Goal: Task Accomplishment & Management: Use online tool/utility

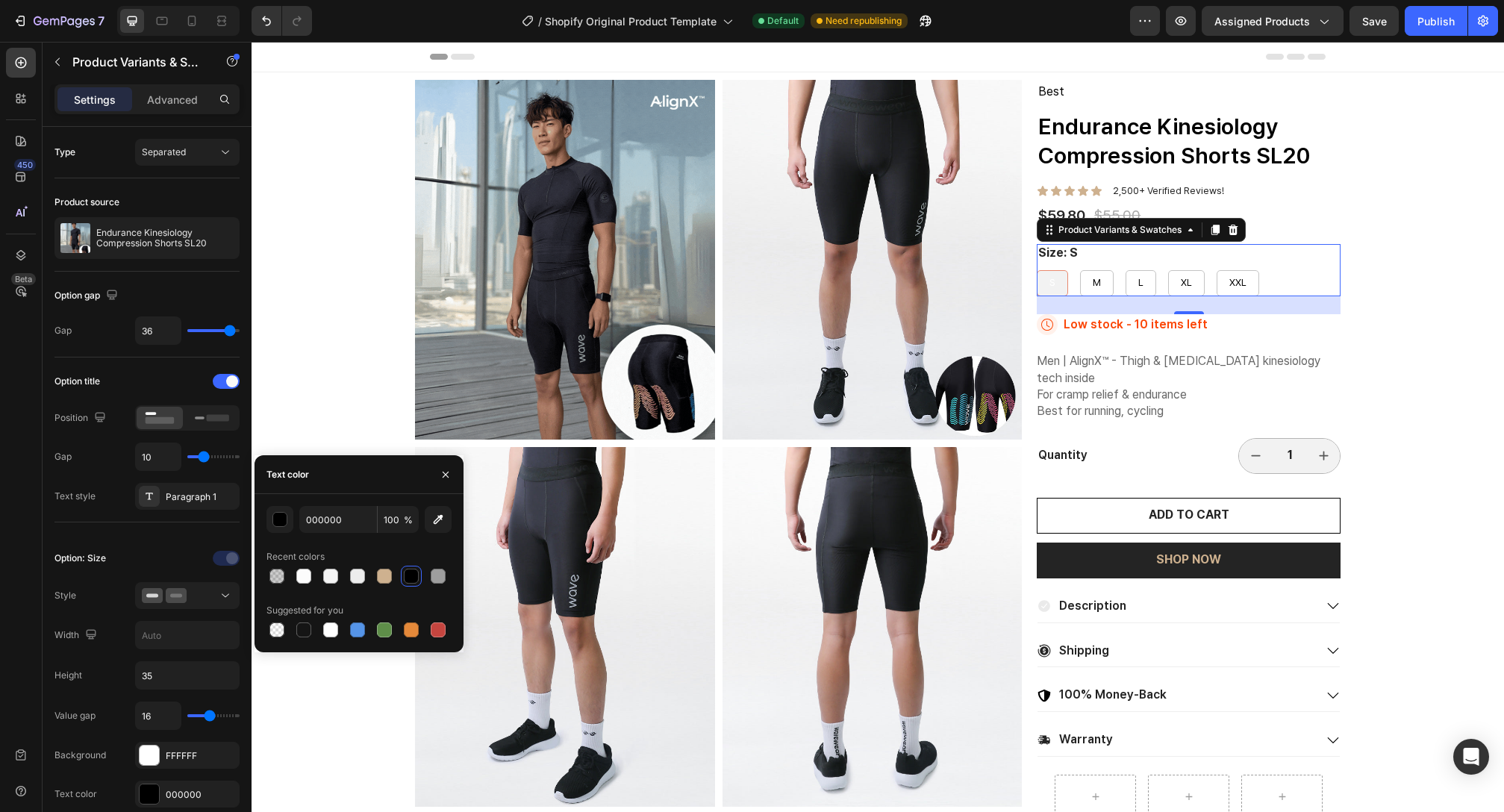
scroll to position [320, 0]
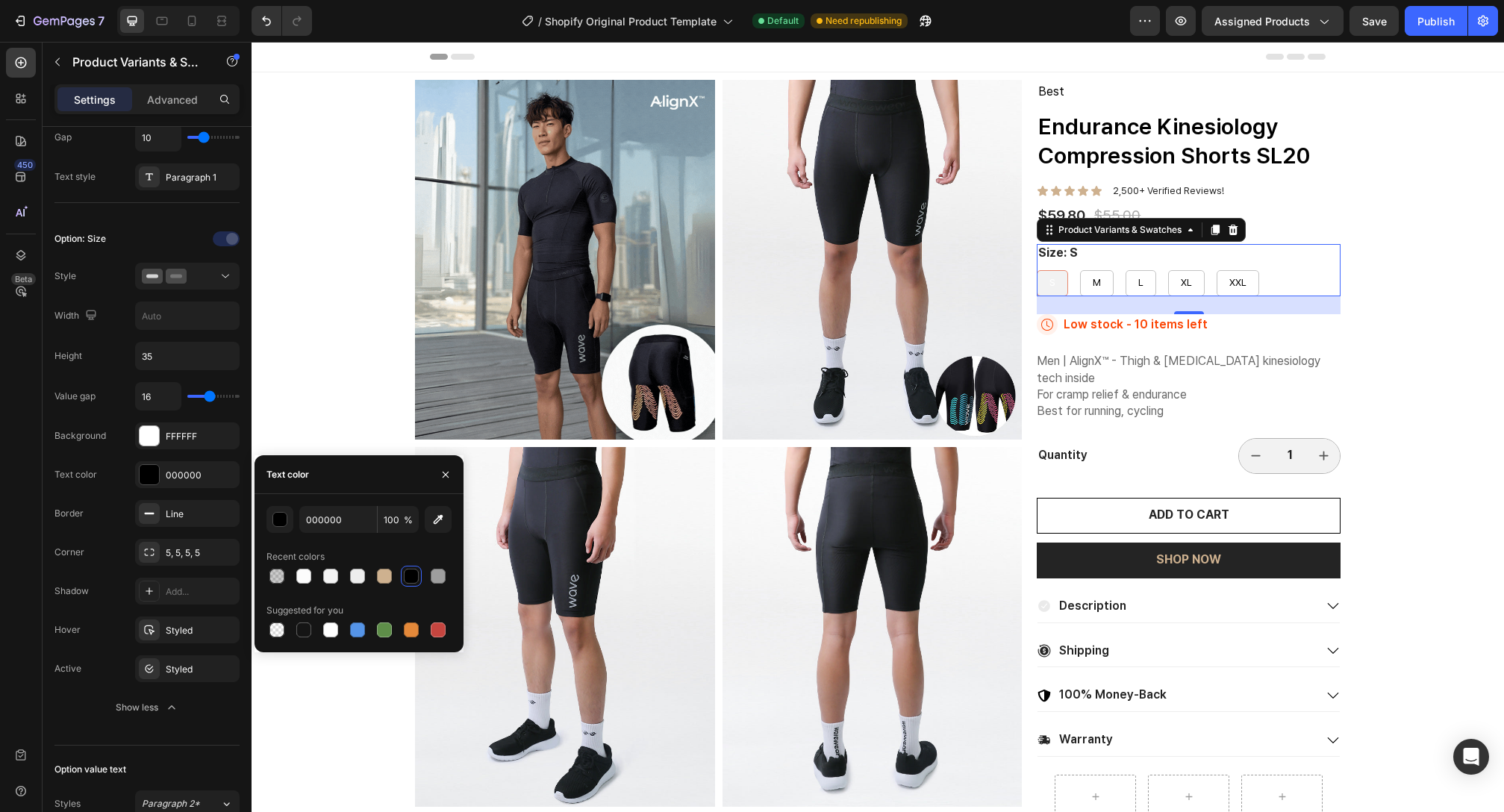
click at [1148, 311] on div "24" at bounding box center [1188, 305] width 304 height 18
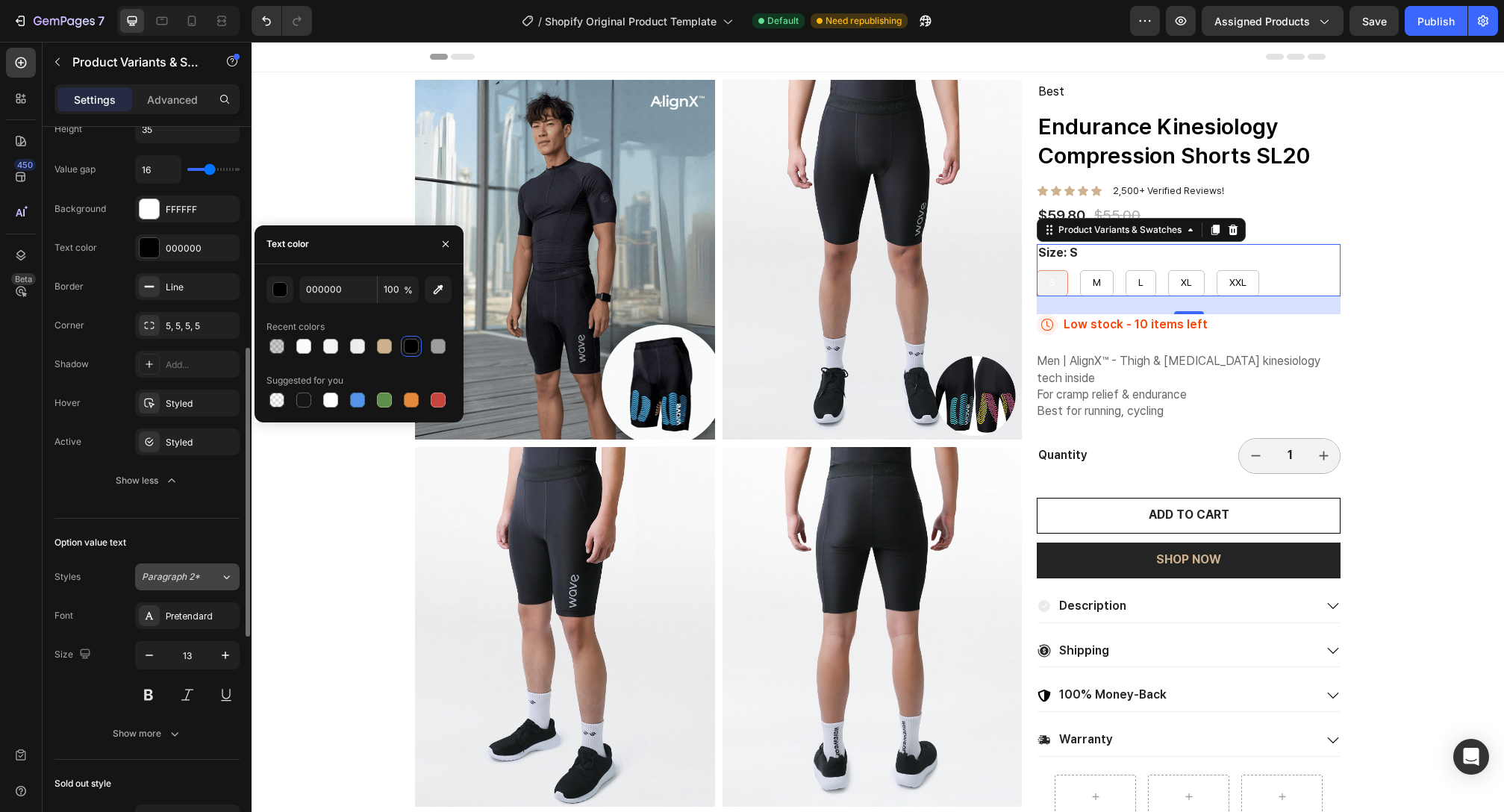
scroll to position [549, 0]
click at [199, 572] on div "Paragraph 2*" at bounding box center [172, 574] width 61 height 13
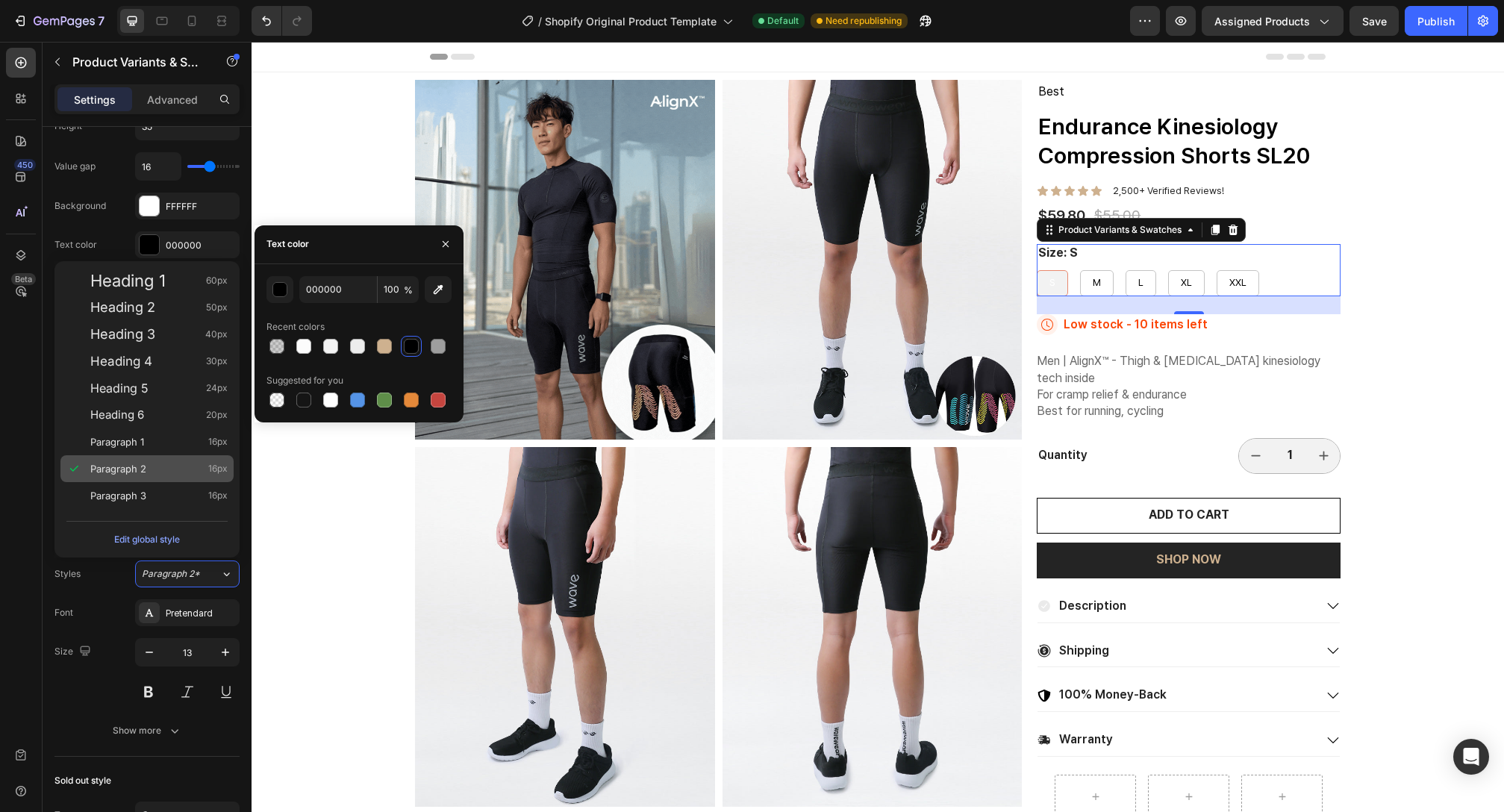
click at [119, 468] on span "Paragraph 2" at bounding box center [118, 469] width 56 height 15
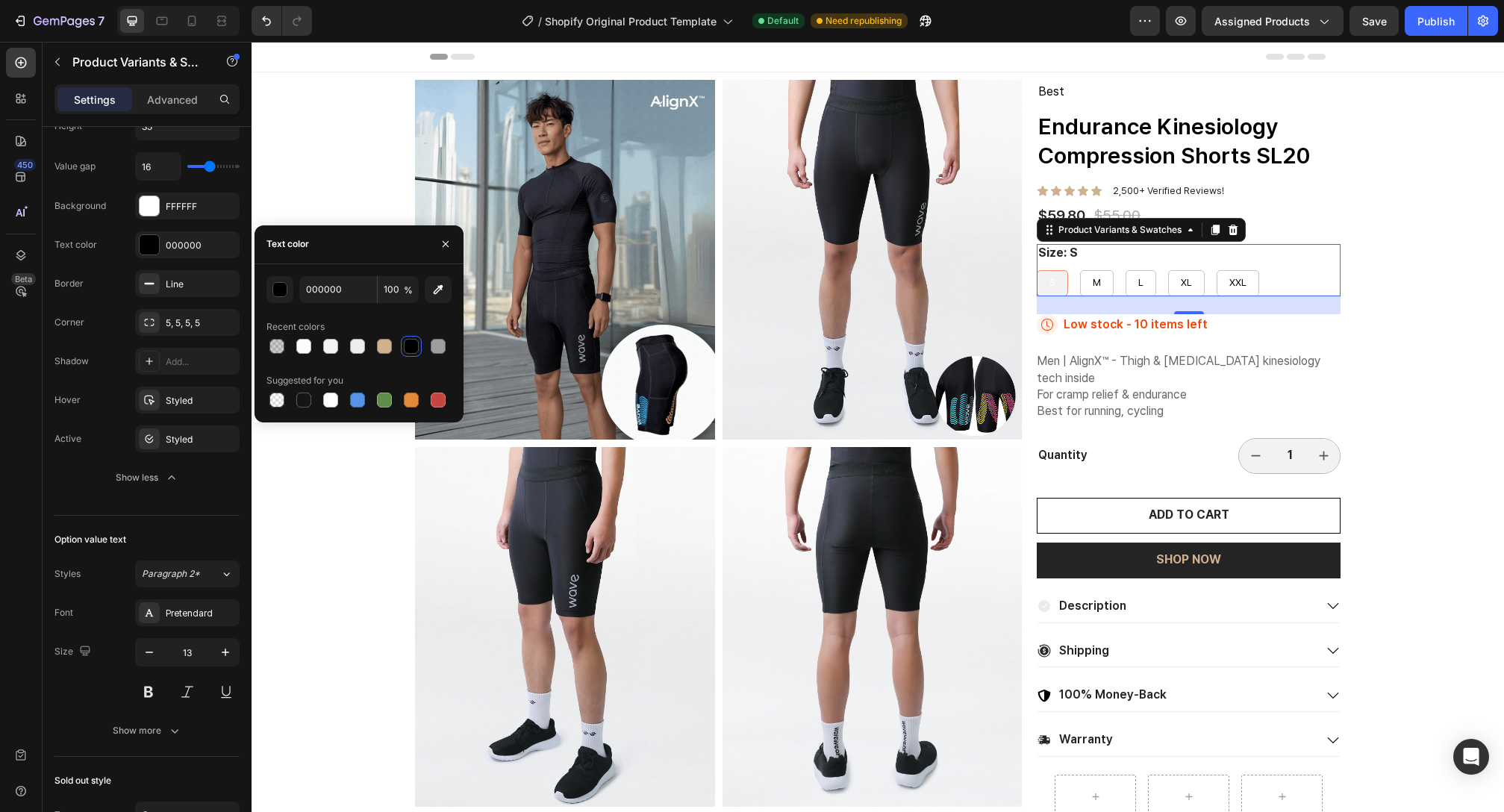
click at [1058, 261] on legend "Size: S" at bounding box center [1058, 253] width 43 height 19
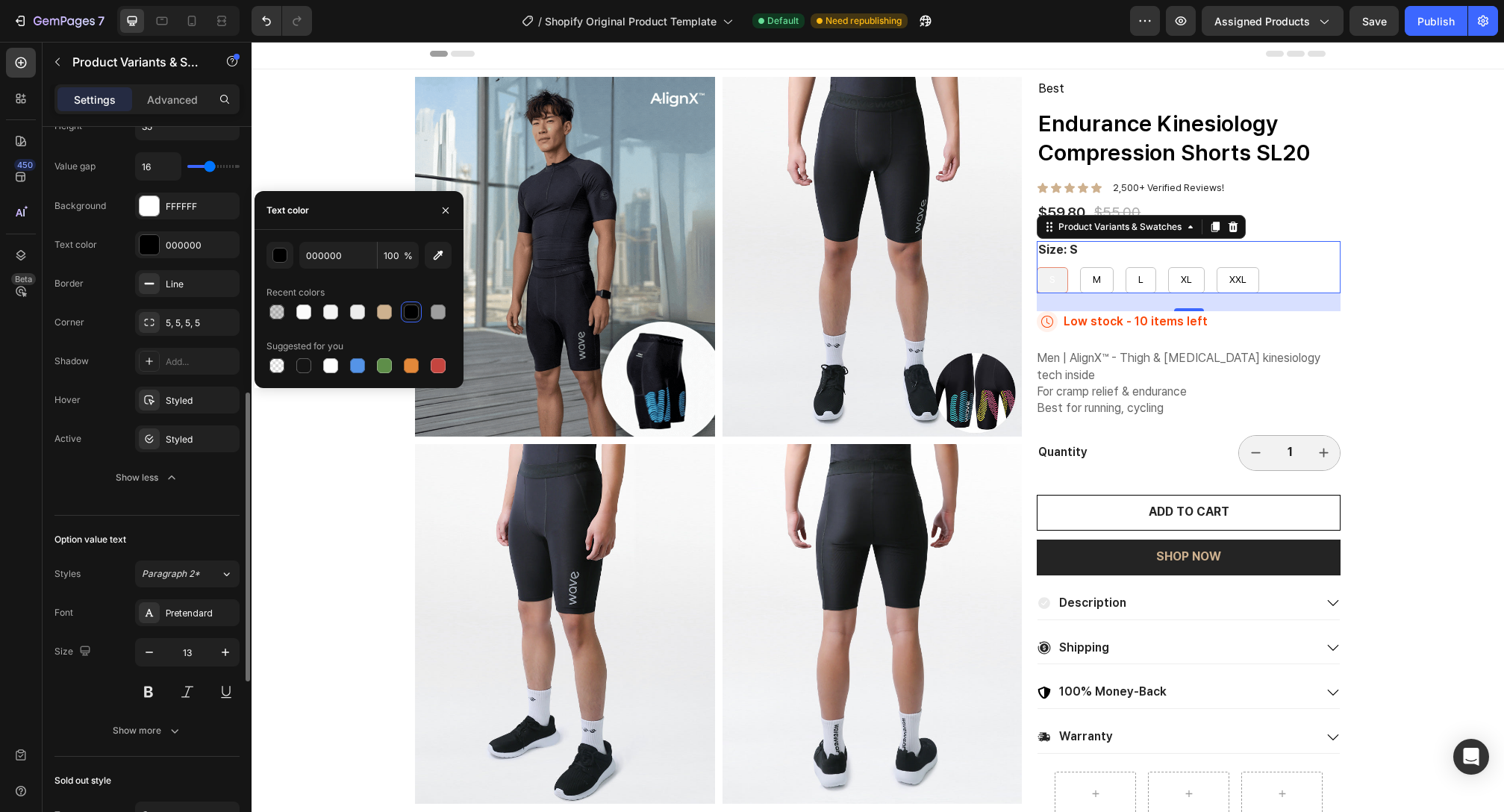
scroll to position [642, 0]
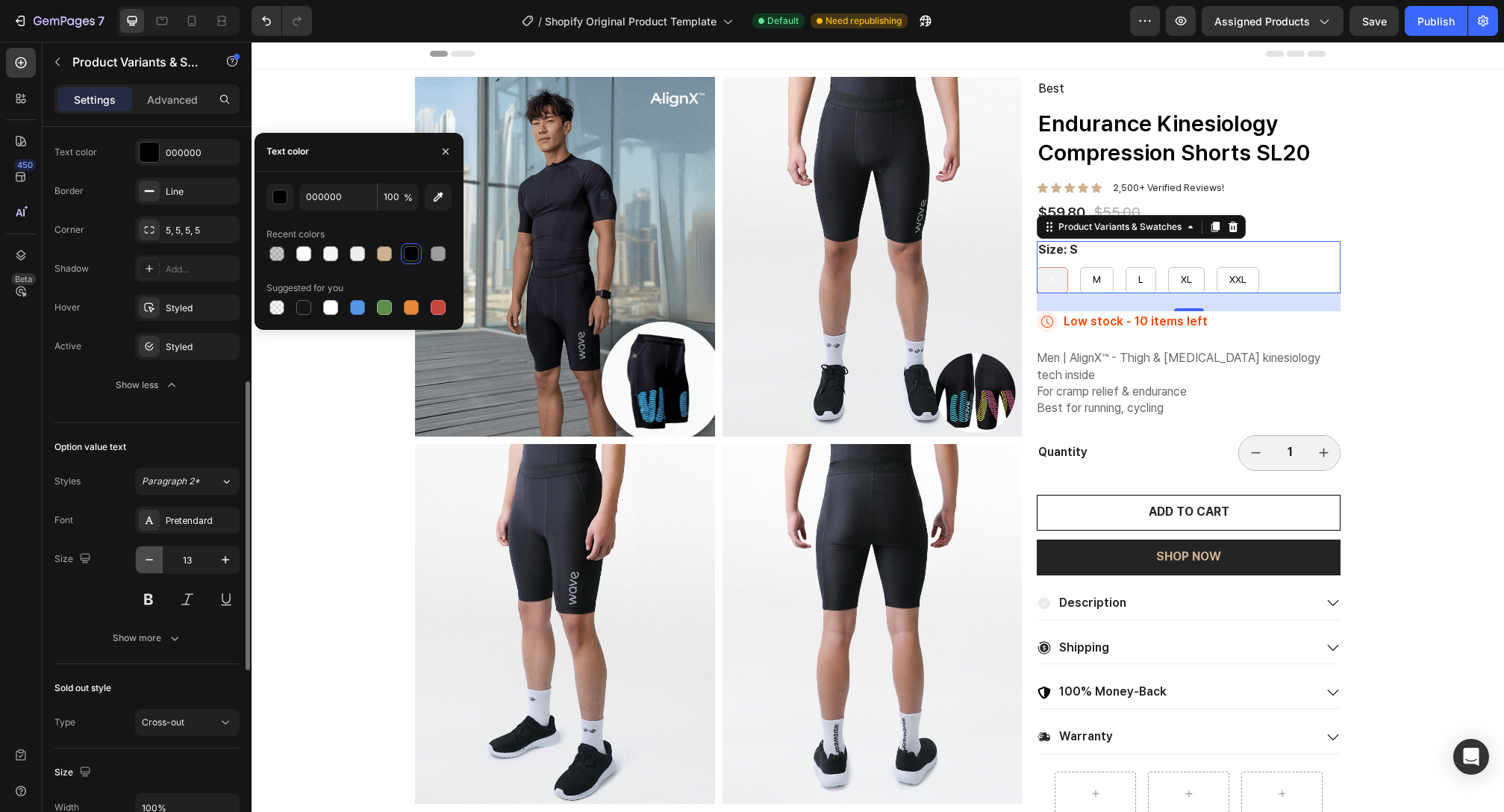
click at [148, 561] on icon "button" at bounding box center [149, 560] width 15 height 15
click at [223, 561] on icon "button" at bounding box center [226, 560] width 15 height 15
type input "13"
click at [146, 631] on div "Show more" at bounding box center [147, 639] width 69 height 15
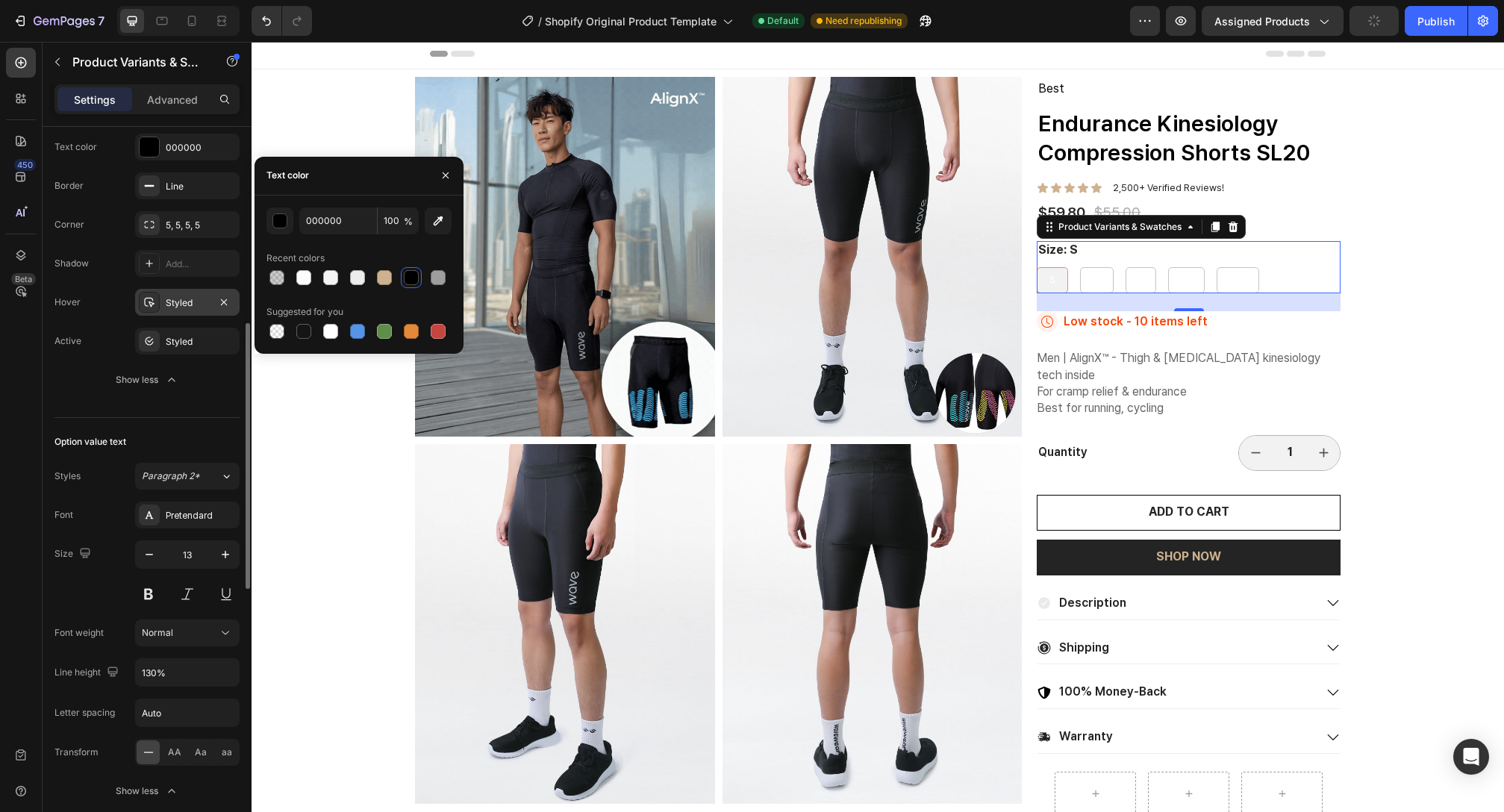
scroll to position [526, 0]
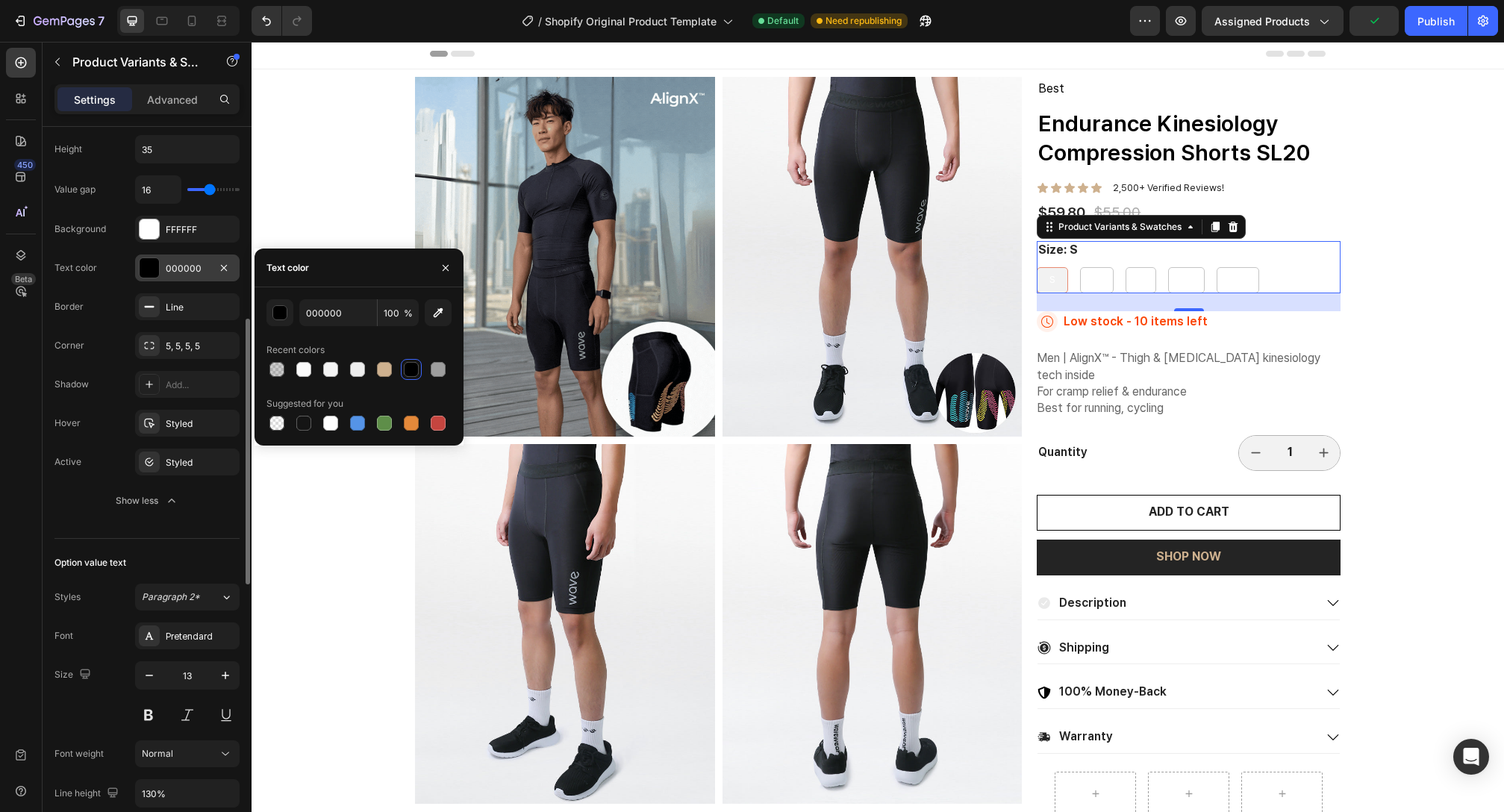
click at [145, 268] on div at bounding box center [149, 267] width 19 height 19
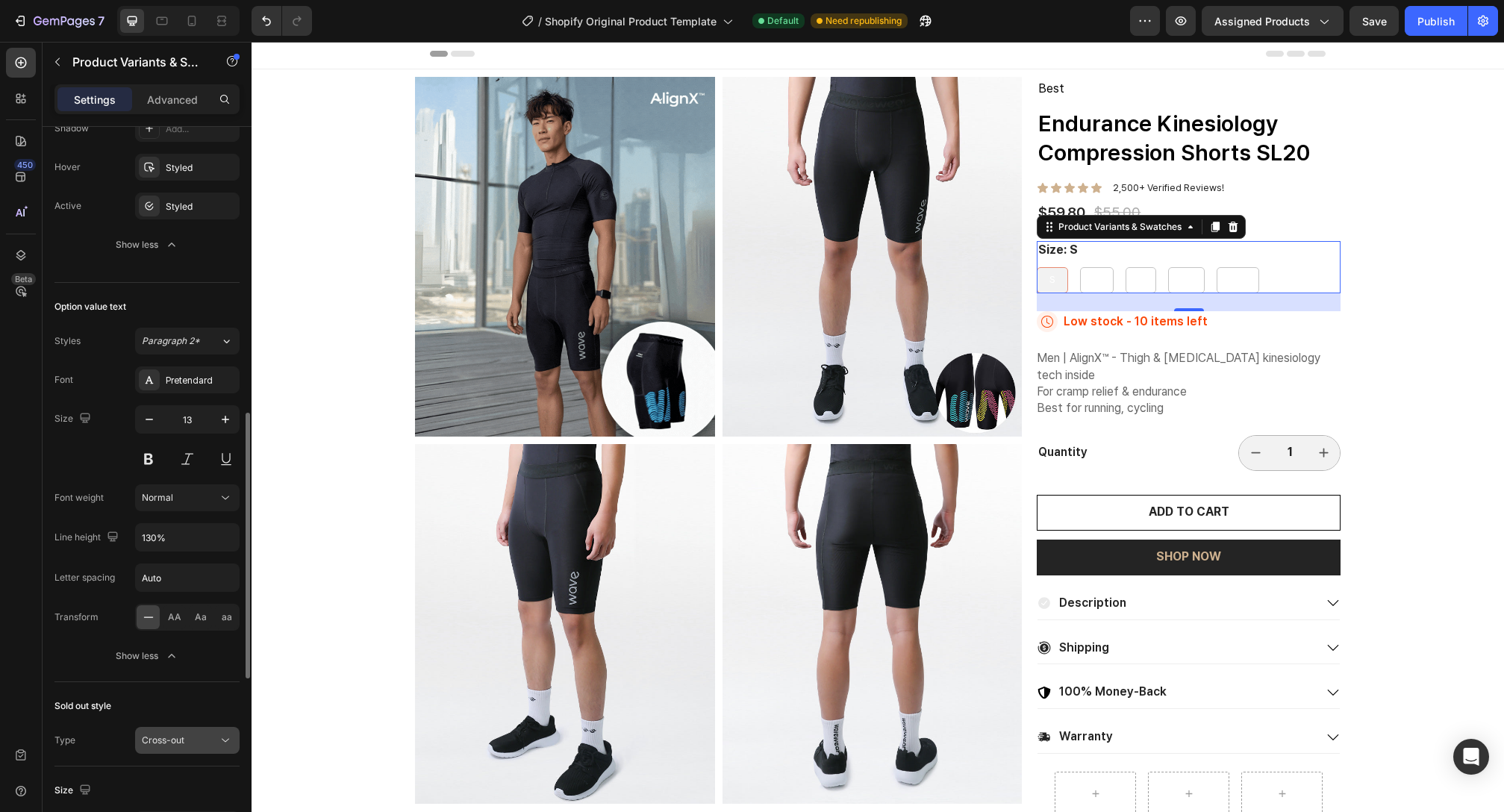
scroll to position [992, 0]
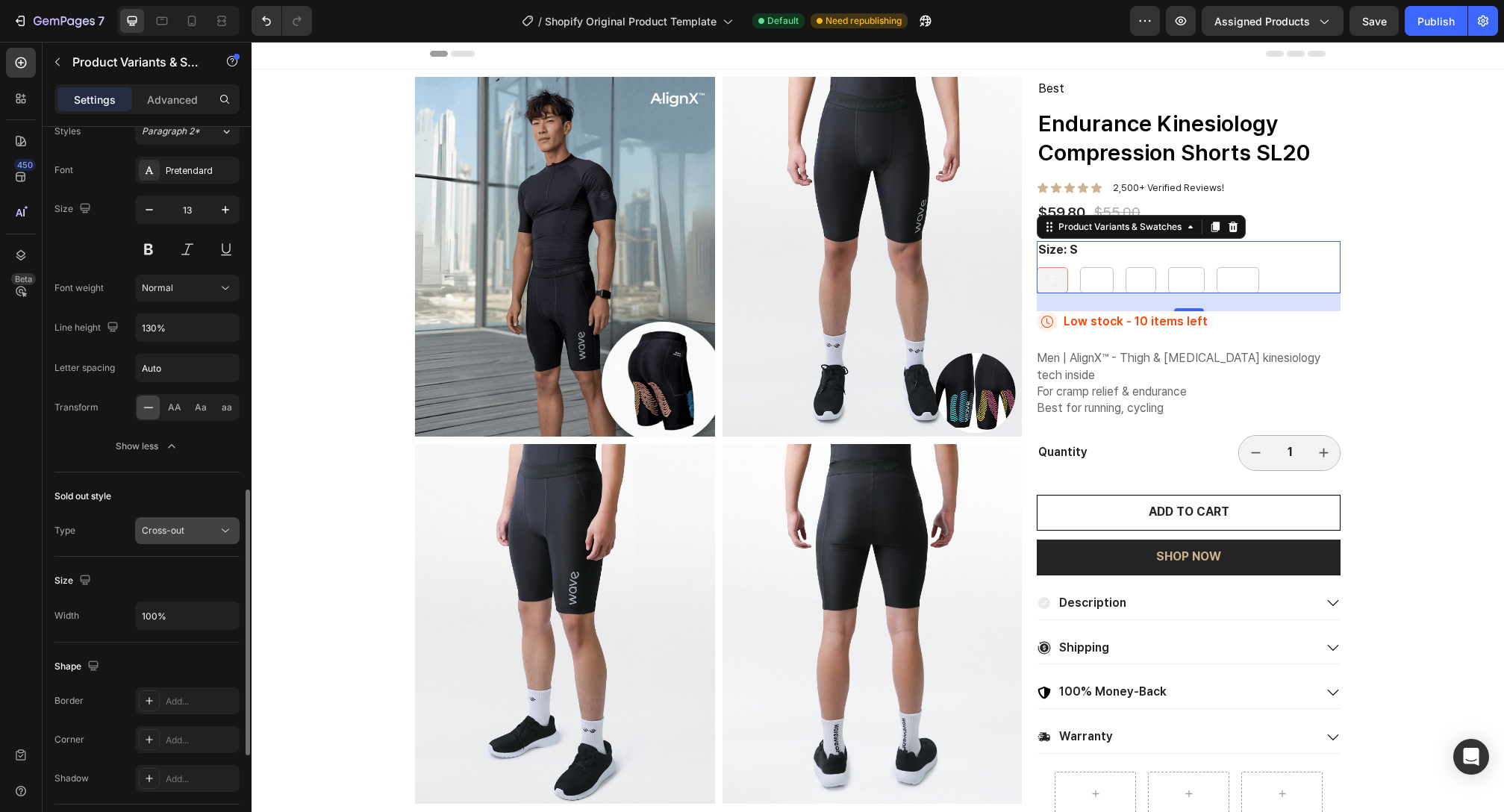
click at [206, 534] on div "Cross-out" at bounding box center [180, 531] width 76 height 13
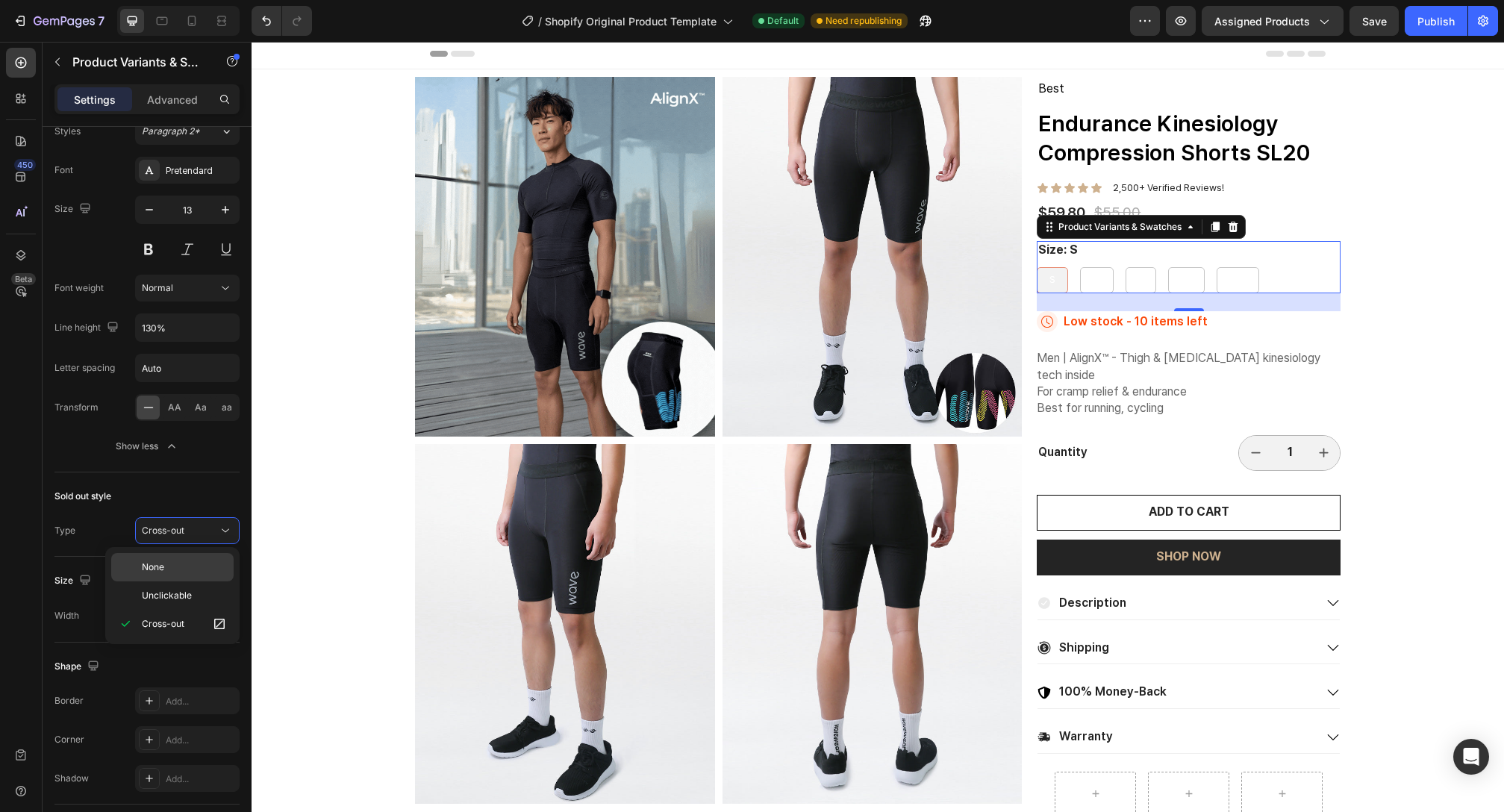
click at [198, 562] on p "None" at bounding box center [184, 567] width 85 height 13
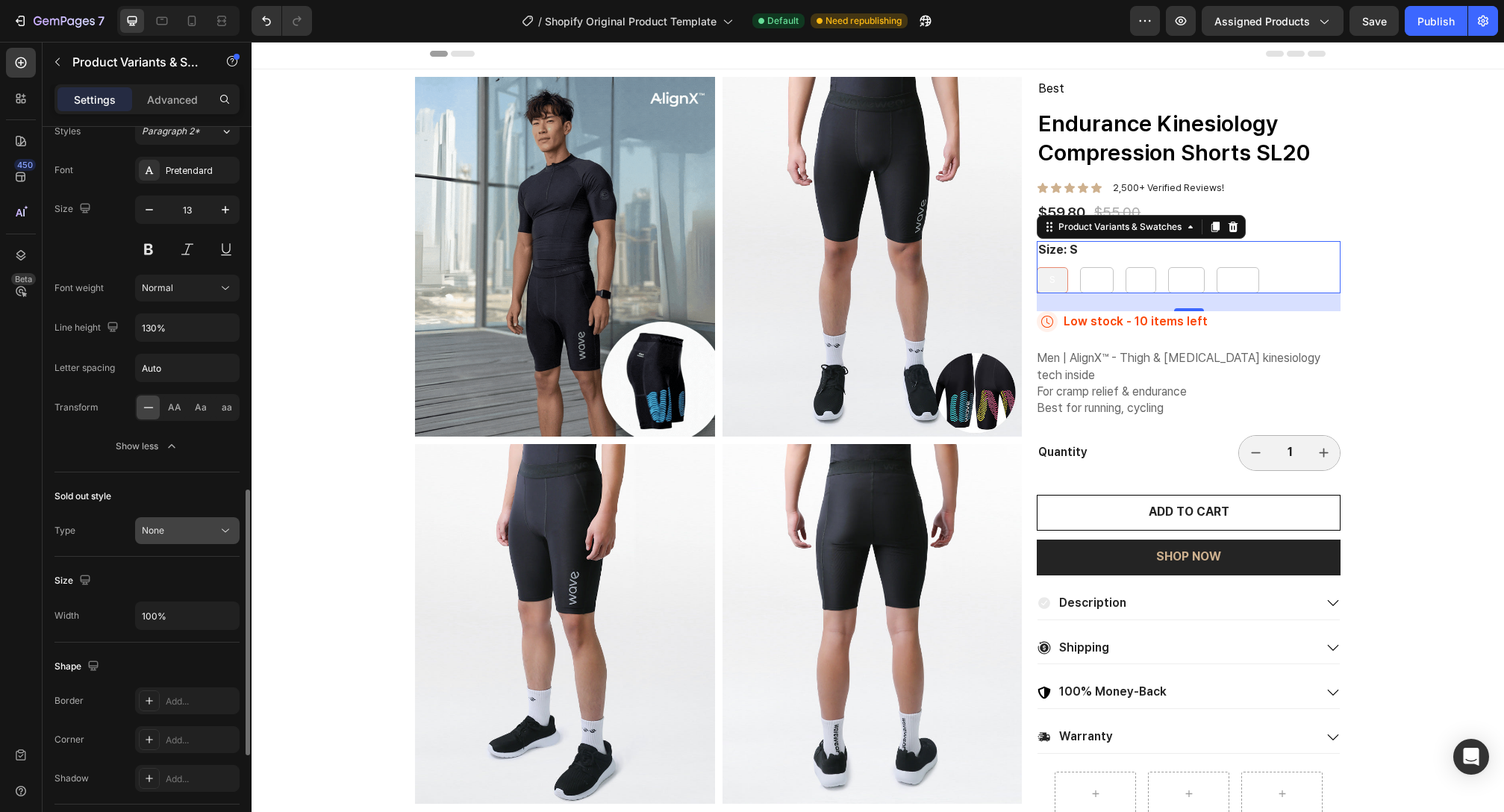
click at [205, 533] on div "None" at bounding box center [180, 531] width 76 height 13
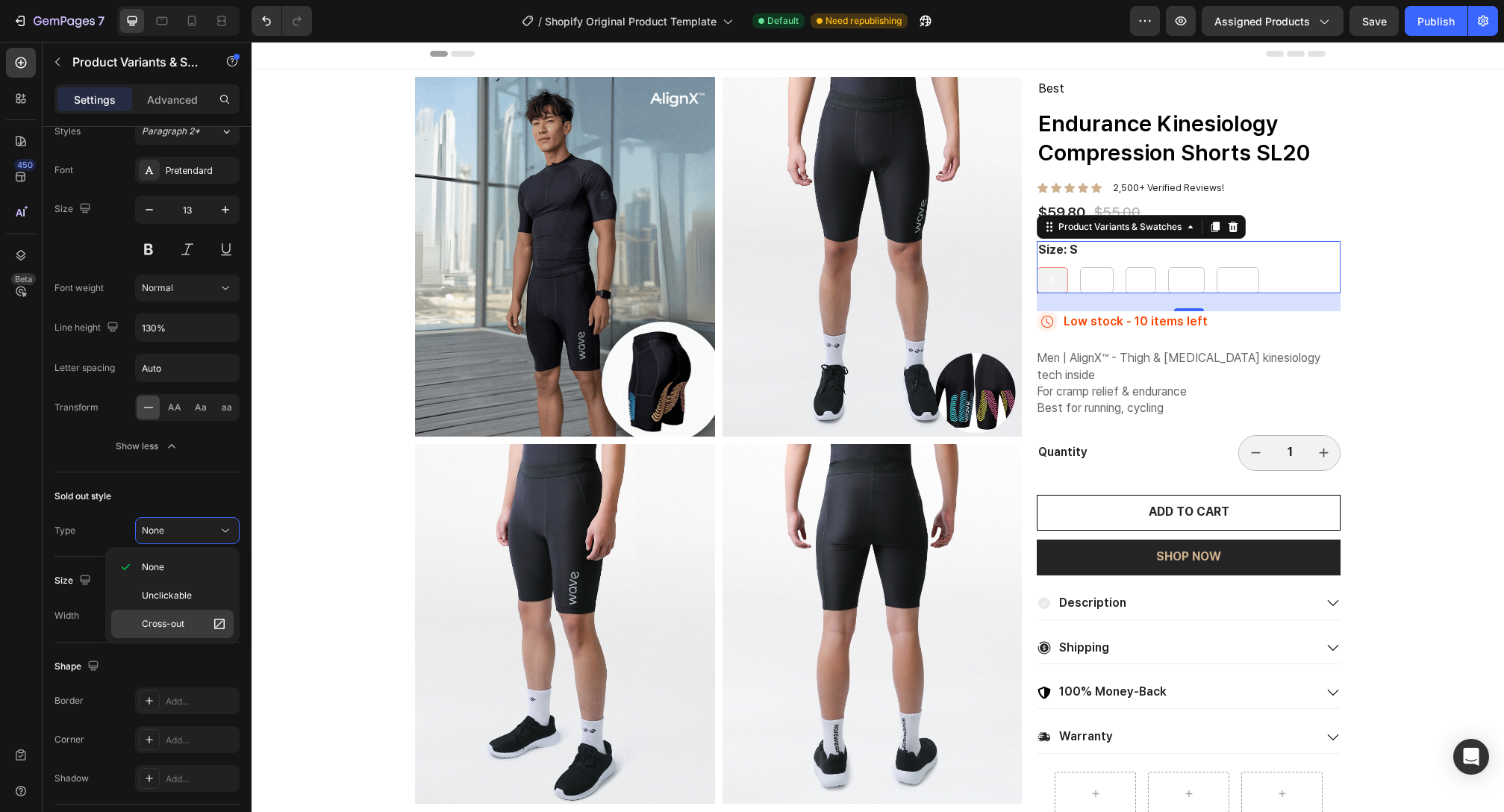
click at [165, 621] on span "Cross-out" at bounding box center [163, 624] width 43 height 13
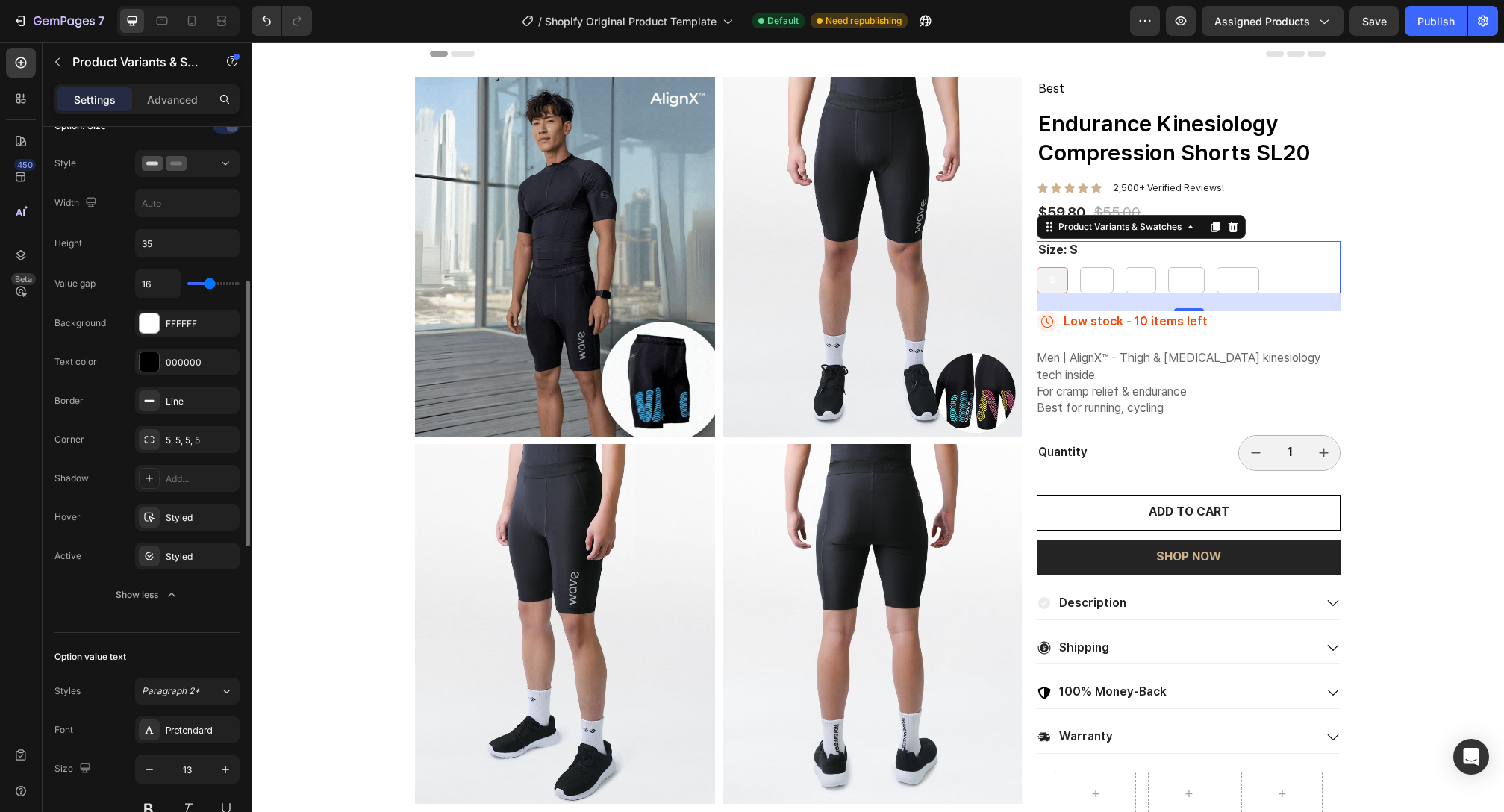
scroll to position [429, 0]
click at [143, 372] on div at bounding box center [149, 365] width 19 height 19
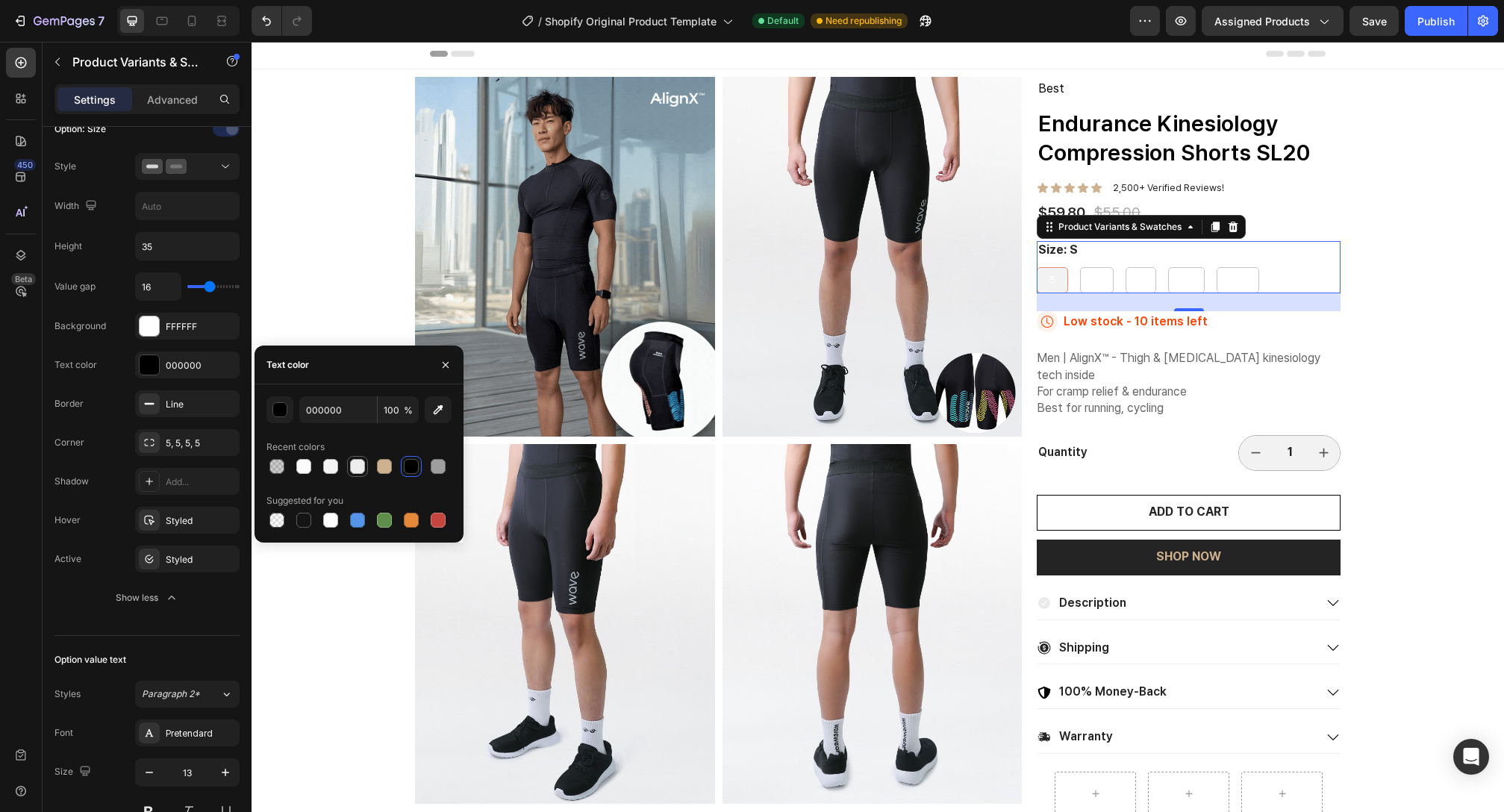
click at [360, 472] on div at bounding box center [358, 466] width 15 height 15
click at [388, 472] on div at bounding box center [385, 466] width 15 height 15
click at [409, 472] on div at bounding box center [411, 466] width 15 height 15
type input "000000"
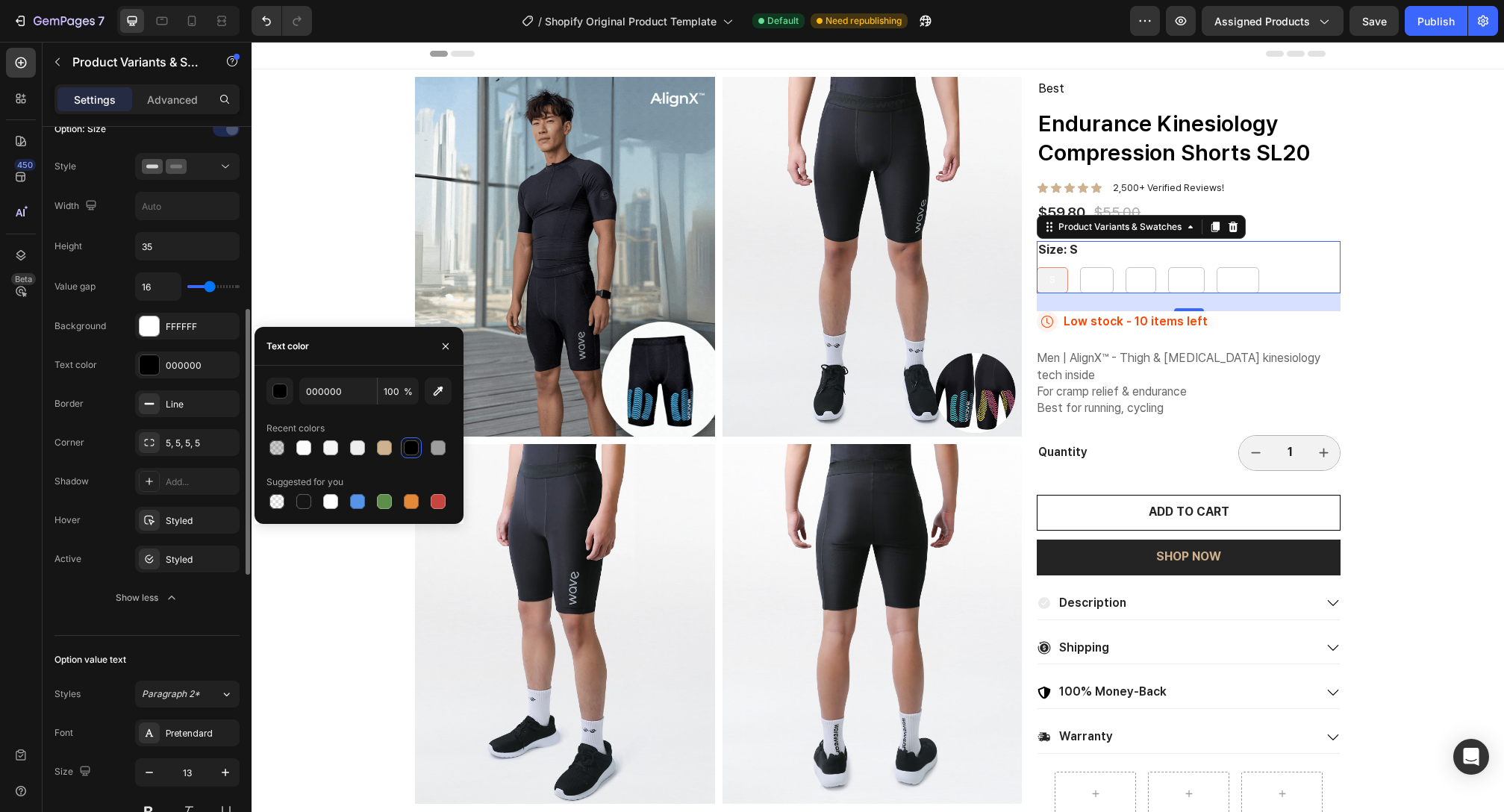
scroll to position [514, 0]
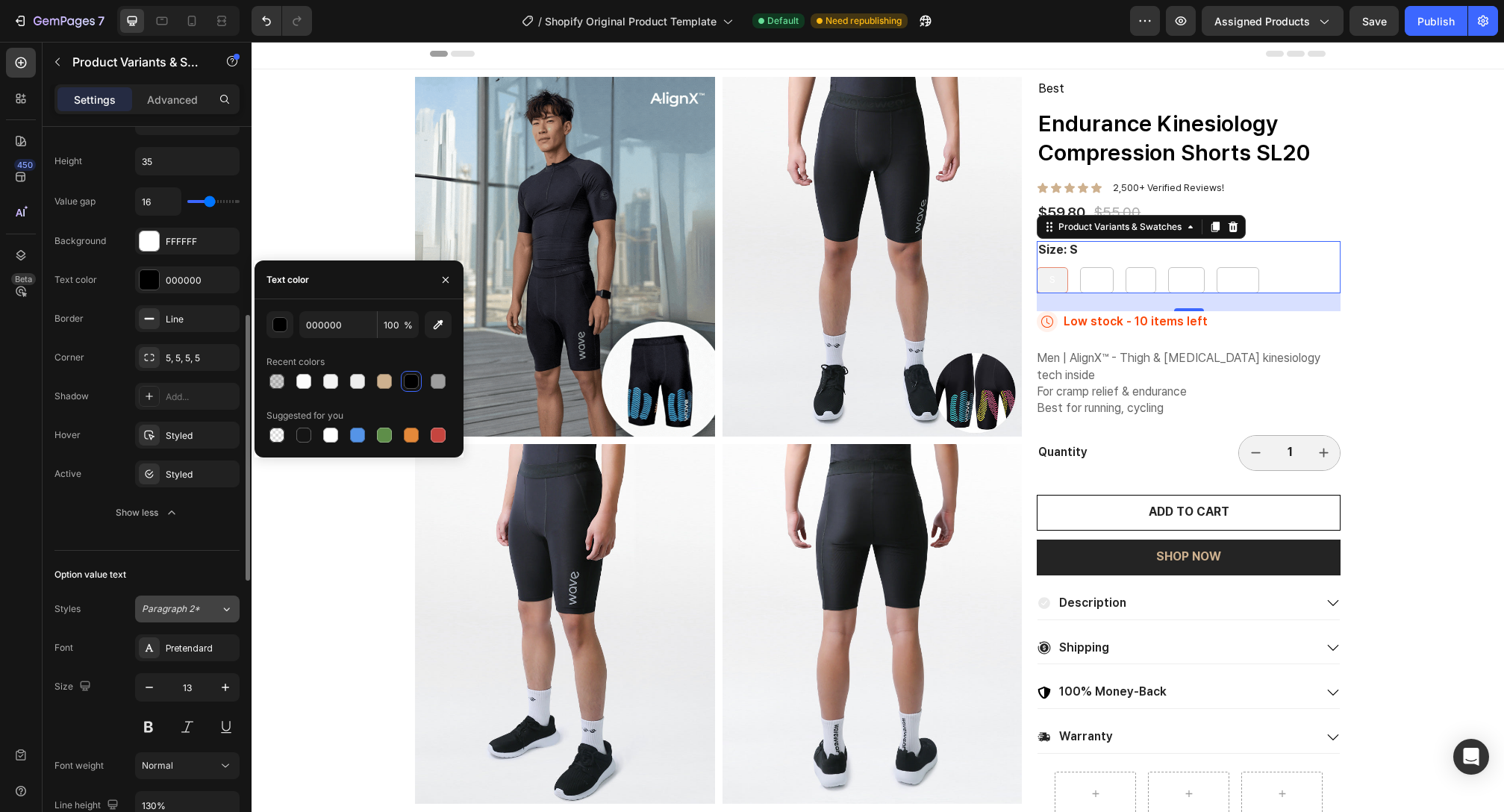
click at [198, 616] on button "Paragraph 2*" at bounding box center [188, 609] width 105 height 27
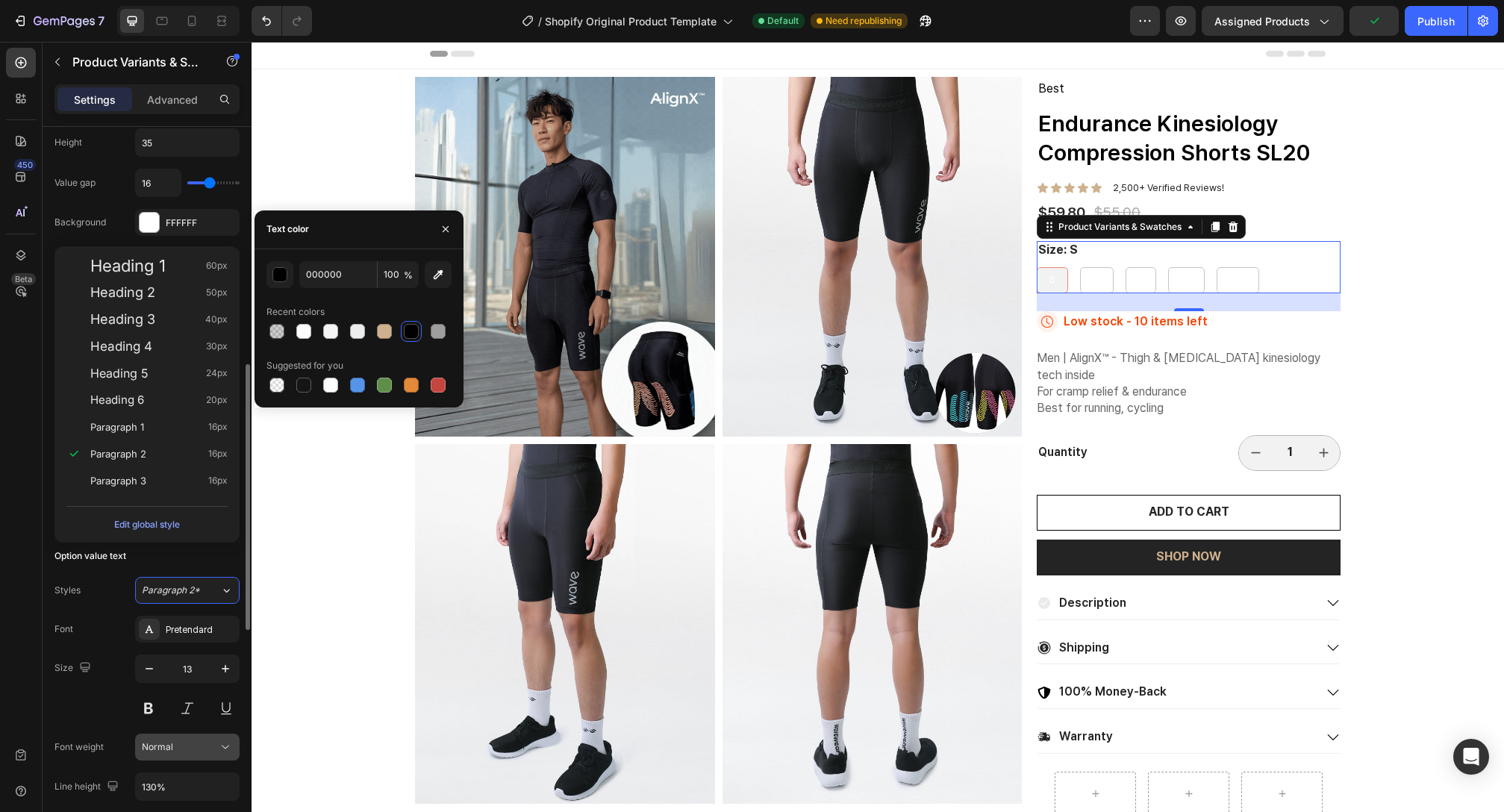
scroll to position [564, 0]
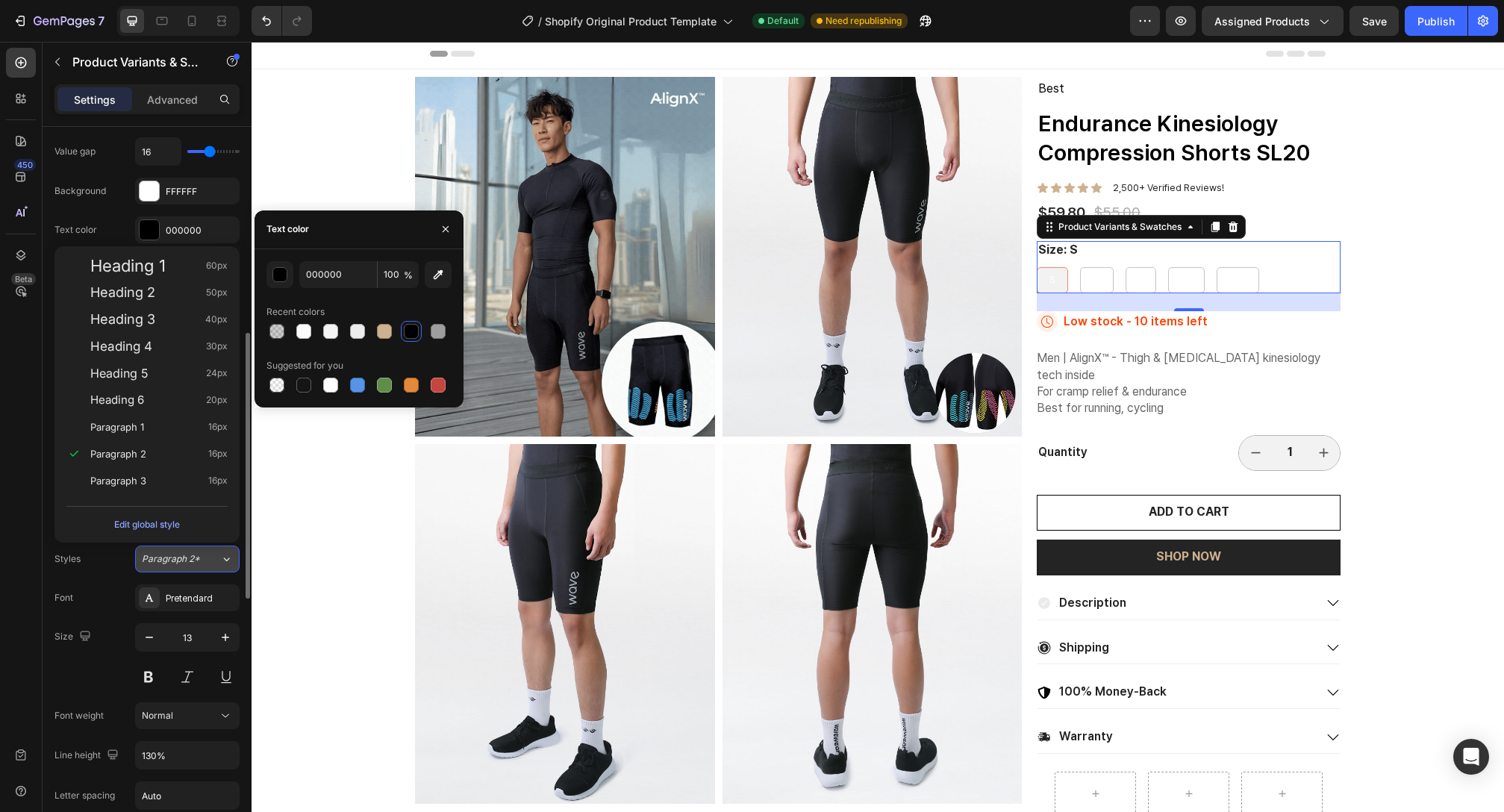
click at [184, 564] on span "Paragraph 2*" at bounding box center [170, 559] width 58 height 13
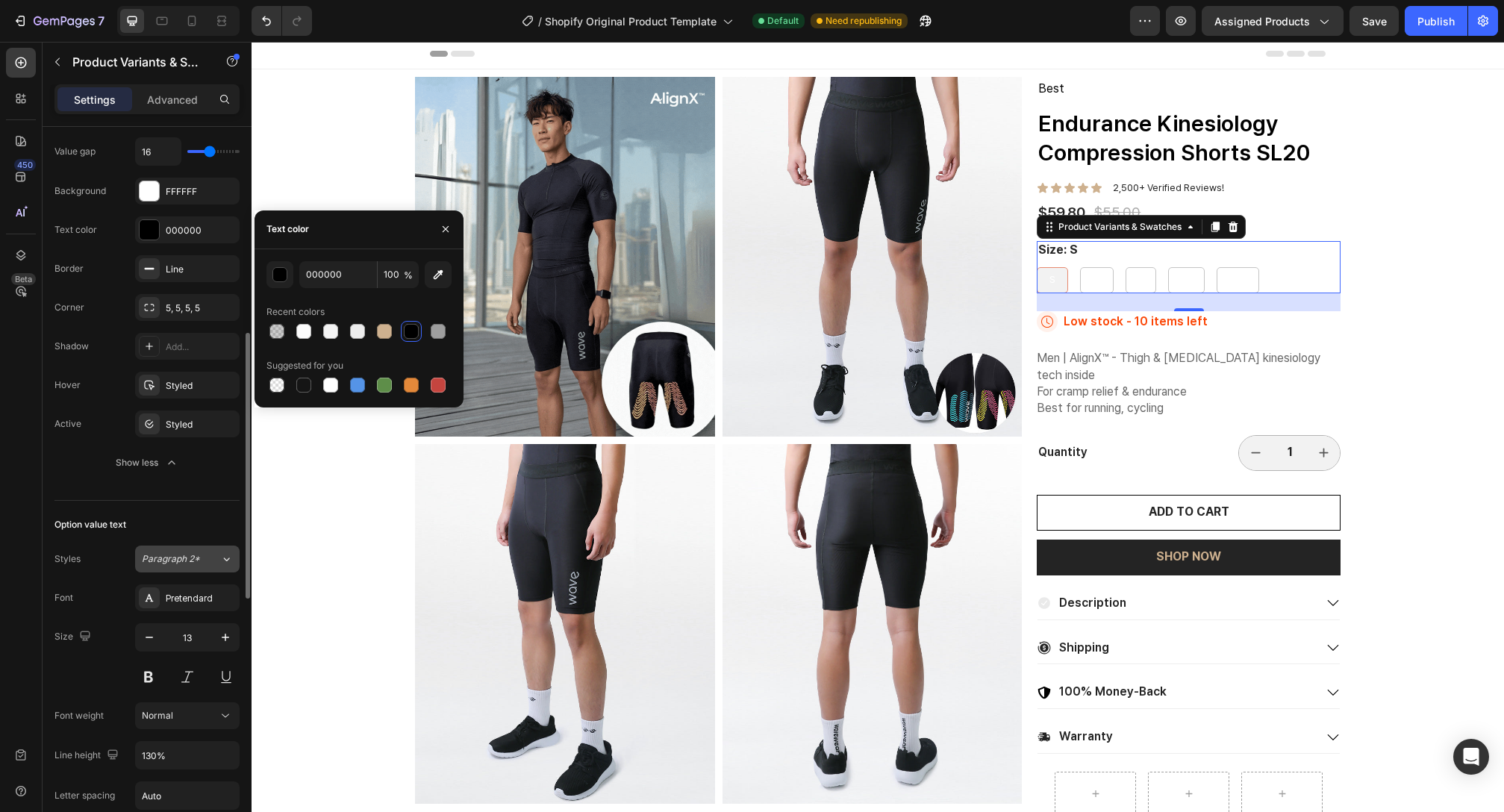
click at [171, 561] on span "Paragraph 2*" at bounding box center [170, 559] width 58 height 13
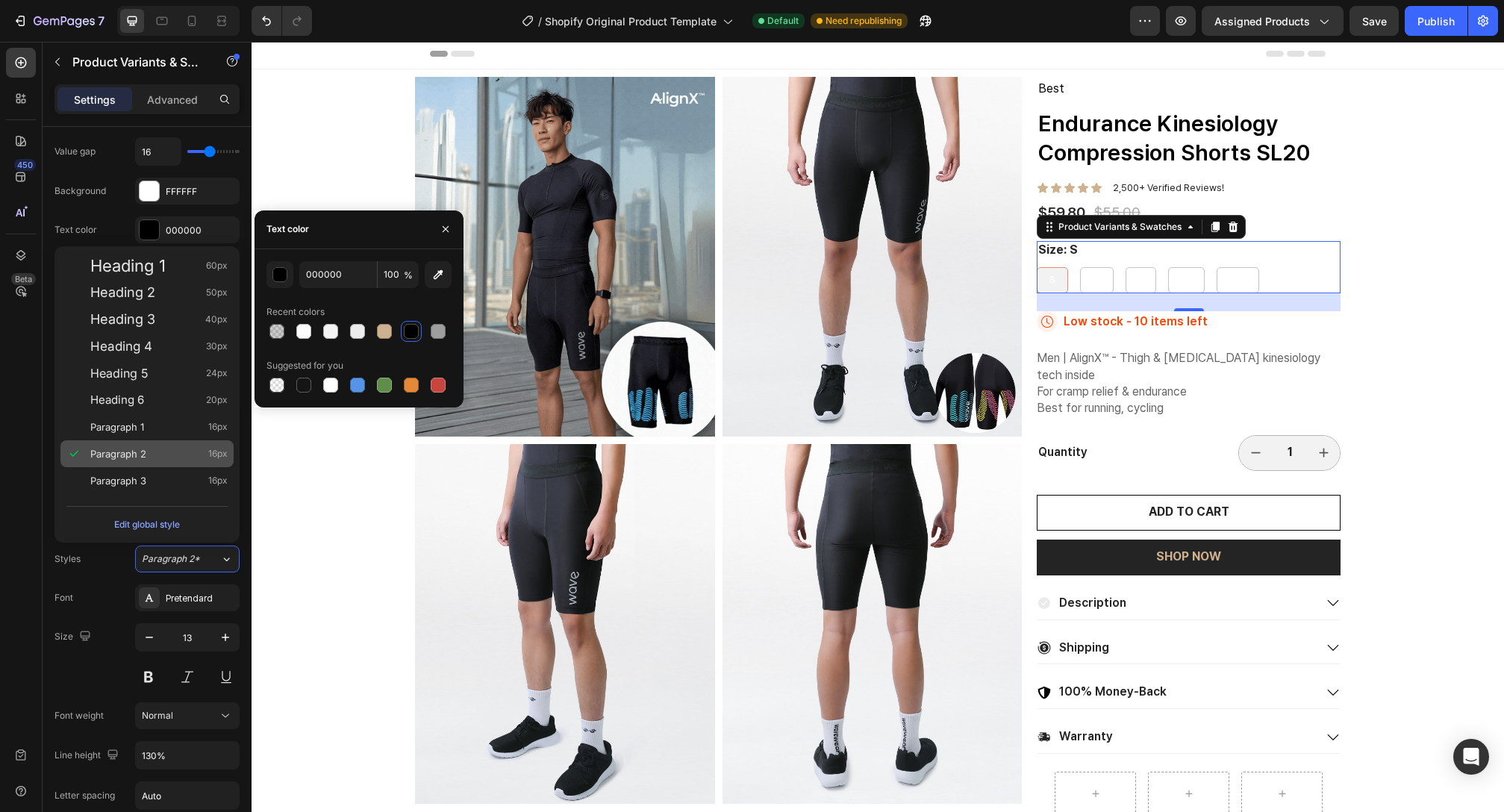
click at [137, 452] on span "Paragraph 2" at bounding box center [118, 454] width 56 height 15
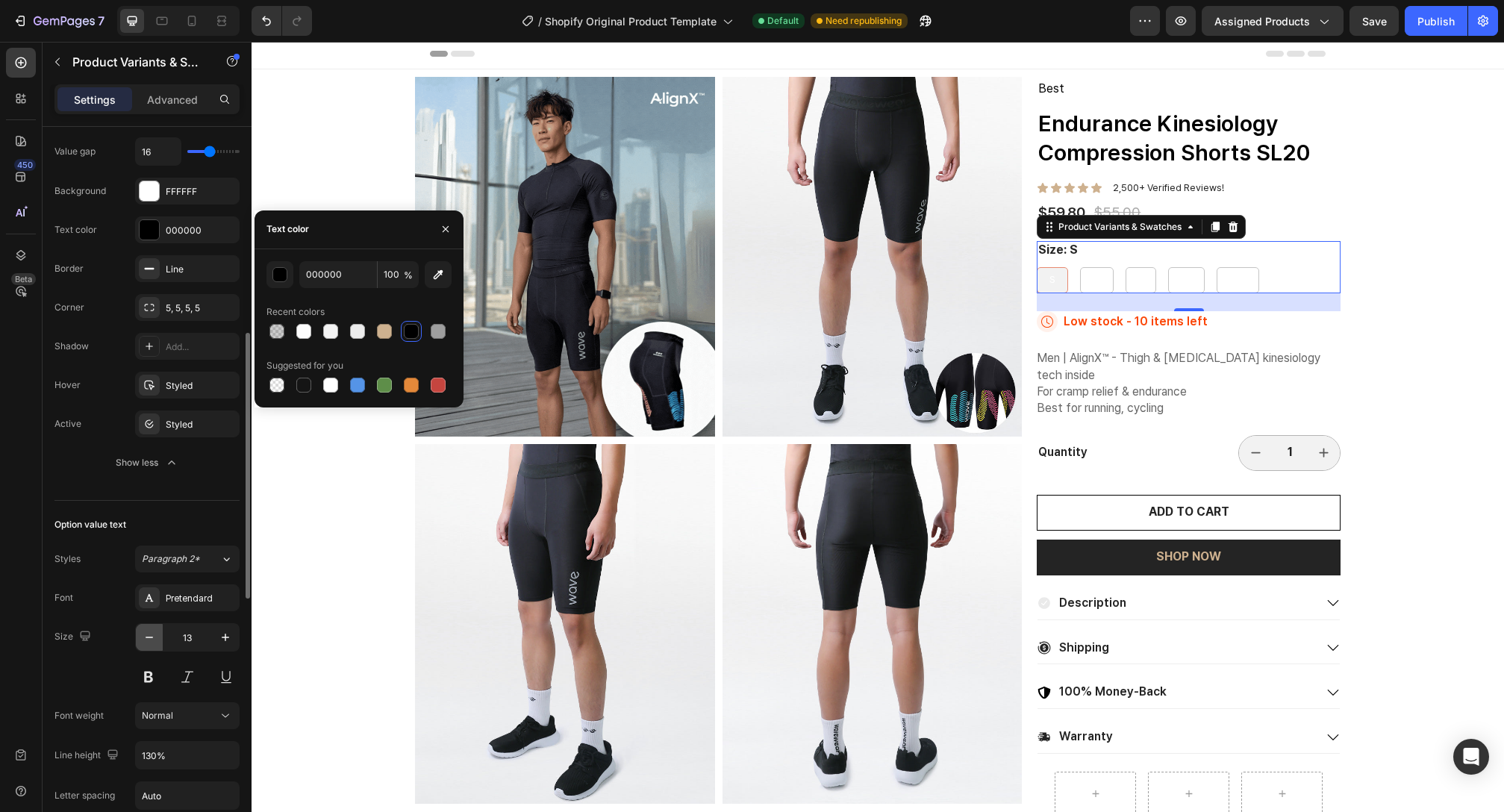
click at [148, 650] on button "button" at bounding box center [149, 638] width 27 height 27
click at [229, 645] on button "button" at bounding box center [226, 638] width 27 height 27
click at [223, 645] on button "button" at bounding box center [226, 638] width 27 height 27
click at [223, 642] on icon "button" at bounding box center [226, 638] width 15 height 15
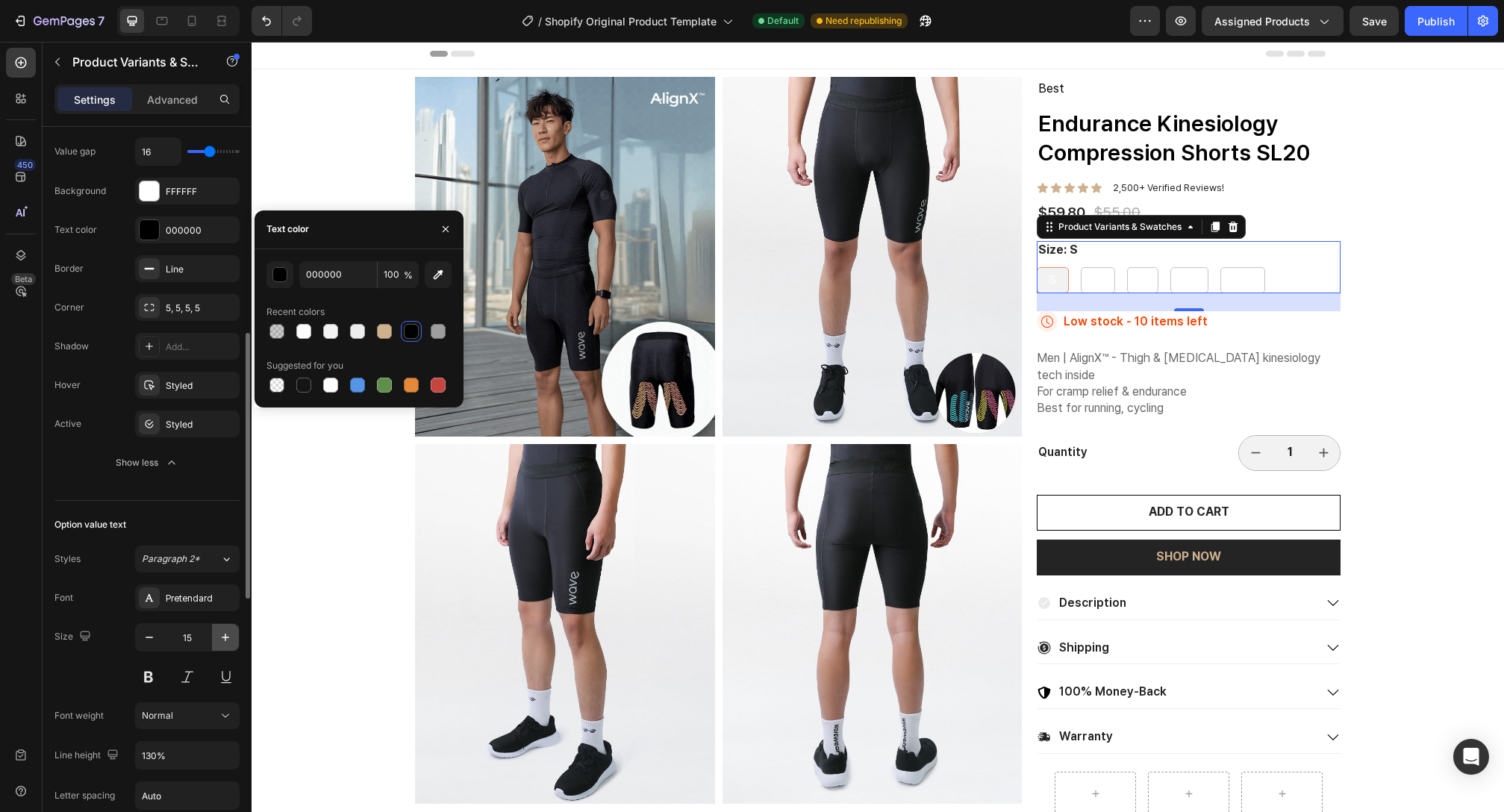
type input "16"
click at [1118, 266] on div "Size: S S S S M M M L L L XL XL XL XXL XXL XXL" at bounding box center [1188, 267] width 304 height 52
click at [1111, 278] on div "S S S M M M L L L XL XL XL XXL XXL XXL" at bounding box center [1188, 280] width 304 height 26
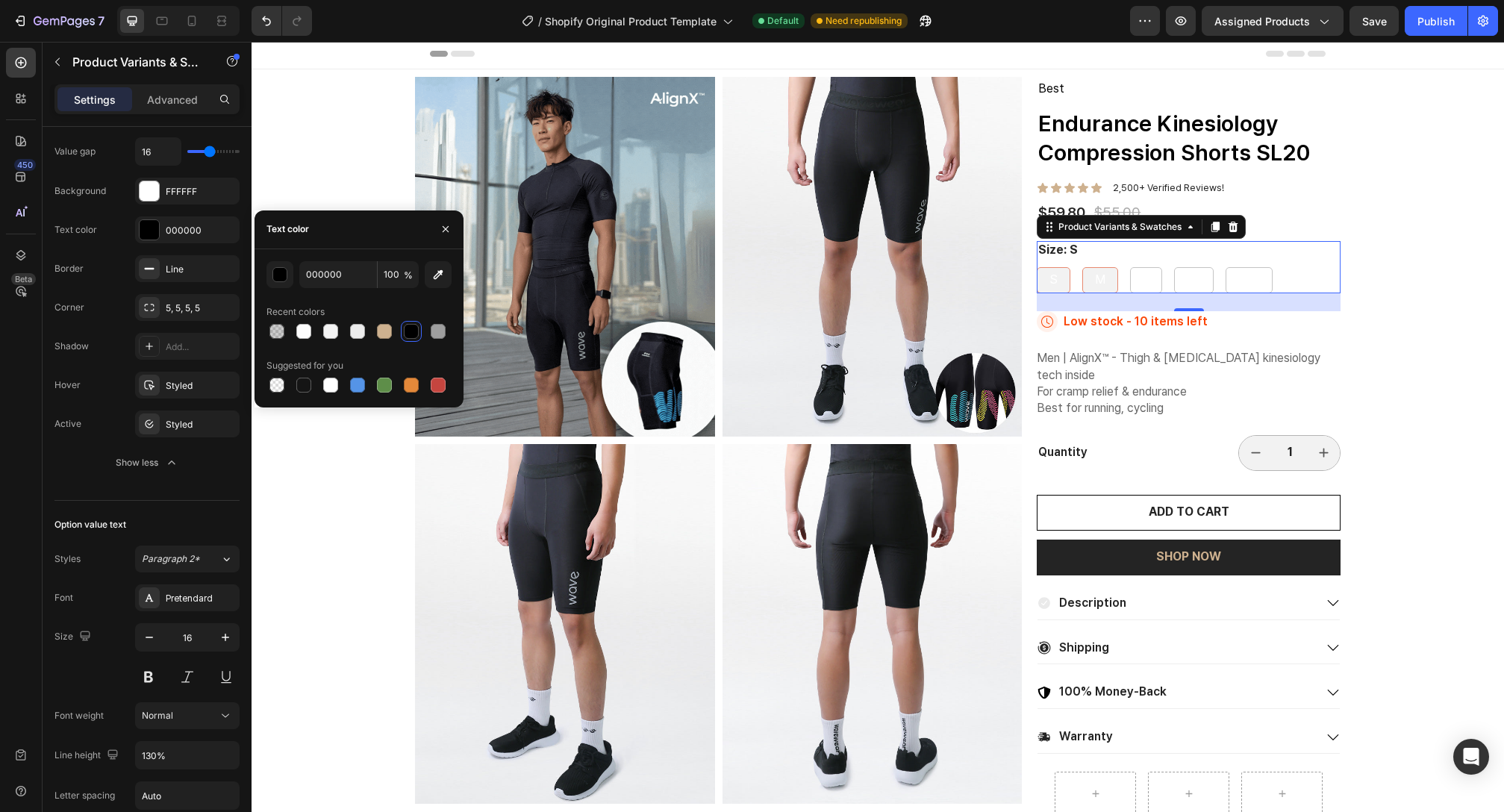
click at [1098, 279] on div "M" at bounding box center [1100, 280] width 34 height 28
click at [1082, 267] on input "M M M" at bounding box center [1081, 267] width 1 height 1
radio input "true"
click at [1098, 279] on div "M" at bounding box center [1100, 280] width 34 height 28
click at [1082, 267] on input "M M M" at bounding box center [1081, 267] width 1 height 1
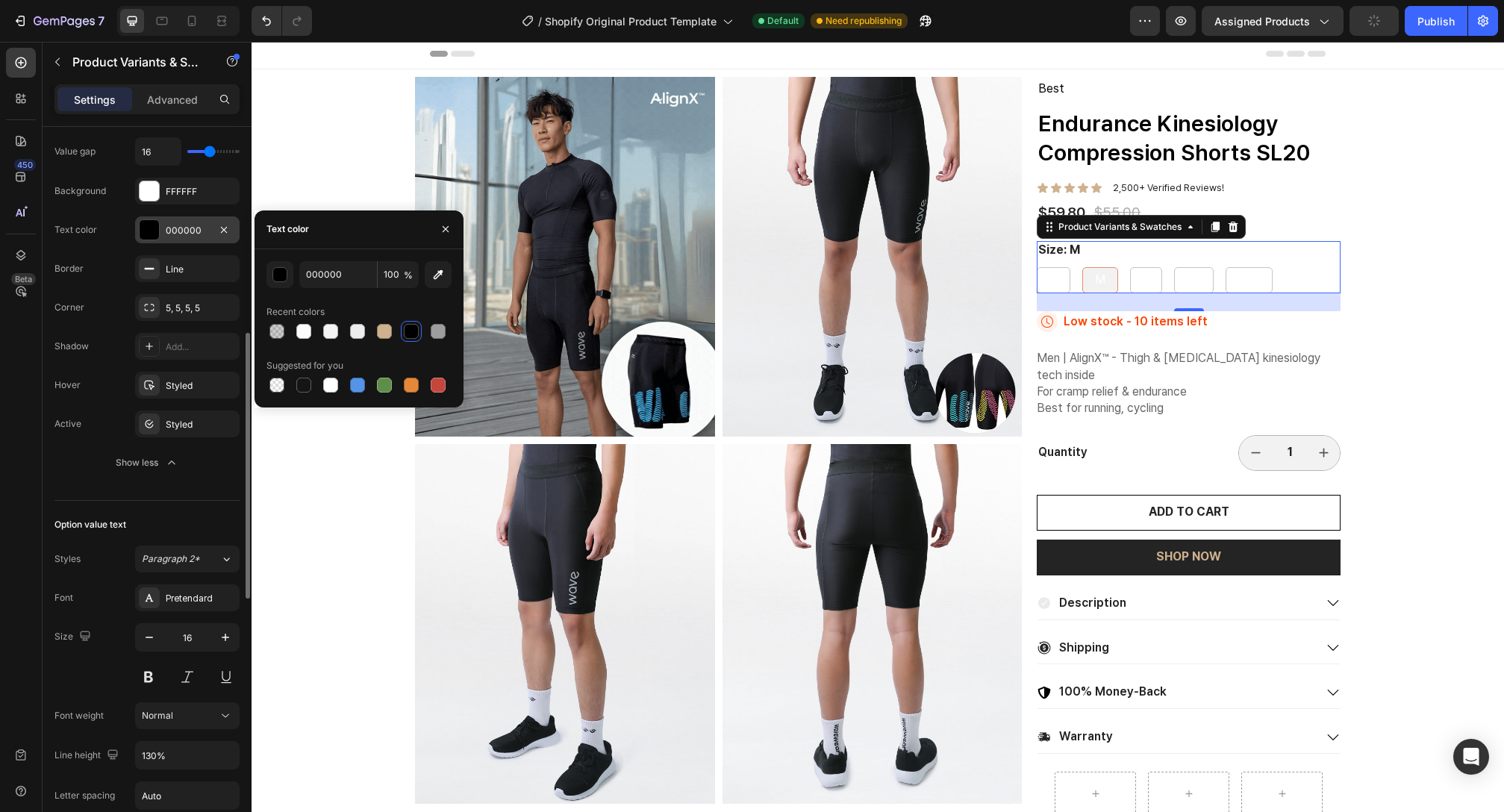
click at [171, 235] on div "000000" at bounding box center [187, 230] width 43 height 13
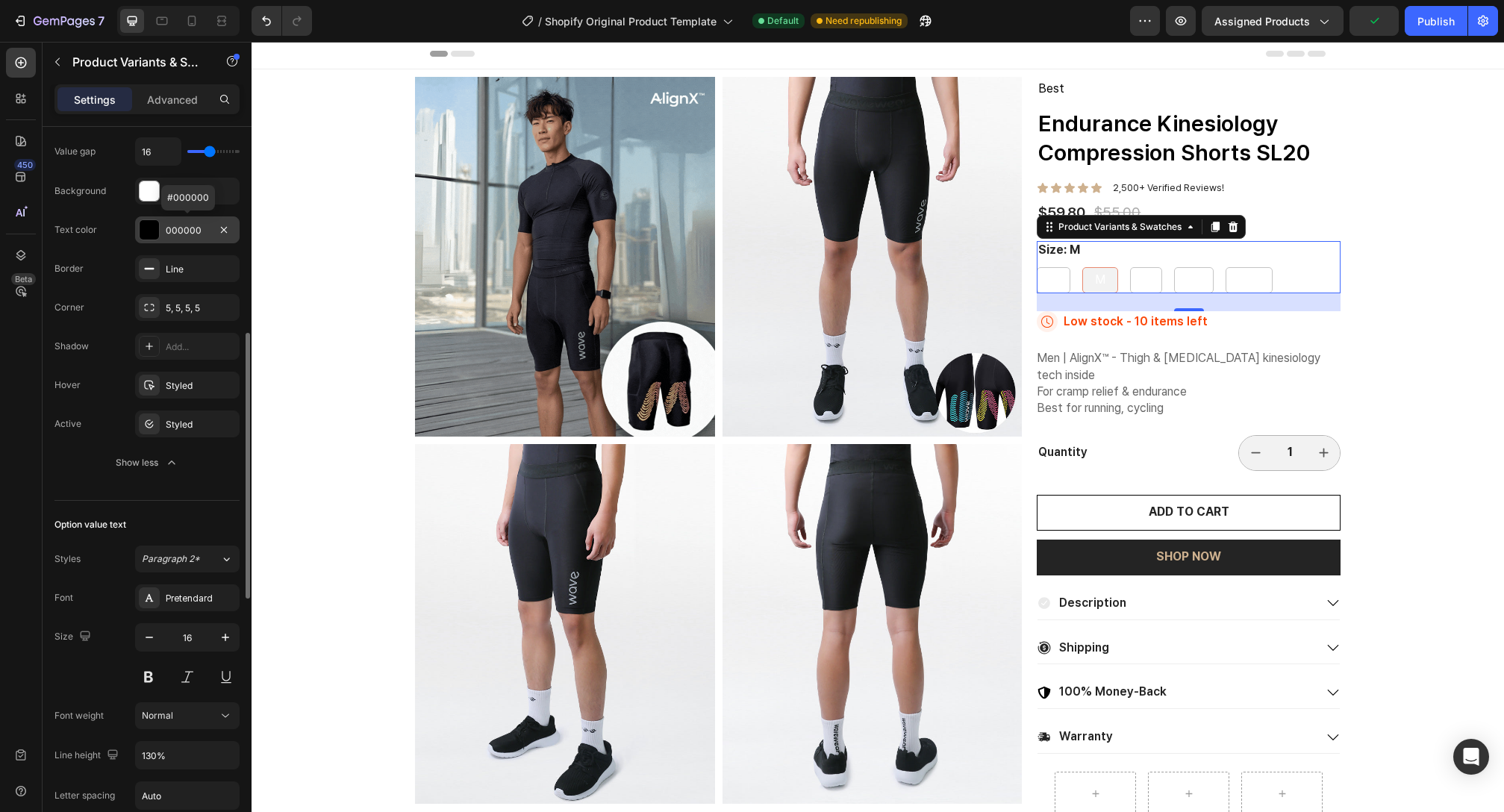
click at [160, 237] on div "000000" at bounding box center [188, 229] width 105 height 27
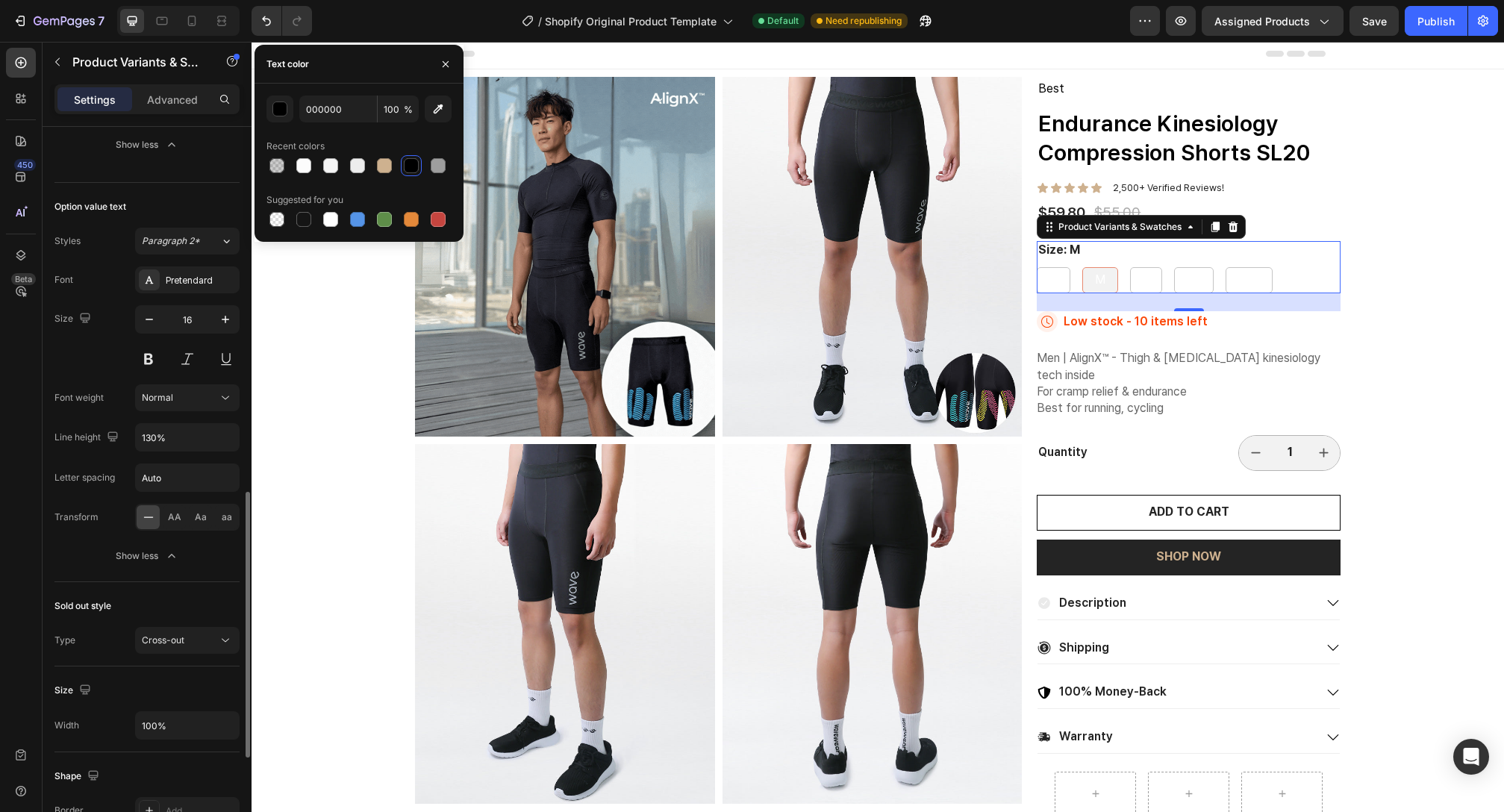
scroll to position [1263, 0]
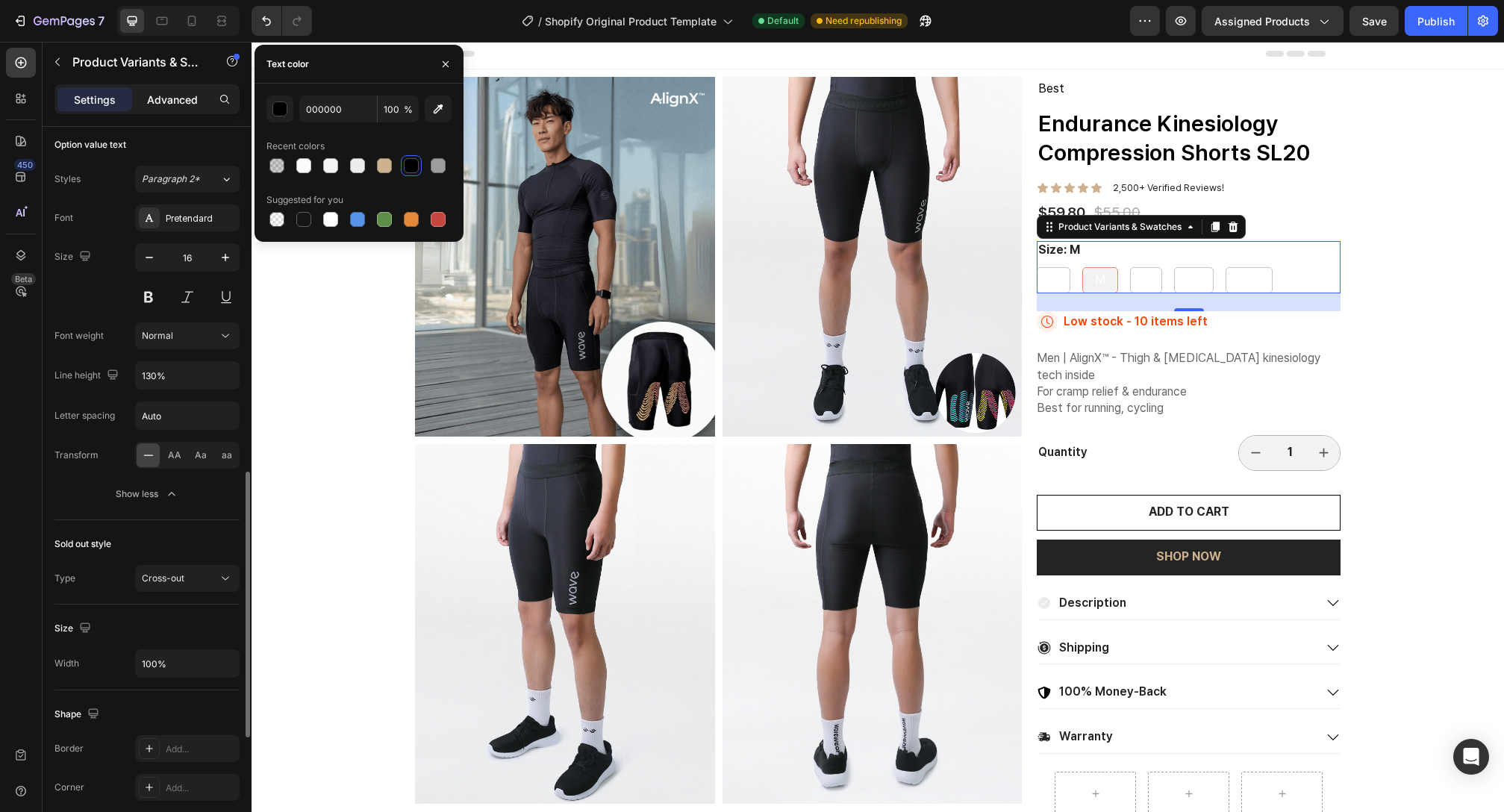
click at [165, 106] on p "Advanced" at bounding box center [171, 99] width 50 height 15
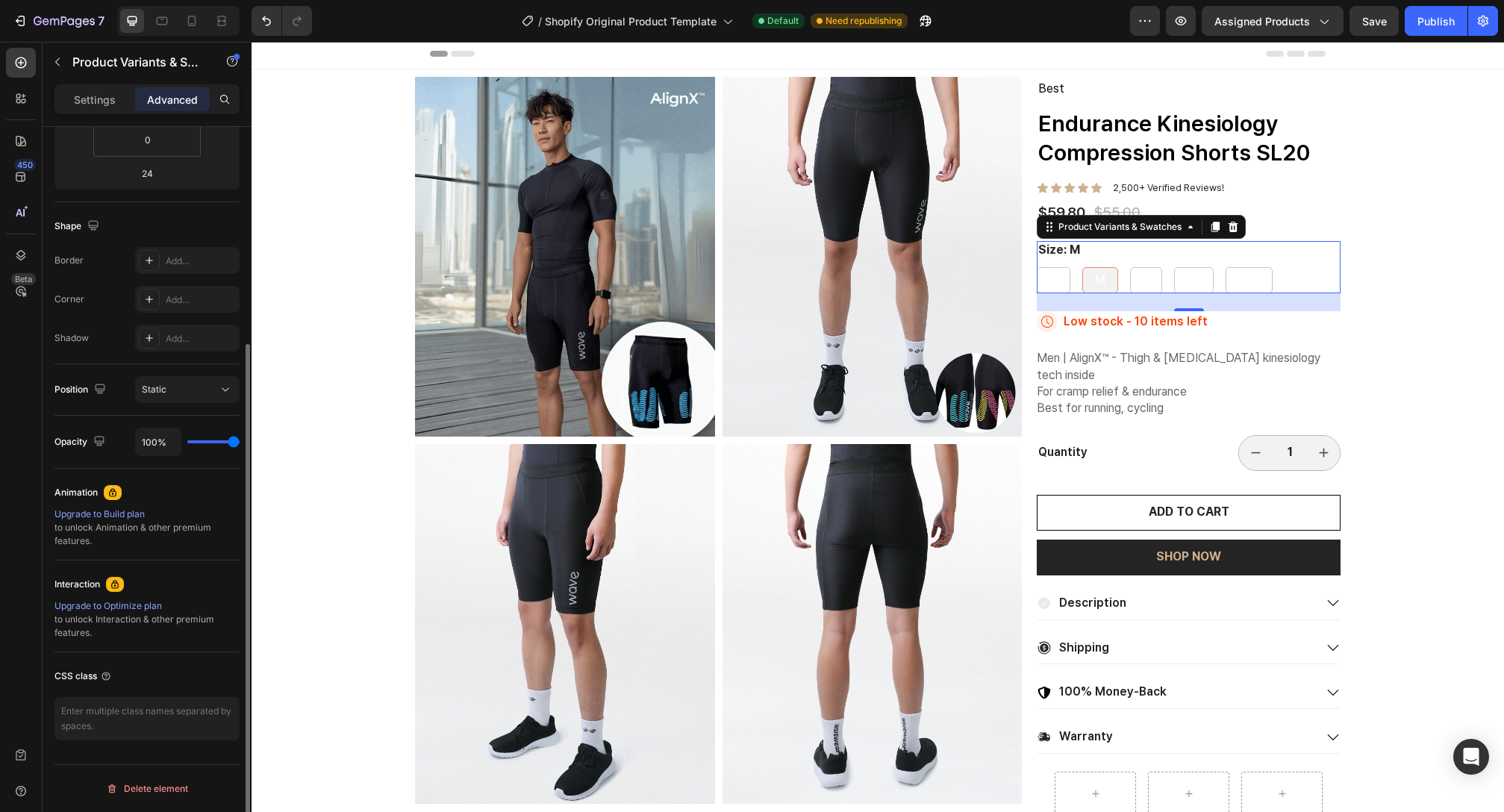
scroll to position [308, 0]
click at [96, 103] on p "Settings" at bounding box center [95, 99] width 42 height 15
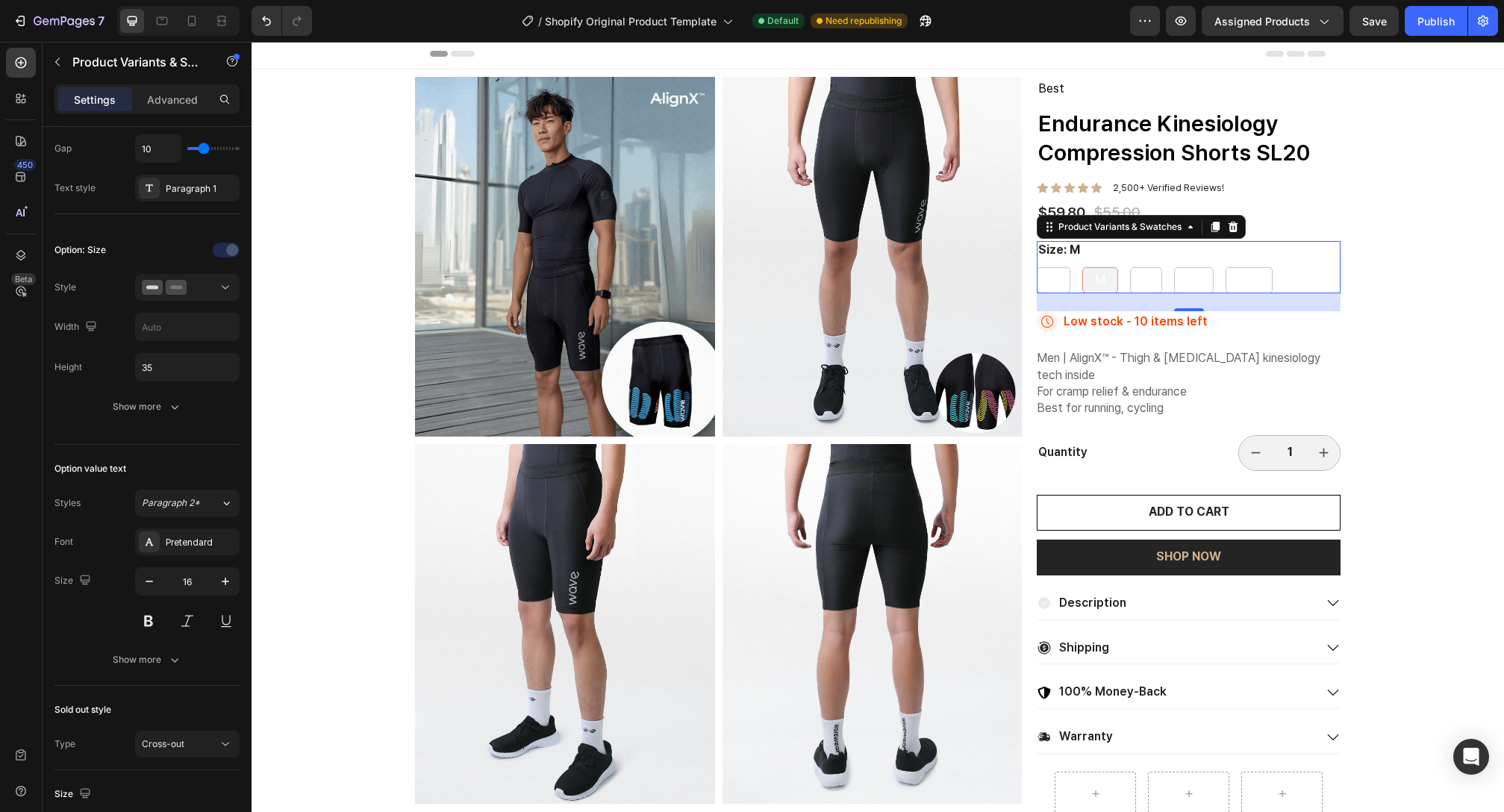
click at [96, 96] on p "Settings" at bounding box center [95, 99] width 42 height 15
click at [108, 95] on p "Settings" at bounding box center [95, 99] width 42 height 15
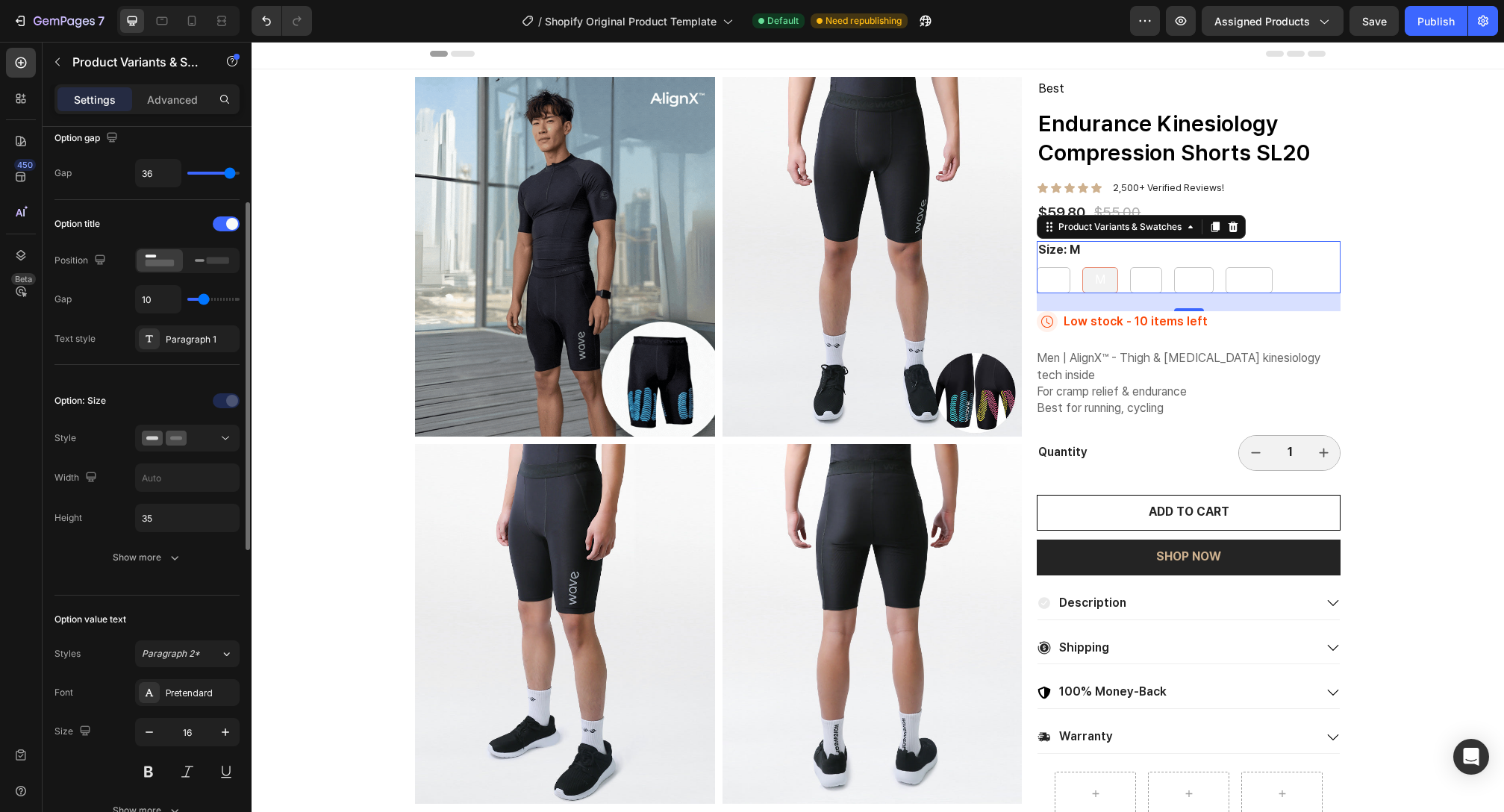
scroll to position [0, 0]
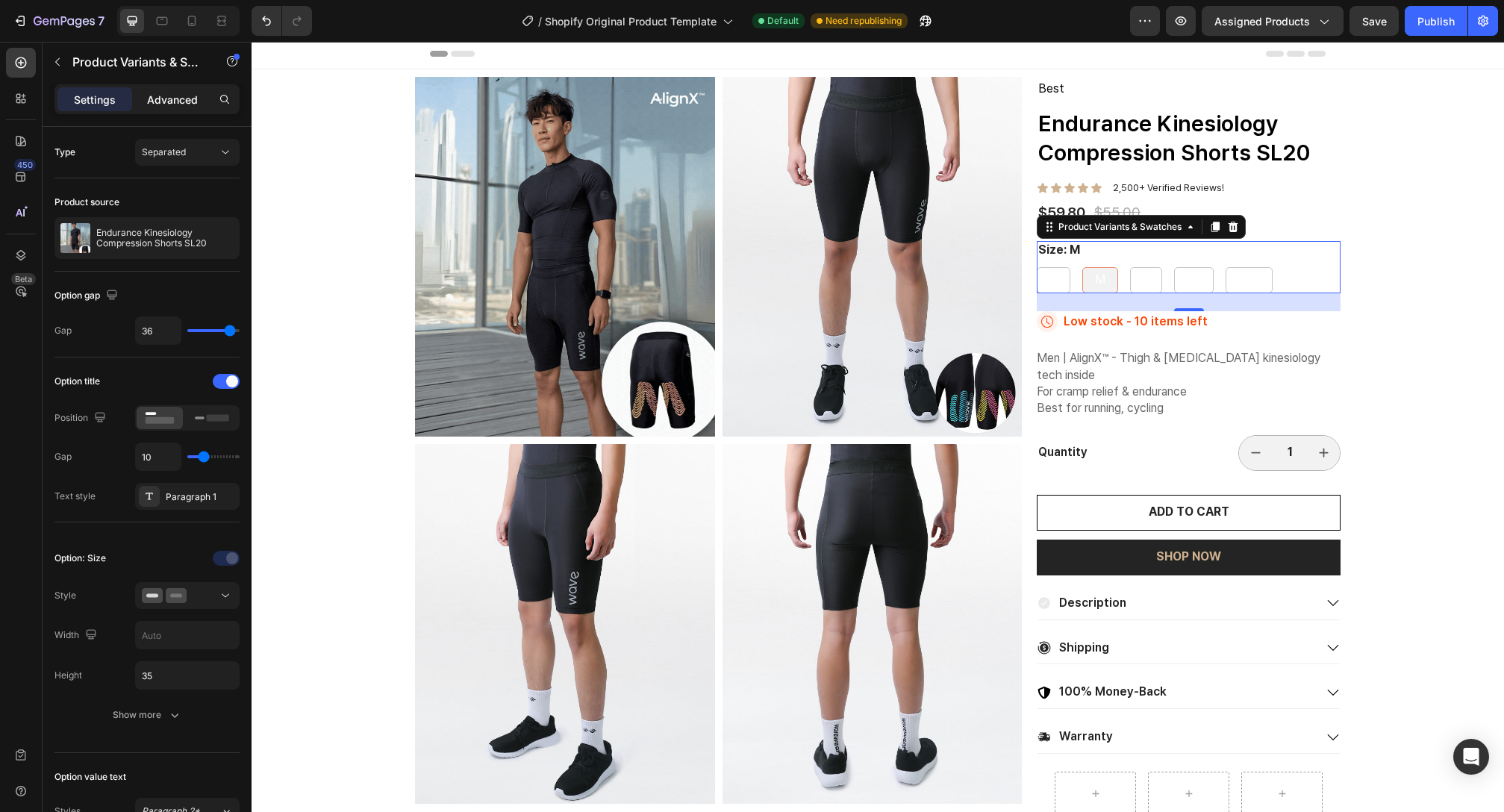
click at [156, 96] on p "Advanced" at bounding box center [171, 99] width 50 height 15
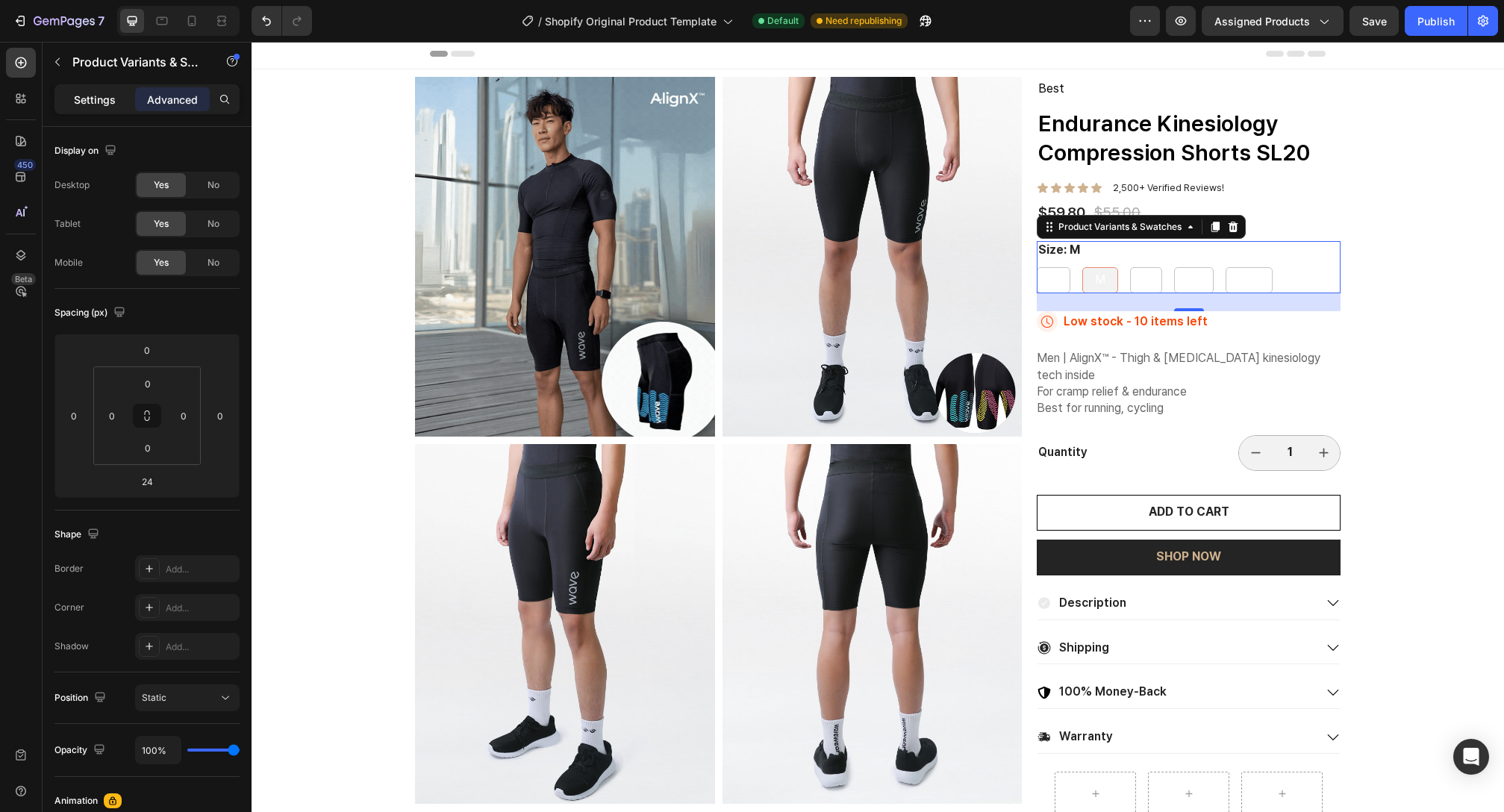
click at [99, 100] on p "Settings" at bounding box center [95, 99] width 42 height 15
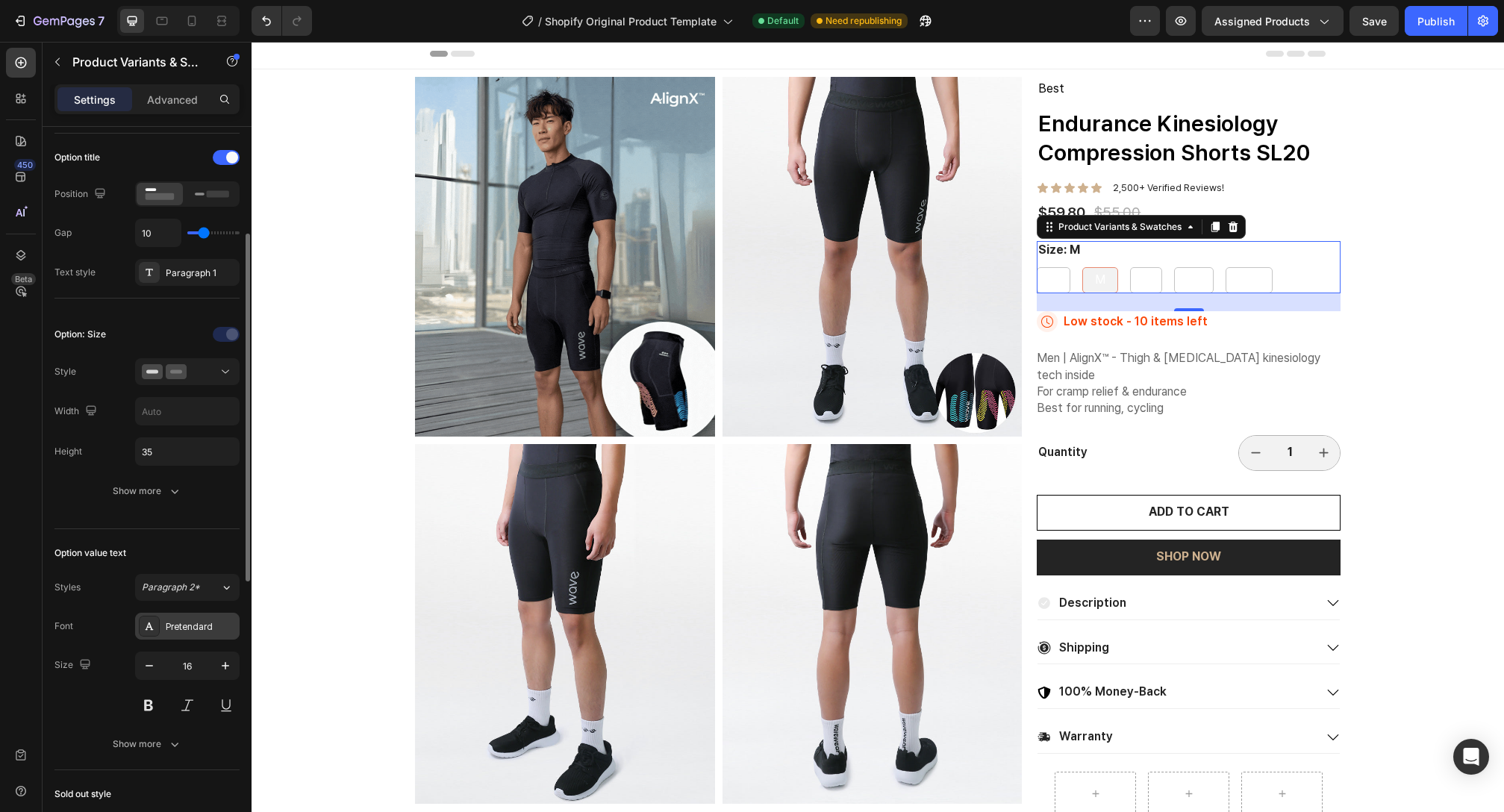
scroll to position [227, 0]
click at [157, 448] on input "35" at bounding box center [188, 448] width 103 height 27
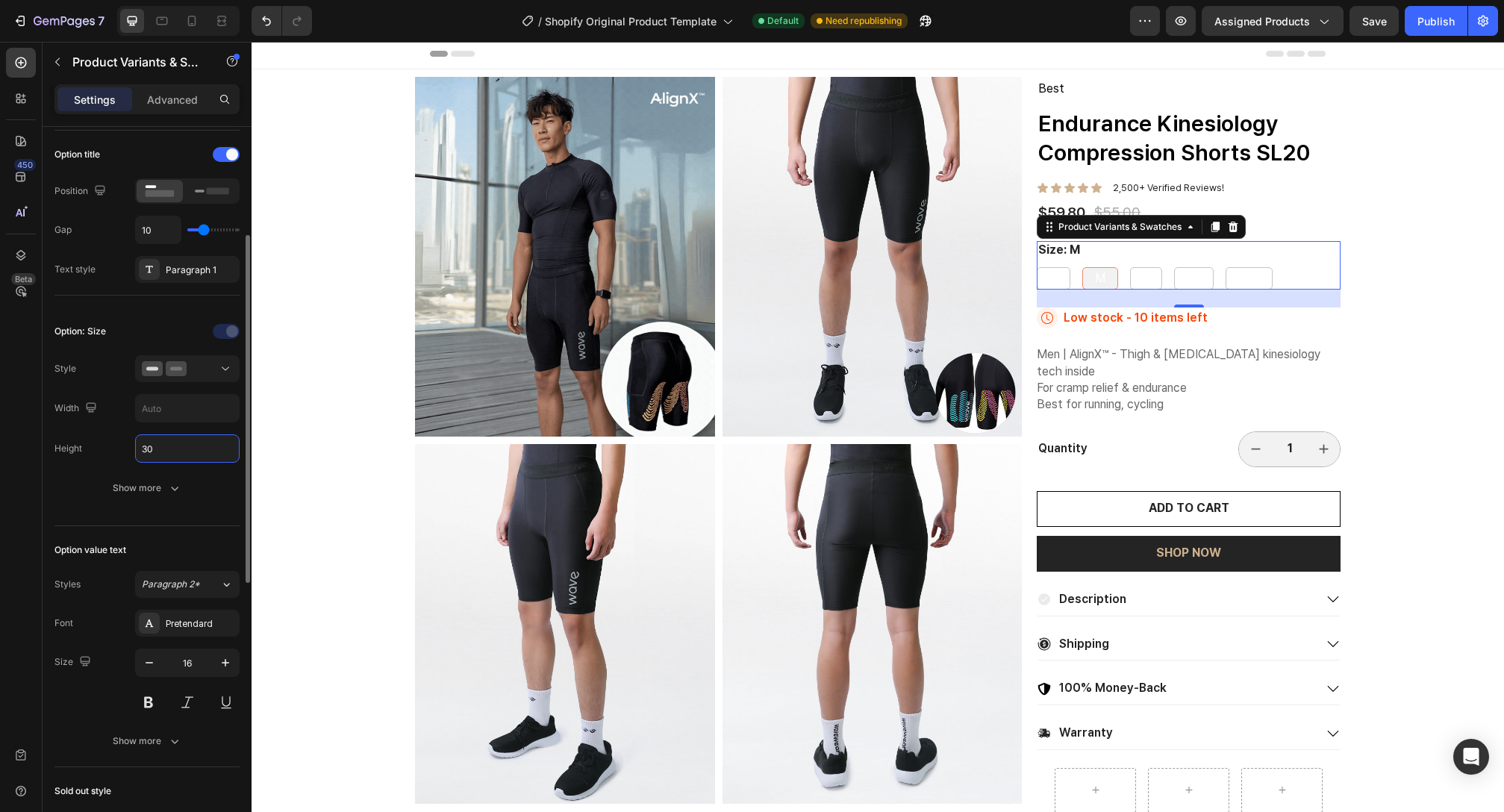
drag, startPoint x: 176, startPoint y: 446, endPoint x: 125, endPoint y: 445, distance: 51.0
click at [125, 445] on div "Height 30" at bounding box center [147, 448] width 185 height 29
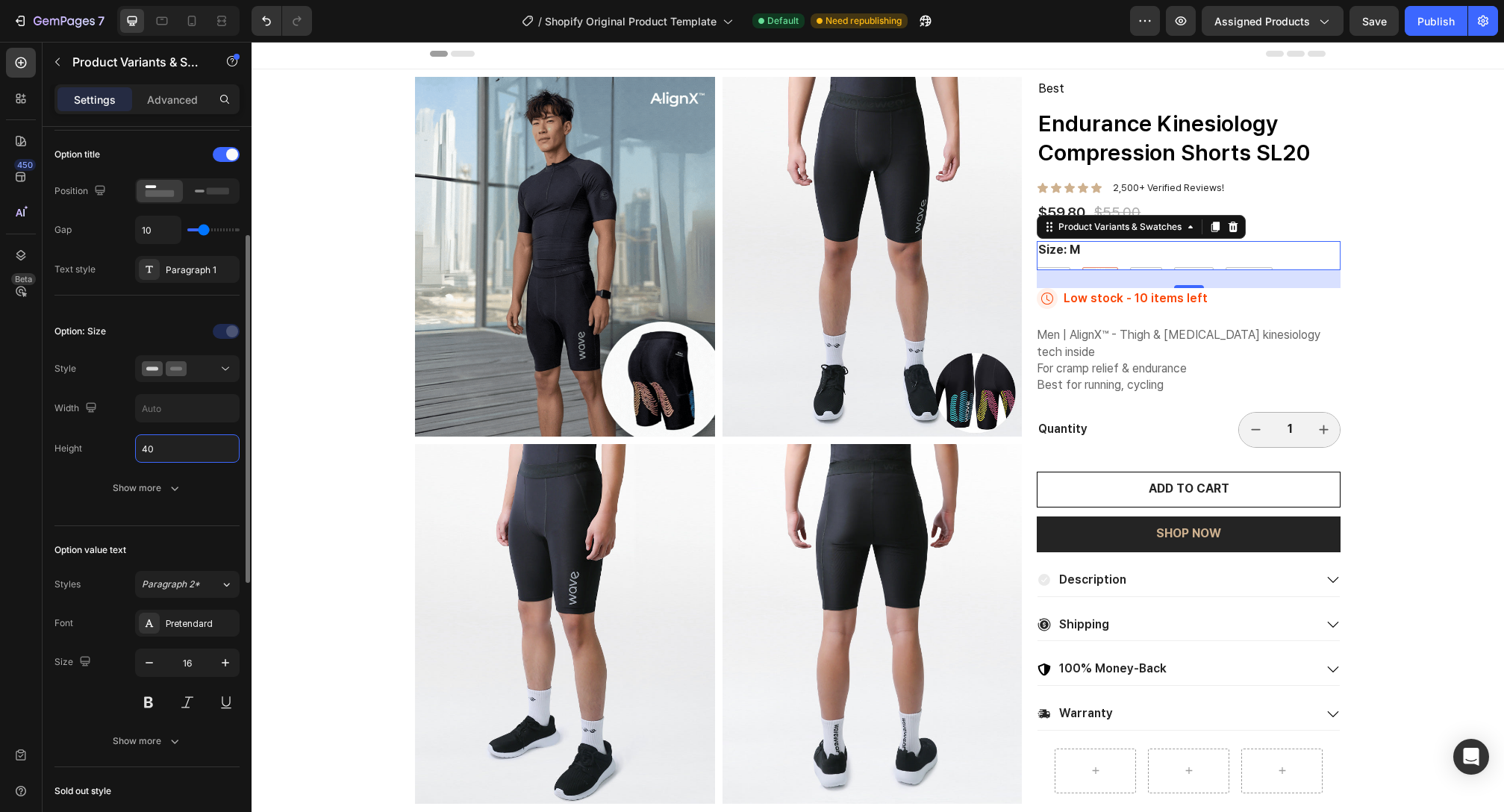
type input "40"
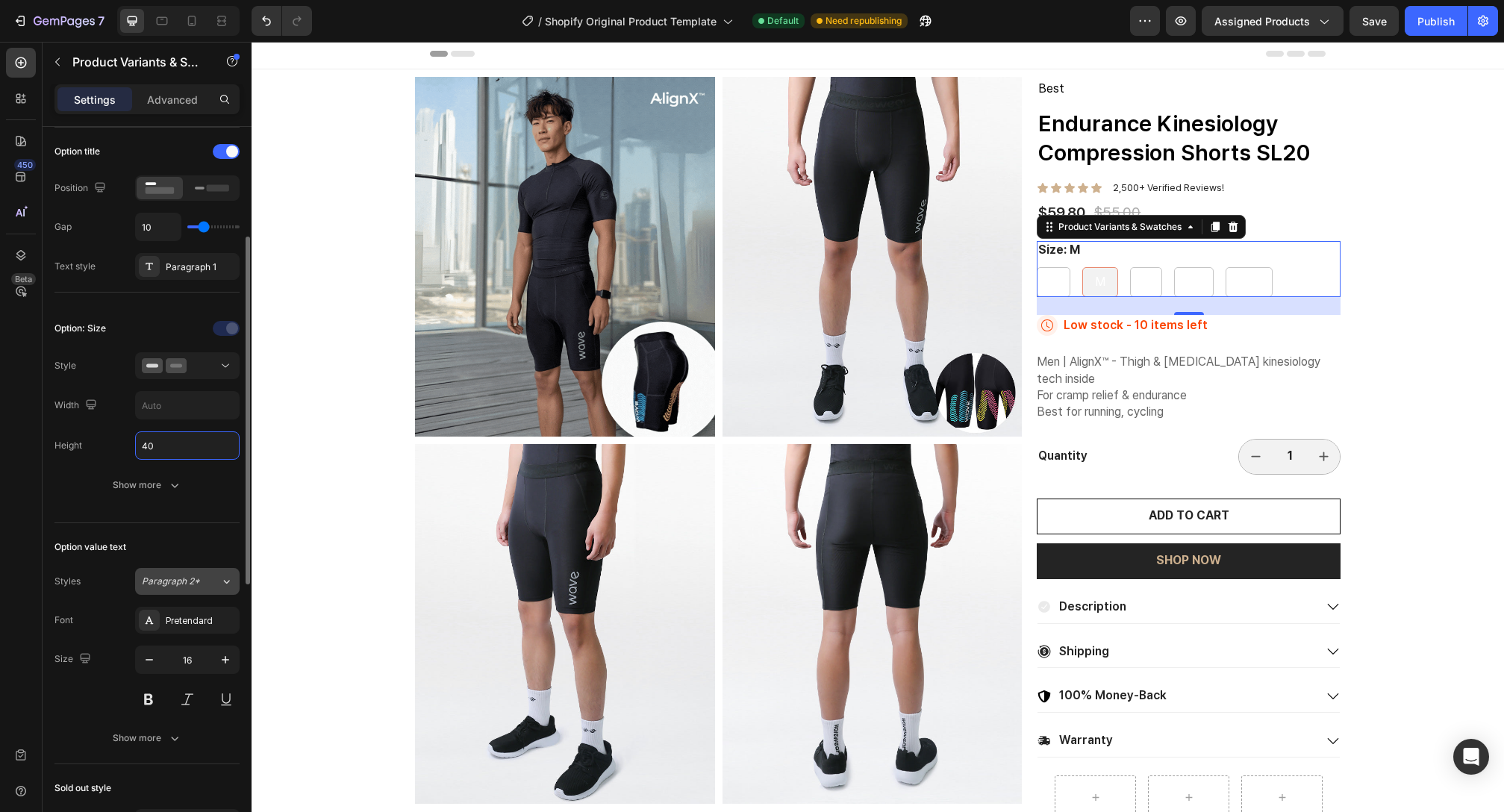
scroll to position [233, 0]
click at [206, 562] on div "Option value text Styles Paragraph 2* Font Pretendard Size 16 Show more" at bounding box center [147, 641] width 185 height 241
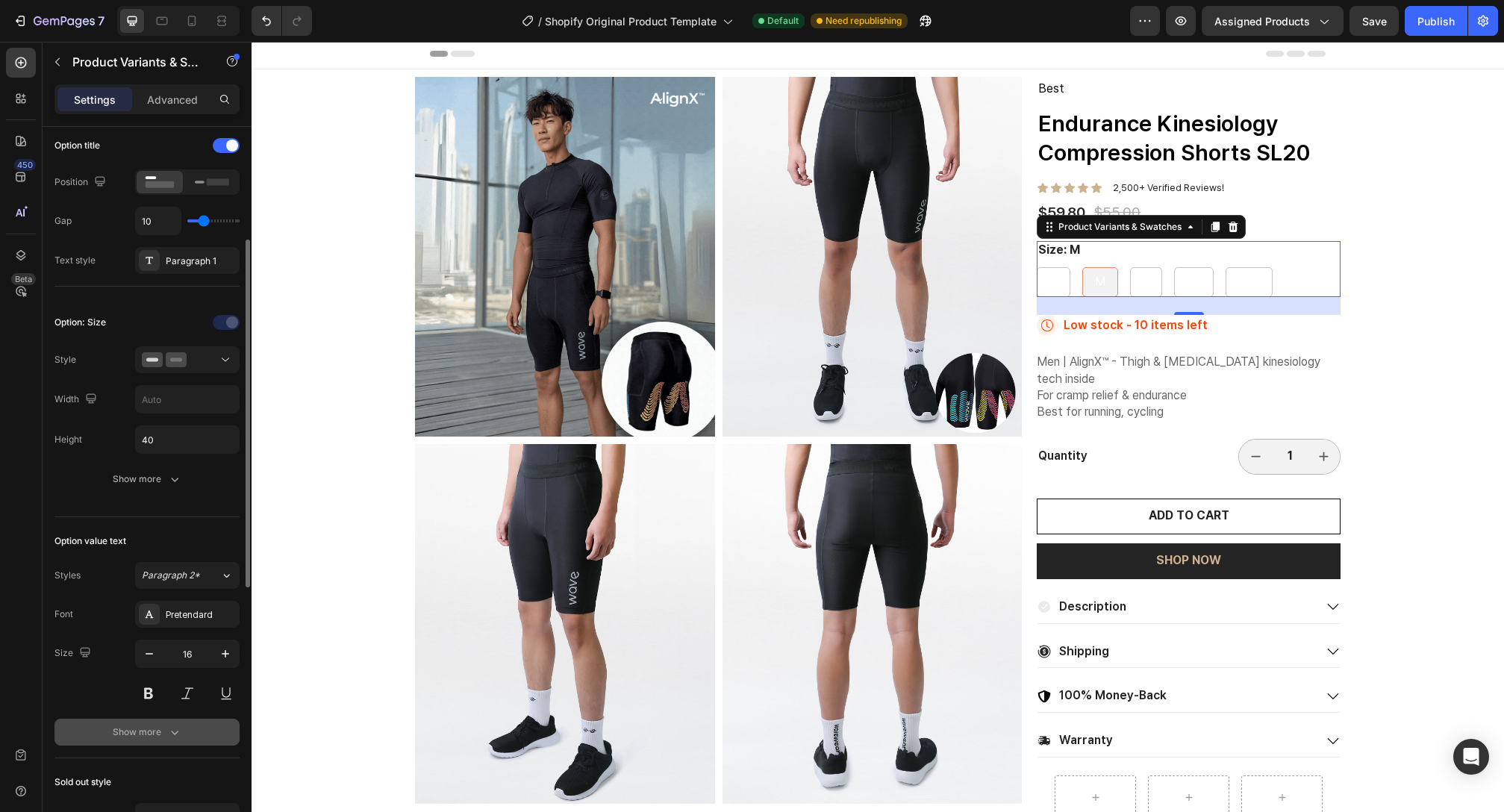
click at [168, 723] on button "Show more" at bounding box center [147, 732] width 185 height 27
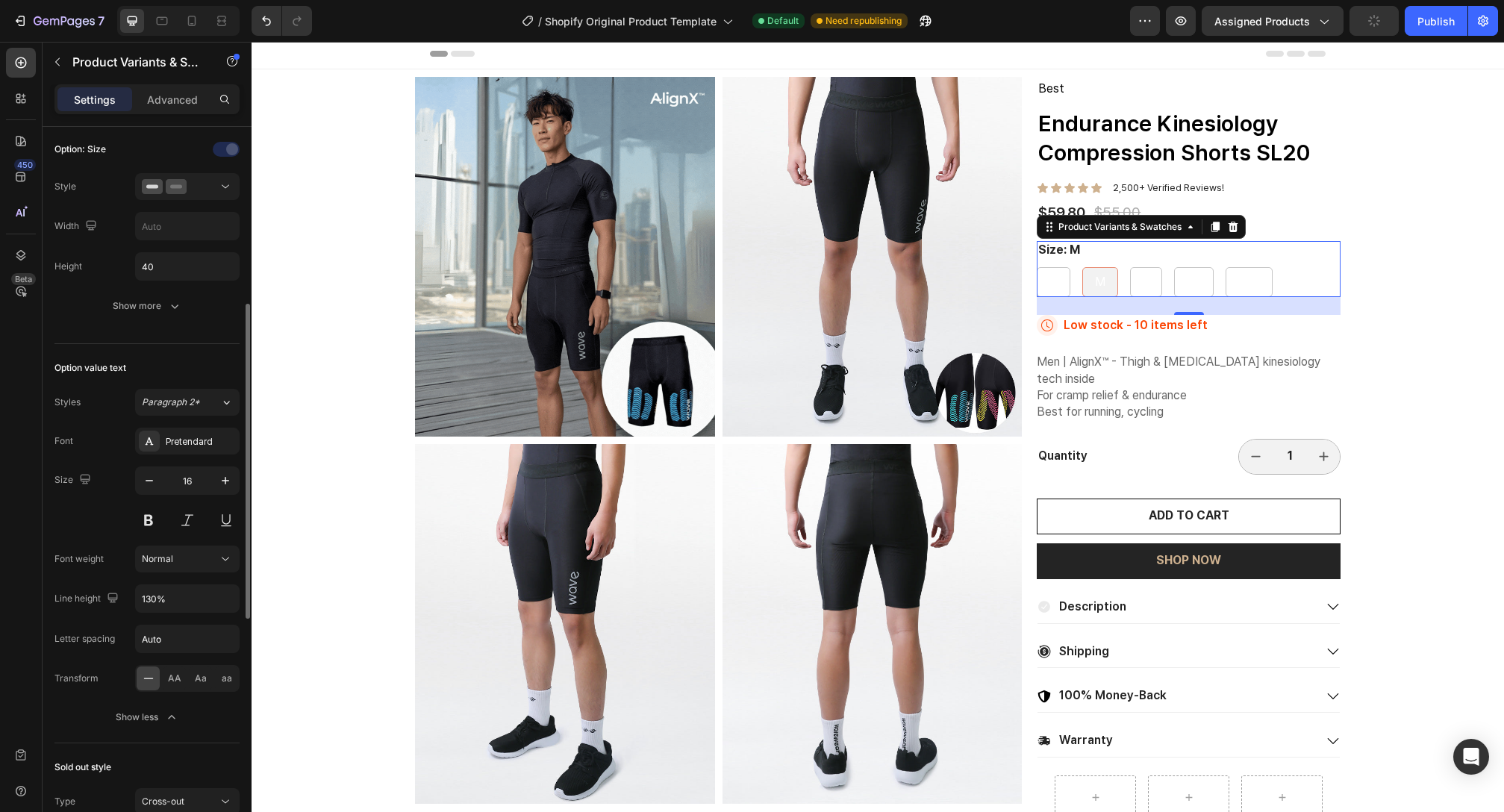
scroll to position [530, 0]
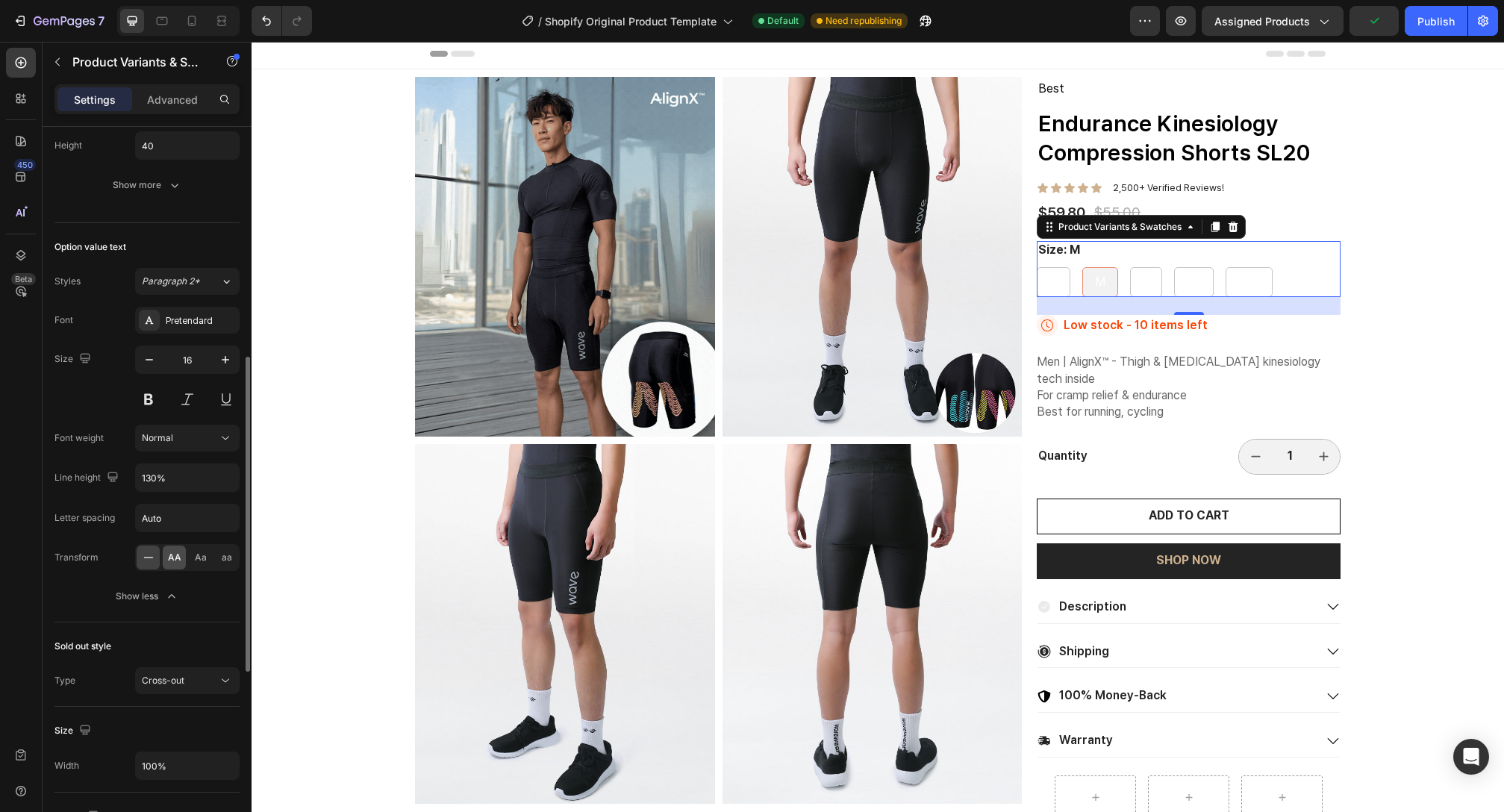
click at [175, 551] on span "AA" at bounding box center [174, 558] width 13 height 13
click at [148, 552] on icon at bounding box center [148, 558] width 15 height 15
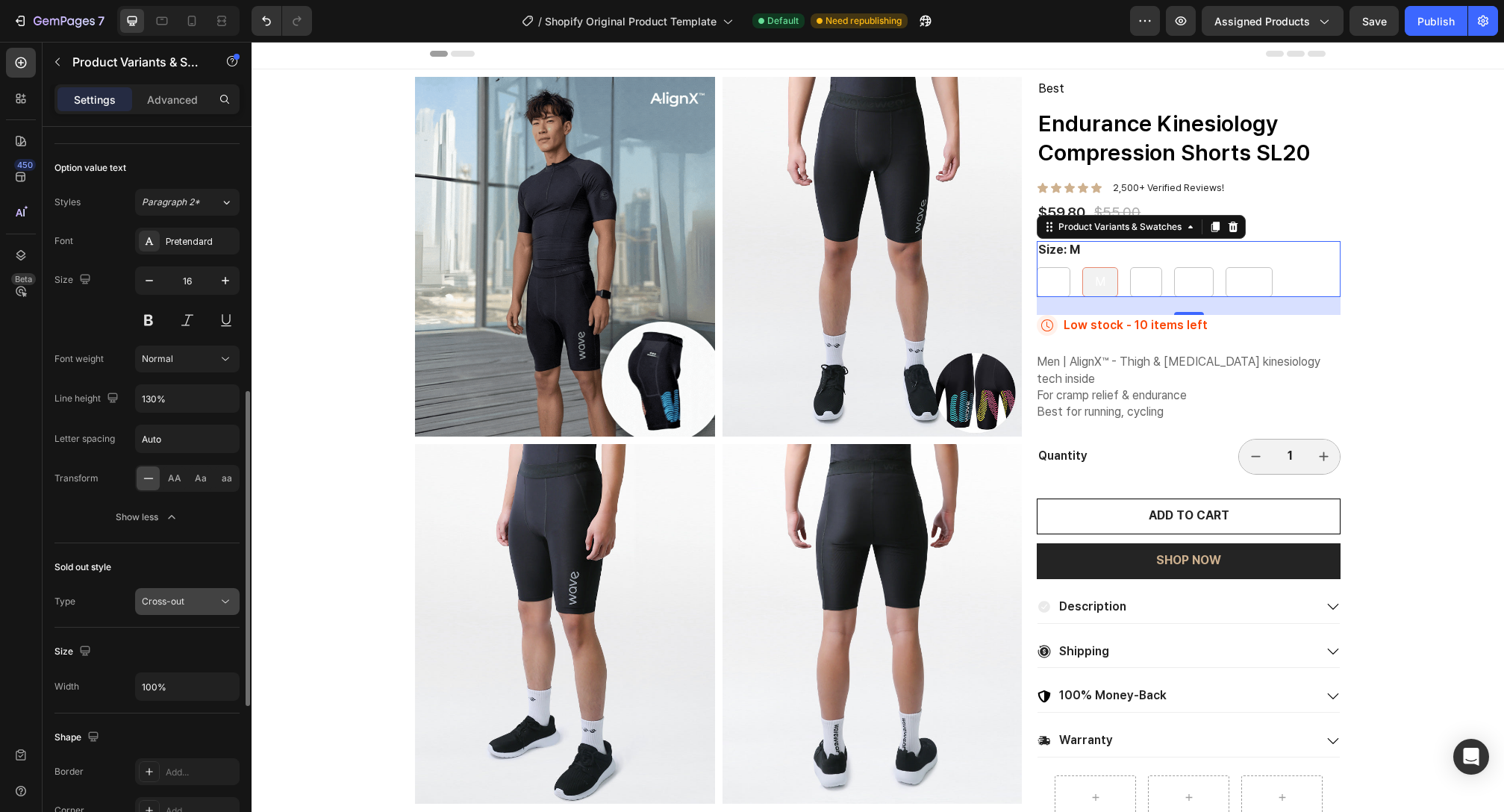
click at [182, 601] on span "Cross-out" at bounding box center [163, 602] width 43 height 11
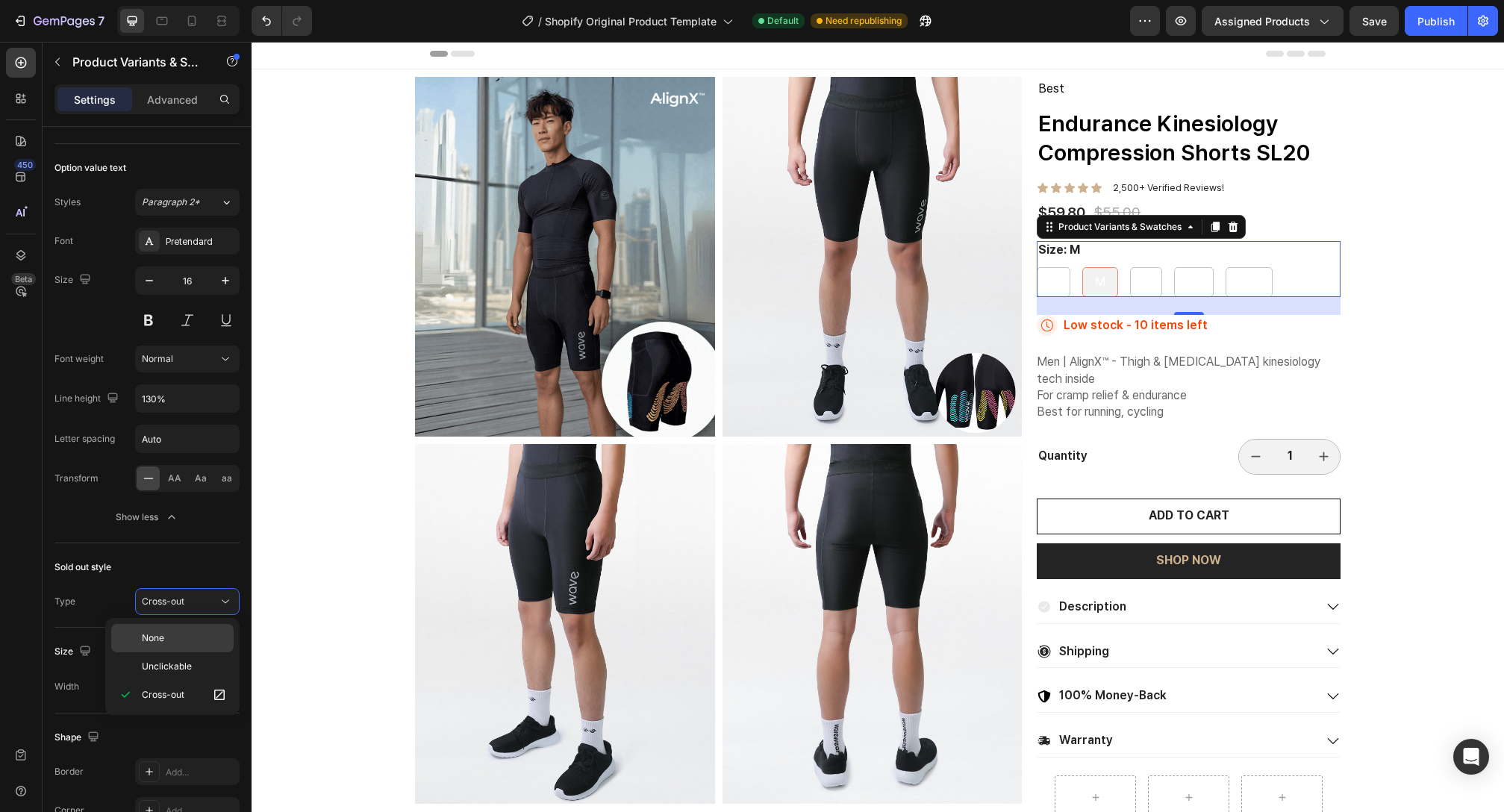
click at [185, 635] on p "None" at bounding box center [184, 638] width 85 height 13
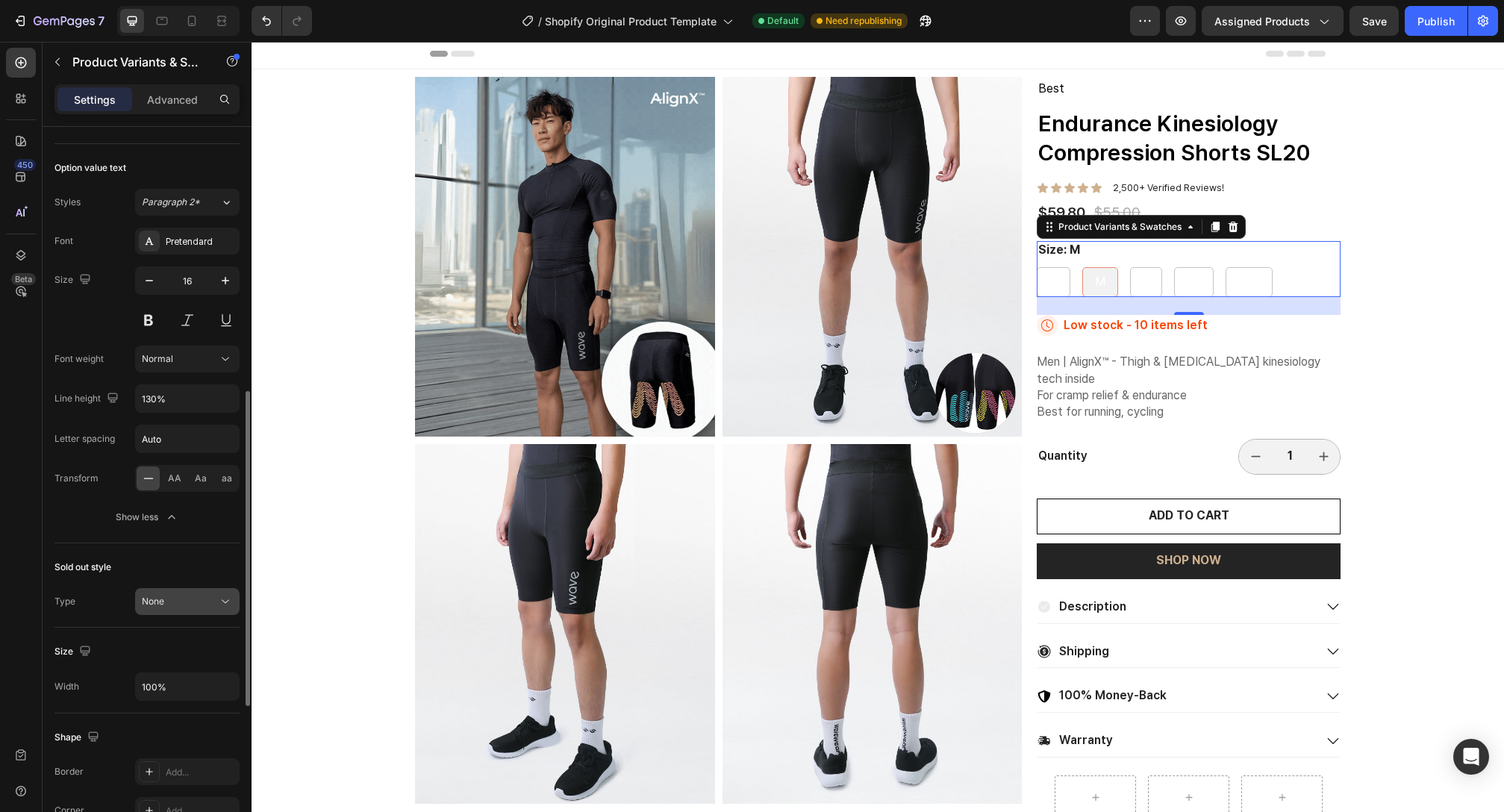
click at [194, 603] on div "None" at bounding box center [180, 602] width 76 height 13
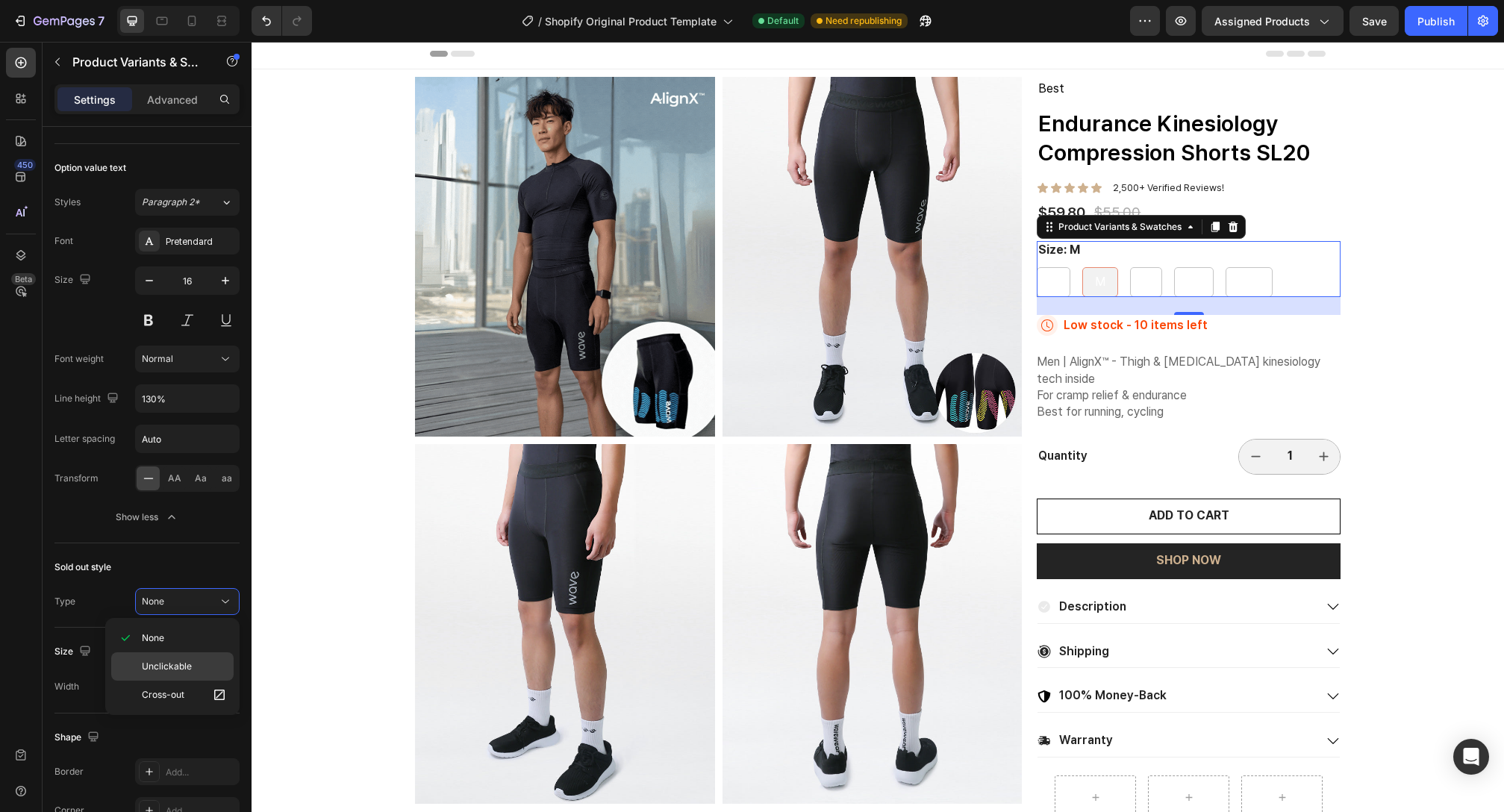
click at [181, 670] on span "Unclickable" at bounding box center [167, 666] width 50 height 13
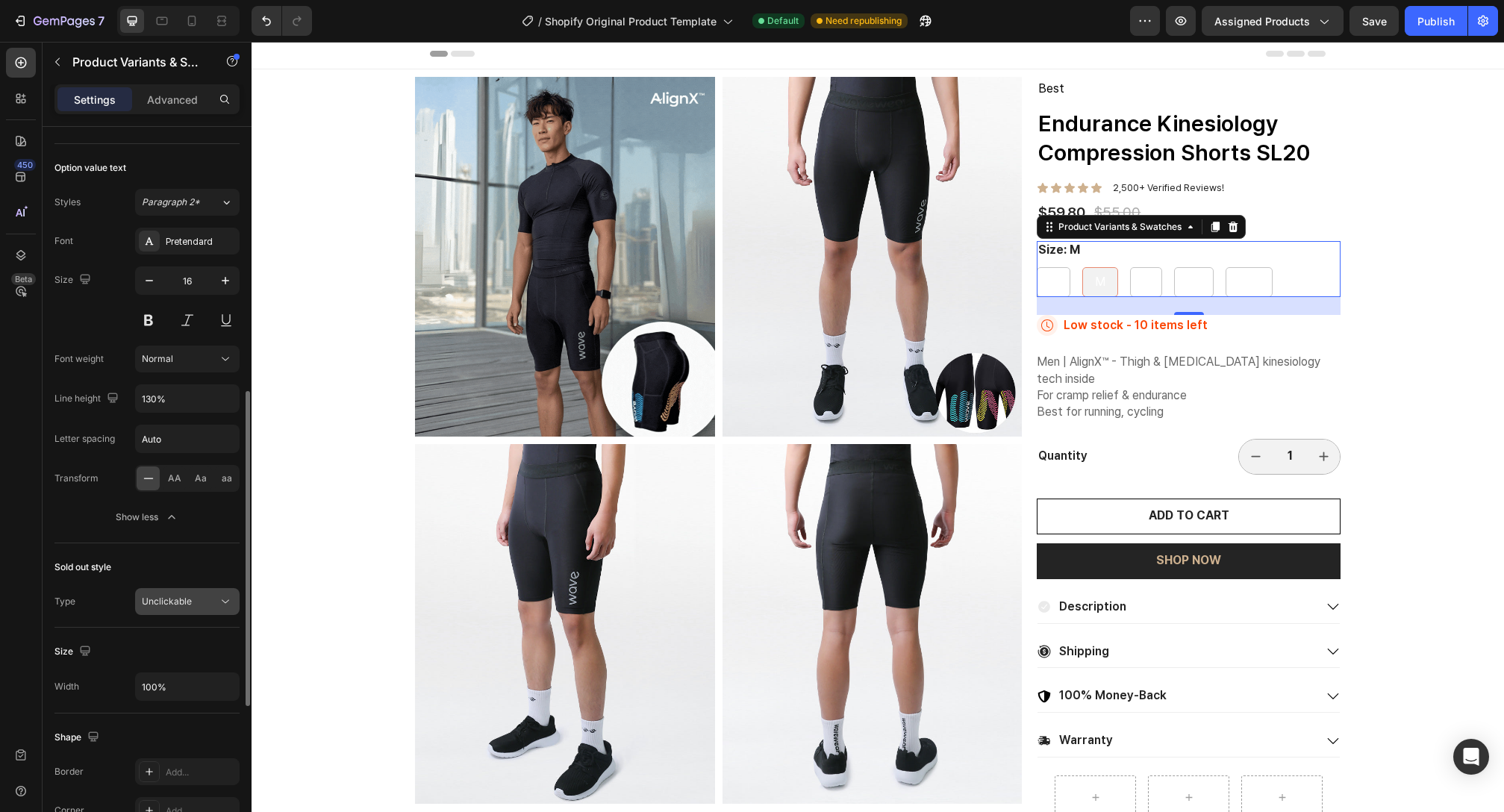
click at [191, 590] on button "Unclickable" at bounding box center [188, 602] width 105 height 27
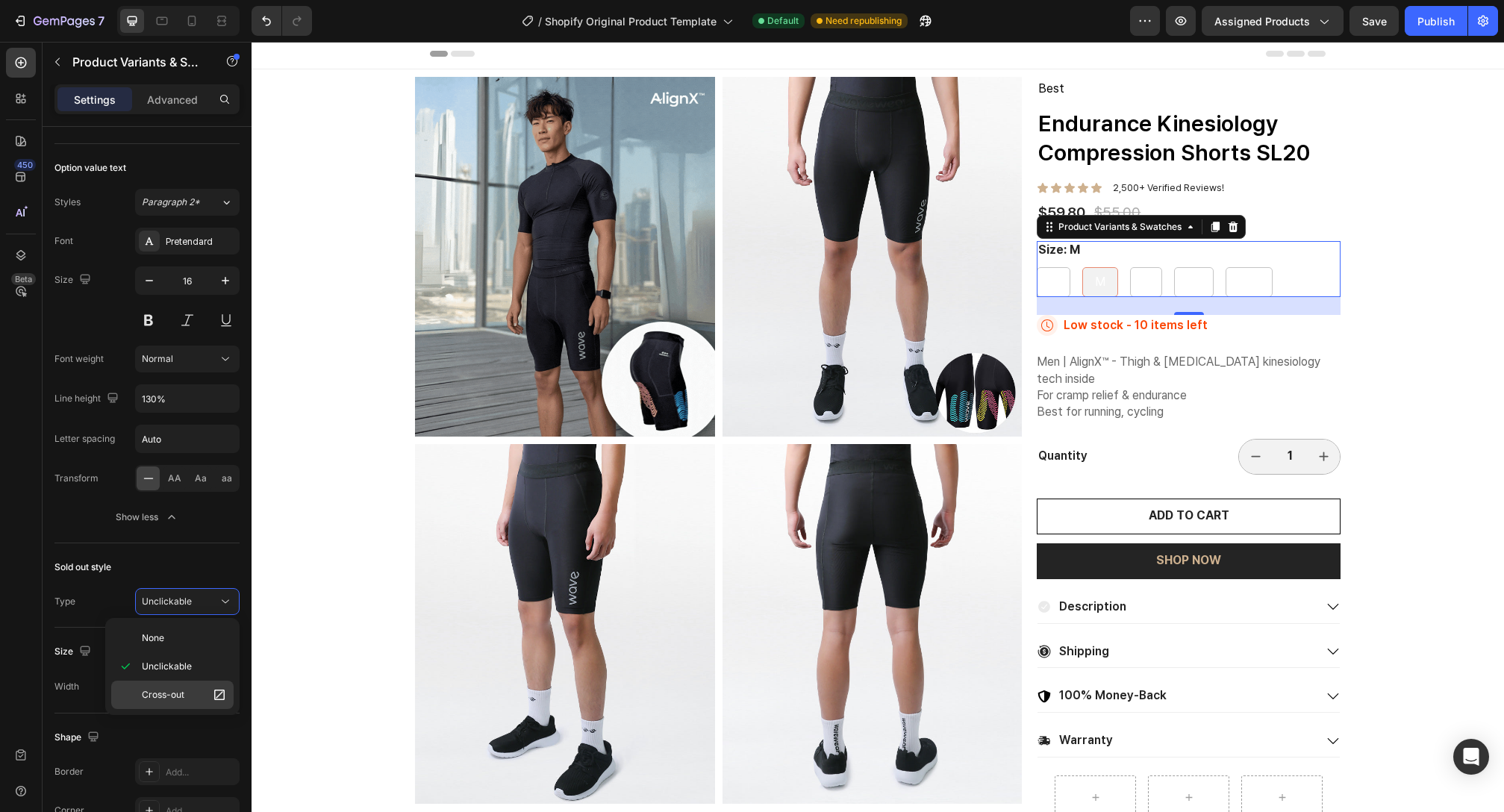
click at [157, 697] on span "Cross-out" at bounding box center [163, 695] width 43 height 13
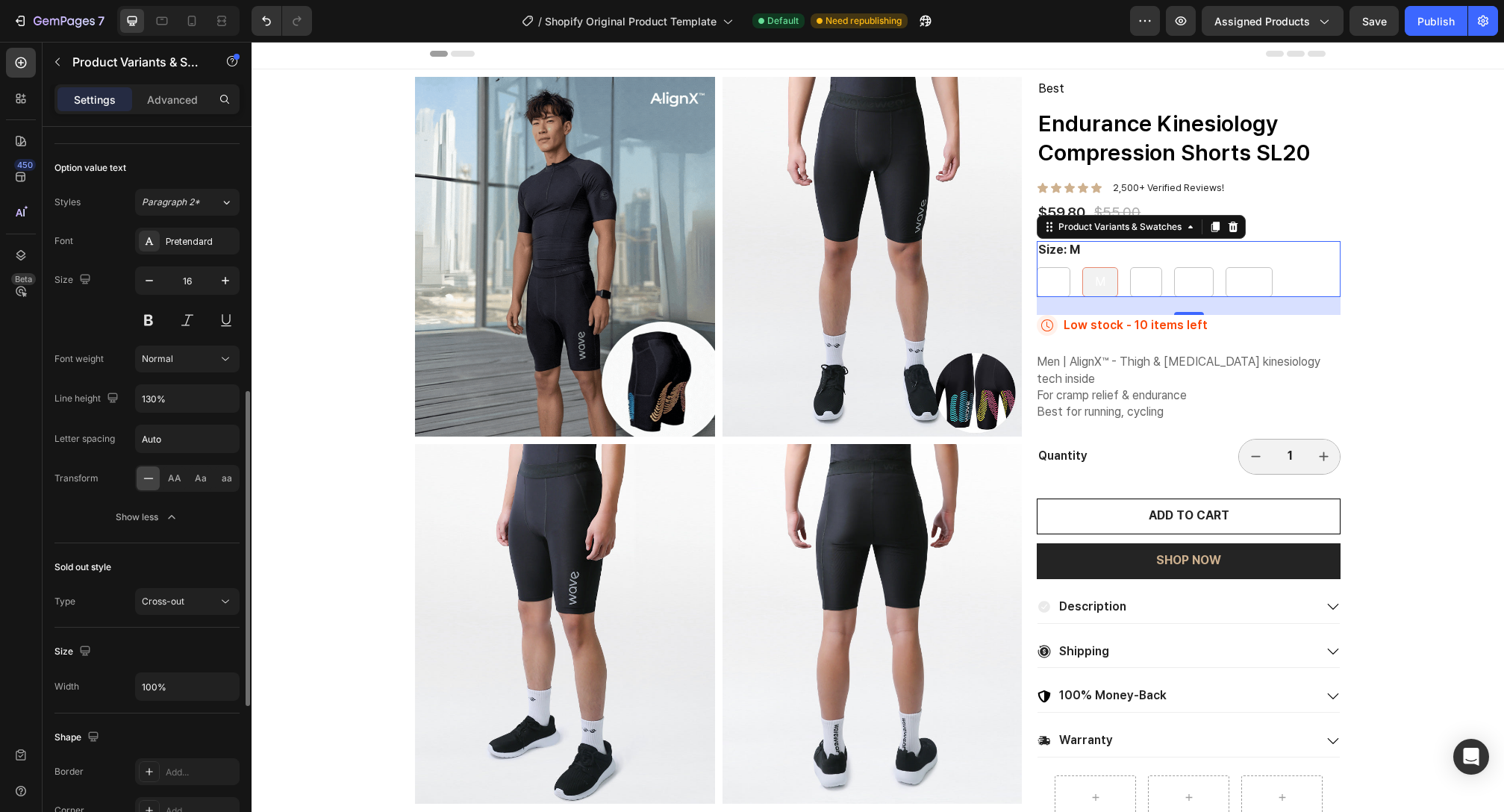
click at [147, 642] on div "Size" at bounding box center [147, 651] width 185 height 24
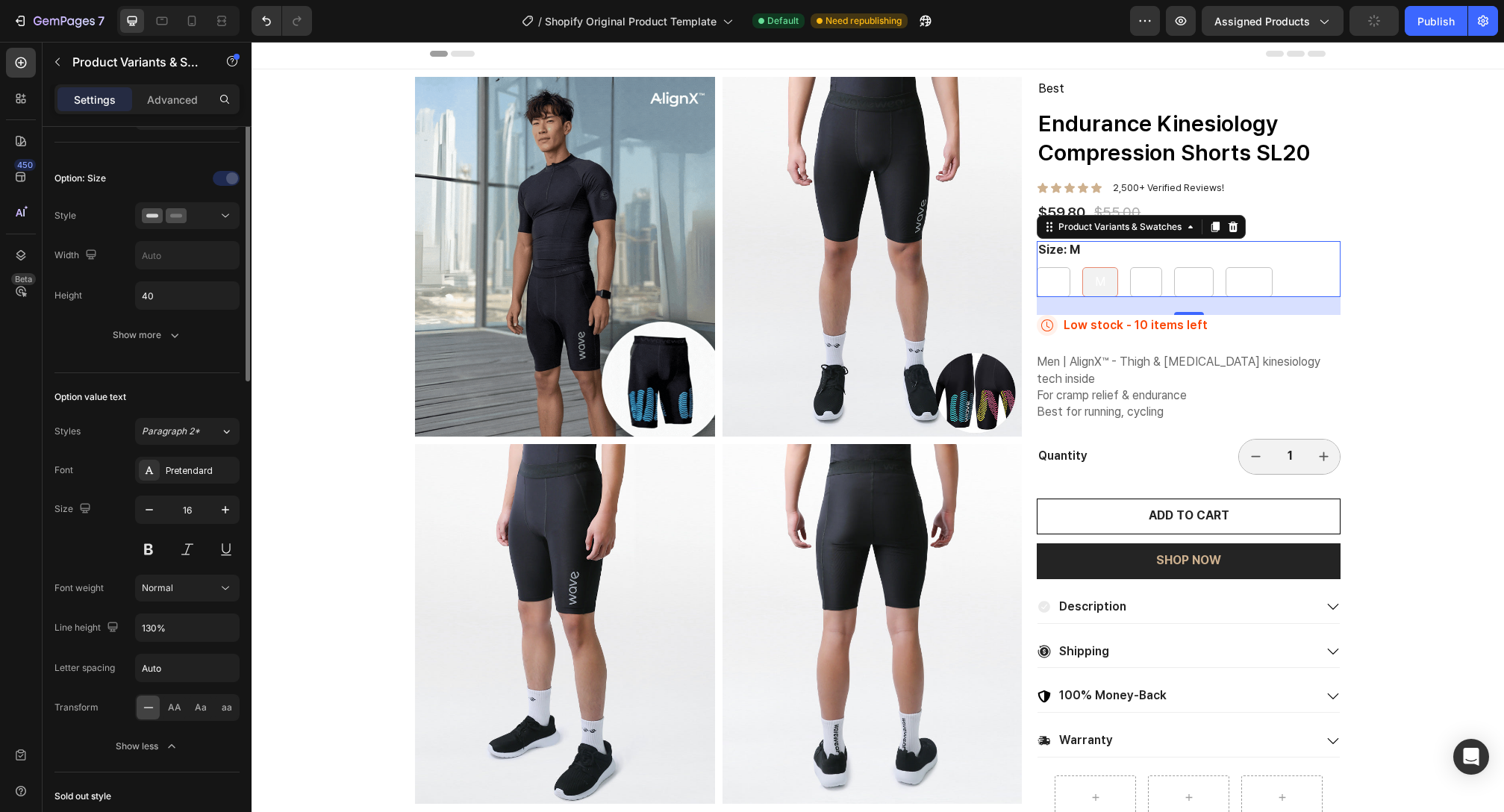
scroll to position [59, 0]
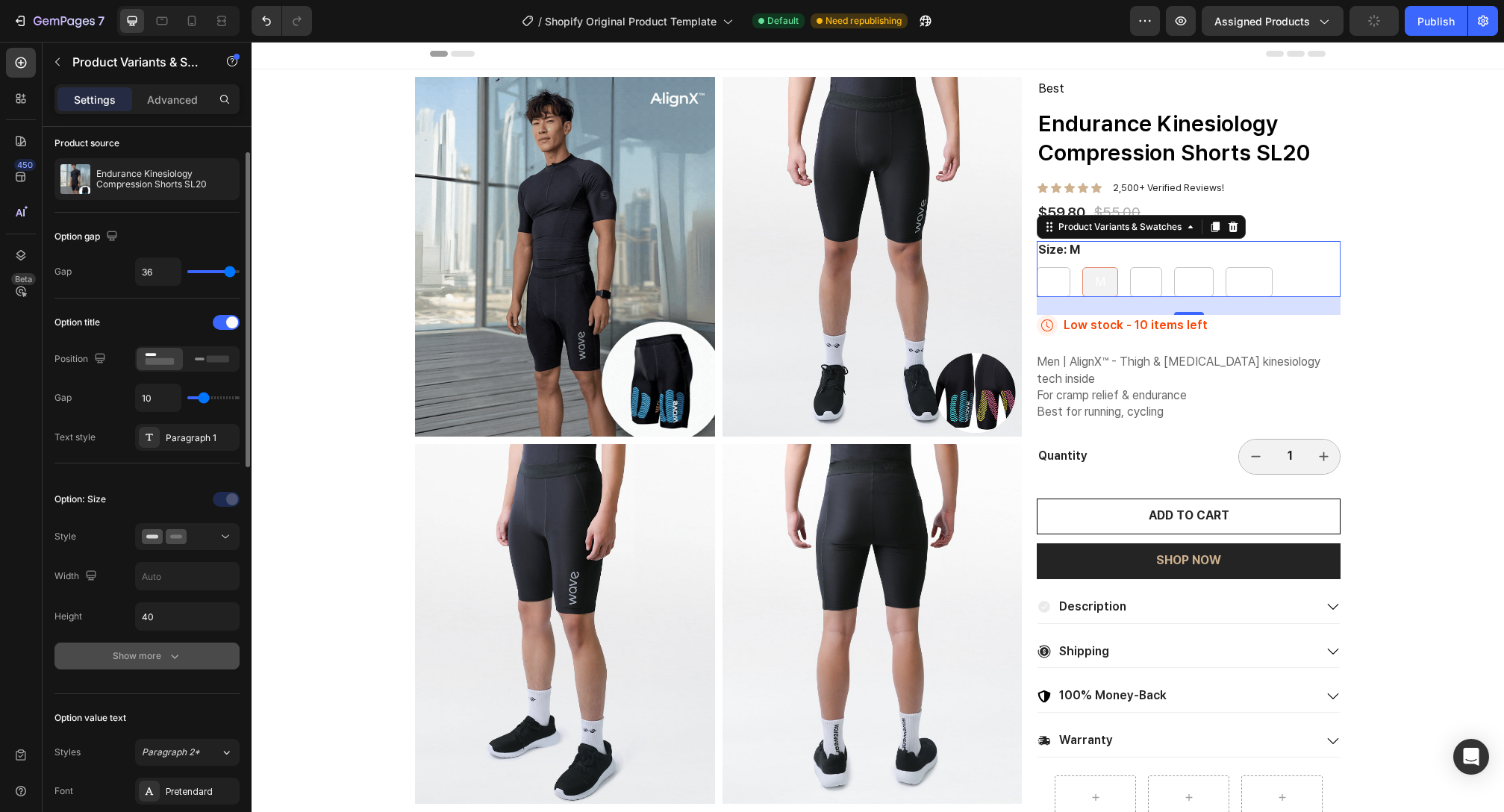
click at [140, 656] on div "Show more" at bounding box center [147, 656] width 69 height 15
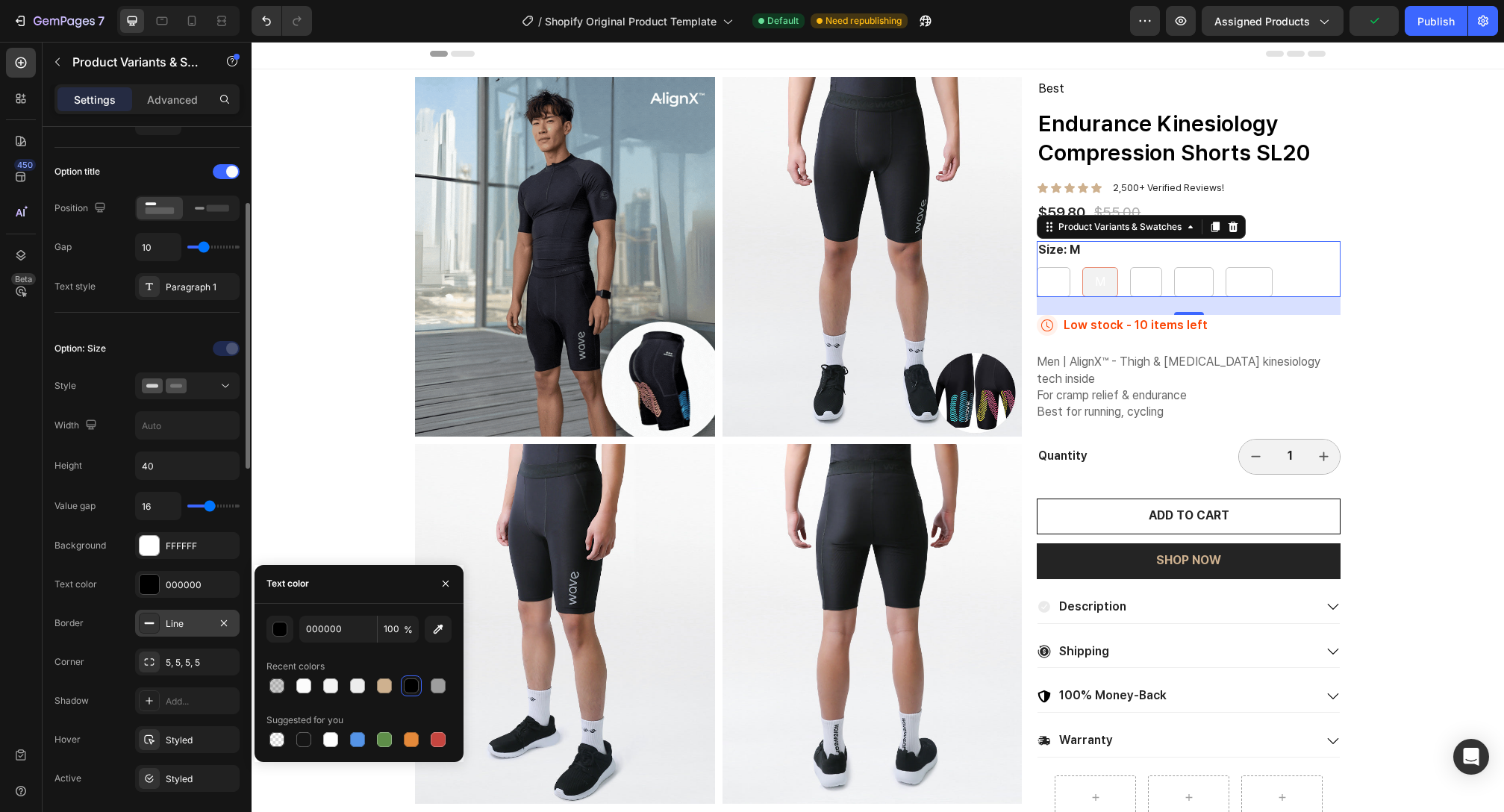
scroll to position [192, 0]
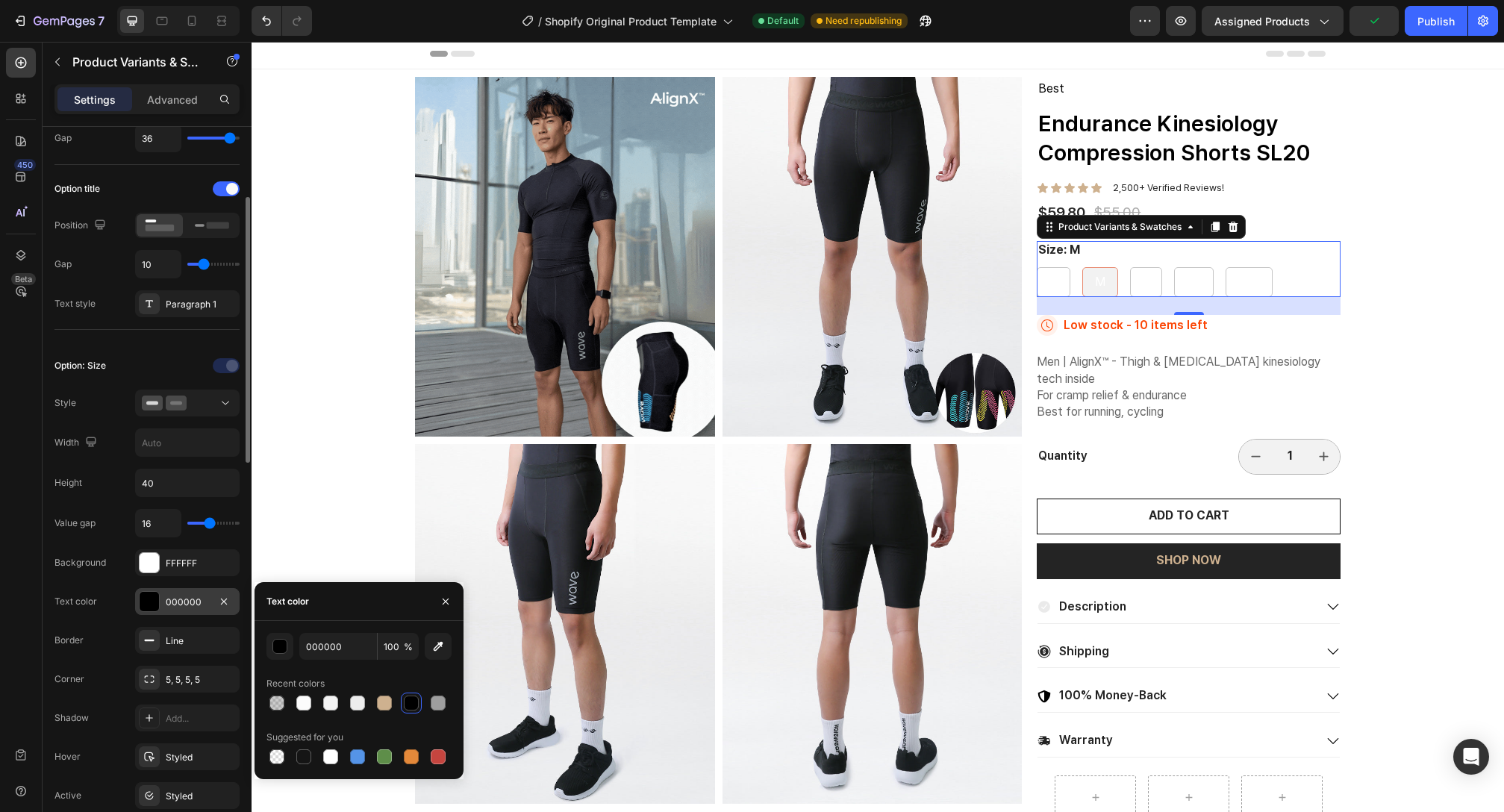
click at [149, 596] on div at bounding box center [149, 602] width 19 height 19
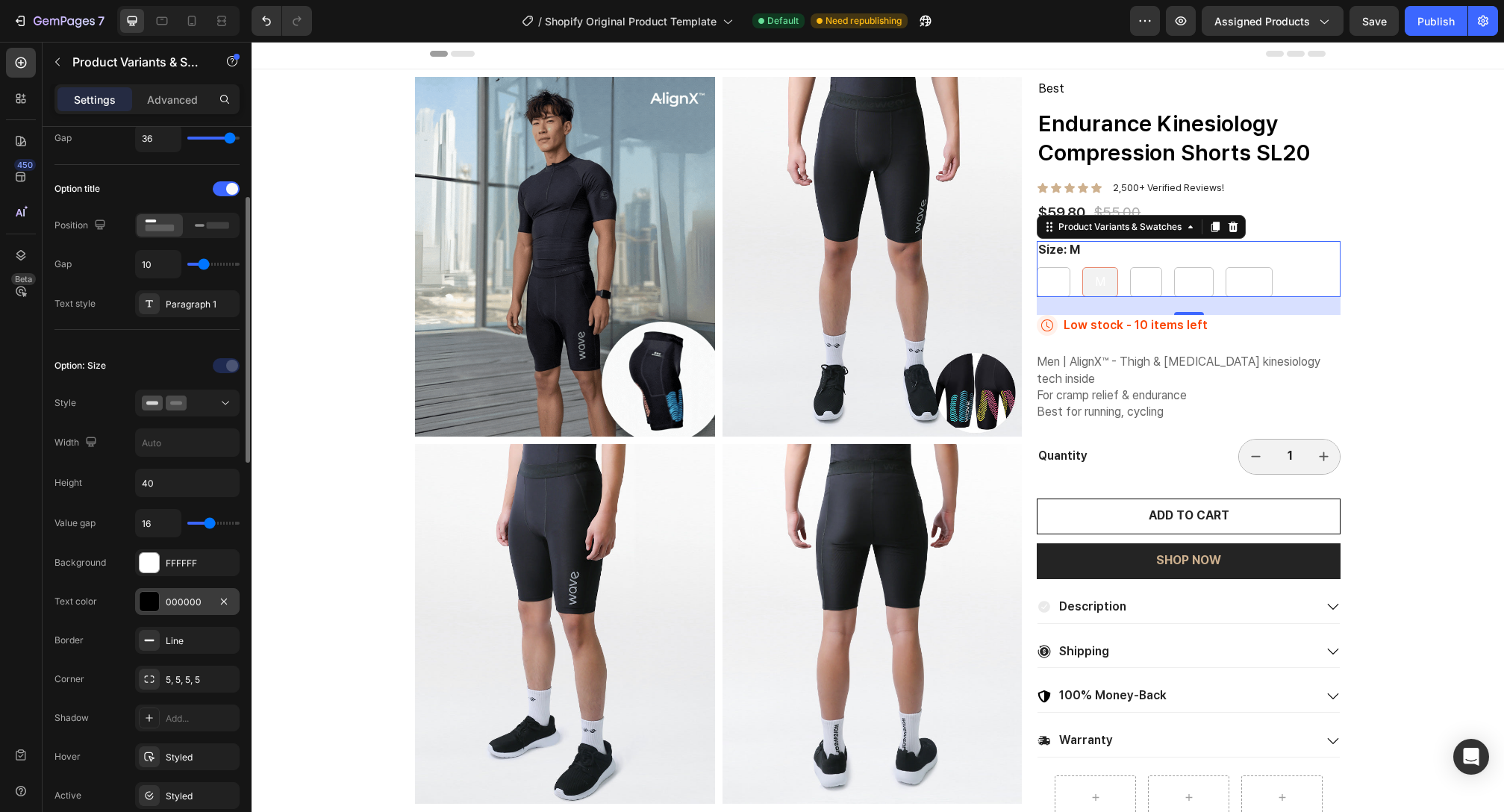
click at [157, 604] on div at bounding box center [149, 602] width 19 height 19
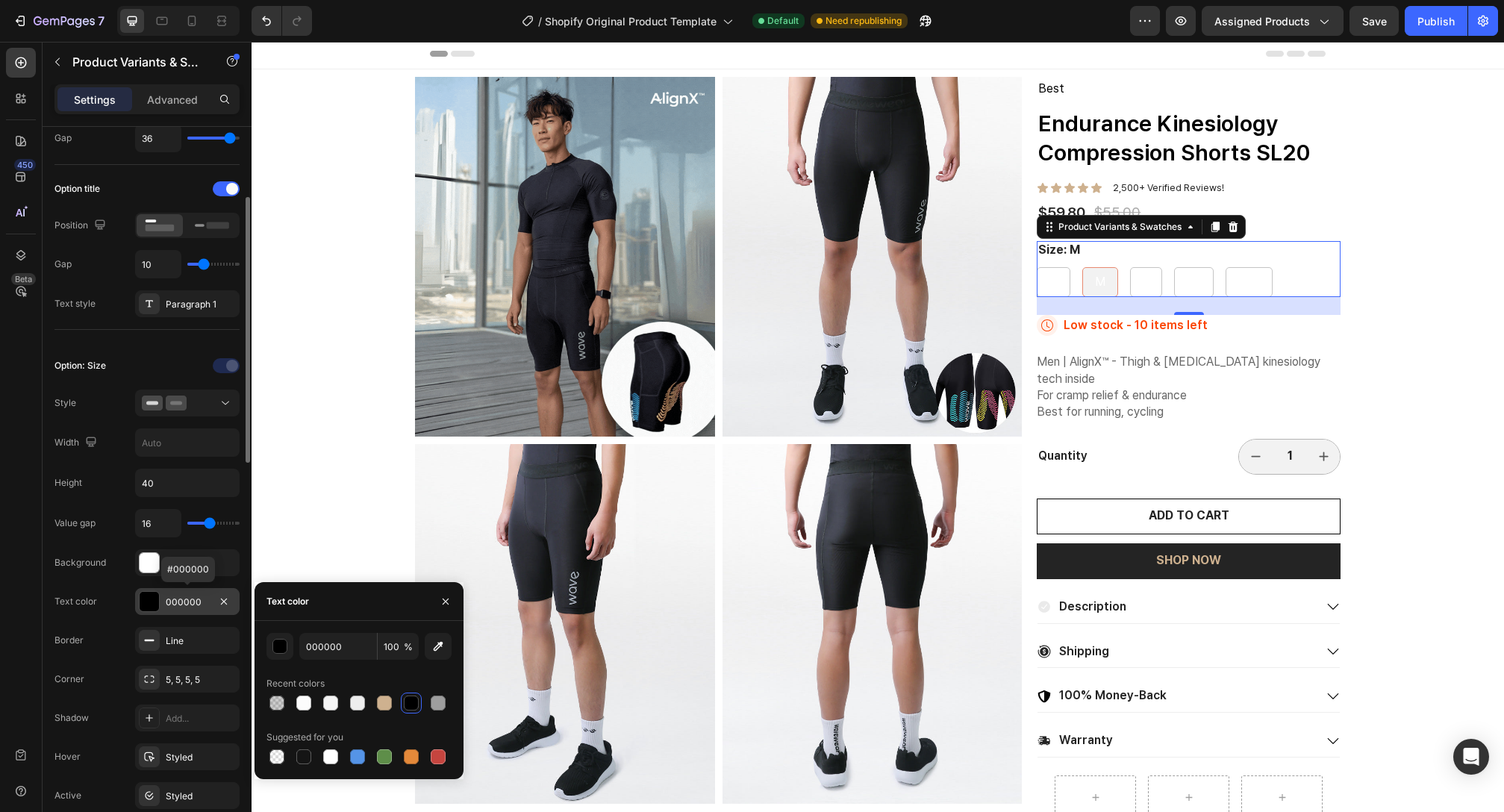
click at [154, 604] on div at bounding box center [149, 602] width 19 height 19
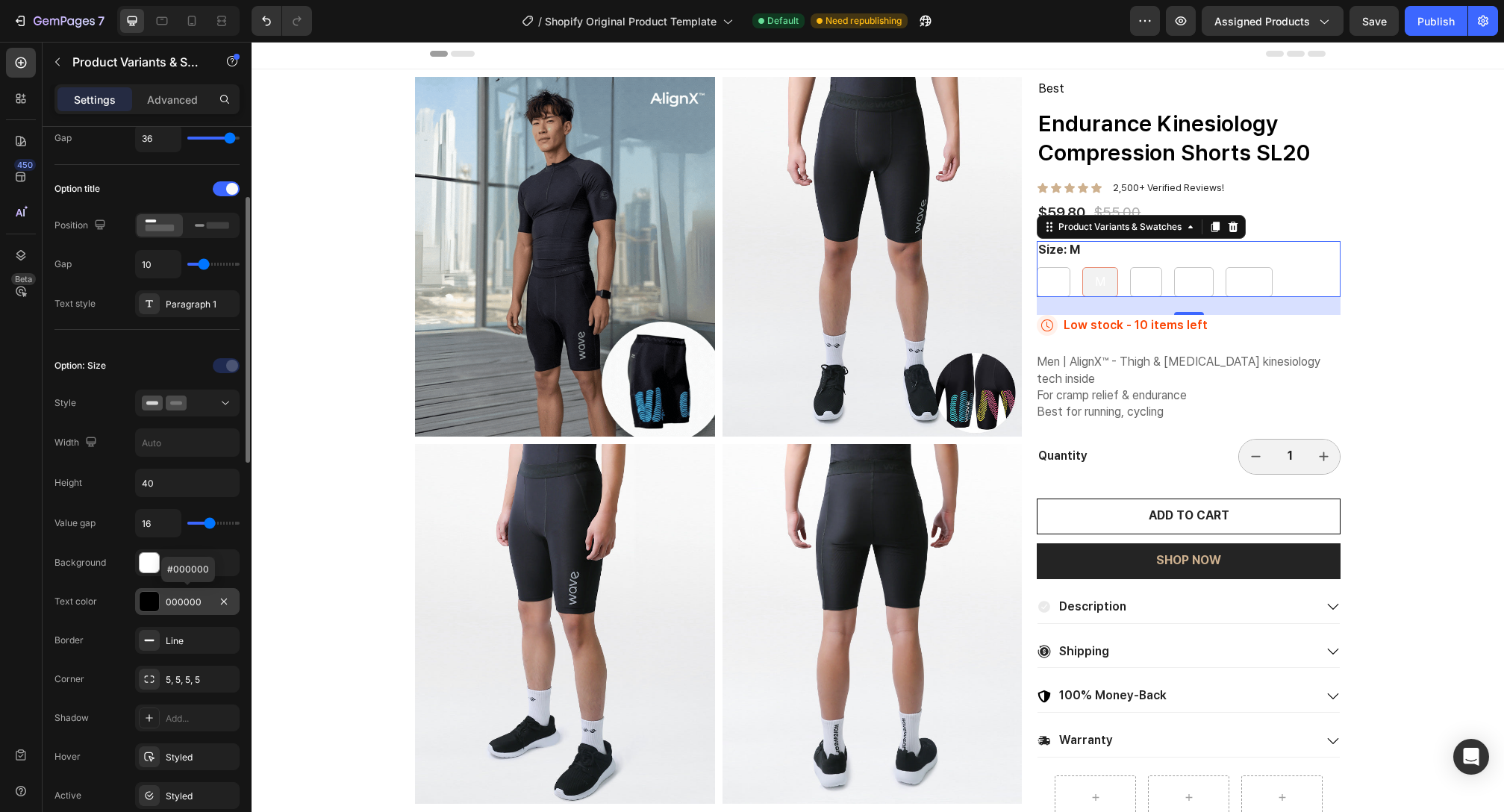
click at [154, 604] on div at bounding box center [149, 602] width 19 height 19
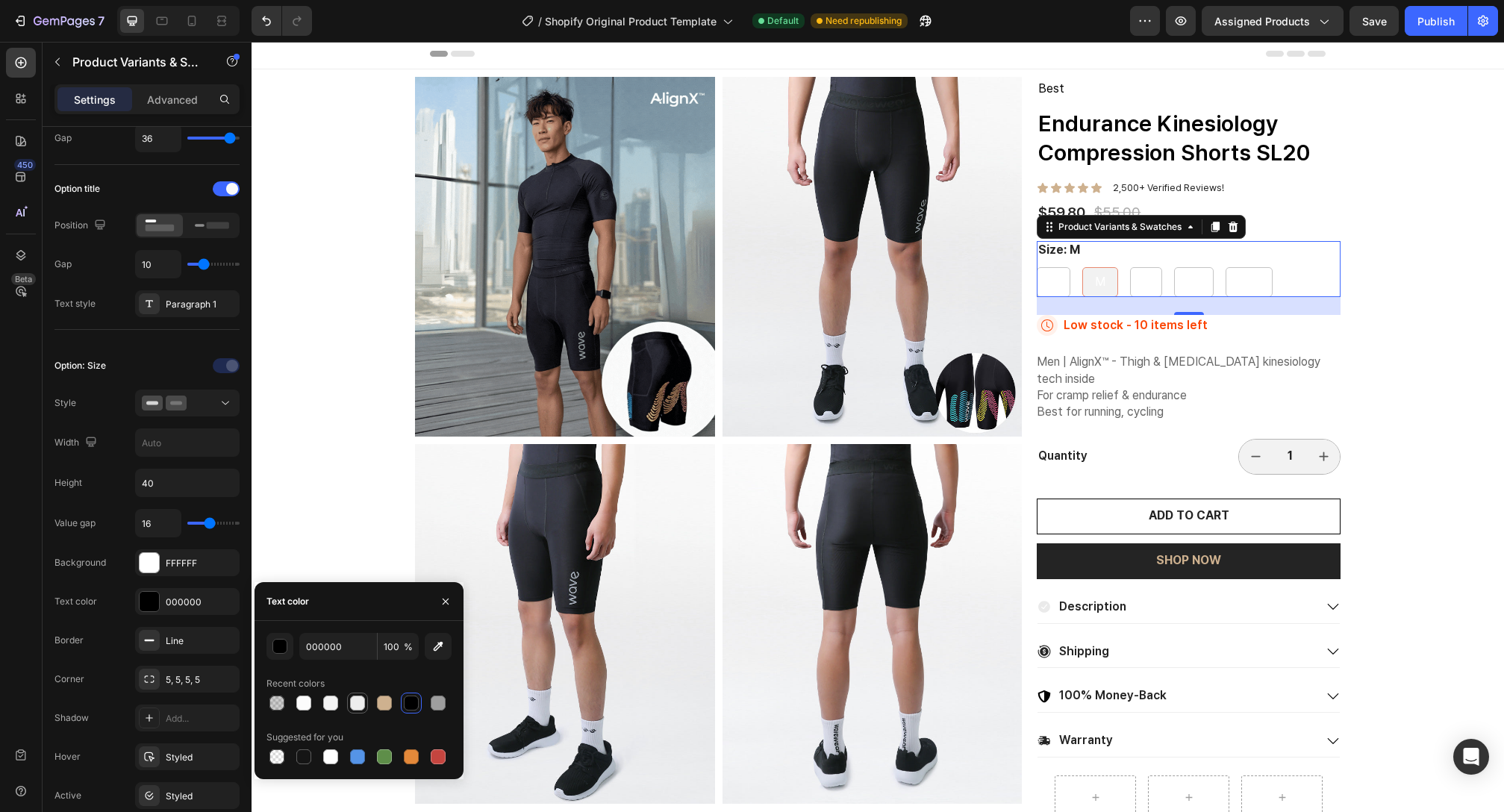
click at [354, 703] on div at bounding box center [358, 703] width 15 height 15
click at [378, 703] on div at bounding box center [385, 703] width 15 height 15
type input "CEB18F"
click at [1237, 237] on div "Product Variants & Swatches" at bounding box center [1141, 227] width 209 height 24
click at [1237, 258] on div "Size: M S S S M M M L L L XL XL XL XXL XXL XXL" at bounding box center [1188, 268] width 304 height 56
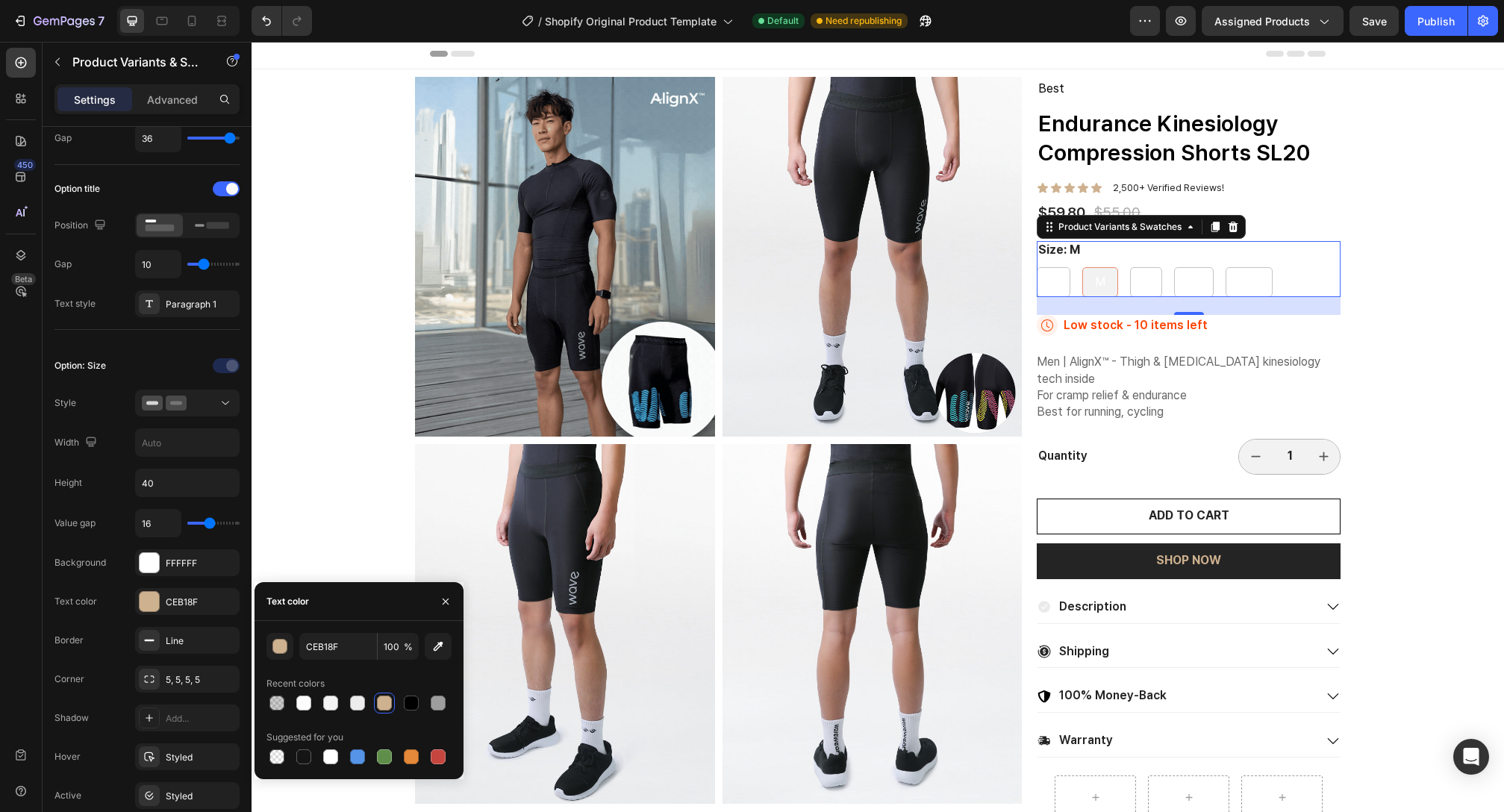
click at [1213, 268] on div "S S S M M M L L L XL XL XL XXL XXL XXL" at bounding box center [1188, 282] width 304 height 30
click at [1188, 275] on span "XL" at bounding box center [1194, 282] width 14 height 14
click at [1175, 267] on input "XL XL XL" at bounding box center [1174, 267] width 1 height 1
radio input "true"
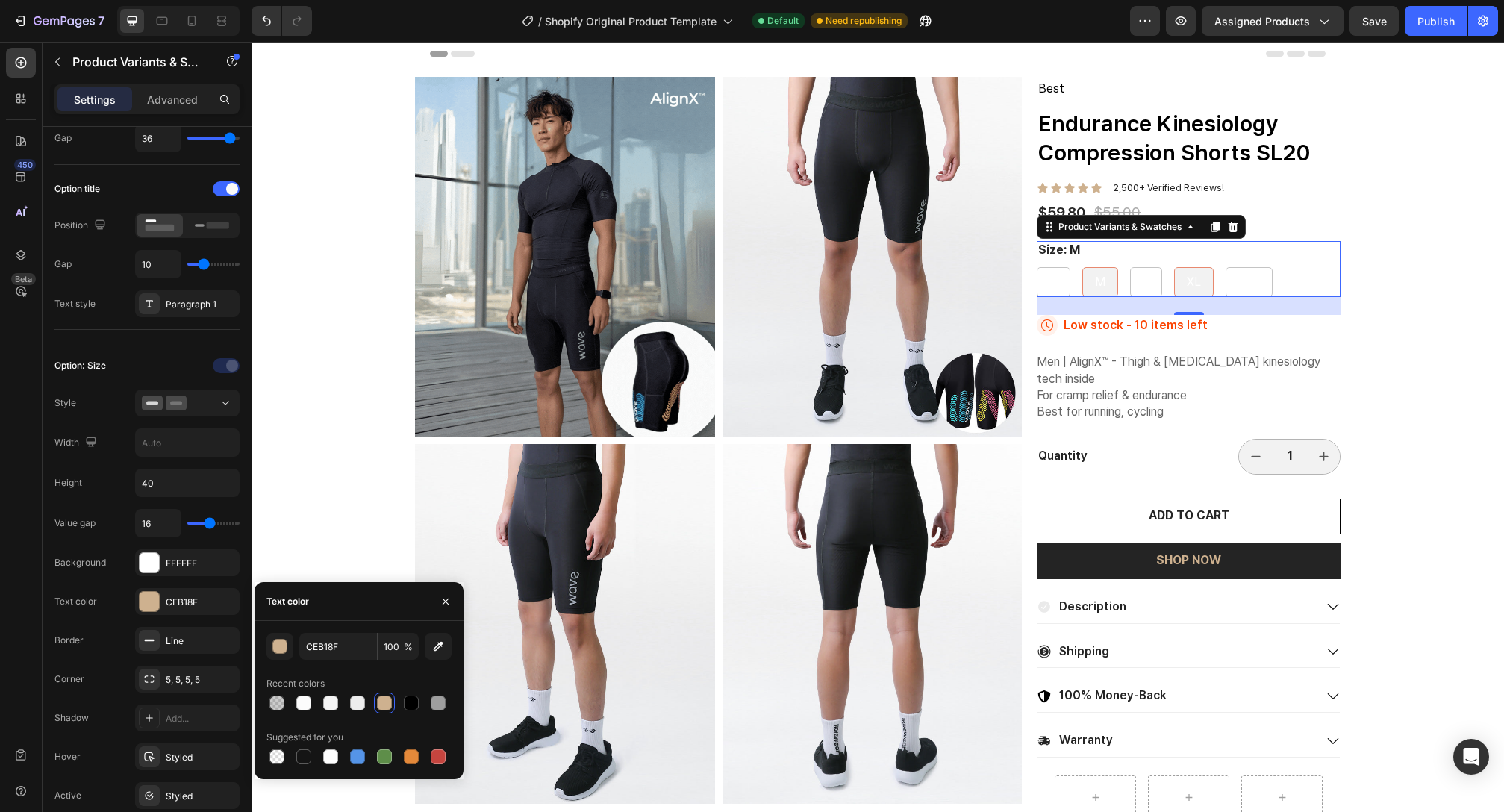
click at [1188, 275] on span "XL" at bounding box center [1194, 282] width 14 height 14
click at [1175, 267] on input "XL XL XL" at bounding box center [1174, 267] width 1 height 1
click at [379, 702] on div at bounding box center [385, 703] width 15 height 15
click at [418, 707] on div at bounding box center [411, 703] width 15 height 15
type input "000000"
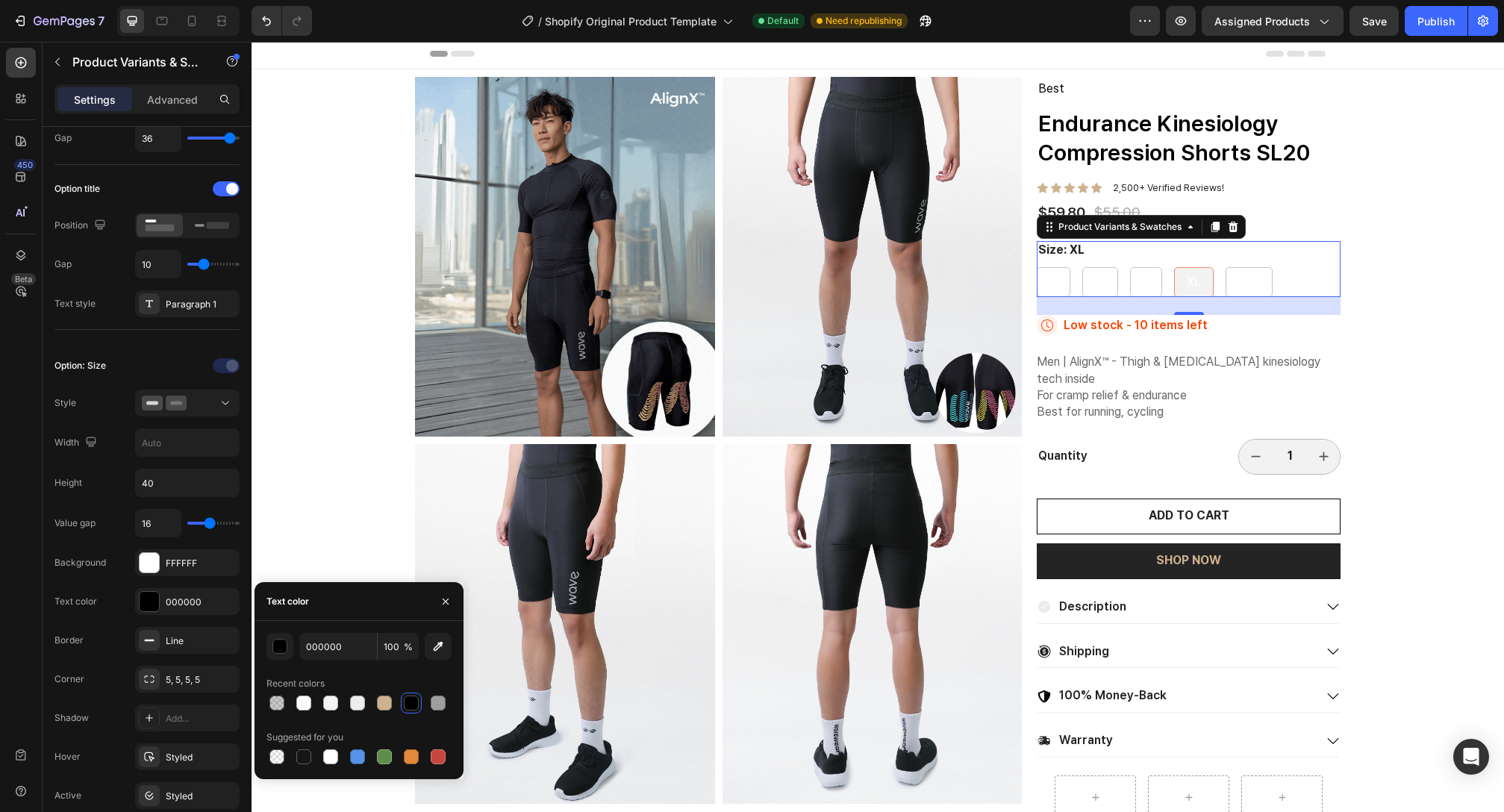
click at [412, 704] on div at bounding box center [411, 703] width 15 height 15
click at [164, 579] on div "Value gap 16 Background FFFFFF Text color 000000 Border Line Corner 5, 5, 5, 5 …" at bounding box center [147, 679] width 185 height 339
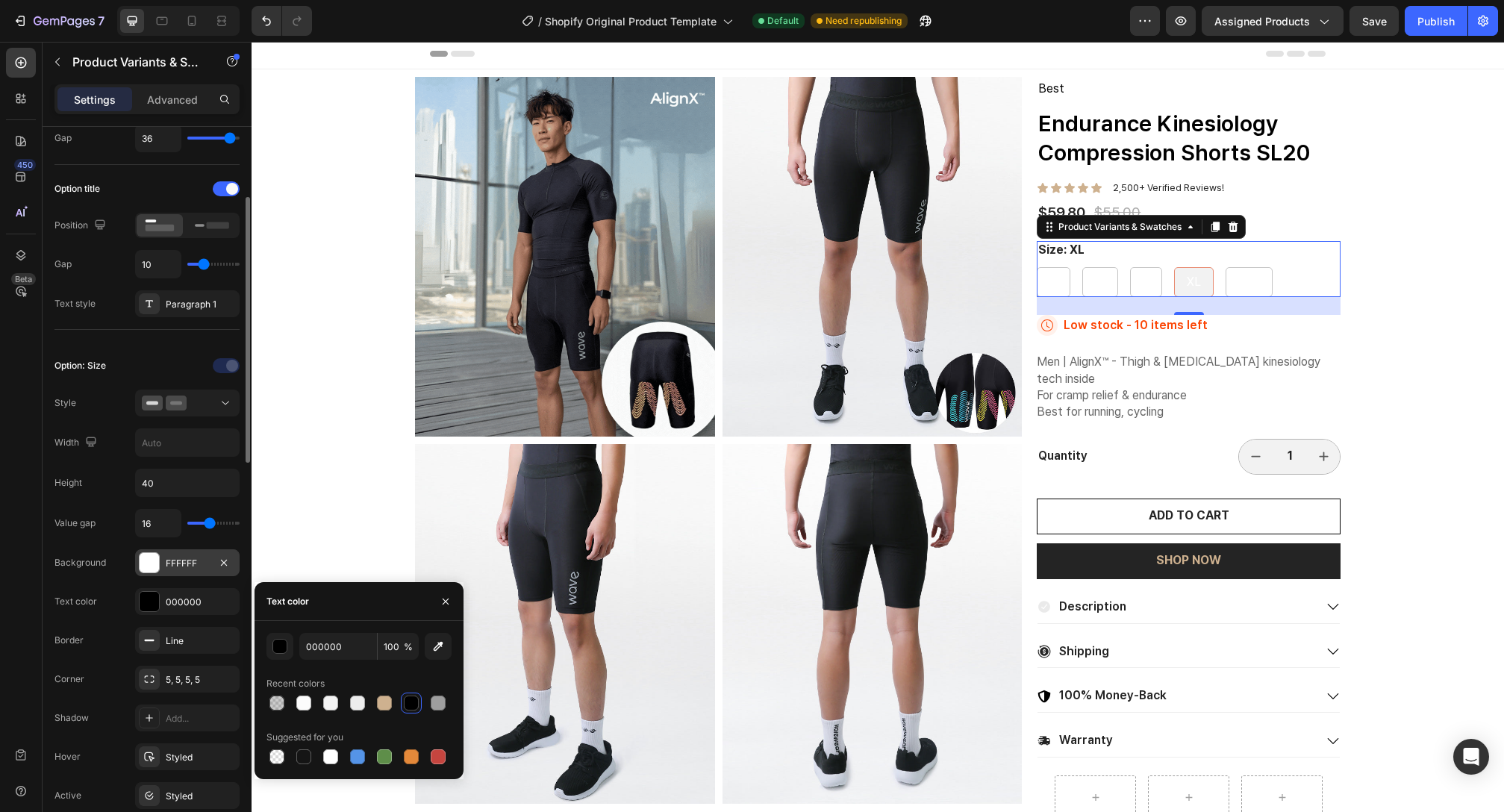
click at [152, 571] on div at bounding box center [149, 563] width 19 height 19
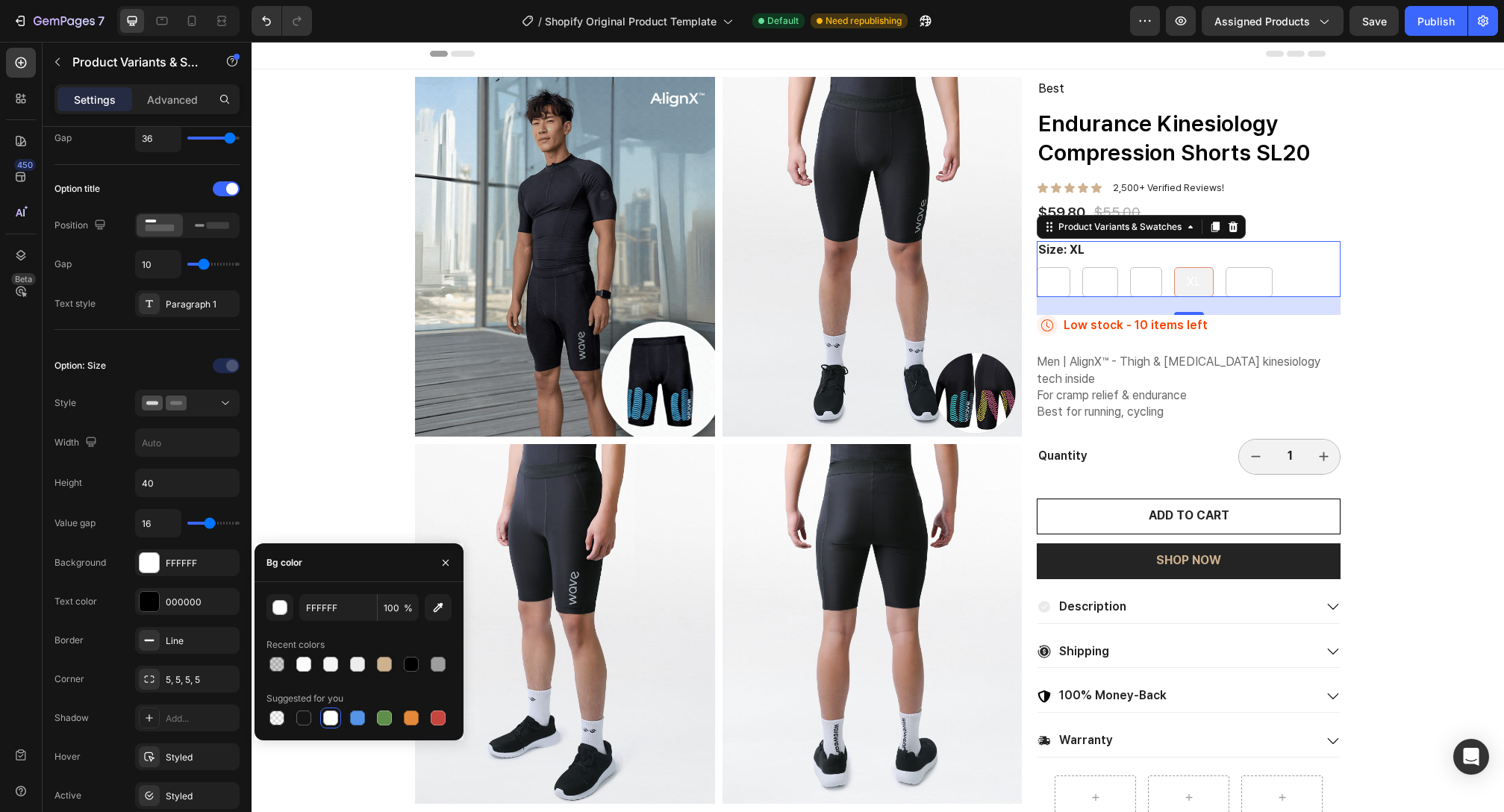
click at [370, 661] on div at bounding box center [359, 664] width 185 height 21
click at [379, 660] on div at bounding box center [385, 664] width 15 height 15
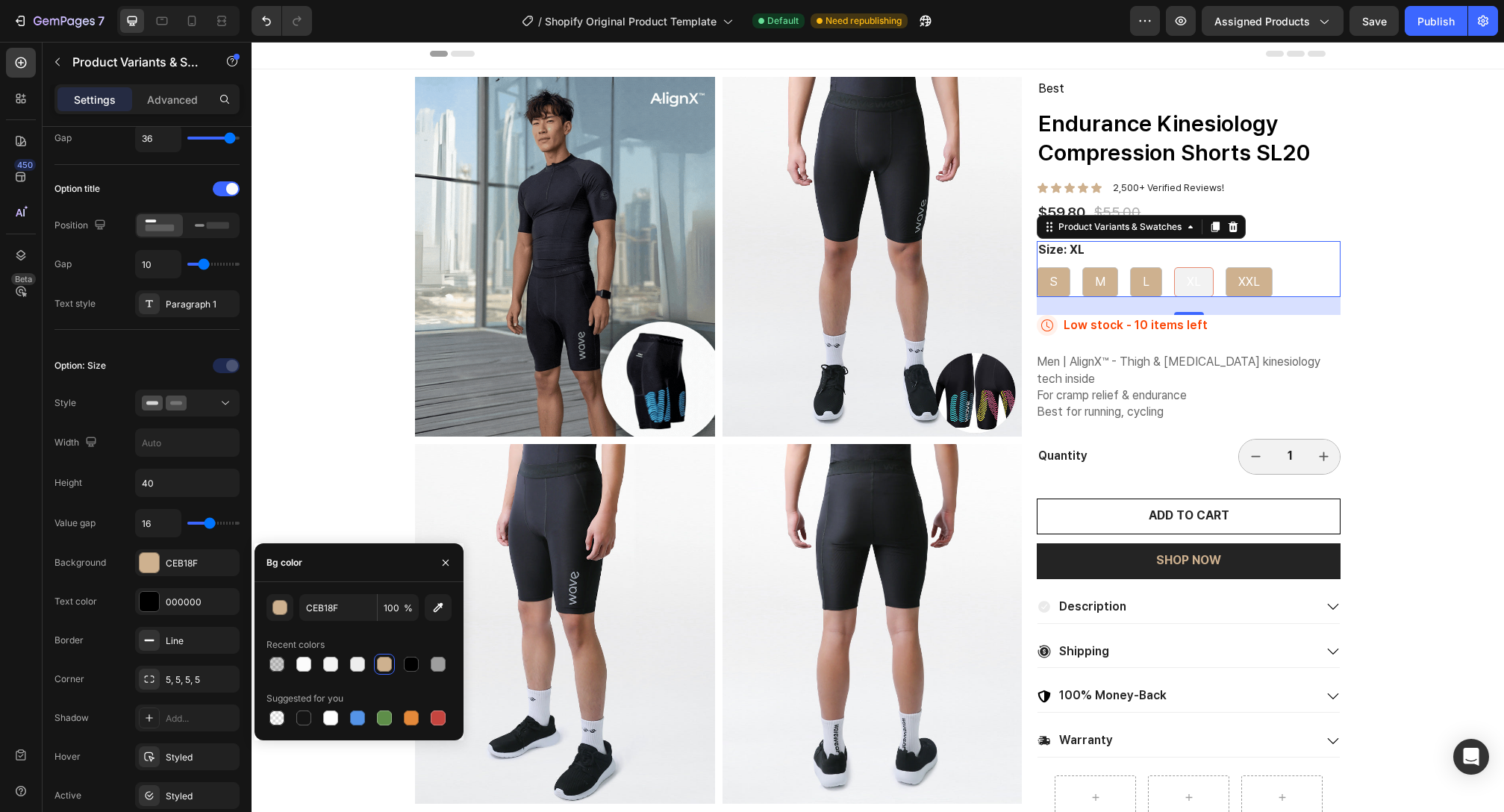
click at [337, 703] on div "Suggested for you" at bounding box center [305, 699] width 77 height 13
click at [331, 719] on div at bounding box center [331, 719] width 15 height 15
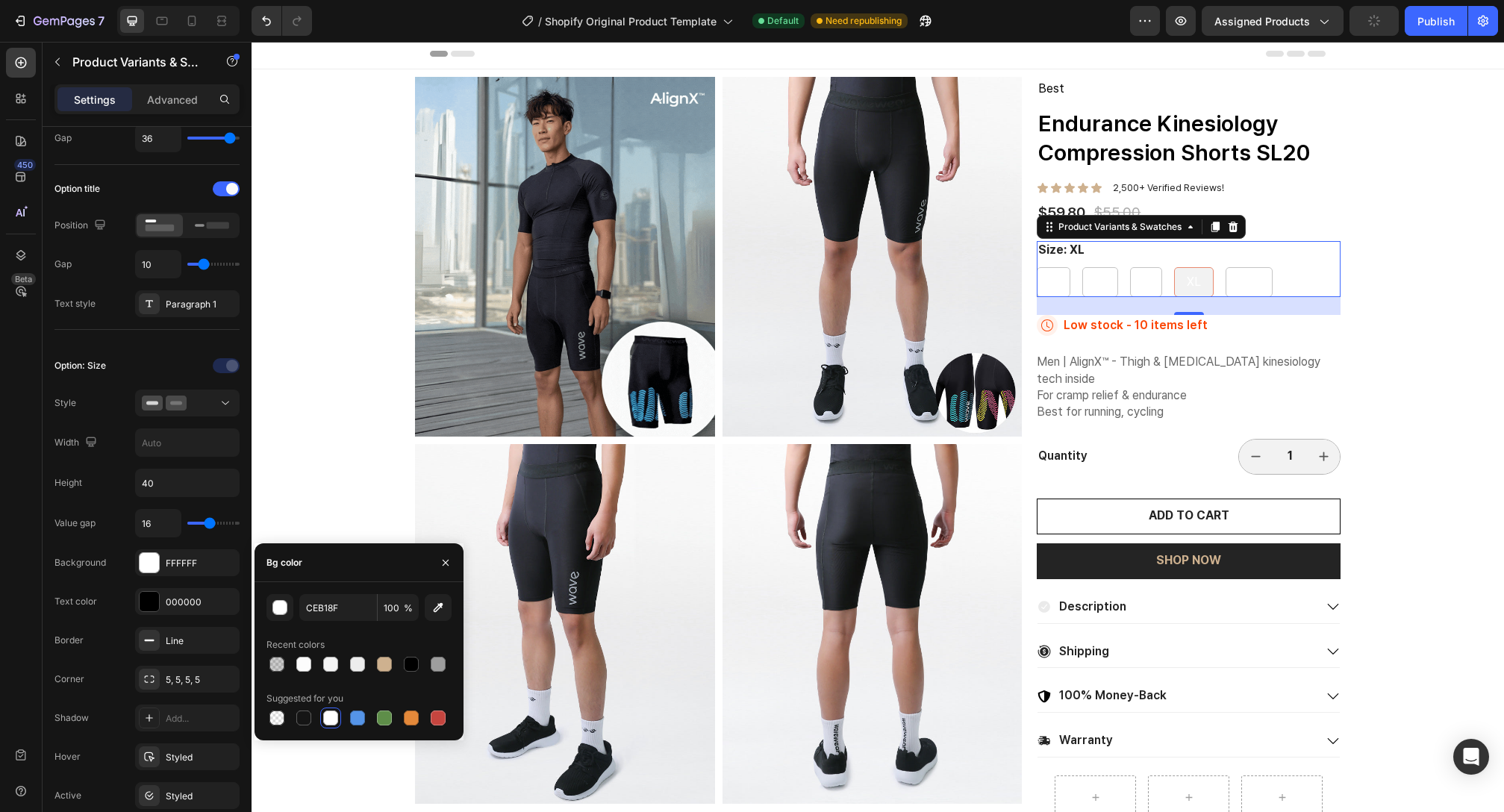
type input "FFFFFF"
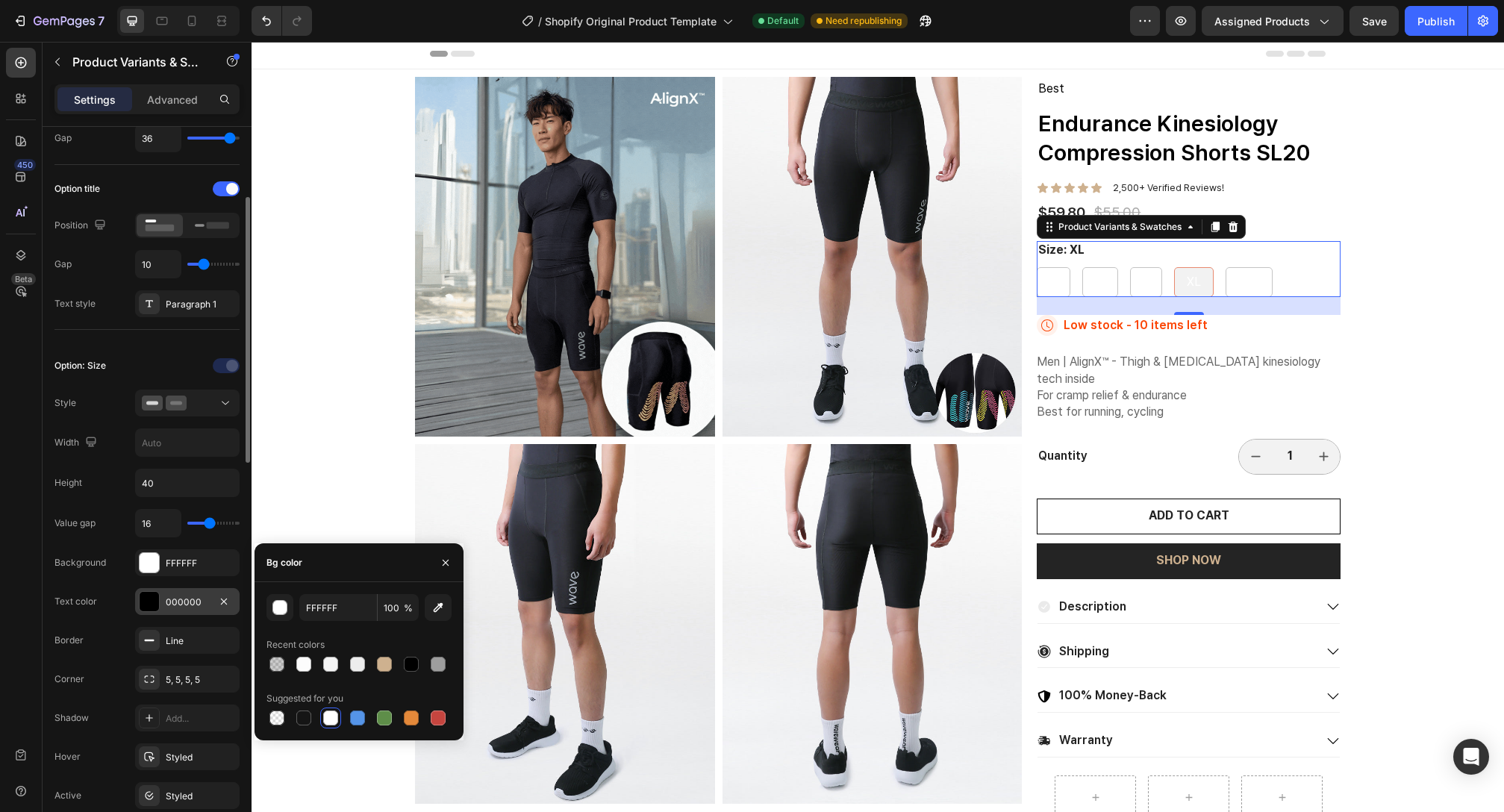
click at [143, 599] on div at bounding box center [149, 602] width 19 height 19
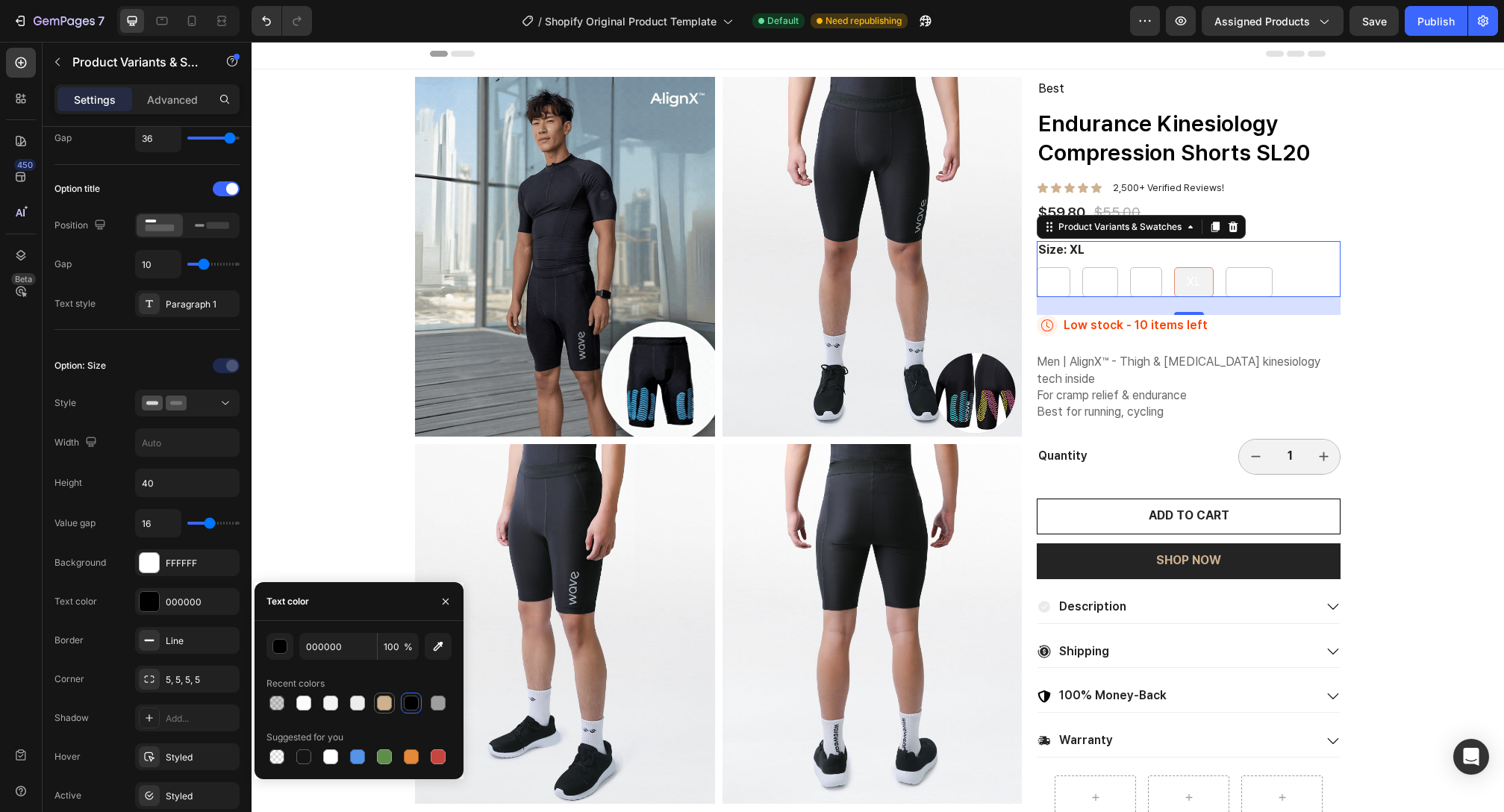
click at [380, 701] on div at bounding box center [385, 703] width 15 height 15
click at [406, 703] on div at bounding box center [411, 703] width 15 height 15
type input "000000"
click at [33, 21] on icon "button" at bounding box center [37, 20] width 9 height 9
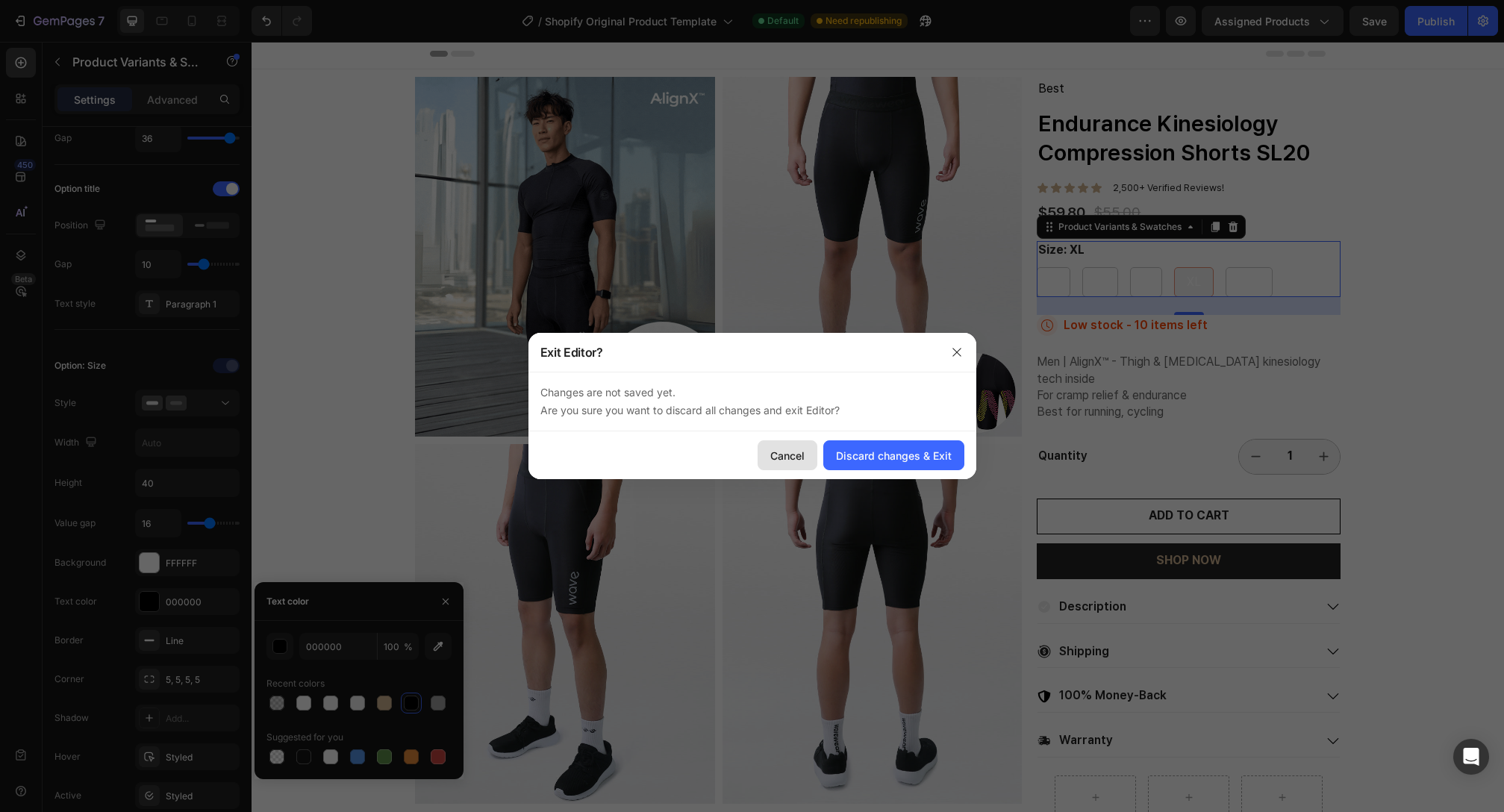
click at [794, 453] on div "Cancel" at bounding box center [787, 456] width 34 height 15
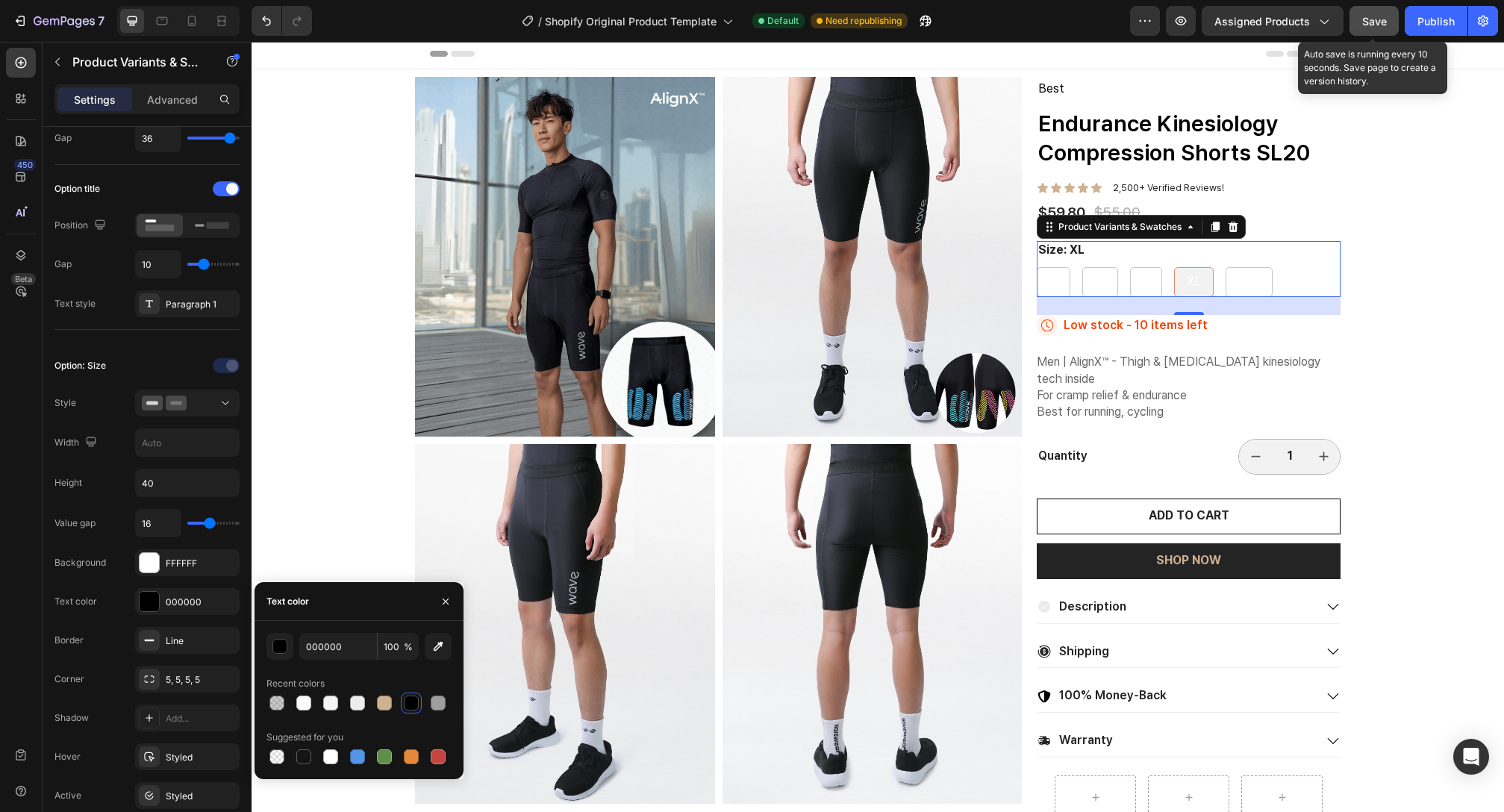
click at [1357, 27] on button "Save" at bounding box center [1375, 20] width 49 height 30
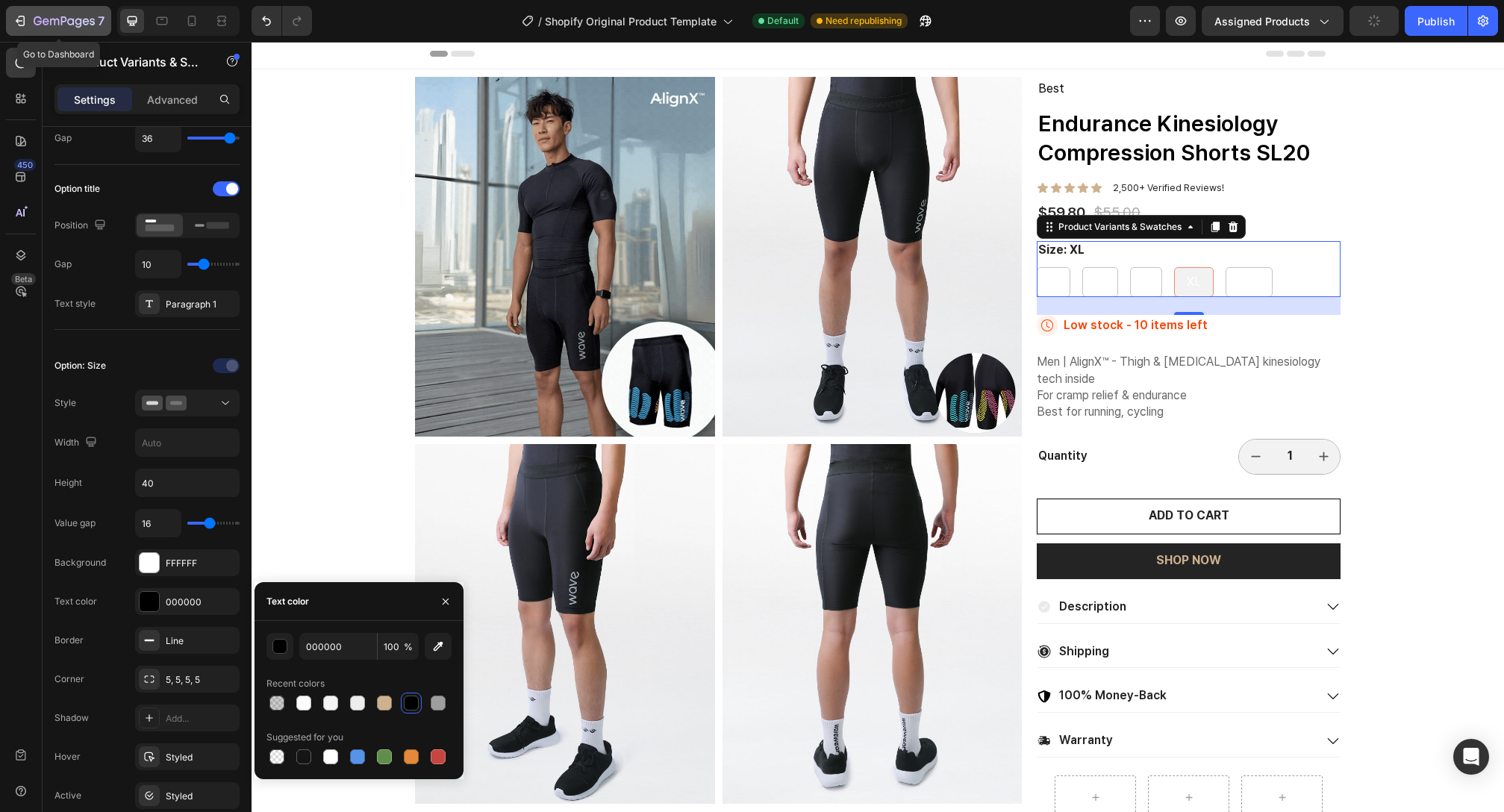
click at [31, 15] on div "7" at bounding box center [58, 21] width 91 height 18
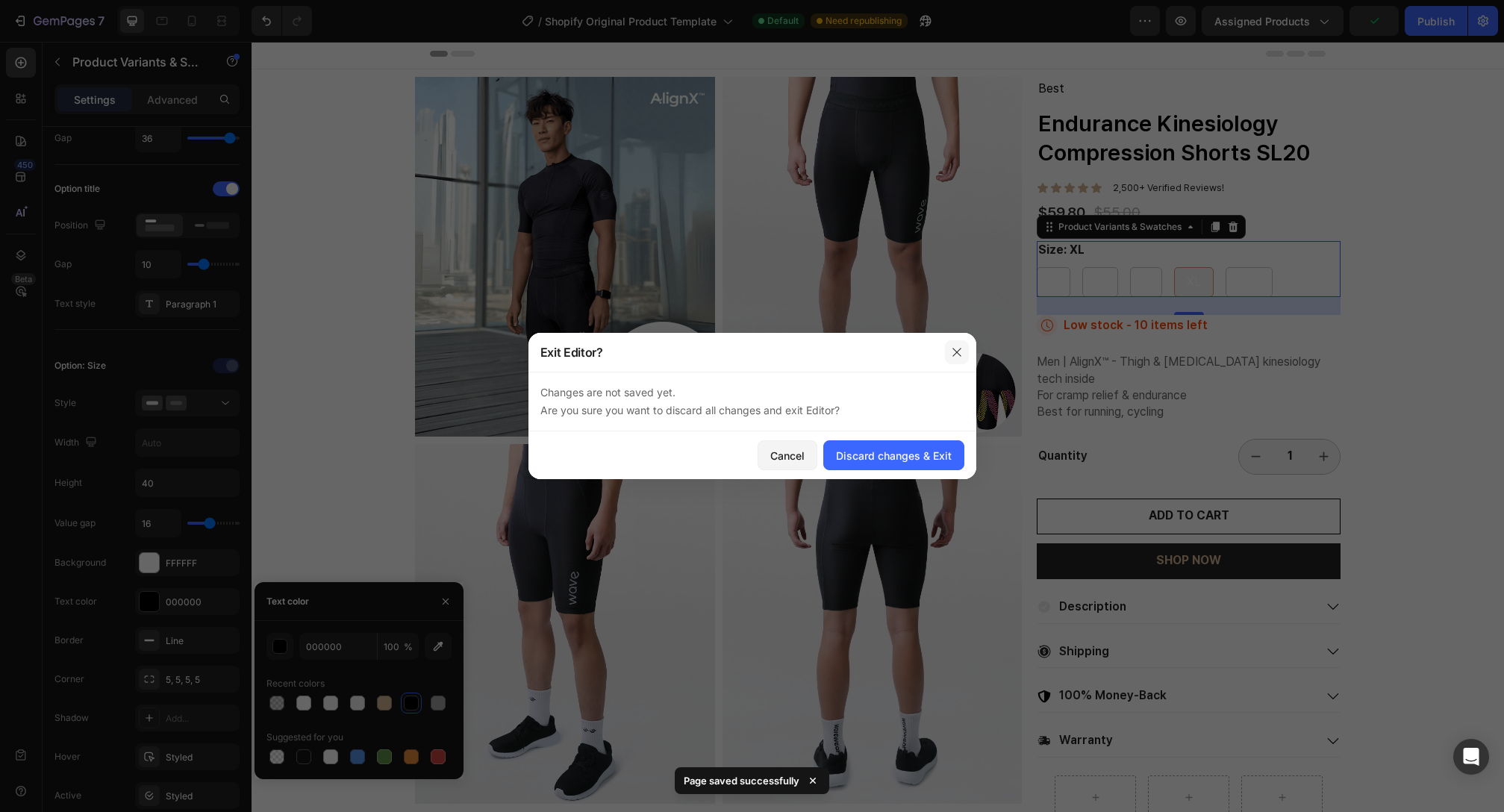
click at [960, 345] on button "button" at bounding box center [957, 352] width 24 height 24
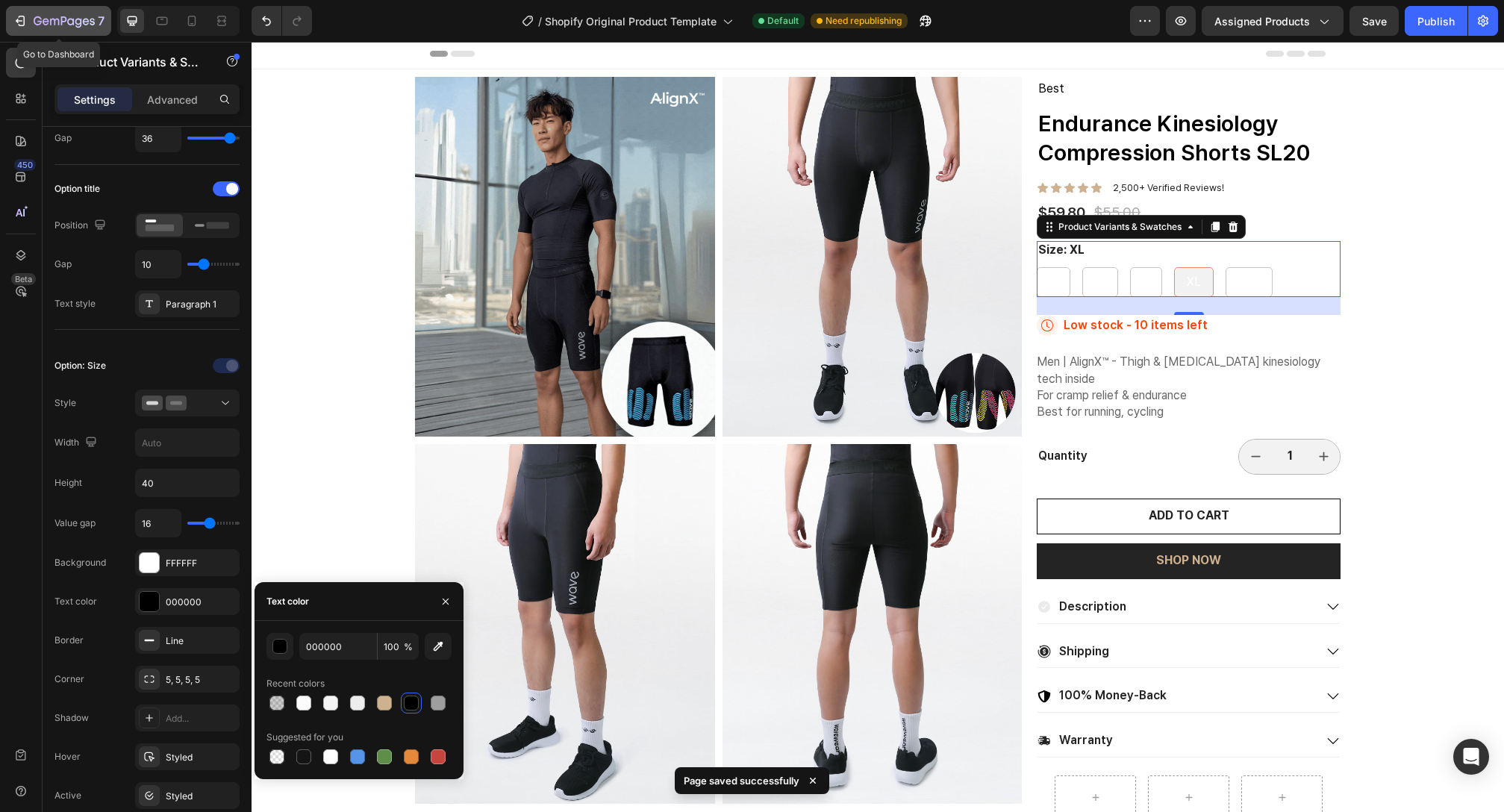
click at [43, 23] on icon "button" at bounding box center [46, 21] width 7 height 7
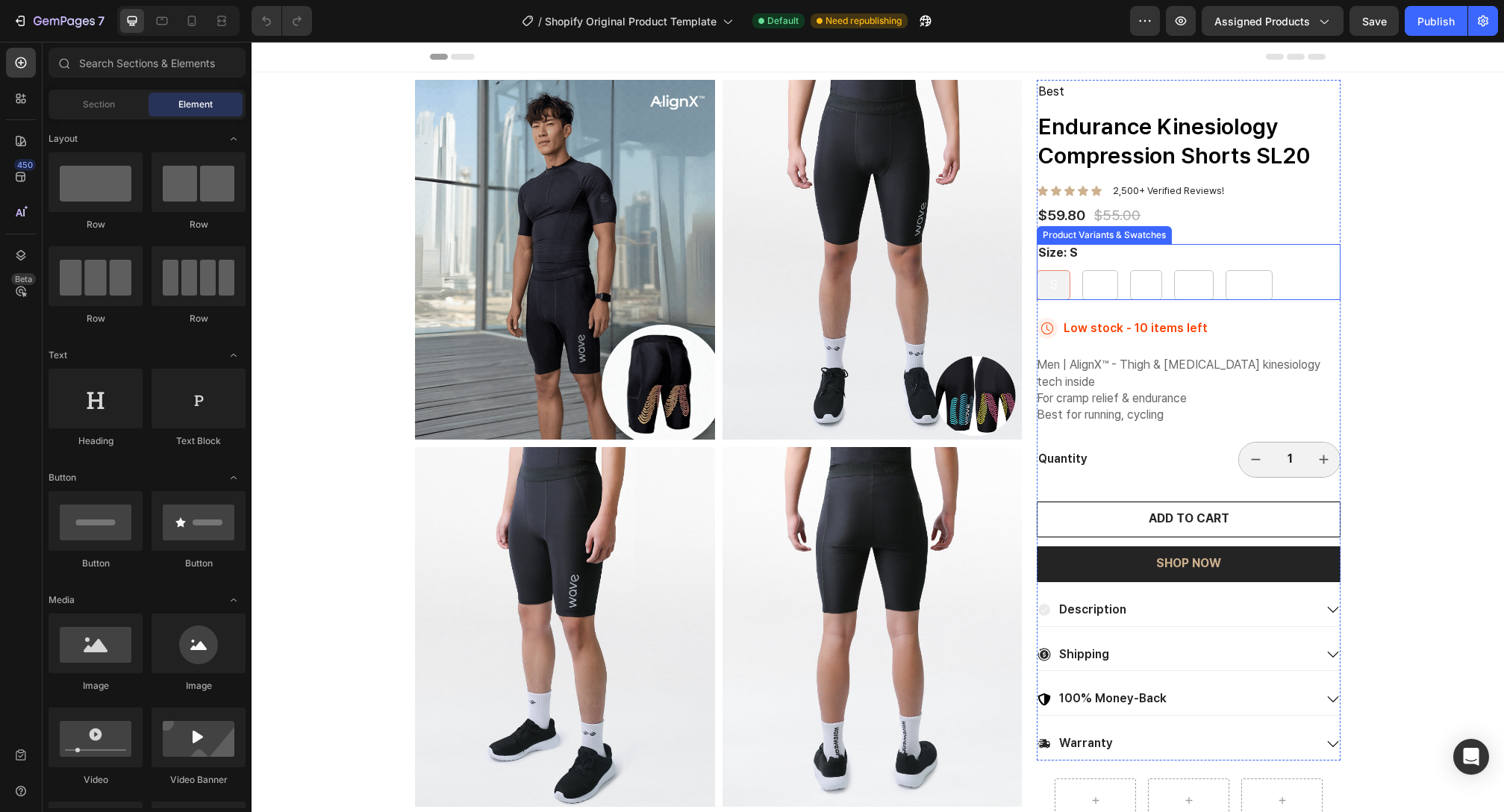
click at [1083, 261] on div "Size: S S S S M M M L L L XL XL XL XXL XXL XXL" at bounding box center [1188, 271] width 304 height 56
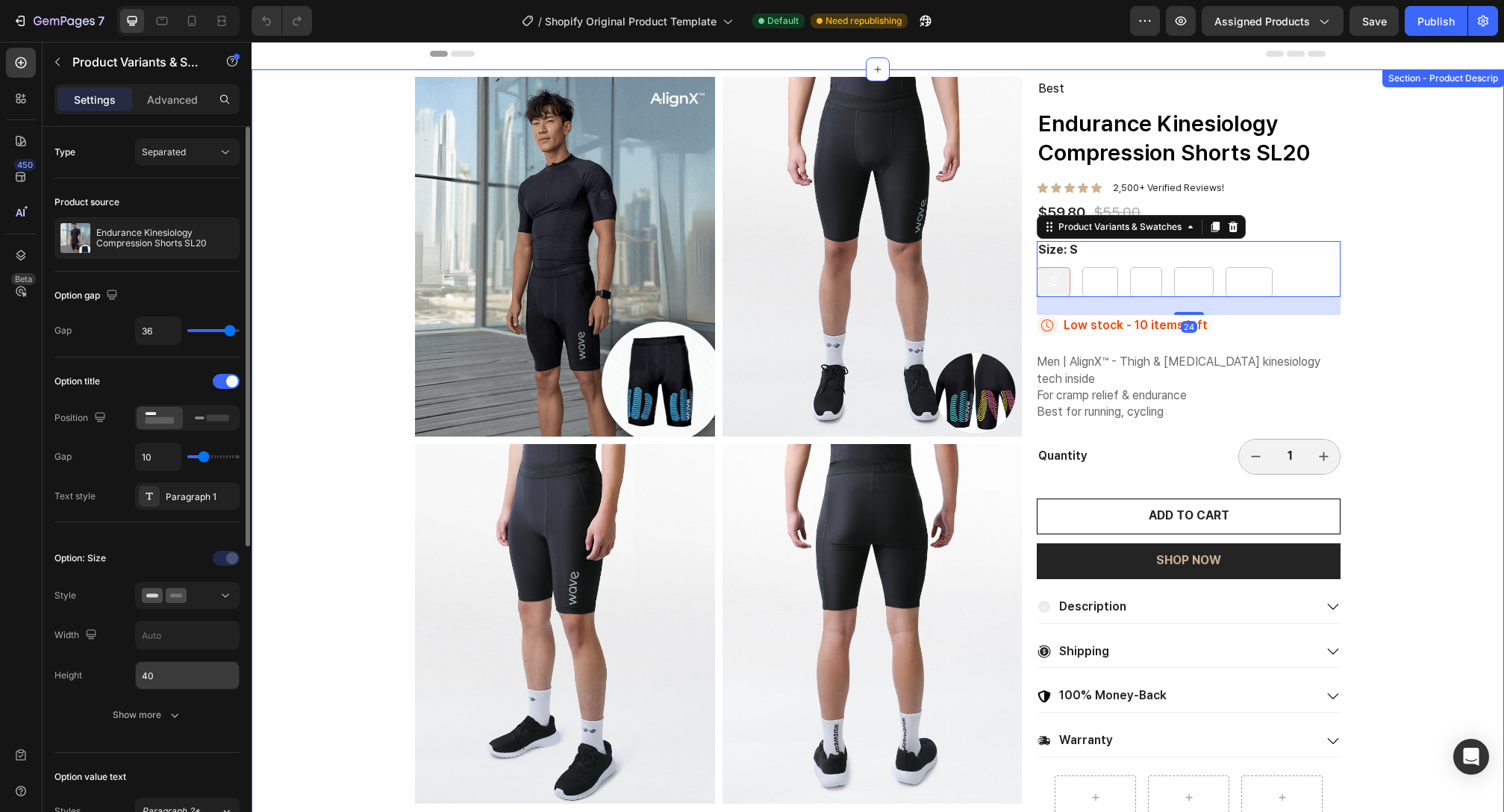
scroll to position [6, 0]
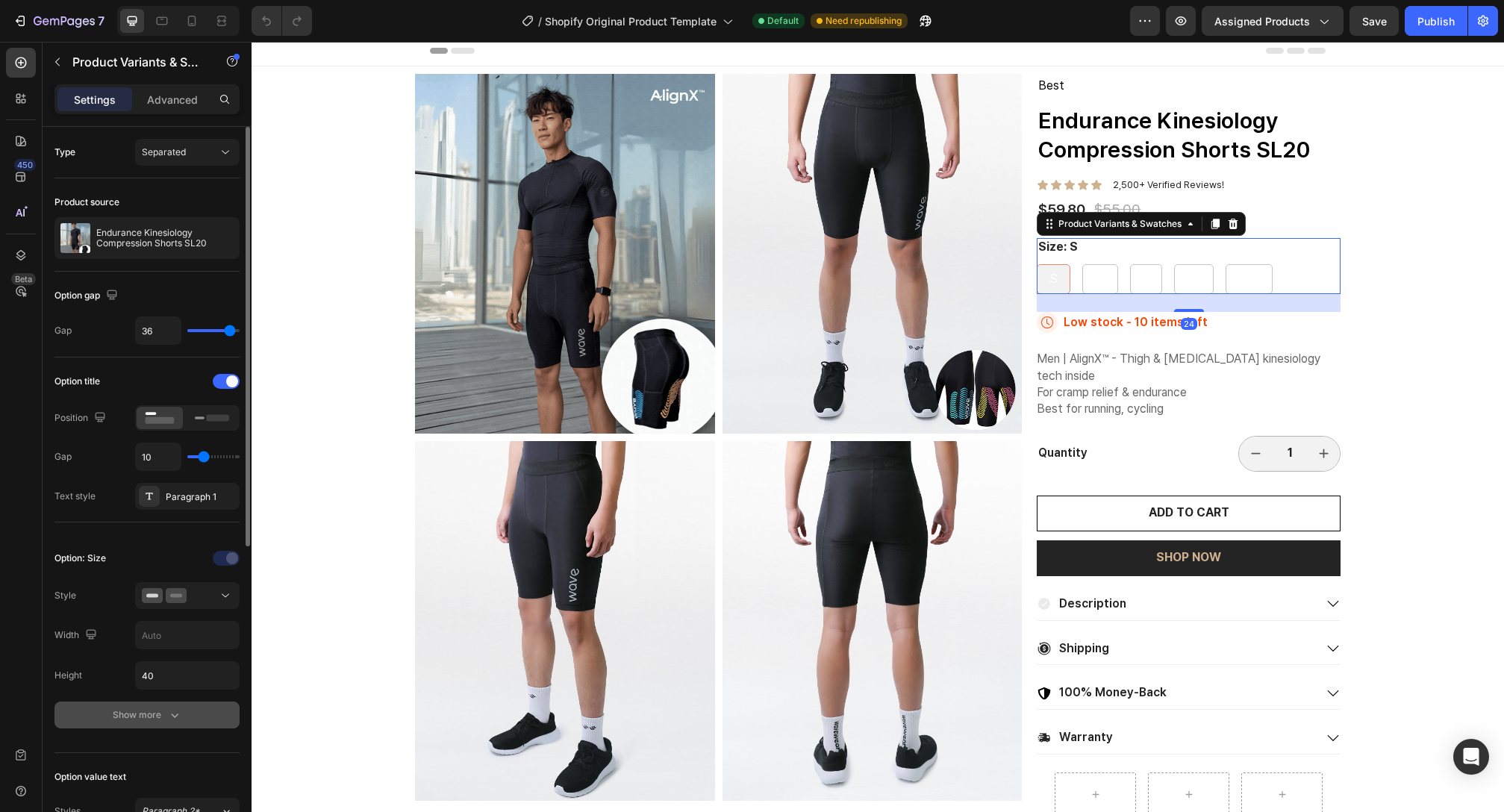
click at [161, 718] on div "Show more" at bounding box center [147, 715] width 69 height 15
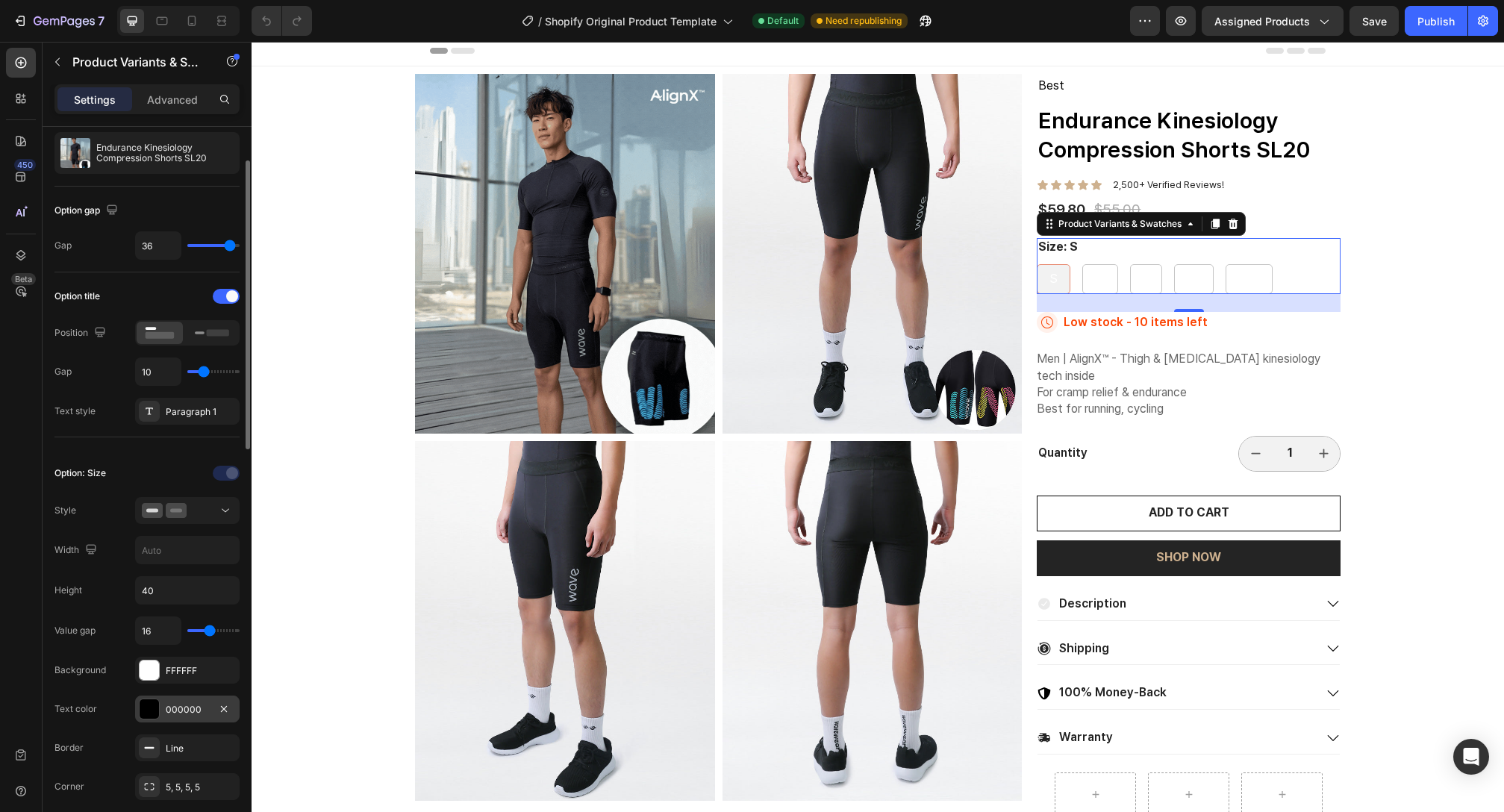
scroll to position [157, 0]
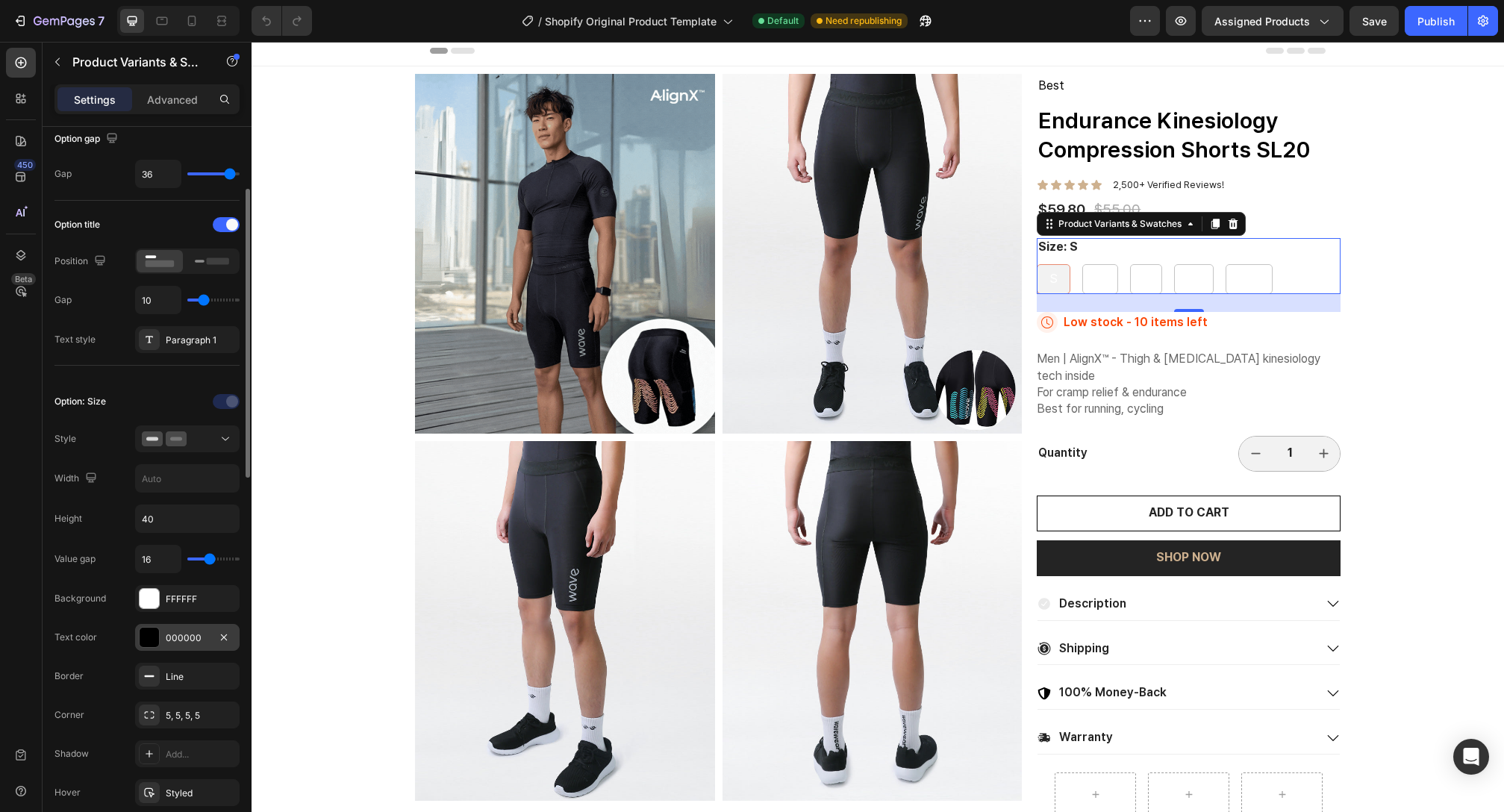
click at [139, 635] on div at bounding box center [149, 638] width 21 height 21
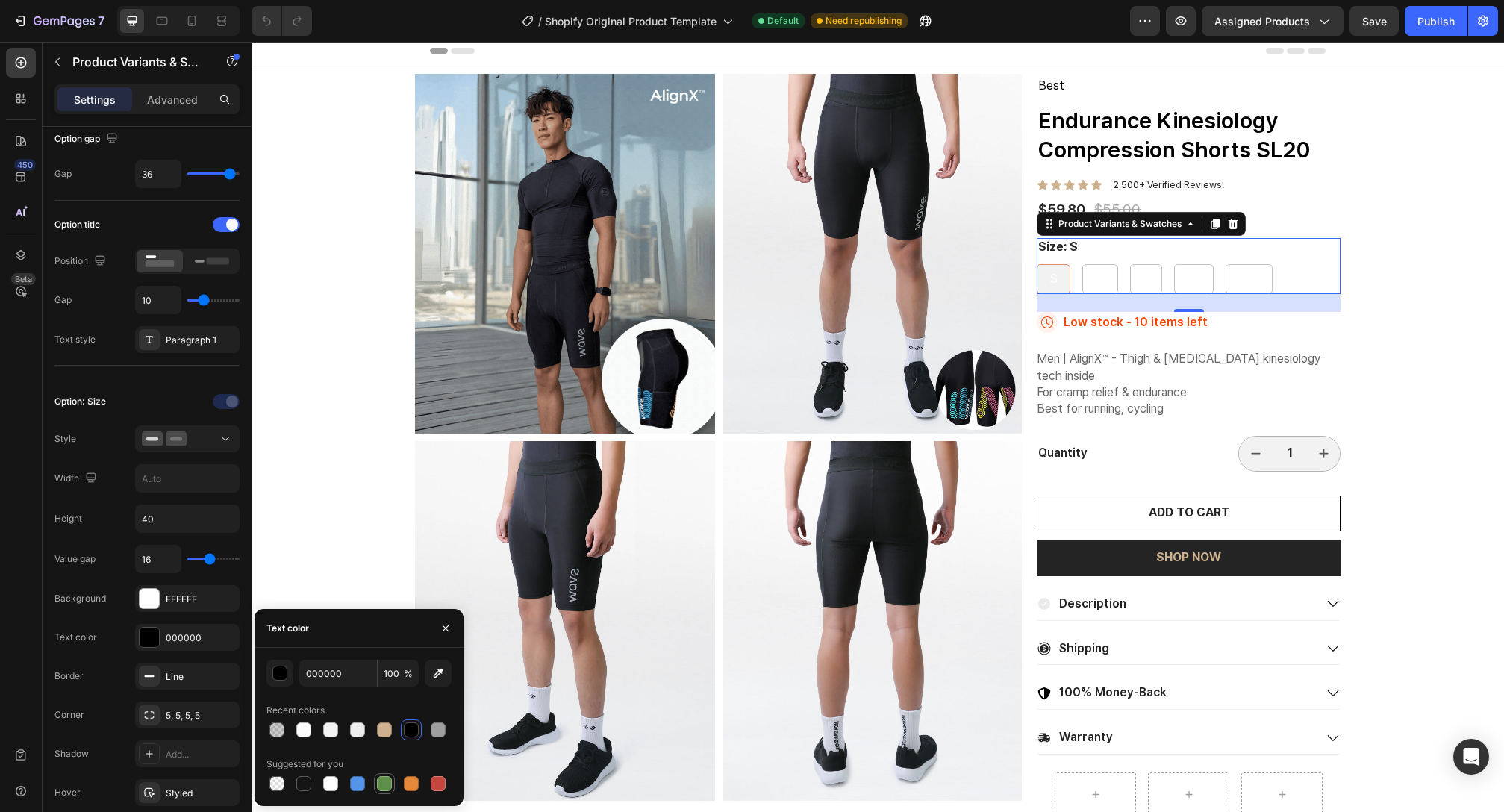
click at [383, 777] on div at bounding box center [385, 784] width 15 height 15
click at [405, 729] on div at bounding box center [411, 730] width 15 height 15
type input "000000"
click at [1101, 274] on div "M" at bounding box center [1100, 279] width 34 height 28
click at [1082, 265] on input "M M M" at bounding box center [1081, 264] width 1 height 1
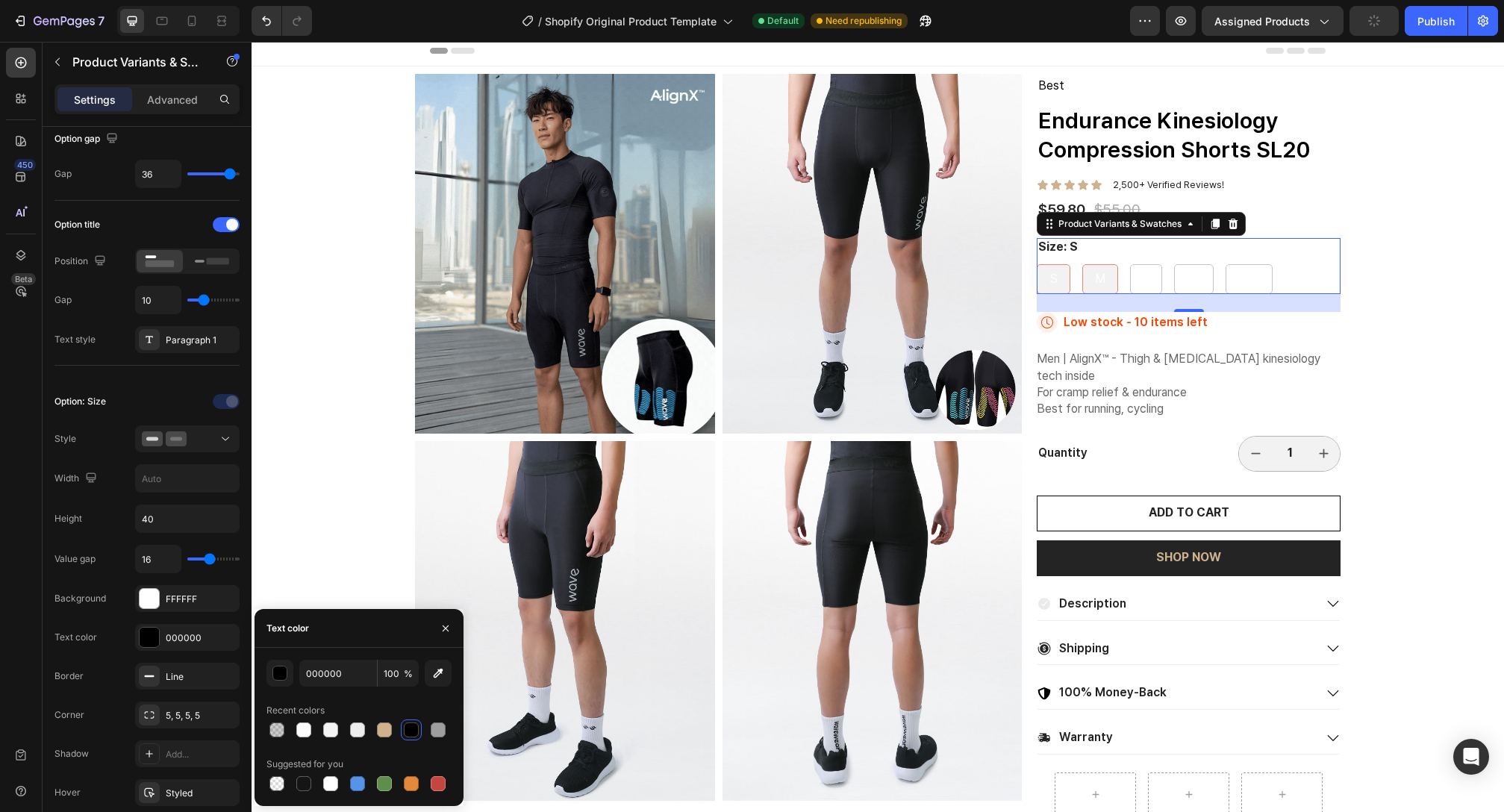
radio input "true"
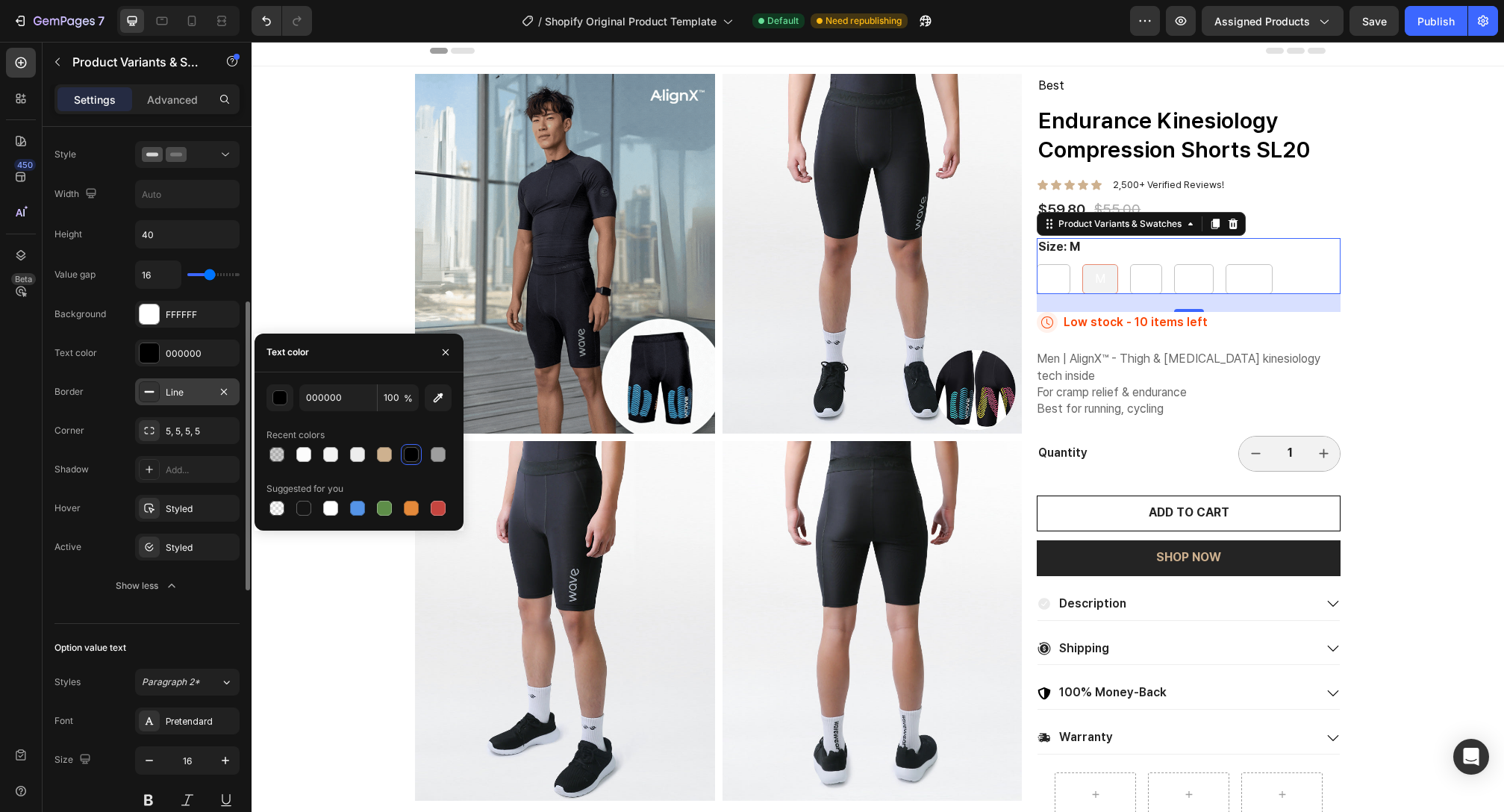
click at [188, 401] on div "Line" at bounding box center [188, 392] width 105 height 27
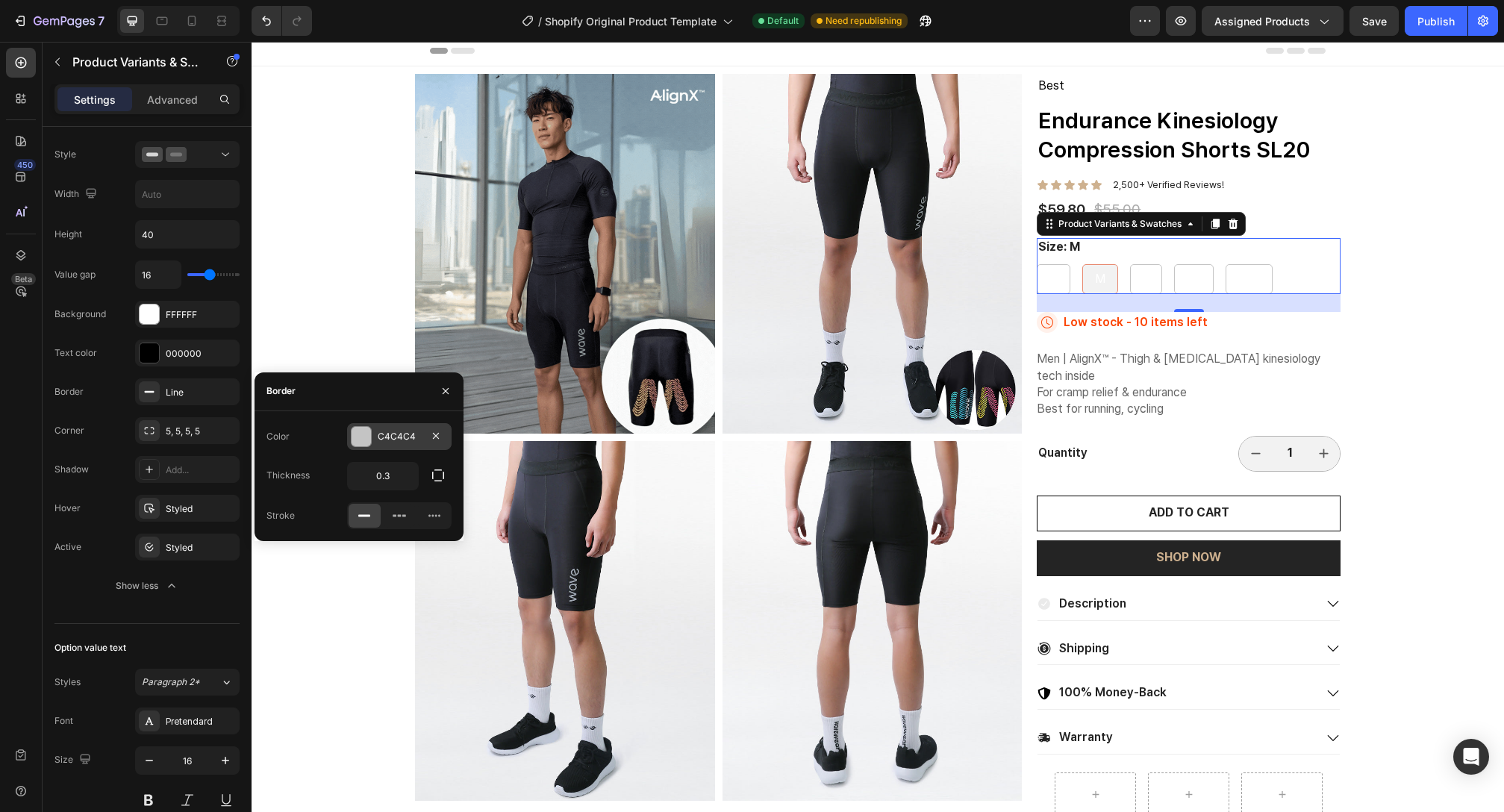
click at [362, 442] on div at bounding box center [361, 437] width 19 height 19
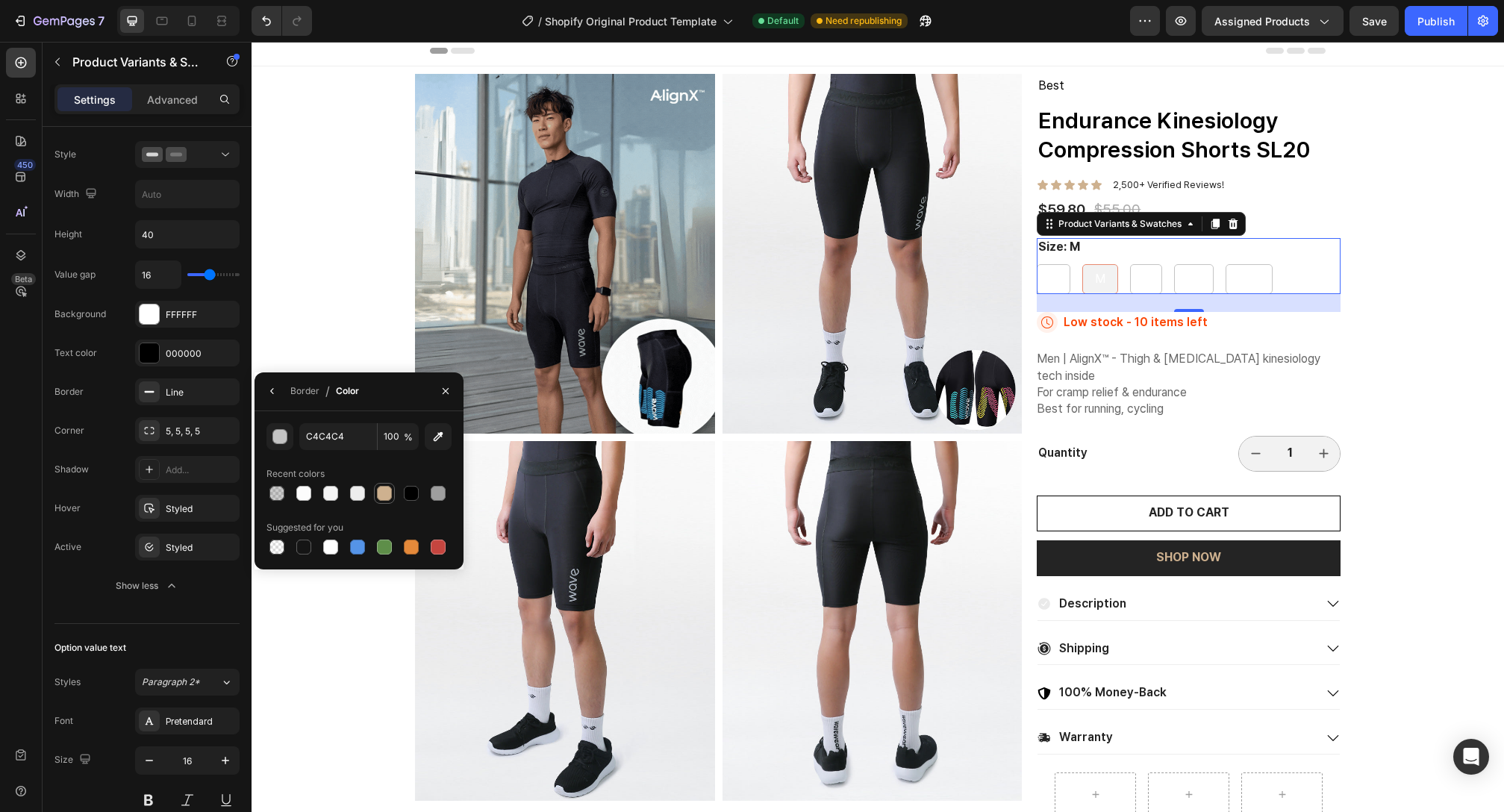
click at [386, 496] on div at bounding box center [385, 494] width 15 height 15
type input "CEB18F"
click at [183, 426] on div "5, 5, 5, 5" at bounding box center [187, 431] width 43 height 13
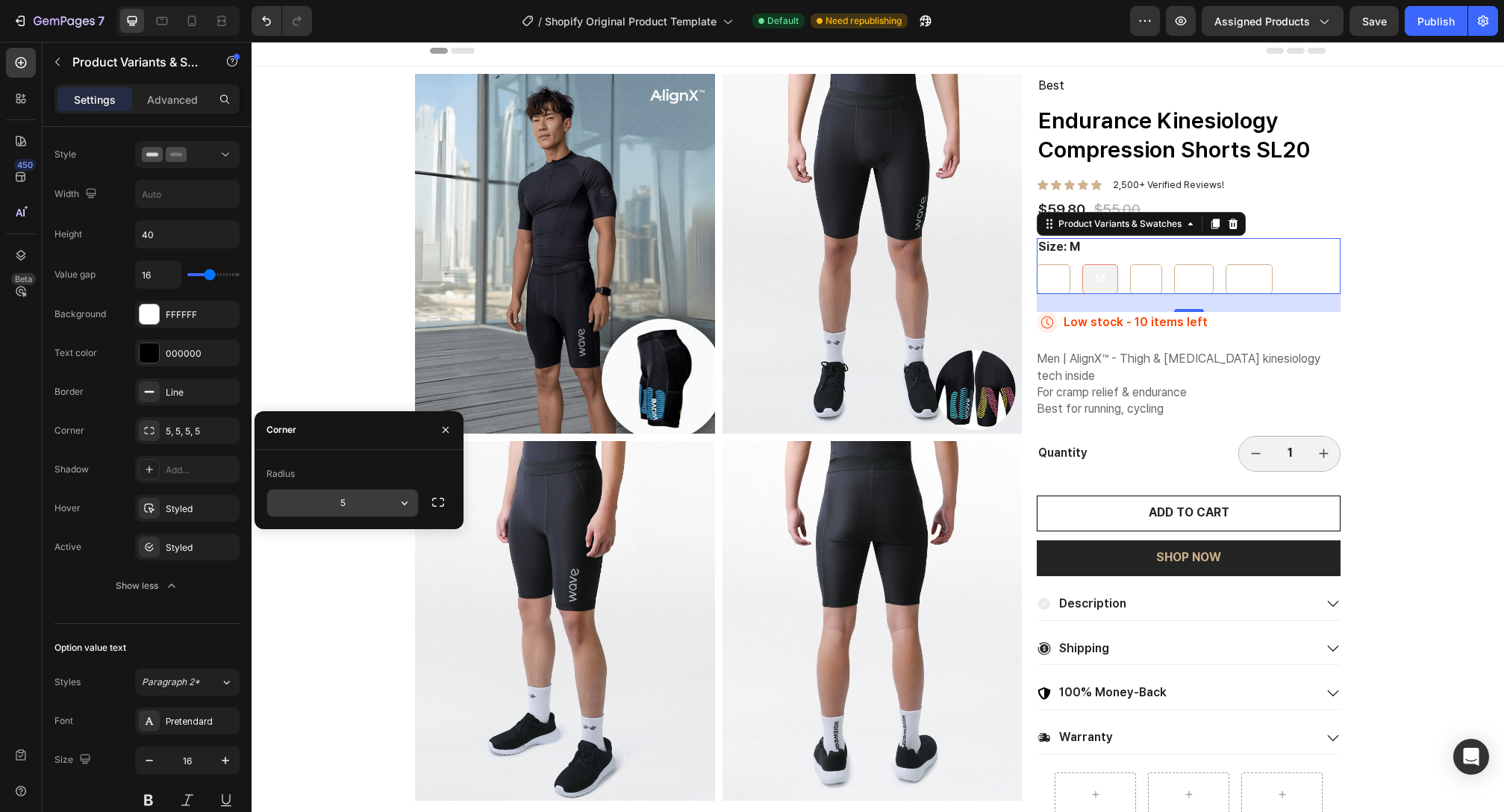
click at [379, 501] on input "5" at bounding box center [343, 503] width 150 height 27
type input "8"
type input "1"
type input "8"
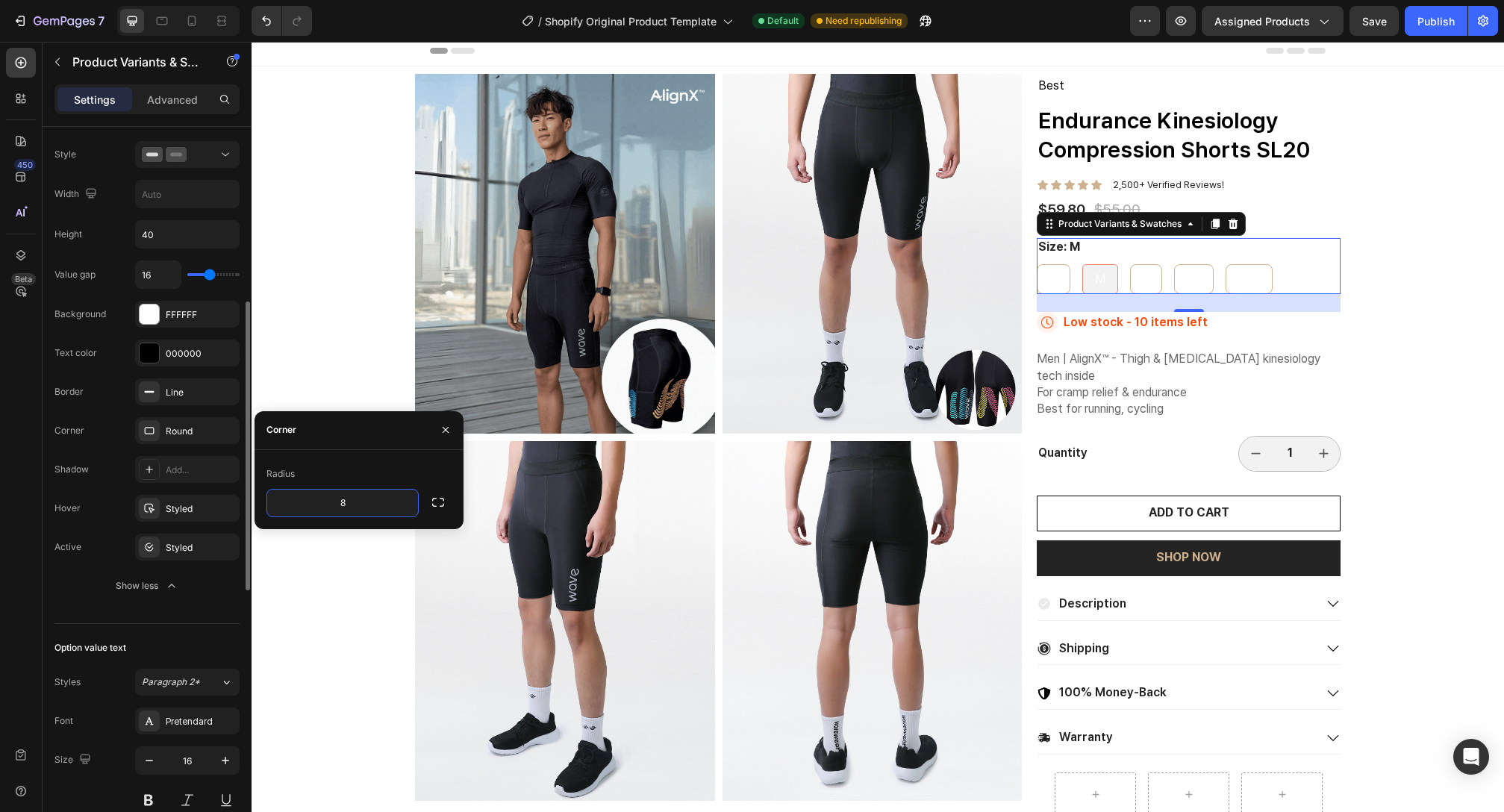
click at [196, 633] on div "Option value text Styles Paragraph 2* Font Pretendard Size 16 Show more" at bounding box center [147, 744] width 185 height 241
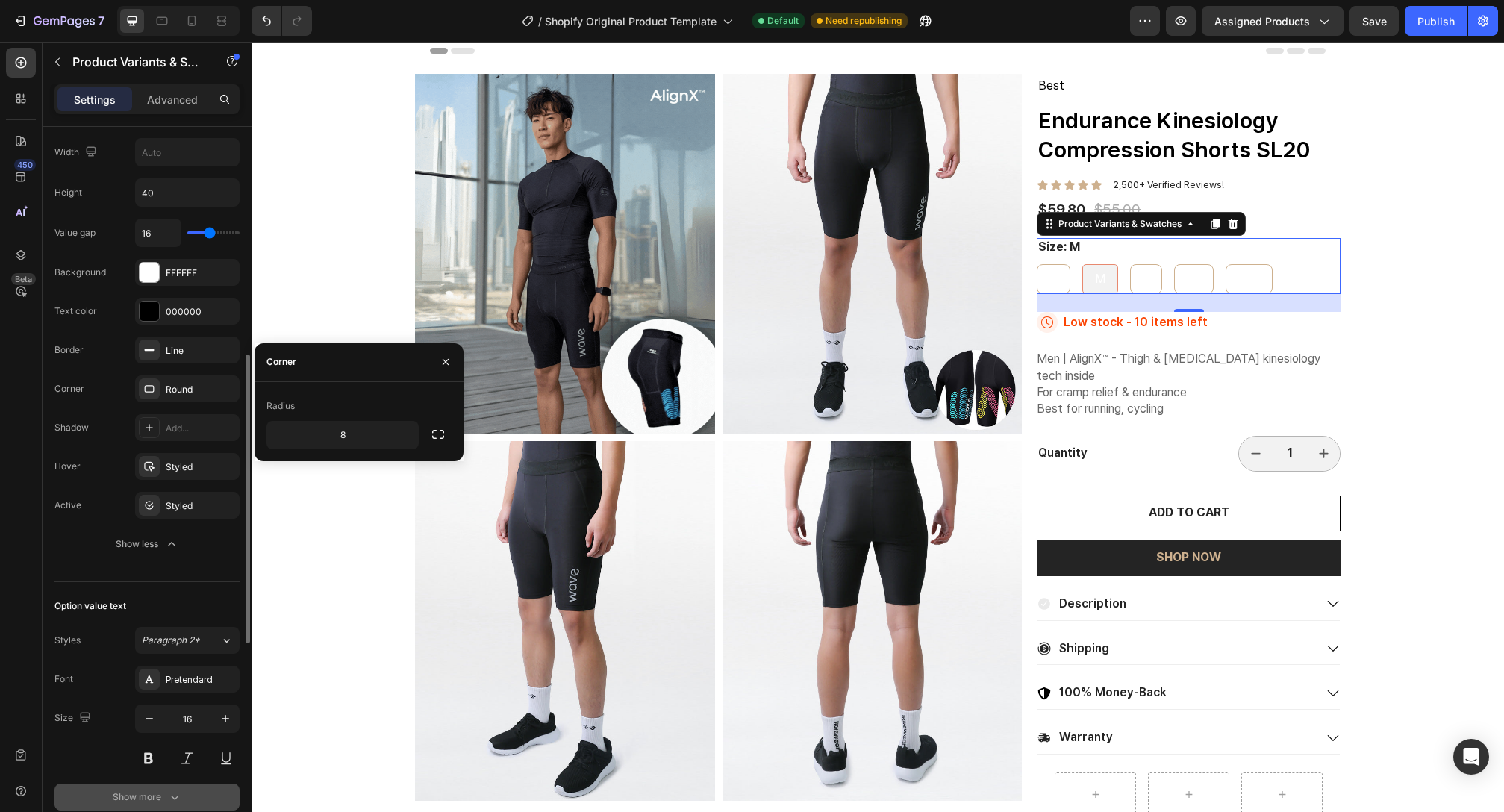
scroll to position [602, 0]
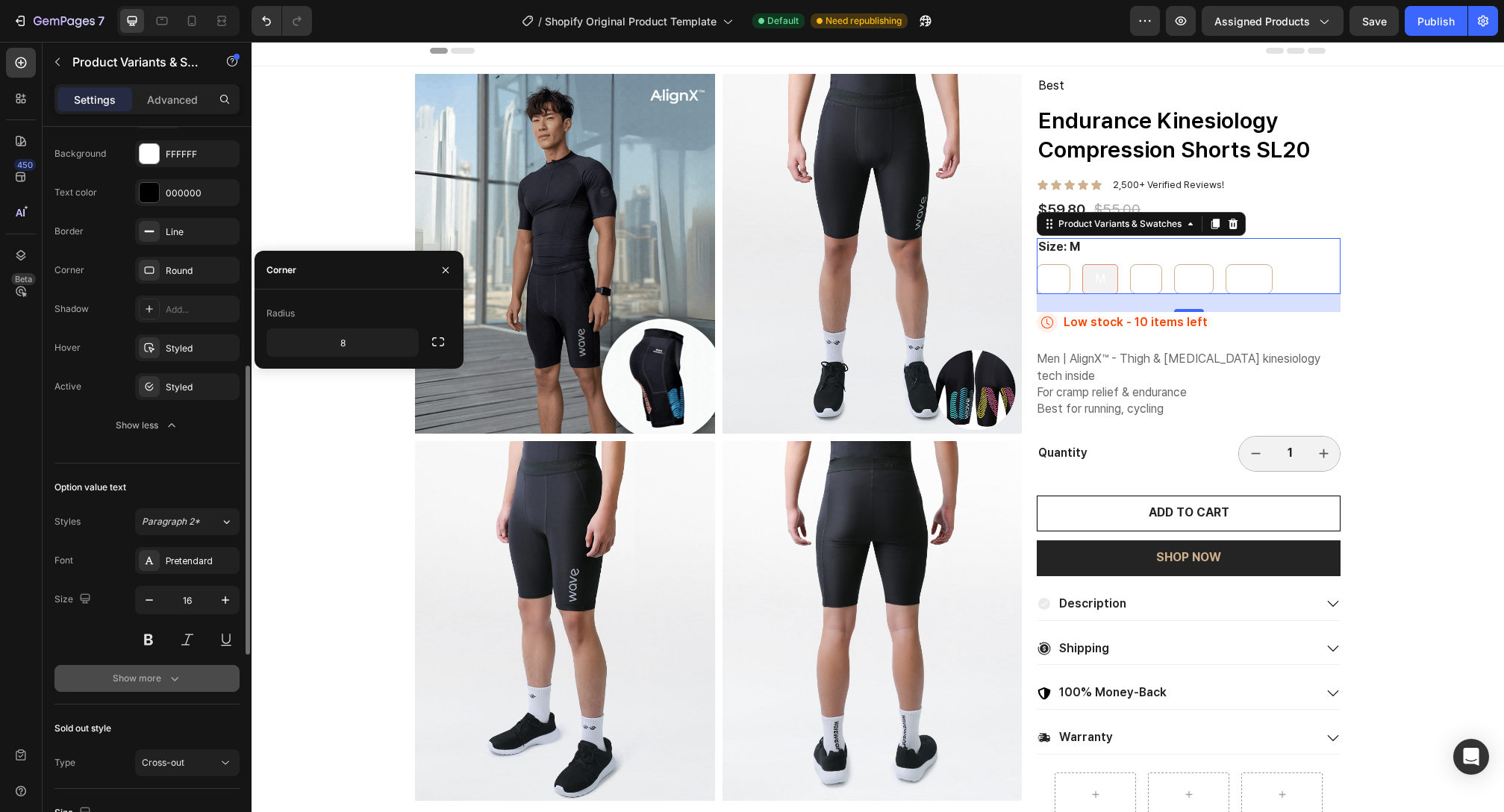
click at [157, 680] on div "Show more" at bounding box center [147, 679] width 69 height 15
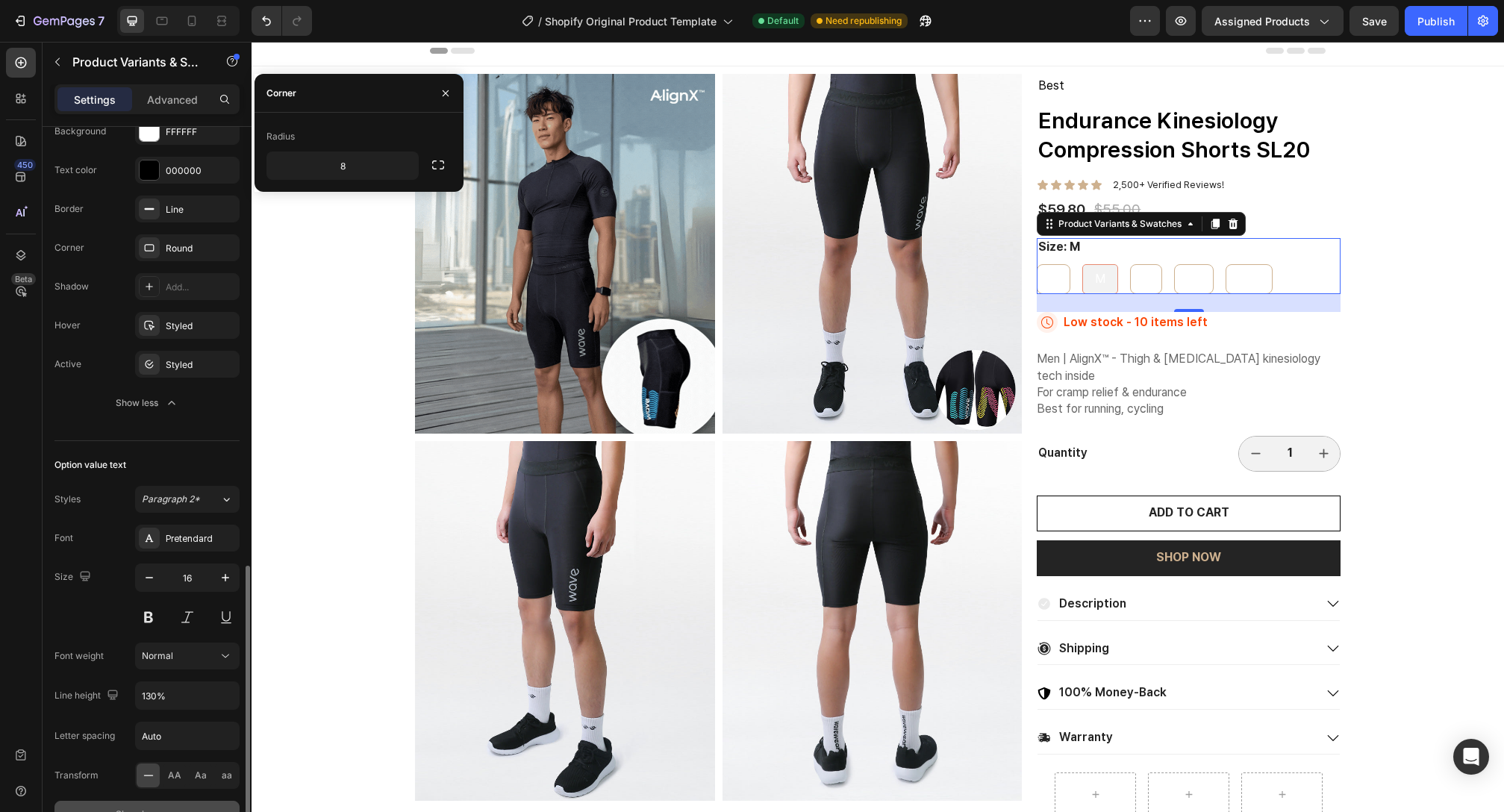
scroll to position [779, 0]
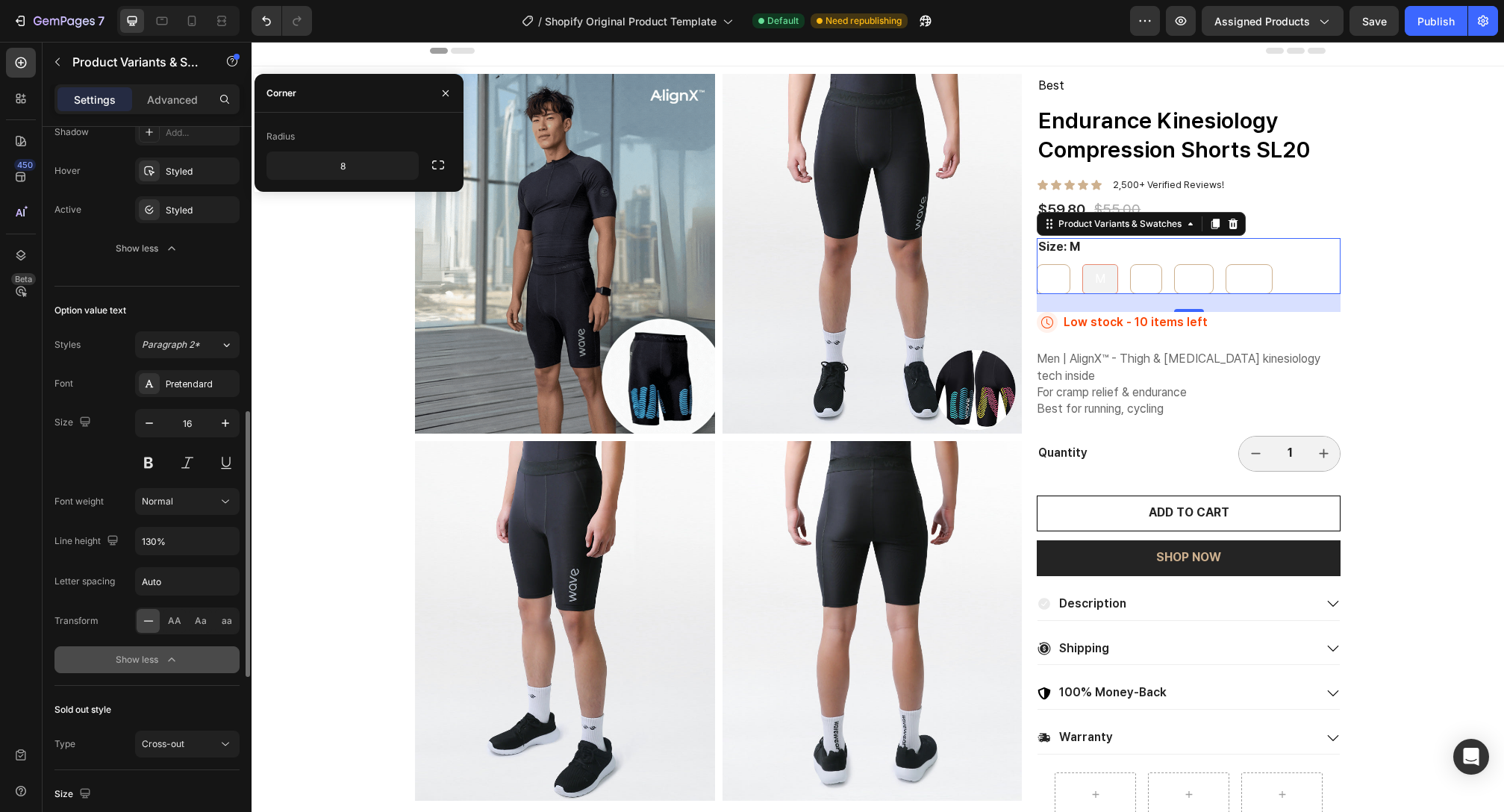
click at [140, 665] on div "Show less" at bounding box center [148, 660] width 64 height 15
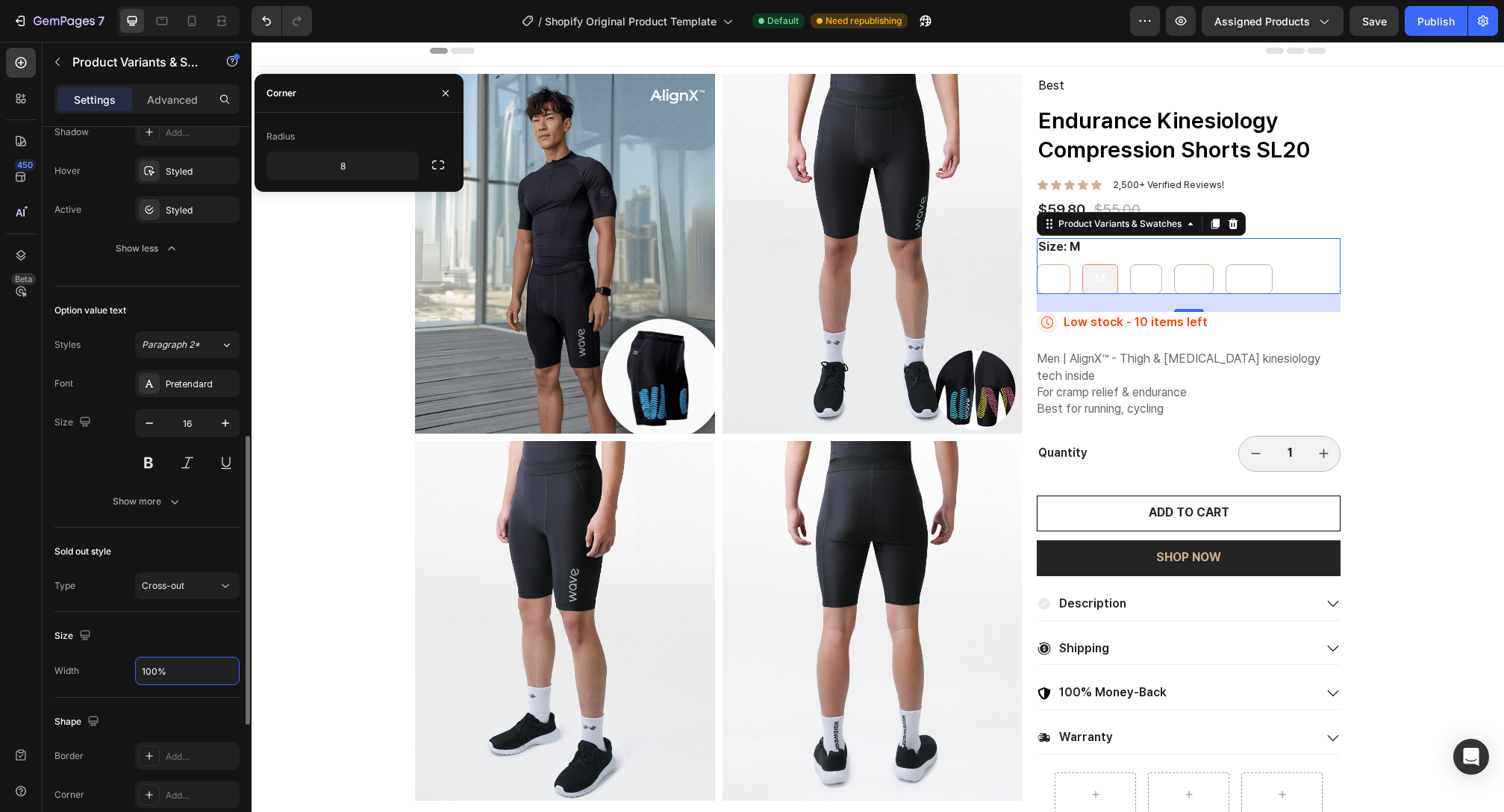
click at [140, 662] on input "100%" at bounding box center [188, 671] width 103 height 27
click at [161, 638] on div "Size" at bounding box center [147, 636] width 185 height 24
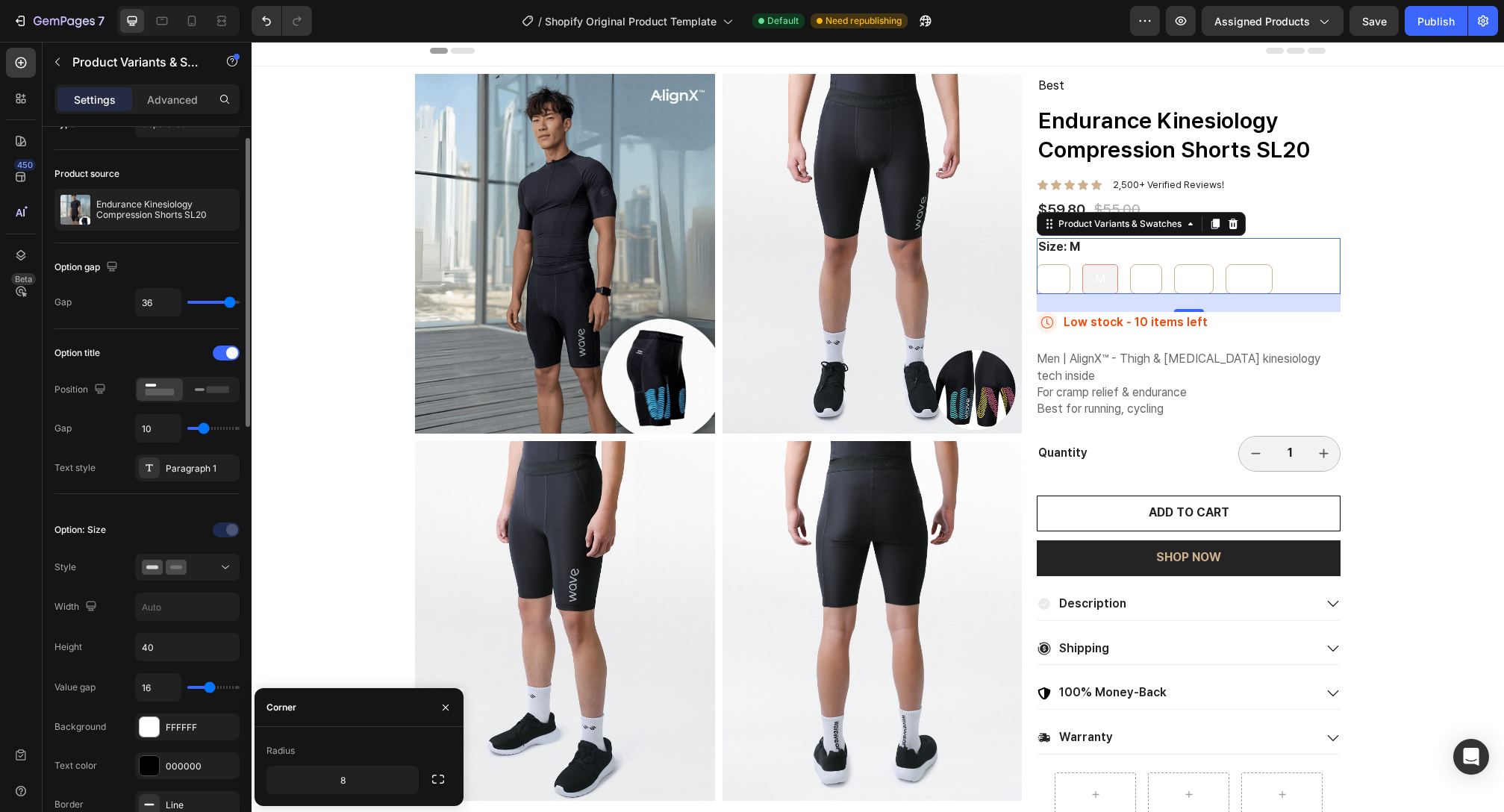
scroll to position [168, 0]
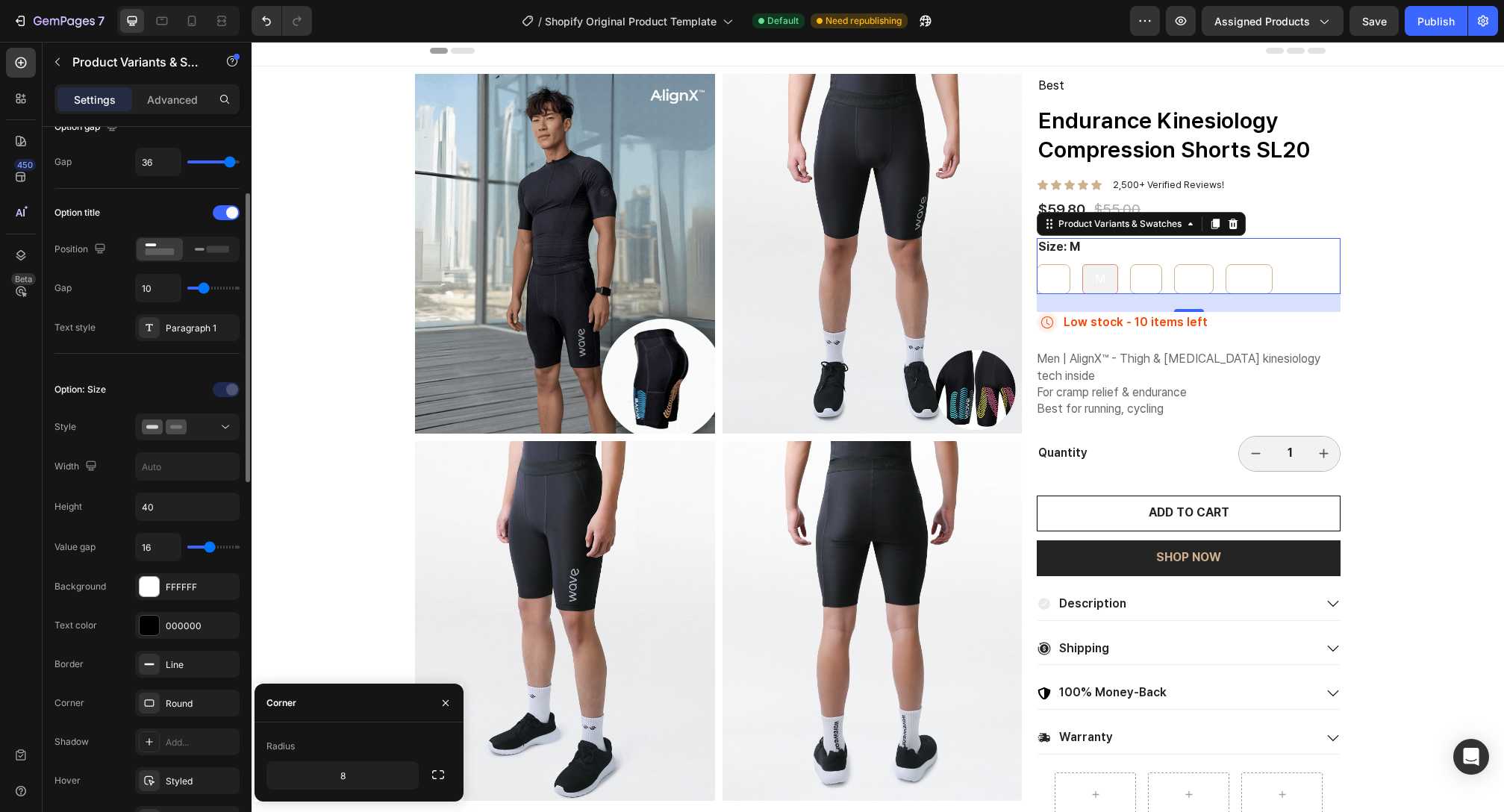
click at [230, 392] on div at bounding box center [228, 389] width 105 height 24
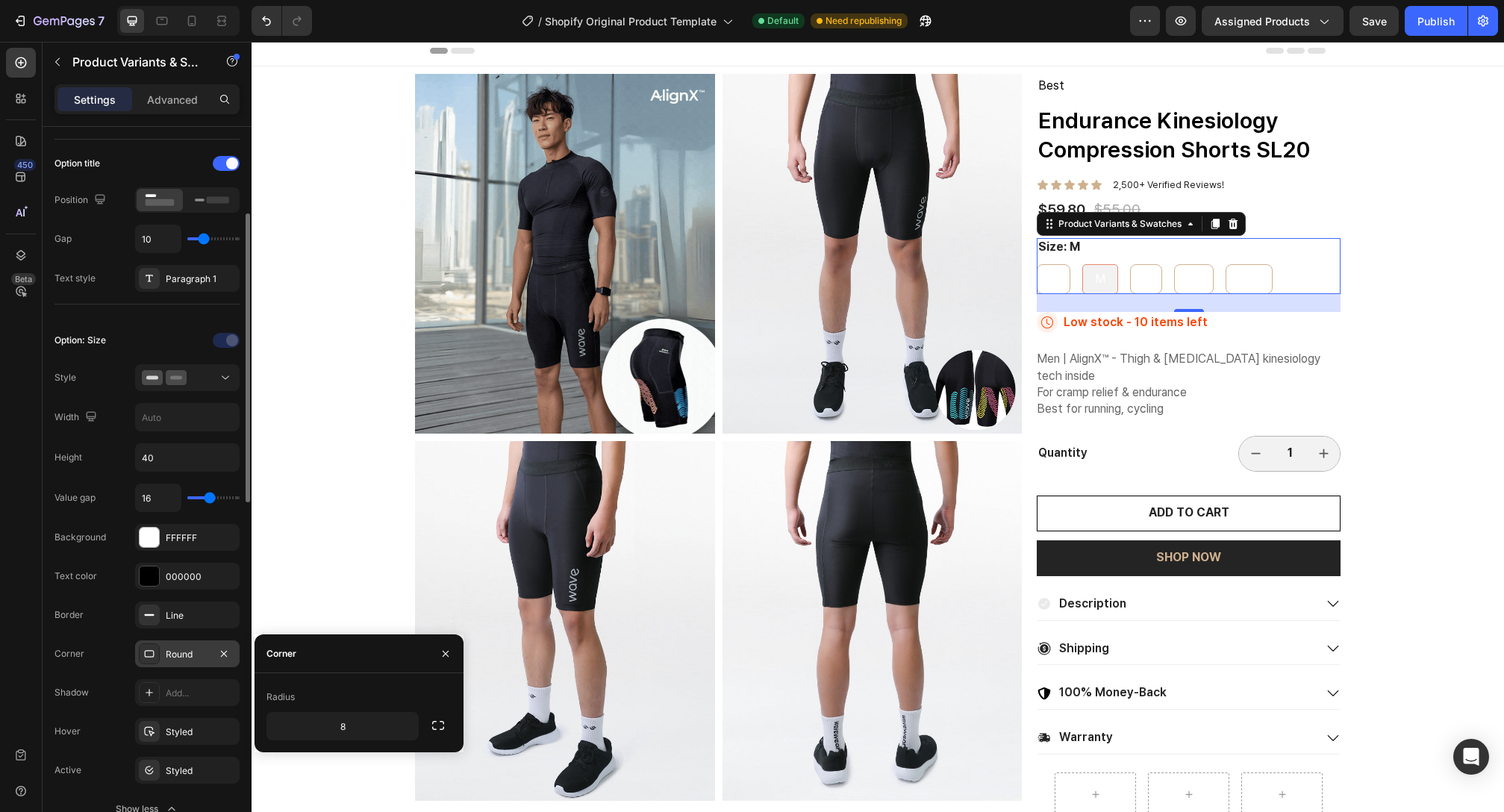
scroll to position [238, 0]
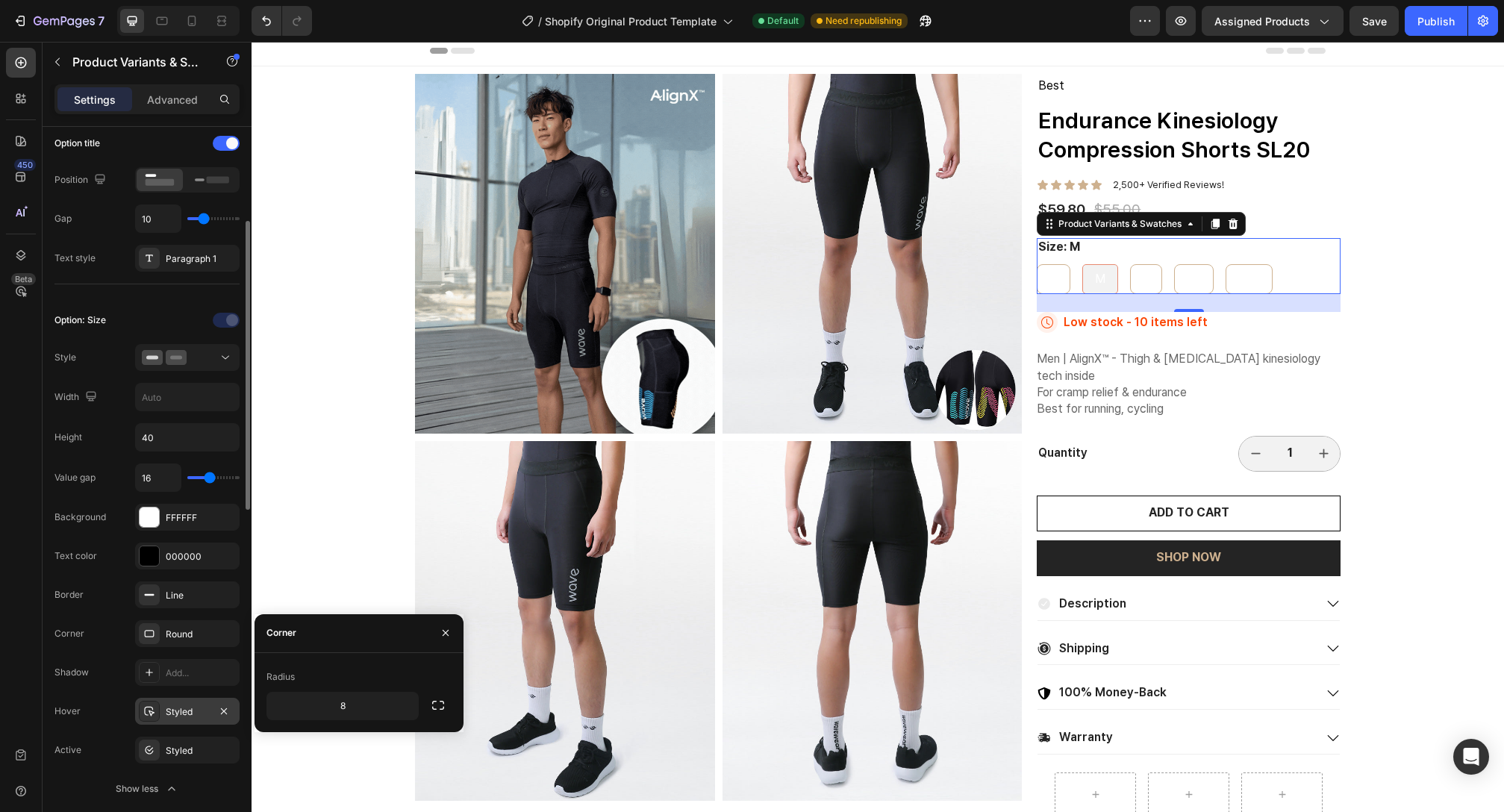
click at [150, 704] on div at bounding box center [149, 711] width 21 height 21
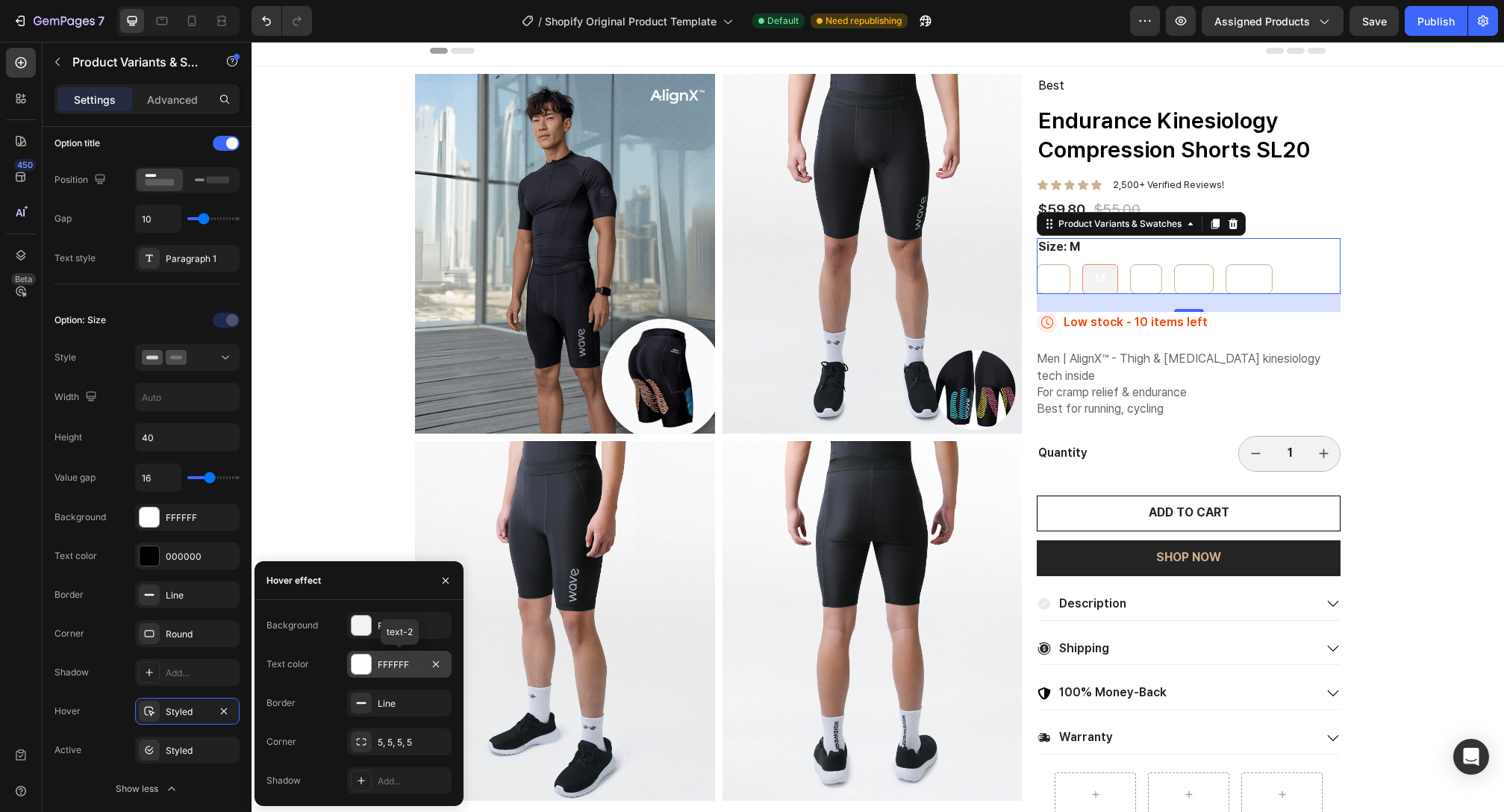
click at [361, 662] on div at bounding box center [361, 664] width 19 height 19
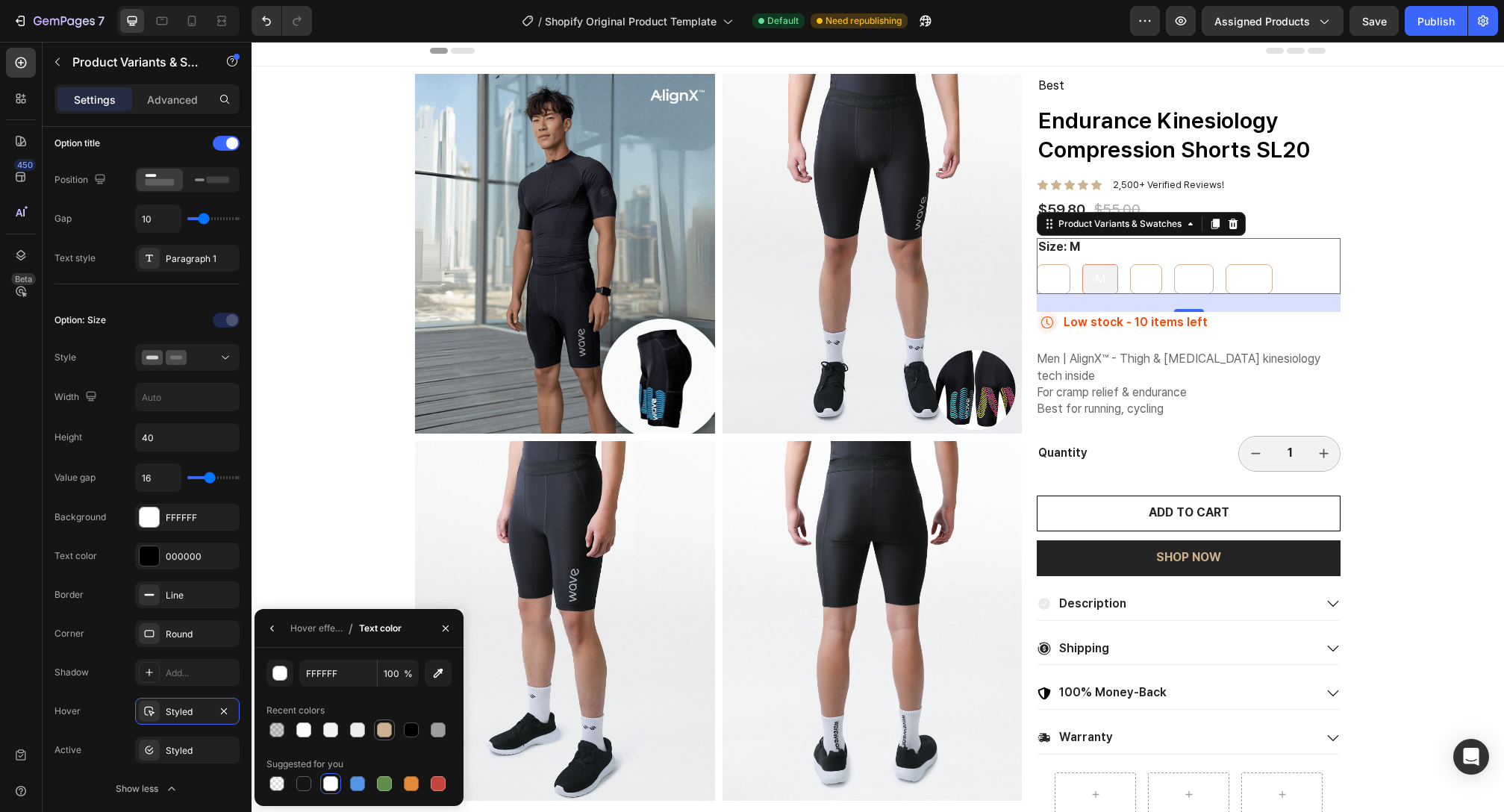
click at [387, 727] on div at bounding box center [385, 730] width 15 height 15
click at [410, 724] on div at bounding box center [411, 730] width 15 height 15
type input "000000"
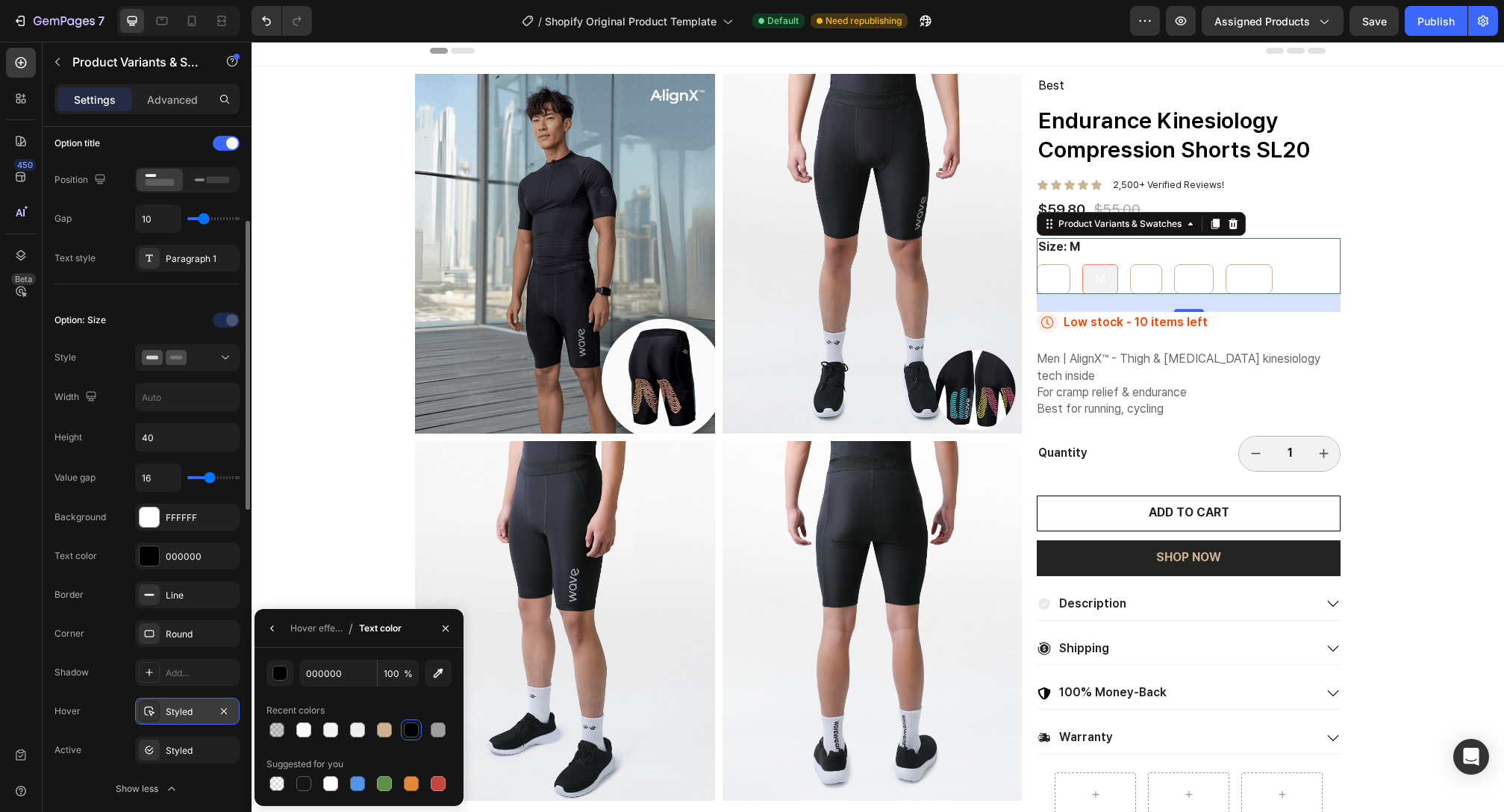
click at [172, 702] on div "Styled" at bounding box center [188, 711] width 105 height 27
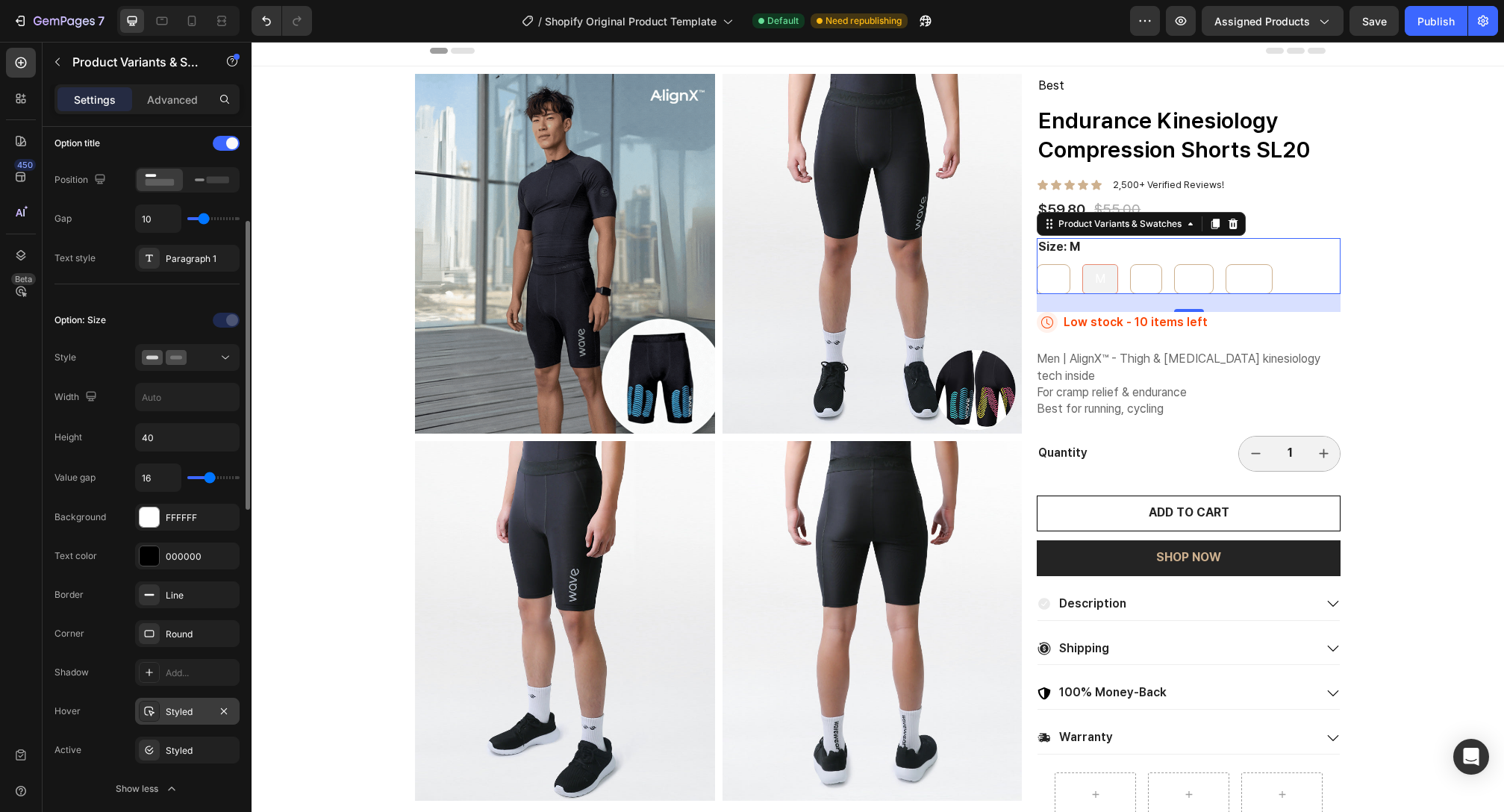
click at [156, 705] on div at bounding box center [149, 711] width 21 height 21
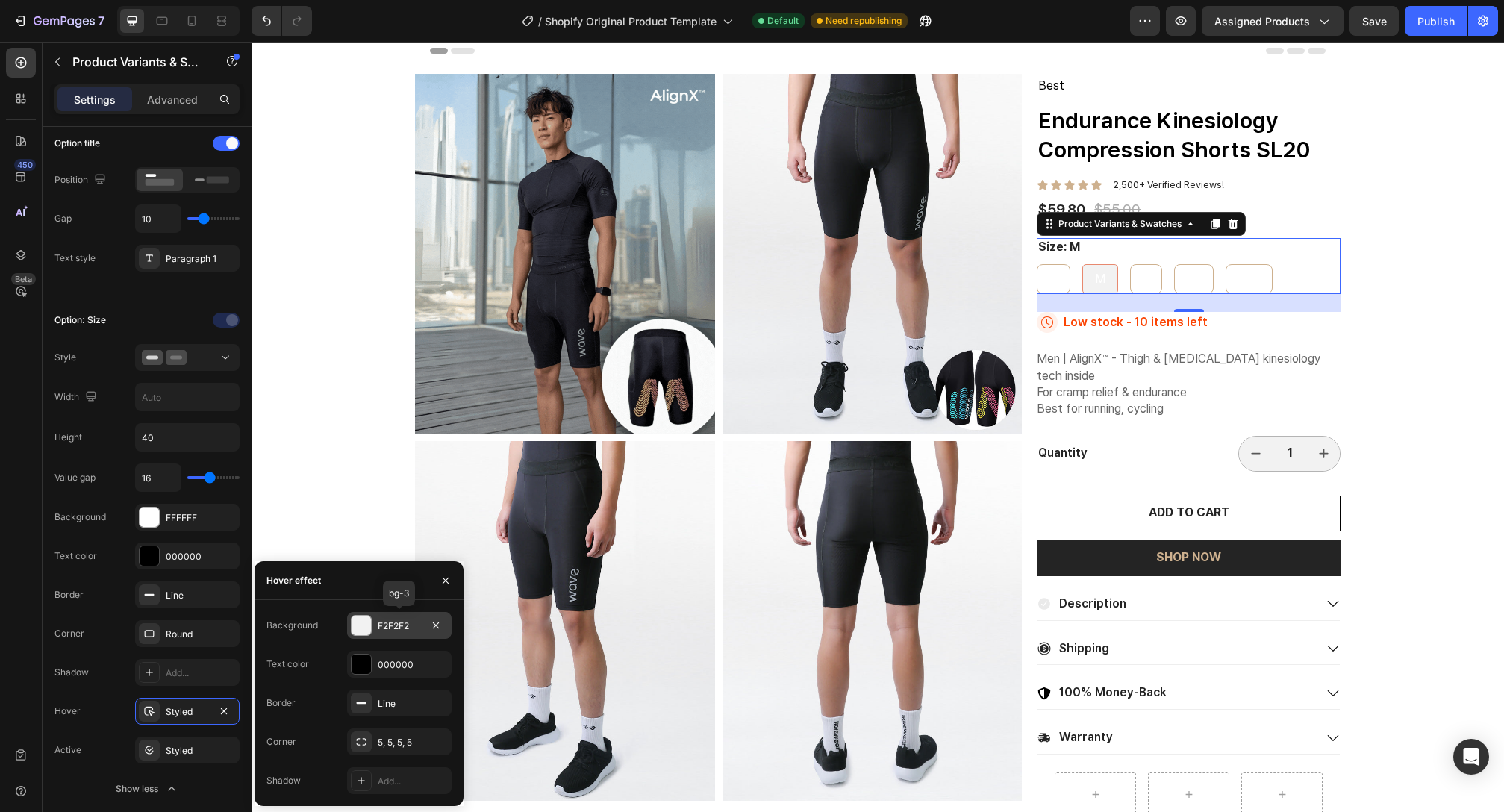
click at [368, 627] on div at bounding box center [361, 625] width 19 height 19
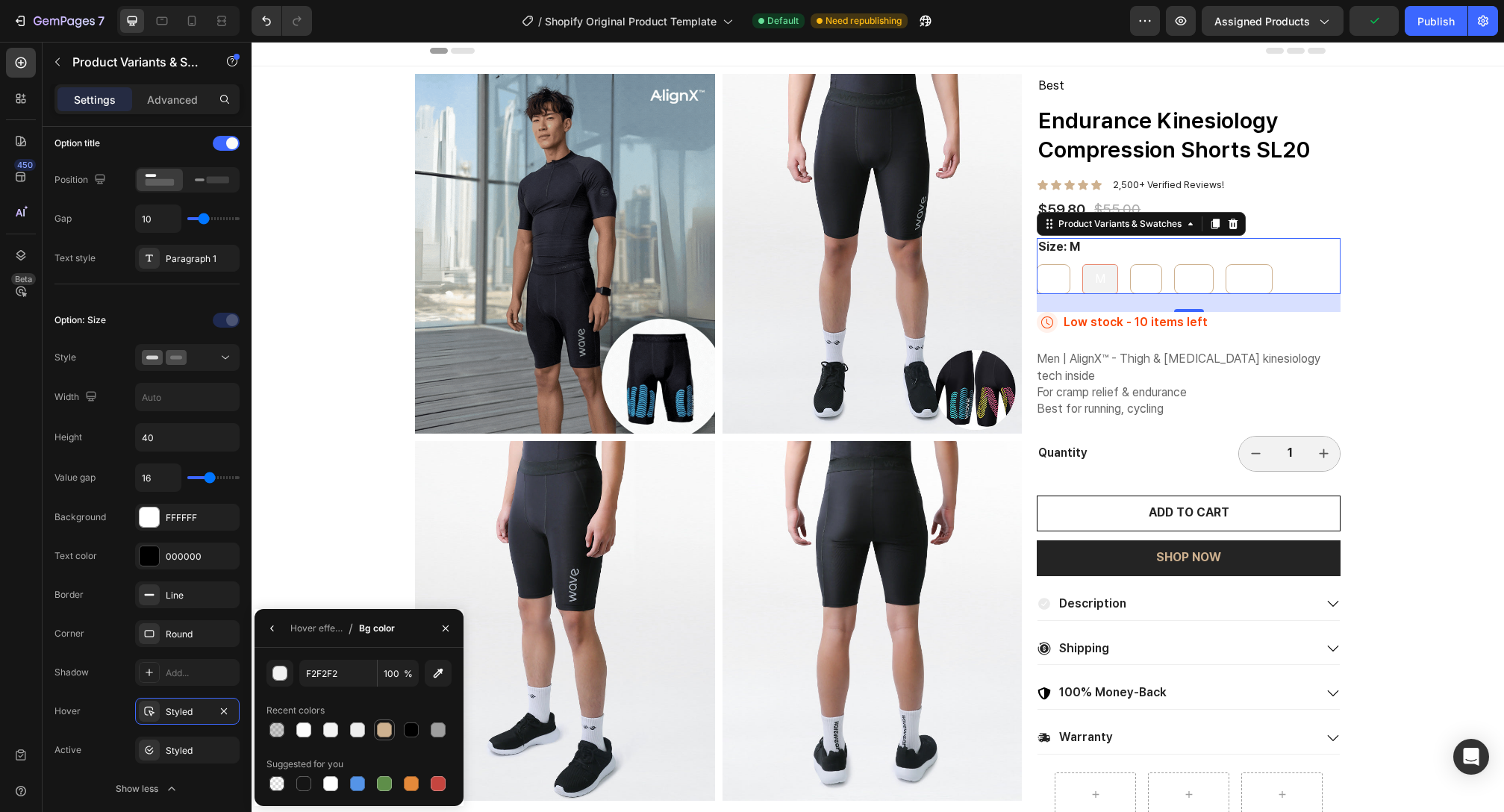
click at [386, 733] on div at bounding box center [385, 730] width 15 height 15
type input "CEB18F"
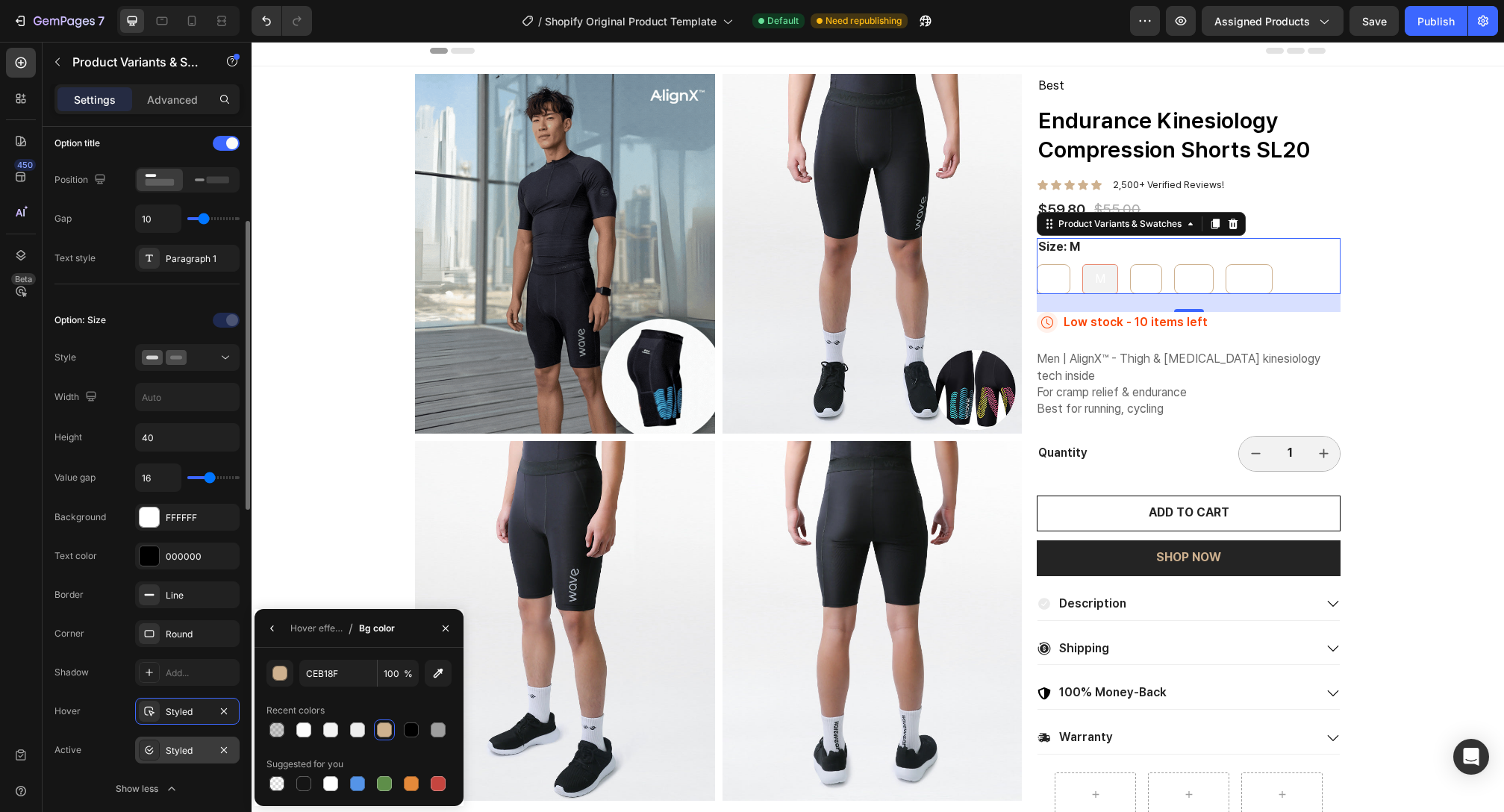
click at [171, 745] on div "Styled" at bounding box center [187, 751] width 43 height 13
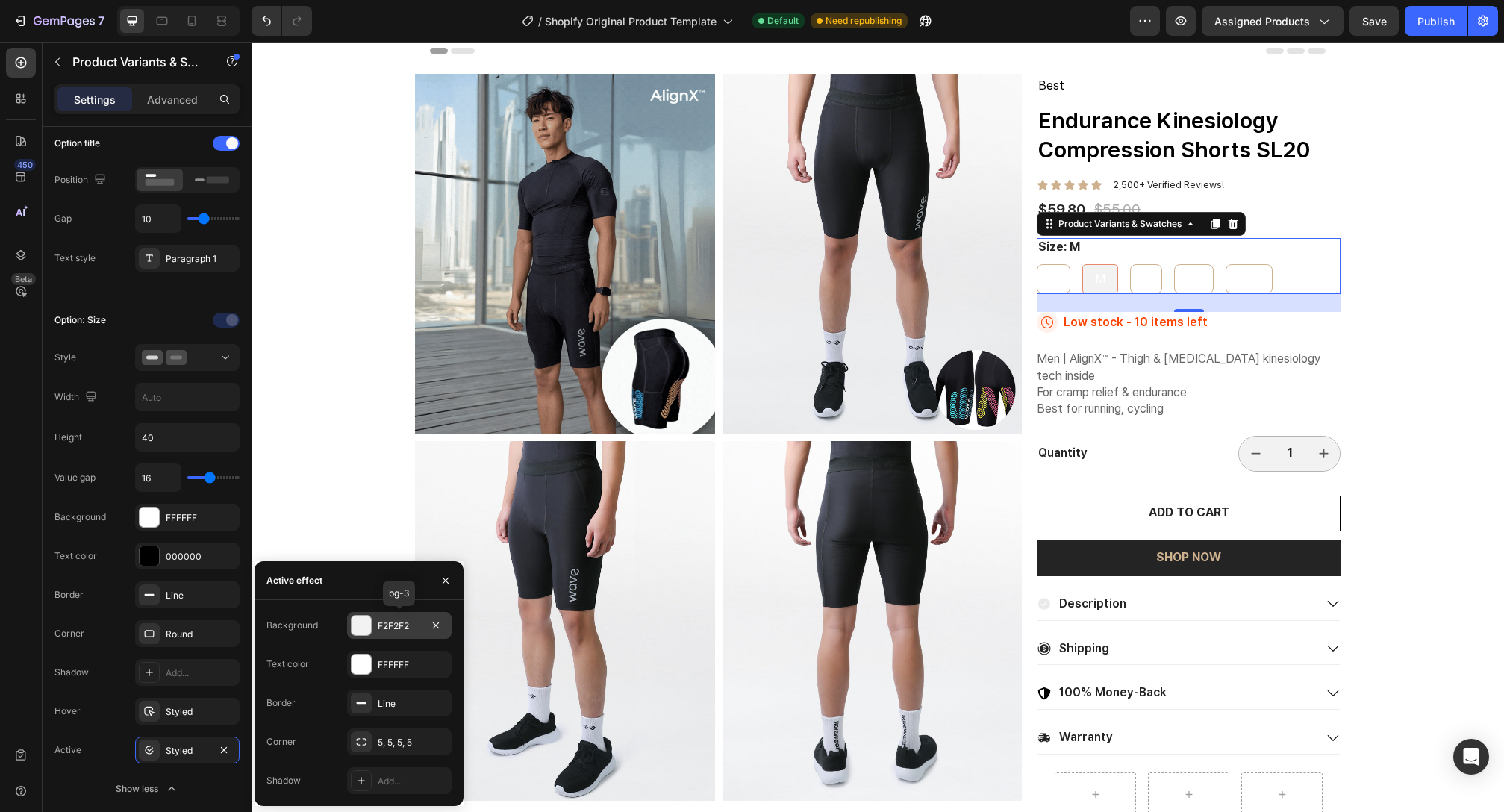
click at [366, 625] on div at bounding box center [361, 625] width 19 height 19
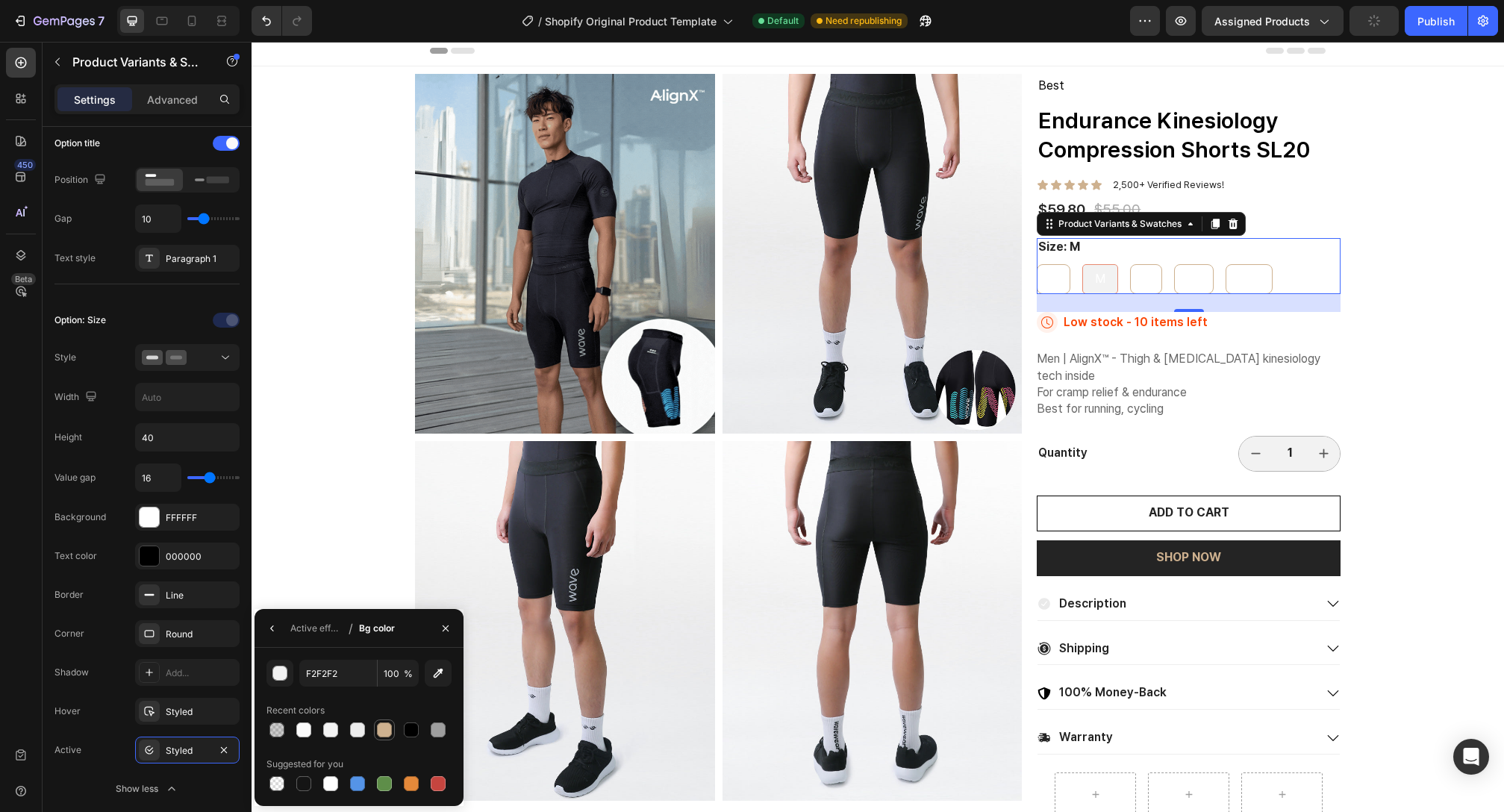
click at [377, 727] on div at bounding box center [385, 730] width 15 height 15
click at [383, 725] on div at bounding box center [385, 730] width 15 height 15
click at [300, 783] on div at bounding box center [304, 784] width 15 height 15
click at [392, 730] on div at bounding box center [384, 730] width 18 height 18
type input "CEB18F"
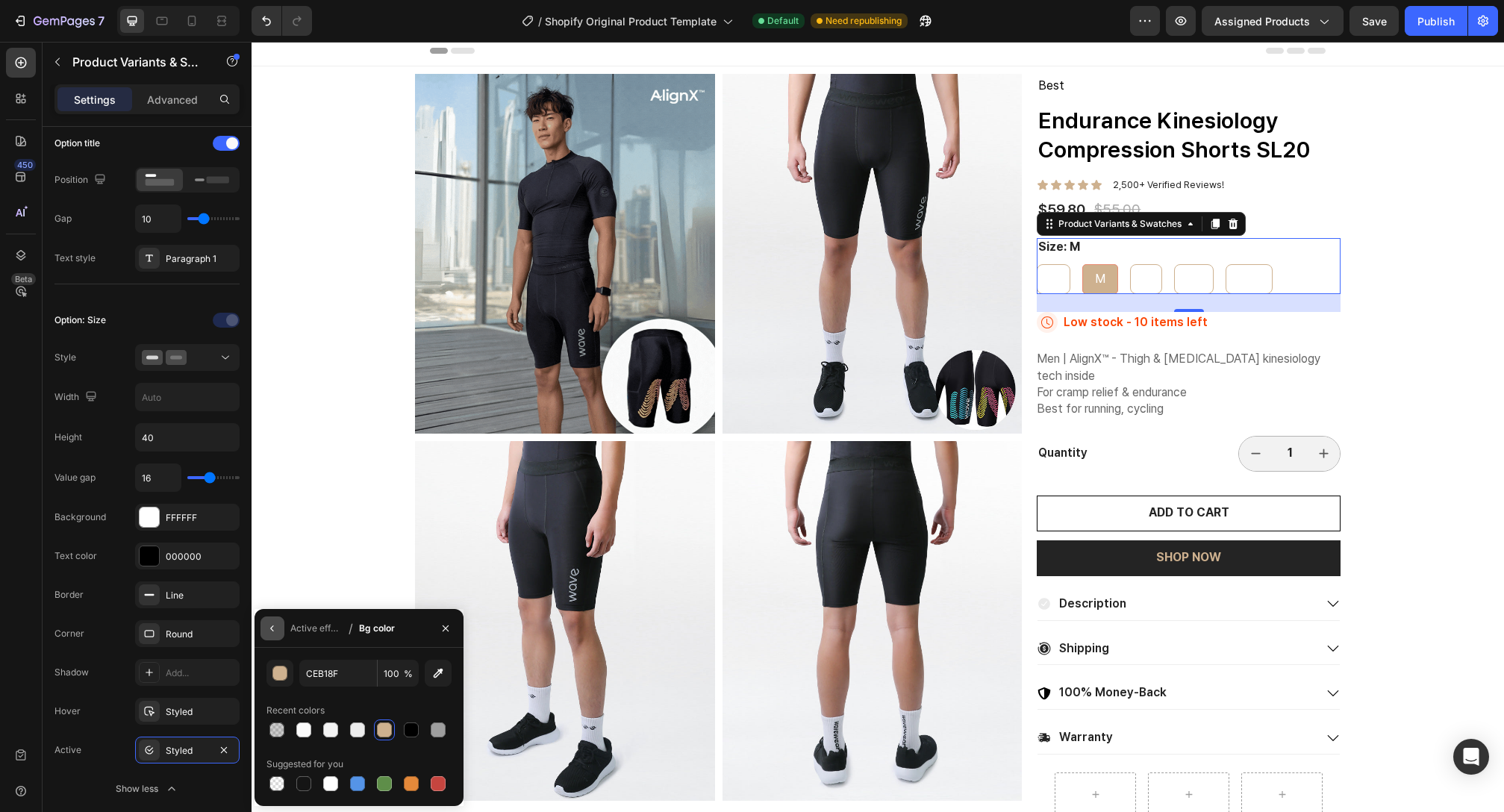
click at [275, 624] on icon "button" at bounding box center [272, 628] width 12 height 12
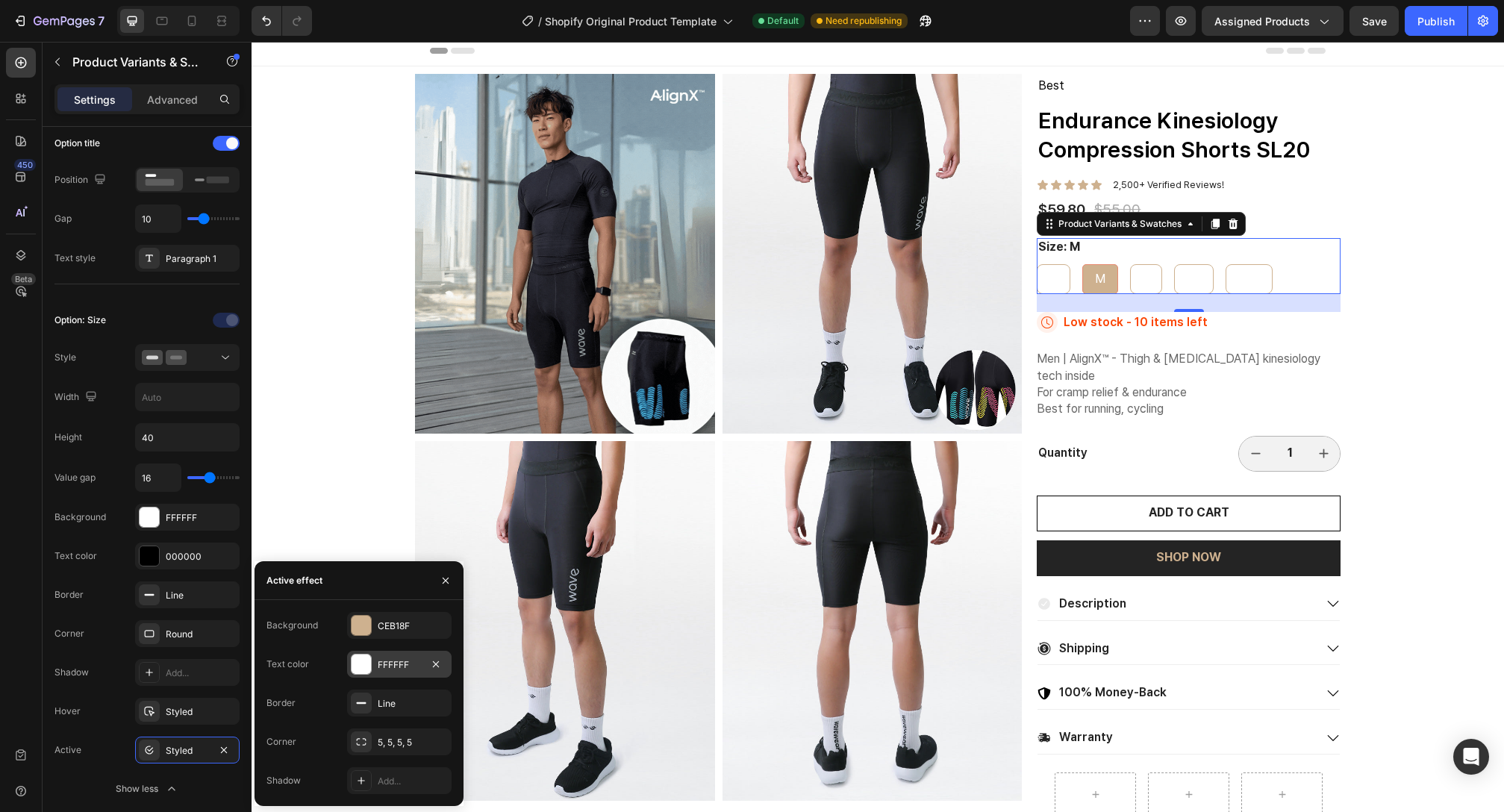
click at [365, 656] on div at bounding box center [361, 664] width 19 height 19
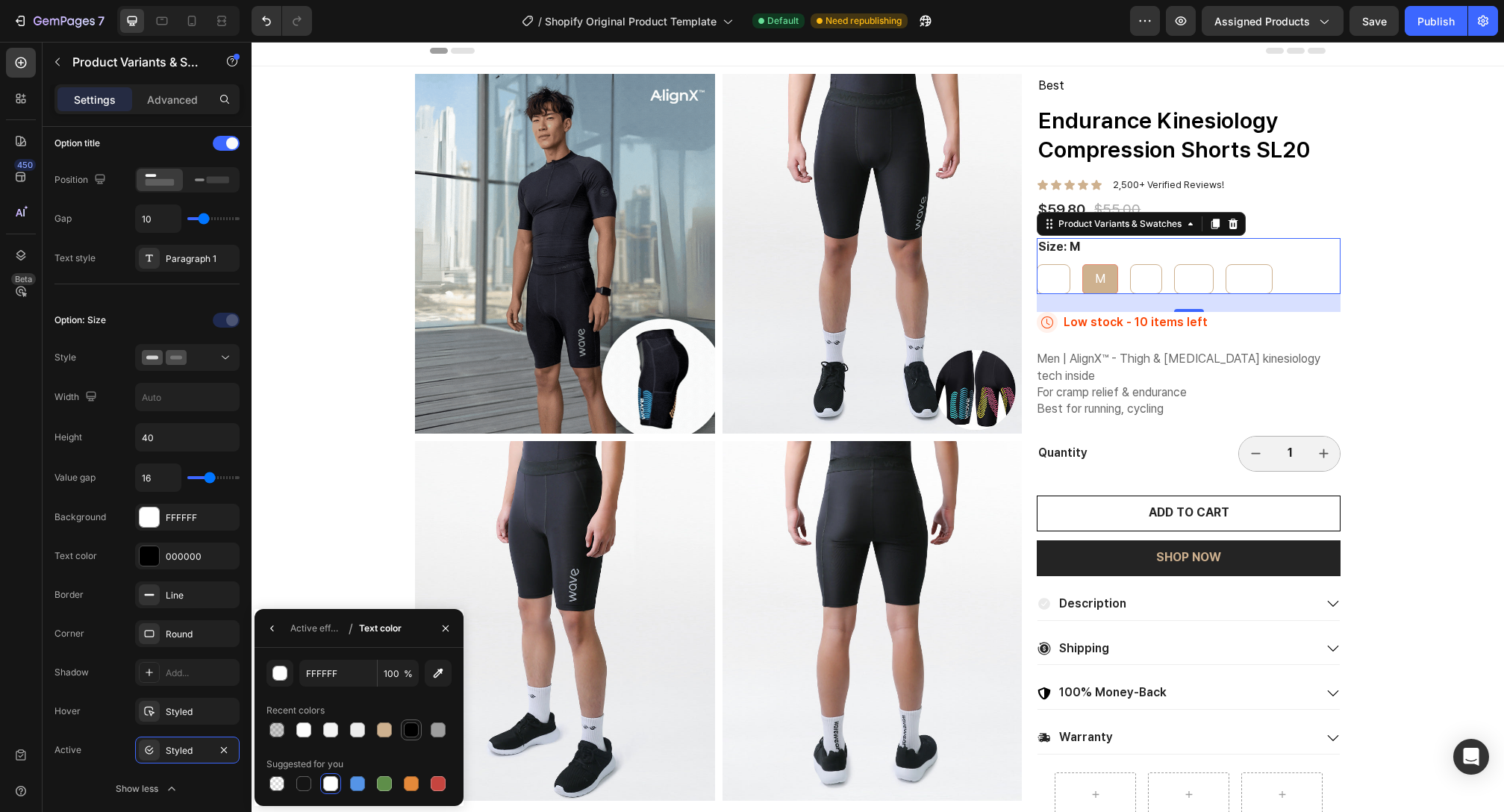
click at [408, 738] on div at bounding box center [411, 730] width 18 height 18
type input "000000"
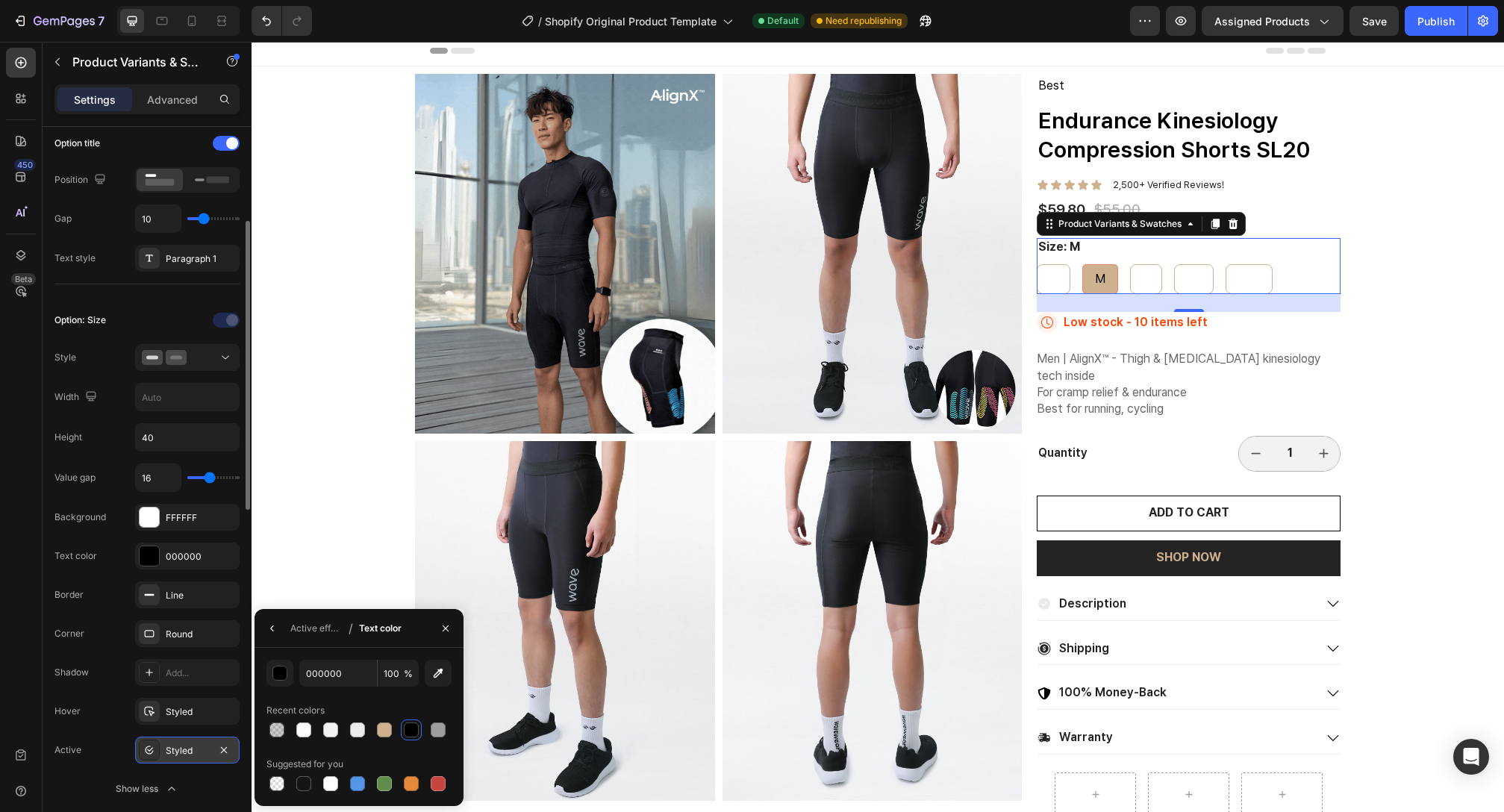
click at [193, 752] on div "Styled" at bounding box center [187, 751] width 43 height 13
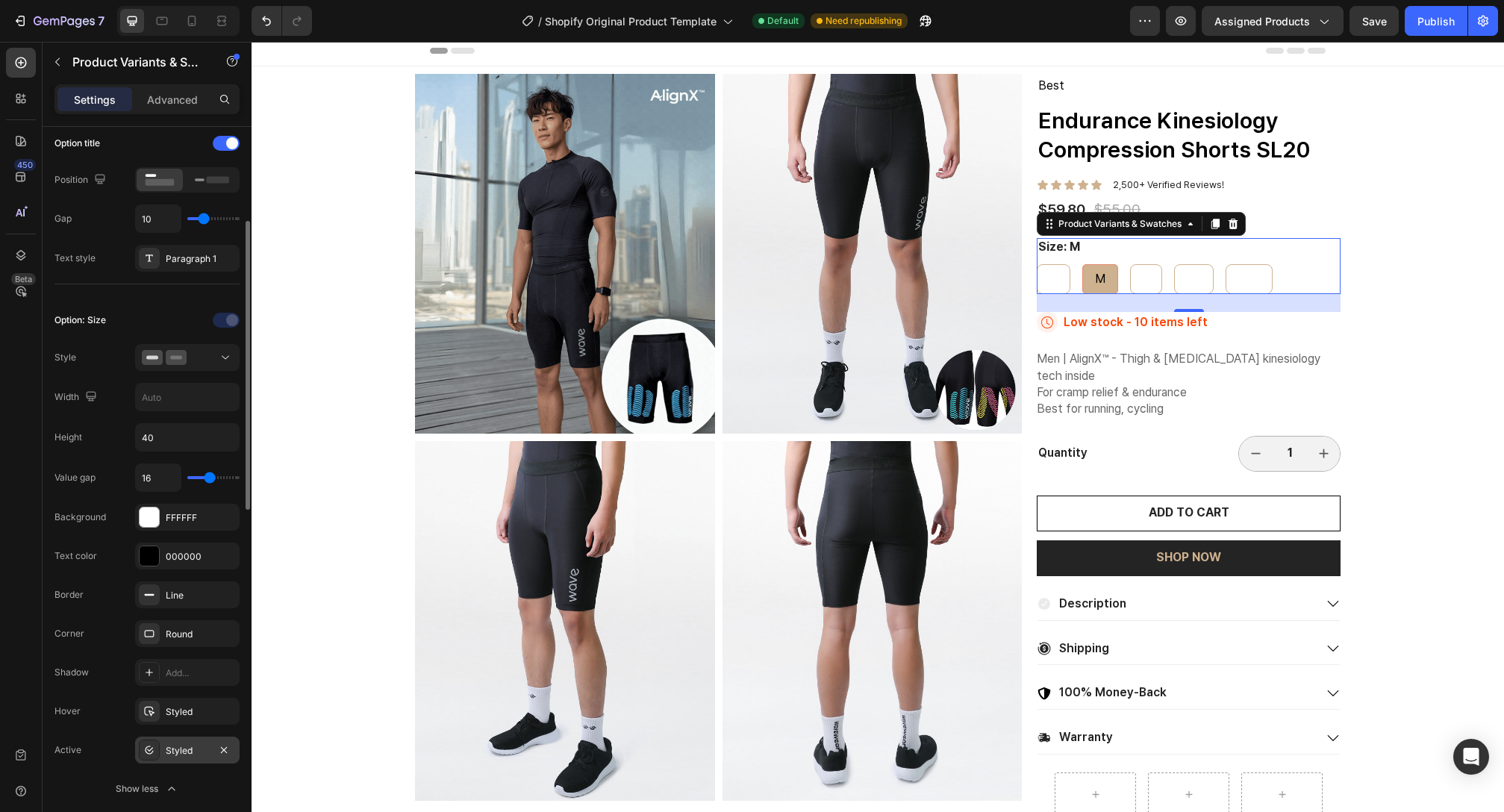
click at [193, 752] on div "Styled" at bounding box center [187, 751] width 43 height 13
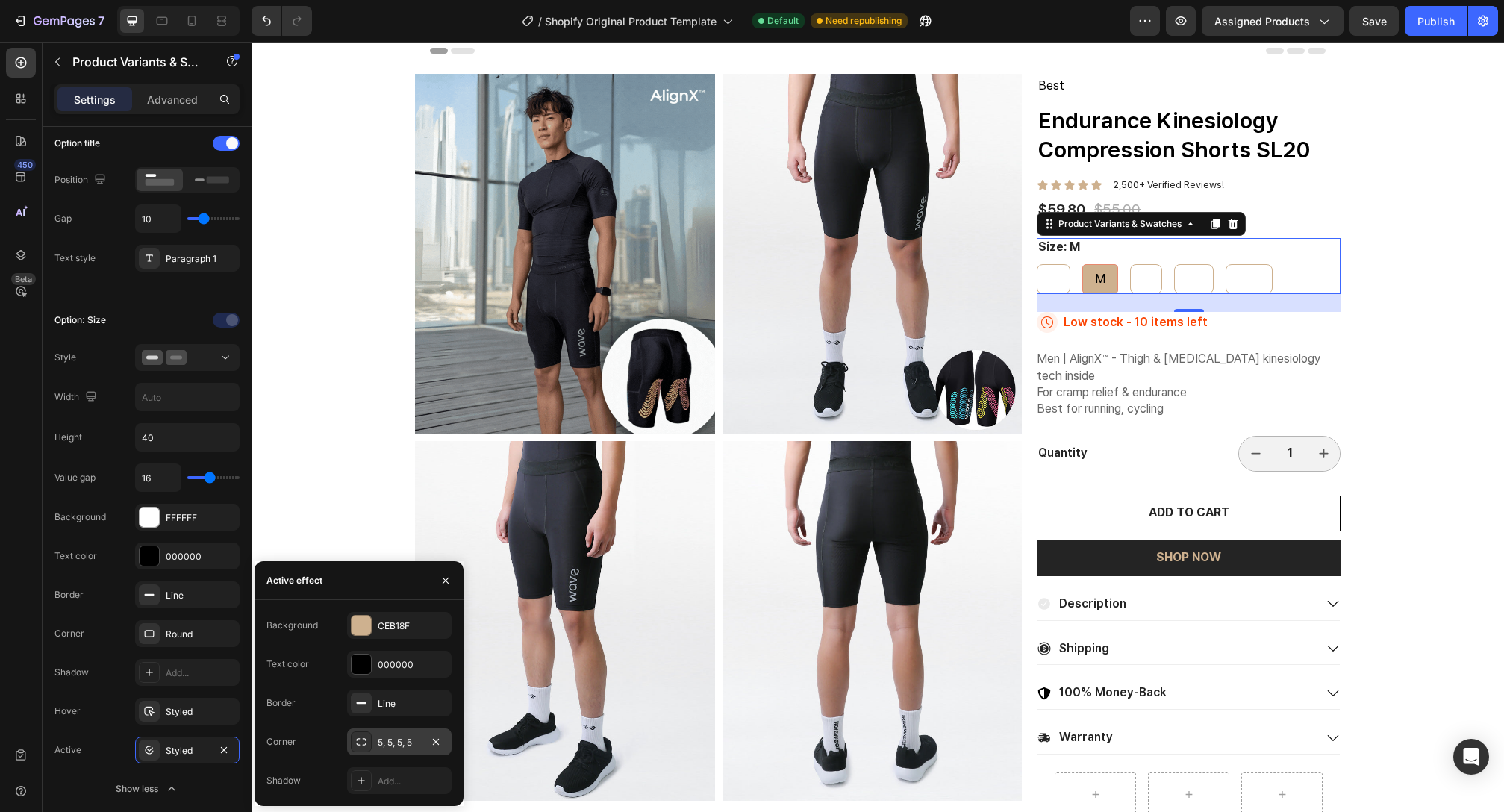
click at [358, 740] on icon at bounding box center [361, 742] width 12 height 12
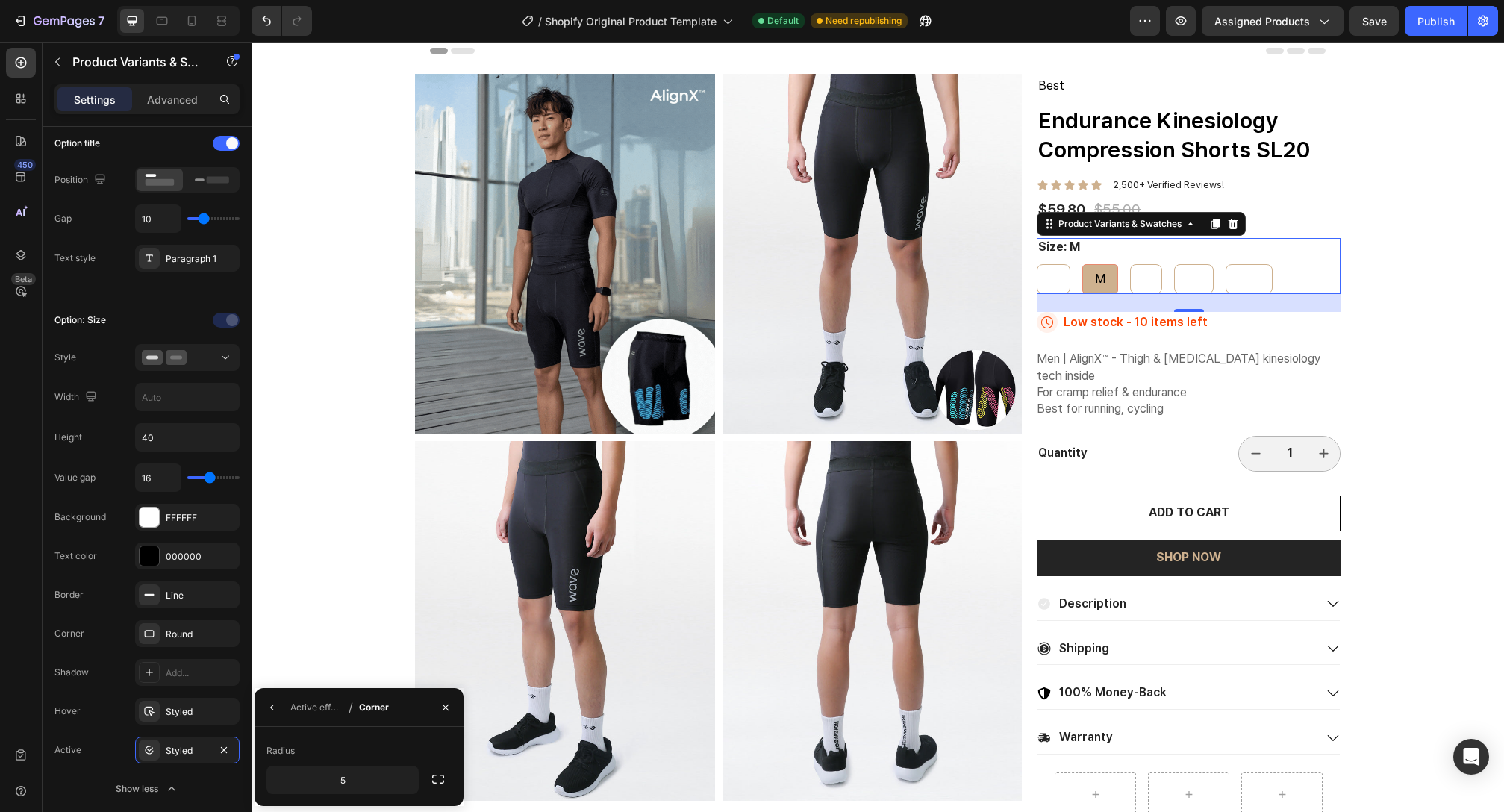
click at [406, 742] on div "Radius" at bounding box center [359, 750] width 185 height 24
click at [362, 783] on input "5" at bounding box center [343, 780] width 150 height 27
type input "1"
type input "8"
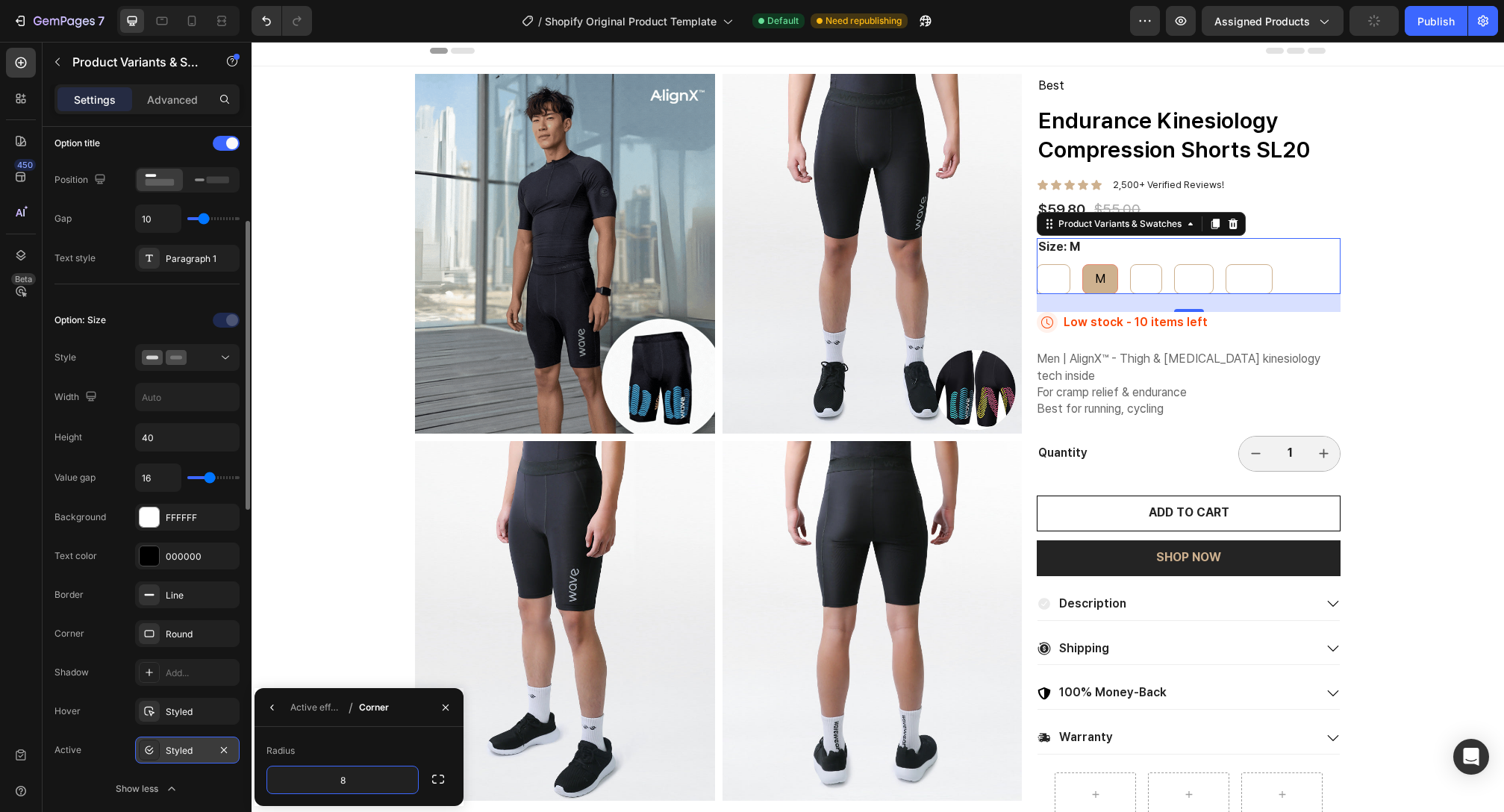
click at [199, 749] on div "Styled" at bounding box center [187, 751] width 43 height 13
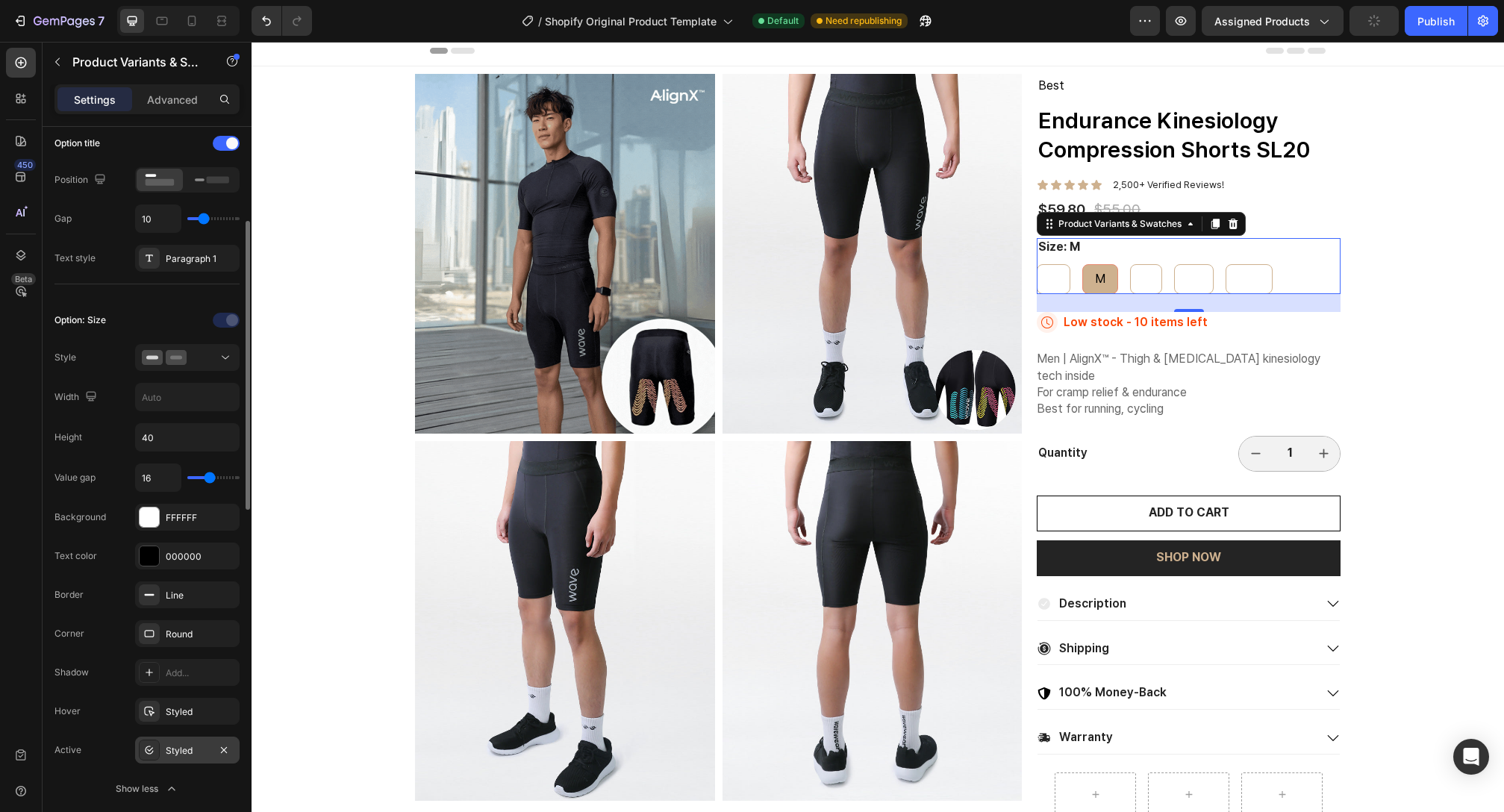
click at [206, 749] on div "Styled" at bounding box center [187, 751] width 43 height 13
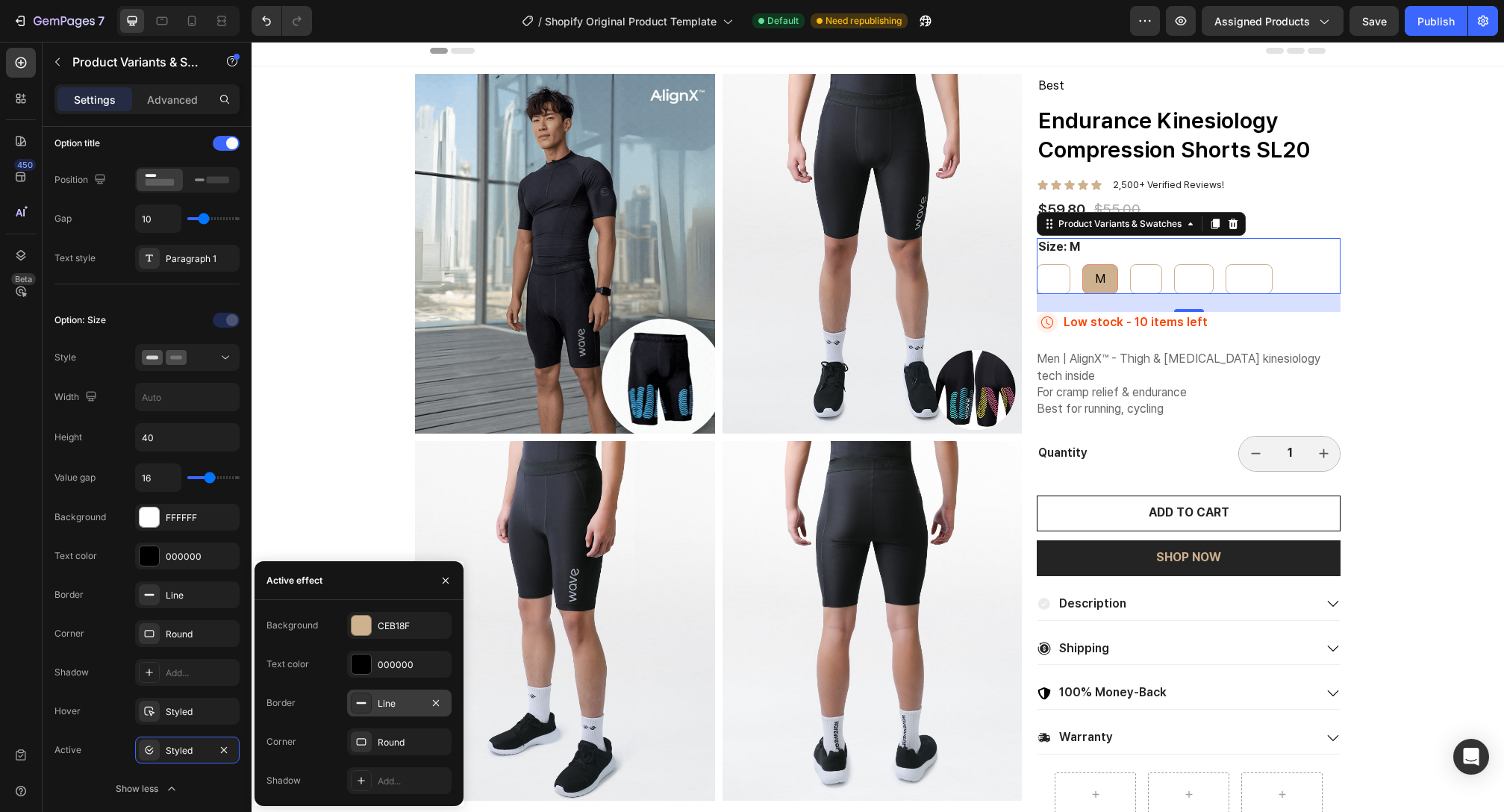
click at [391, 711] on div "Line" at bounding box center [400, 703] width 105 height 27
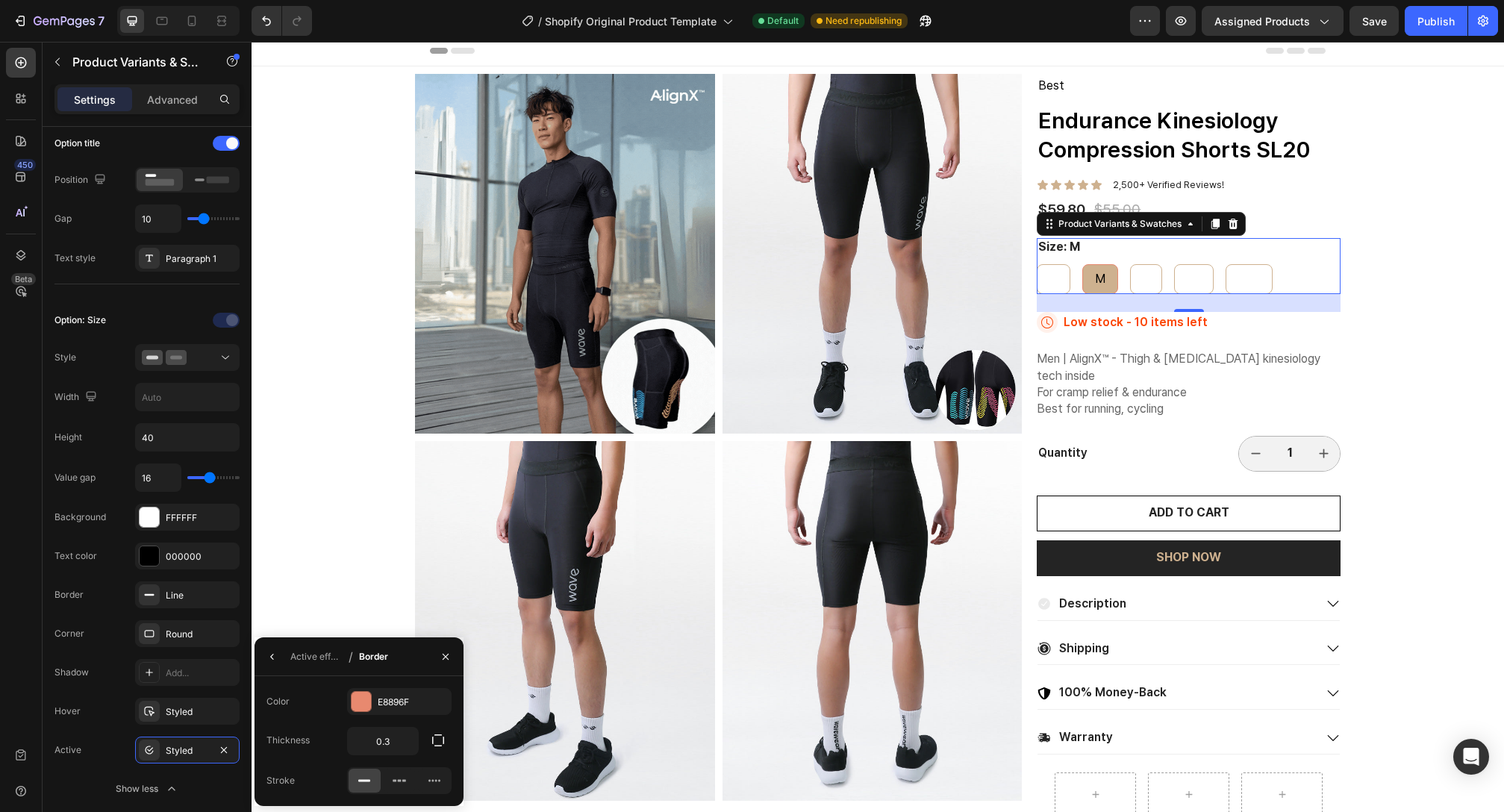
click at [345, 703] on div "Color E8896F" at bounding box center [359, 702] width 185 height 27
click at [352, 703] on div at bounding box center [361, 702] width 19 height 19
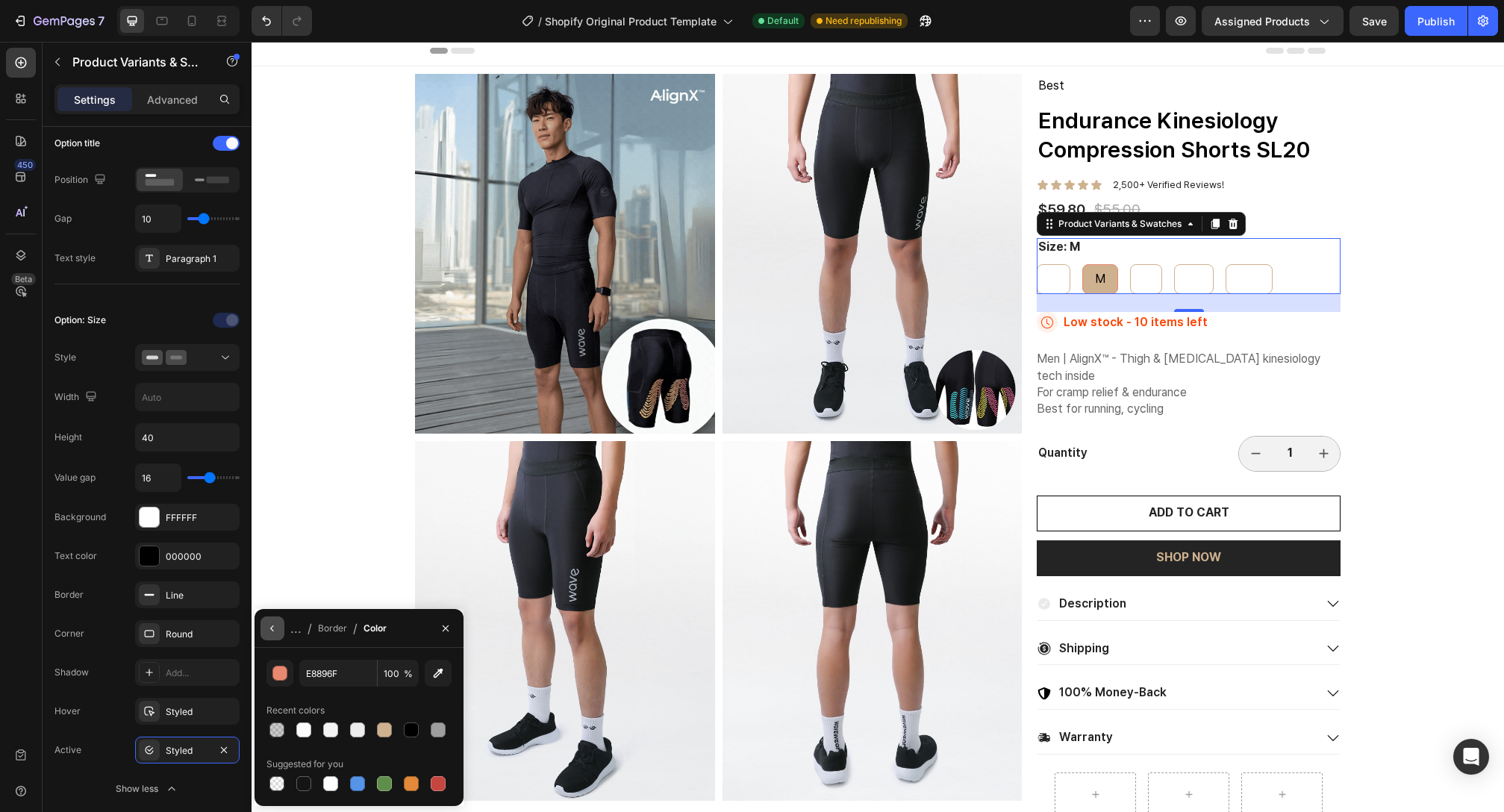
click at [272, 628] on icon "button" at bounding box center [272, 628] width 12 height 12
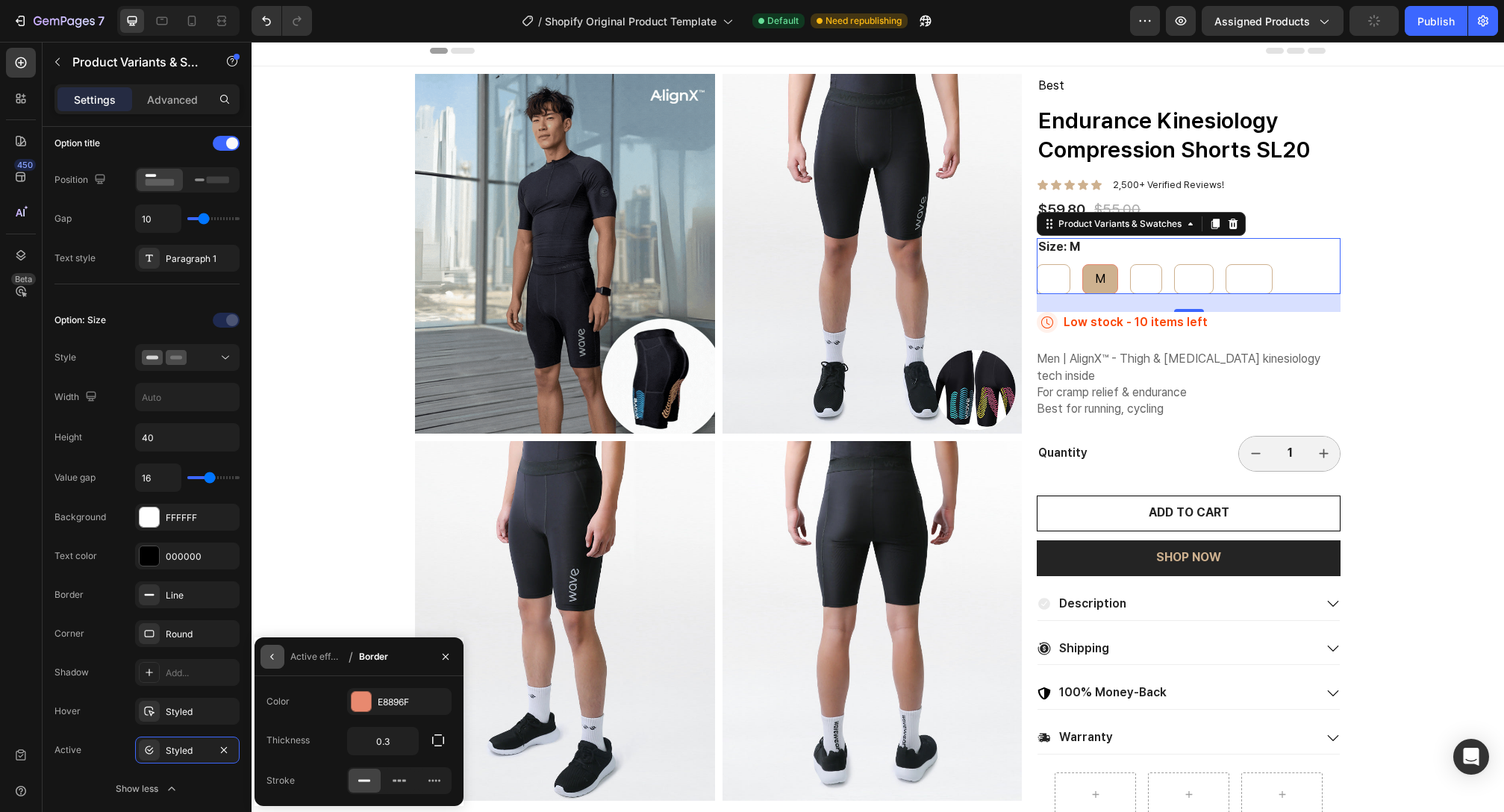
click at [268, 656] on icon "button" at bounding box center [272, 657] width 12 height 12
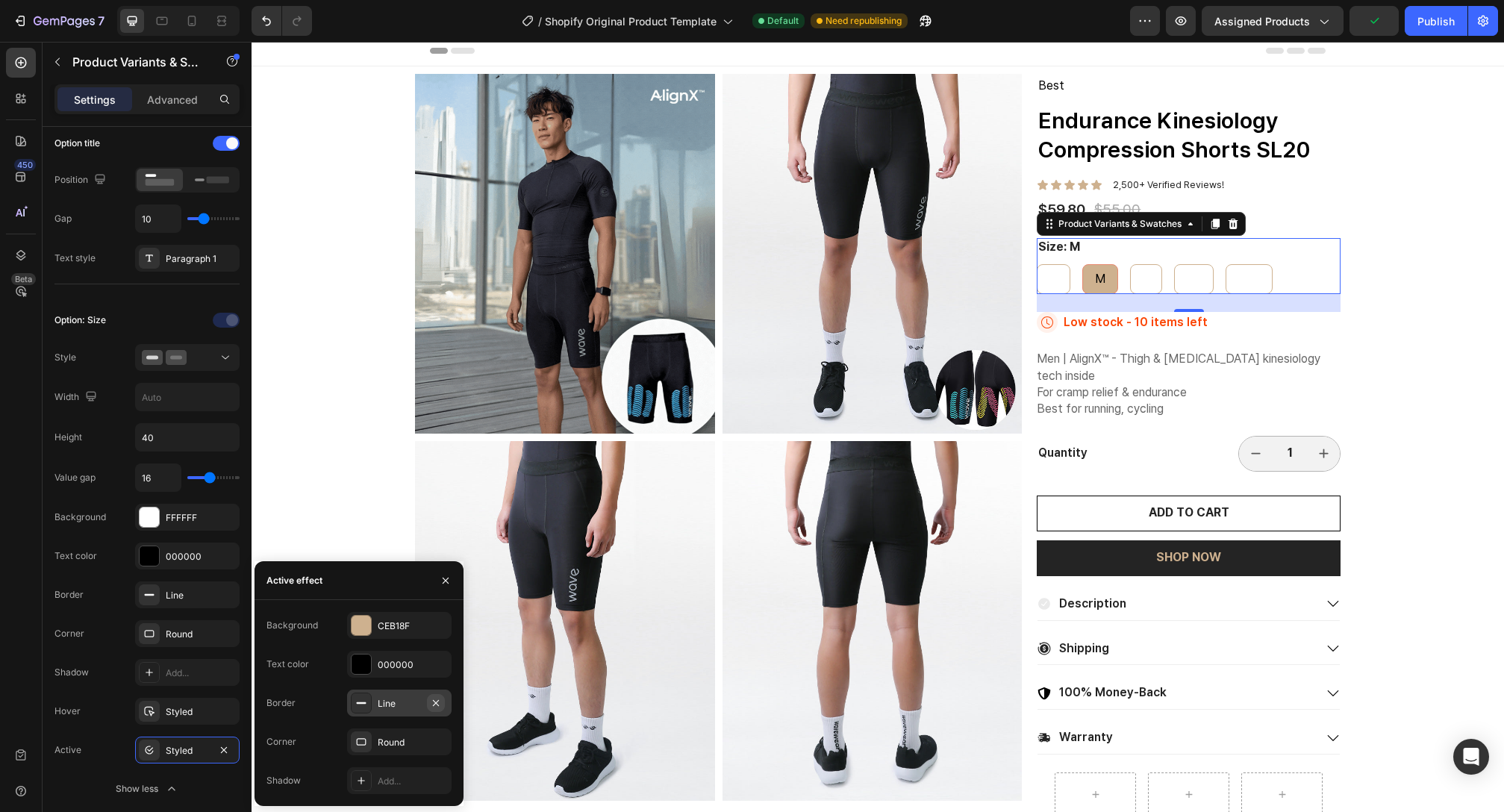
click at [438, 703] on icon "button" at bounding box center [436, 703] width 12 height 12
click at [1141, 276] on div "L" at bounding box center [1144, 279] width 30 height 28
click at [1129, 265] on input "L L L" at bounding box center [1128, 264] width 1 height 1
radio input "true"
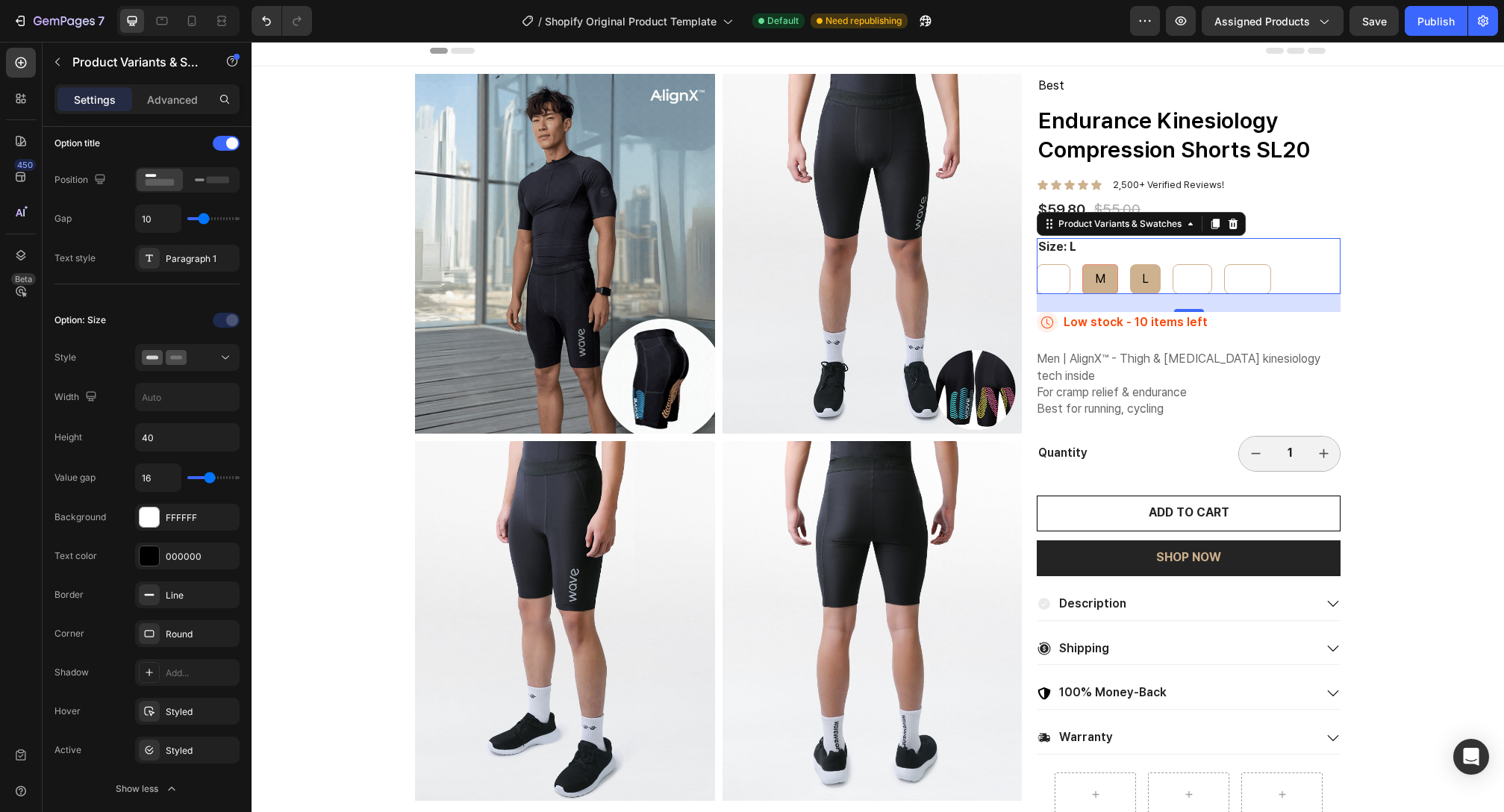
click at [1102, 279] on div "M" at bounding box center [1100, 279] width 34 height 28
click at [1082, 265] on input "M M M" at bounding box center [1081, 264] width 1 height 1
radio input "true"
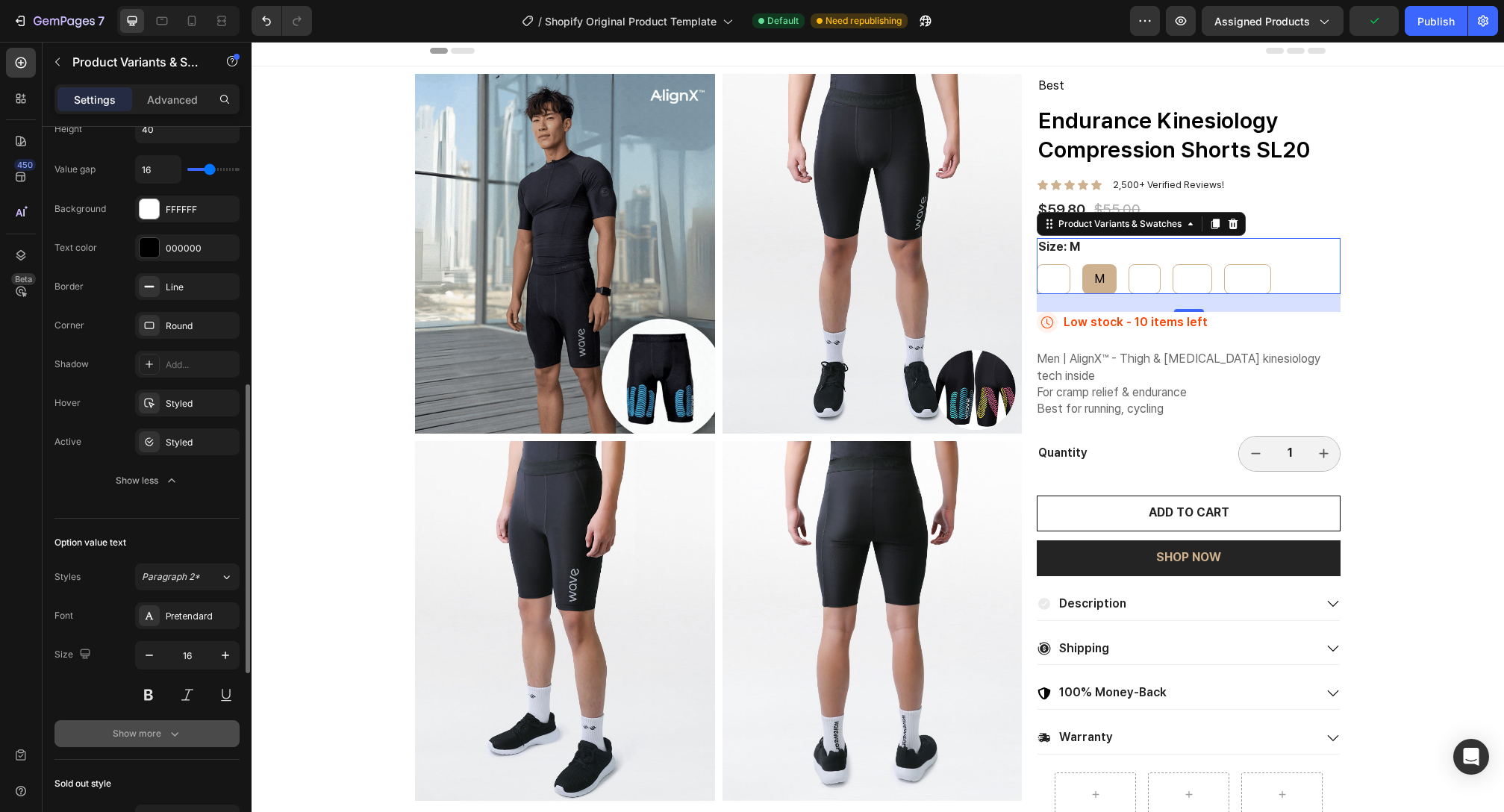
scroll to position [576, 0]
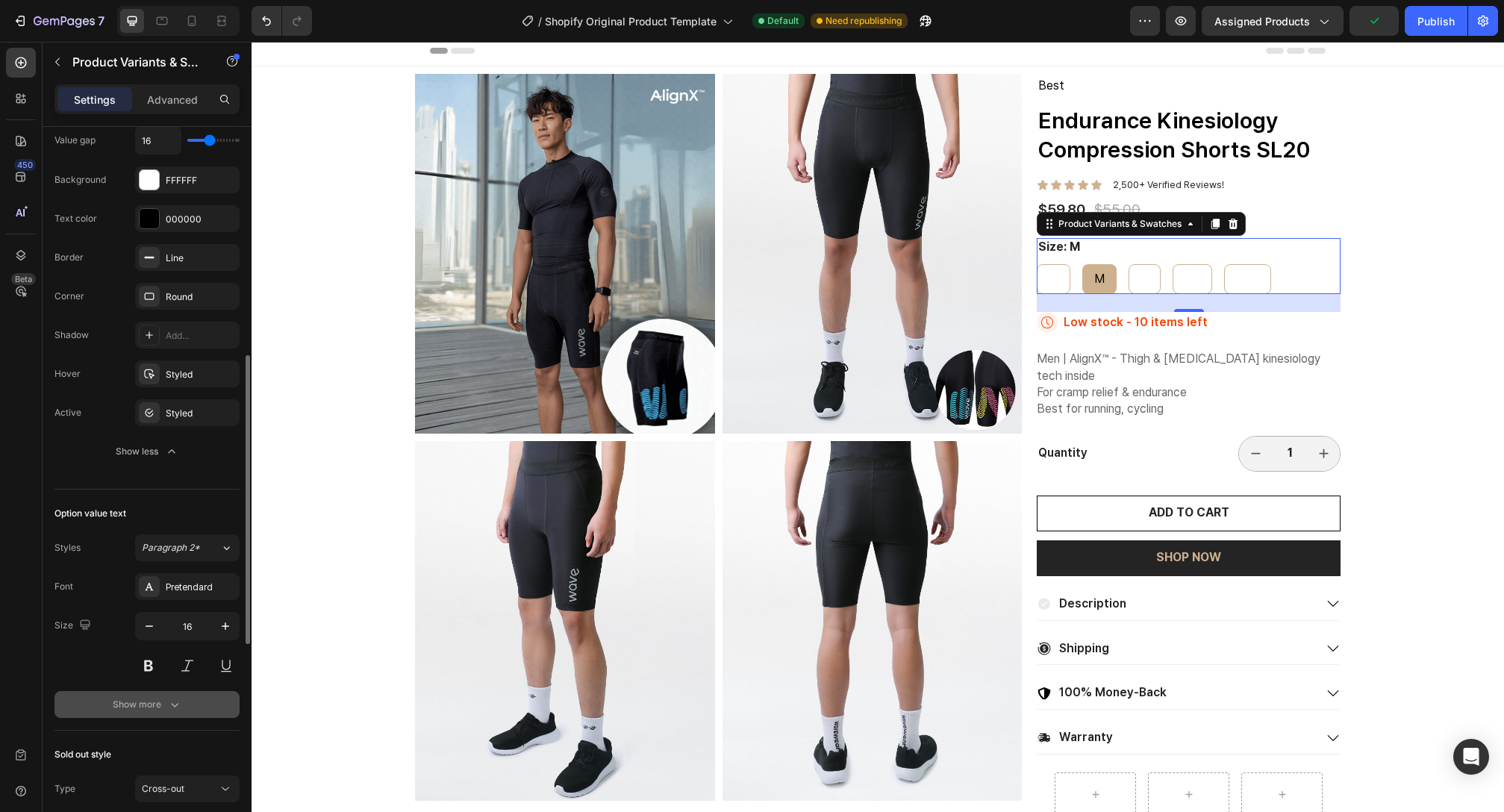
click at [169, 713] on button "Show more" at bounding box center [147, 704] width 185 height 27
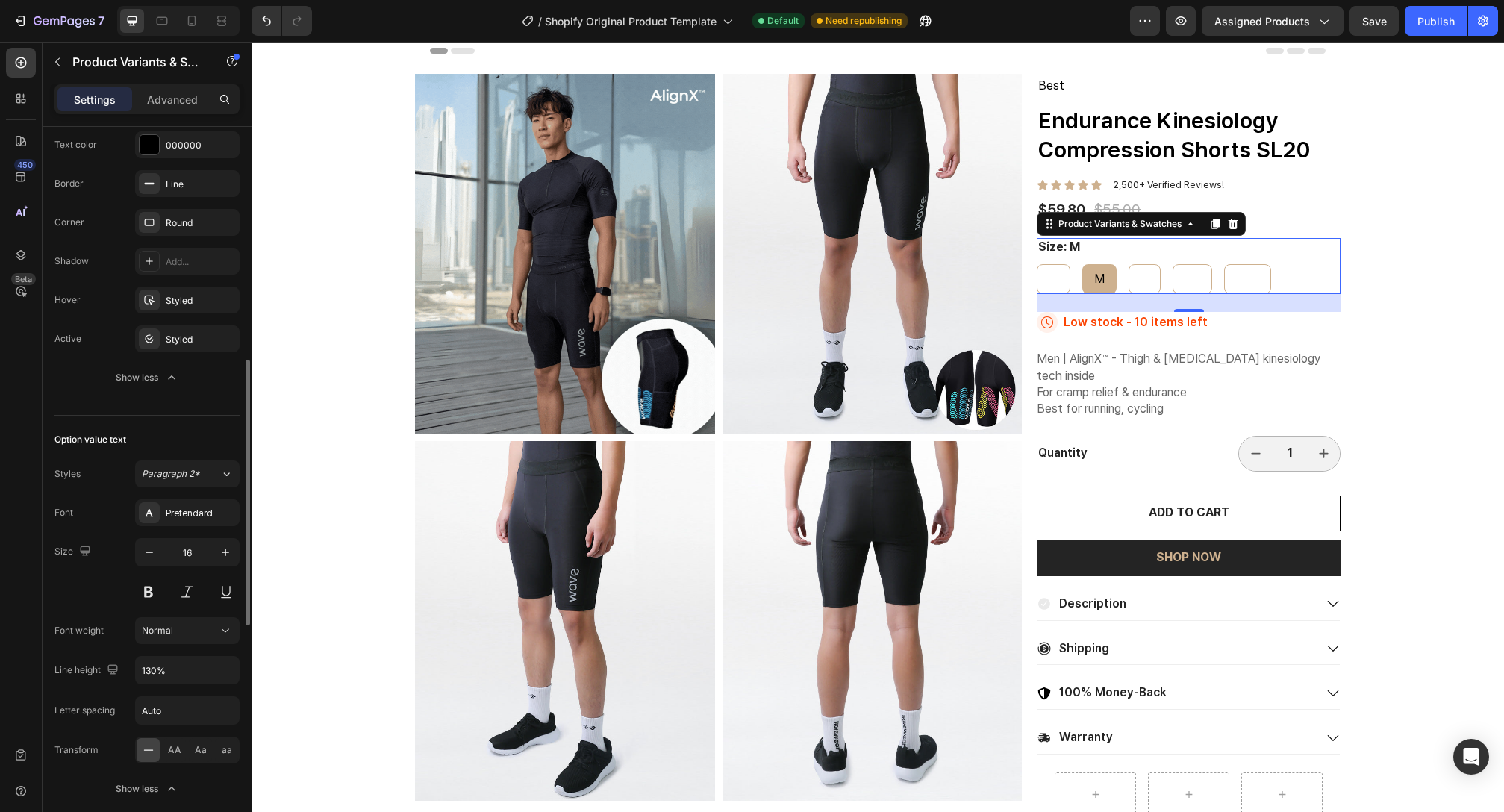
scroll to position [365, 0]
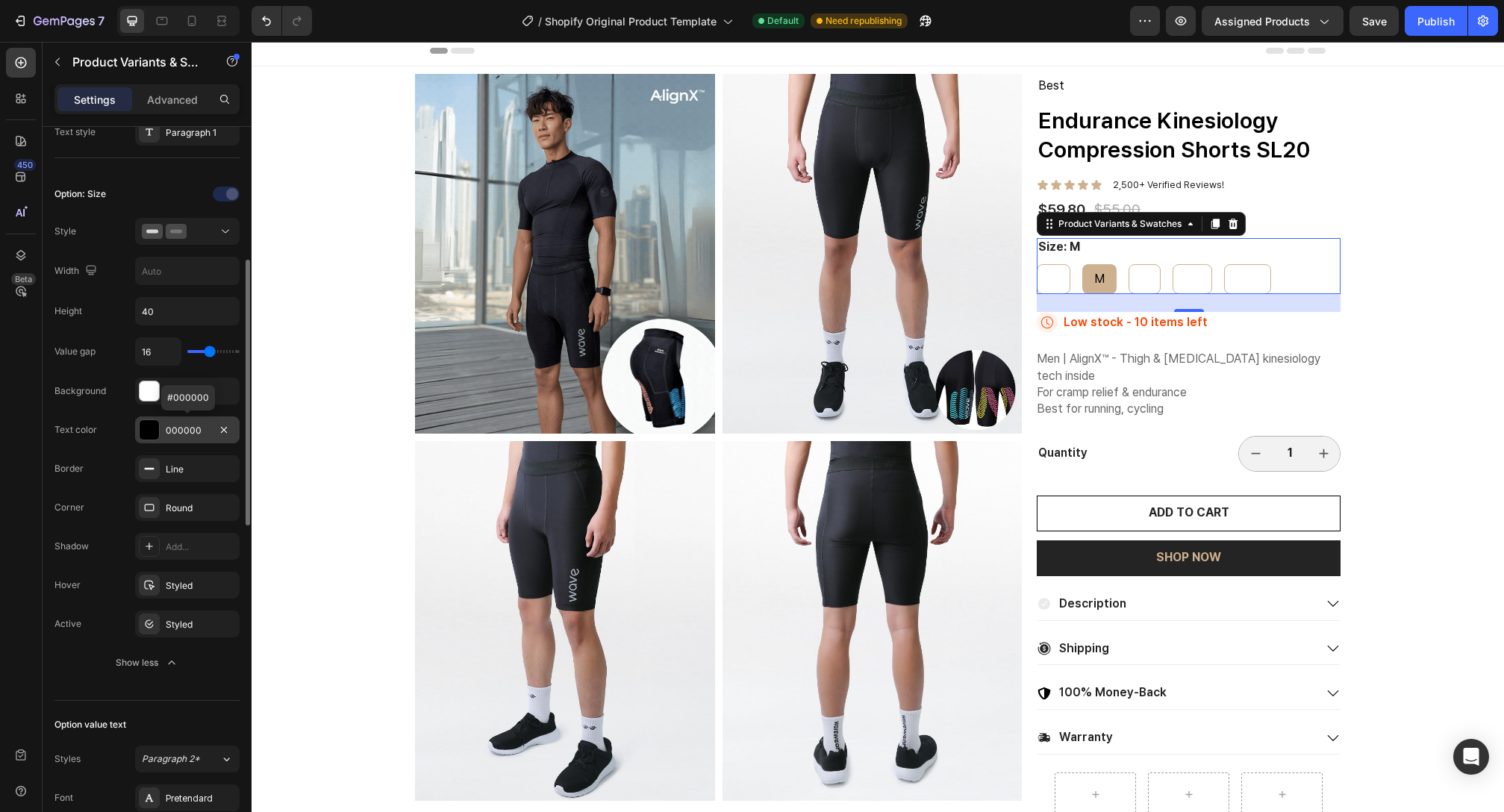
click at [154, 428] on div at bounding box center [149, 429] width 19 height 19
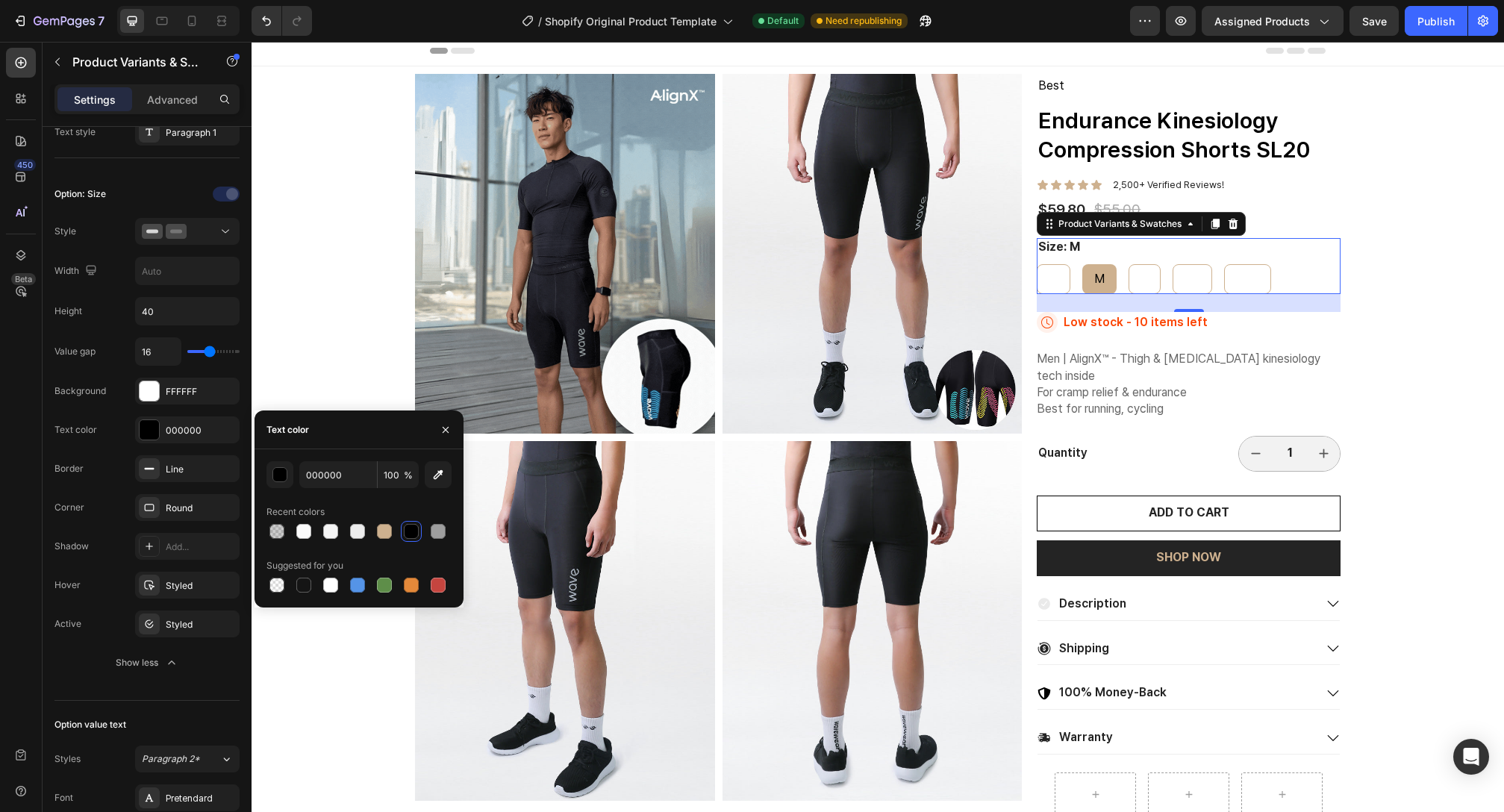
click at [406, 531] on div at bounding box center [411, 532] width 15 height 15
click at [157, 386] on div at bounding box center [149, 391] width 19 height 19
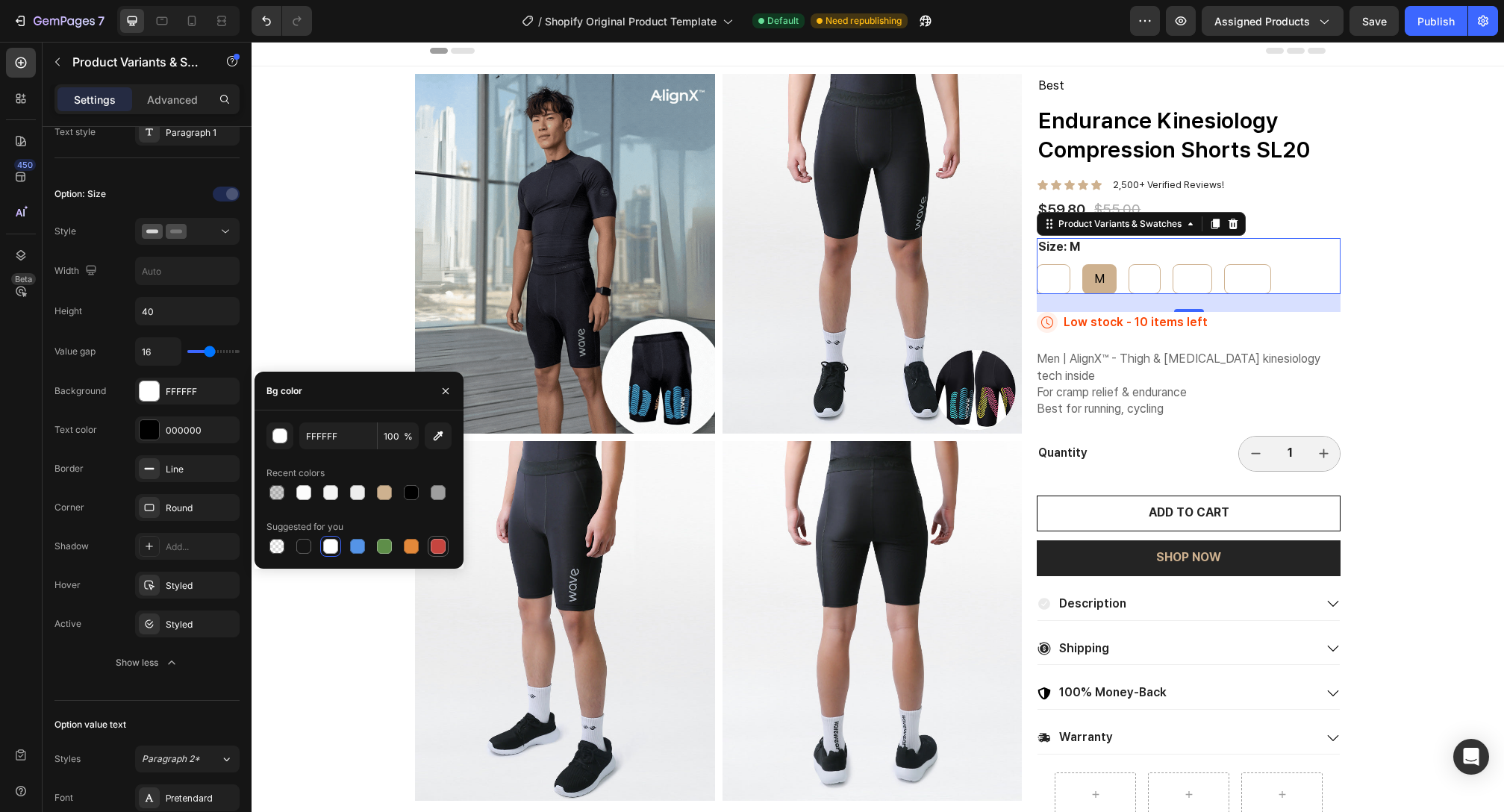
click at [435, 544] on div at bounding box center [438, 546] width 15 height 15
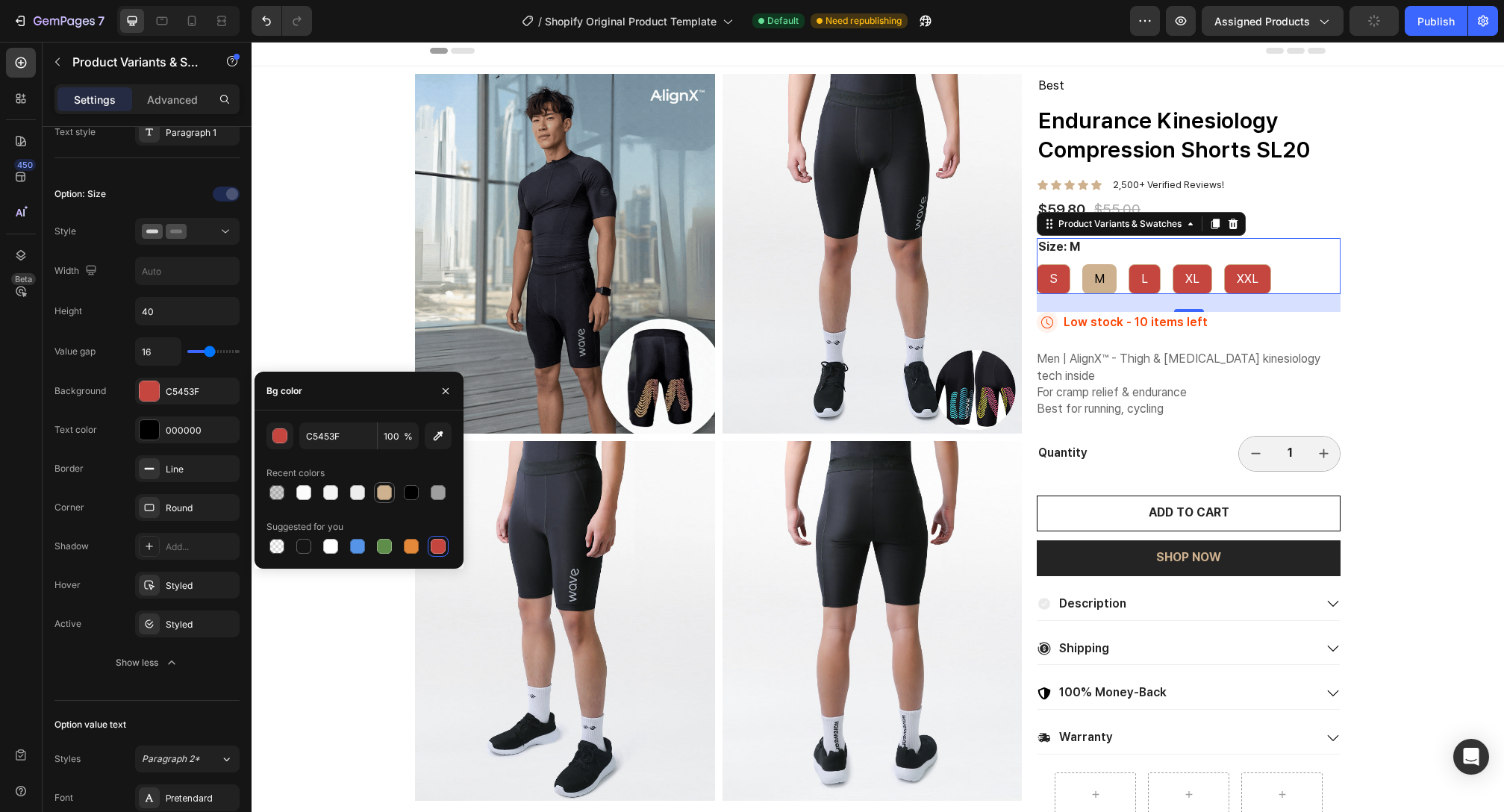
click at [386, 491] on div at bounding box center [385, 493] width 15 height 15
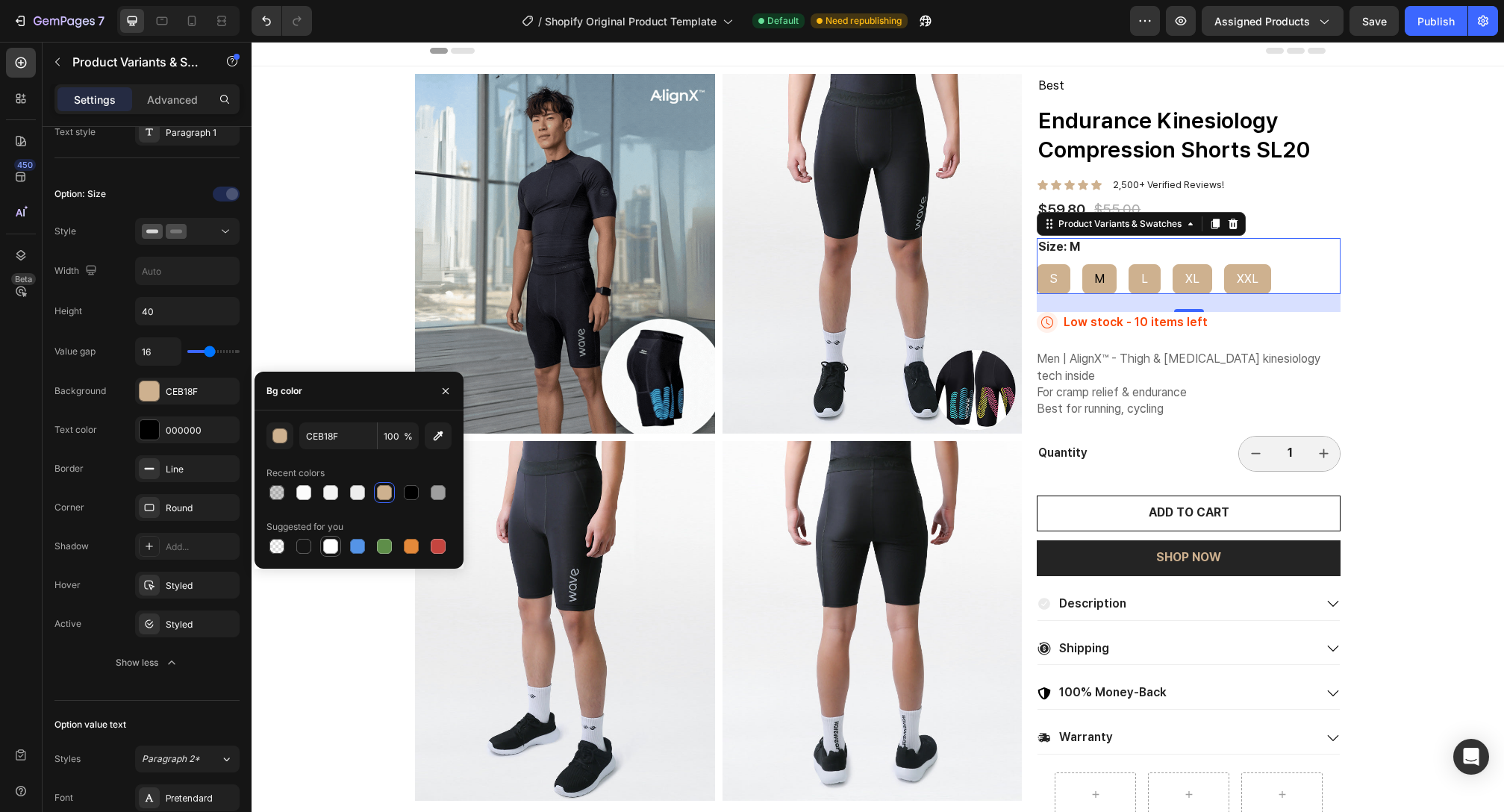
click at [327, 545] on div at bounding box center [331, 546] width 15 height 15
type input "FFFFFF"
click at [327, 545] on div at bounding box center [331, 546] width 15 height 15
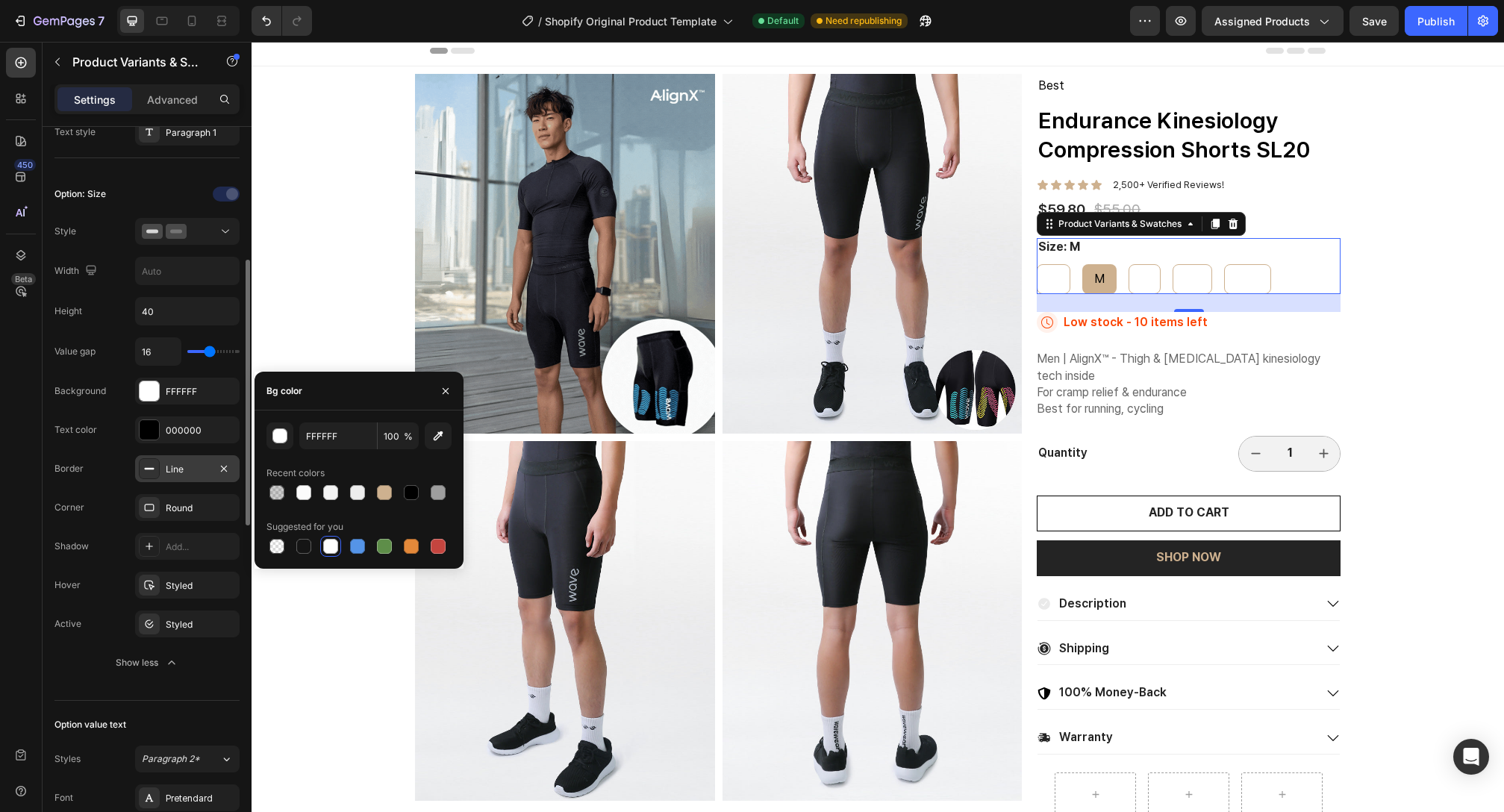
click at [165, 462] on div "Line" at bounding box center [188, 468] width 105 height 27
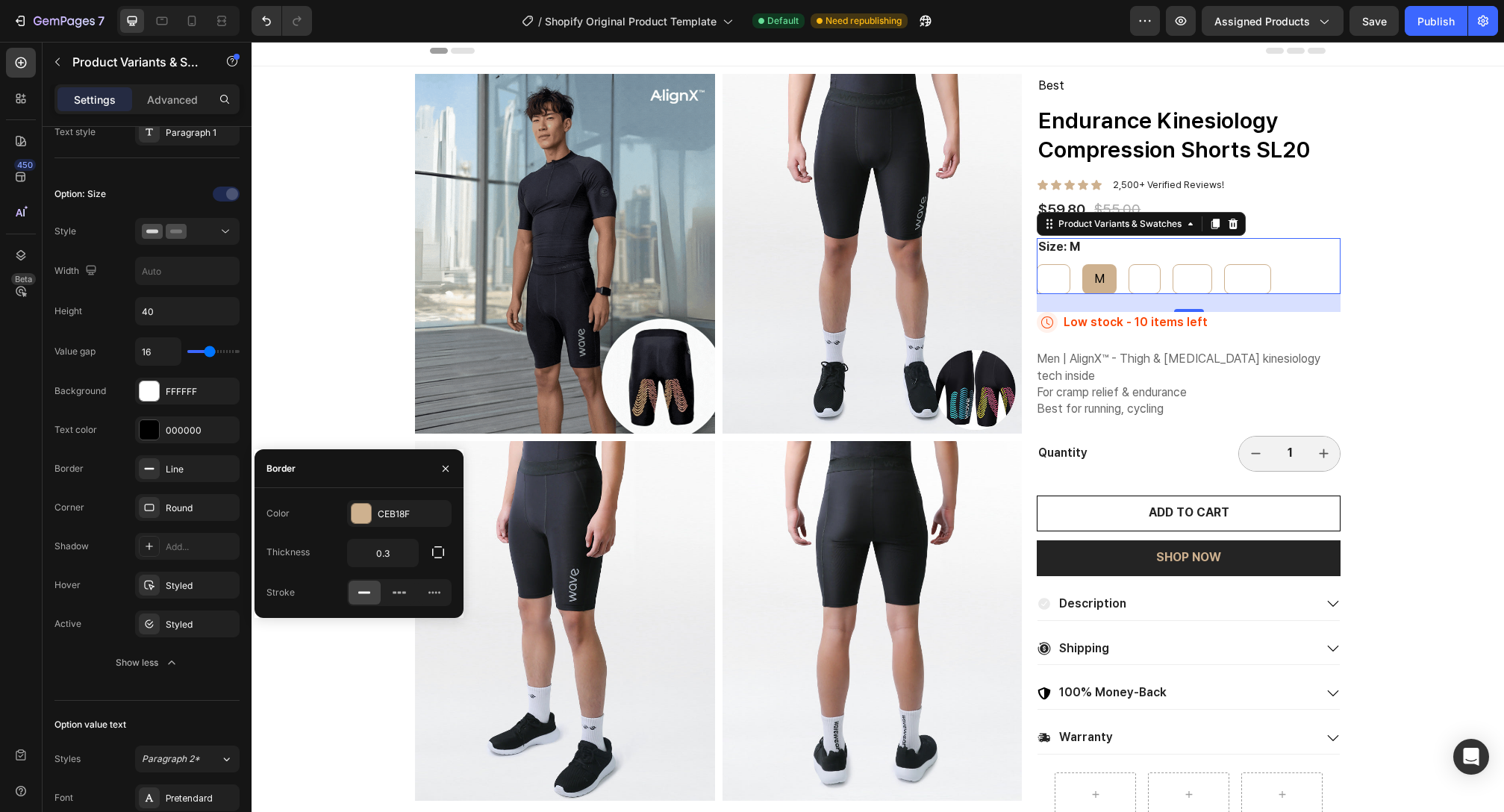
click at [344, 517] on div "Color CEB18F" at bounding box center [359, 513] width 185 height 27
click at [395, 552] on input "0.3" at bounding box center [383, 553] width 70 height 27
type input "1"
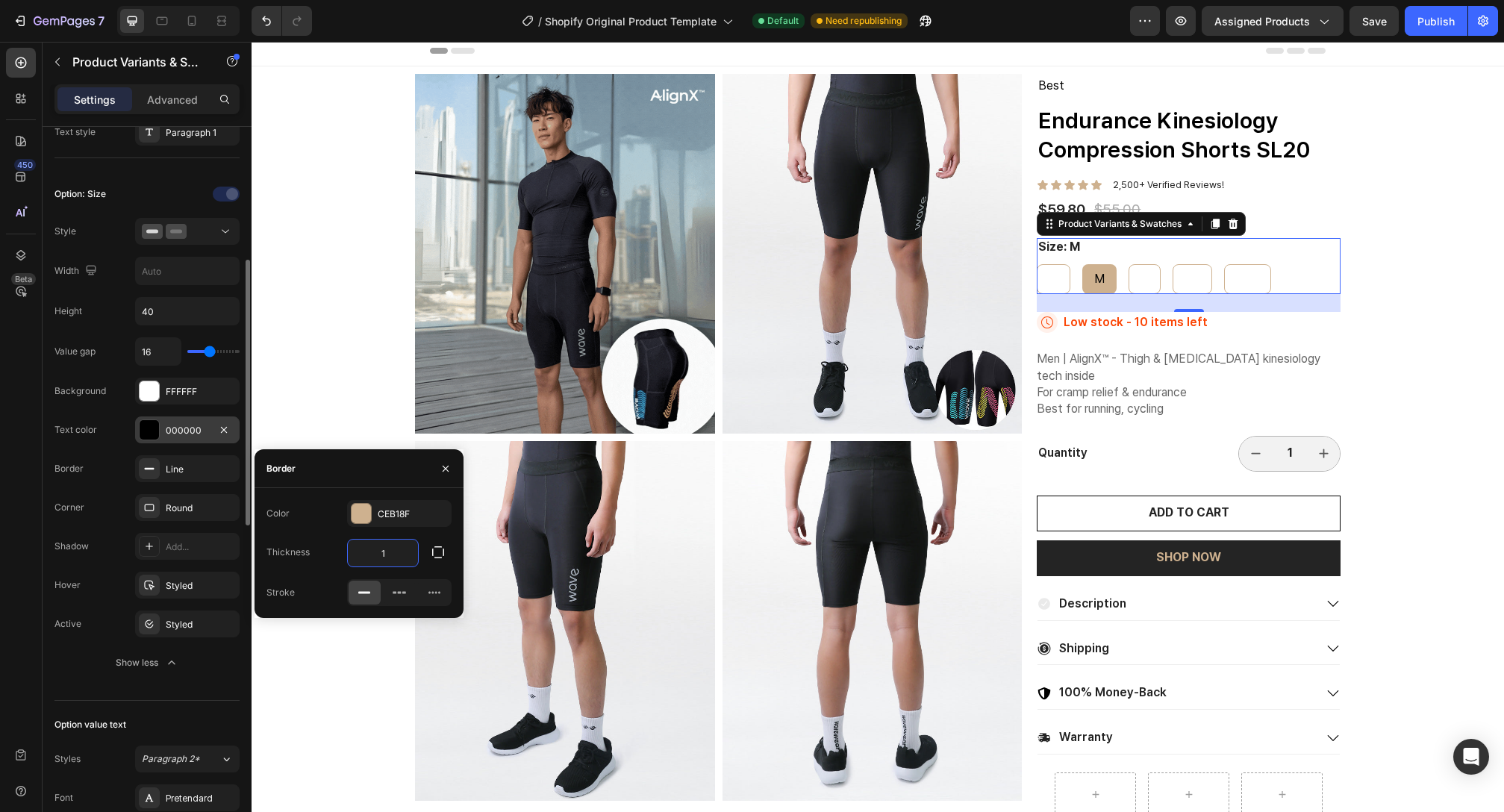
click at [157, 425] on div at bounding box center [149, 429] width 19 height 19
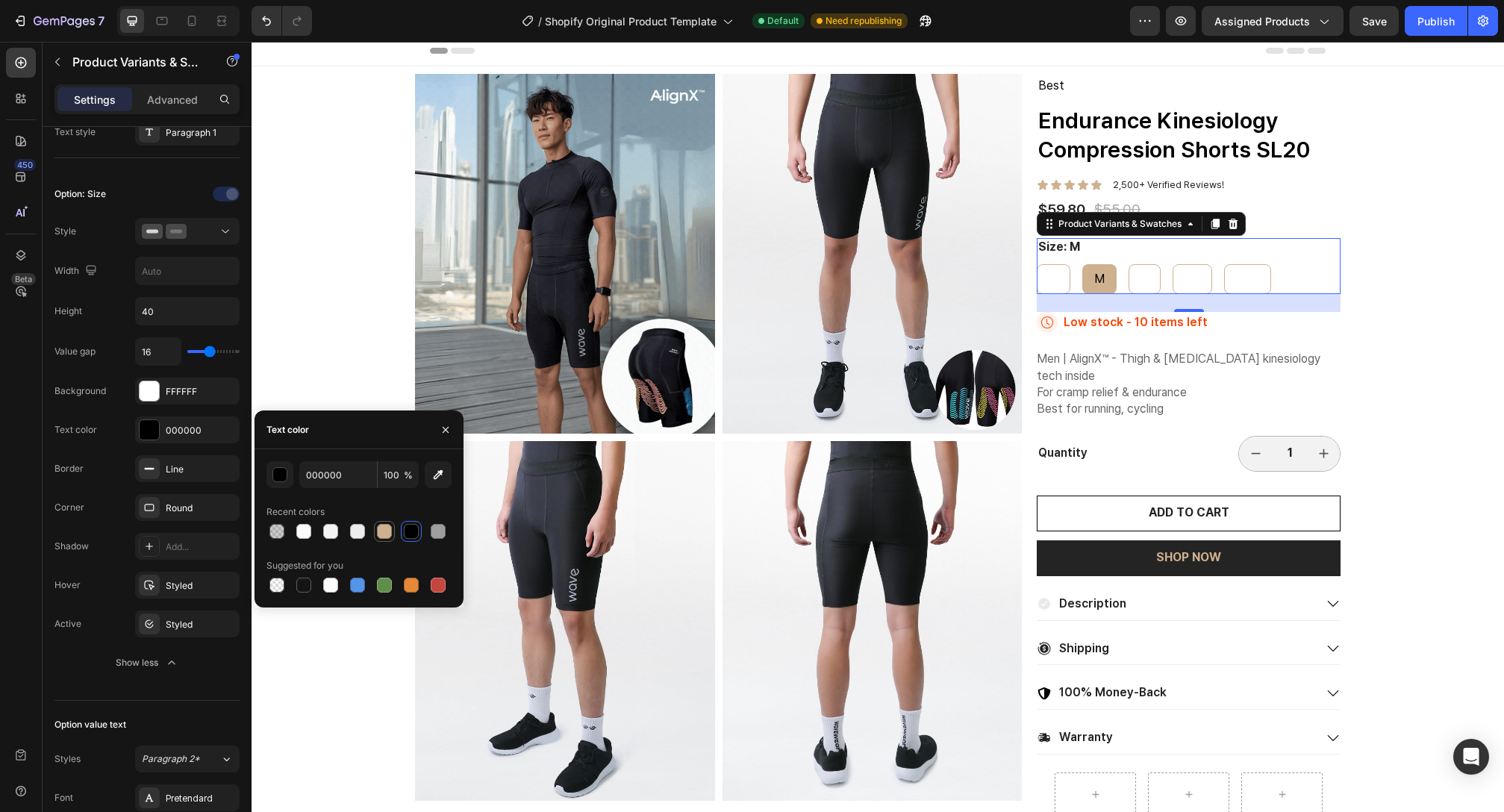
click at [380, 527] on div at bounding box center [385, 532] width 15 height 15
click at [366, 536] on div at bounding box center [357, 531] width 18 height 18
click at [393, 535] on div at bounding box center [385, 531] width 21 height 21
click at [407, 536] on div at bounding box center [411, 532] width 15 height 15
type input "000000"
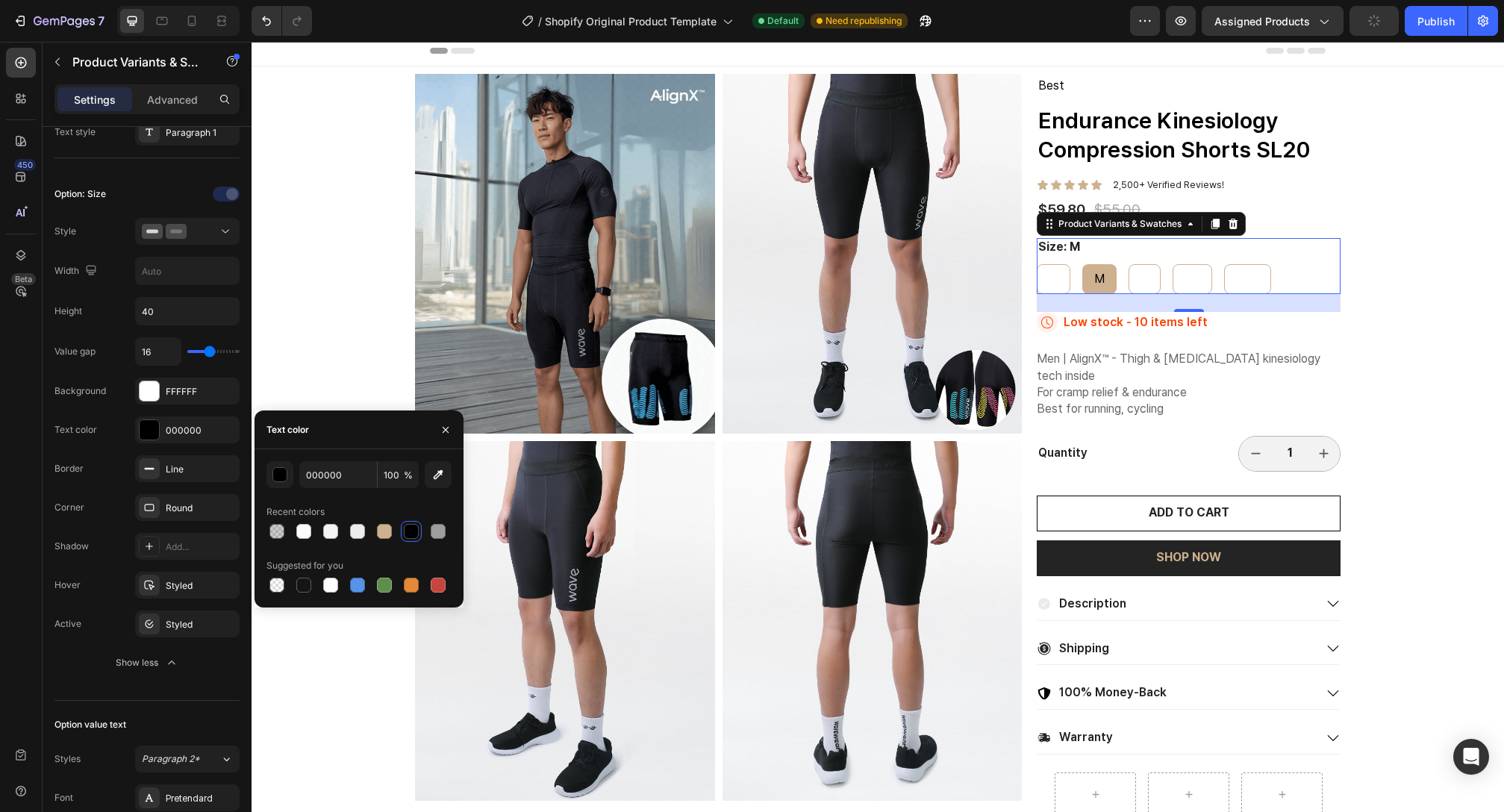
click at [1271, 265] on div "S S S M M M L L L XL XL XL XXL XXL XXL" at bounding box center [1188, 279] width 304 height 30
click at [1237, 275] on span "XXL" at bounding box center [1247, 278] width 22 height 14
click at [1224, 265] on input "XXL XXL XXL" at bounding box center [1223, 264] width 1 height 1
radio input "true"
click at [1085, 279] on div "M" at bounding box center [1100, 279] width 34 height 28
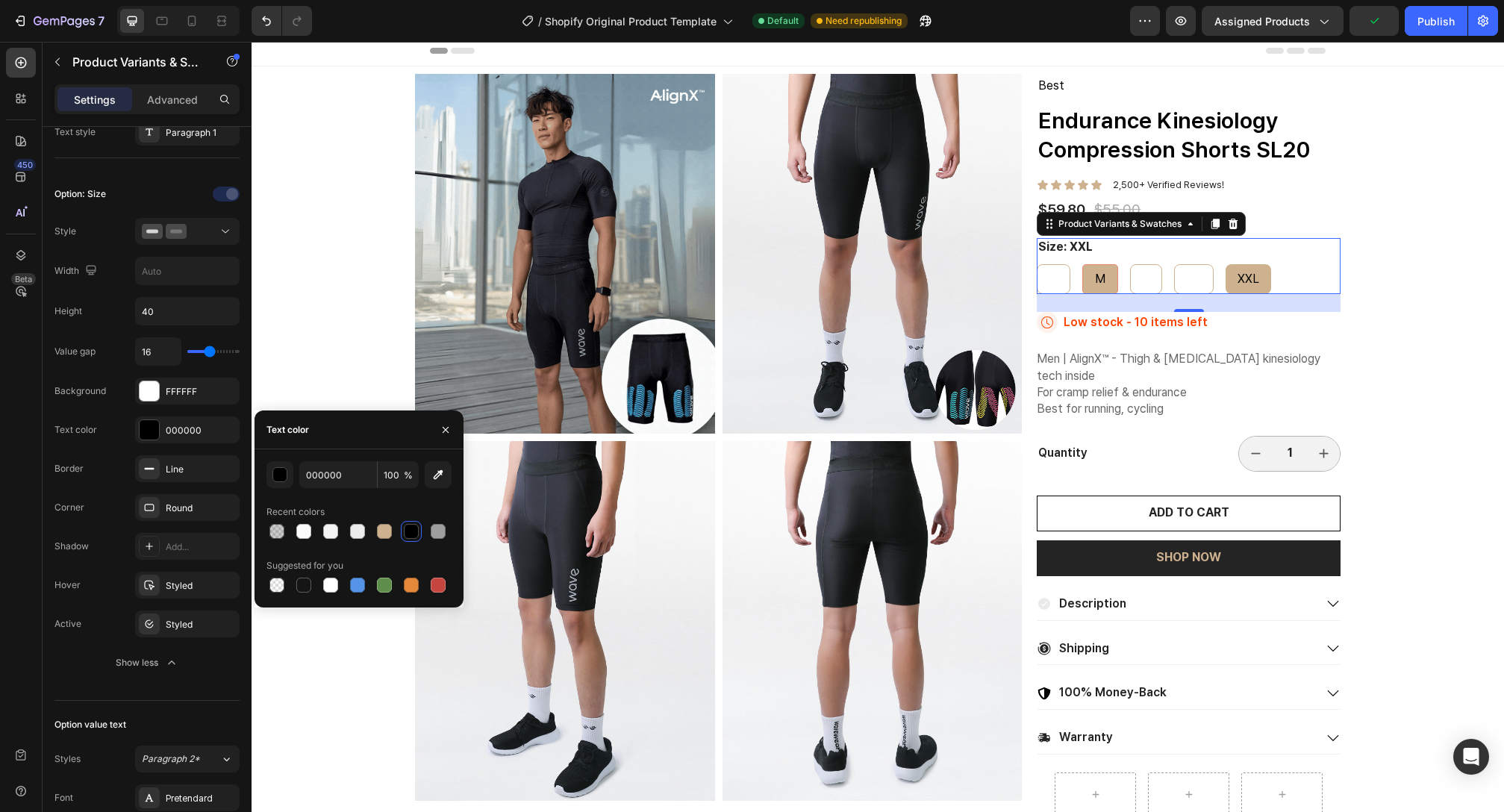
click at [1082, 265] on input "M M M" at bounding box center [1081, 264] width 1 height 1
radio input "true"
click at [1141, 279] on span "L" at bounding box center [1144, 278] width 7 height 14
click at [1129, 265] on input "L L L" at bounding box center [1128, 264] width 1 height 1
radio input "true"
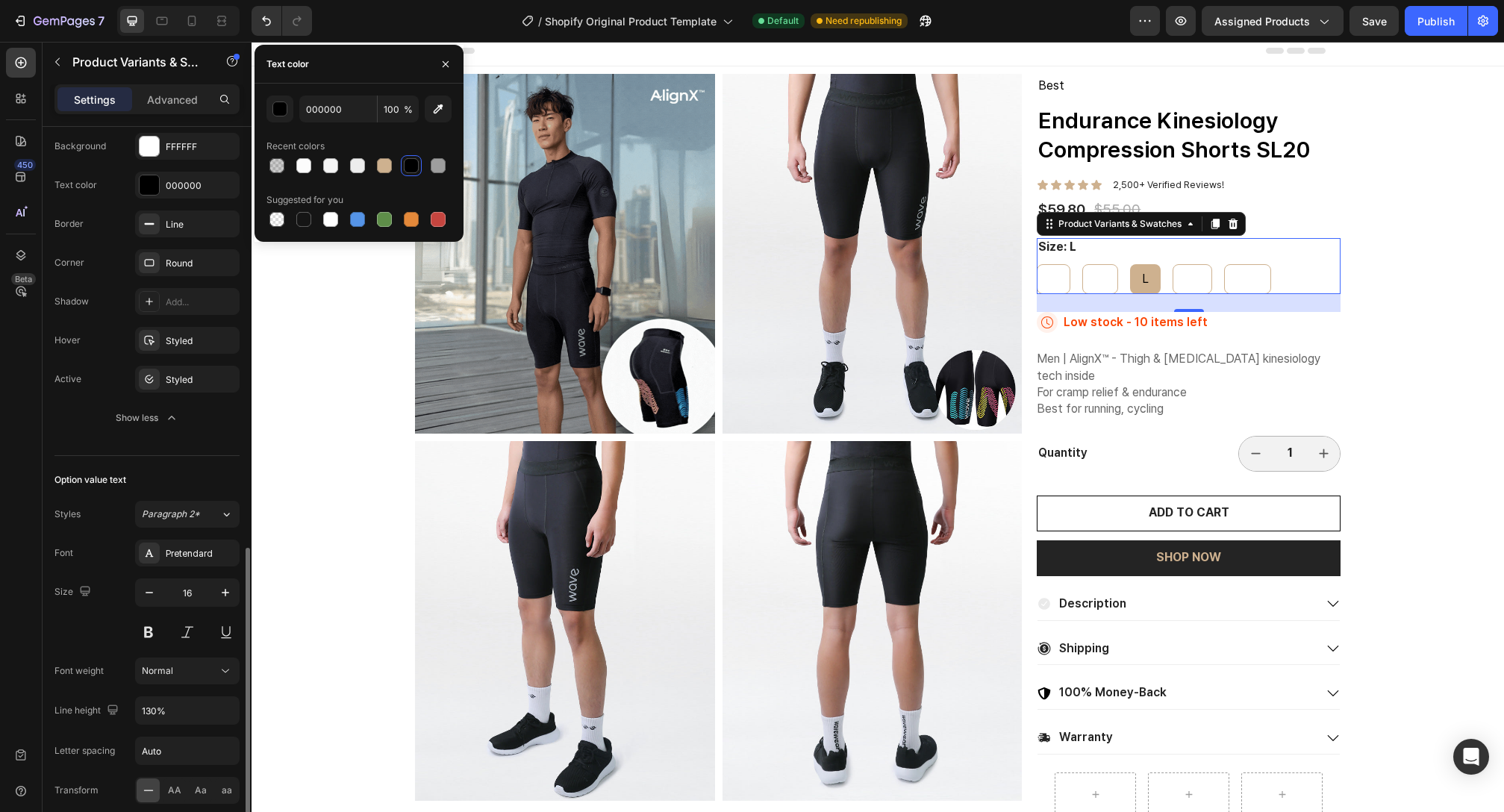
scroll to position [484, 0]
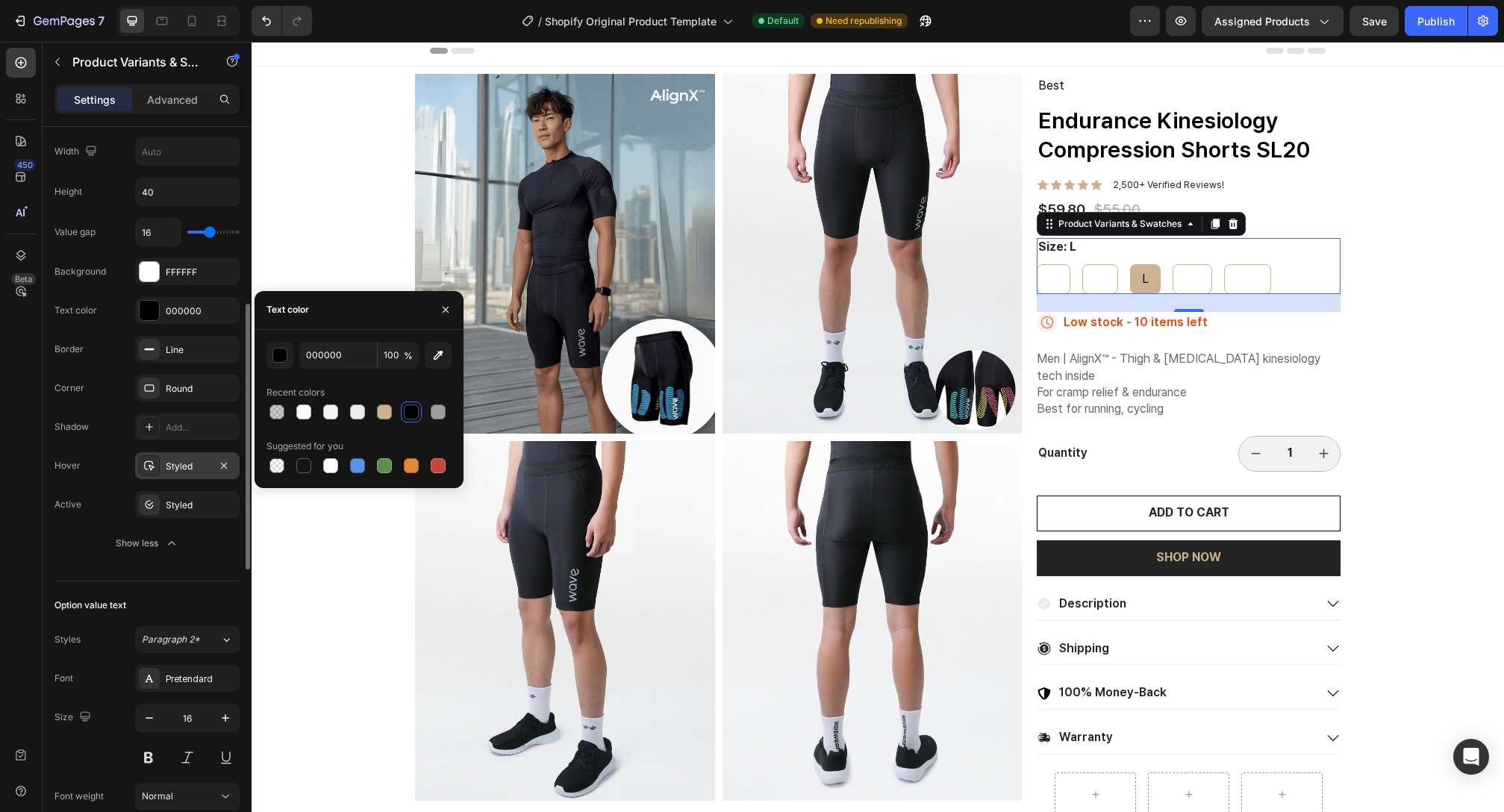
click at [169, 461] on div "Styled" at bounding box center [187, 466] width 43 height 13
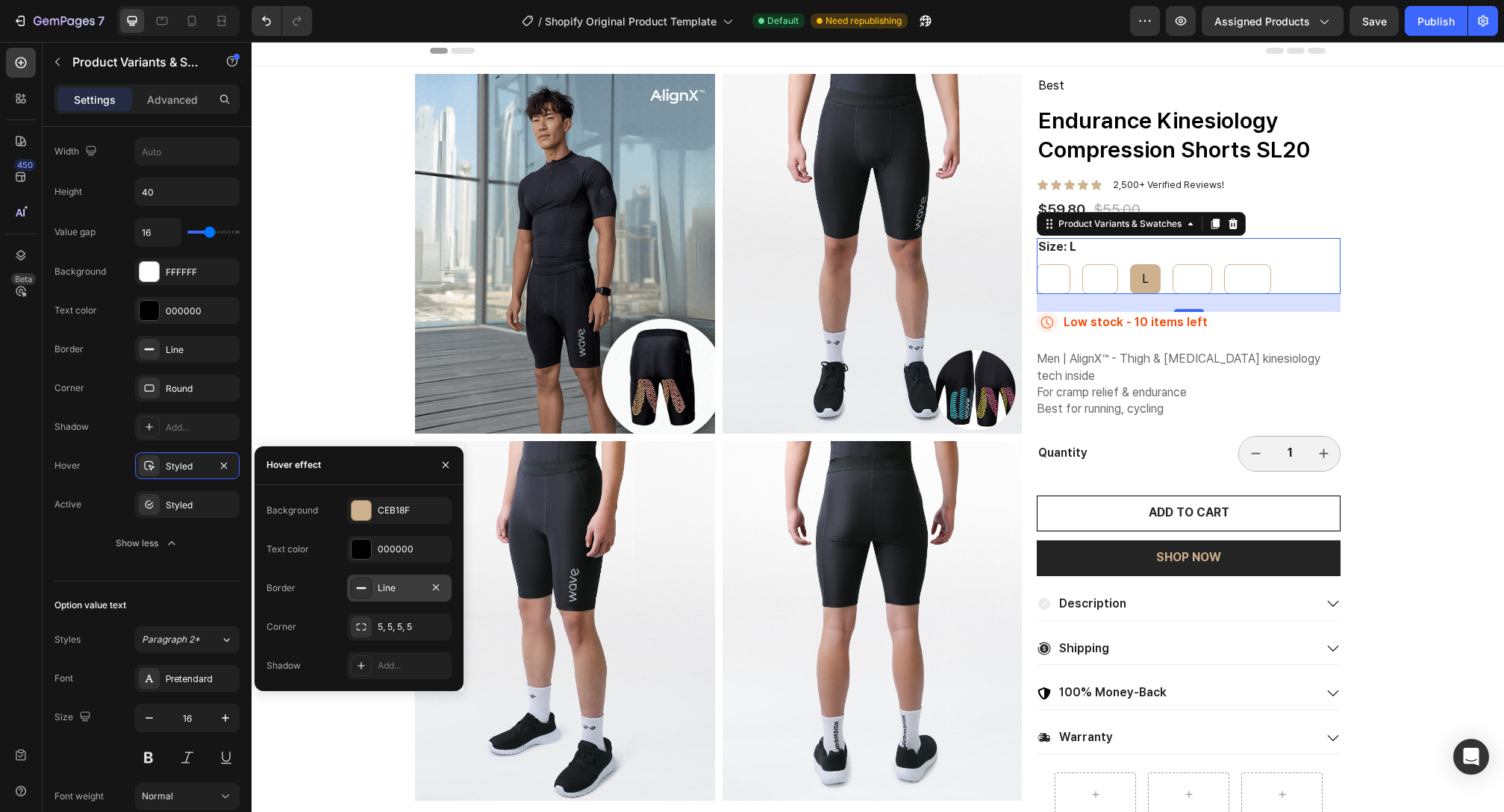
click at [362, 585] on icon at bounding box center [361, 588] width 12 height 12
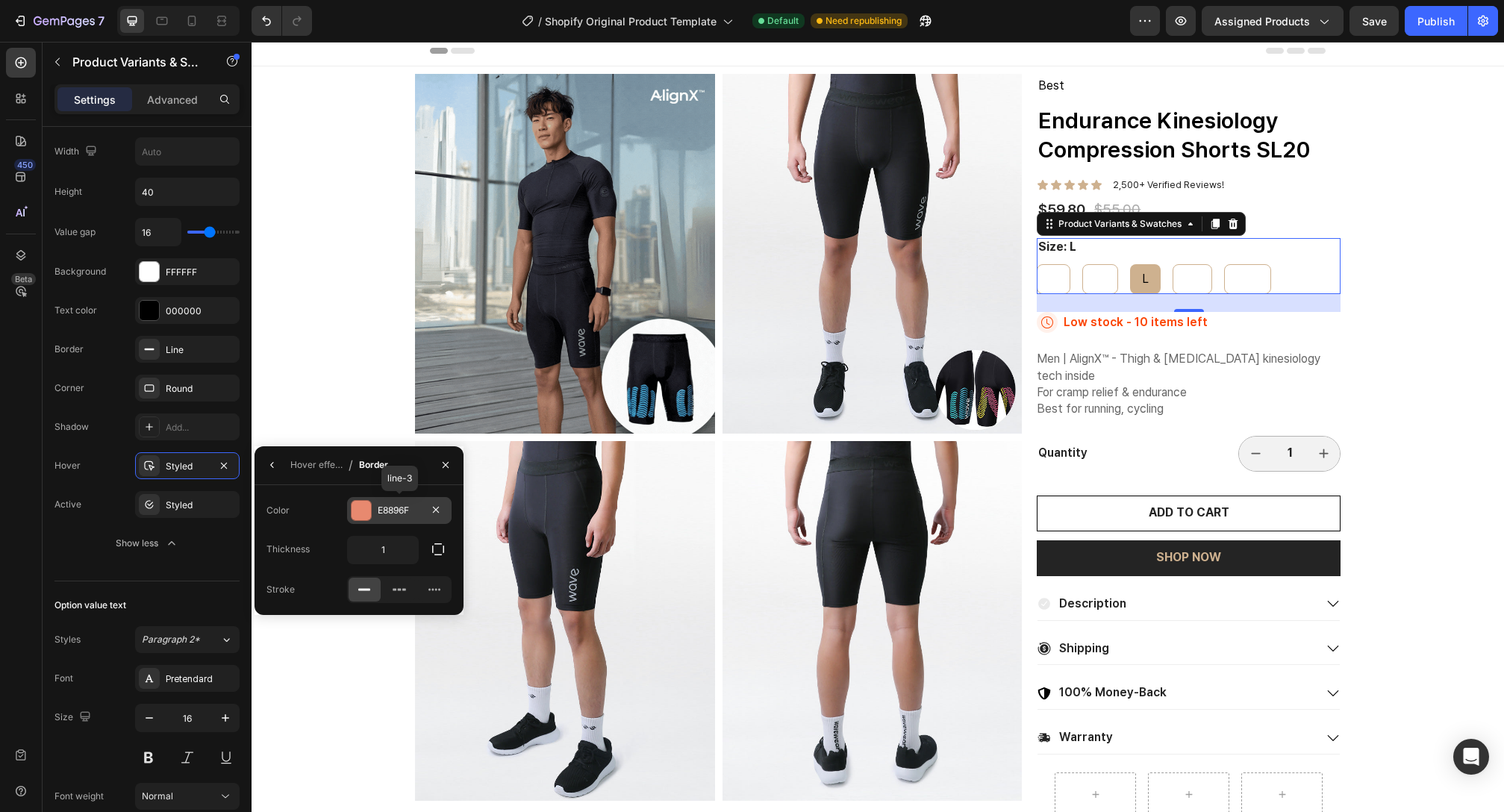
click at [360, 505] on div at bounding box center [361, 510] width 19 height 19
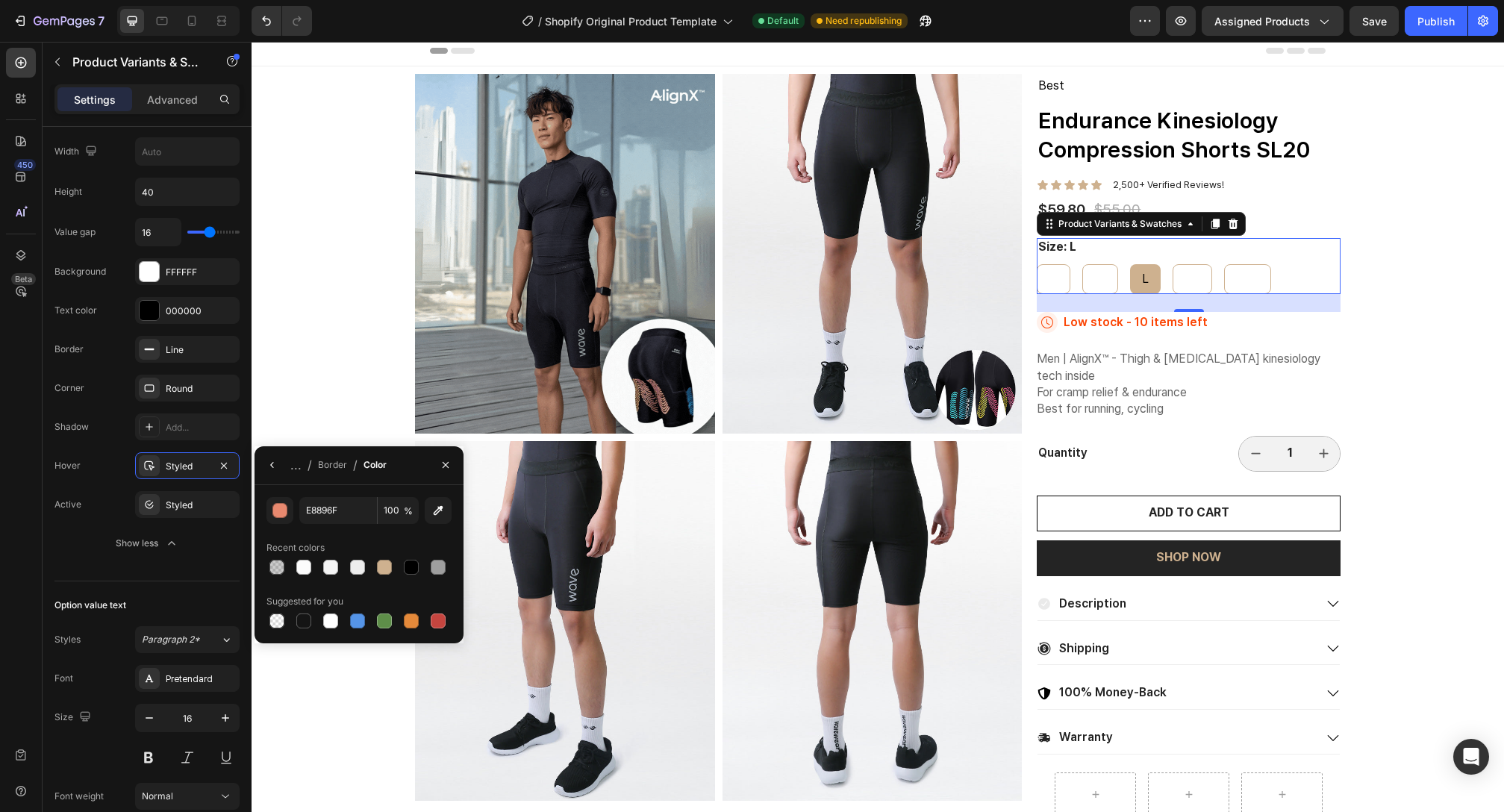
click at [271, 467] on icon "button" at bounding box center [272, 465] width 12 height 12
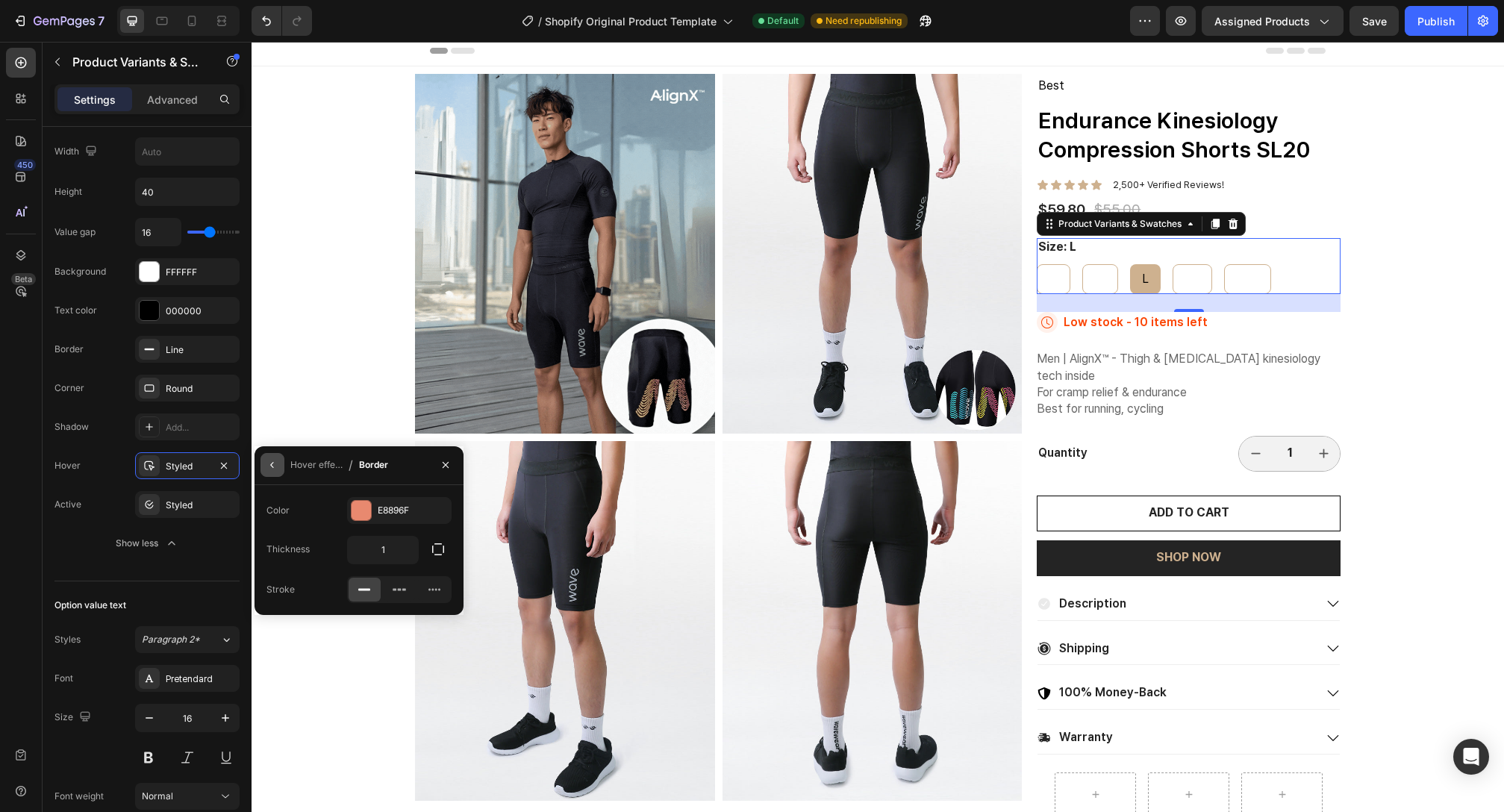
click at [268, 468] on icon "button" at bounding box center [272, 465] width 12 height 12
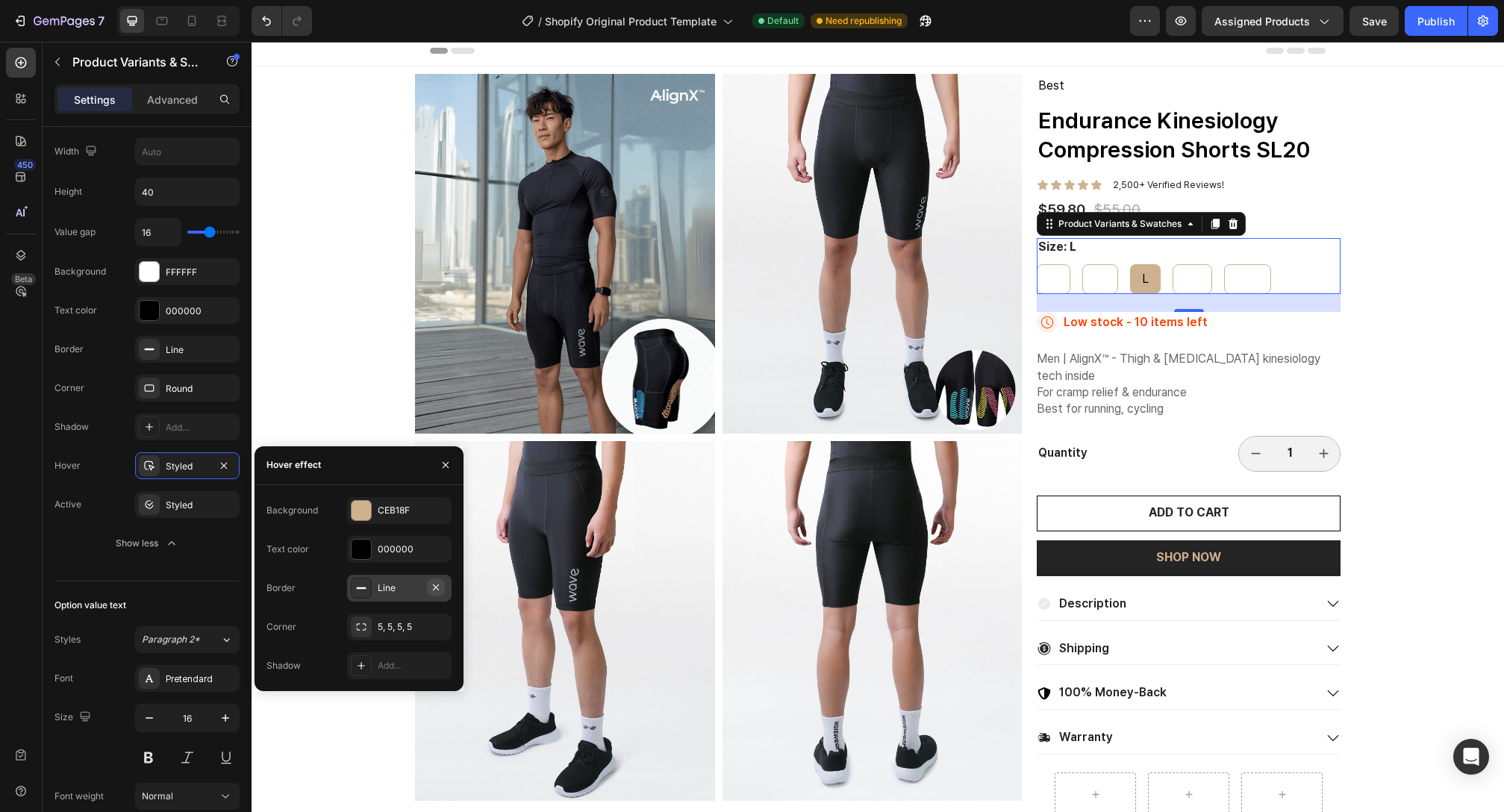
click at [435, 589] on icon "button" at bounding box center [436, 587] width 12 height 12
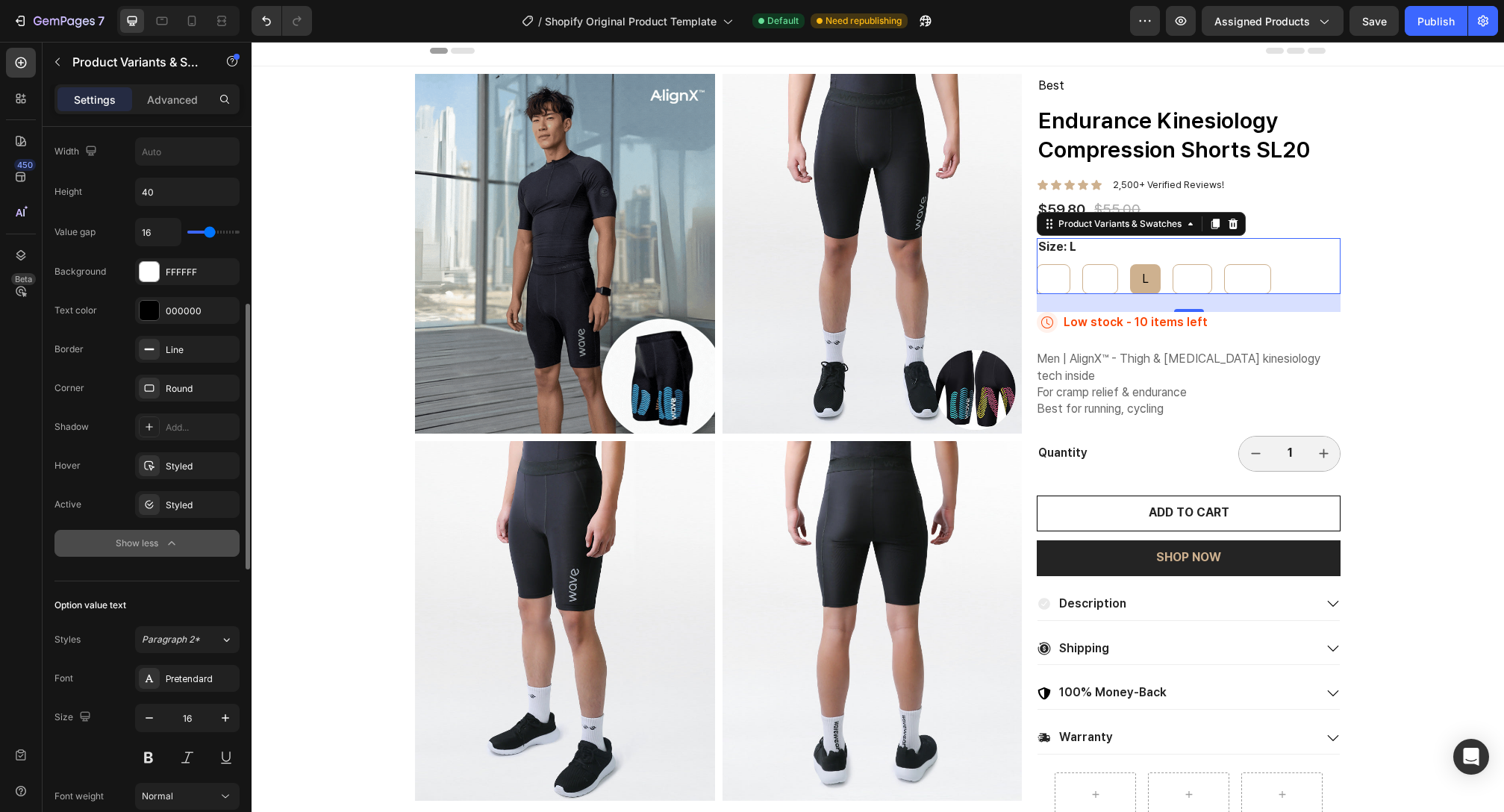
click at [210, 550] on button "Show less" at bounding box center [147, 544] width 185 height 27
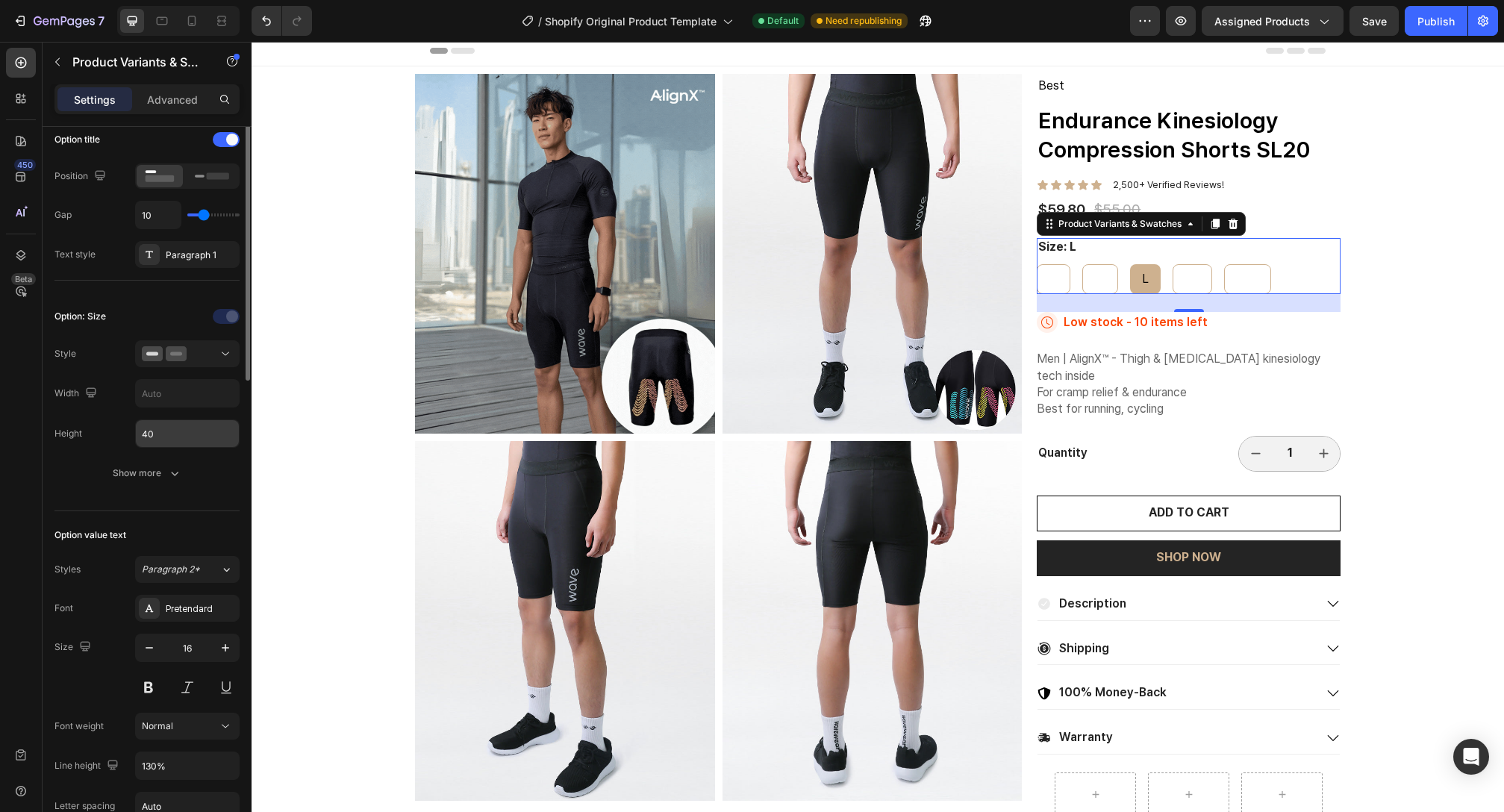
scroll to position [127, 0]
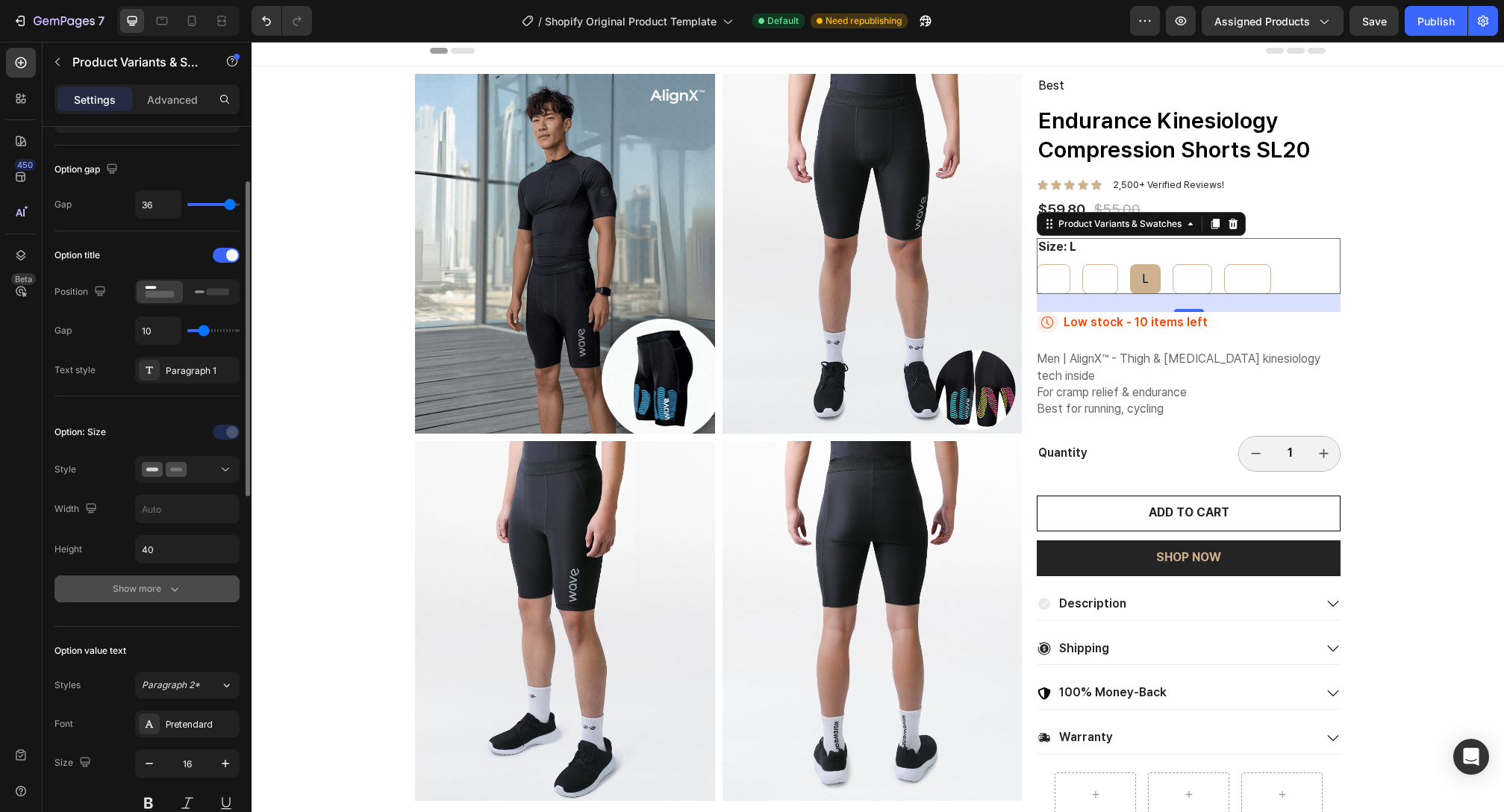
click at [160, 598] on button "Show more" at bounding box center [147, 589] width 185 height 27
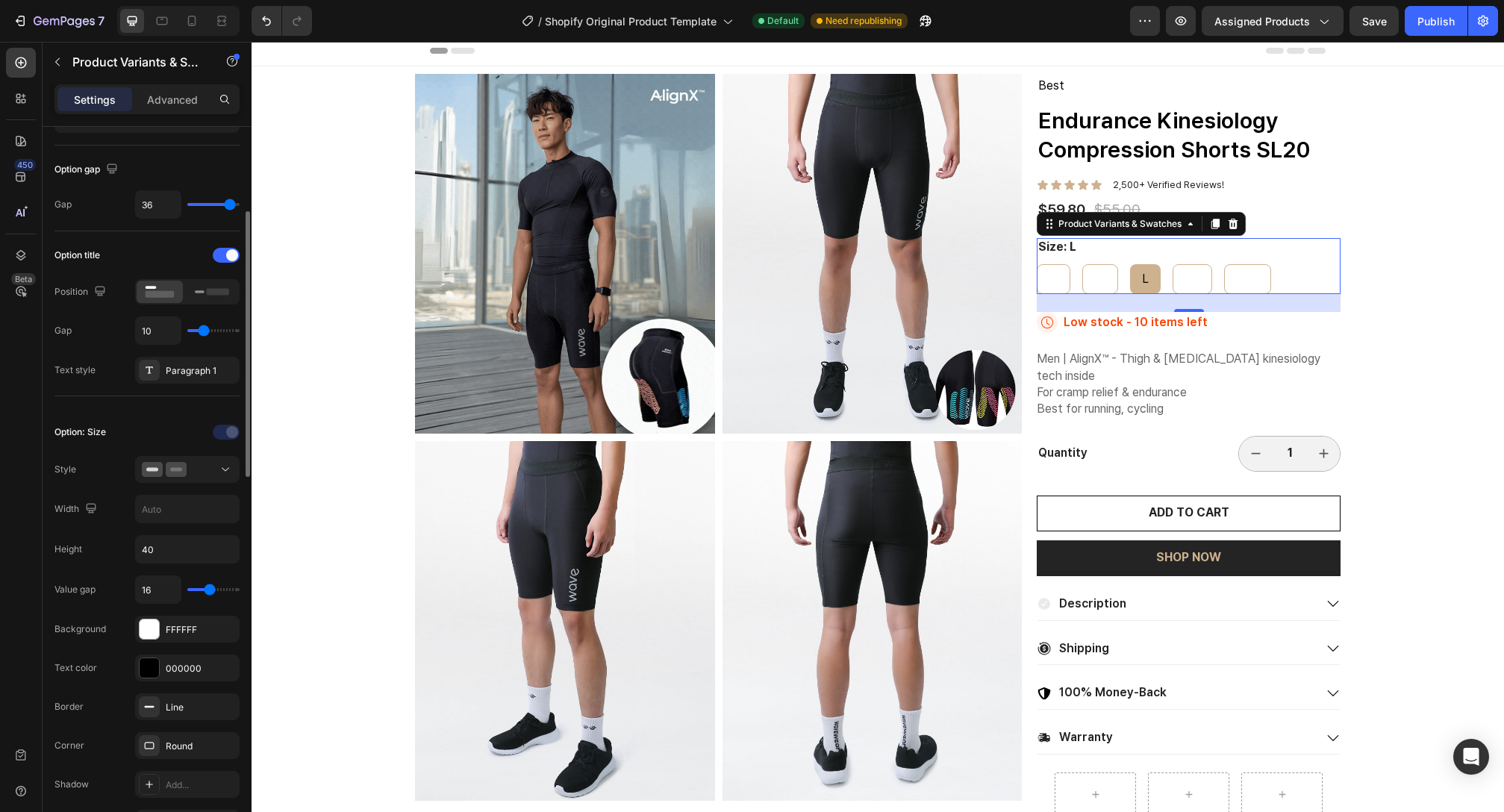
scroll to position [259, 0]
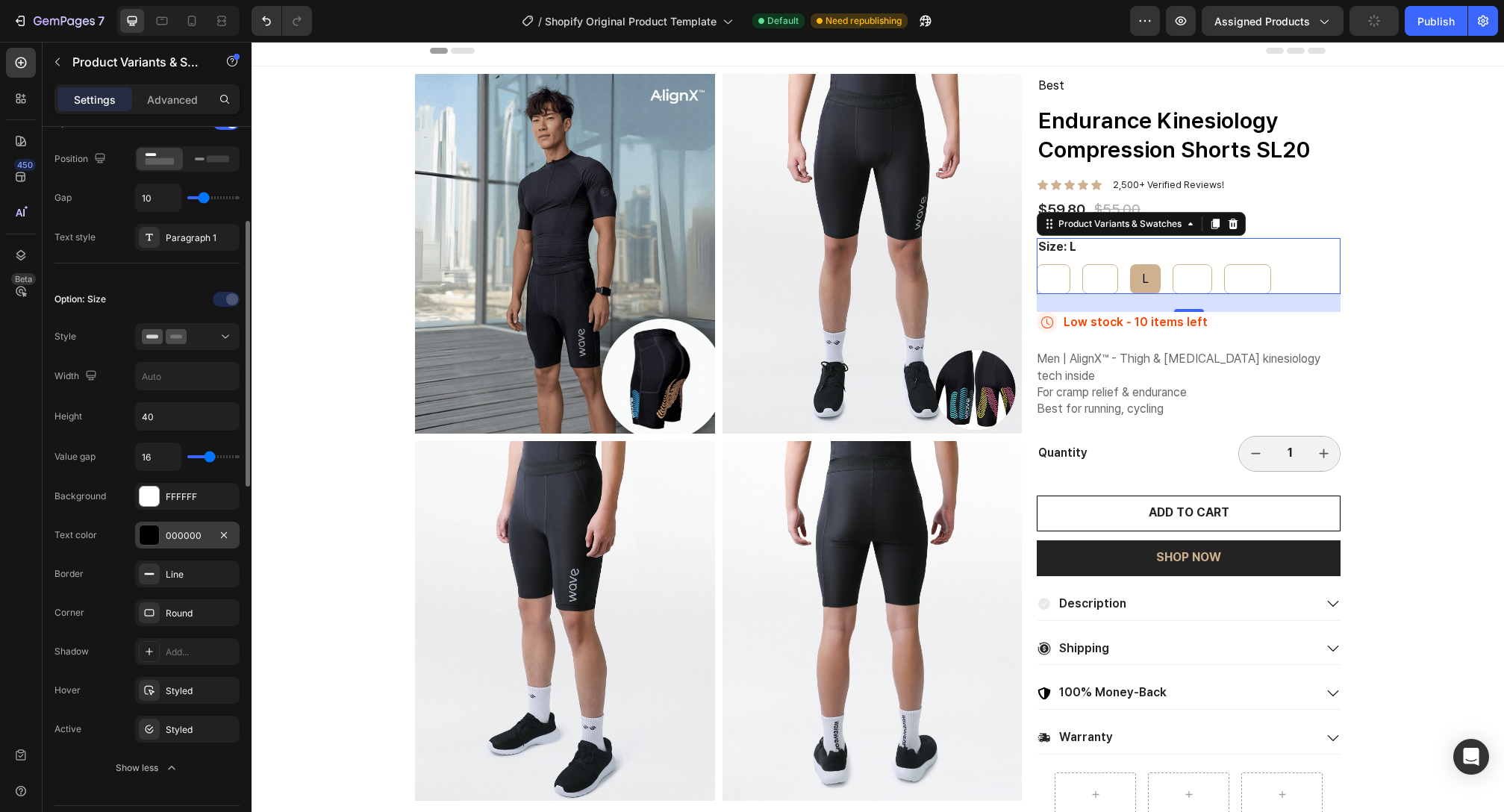
click at [157, 544] on div at bounding box center [149, 535] width 19 height 19
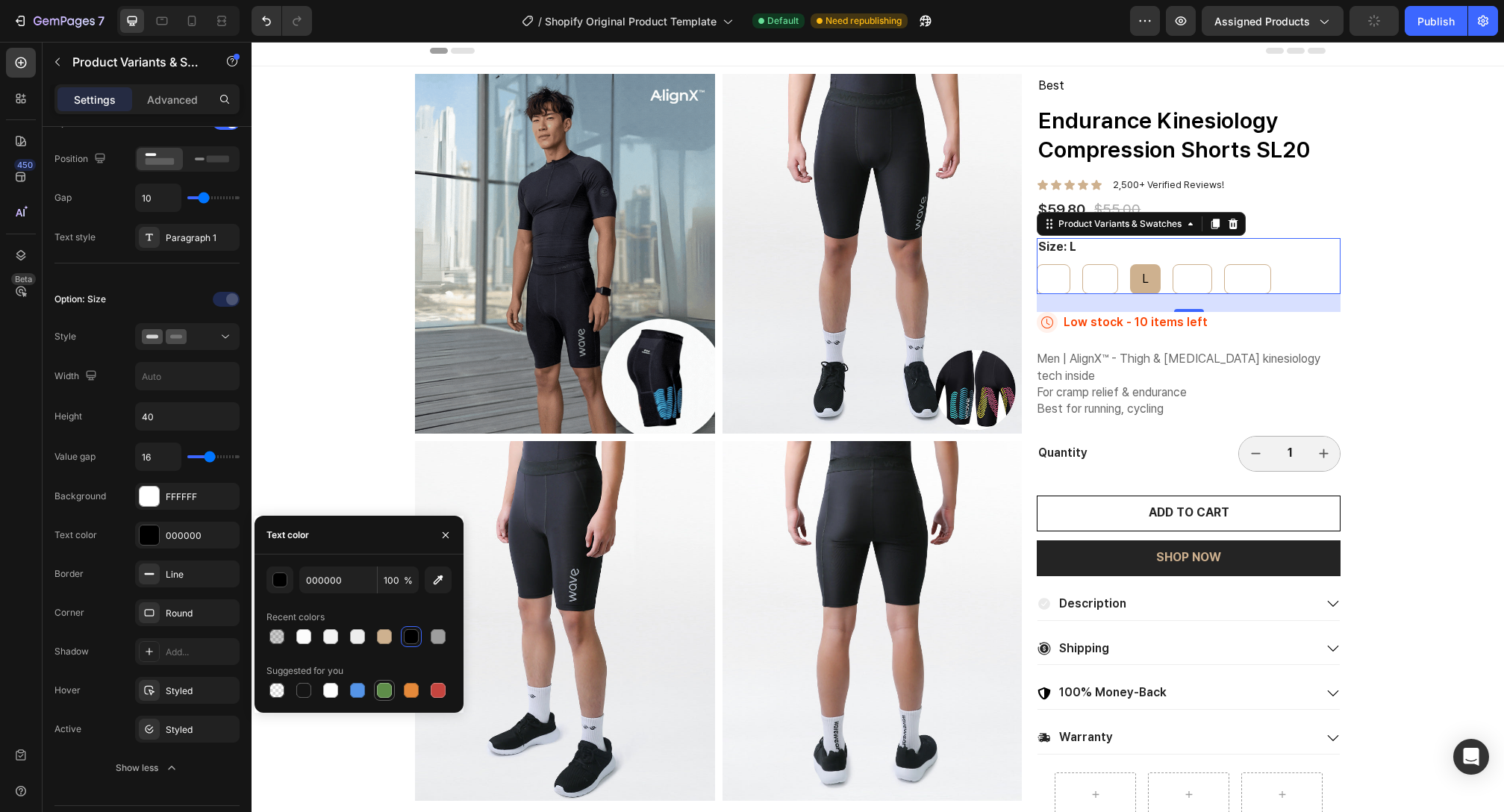
click at [379, 692] on div at bounding box center [385, 691] width 15 height 15
type input "5E8E49"
click at [1254, 279] on div "XXL" at bounding box center [1247, 279] width 46 height 28
click at [1224, 265] on input "XXL XXL XXL" at bounding box center [1223, 264] width 1 height 1
radio input "true"
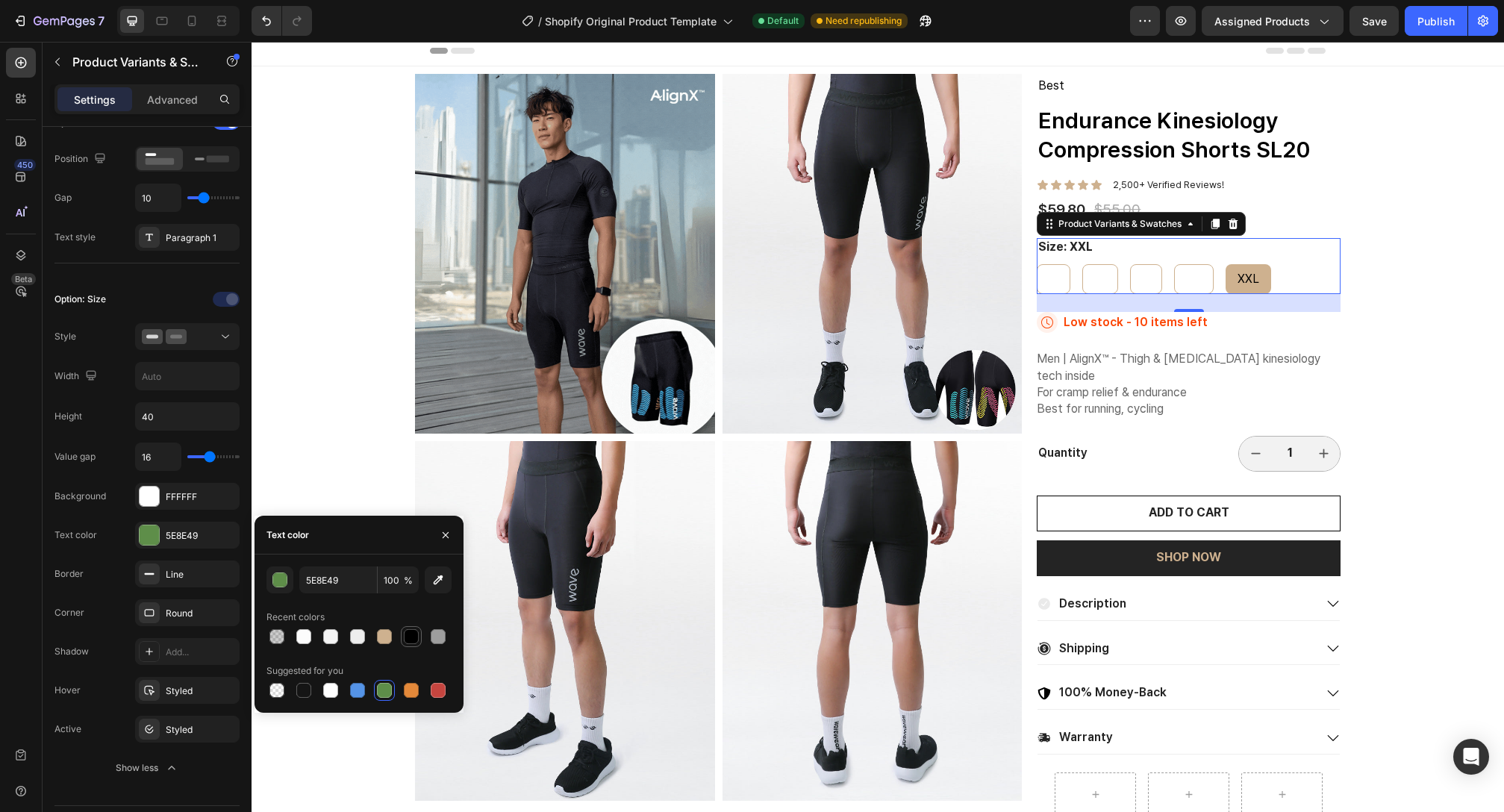
click at [414, 635] on div at bounding box center [411, 637] width 15 height 15
type input "000000"
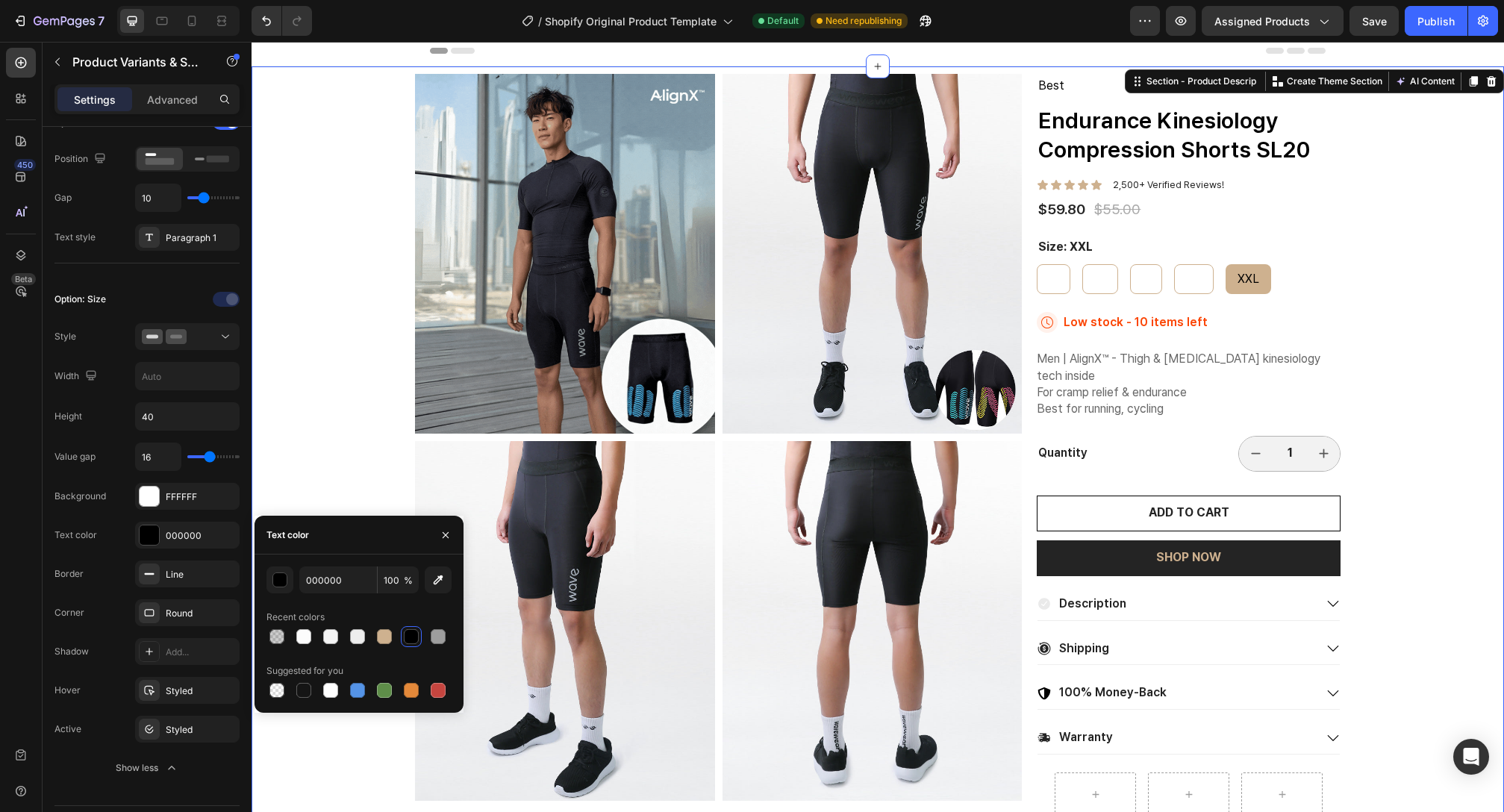
click at [313, 456] on div "Product Images Best Text Block Endurance Kinesiology Compression Shorts SL20 Pr…" at bounding box center [878, 692] width 1253 height 1251
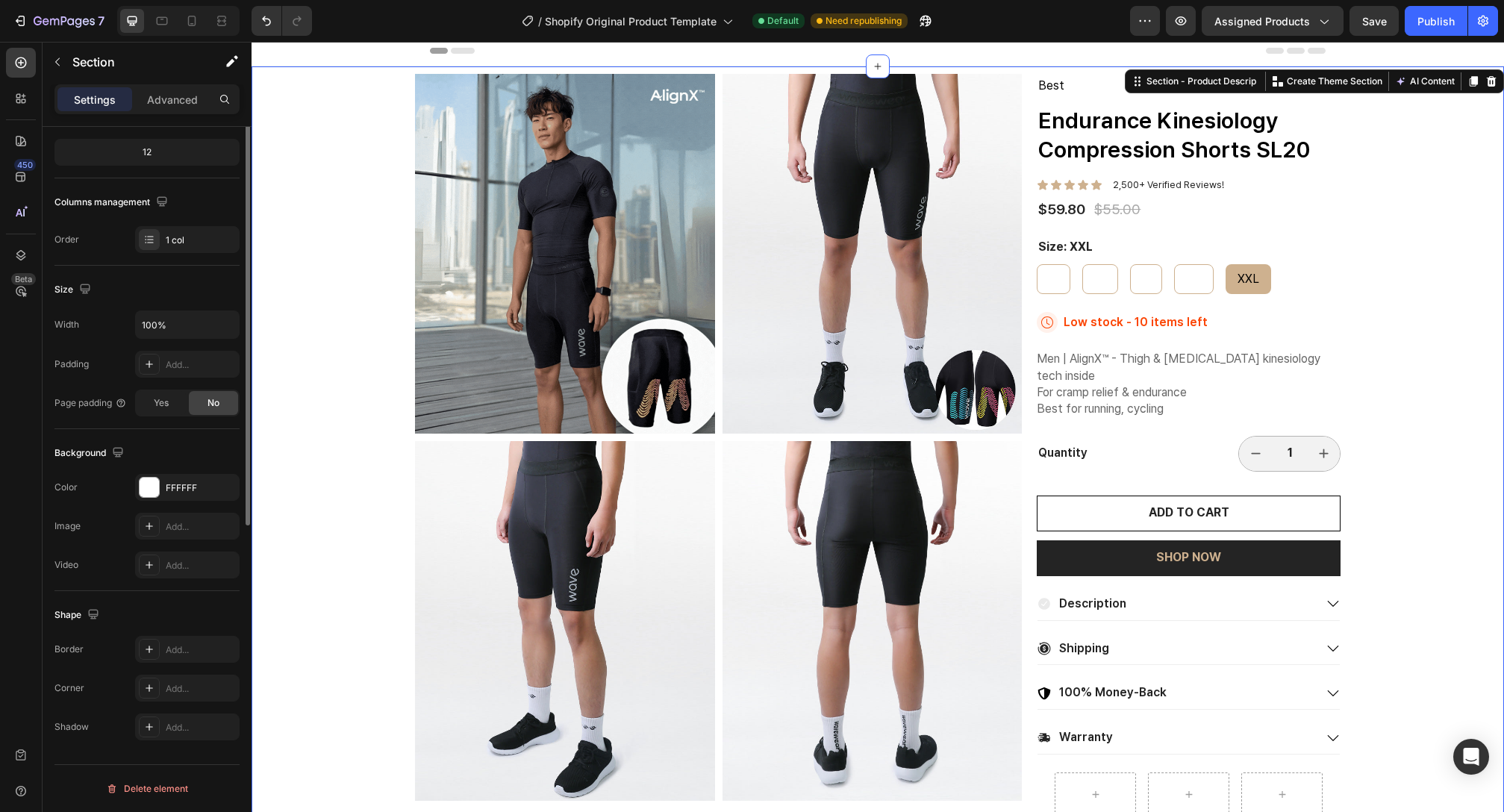
scroll to position [0, 0]
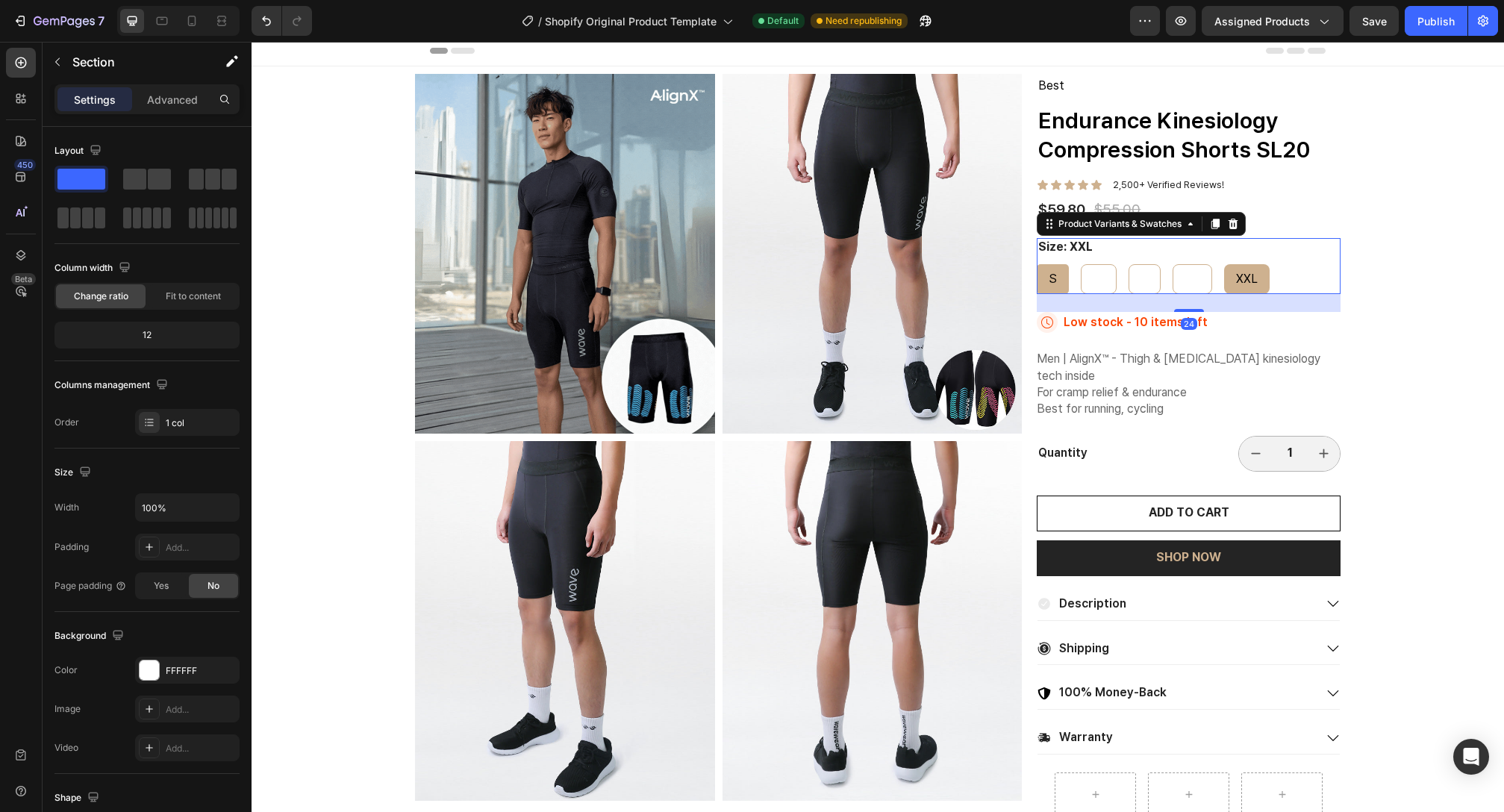
click at [1059, 280] on div "S" at bounding box center [1053, 279] width 32 height 28
click at [1037, 265] on input "S S S" at bounding box center [1036, 264] width 1 height 1
radio input "true"
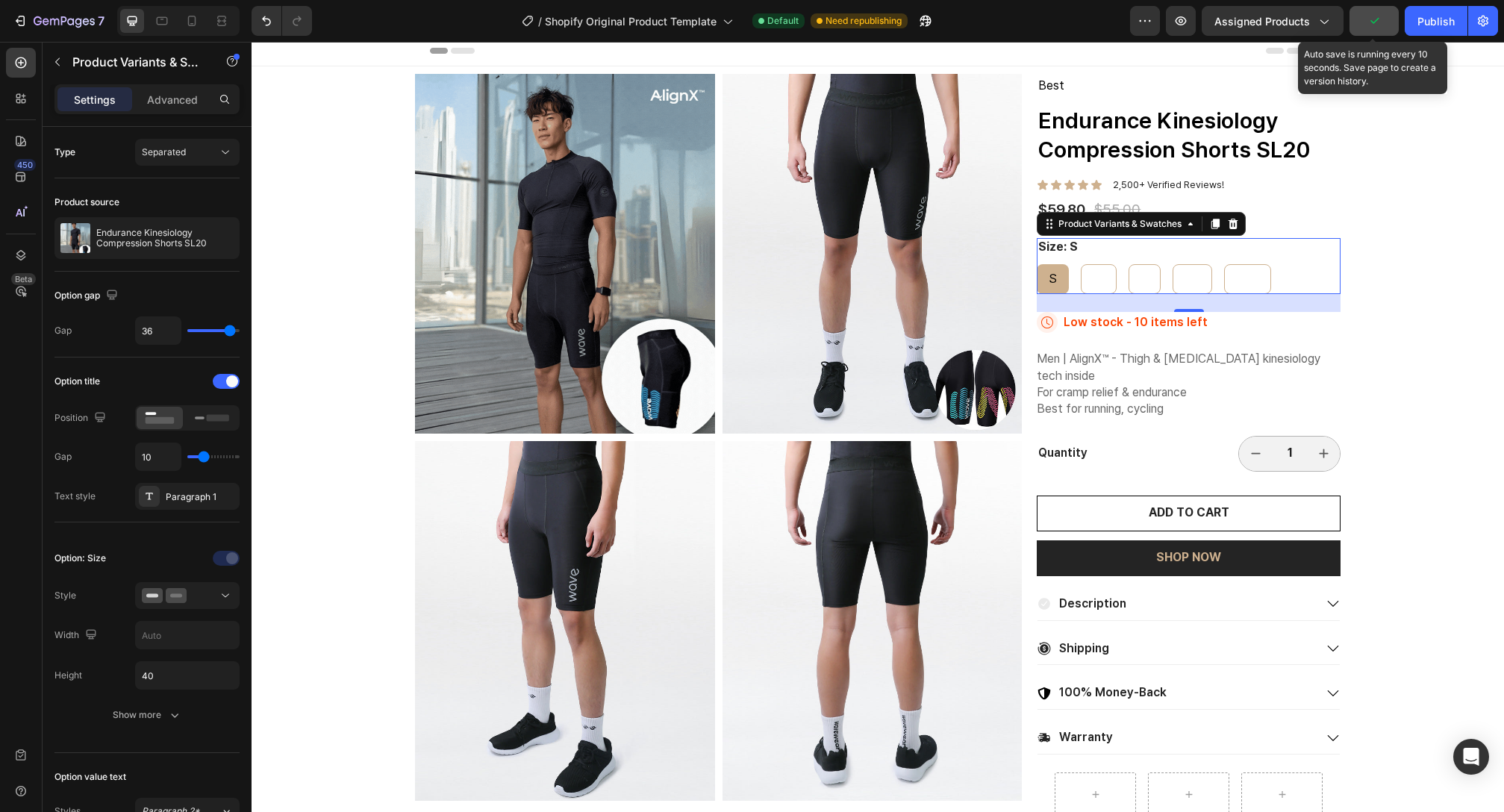
click at [1362, 23] on button "button" at bounding box center [1375, 20] width 49 height 30
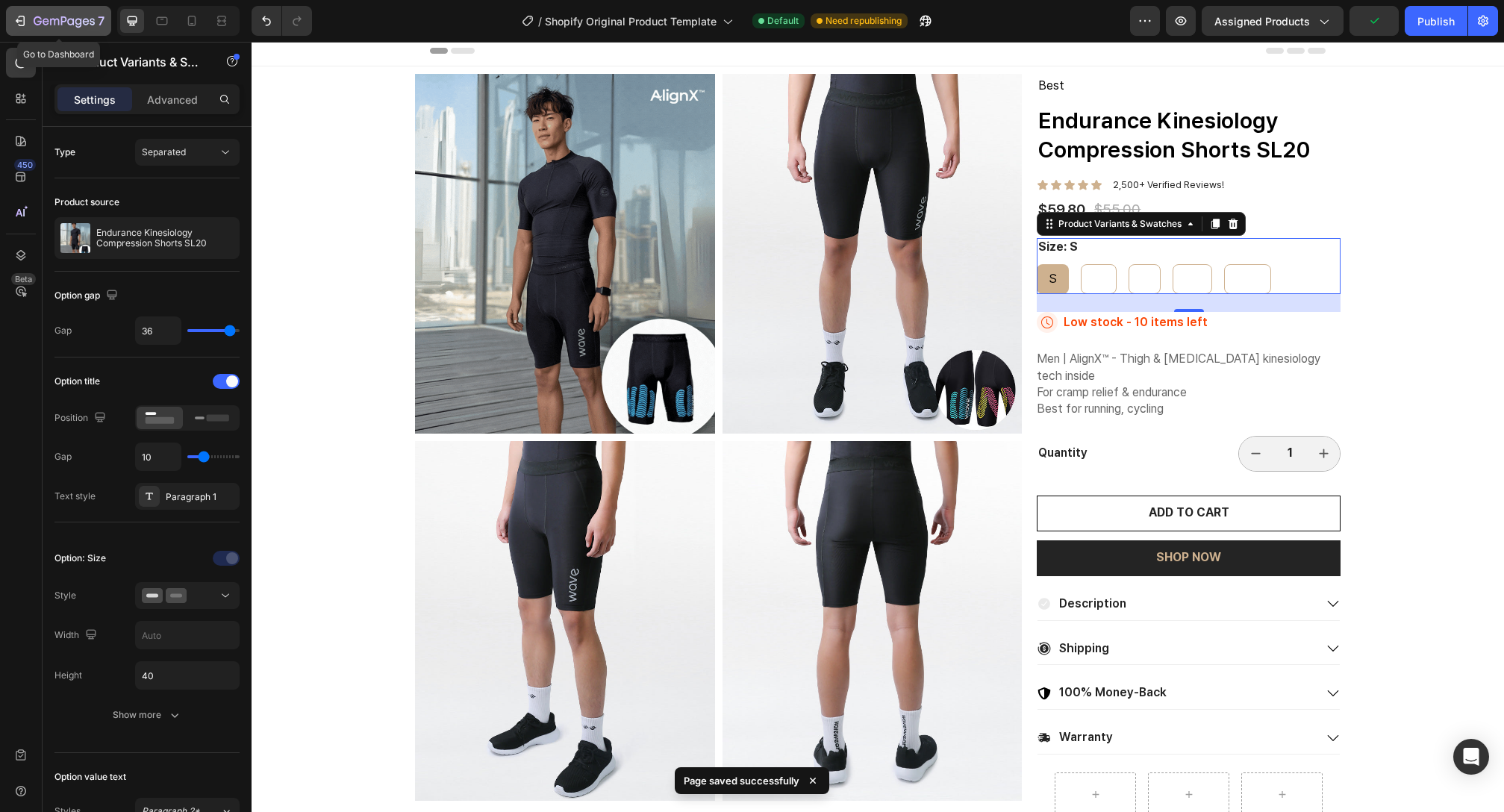
click at [45, 22] on icon "button" at bounding box center [46, 21] width 7 height 7
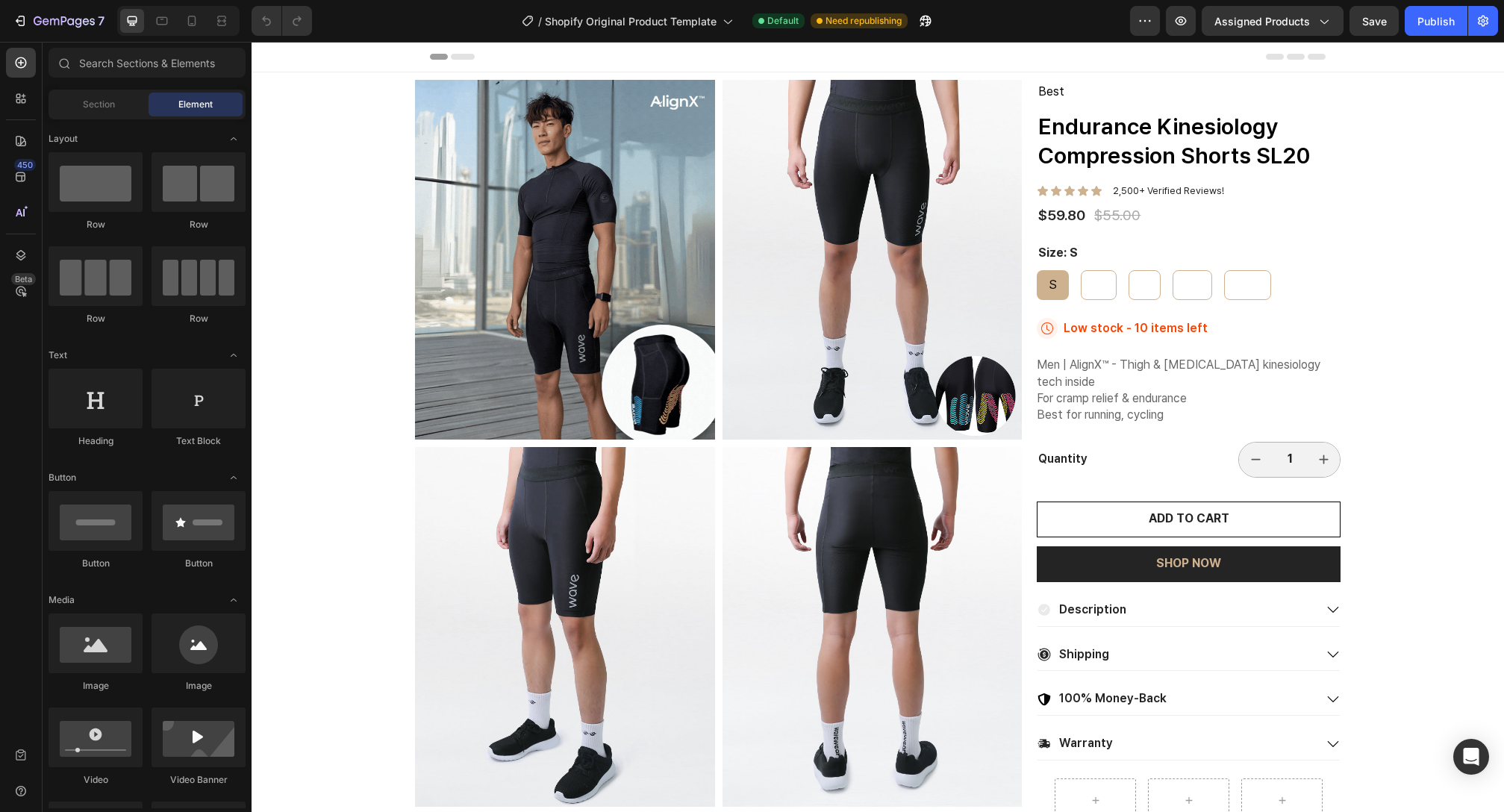
click at [1097, 258] on div "M" at bounding box center [1098, 253] width 19 height 19
click at [1081, 269] on input "M M M" at bounding box center [1080, 269] width 1 height 1
radio input "true"
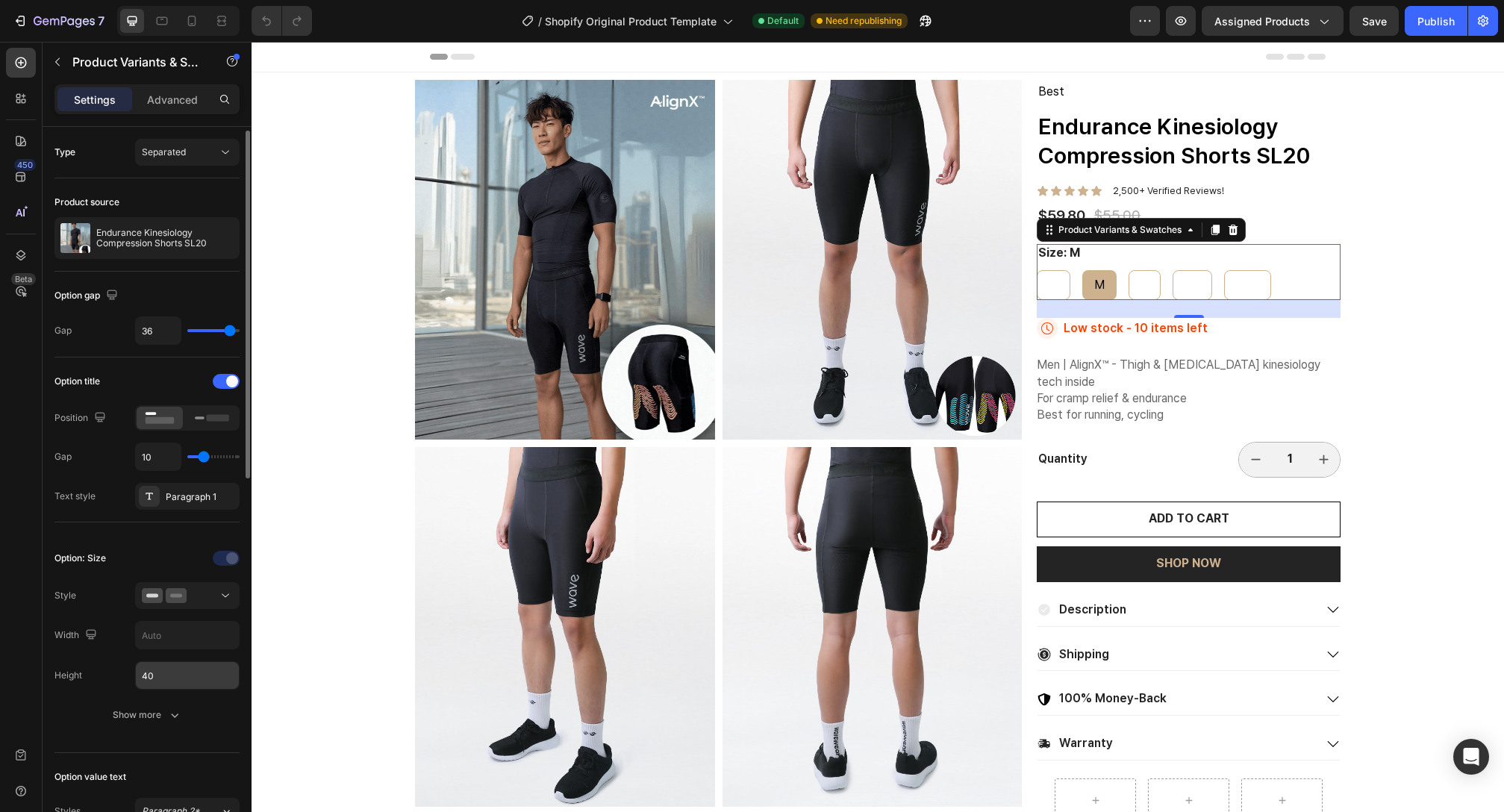
scroll to position [106, 0]
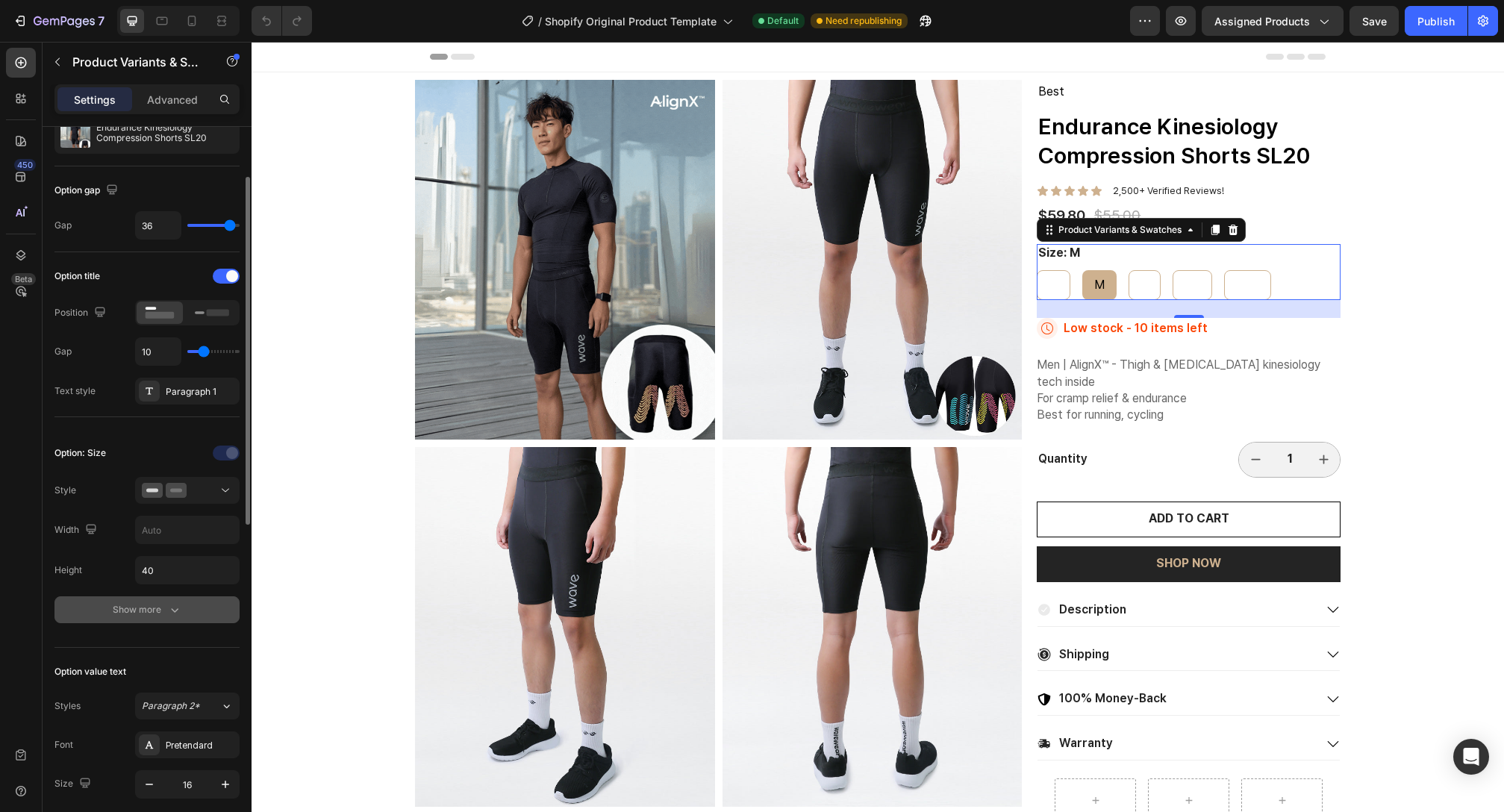
click at [187, 615] on button "Show more" at bounding box center [147, 610] width 185 height 27
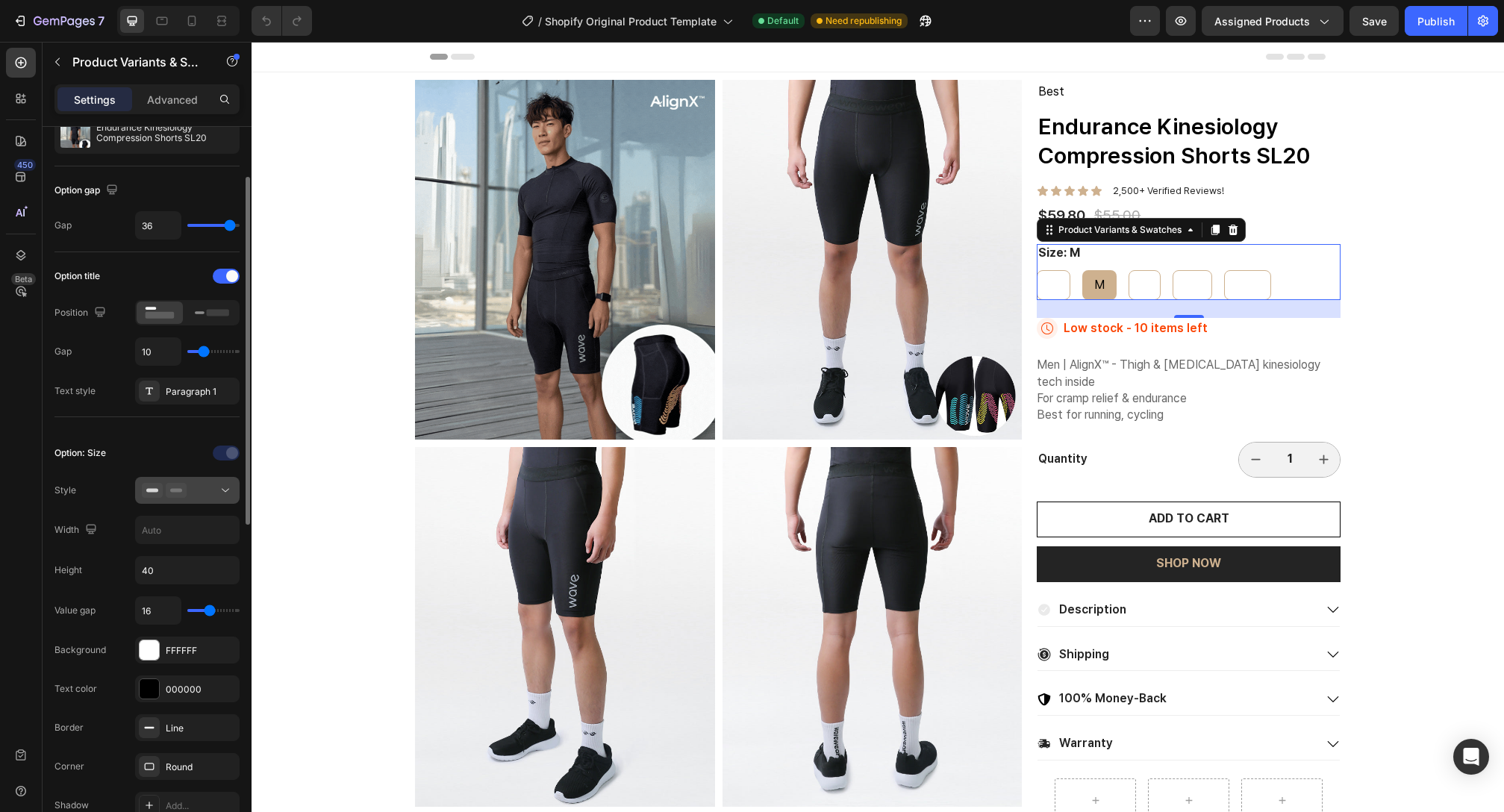
click at [232, 493] on icon at bounding box center [226, 490] width 15 height 15
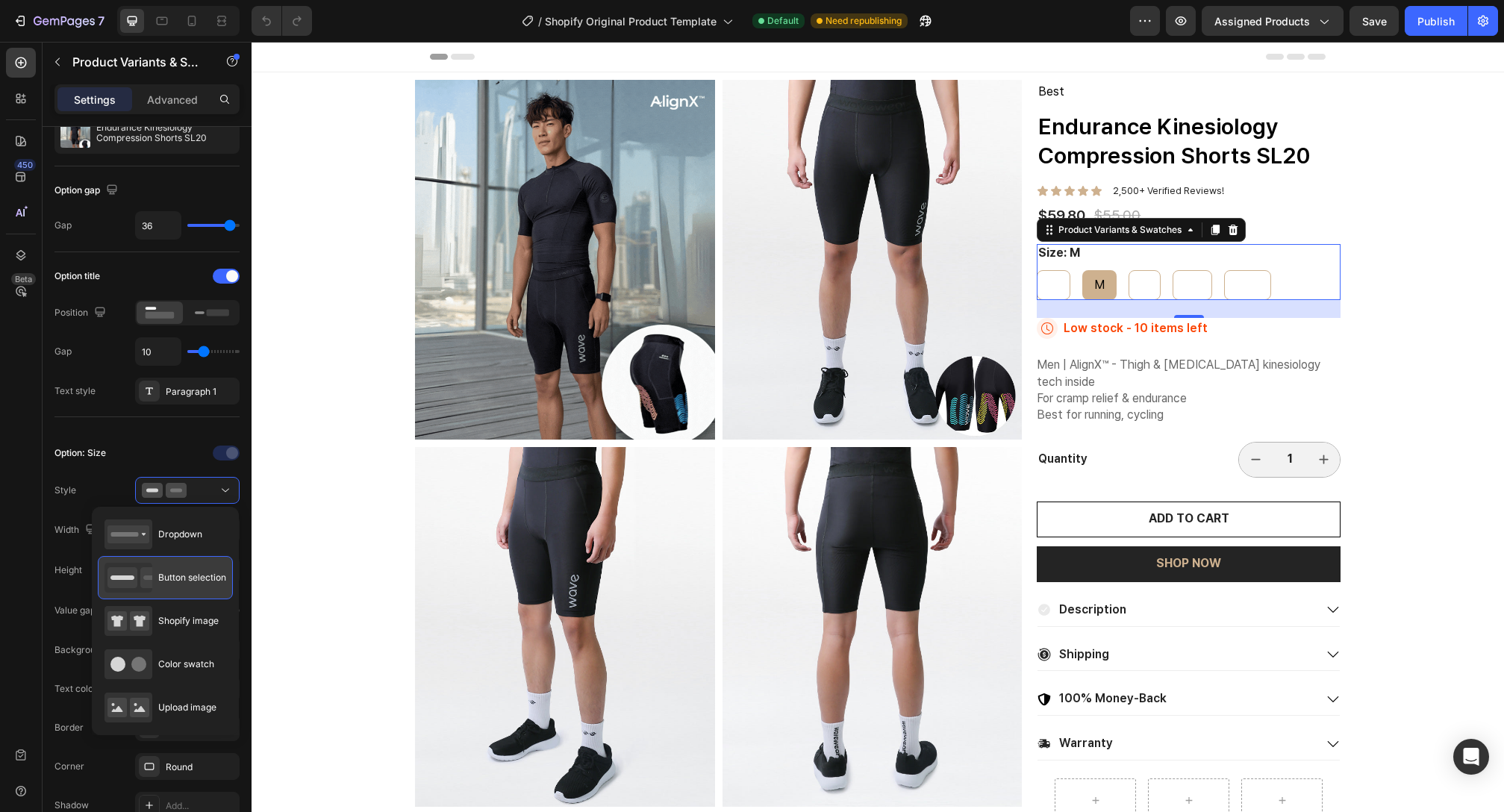
click at [193, 570] on div "Button selection" at bounding box center [166, 577] width 122 height 30
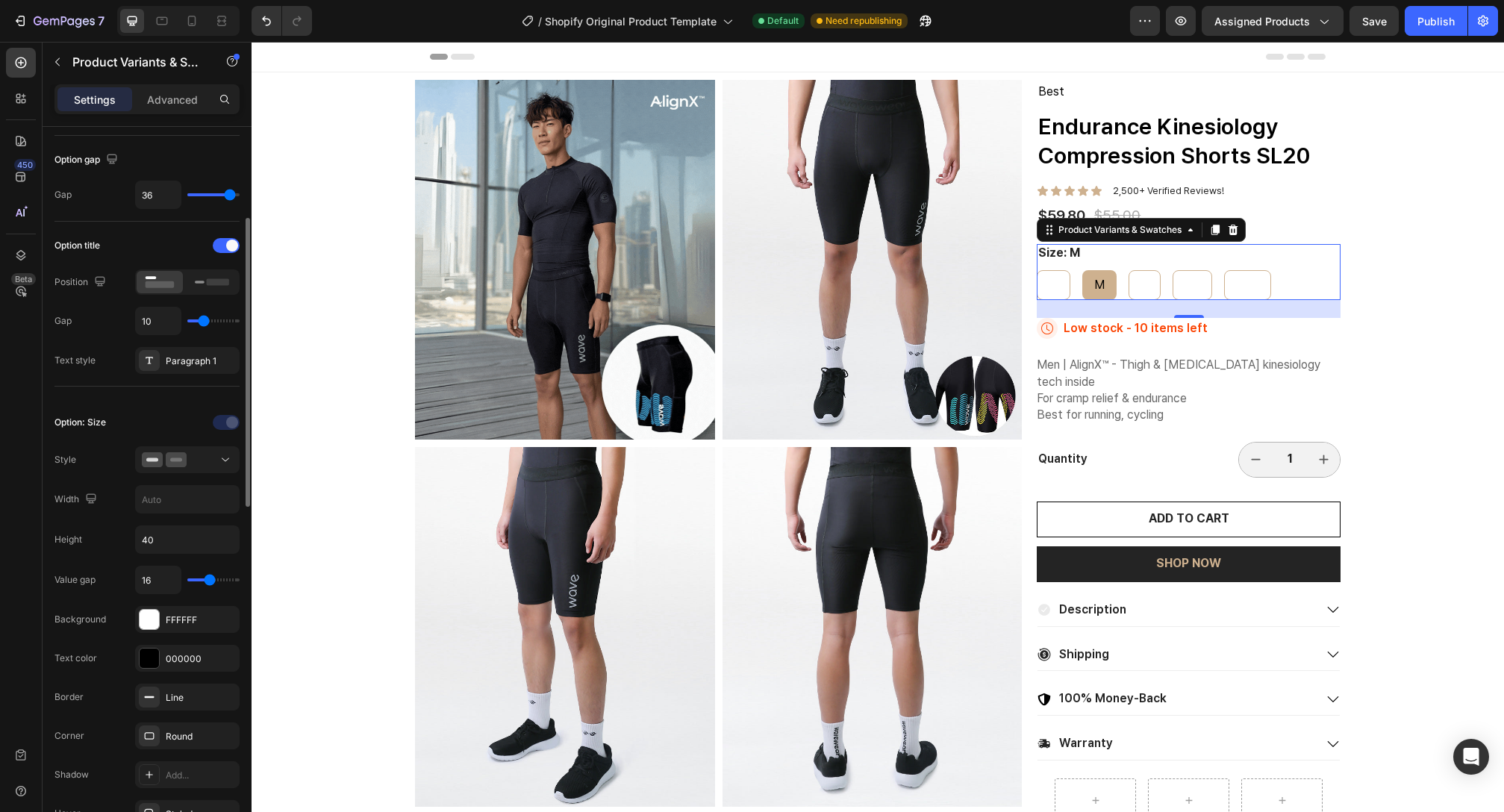
scroll to position [206, 0]
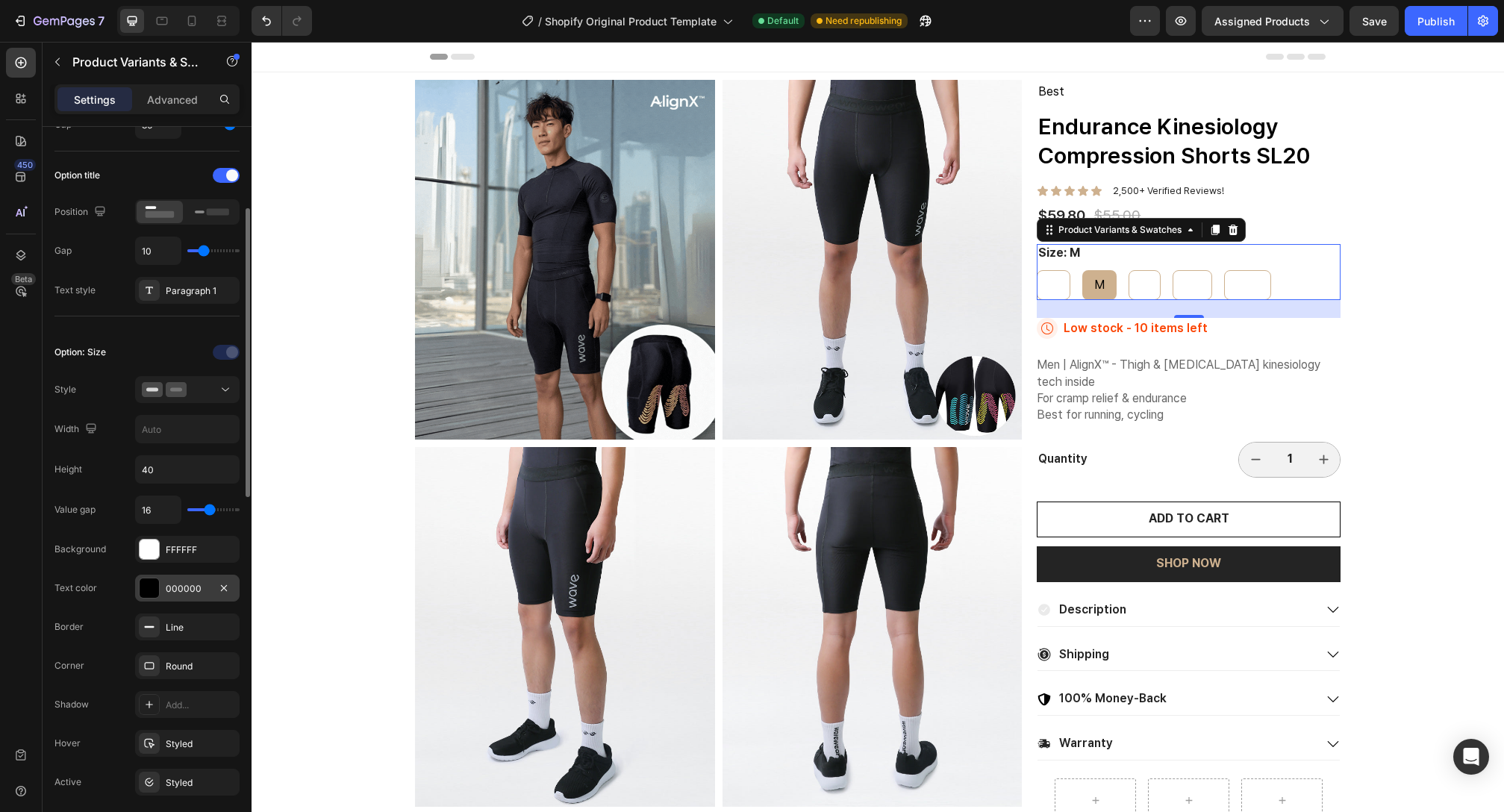
click at [157, 585] on div at bounding box center [149, 588] width 19 height 19
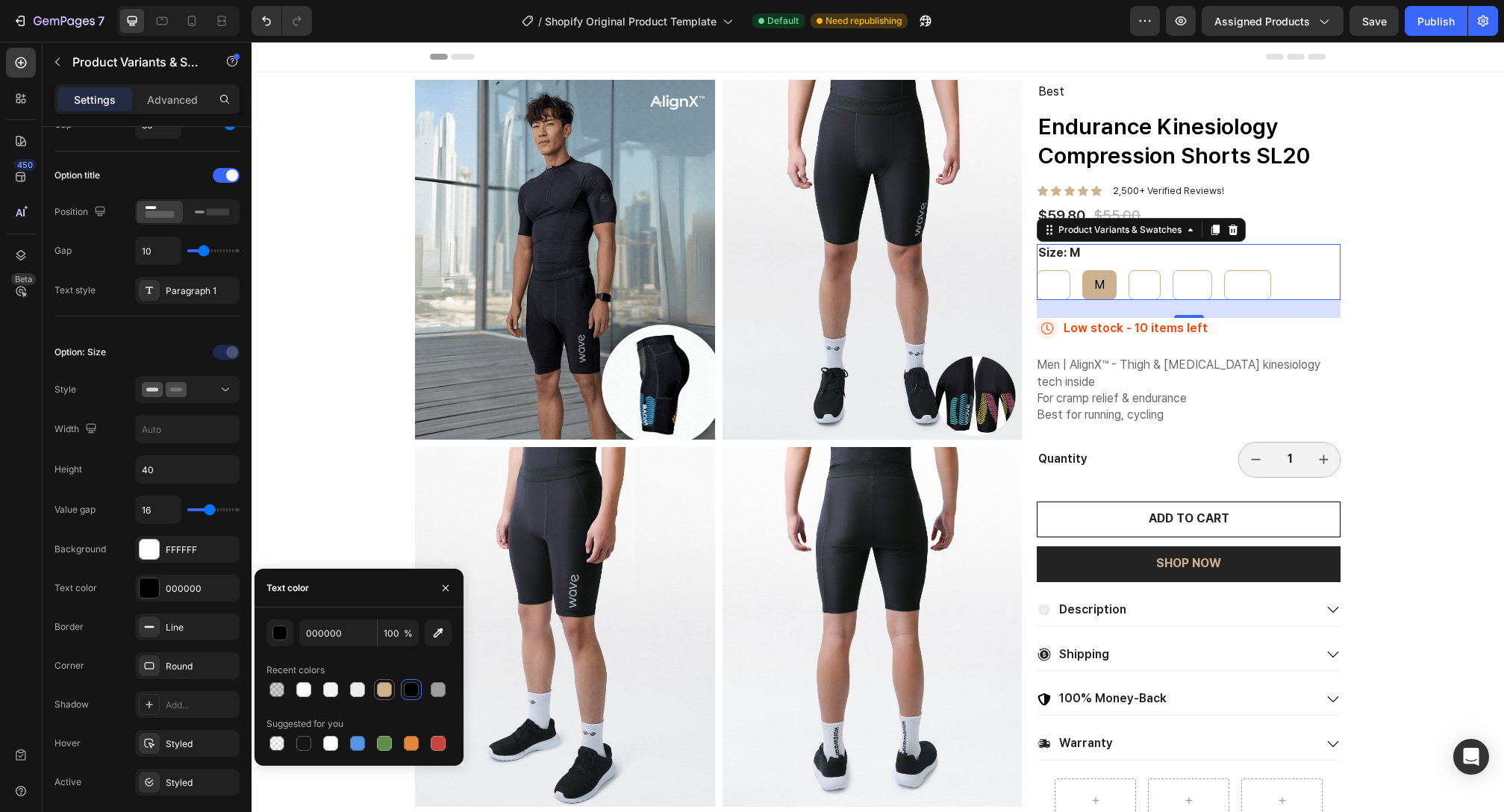
click at [383, 686] on div at bounding box center [385, 690] width 15 height 15
click at [408, 683] on div at bounding box center [411, 690] width 15 height 15
type input "000000"
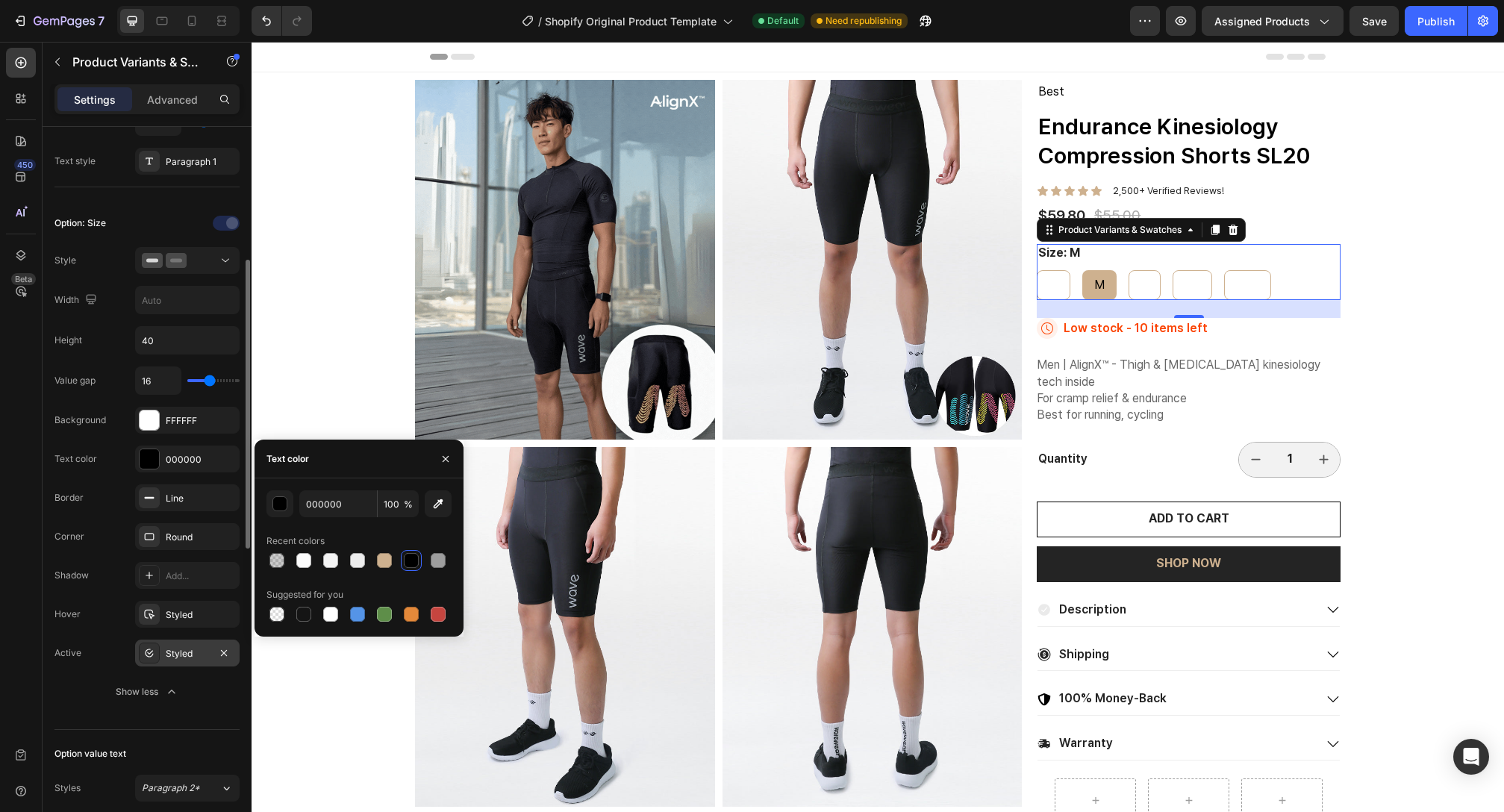
click at [176, 662] on div "Styled" at bounding box center [188, 653] width 105 height 27
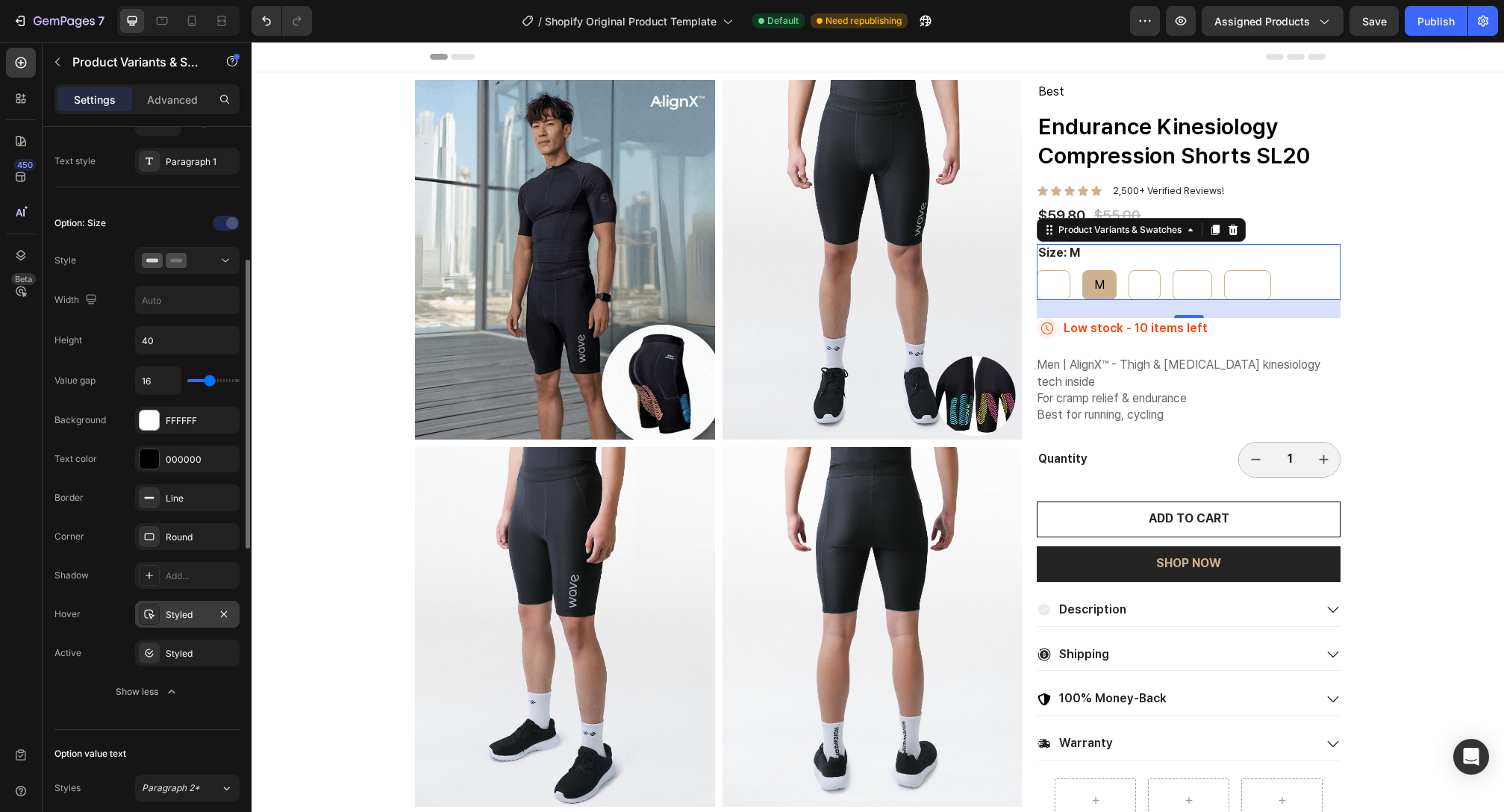
click at [145, 619] on icon at bounding box center [149, 614] width 12 height 12
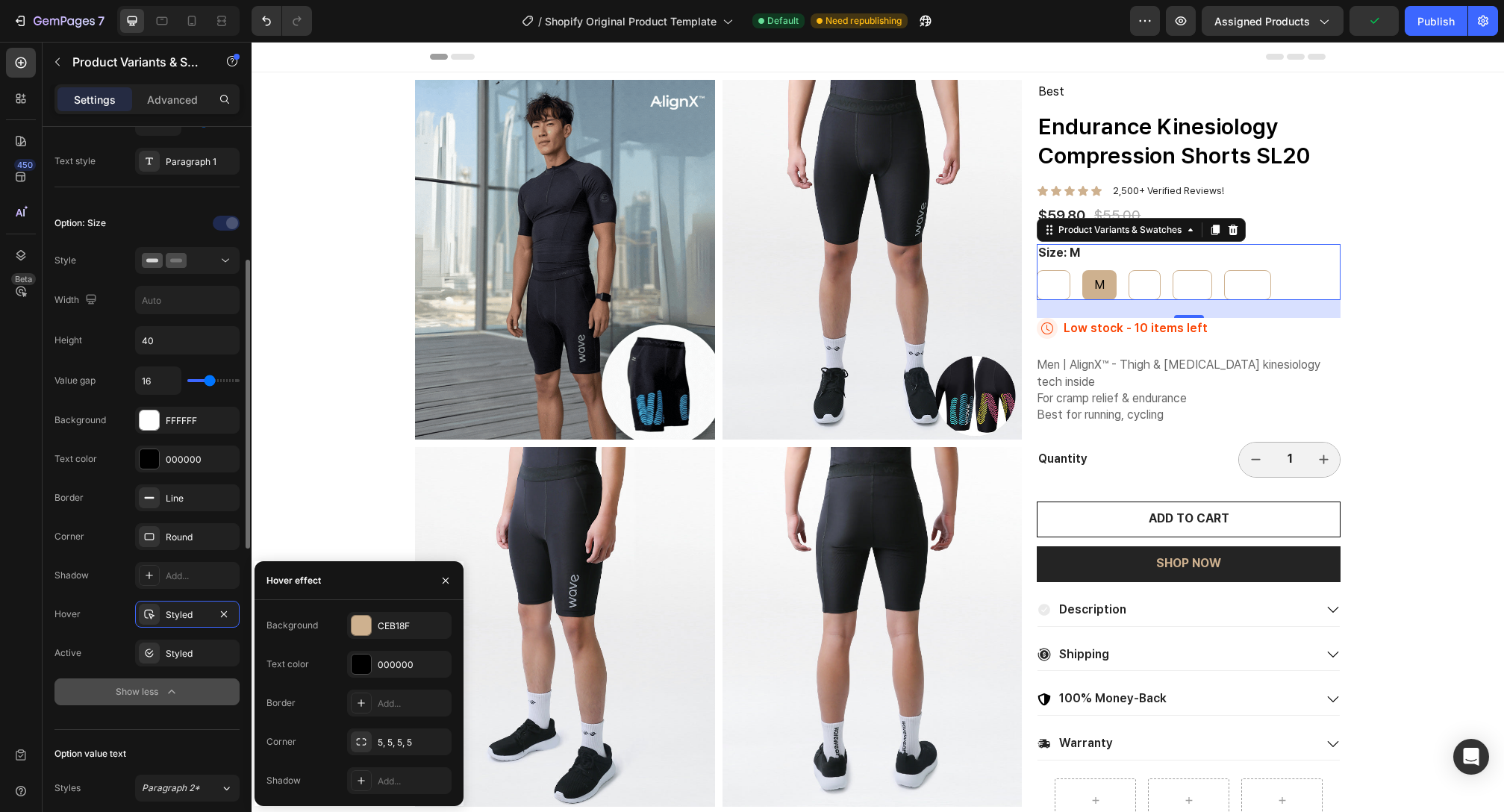
click at [171, 693] on icon "button" at bounding box center [172, 692] width 15 height 15
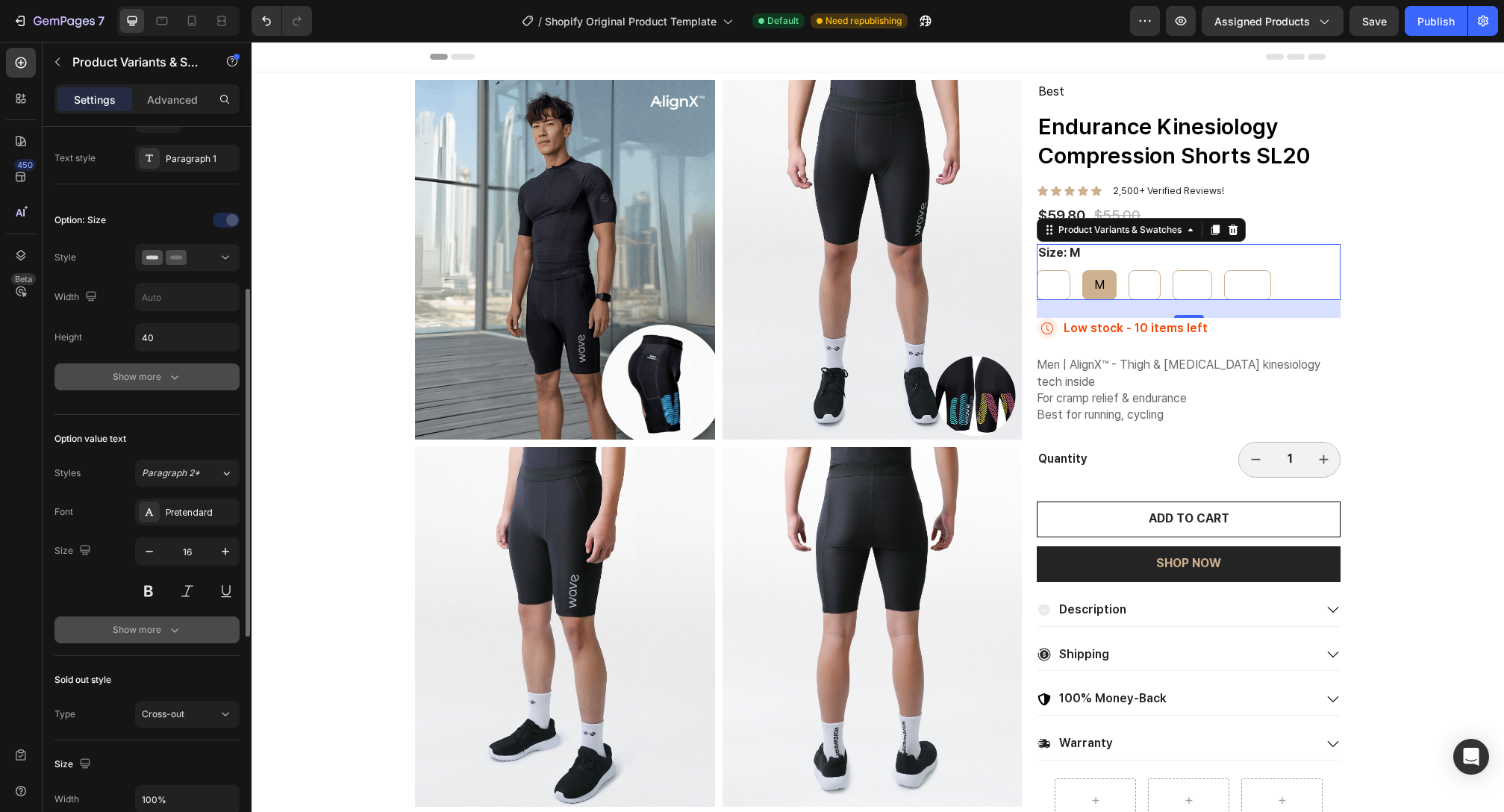
click at [174, 633] on icon "button" at bounding box center [175, 630] width 15 height 15
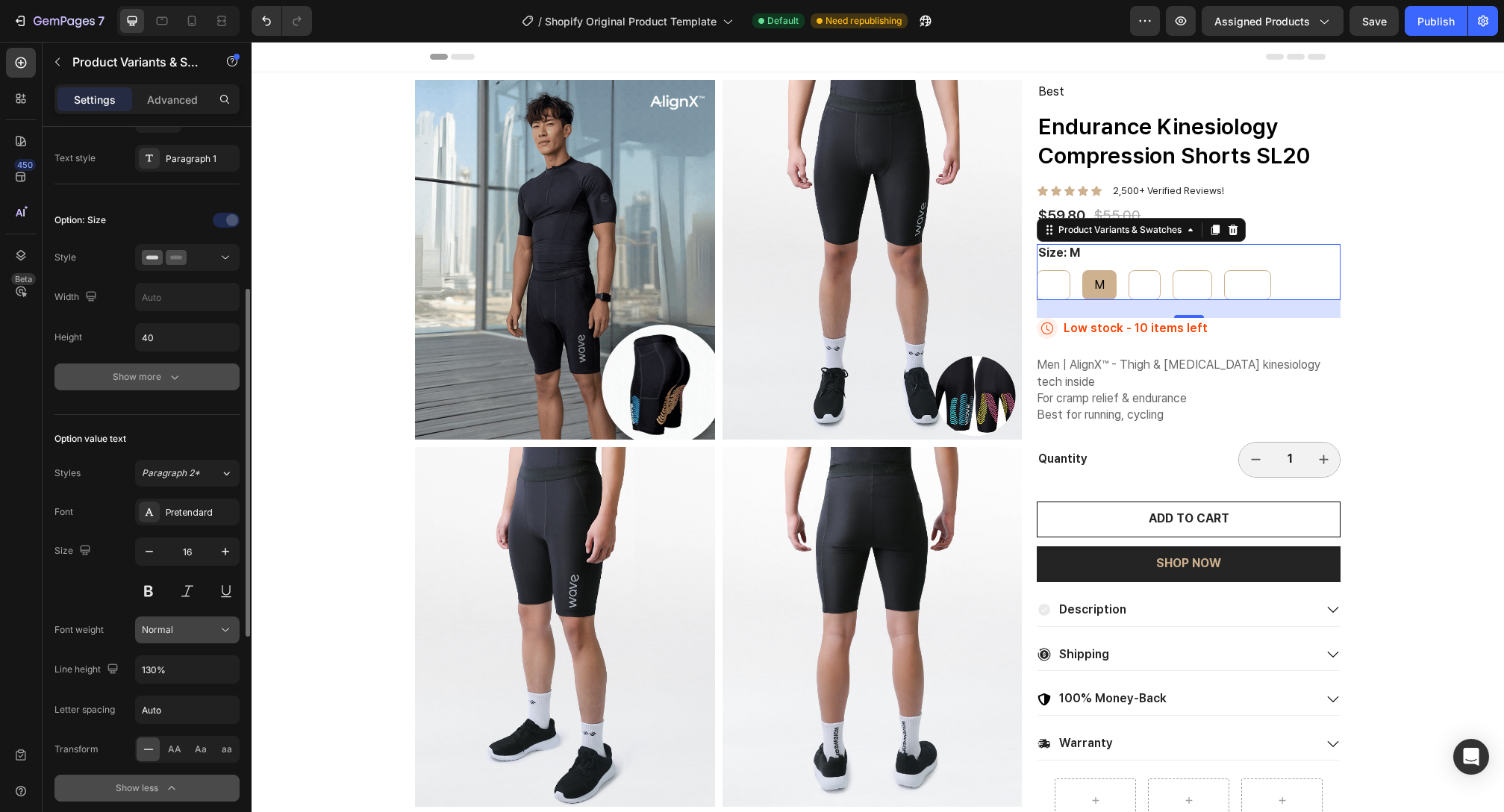
scroll to position [431, 0]
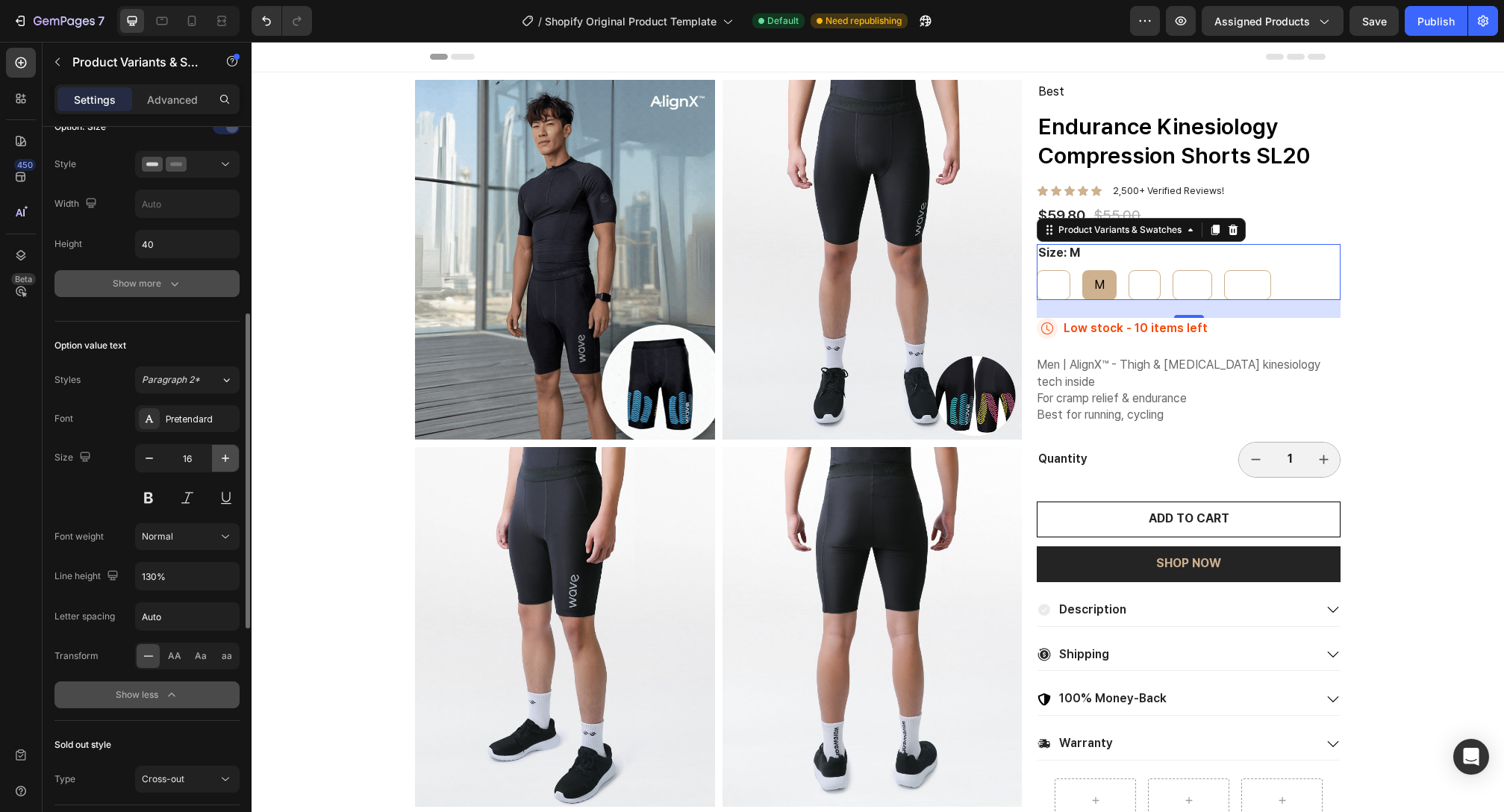
click at [229, 457] on icon "button" at bounding box center [226, 459] width 15 height 15
click at [217, 457] on button "button" at bounding box center [226, 458] width 27 height 27
click at [157, 455] on button "button" at bounding box center [149, 458] width 27 height 27
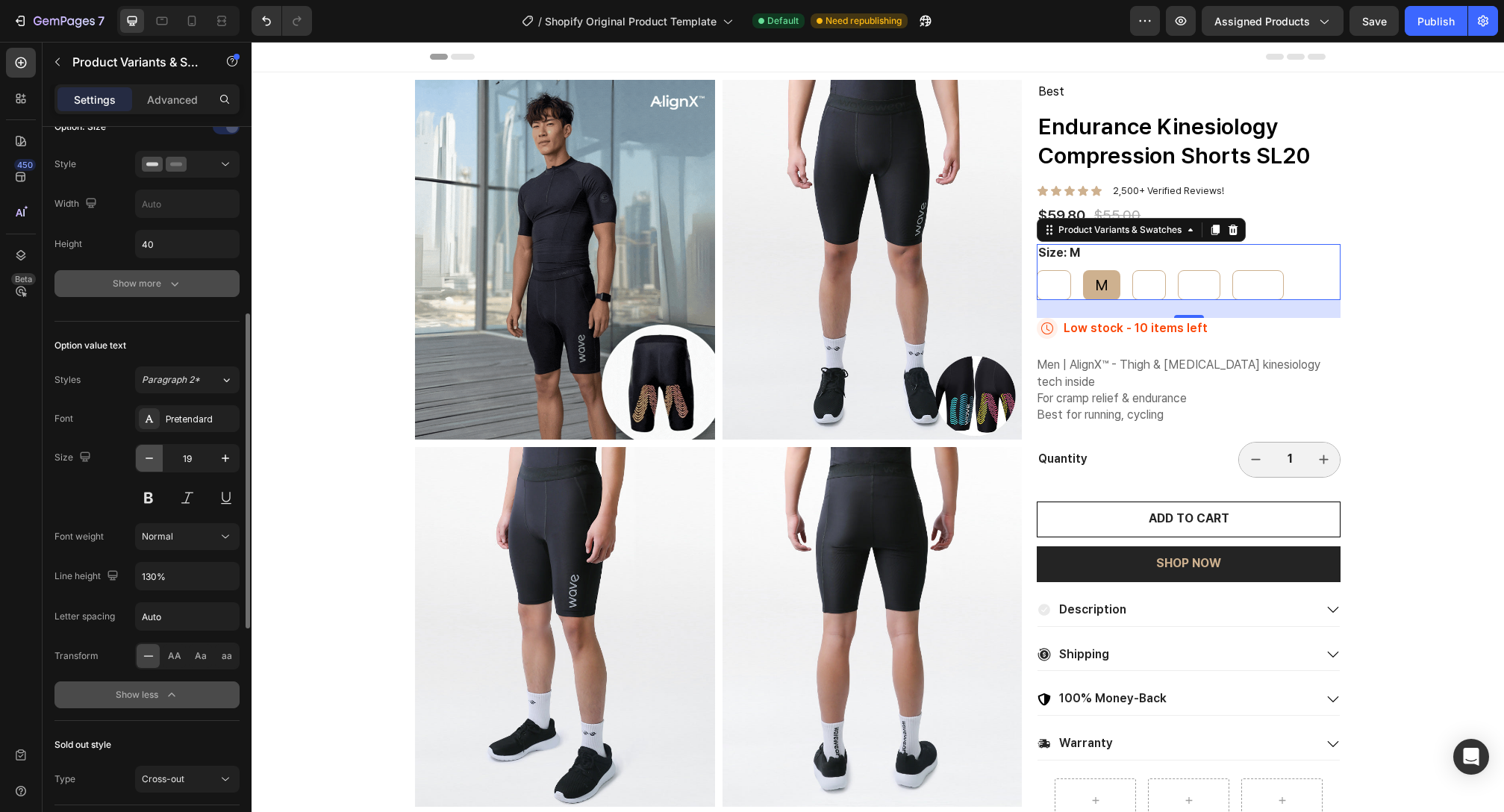
click at [157, 455] on button "button" at bounding box center [149, 458] width 27 height 27
type input "16"
click at [185, 535] on div "Normal" at bounding box center [180, 537] width 76 height 13
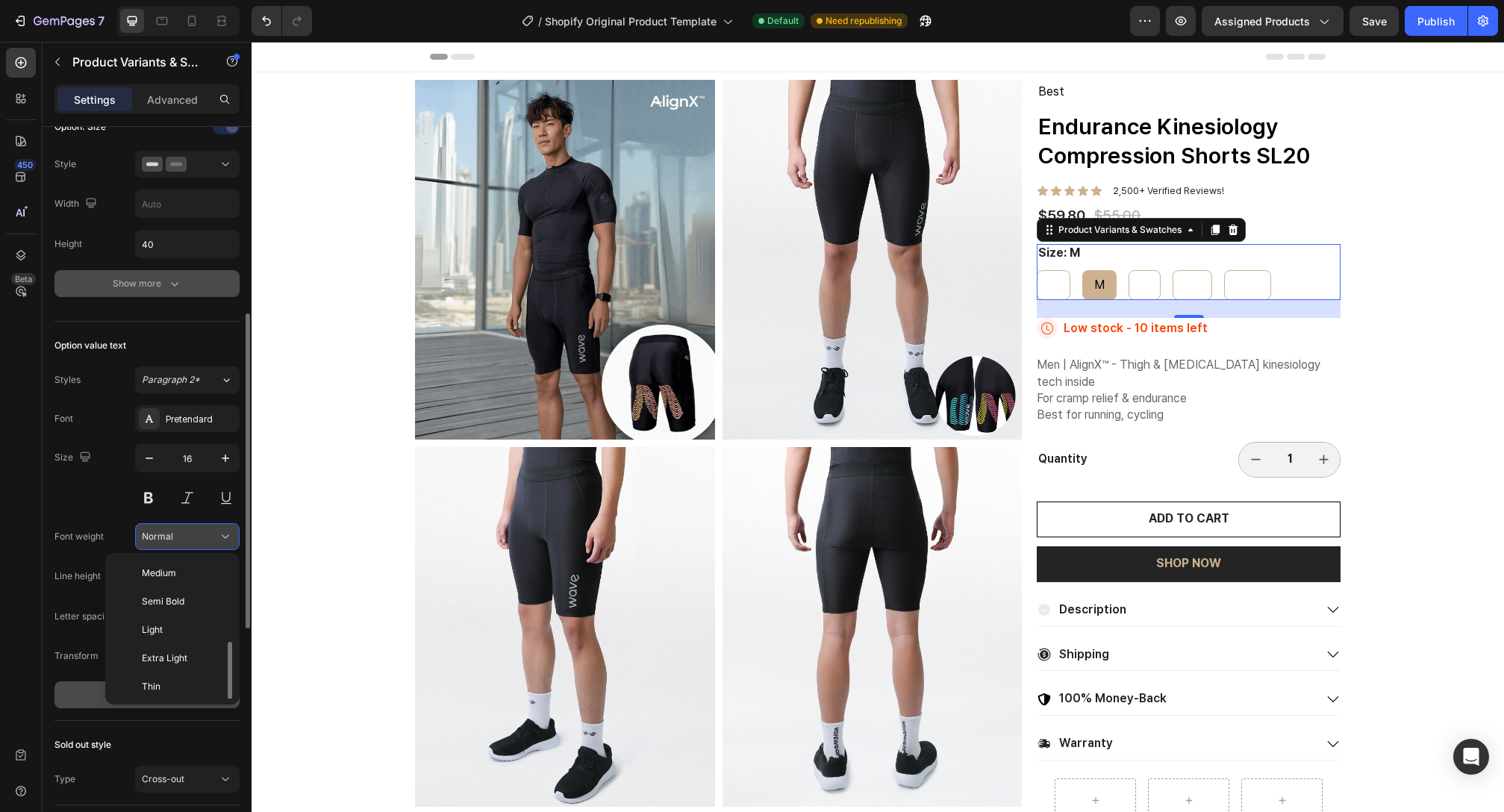
scroll to position [53, 0]
click at [185, 535] on div "Normal" at bounding box center [180, 537] width 76 height 13
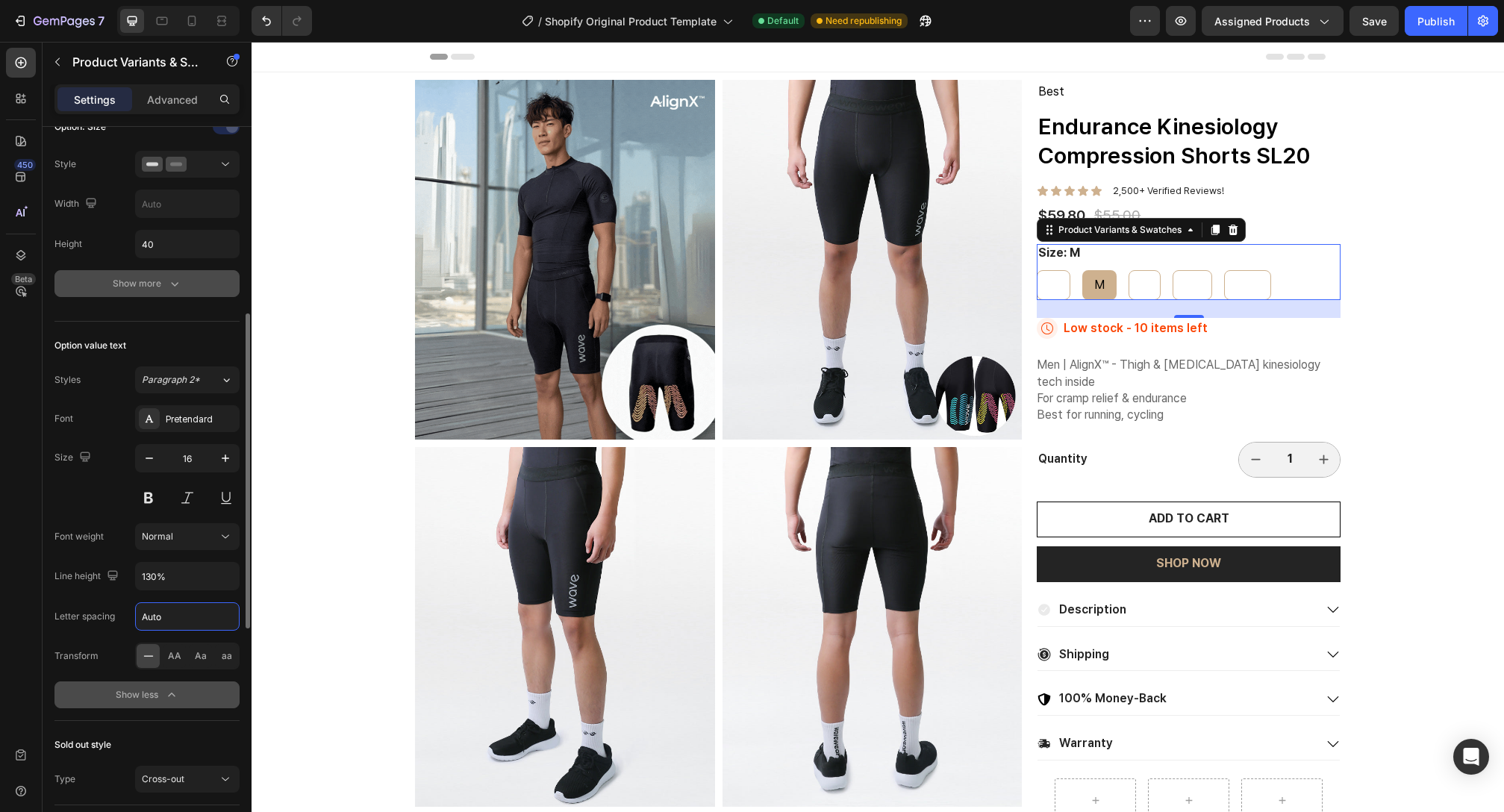
click at [186, 612] on input "Auto" at bounding box center [188, 617] width 103 height 27
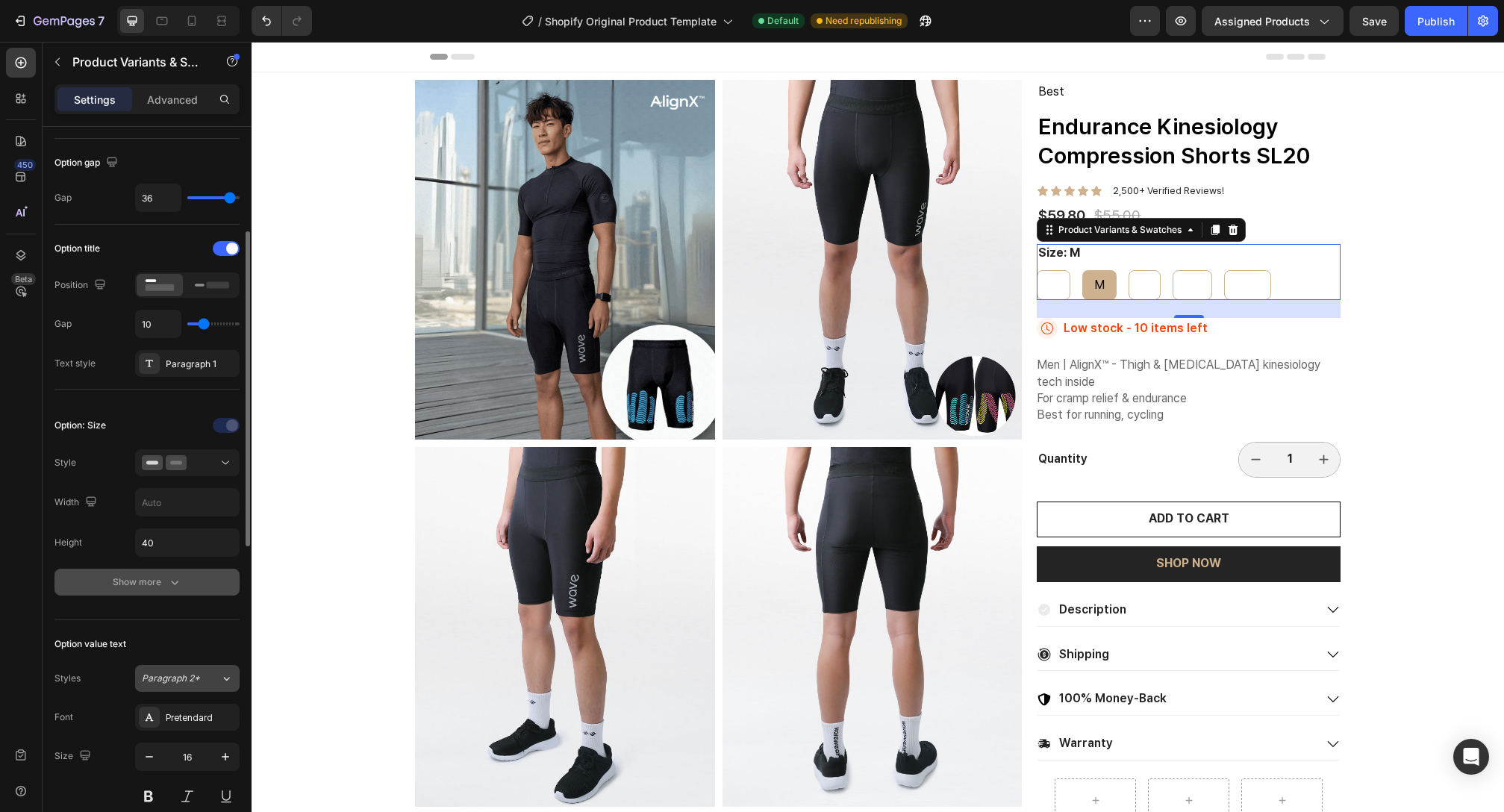
scroll to position [166, 0]
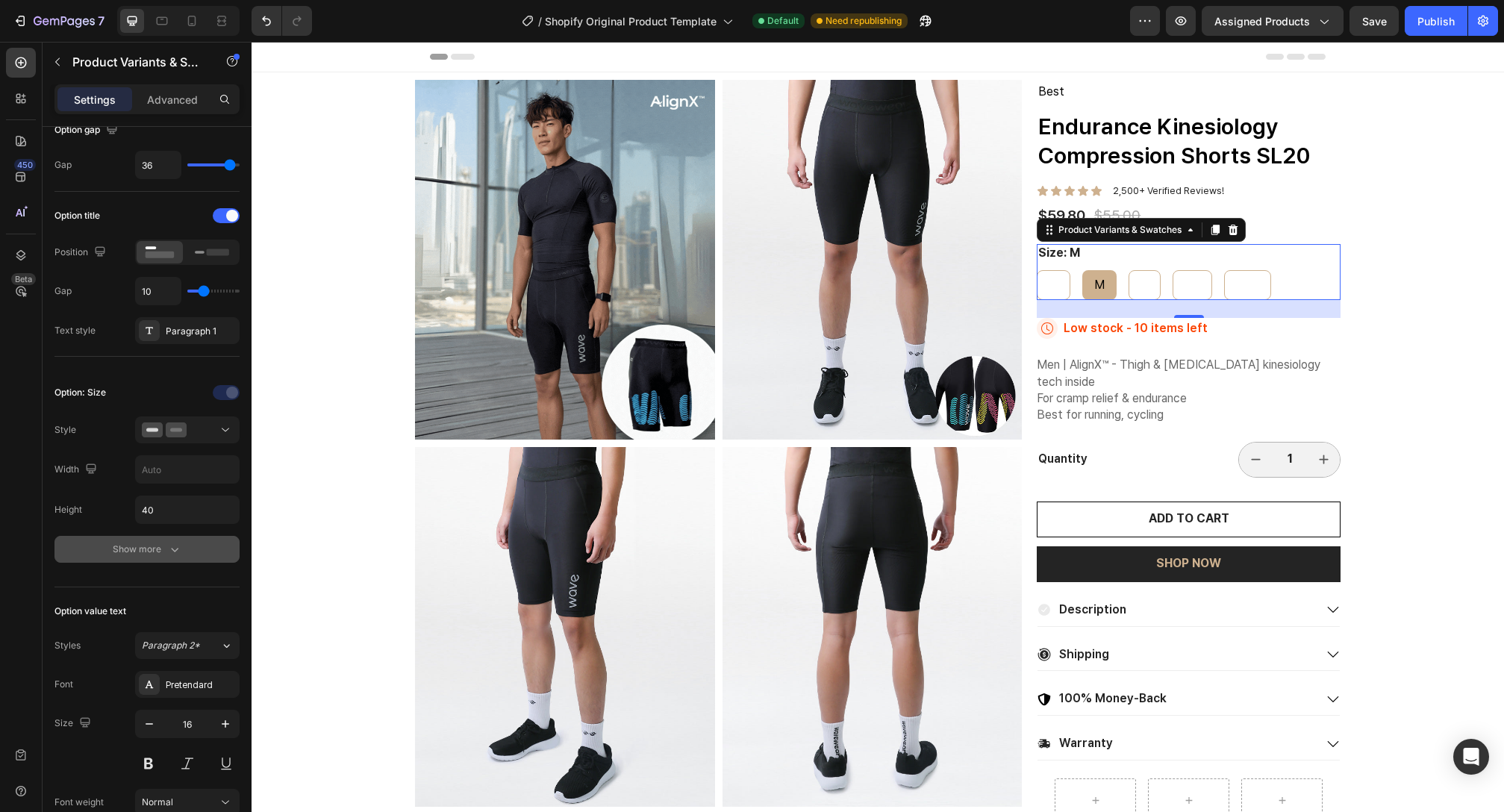
click at [147, 546] on div "Show more" at bounding box center [147, 549] width 69 height 15
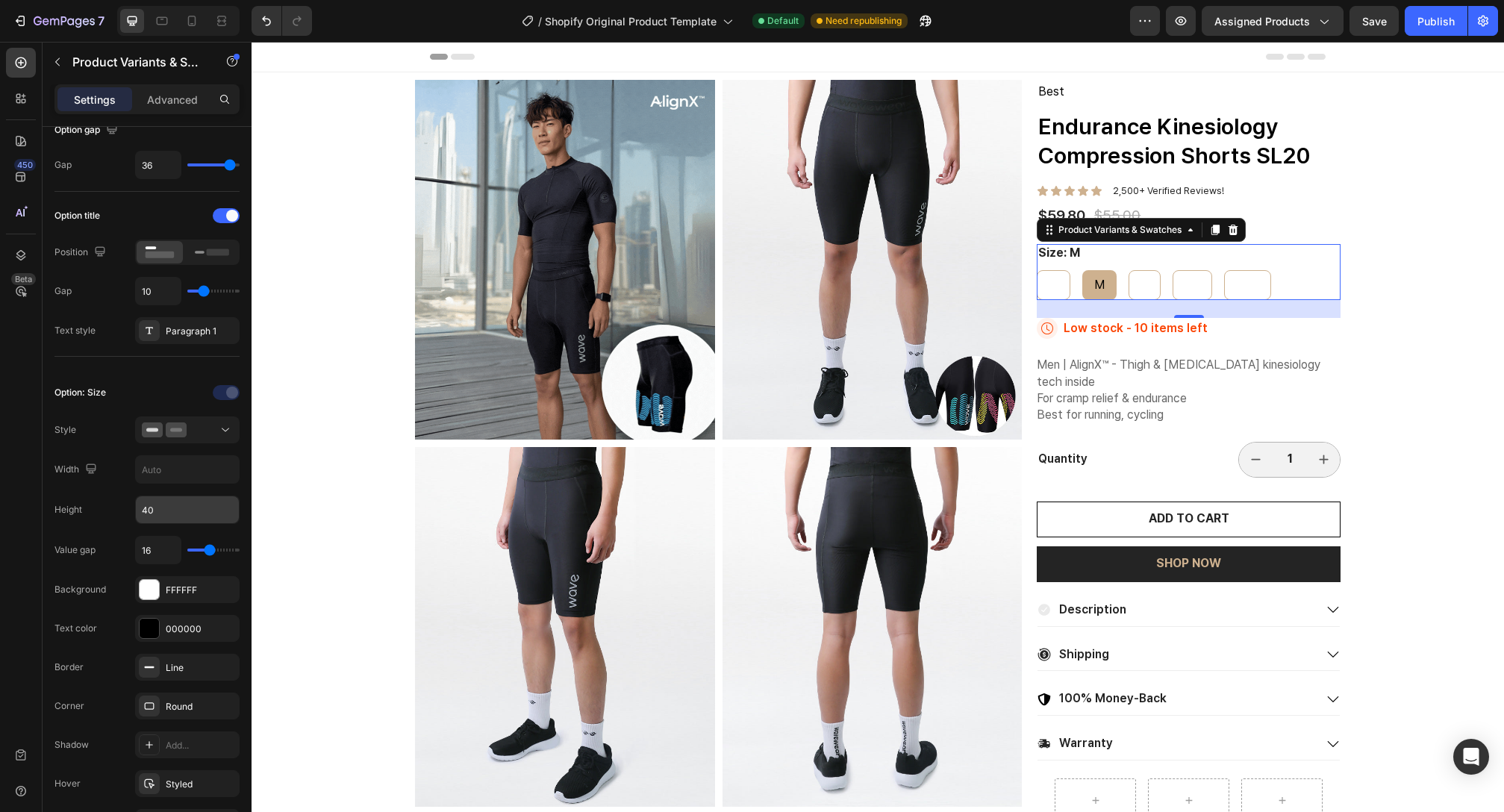
scroll to position [286, 0]
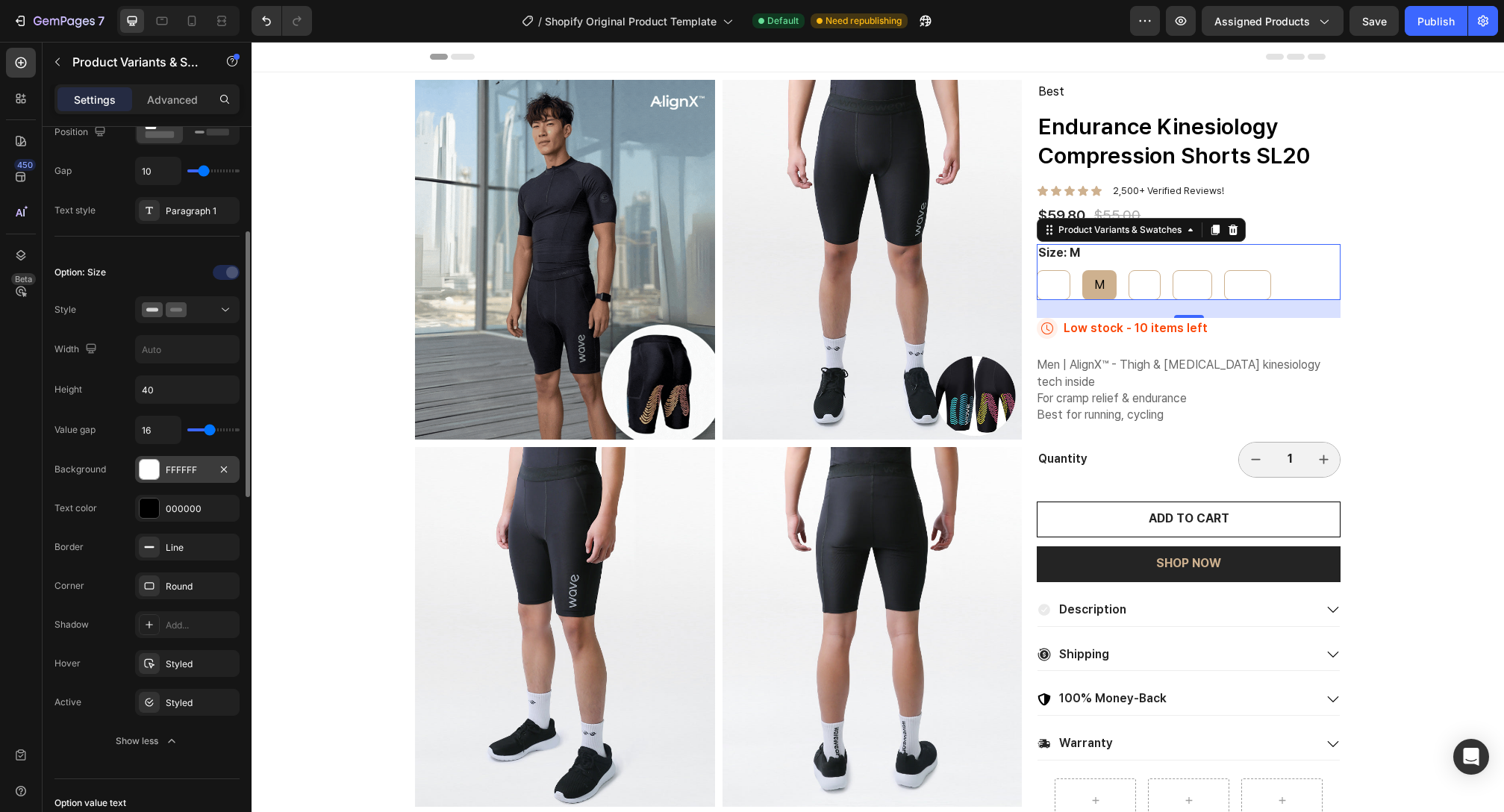
click at [149, 479] on div at bounding box center [149, 469] width 21 height 21
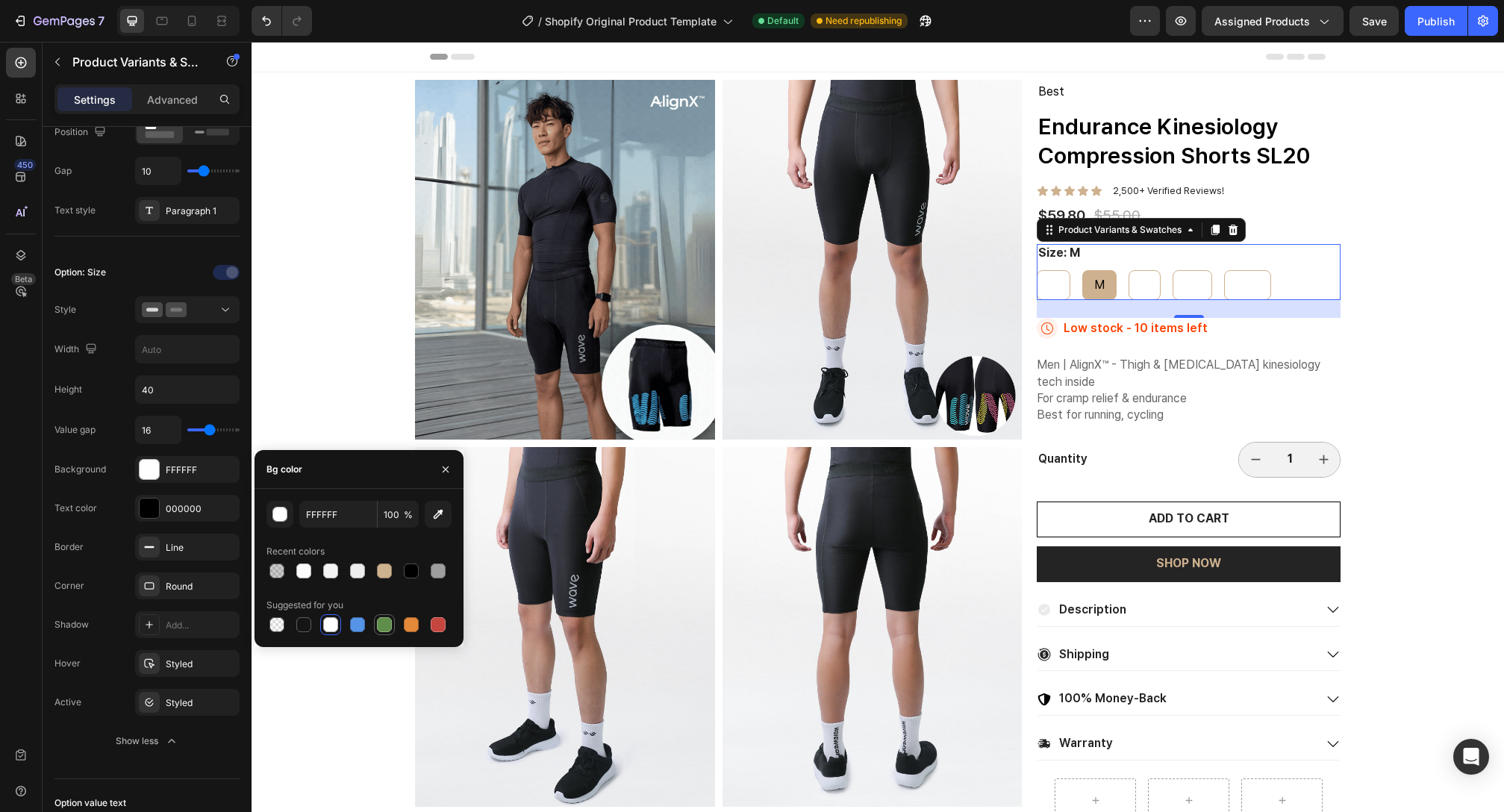
click at [392, 624] on div at bounding box center [384, 624] width 18 height 18
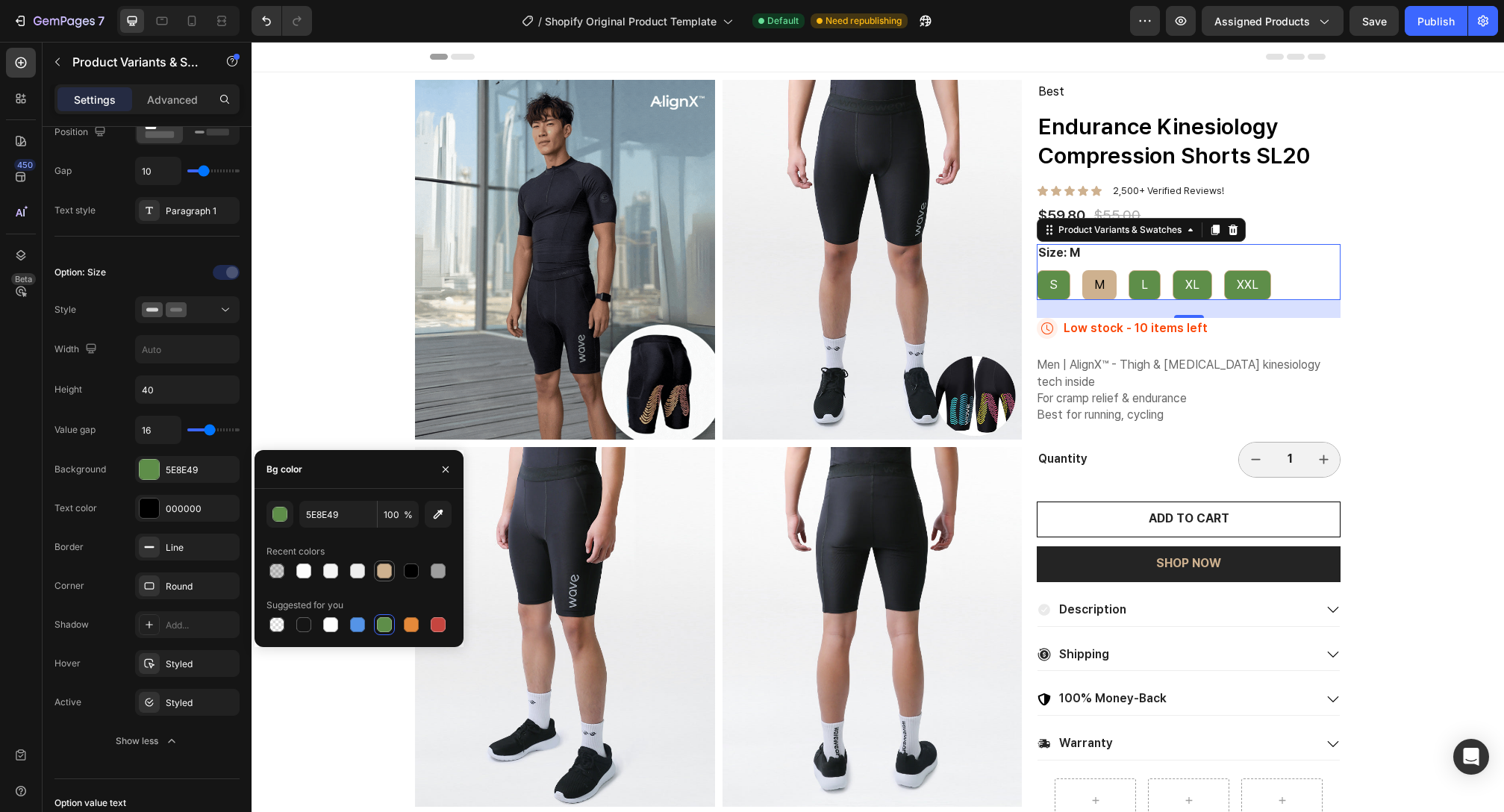
click at [386, 572] on div at bounding box center [385, 571] width 15 height 15
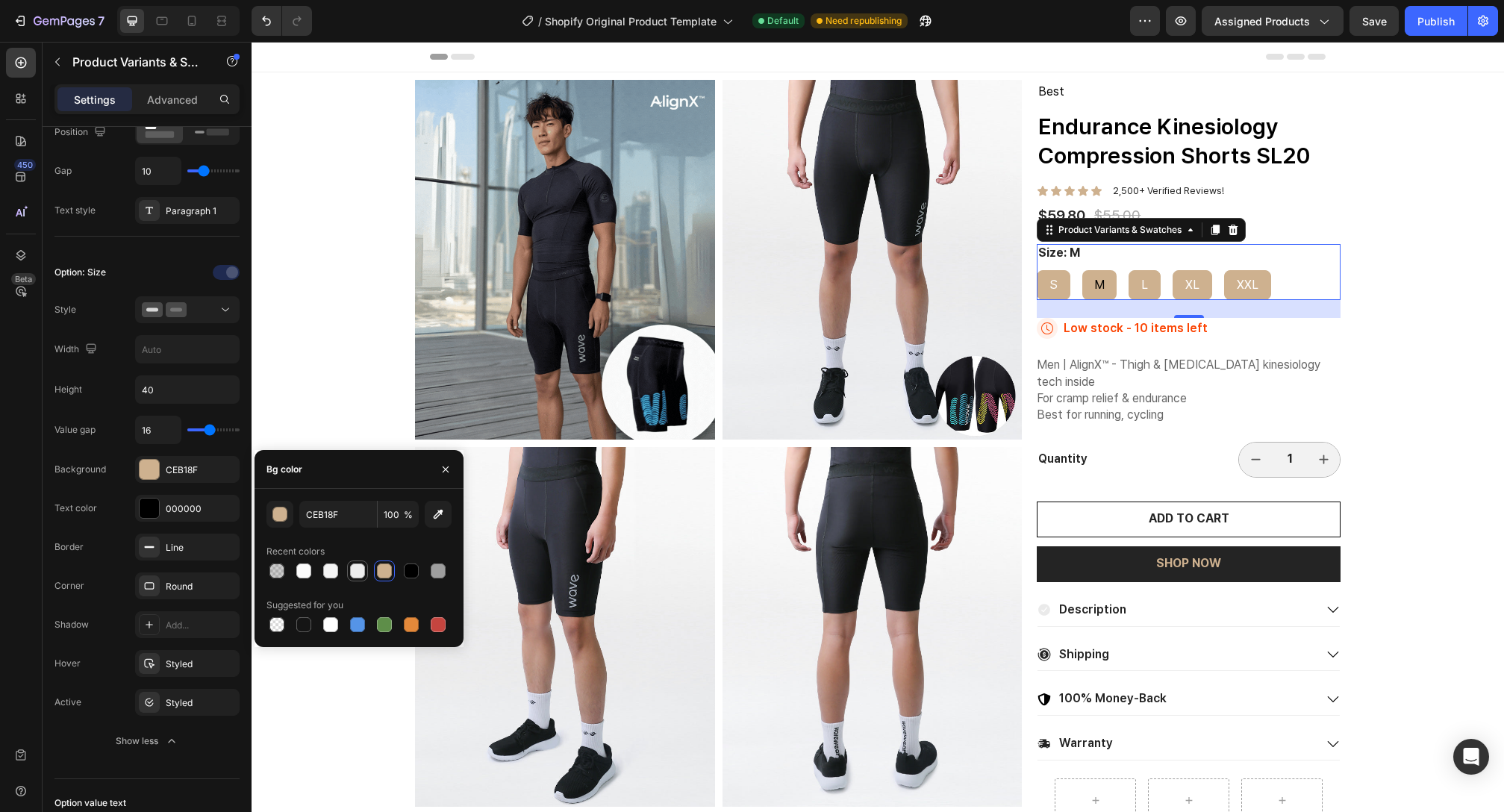
click at [365, 571] on div at bounding box center [358, 571] width 15 height 15
click at [389, 570] on div at bounding box center [385, 571] width 15 height 15
click at [366, 570] on div at bounding box center [357, 570] width 18 height 18
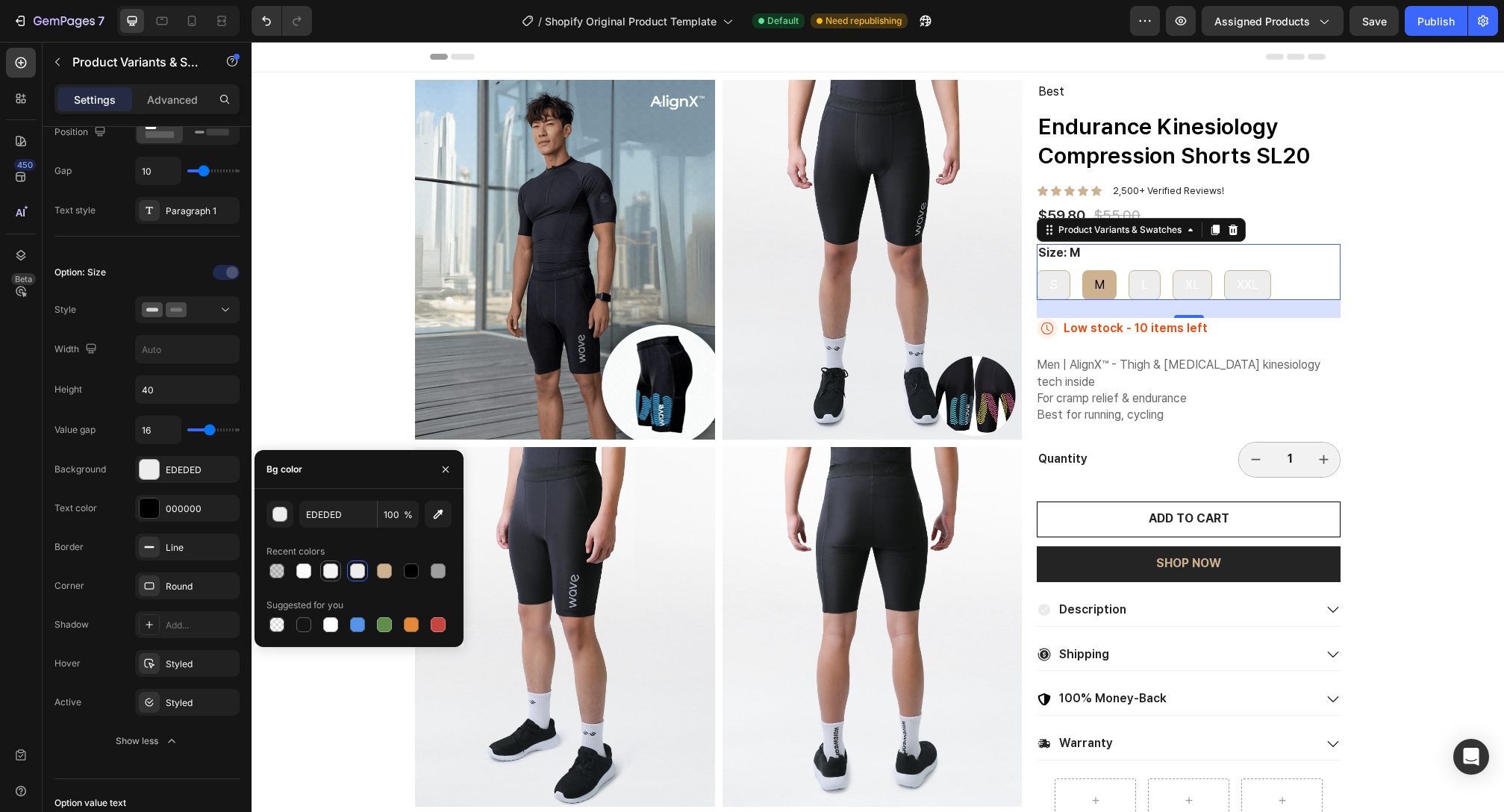
click at [337, 572] on div at bounding box center [331, 571] width 15 height 15
click at [333, 573] on div at bounding box center [331, 571] width 15 height 15
click at [336, 627] on div at bounding box center [331, 625] width 15 height 15
type input "FFFFFF"
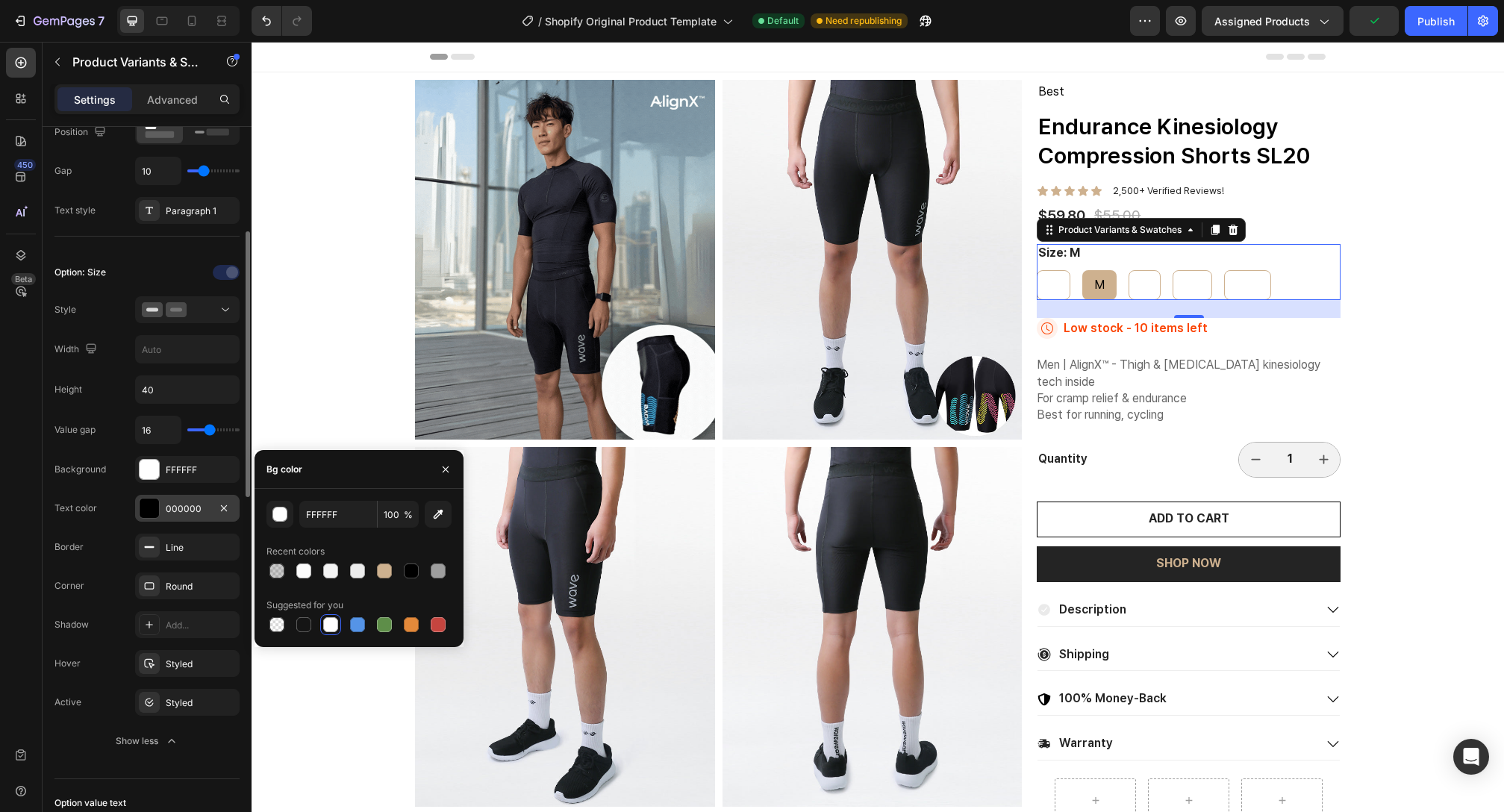
click at [154, 510] on div at bounding box center [149, 508] width 19 height 19
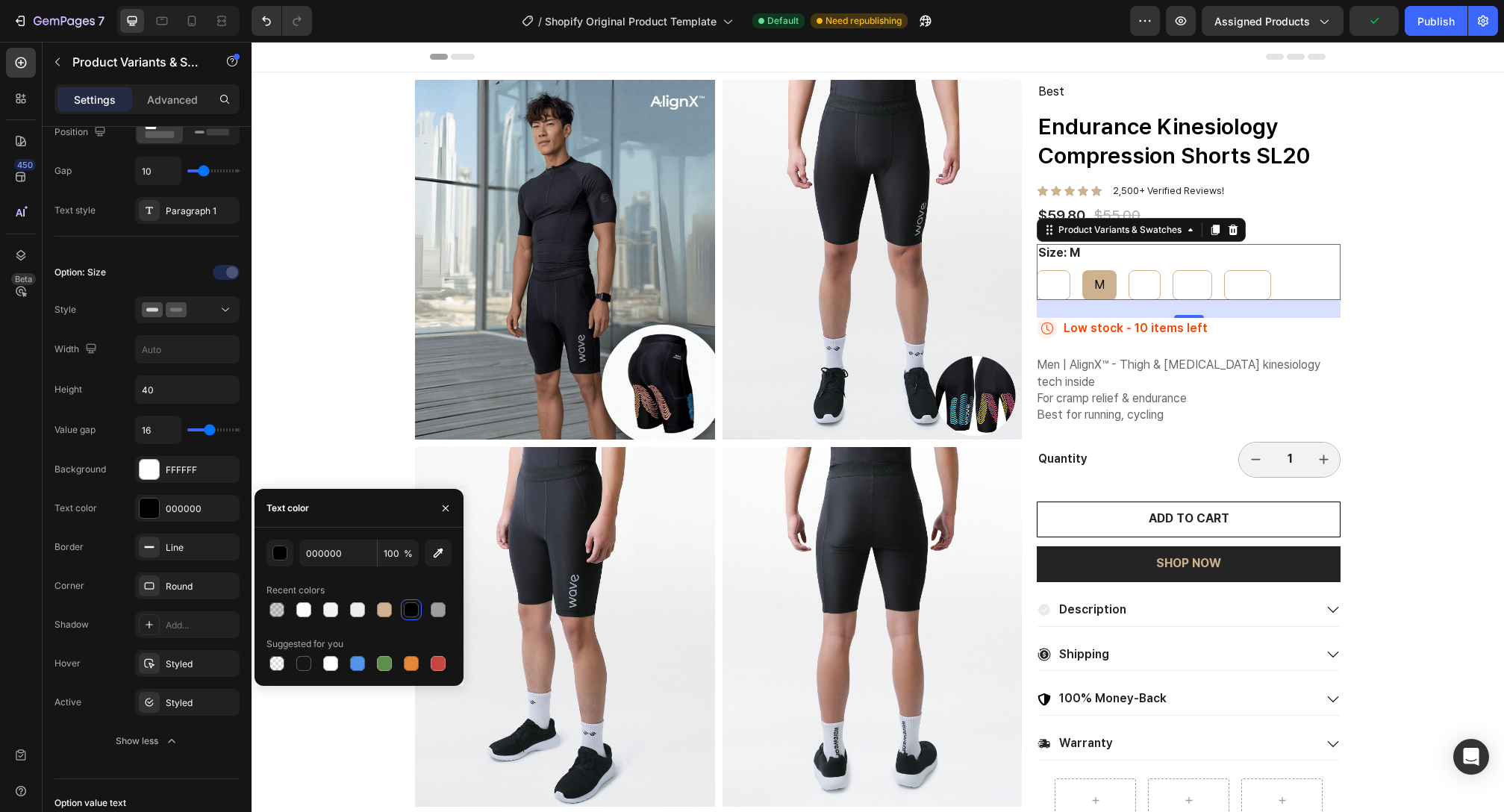
click at [345, 609] on div at bounding box center [359, 610] width 185 height 21
click at [333, 614] on div at bounding box center [331, 610] width 15 height 15
click at [381, 619] on div at bounding box center [385, 610] width 21 height 21
click at [390, 656] on div at bounding box center [384, 663] width 18 height 18
click at [419, 666] on div at bounding box center [411, 663] width 18 height 18
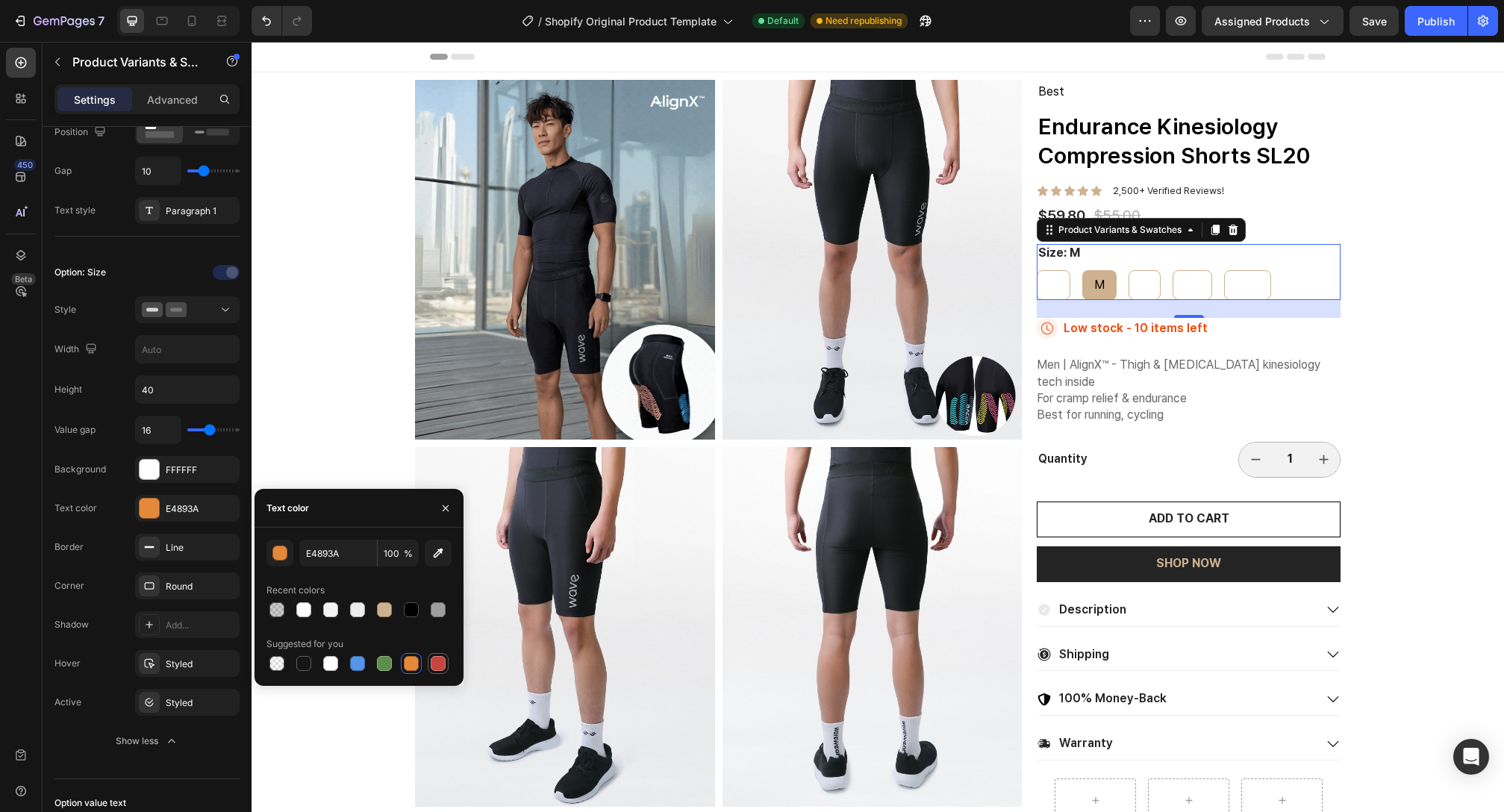
click at [438, 666] on div at bounding box center [438, 663] width 15 height 15
type input "C5453F"
click at [1173, 295] on div "XL" at bounding box center [1192, 285] width 38 height 28
click at [1172, 270] on input "XL XL XL" at bounding box center [1172, 269] width 1 height 1
radio input "true"
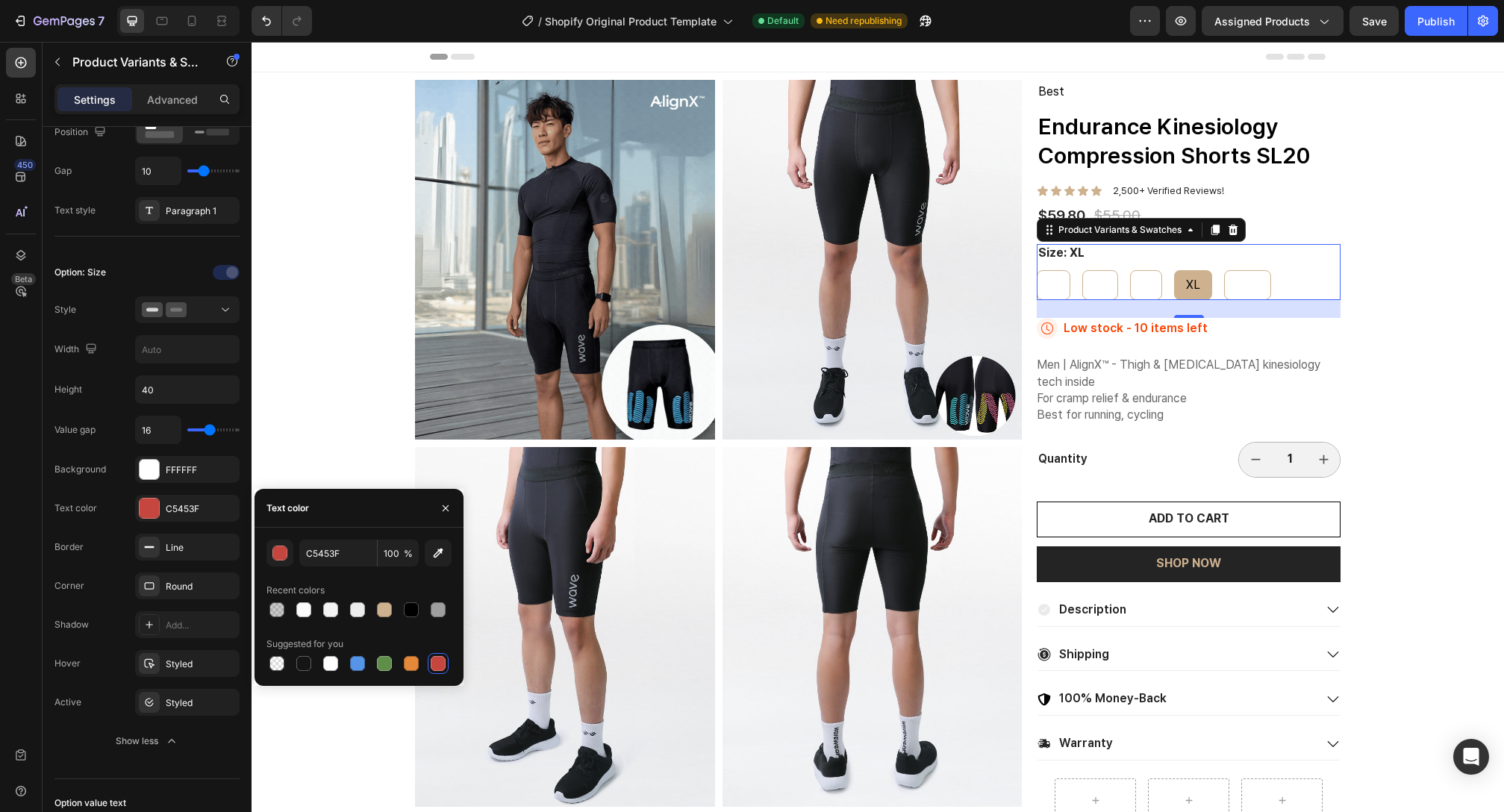
click at [1175, 295] on div "XL" at bounding box center [1194, 285] width 38 height 28
click at [1174, 270] on input "XL XL XL" at bounding box center [1174, 269] width 1 height 1
click at [1143, 288] on div "L" at bounding box center [1145, 285] width 30 height 28
click at [1130, 270] on input "L L L" at bounding box center [1129, 269] width 1 height 1
radio input "true"
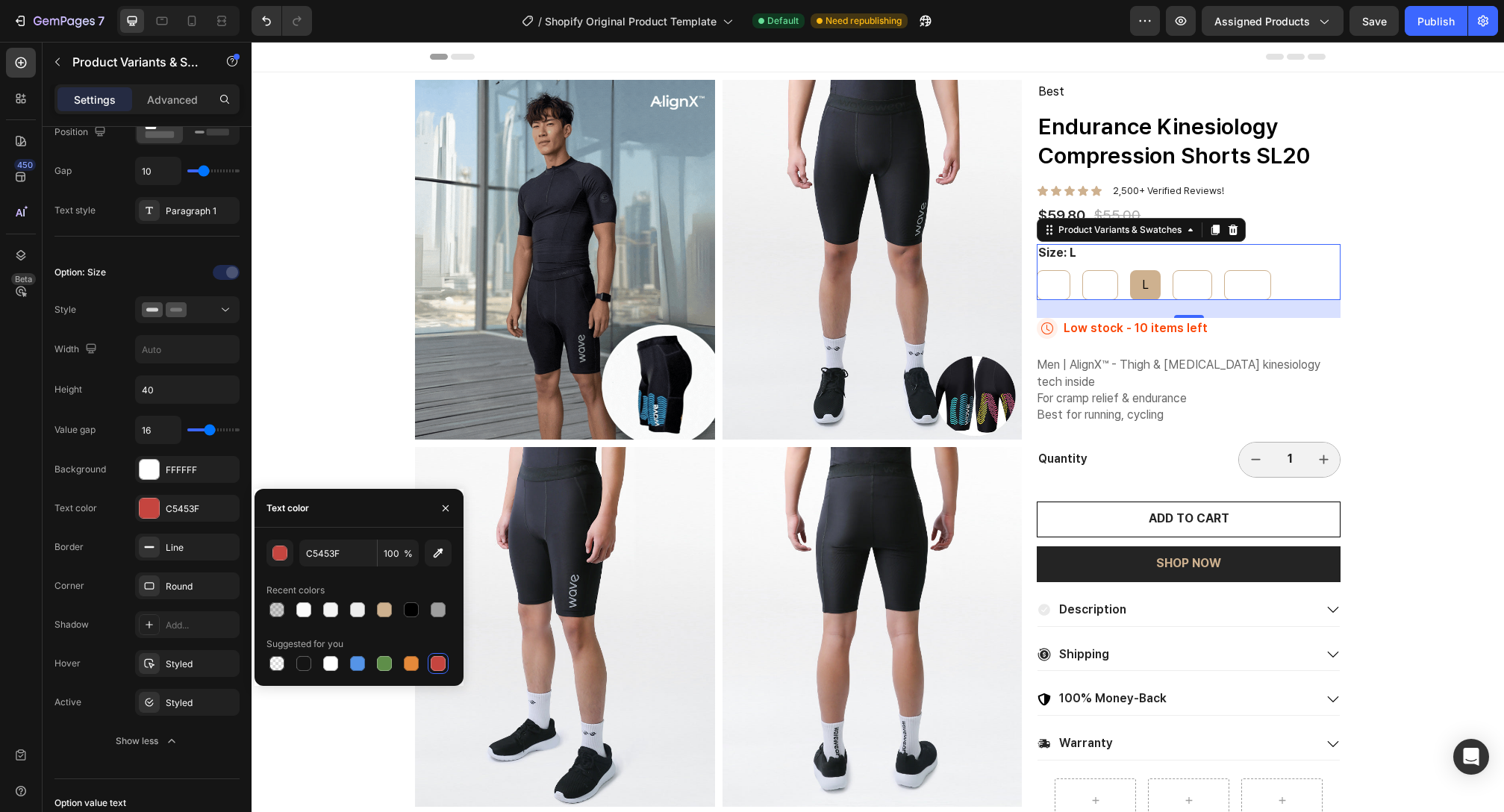
click at [1270, 265] on div "Size: L S S S M M M L L L XL XL XL XXL XXL XXL" at bounding box center [1188, 271] width 304 height 56
click at [1212, 229] on icon at bounding box center [1216, 230] width 9 height 10
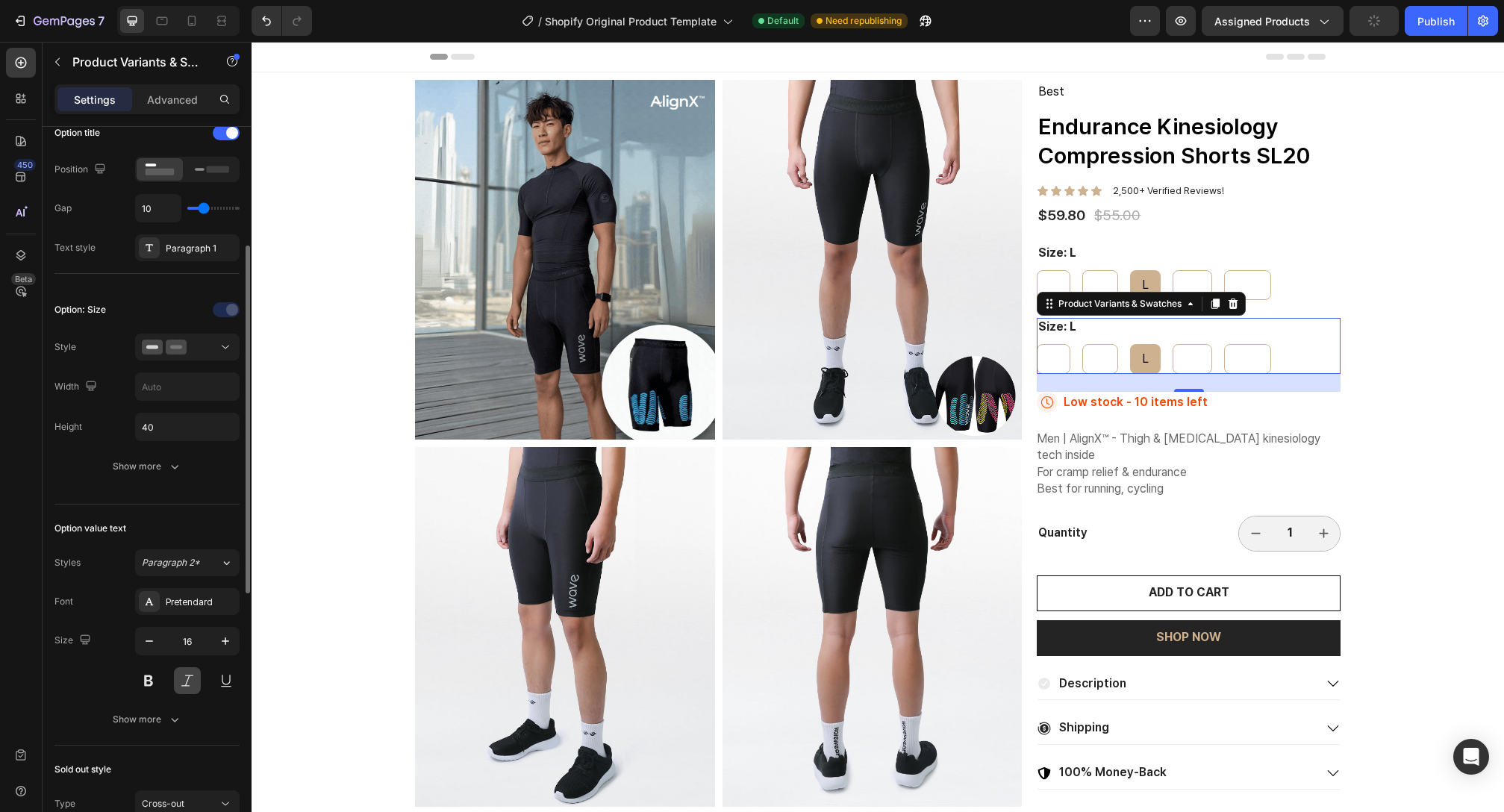
scroll to position [351, 0]
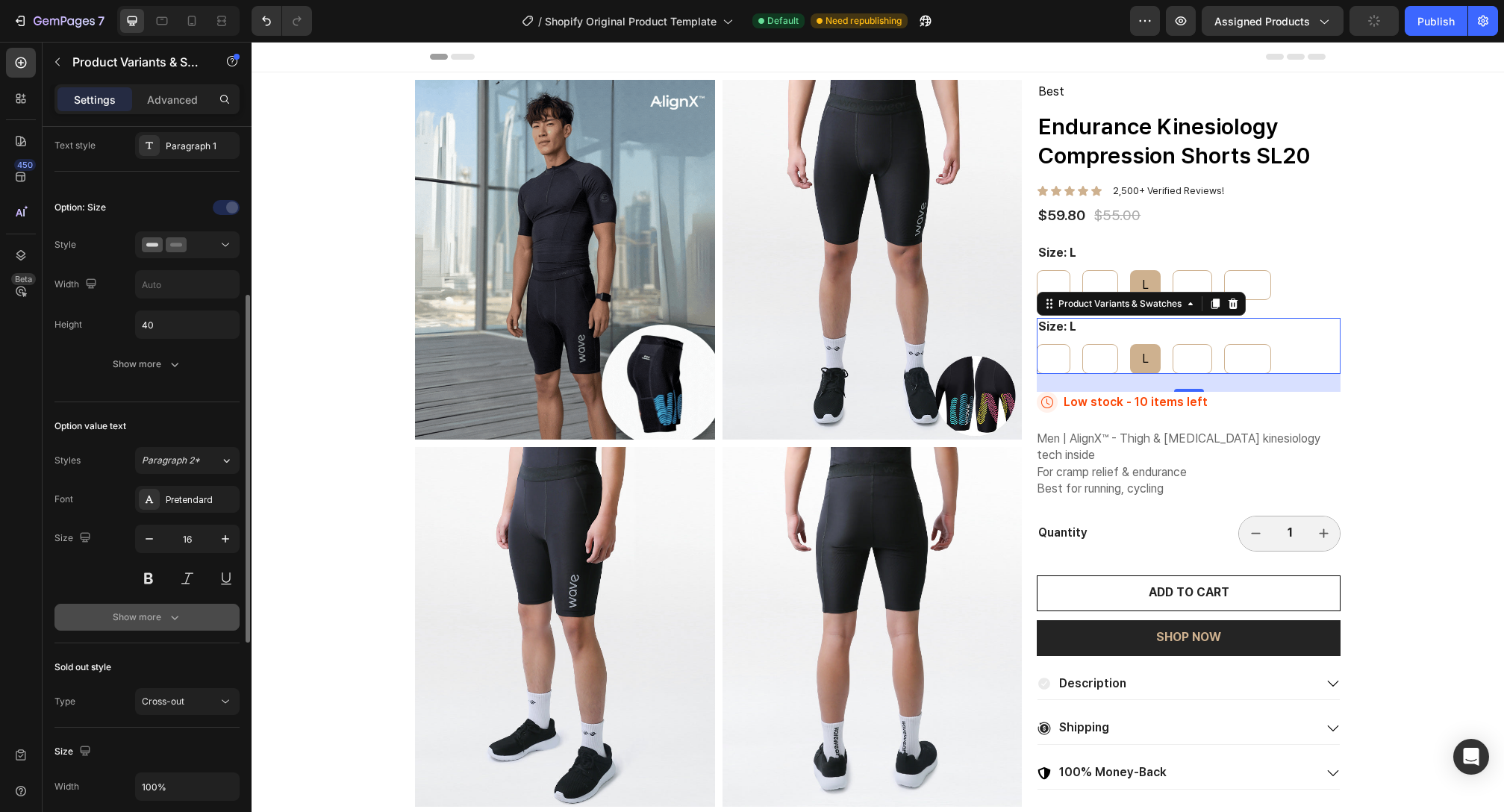
click at [171, 617] on icon "button" at bounding box center [175, 618] width 8 height 5
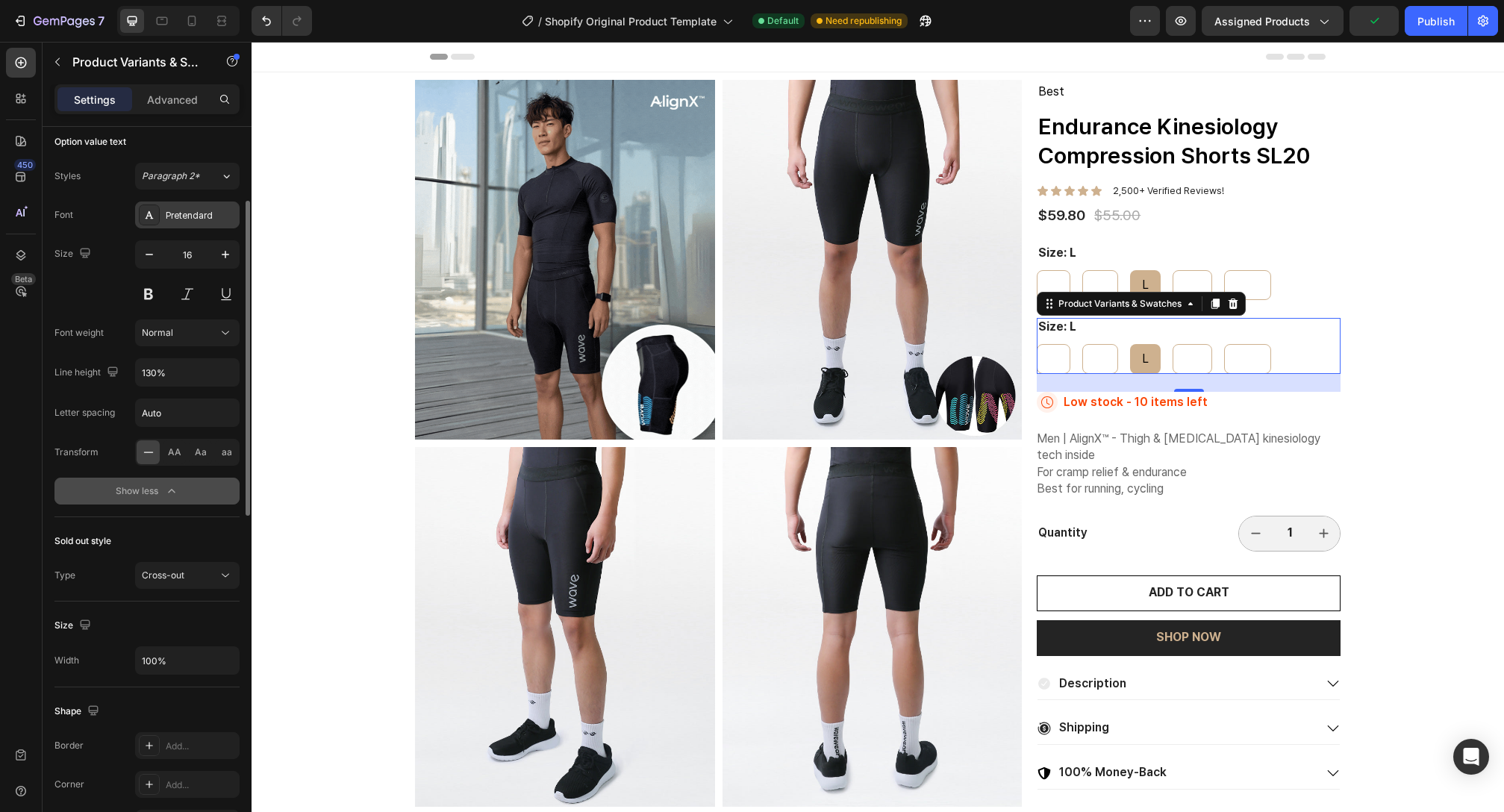
scroll to position [495, 0]
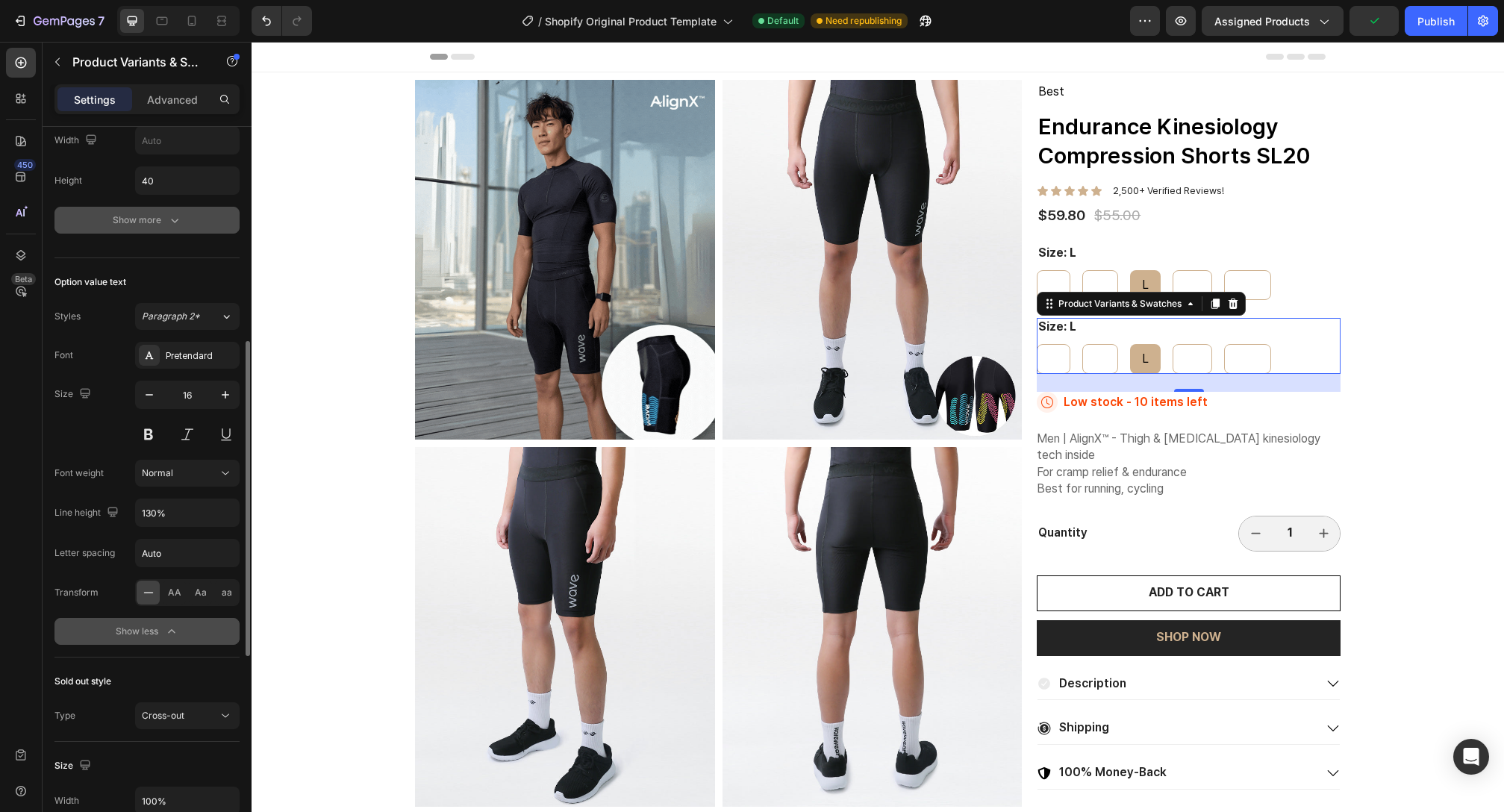
click at [184, 229] on button "Show more" at bounding box center [147, 220] width 185 height 27
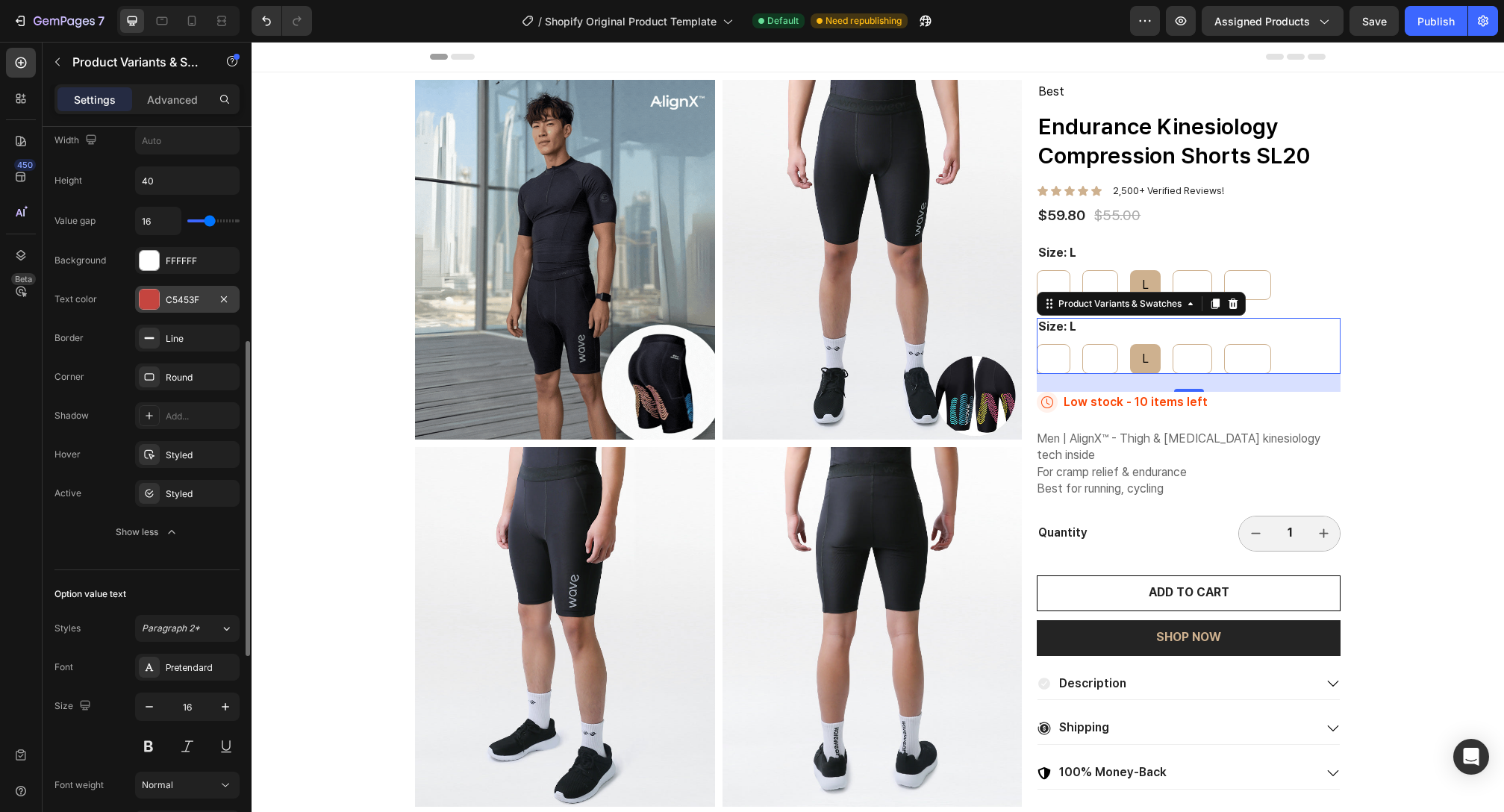
click at [155, 300] on div at bounding box center [149, 299] width 19 height 19
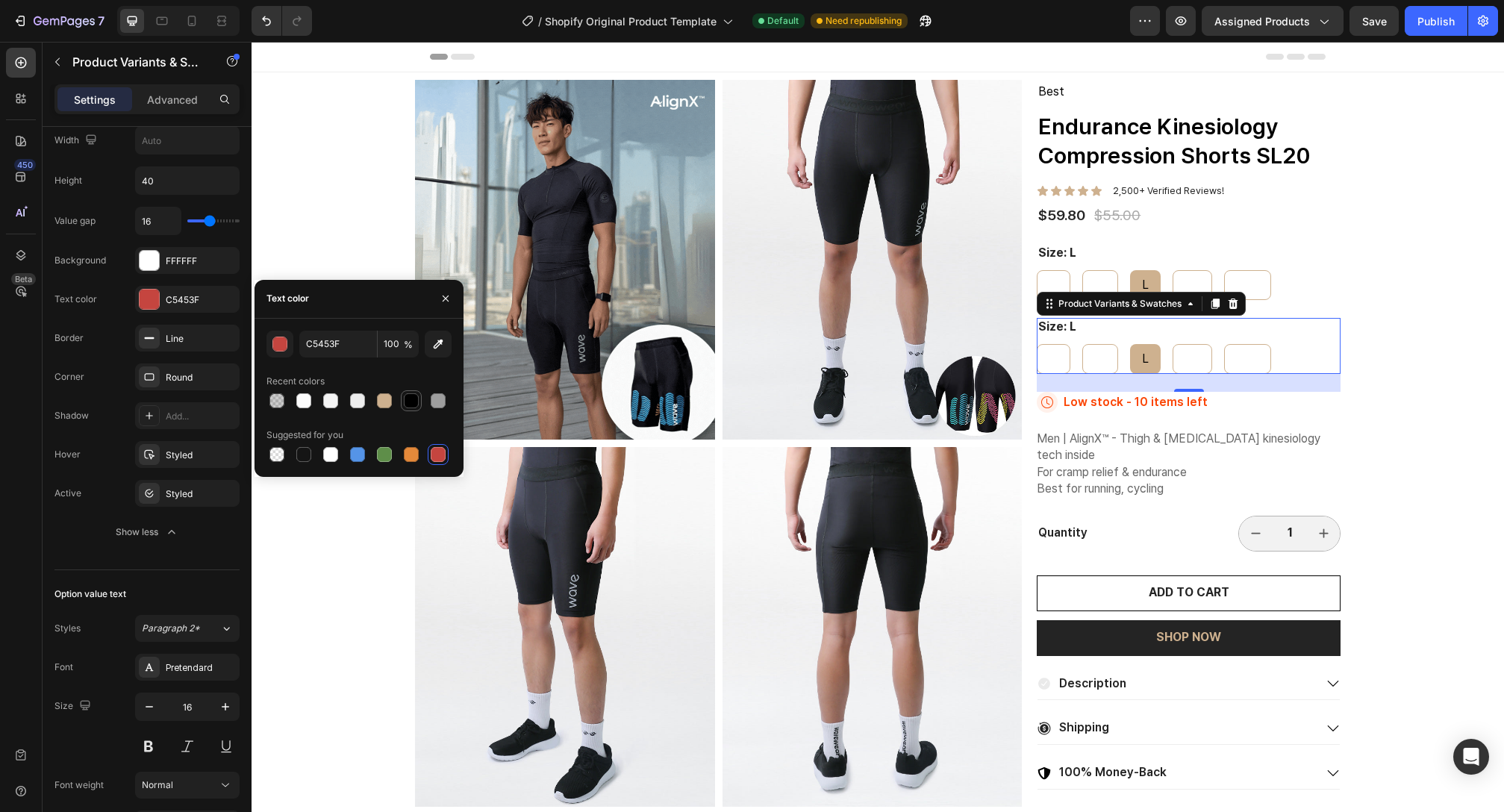
click at [416, 398] on div at bounding box center [411, 401] width 15 height 15
type input "000000"
click at [1249, 360] on span "XXL" at bounding box center [1247, 358] width 22 height 14
click at [1224, 345] on input "XXL XXL XXL" at bounding box center [1223, 344] width 1 height 1
radio input "true"
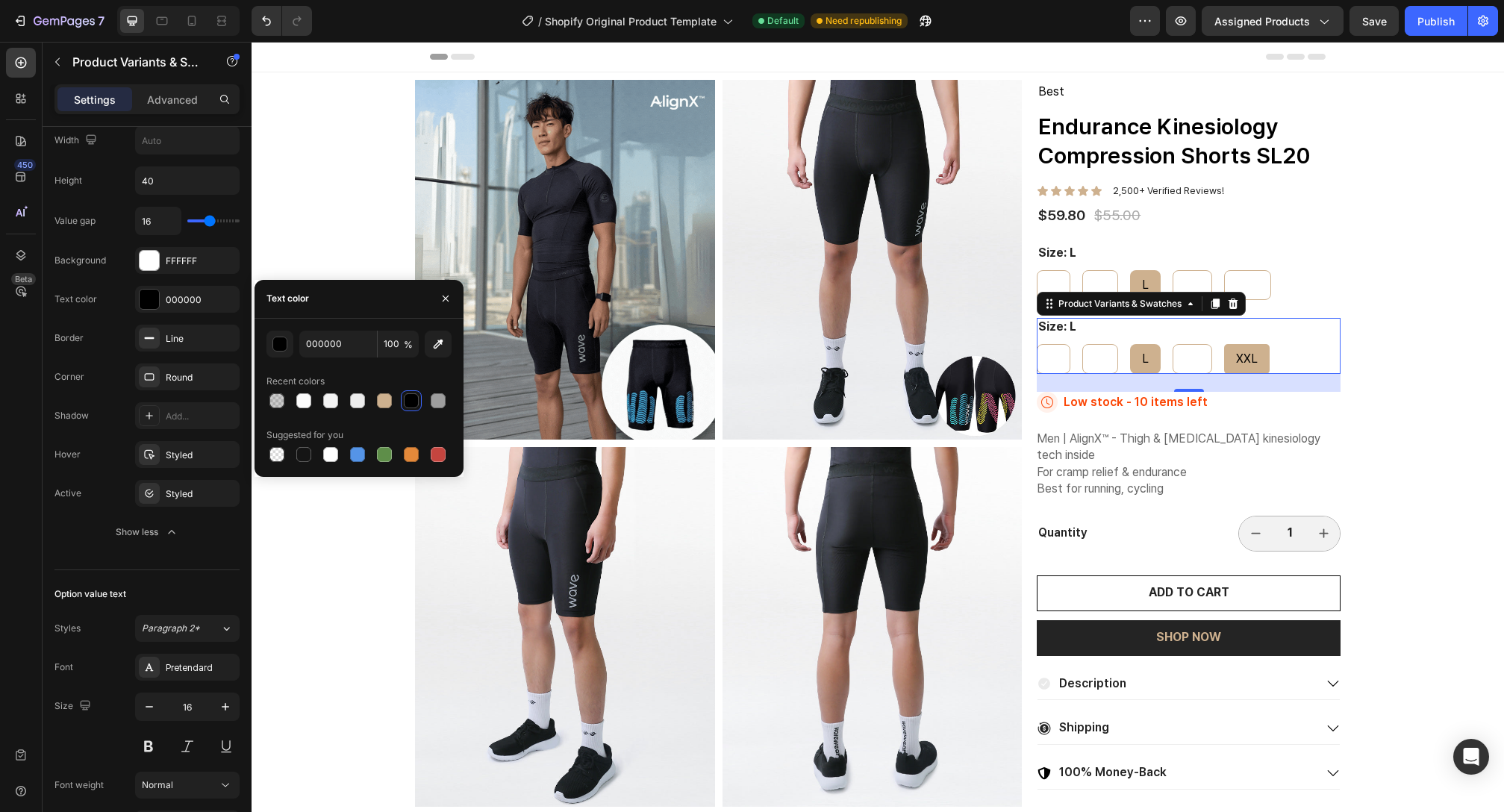
radio input "false"
click at [1233, 309] on icon at bounding box center [1233, 304] width 12 height 12
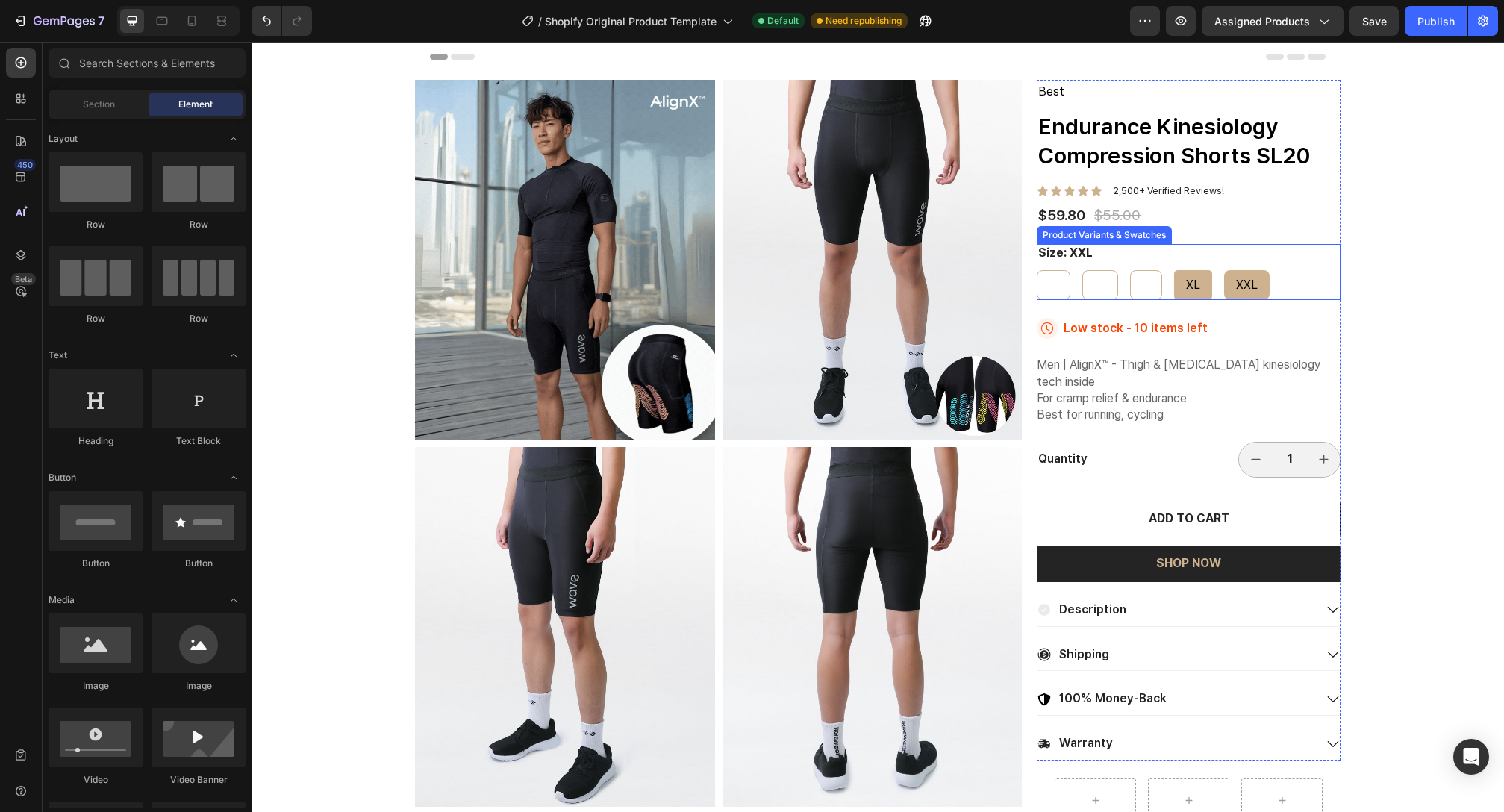
click at [1175, 277] on div "XL" at bounding box center [1194, 285] width 38 height 28
click at [1175, 270] on input "XL XL XL" at bounding box center [1174, 269] width 1 height 1
radio input "true"
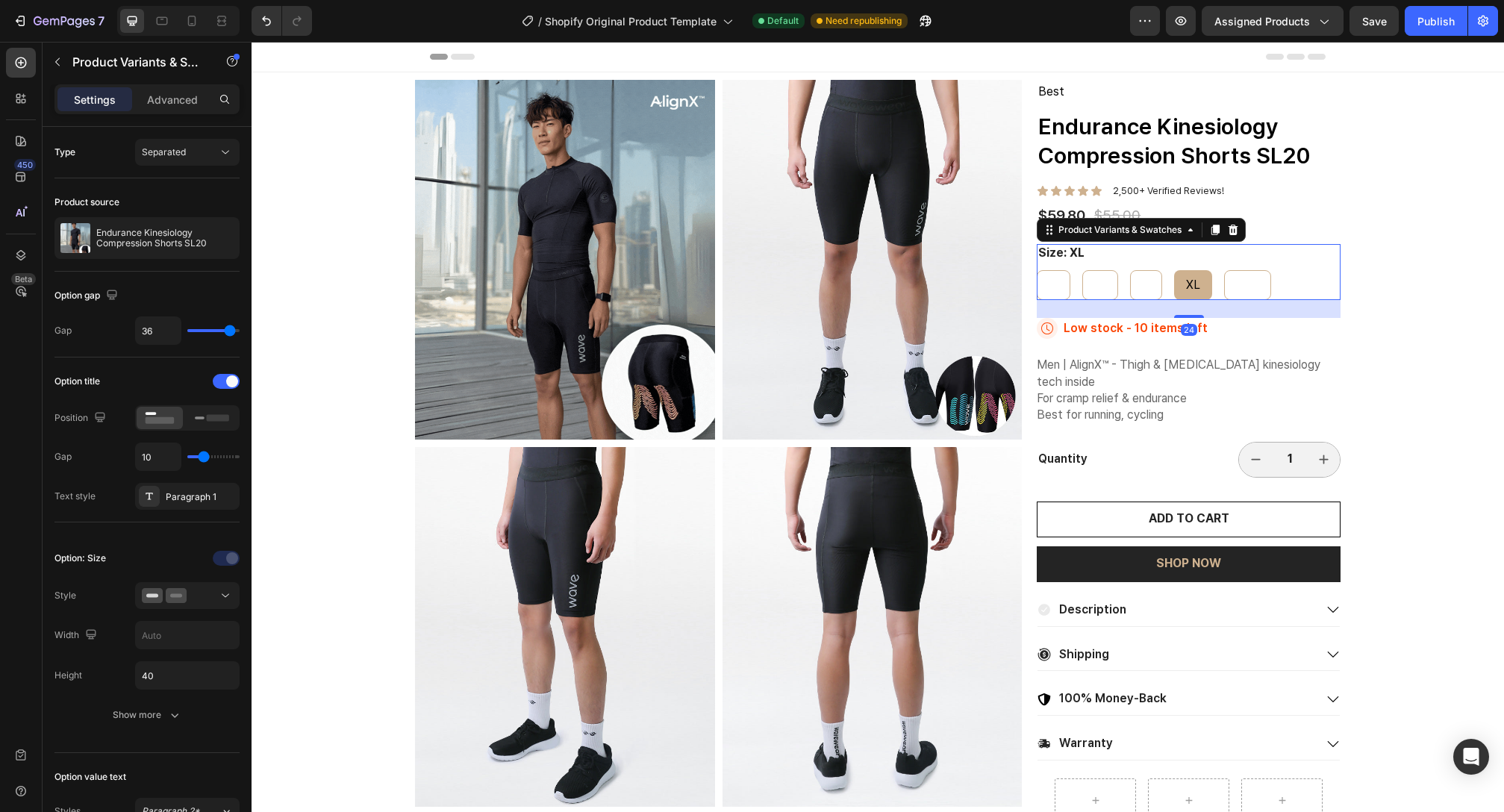
click at [1143, 324] on p "Low stock - 10 items left" at bounding box center [1135, 328] width 144 height 15
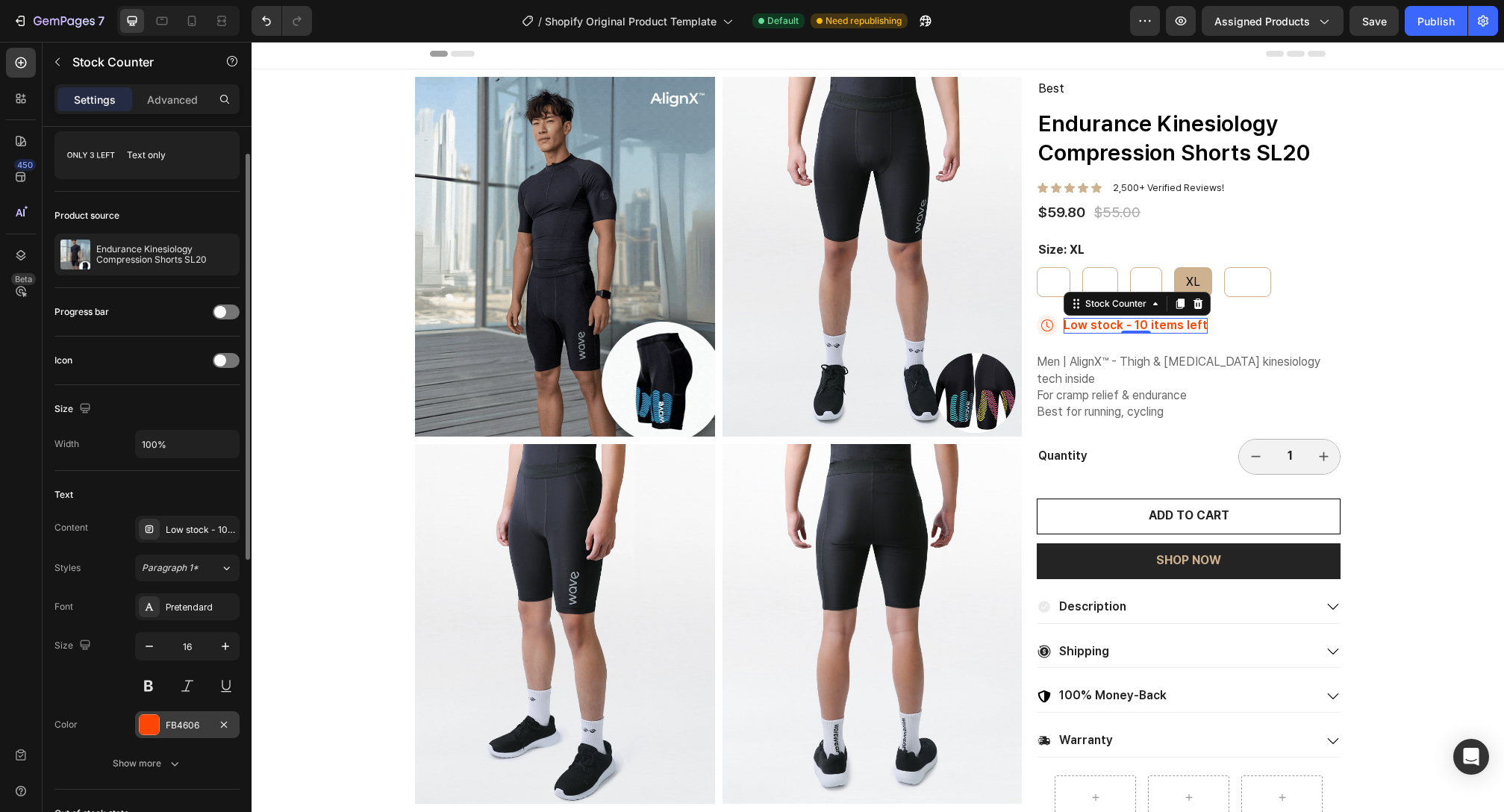
scroll to position [131, 0]
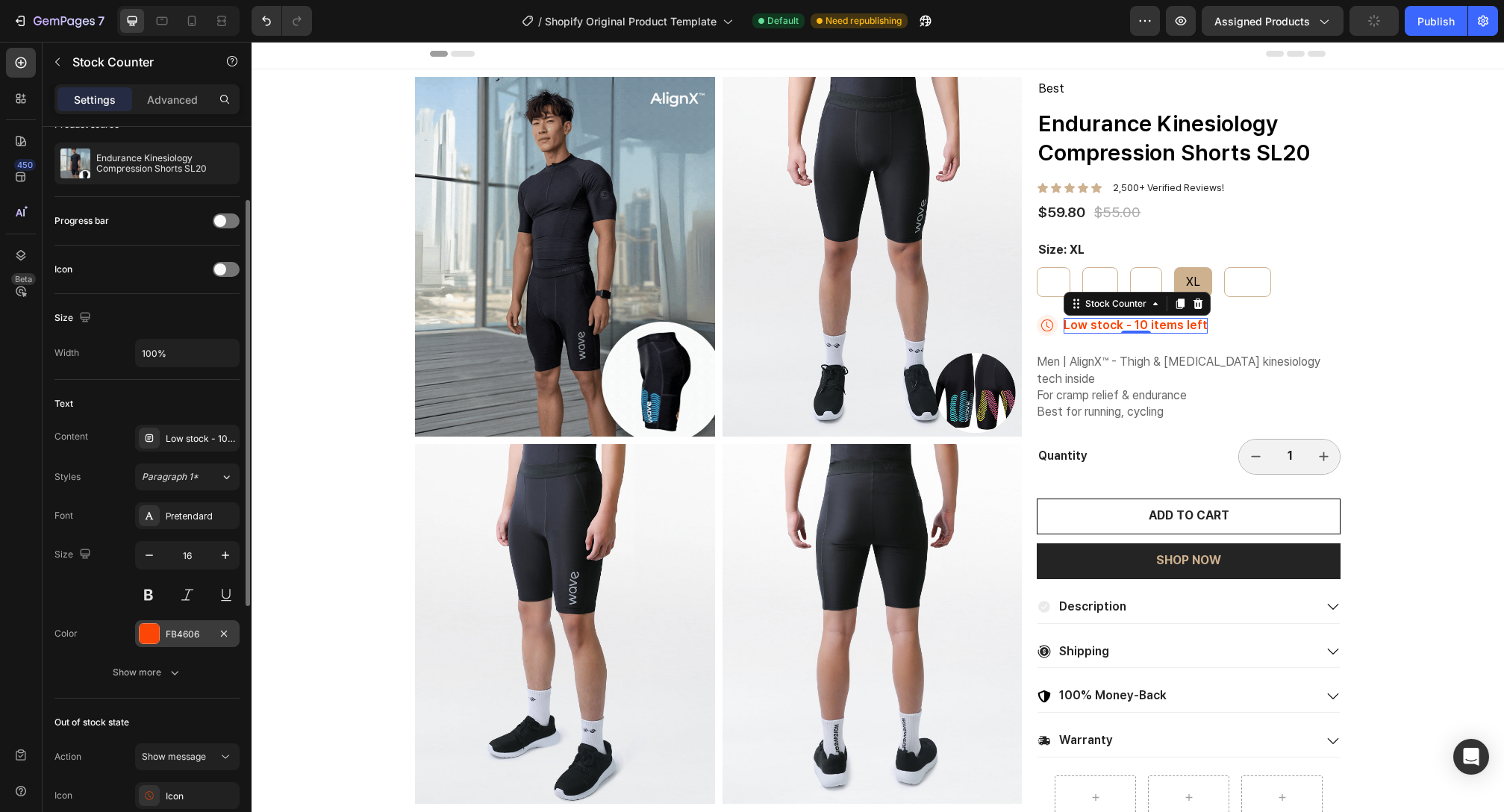
click at [188, 634] on div "FB4606" at bounding box center [187, 635] width 43 height 13
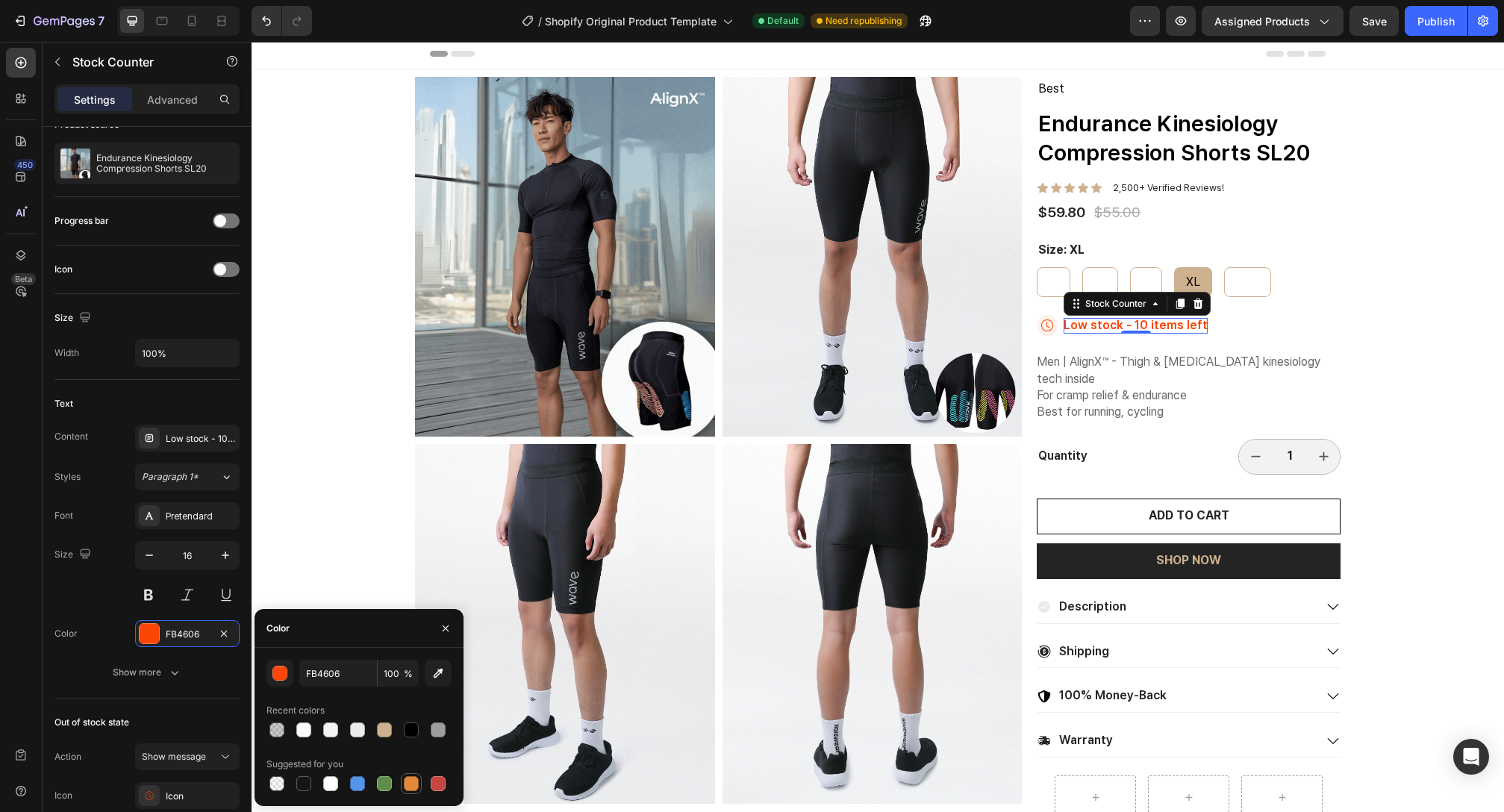
click at [417, 785] on div at bounding box center [411, 784] width 15 height 15
click at [443, 783] on div at bounding box center [438, 784] width 15 height 15
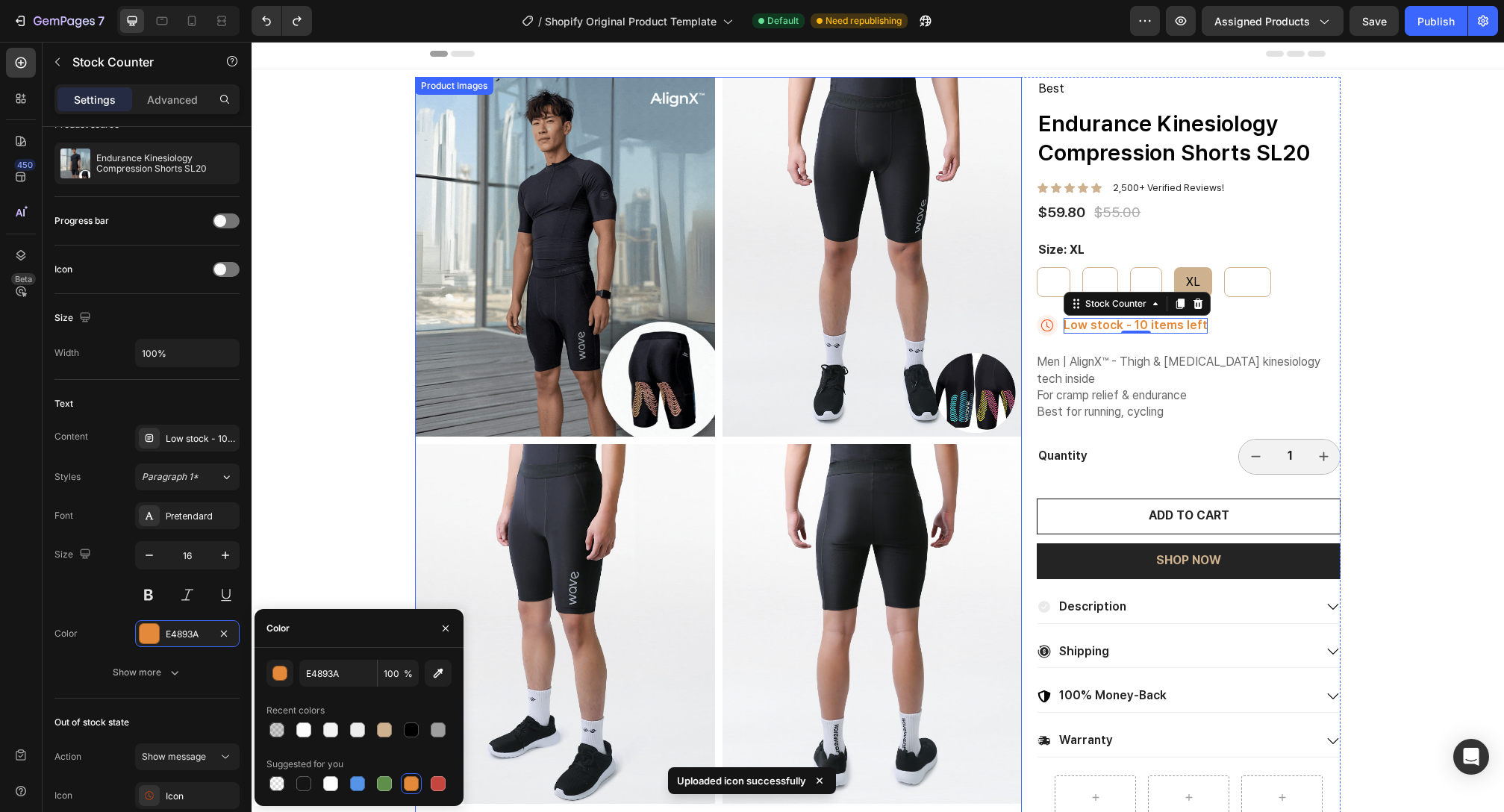
type input "FB4606"
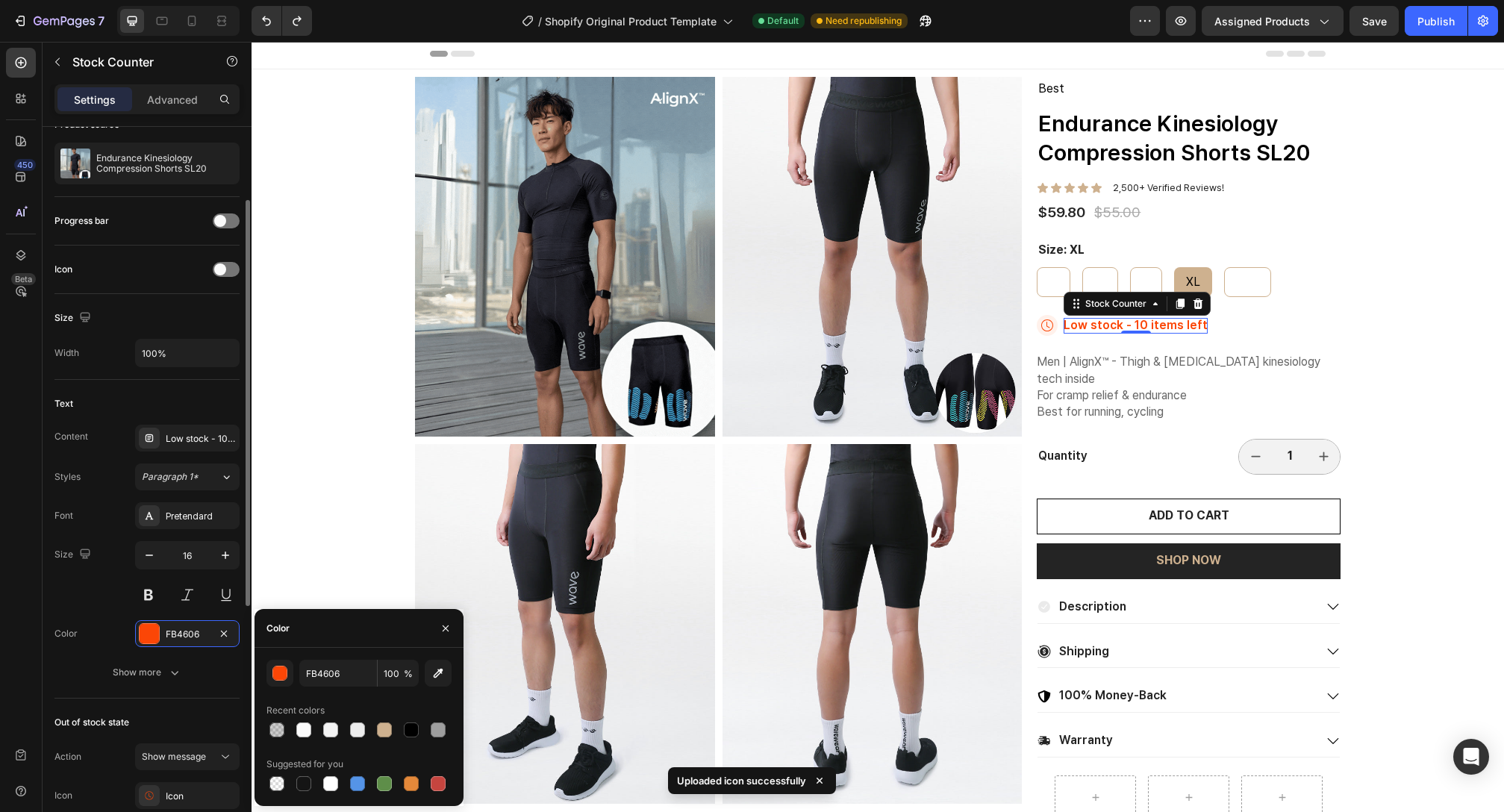
click at [115, 595] on div "Size 16" at bounding box center [147, 575] width 185 height 68
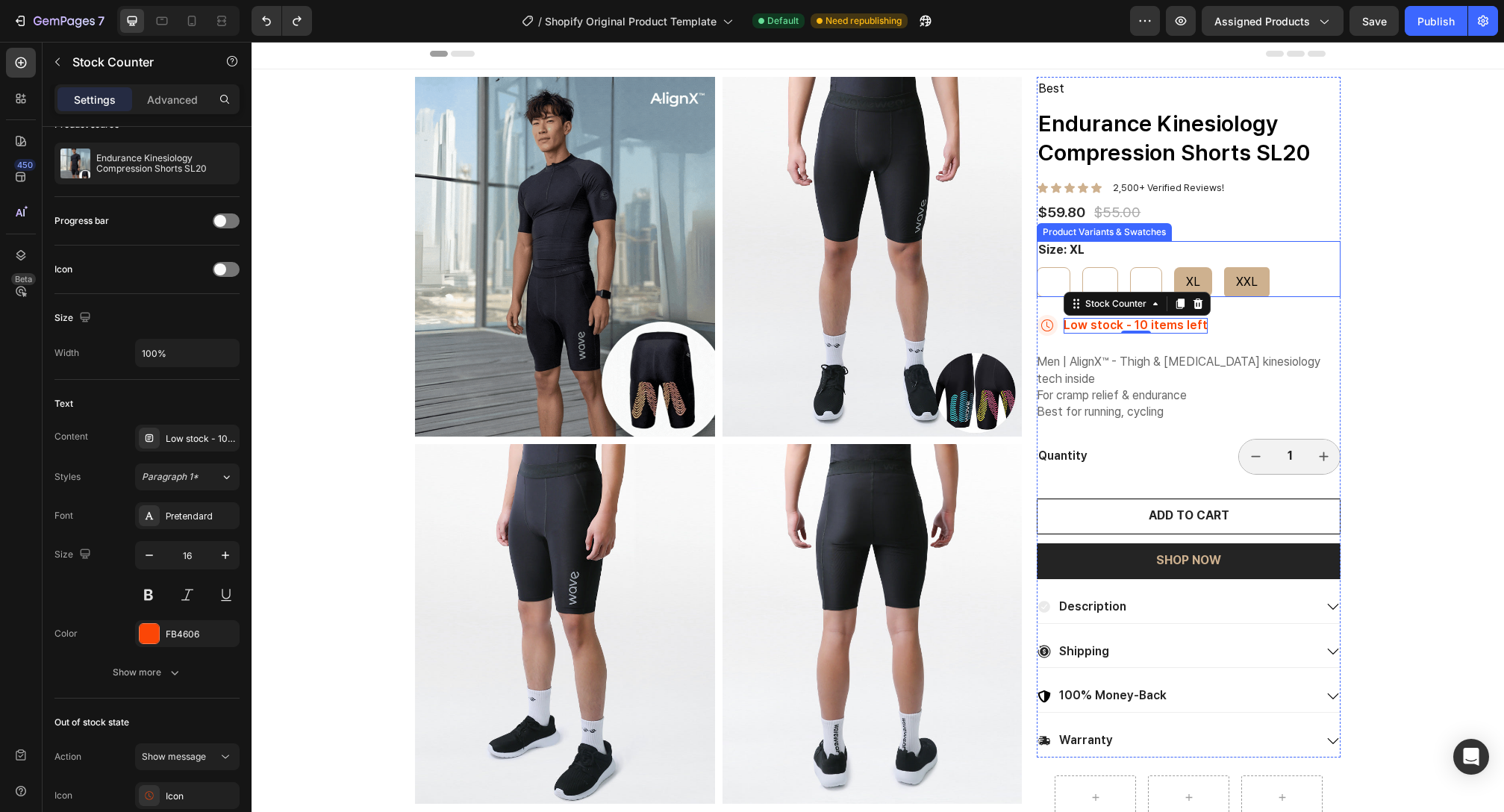
click at [1230, 270] on div "XXL" at bounding box center [1247, 282] width 46 height 28
click at [1224, 267] on input "XXL XXL XXL" at bounding box center [1223, 267] width 1 height 1
radio input "true"
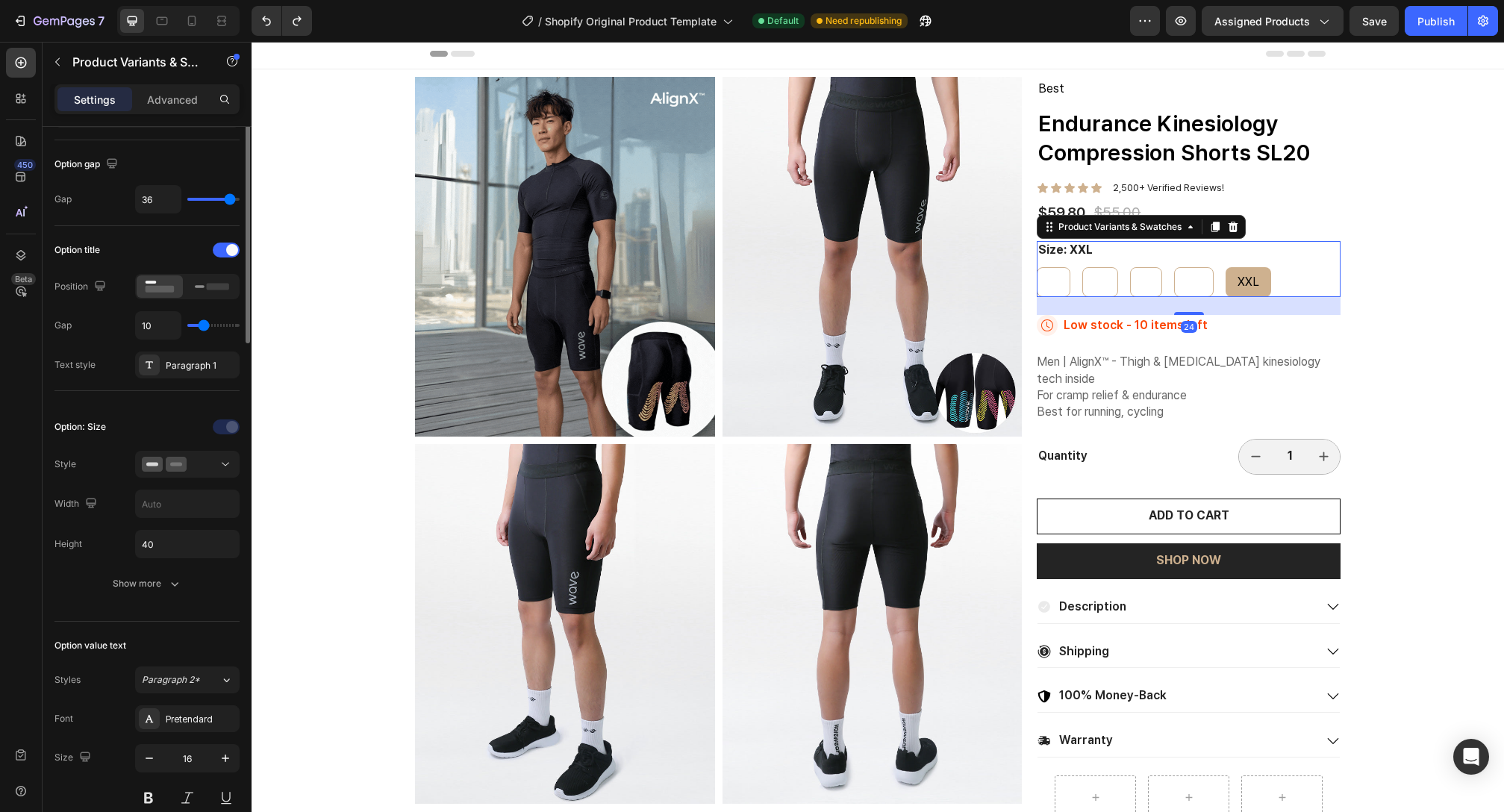
scroll to position [0, 0]
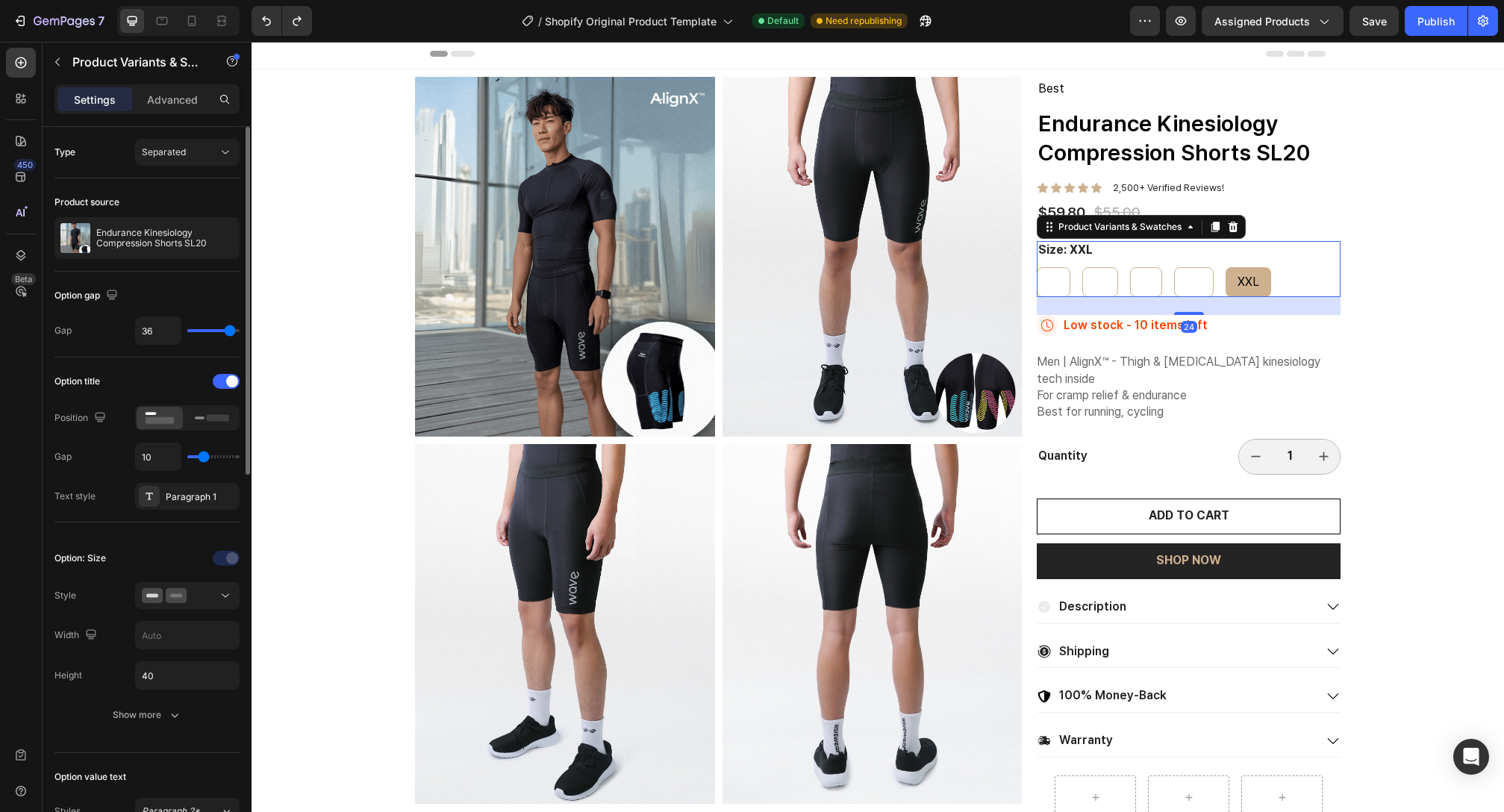
click at [1158, 254] on div "Size: XXL S S S M M M L L L XL XL XL XXL XXL XXL" at bounding box center [1188, 268] width 304 height 56
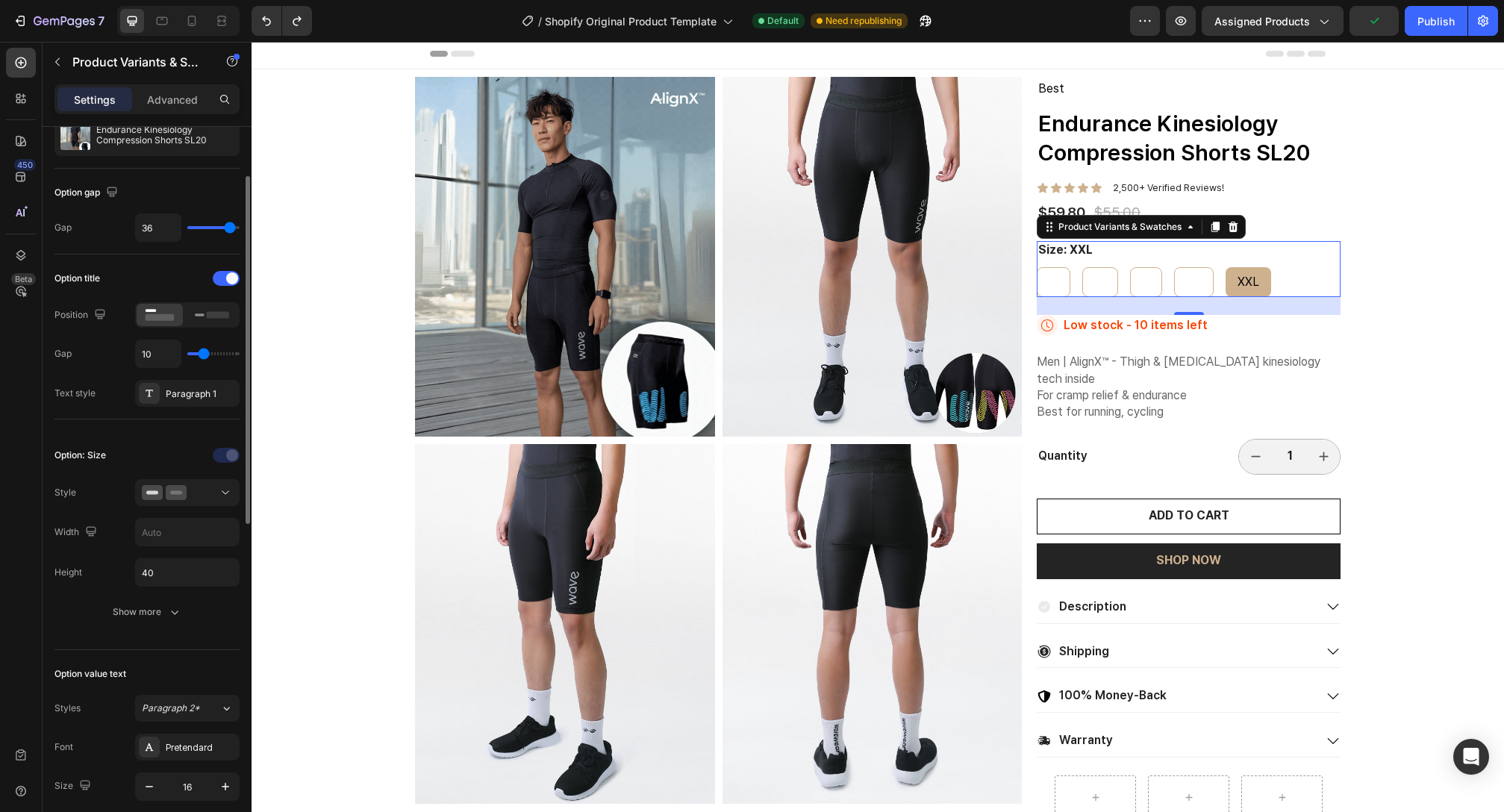
click at [171, 631] on div "Option: Size Style Width Height 40 Show more" at bounding box center [147, 534] width 185 height 206
click at [151, 624] on button "Show more" at bounding box center [147, 612] width 185 height 27
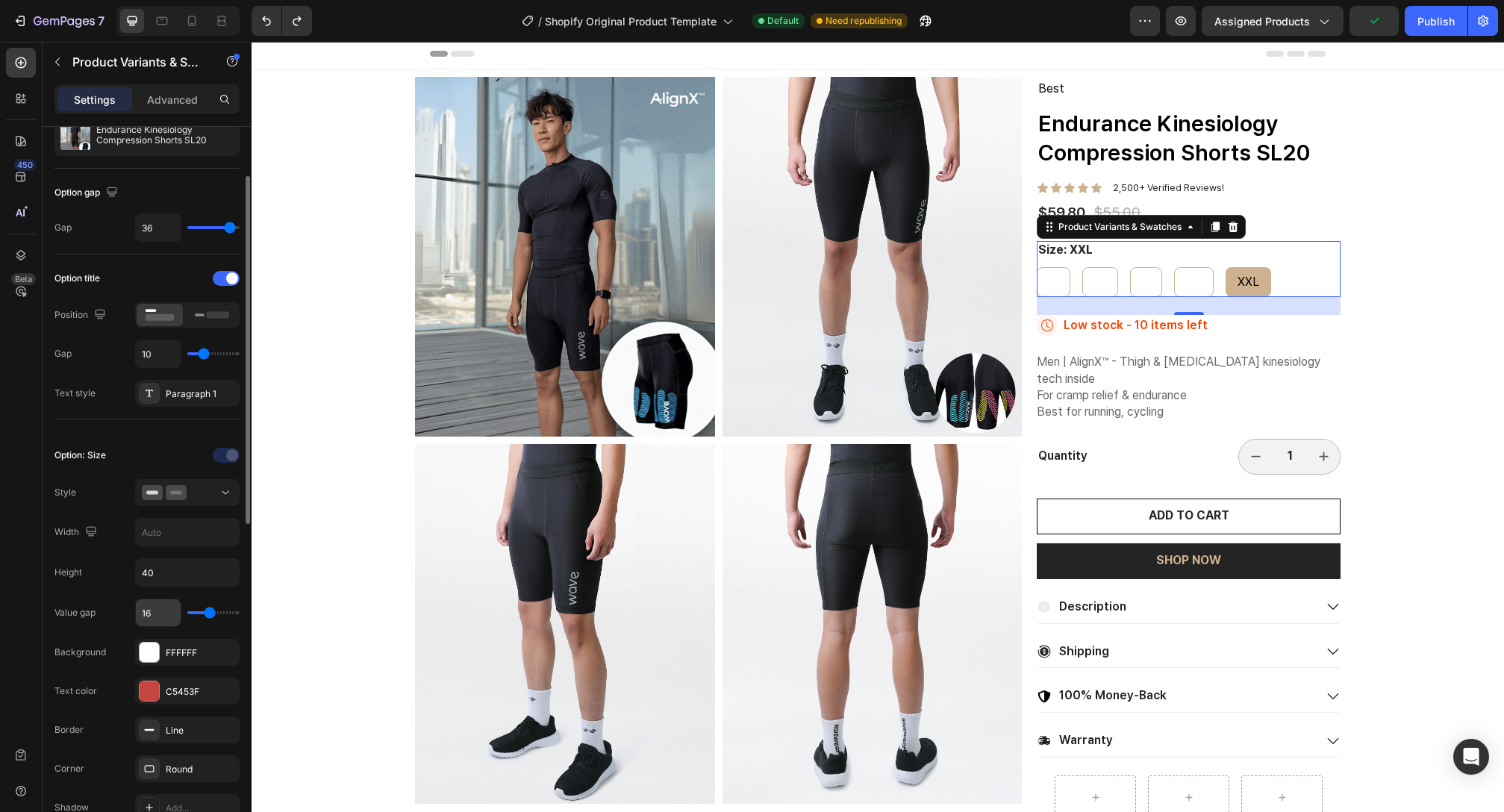
scroll to position [244, 0]
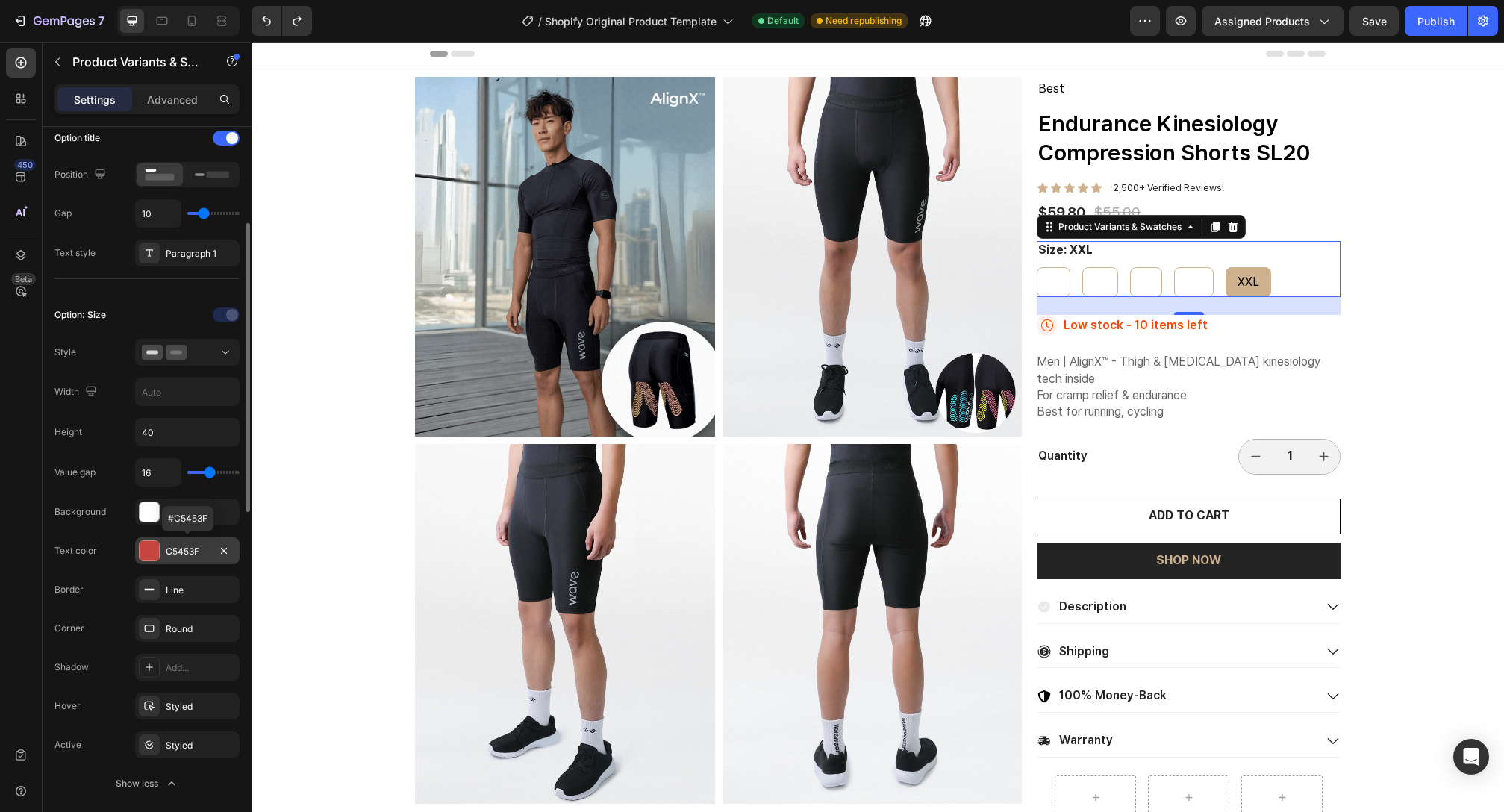
click at [150, 548] on div at bounding box center [149, 551] width 19 height 19
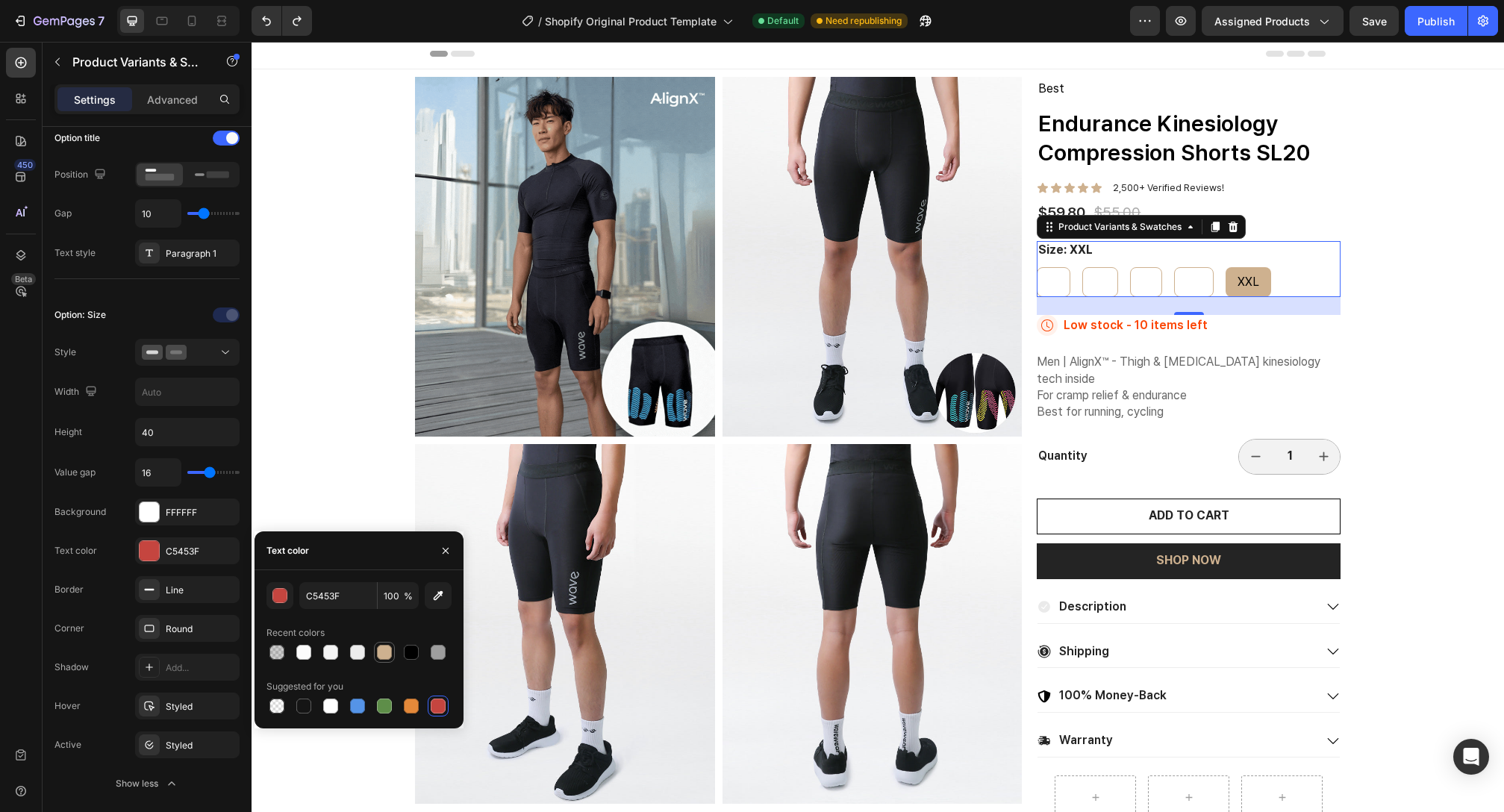
click at [380, 654] on div at bounding box center [385, 653] width 15 height 15
click at [403, 654] on div at bounding box center [411, 652] width 18 height 18
click at [410, 656] on div at bounding box center [411, 653] width 15 height 15
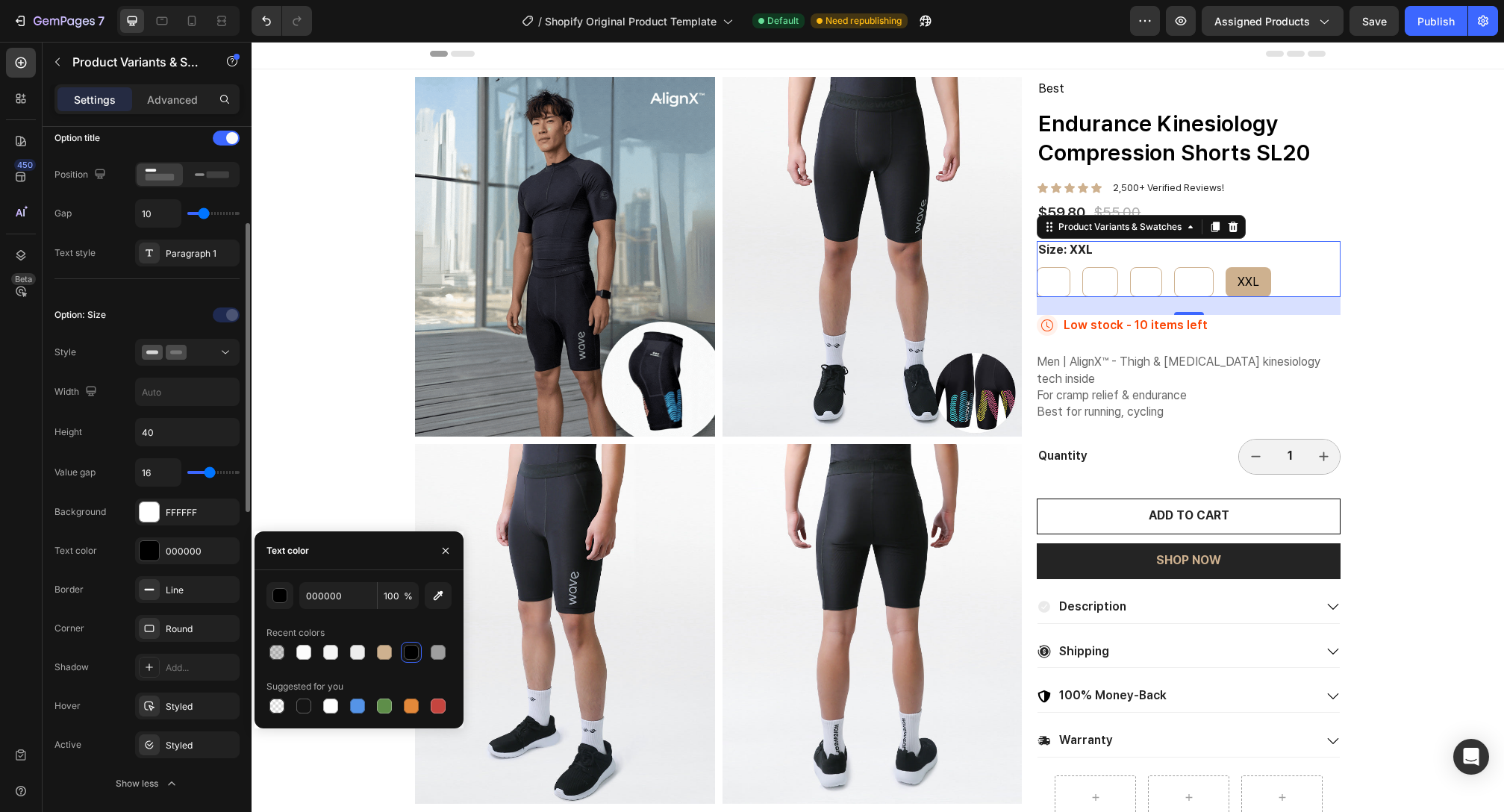
click at [111, 609] on div "Value gap 16 Background FFFFFF Text color 000000 Border Line Corner Round Shado…" at bounding box center [147, 627] width 185 height 339
click at [438, 707] on div at bounding box center [438, 706] width 15 height 15
type input "C5453F"
click at [1213, 284] on div "S S S M M M L L L XL XL XL XXL XXL XXL" at bounding box center [1188, 282] width 304 height 30
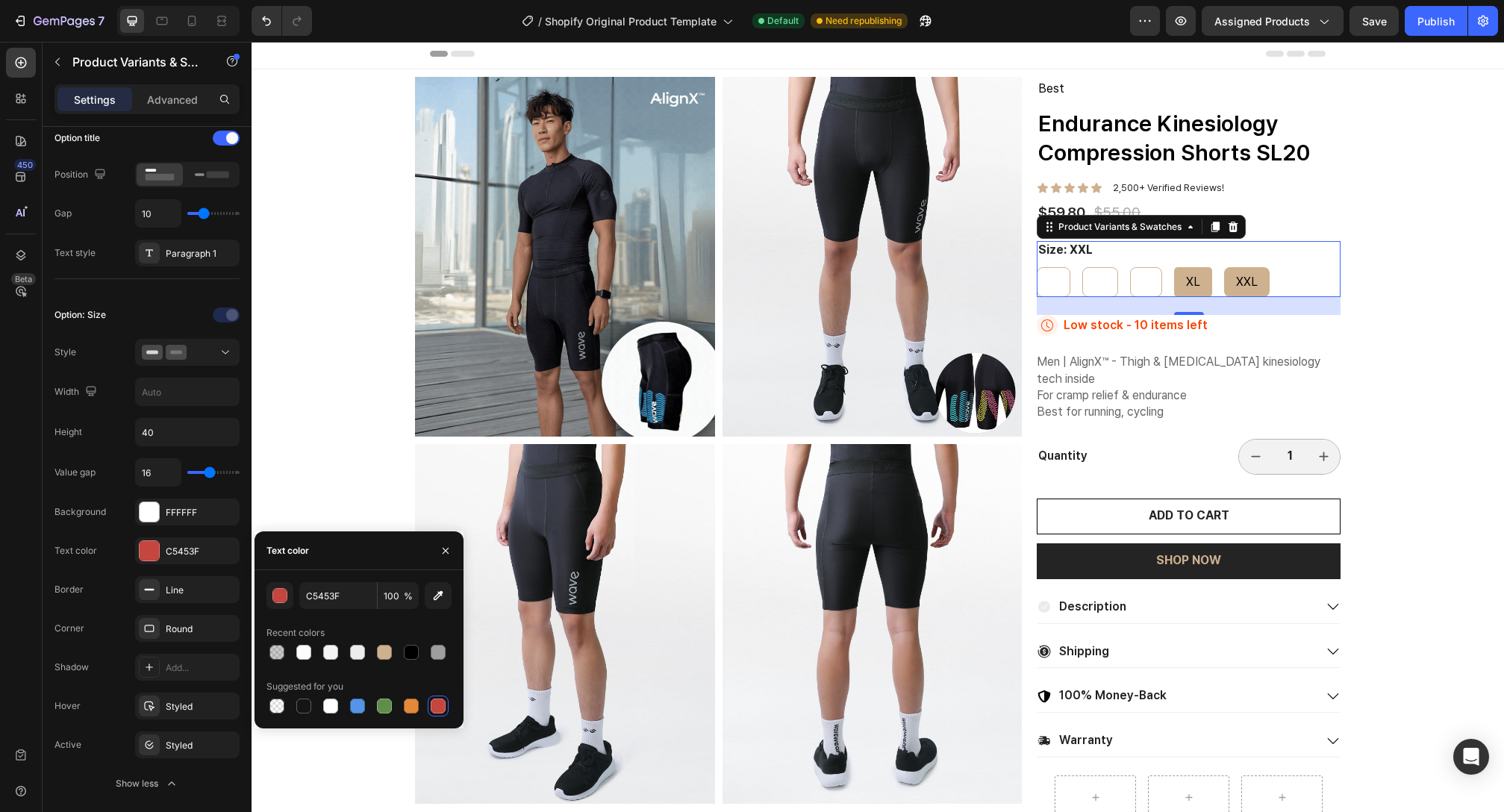
click at [1194, 287] on div "XL" at bounding box center [1194, 282] width 38 height 28
click at [1175, 267] on input "XL XL XL" at bounding box center [1174, 267] width 1 height 1
radio input "true"
click at [1239, 287] on span "XXL" at bounding box center [1247, 282] width 22 height 14
click at [1224, 267] on input "XXL XXL XXL" at bounding box center [1223, 267] width 1 height 1
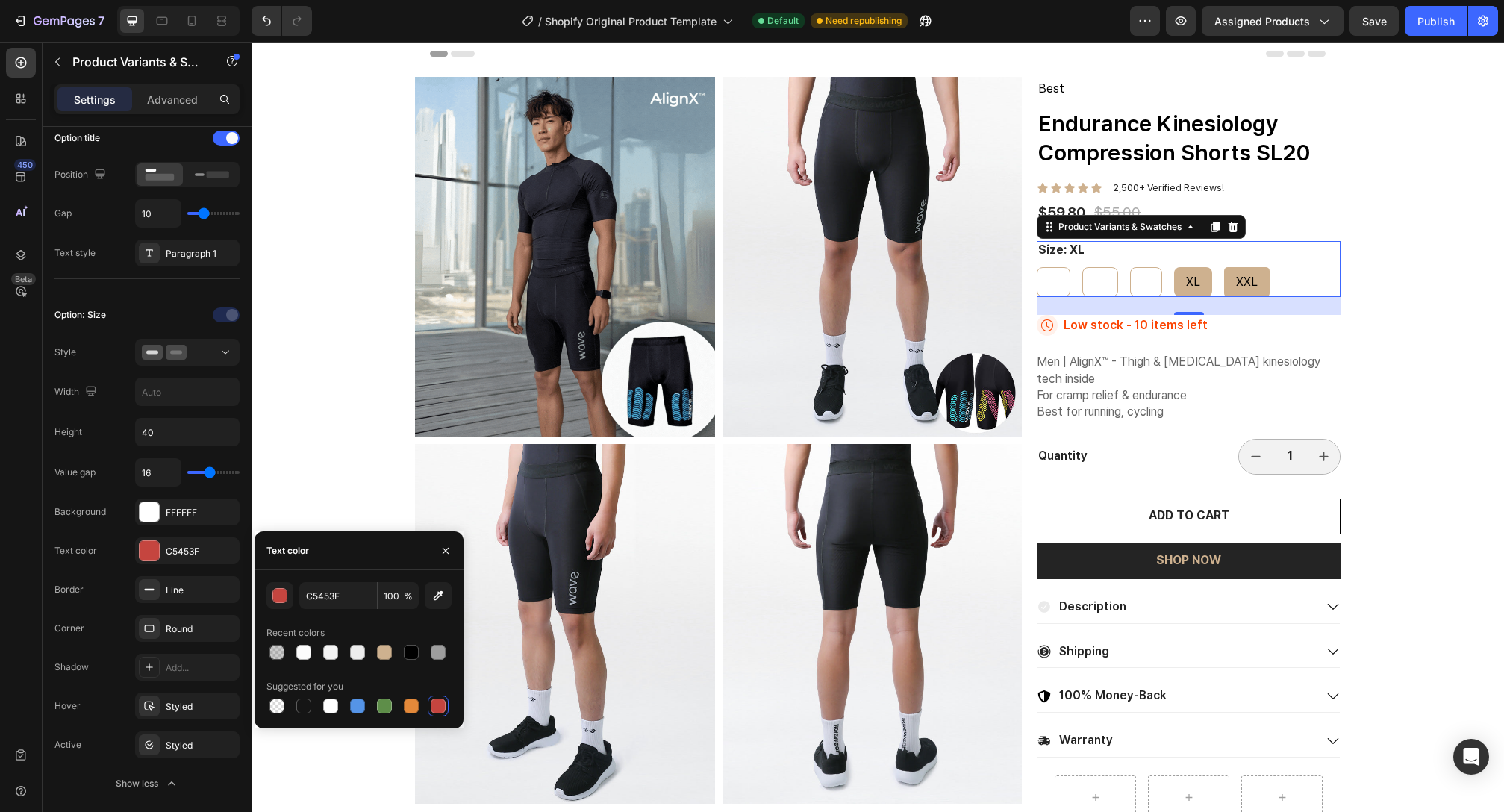
radio input "true"
click at [410, 649] on div at bounding box center [411, 653] width 15 height 15
type input "000000"
click at [1060, 284] on div "S" at bounding box center [1053, 282] width 32 height 28
click at [1037, 267] on input "S S S" at bounding box center [1036, 267] width 1 height 1
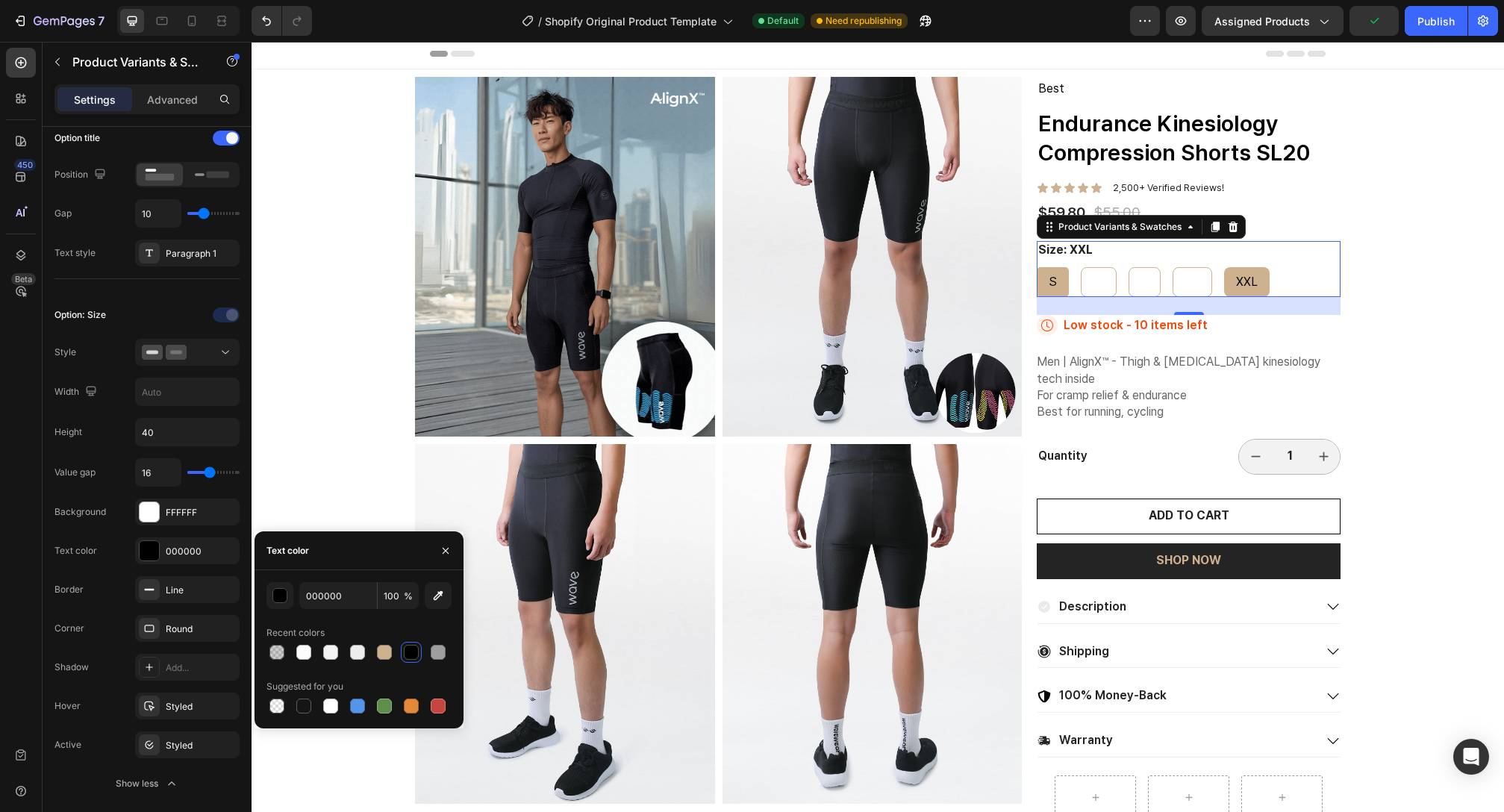
radio input "true"
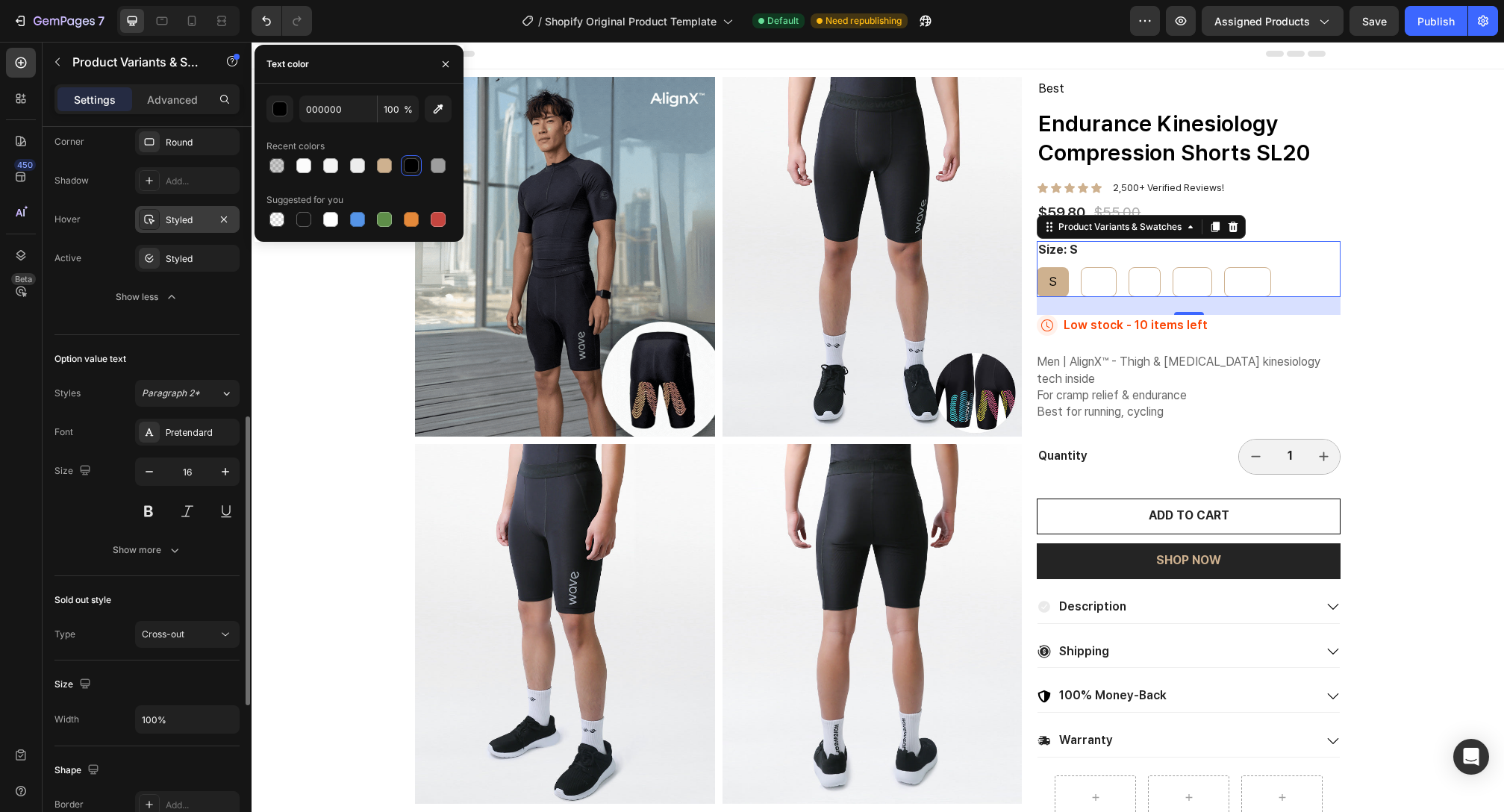
scroll to position [413, 0]
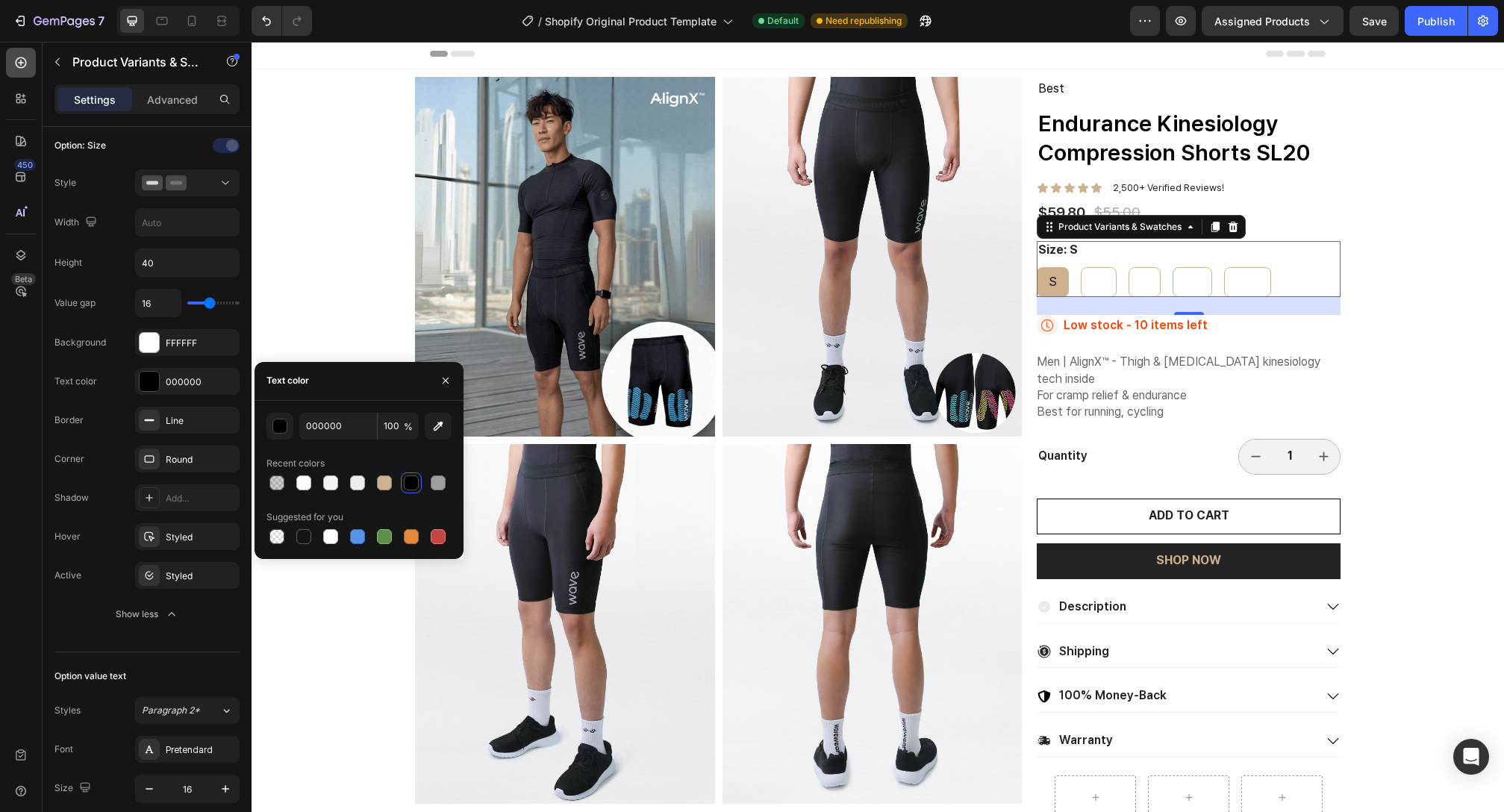
click at [23, 49] on div at bounding box center [20, 62] width 30 height 30
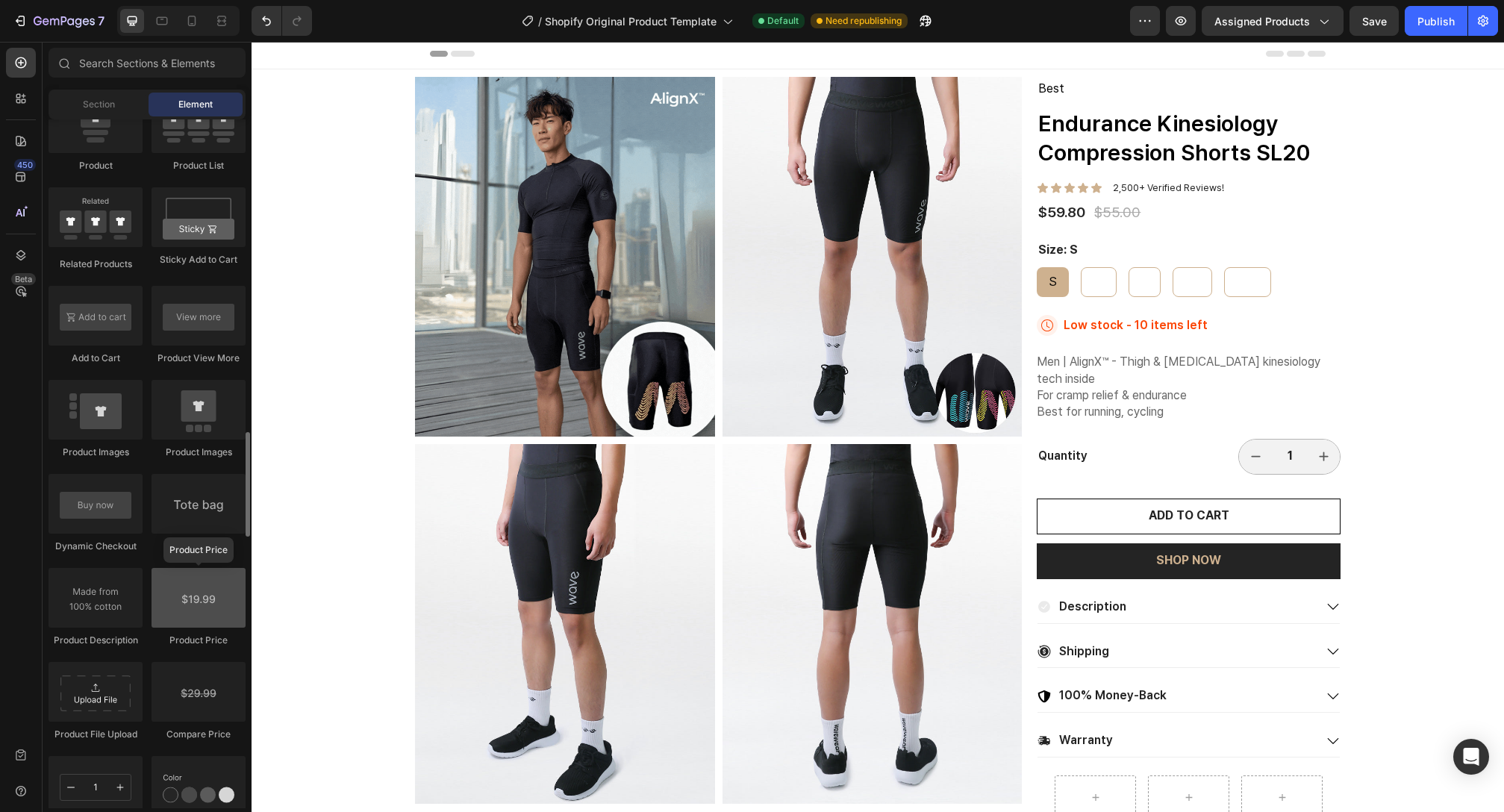
scroll to position [2076, 0]
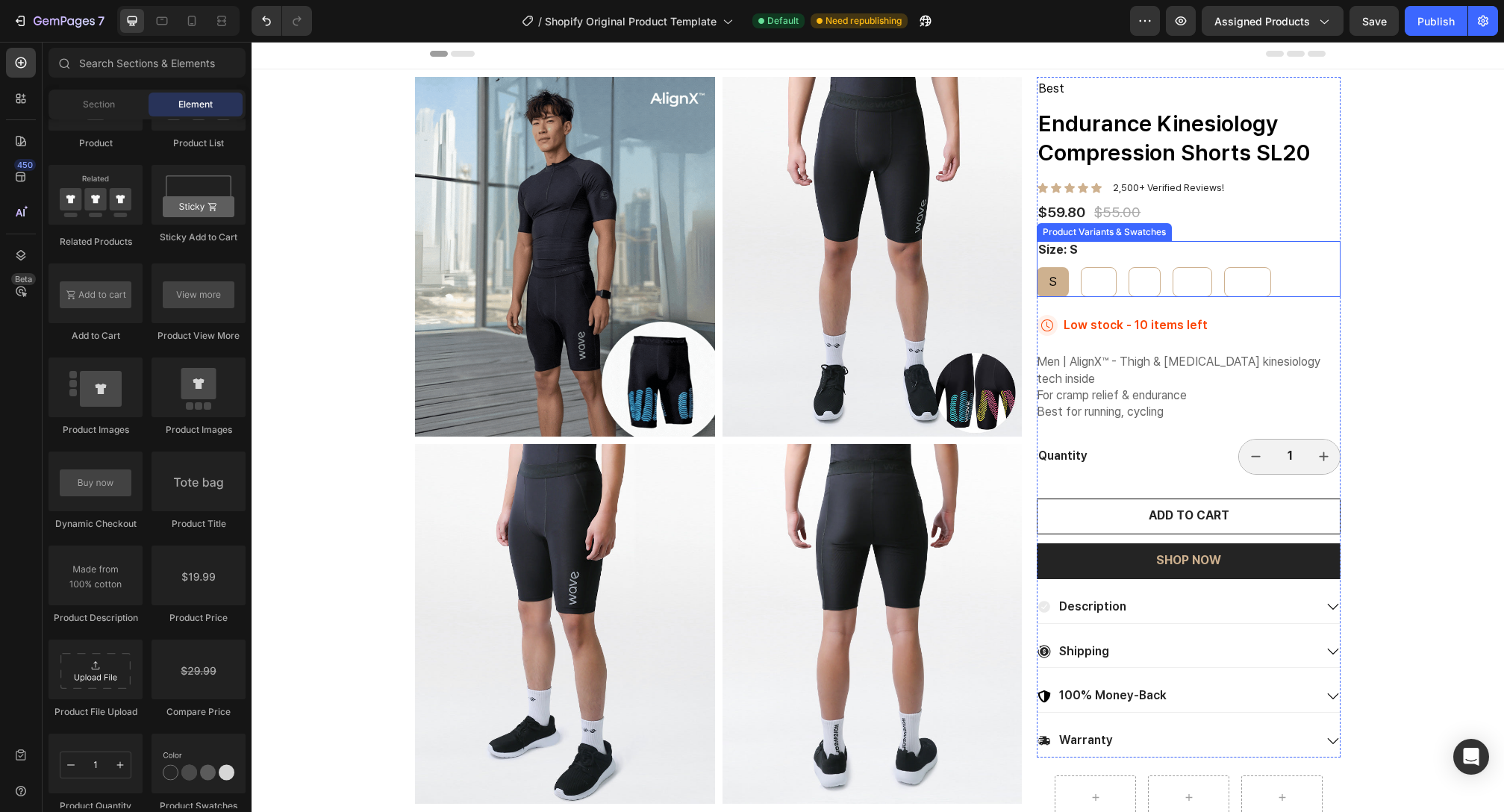
click at [1132, 248] on div "Size: S S S S M M M L L L XL XL XL XXL XXL XXL" at bounding box center [1188, 268] width 304 height 56
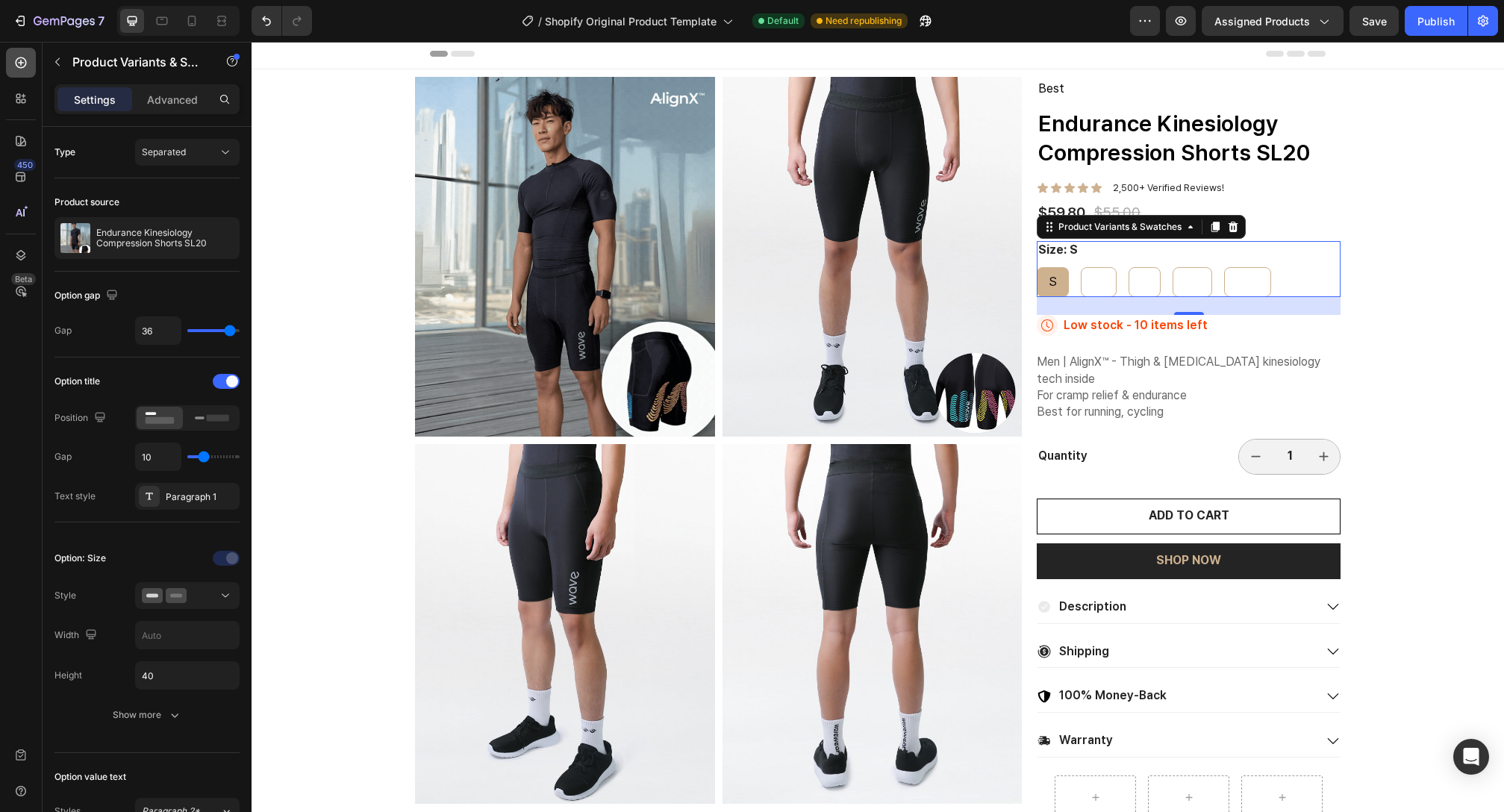
click at [23, 66] on icon at bounding box center [21, 63] width 11 height 11
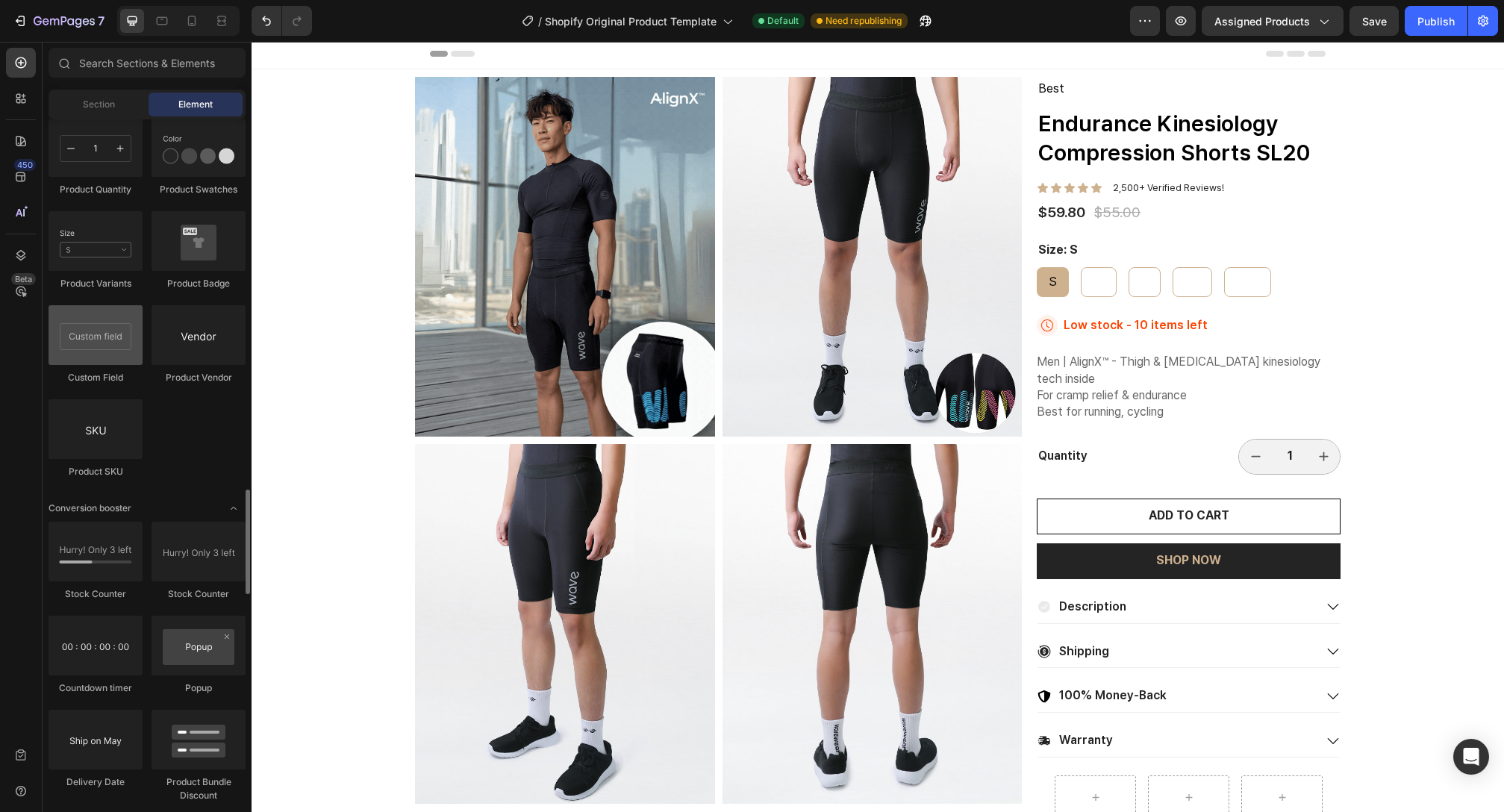
scroll to position [2659, 0]
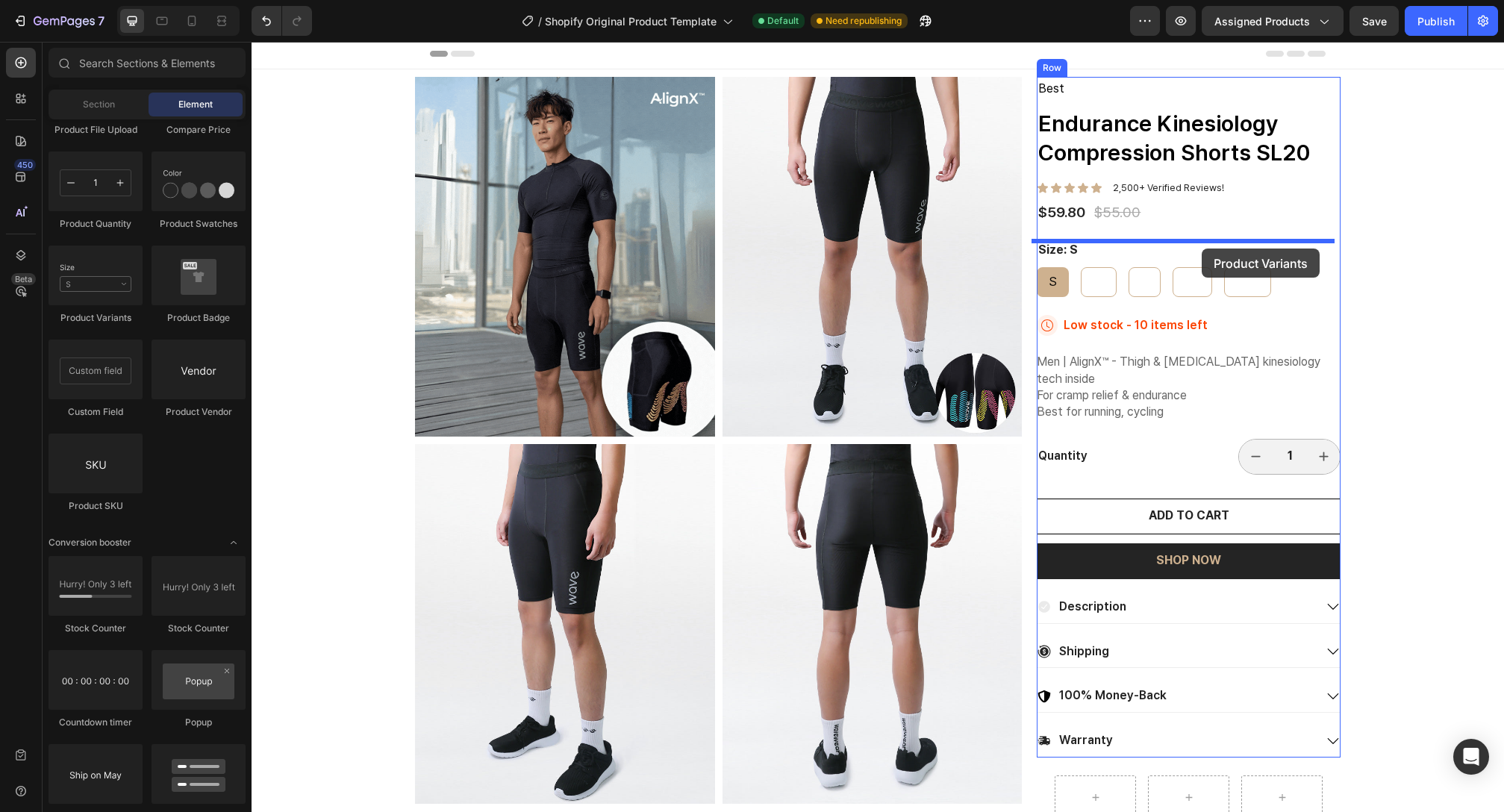
drag, startPoint x: 371, startPoint y: 337, endPoint x: 1202, endPoint y: 248, distance: 835.8
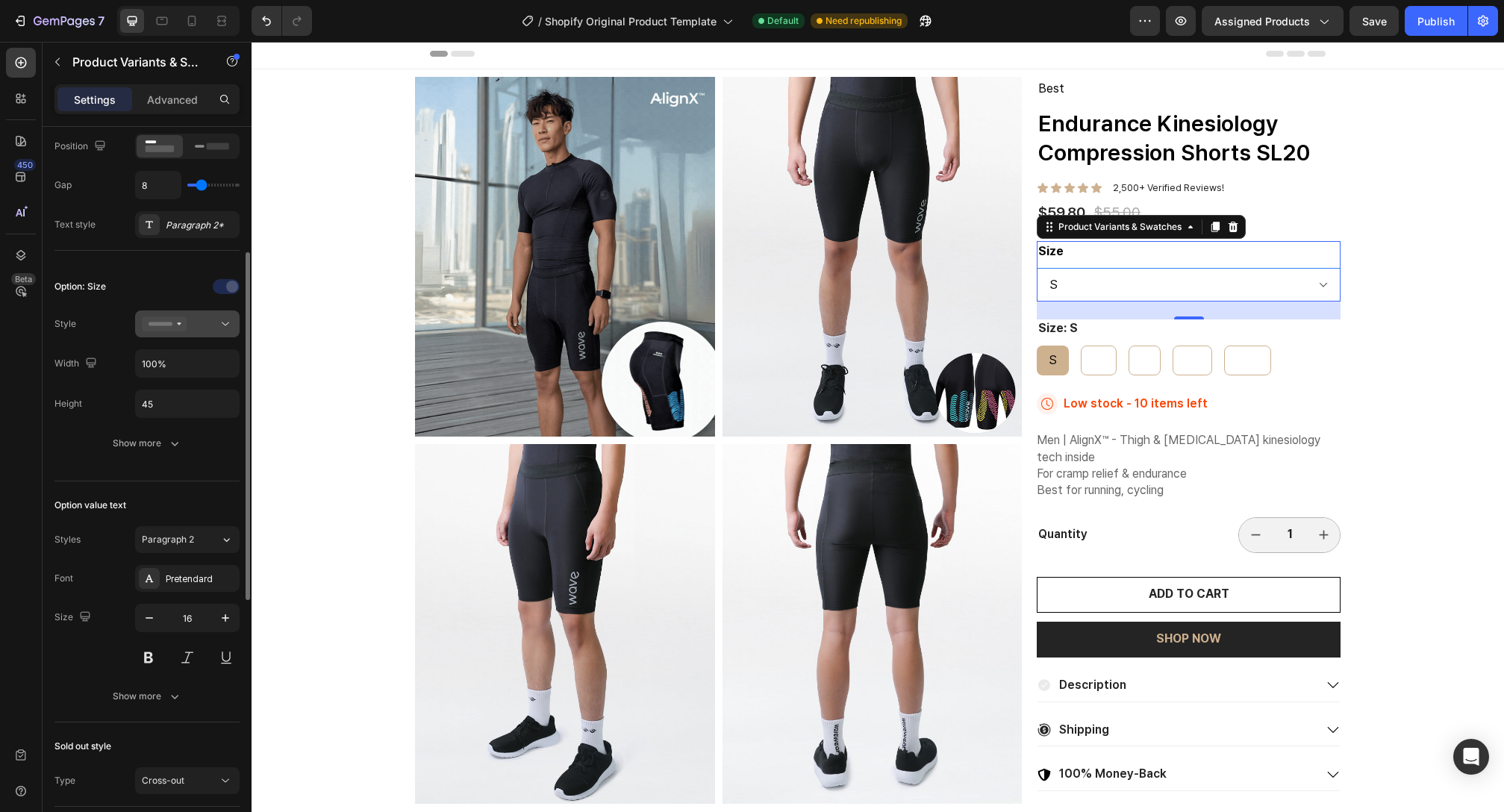
scroll to position [177, 0]
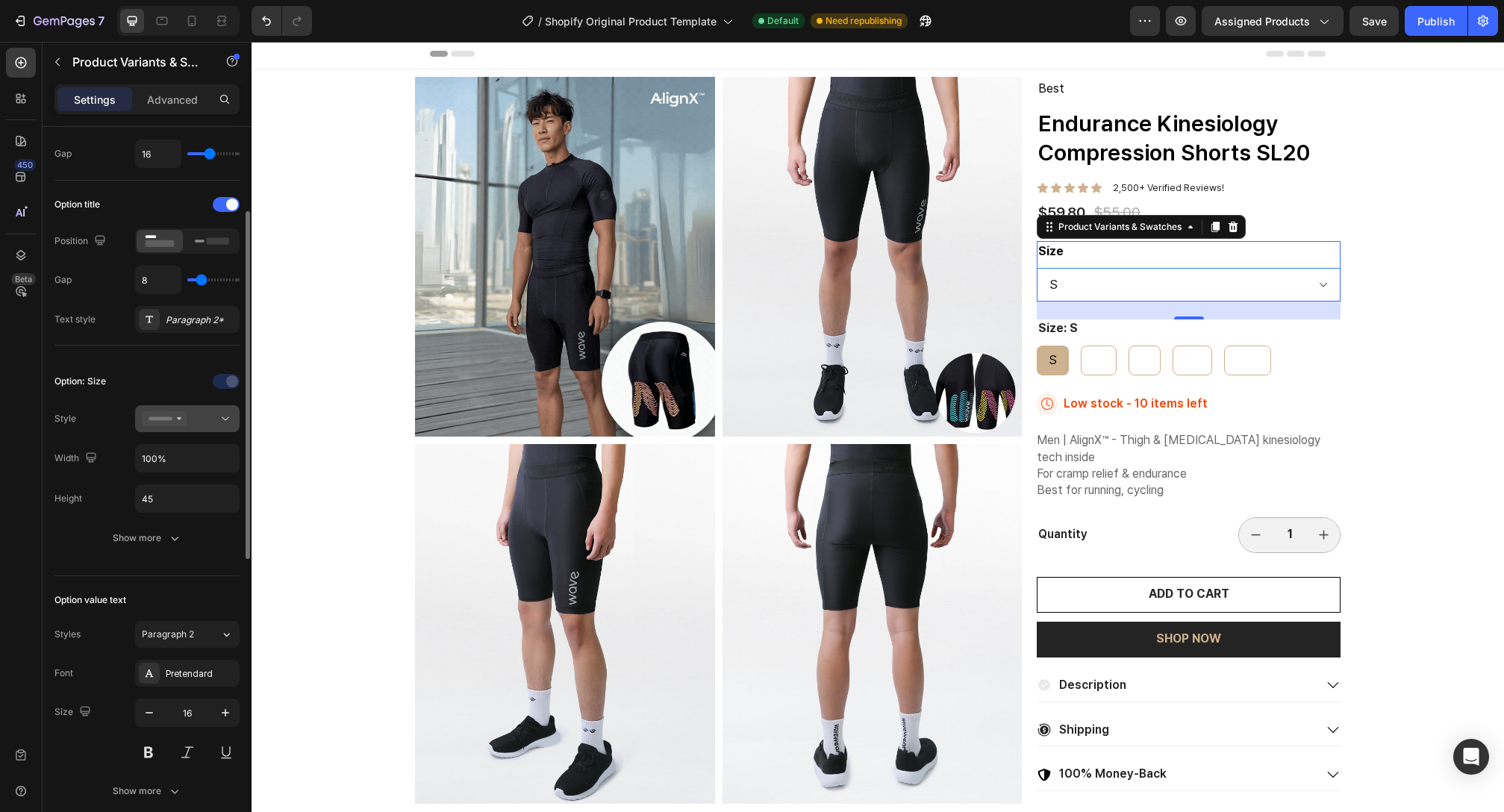
click at [173, 417] on icon at bounding box center [164, 419] width 45 height 15
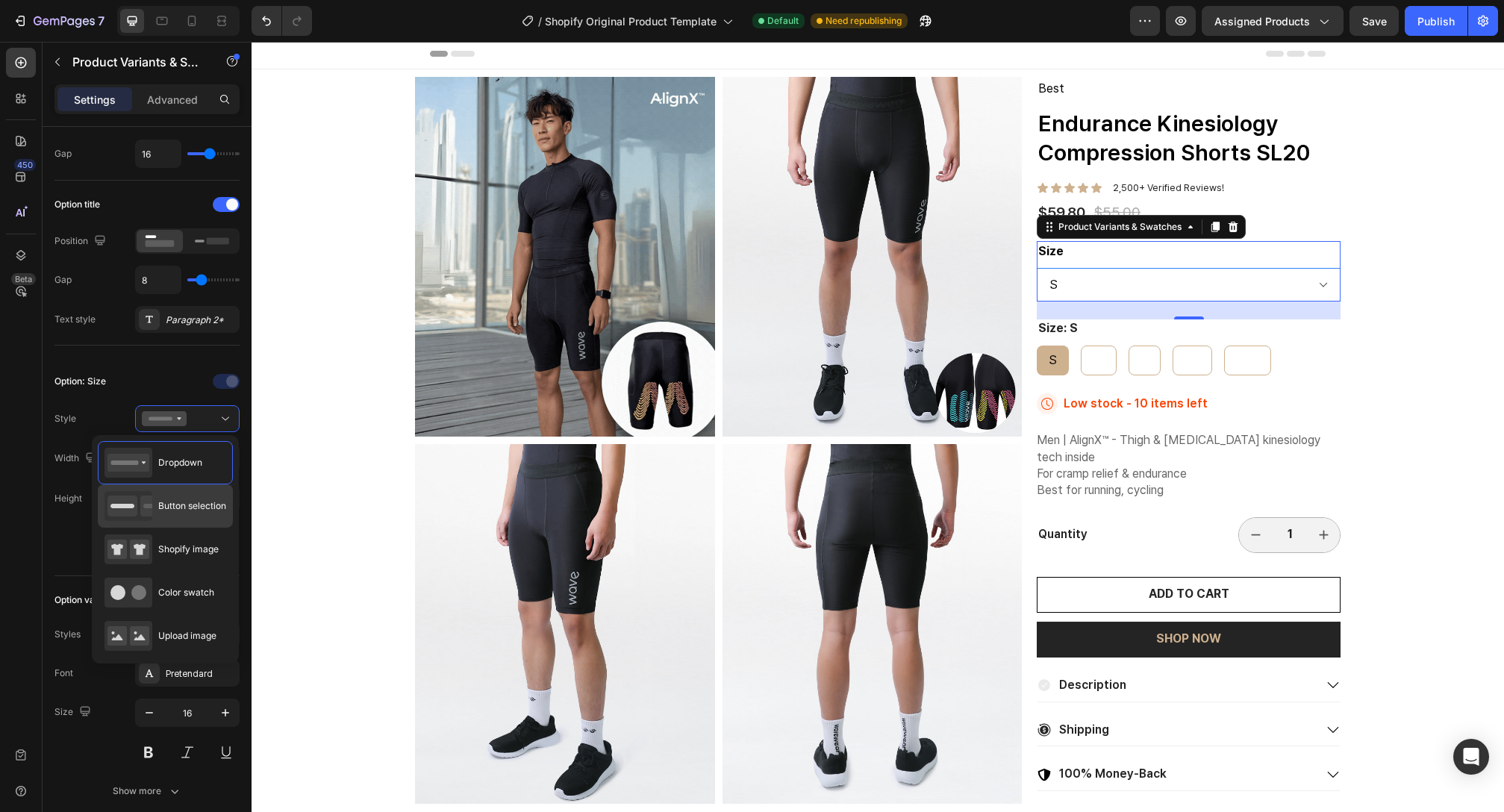
click at [181, 510] on span "Button selection" at bounding box center [191, 506] width 68 height 13
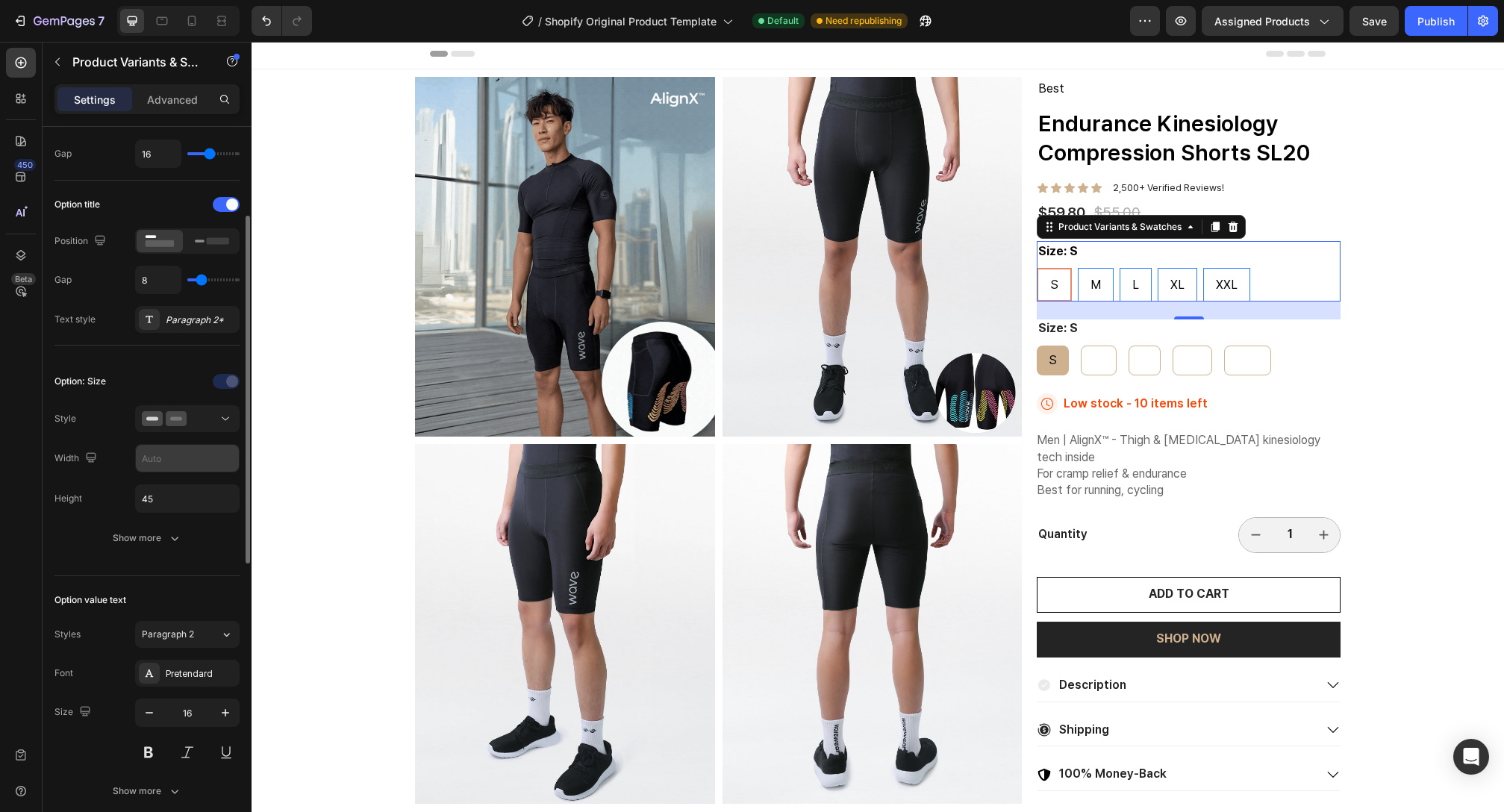
scroll to position [180, 0]
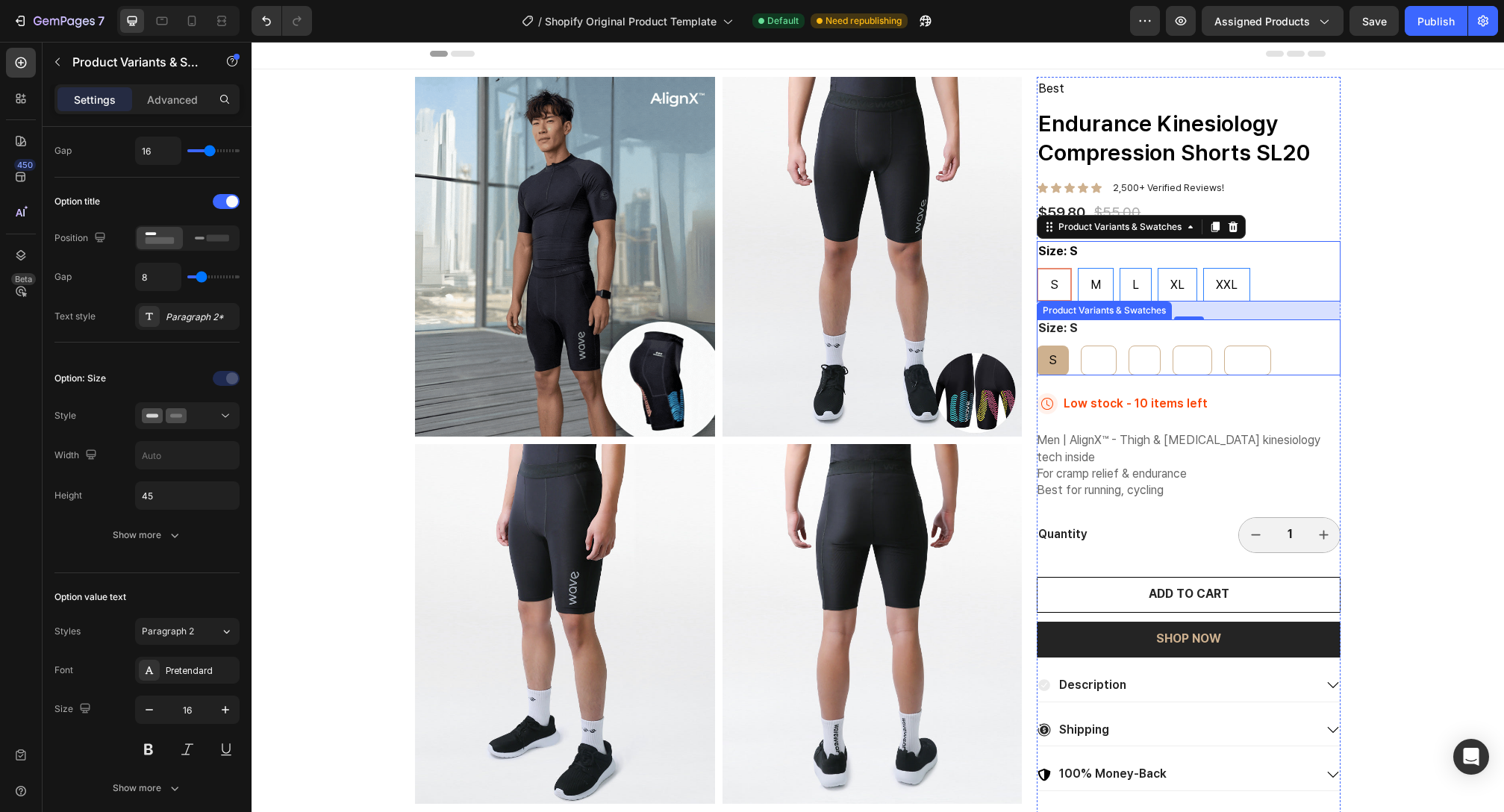
click at [1290, 341] on div "Size: S S S S M M M L L L XL XL XL XXL XXL XXL" at bounding box center [1188, 347] width 304 height 56
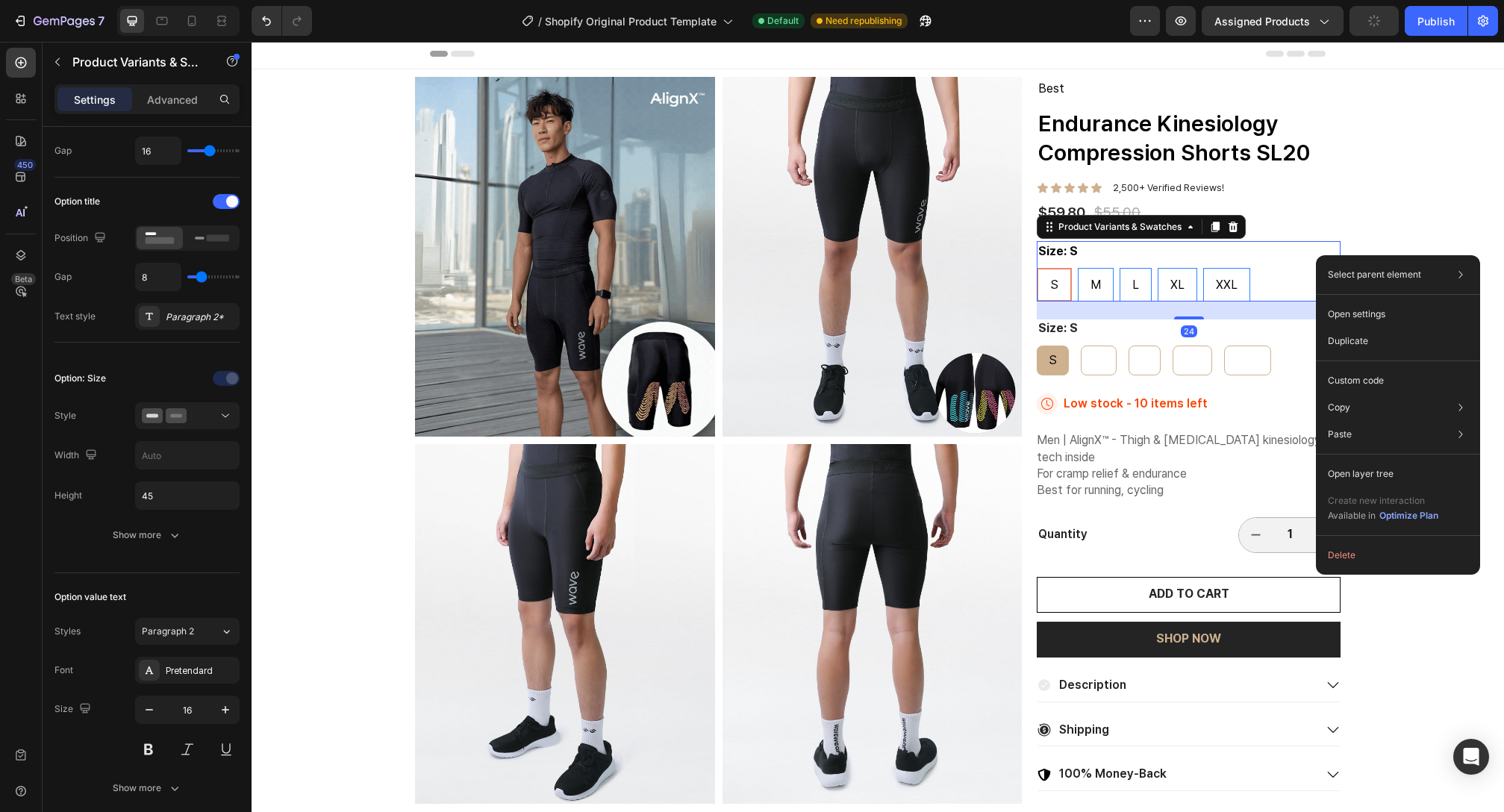
click at [1316, 255] on div "Size: S S S S M M M L L L XL XL XL XXL XXL XXL" at bounding box center [1188, 271] width 304 height 61
click at [1263, 261] on div "Size: S S S S M M M L L L XL XL XL XXL XXL XXL" at bounding box center [1188, 271] width 304 height 61
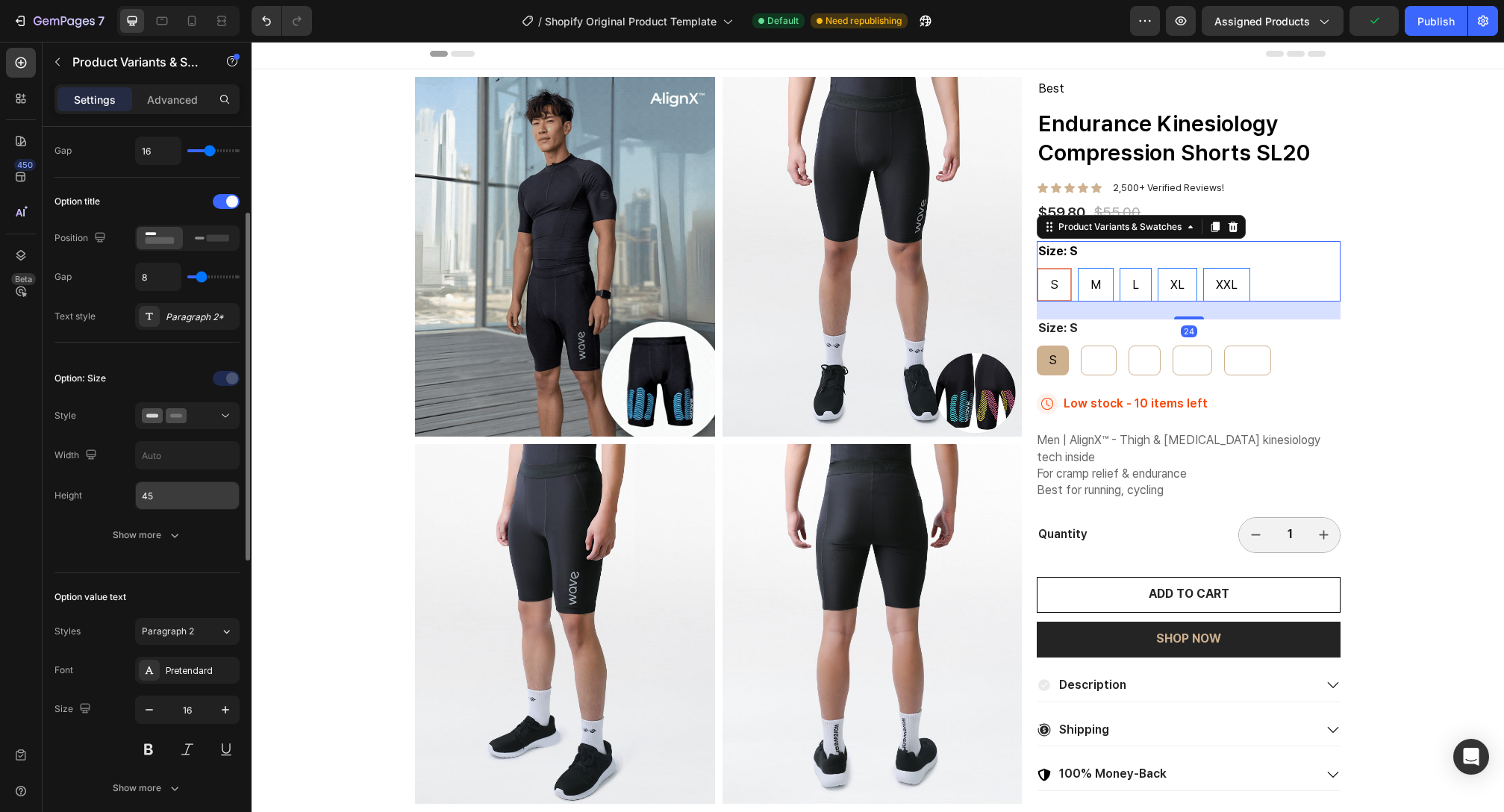
click at [182, 493] on input "45" at bounding box center [188, 496] width 103 height 27
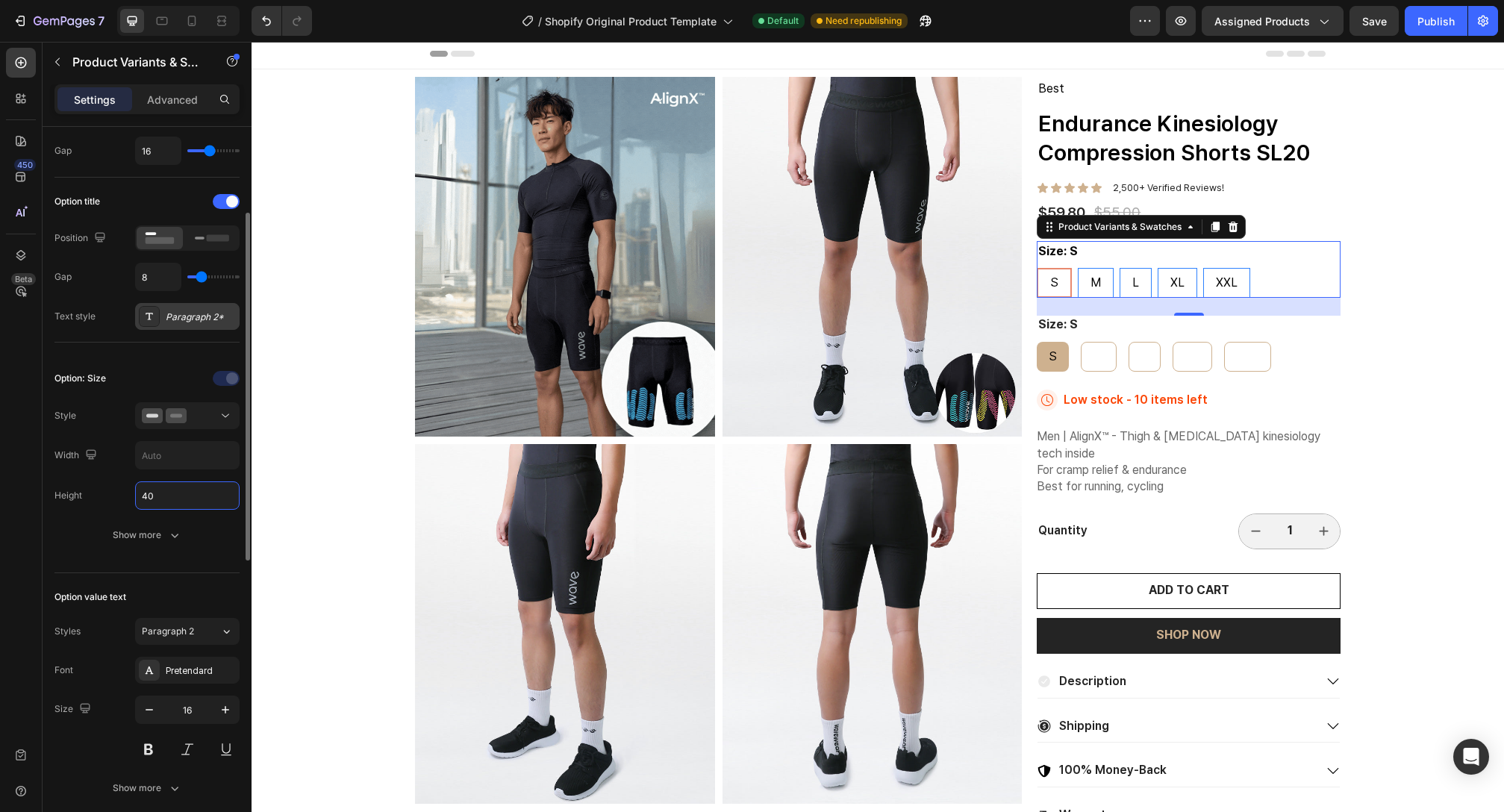
type input "40"
click at [157, 316] on div at bounding box center [149, 317] width 21 height 21
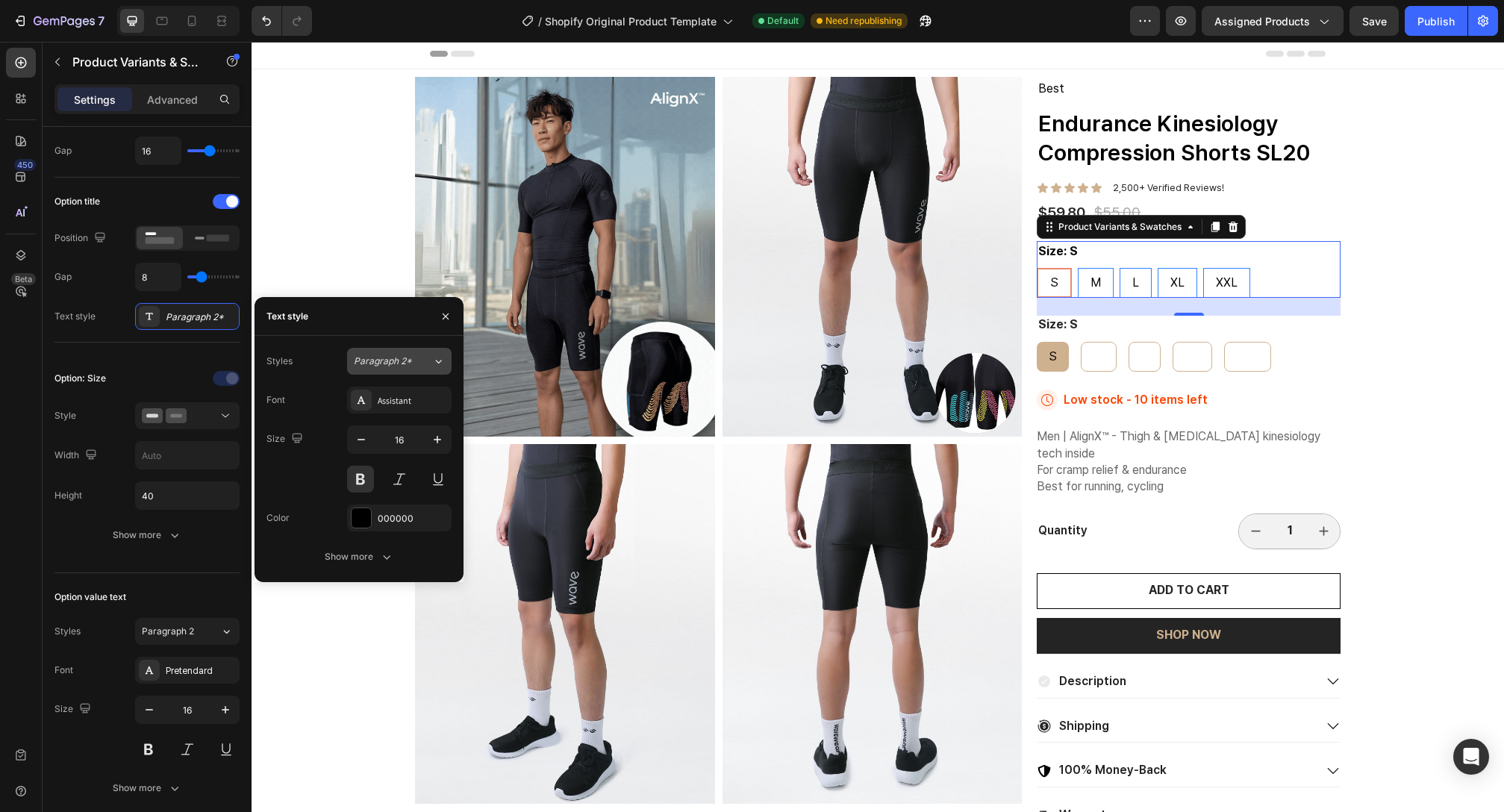
click at [392, 366] on span "Paragraph 2*" at bounding box center [383, 361] width 58 height 13
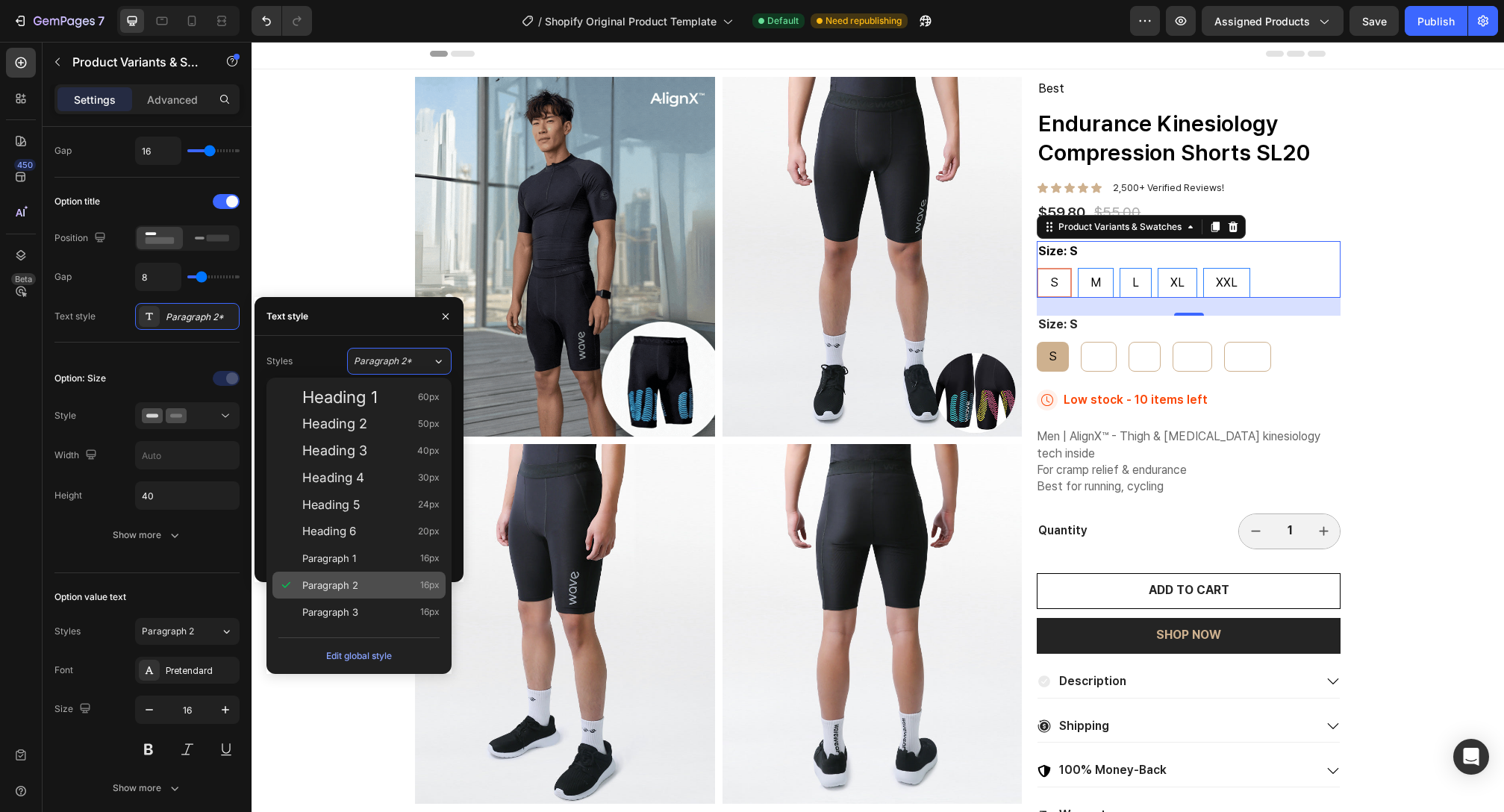
click at [351, 578] on span "Paragraph 2" at bounding box center [330, 585] width 56 height 15
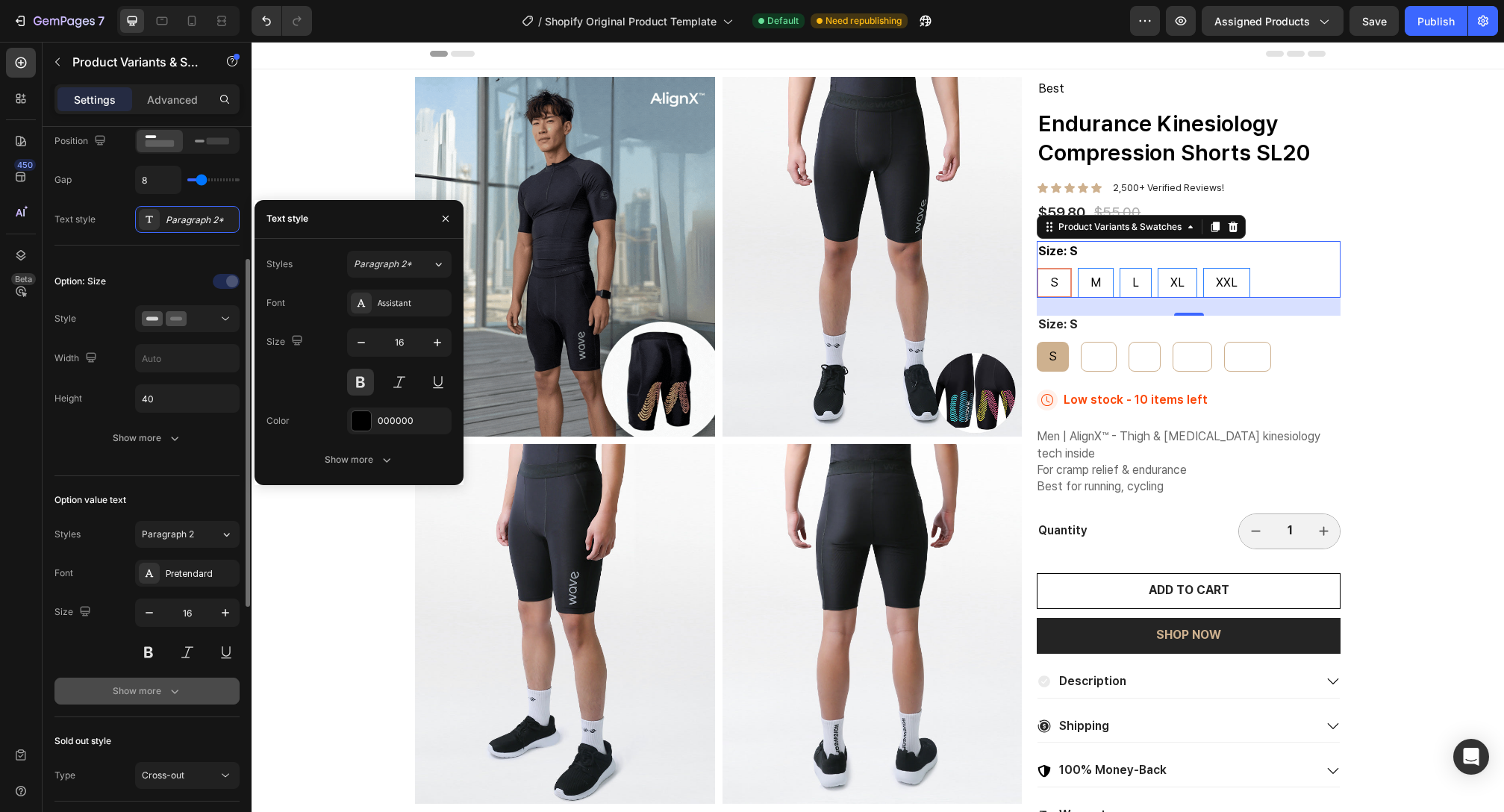
scroll to position [332, 0]
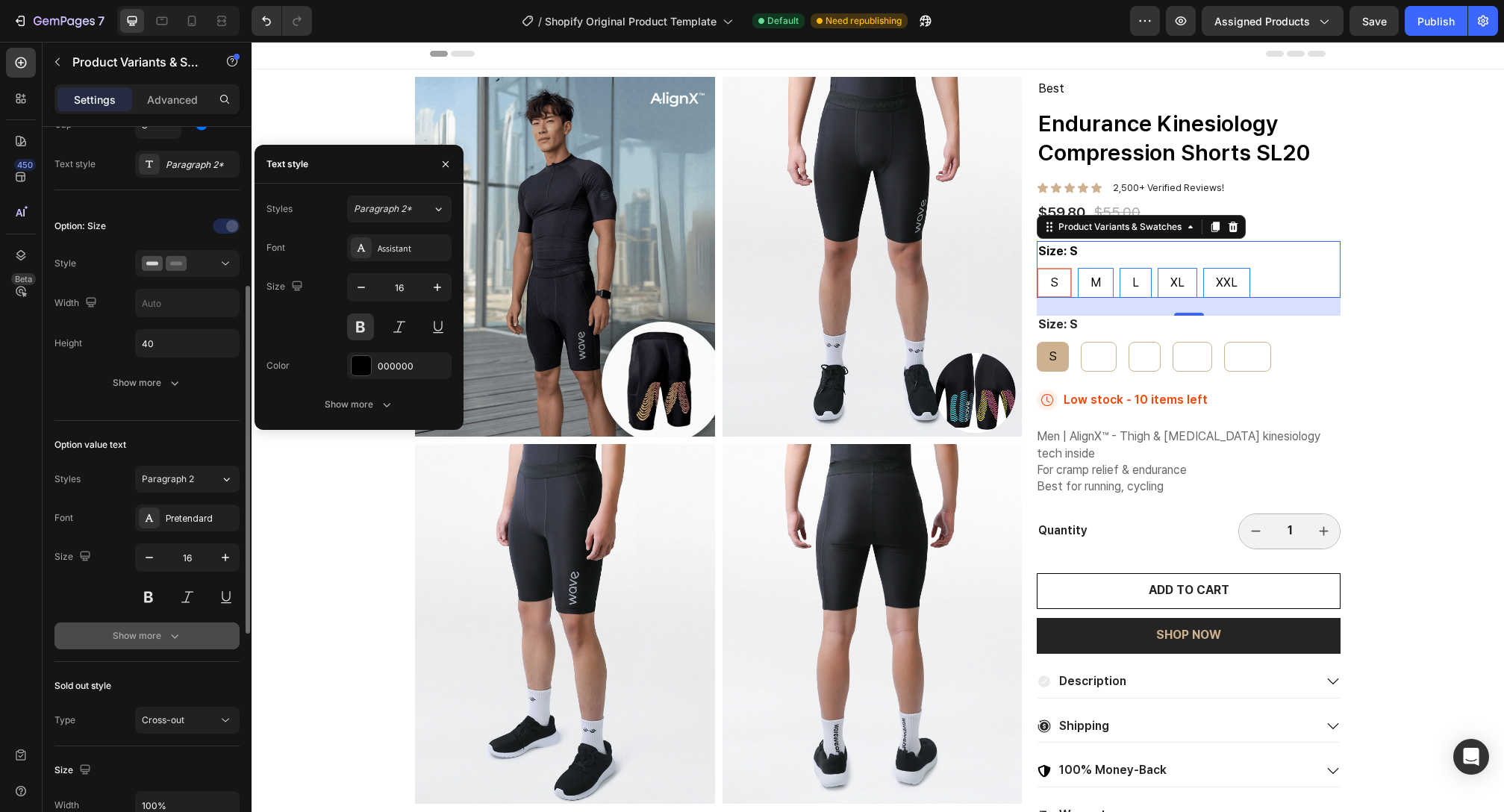
click at [144, 640] on div "Show more" at bounding box center [147, 636] width 69 height 15
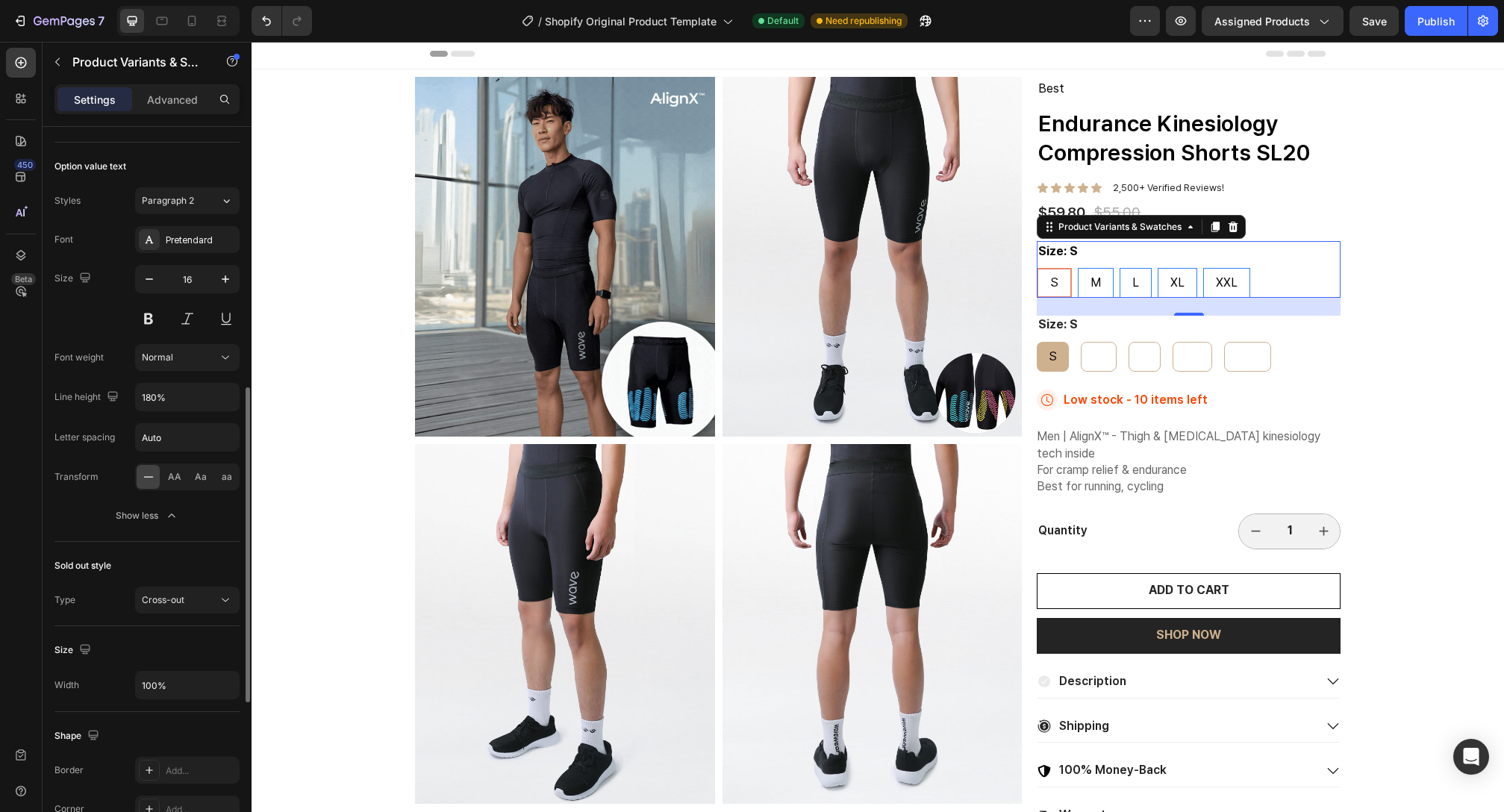
scroll to position [461, 0]
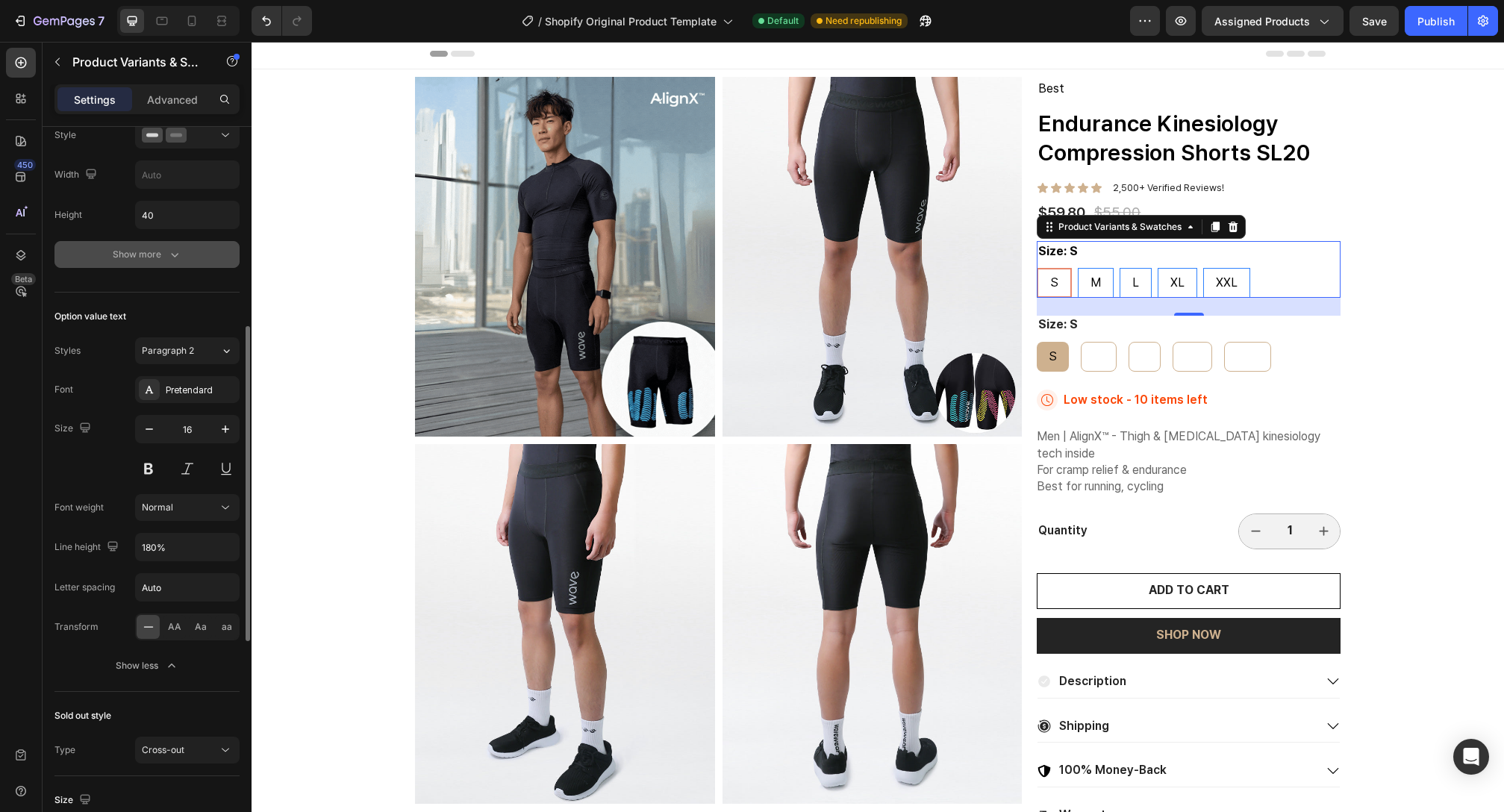
click at [168, 260] on icon "button" at bounding box center [175, 255] width 15 height 15
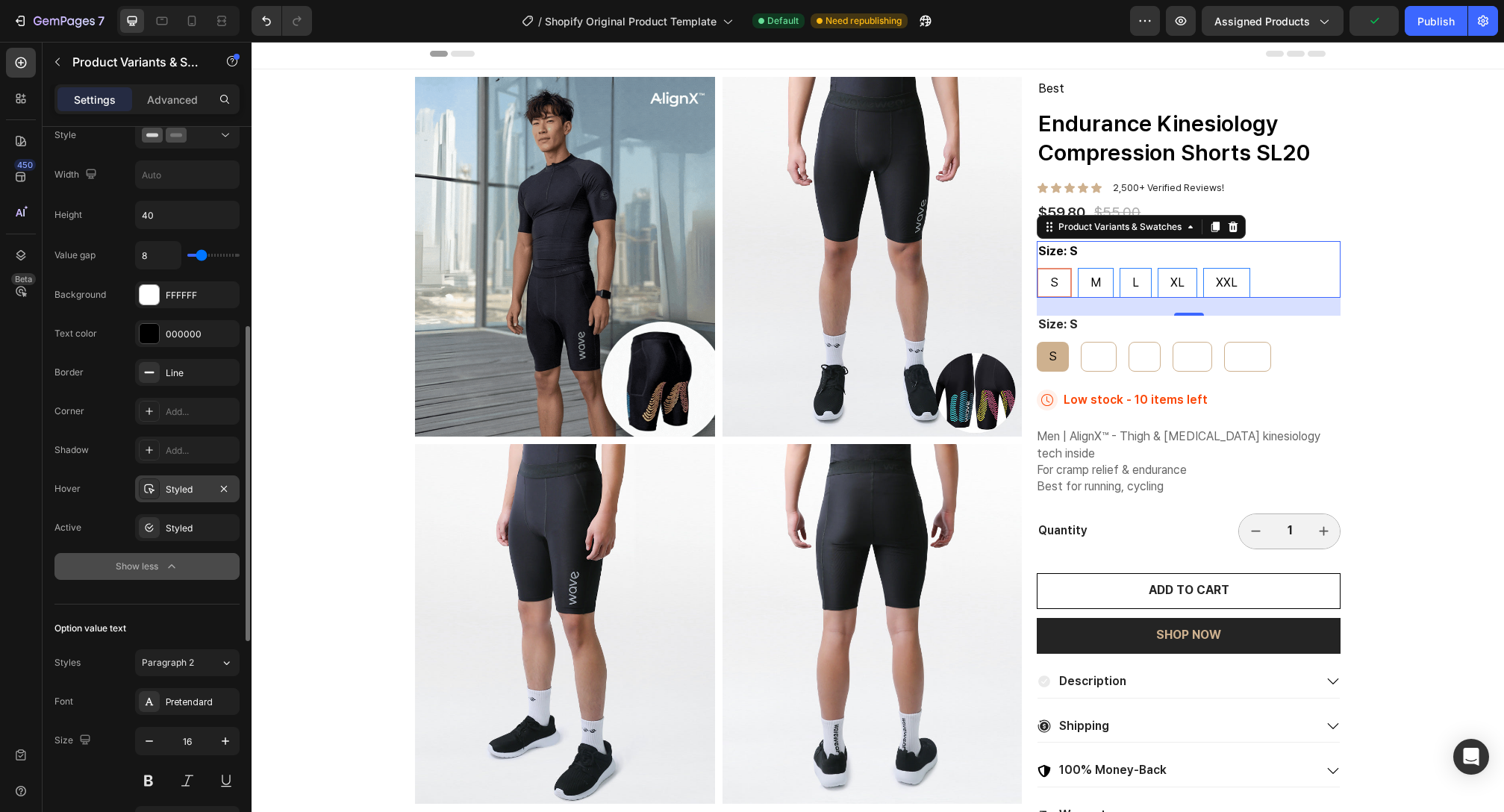
click at [154, 496] on div at bounding box center [149, 489] width 21 height 21
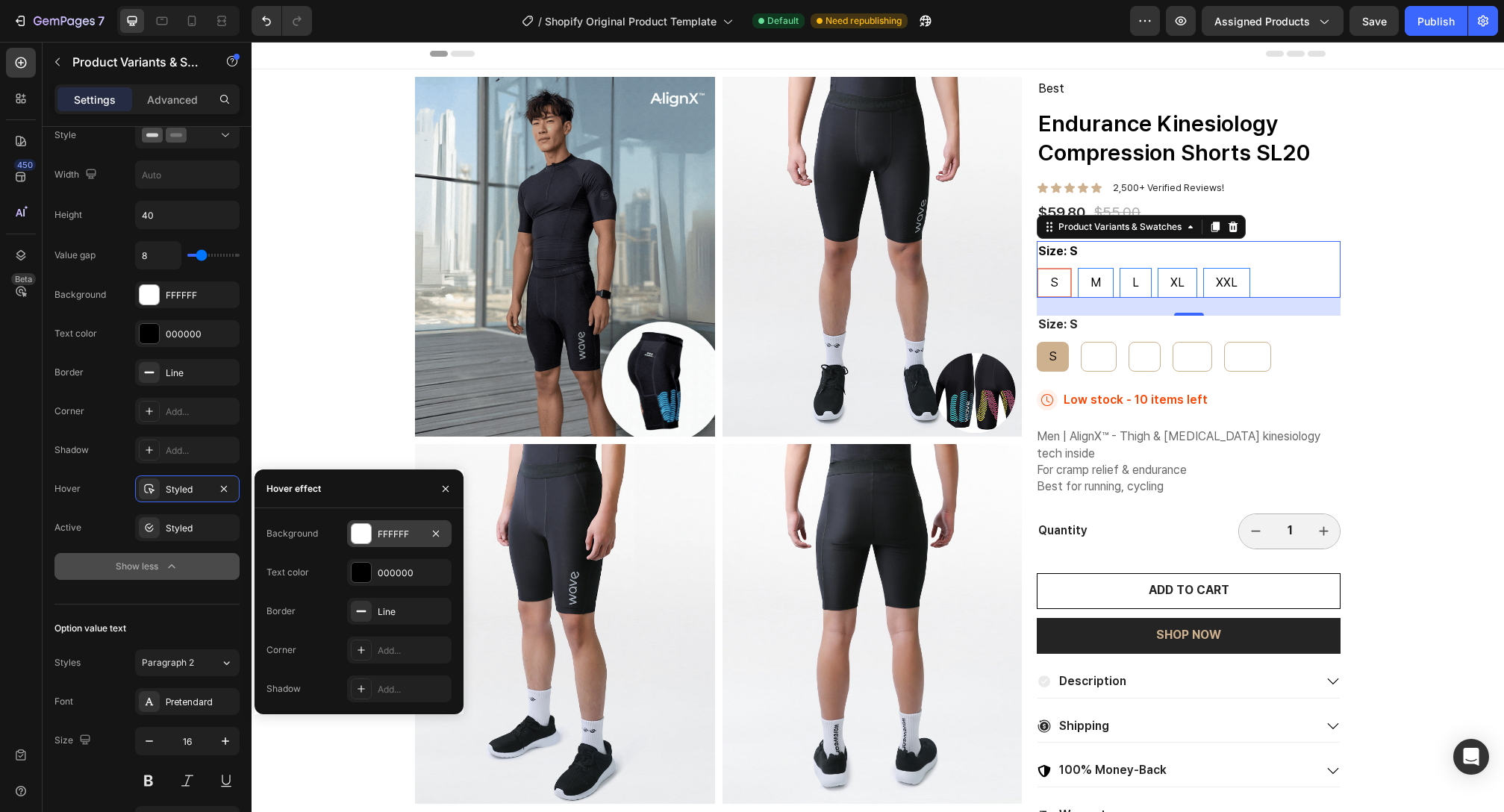
click at [365, 543] on div at bounding box center [361, 534] width 19 height 19
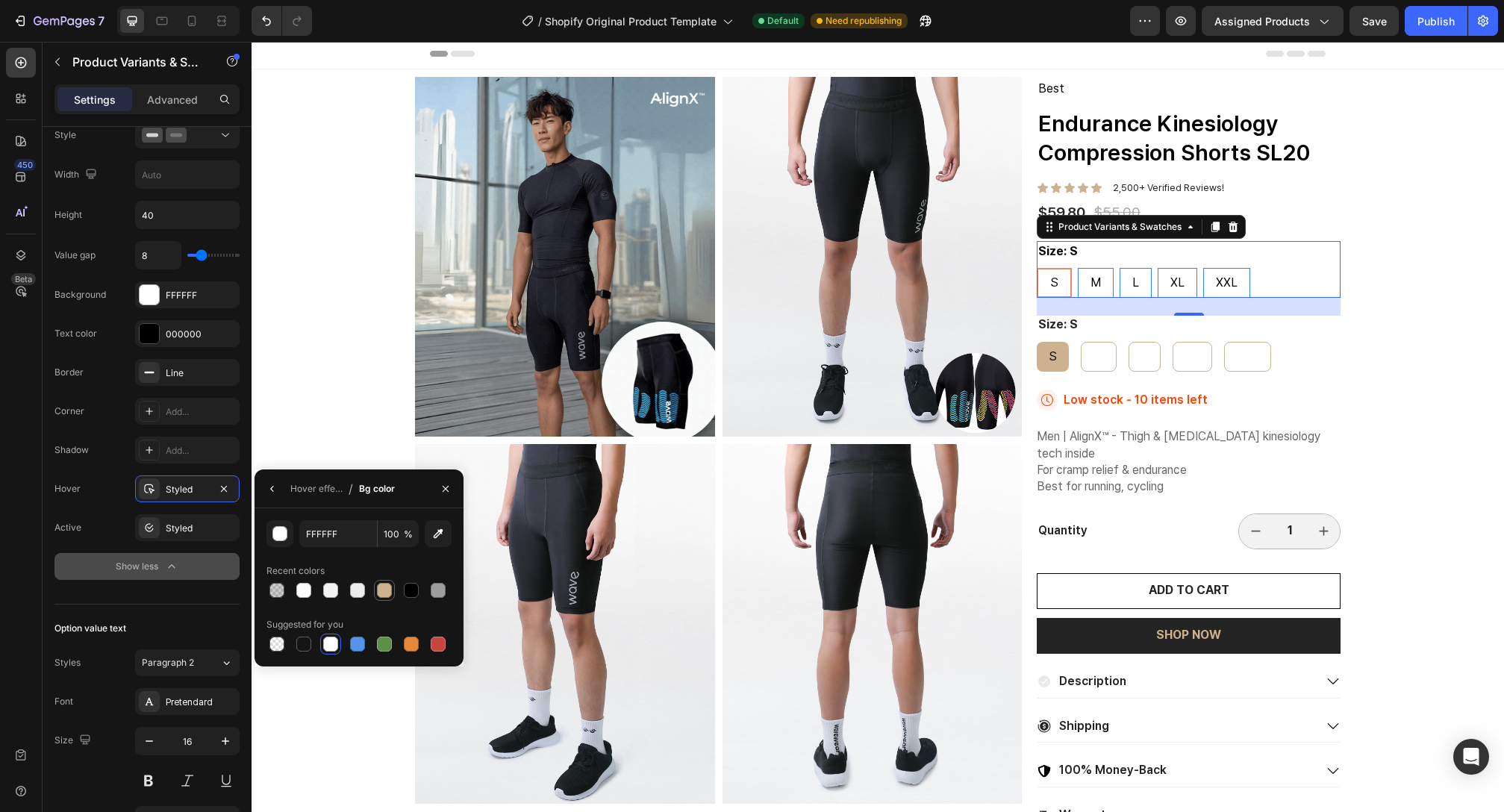
click at [391, 597] on div at bounding box center [384, 590] width 18 height 18
type input "CEB18F"
click at [276, 493] on icon "button" at bounding box center [272, 488] width 12 height 12
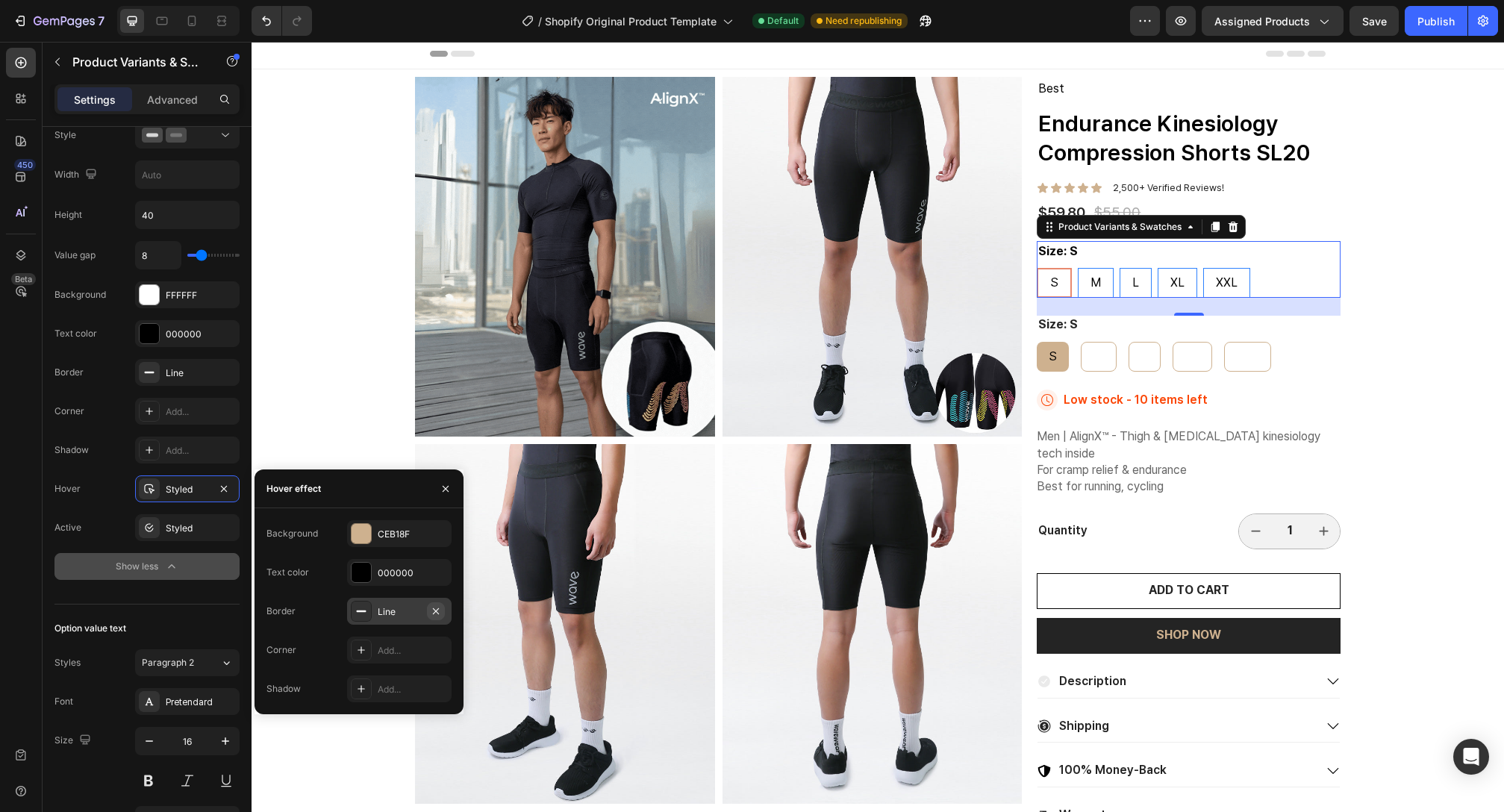
click at [436, 609] on icon "button" at bounding box center [436, 611] width 12 height 12
click at [386, 659] on div "Add..." at bounding box center [400, 650] width 105 height 27
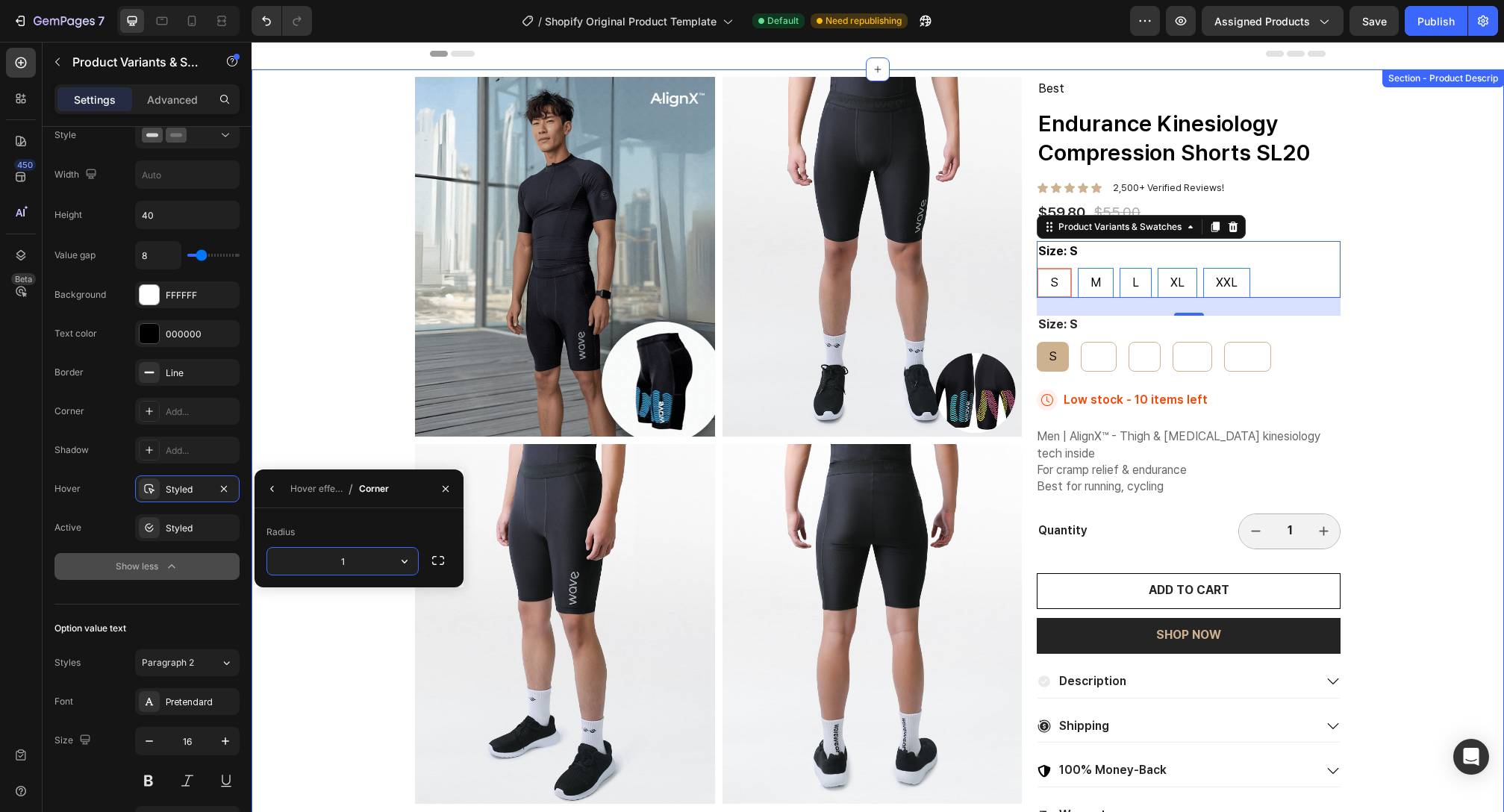
type input "16"
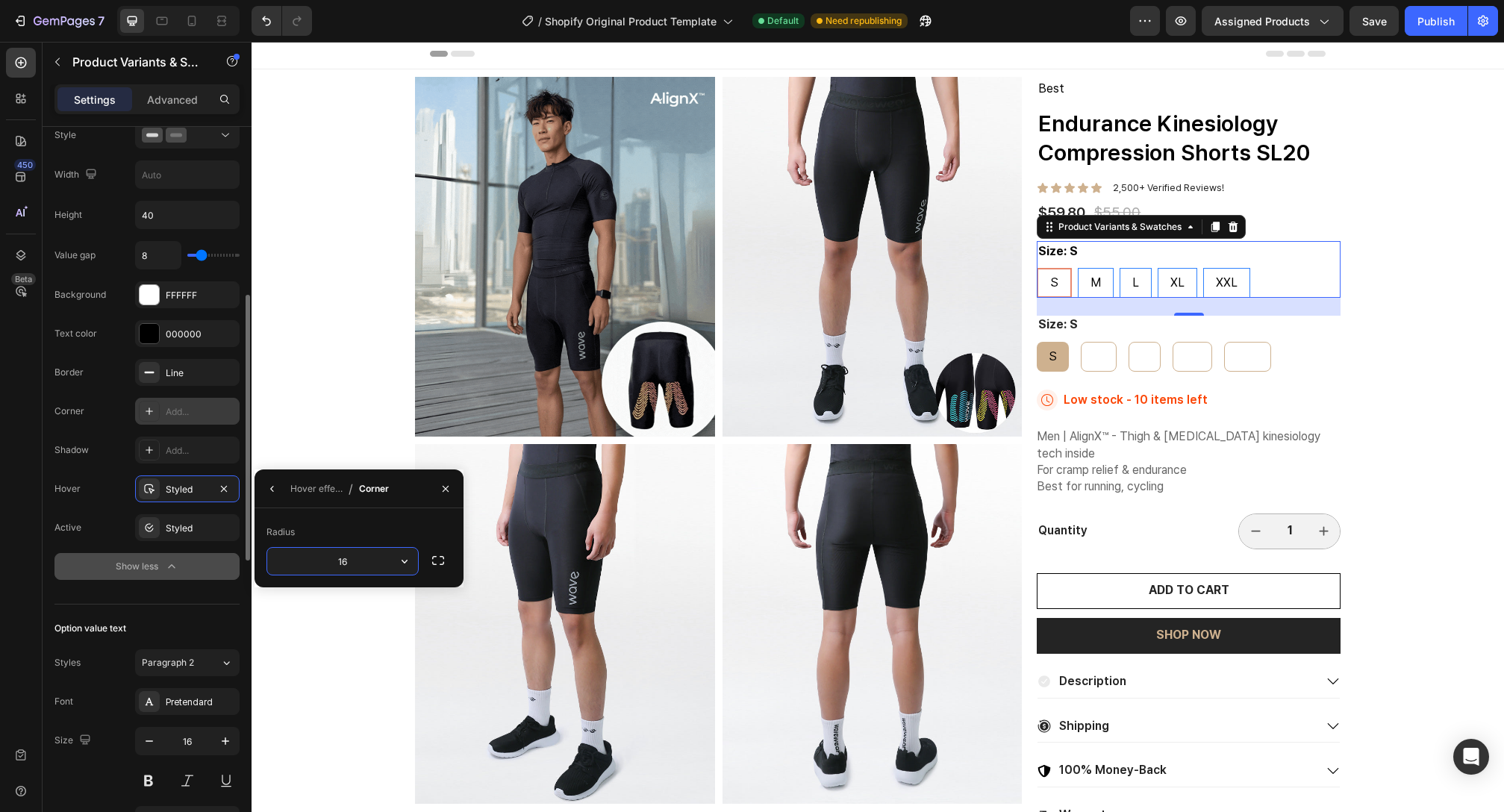
click at [206, 410] on div "Add..." at bounding box center [201, 412] width 70 height 13
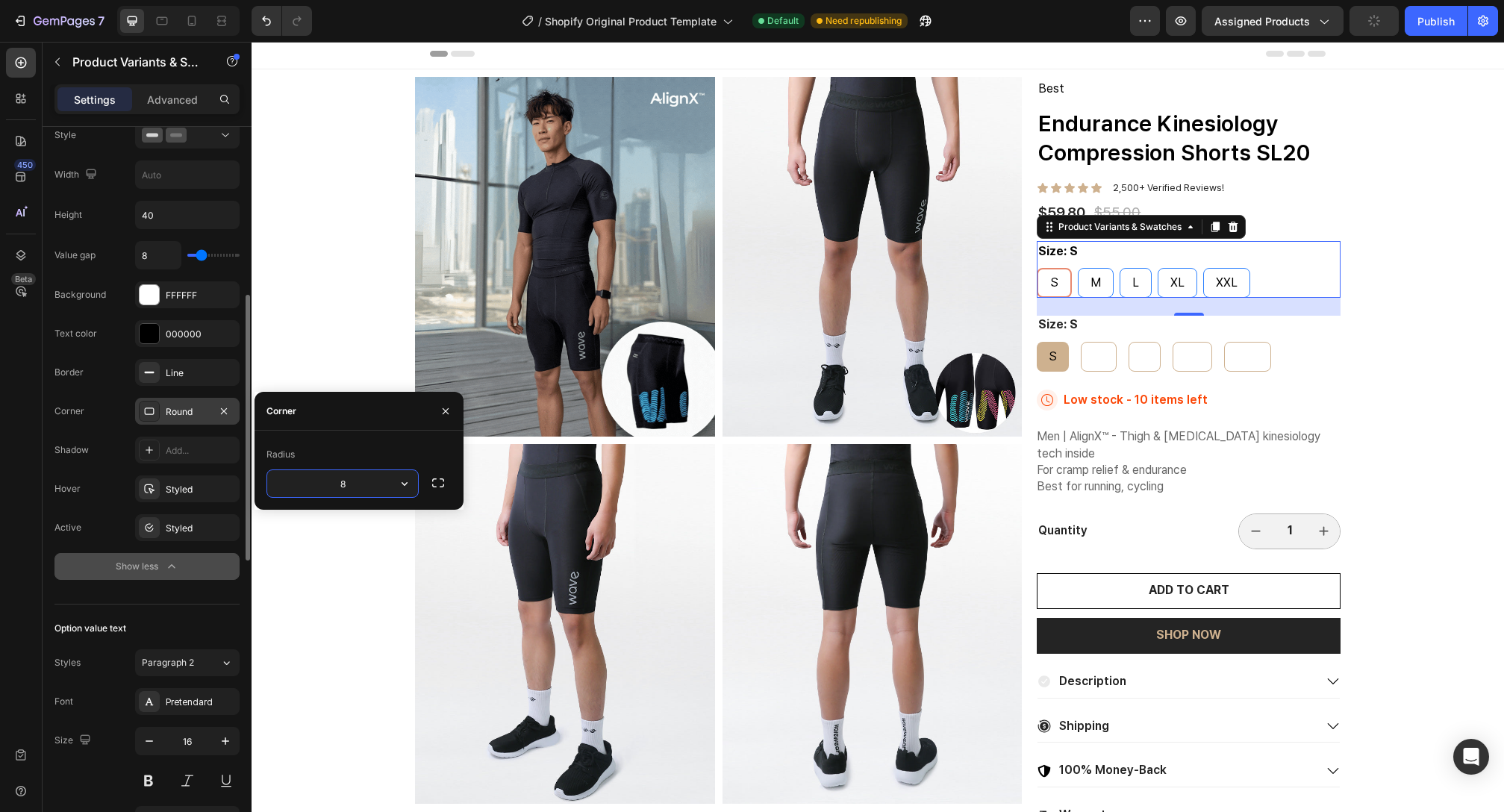
click at [371, 486] on input "8" at bounding box center [343, 484] width 150 height 27
drag, startPoint x: 361, startPoint y: 484, endPoint x: 261, endPoint y: 483, distance: 100.0
click at [261, 483] on div "Radius 816" at bounding box center [359, 470] width 209 height 55
drag, startPoint x: 376, startPoint y: 480, endPoint x: 303, endPoint y: 479, distance: 73.0
click at [303, 479] on input "16" at bounding box center [343, 484] width 150 height 27
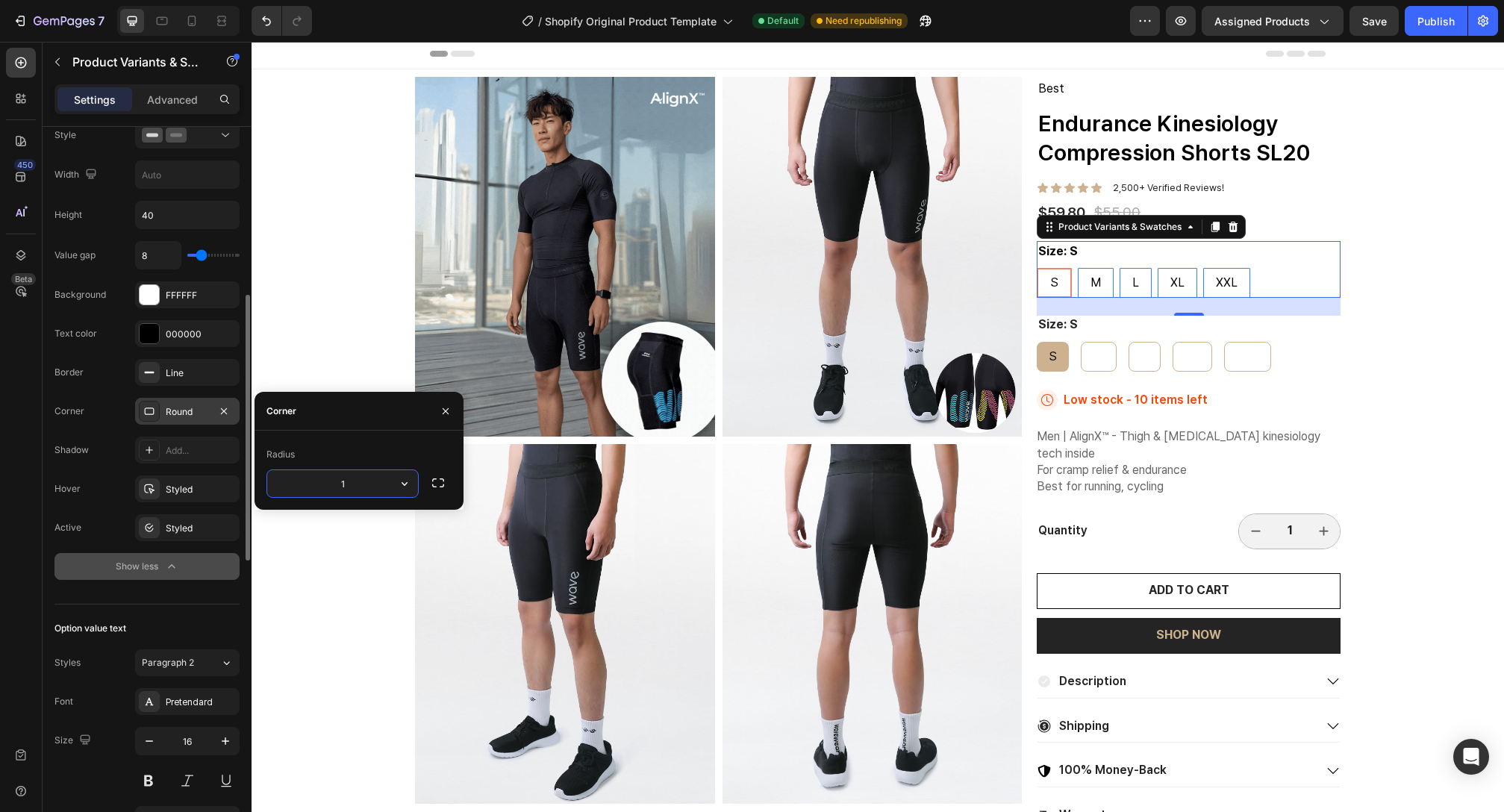
type input "10"
click at [190, 492] on div "Styled" at bounding box center [187, 489] width 43 height 13
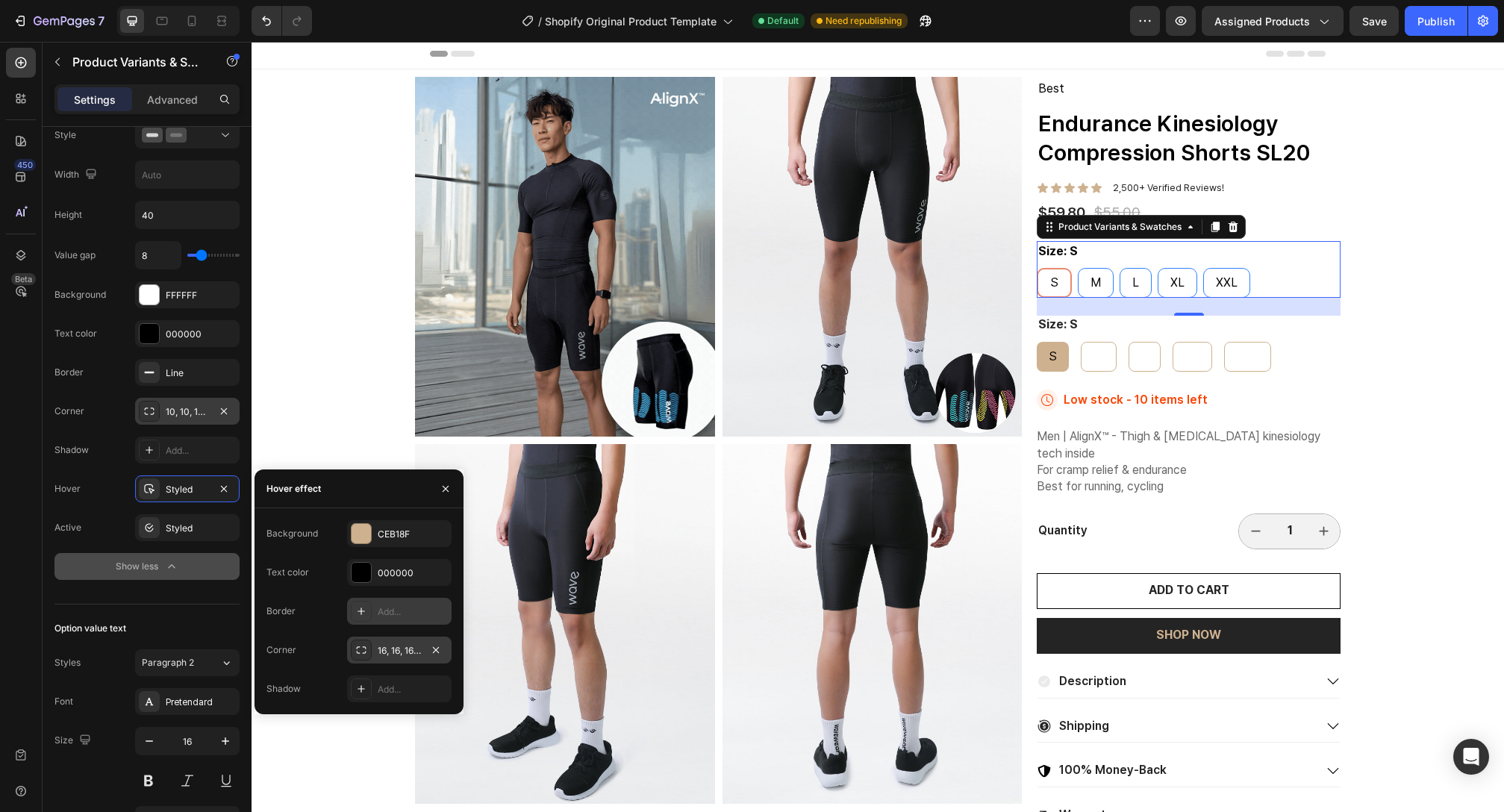
click at [353, 644] on div at bounding box center [362, 650] width 21 height 21
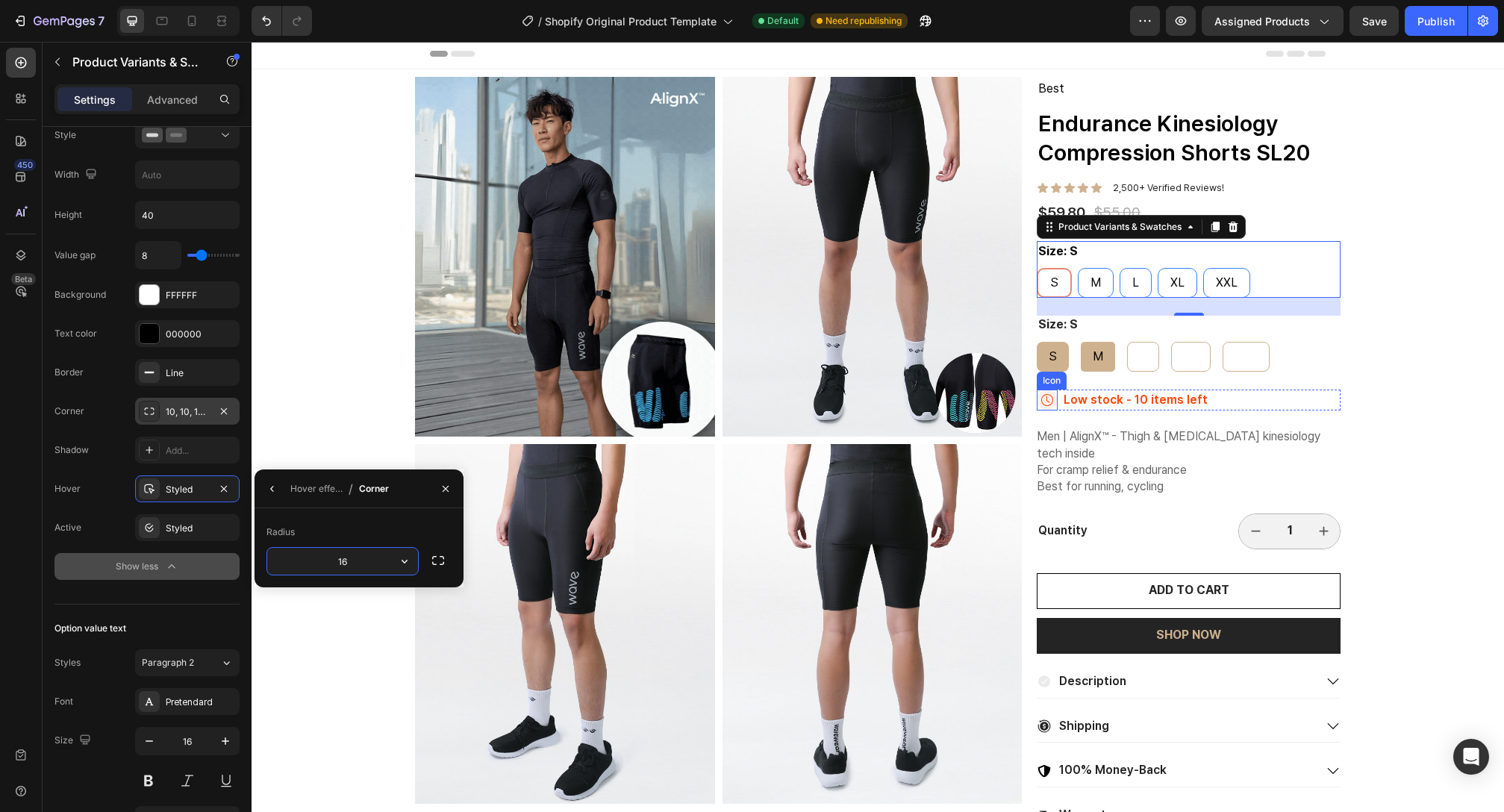
click at [1095, 362] on span "M" at bounding box center [1098, 356] width 10 height 14
click at [1081, 342] on input "M M M" at bounding box center [1080, 341] width 1 height 1
radio input "false"
radio input "true"
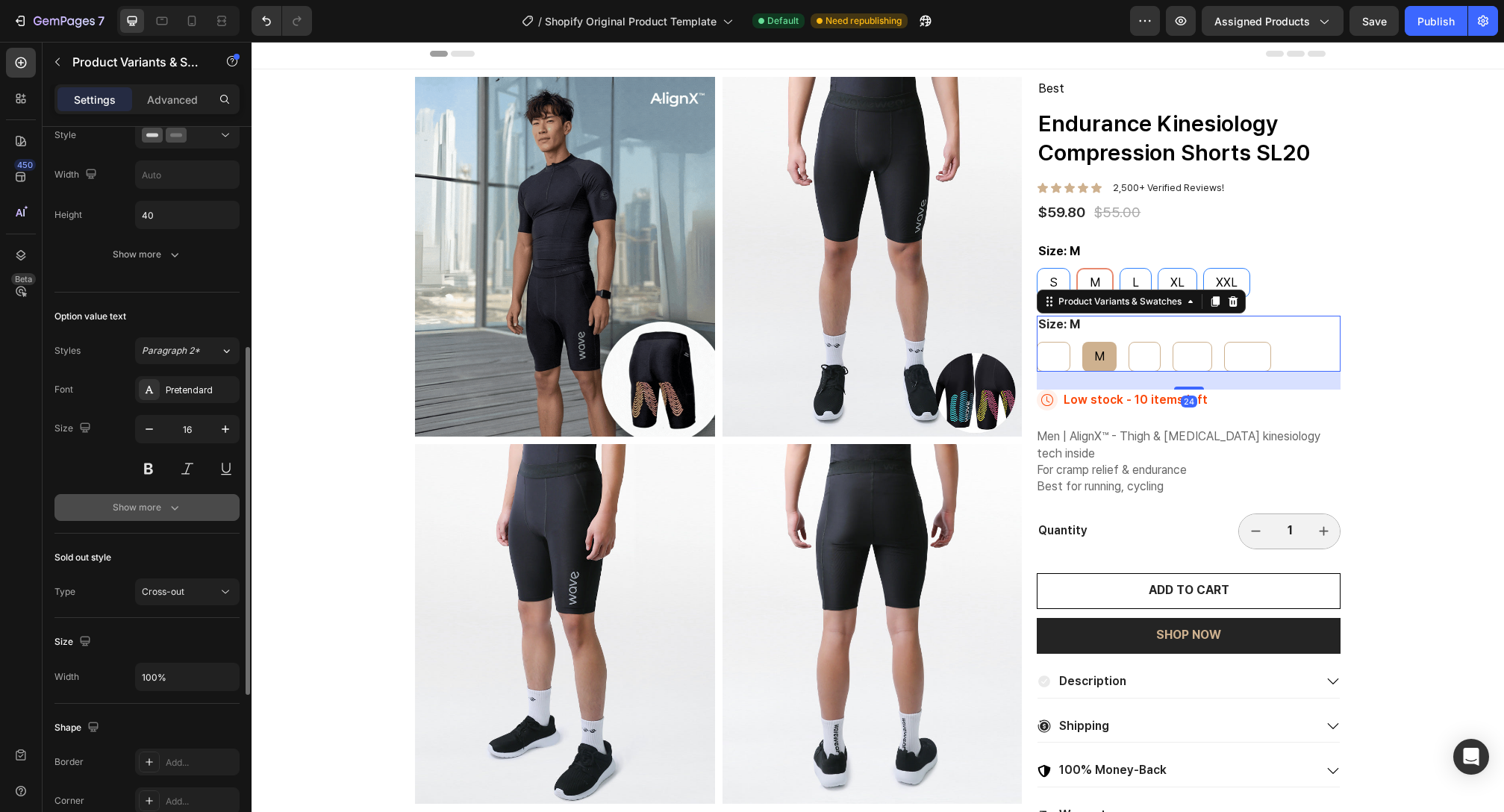
click at [186, 510] on button "Show more" at bounding box center [147, 507] width 185 height 27
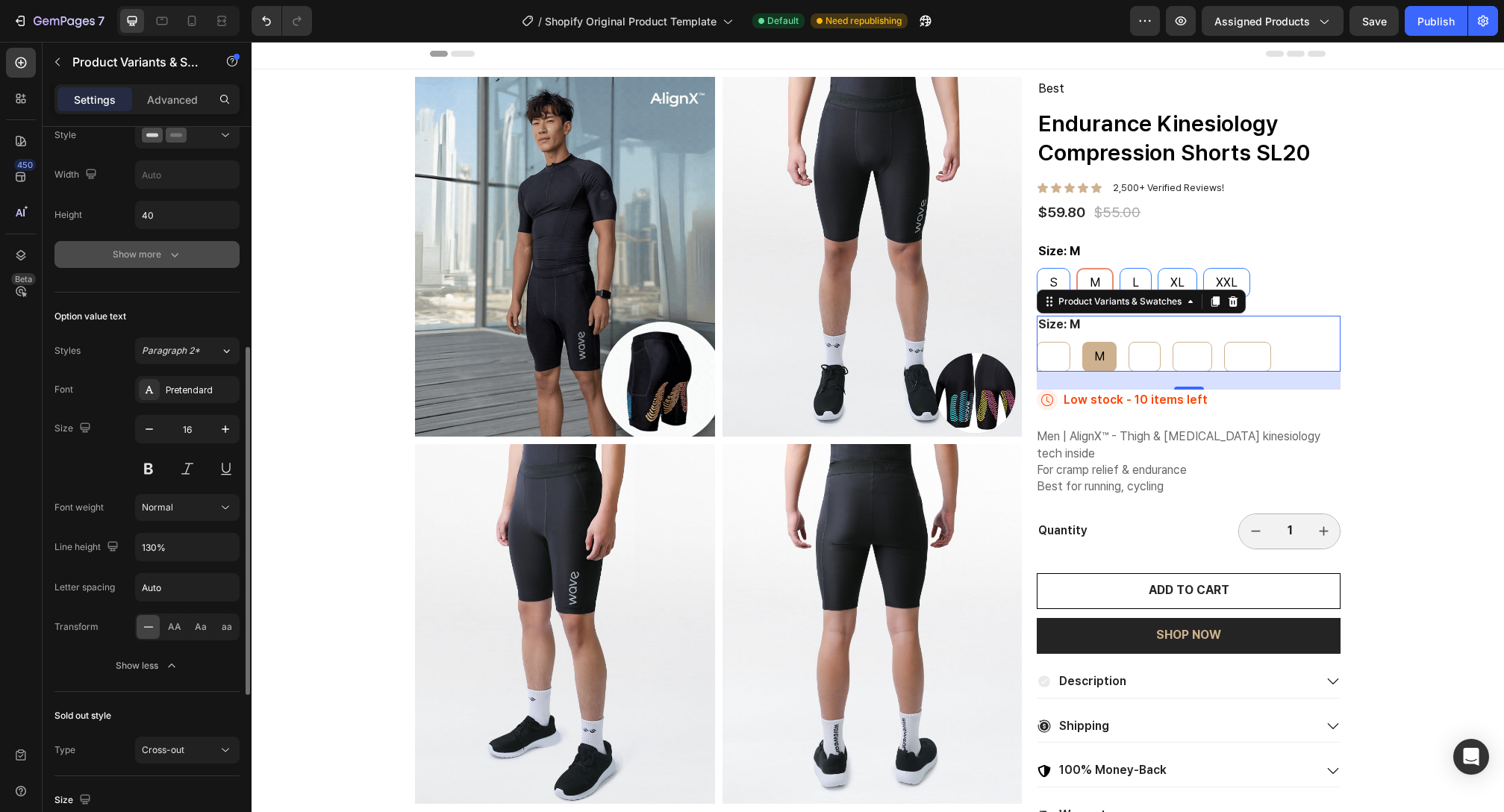
click at [192, 263] on button "Show more" at bounding box center [147, 254] width 185 height 27
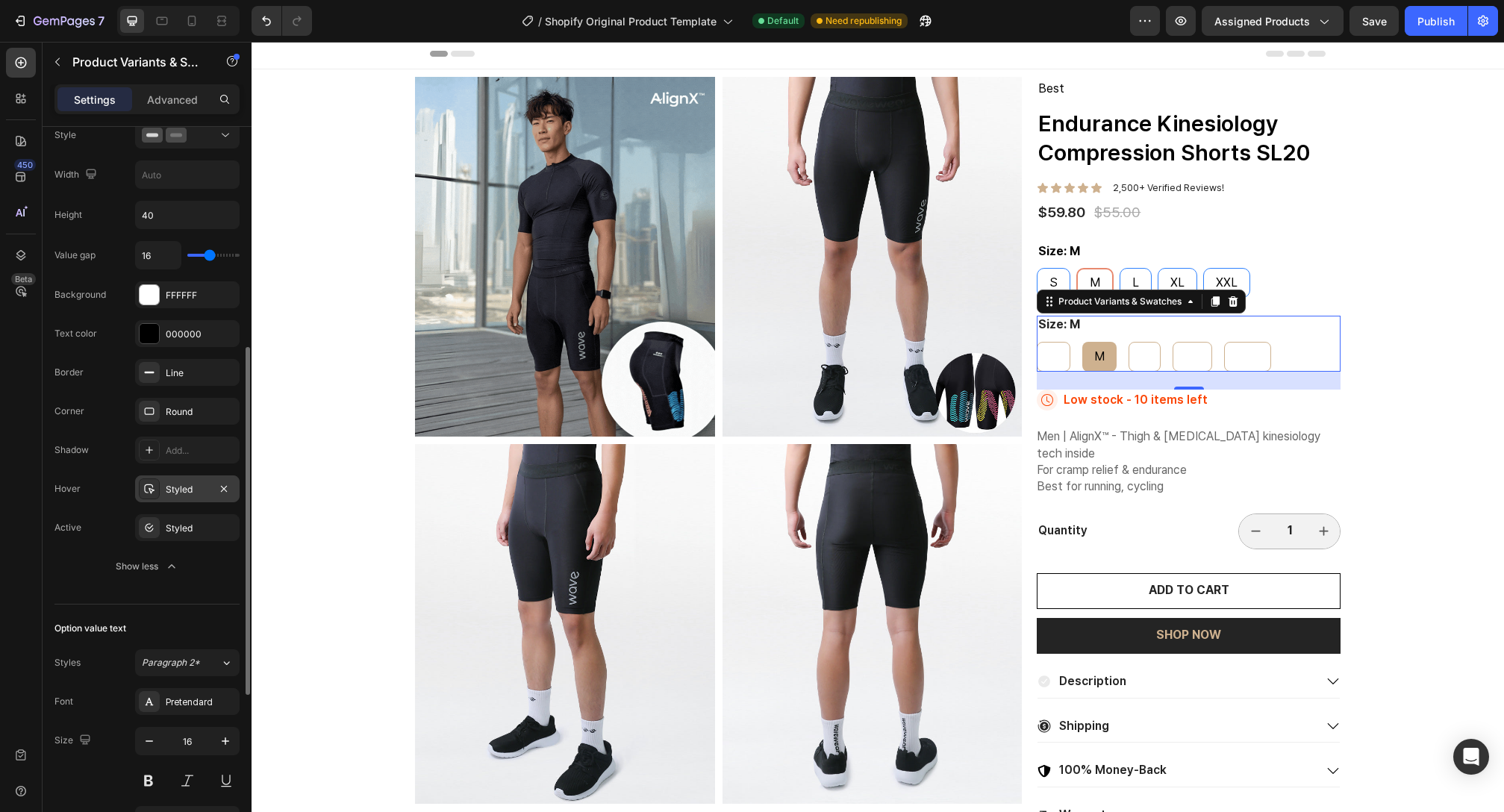
click at [178, 494] on div "Styled" at bounding box center [187, 489] width 43 height 13
click at [168, 547] on div "Value gap 16 Background FFFFFF Text color 000000 Border Line Corner Round Shado…" at bounding box center [147, 410] width 185 height 339
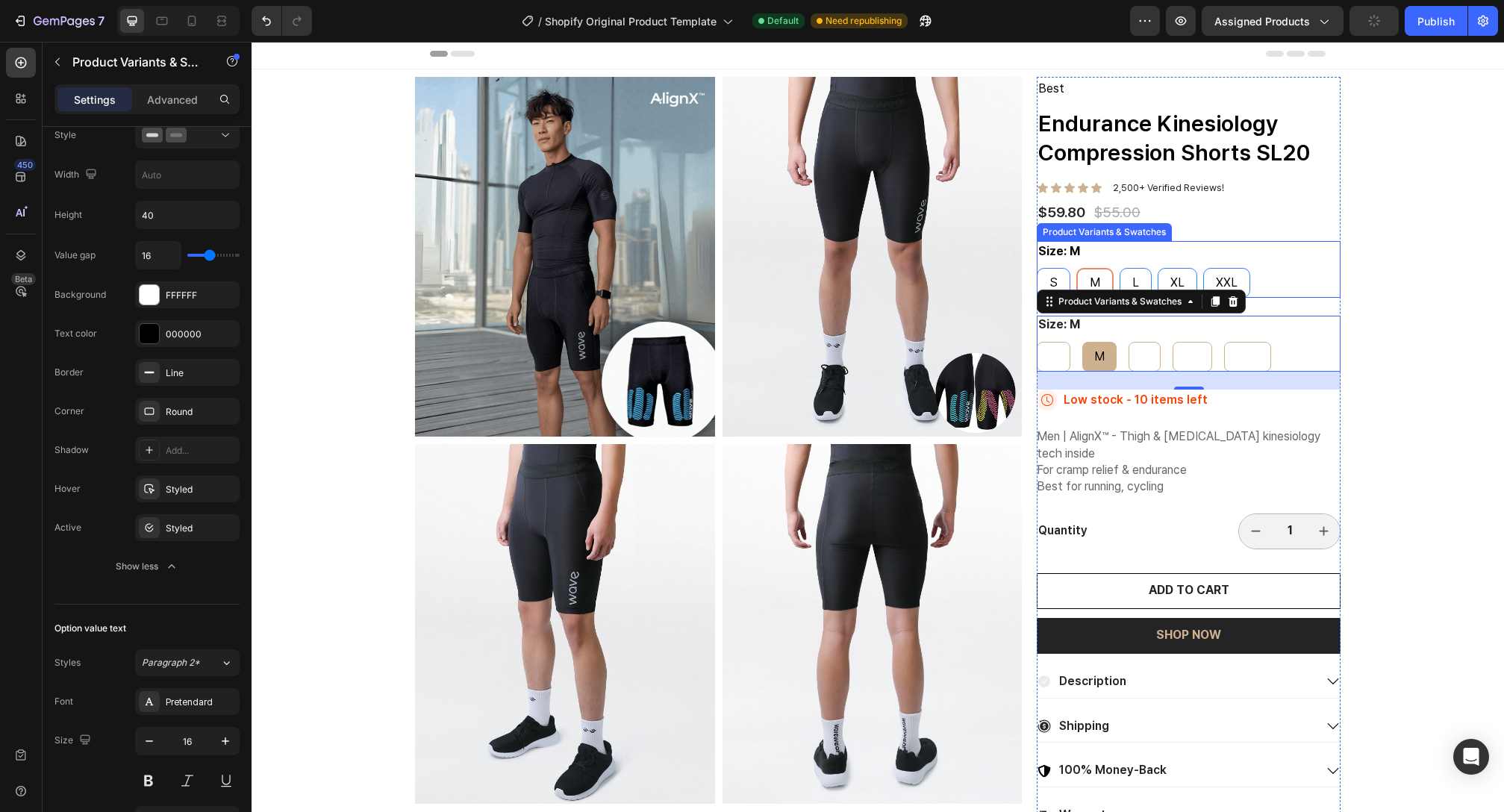
click at [1266, 294] on div "S S S M M M L L L XL XL XL XXL XXL XXL" at bounding box center [1188, 283] width 304 height 30
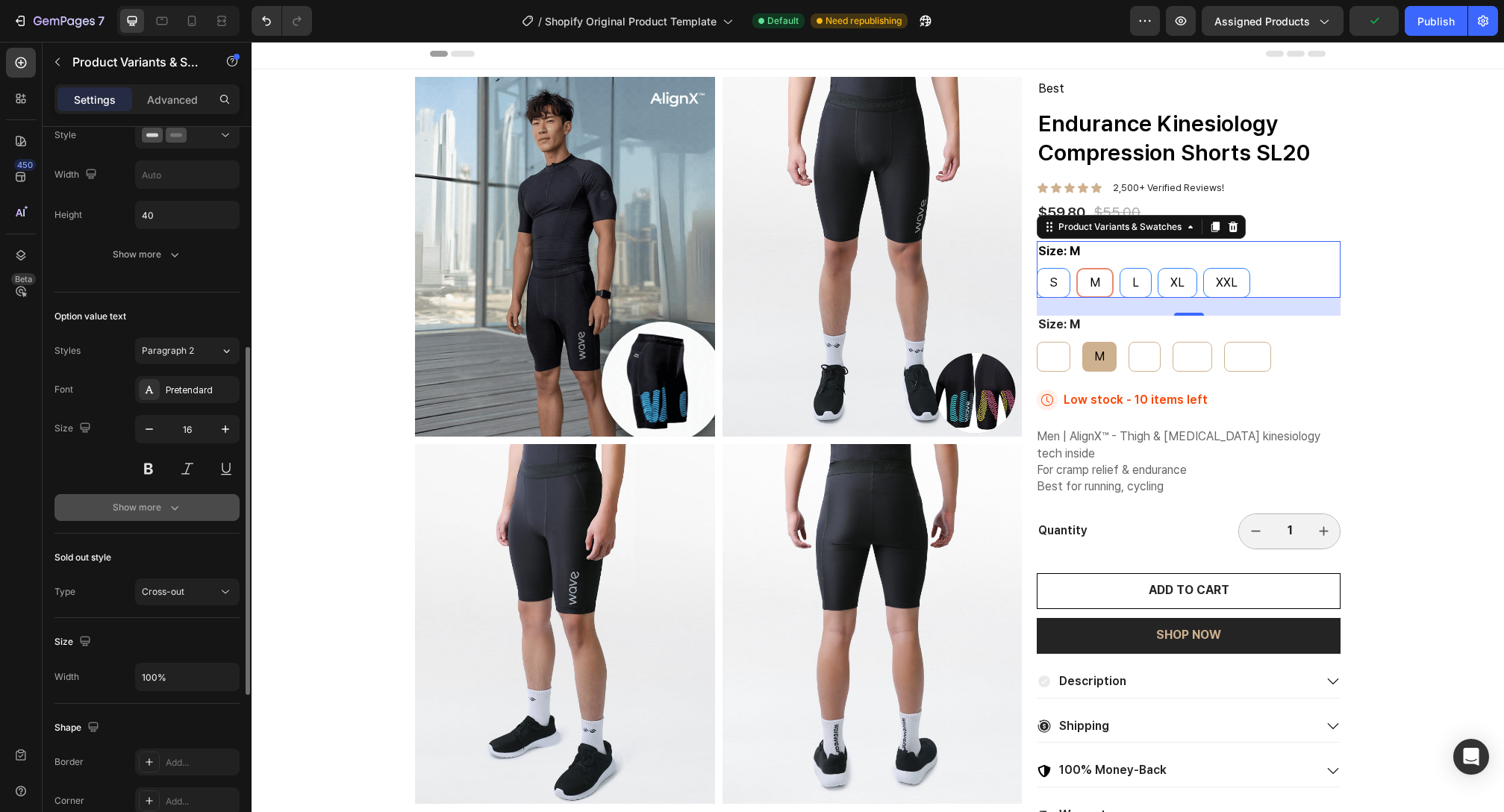
click at [168, 508] on icon "button" at bounding box center [175, 507] width 15 height 15
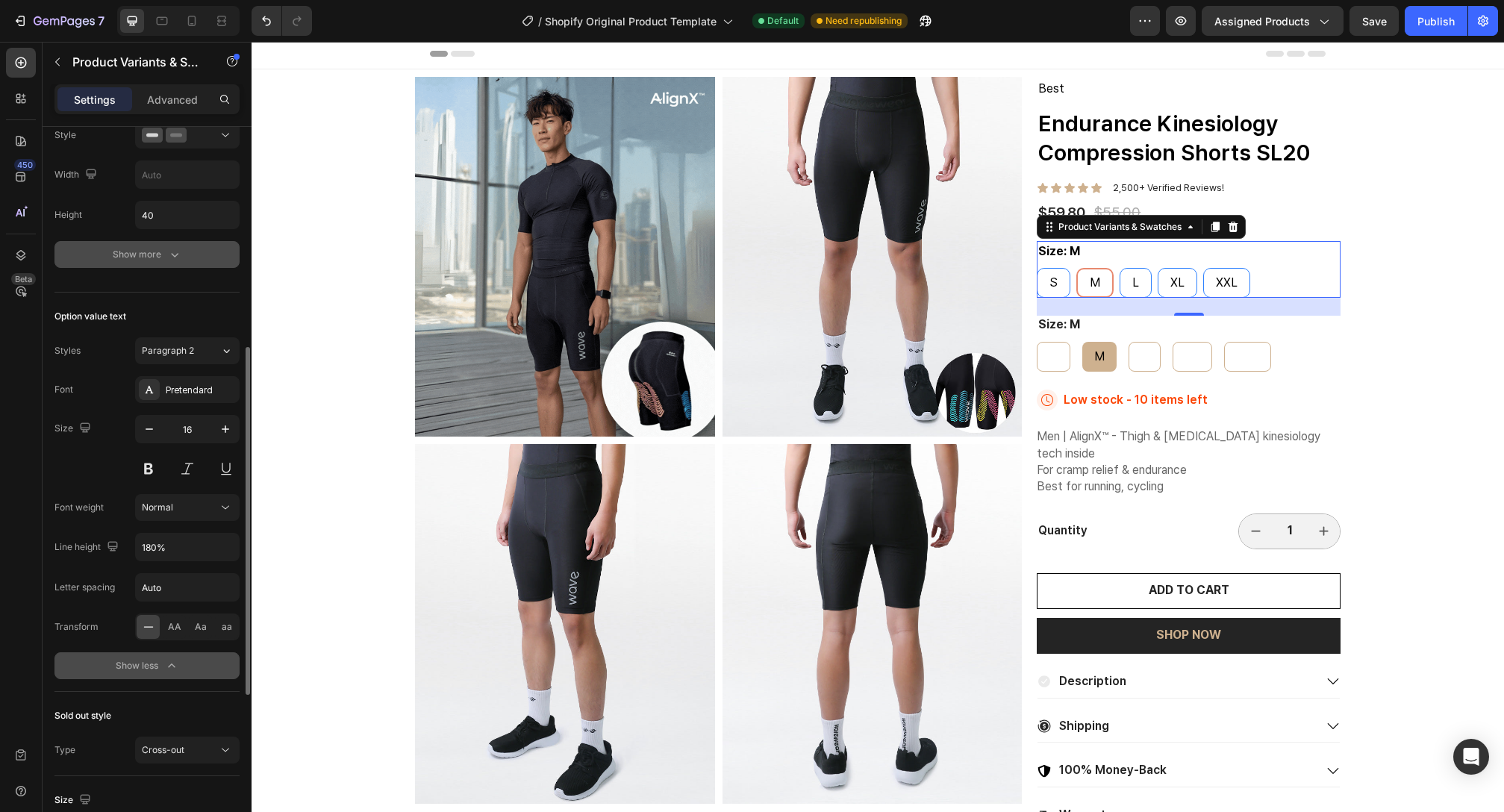
click at [191, 260] on button "Show more" at bounding box center [147, 254] width 185 height 27
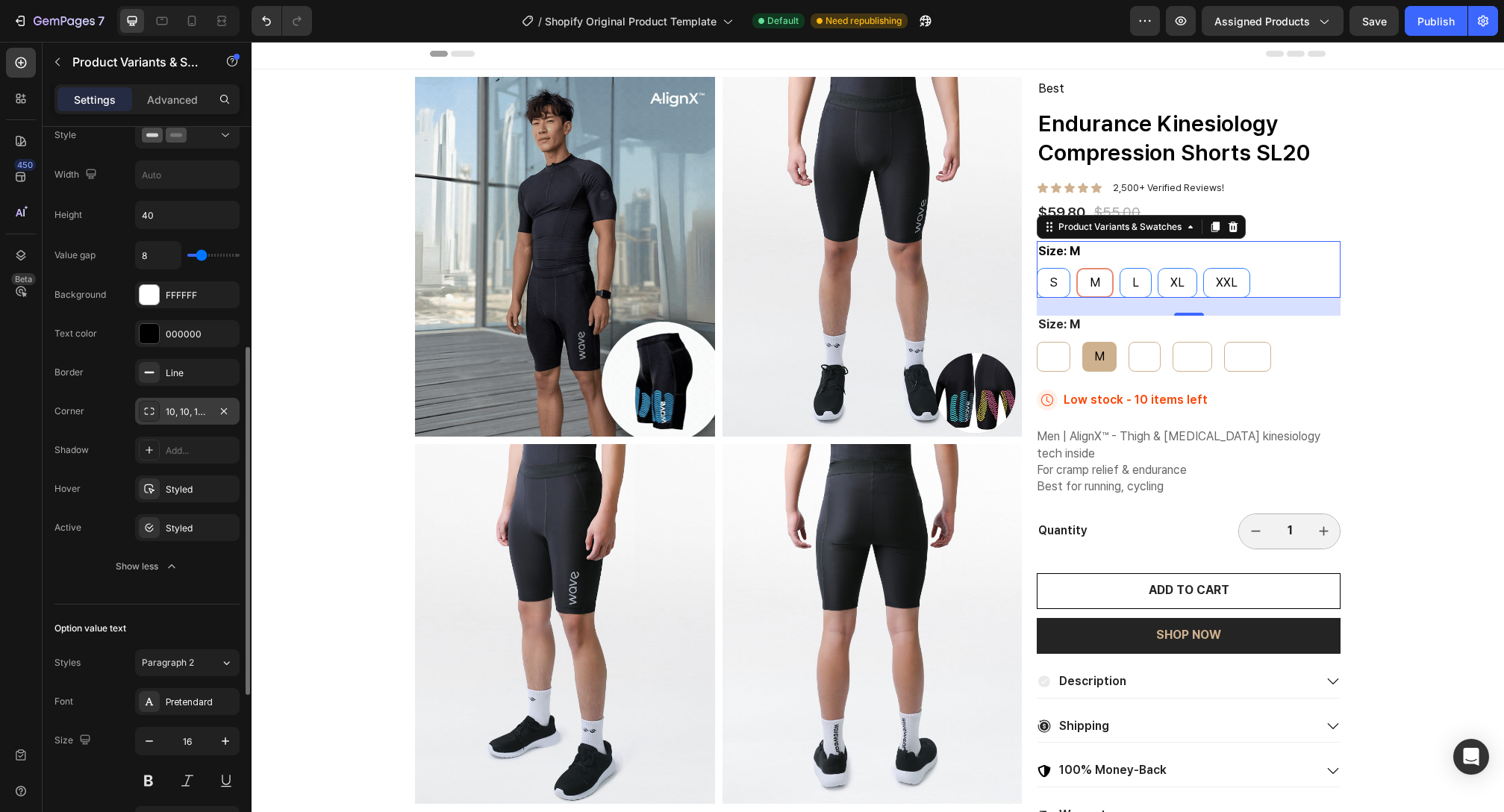
click at [194, 409] on div "10, 10, 10, 10" at bounding box center [187, 412] width 43 height 13
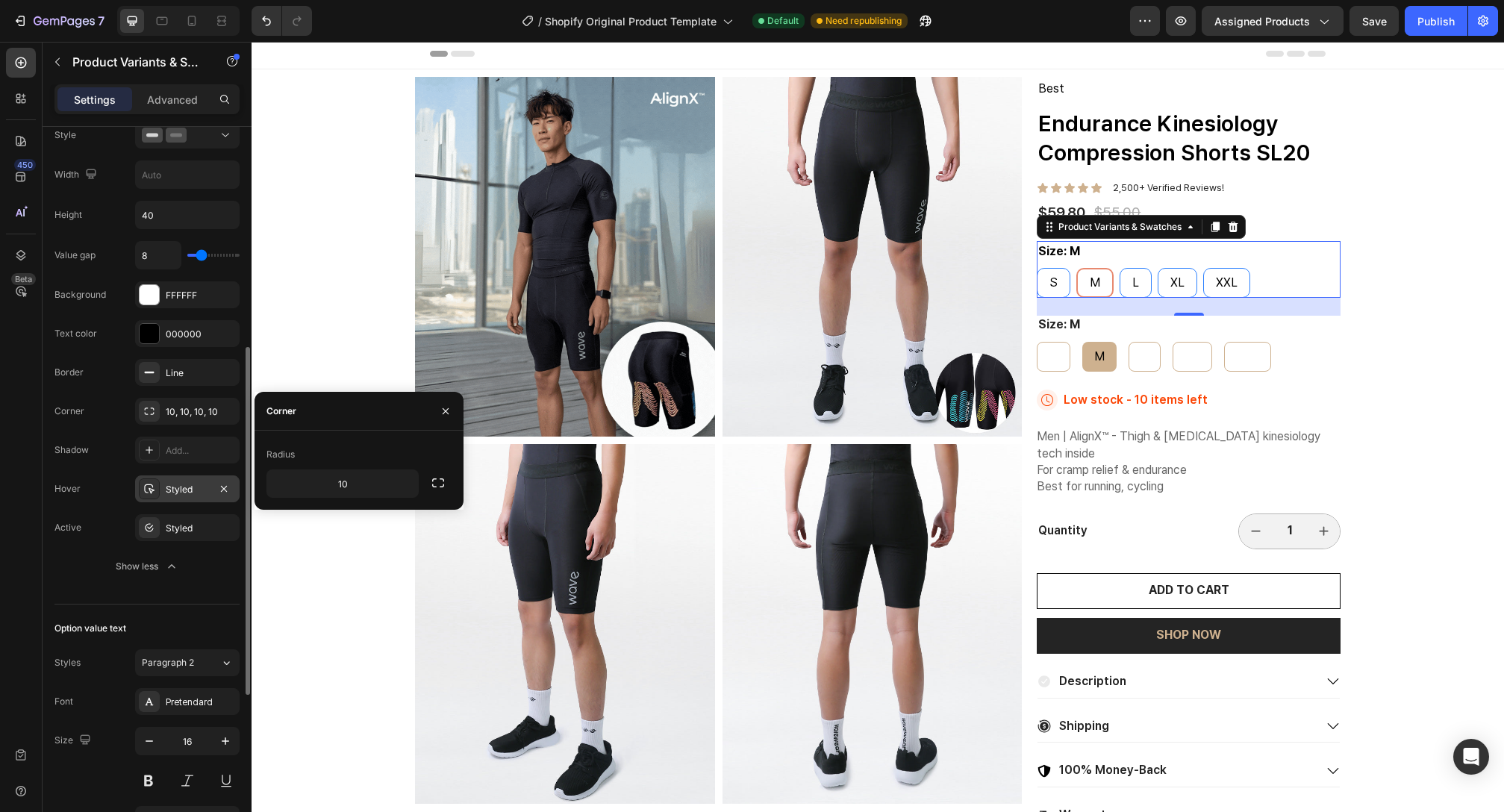
click at [176, 483] on div "Styled" at bounding box center [187, 489] width 43 height 13
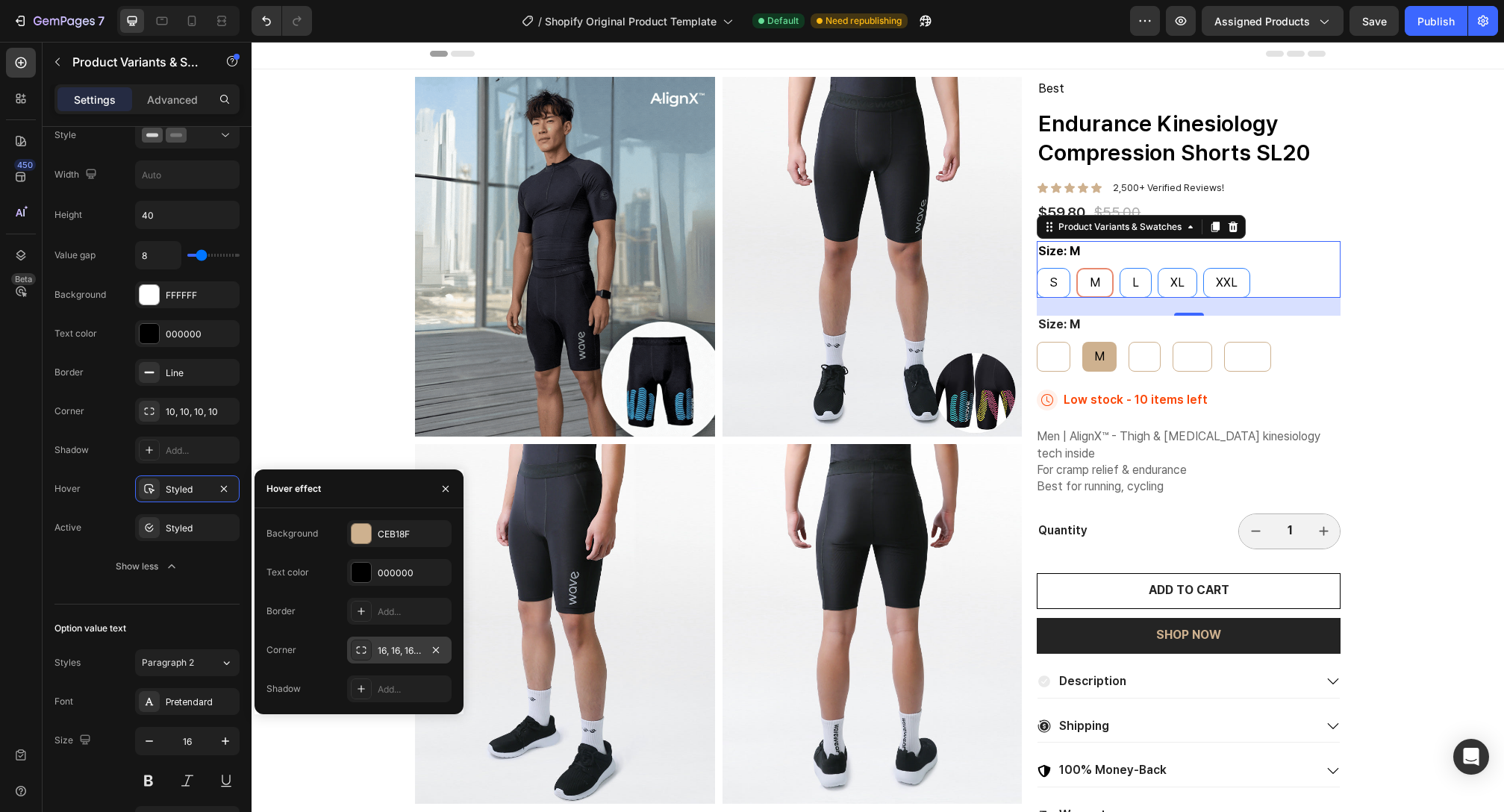
click at [375, 648] on div "16, 16, 16, 16" at bounding box center [400, 650] width 105 height 27
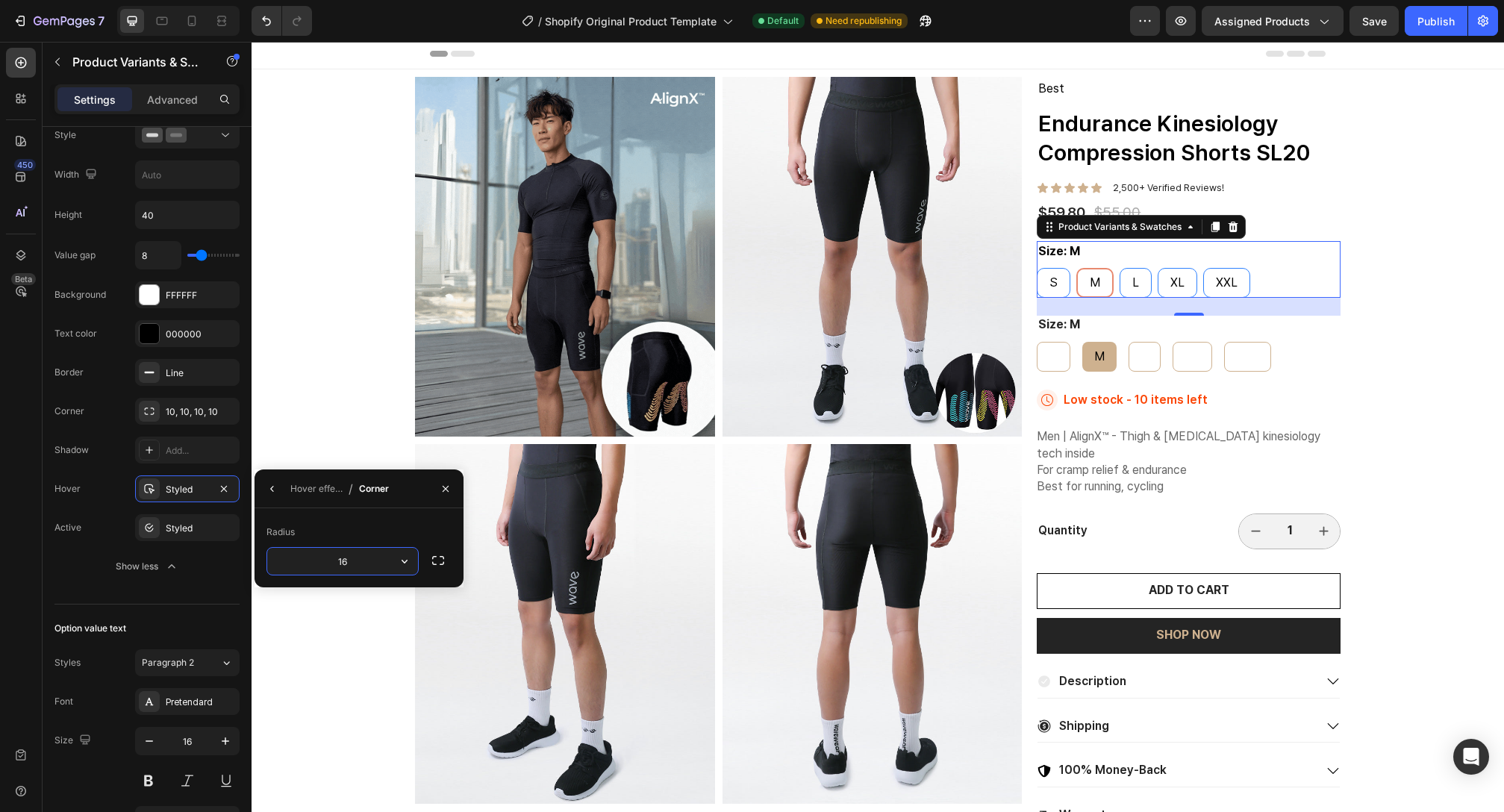
drag, startPoint x: 358, startPoint y: 561, endPoint x: 323, endPoint y: 562, distance: 35.0
click at [323, 562] on input "16" at bounding box center [343, 562] width 150 height 27
type input "10"
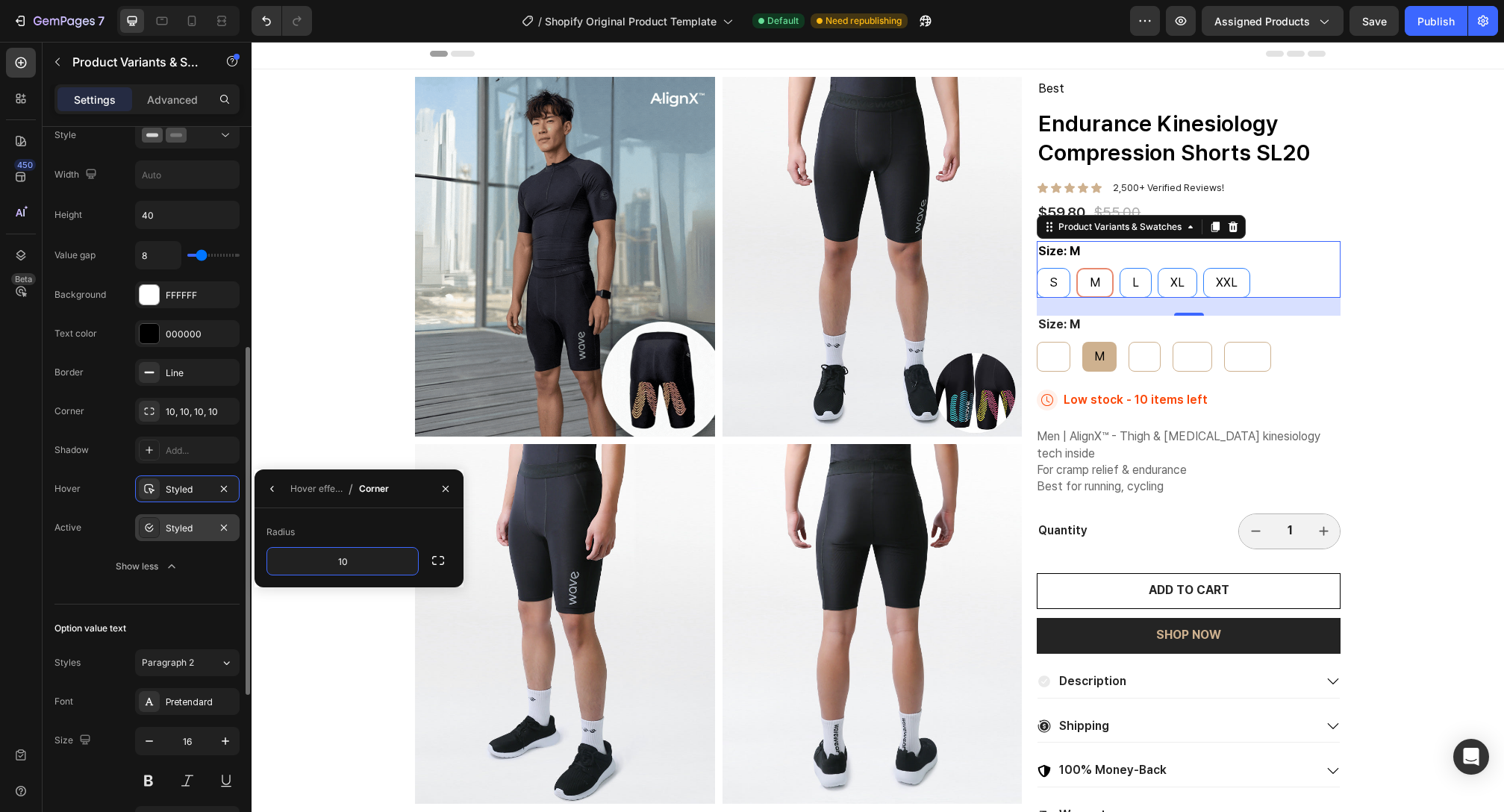
click at [181, 537] on div "Styled" at bounding box center [188, 527] width 105 height 27
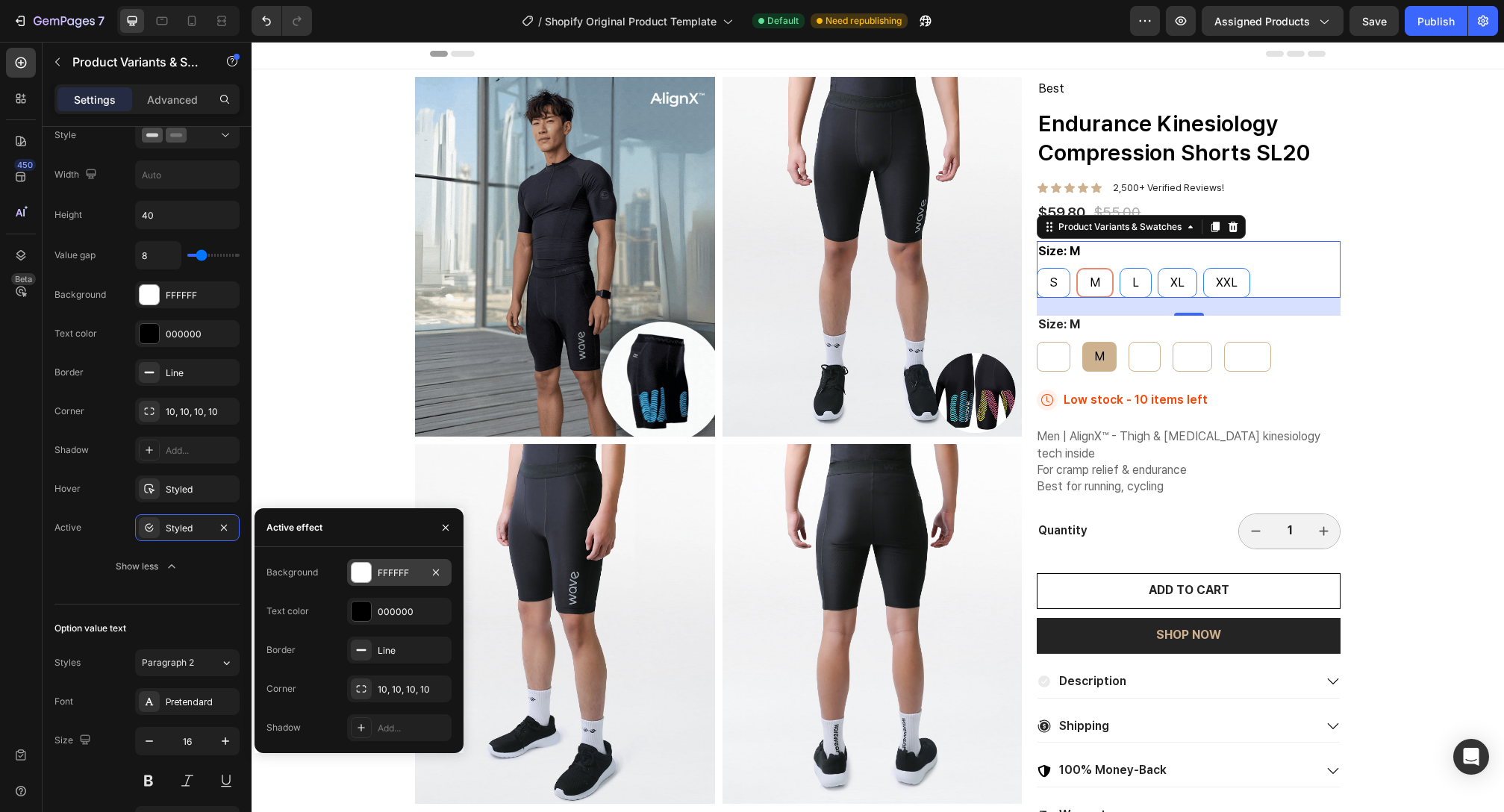
click at [363, 573] on div at bounding box center [361, 572] width 19 height 19
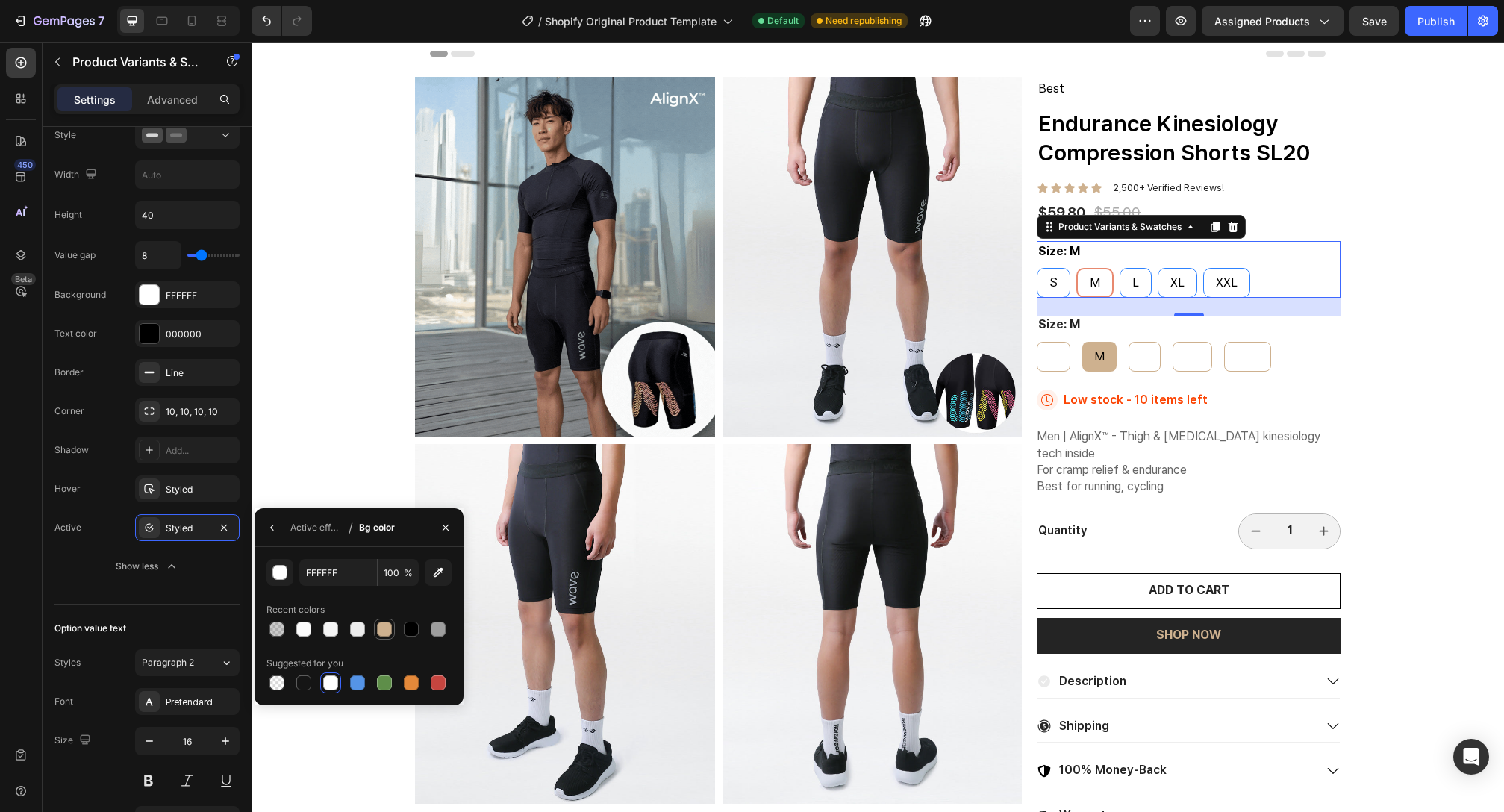
click at [387, 634] on div at bounding box center [385, 629] width 15 height 15
type input "CEB18F"
click at [272, 524] on icon "button" at bounding box center [272, 527] width 12 height 12
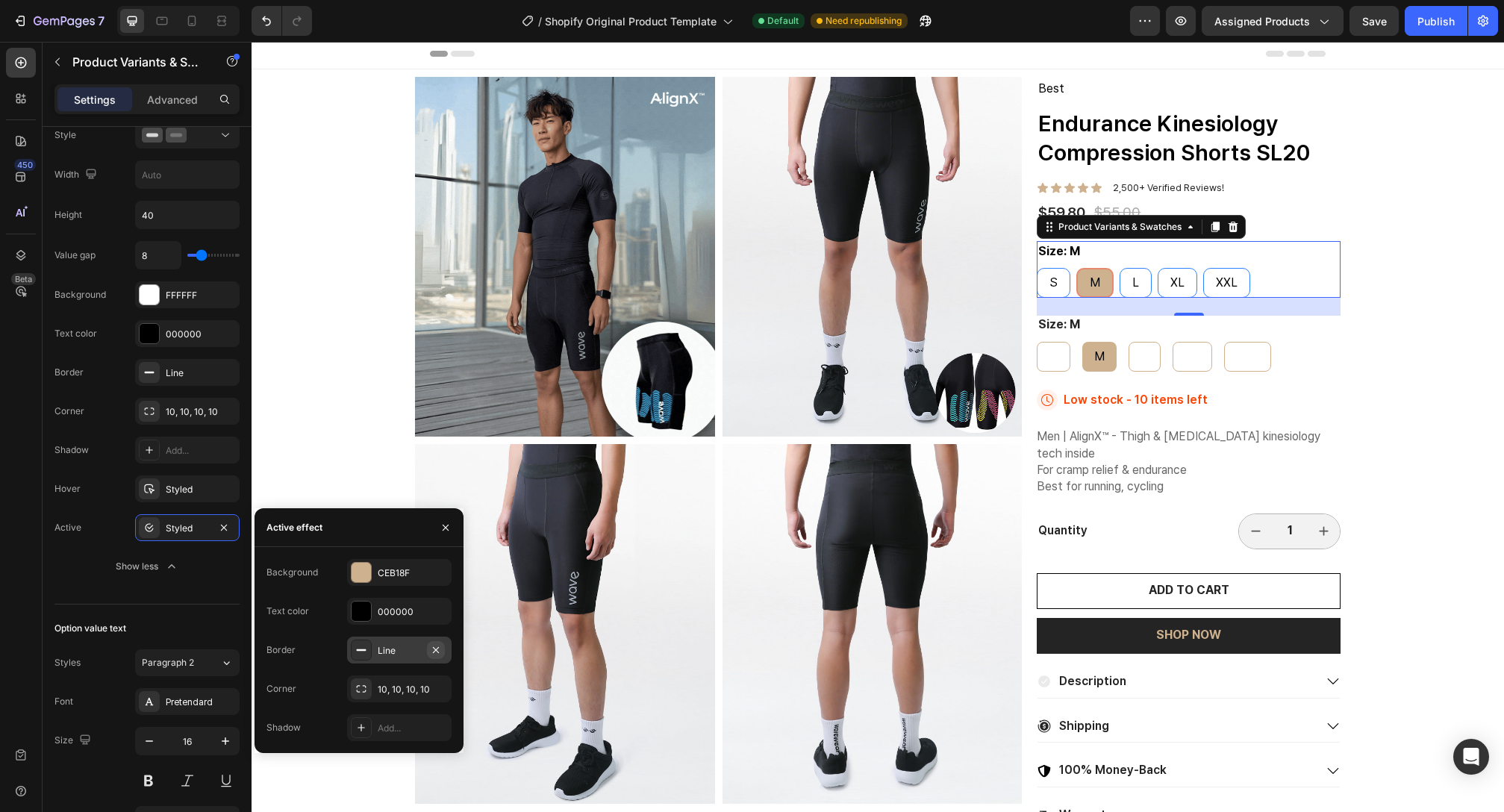
click at [436, 646] on icon "button" at bounding box center [436, 650] width 12 height 12
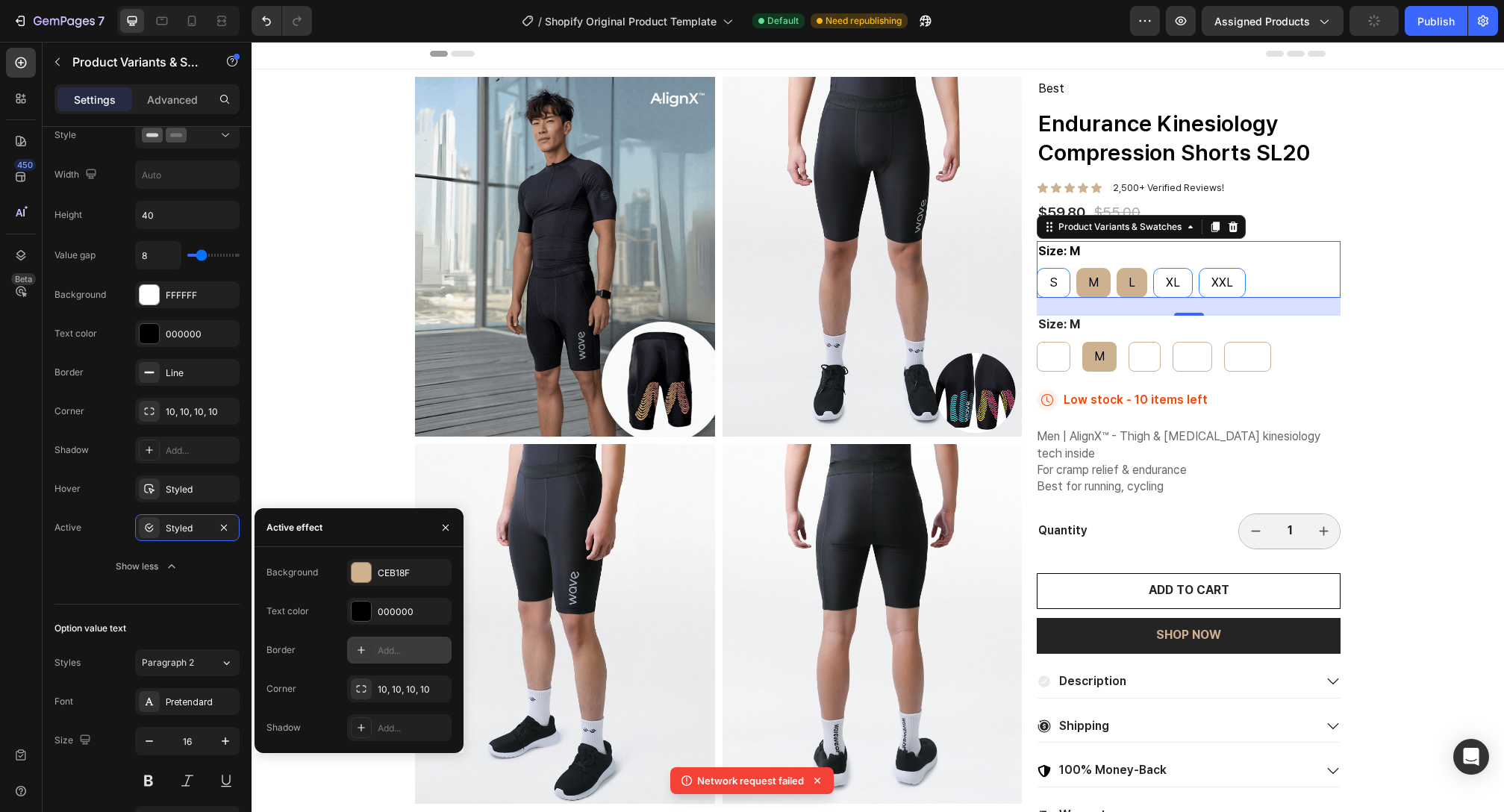
click at [1129, 293] on div "L" at bounding box center [1132, 283] width 30 height 33
click at [1117, 268] on input "L L L" at bounding box center [1116, 267] width 1 height 1
radio input "true"
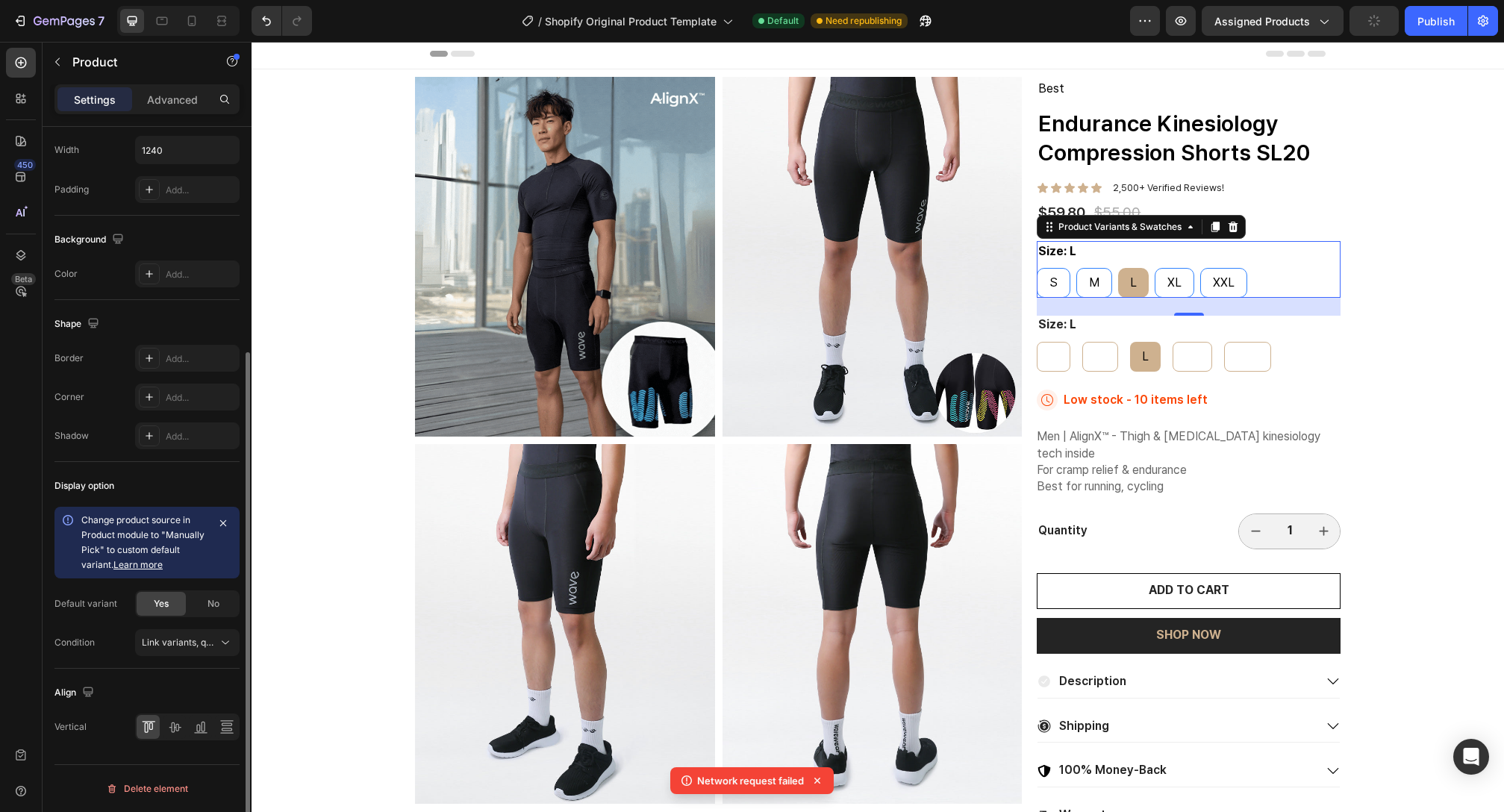
click at [1029, 288] on div "Product Images Best Text Block Endurance Kinesiology Compression Shorts SL20 Pr…" at bounding box center [878, 624] width 925 height 1095
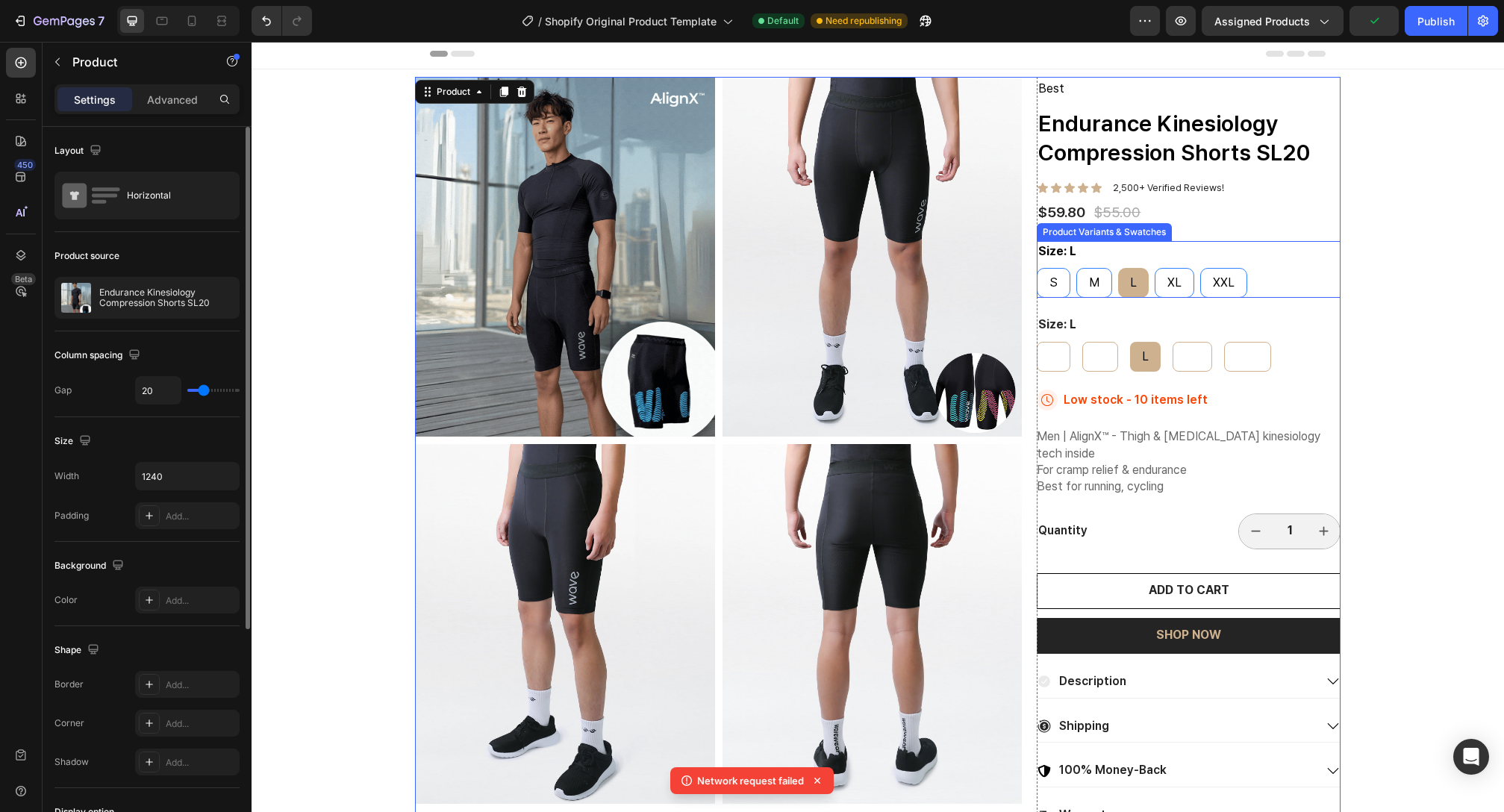
click at [1118, 279] on div "L" at bounding box center [1134, 283] width 30 height 33
click at [1118, 268] on input "L L L" at bounding box center [1118, 267] width 1 height 1
radio input "true"
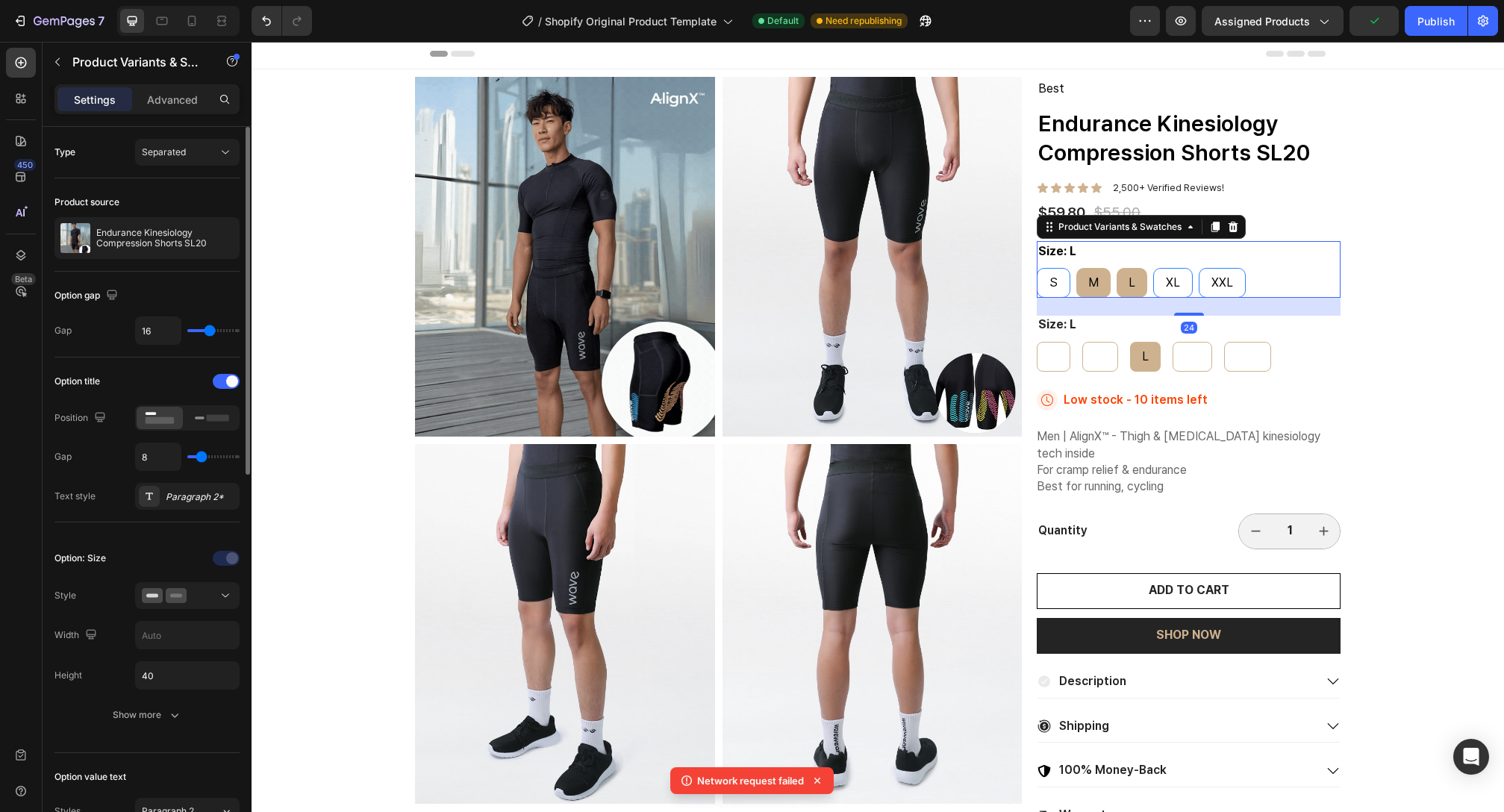
click at [1095, 279] on div "M" at bounding box center [1094, 283] width 34 height 33
click at [1077, 268] on input "M M M" at bounding box center [1076, 267] width 1 height 1
radio input "true"
radio input "false"
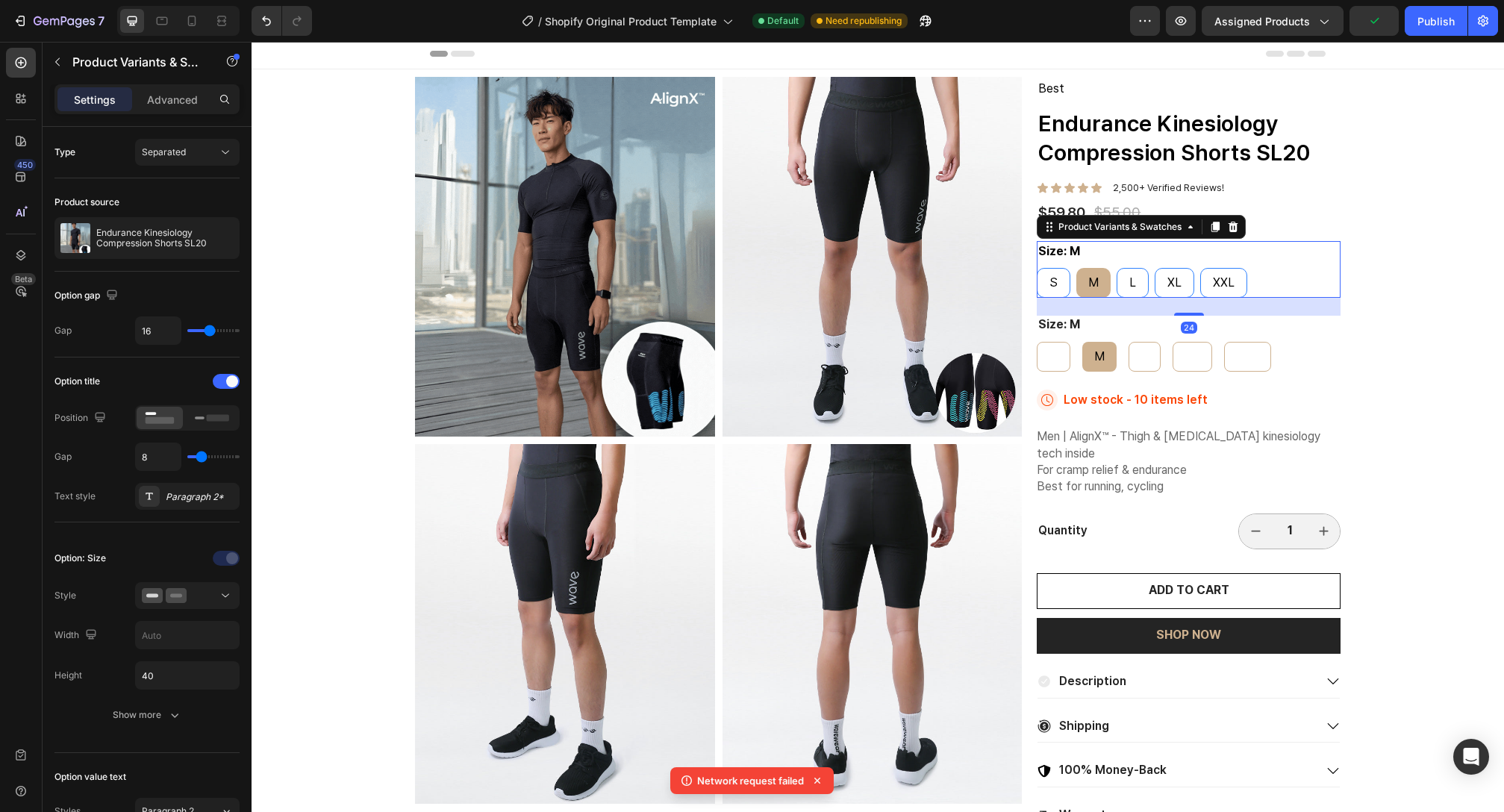
click at [1163, 254] on div "Size: M S S S M M M L L L XL XL XL XXL XXL XXL" at bounding box center [1188, 269] width 304 height 57
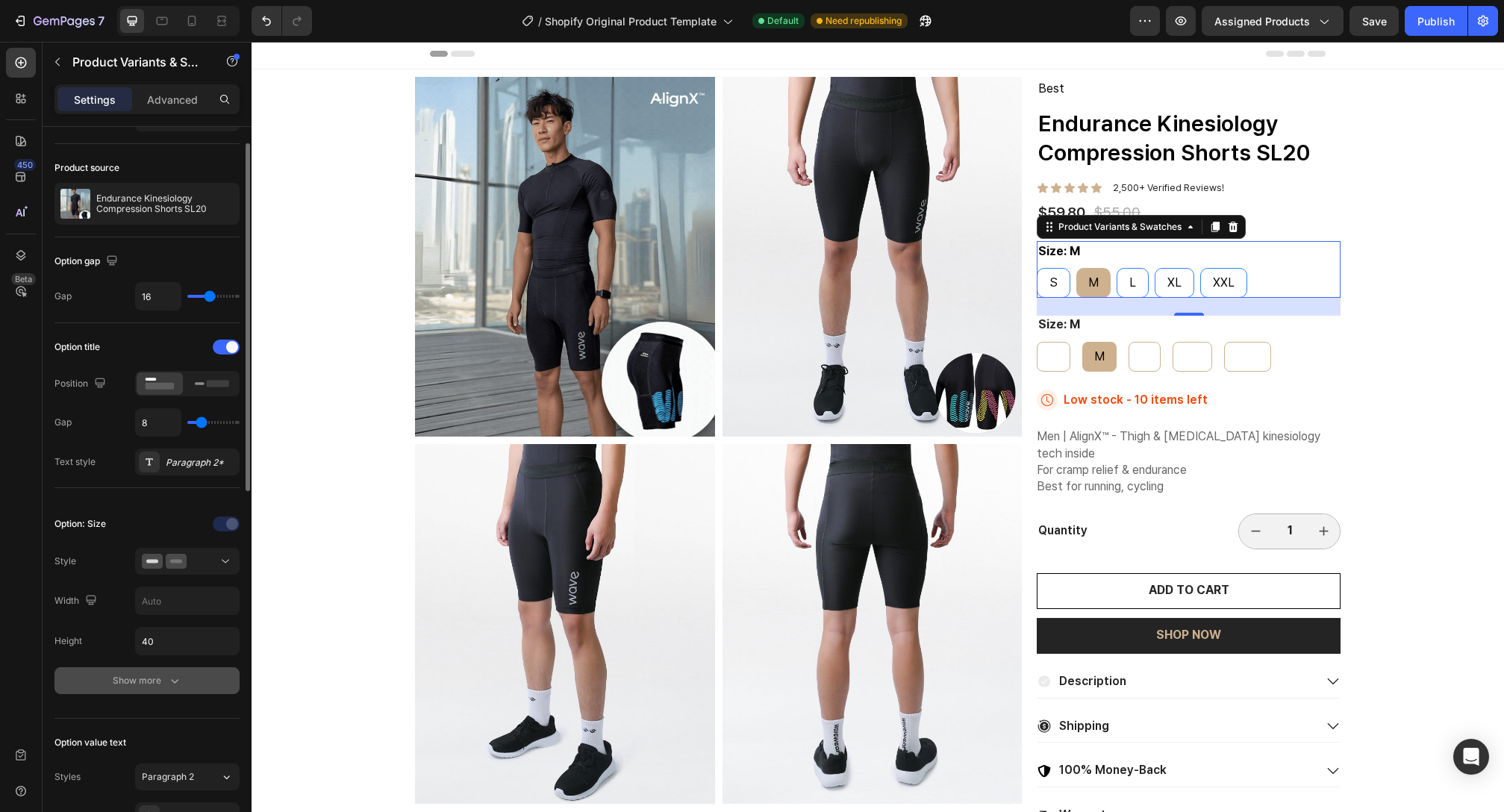
click at [171, 673] on icon "button" at bounding box center [175, 681] width 15 height 15
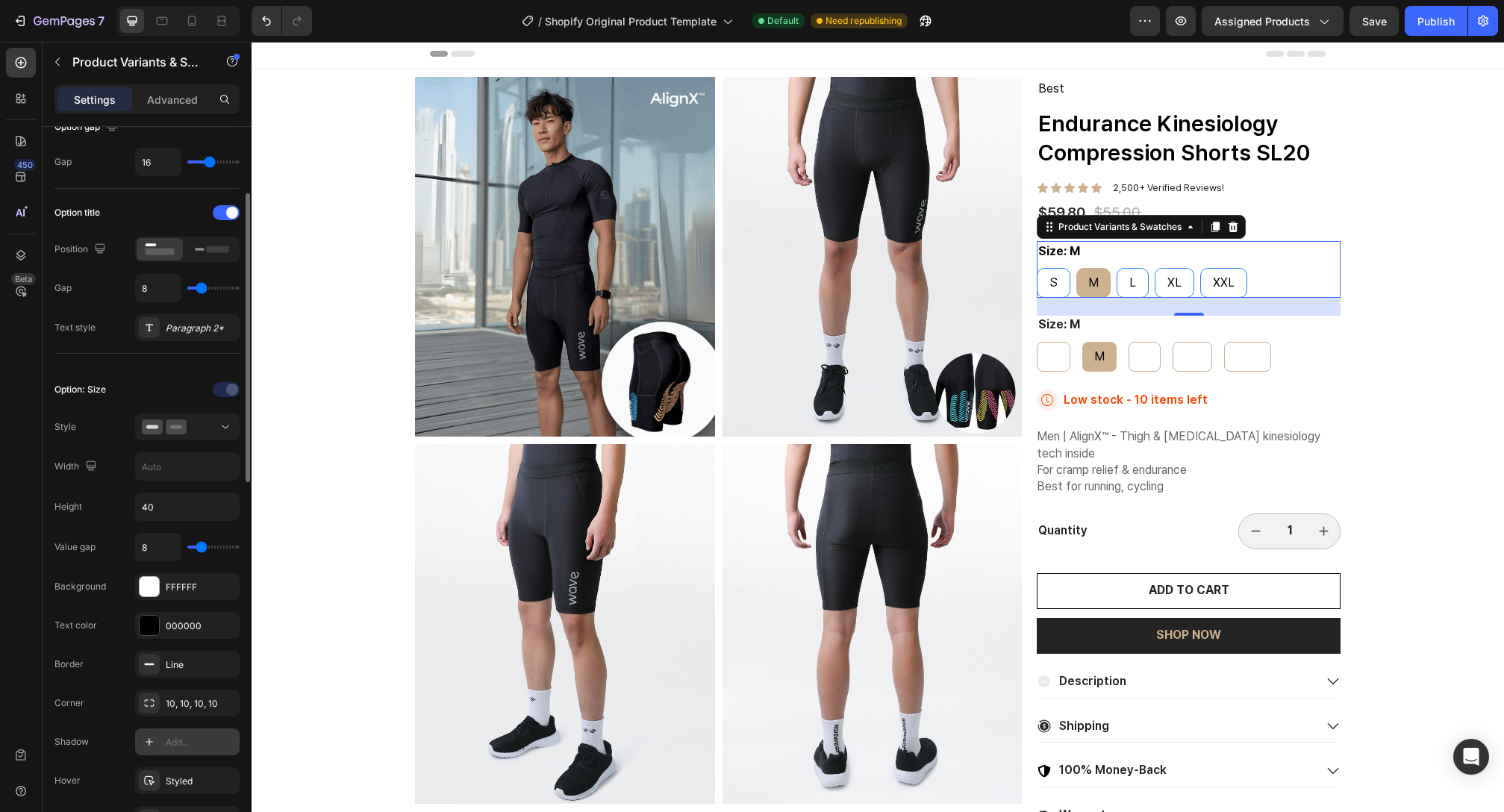
scroll to position [279, 0]
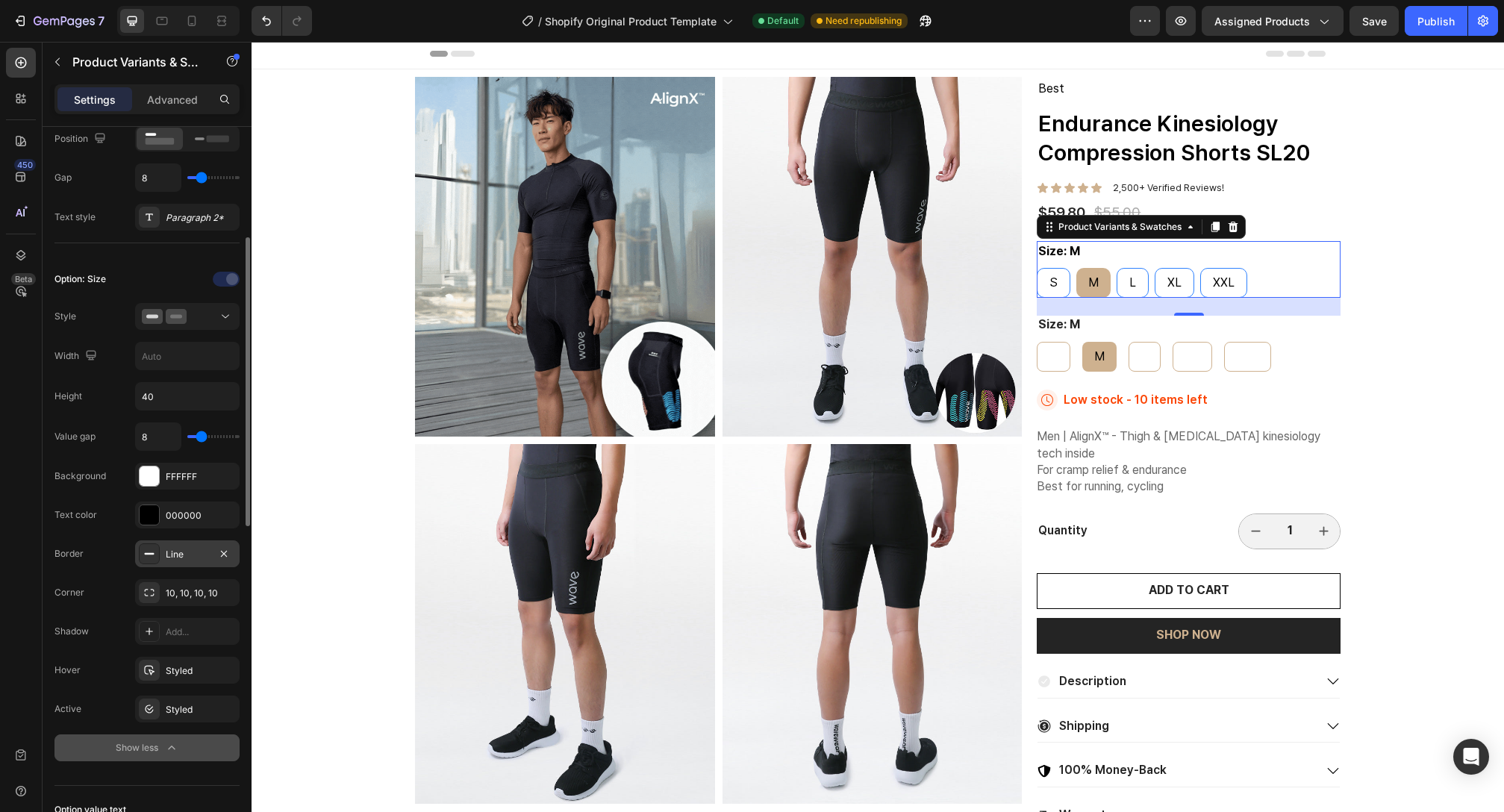
click at [199, 564] on div "Line" at bounding box center [188, 554] width 105 height 27
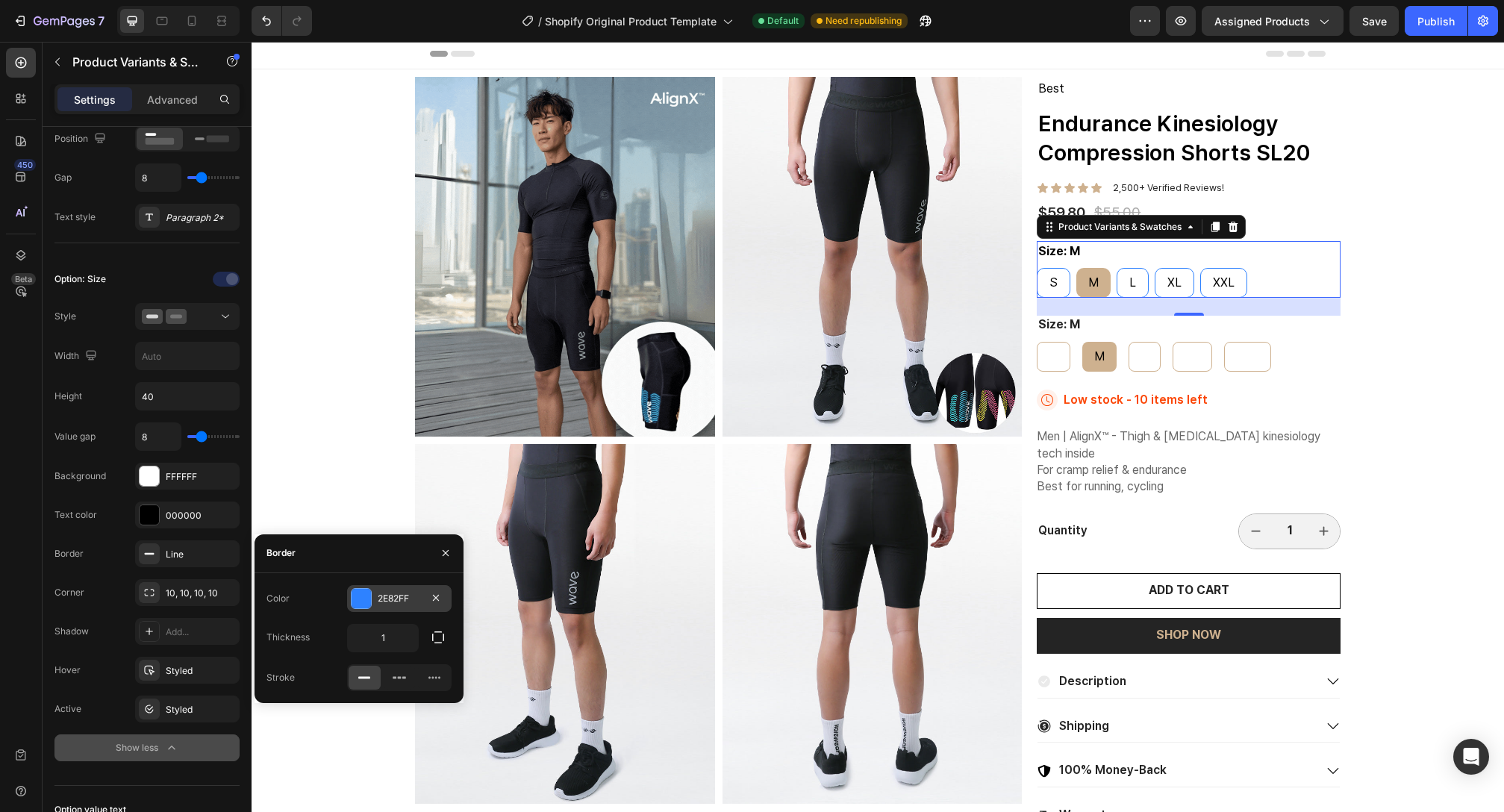
click at [362, 590] on div at bounding box center [361, 599] width 19 height 19
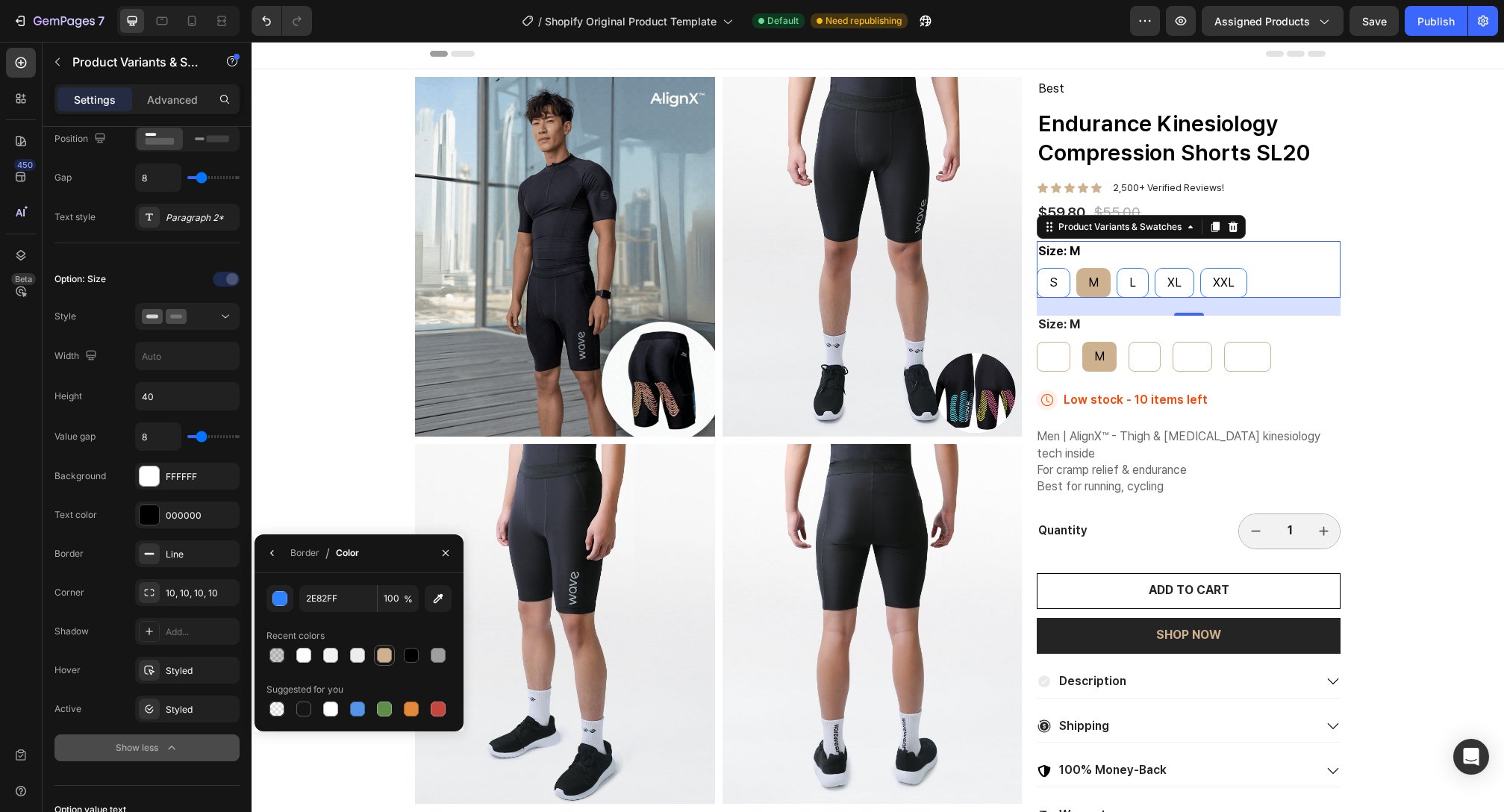
click at [385, 656] on div at bounding box center [385, 656] width 15 height 15
type input "CEB18F"
radio input "true"
click at [271, 559] on button "button" at bounding box center [272, 553] width 24 height 24
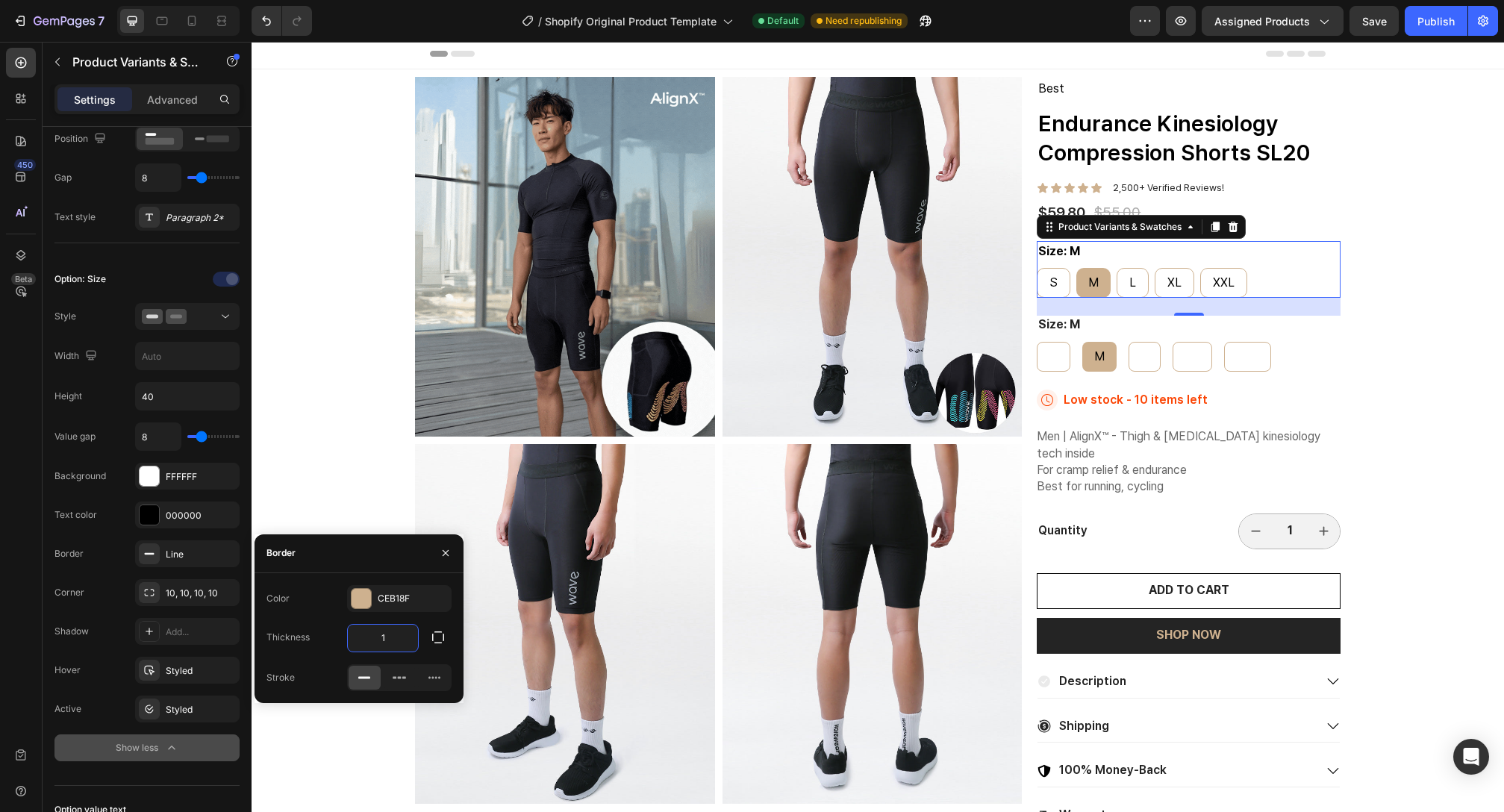
drag, startPoint x: 389, startPoint y: 642, endPoint x: 366, endPoint y: 640, distance: 23.1
click at [366, 640] on input "1" at bounding box center [383, 638] width 70 height 27
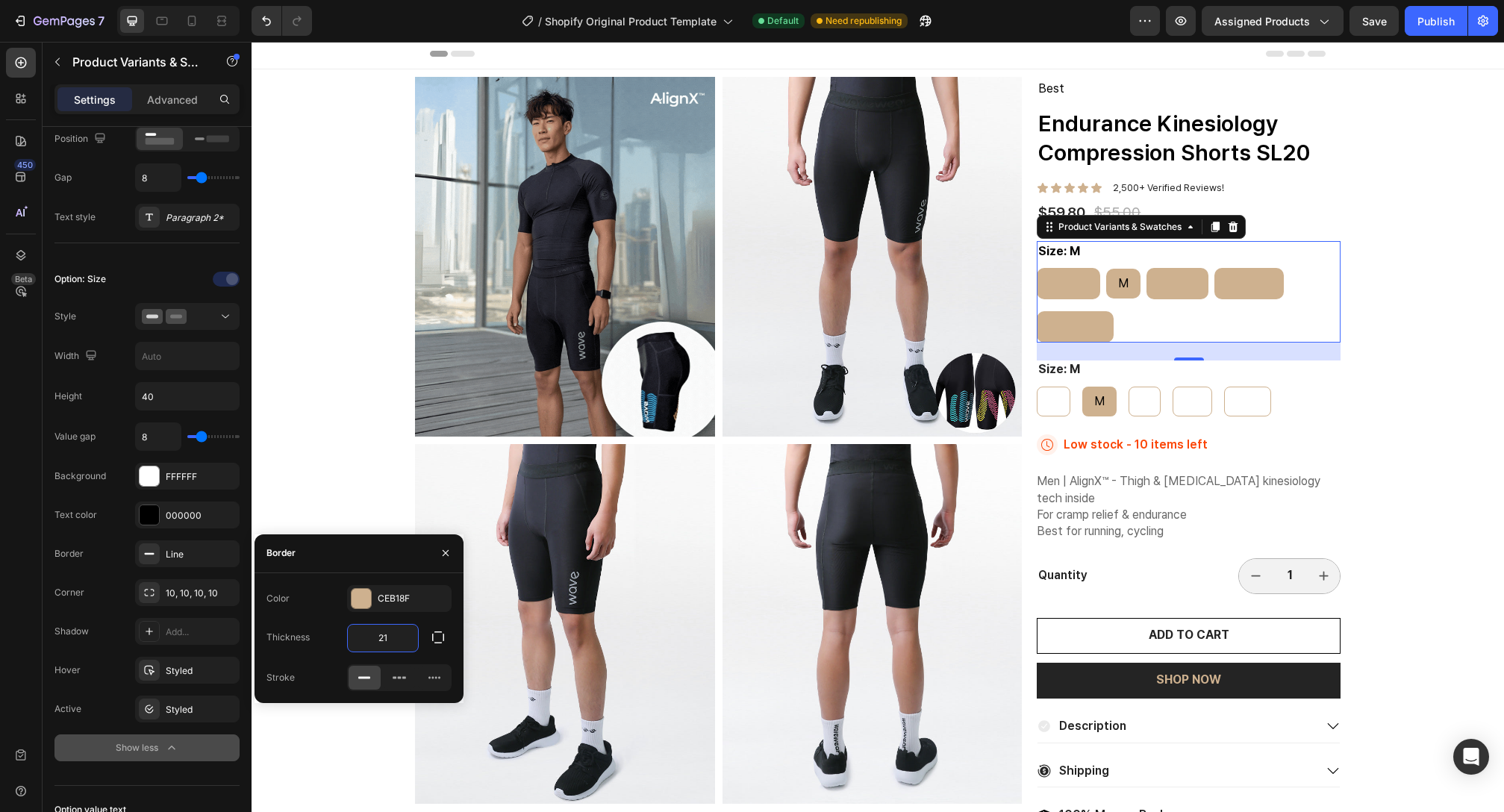
drag, startPoint x: 372, startPoint y: 635, endPoint x: 351, endPoint y: 635, distance: 21.0
click at [351, 635] on input "21" at bounding box center [383, 638] width 70 height 27
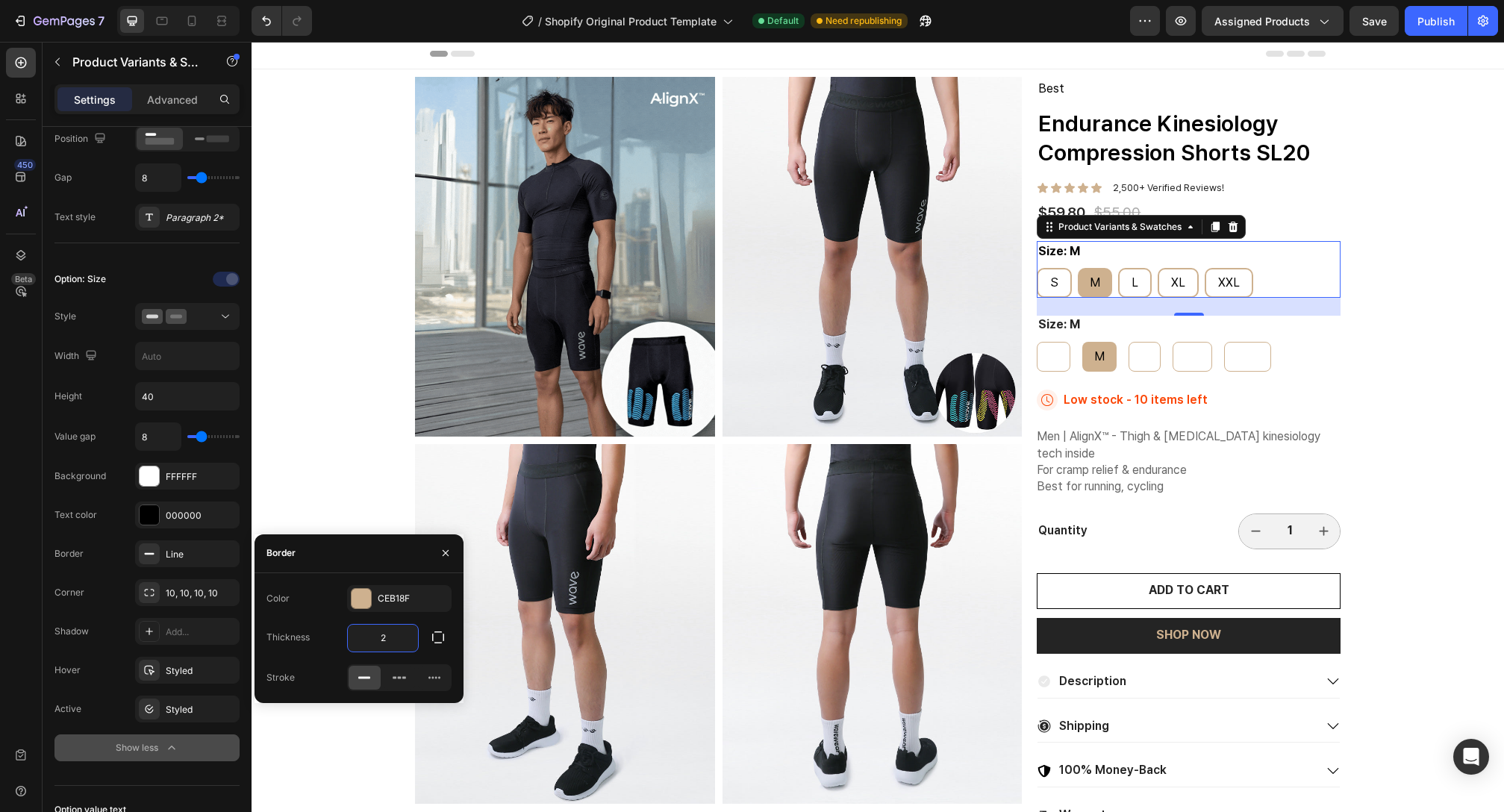
drag, startPoint x: 385, startPoint y: 638, endPoint x: 363, endPoint y: 639, distance: 22.0
click at [363, 639] on input "2" at bounding box center [383, 638] width 70 height 27
type input "1"
drag, startPoint x: 1283, startPoint y: 400, endPoint x: 1290, endPoint y: 388, distance: 13.9
click at [1284, 400] on div "Icon Low stock - 10 items left Stock Counter Row" at bounding box center [1188, 400] width 304 height 21
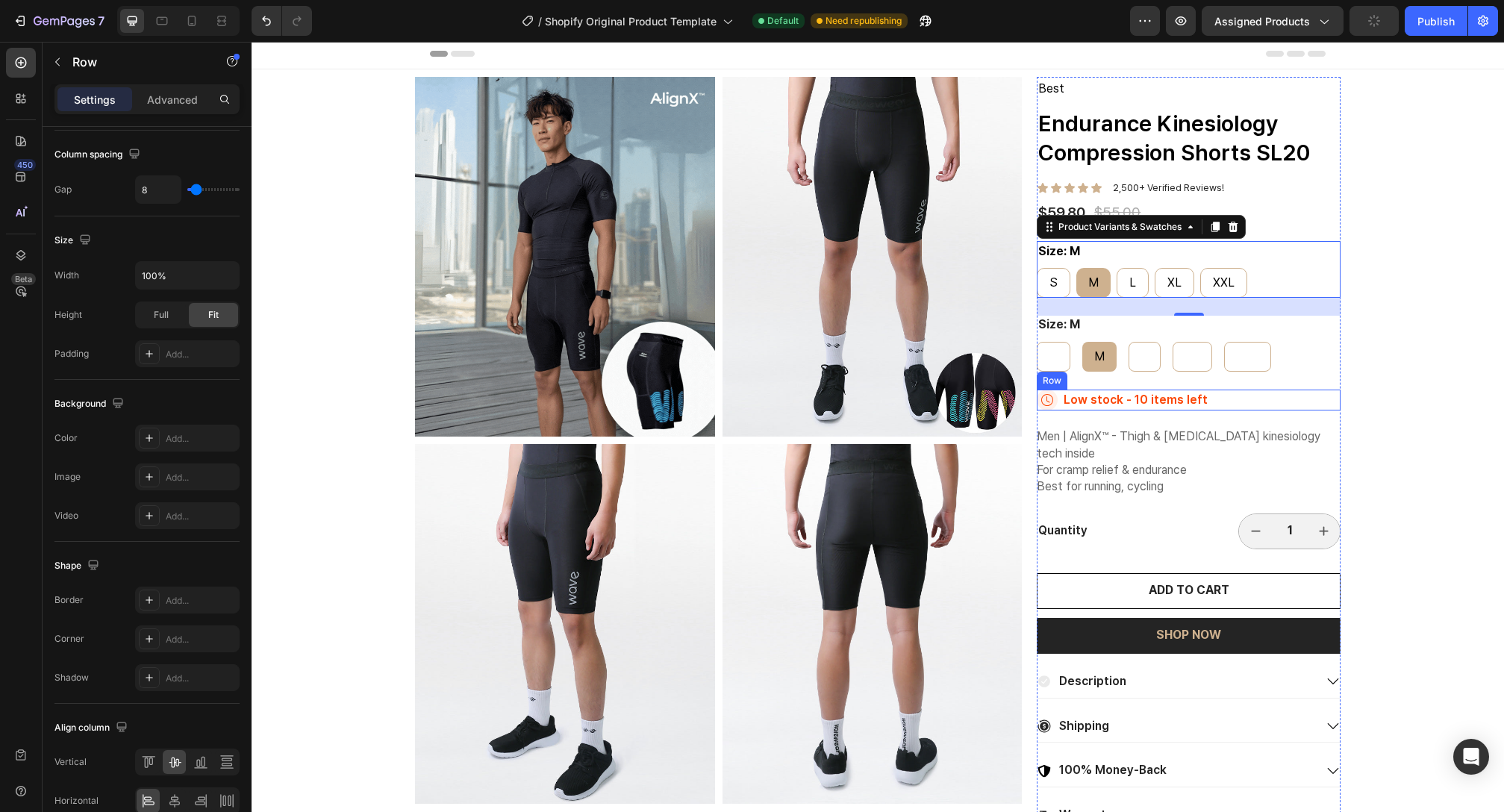
scroll to position [0, 0]
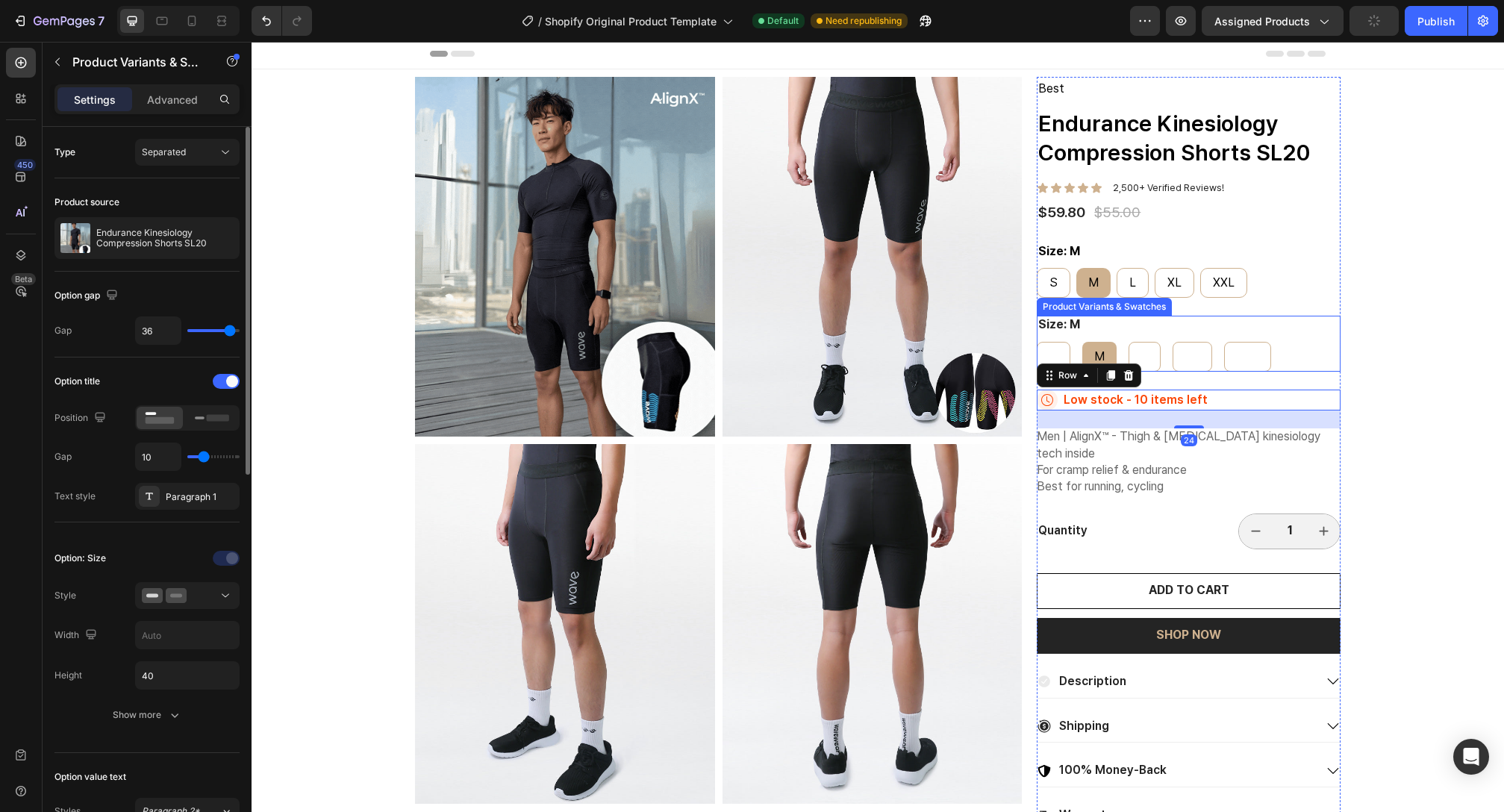
click at [1307, 332] on div "Size: M S S S M M M L L L XL XL XL XXL XXL XXL" at bounding box center [1188, 344] width 304 height 56
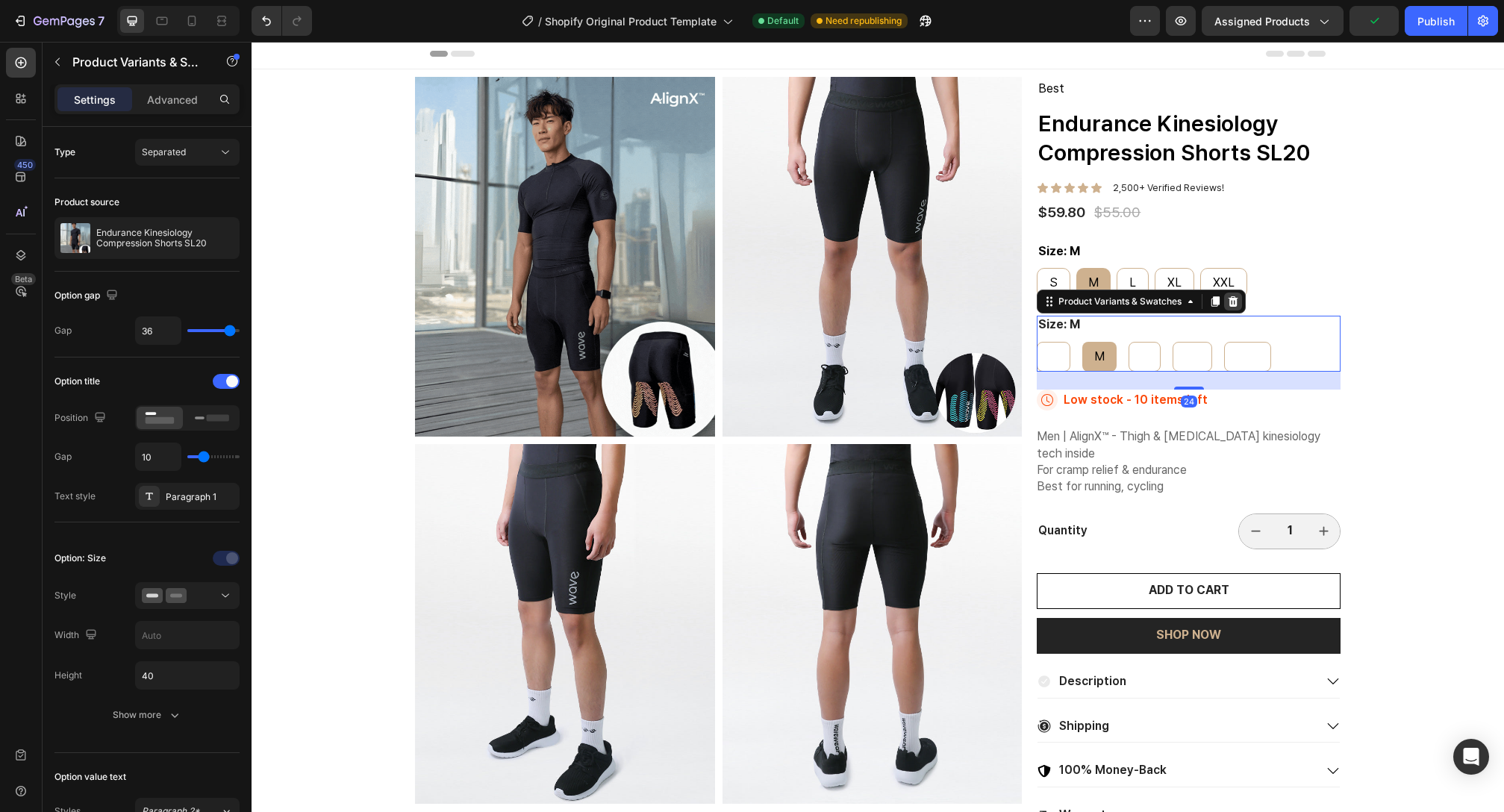
click at [1229, 303] on icon at bounding box center [1234, 301] width 10 height 10
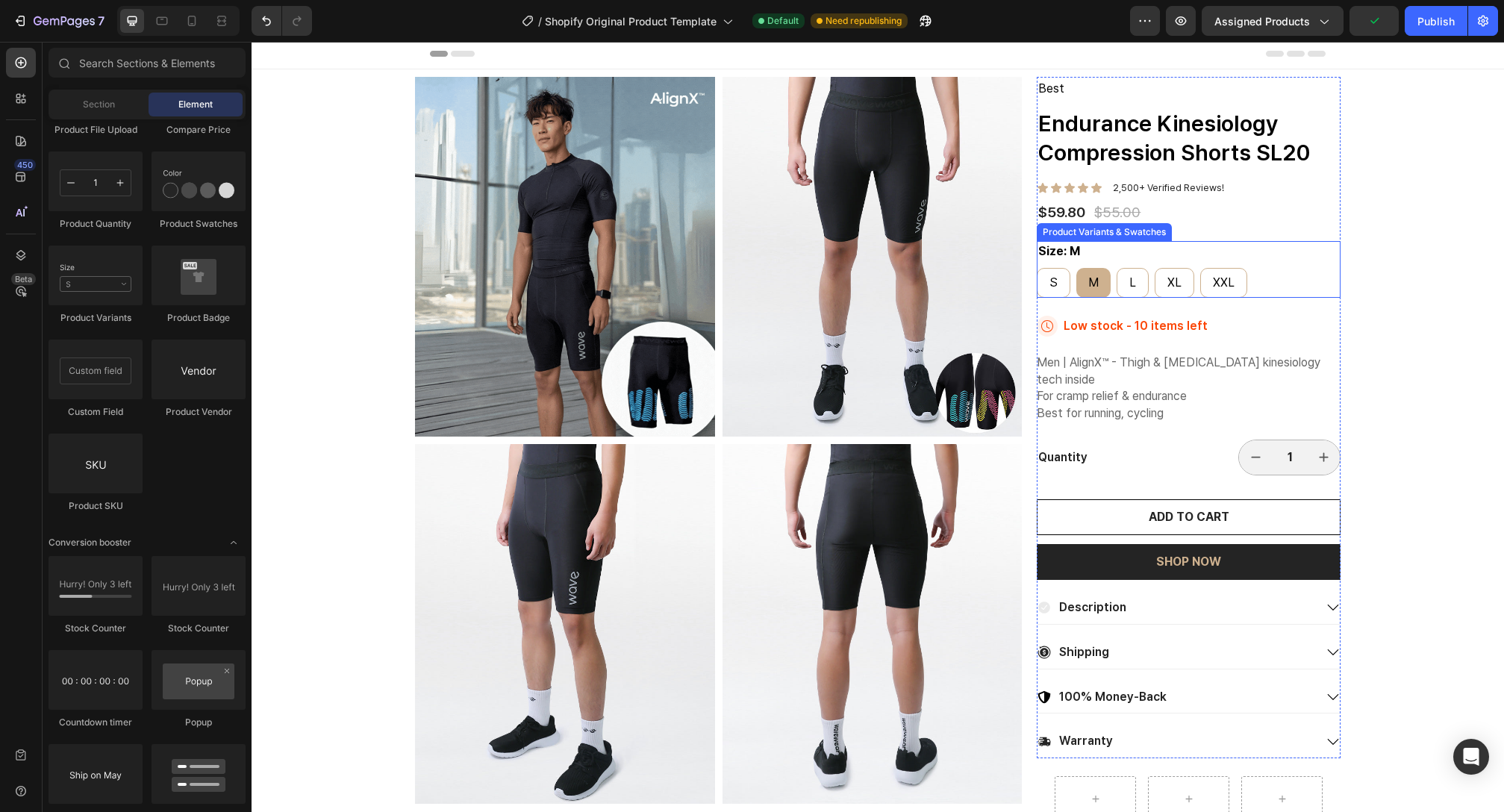
click at [1145, 285] on div "S S S M M M L L L XL XL XL XXL XXL XXL" at bounding box center [1188, 283] width 304 height 30
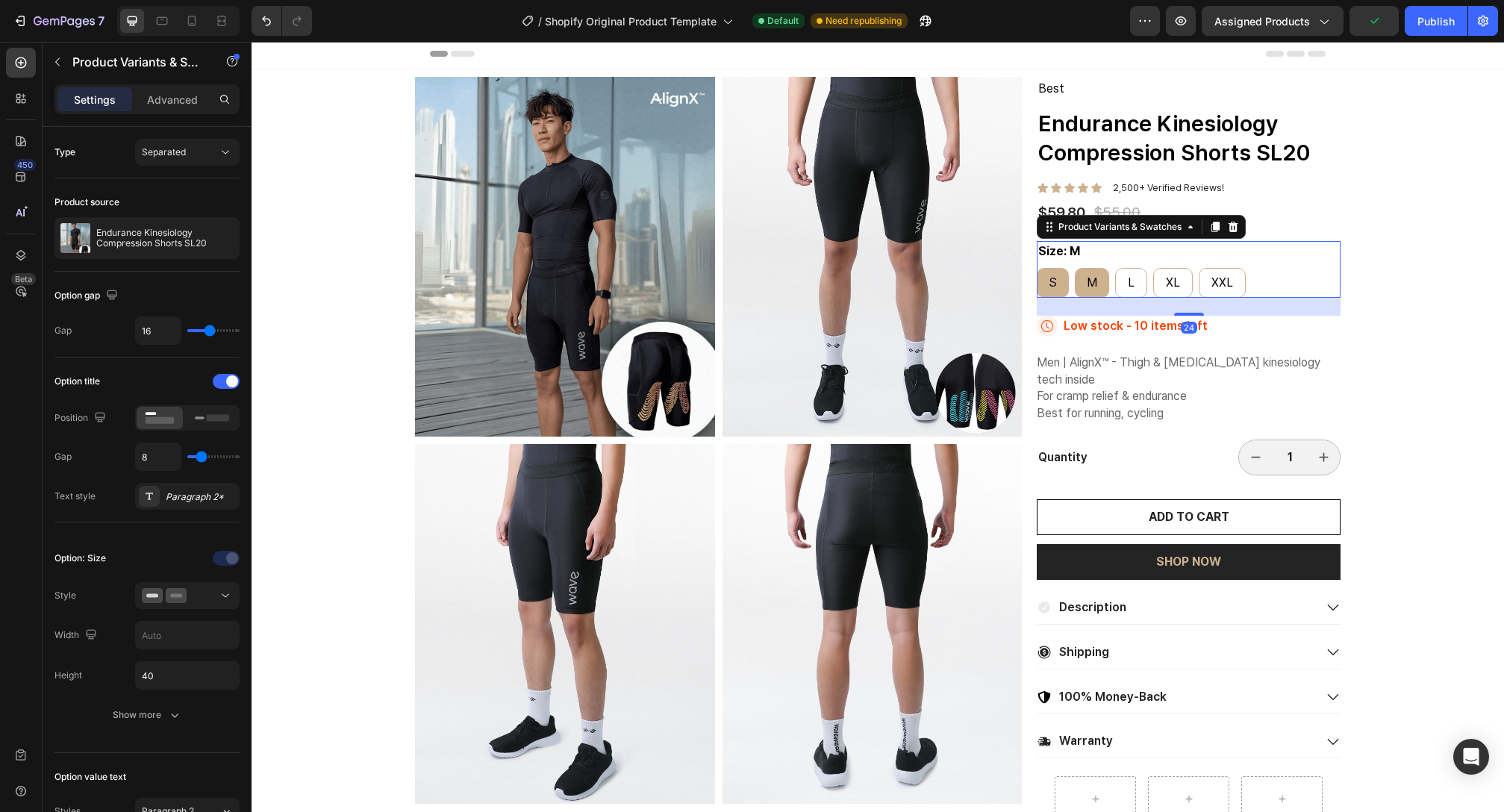
click at [1050, 291] on div "S" at bounding box center [1053, 283] width 32 height 33
click at [1037, 268] on input "S S S" at bounding box center [1036, 267] width 1 height 1
radio input "true"
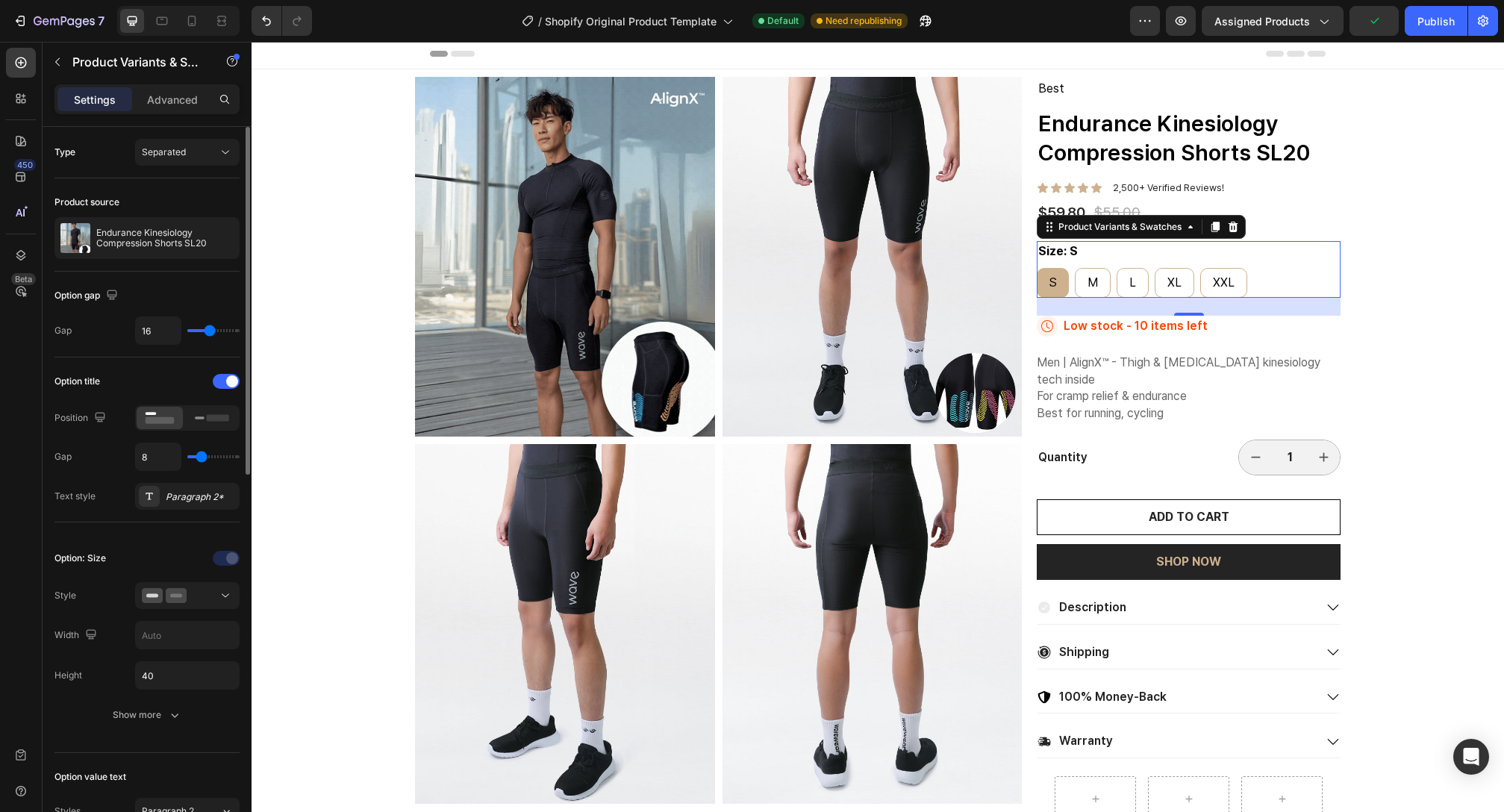
type input "13"
type input "16"
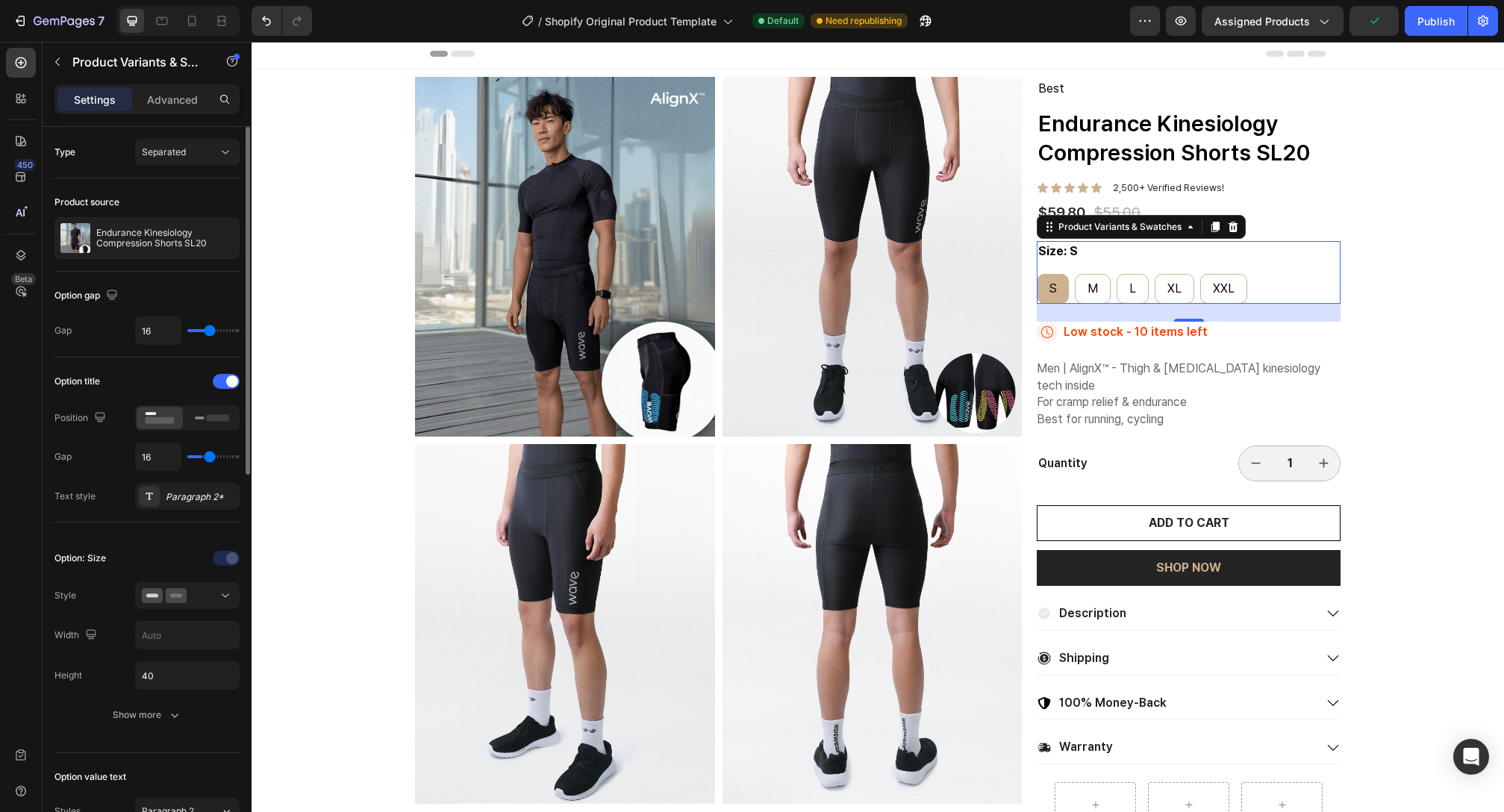
type input "19"
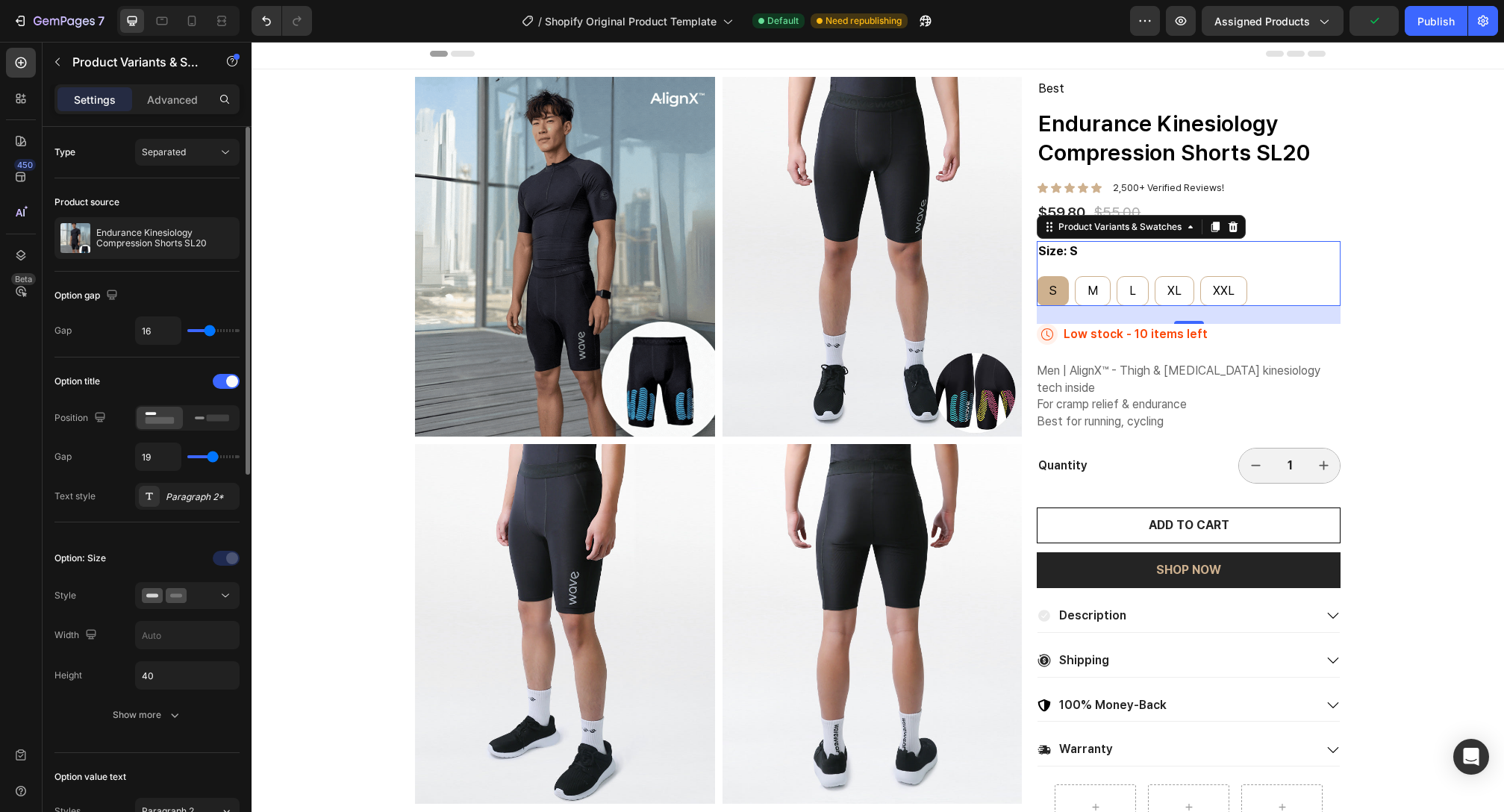
type input "20"
type input "21"
drag, startPoint x: 204, startPoint y: 458, endPoint x: 214, endPoint y: 458, distance: 10.0
type input "21"
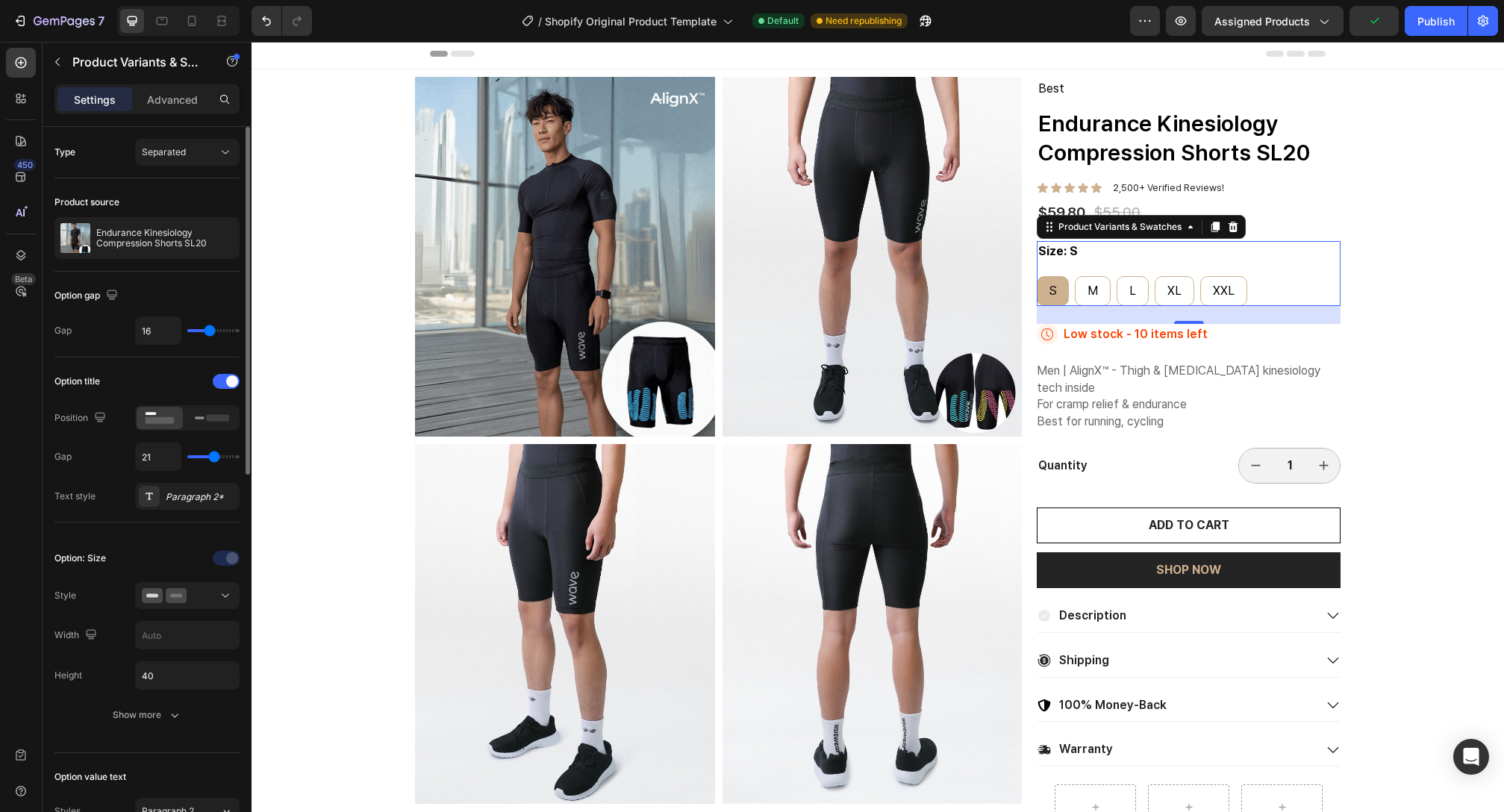
click at [214, 458] on input "range" at bounding box center [213, 456] width 52 height 3
type input "8"
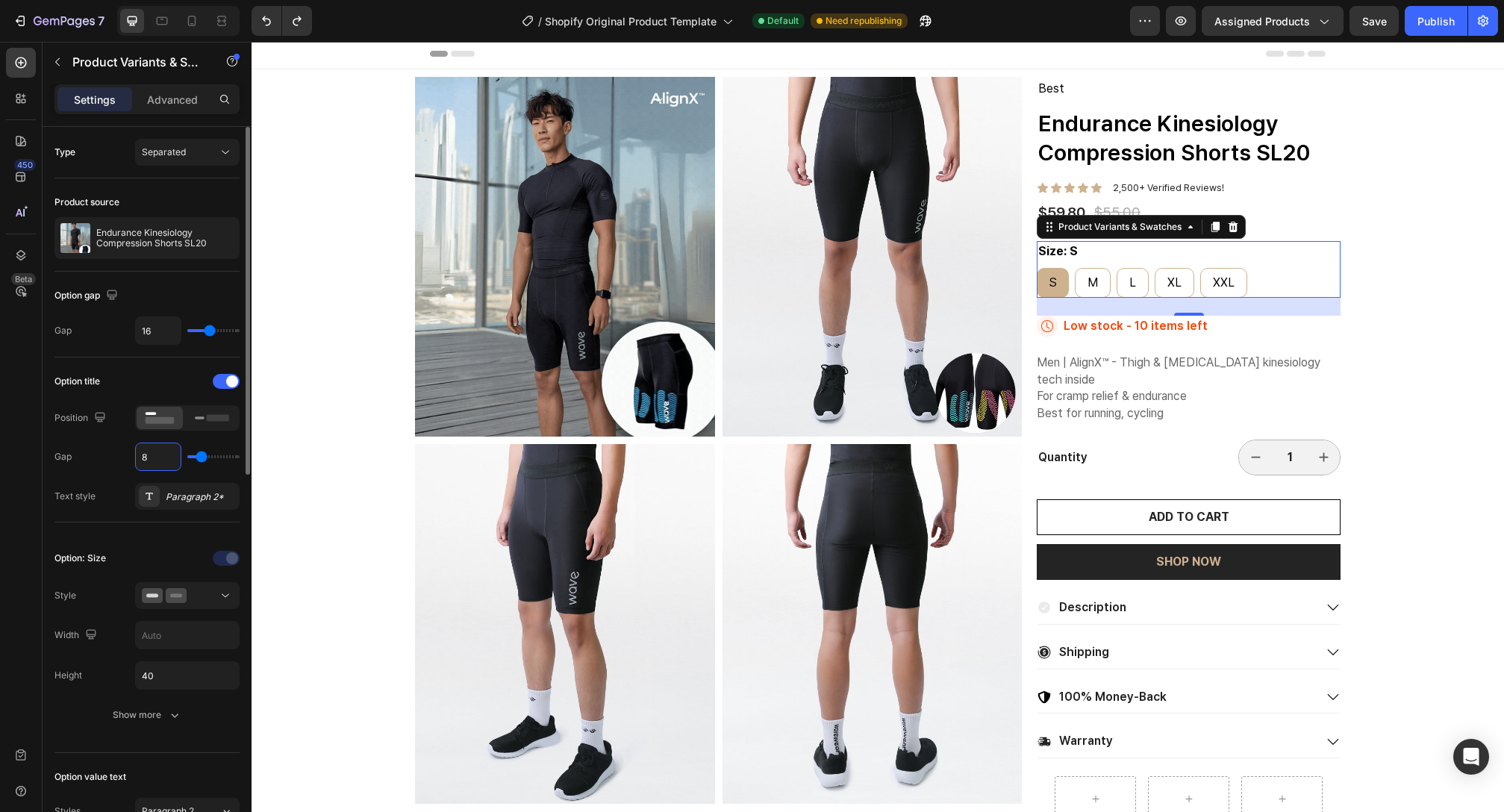
drag, startPoint x: 161, startPoint y: 458, endPoint x: 136, endPoint y: 458, distance: 25.0
click at [136, 458] on input "8" at bounding box center [158, 457] width 45 height 27
type input "18"
type input "168"
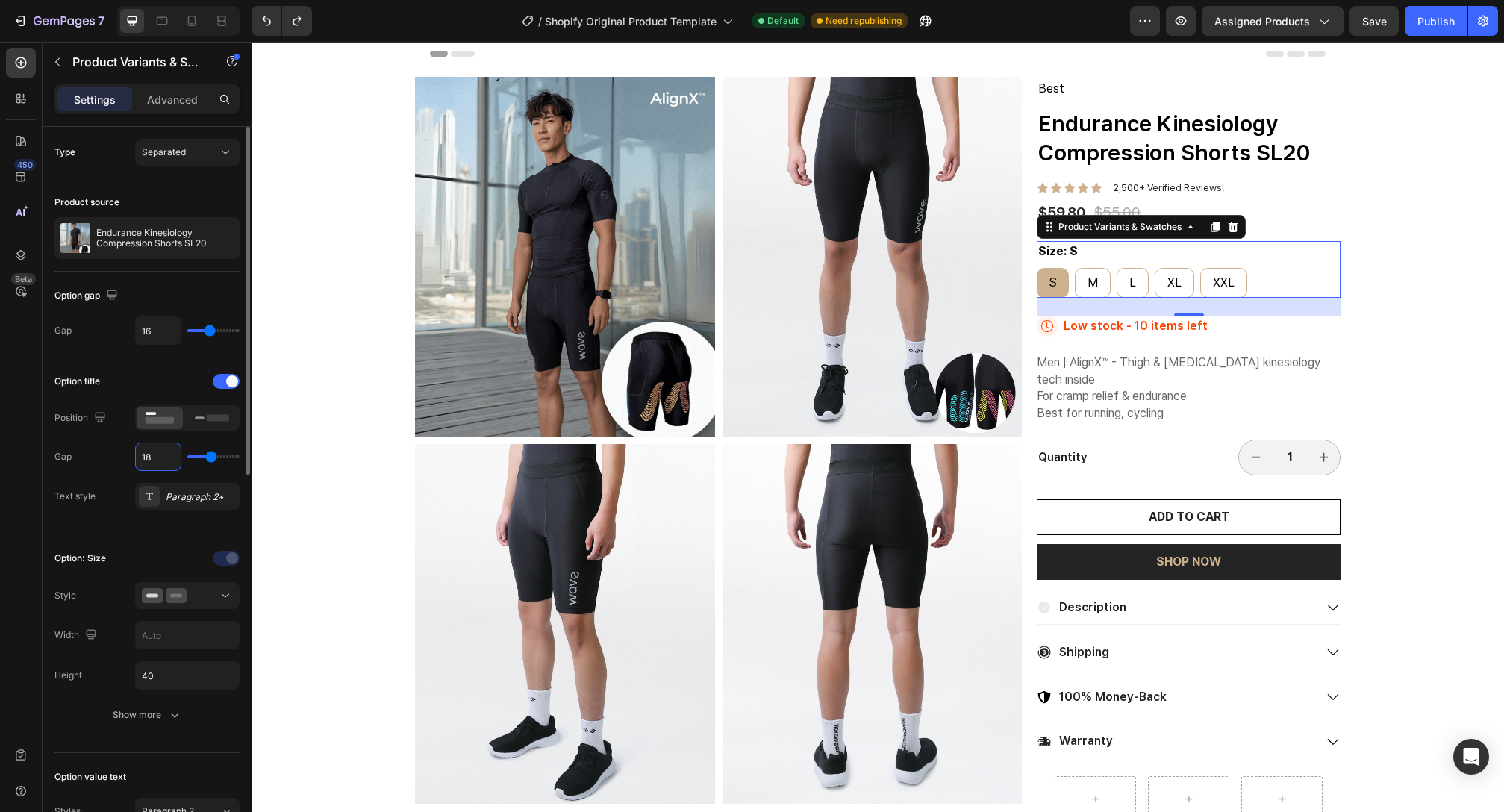
type input "40"
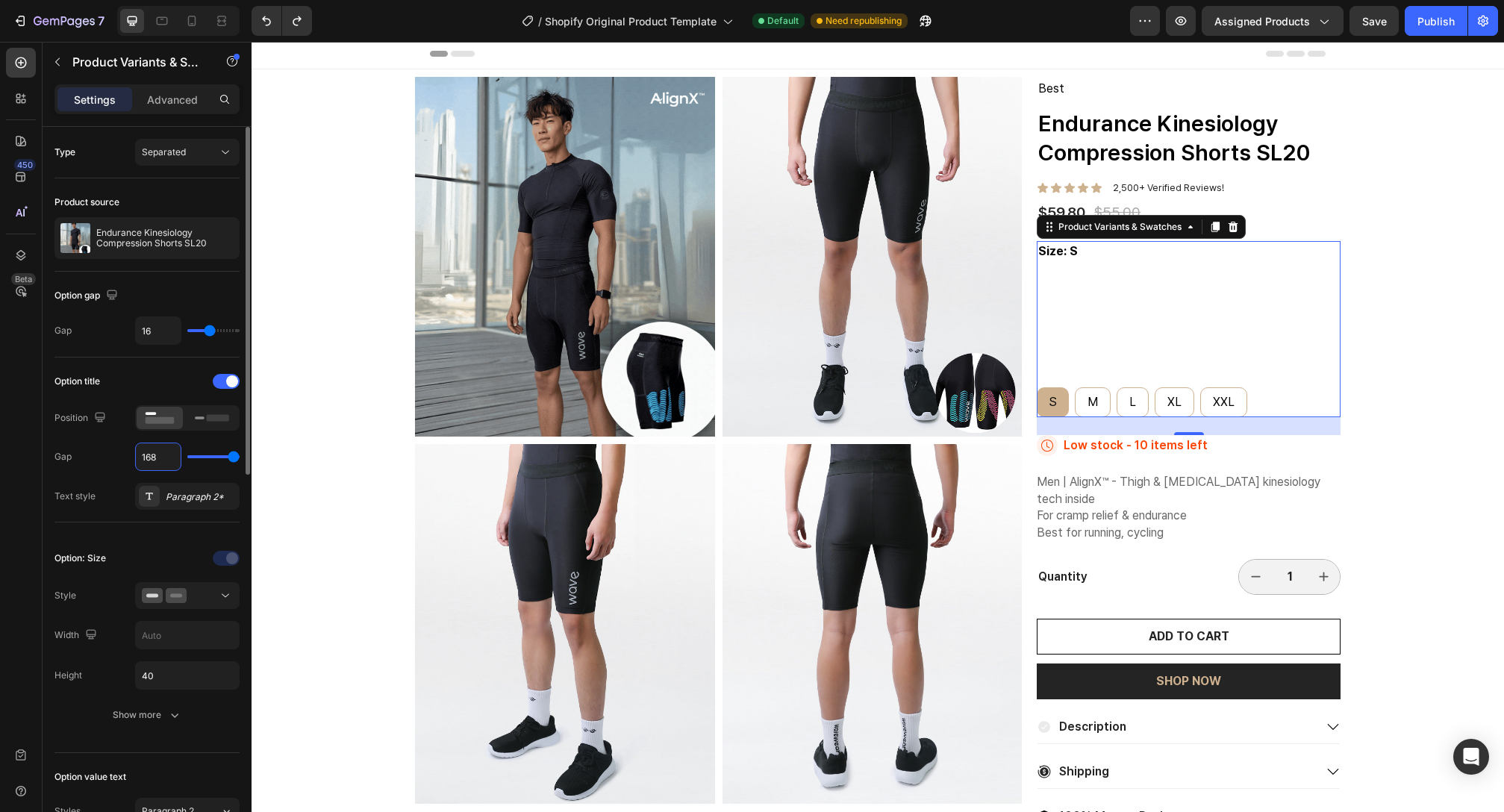
drag, startPoint x: 164, startPoint y: 461, endPoint x: 109, endPoint y: 456, distance: 55.2
click at [109, 456] on div "Gap 168" at bounding box center [147, 457] width 185 height 29
type input "1"
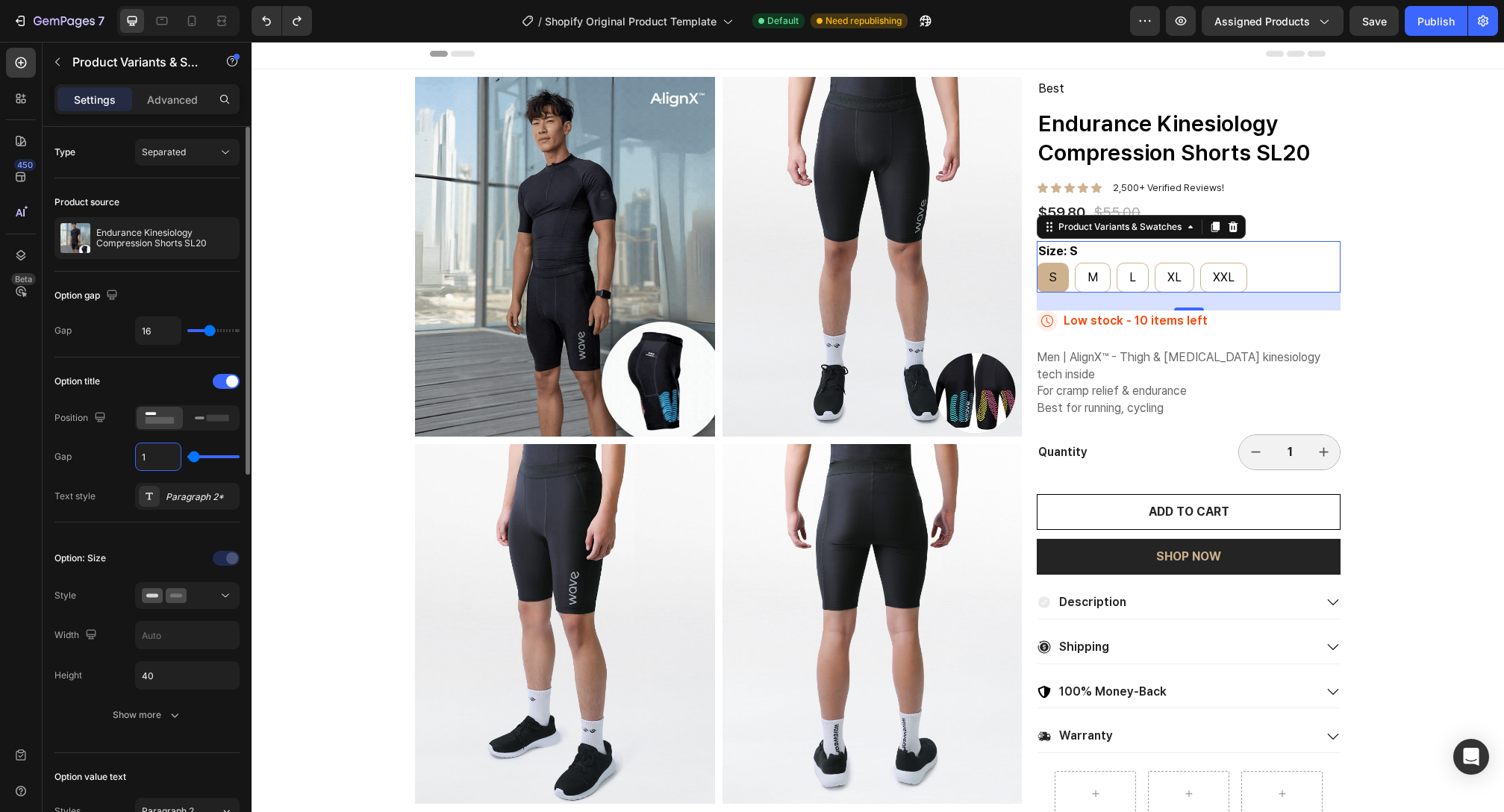
type input "16"
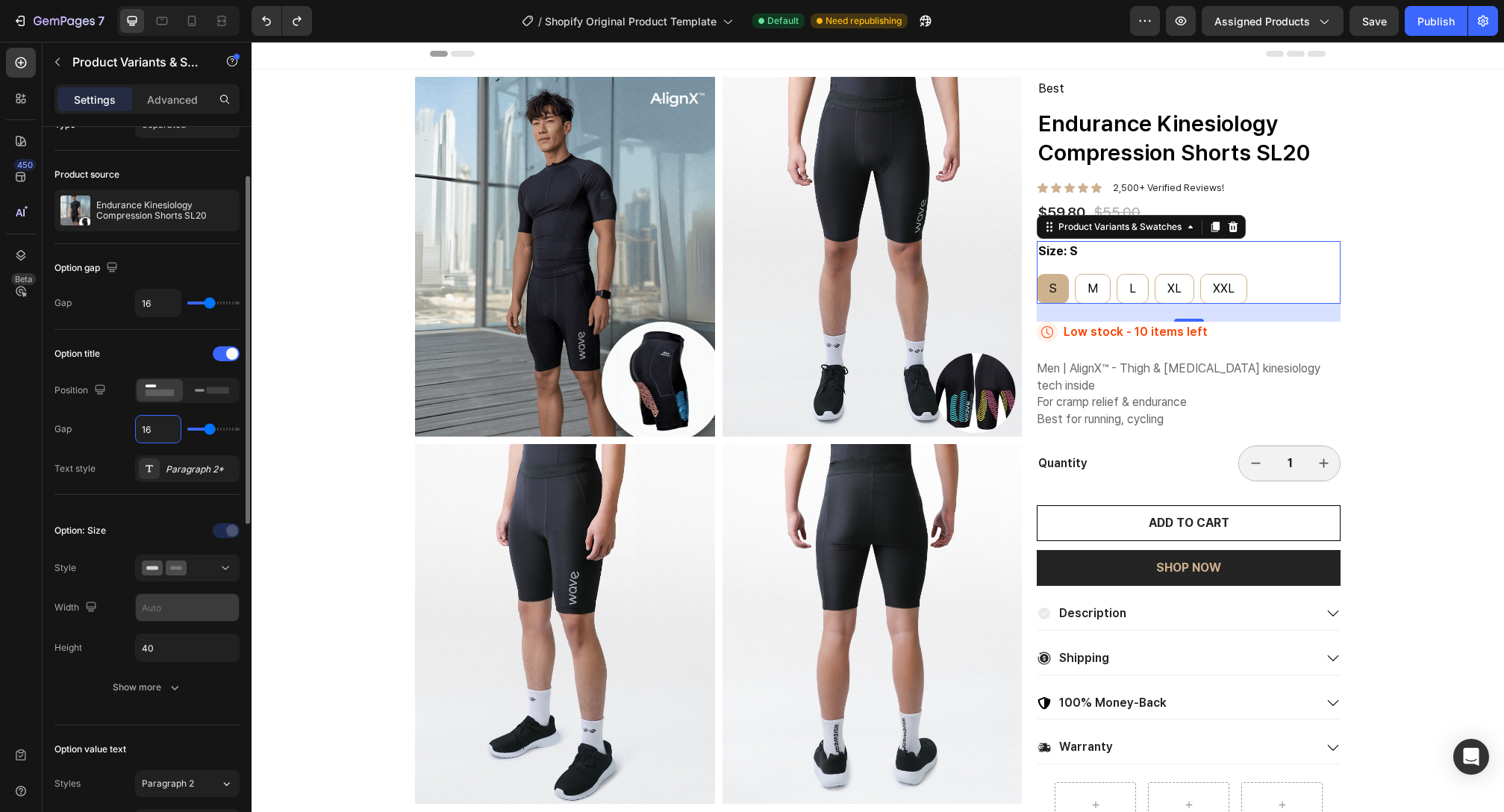
scroll to position [52, 0]
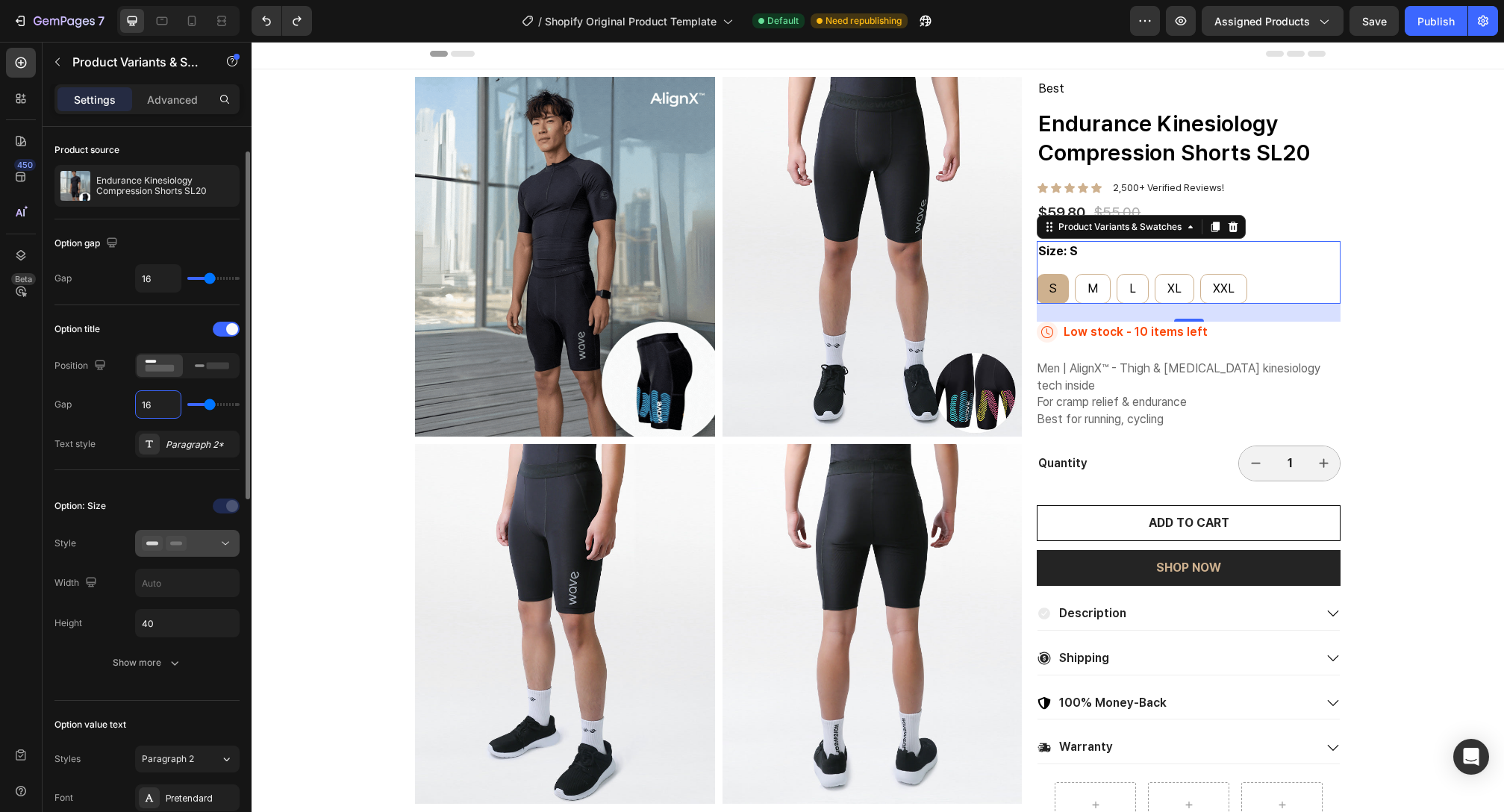
type input "16"
click at [218, 548] on icon at bounding box center [226, 544] width 15 height 15
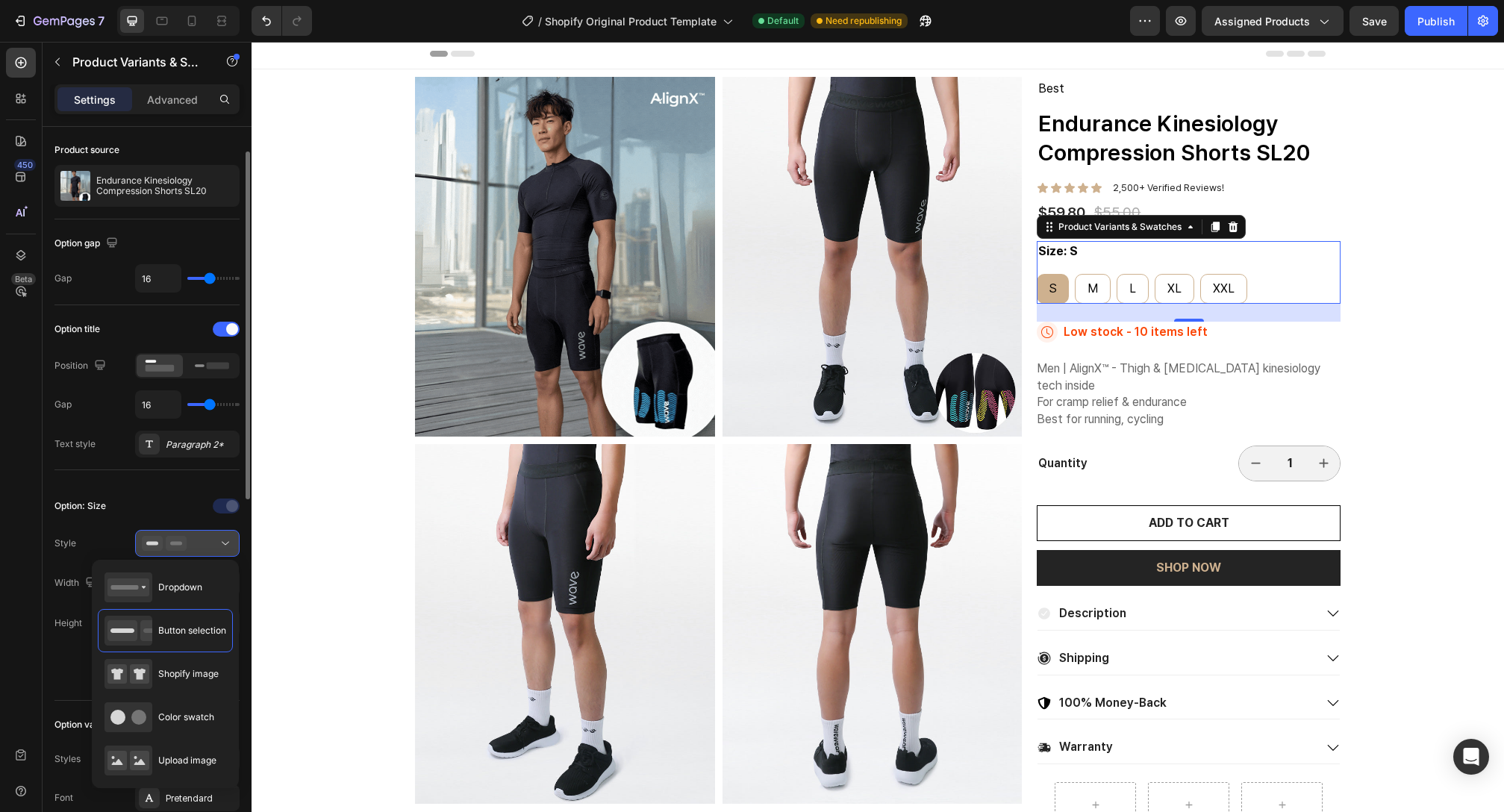
click at [218, 548] on icon at bounding box center [226, 544] width 15 height 15
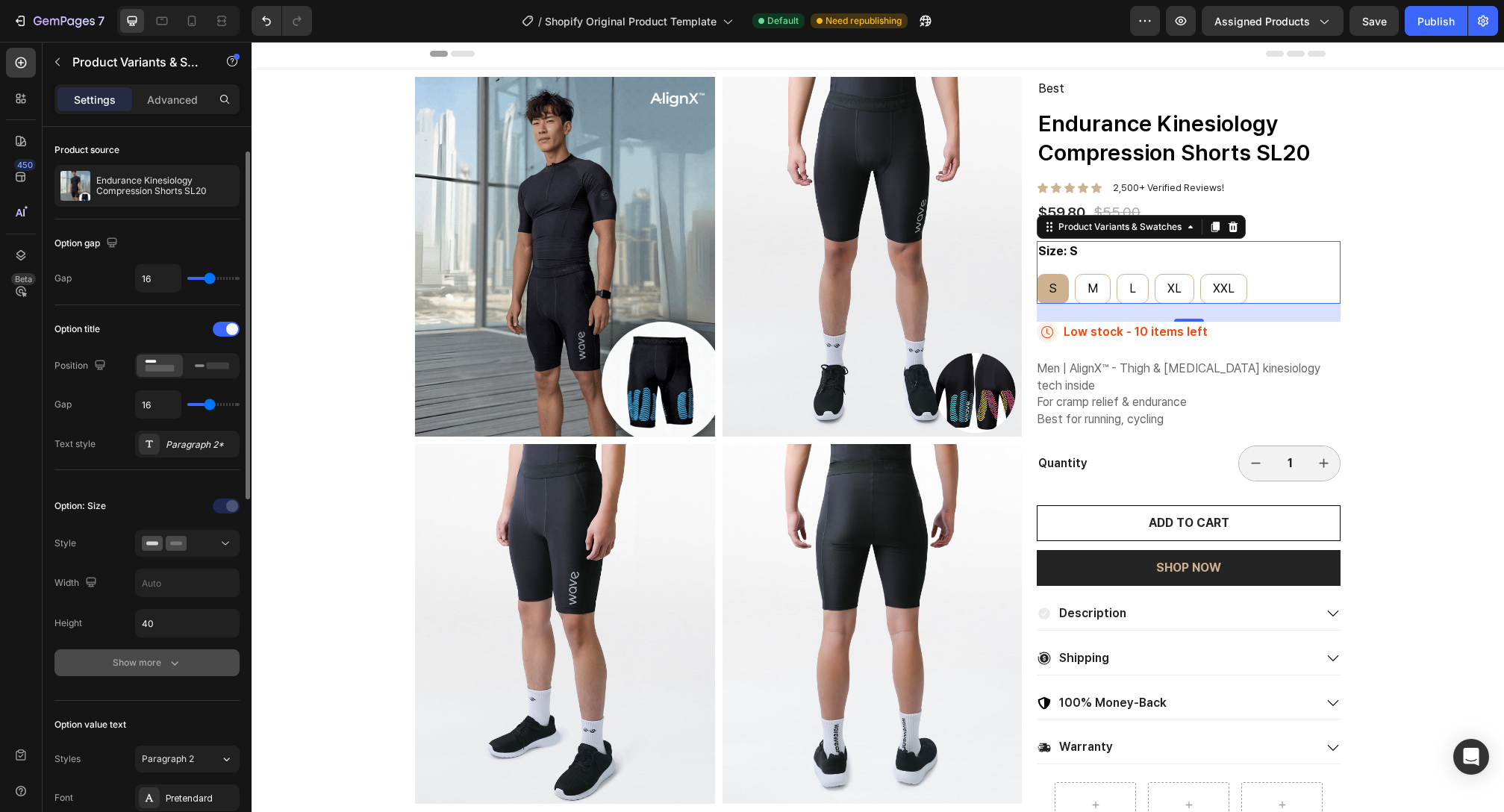
click at [168, 656] on icon "button" at bounding box center [175, 663] width 15 height 15
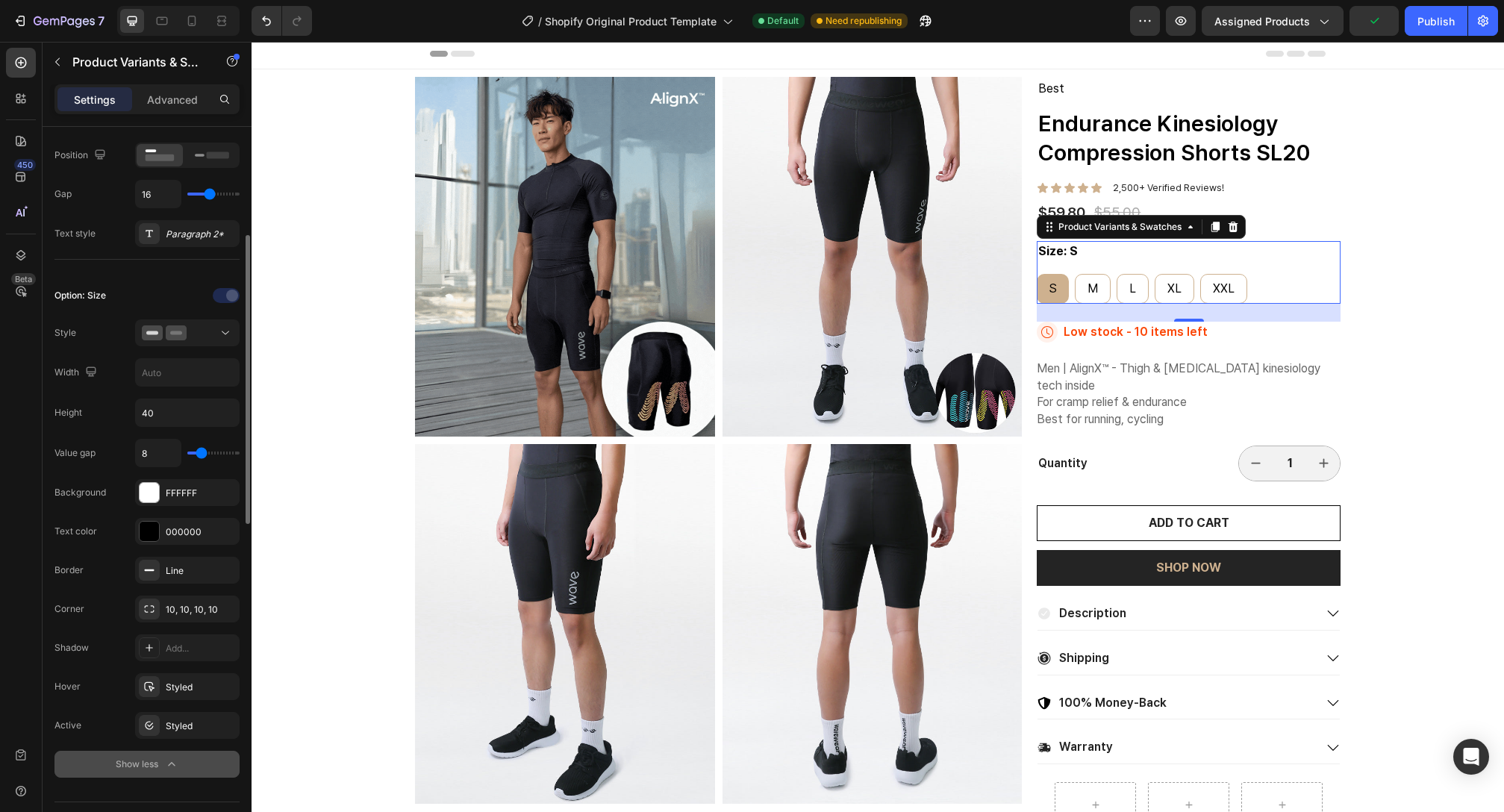
scroll to position [266, 0]
click at [150, 603] on icon at bounding box center [149, 606] width 10 height 8
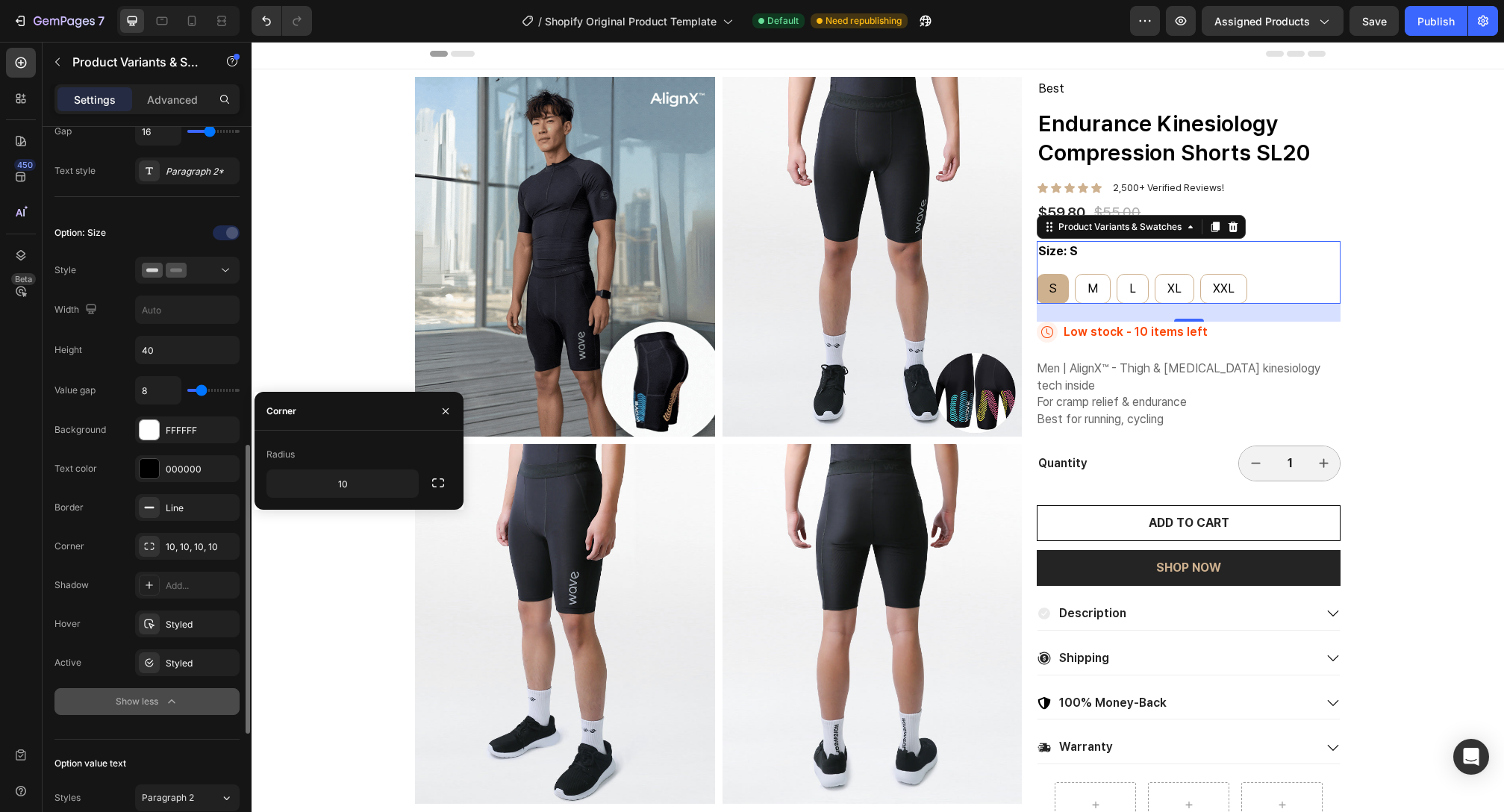
scroll to position [180, 0]
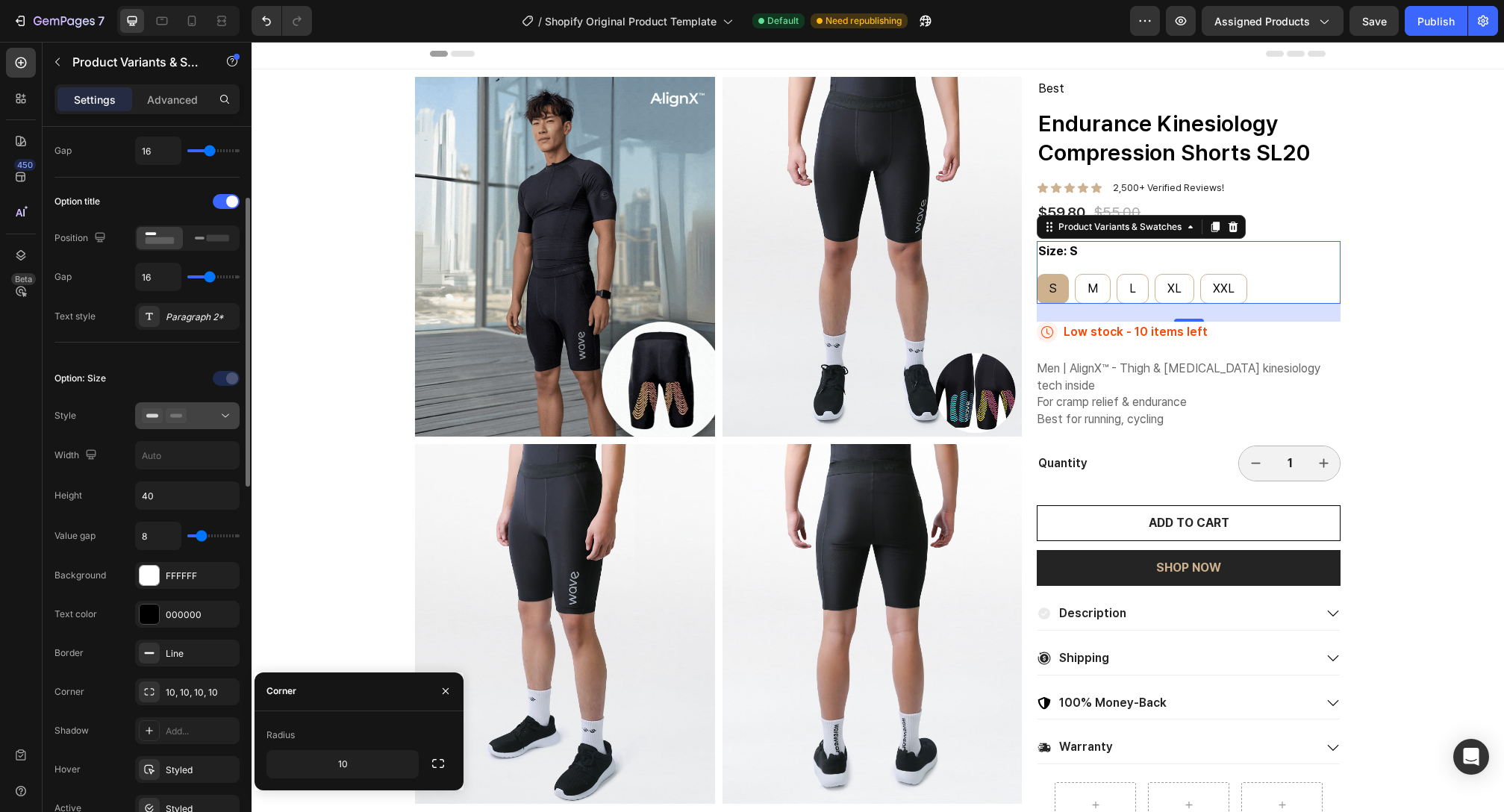
click at [199, 418] on div at bounding box center [188, 416] width 91 height 15
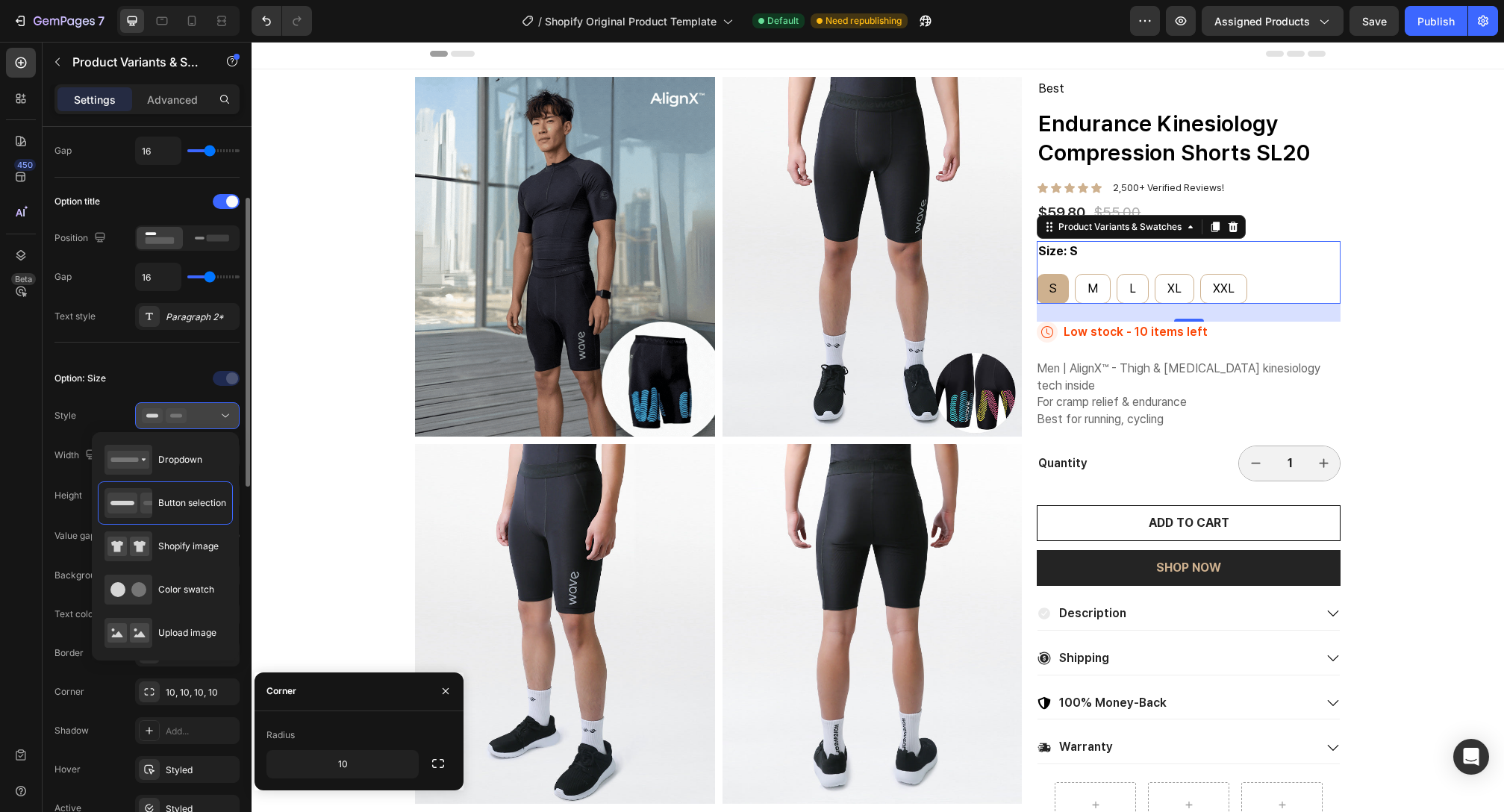
click at [205, 416] on div at bounding box center [188, 416] width 91 height 15
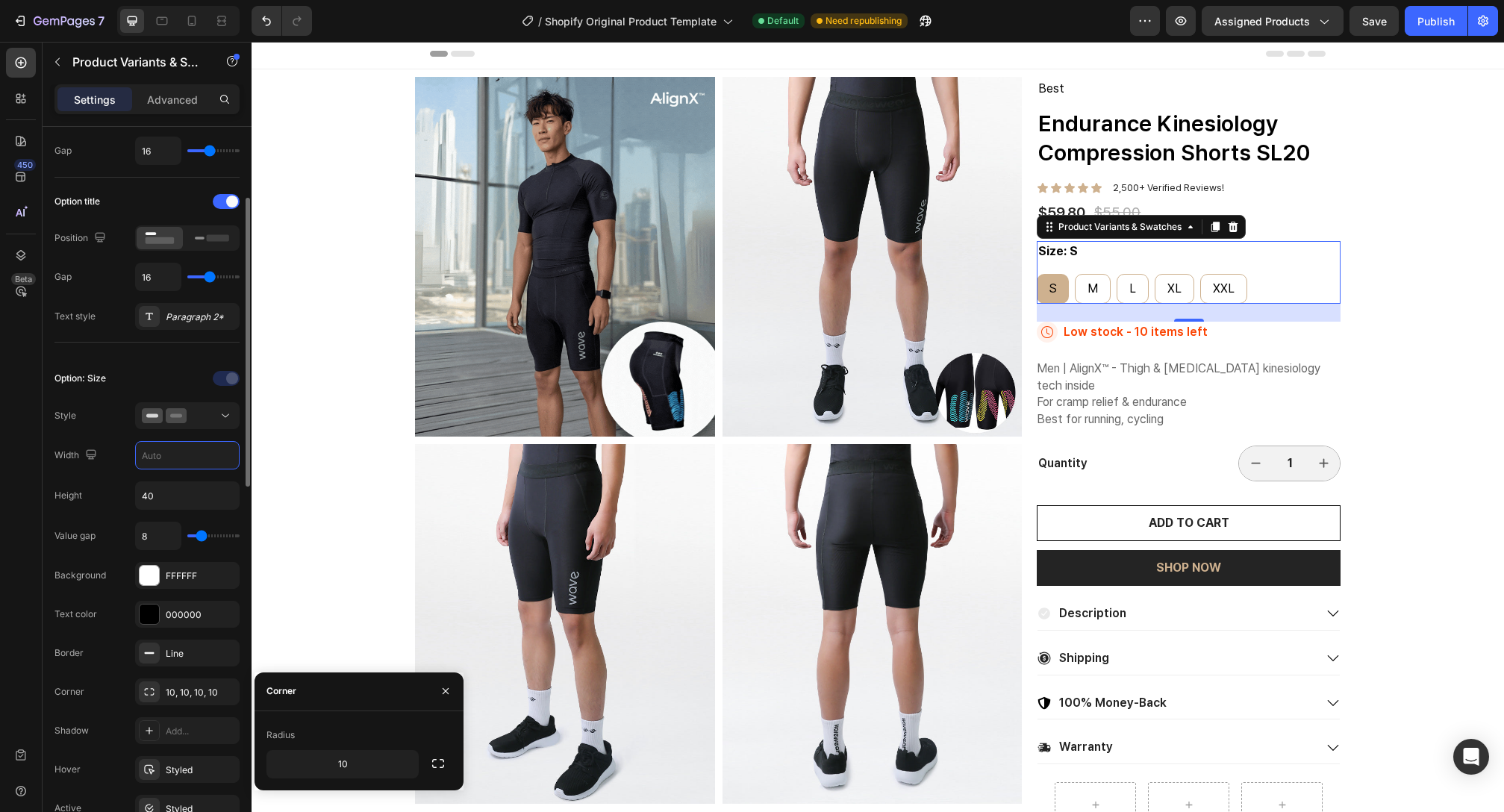
click at [196, 456] on input "text" at bounding box center [188, 455] width 103 height 27
type input "2"
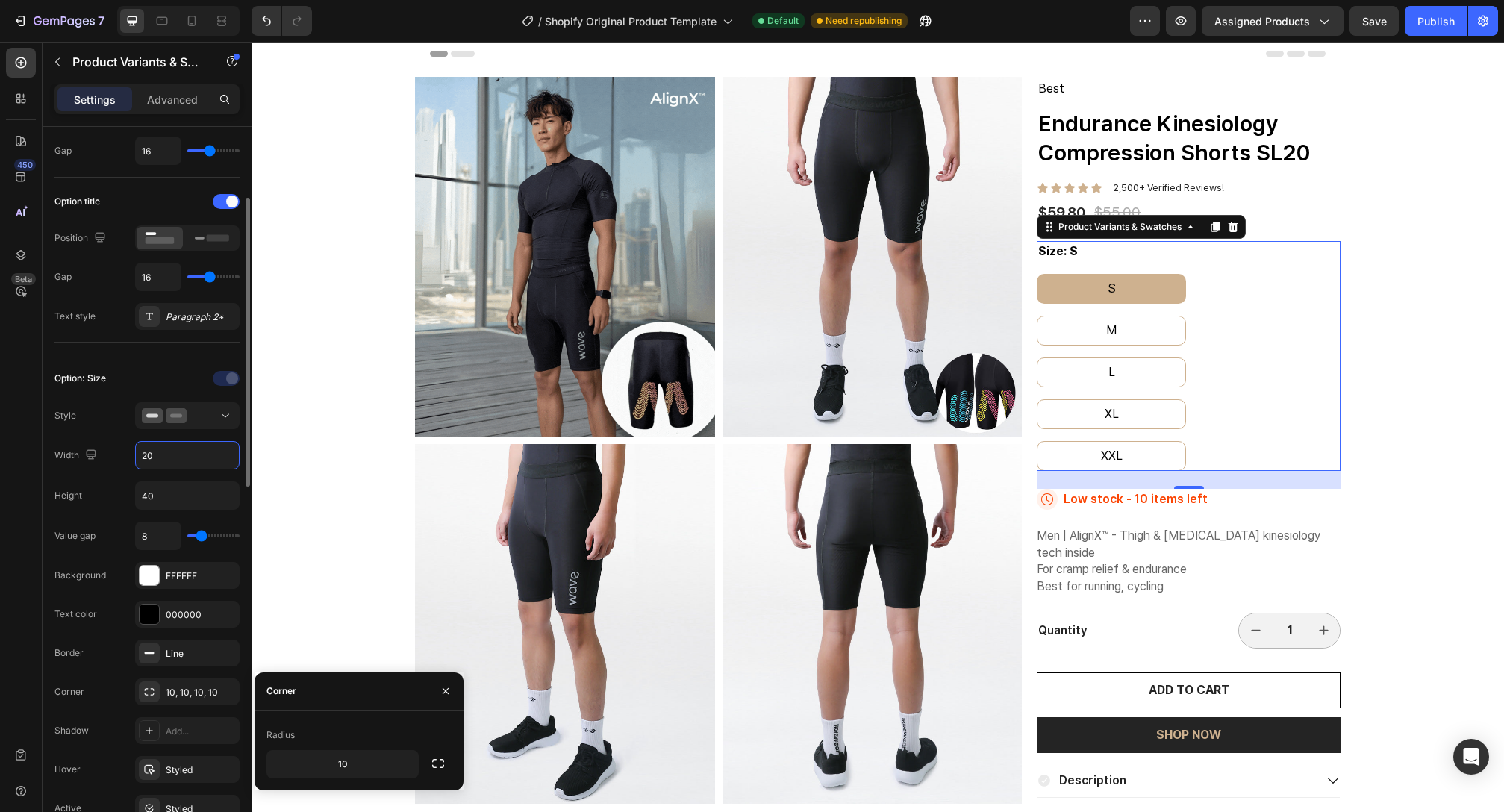
type input "2"
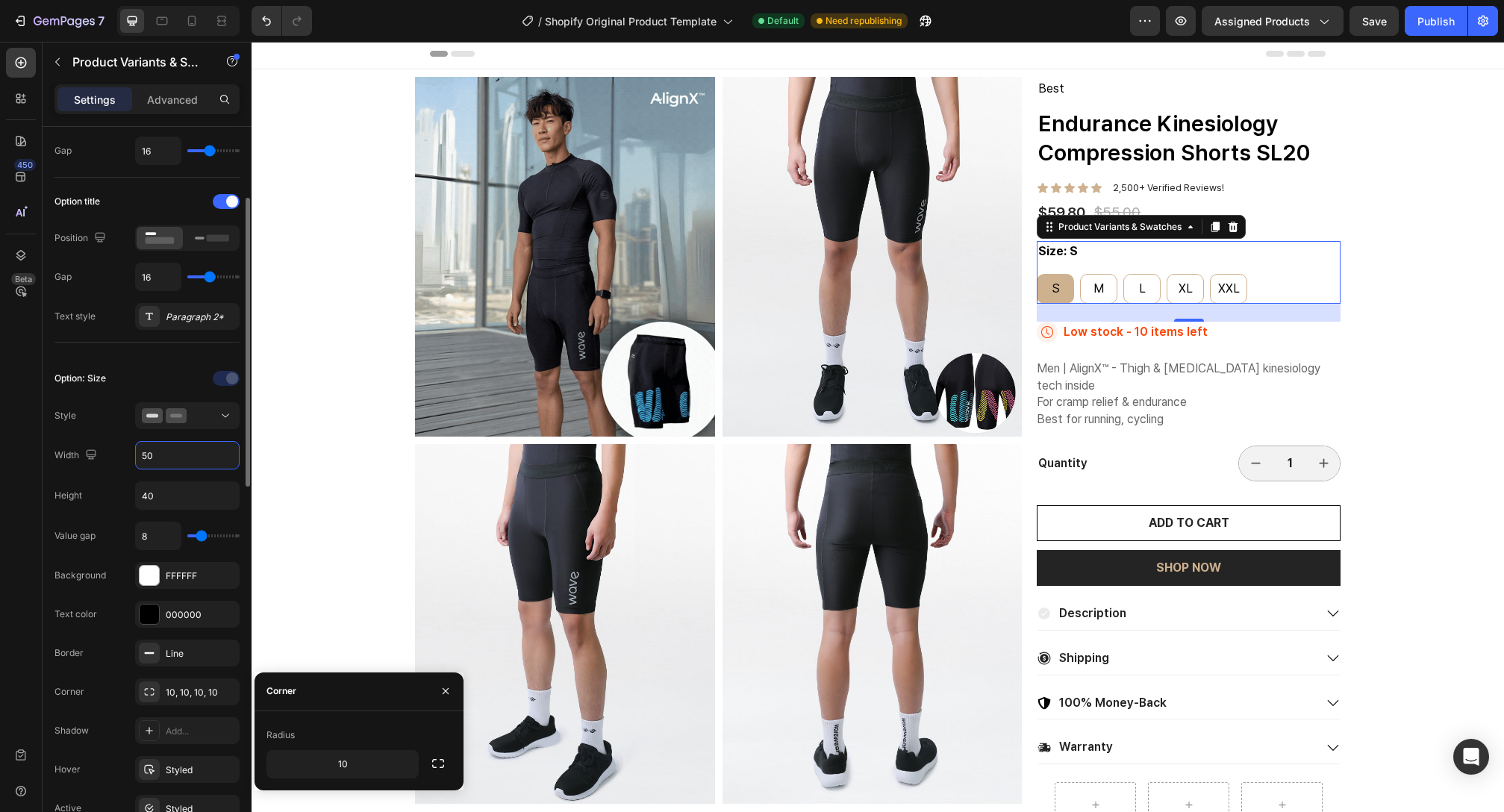
type input "5"
type input "1"
type input "7"
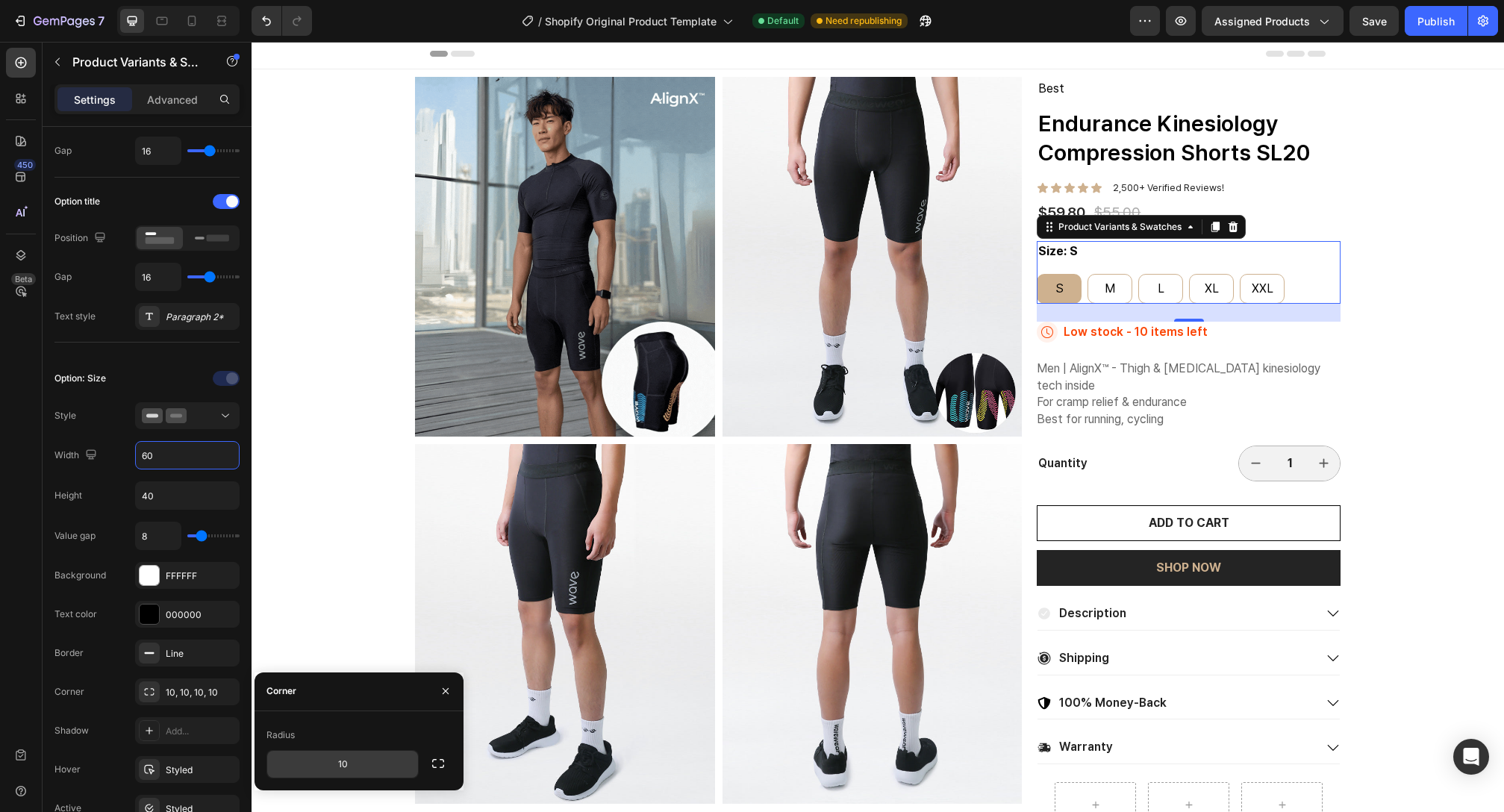
type input "60"
click at [358, 752] on input "10" at bounding box center [343, 764] width 150 height 27
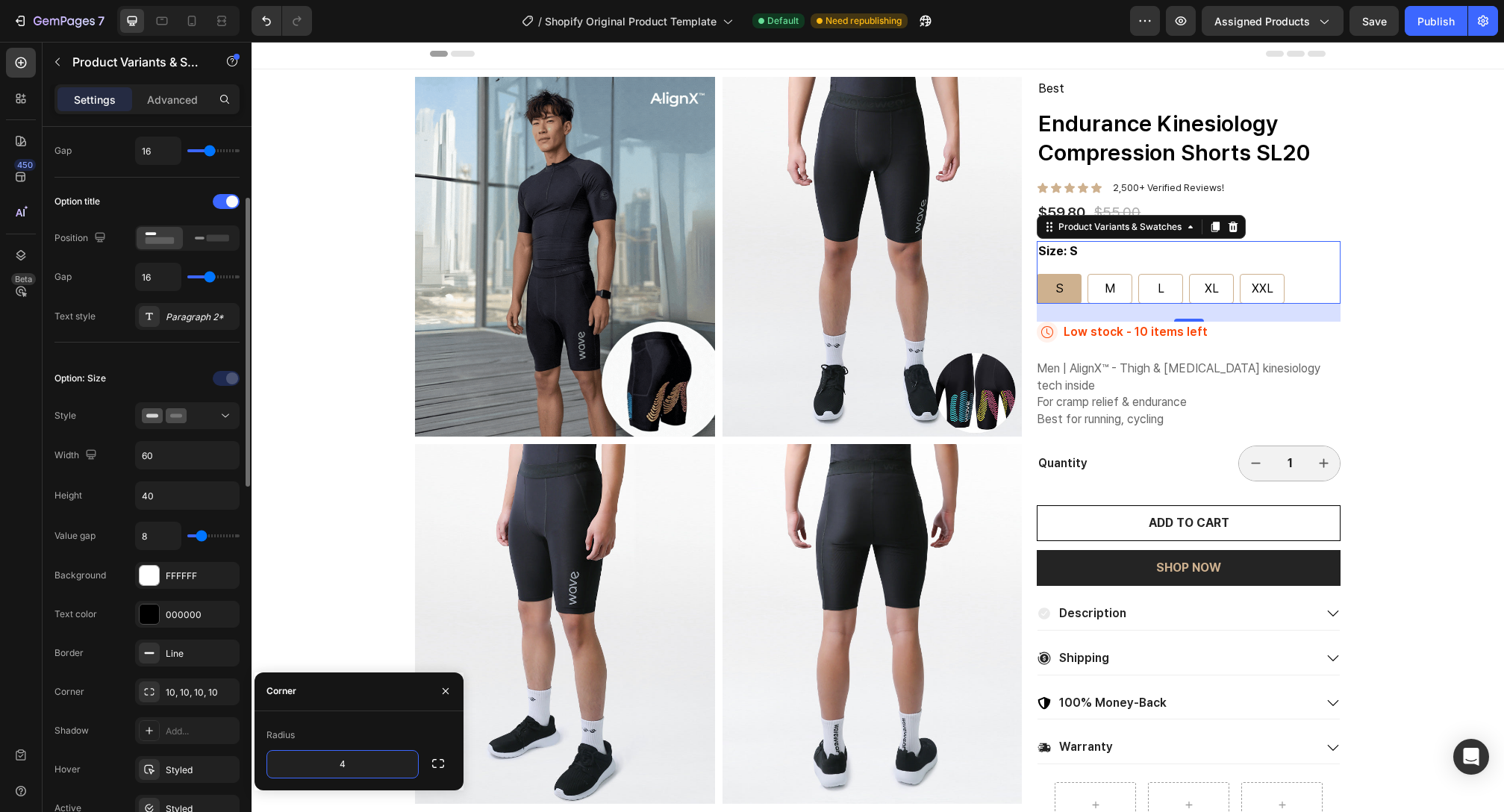
type input "4"
click at [210, 673] on div "Value gap 8 Background FFFFFF Text color 000000 Border Line Corner 10, 10, 10, …" at bounding box center [147, 691] width 185 height 339
click at [209, 683] on div "4, 4, 4, 4" at bounding box center [188, 692] width 105 height 27
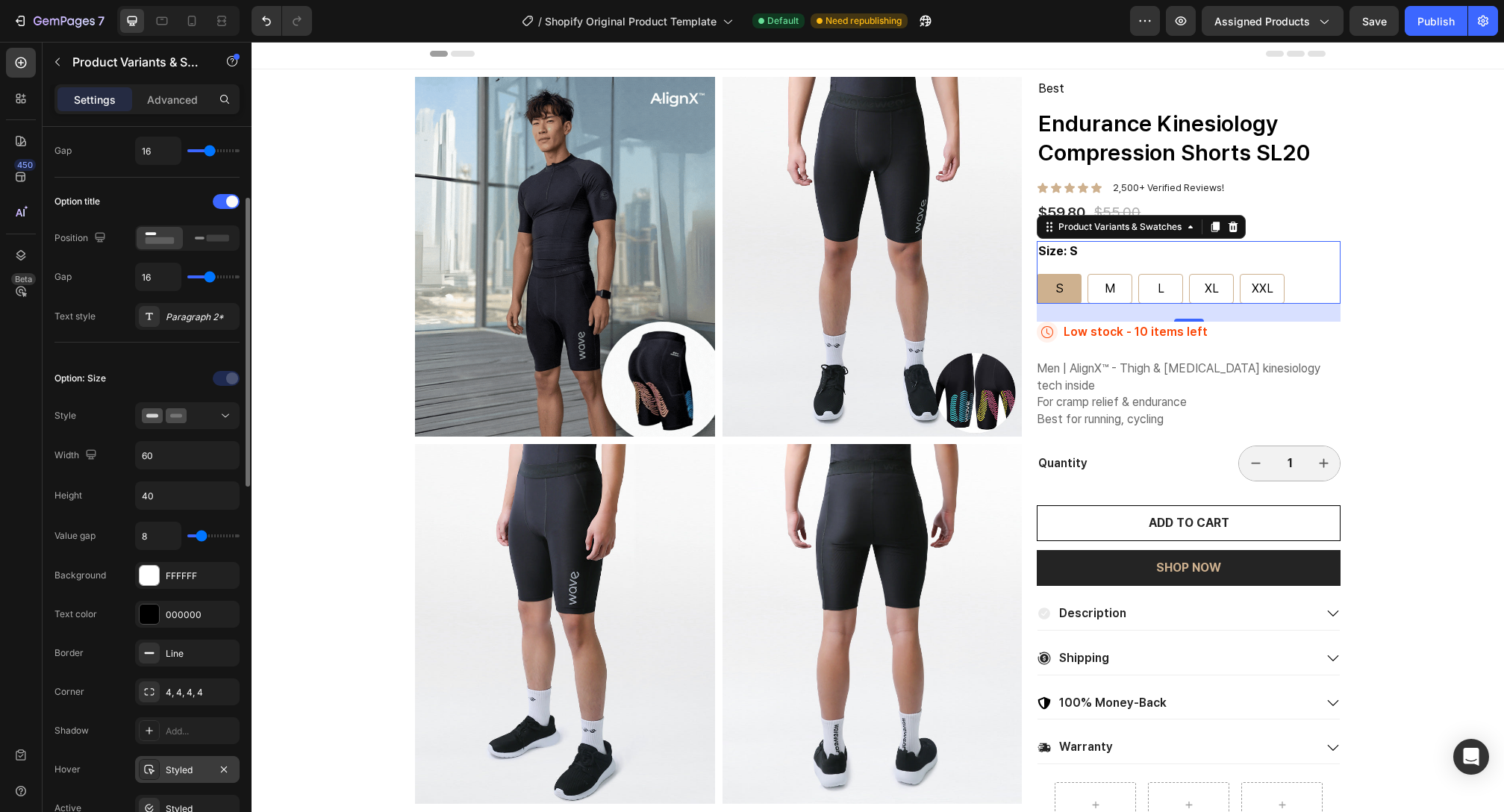
click at [203, 774] on div "Styled" at bounding box center [187, 770] width 43 height 13
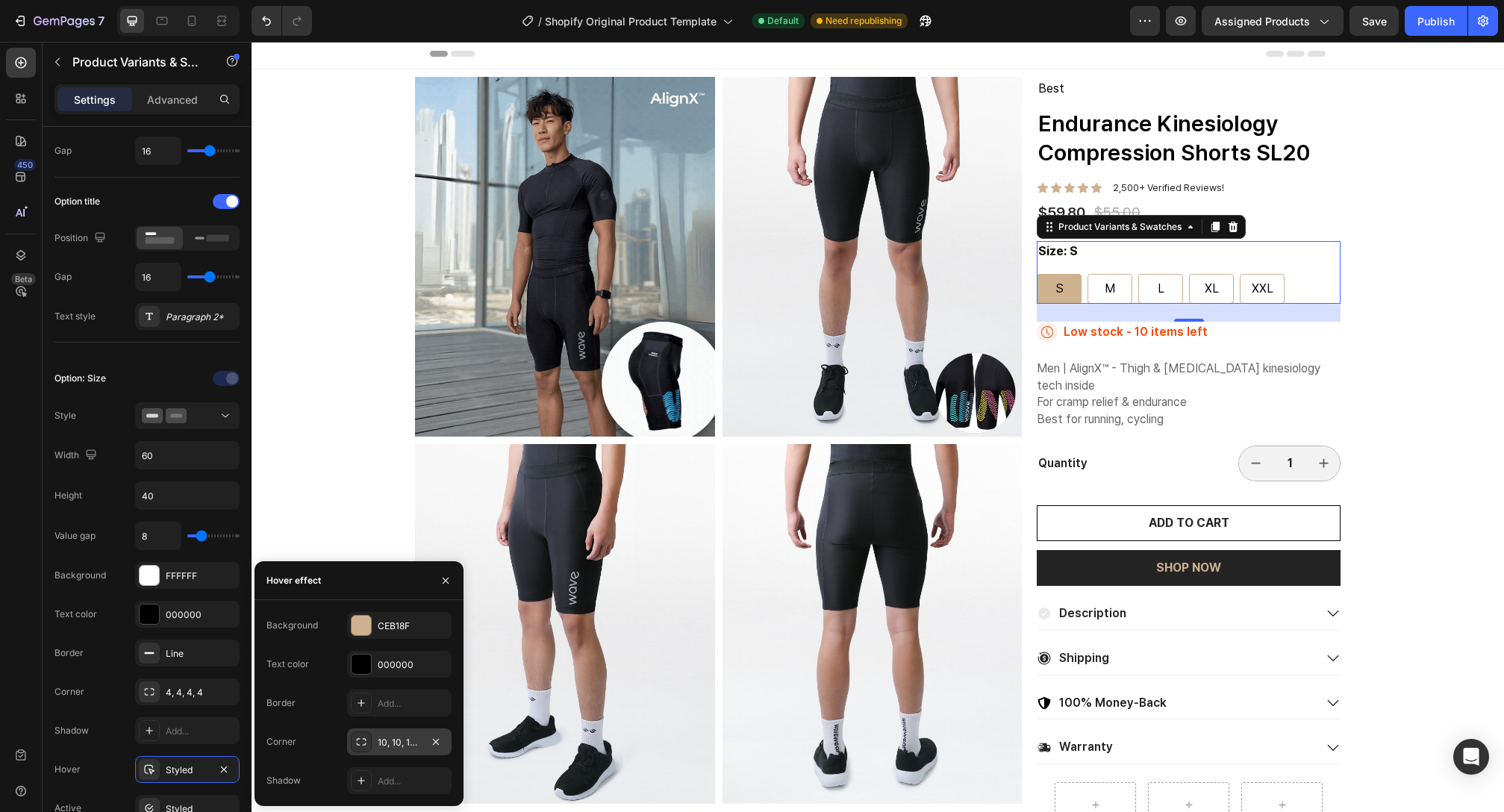
click at [406, 743] on div "10, 10, 10, 10" at bounding box center [399, 743] width 43 height 13
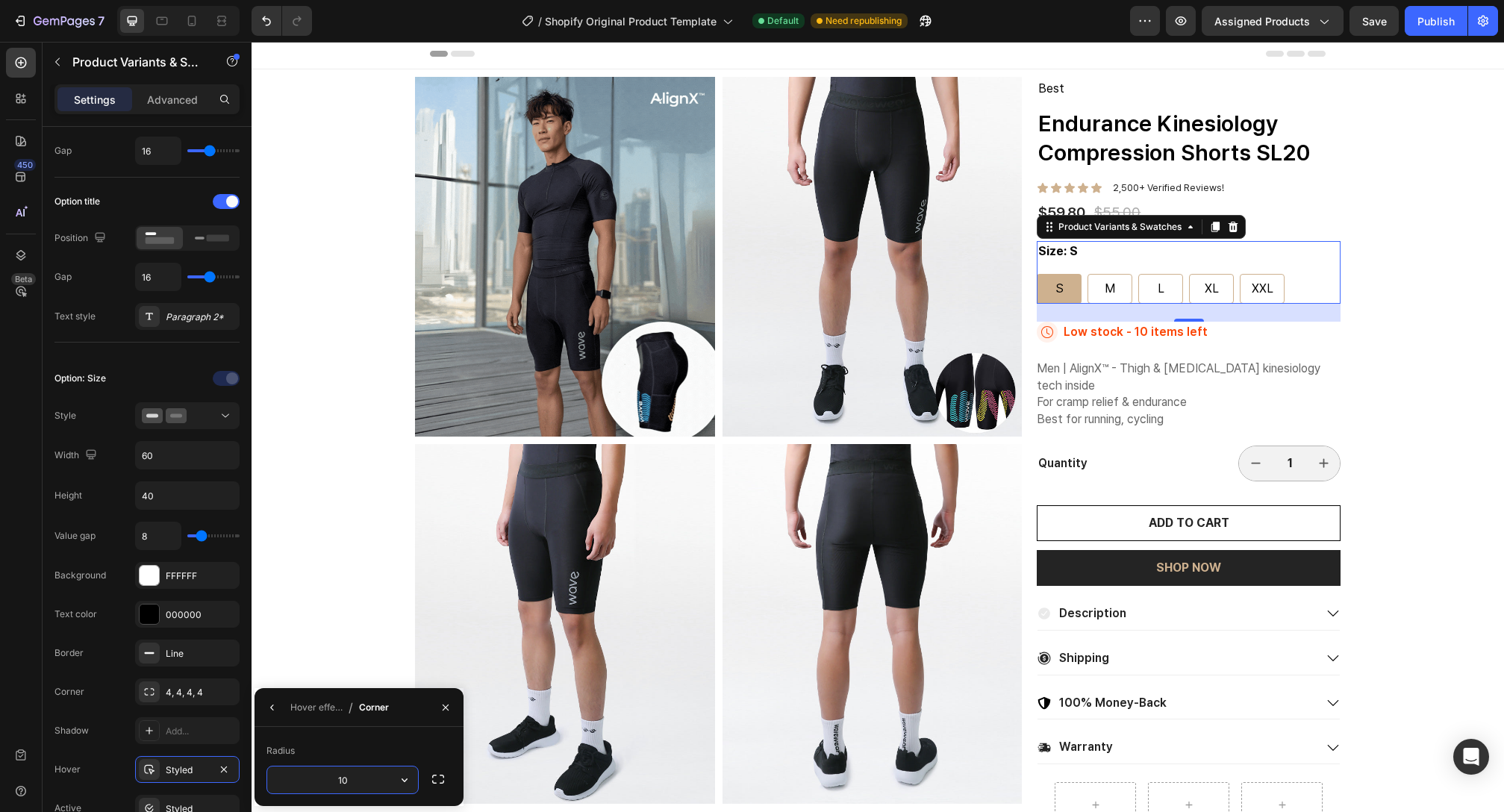
drag, startPoint x: 351, startPoint y: 787, endPoint x: 330, endPoint y: 782, distance: 21.6
click at [330, 783] on input "10" at bounding box center [343, 780] width 150 height 27
drag, startPoint x: 379, startPoint y: 782, endPoint x: 275, endPoint y: 777, distance: 104.1
click at [275, 777] on input "410" at bounding box center [343, 780] width 150 height 27
type input "4"
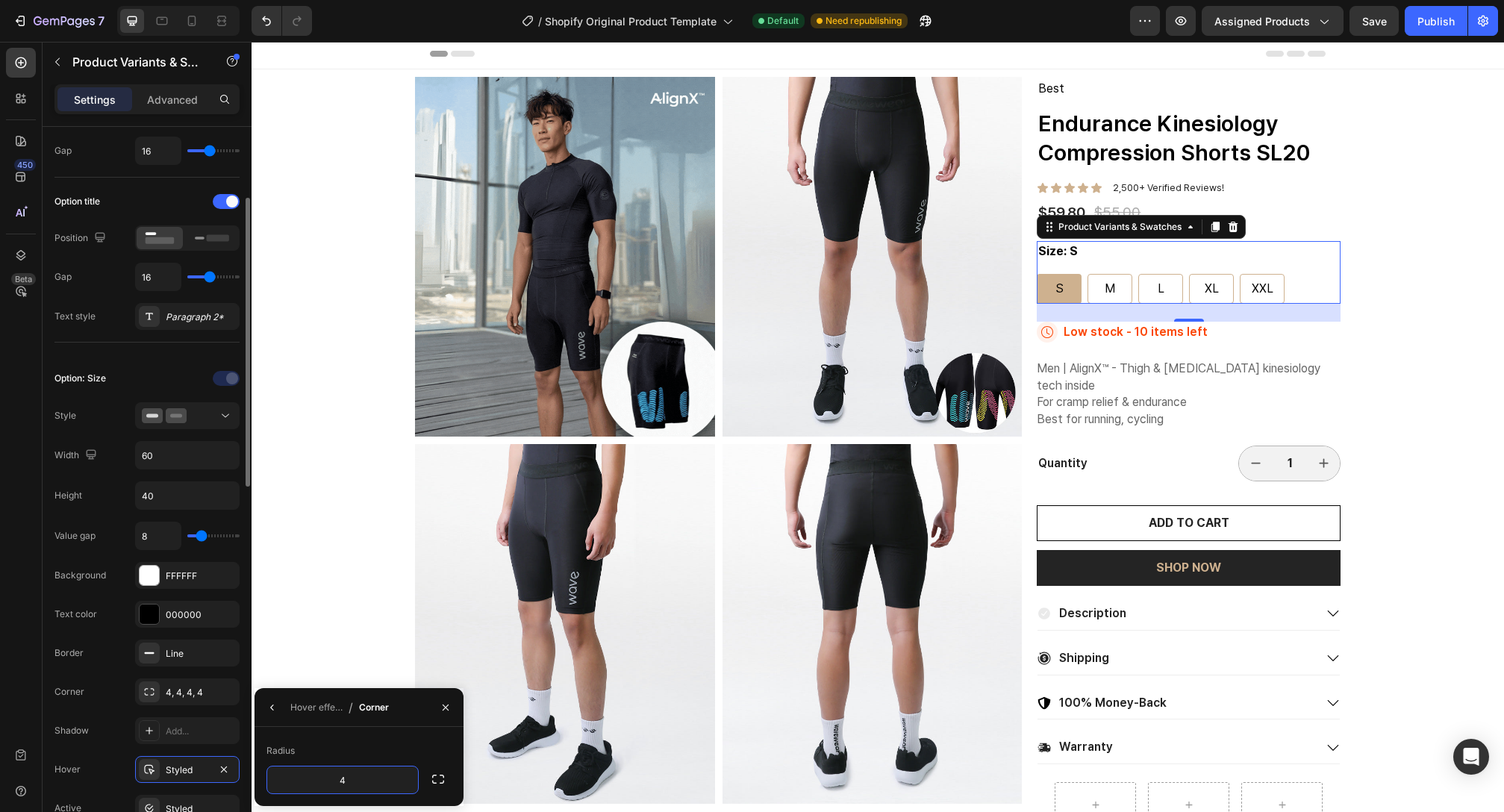
click at [238, 711] on div "Value gap 8 Background FFFFFF Text color 000000 Border Line Corner 4, 4, 4, 4 S…" at bounding box center [147, 691] width 185 height 339
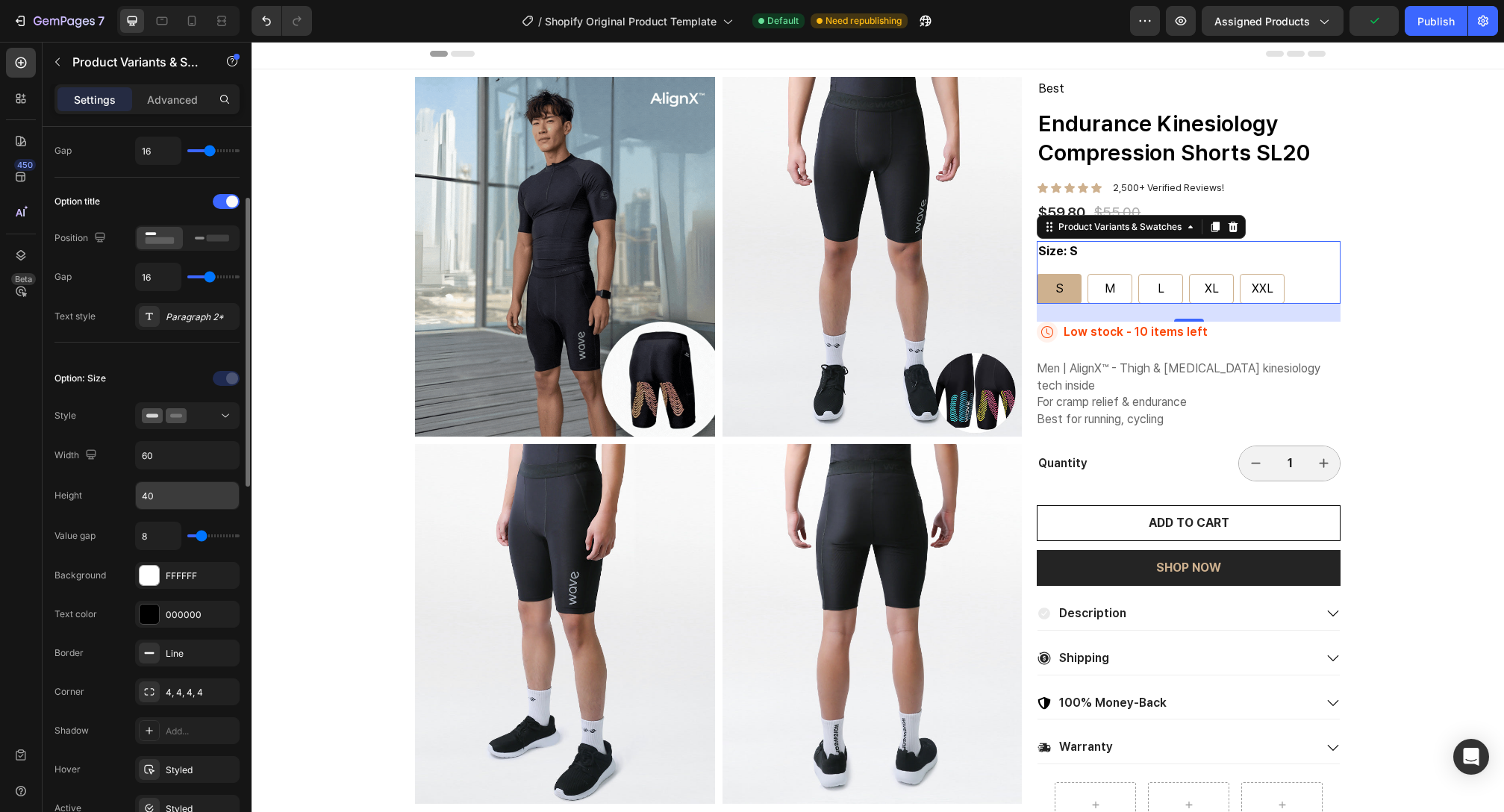
click at [168, 496] on input "40" at bounding box center [188, 496] width 103 height 27
drag, startPoint x: 189, startPoint y: 449, endPoint x: 114, endPoint y: 449, distance: 75.0
click at [114, 449] on div "Width 60" at bounding box center [147, 455] width 185 height 29
drag, startPoint x: 168, startPoint y: 458, endPoint x: 129, endPoint y: 456, distance: 39.1
click at [129, 456] on div "Width 60" at bounding box center [147, 455] width 185 height 29
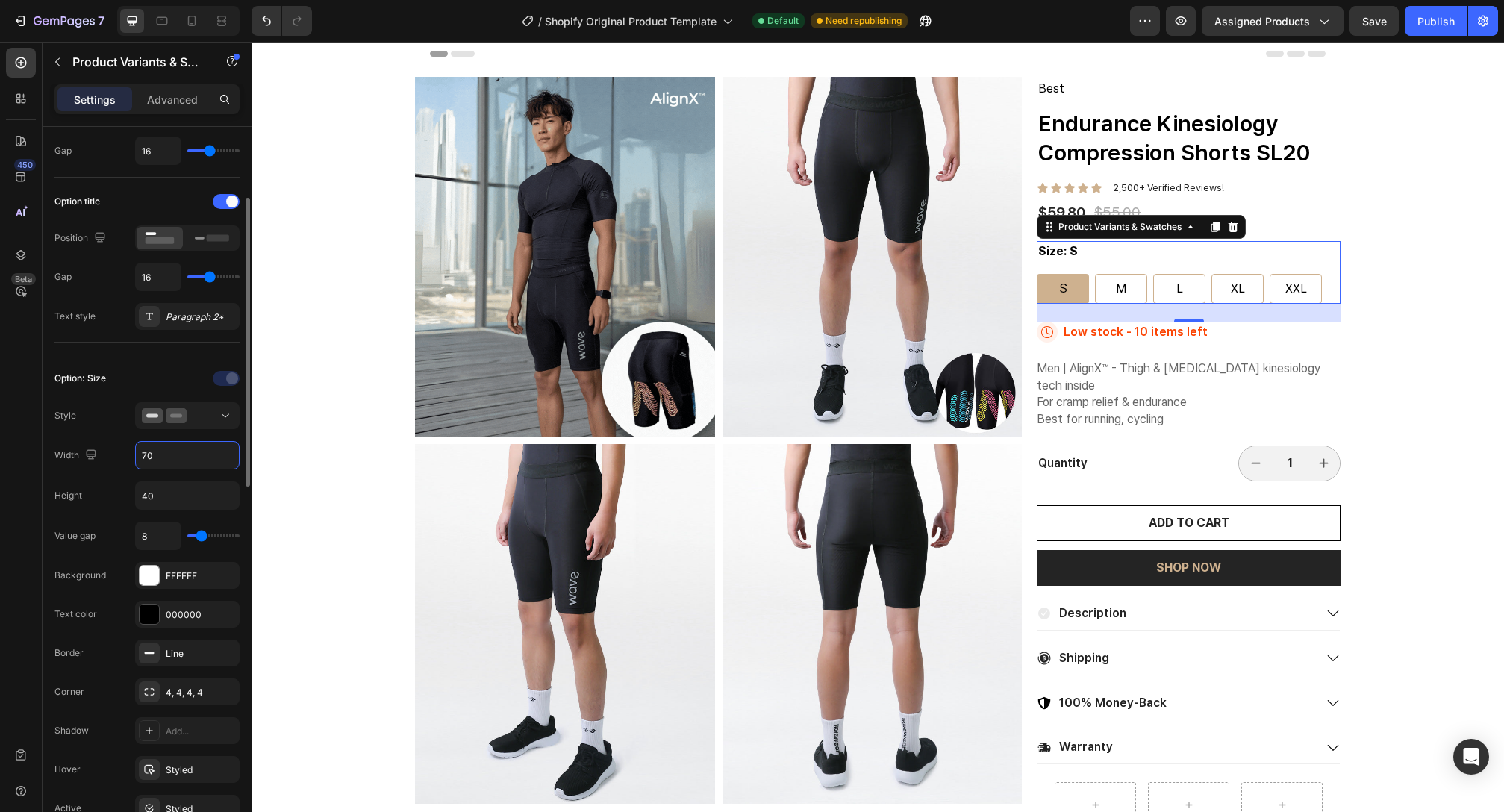
type input "7"
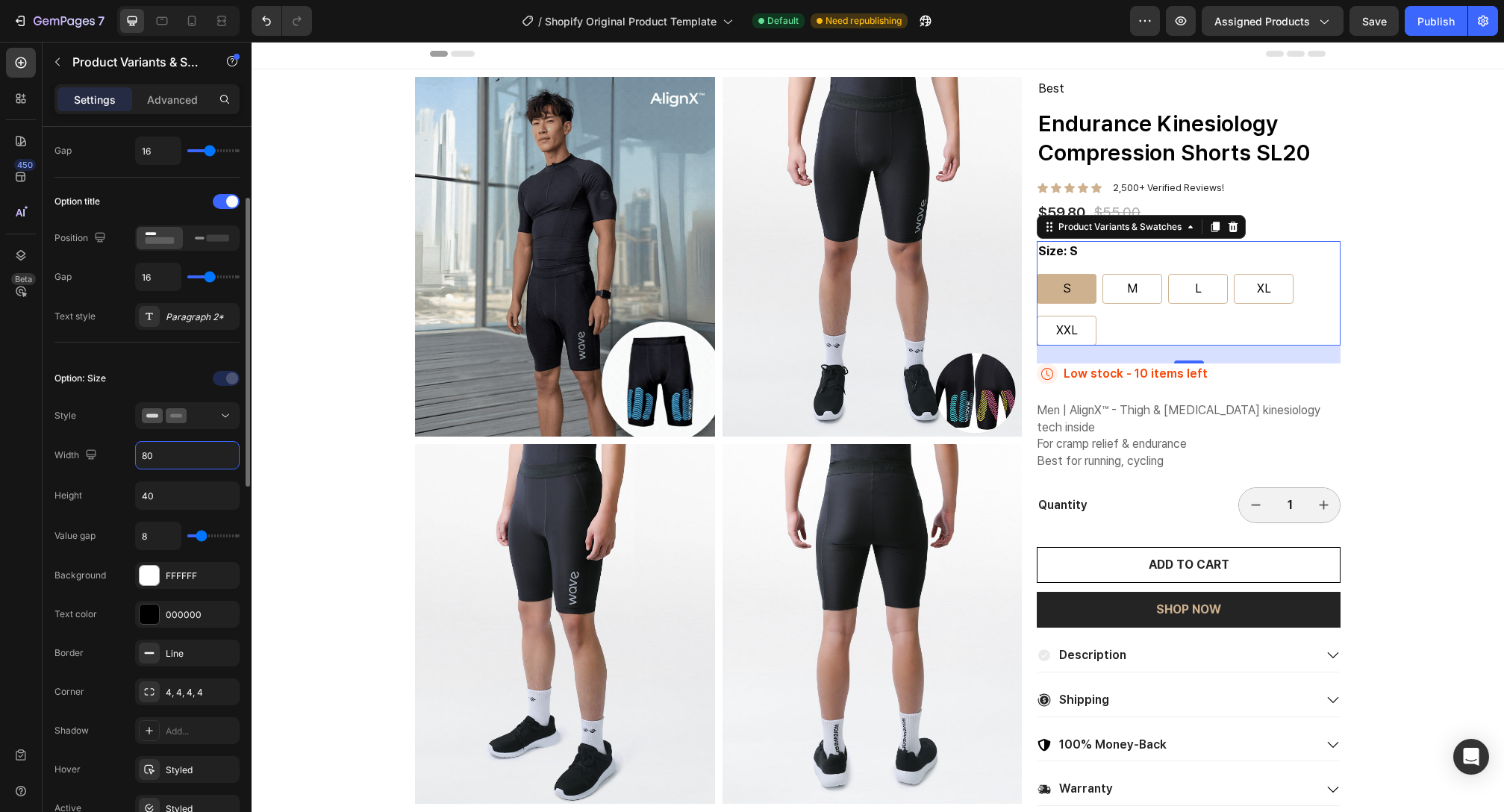
type input "8"
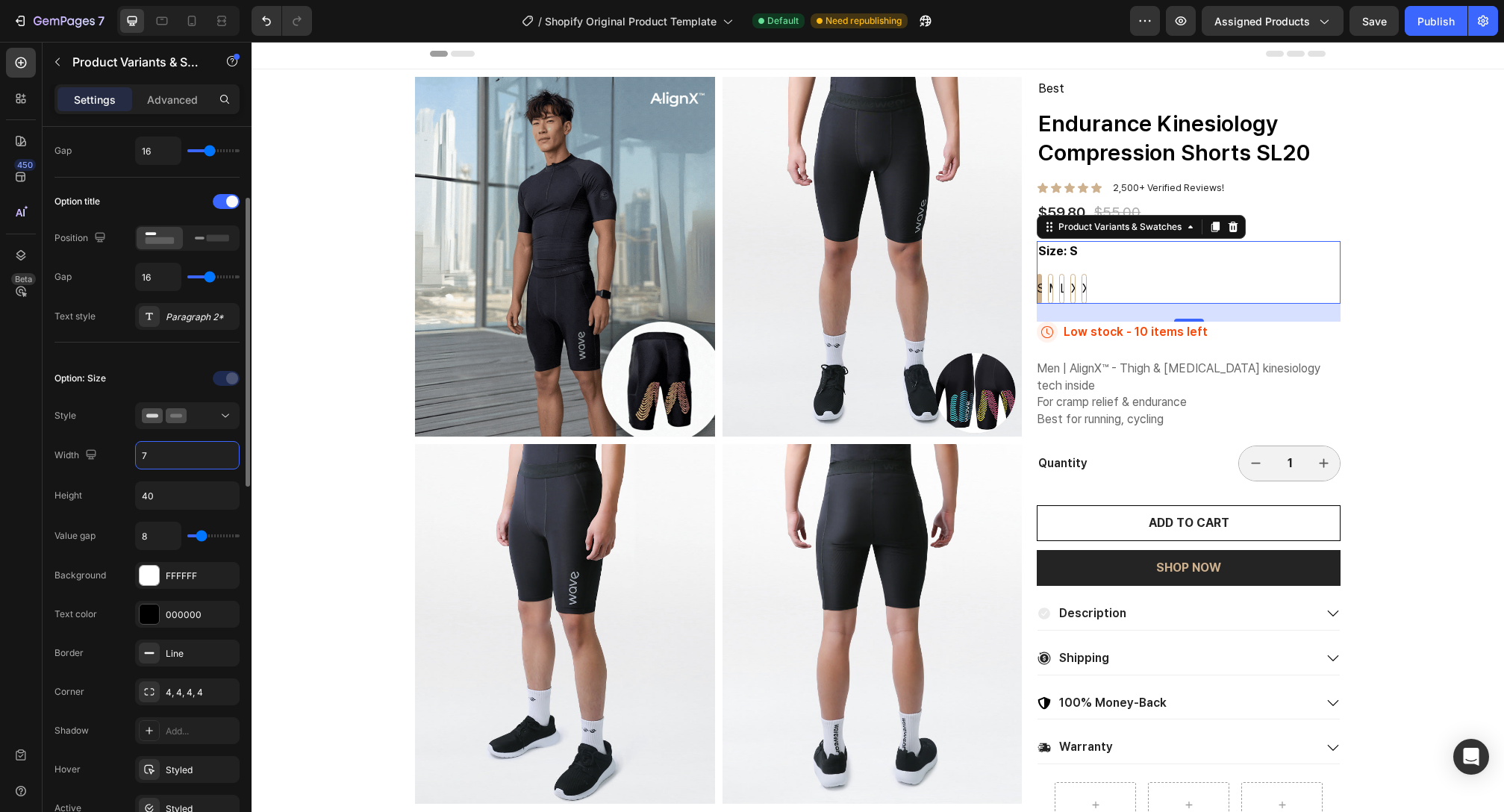
type input "72"
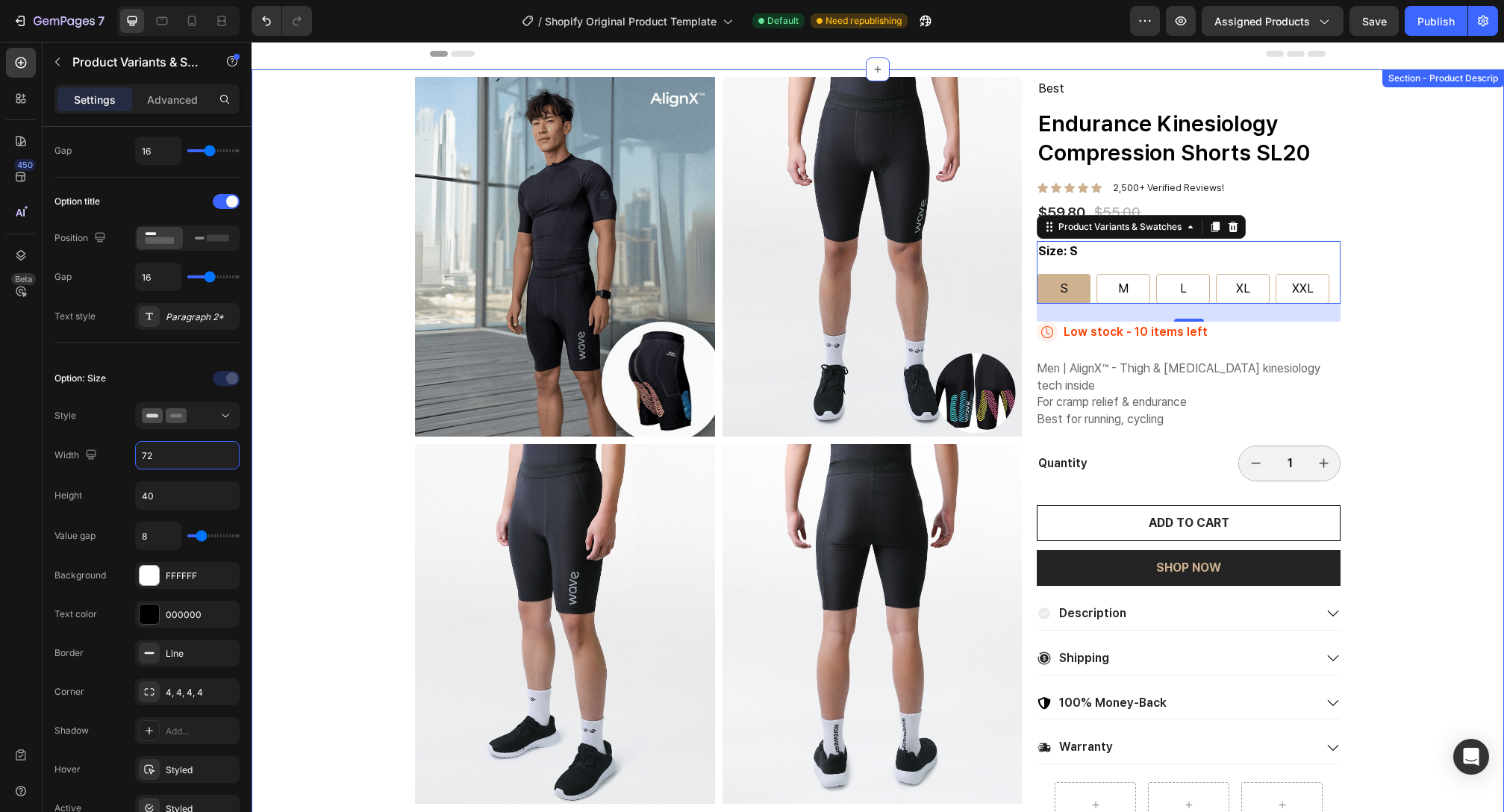
click at [1398, 333] on div "Product Images Best Text Block Endurance Kinesiology Compression Shorts SL20 Pr…" at bounding box center [878, 695] width 1253 height 1251
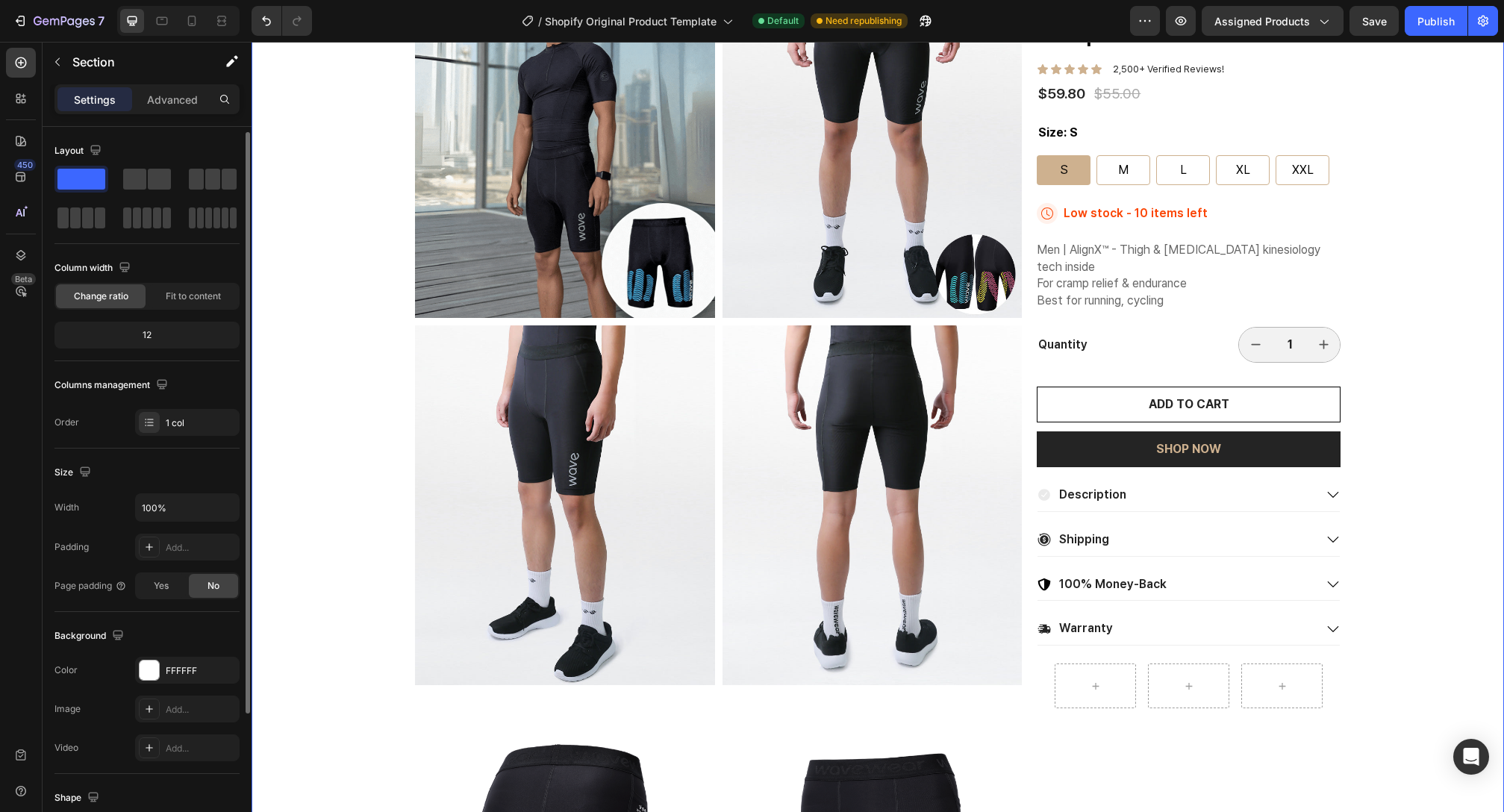
scroll to position [183, 0]
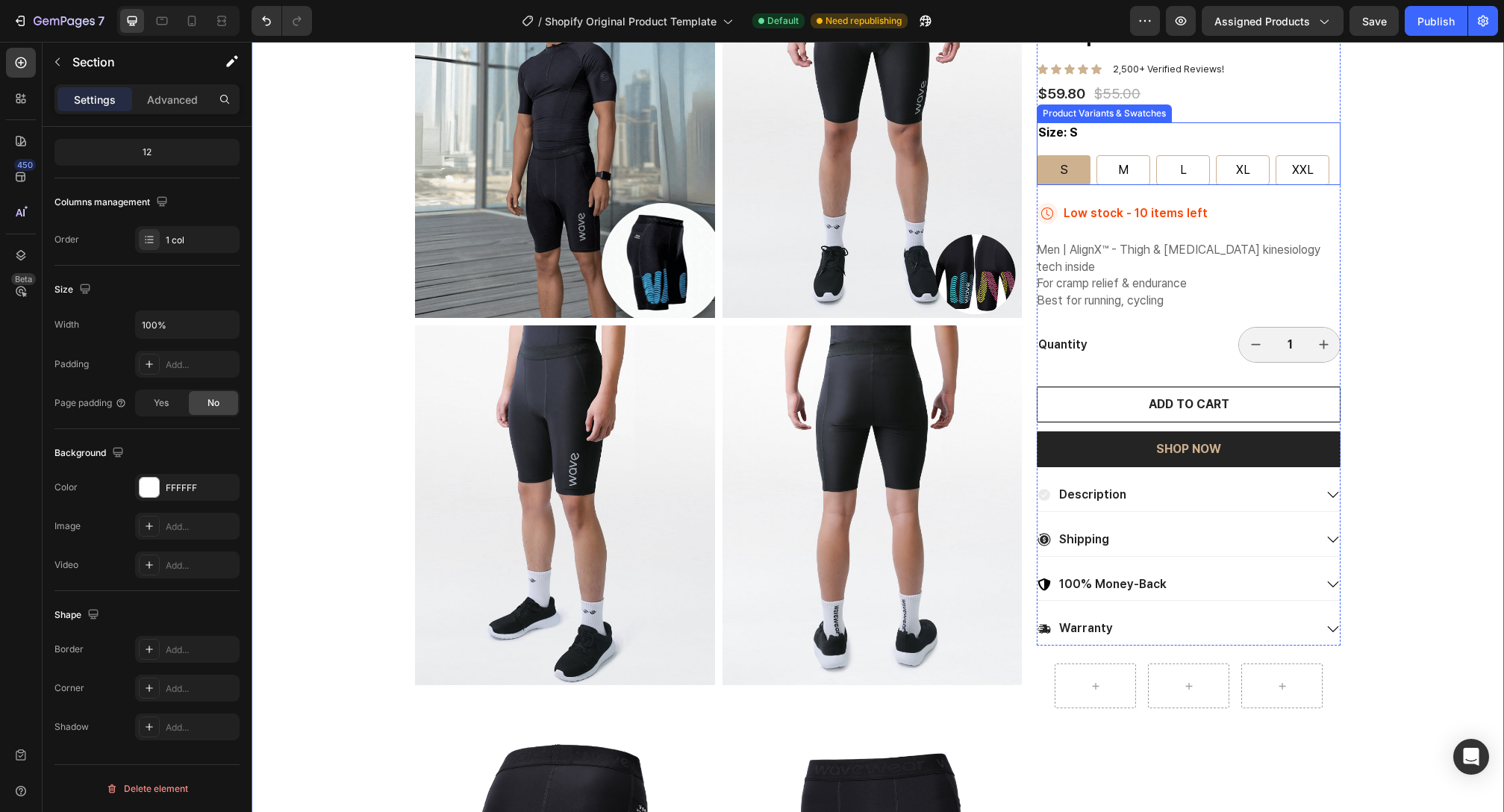
click at [1216, 139] on div "Size: S S S S M M M L L L XL XL XL XXL XXL XXL" at bounding box center [1188, 154] width 304 height 63
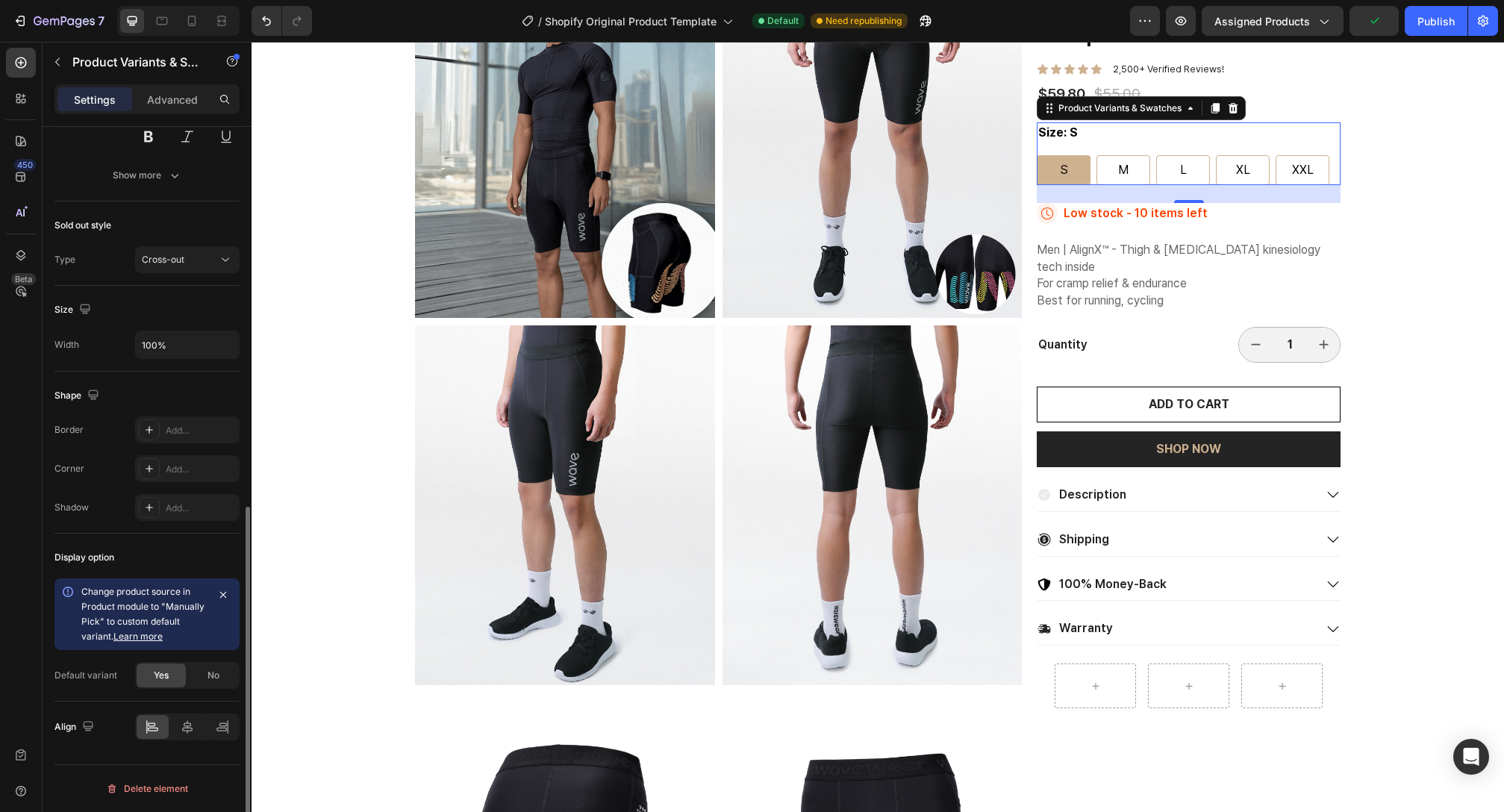
scroll to position [652, 0]
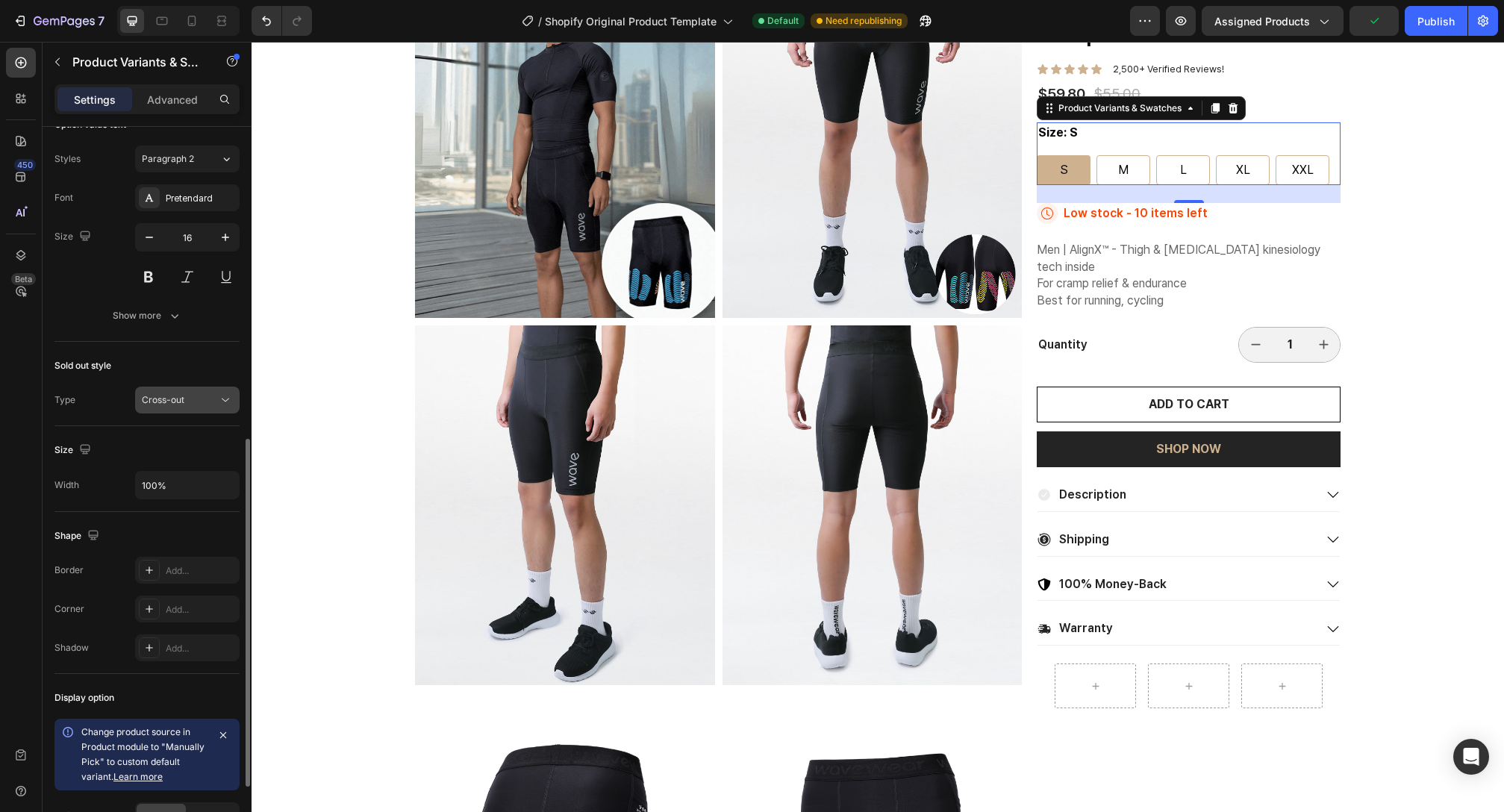
click at [189, 403] on div "Cross-out" at bounding box center [180, 400] width 76 height 13
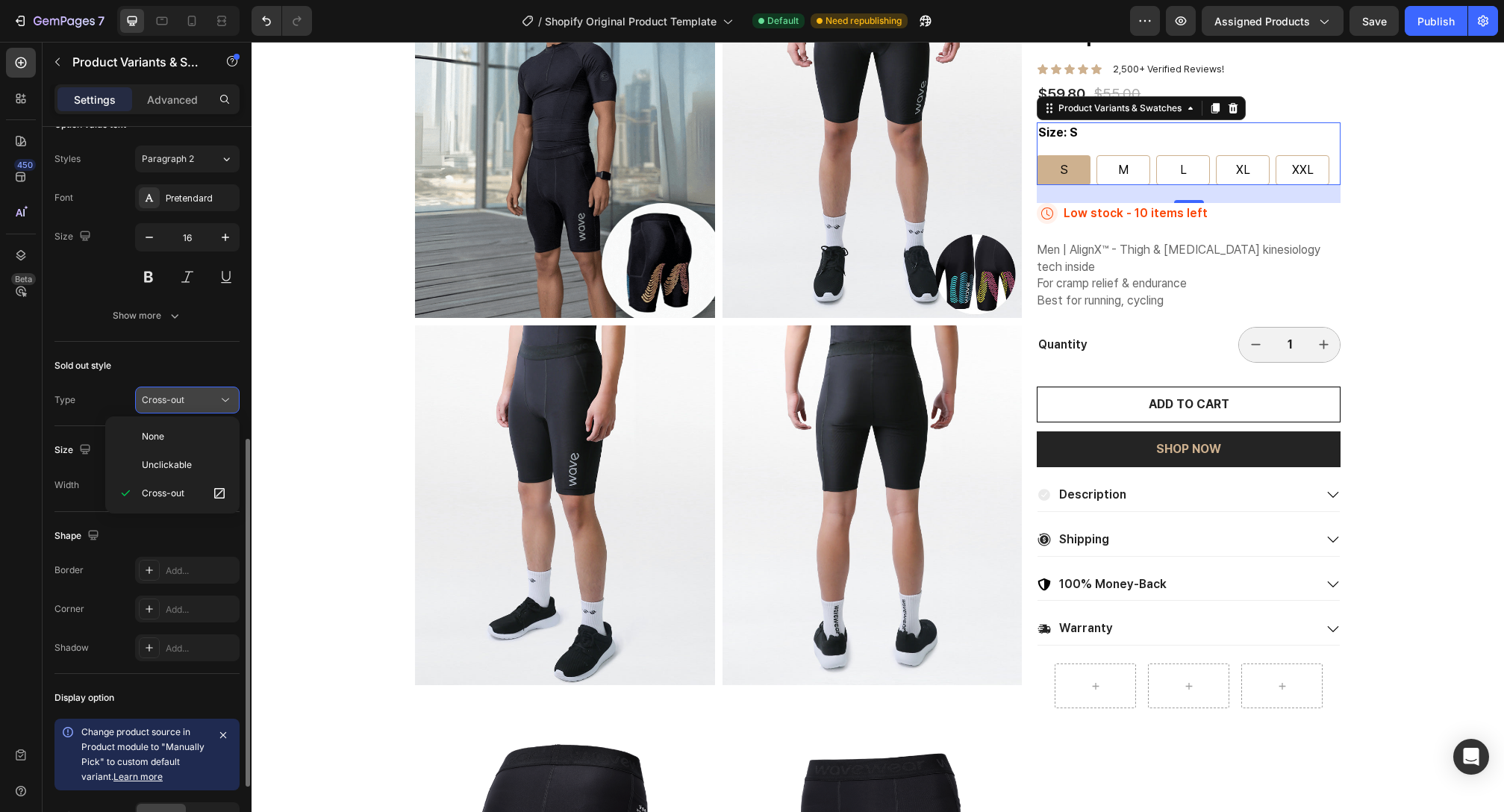
click at [194, 400] on div "Cross-out" at bounding box center [180, 400] width 76 height 13
click at [196, 410] on button "Cross-out" at bounding box center [188, 400] width 105 height 27
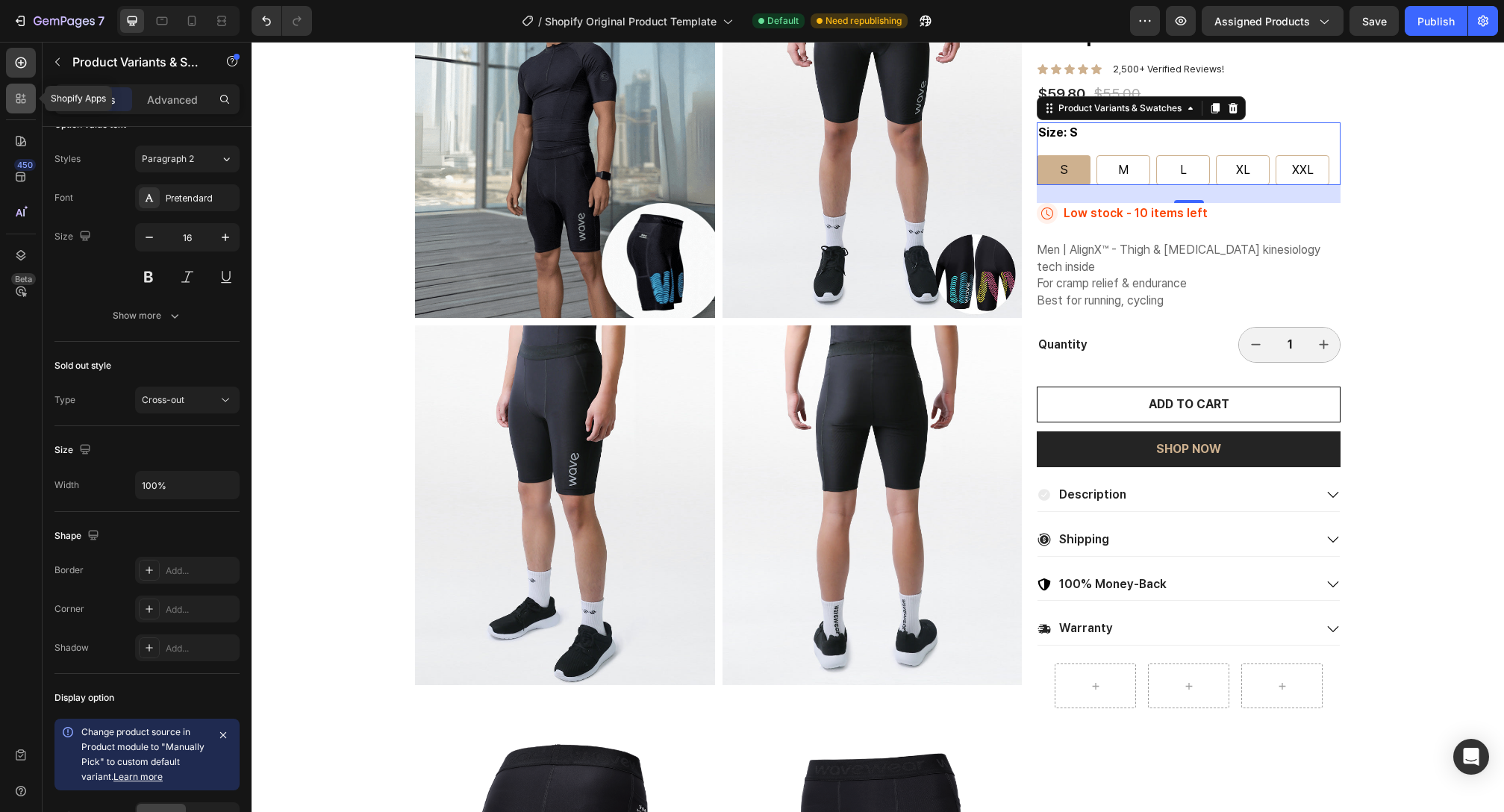
click at [23, 93] on icon at bounding box center [21, 99] width 15 height 15
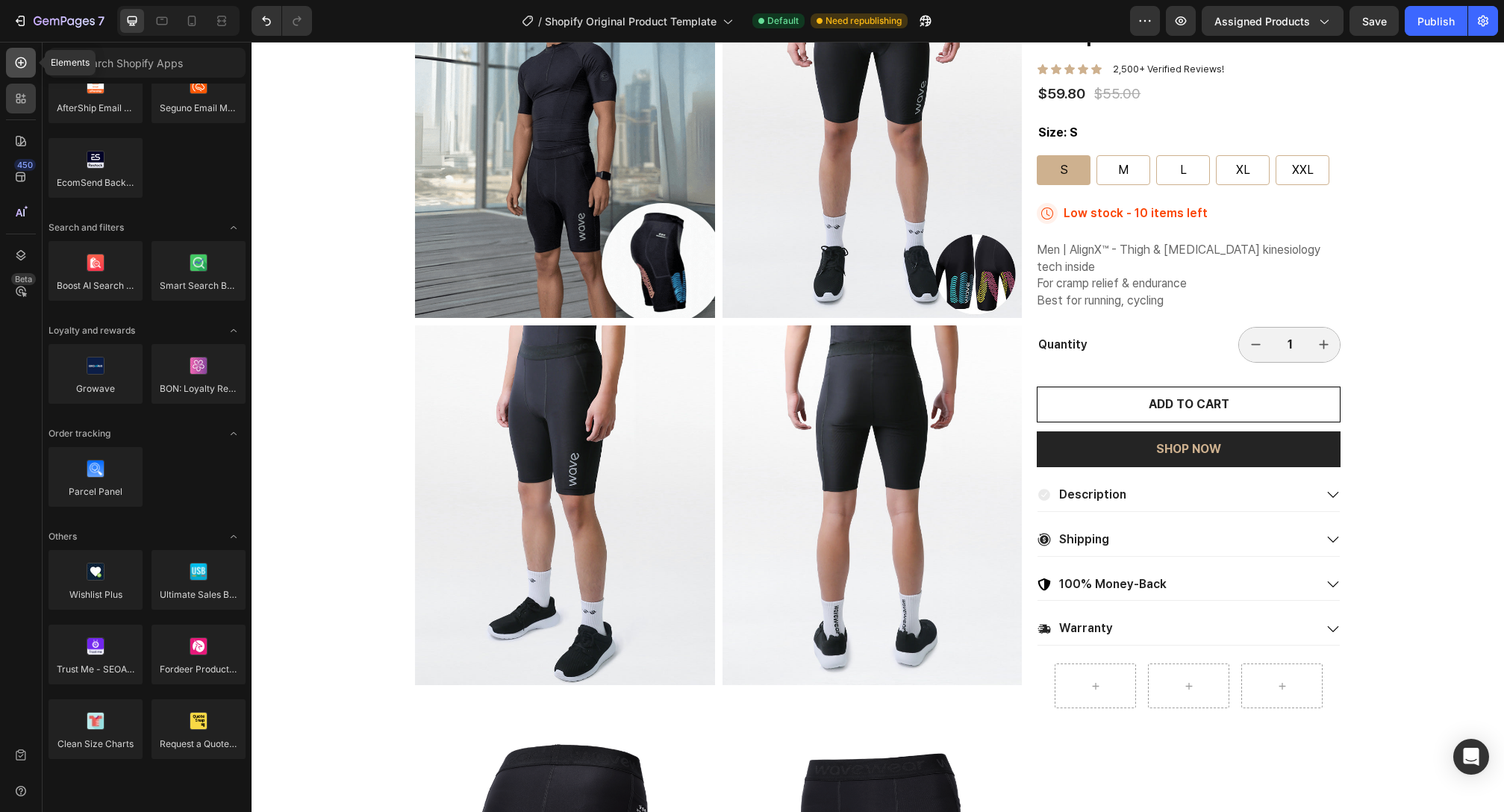
click at [17, 60] on icon at bounding box center [21, 63] width 15 height 15
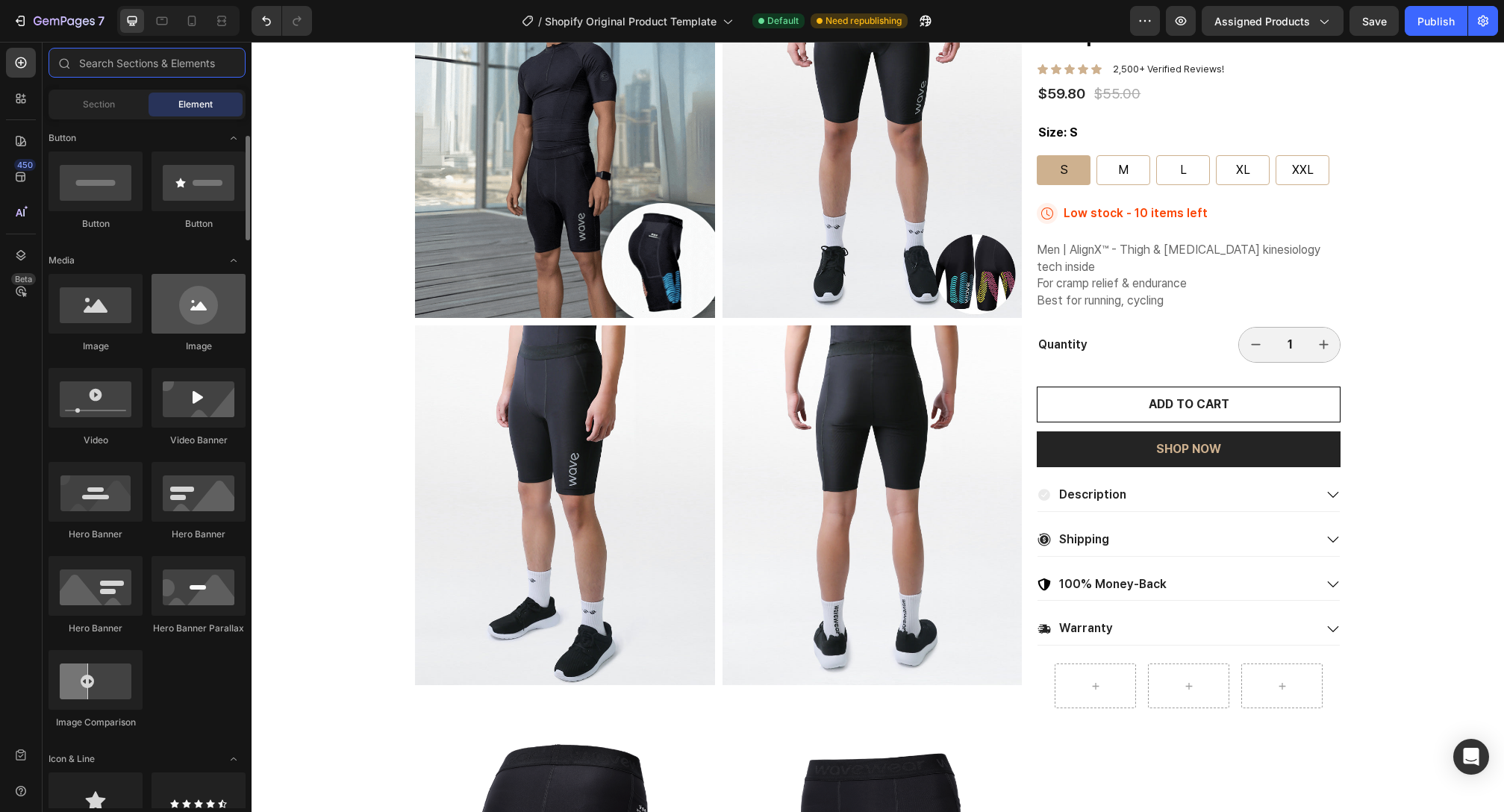
scroll to position [44, 0]
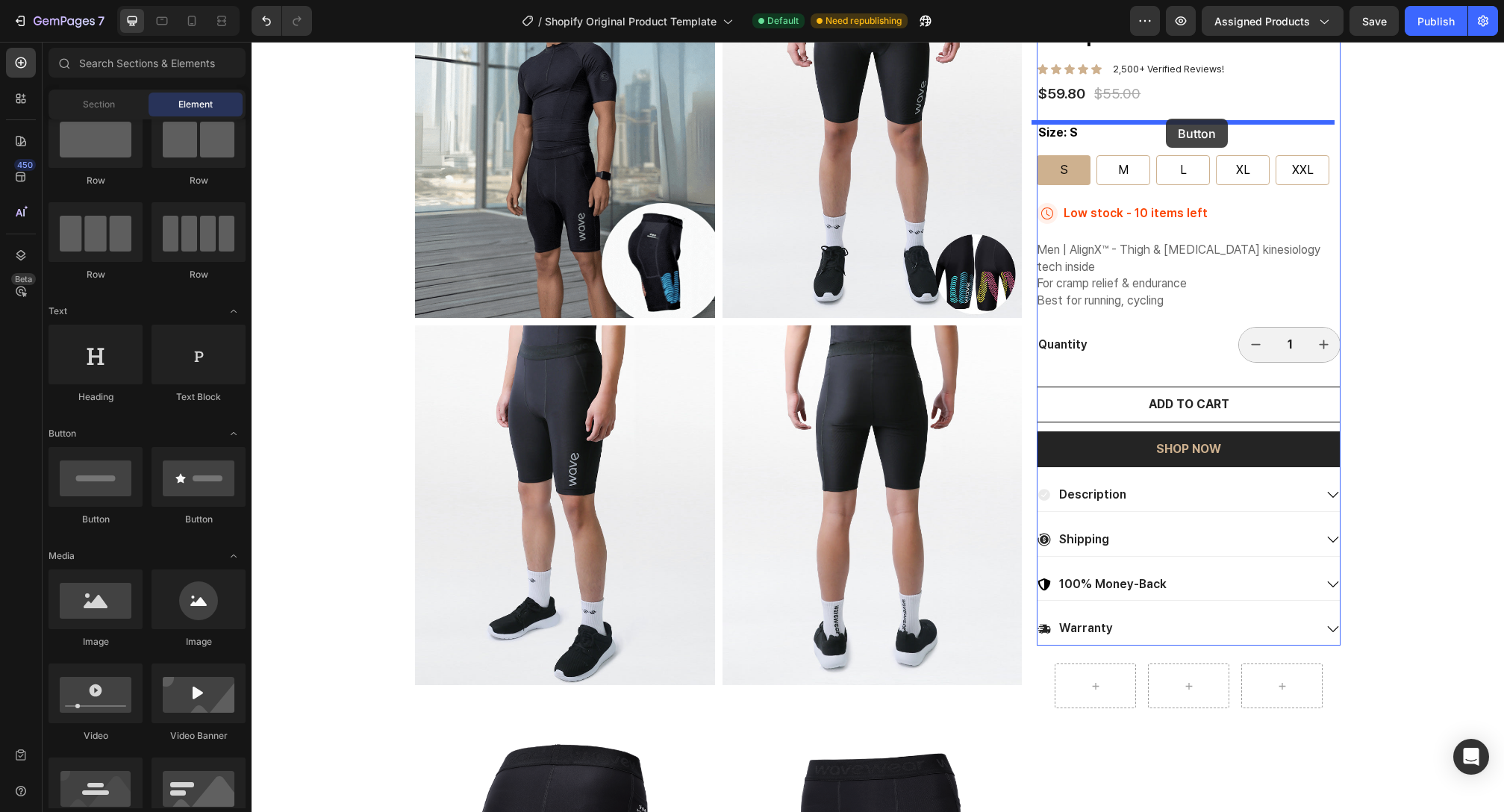
drag, startPoint x: 345, startPoint y: 514, endPoint x: 1166, endPoint y: 119, distance: 911.1
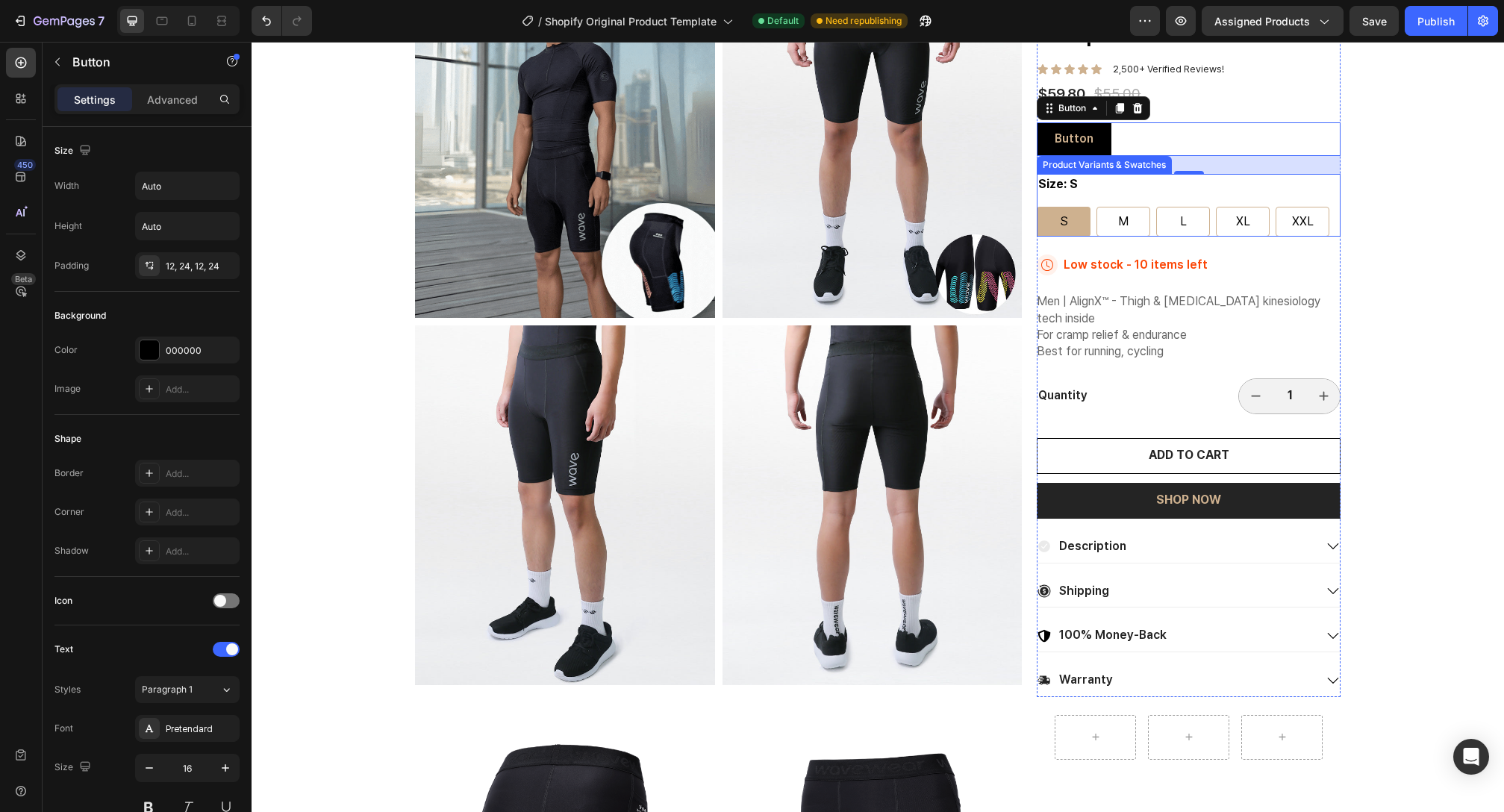
click at [1081, 188] on div "Size: S S S S M M M L L L XL XL XL XXL XXL XXL" at bounding box center [1188, 206] width 304 height 63
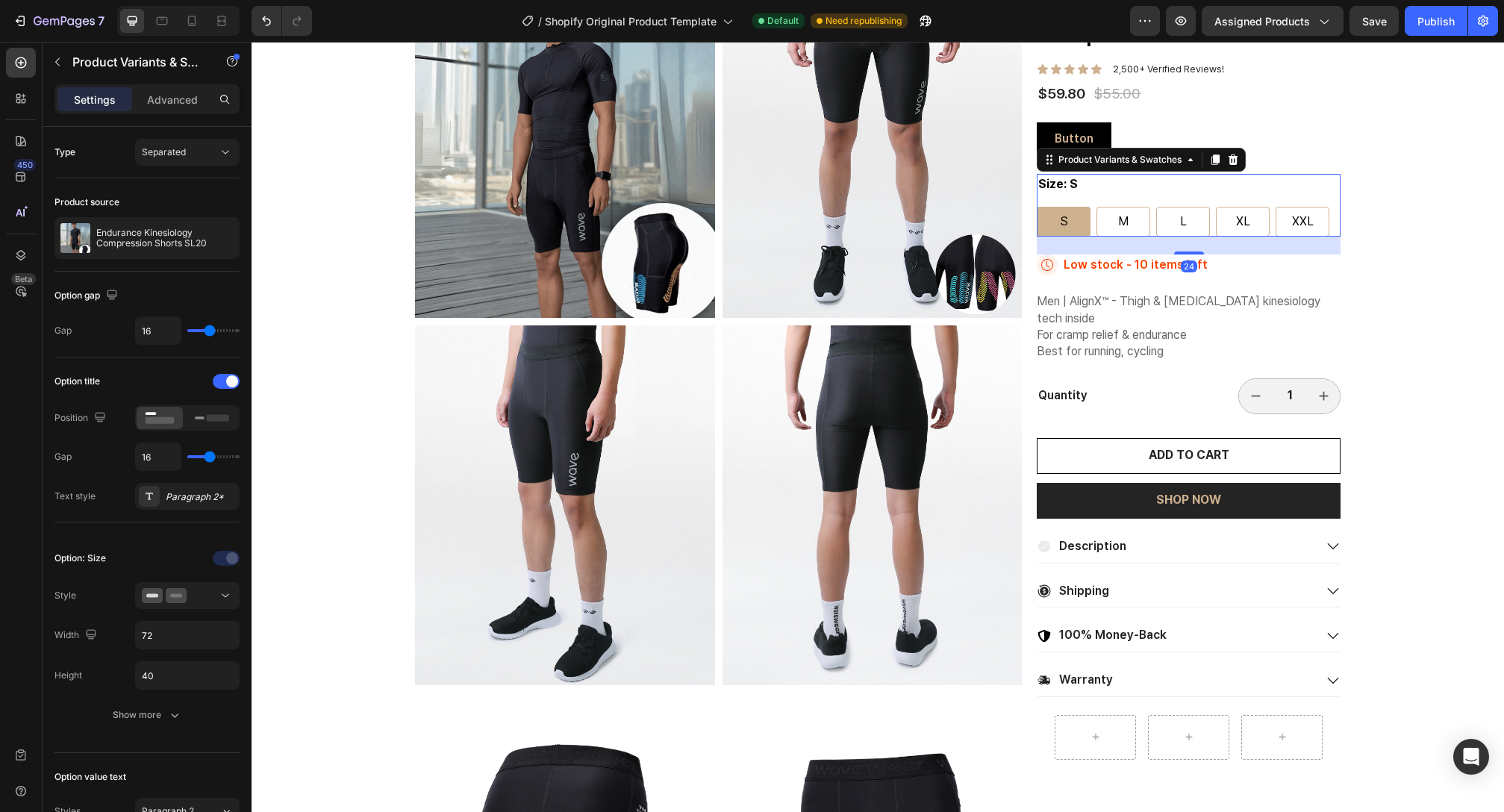
click at [1063, 185] on legend "Size: S" at bounding box center [1058, 185] width 43 height 21
click at [1084, 187] on div "Size: S S S S M M M L L L XL XL XL XXL XXL XXL" at bounding box center [1188, 206] width 304 height 63
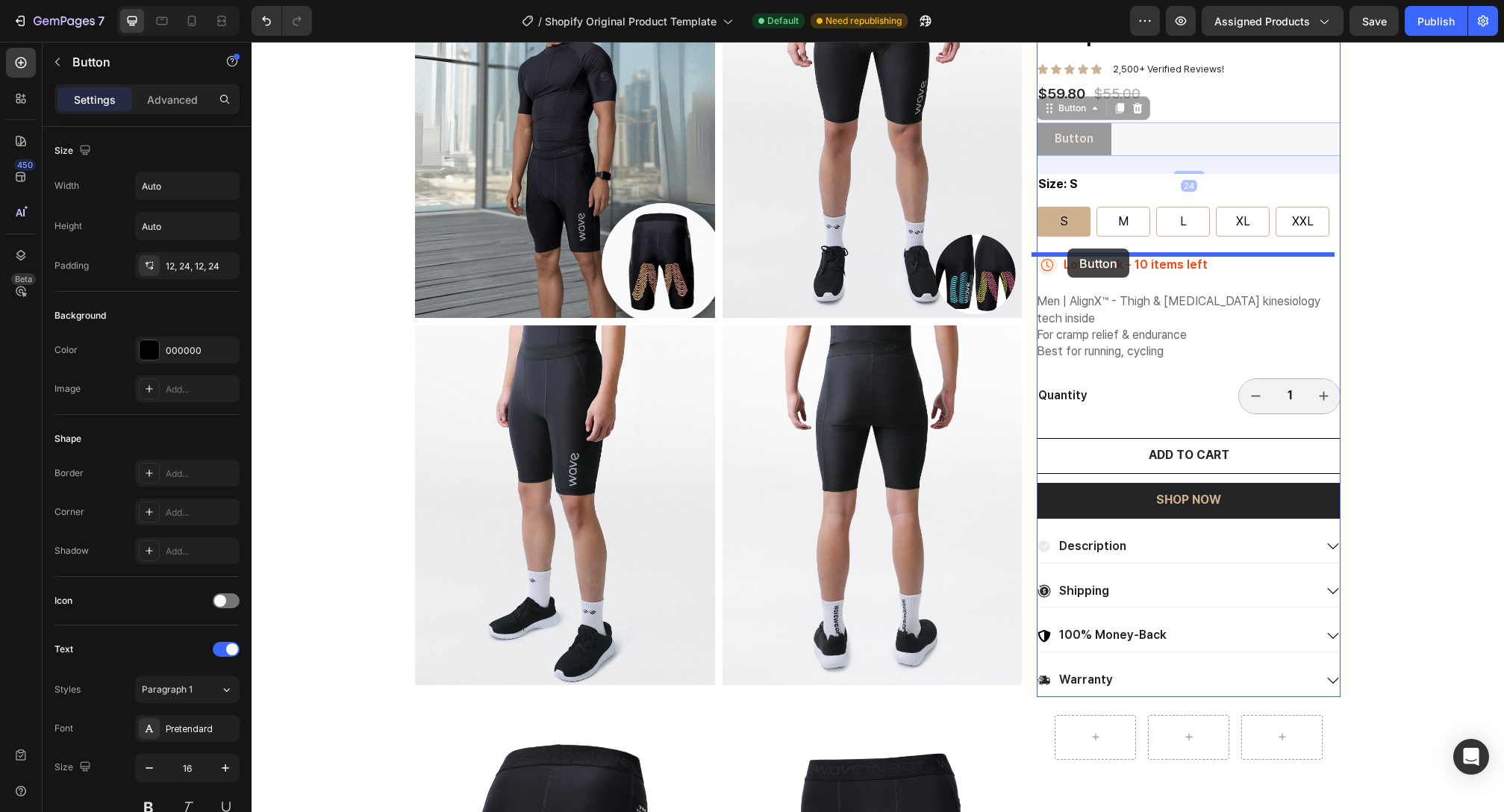
drag, startPoint x: 1063, startPoint y: 151, endPoint x: 1067, endPoint y: 248, distance: 97.1
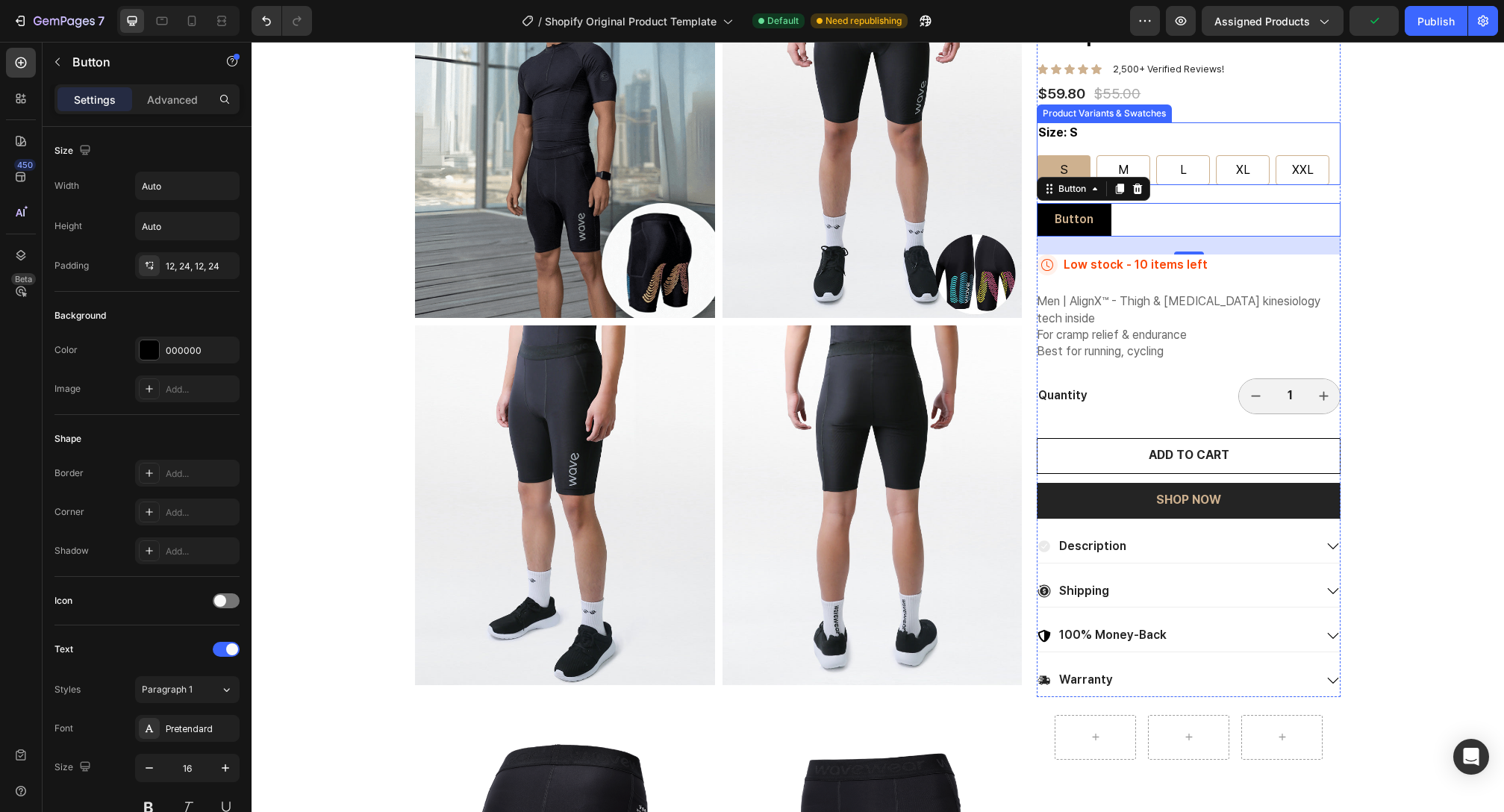
click at [1147, 140] on div "Size: S S S S M M M L L L XL XL XL XXL XXL XXL" at bounding box center [1188, 154] width 304 height 63
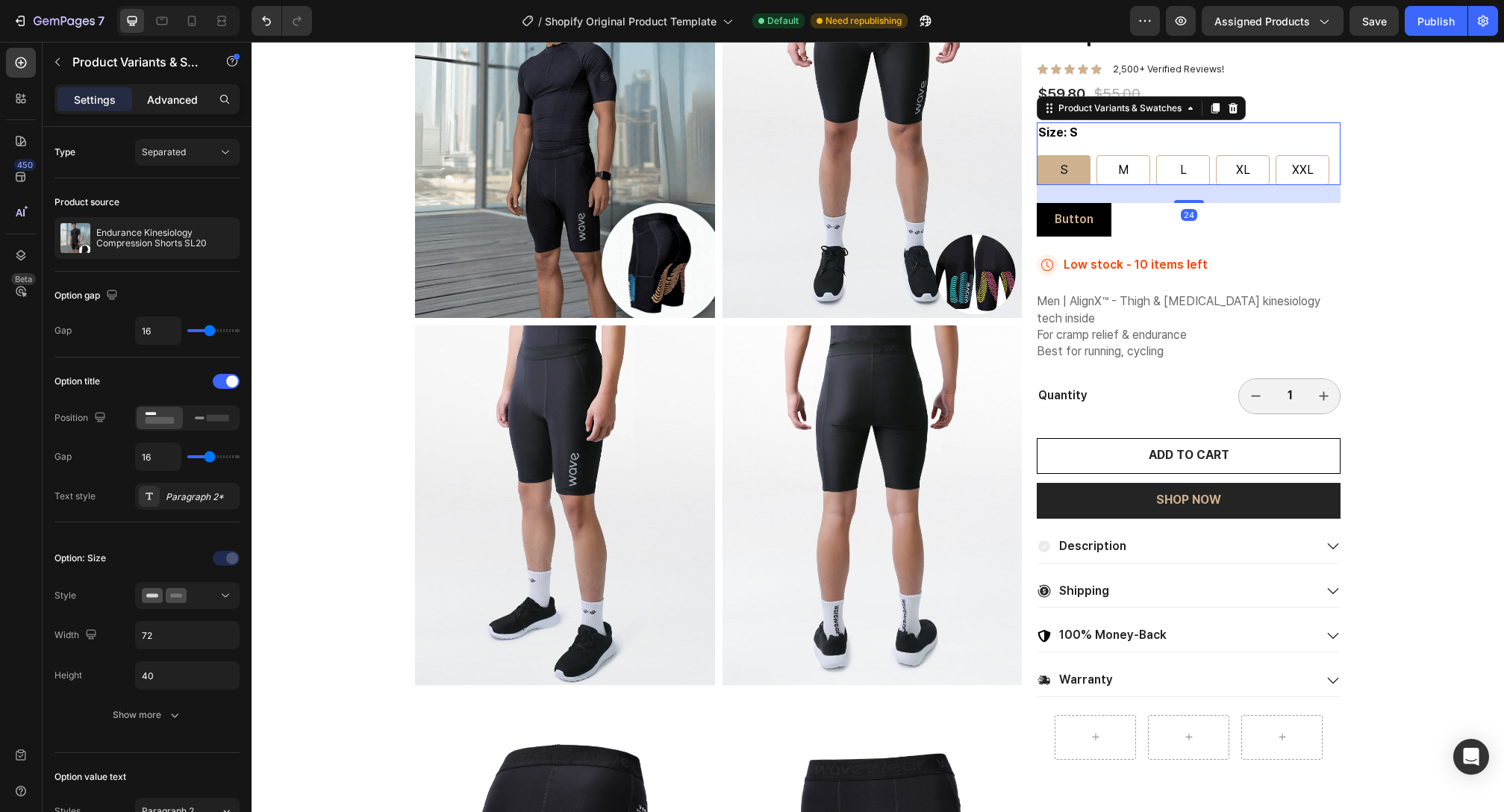
click at [165, 106] on p "Advanced" at bounding box center [171, 99] width 50 height 15
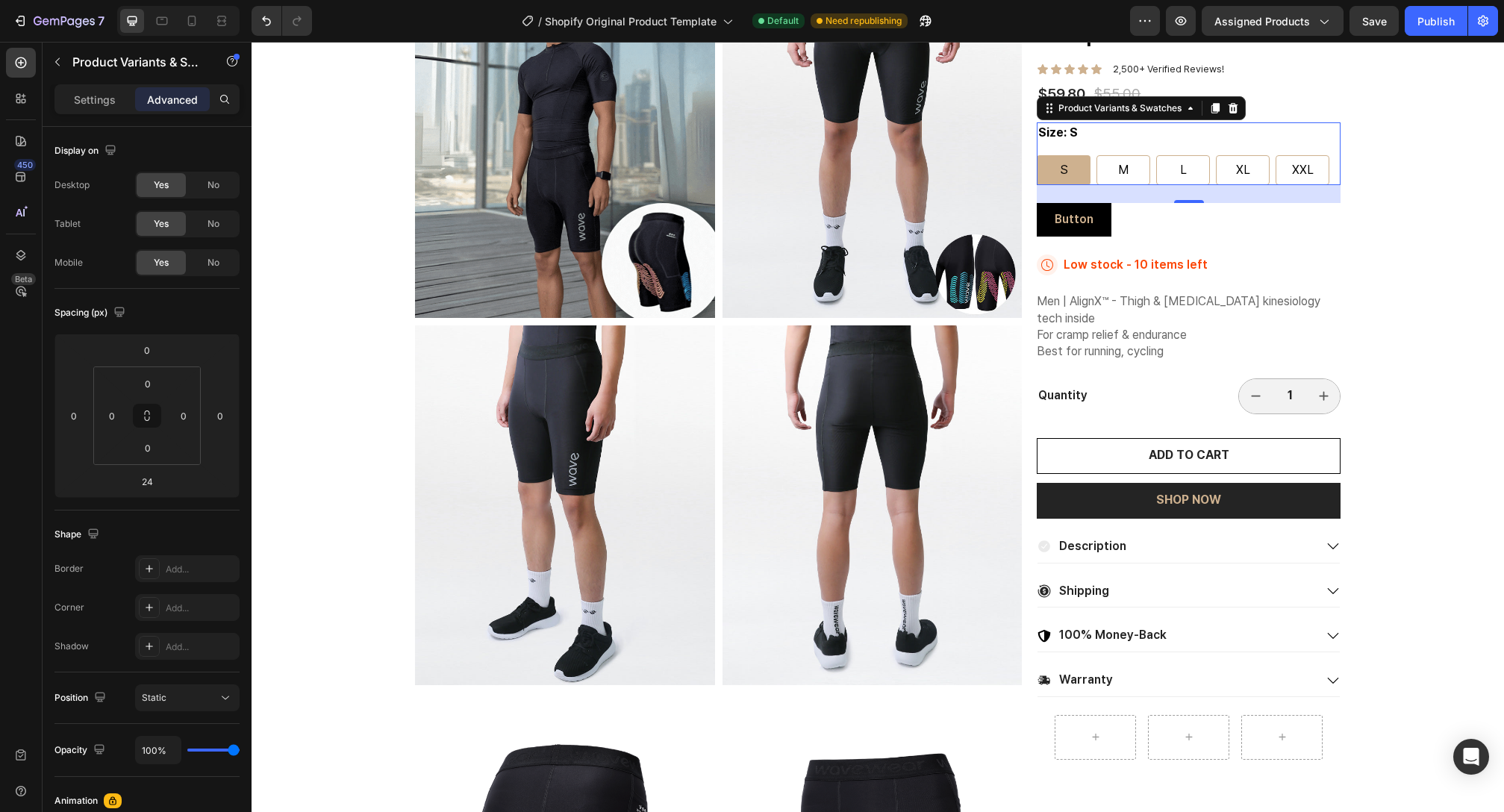
click at [109, 106] on p "Settings" at bounding box center [95, 99] width 42 height 15
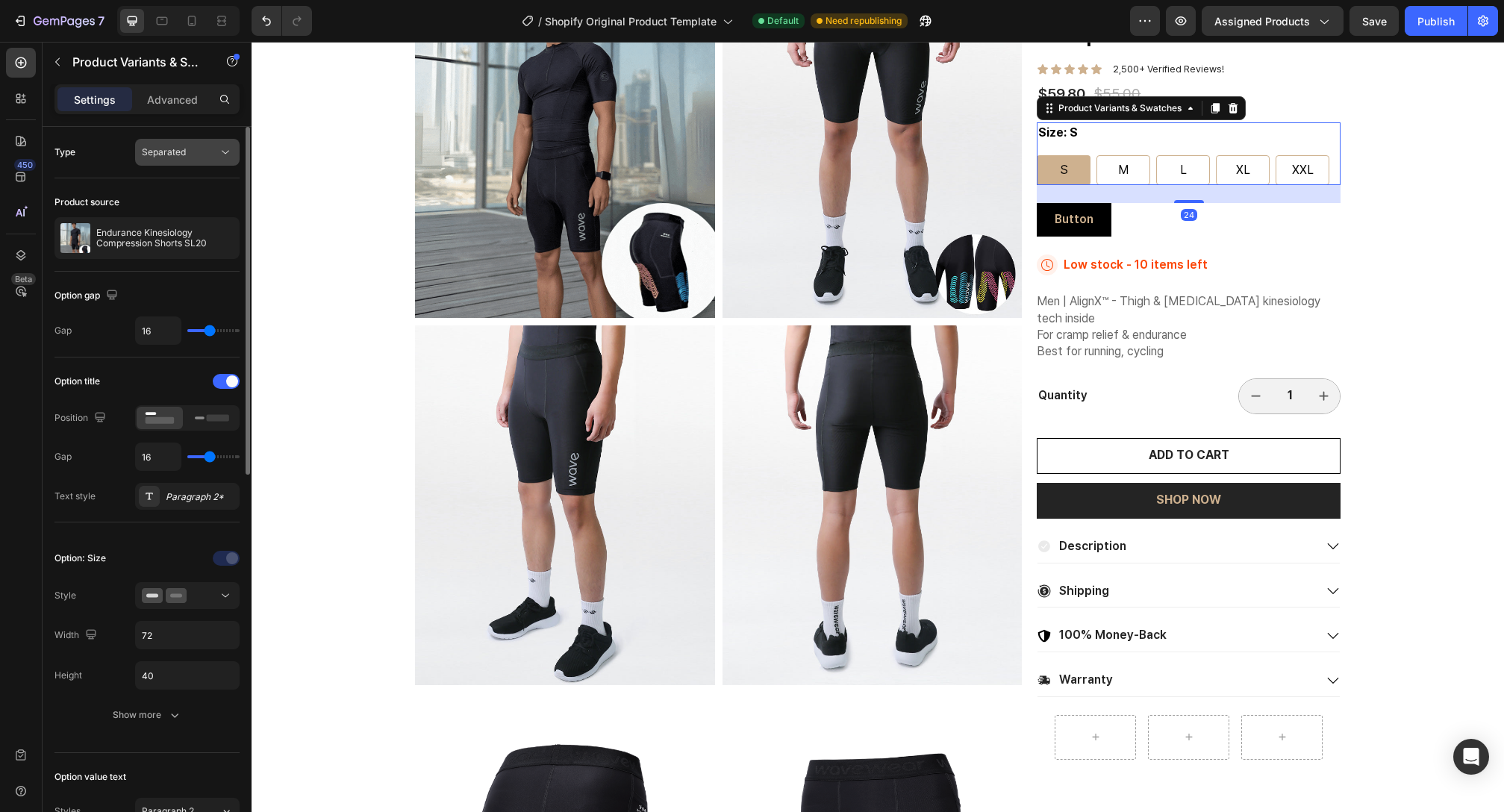
click at [154, 150] on span "Separated" at bounding box center [164, 152] width 44 height 11
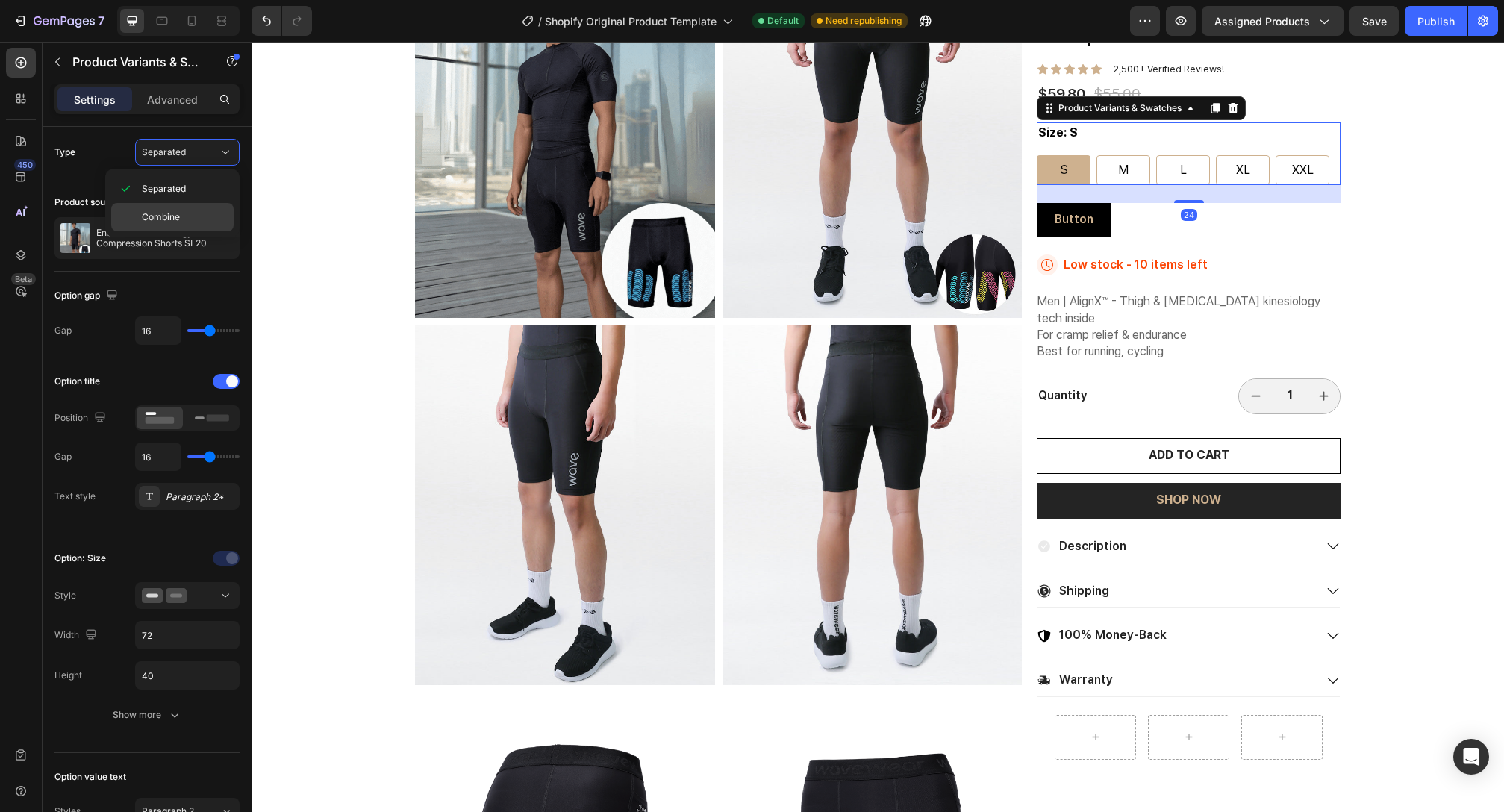
click at [172, 208] on div "Combine" at bounding box center [172, 217] width 123 height 29
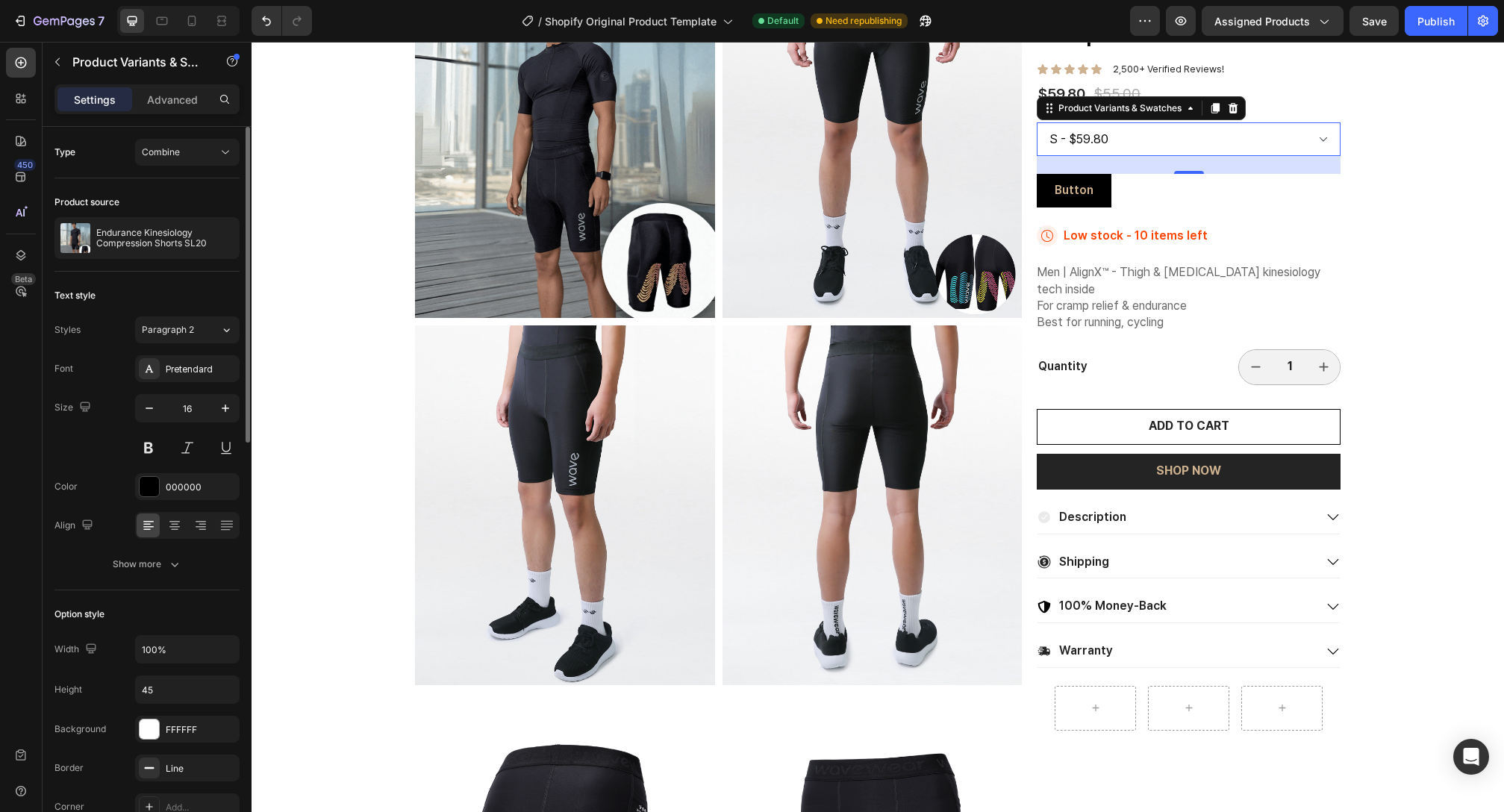
click at [199, 152] on div "Combine" at bounding box center [180, 152] width 76 height 13
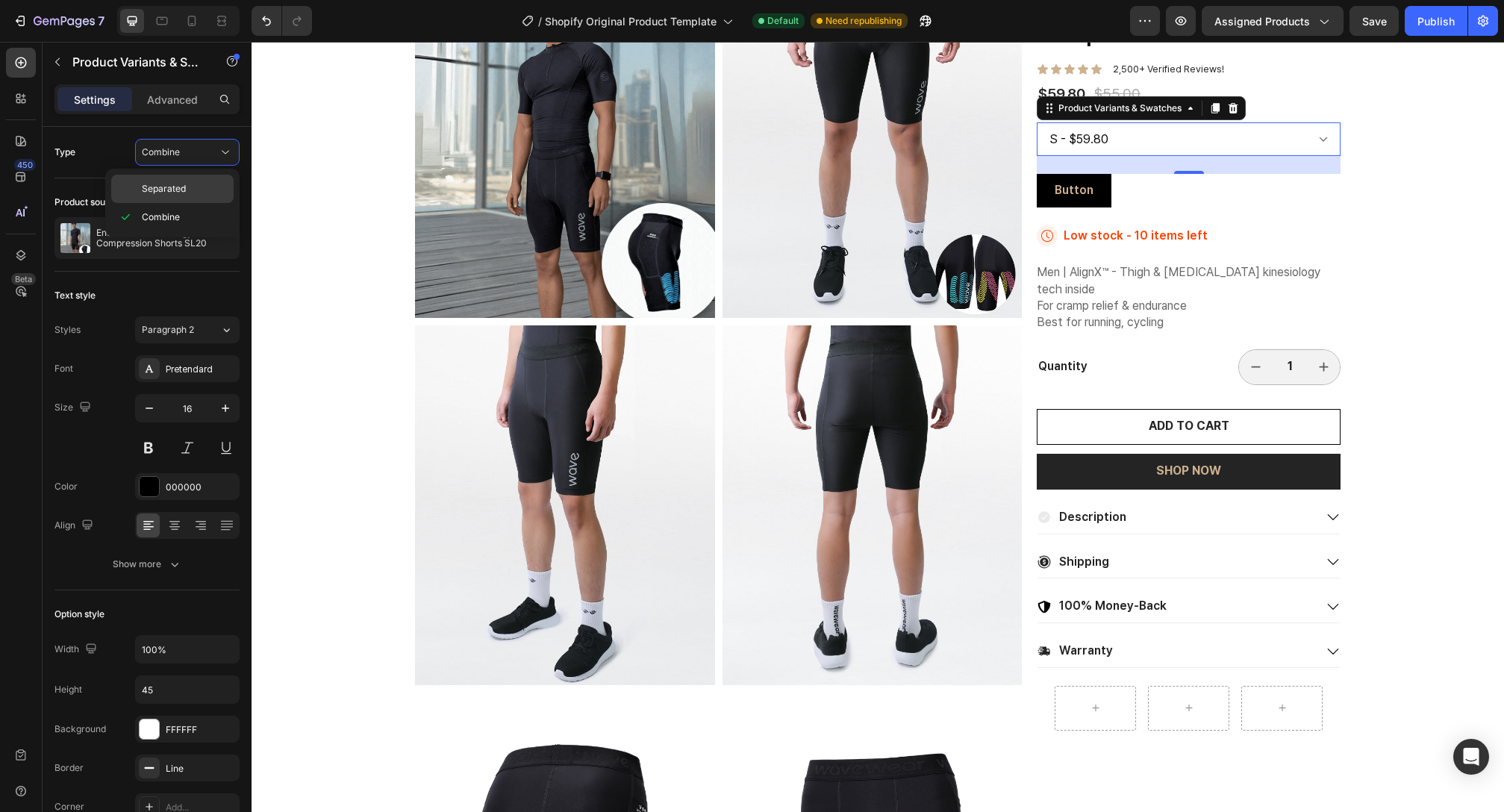
click at [185, 182] on p "Separated" at bounding box center [184, 188] width 85 height 13
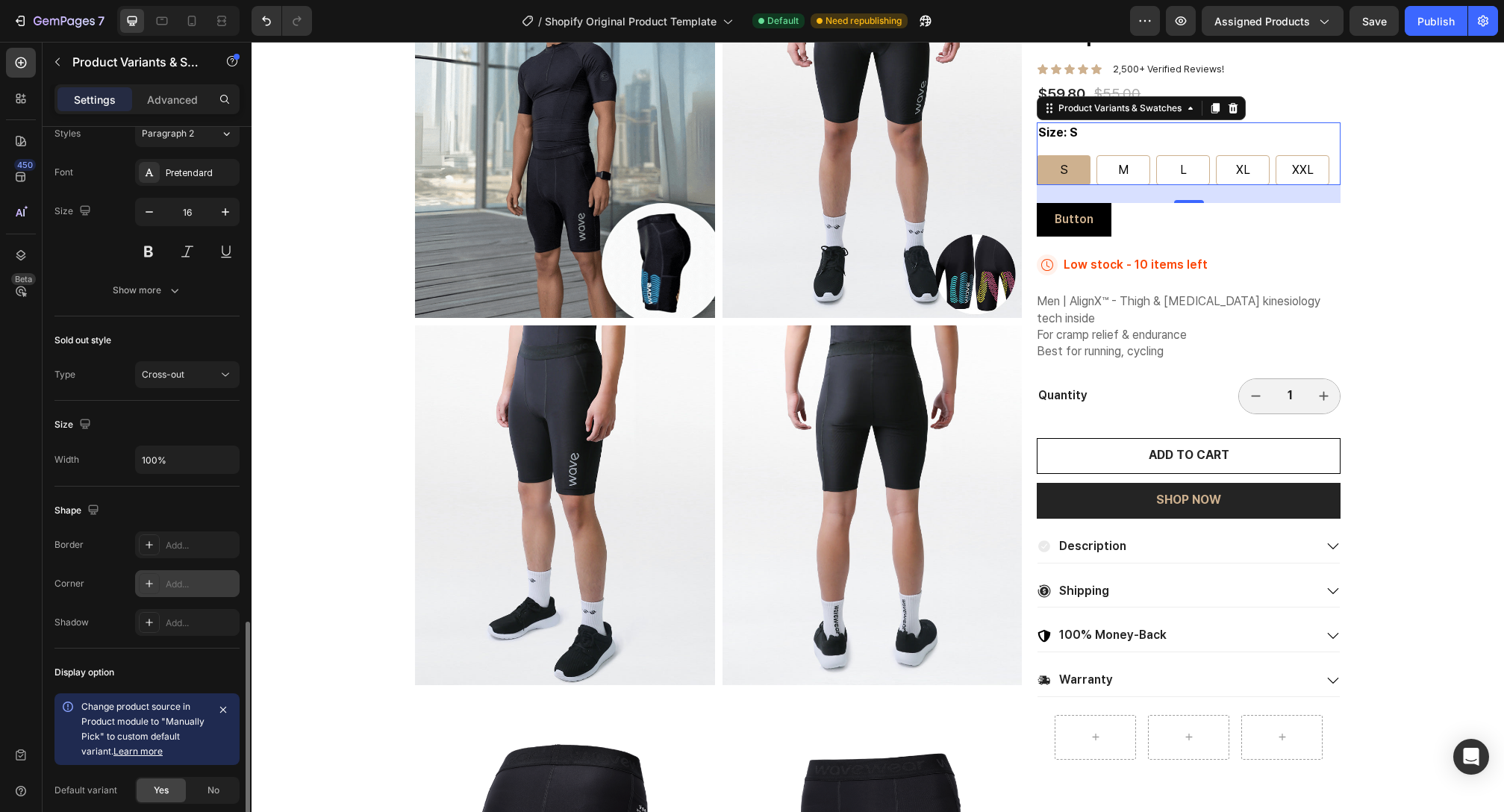
scroll to position [793, 0]
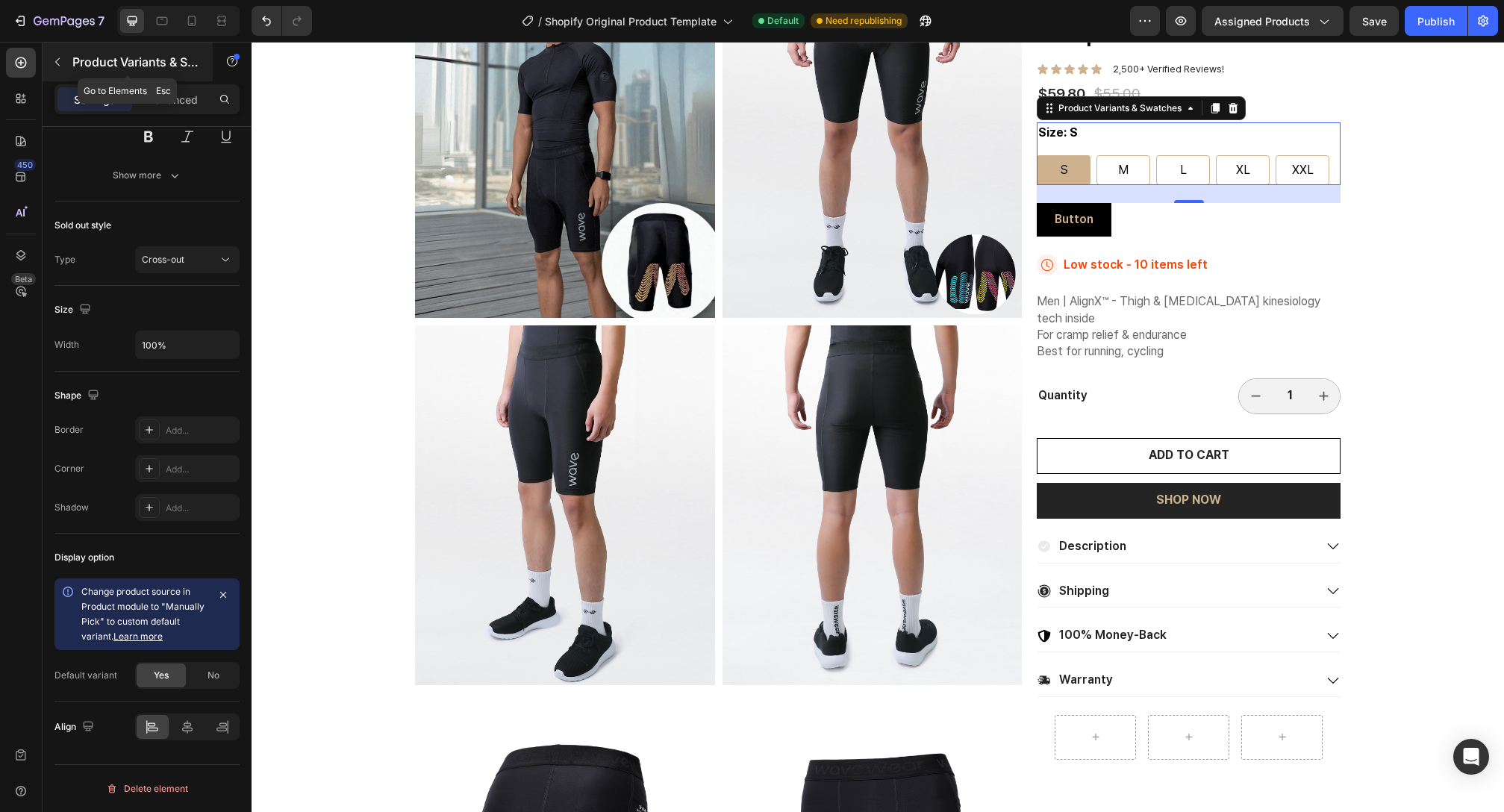
click at [66, 69] on button "button" at bounding box center [57, 62] width 24 height 24
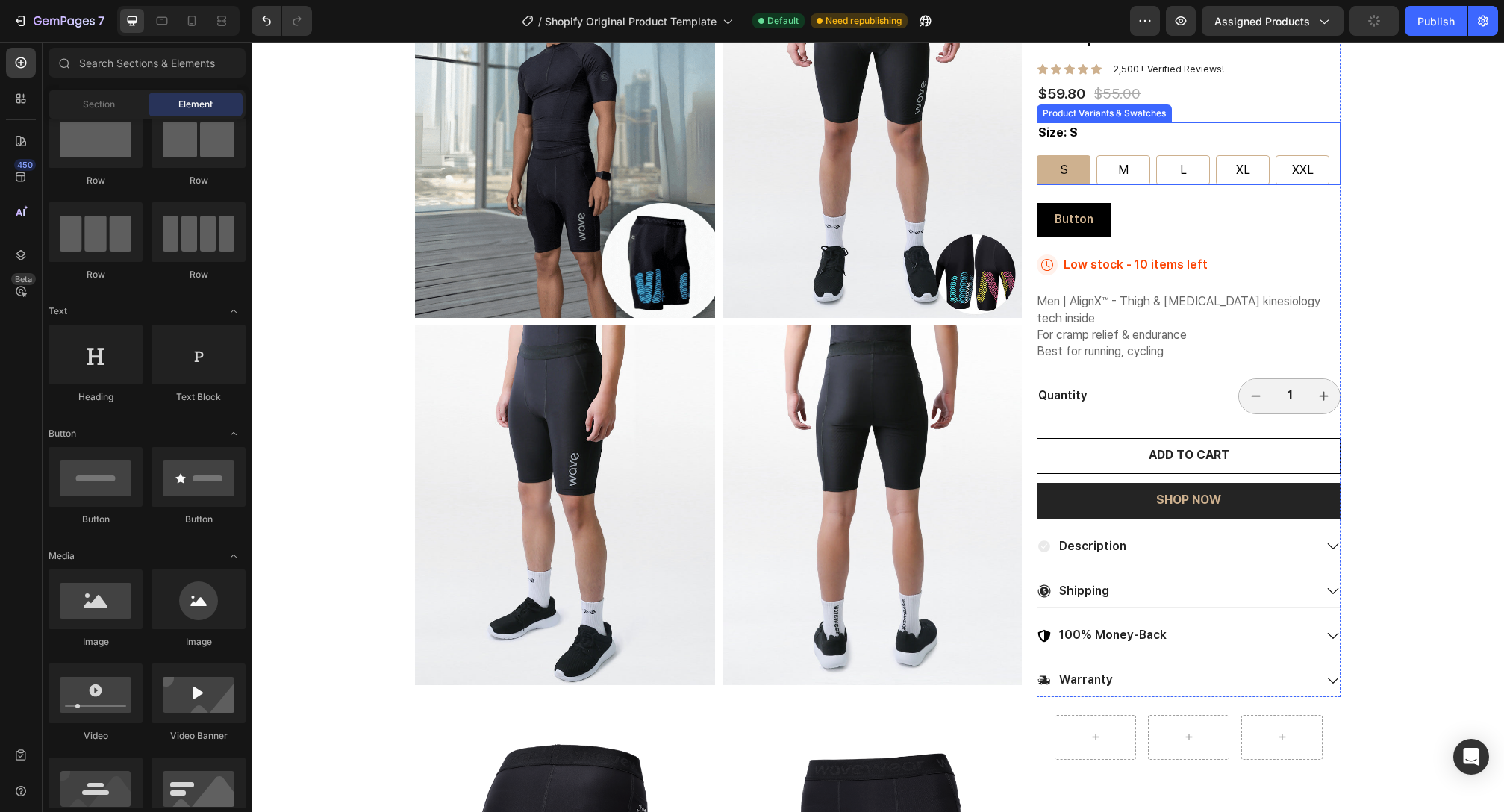
click at [1078, 140] on div "Size: S S S S M M M L L L XL XL XL XXL XXL XXL" at bounding box center [1188, 154] width 304 height 63
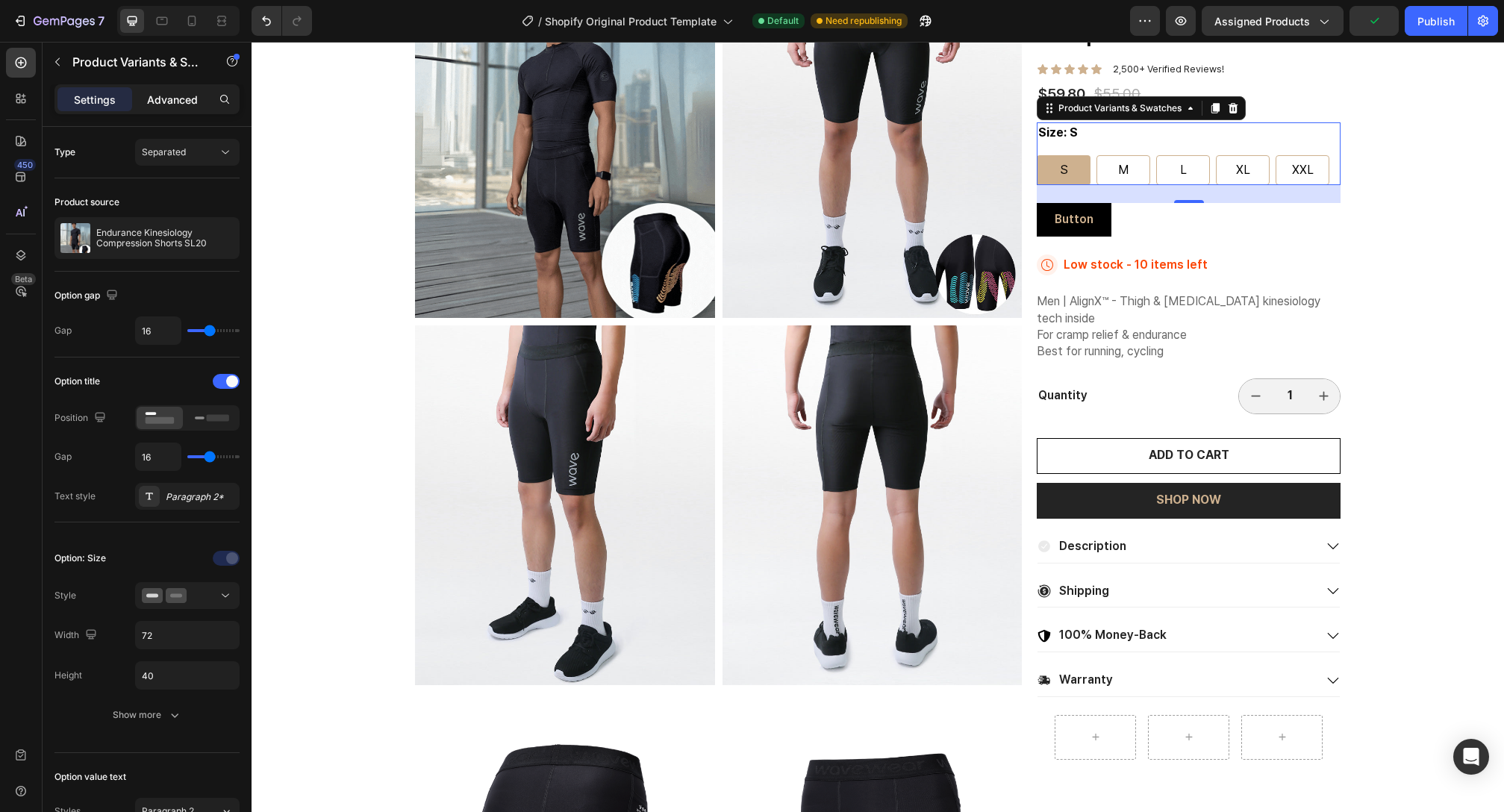
click at [174, 95] on p "Advanced" at bounding box center [171, 99] width 50 height 15
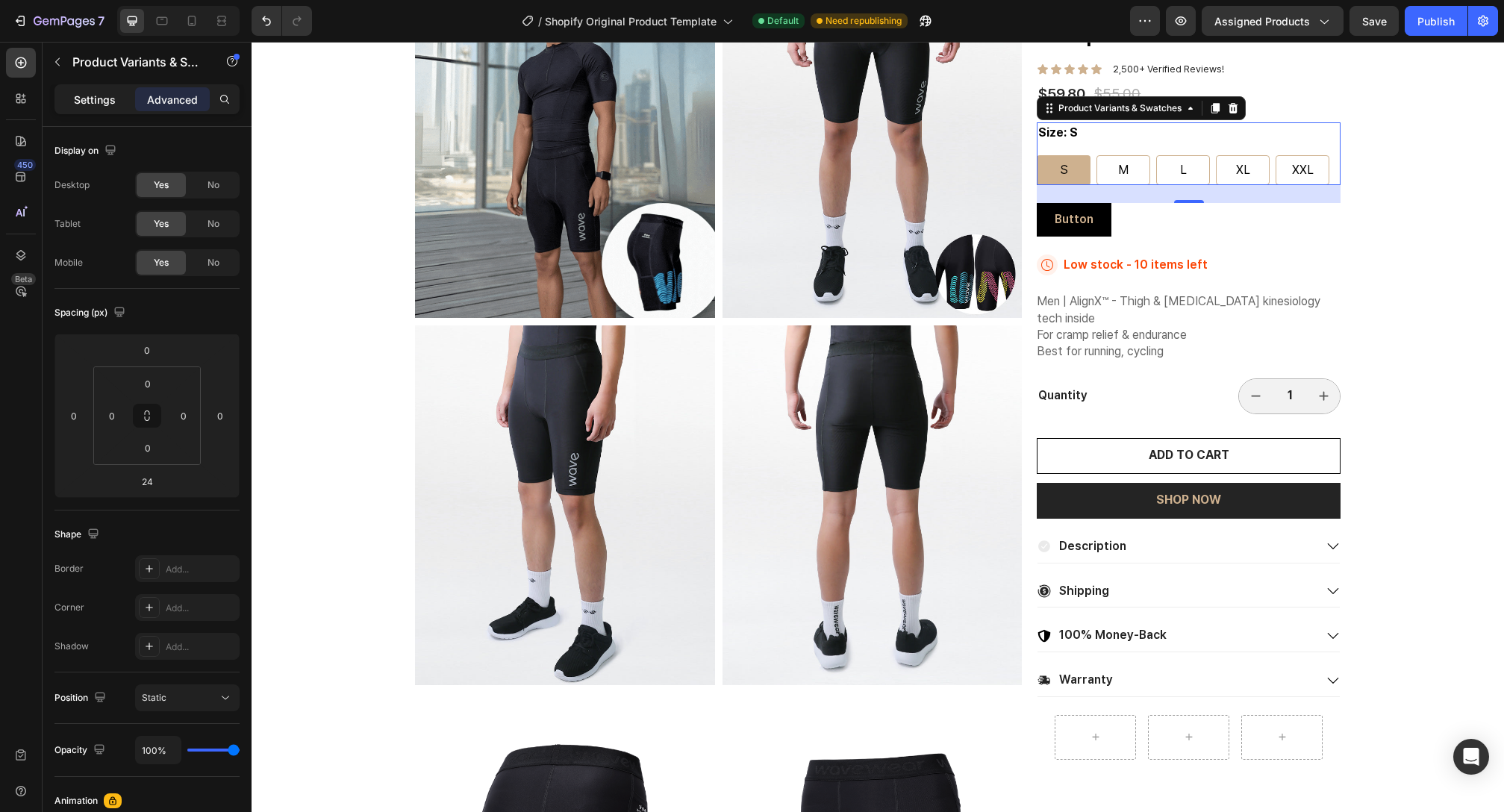
click at [88, 107] on div "Settings" at bounding box center [94, 99] width 74 height 24
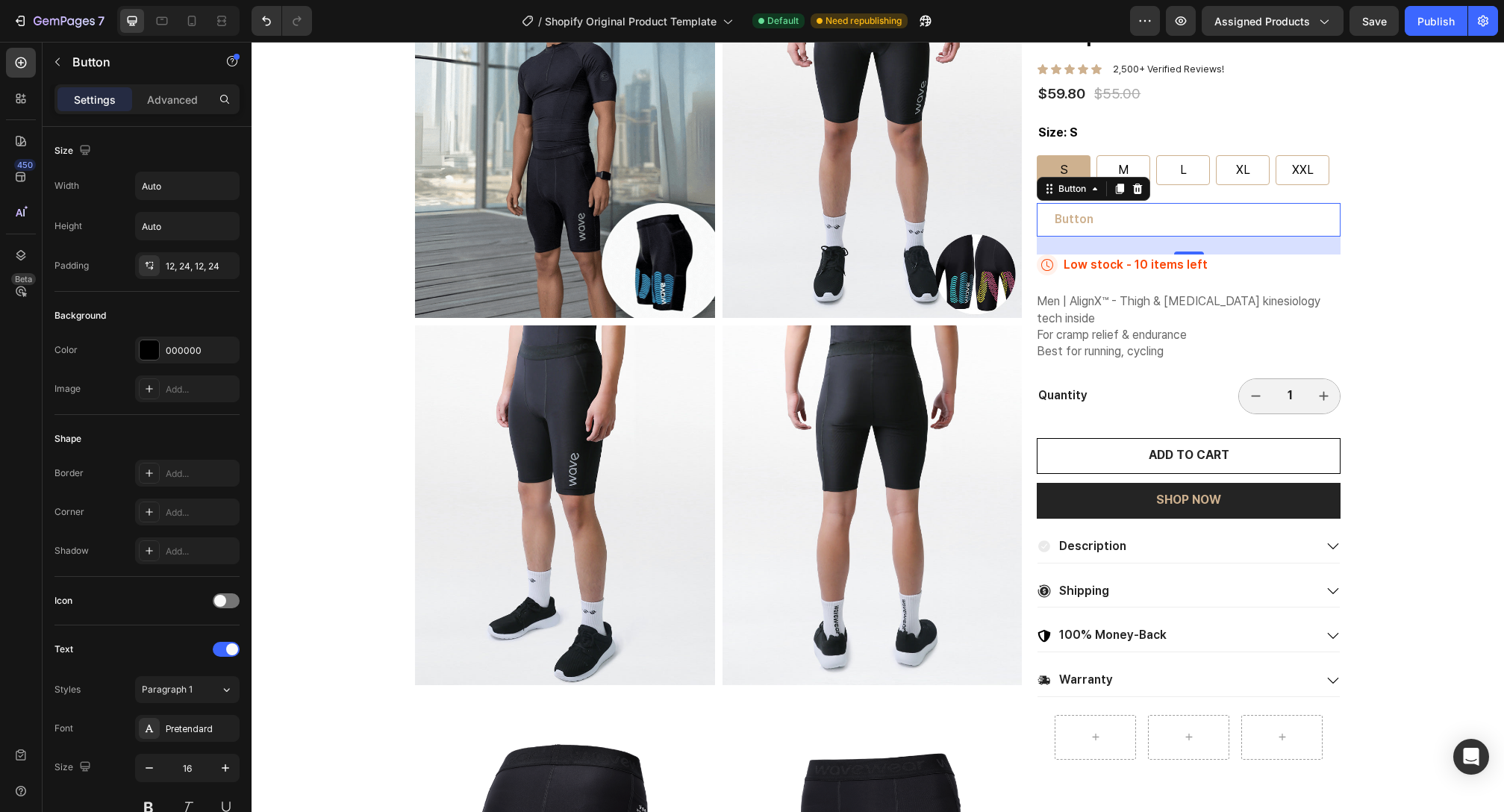
click at [1086, 219] on button "Button" at bounding box center [1074, 219] width 74 height 33
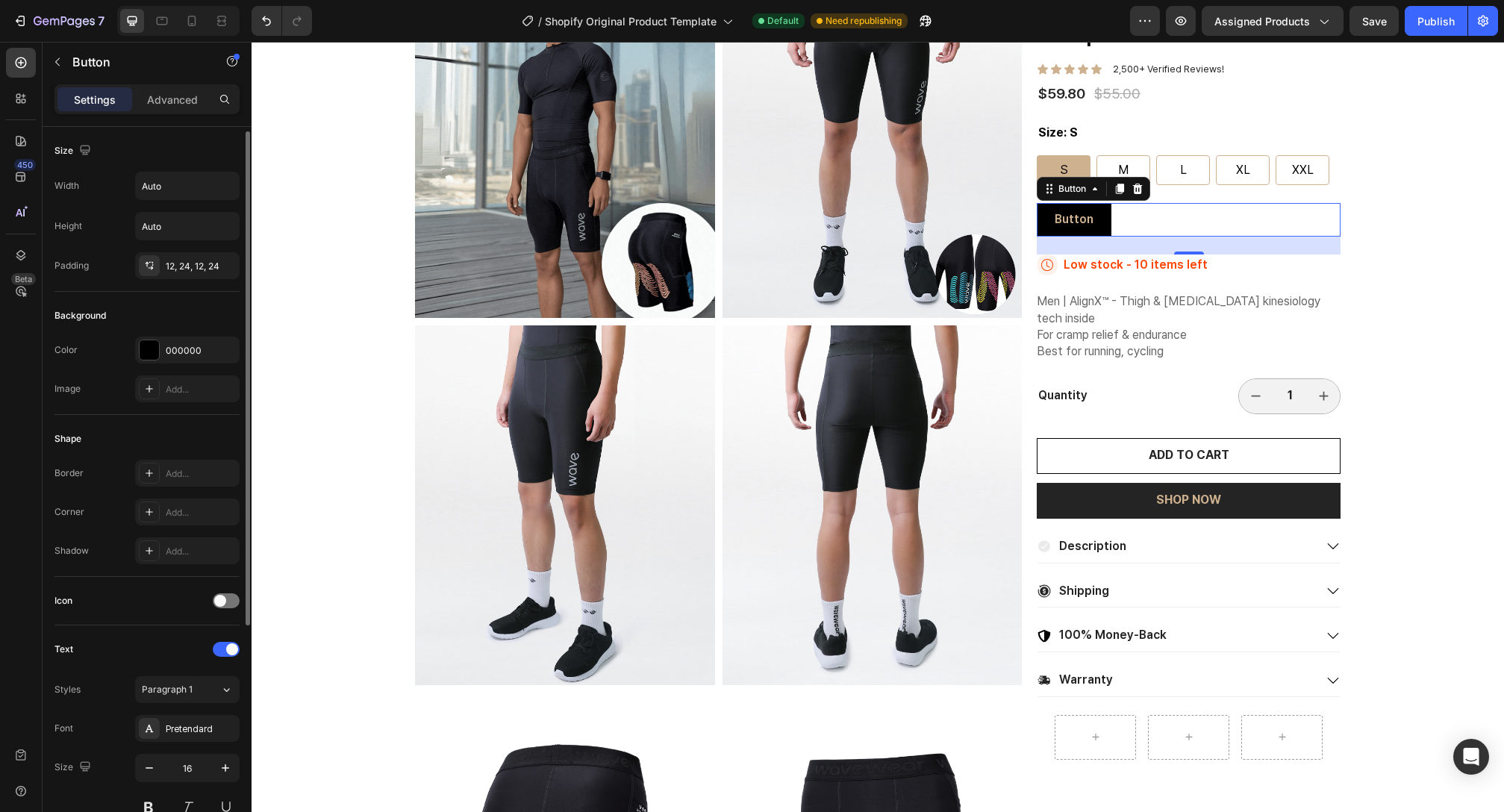
scroll to position [3, 0]
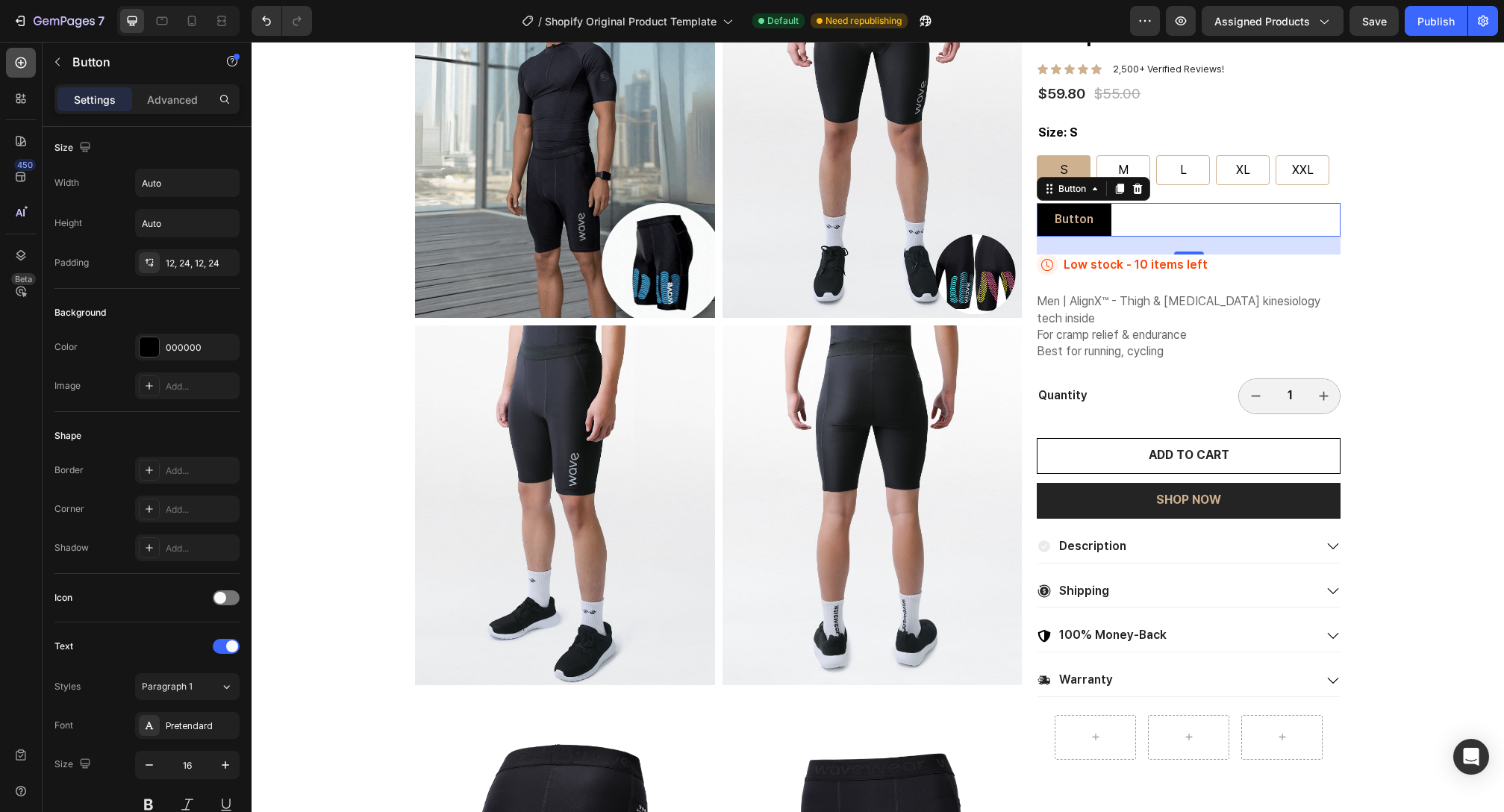
click at [15, 68] on icon at bounding box center [21, 63] width 15 height 15
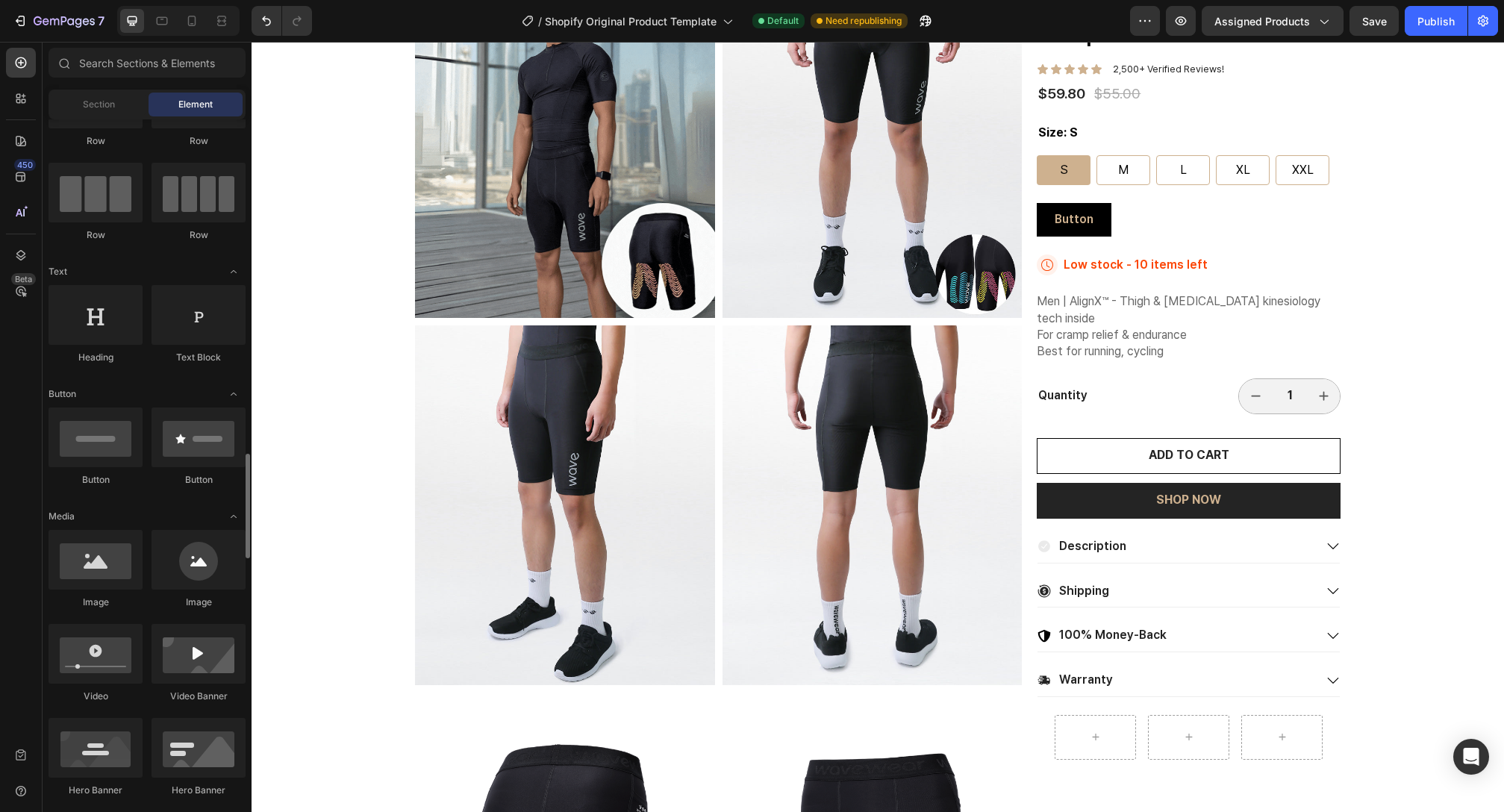
scroll to position [0, 0]
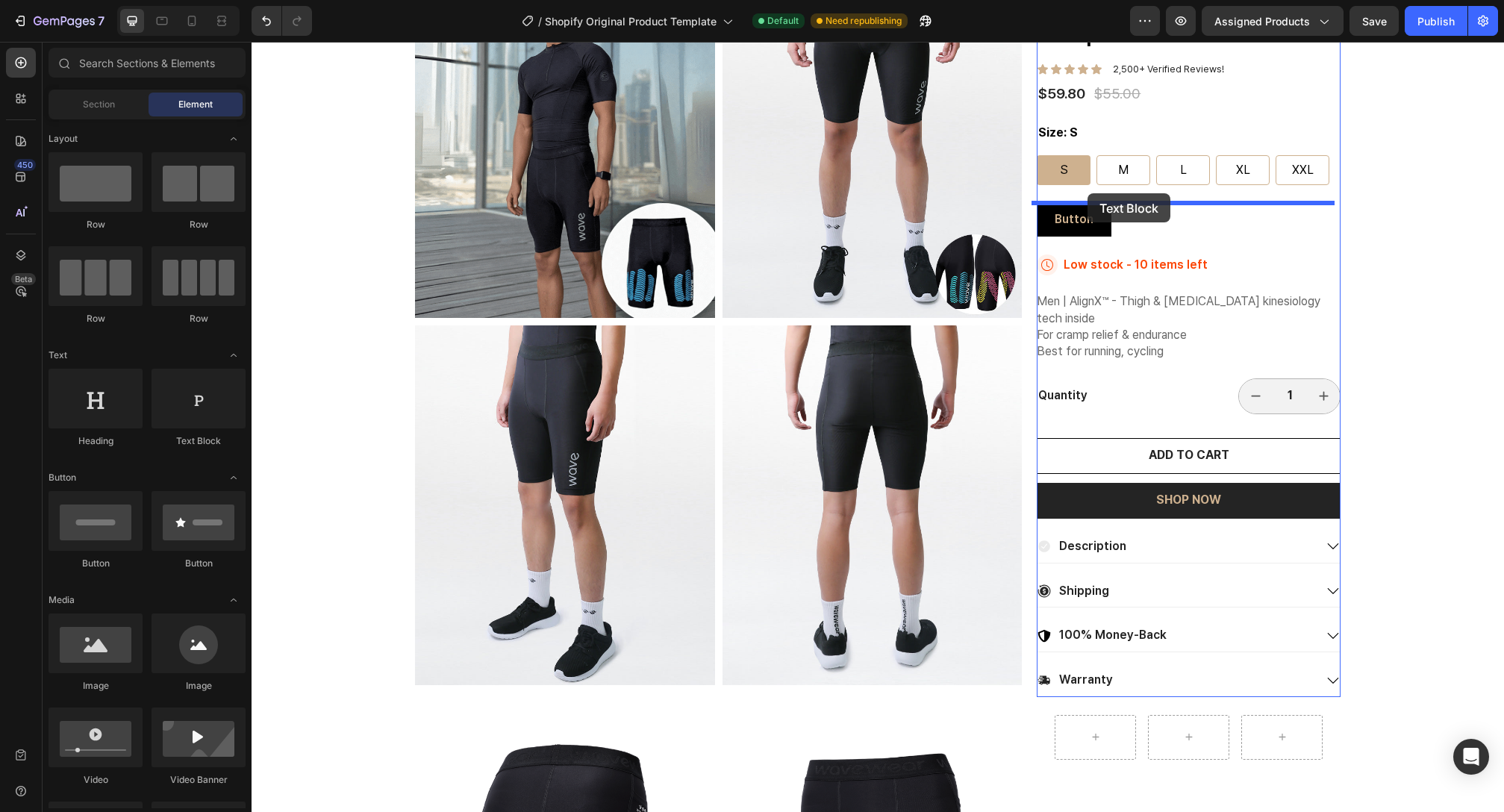
drag, startPoint x: 324, startPoint y: 384, endPoint x: 1088, endPoint y: 193, distance: 787.5
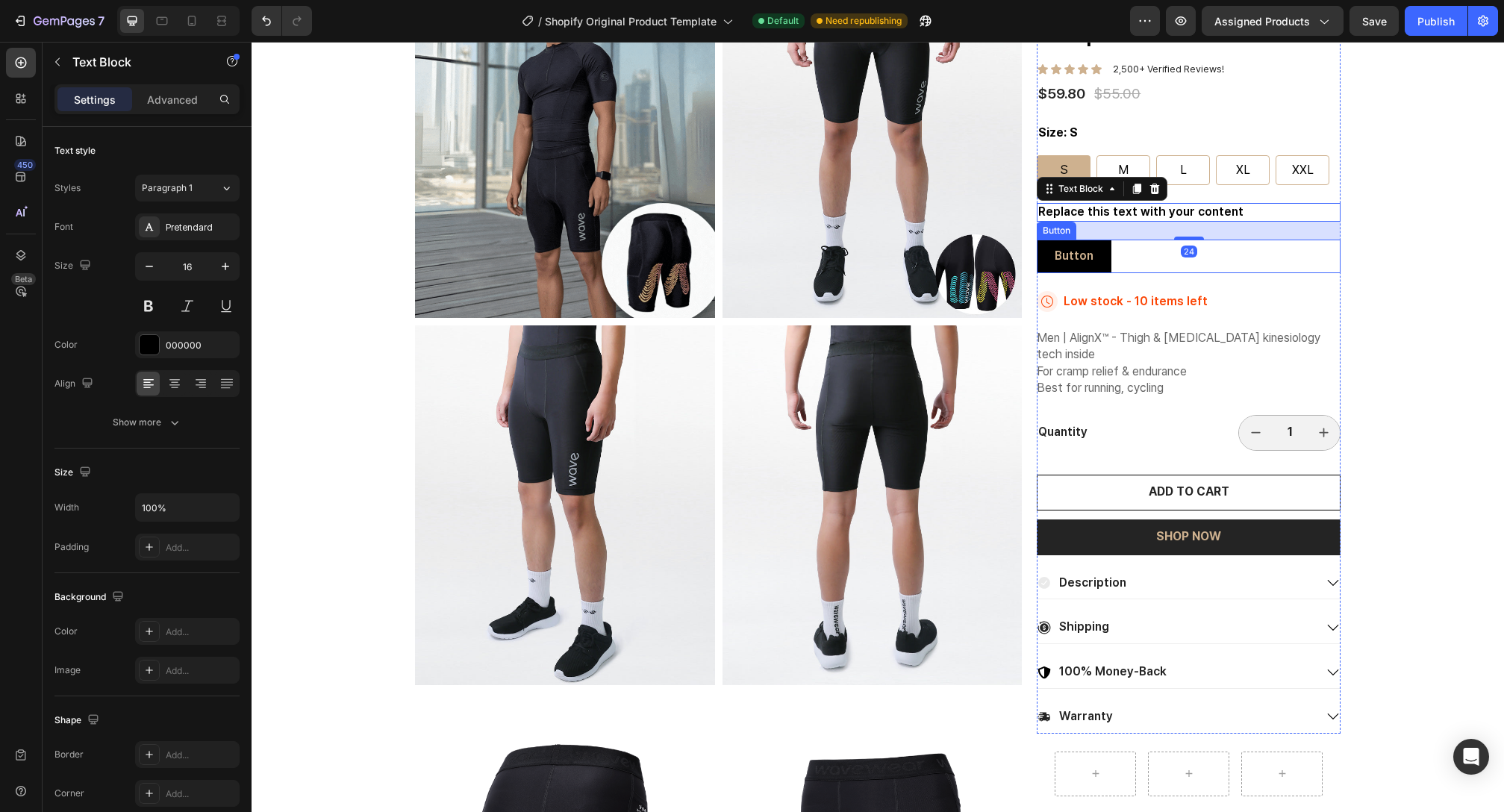
click at [1115, 254] on div "Button Button" at bounding box center [1188, 256] width 304 height 33
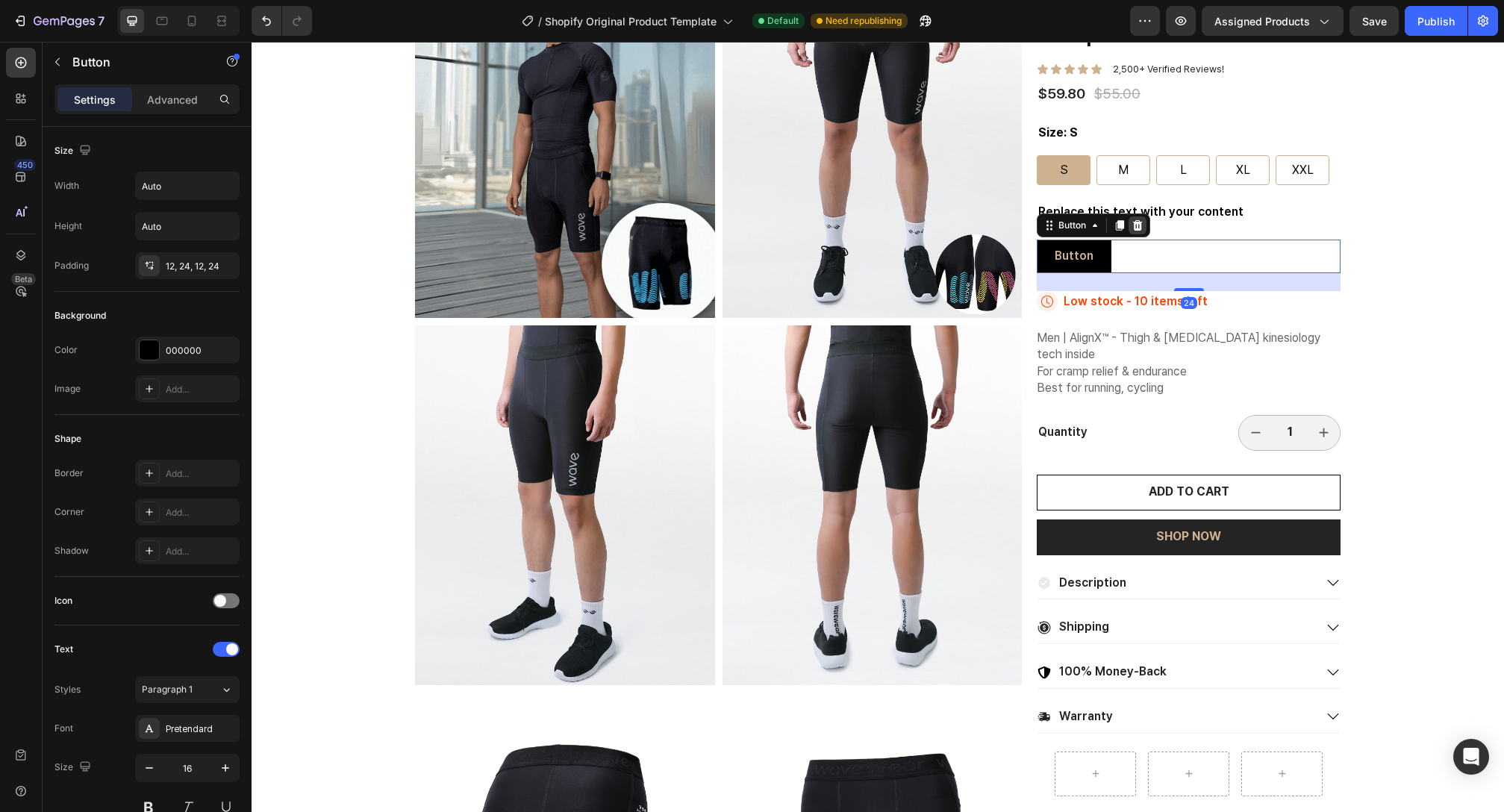
click at [1138, 232] on div at bounding box center [1138, 225] width 18 height 18
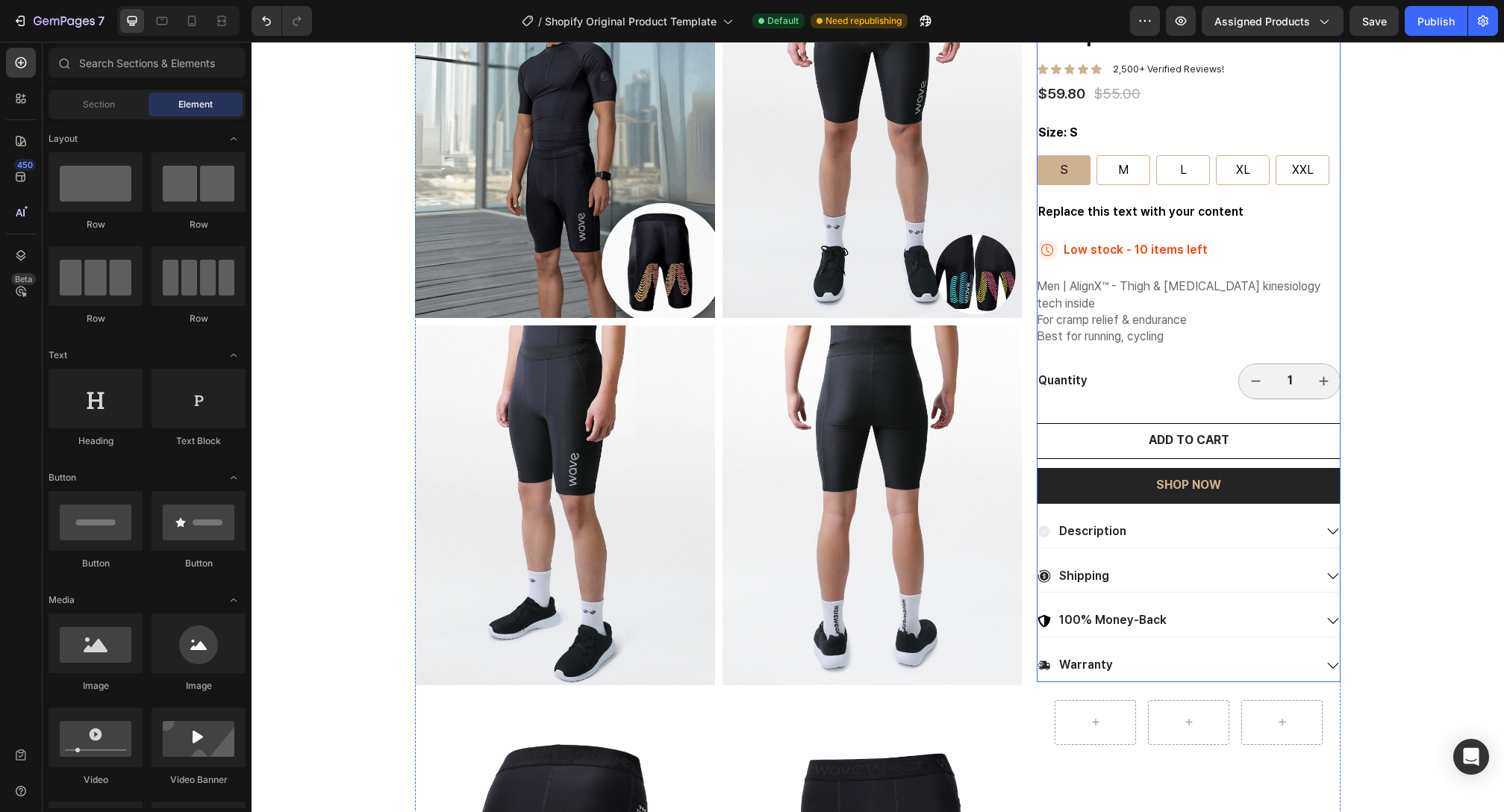
click at [1114, 212] on div "Replace this text with your content" at bounding box center [1188, 212] width 304 height 19
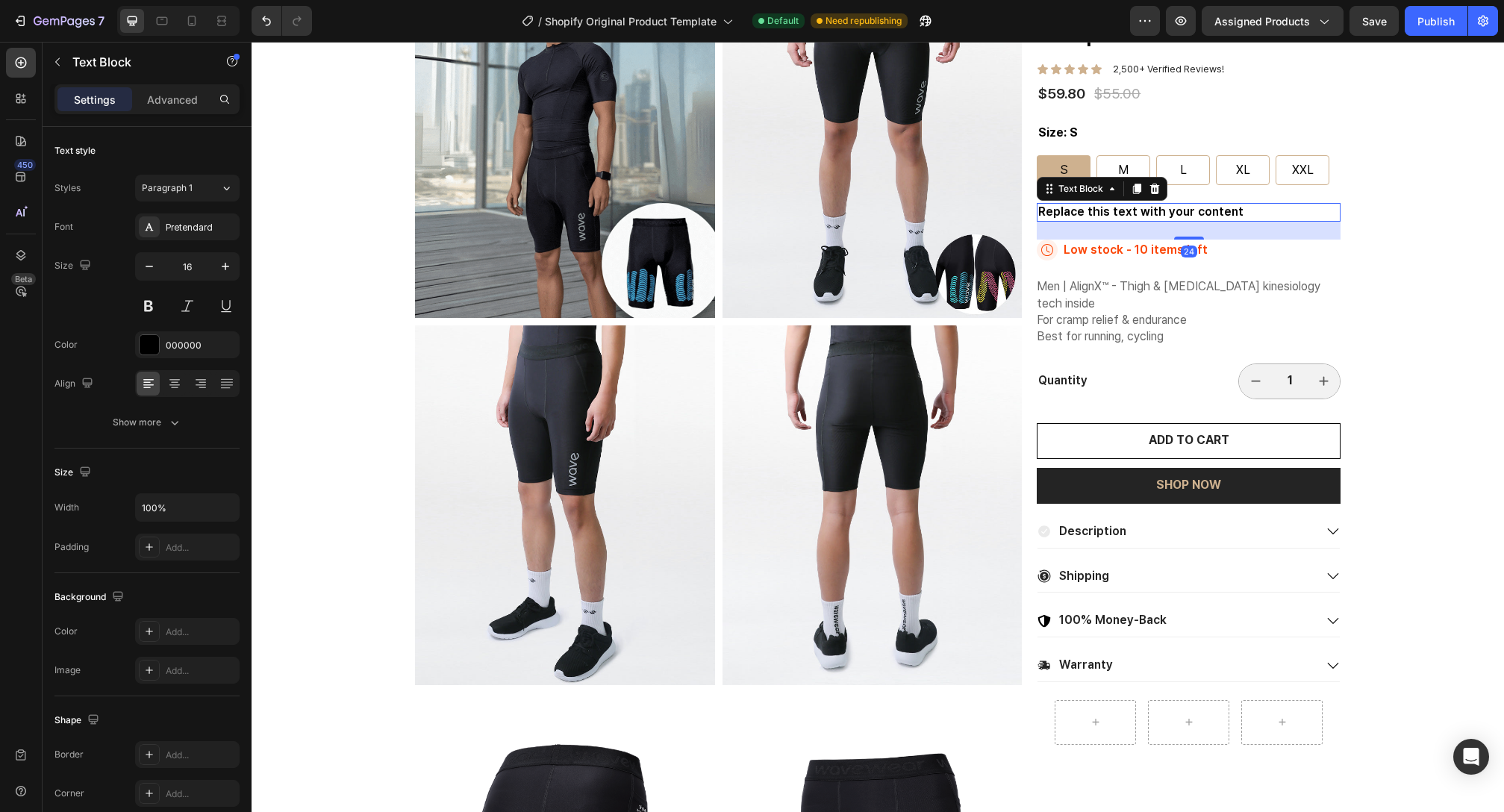
click at [1115, 212] on div "Replace this text with your content" at bounding box center [1188, 212] width 304 height 19
click at [1115, 212] on p "Replace this text with your content" at bounding box center [1189, 212] width 301 height 15
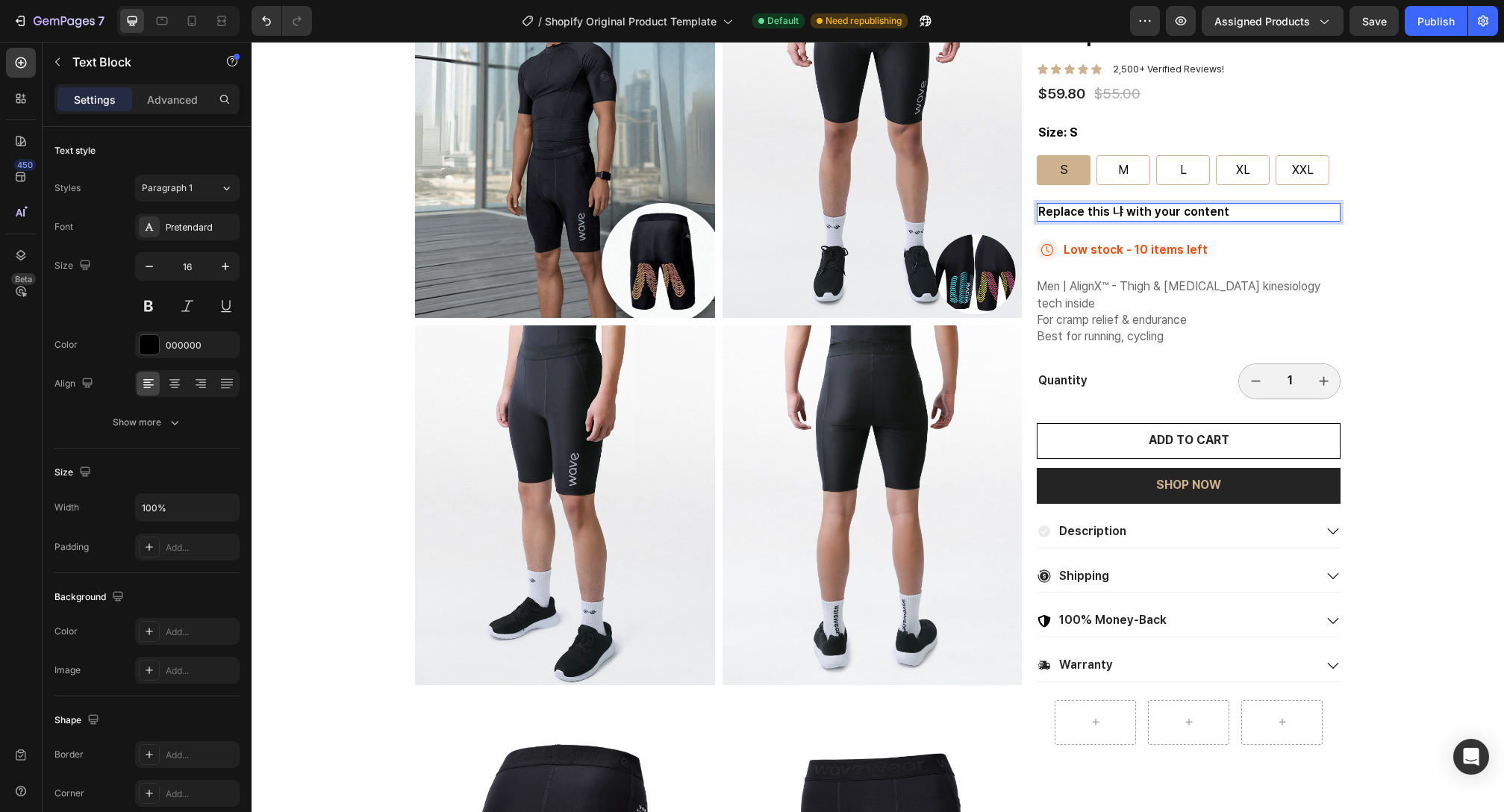
drag, startPoint x: 1219, startPoint y: 212, endPoint x: 1231, endPoint y: 208, distance: 12.6
click at [1231, 208] on p "Replace this 냐 with your content" at bounding box center [1189, 212] width 301 height 15
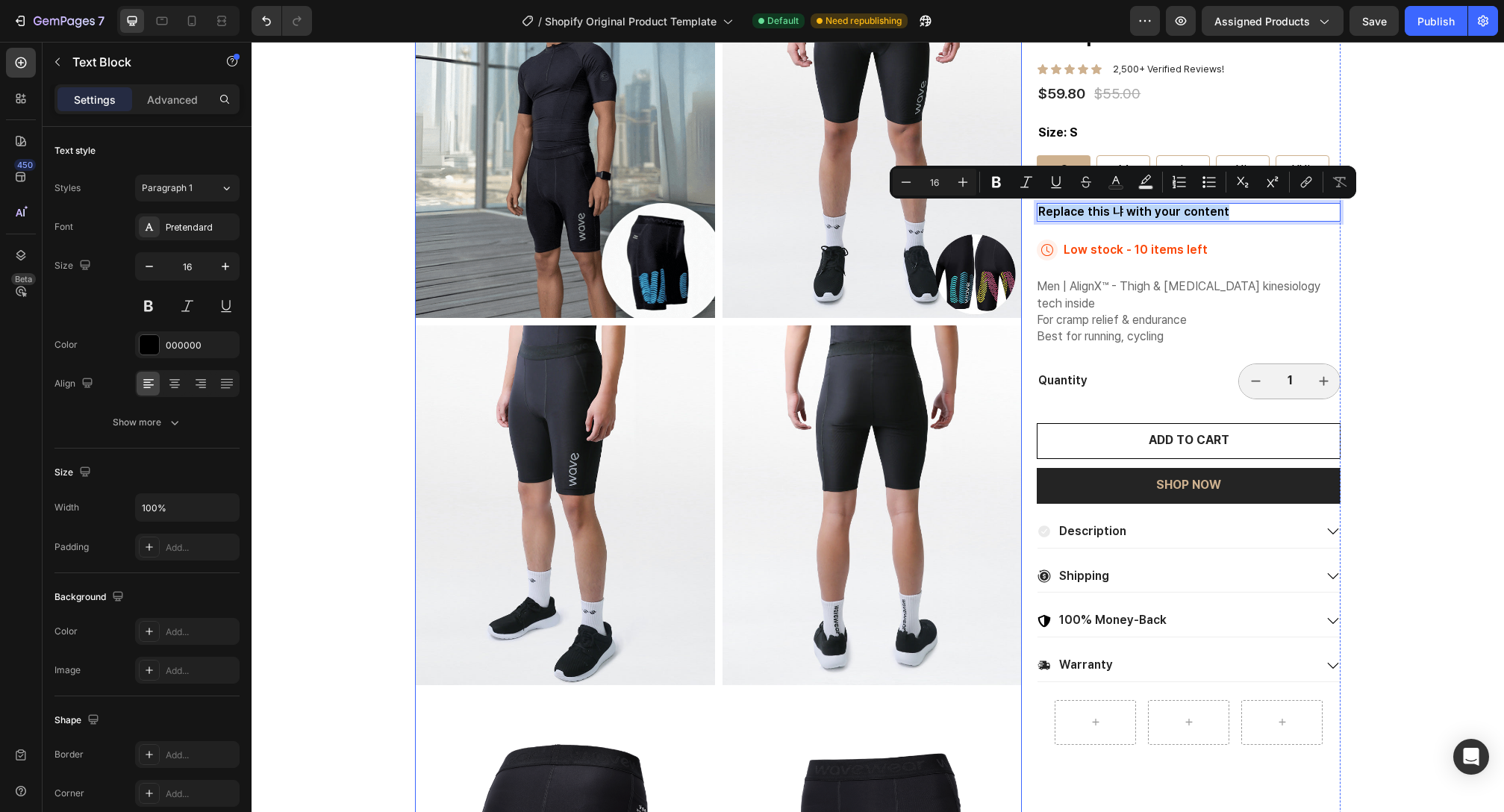
drag, startPoint x: 1233, startPoint y: 209, endPoint x: 979, endPoint y: 207, distance: 254.0
click at [979, 207] on div "Product Images Best Text Block Endurance Kinesiology Compression Shorts SL20 Pr…" at bounding box center [878, 505] width 925 height 1095
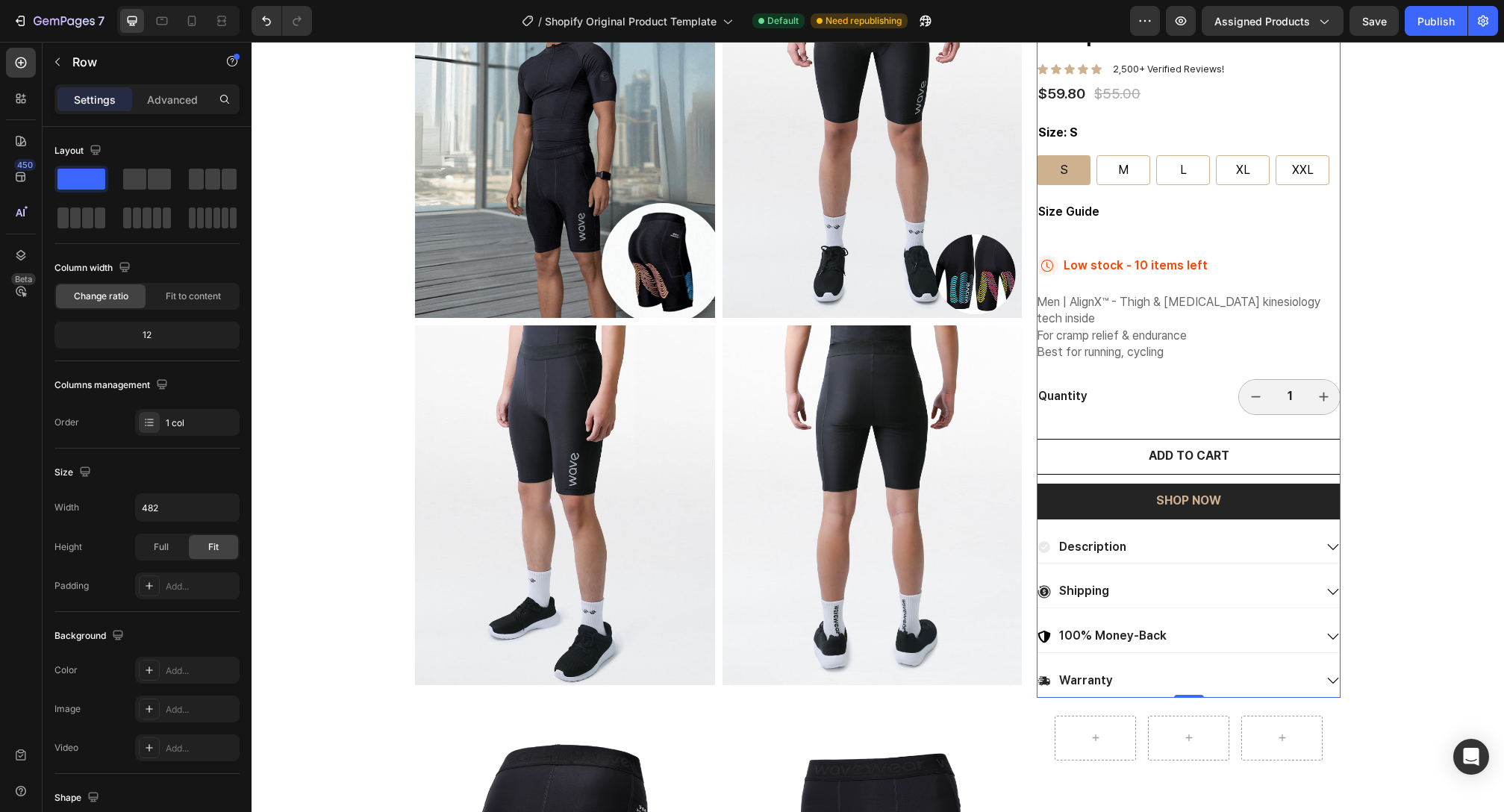
click at [1268, 247] on div "Best Text Block Endurance Kinesiology Compression Shorts SL20 Product Title Ico…" at bounding box center [1188, 327] width 304 height 740
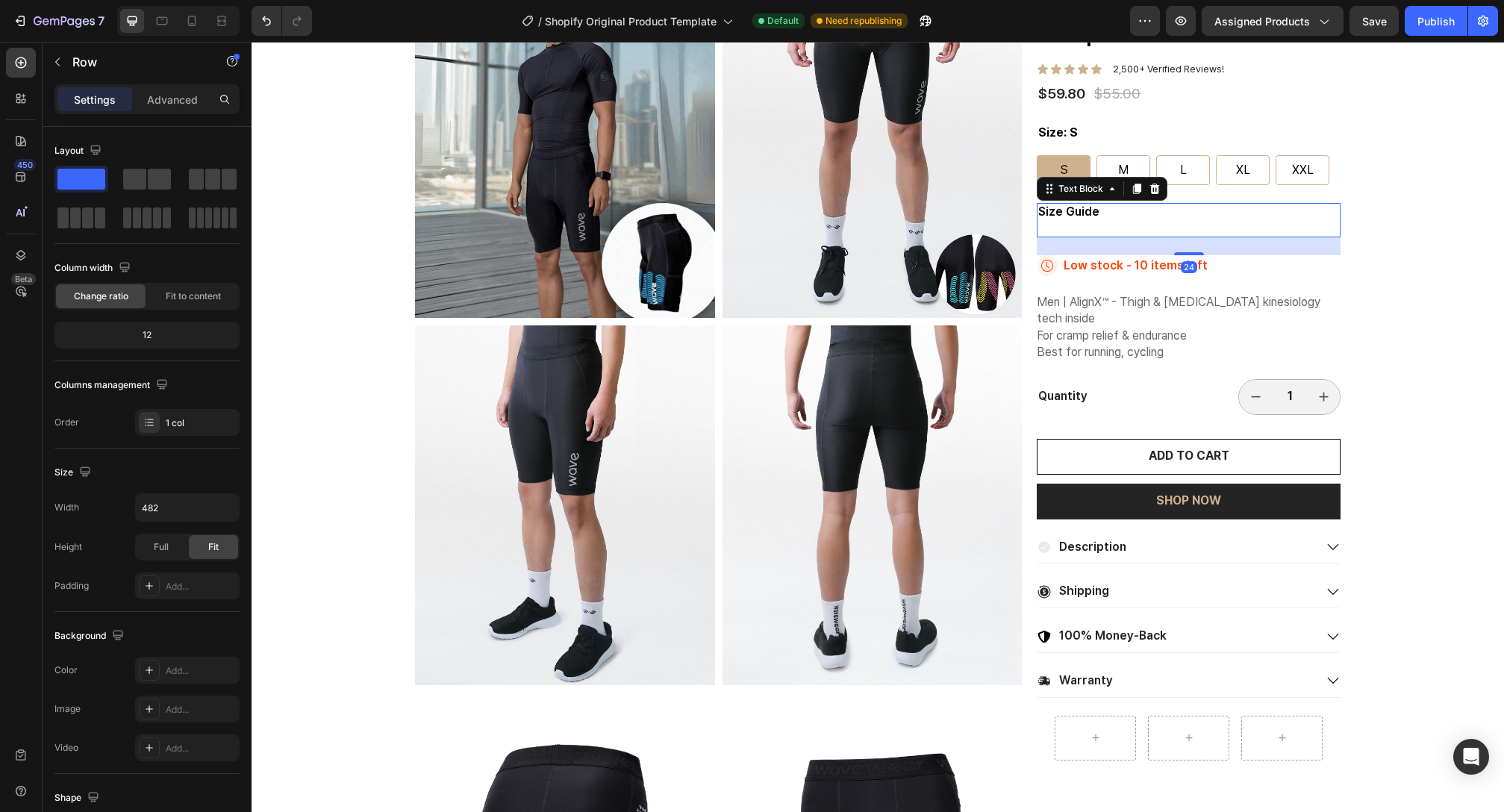
click at [1226, 216] on p "Size Guide" at bounding box center [1189, 212] width 301 height 15
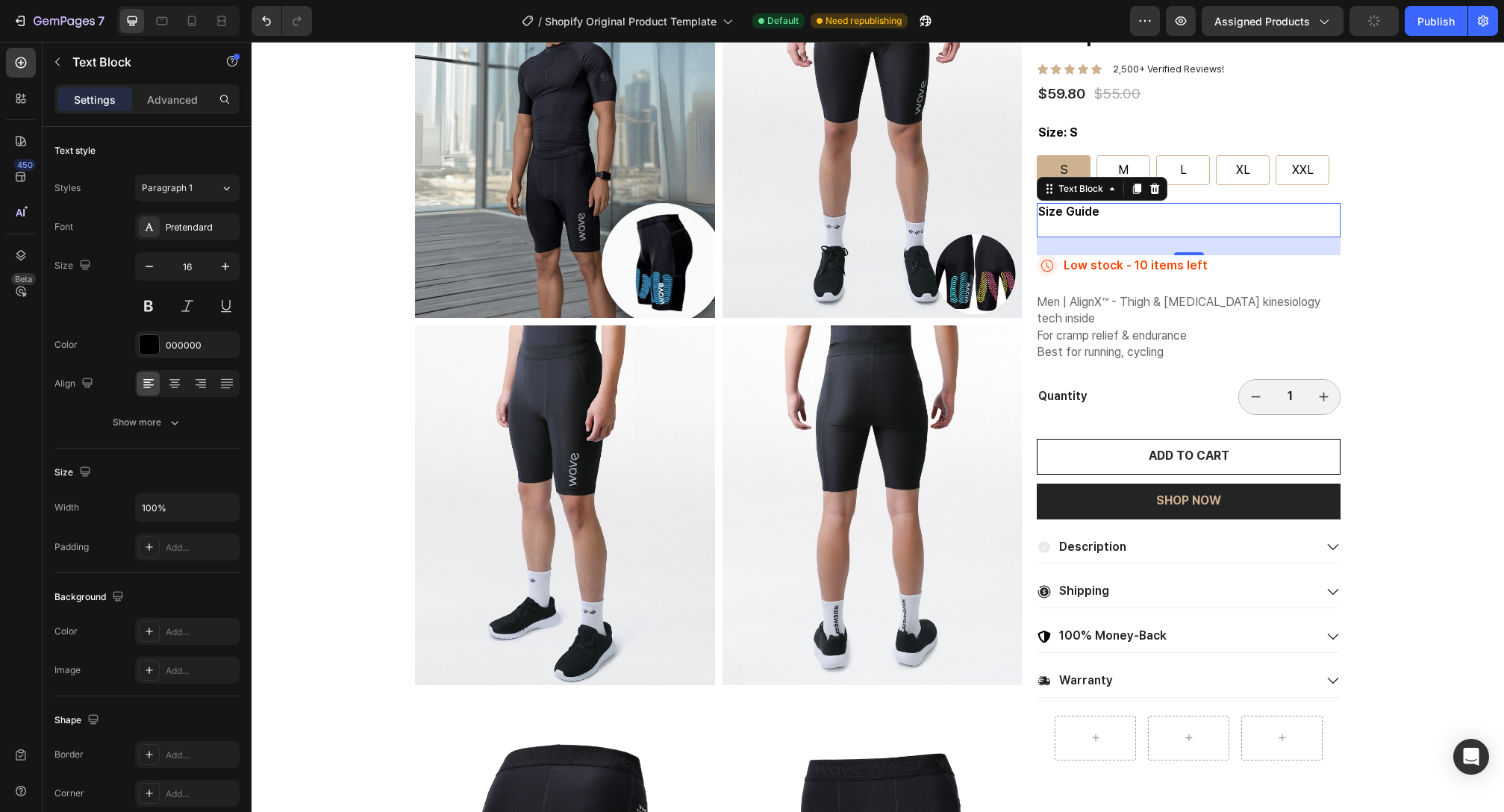
click at [1109, 221] on p "Rich Text Editor. Editing area: main" at bounding box center [1189, 228] width 301 height 15
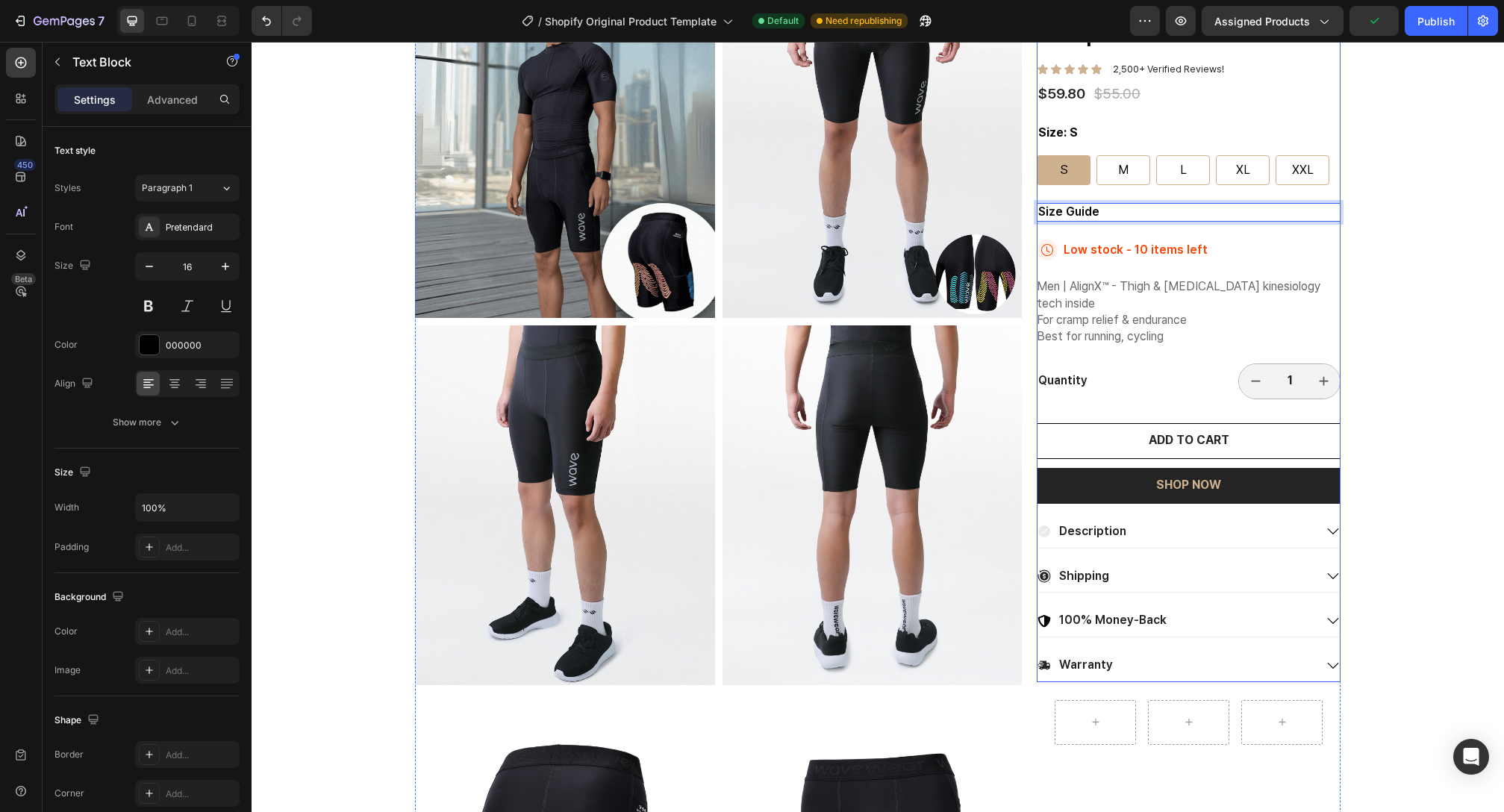
click at [1105, 233] on div "Best Text Block Endurance Kinesiology Compression Shorts SL20 Product Title Ico…" at bounding box center [1188, 320] width 304 height 724
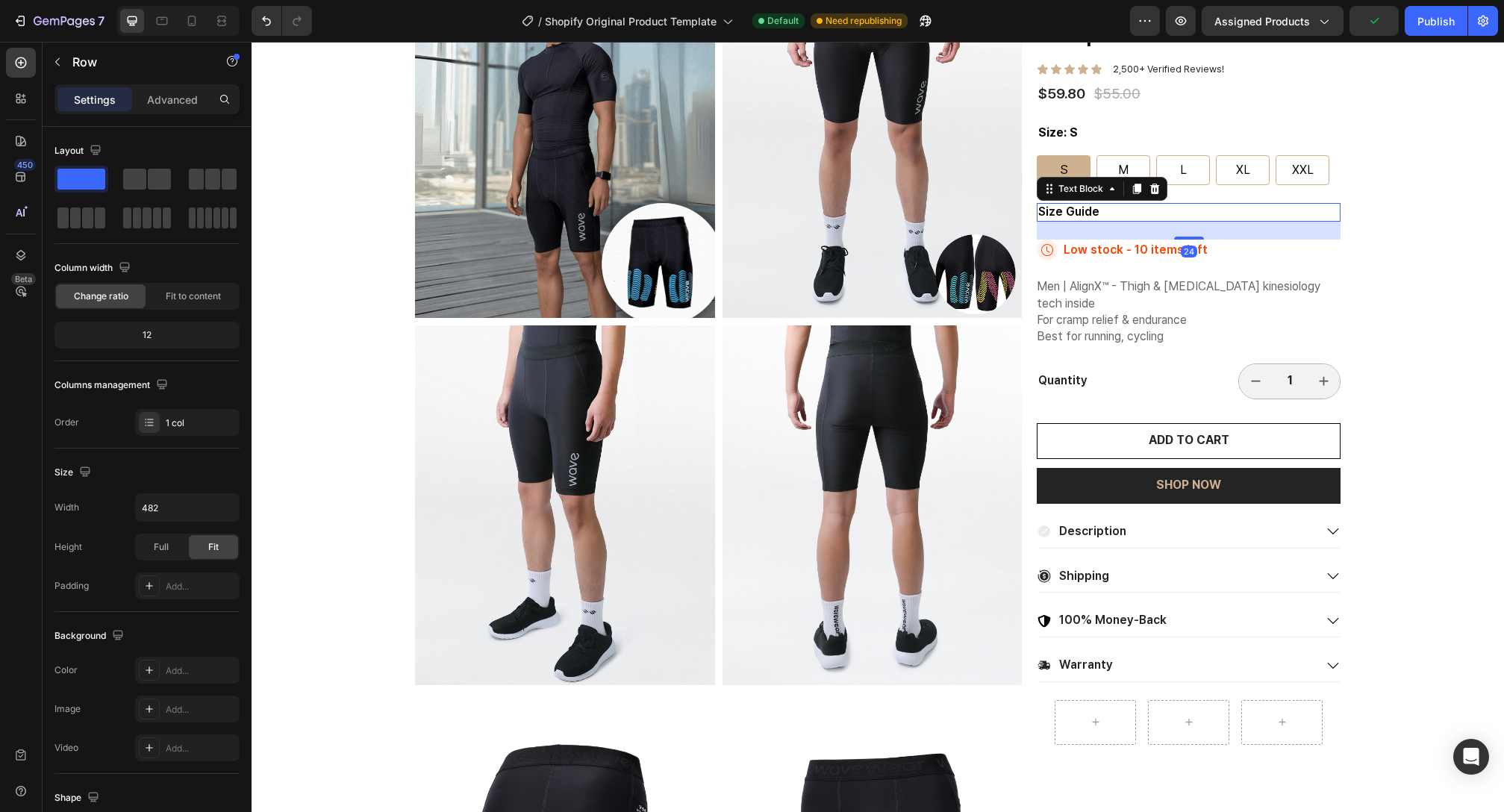
click at [1123, 219] on p "Size Guide" at bounding box center [1189, 212] width 301 height 15
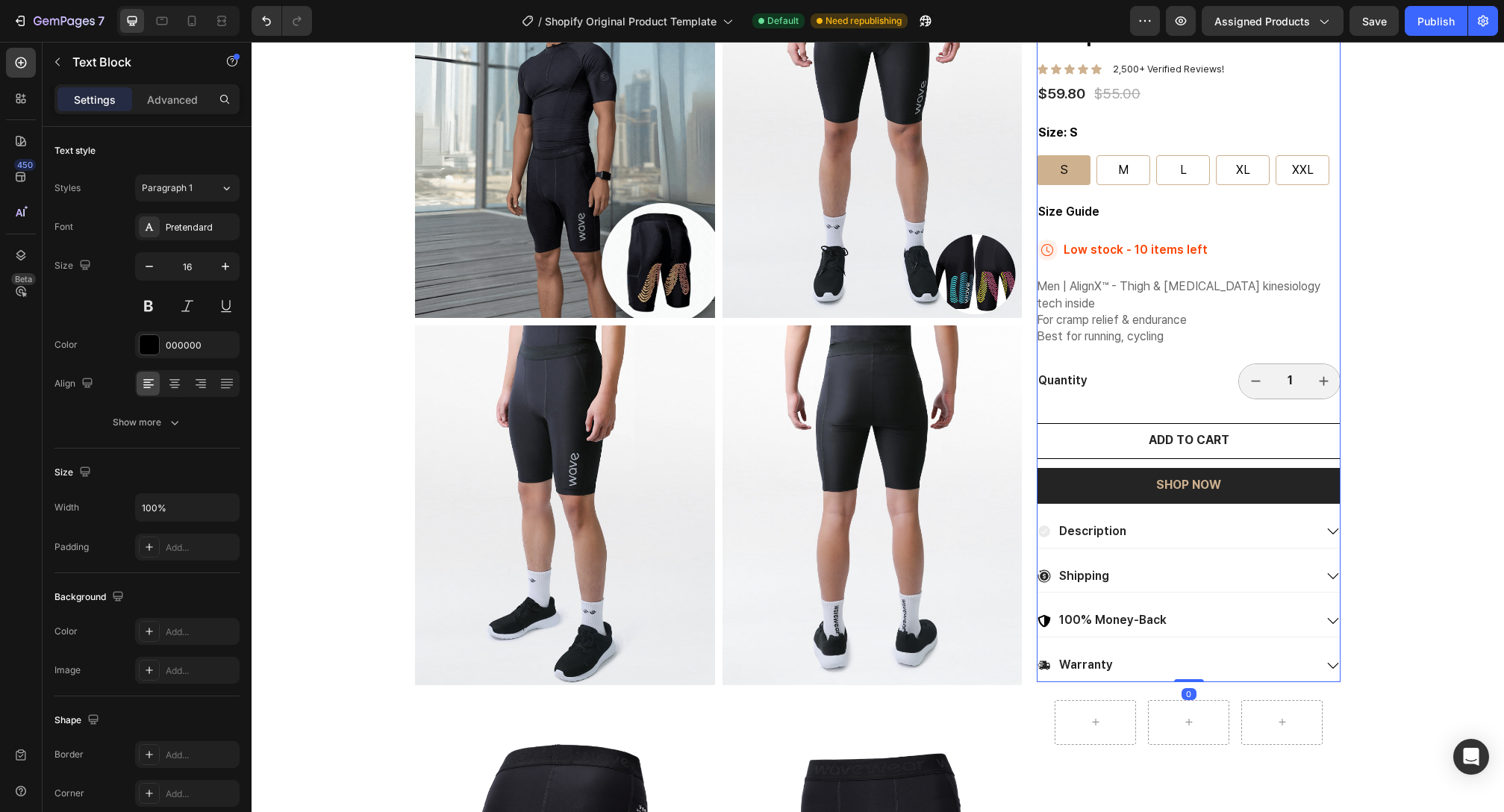
click at [1132, 194] on div "Best Text Block Endurance Kinesiology Compression Shorts SL20 Product Title Ico…" at bounding box center [1188, 320] width 304 height 724
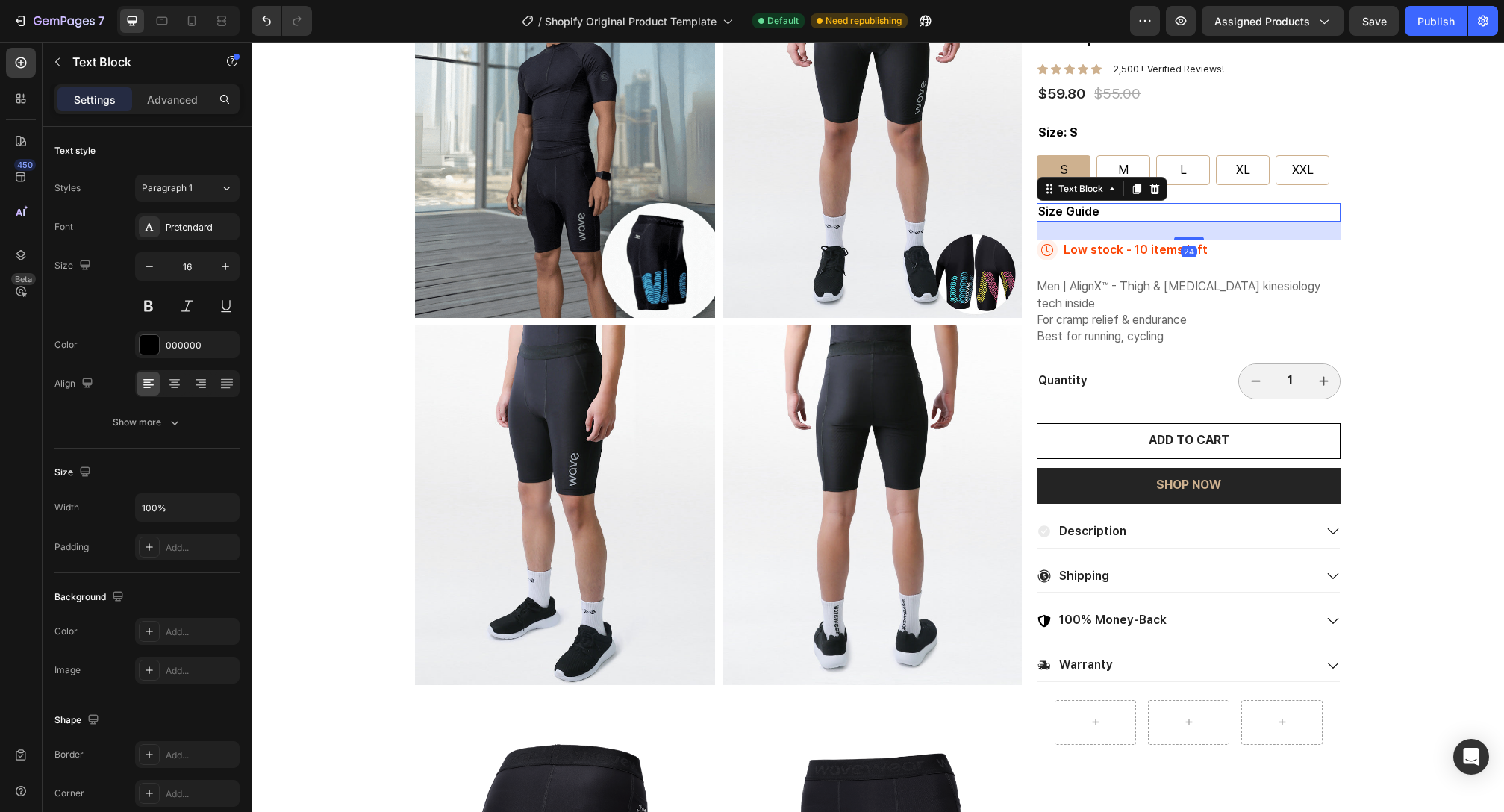
click at [1112, 212] on p "Size Guide" at bounding box center [1189, 212] width 301 height 15
click at [1138, 192] on div at bounding box center [1137, 188] width 18 height 18
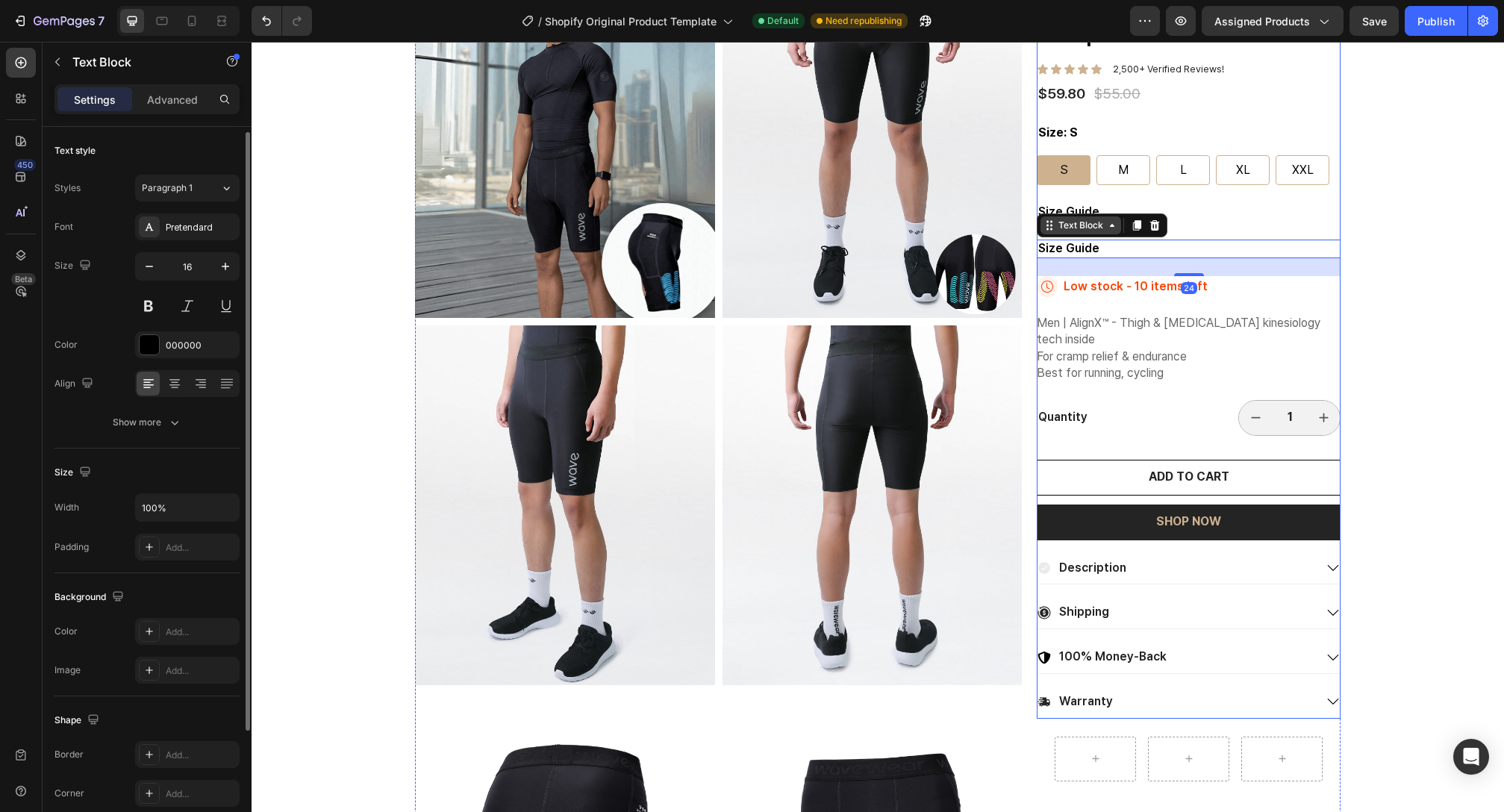
scroll to position [3, 0]
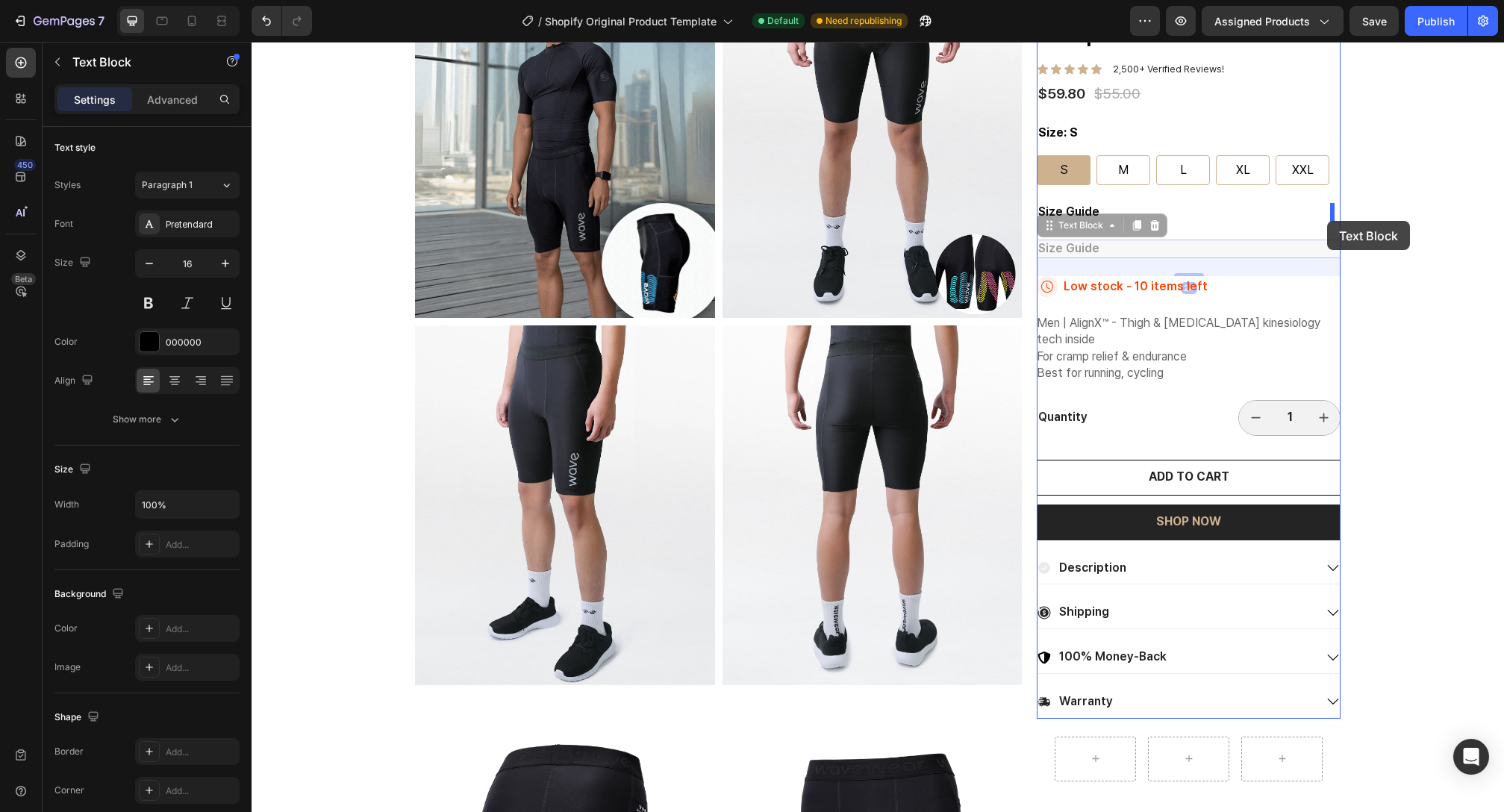
drag, startPoint x: 1094, startPoint y: 227, endPoint x: 1327, endPoint y: 221, distance: 233.1
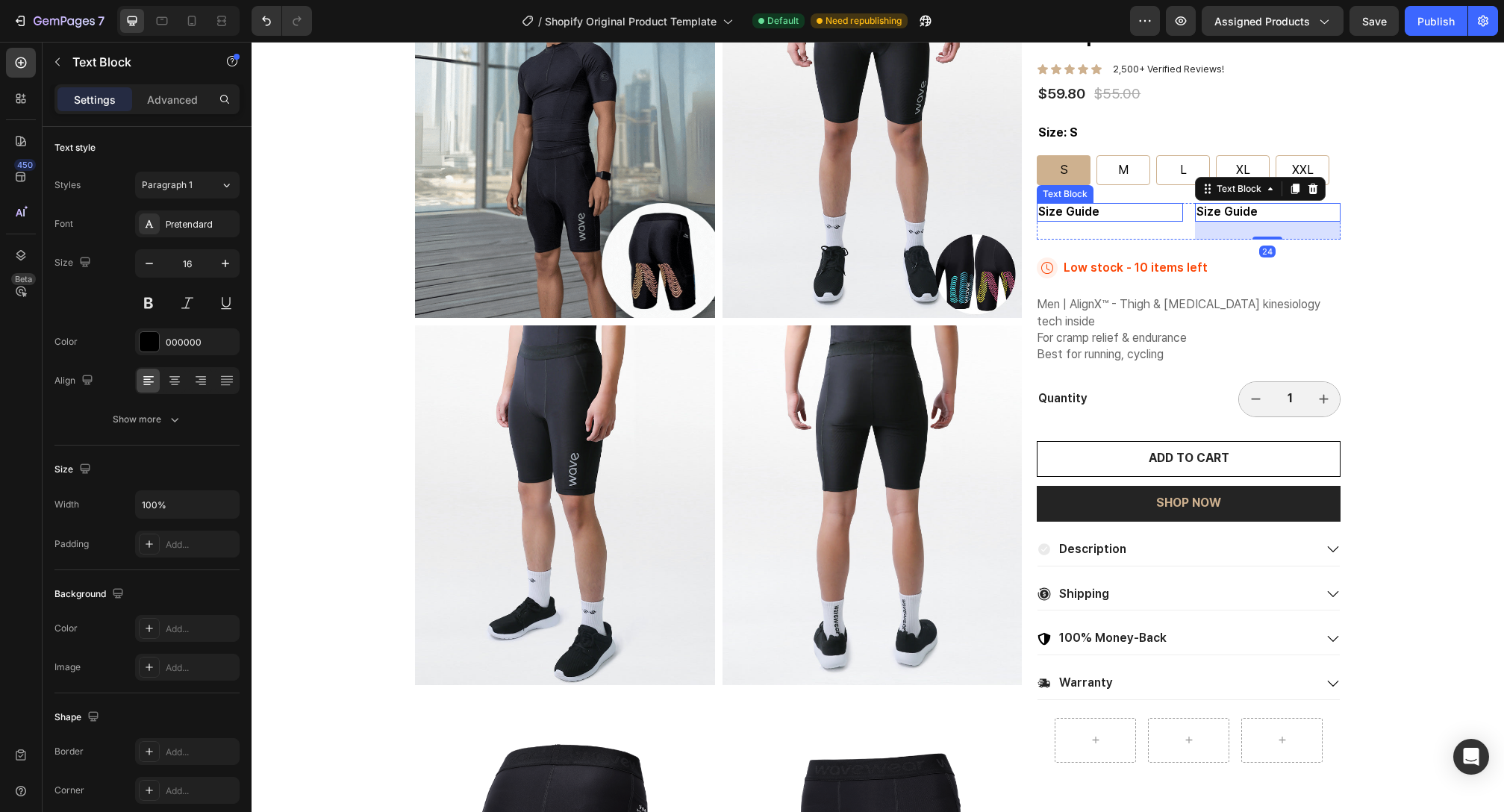
click at [1161, 212] on p "Size Guide" at bounding box center [1110, 212] width 143 height 15
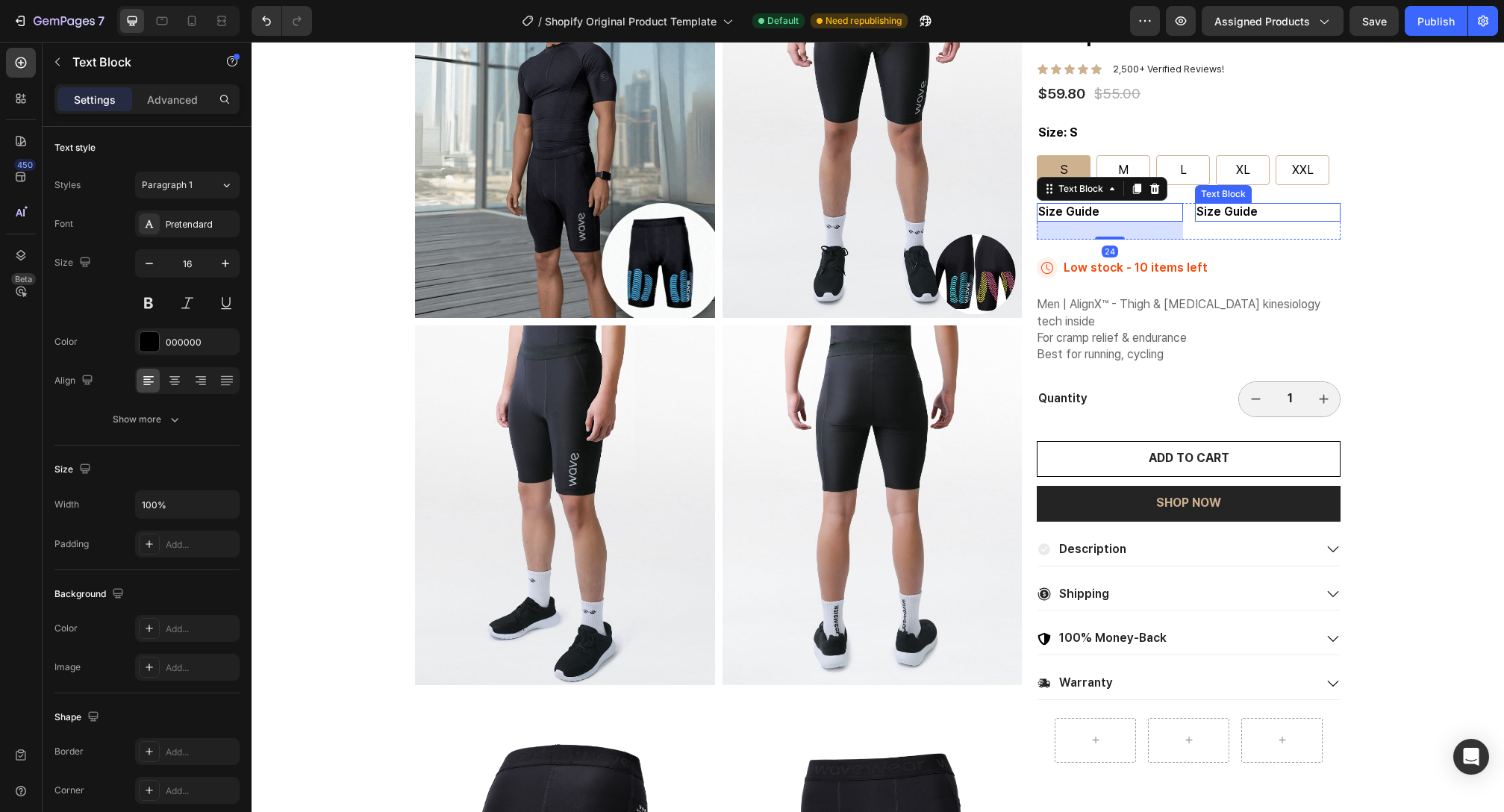
click at [1217, 212] on p "Size Guide" at bounding box center [1268, 212] width 143 height 15
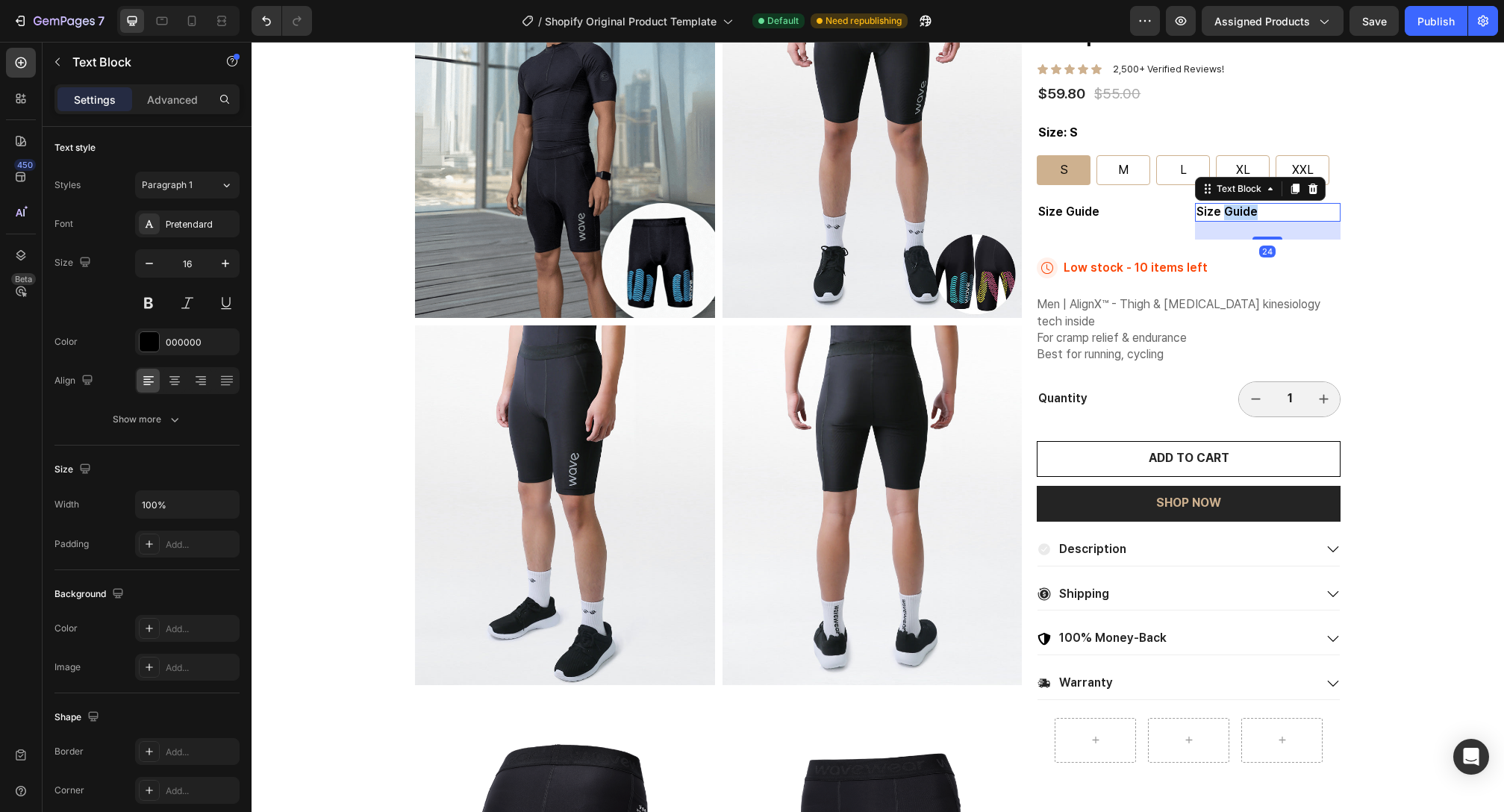
click at [1217, 212] on p "Size Guide" at bounding box center [1268, 212] width 143 height 15
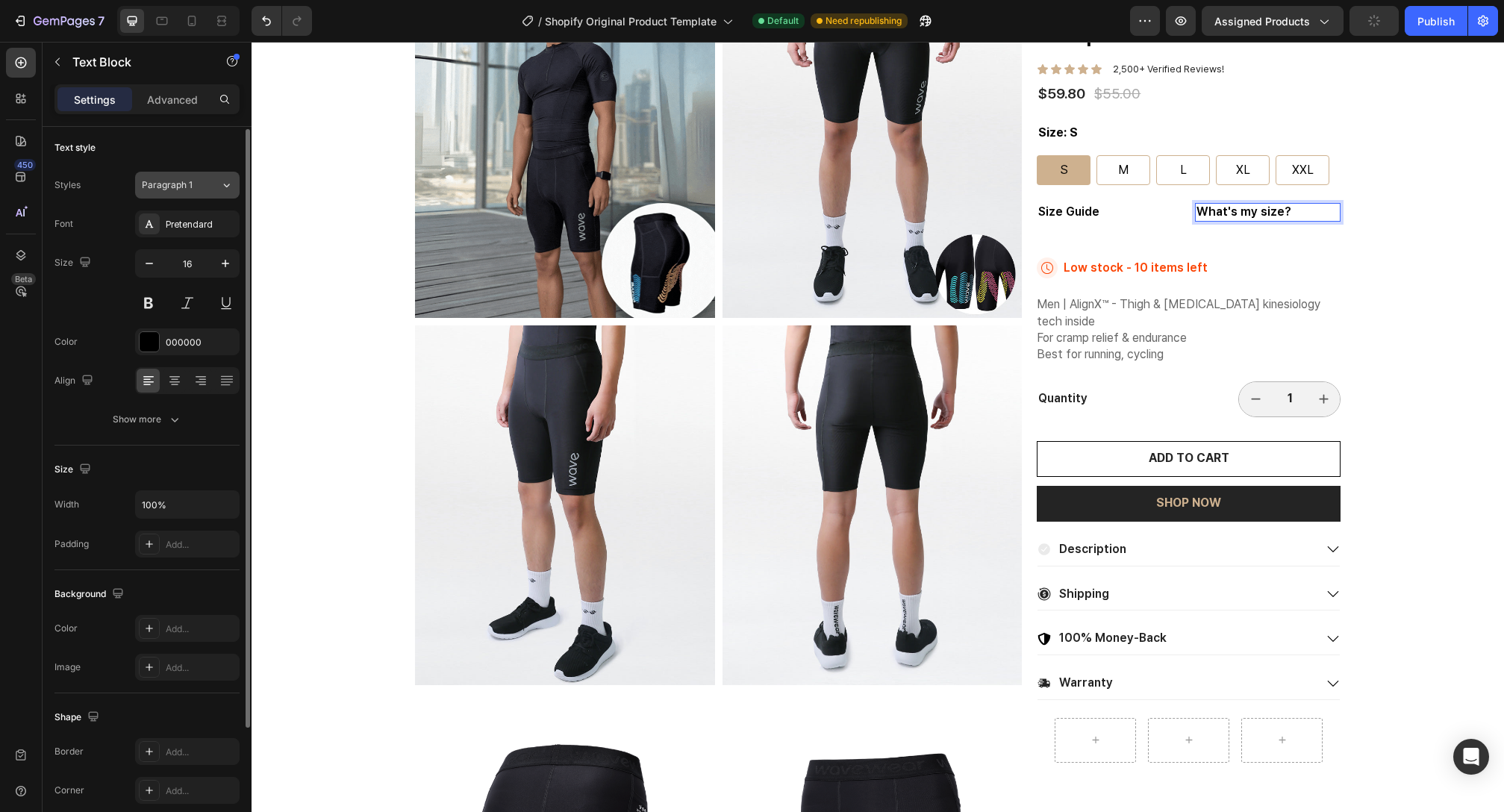
click at [148, 190] on span "Paragraph 1" at bounding box center [167, 185] width 50 height 13
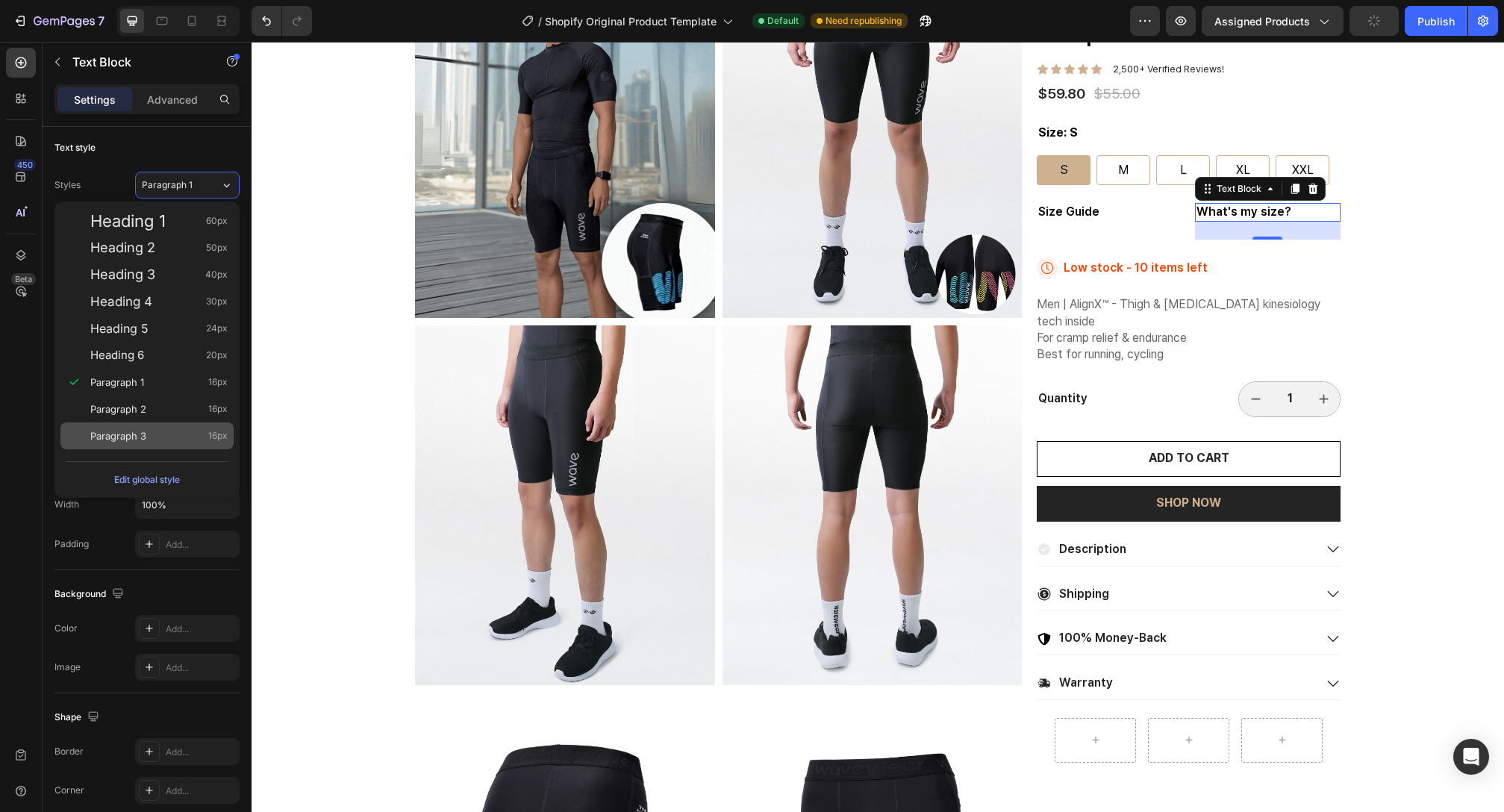
click at [161, 436] on div "Paragraph 3 16px" at bounding box center [159, 436] width 137 height 15
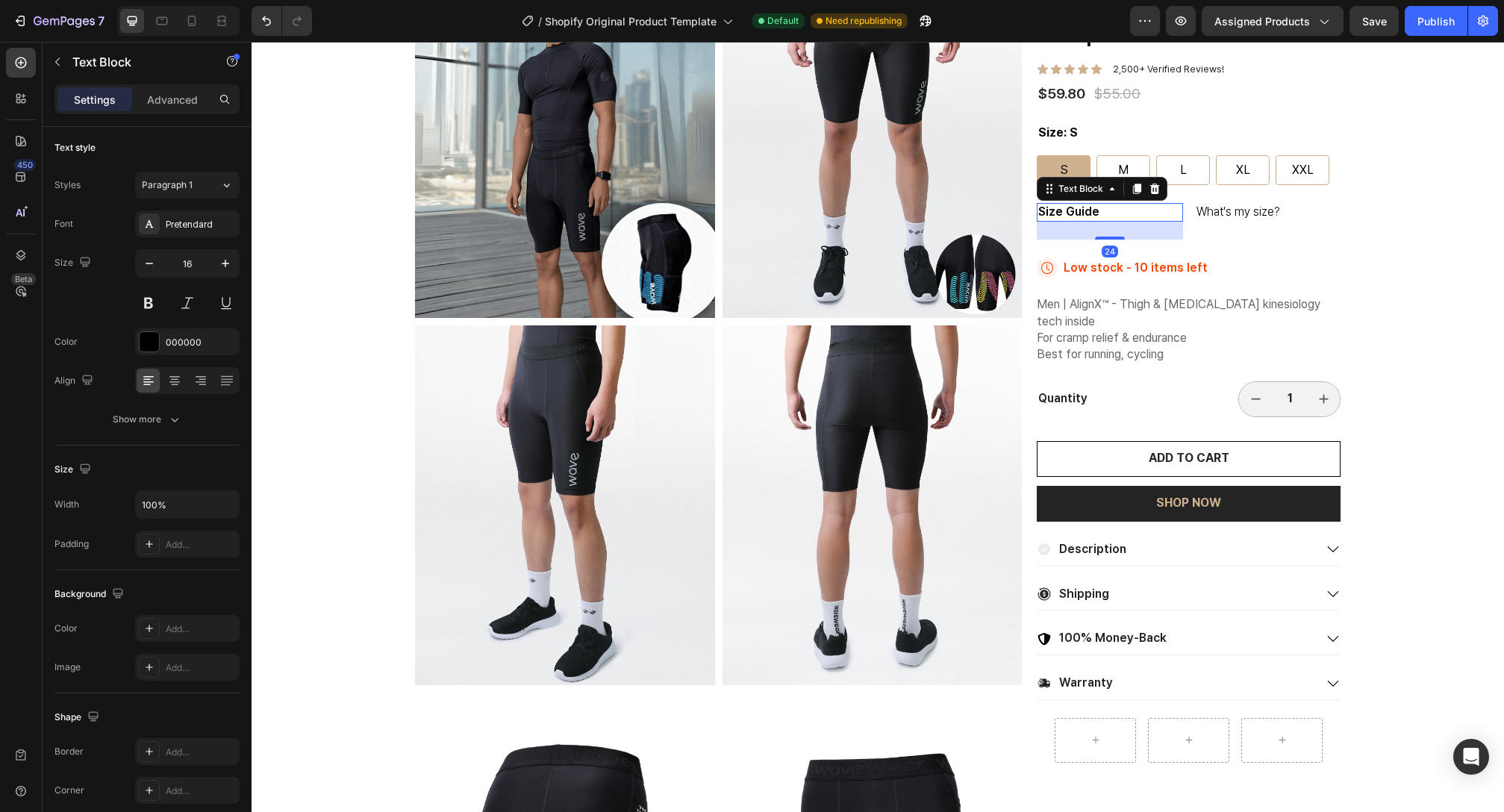
click at [1112, 217] on p "Size Guide" at bounding box center [1110, 212] width 143 height 15
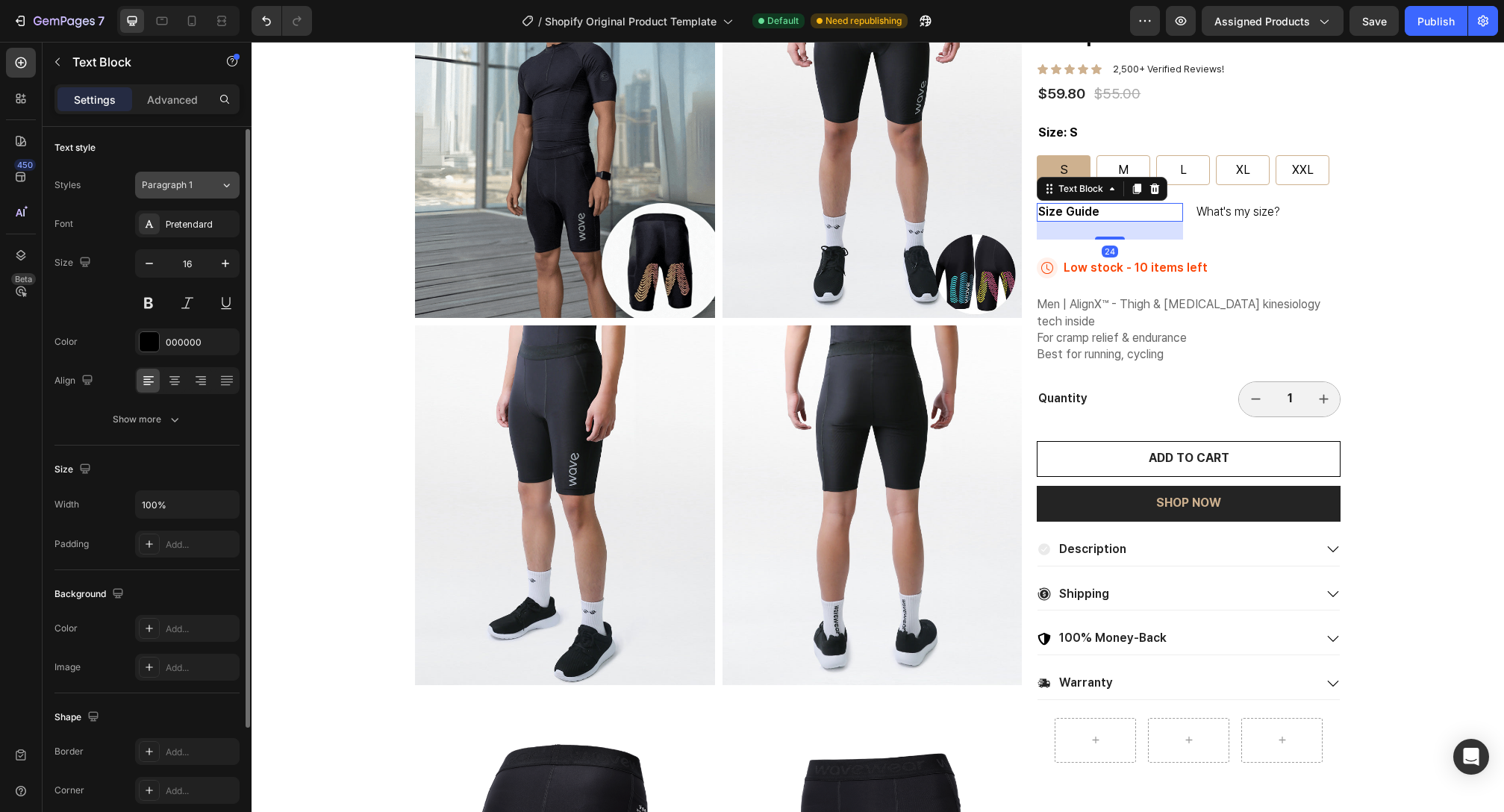
click at [223, 186] on icon at bounding box center [226, 186] width 12 height 15
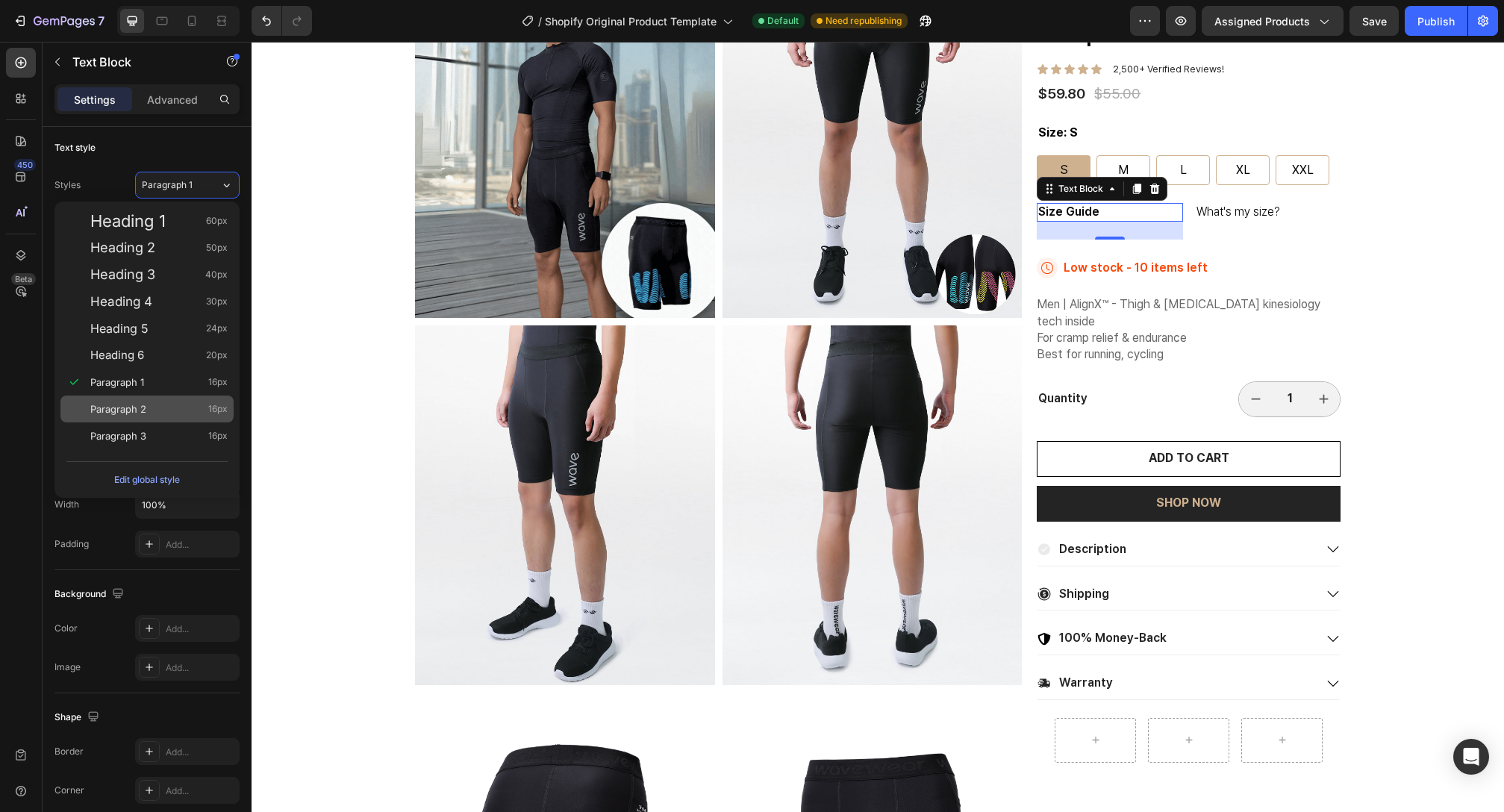
drag, startPoint x: 178, startPoint y: 406, endPoint x: 361, endPoint y: 317, distance: 203.5
click at [178, 406] on div "Paragraph 2 16px" at bounding box center [159, 409] width 137 height 15
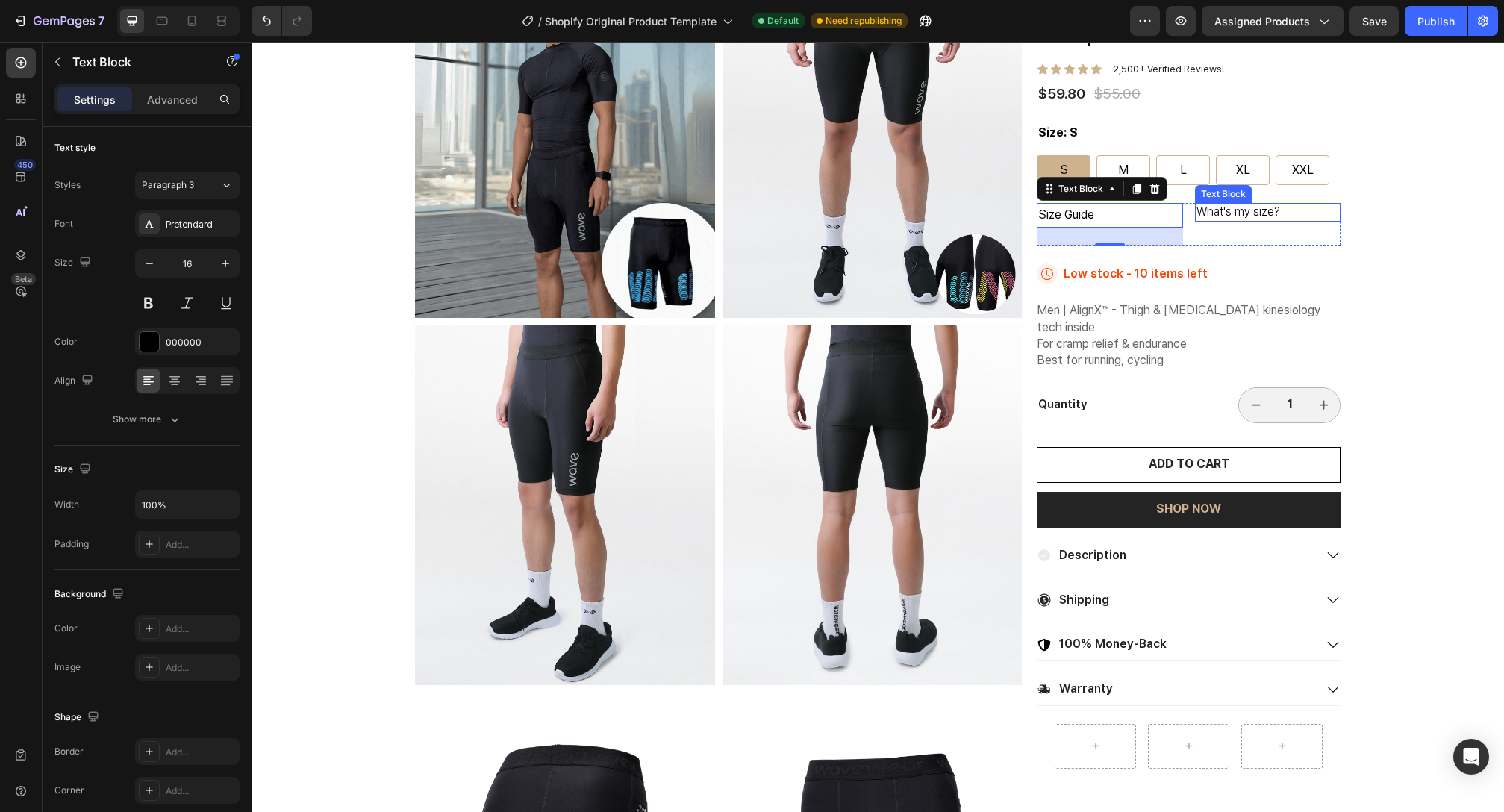
click at [1279, 211] on p "What's my size?" at bounding box center [1268, 212] width 143 height 15
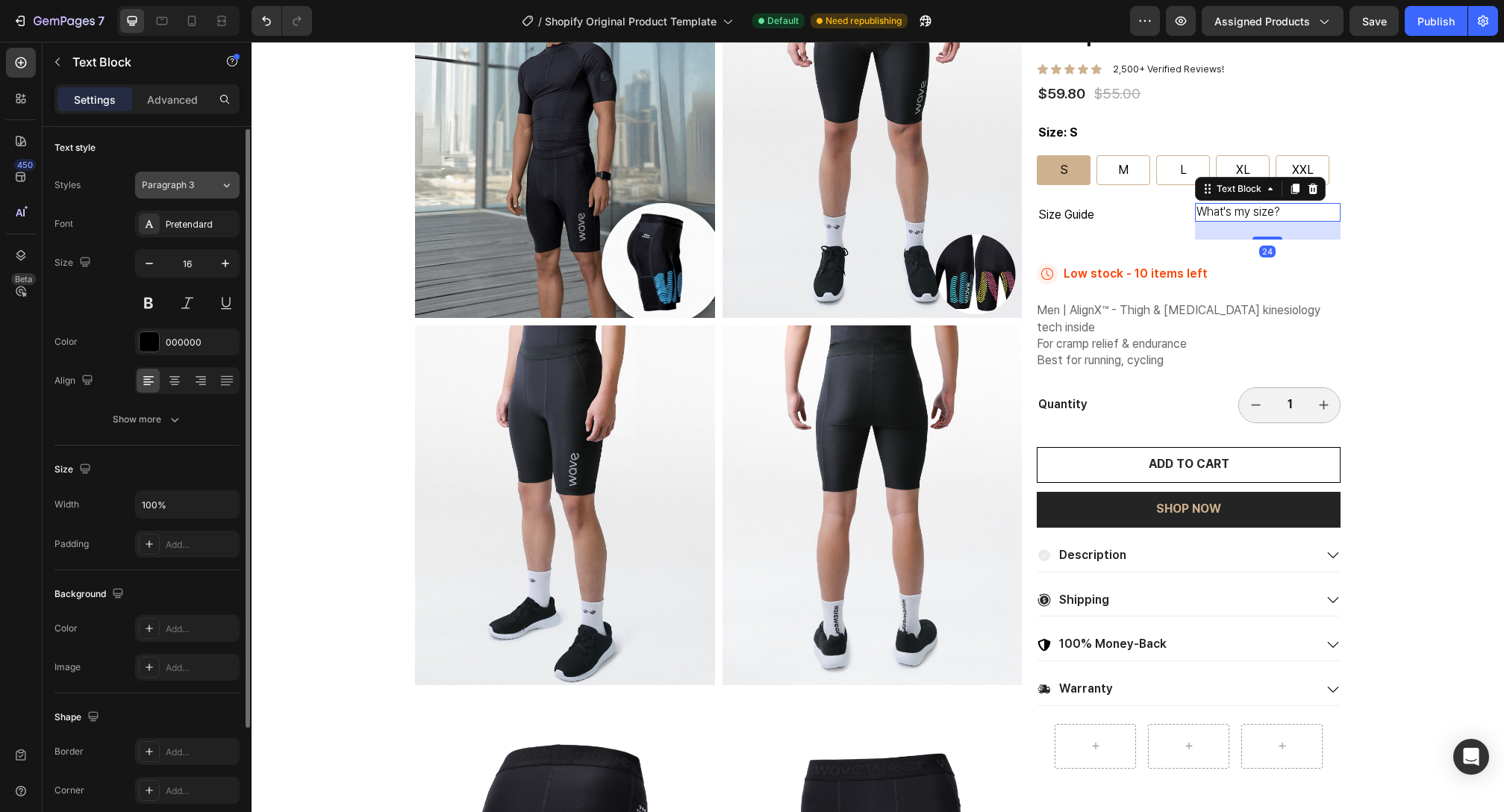
click at [167, 182] on span "Paragraph 3" at bounding box center [168, 185] width 52 height 13
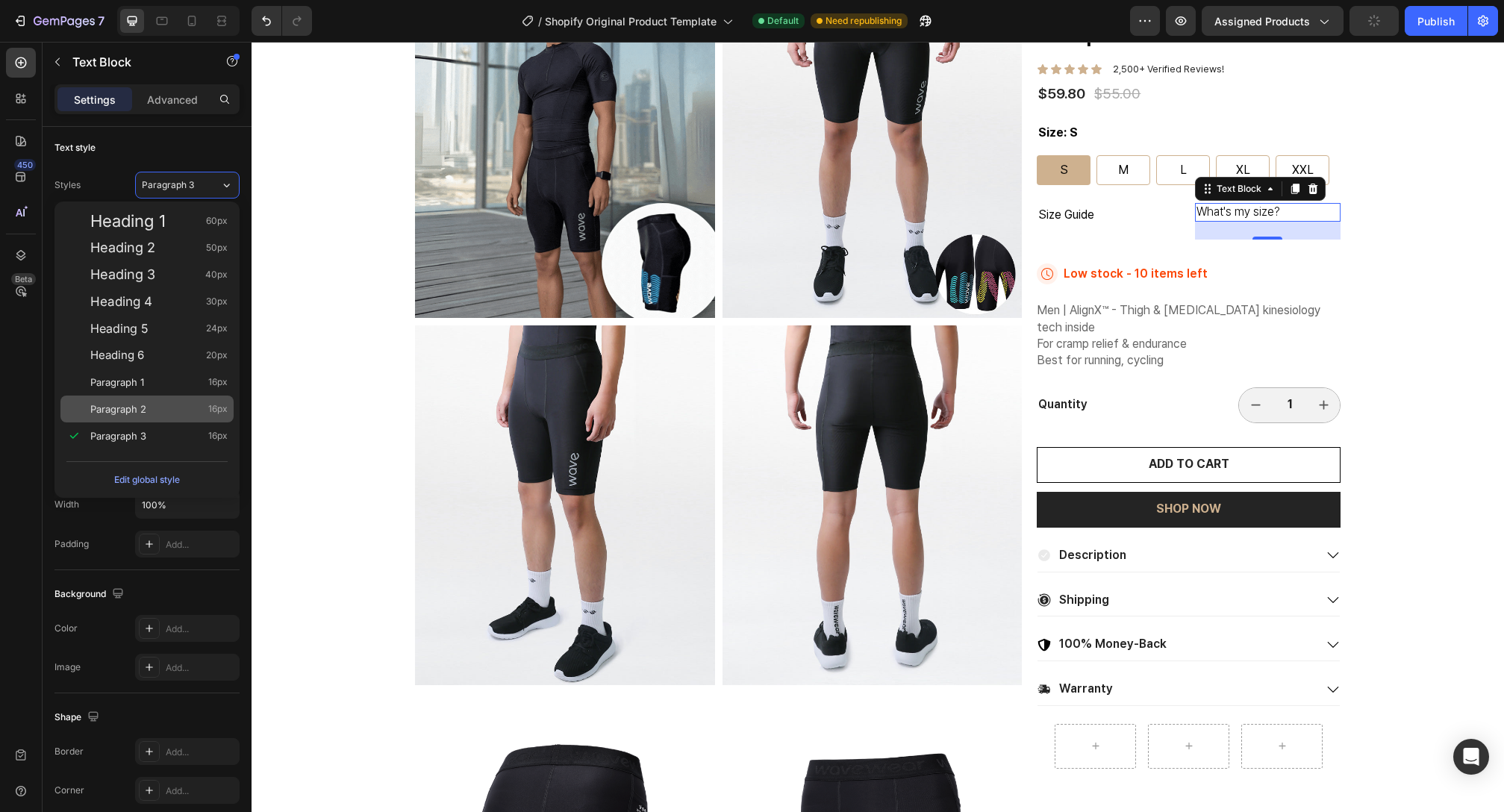
click at [144, 402] on span "Paragraph 2" at bounding box center [118, 409] width 56 height 15
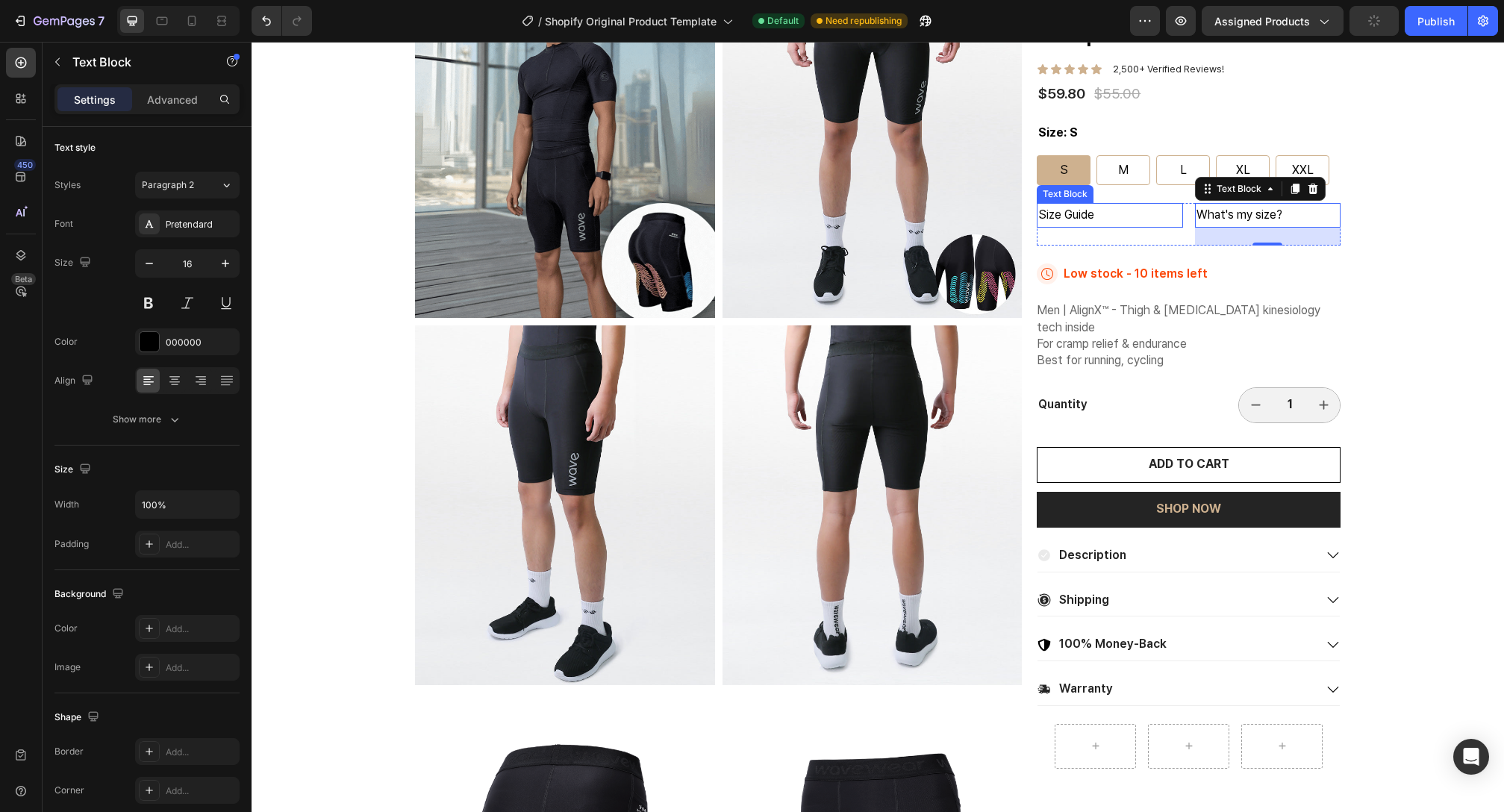
click at [1156, 207] on p "Size Guide" at bounding box center [1110, 215] width 143 height 22
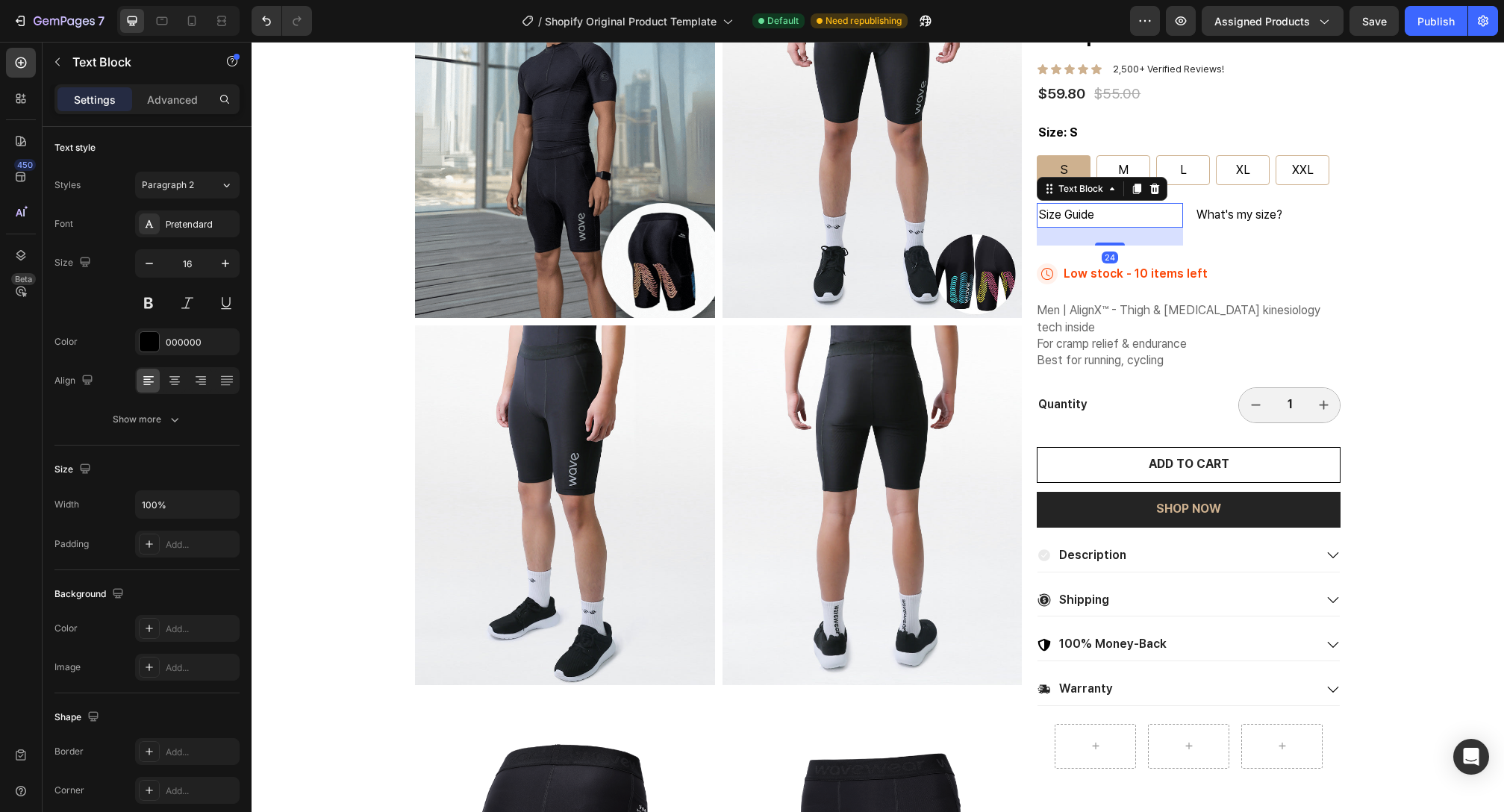
click at [1097, 216] on p "Size Guide" at bounding box center [1110, 215] width 143 height 22
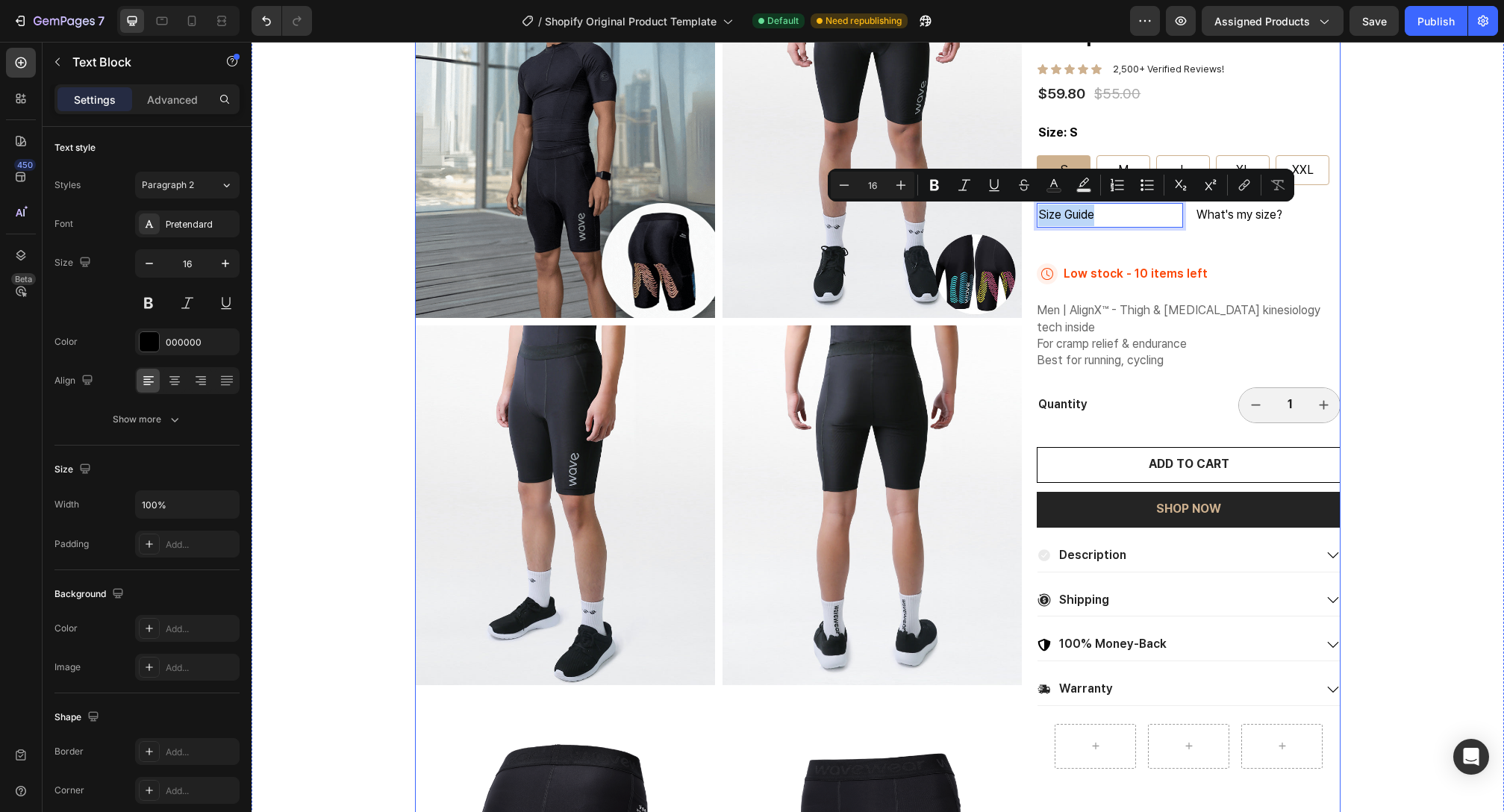
drag, startPoint x: 1099, startPoint y: 214, endPoint x: 1023, endPoint y: 214, distance: 76.0
click at [1023, 214] on div "Product Images Best Text Block Endurance Kinesiology Compression Shorts SL20 Pr…" at bounding box center [878, 505] width 925 height 1095
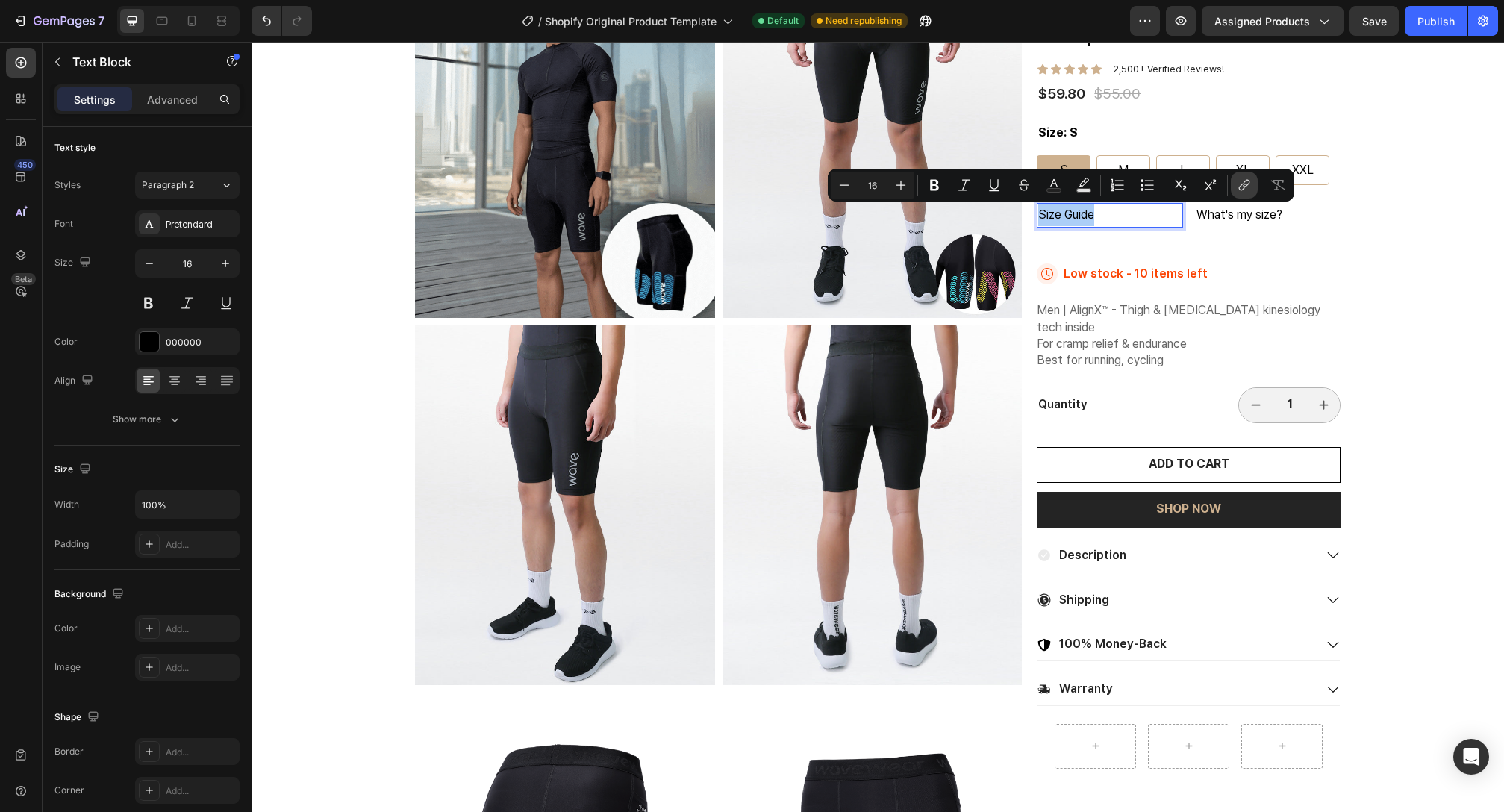
click at [1232, 184] on button "link" at bounding box center [1244, 185] width 27 height 27
click at [1108, 222] on p "Size Guide" at bounding box center [1110, 215] width 143 height 22
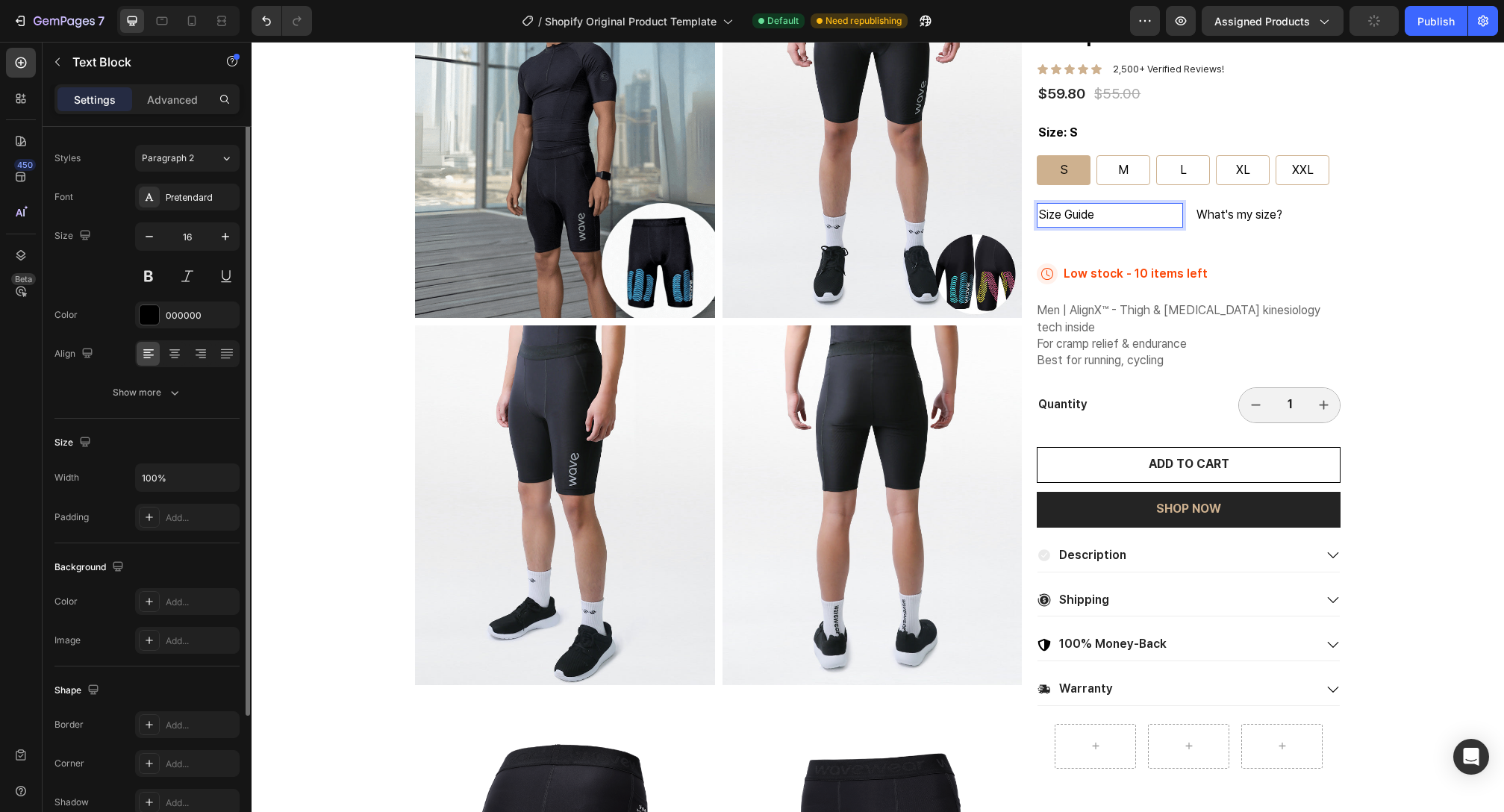
scroll to position [11, 0]
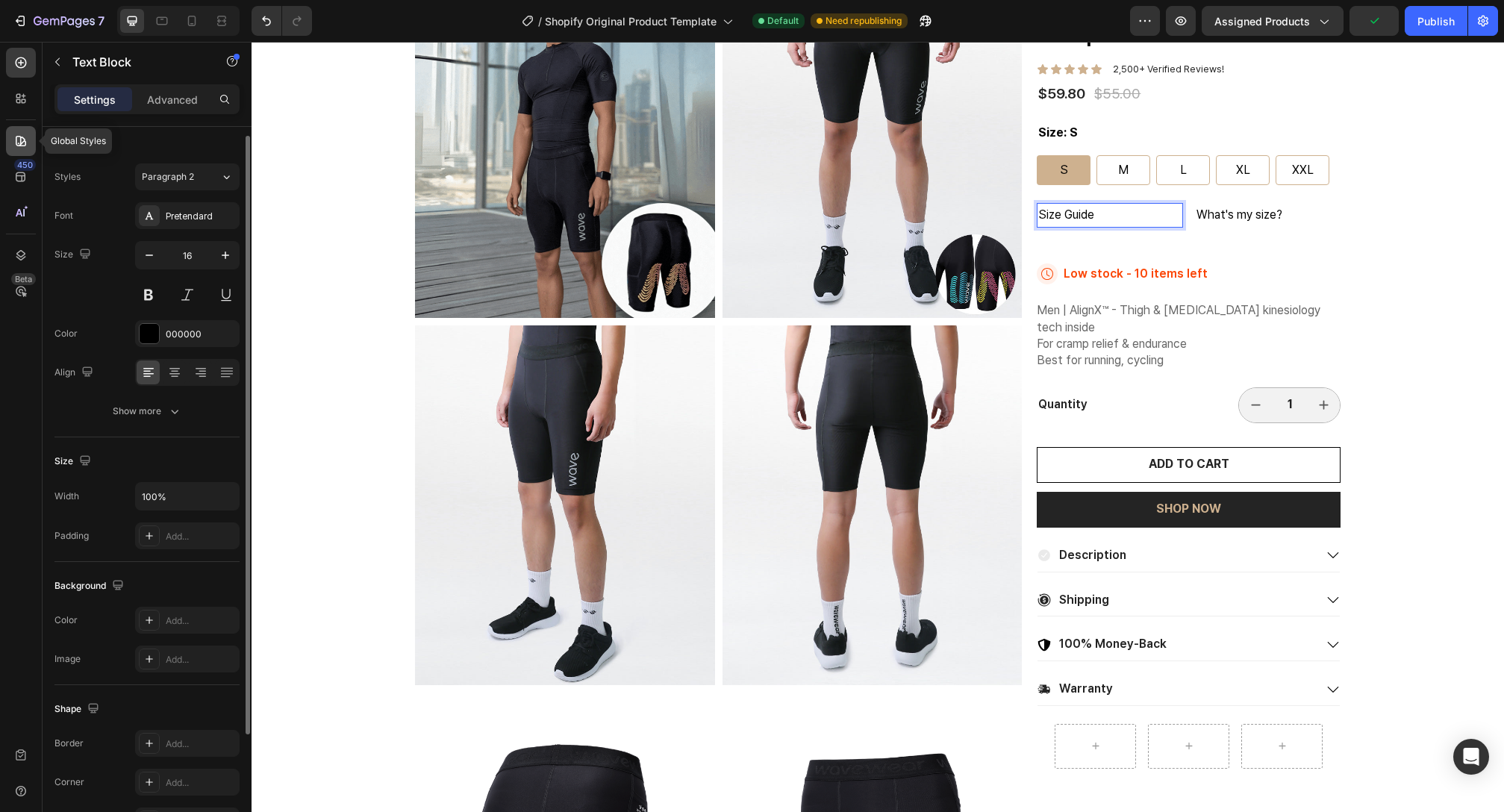
click at [32, 144] on div at bounding box center [20, 141] width 30 height 30
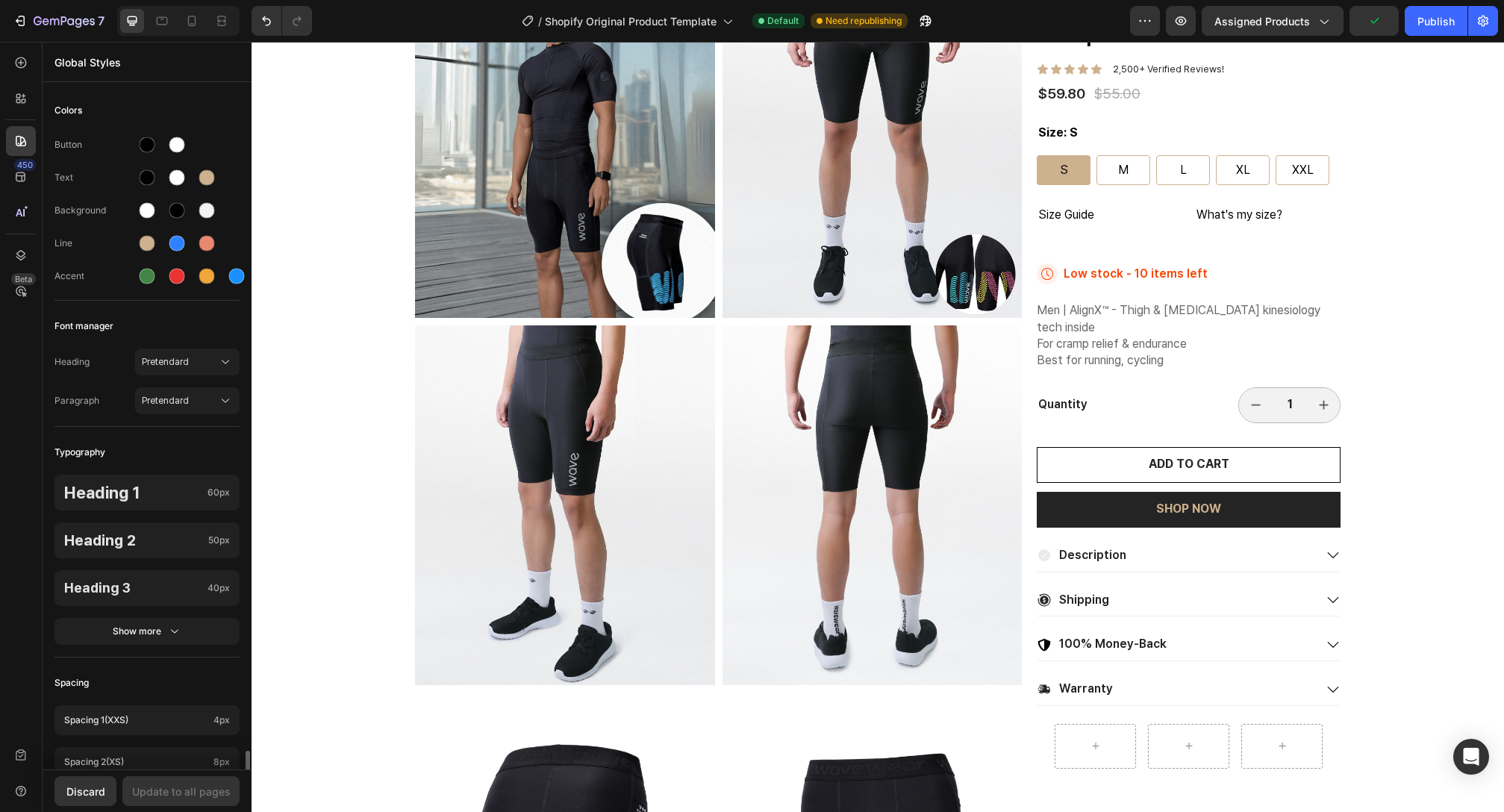
scroll to position [409, 0]
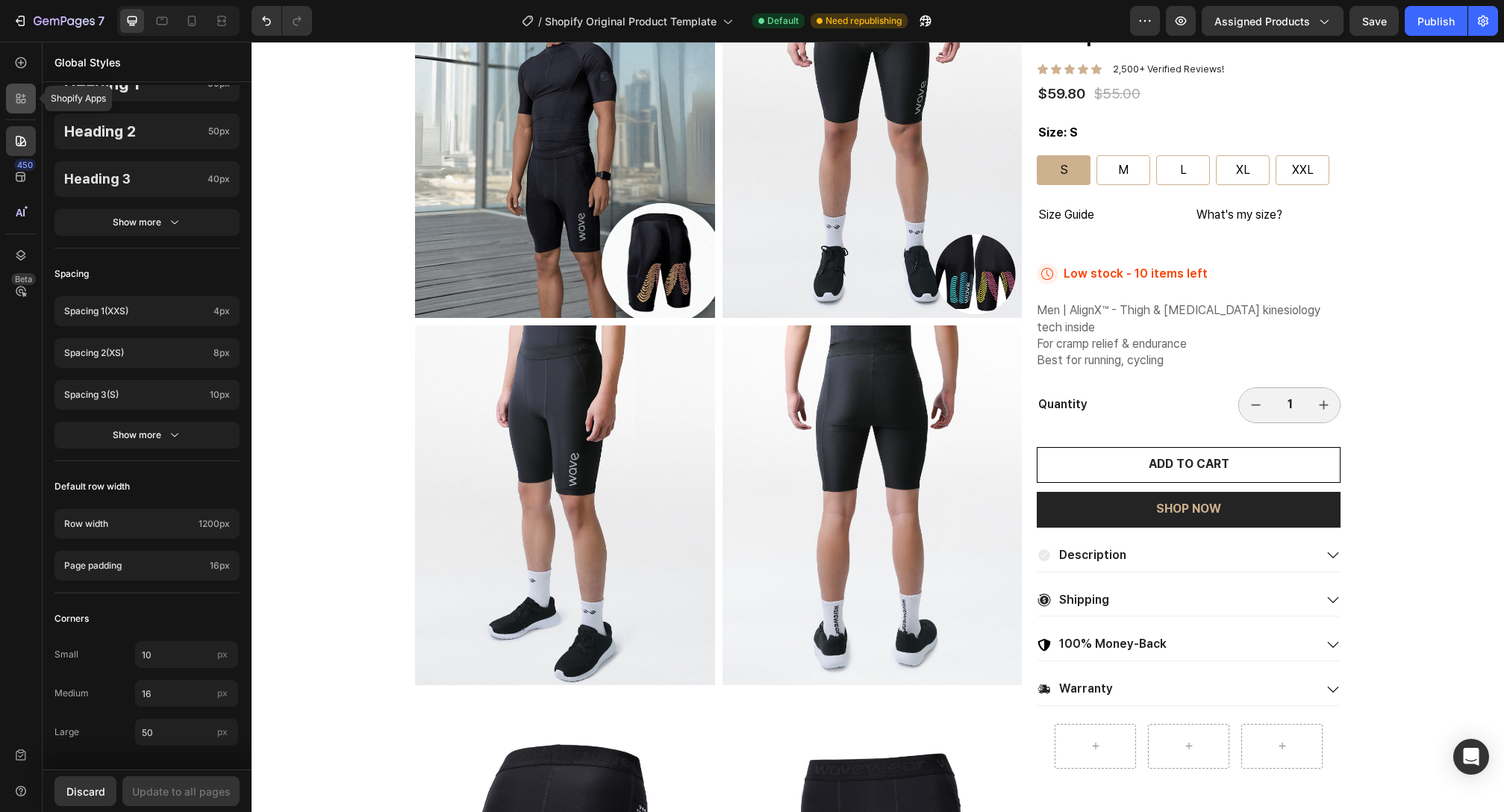
click at [18, 106] on icon at bounding box center [21, 99] width 15 height 15
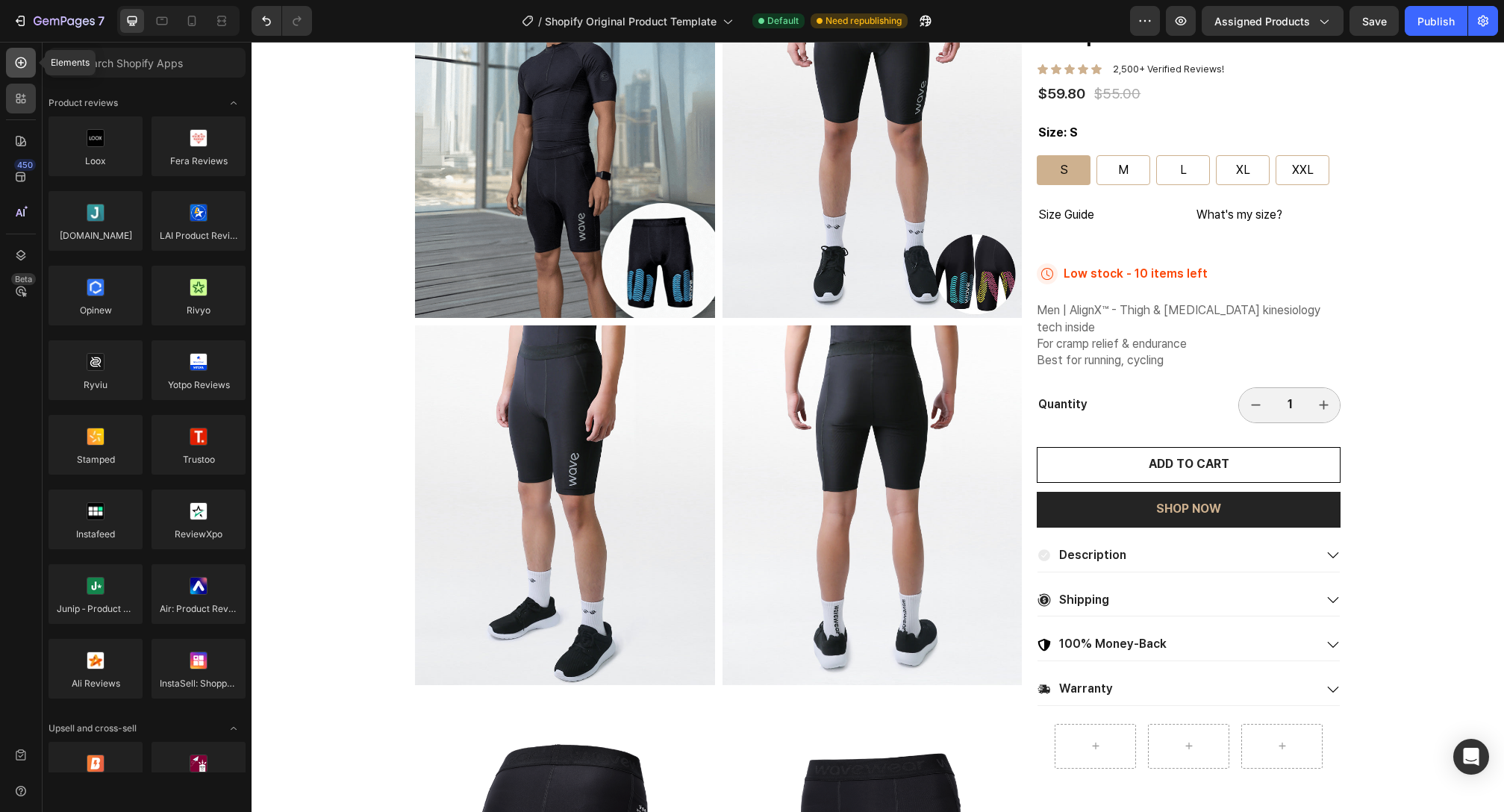
click at [14, 56] on icon at bounding box center [21, 63] width 15 height 15
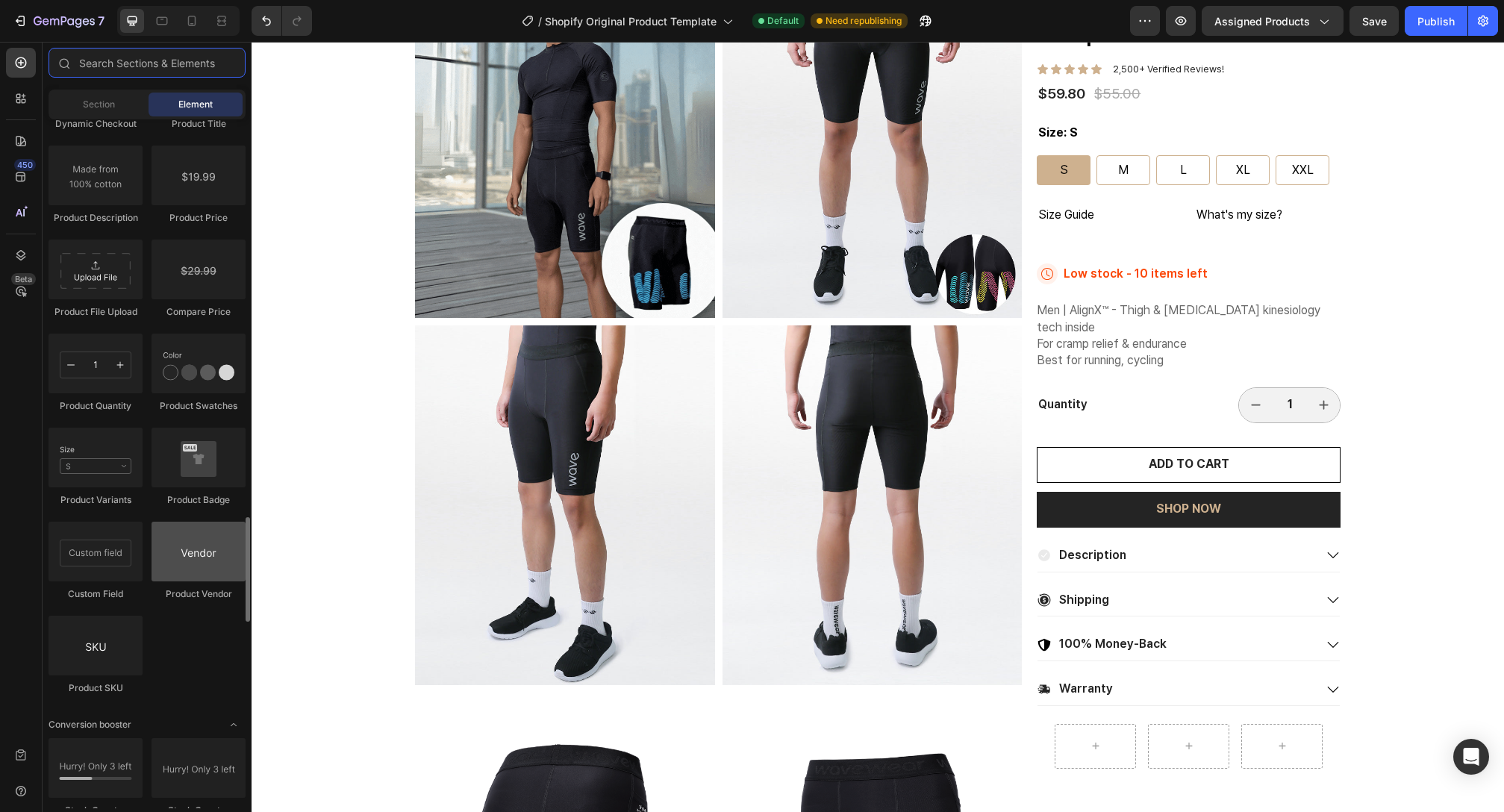
scroll to position [2551, 0]
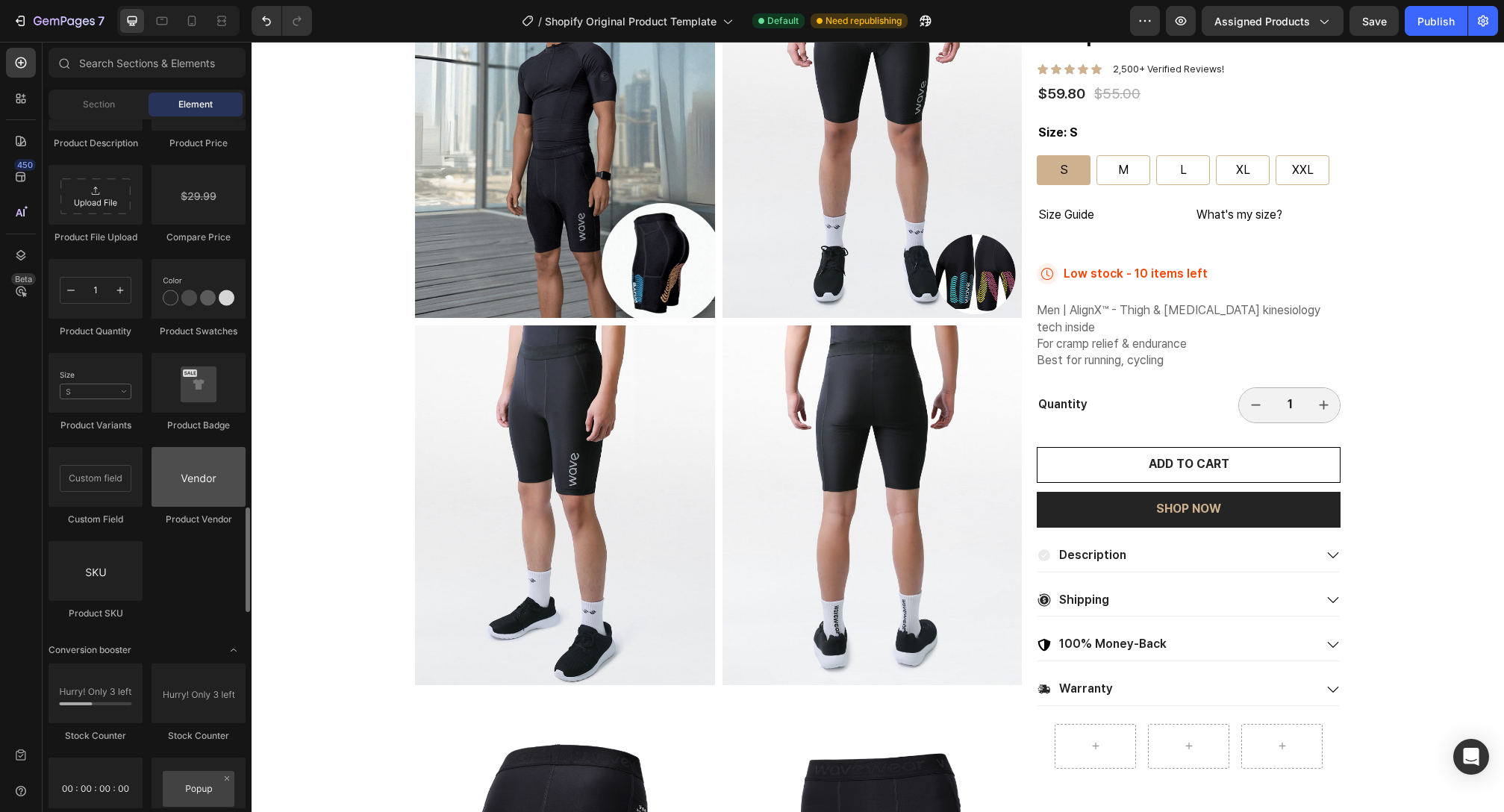
click at [216, 477] on div at bounding box center [198, 477] width 94 height 60
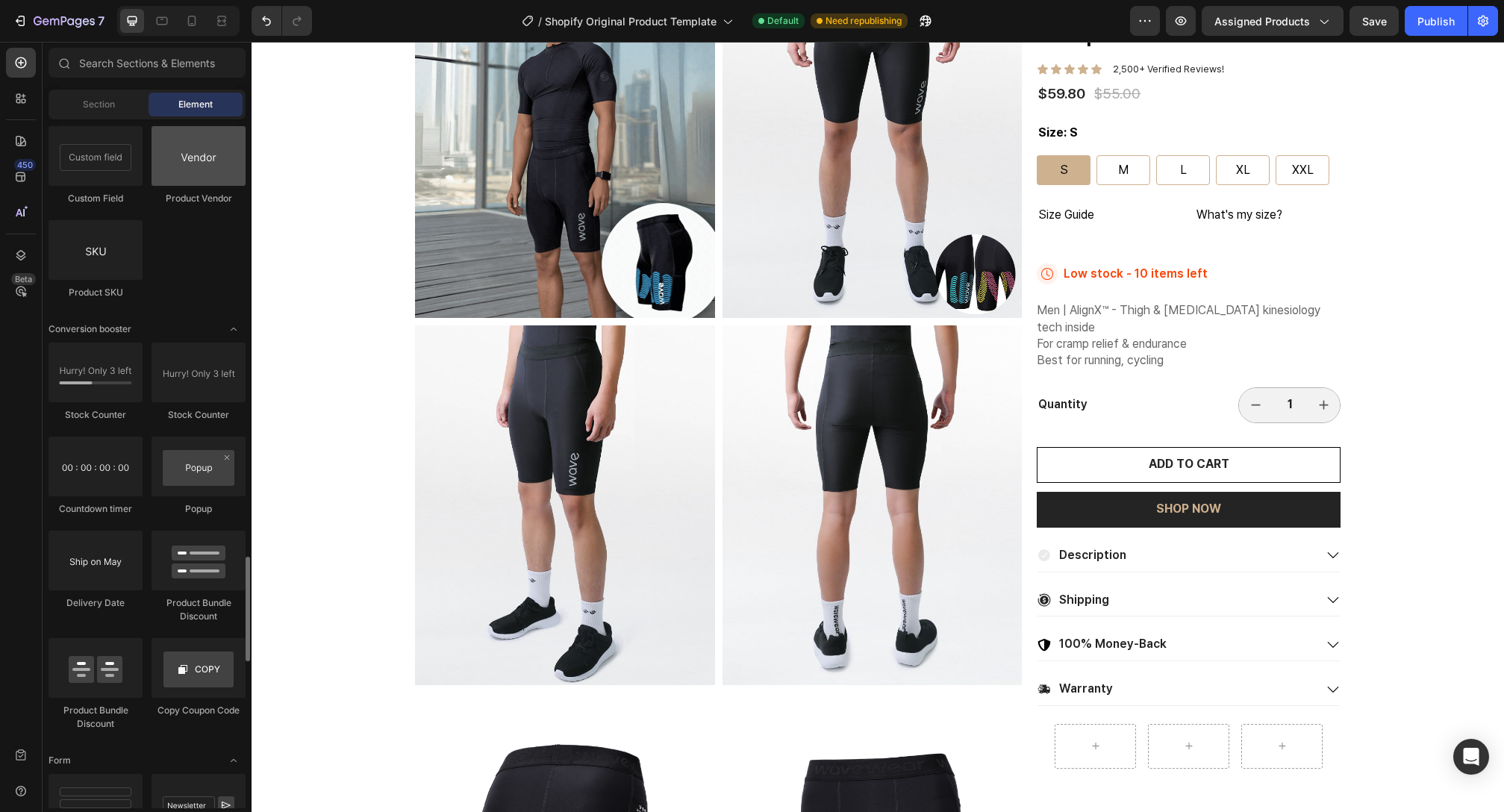
scroll to position [2961, 0]
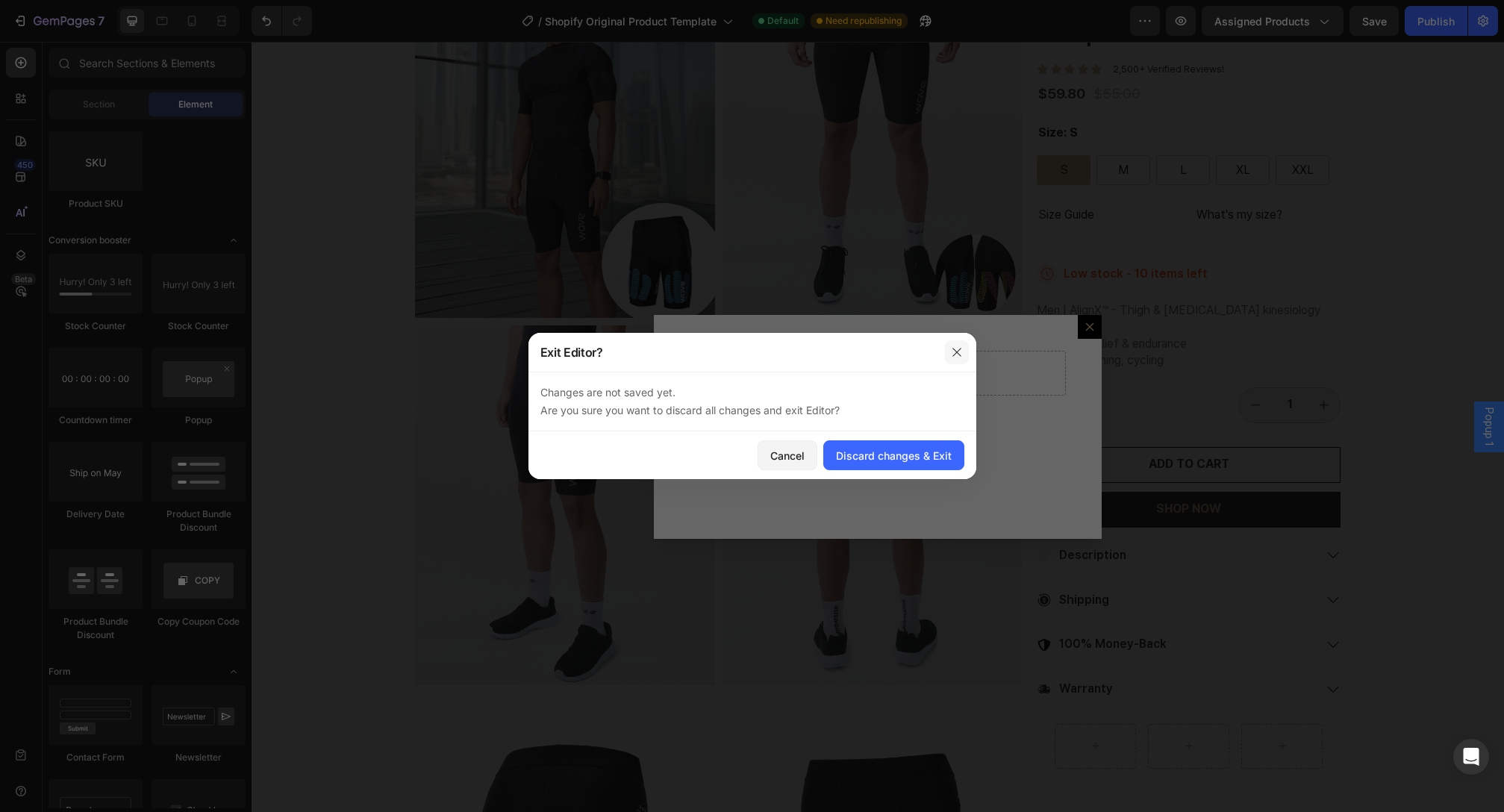
drag, startPoint x: 959, startPoint y: 348, endPoint x: 732, endPoint y: 307, distance: 230.7
click at [959, 348] on icon "button" at bounding box center [957, 352] width 12 height 12
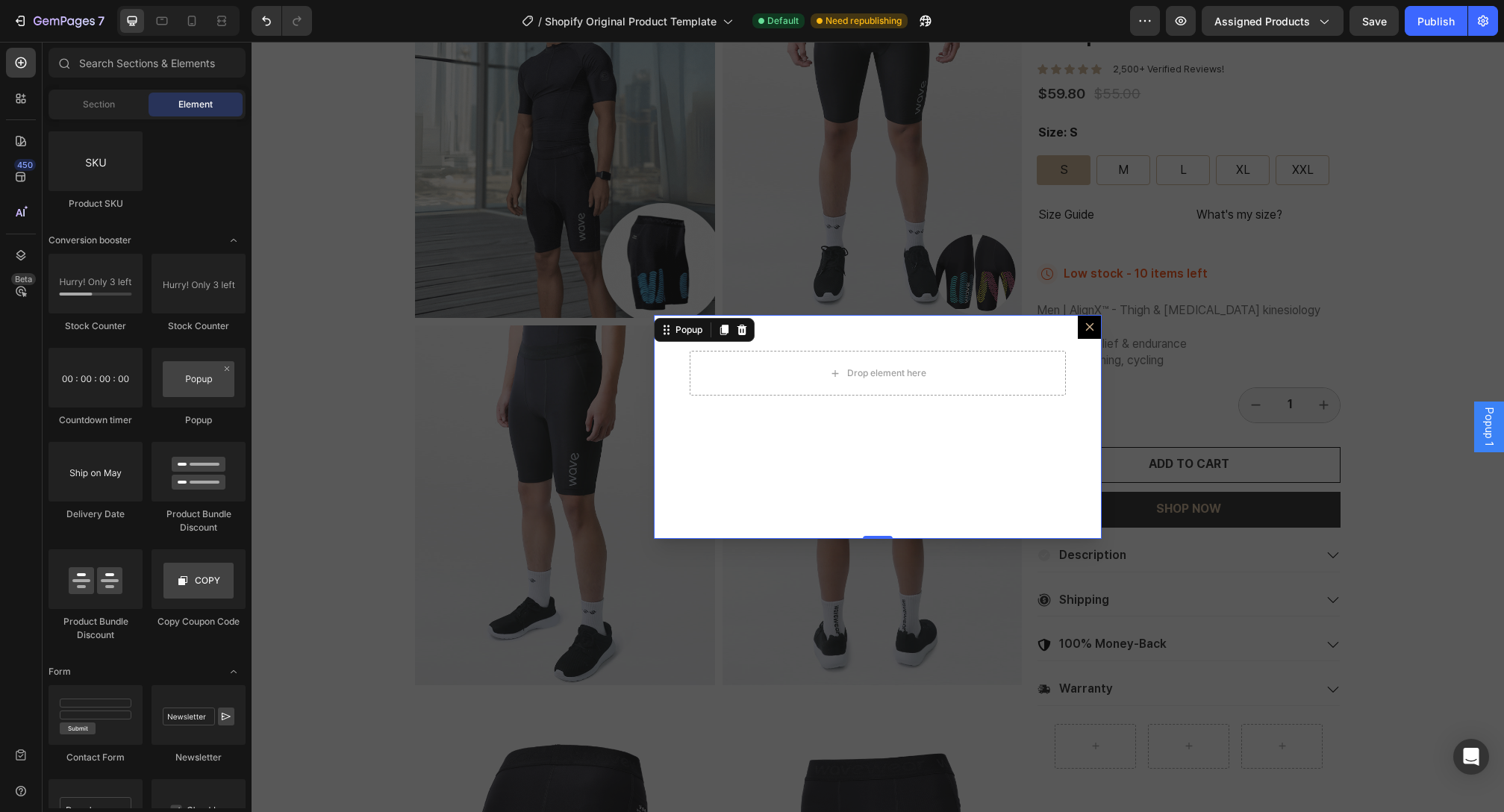
click at [1078, 329] on button "Dialog content" at bounding box center [1089, 327] width 24 height 24
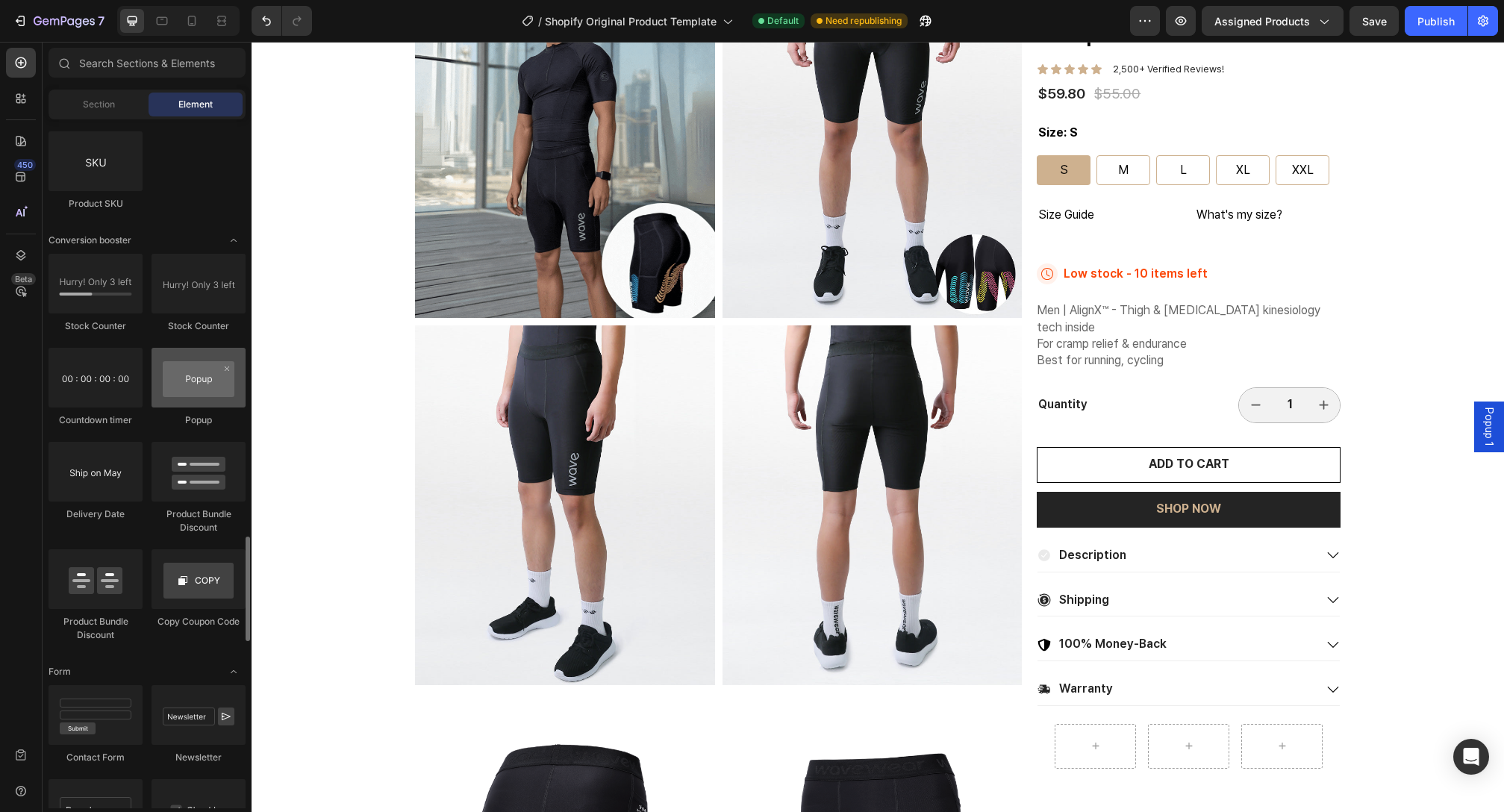
scroll to position [2869, 0]
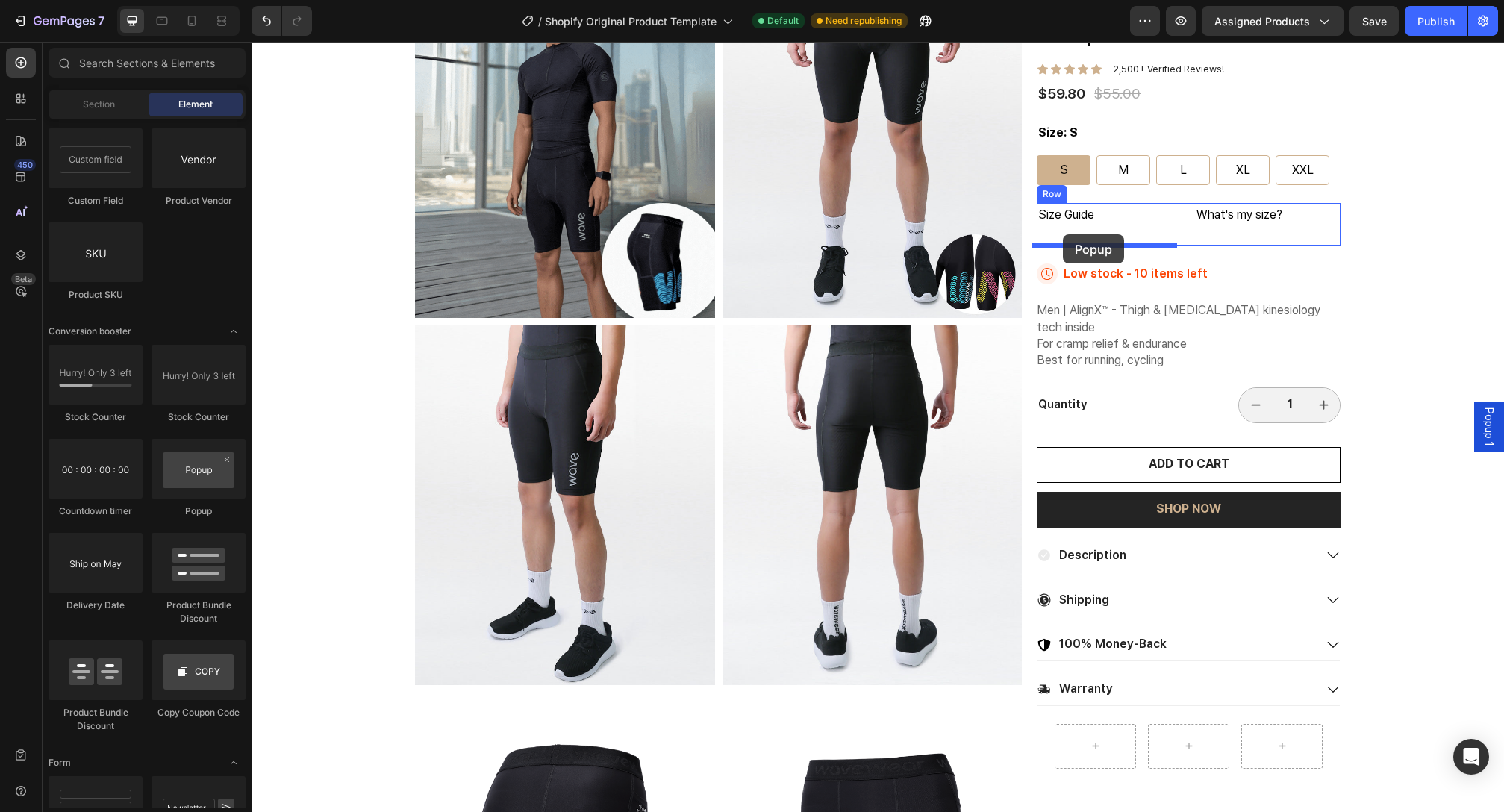
drag, startPoint x: 452, startPoint y: 511, endPoint x: 1063, endPoint y: 234, distance: 670.9
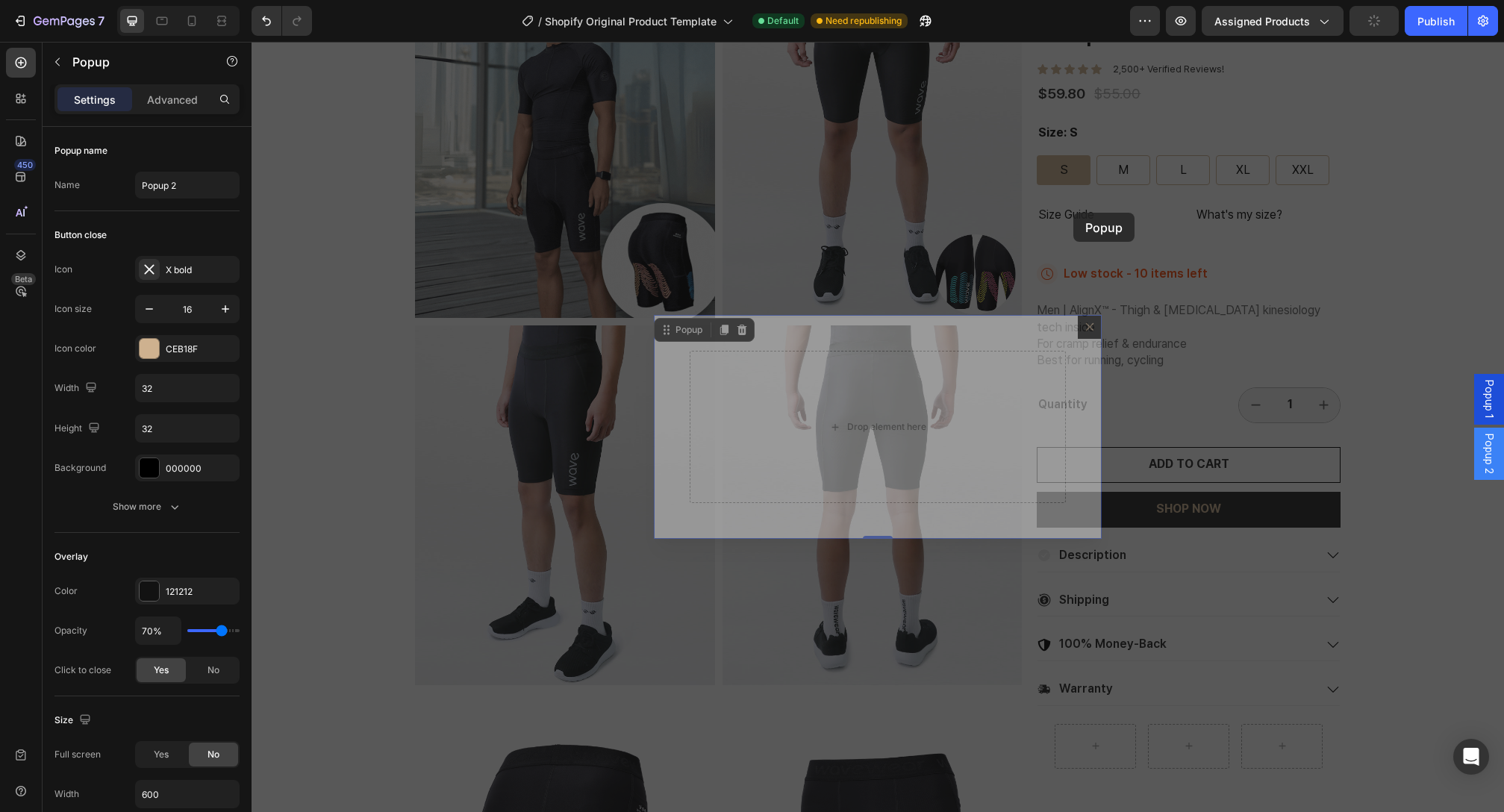
drag, startPoint x: 1021, startPoint y: 341, endPoint x: 1074, endPoint y: 212, distance: 139.5
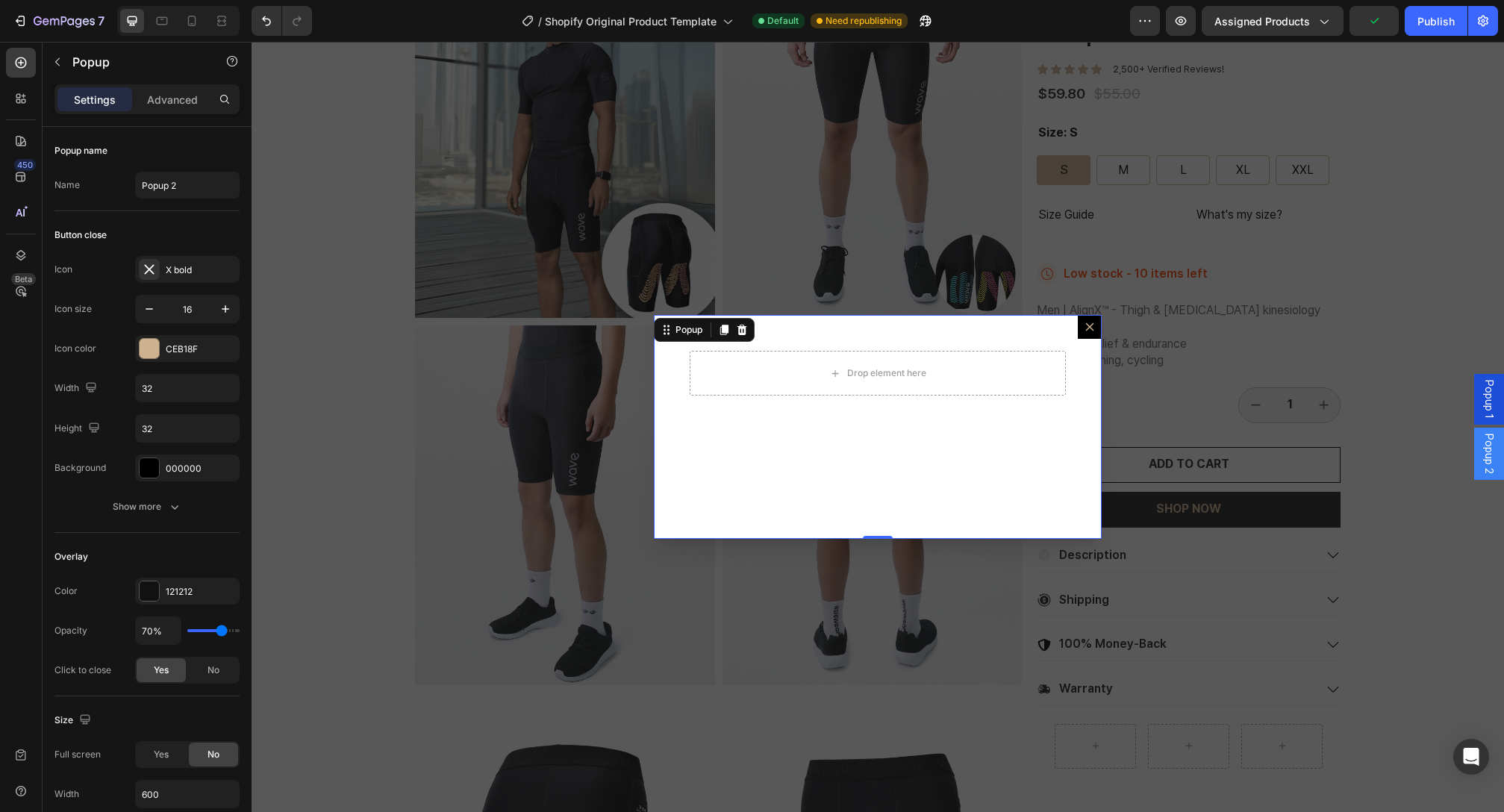
click at [1102, 264] on div "Backdrop" at bounding box center [878, 426] width 1253 height 770
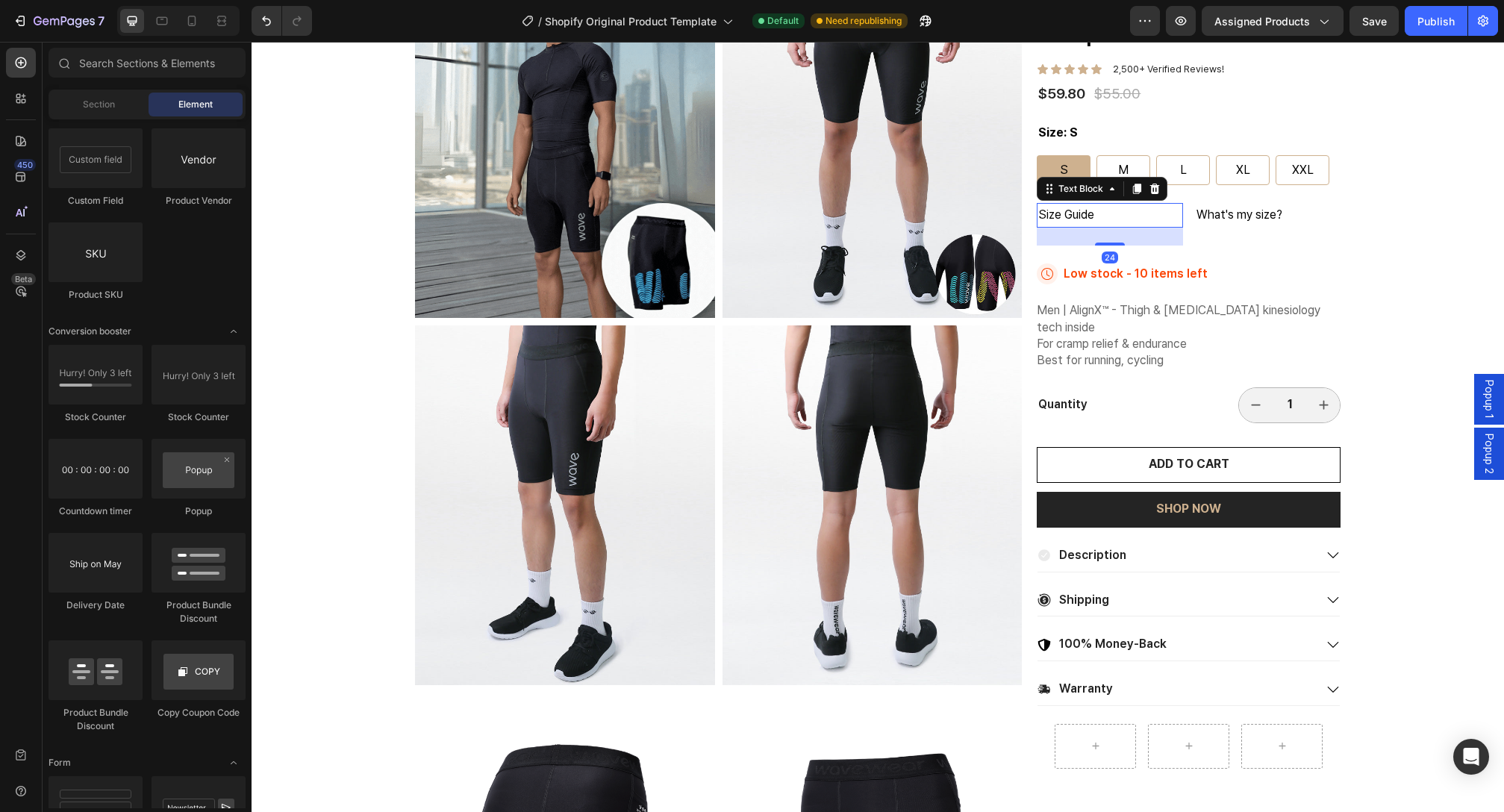
click at [1071, 220] on p "Size Guide" at bounding box center [1110, 215] width 143 height 22
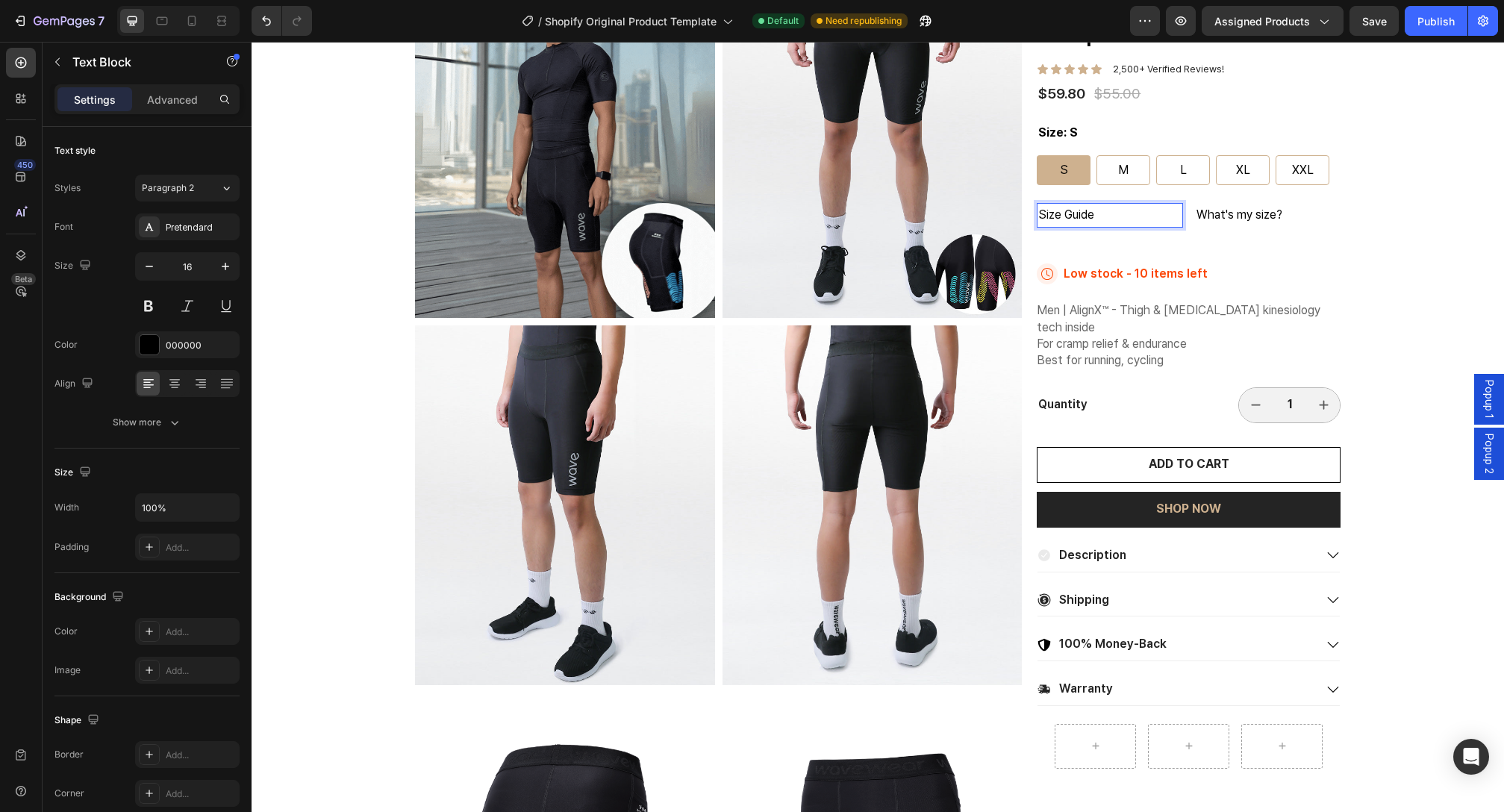
click at [1083, 221] on p "Size Guide" at bounding box center [1110, 215] width 143 height 22
drag, startPoint x: 1099, startPoint y: 216, endPoint x: 1024, endPoint y: 212, distance: 75.1
click at [1024, 212] on div "Product Images Best Text Block Endurance Kinesiology Compression Shorts SL20 Pr…" at bounding box center [878, 505] width 925 height 1095
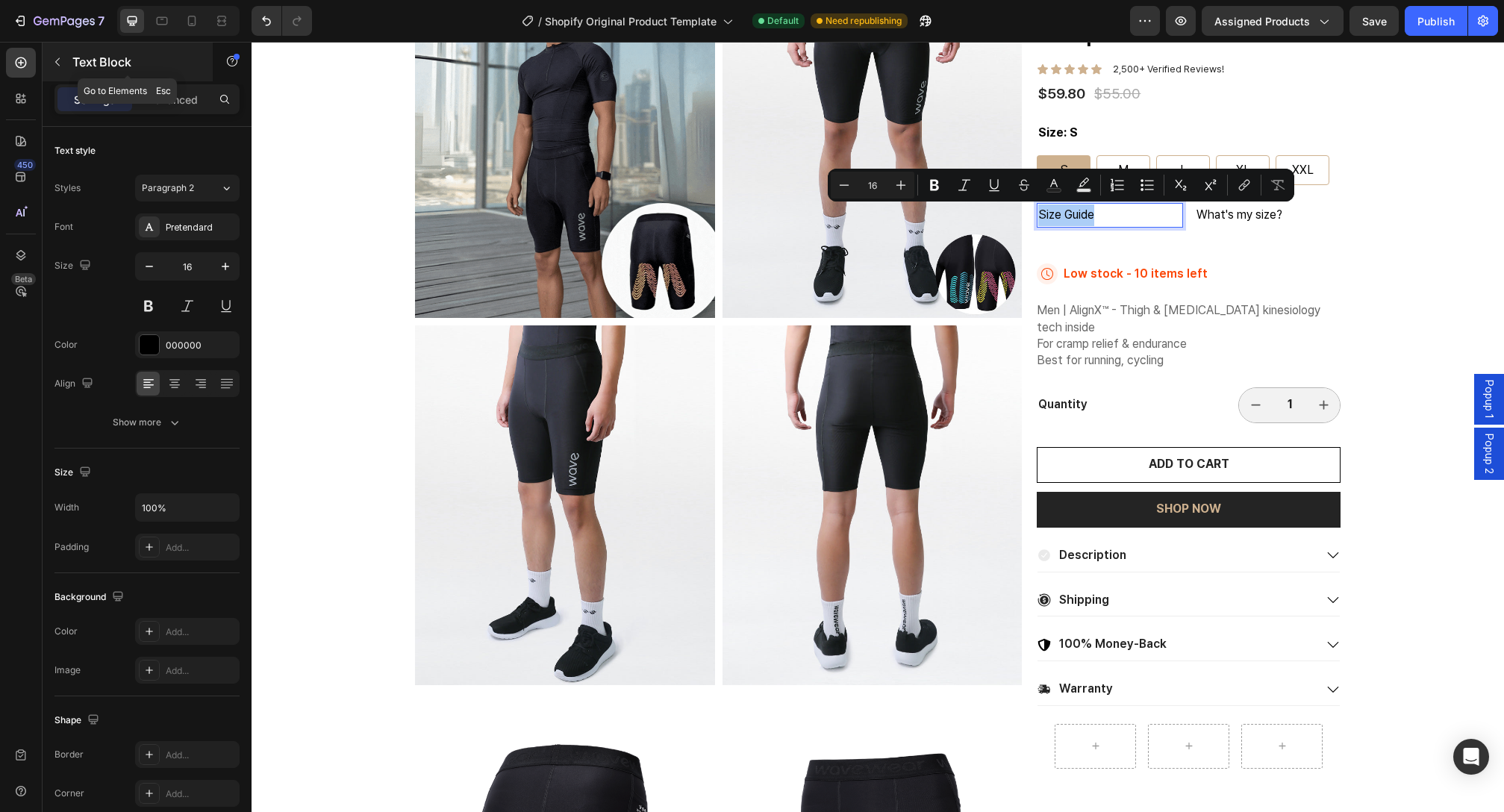
click at [59, 64] on icon "button" at bounding box center [57, 62] width 12 height 12
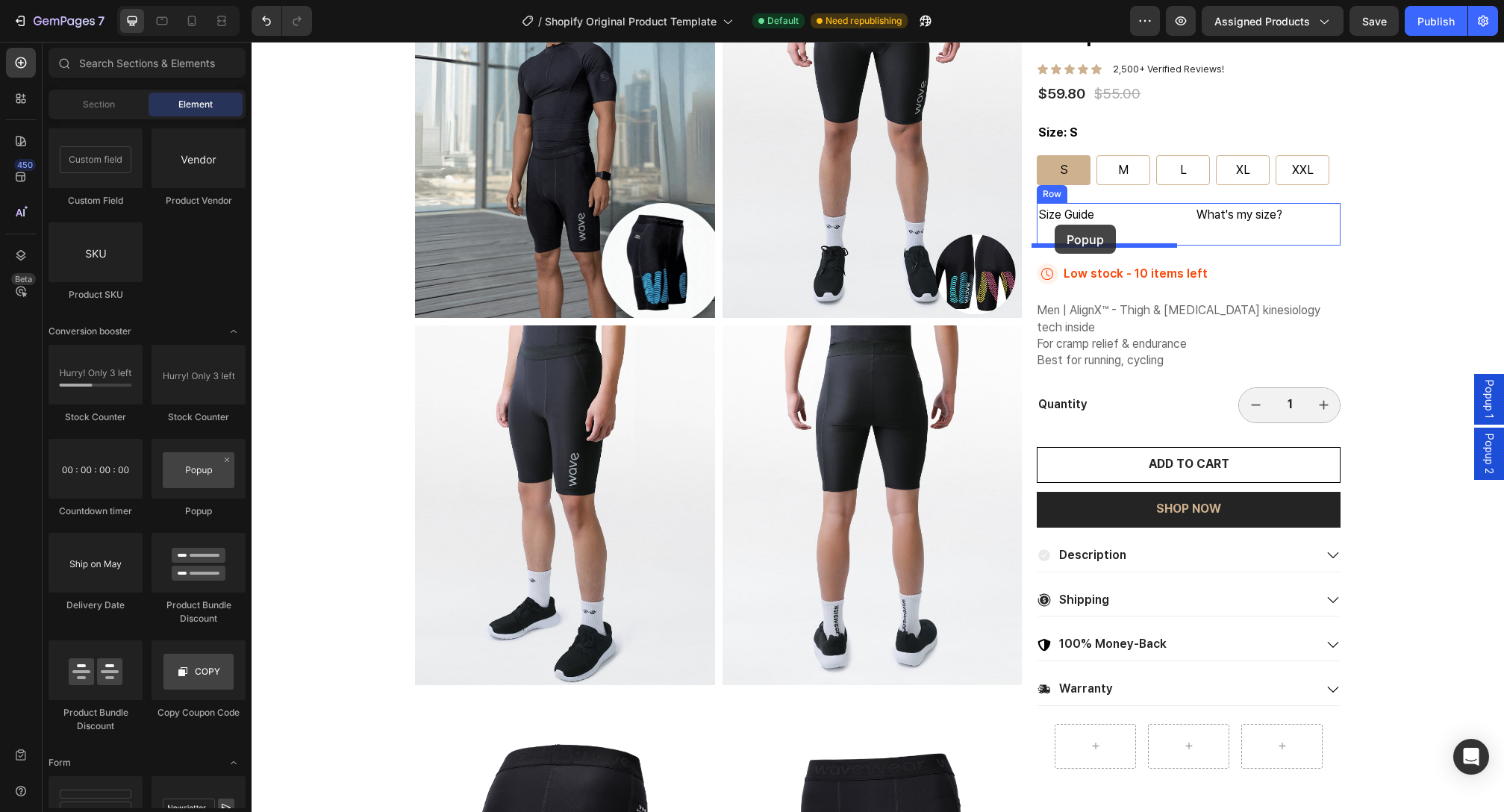
drag, startPoint x: 456, startPoint y: 493, endPoint x: 1055, endPoint y: 225, distance: 656.2
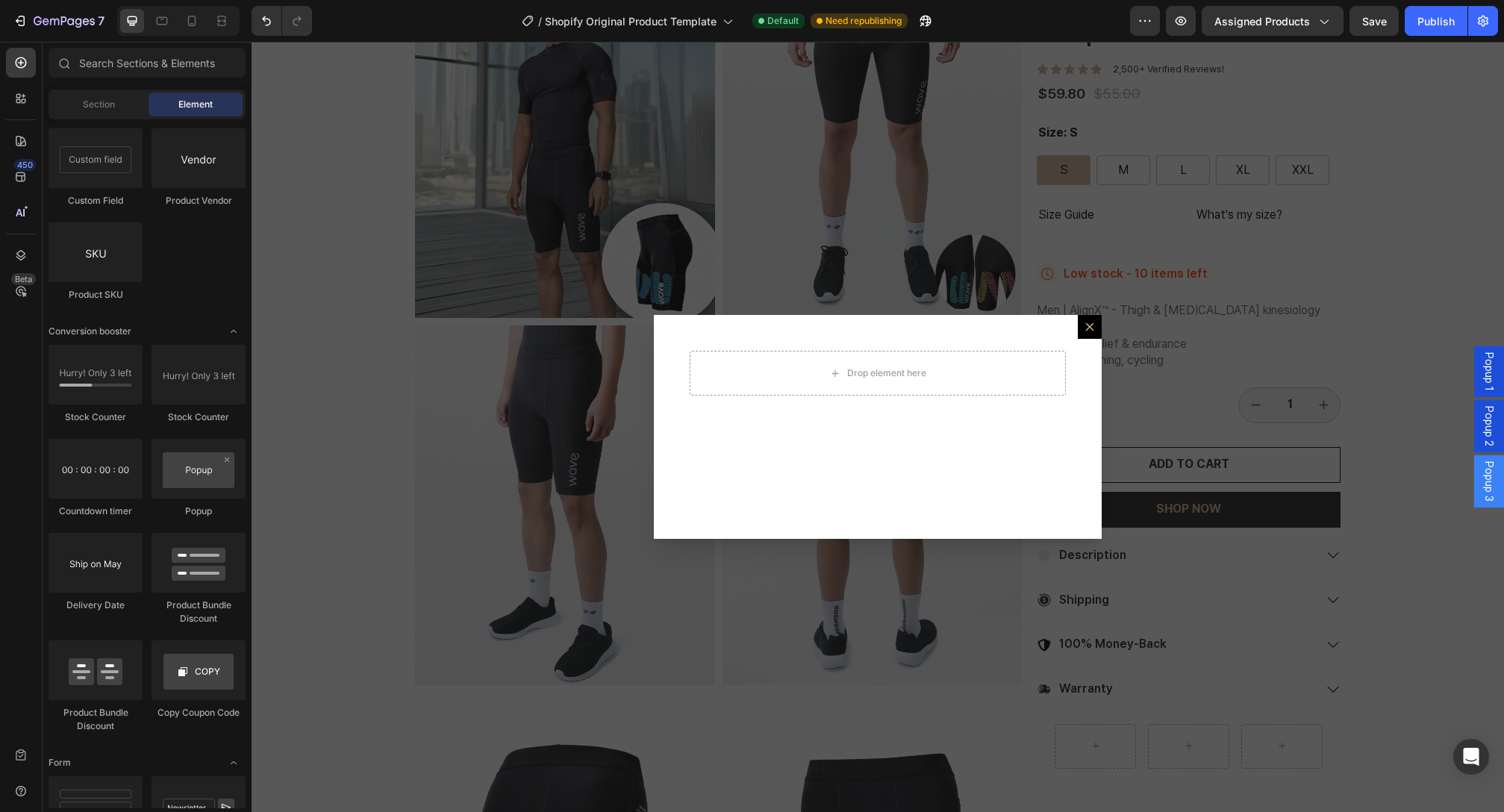
click at [1136, 248] on div "Backdrop" at bounding box center [878, 426] width 1253 height 770
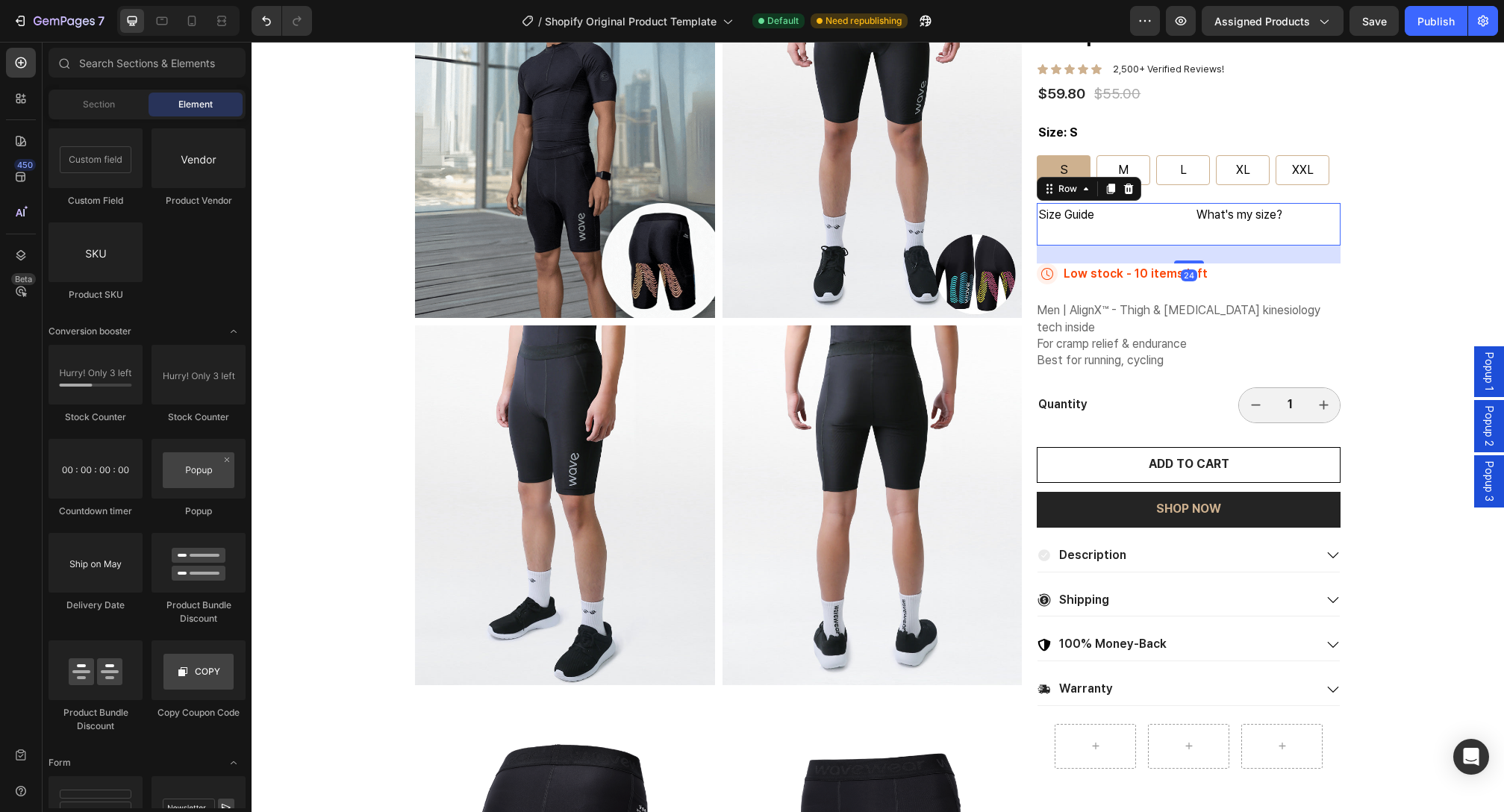
click at [1080, 241] on div "Size Guide Text Block" at bounding box center [1109, 224] width 146 height 43
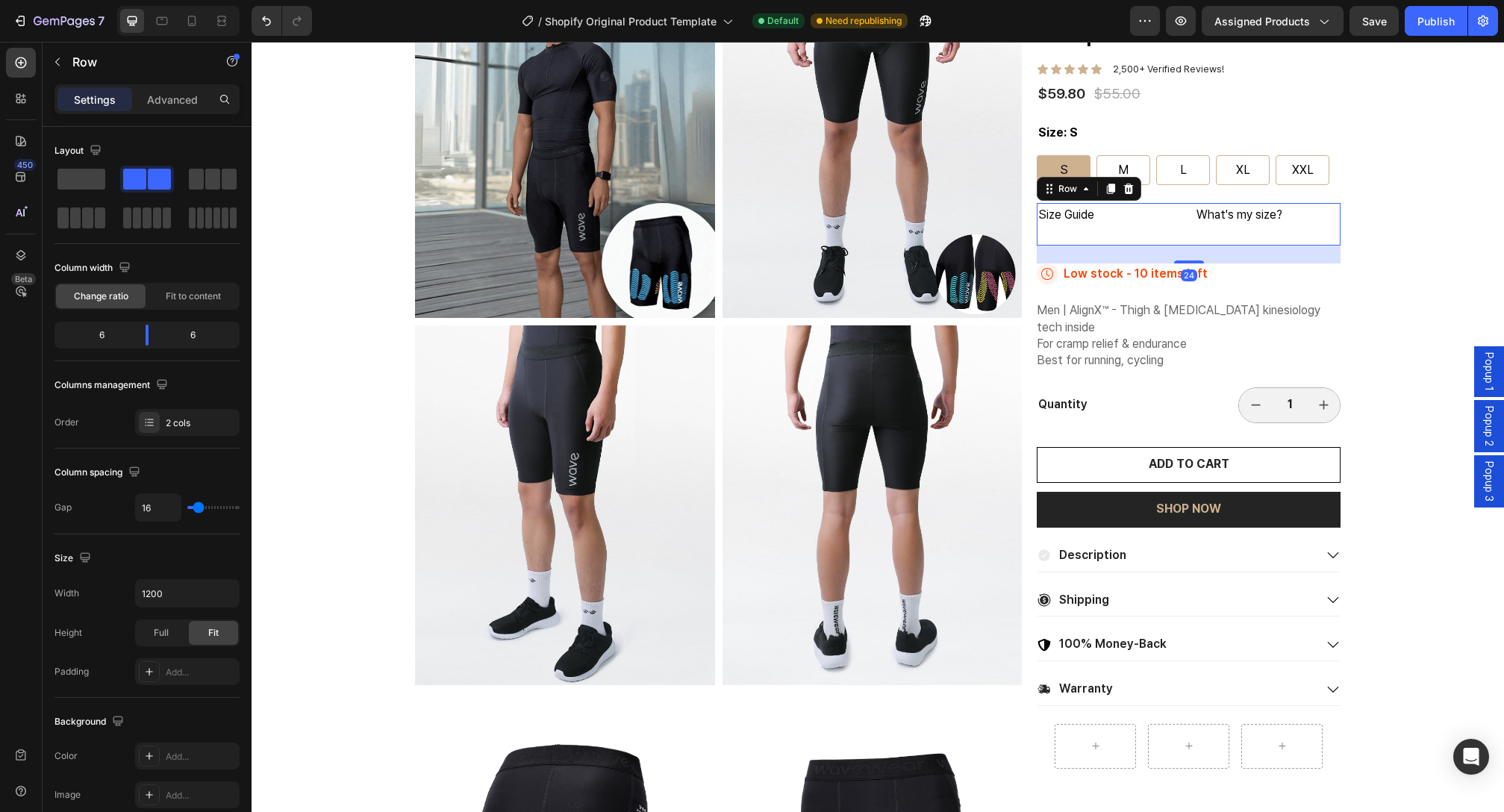
click at [1080, 235] on div "Size Guide Text Block" at bounding box center [1109, 224] width 146 height 43
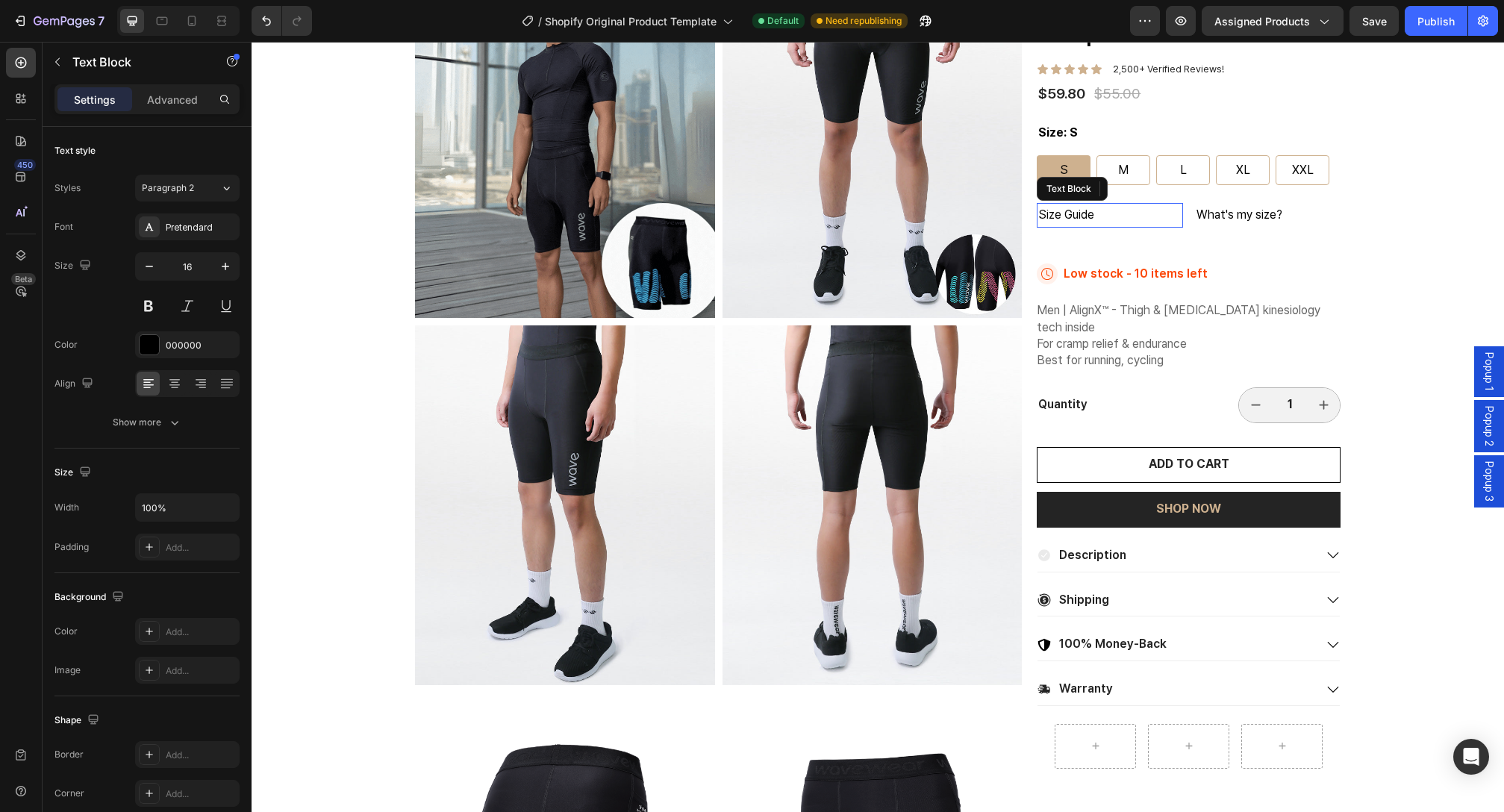
click at [1078, 227] on p "Size Guide" at bounding box center [1110, 215] width 143 height 22
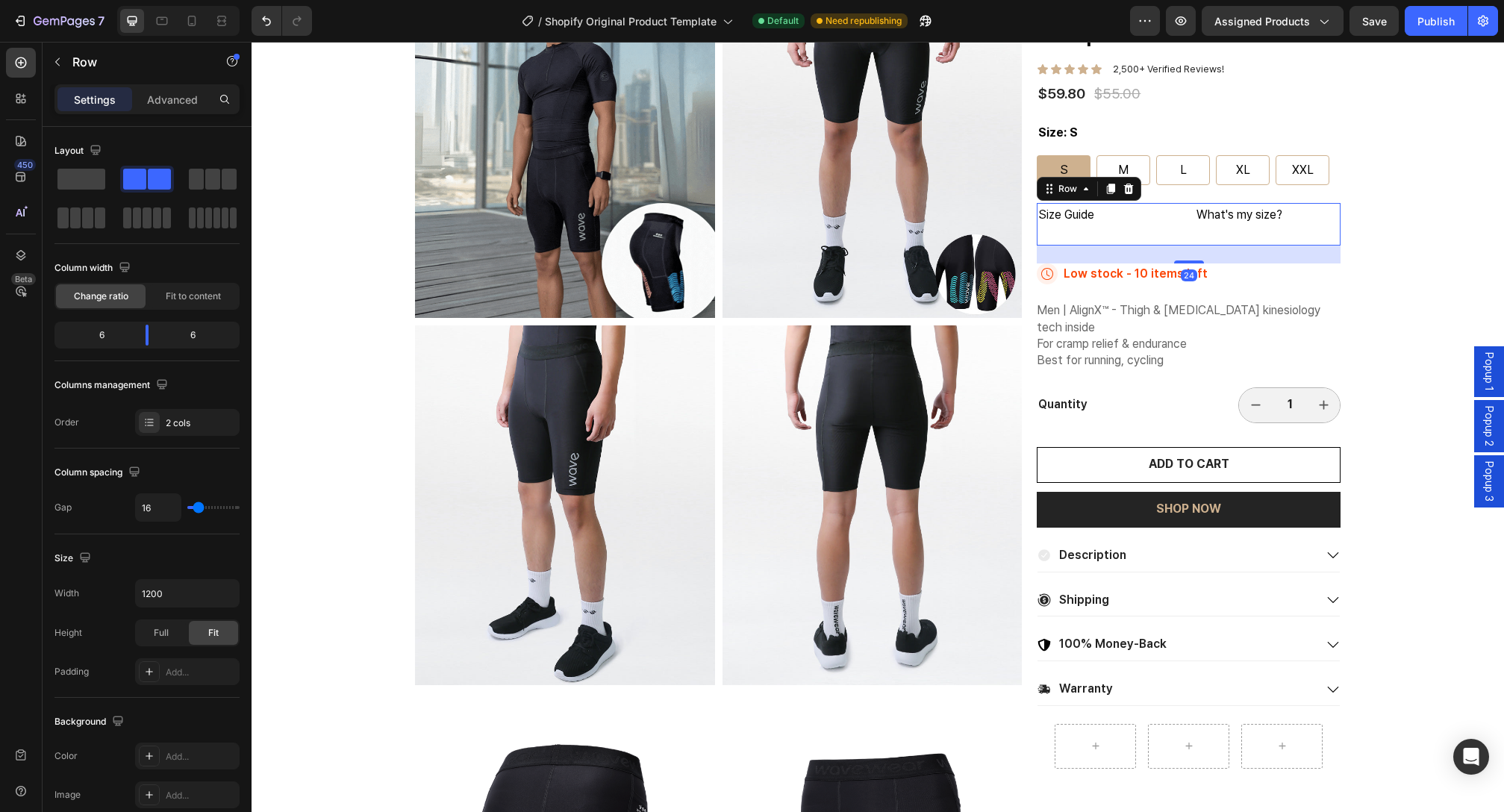
click at [1073, 233] on div "Size Guide Text Block" at bounding box center [1109, 224] width 146 height 43
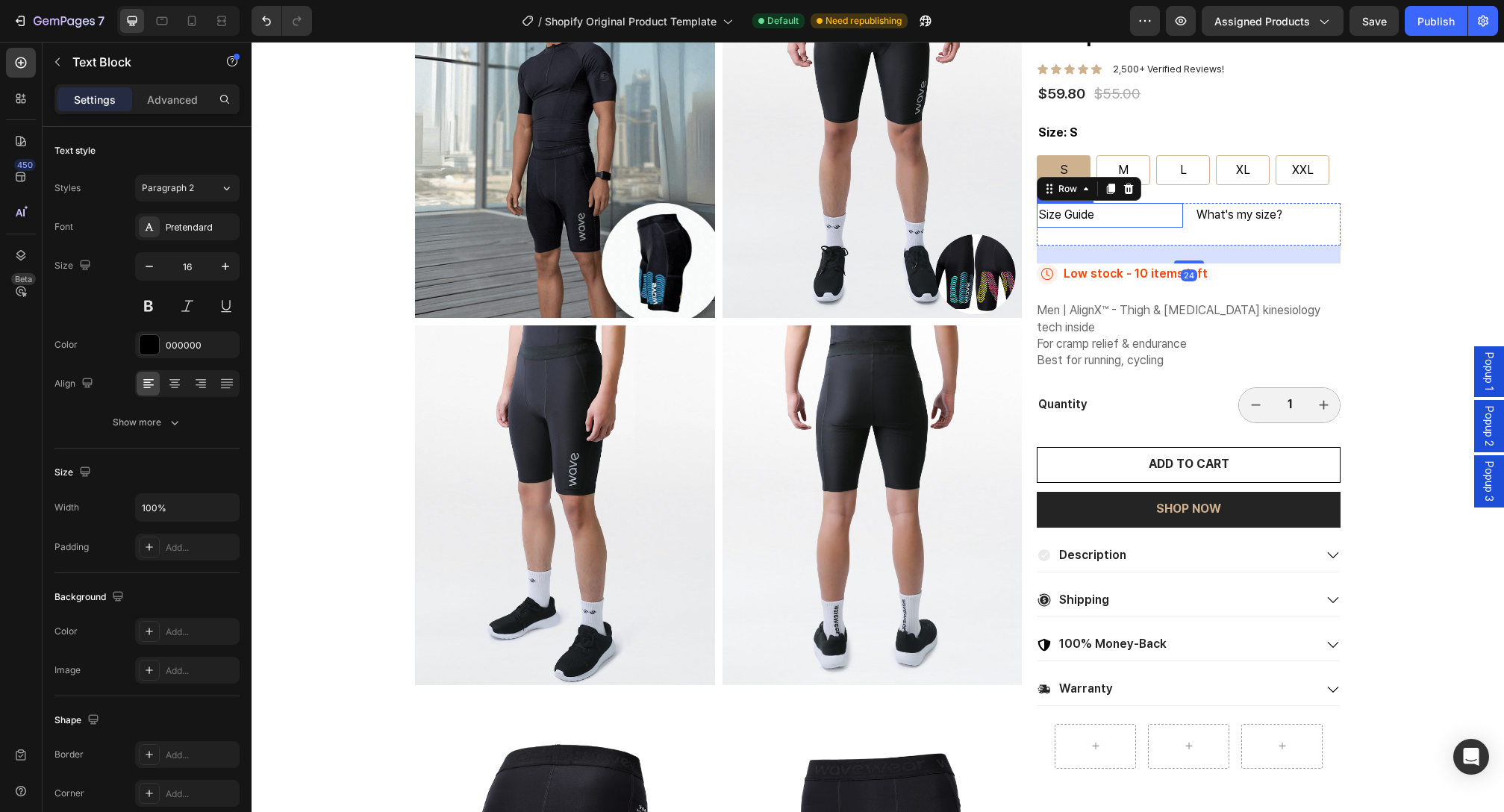
click at [1079, 223] on p "Size Guide" at bounding box center [1110, 215] width 143 height 22
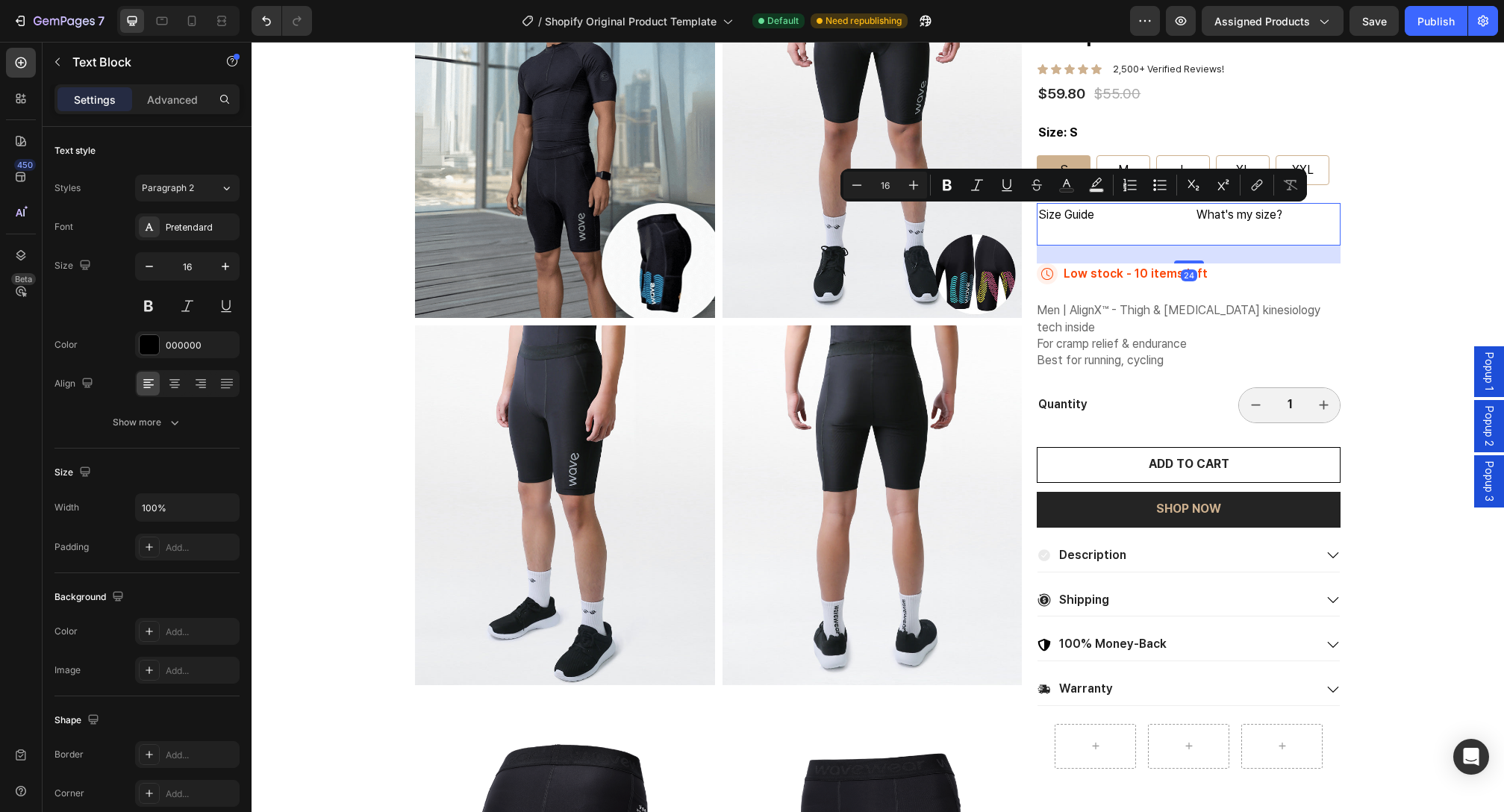
click at [1087, 233] on div "Size Guide Text Block" at bounding box center [1109, 224] width 146 height 43
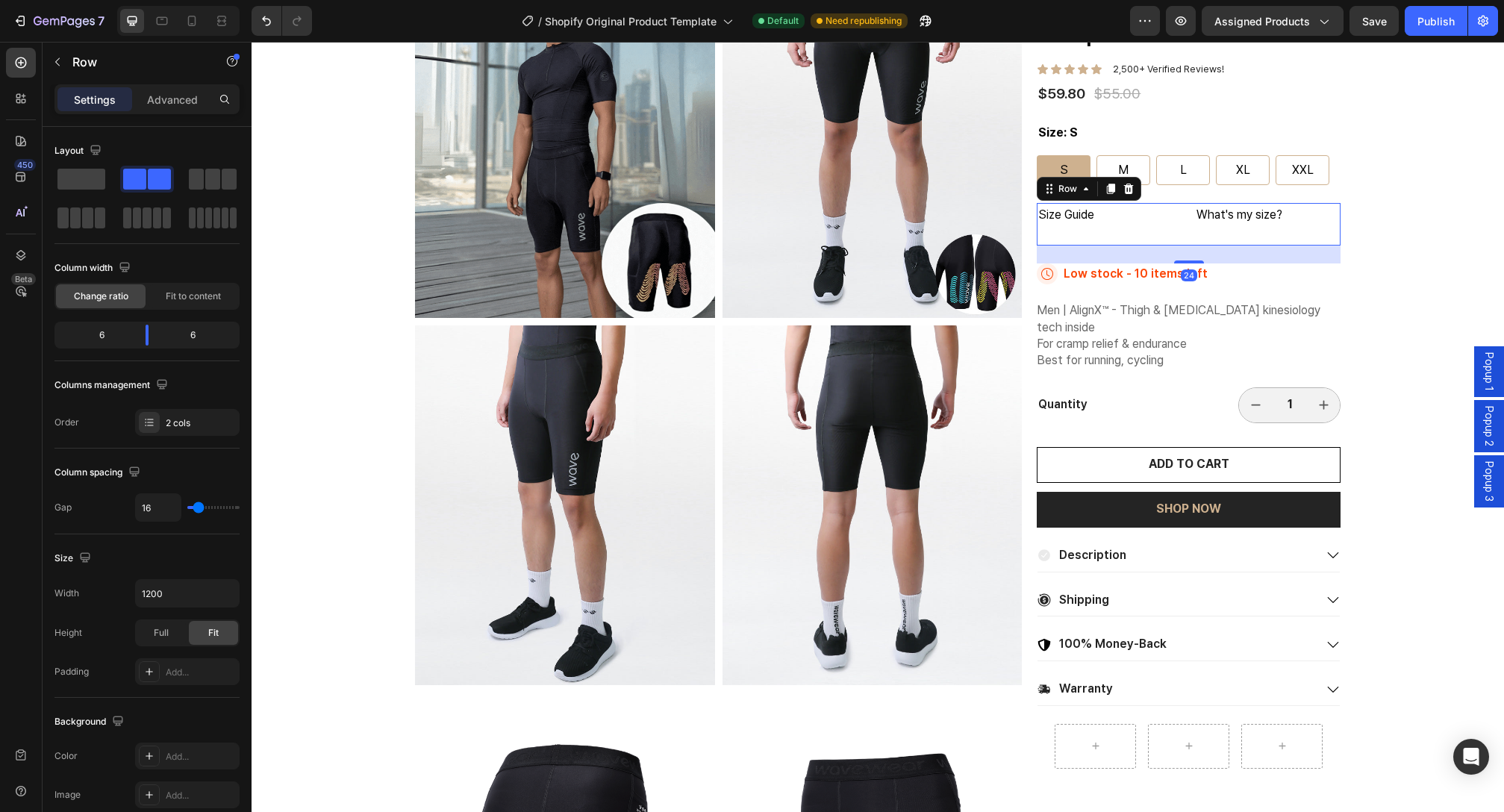
click at [1087, 233] on div "Size Guide Text Block" at bounding box center [1109, 224] width 146 height 43
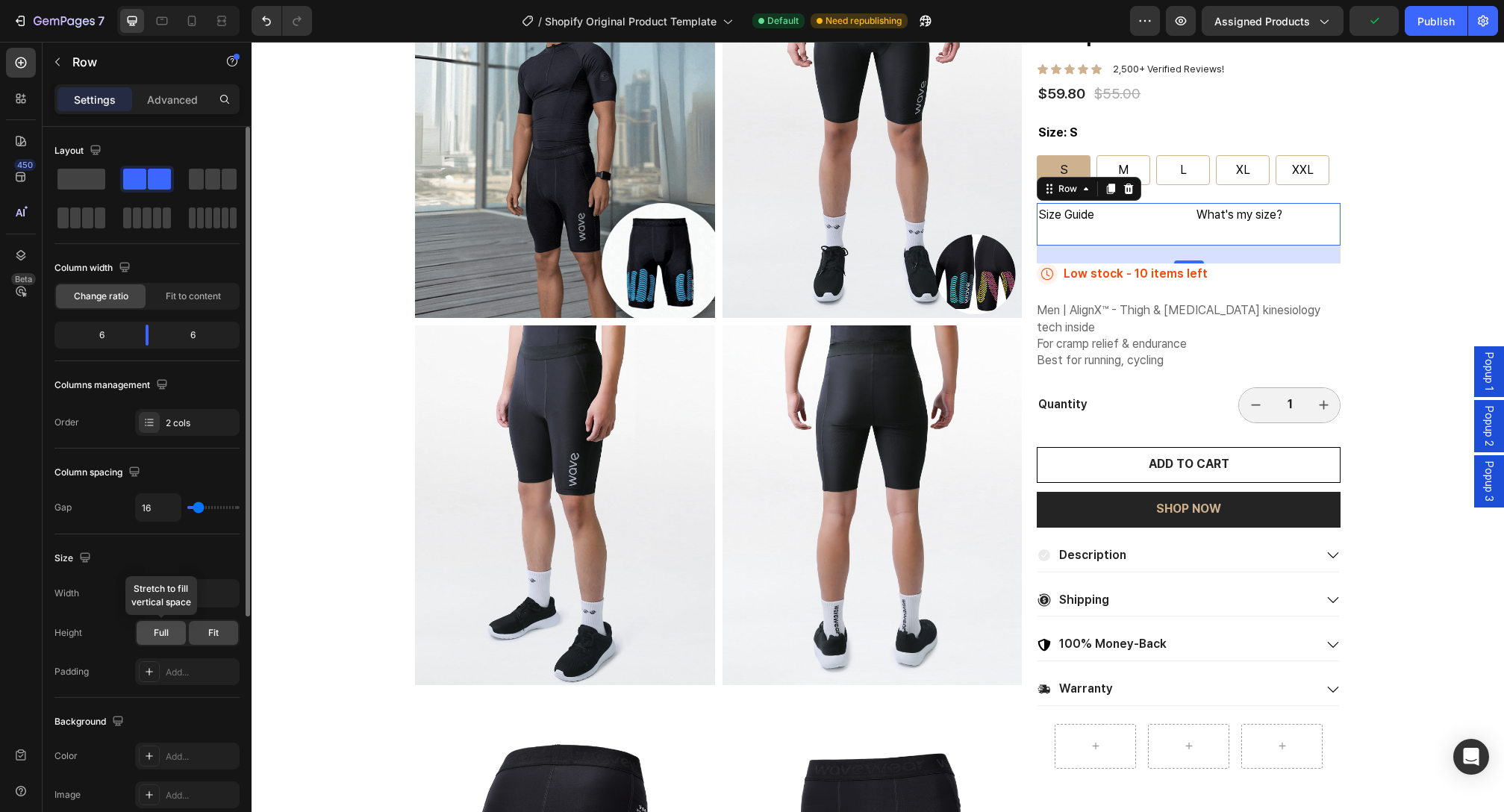
click at [168, 629] on span "Full" at bounding box center [162, 633] width 15 height 13
click at [203, 629] on div "Fit" at bounding box center [213, 632] width 49 height 24
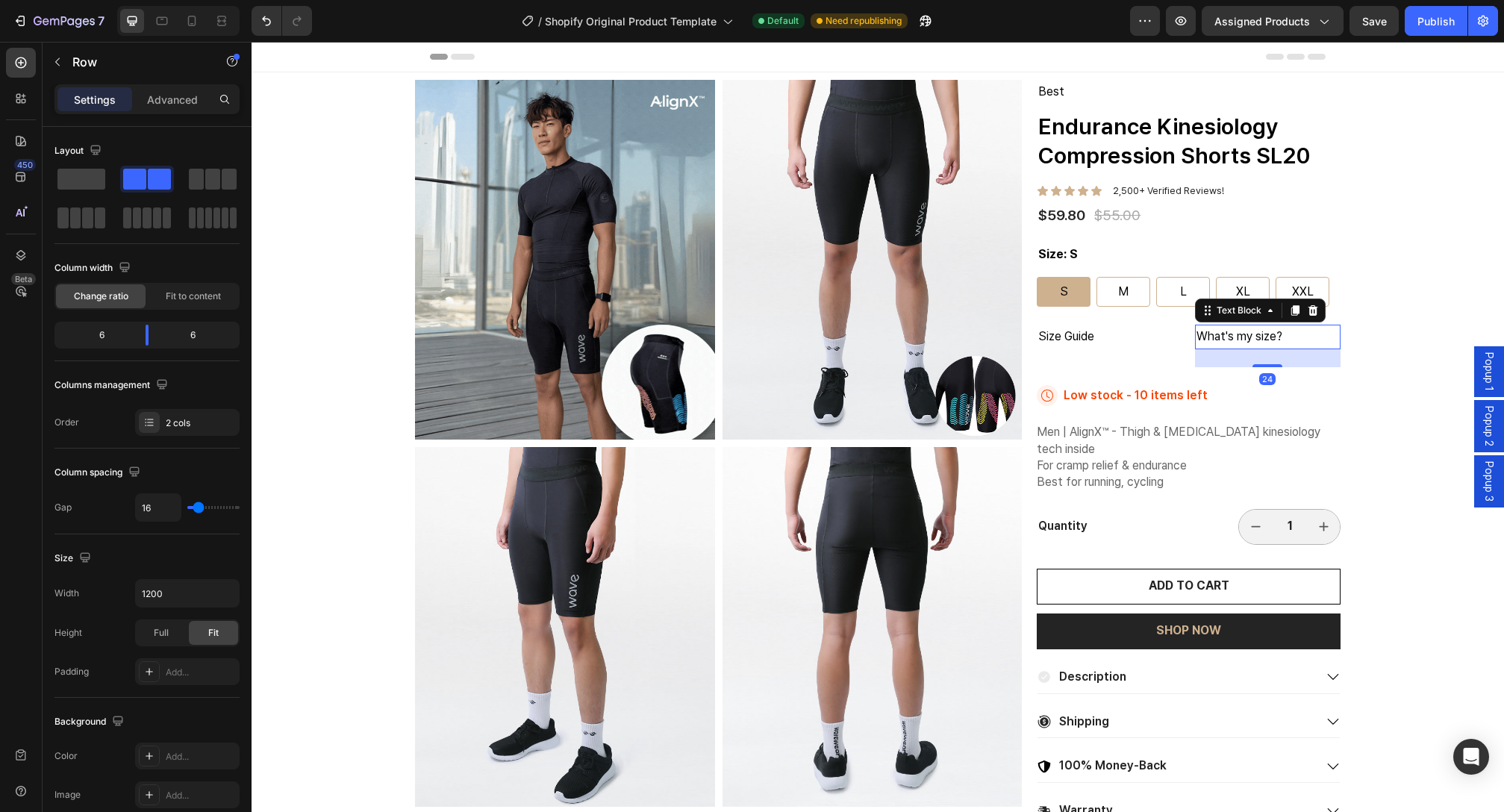
scroll to position [122, 0]
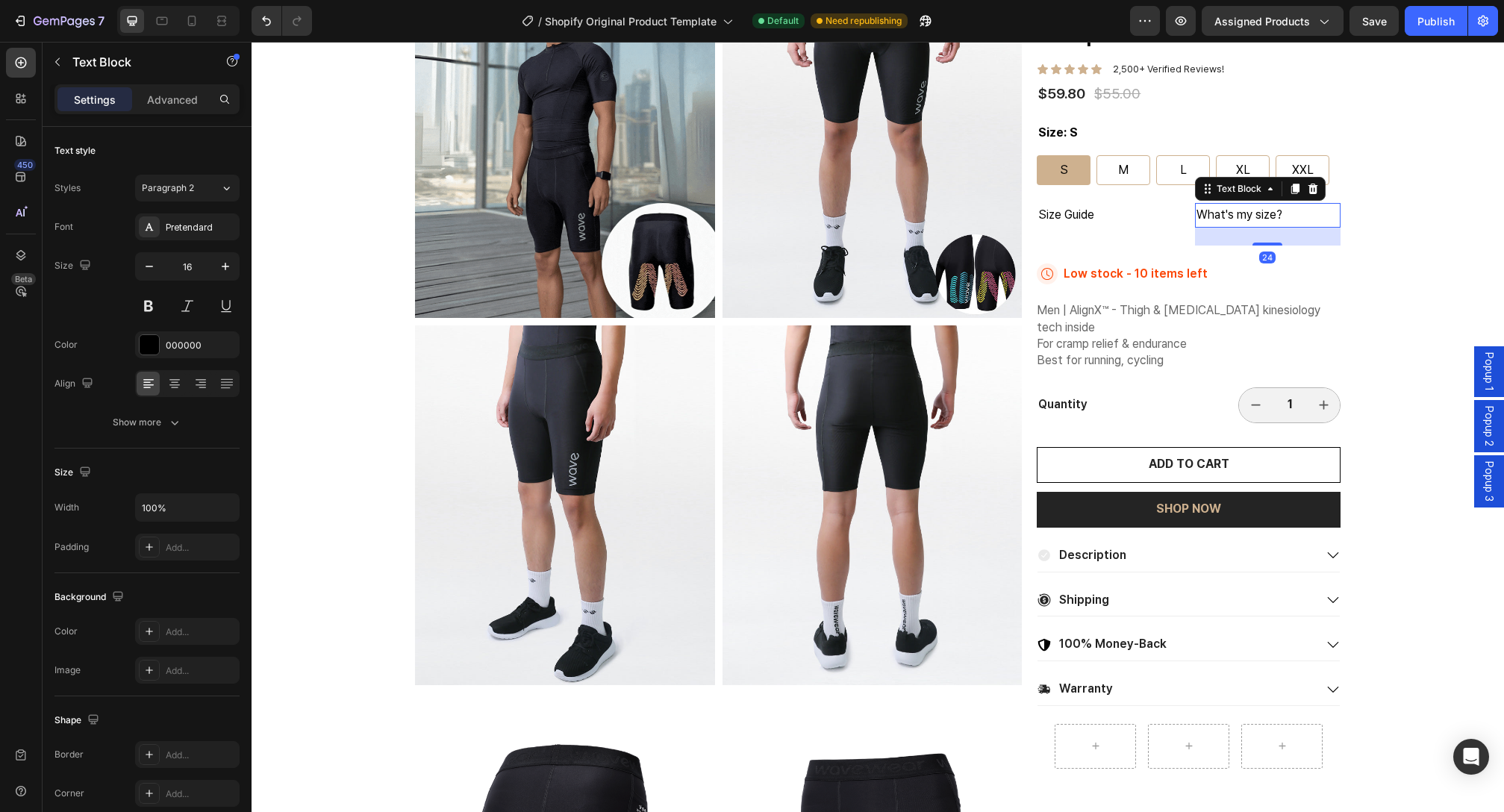
click at [1234, 224] on p "What's my size?" at bounding box center [1268, 215] width 143 height 22
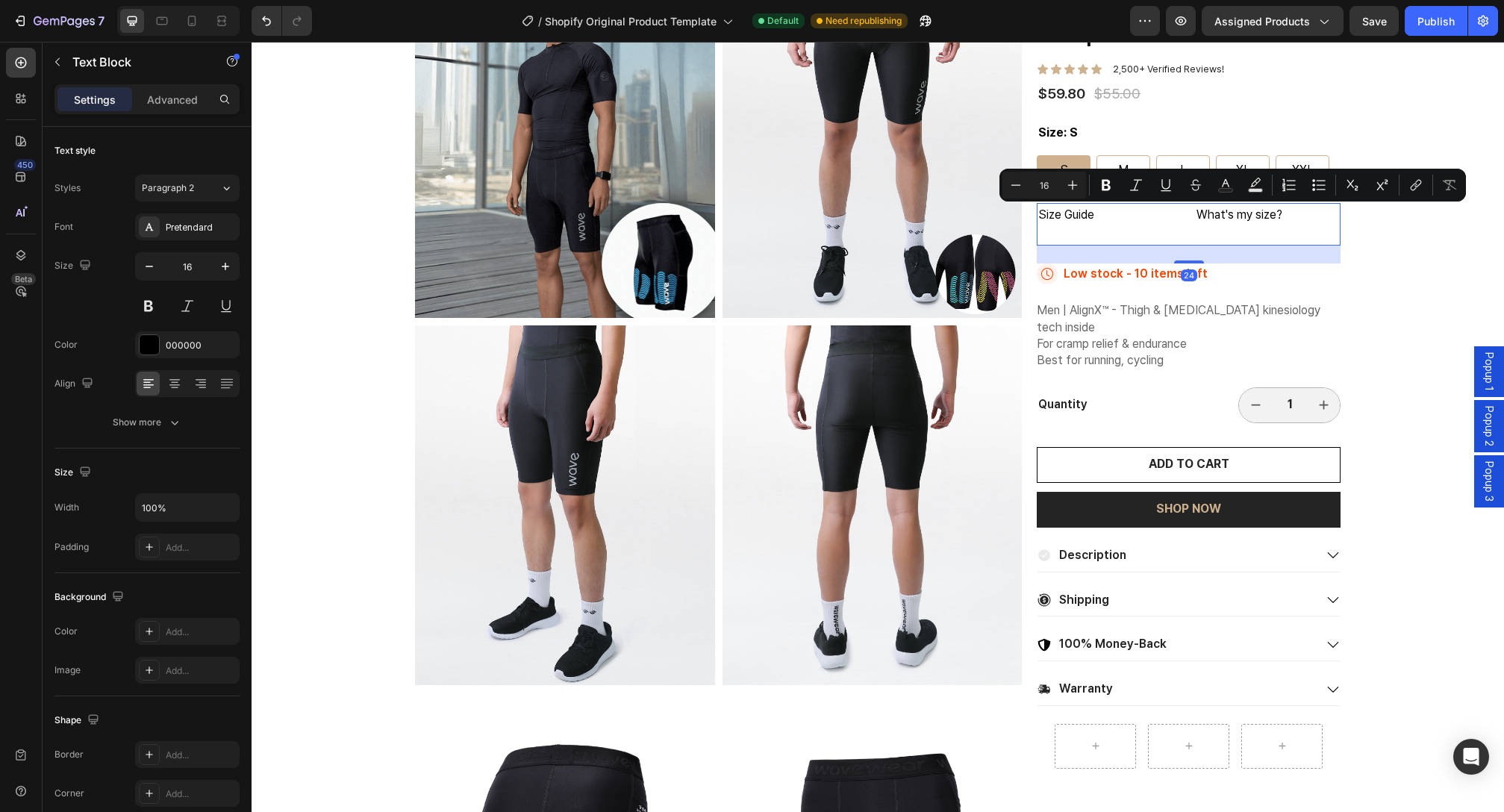
click at [1142, 235] on div "Size Guide Text Block" at bounding box center [1109, 224] width 146 height 43
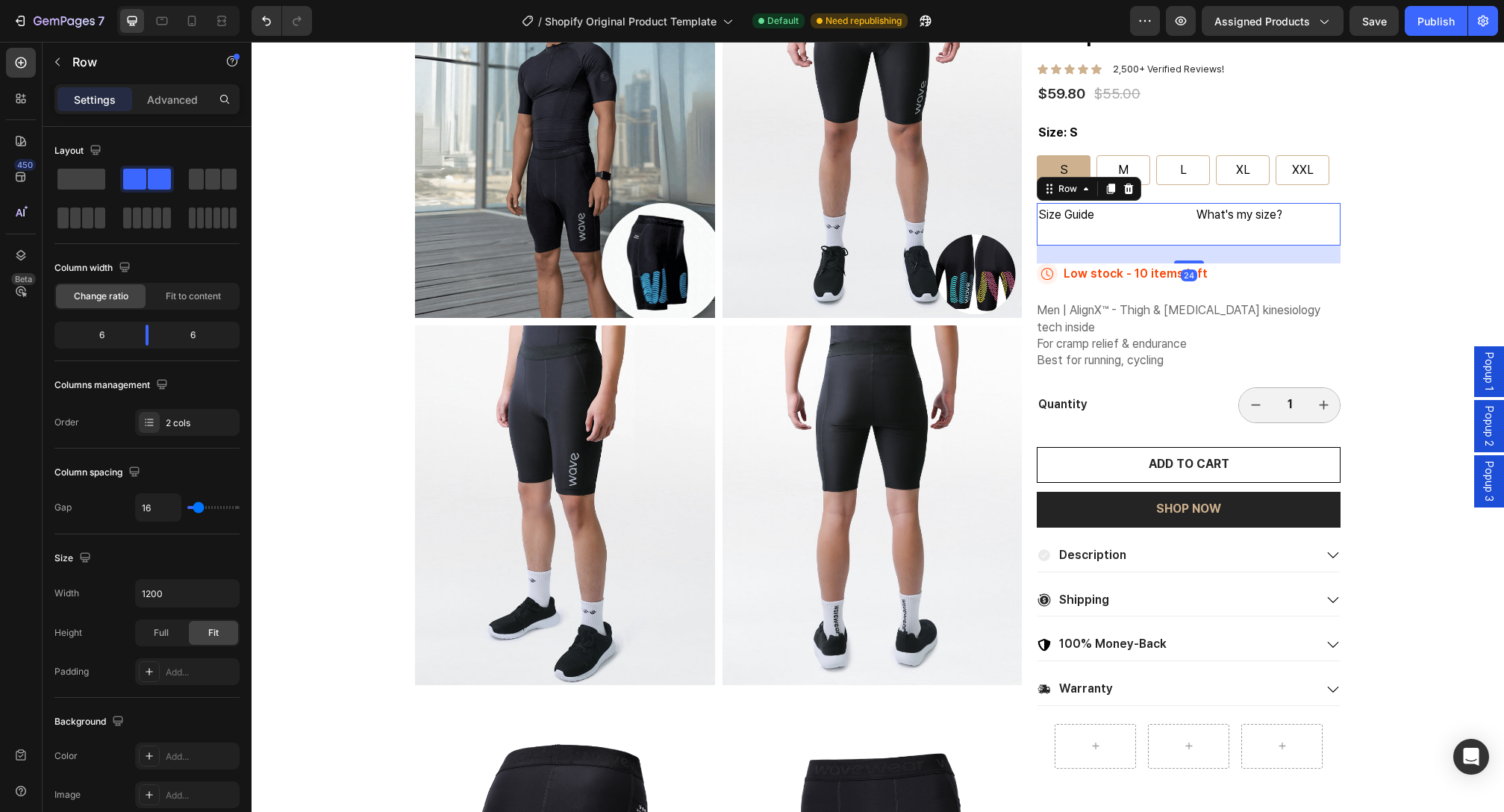
click at [1140, 235] on div "Size Guide Text Block" at bounding box center [1109, 224] width 146 height 43
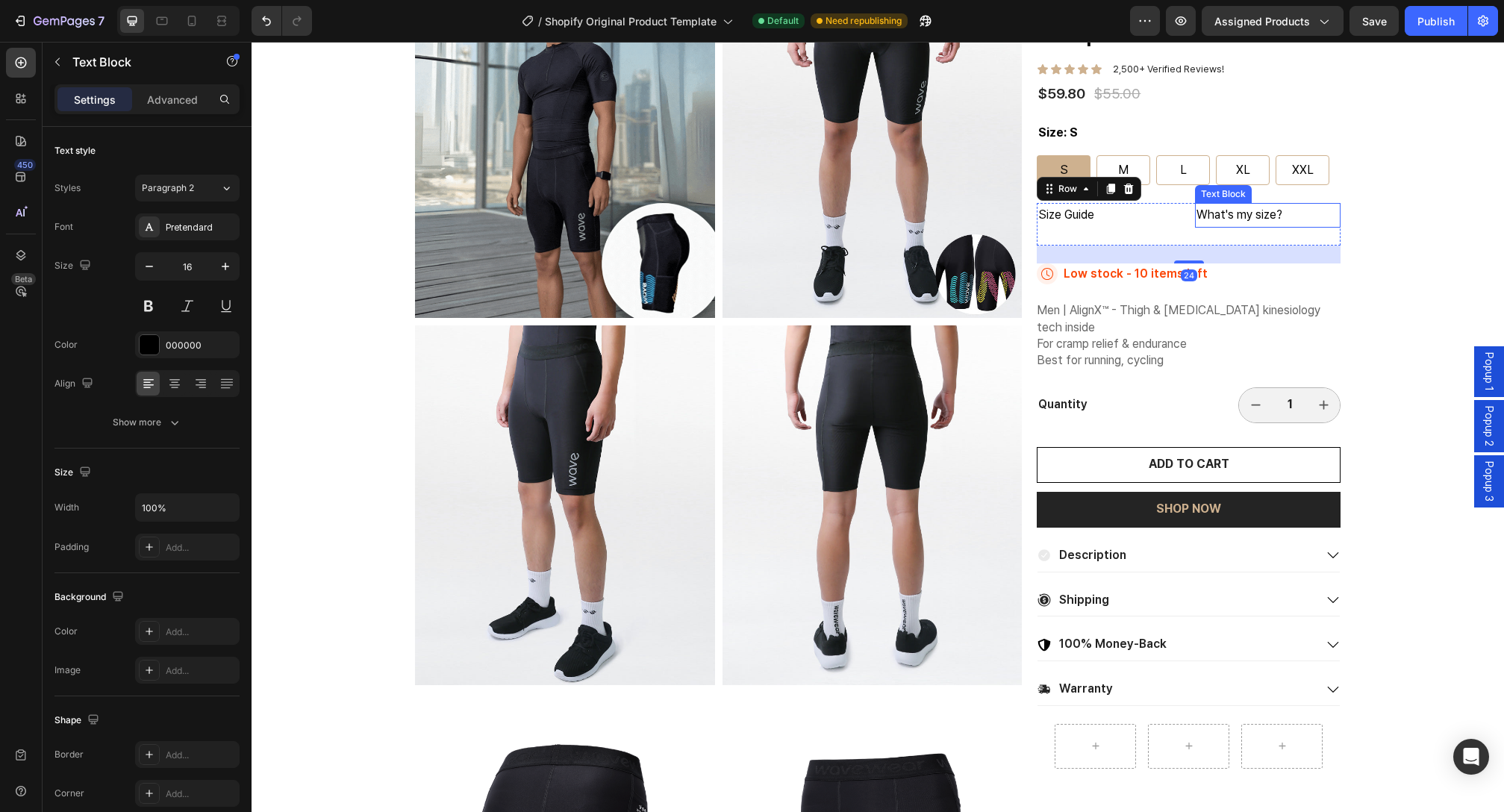
click at [1201, 219] on p "What's my size?" at bounding box center [1268, 215] width 143 height 22
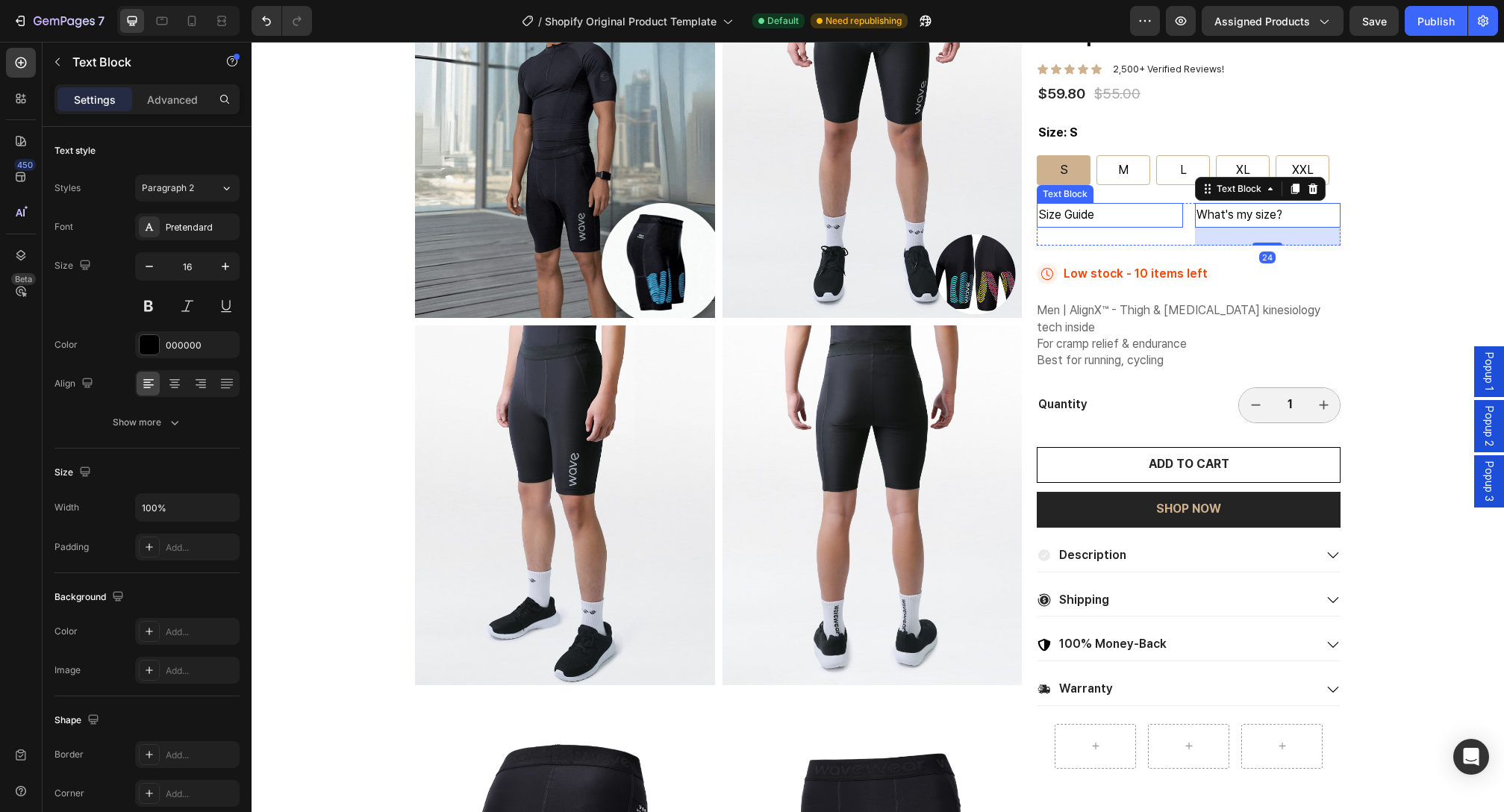
click at [1138, 227] on div "Size Guide" at bounding box center [1109, 215] width 146 height 25
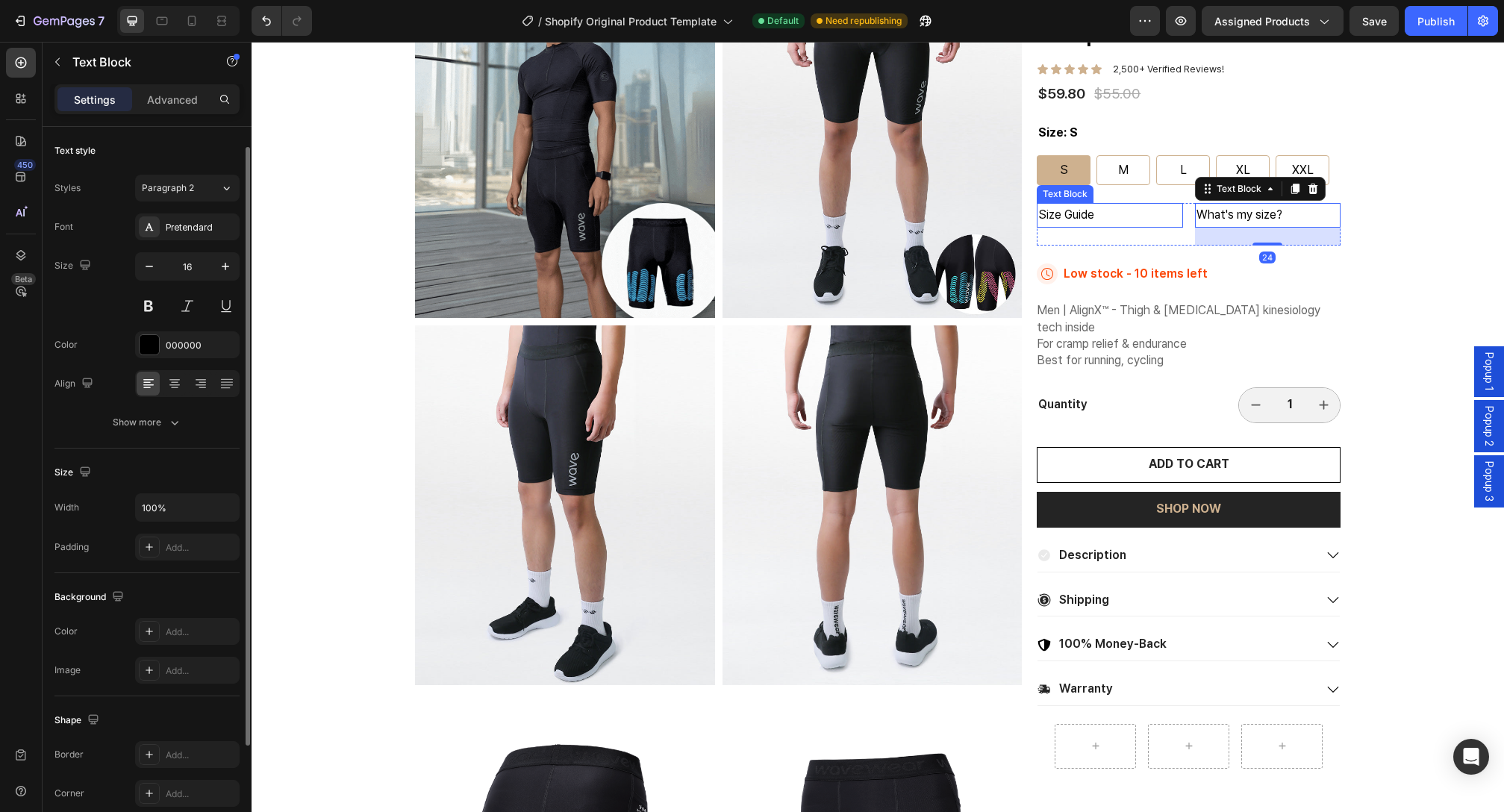
scroll to position [11, 0]
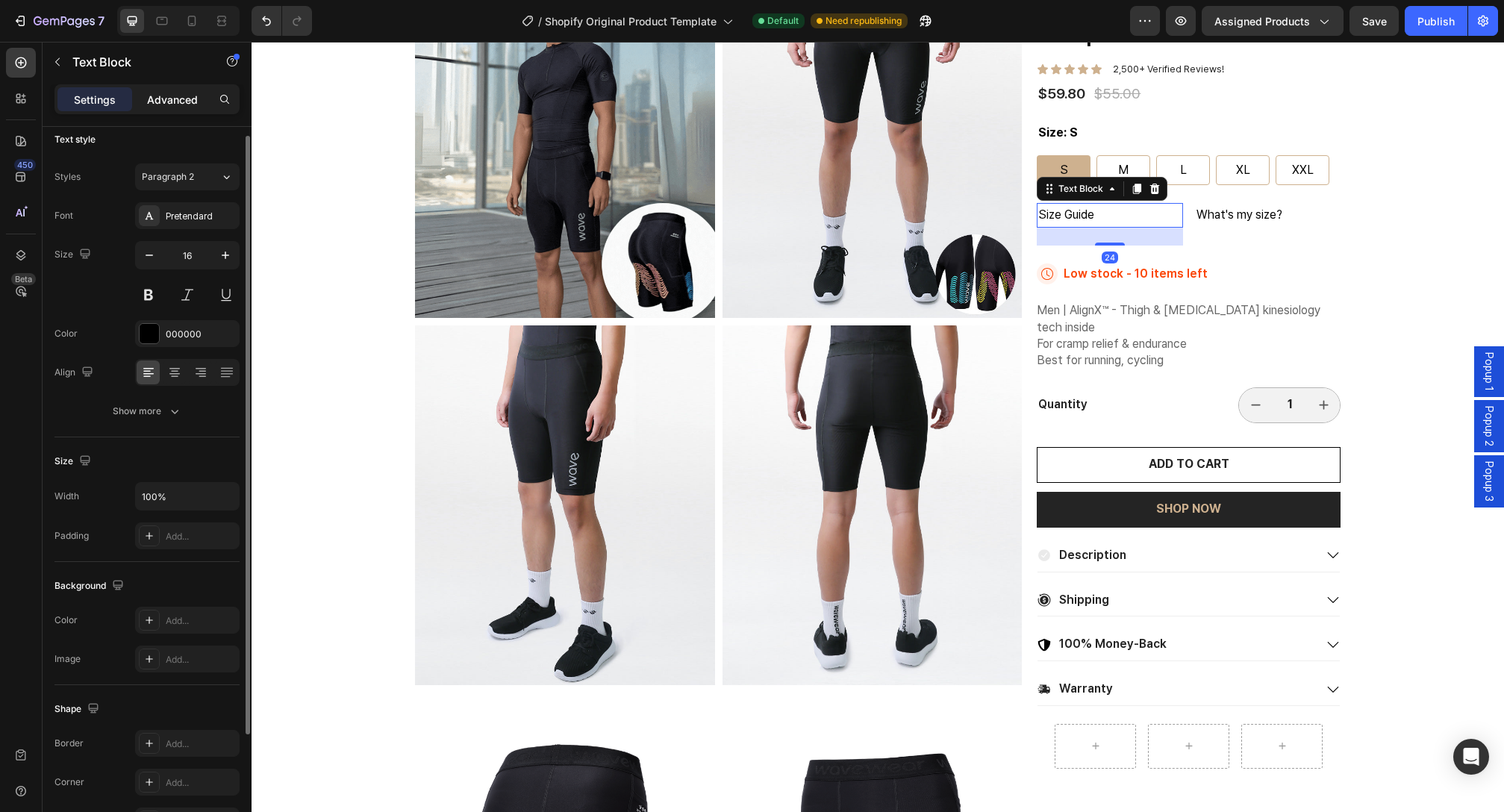
click at [178, 109] on div "Advanced" at bounding box center [172, 99] width 74 height 24
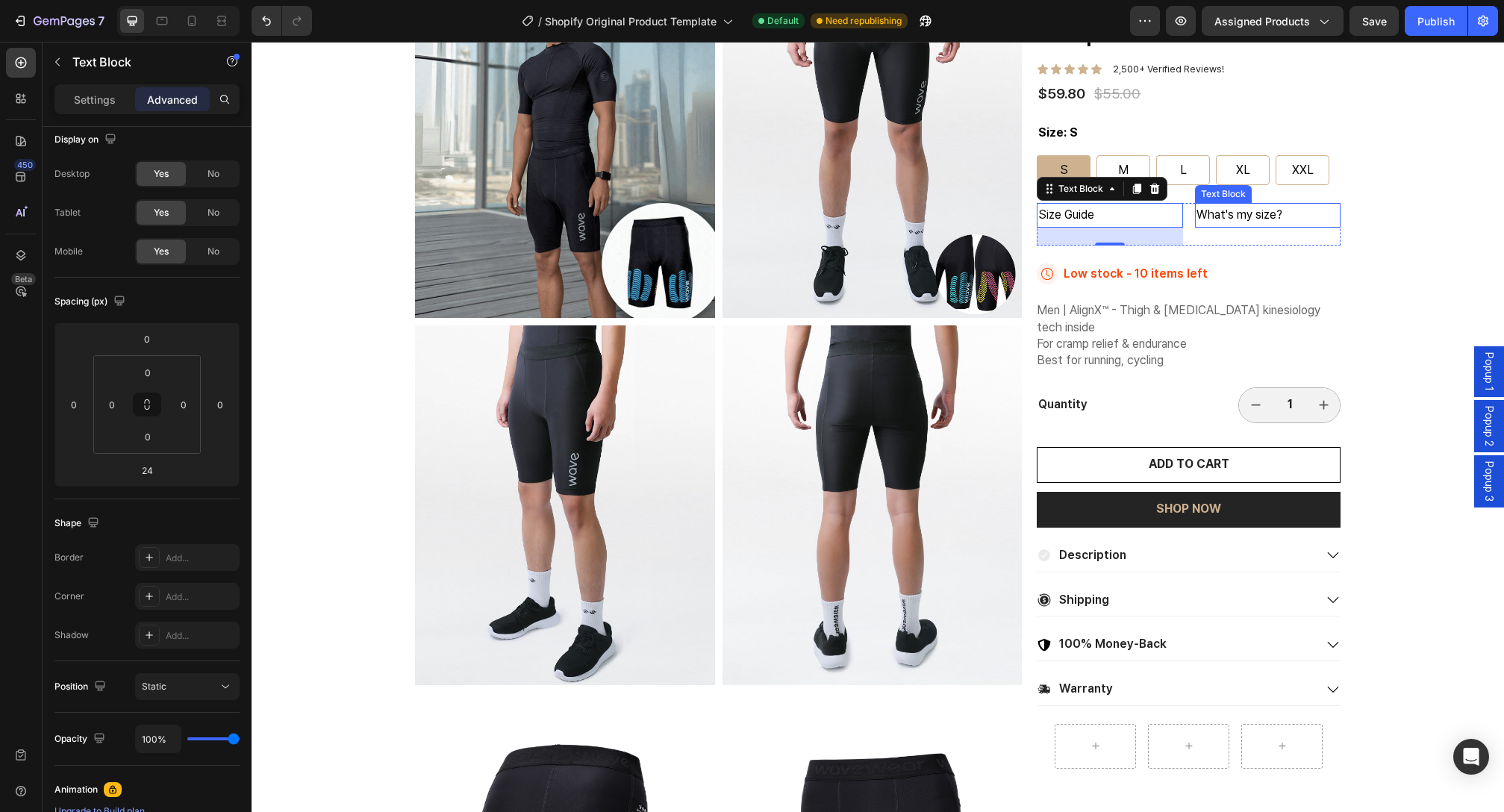
click at [1197, 216] on p "What's my size?" at bounding box center [1268, 215] width 143 height 22
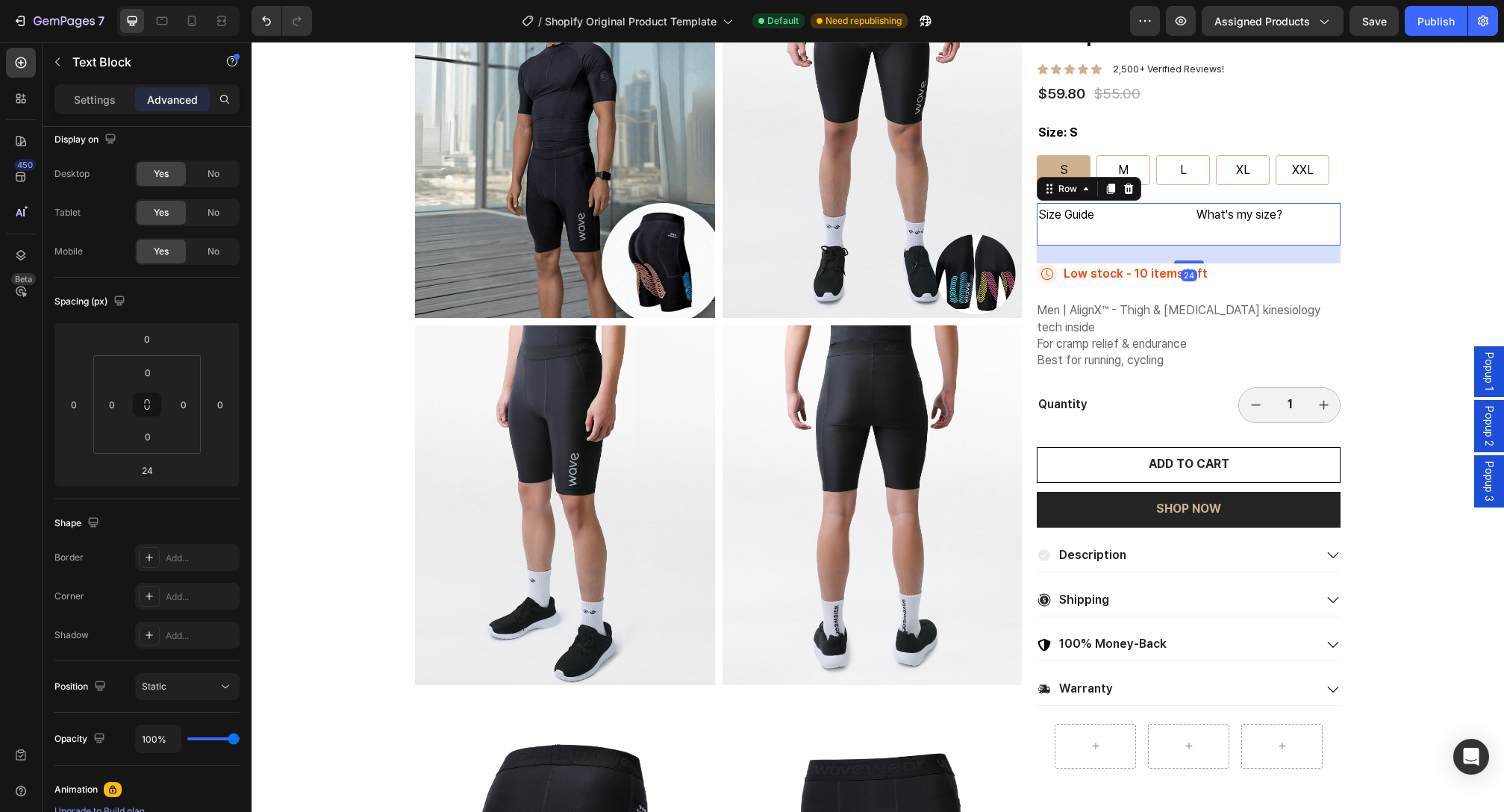
click at [1181, 237] on div "Size Guide Text Block What's my size? Text Block Row 24" at bounding box center [1188, 224] width 304 height 43
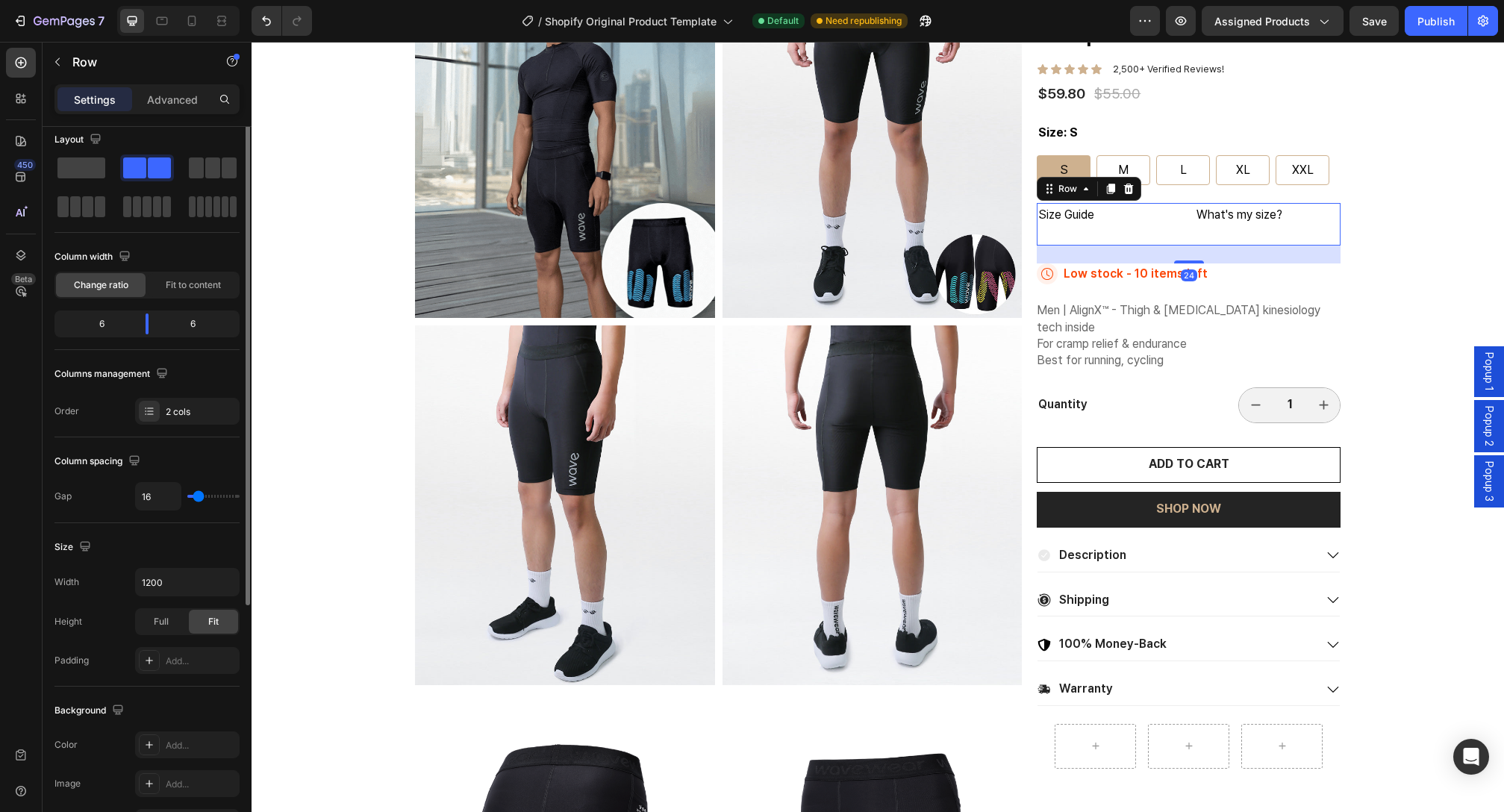
scroll to position [0, 0]
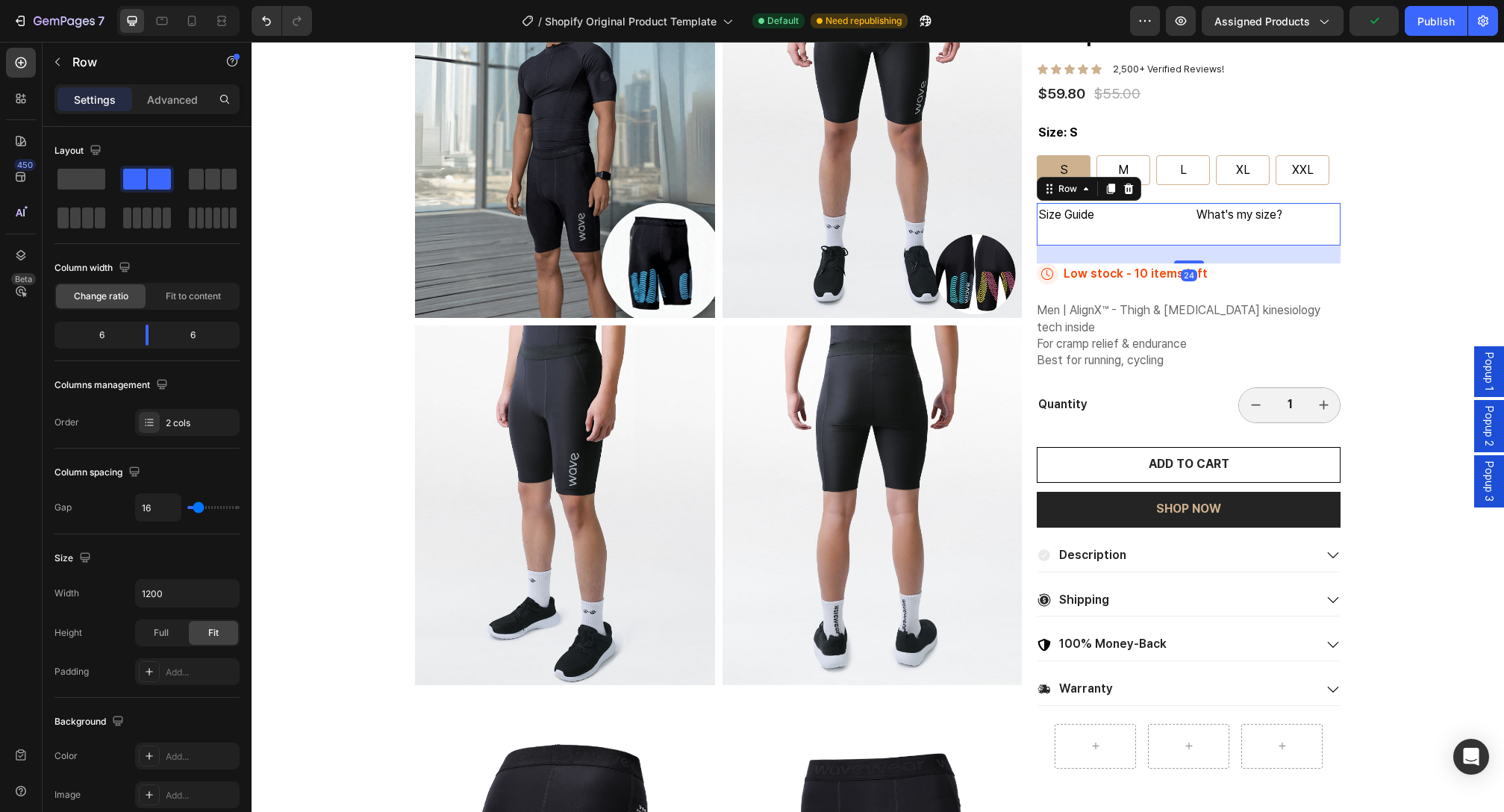
click at [1184, 229] on div "Size Guide Text Block What's my size? Text Block Row 24" at bounding box center [1188, 224] width 304 height 43
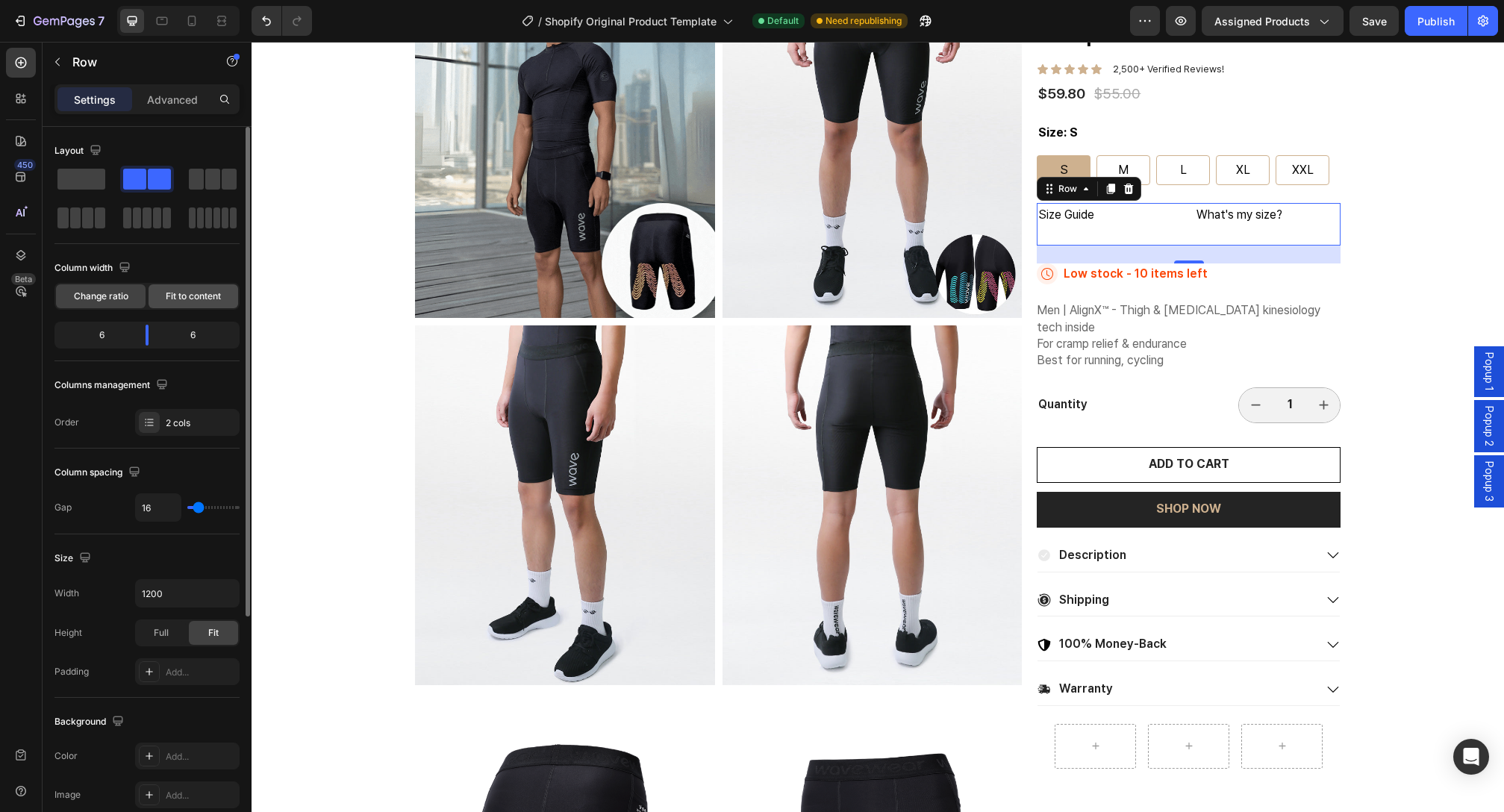
click at [202, 303] on span "Fit to content" at bounding box center [193, 296] width 55 height 13
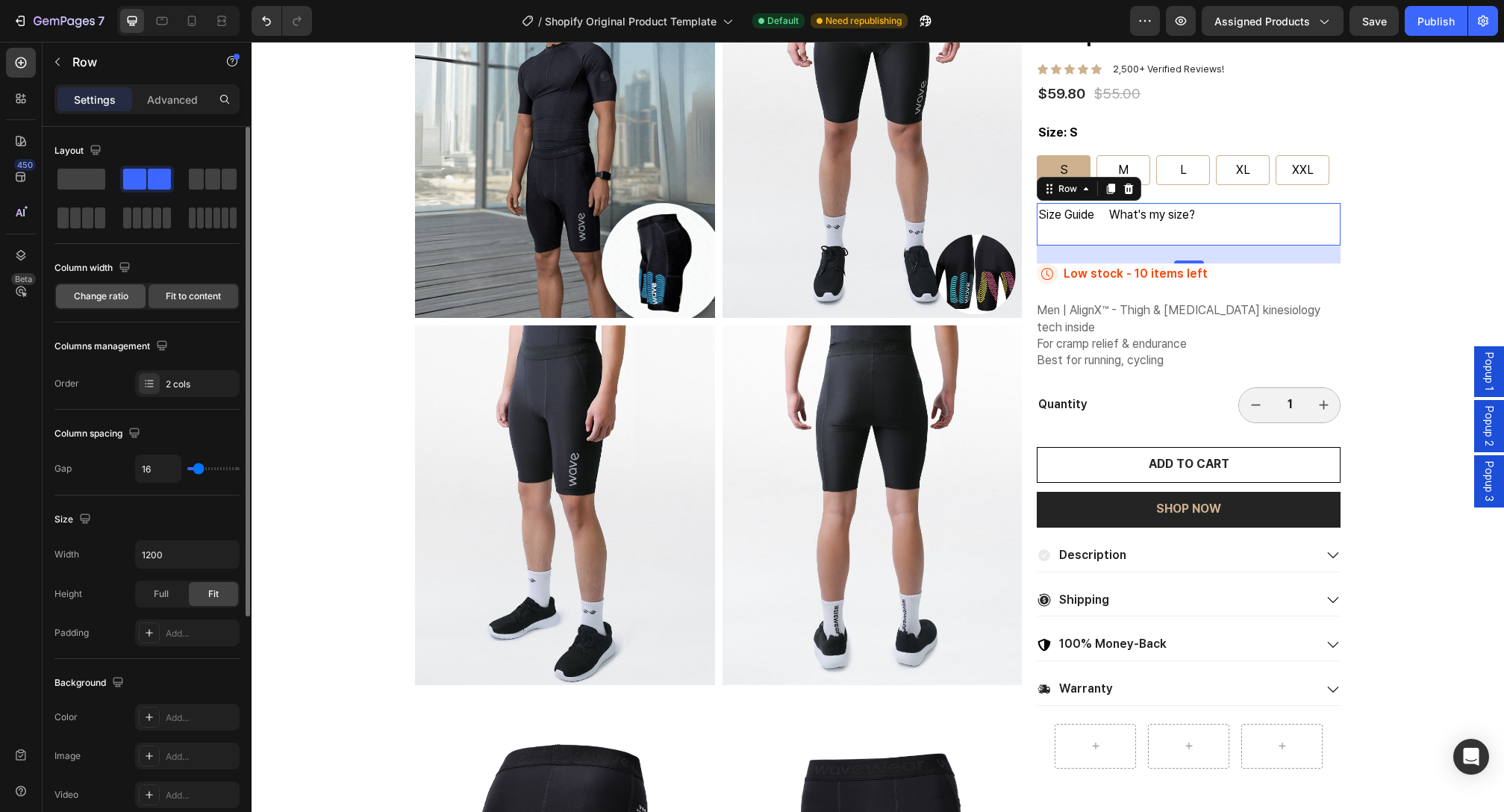
click at [123, 303] on span "Change ratio" at bounding box center [101, 296] width 54 height 13
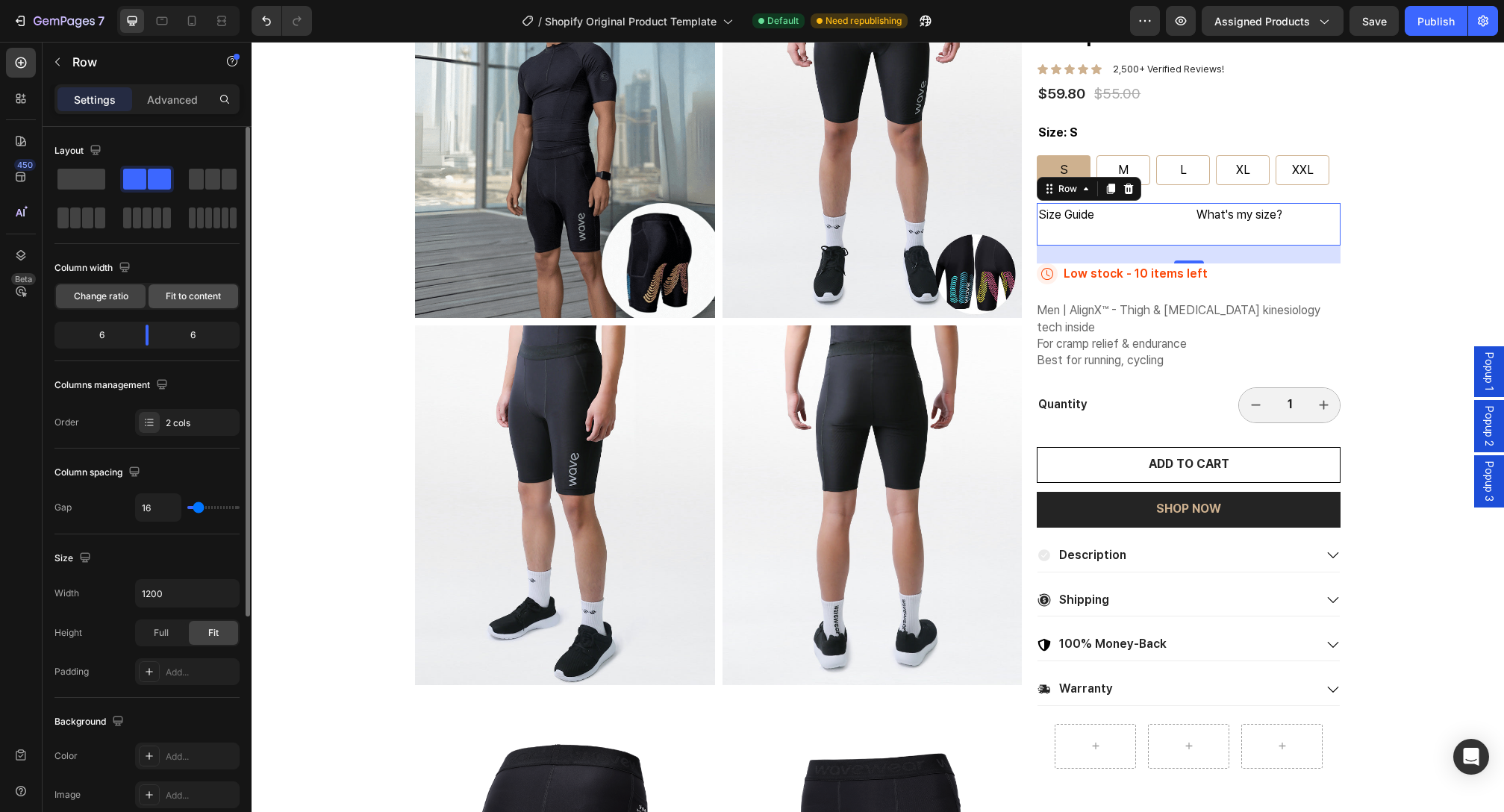
click at [189, 304] on div "Fit to content" at bounding box center [193, 296] width 89 height 24
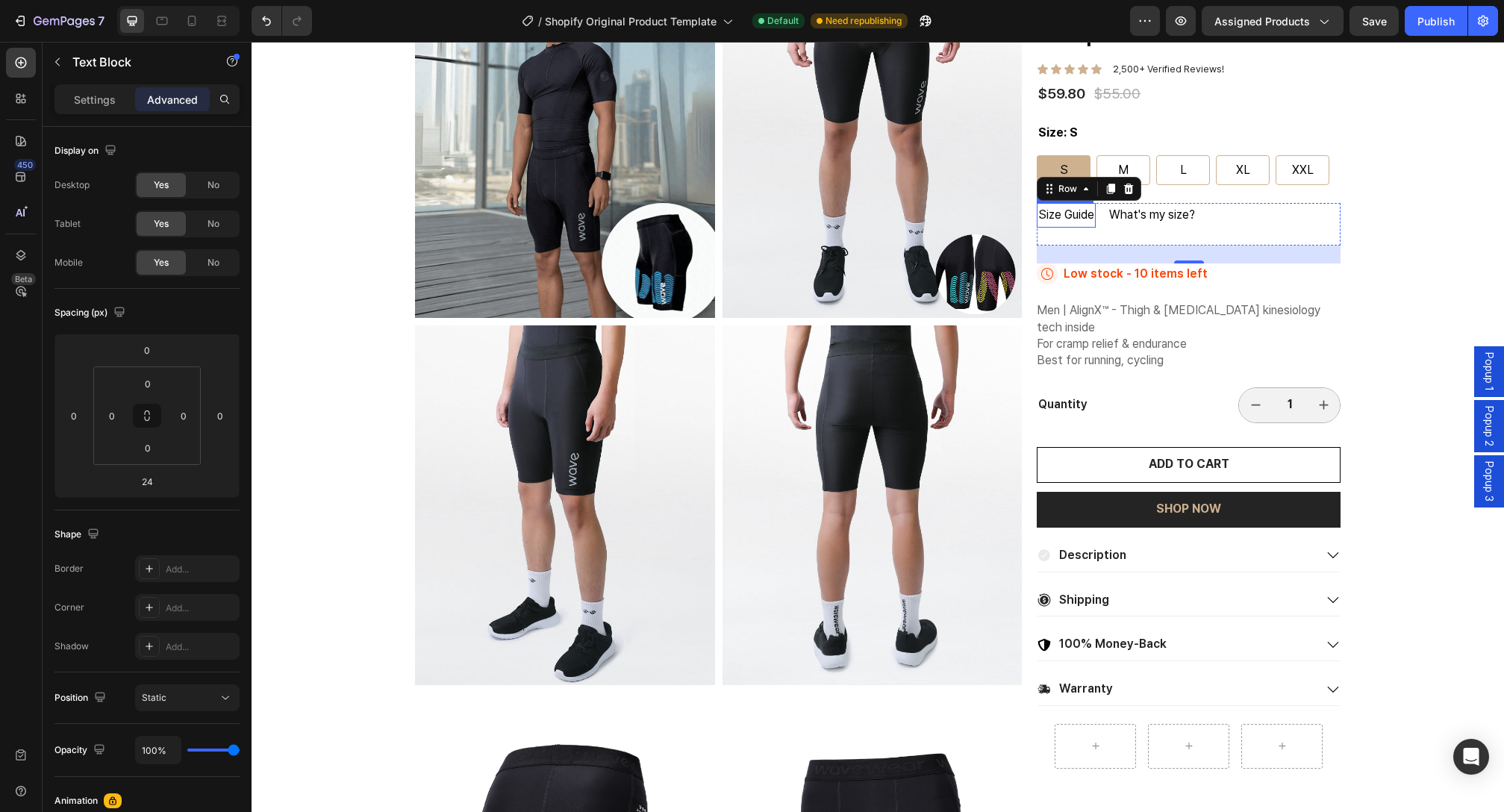
click at [1077, 216] on p "Size Guide" at bounding box center [1066, 215] width 56 height 22
click at [1091, 216] on div "Size Guide Text Block What's my size? Text Block Row 0" at bounding box center [1188, 224] width 304 height 43
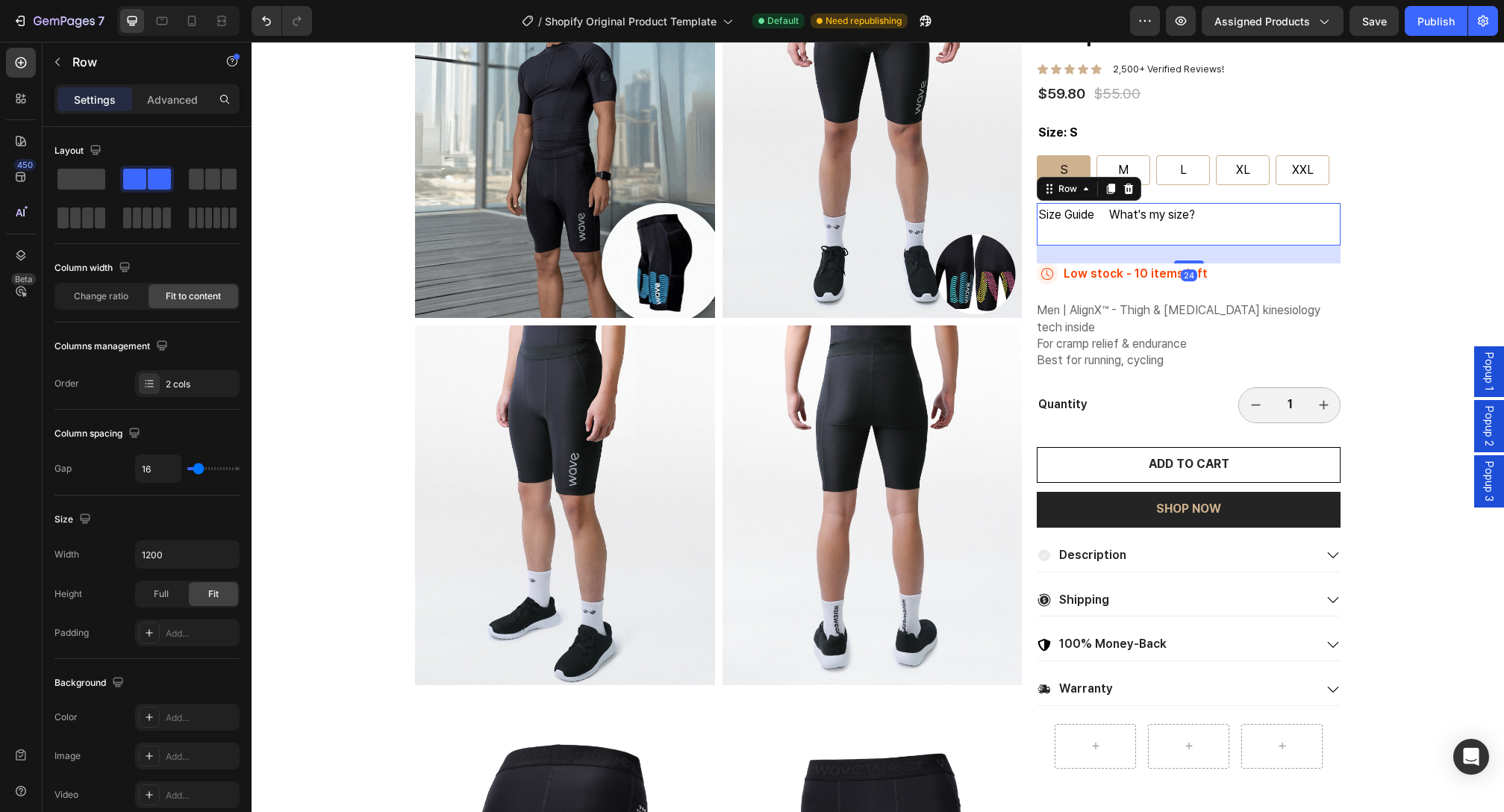
click at [1114, 230] on div "What's my size? Text Block" at bounding box center [1152, 224] width 89 height 43
click at [1170, 244] on div "What's my size? Text Block" at bounding box center [1152, 224] width 89 height 43
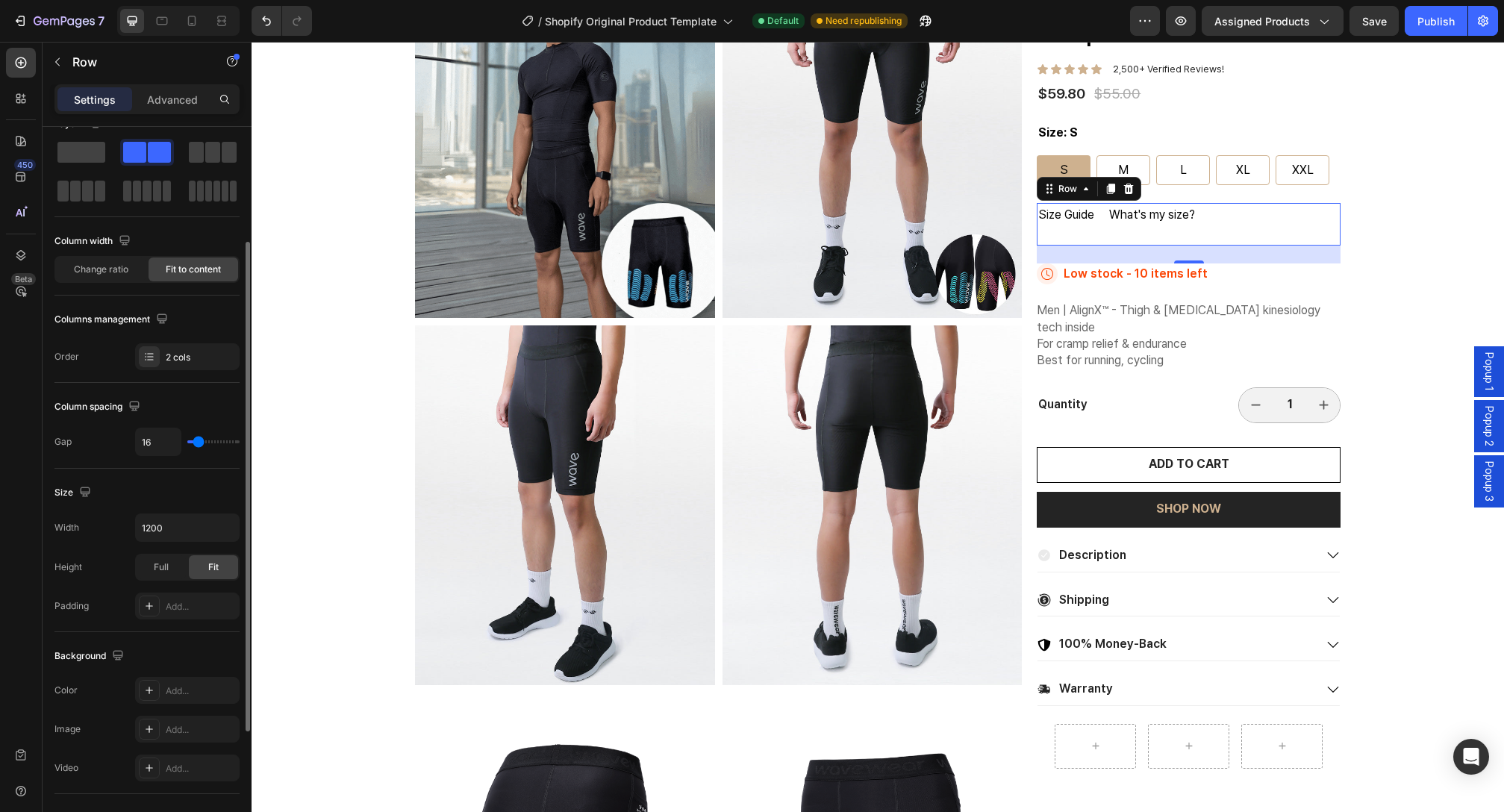
scroll to position [85, 0]
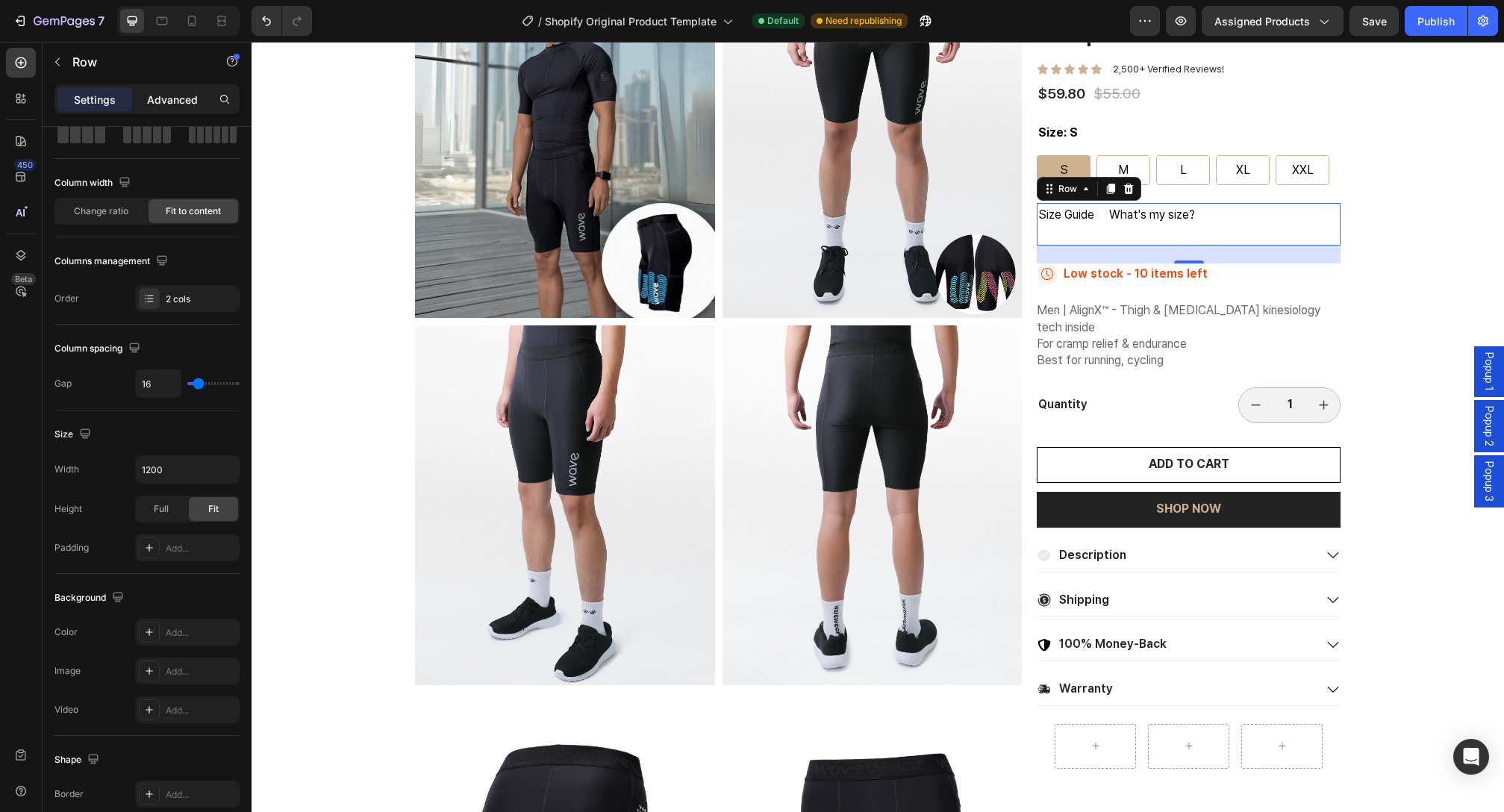
click at [149, 104] on p "Advanced" at bounding box center [171, 99] width 50 height 15
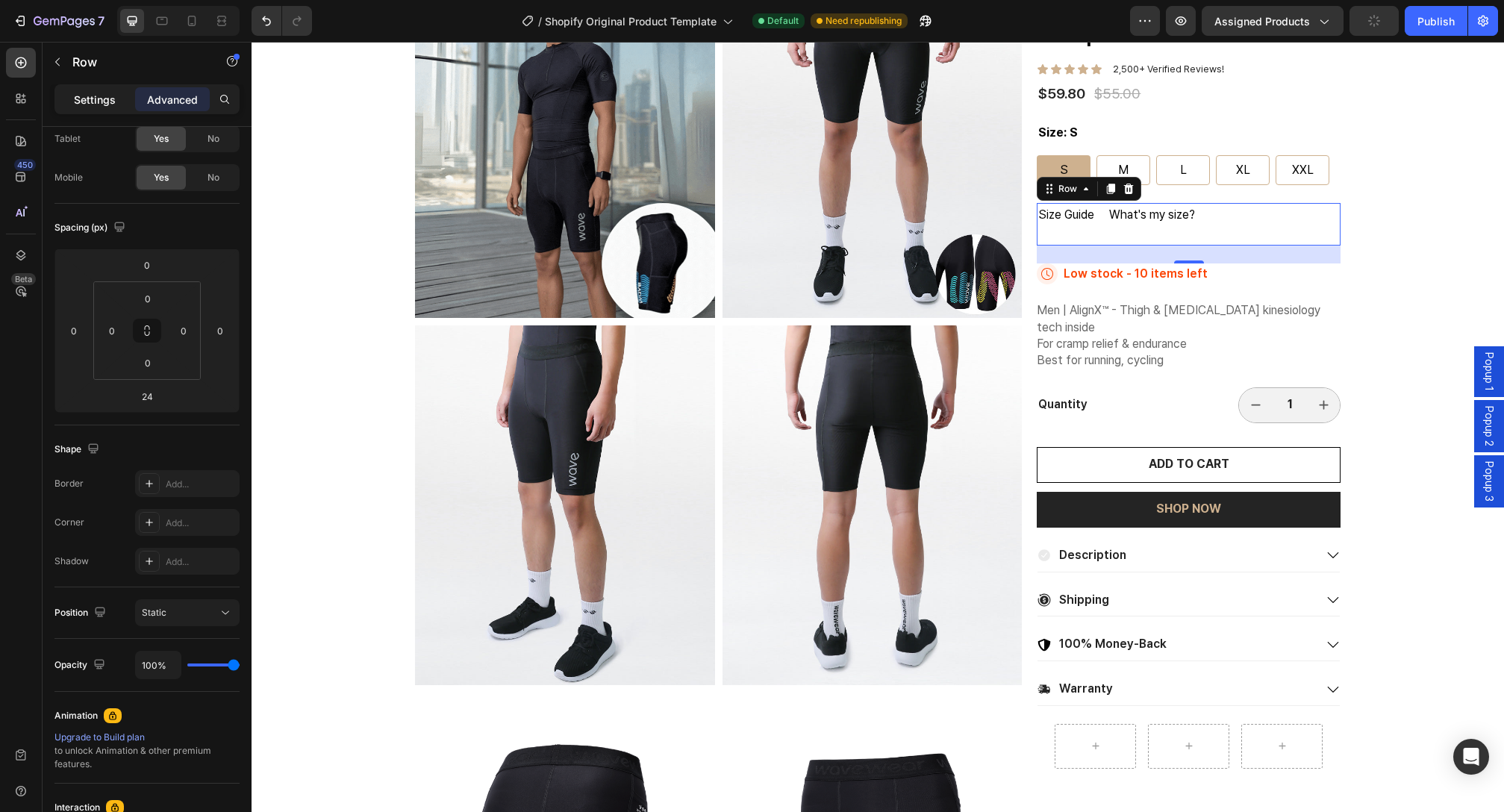
click at [119, 102] on div "Settings" at bounding box center [94, 99] width 74 height 24
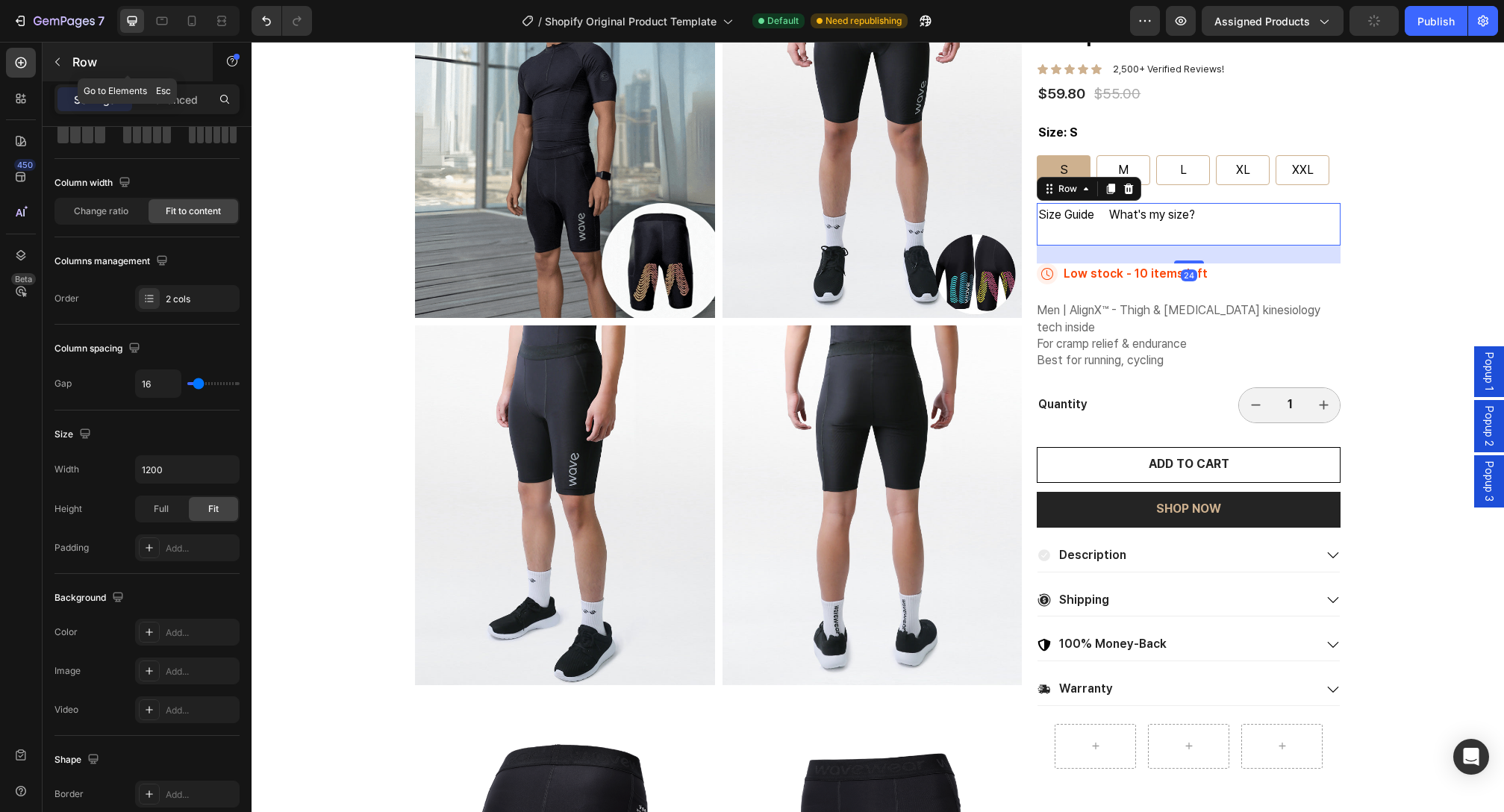
click at [65, 65] on button "button" at bounding box center [57, 62] width 24 height 24
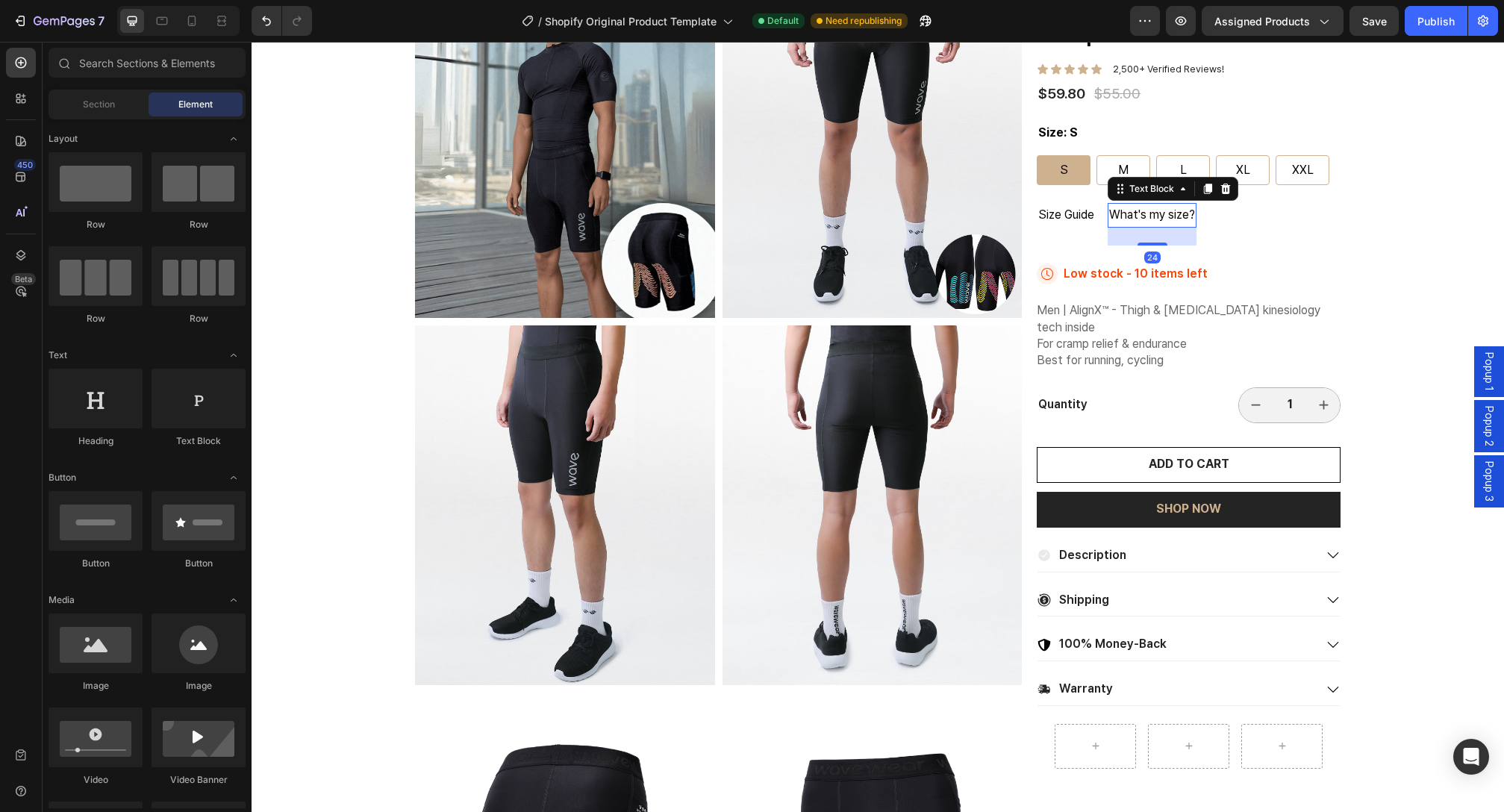
click at [1140, 227] on div "What's my size?" at bounding box center [1152, 215] width 89 height 25
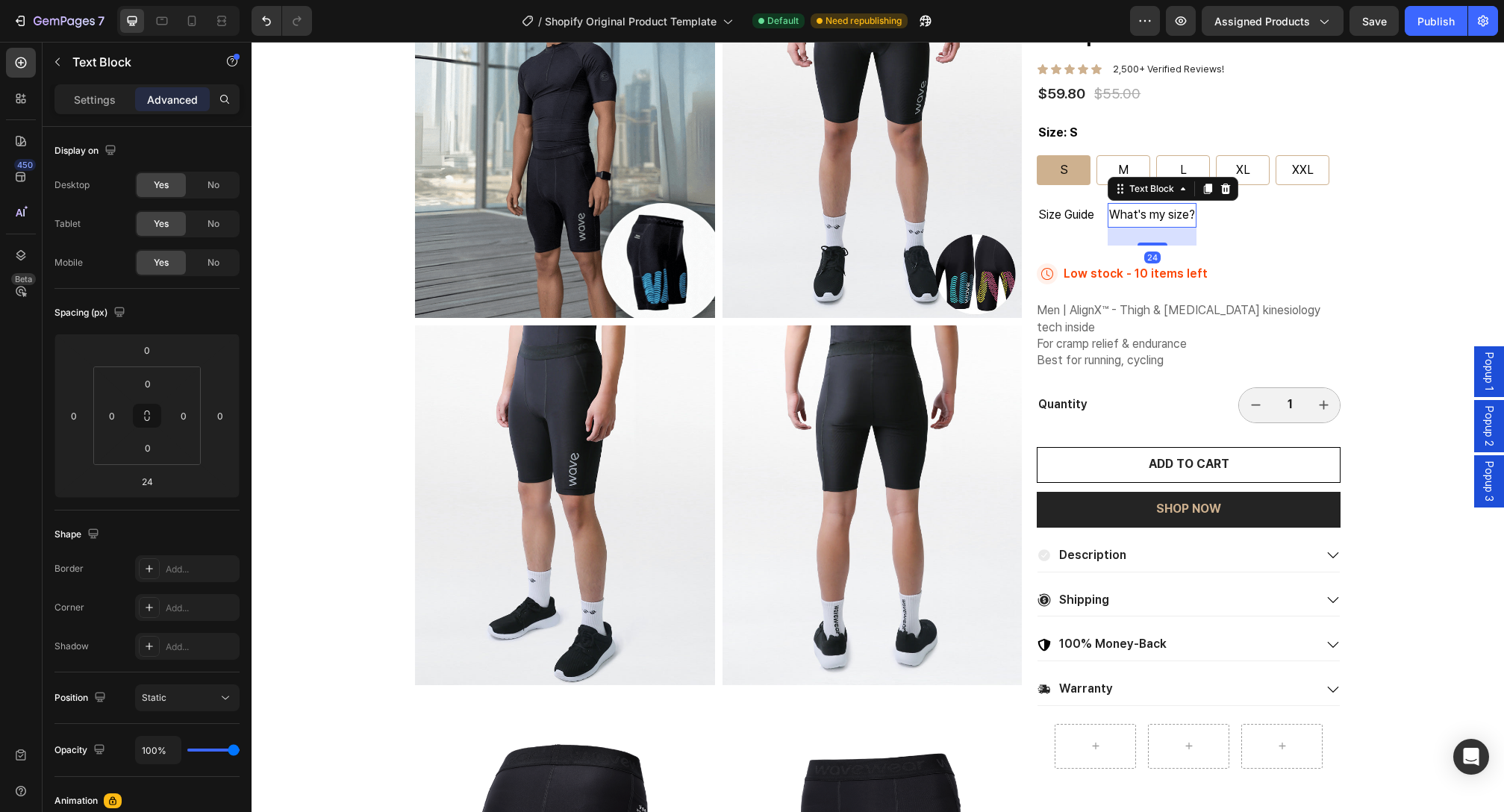
click at [1133, 237] on div "24" at bounding box center [1152, 236] width 89 height 18
click at [1125, 242] on div "24" at bounding box center [1152, 236] width 89 height 18
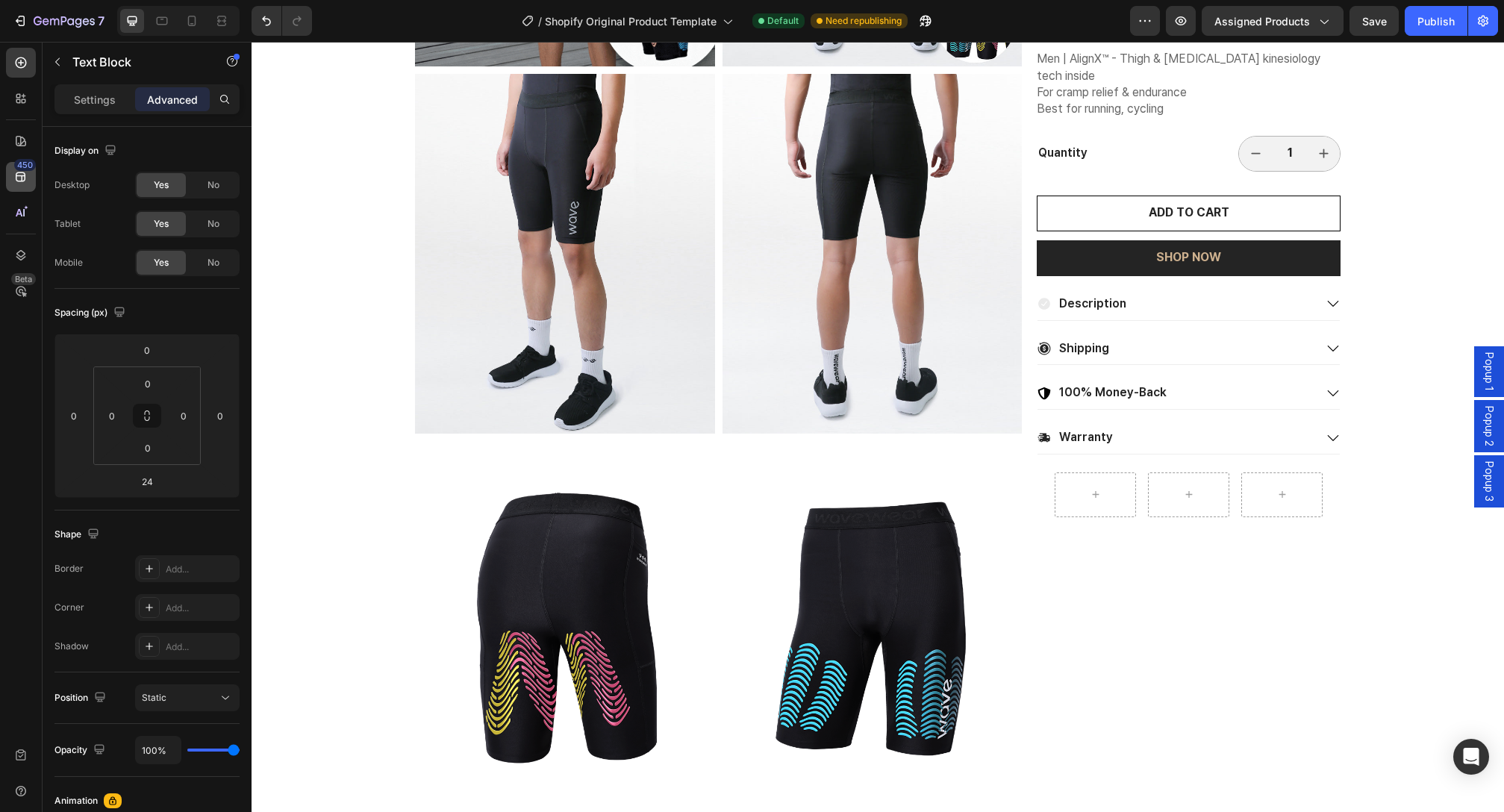
scroll to position [310, 0]
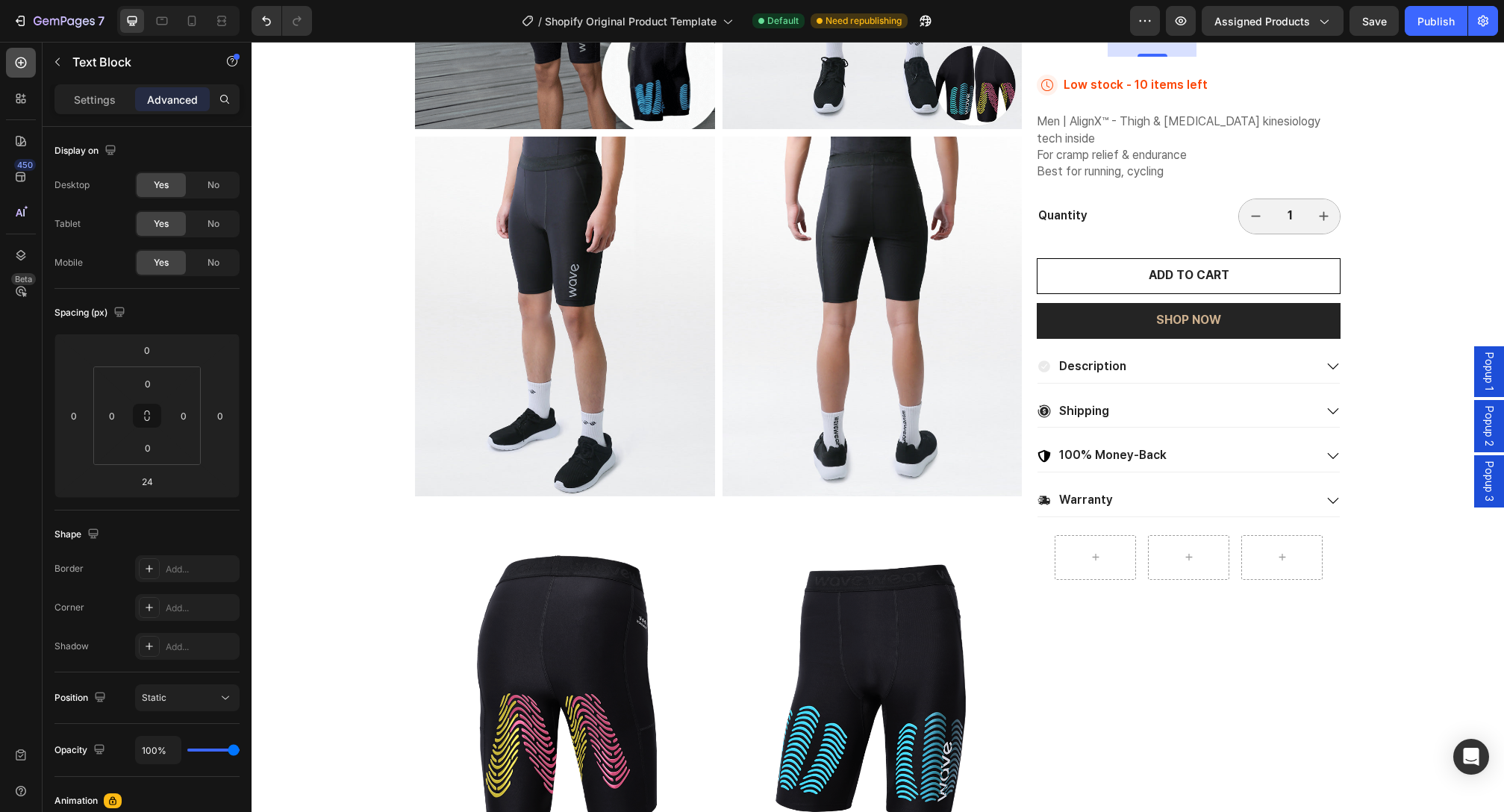
click at [15, 68] on icon at bounding box center [21, 63] width 15 height 15
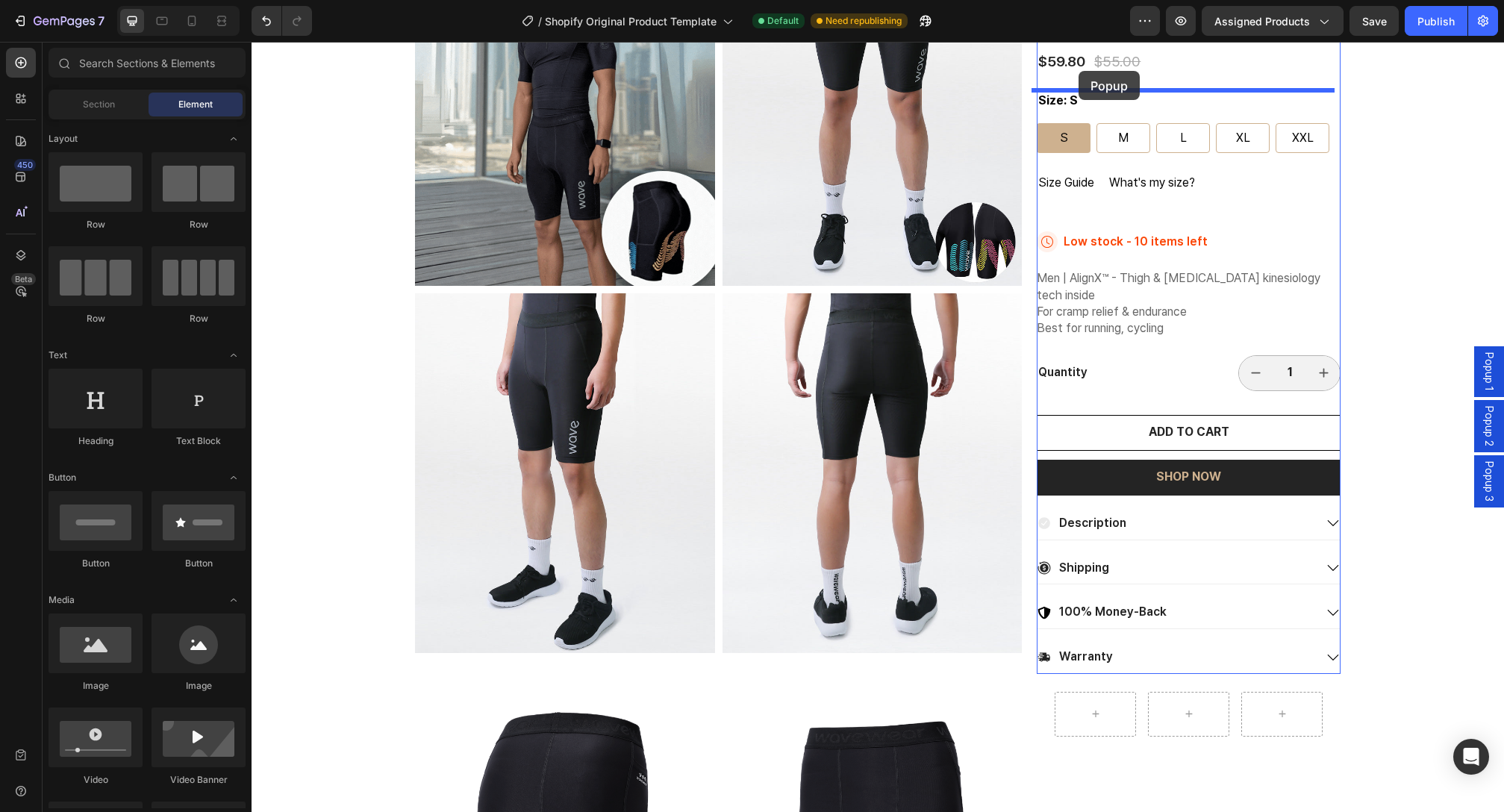
scroll to position [135, 0]
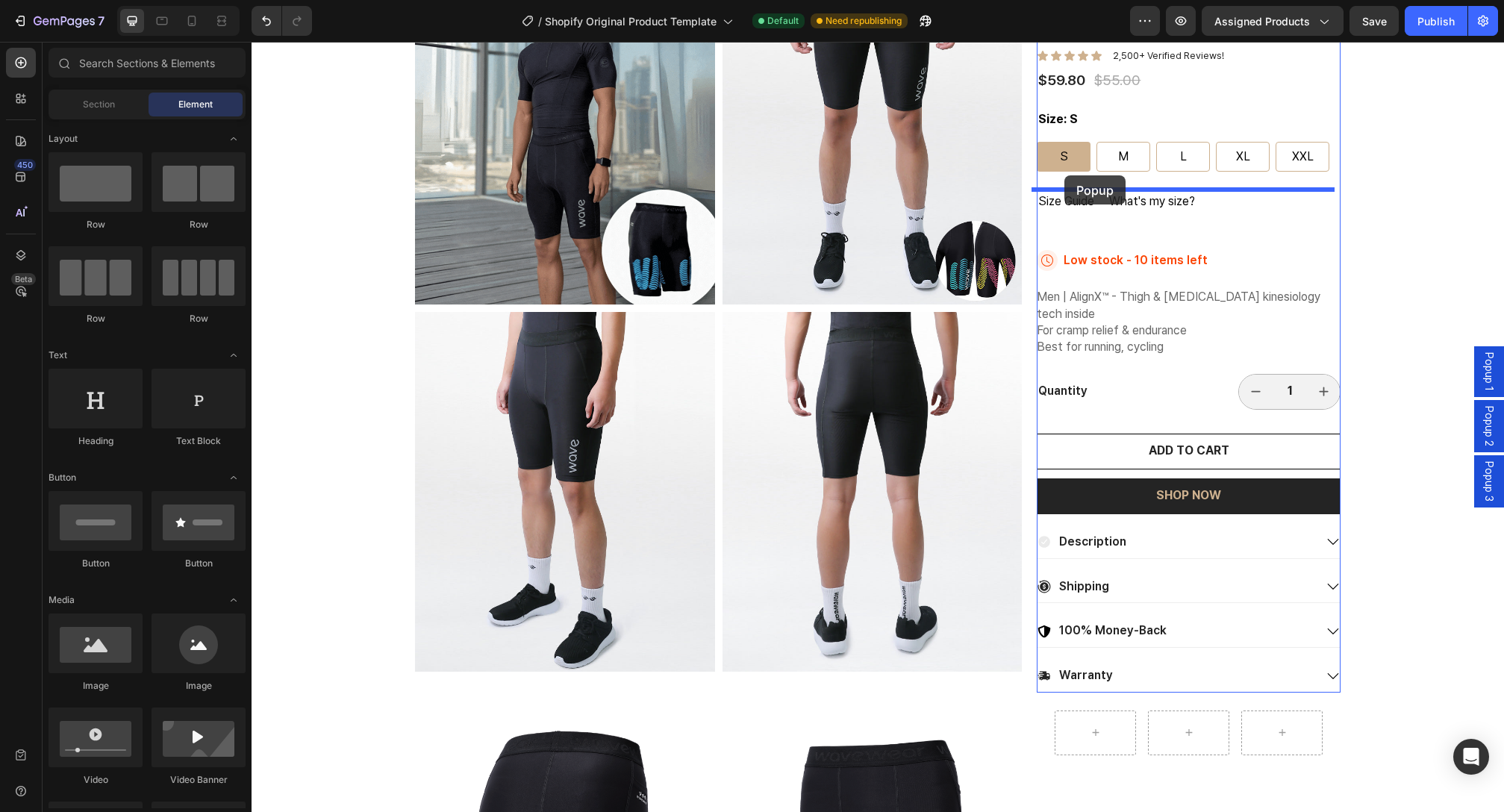
drag, startPoint x: 473, startPoint y: 515, endPoint x: 1064, endPoint y: 175, distance: 681.8
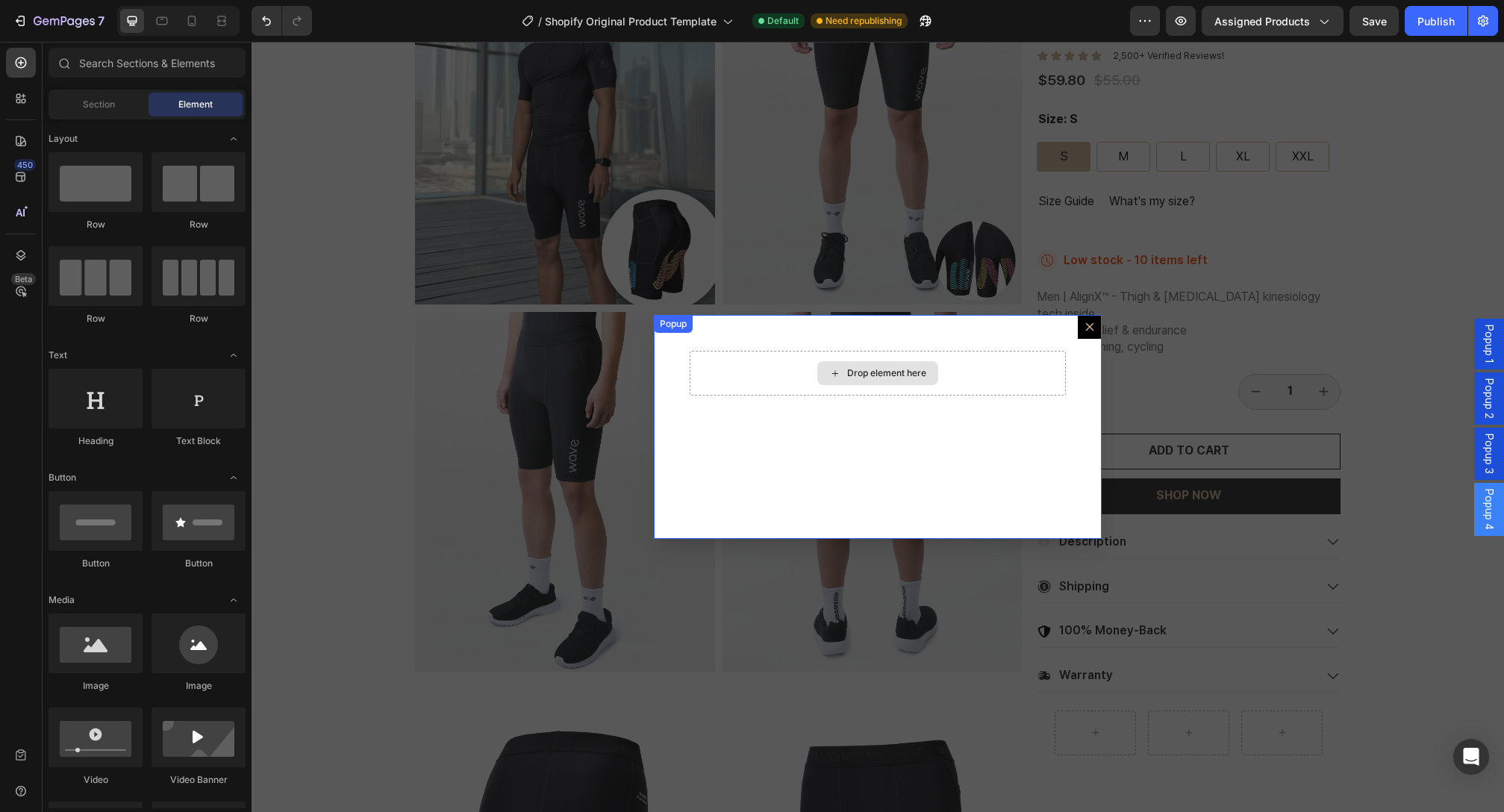
click at [931, 370] on div "Drop element here" at bounding box center [878, 373] width 121 height 24
click at [919, 372] on div "Drop element here" at bounding box center [886, 373] width 79 height 12
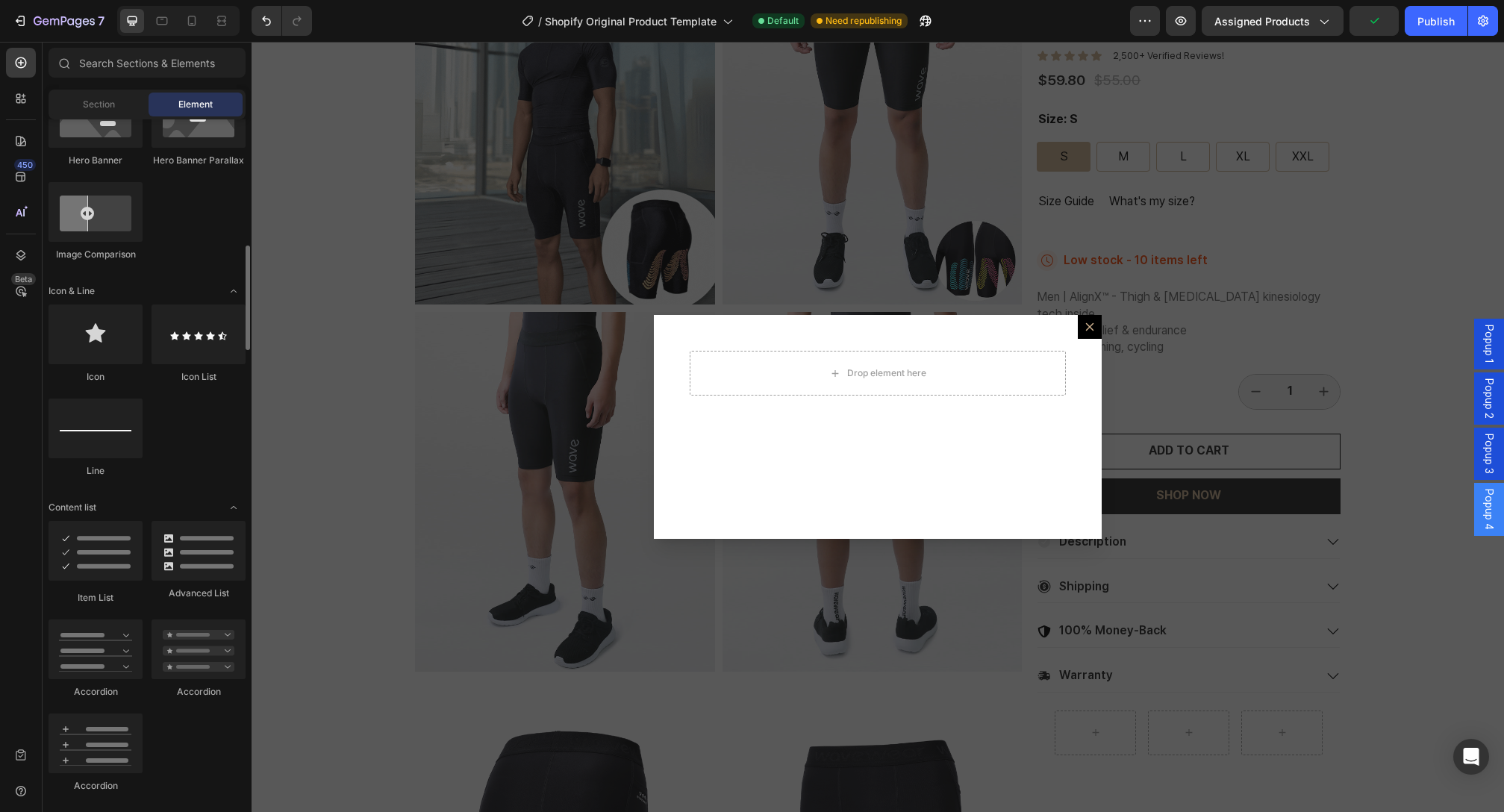
scroll to position [1079, 0]
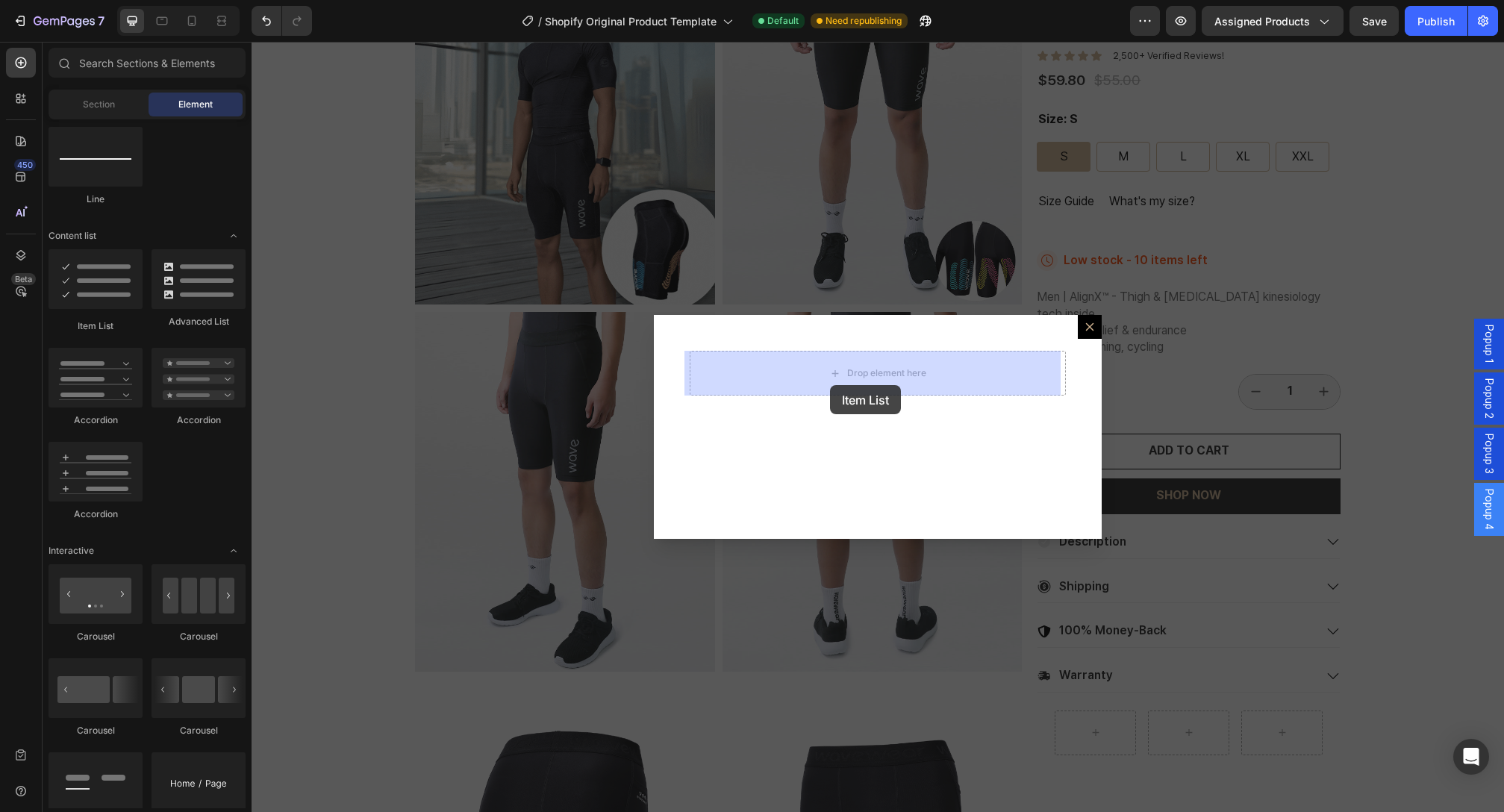
drag, startPoint x: 360, startPoint y: 333, endPoint x: 830, endPoint y: 386, distance: 473.0
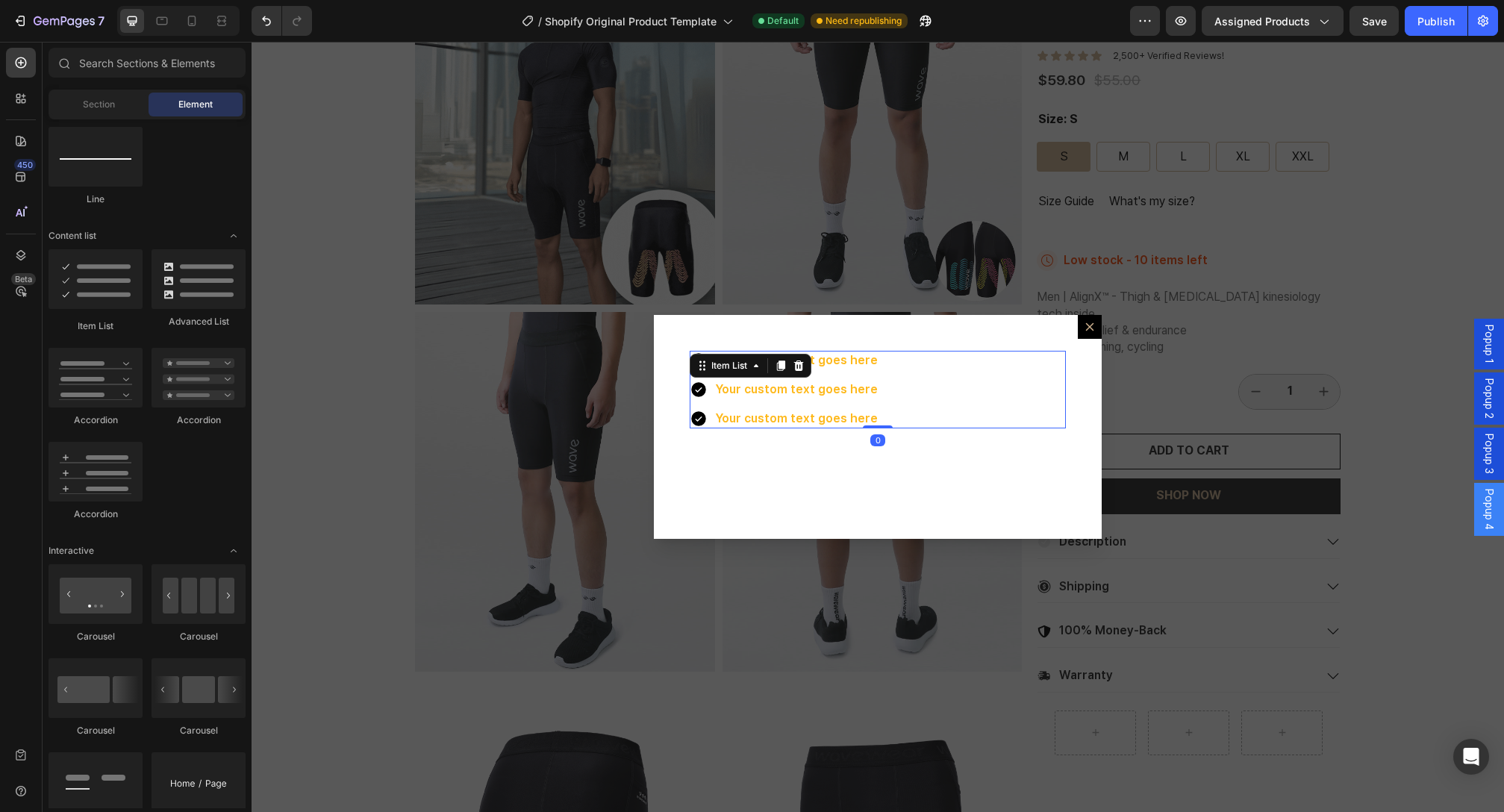
click at [1132, 324] on div "Backdrop" at bounding box center [878, 426] width 1253 height 770
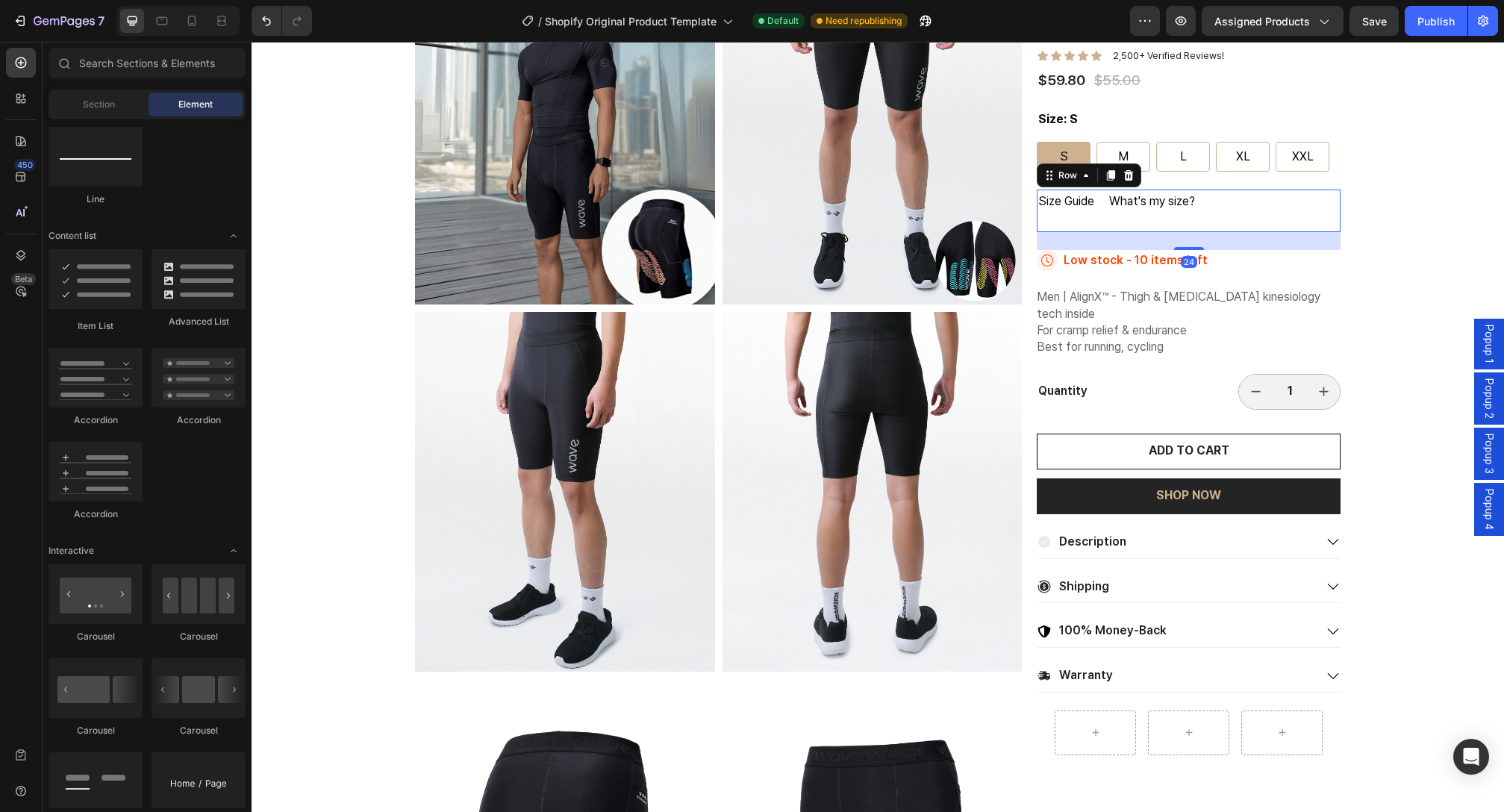
click at [1084, 216] on div "Size Guide Text Block" at bounding box center [1066, 210] width 59 height 43
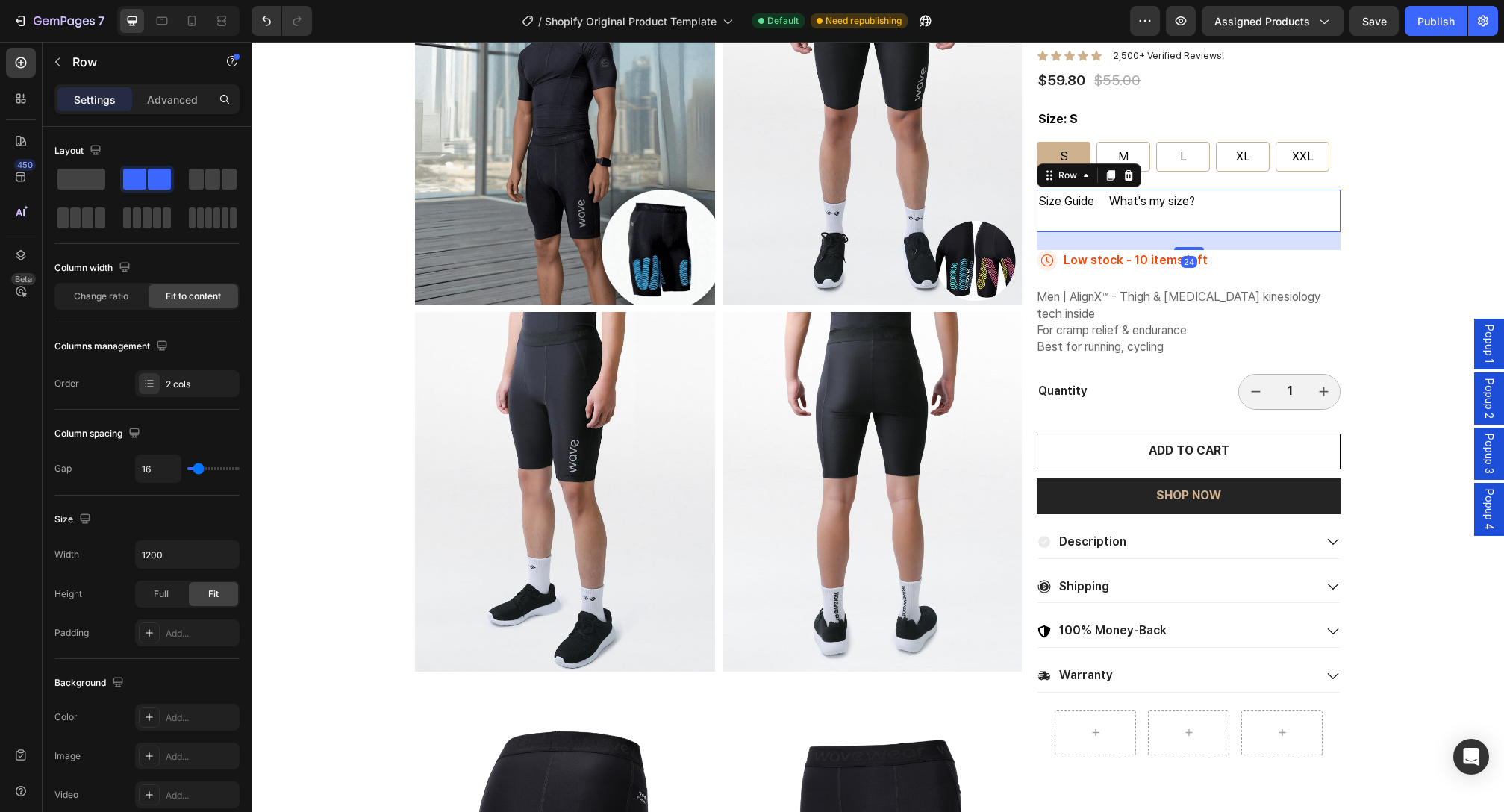
click at [1063, 220] on div "Size Guide Text Block" at bounding box center [1066, 210] width 59 height 43
click at [18, 258] on icon at bounding box center [21, 255] width 10 height 10
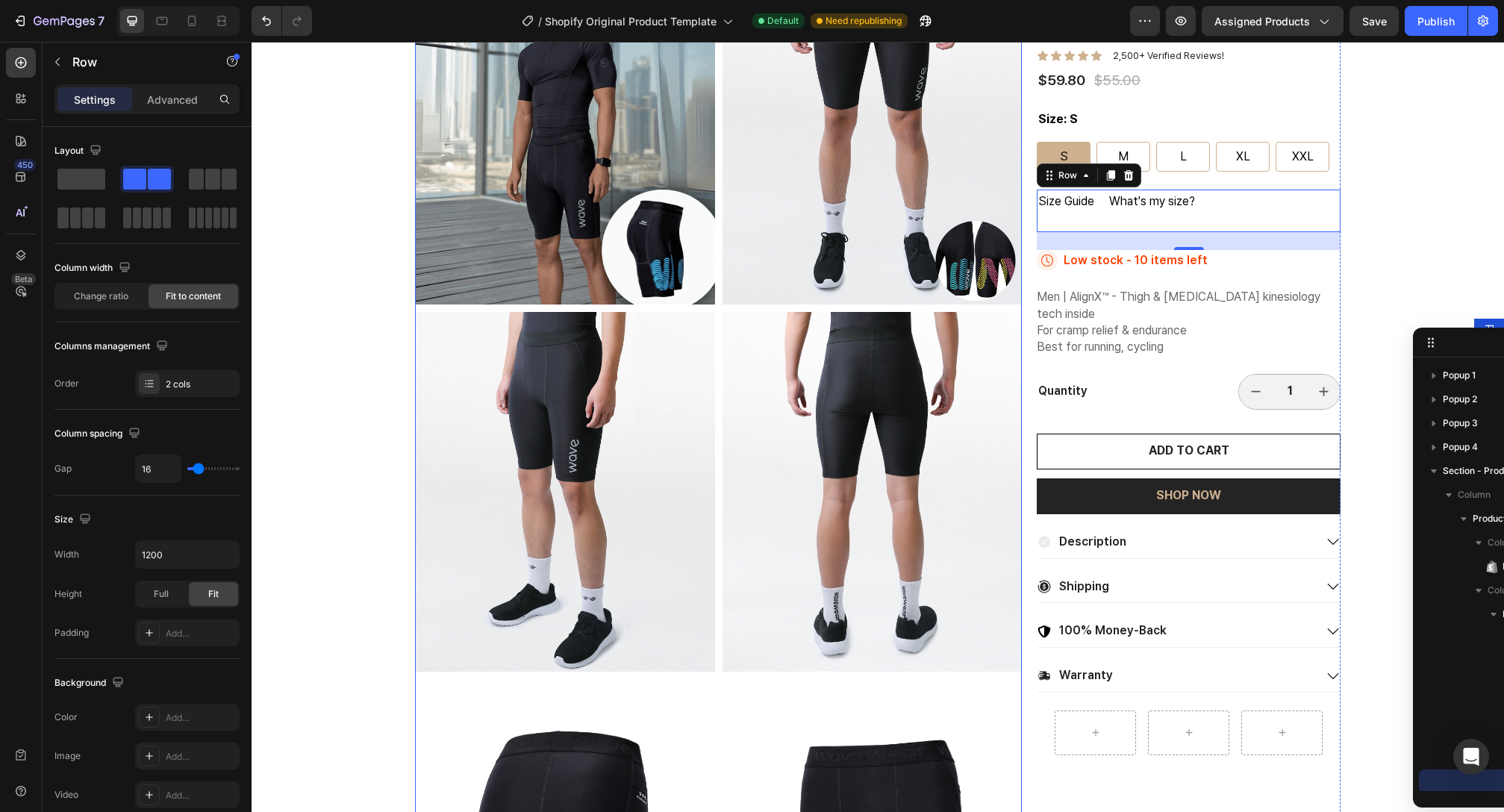
scroll to position [246, 0]
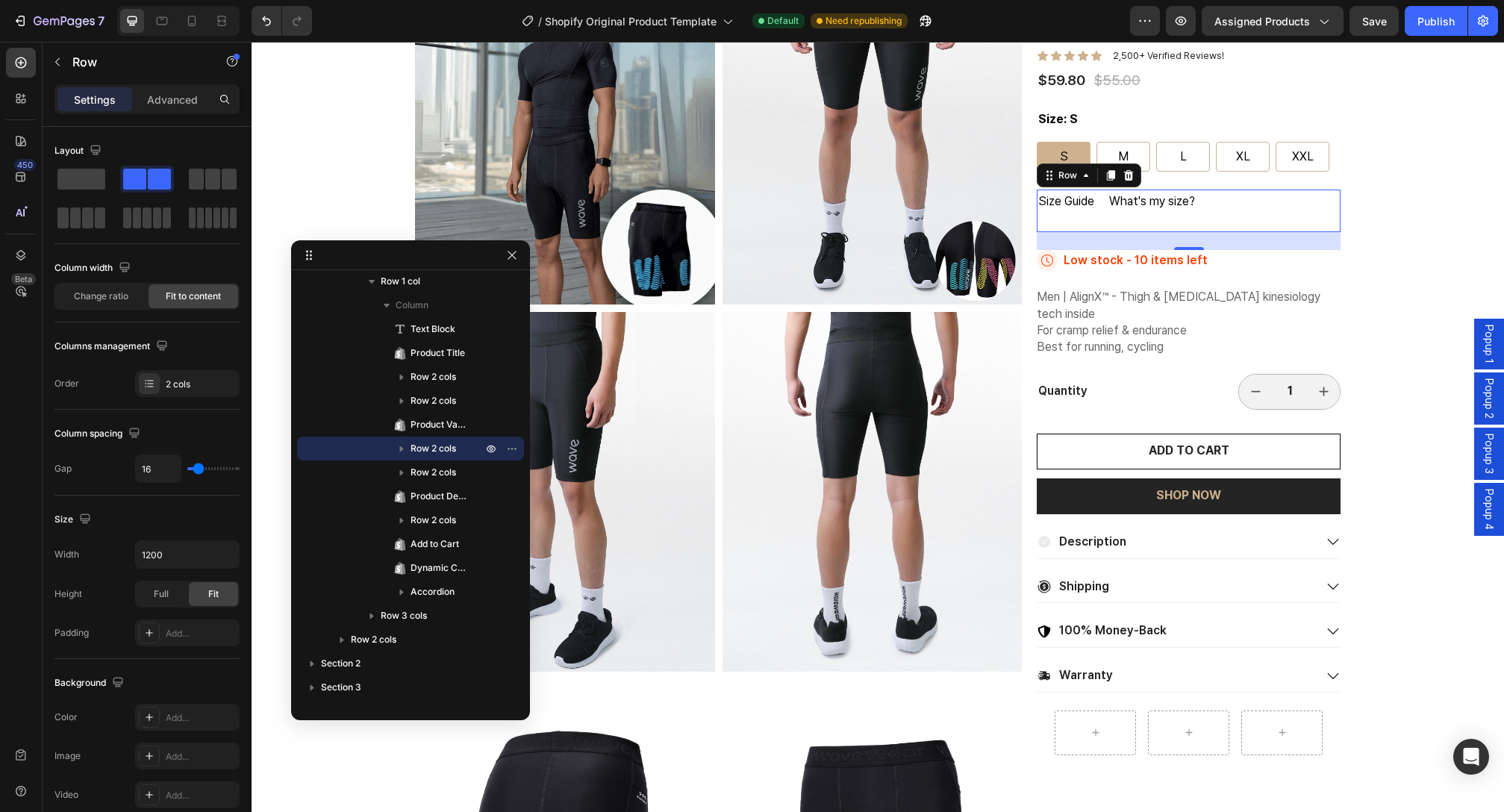
drag, startPoint x: 1443, startPoint y: 336, endPoint x: 376, endPoint y: 249, distance: 1070.5
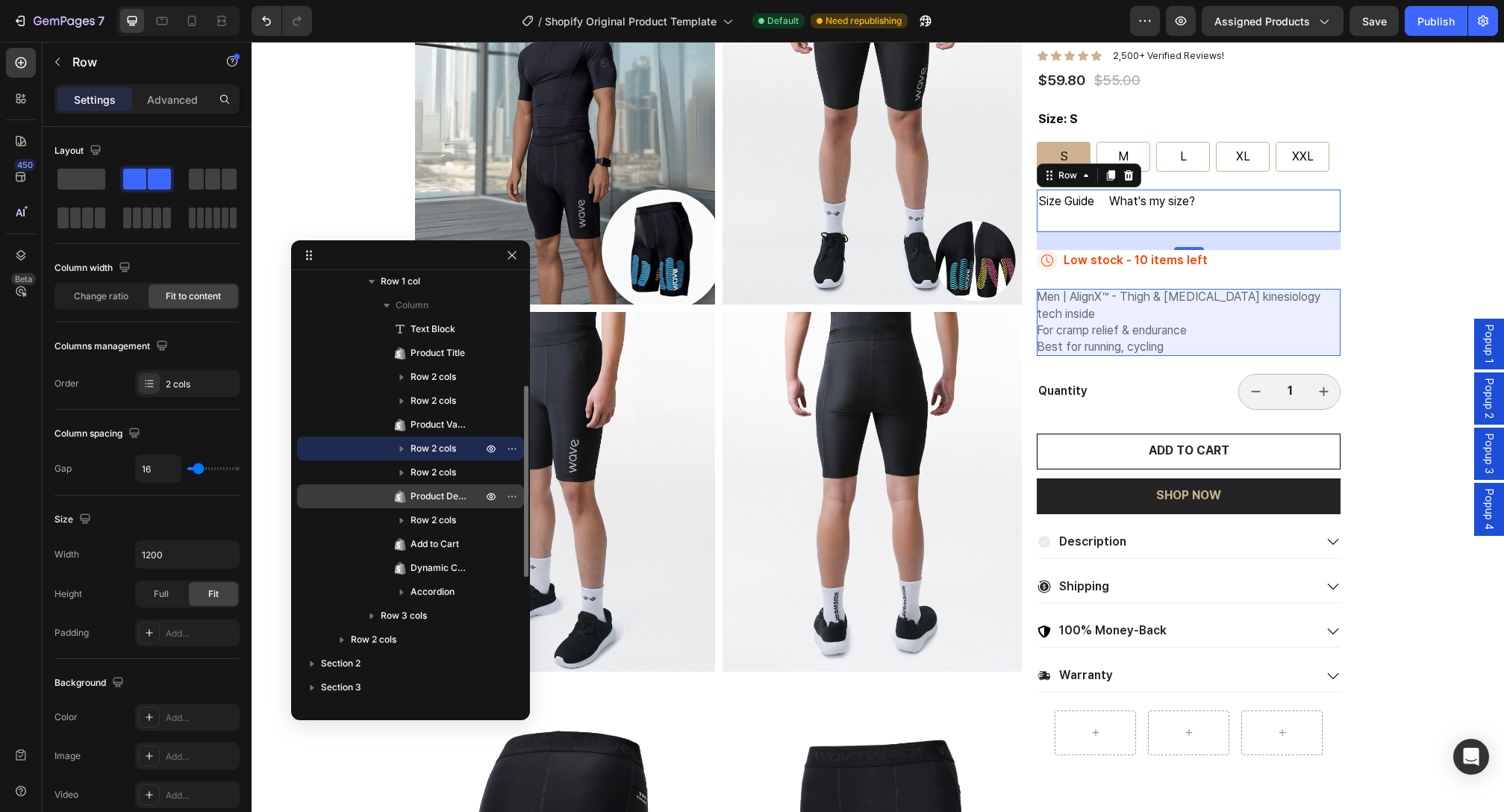
click at [420, 489] on span "Product Description" at bounding box center [439, 497] width 57 height 15
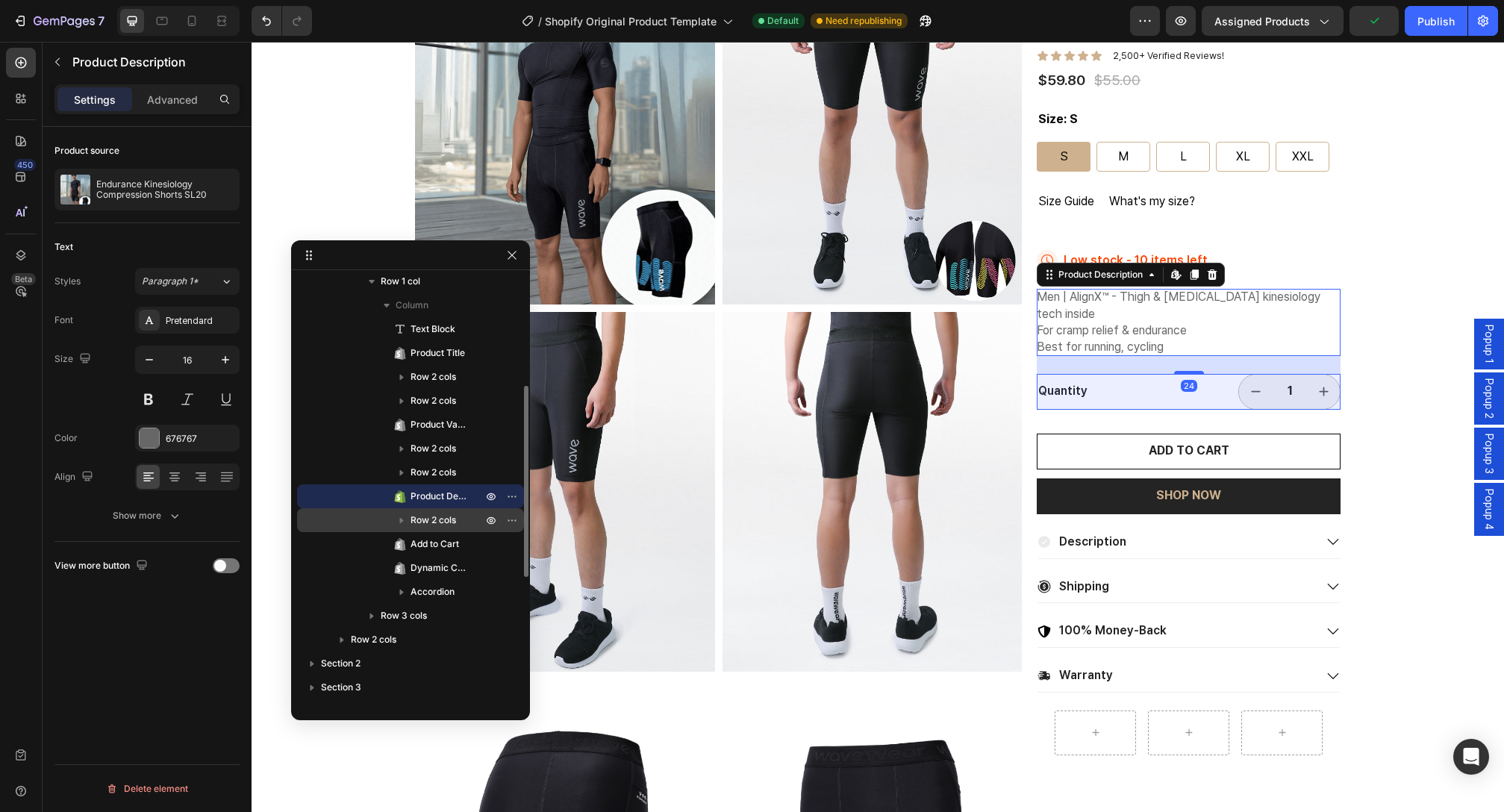
click at [441, 525] on span "Row 2 cols" at bounding box center [433, 521] width 46 height 15
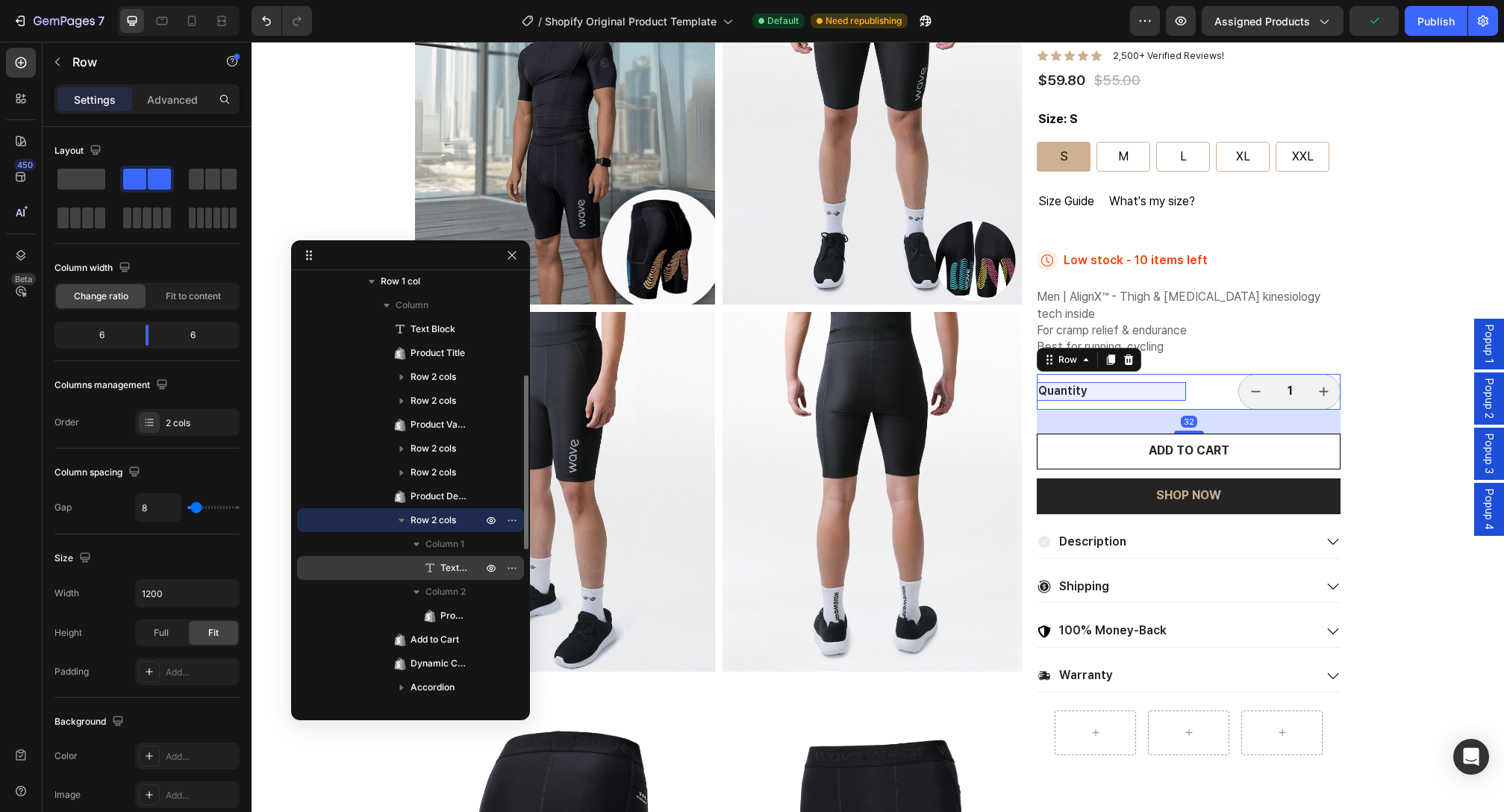
click at [441, 561] on span "Text Block" at bounding box center [454, 568] width 27 height 15
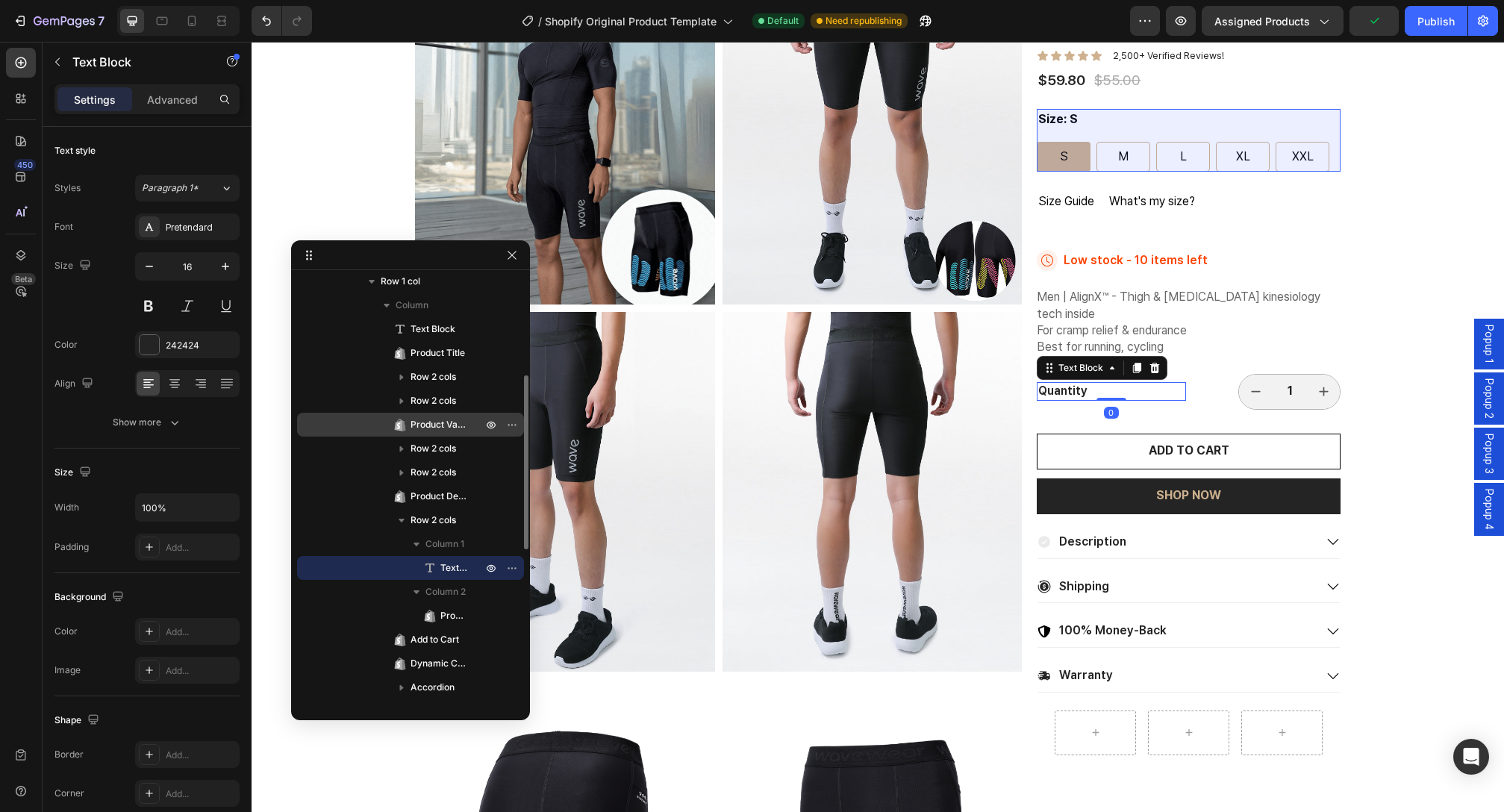
click at [435, 425] on span "Product Variants & Swatches" at bounding box center [439, 425] width 57 height 15
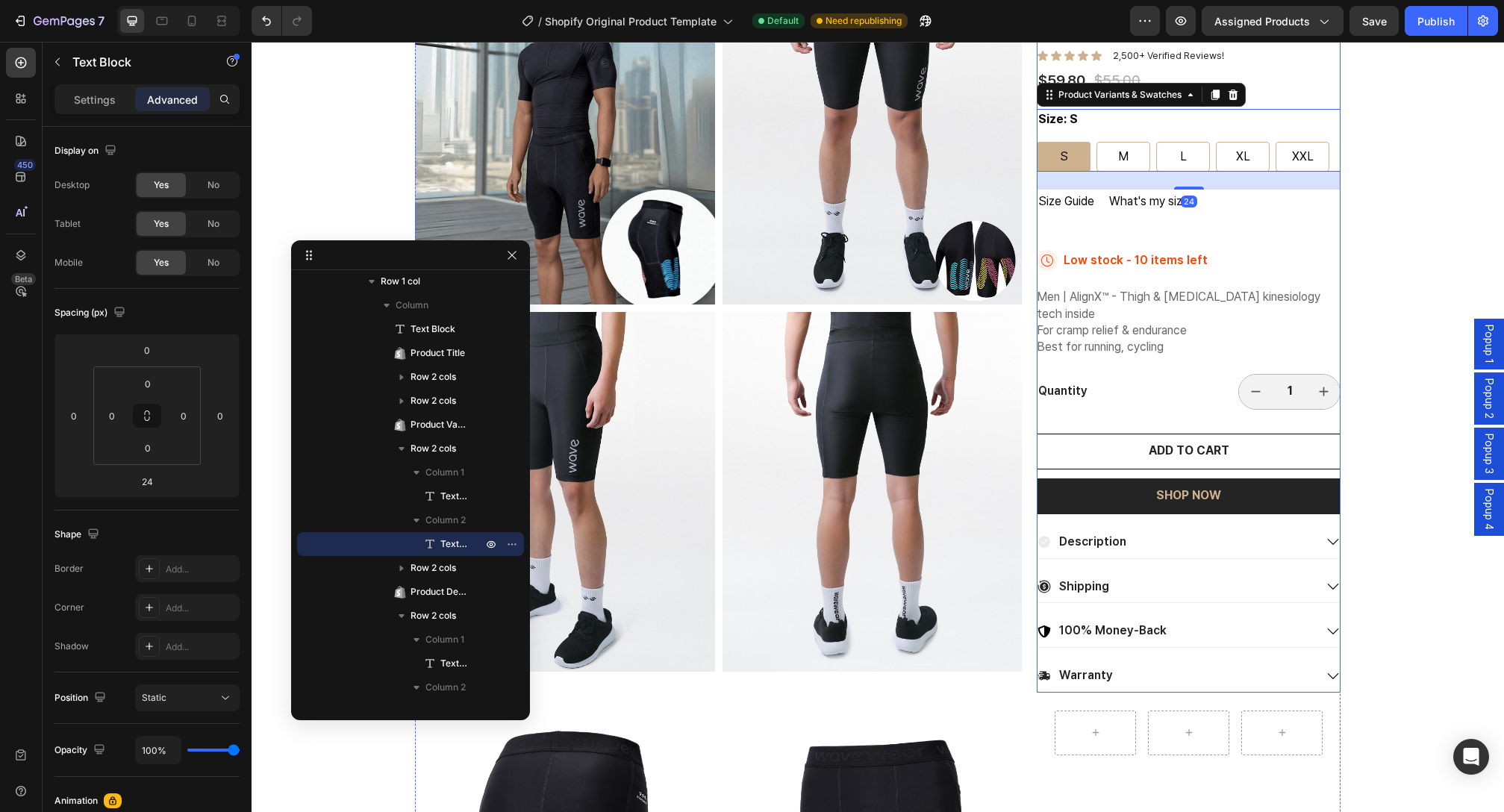
click at [1151, 191] on p "What's my size?" at bounding box center [1152, 202] width 86 height 22
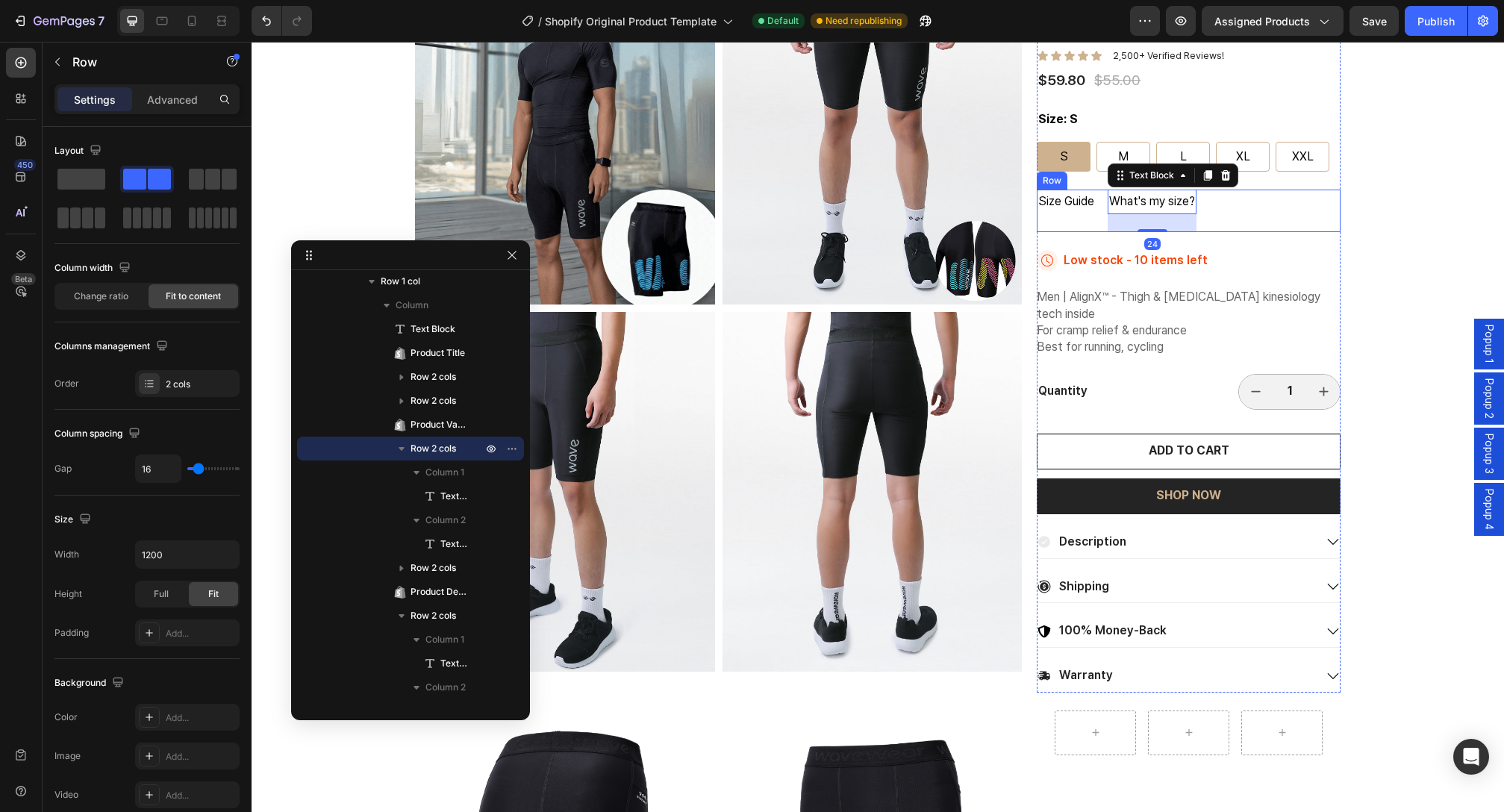
click at [1076, 226] on div "Size Guide Text Block" at bounding box center [1066, 210] width 59 height 43
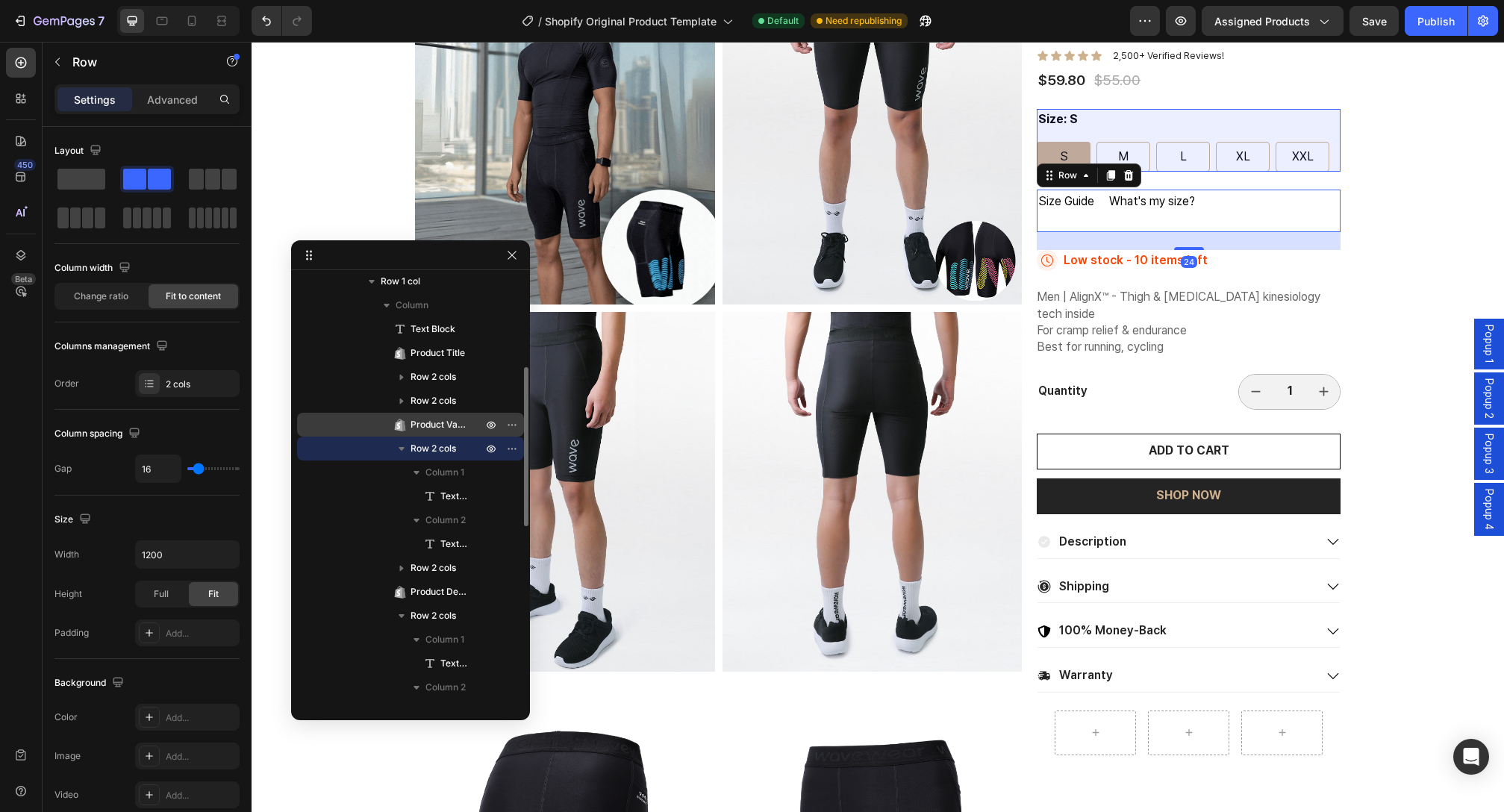
click at [447, 426] on span "Product Variants & Swatches" at bounding box center [439, 425] width 57 height 15
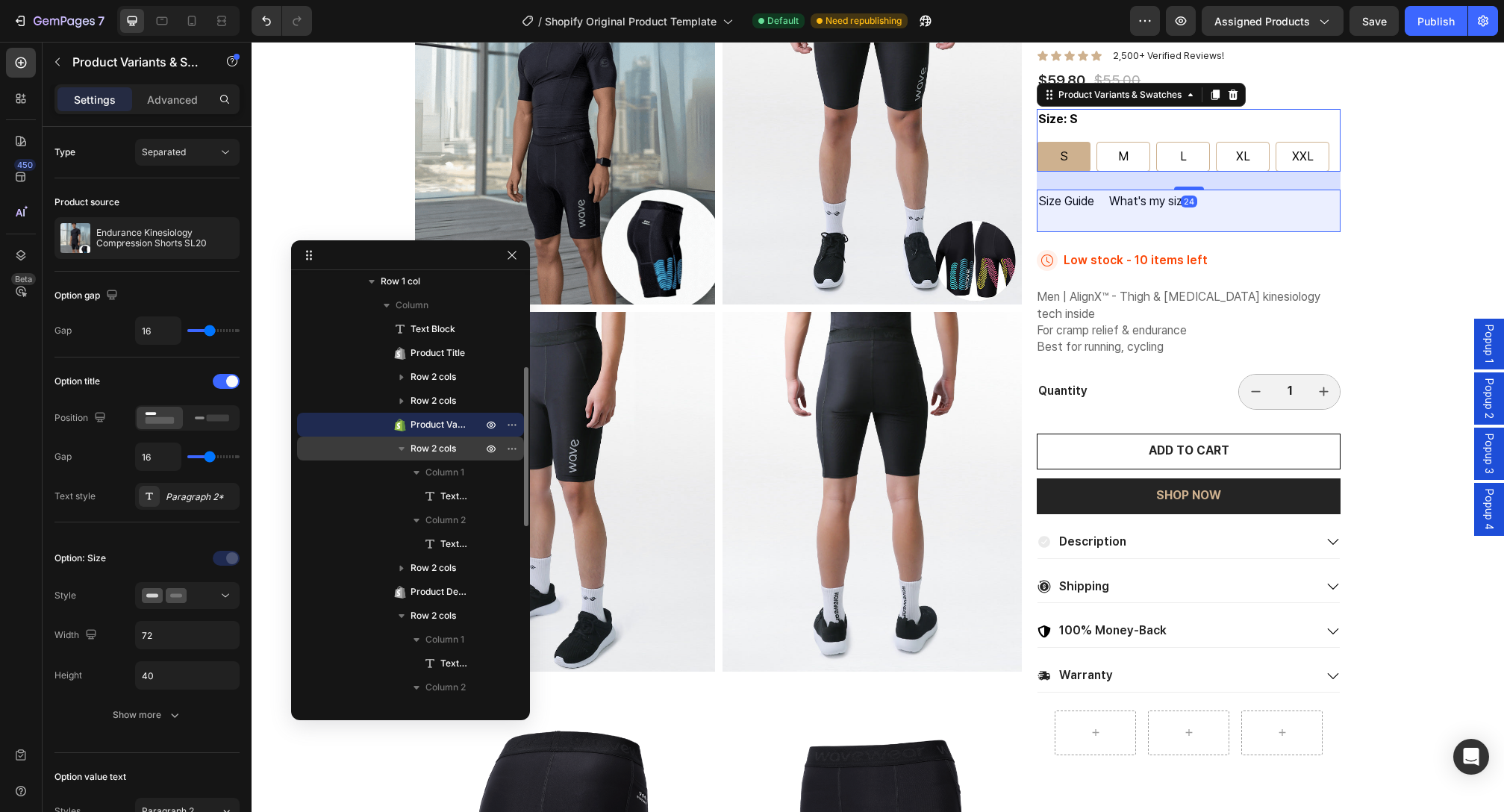
click at [442, 451] on span "Row 2 cols" at bounding box center [433, 448] width 46 height 15
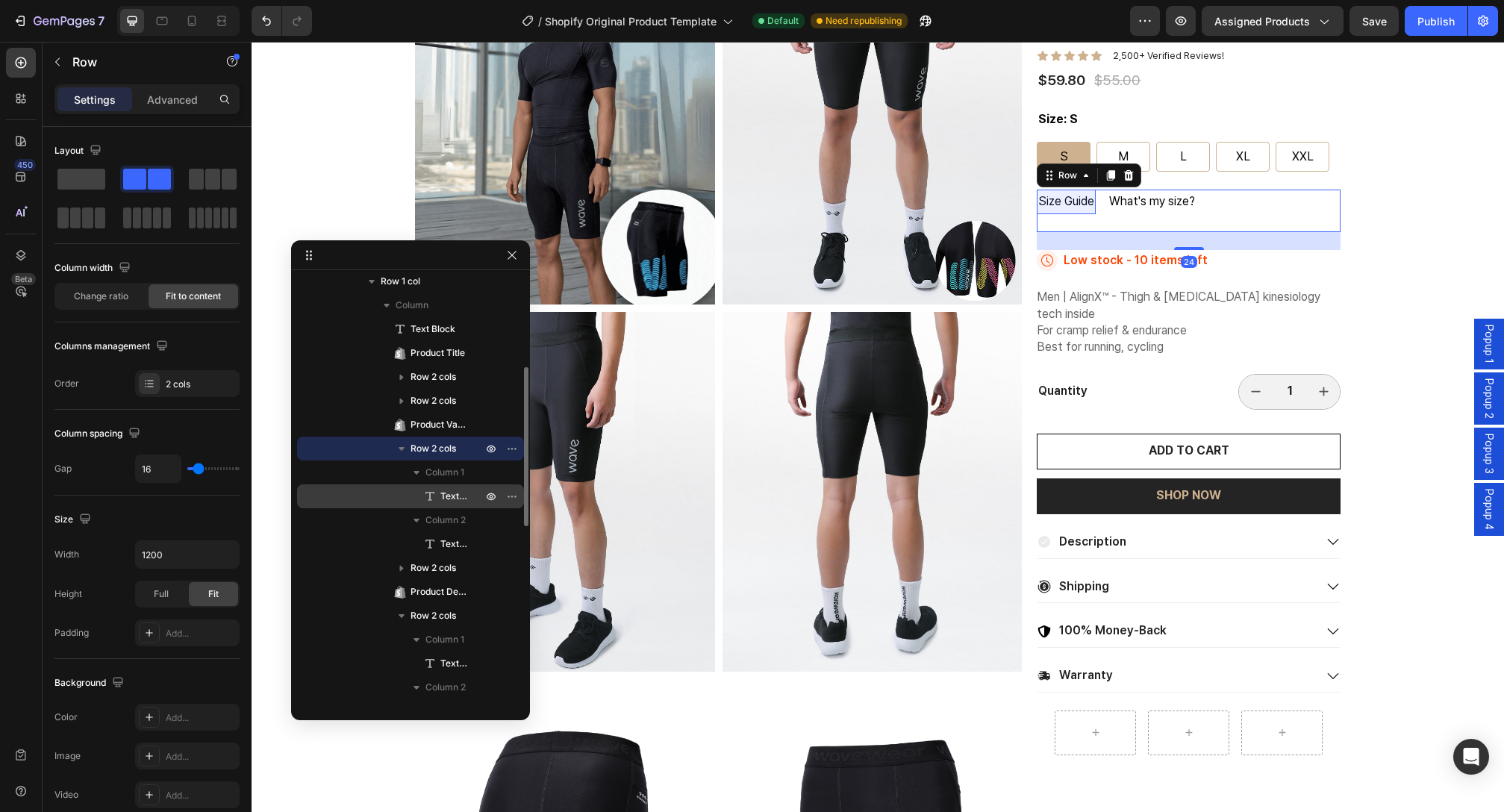
click at [444, 492] on span "Text Block" at bounding box center [454, 497] width 27 height 15
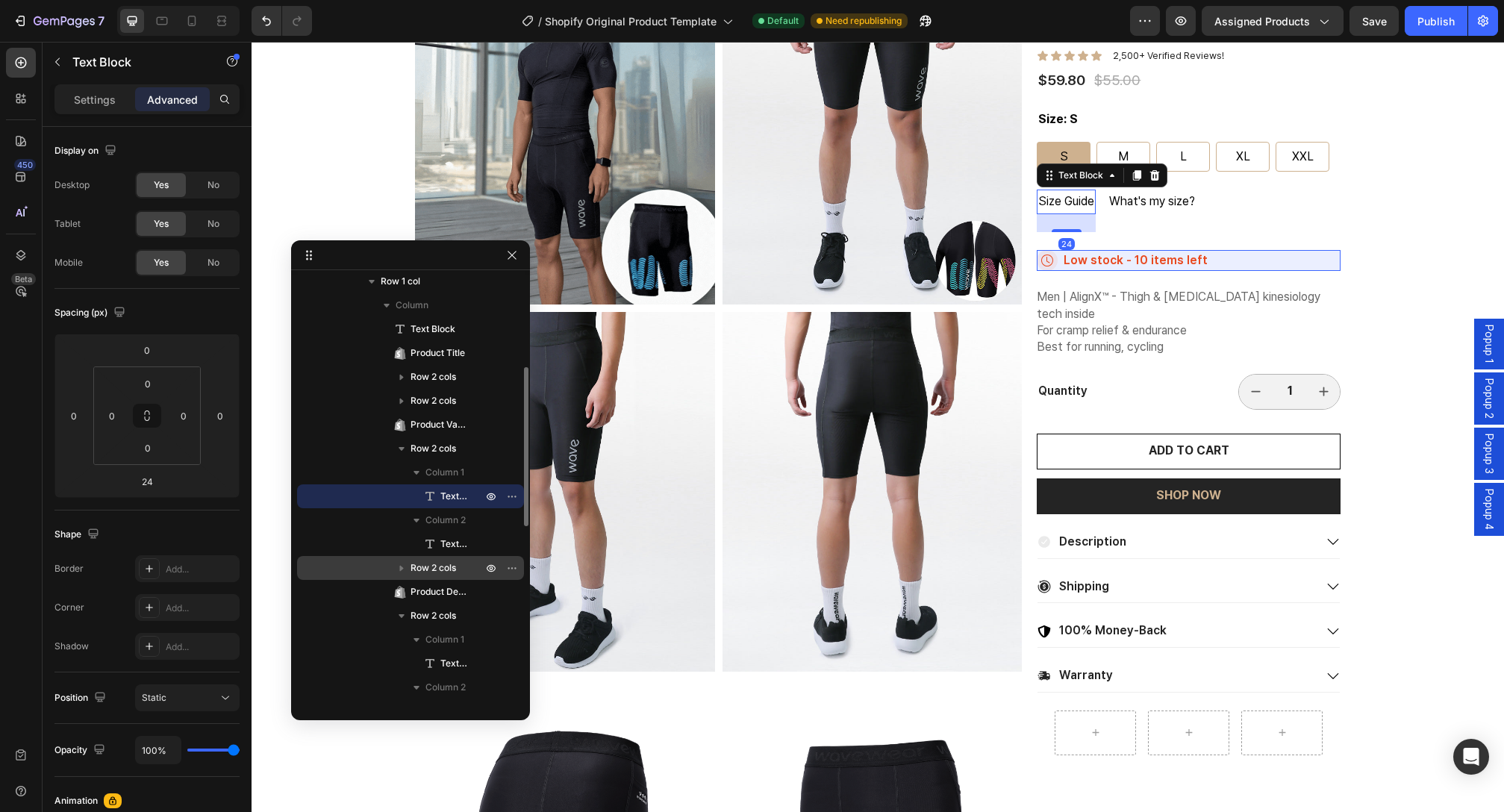
click at [443, 569] on span "Row 2 cols" at bounding box center [433, 568] width 46 height 15
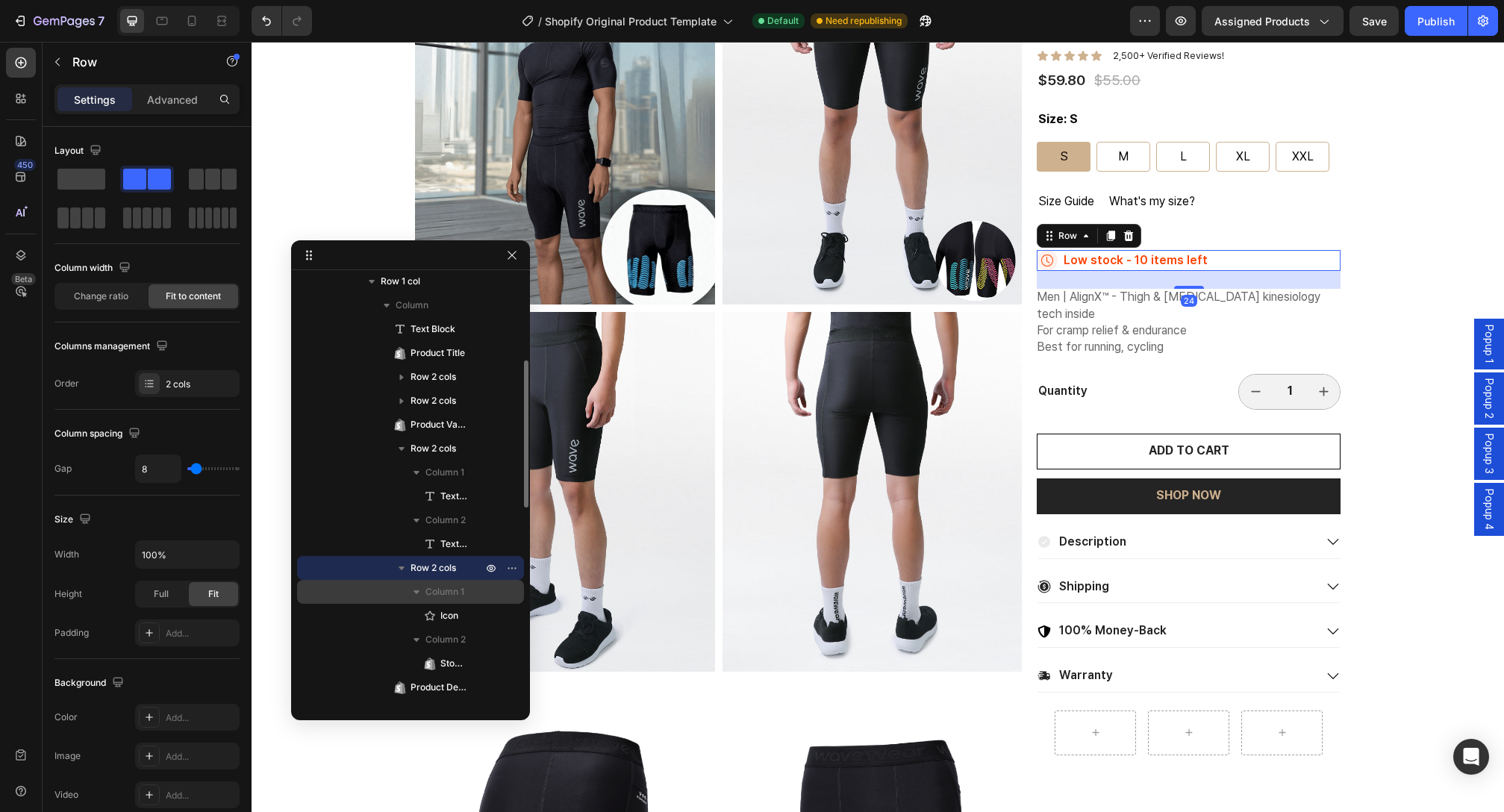
click at [440, 592] on span "Column 1" at bounding box center [445, 592] width 39 height 15
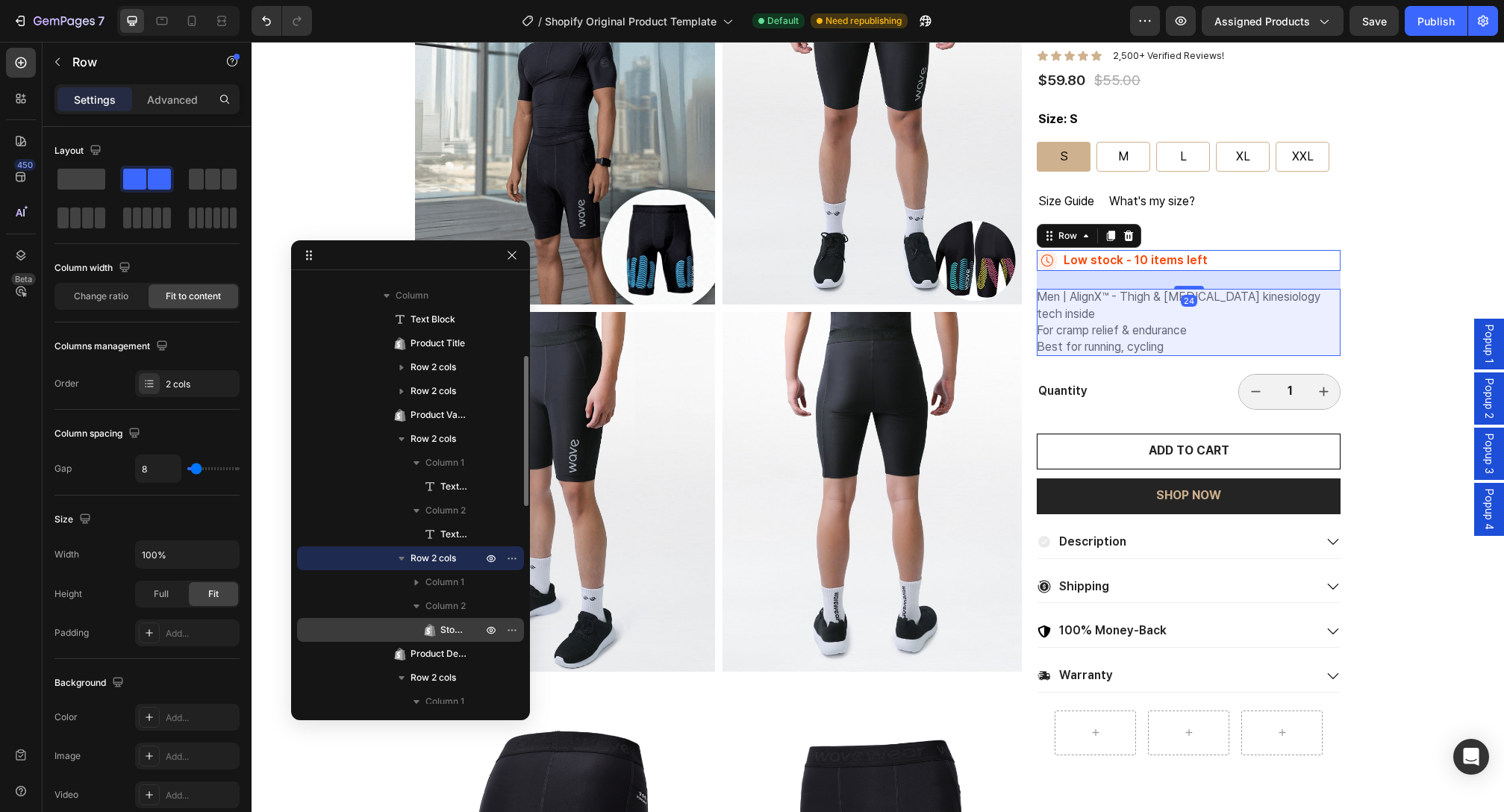
scroll to position [289, 0]
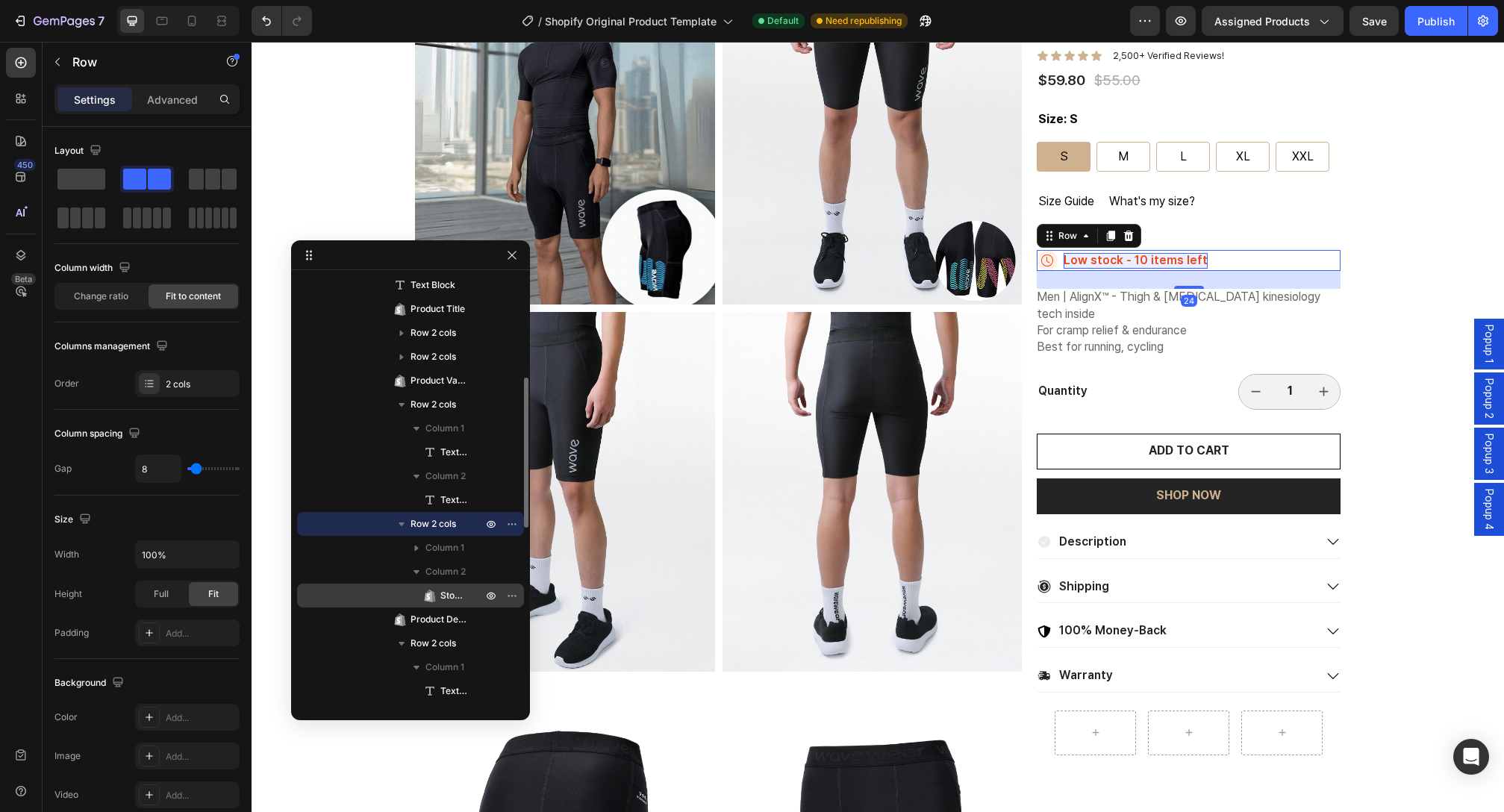
click at [436, 593] on icon at bounding box center [430, 596] width 15 height 15
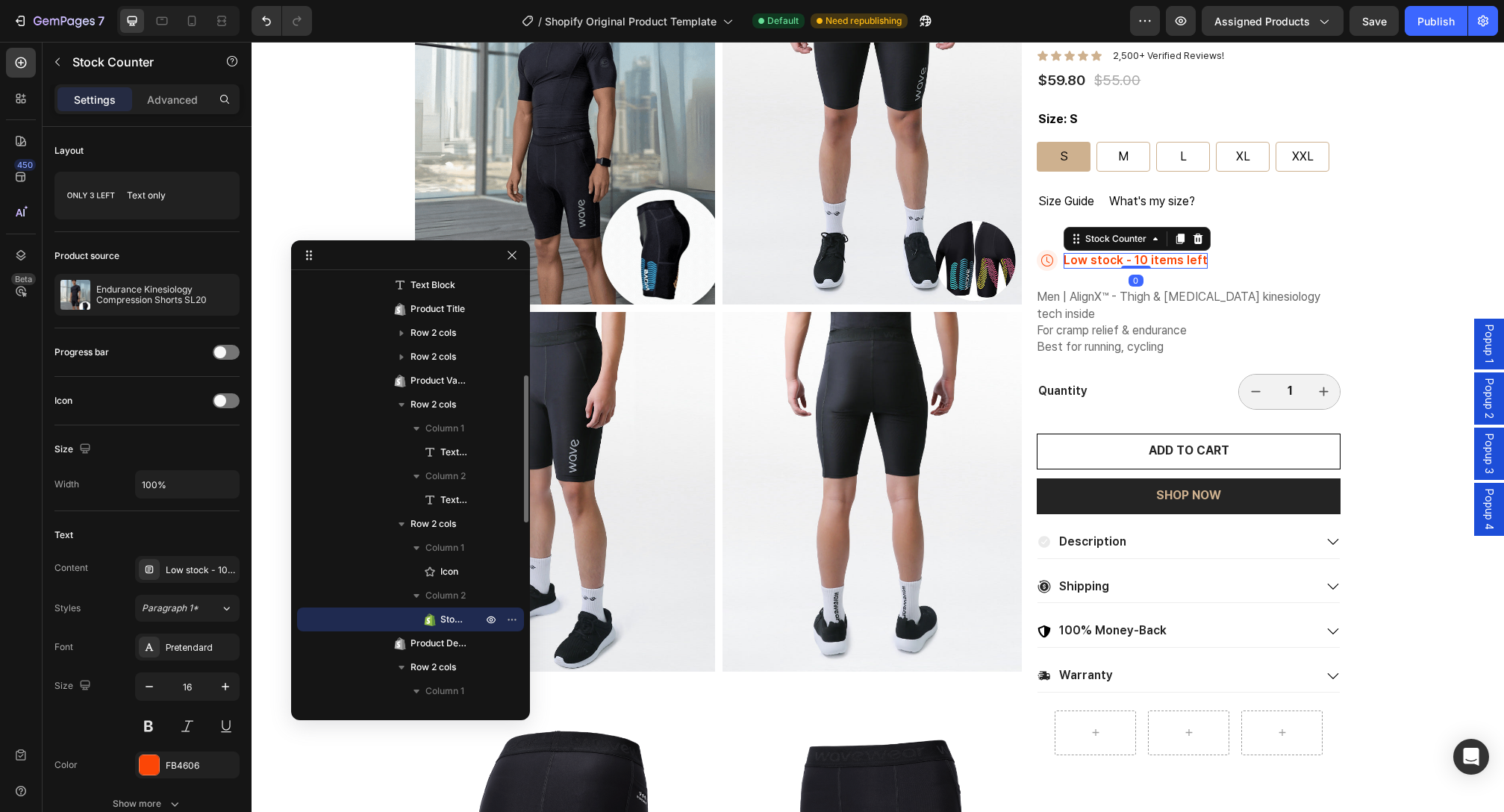
click at [437, 621] on icon at bounding box center [430, 620] width 15 height 15
click at [426, 647] on span "Product Description" at bounding box center [439, 644] width 57 height 15
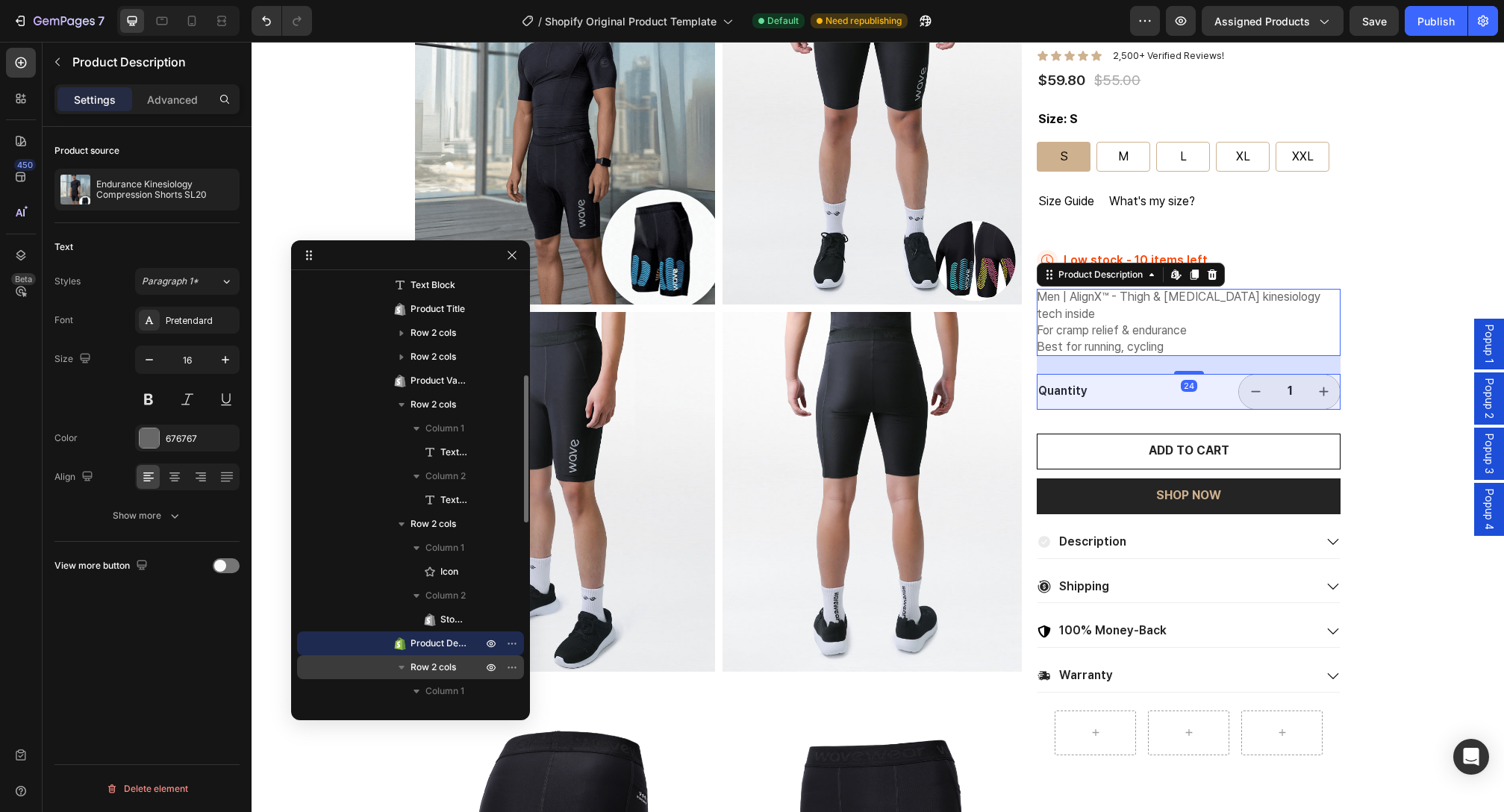
click at [434, 664] on span "Row 2 cols" at bounding box center [433, 667] width 46 height 15
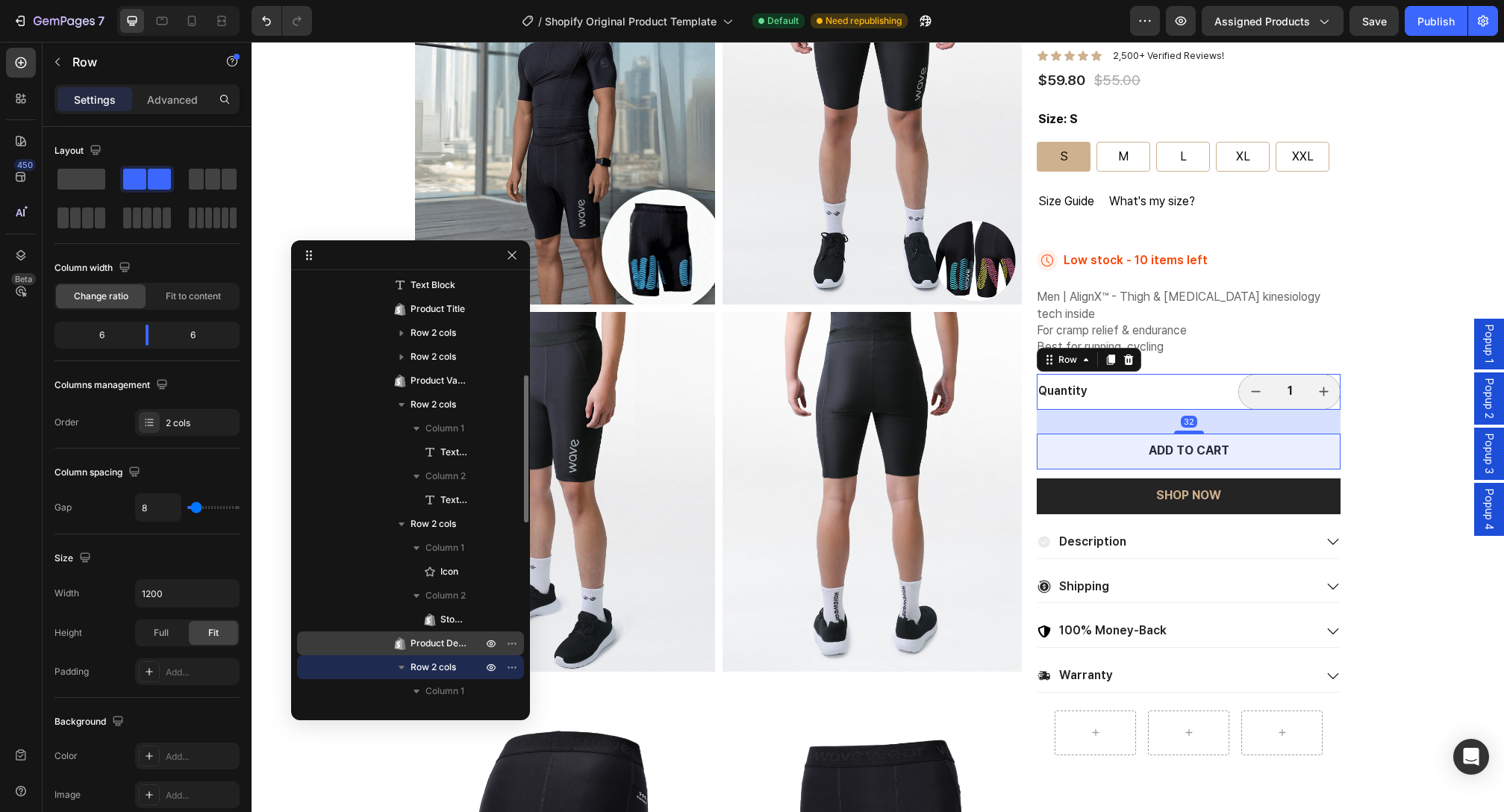
scroll to position [564, 0]
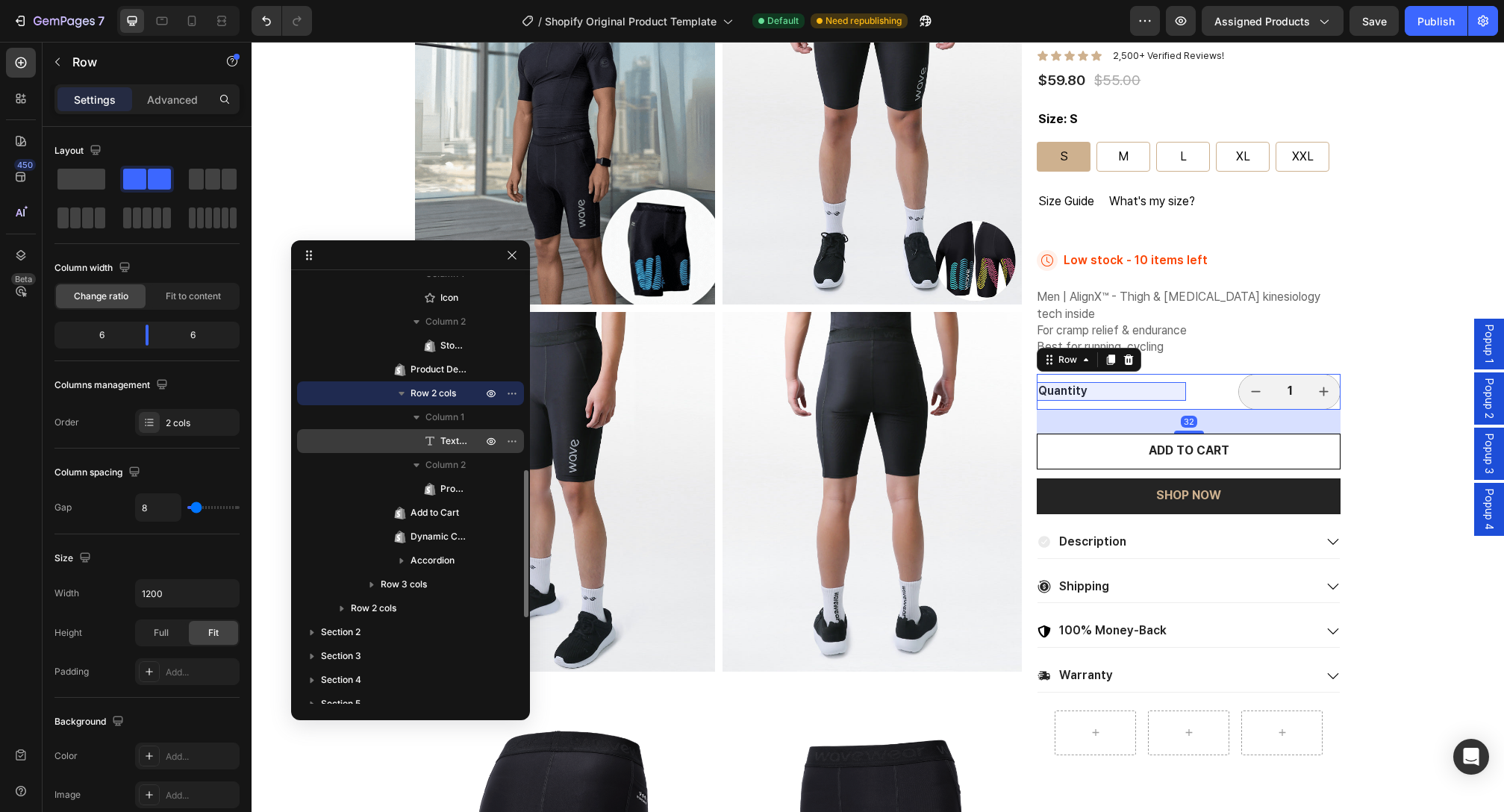
click at [457, 446] on span "Text Block" at bounding box center [454, 442] width 27 height 15
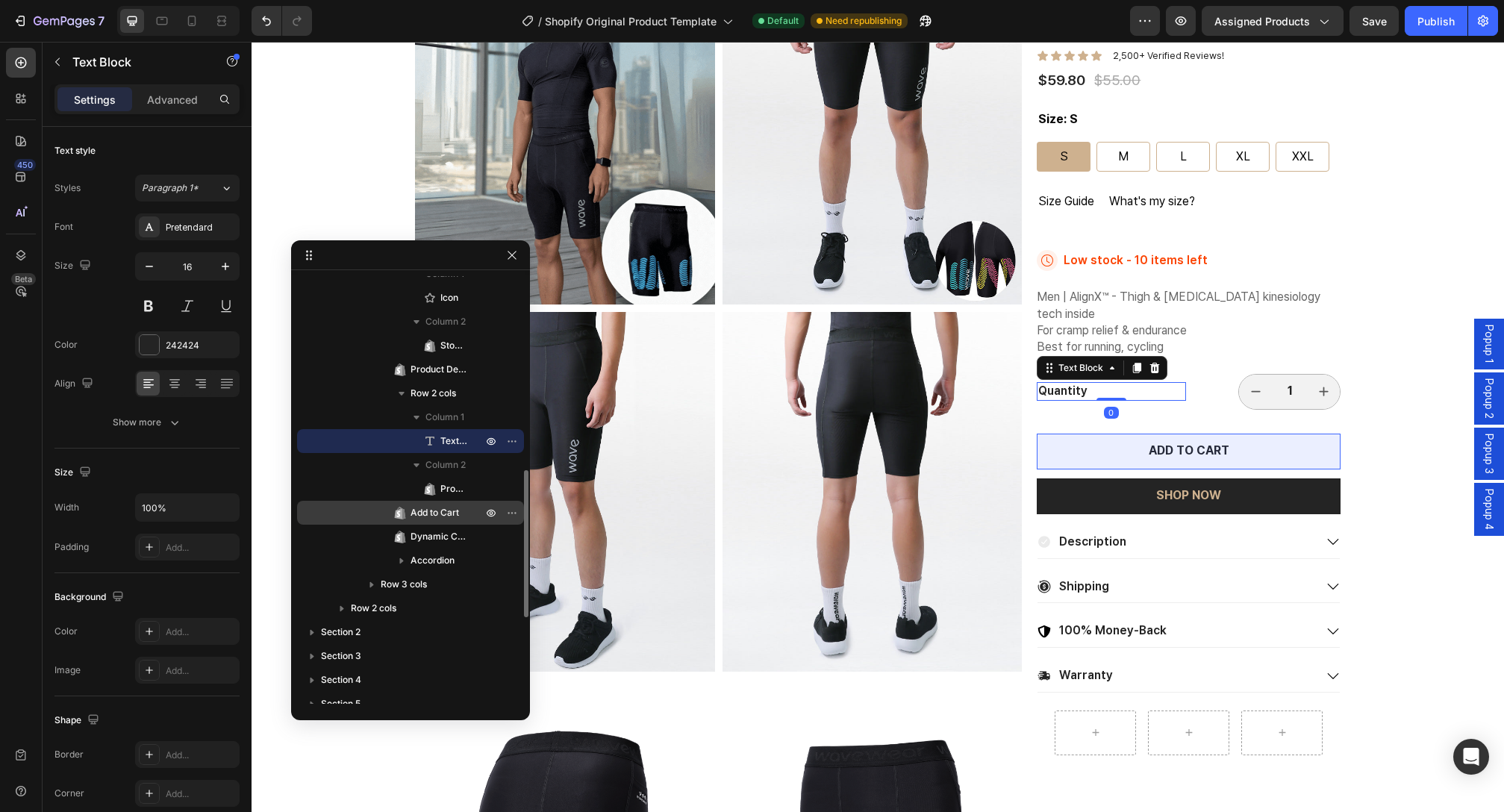
click at [443, 516] on span "Add to Cart" at bounding box center [434, 513] width 49 height 15
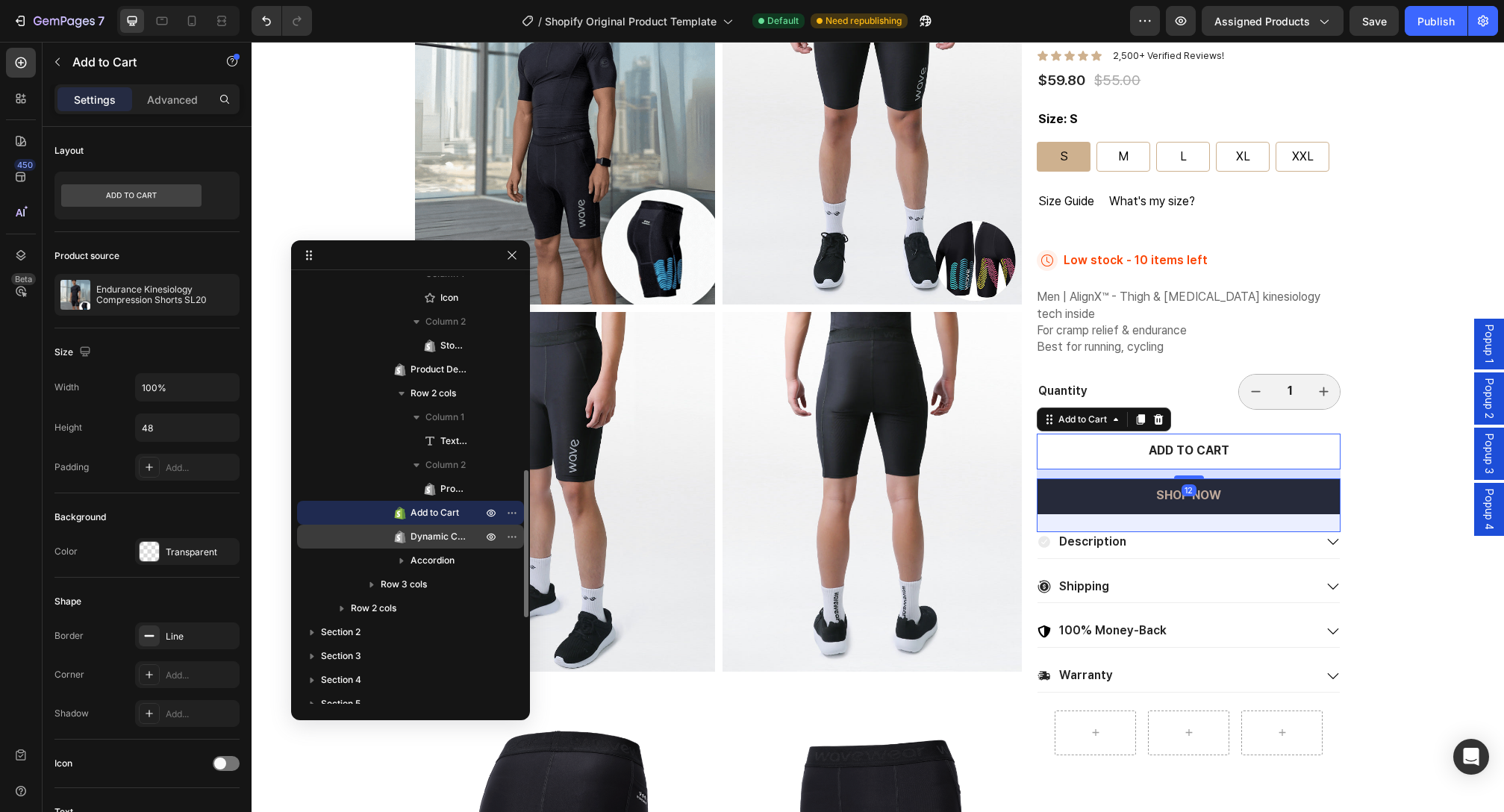
click at [438, 545] on div "Dynamic Checkout" at bounding box center [410, 536] width 215 height 24
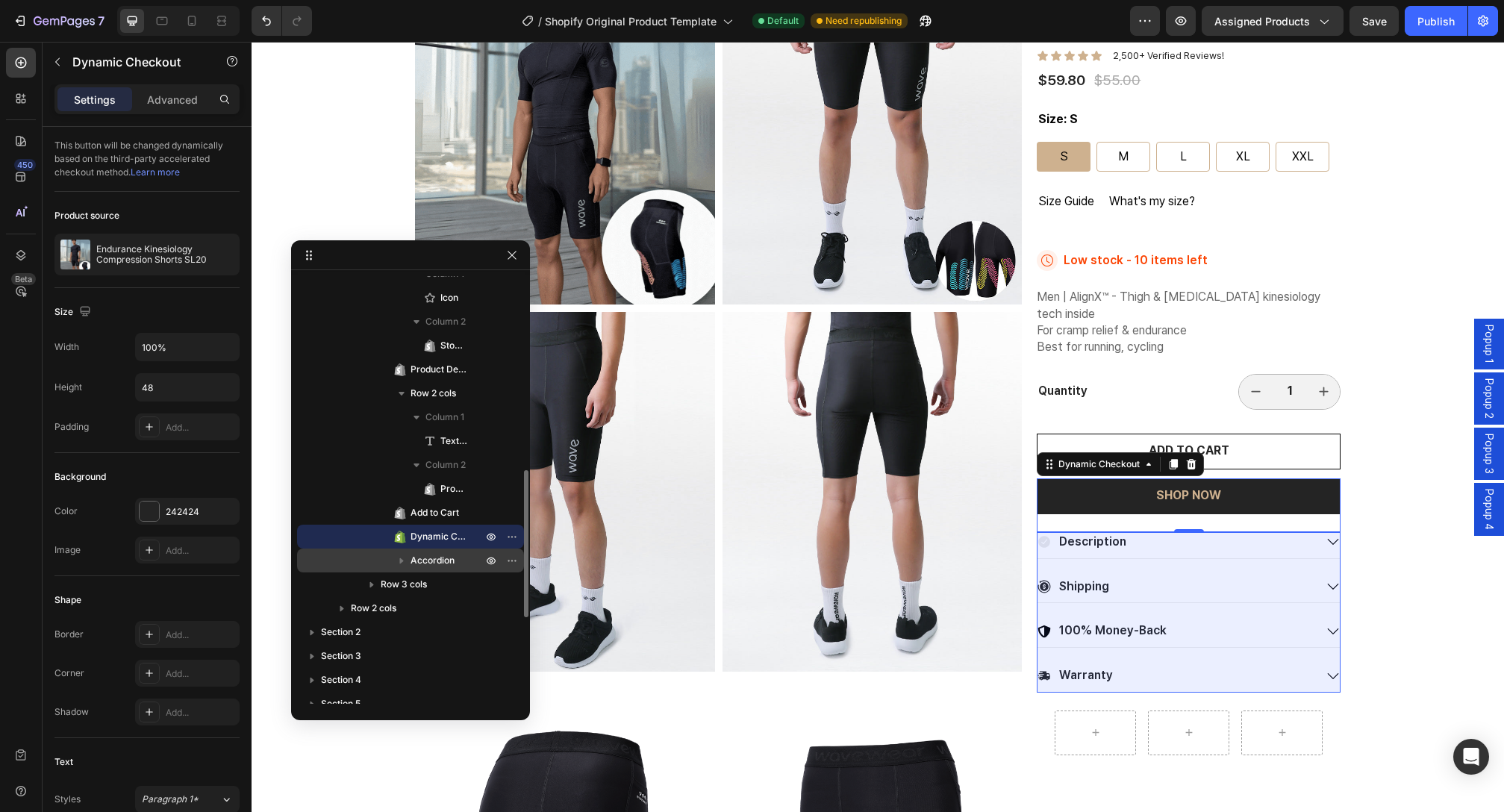
click at [434, 563] on span "Accordion" at bounding box center [432, 561] width 44 height 15
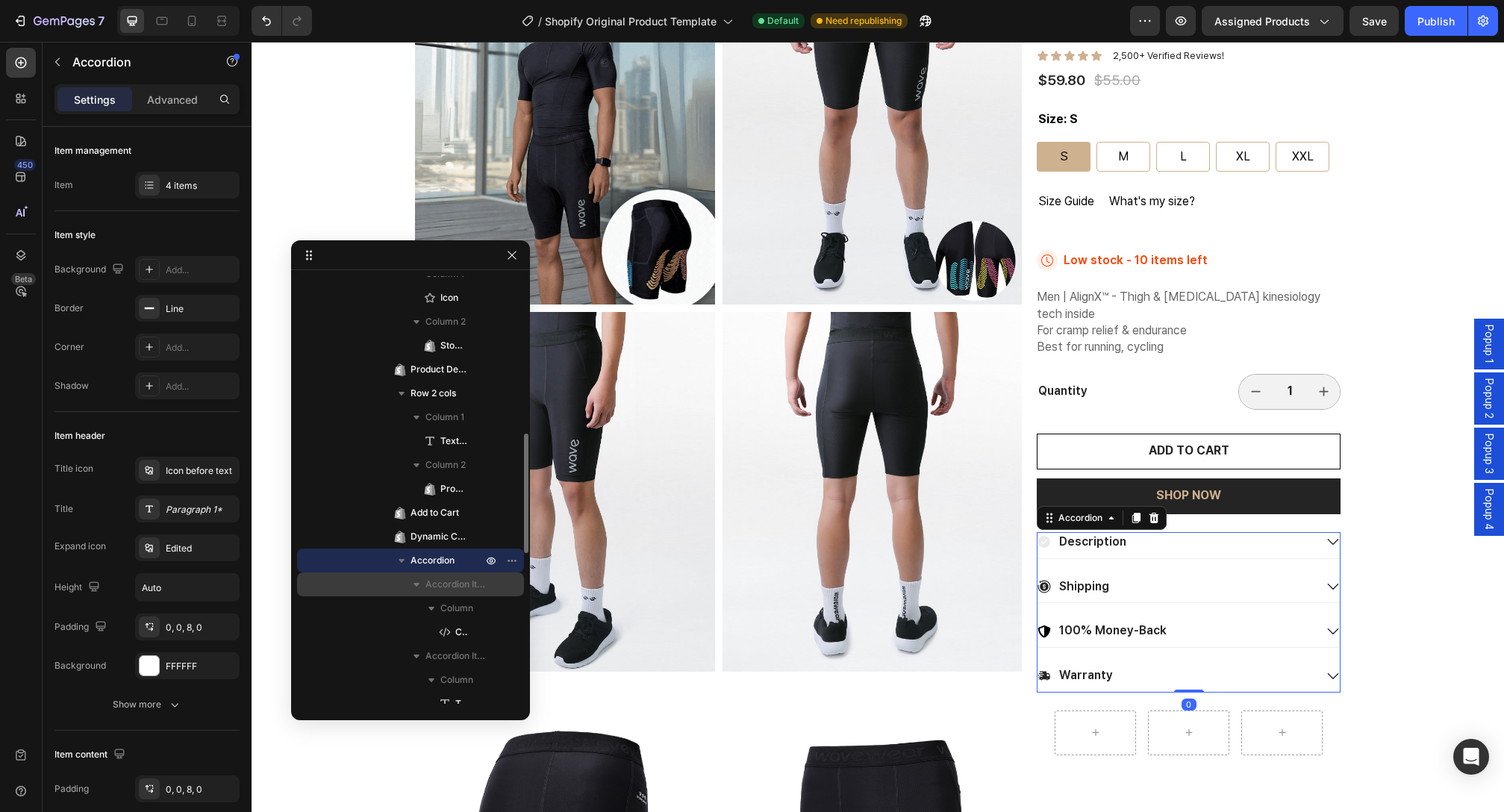
click at [427, 590] on span "Accordion Item" at bounding box center [455, 584] width 60 height 15
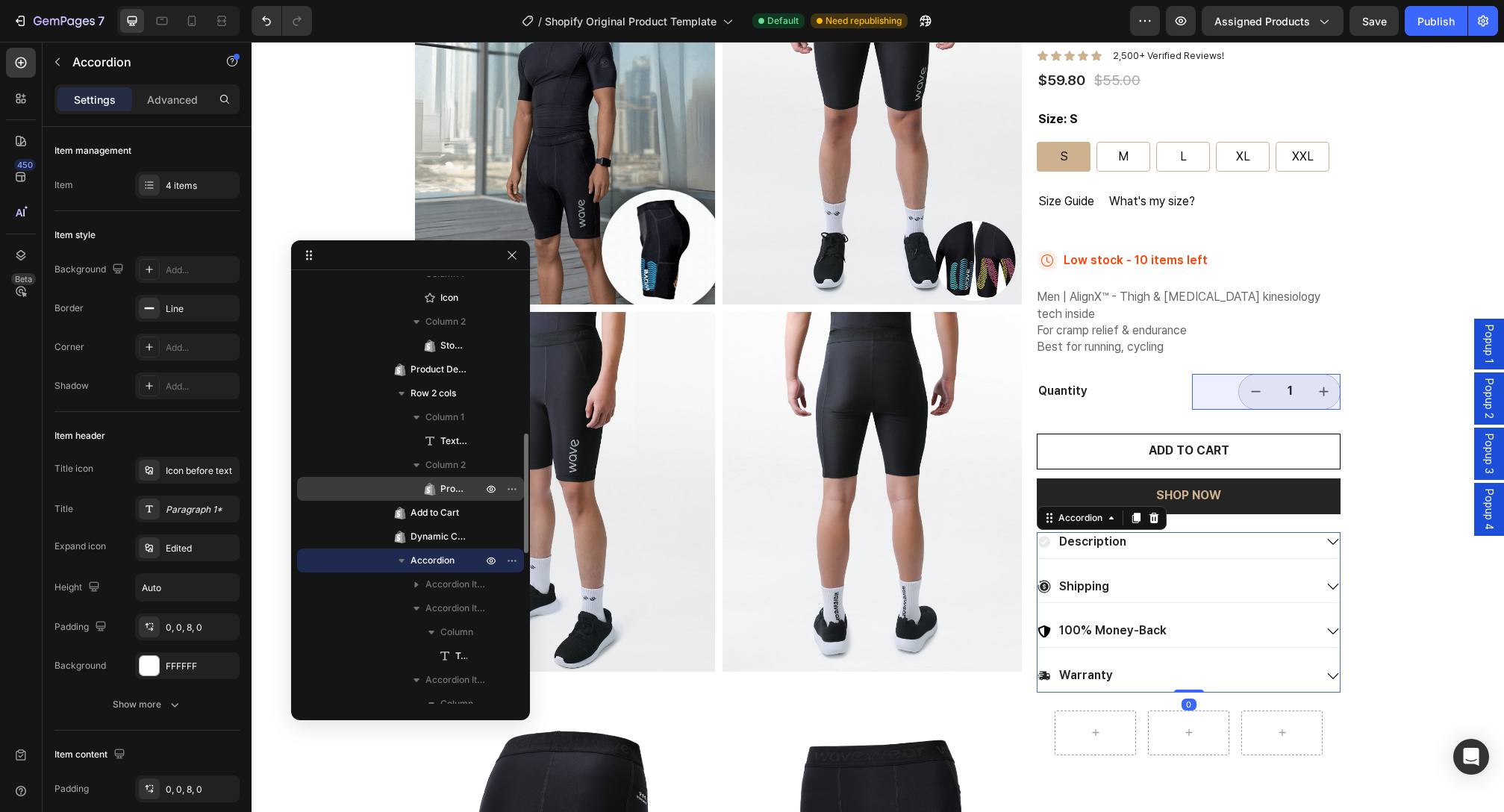
click at [462, 499] on div "Product Quantity" at bounding box center [410, 488] width 215 height 24
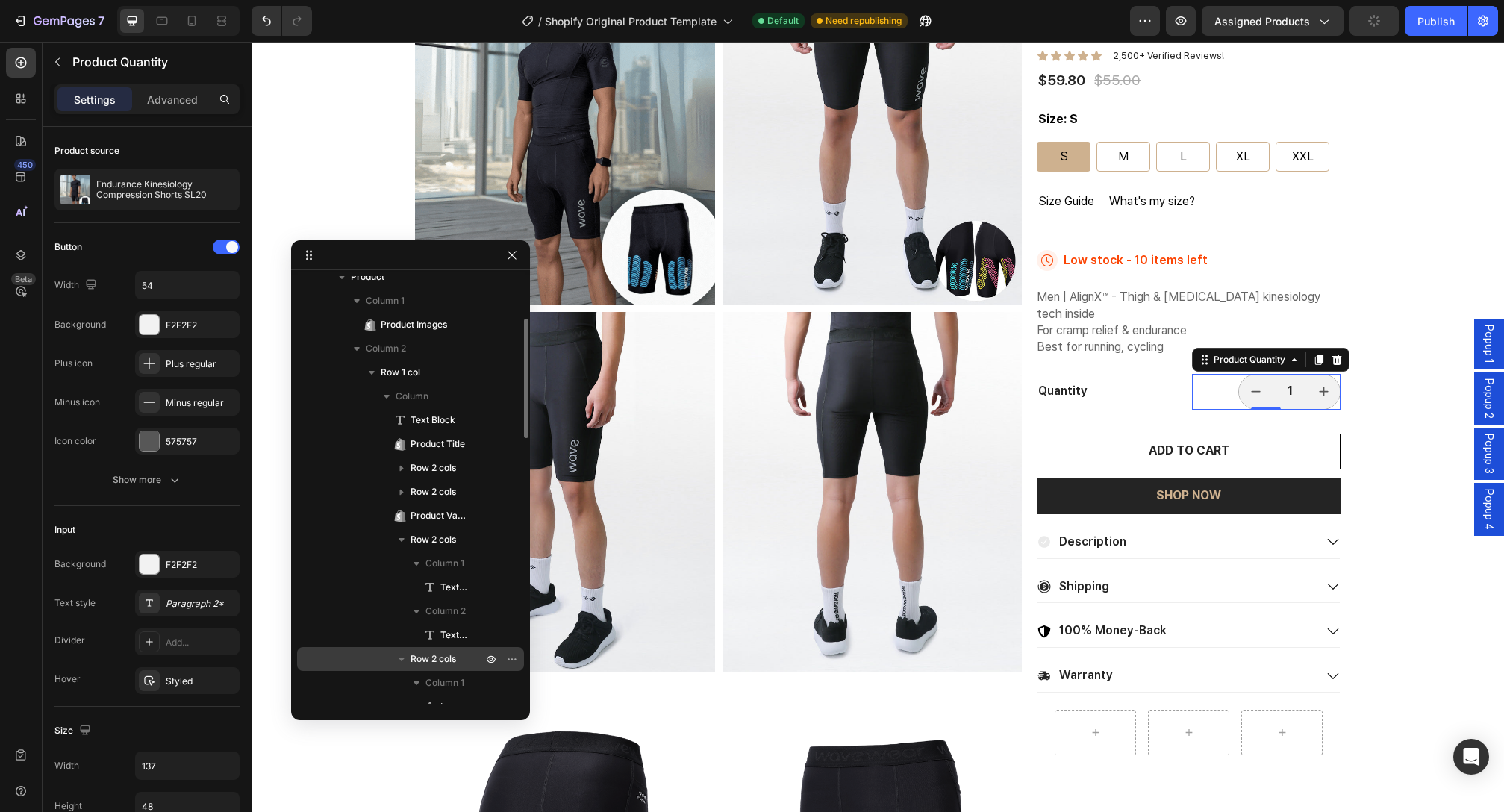
scroll to position [151, 0]
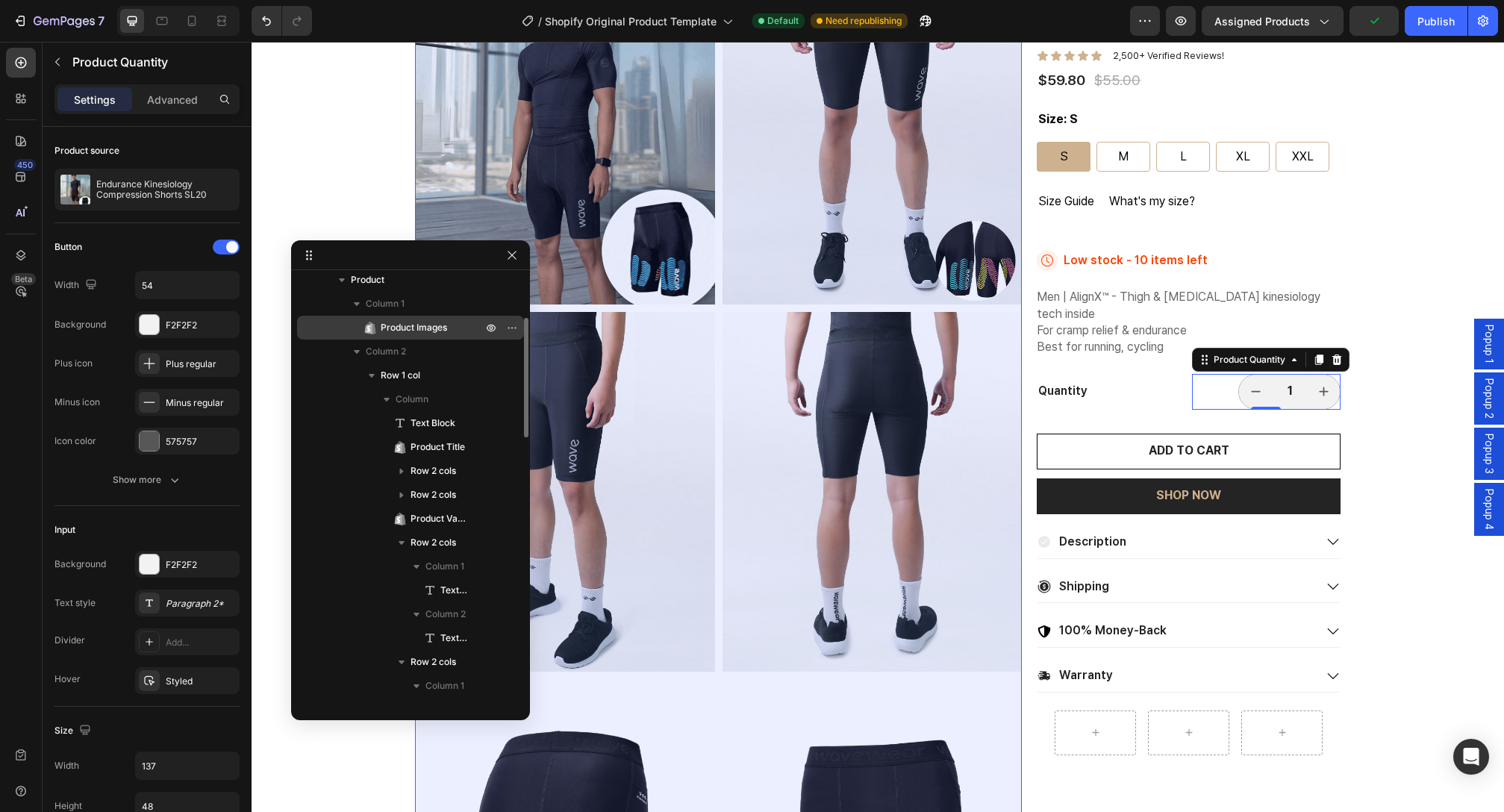
click at [427, 325] on span "Product Images" at bounding box center [414, 327] width 67 height 15
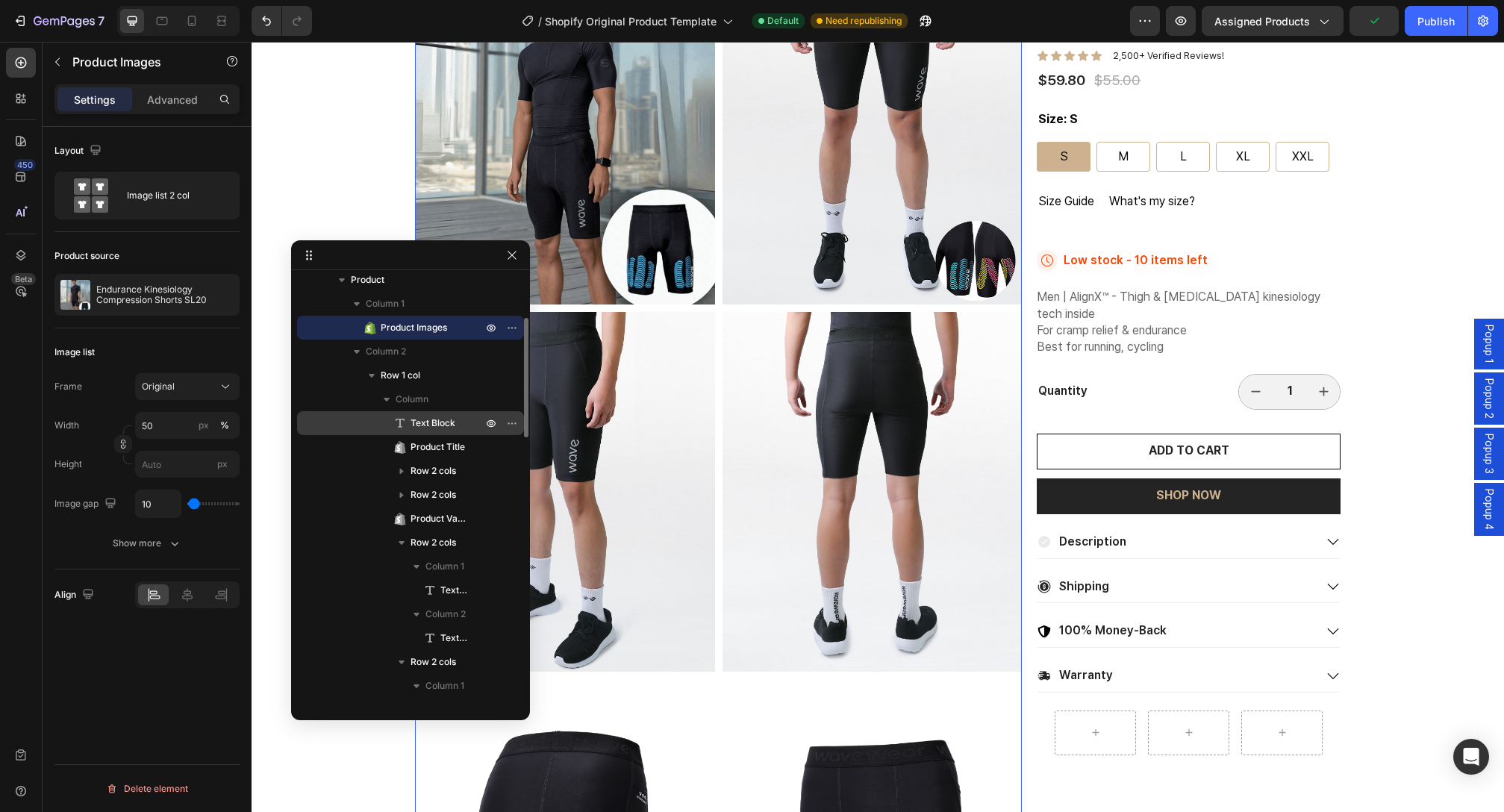
click at [434, 434] on div "Text Block" at bounding box center [410, 423] width 215 height 24
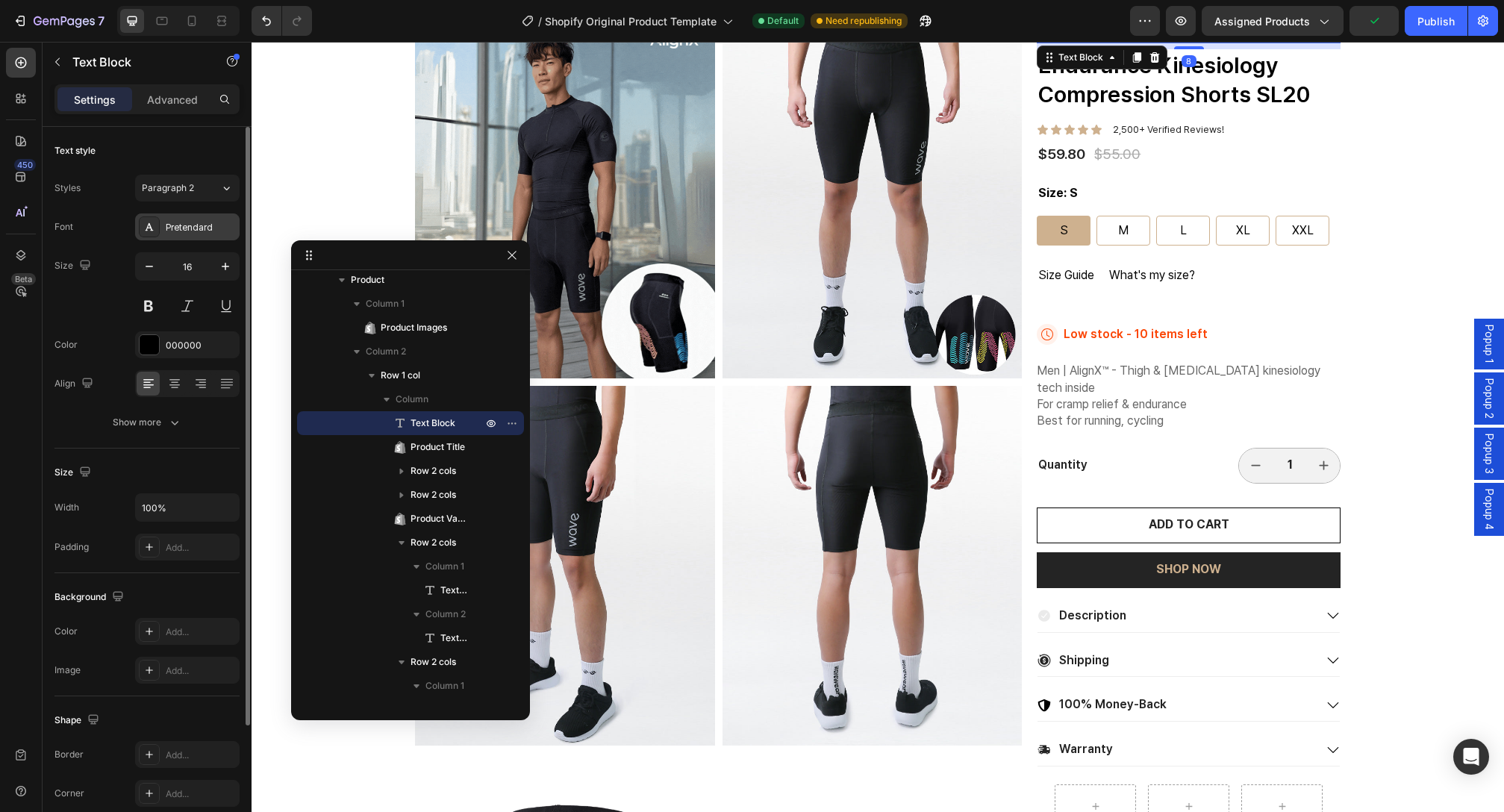
scroll to position [0, 0]
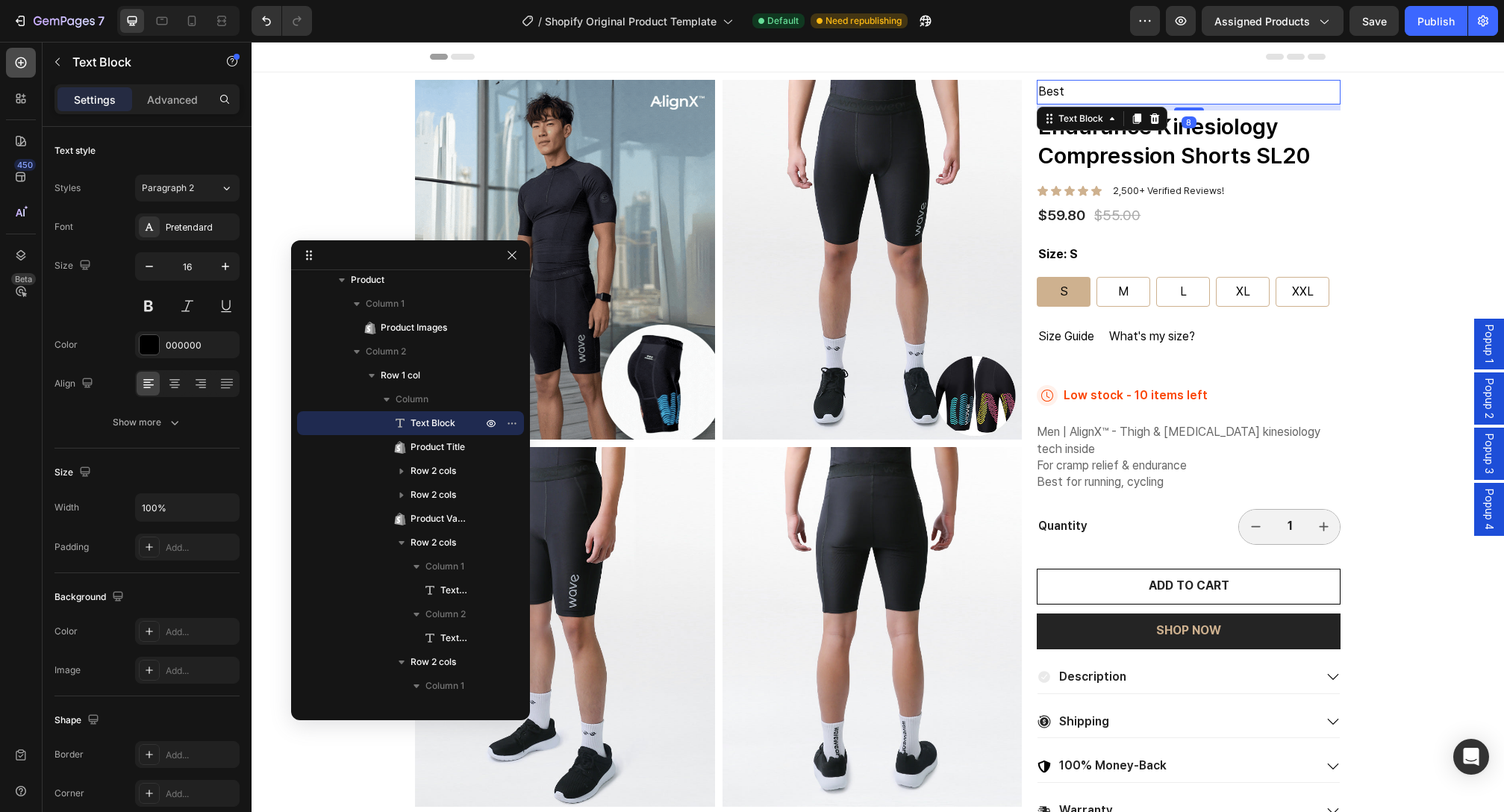
click at [20, 64] on icon at bounding box center [21, 63] width 11 height 11
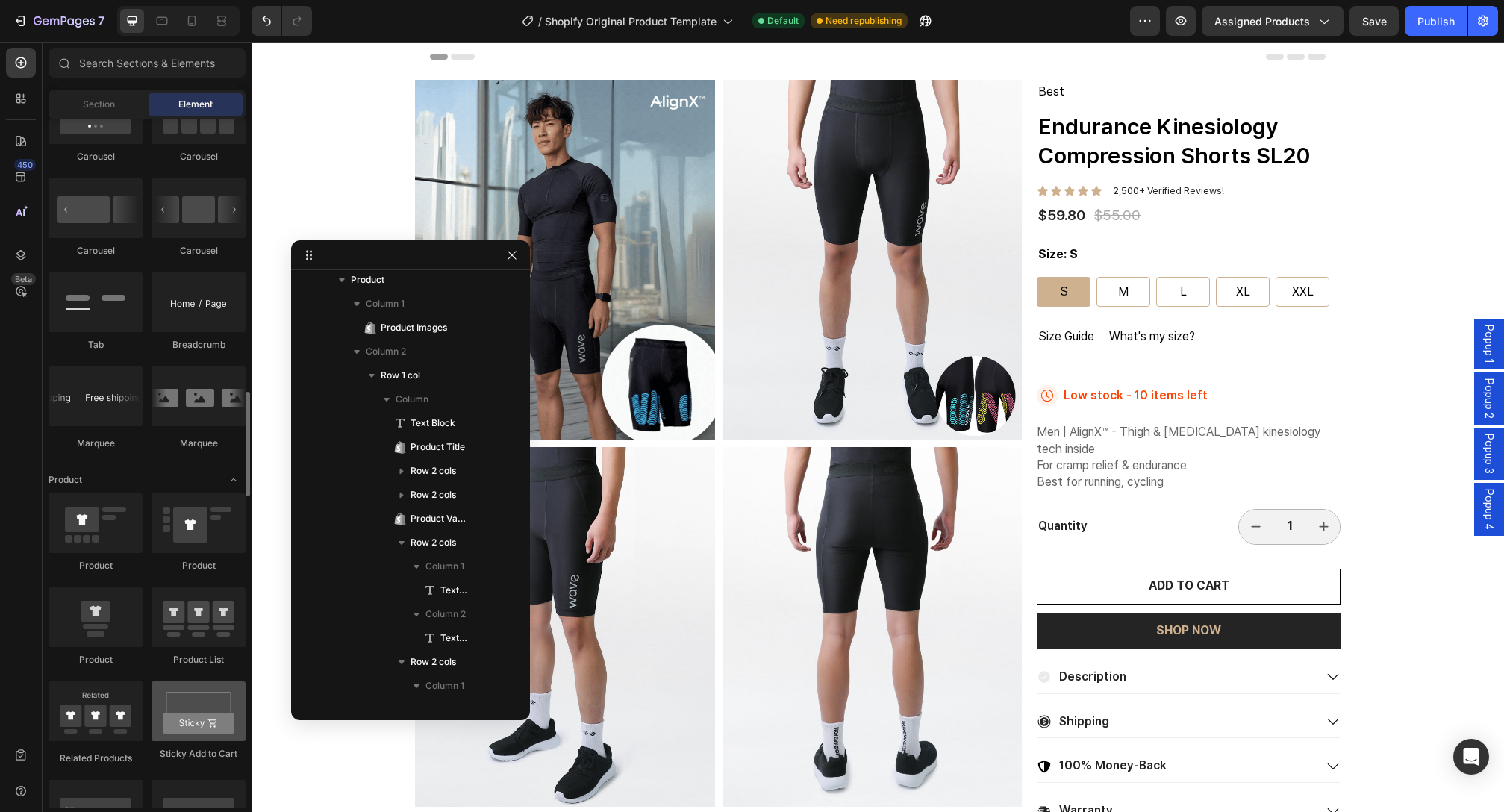
scroll to position [1854, 0]
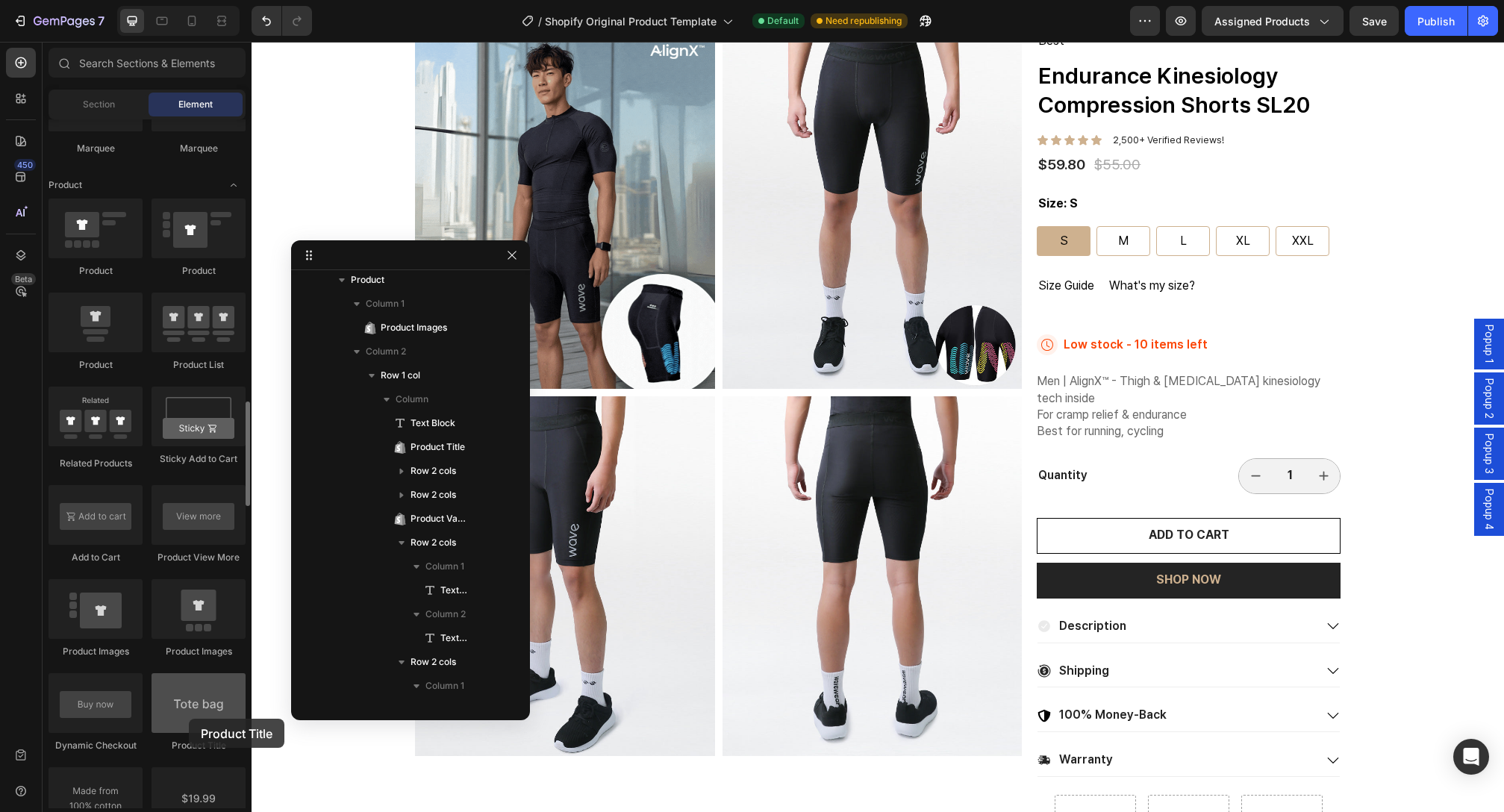
drag, startPoint x: 205, startPoint y: 706, endPoint x: 188, endPoint y: 719, distance: 21.4
click at [188, 719] on div at bounding box center [198, 703] width 94 height 60
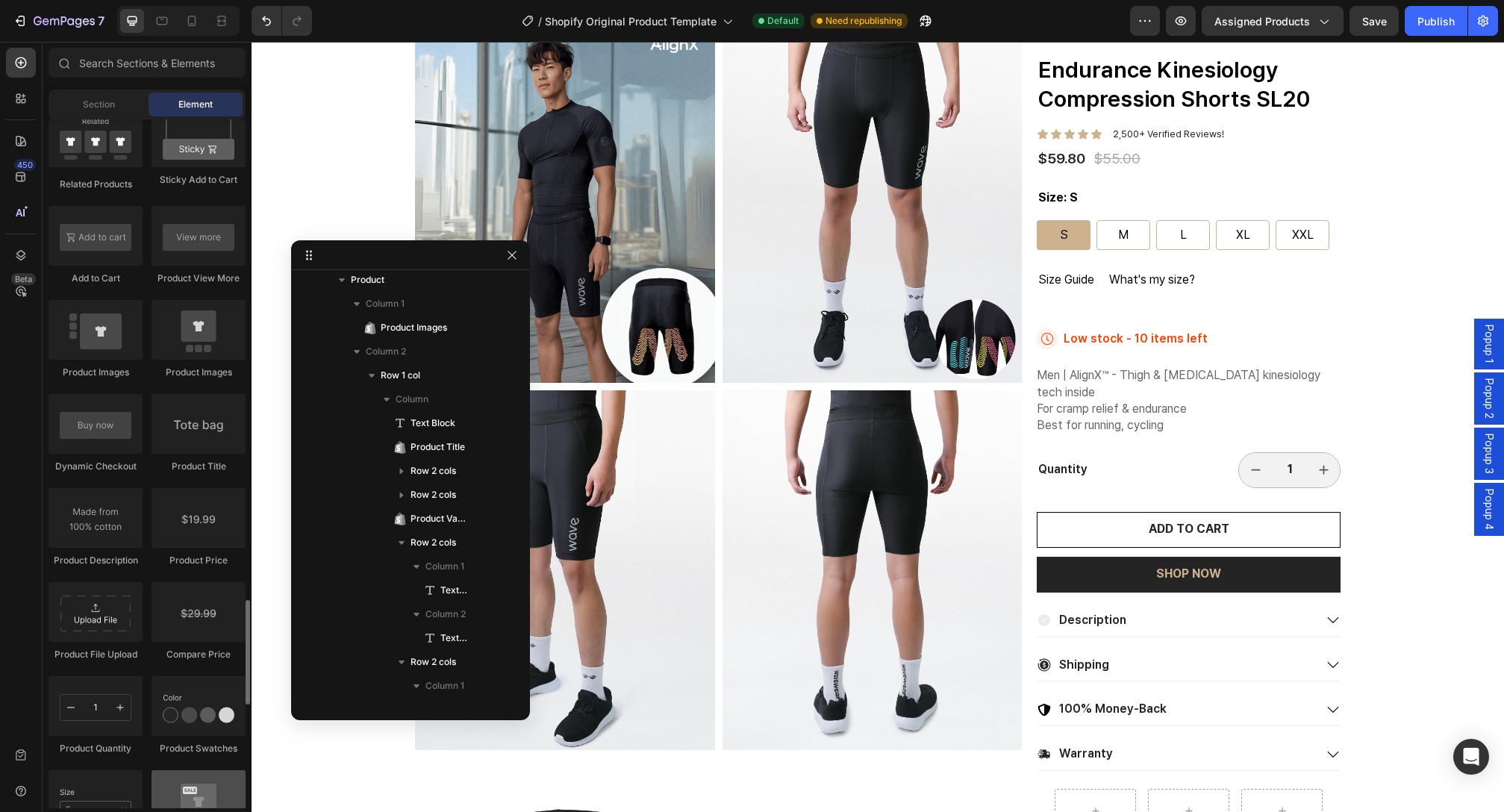
scroll to position [2268, 0]
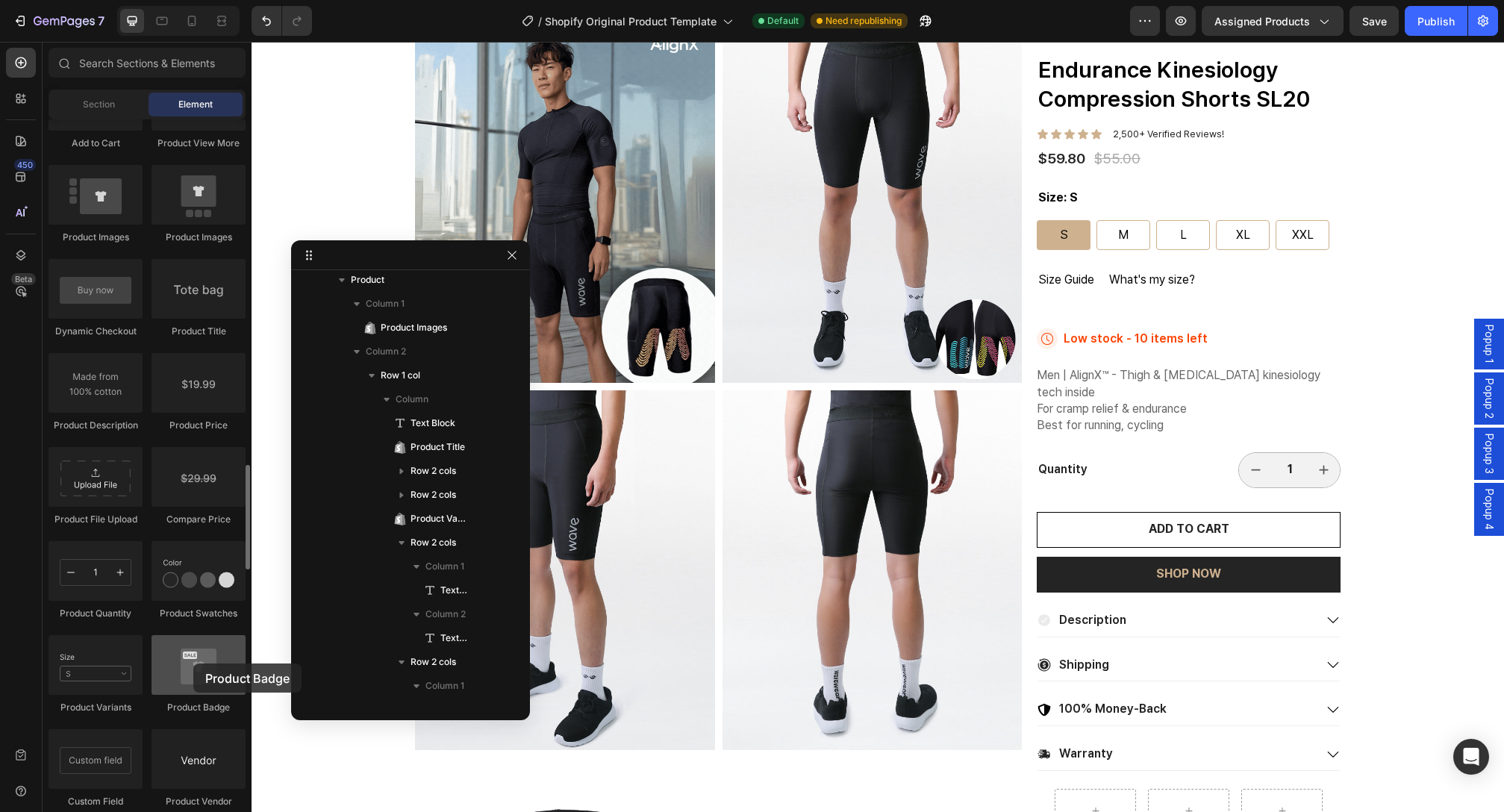
click at [193, 663] on div at bounding box center [198, 664] width 94 height 60
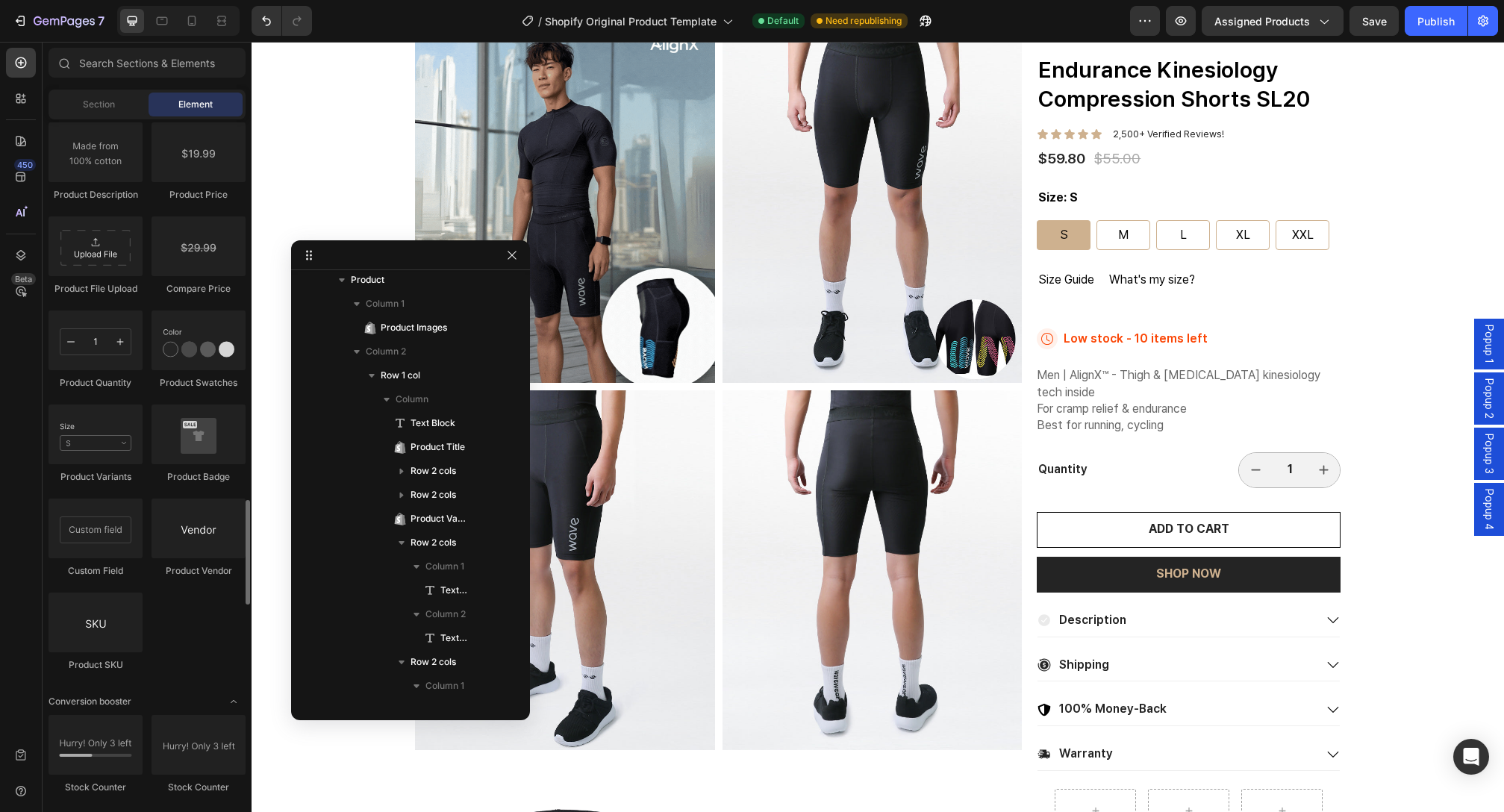
scroll to position [2681, 0]
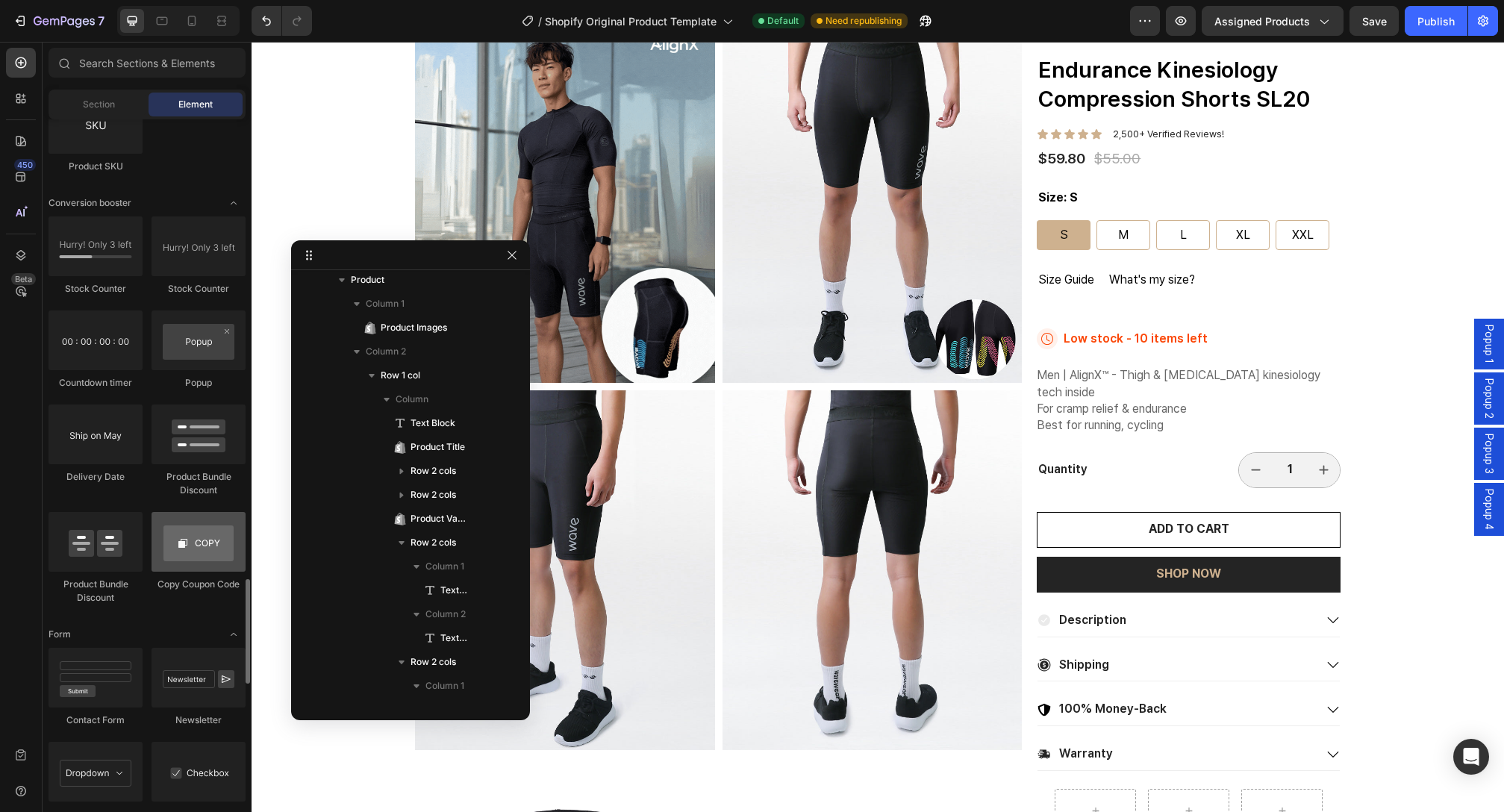
scroll to position [3000, 0]
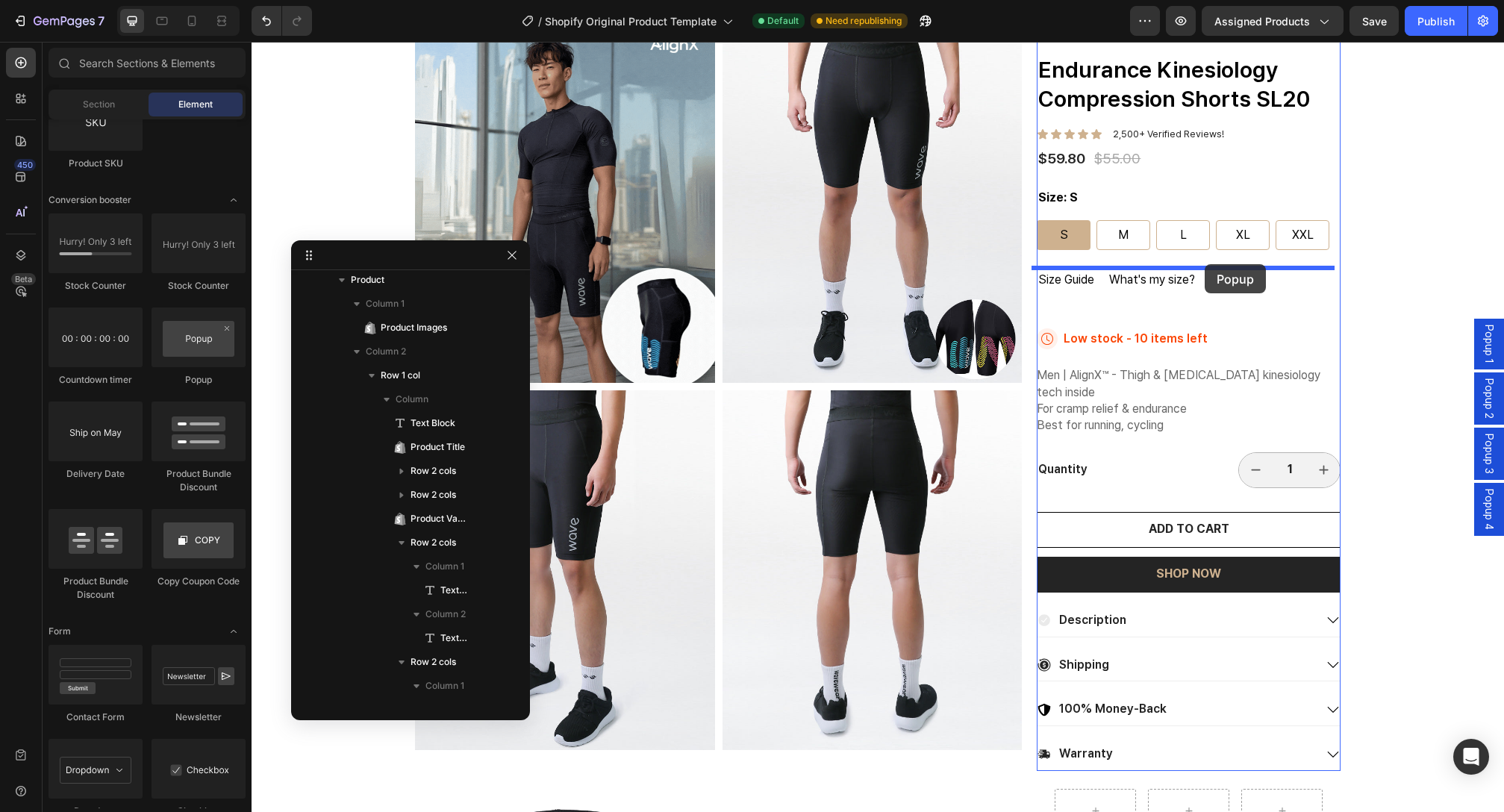
drag, startPoint x: 454, startPoint y: 406, endPoint x: 1205, endPoint y: 265, distance: 764.1
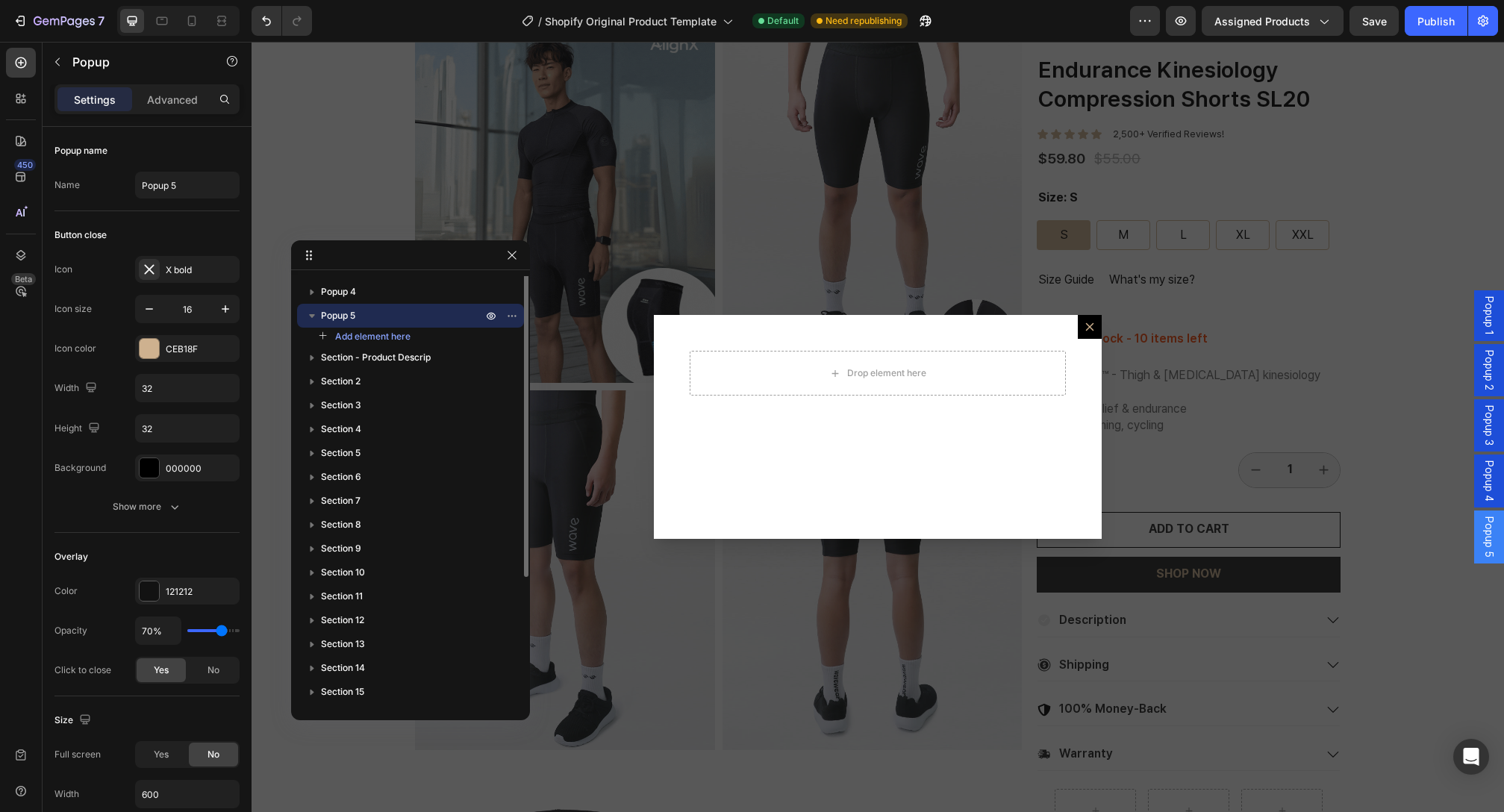
scroll to position [0, 0]
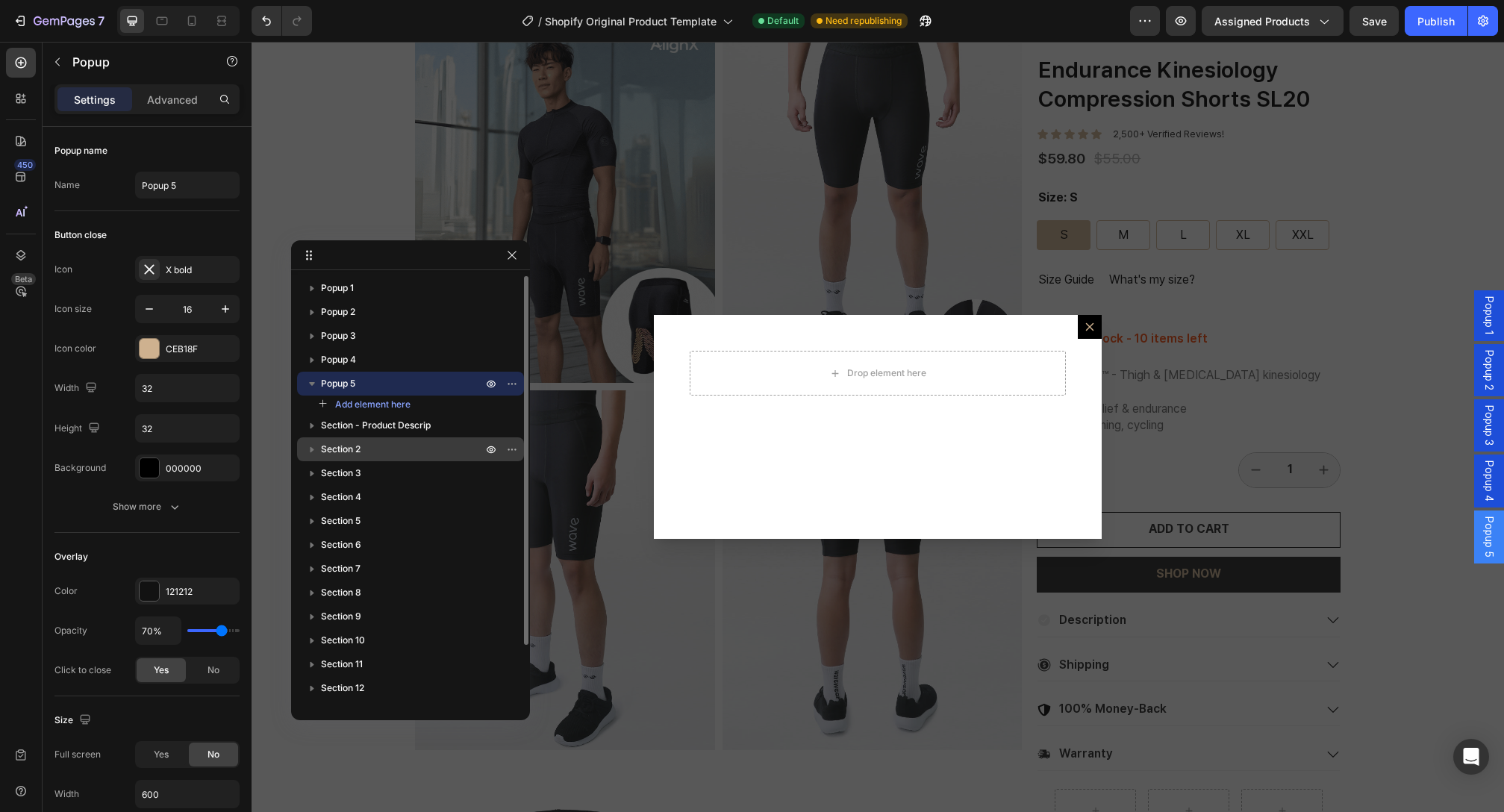
click at [443, 461] on div "Section 2" at bounding box center [410, 449] width 215 height 24
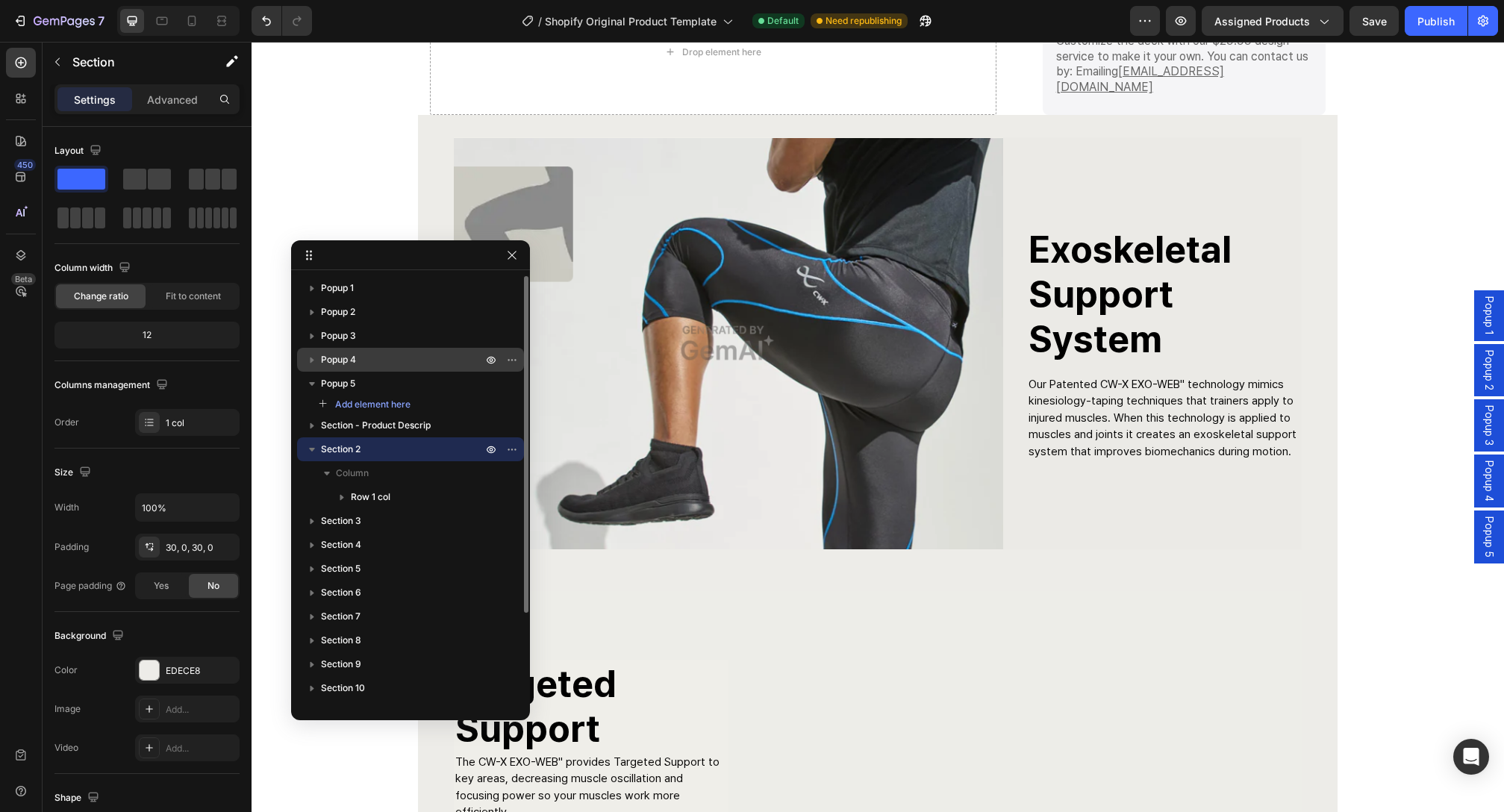
click at [376, 367] on div "Popup 4" at bounding box center [410, 359] width 215 height 24
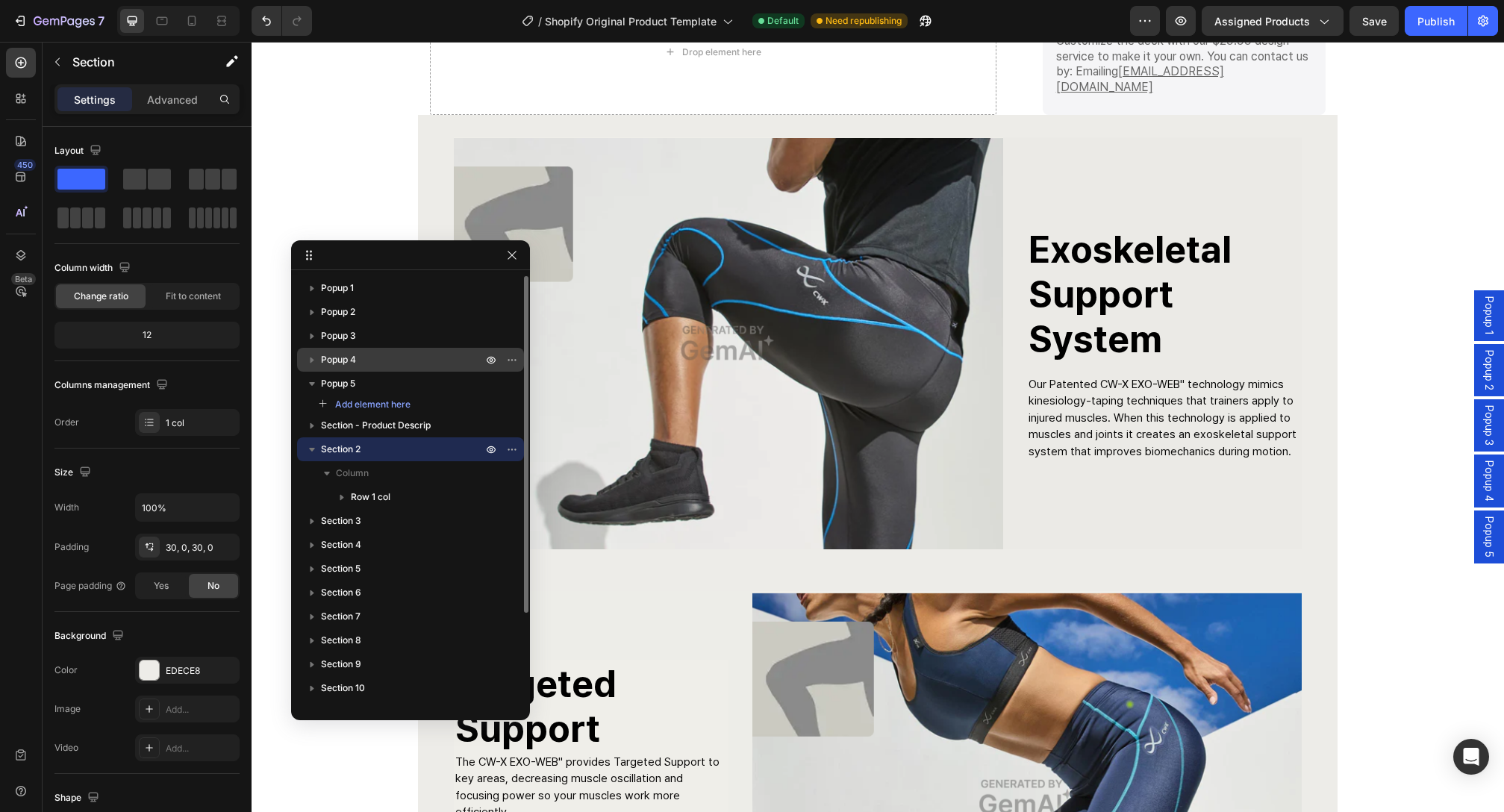
scroll to position [1214, 0]
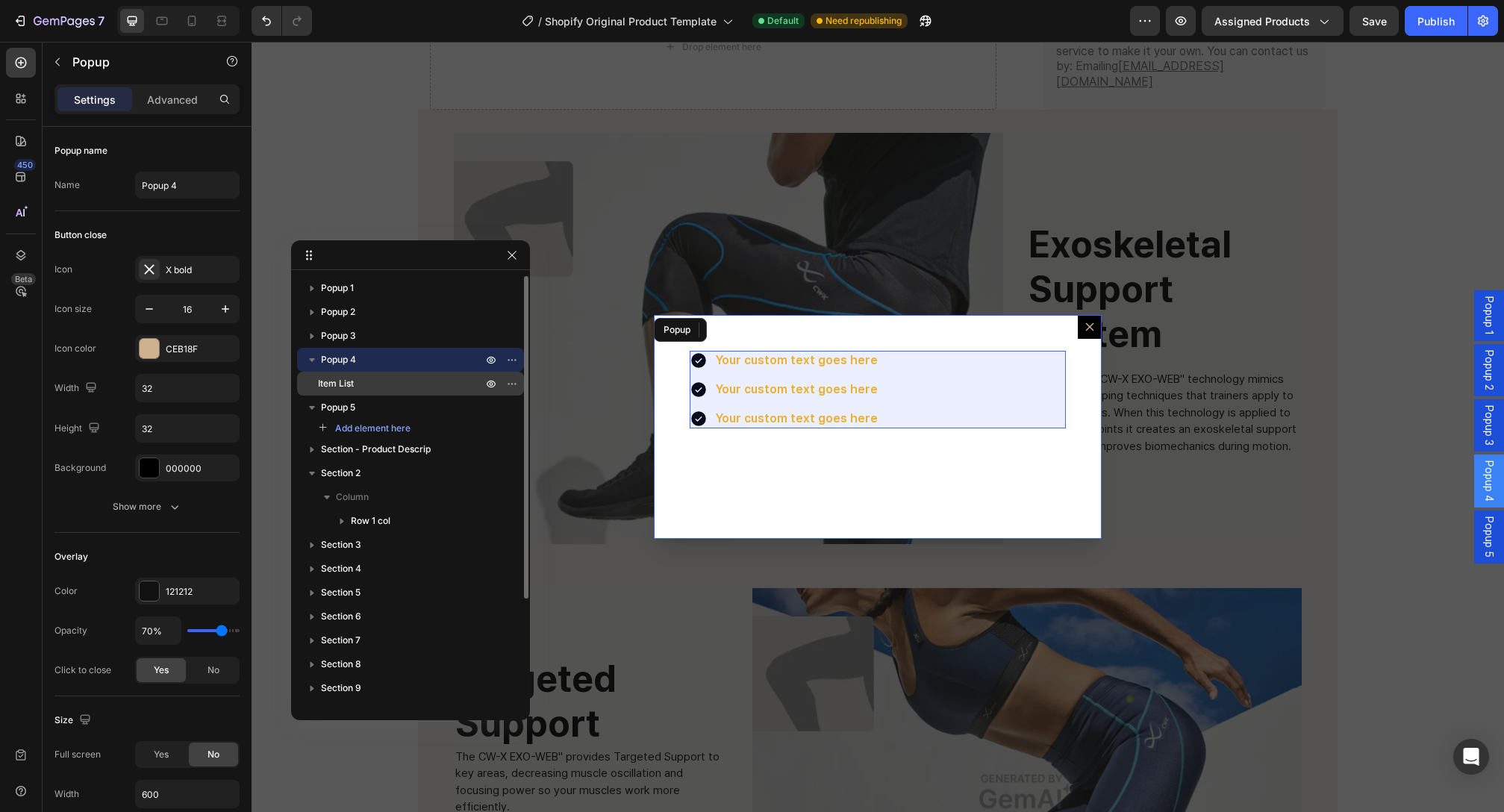
click at [379, 376] on p "Item List" at bounding box center [392, 384] width 149 height 15
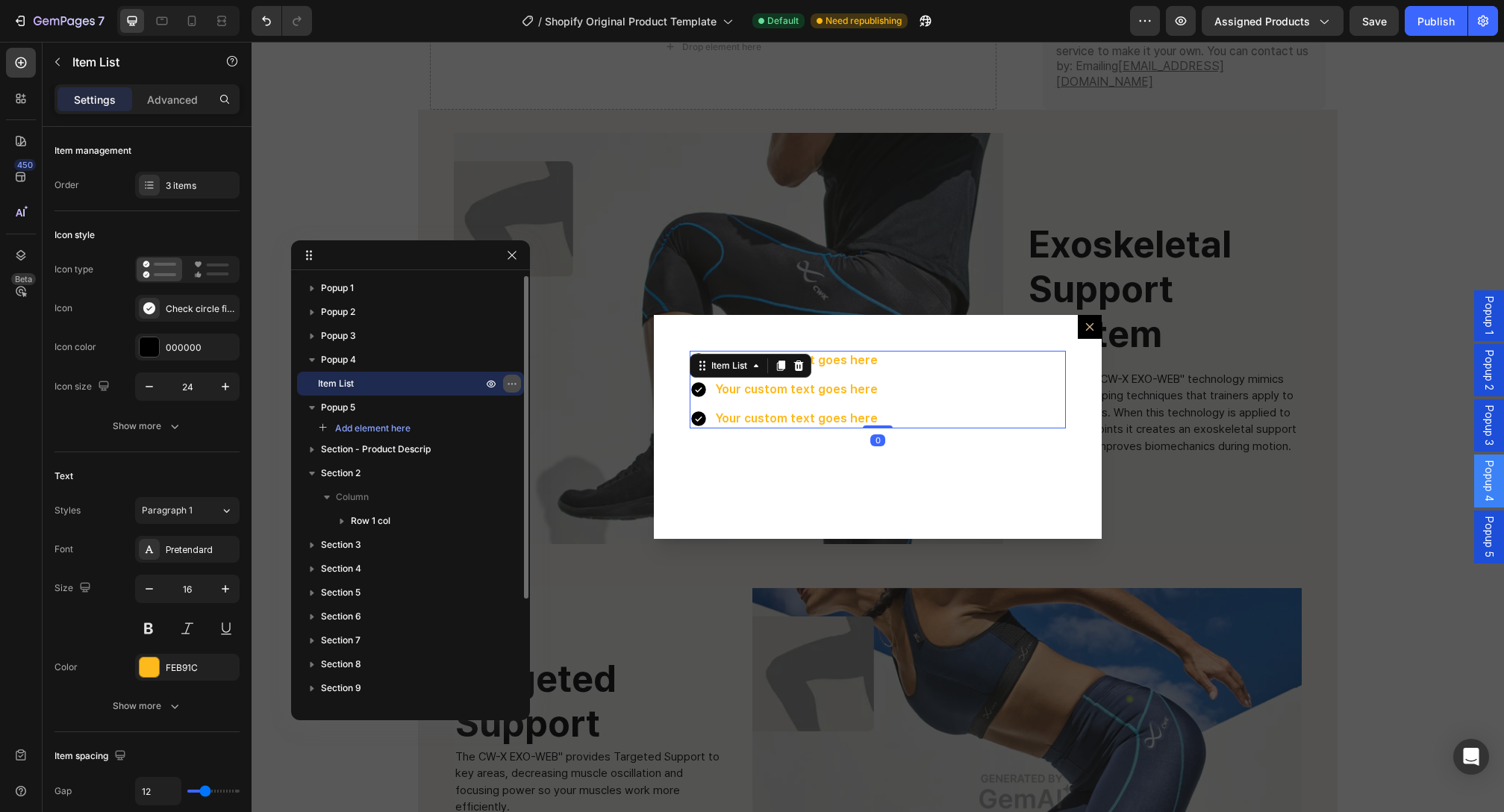
click at [517, 383] on icon "button" at bounding box center [512, 384] width 12 height 12
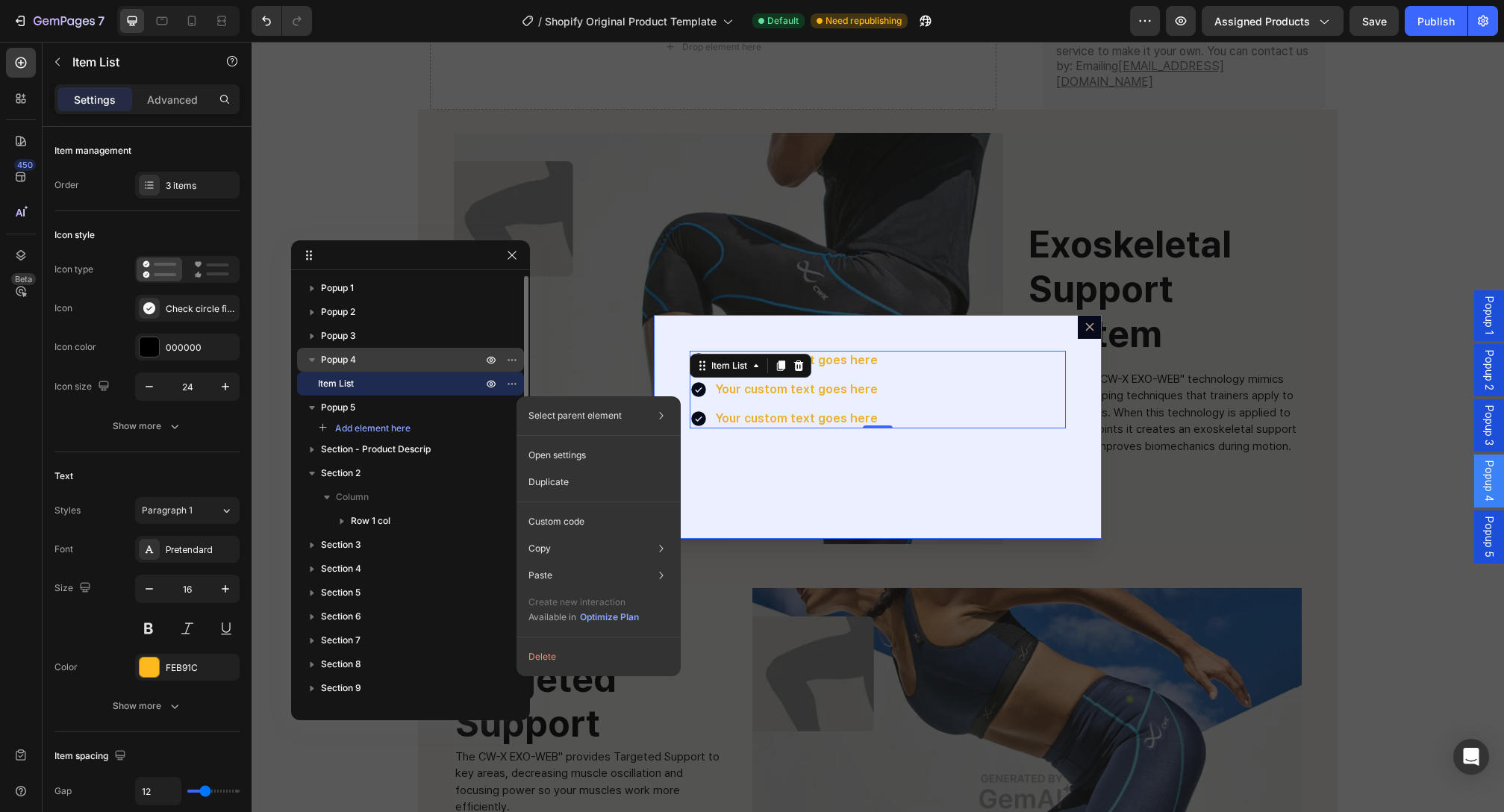
click at [429, 362] on p "Popup 4" at bounding box center [403, 360] width 165 height 15
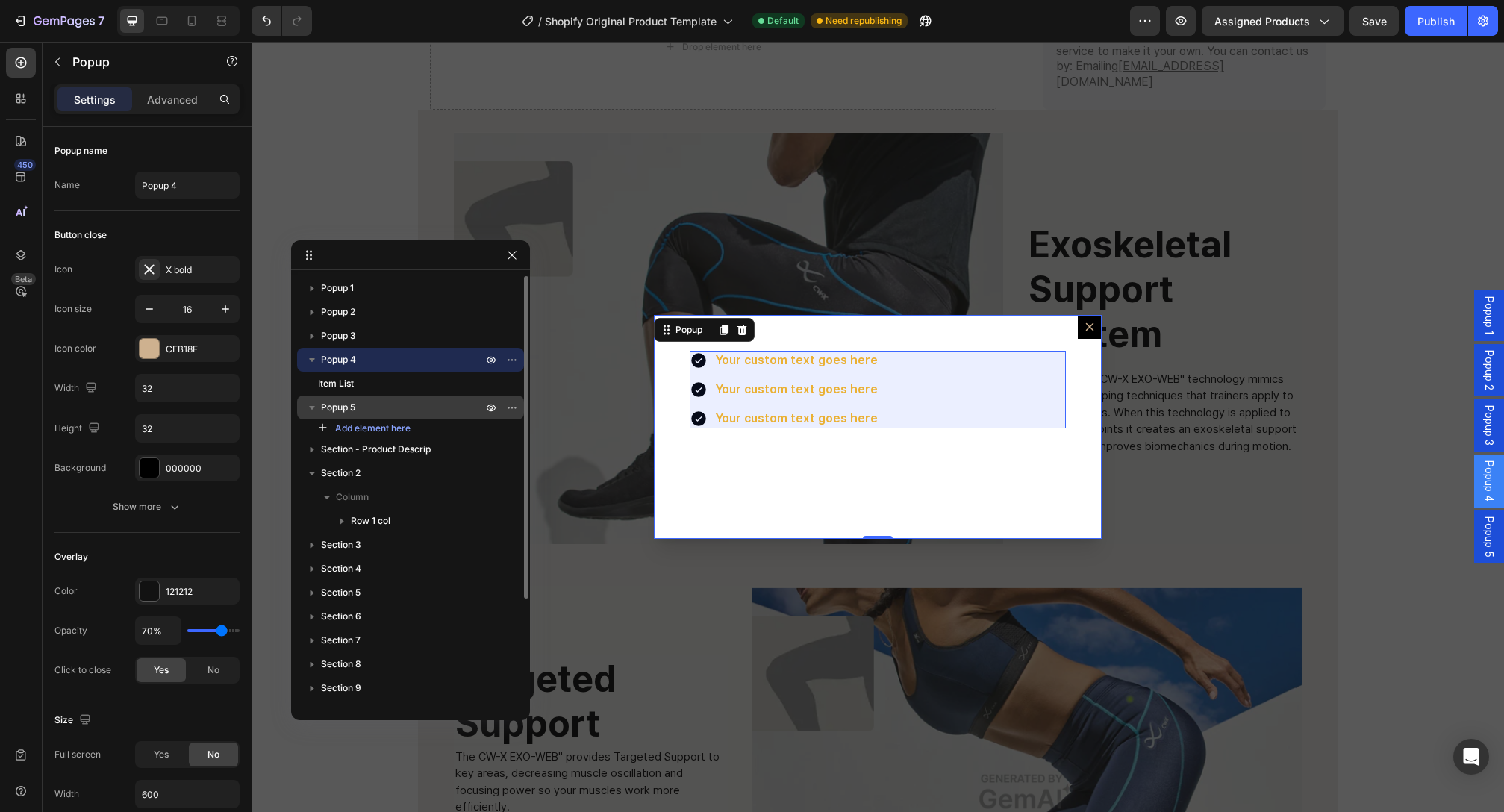
click at [417, 400] on div "Popup 5" at bounding box center [410, 407] width 215 height 24
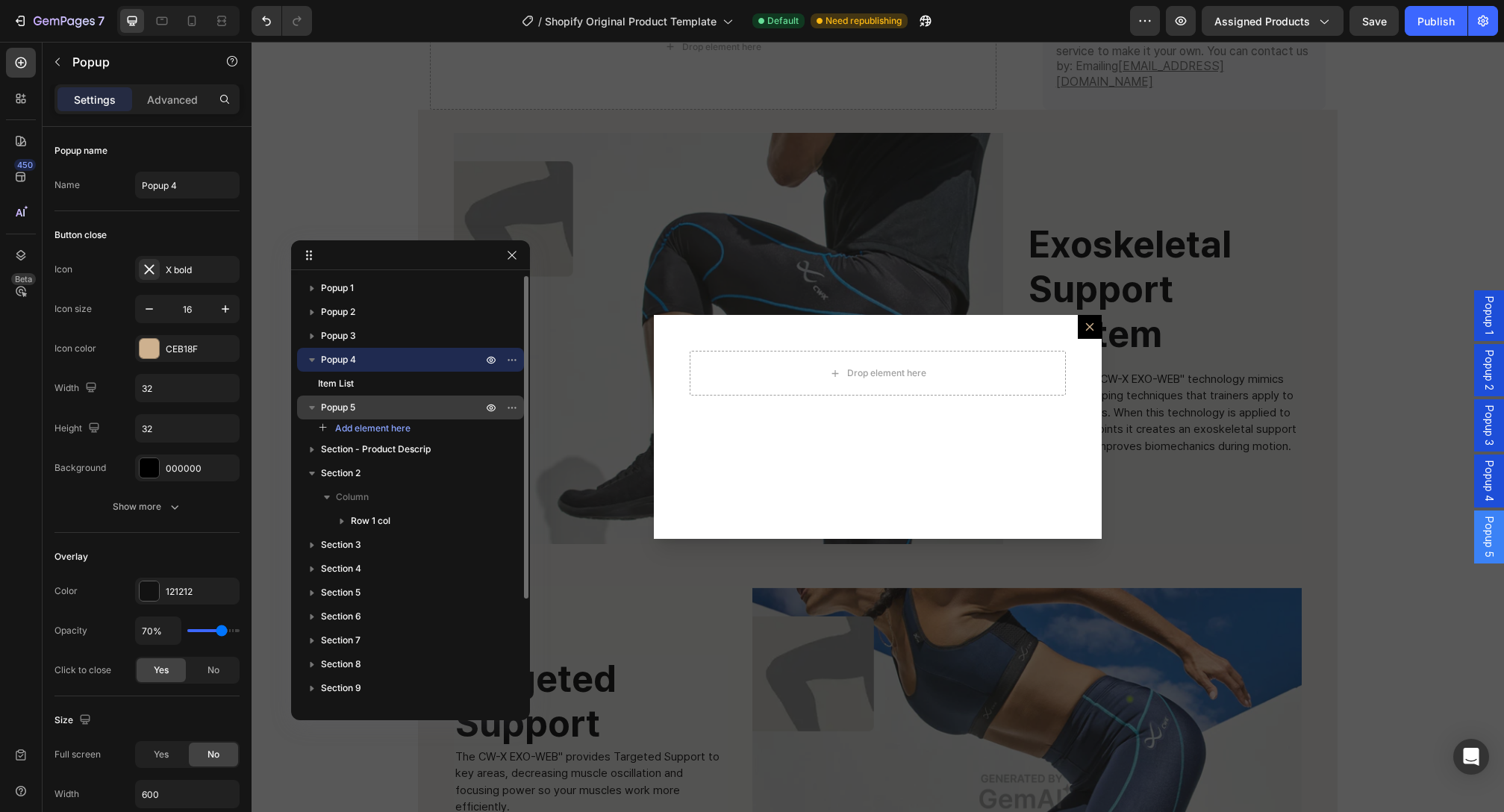
scroll to position [85, 0]
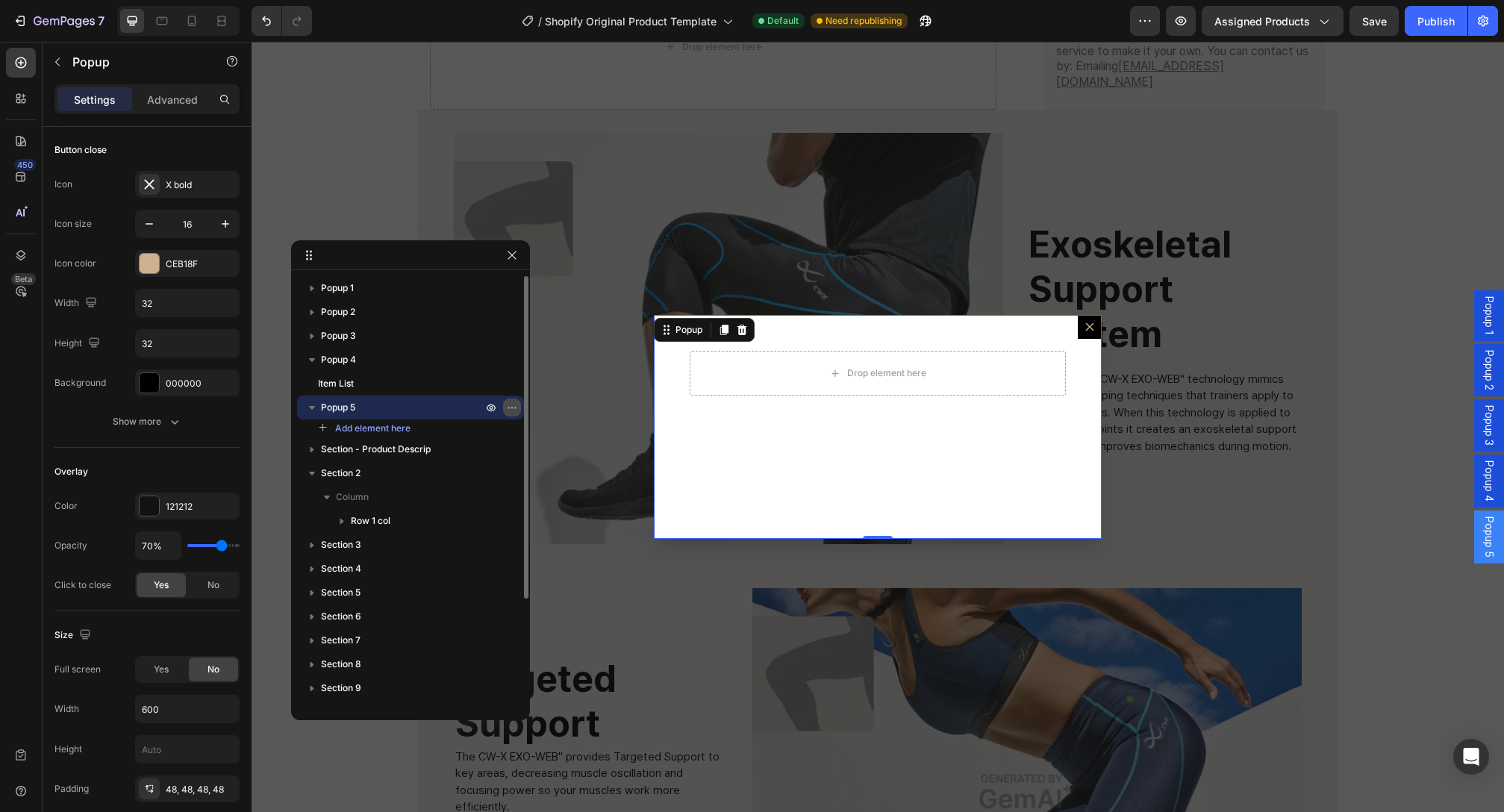
click at [508, 406] on icon "button" at bounding box center [508, 407] width 2 height 2
click at [739, 328] on icon "Dialog content" at bounding box center [742, 329] width 10 height 10
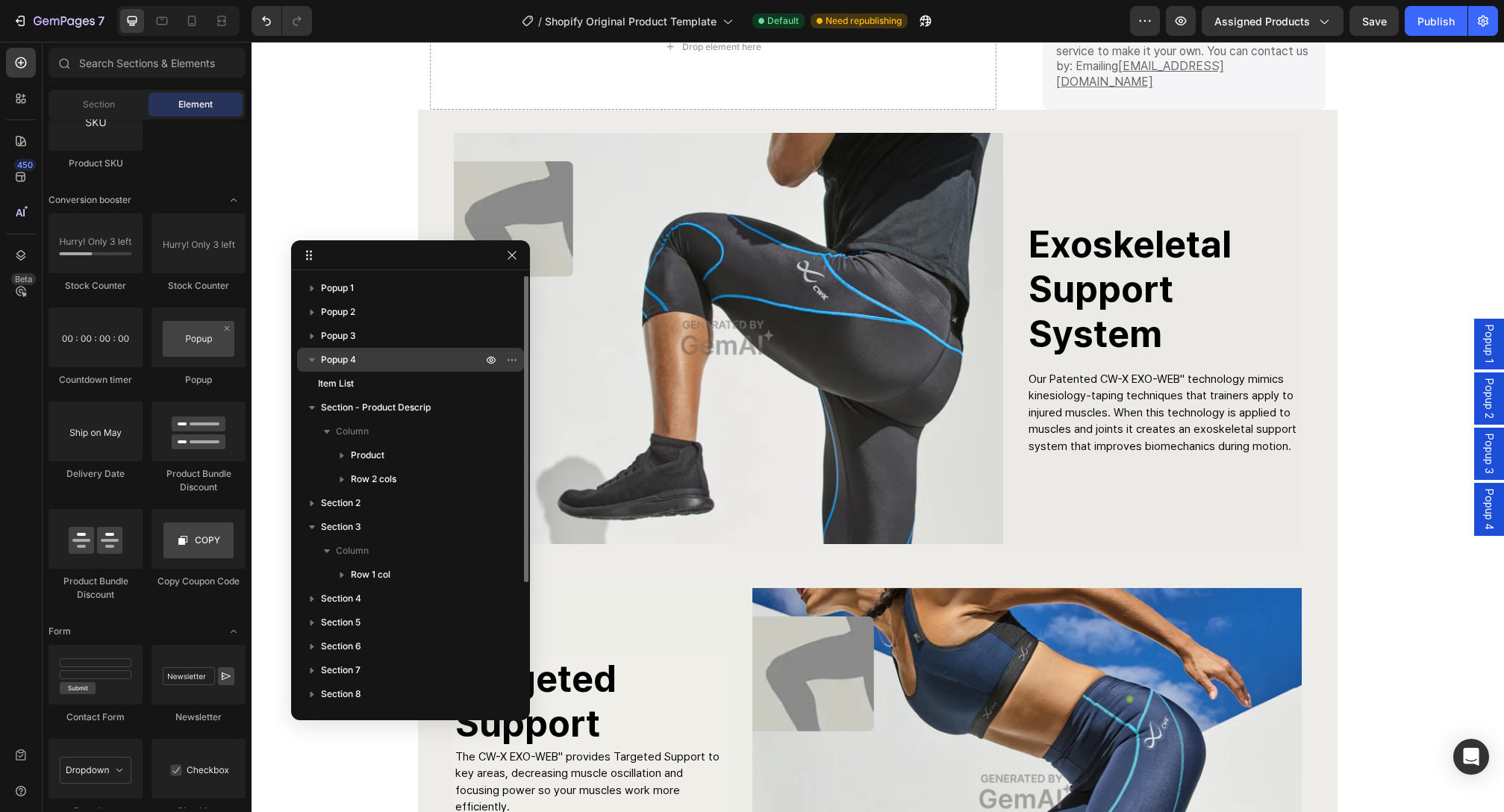
click at [377, 348] on div "Popup 4" at bounding box center [410, 359] width 215 height 24
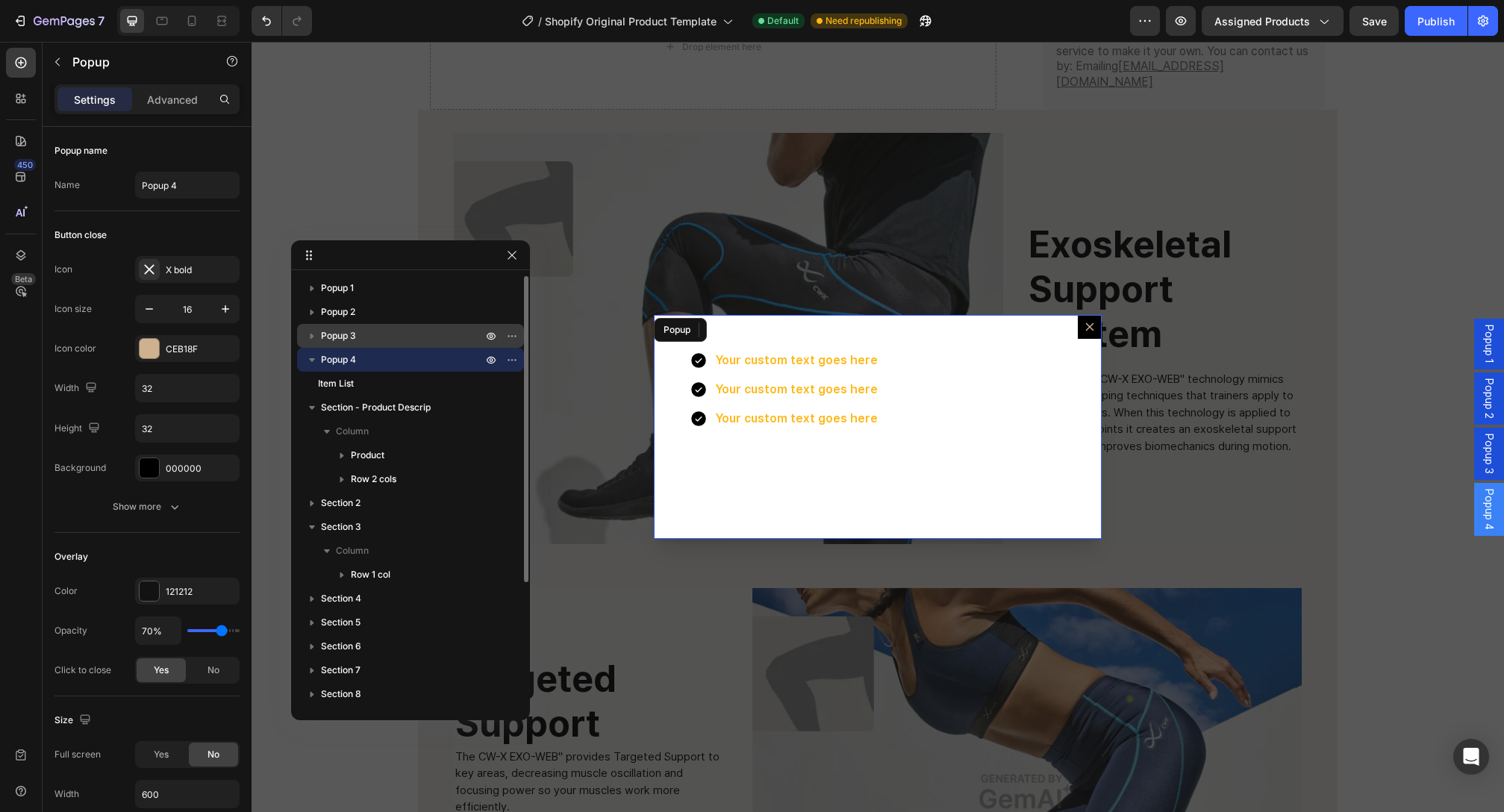
click at [383, 337] on p "Popup 3" at bounding box center [403, 336] width 165 height 15
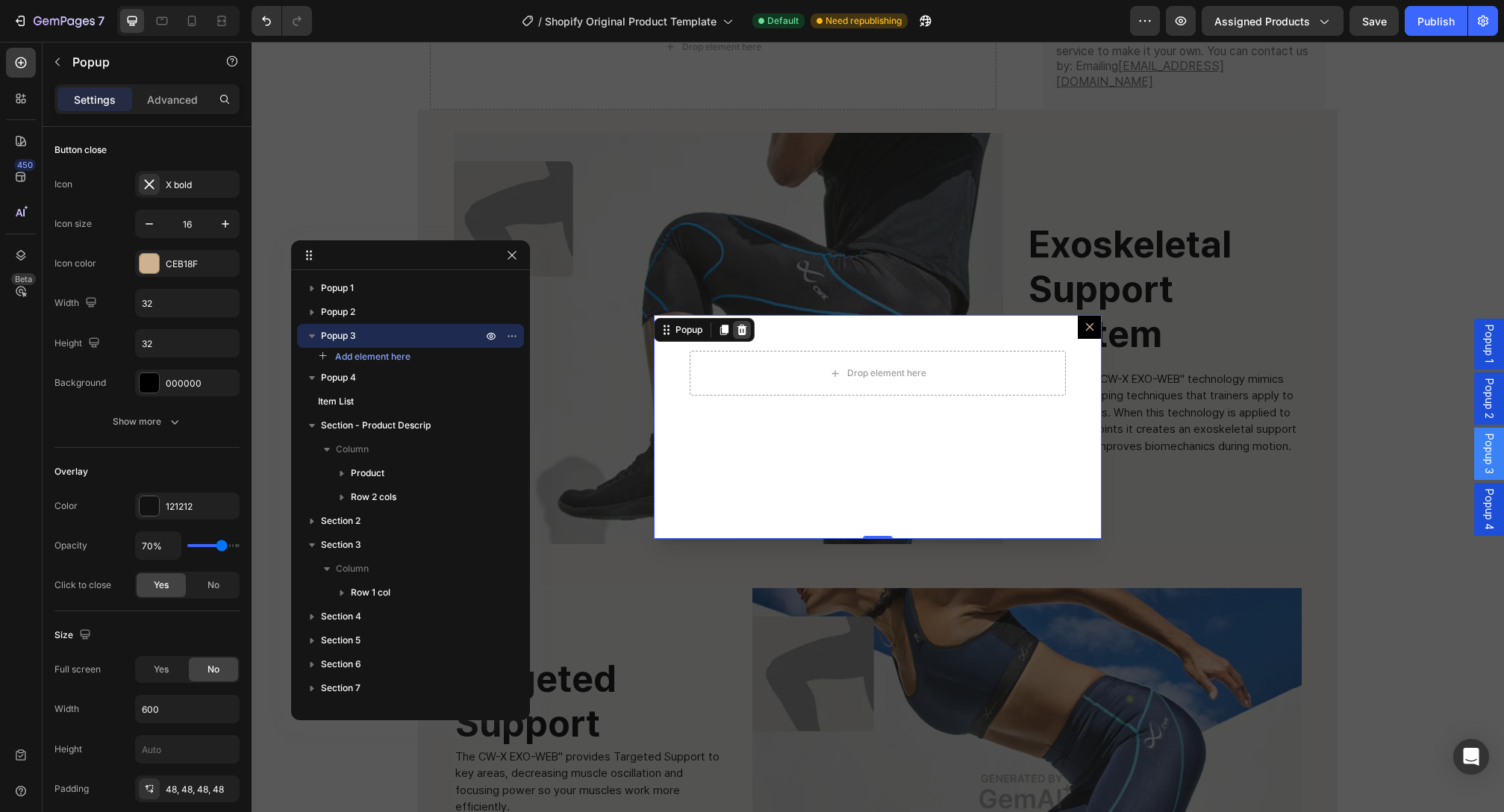
click at [736, 329] on icon "Dialog content" at bounding box center [742, 329] width 12 height 12
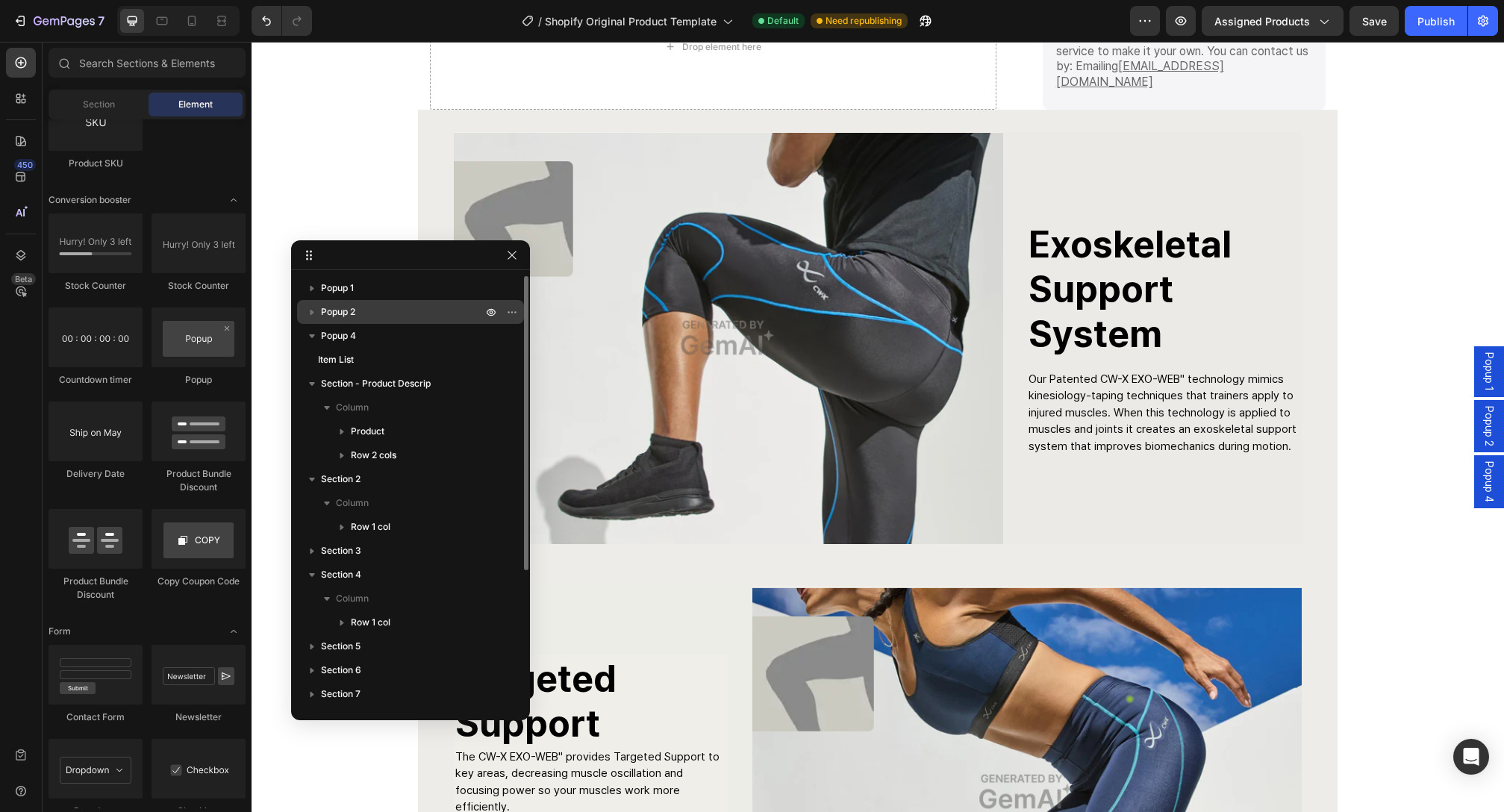
click at [409, 309] on p "Popup 2" at bounding box center [403, 312] width 165 height 15
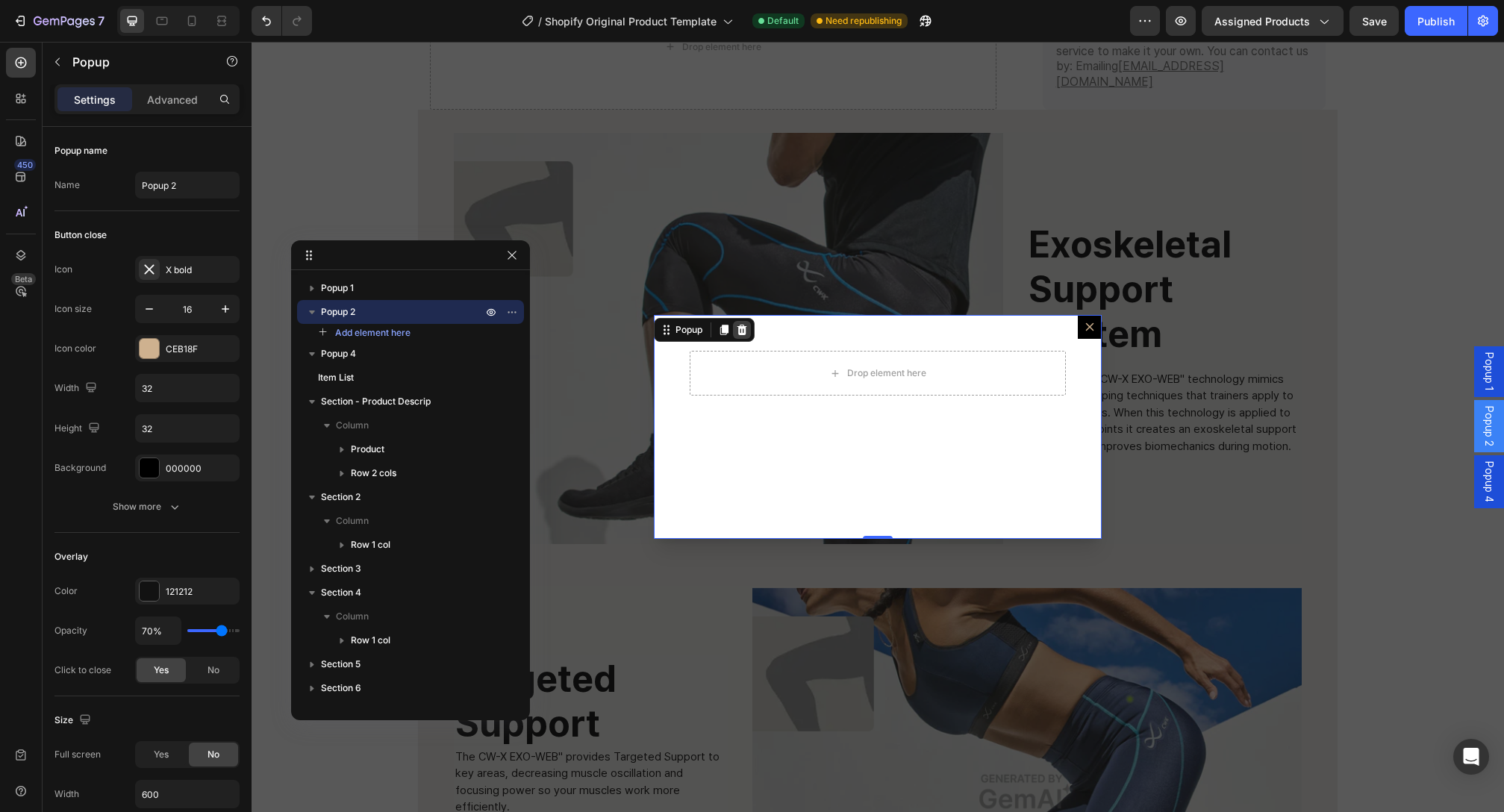
click at [742, 328] on icon "Dialog content" at bounding box center [742, 329] width 12 height 12
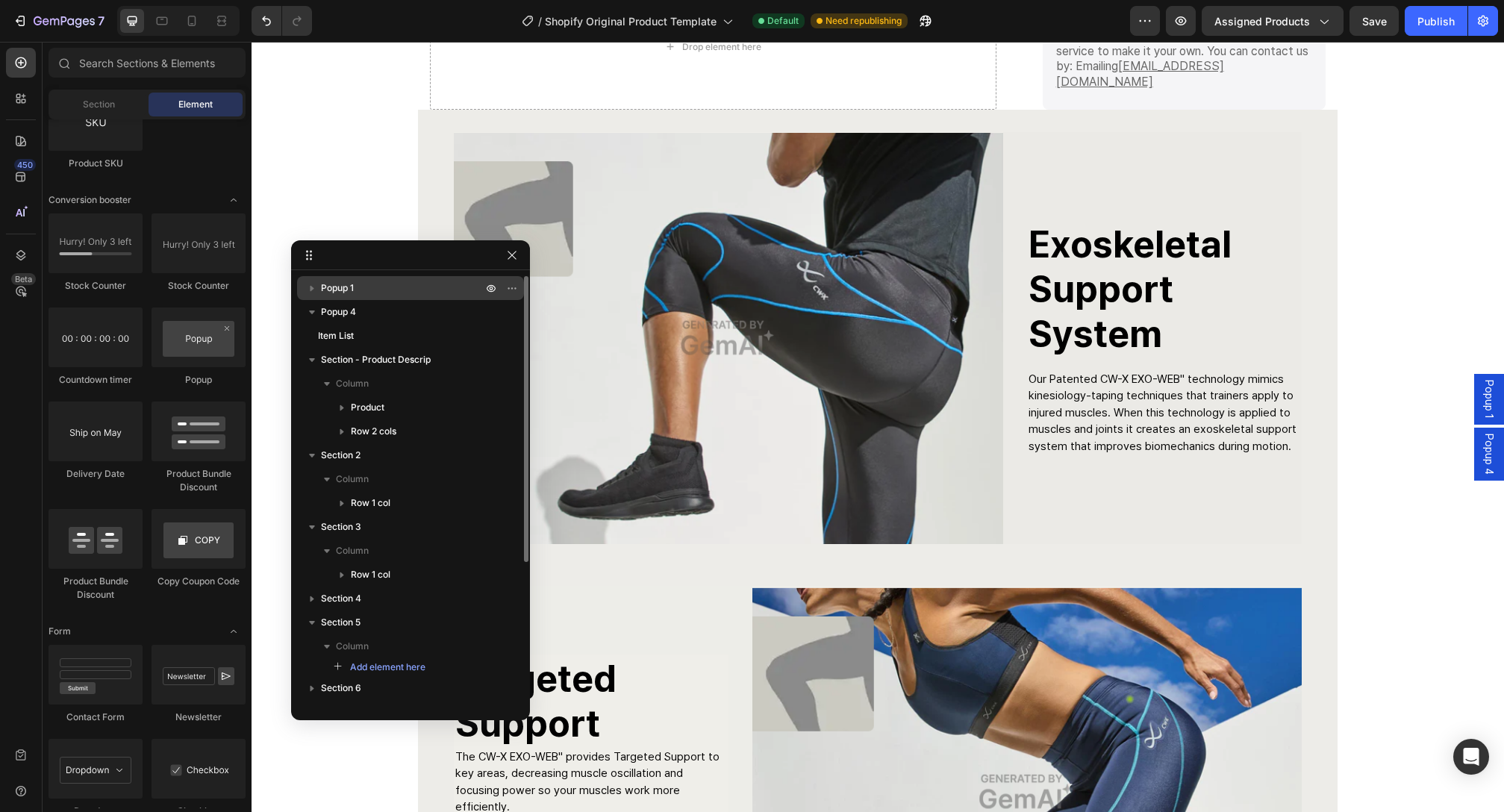
click at [459, 291] on p "Popup 1" at bounding box center [403, 288] width 165 height 15
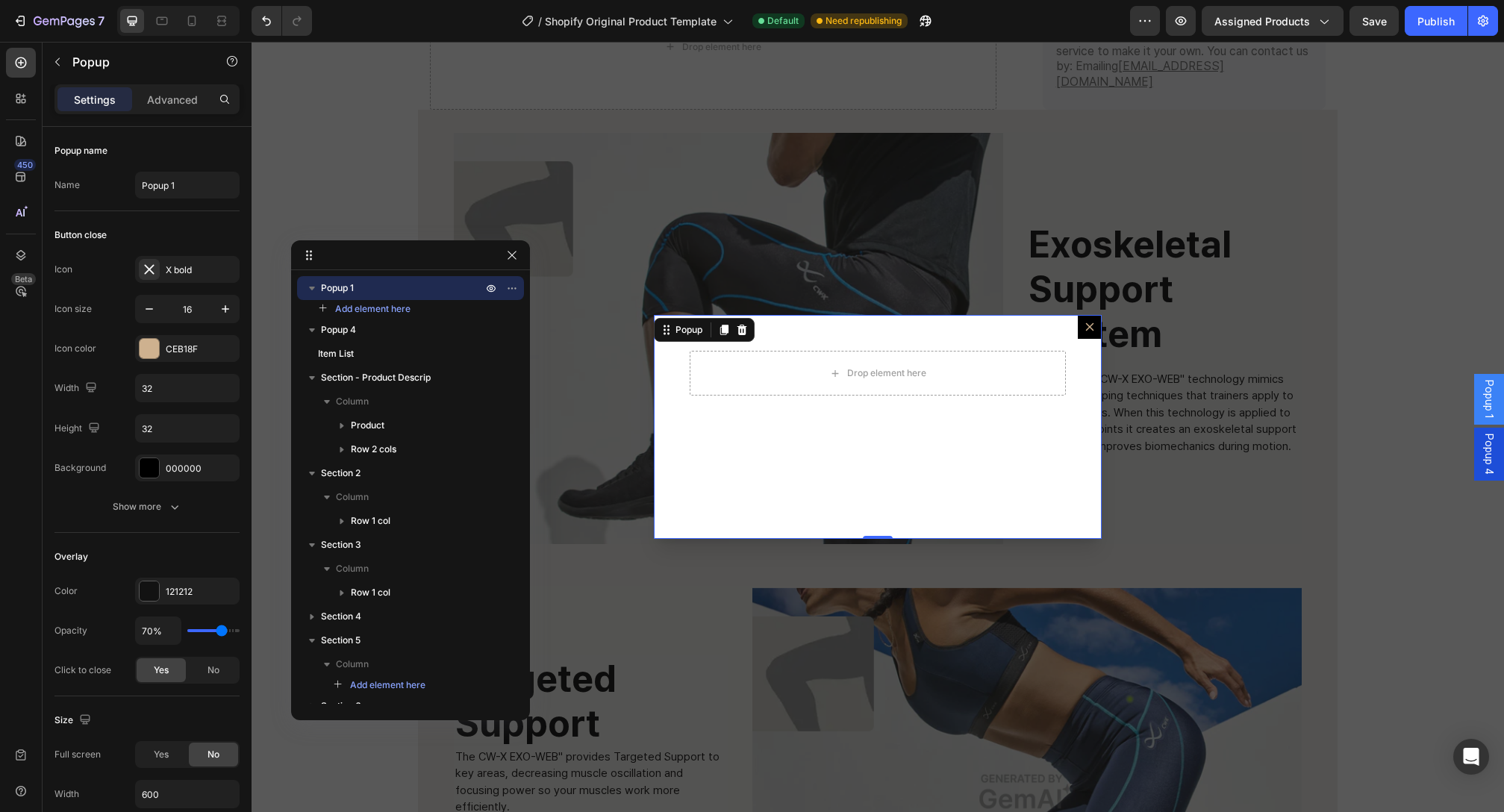
click at [756, 332] on div "Drop element here" at bounding box center [878, 426] width 448 height 224
click at [747, 335] on div "Popup" at bounding box center [704, 329] width 101 height 24
click at [746, 334] on div "Popup" at bounding box center [704, 329] width 101 height 24
click at [742, 326] on icon "Dialog content" at bounding box center [742, 329] width 12 height 12
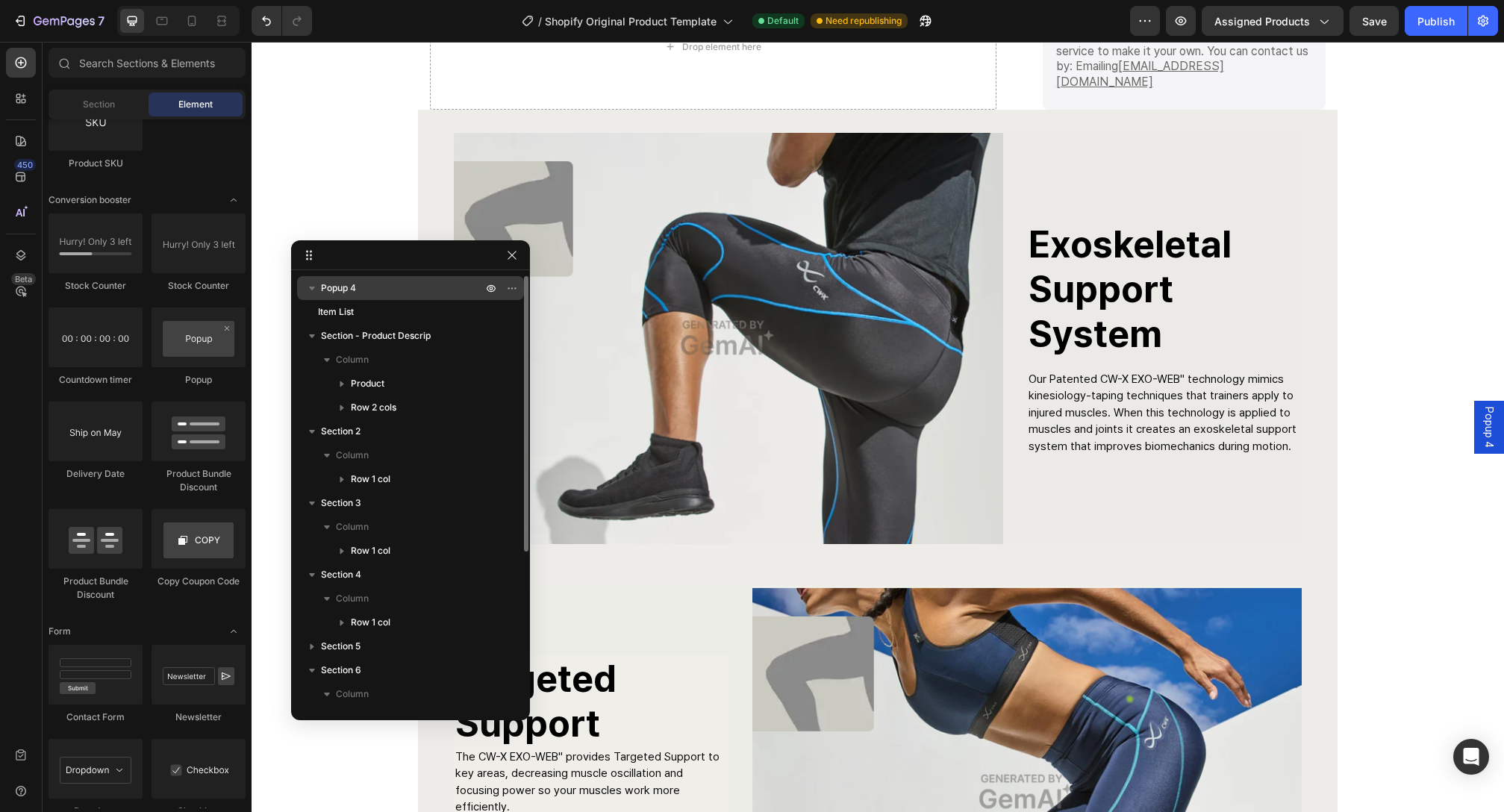
click at [384, 292] on p "Popup 4" at bounding box center [403, 288] width 165 height 15
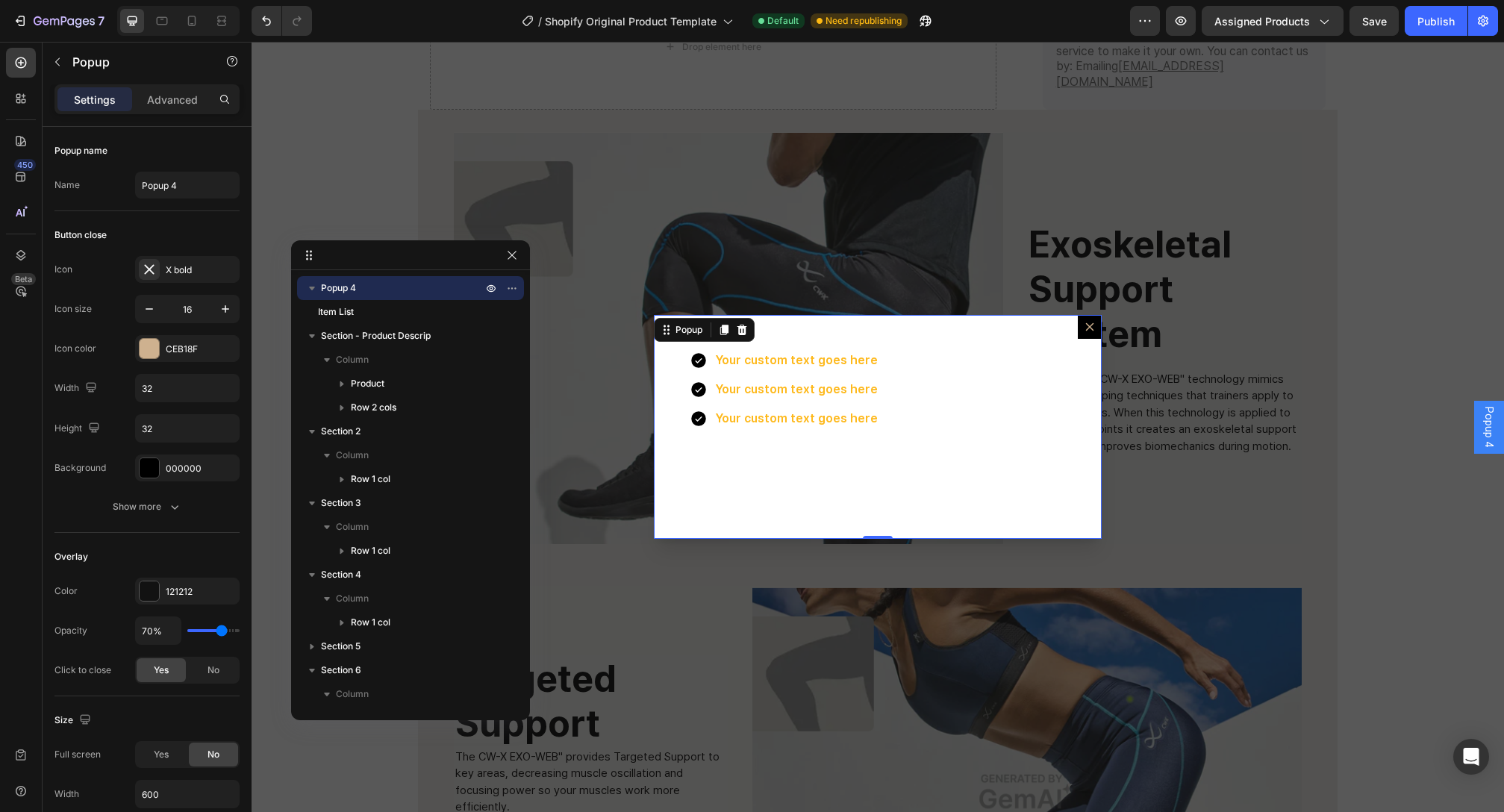
click at [1084, 326] on icon "Dialog content" at bounding box center [1090, 327] width 12 height 12
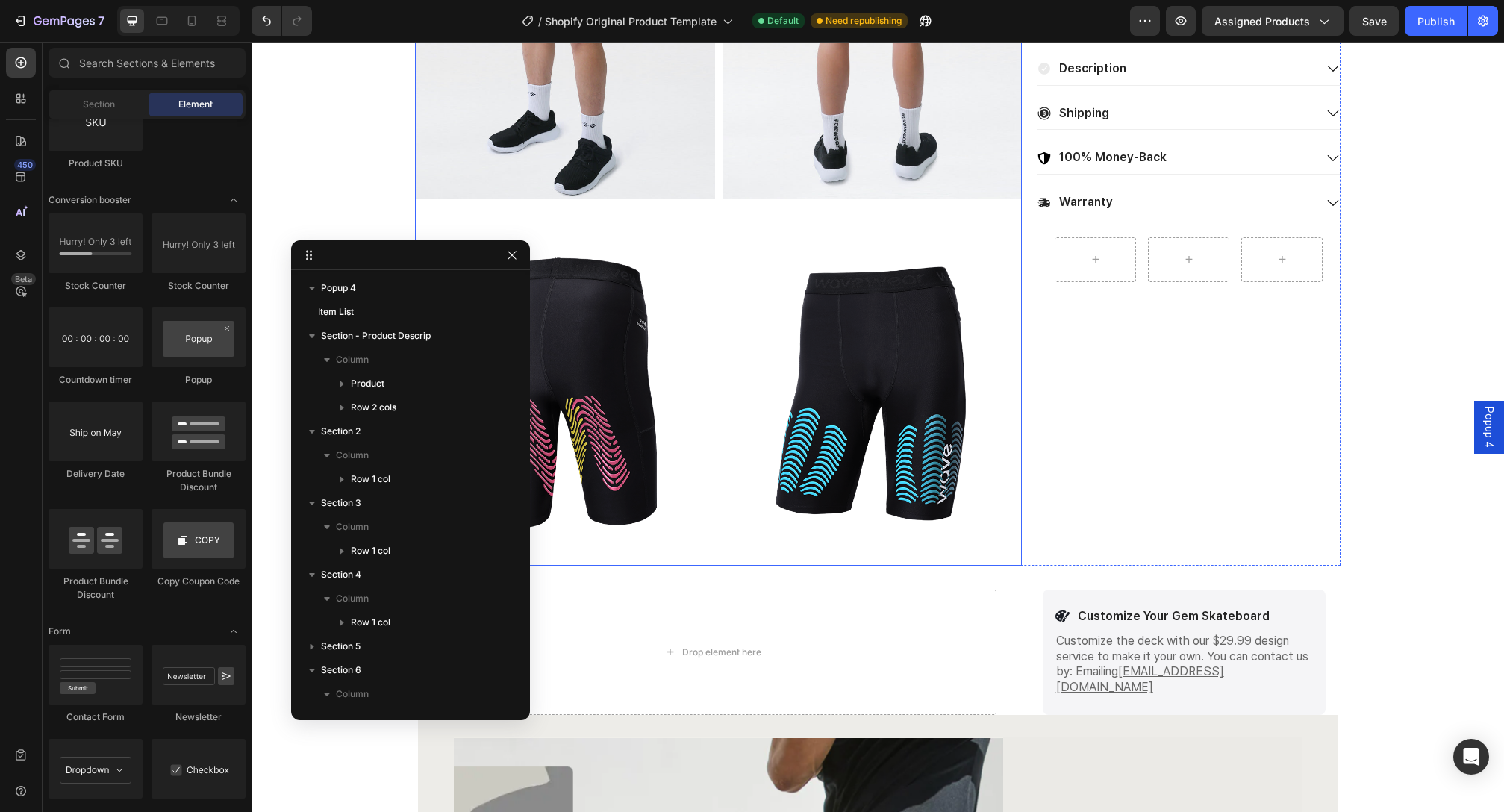
scroll to position [306, 0]
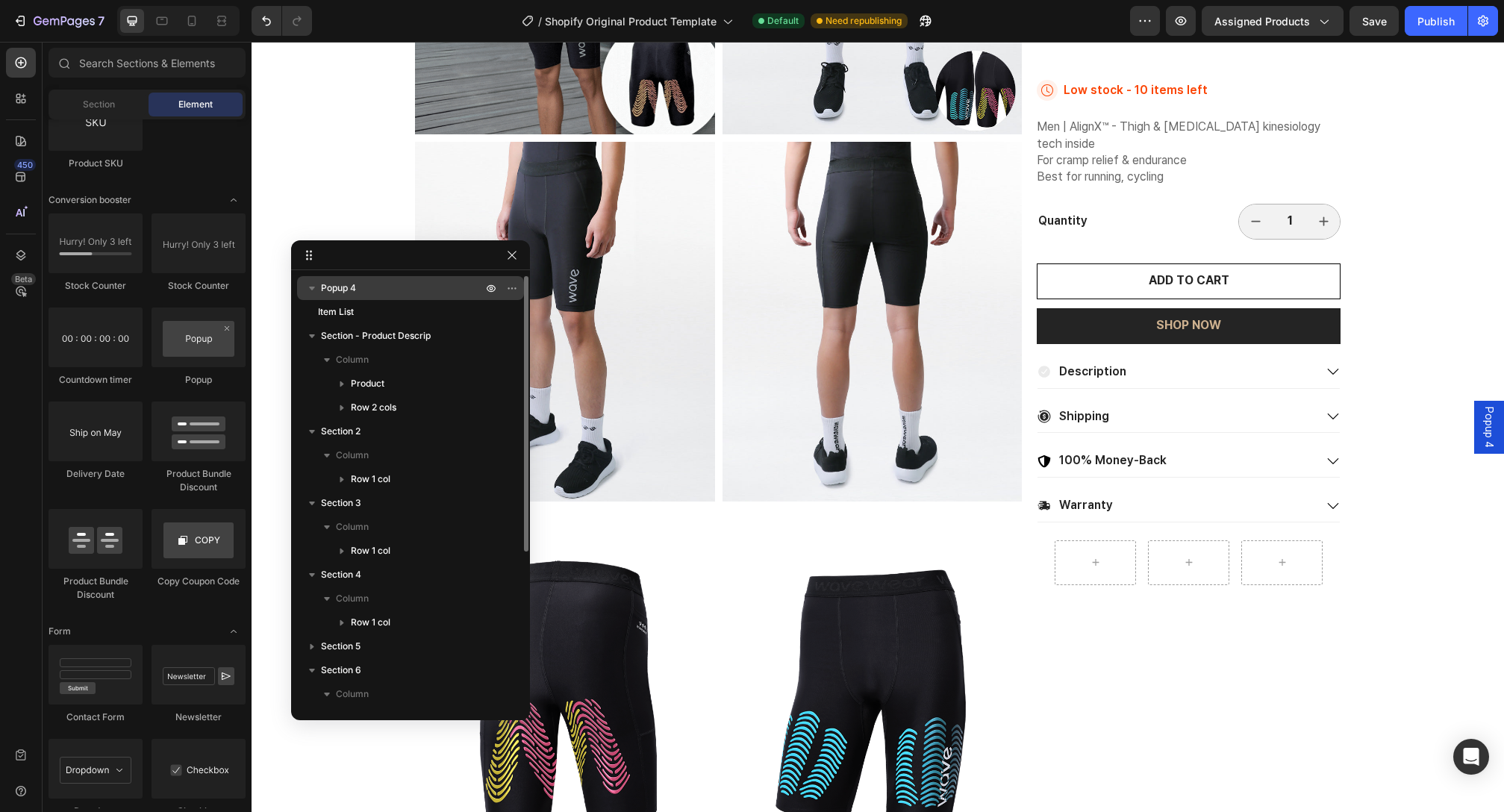
click at [365, 293] on p "Popup 4" at bounding box center [403, 288] width 165 height 15
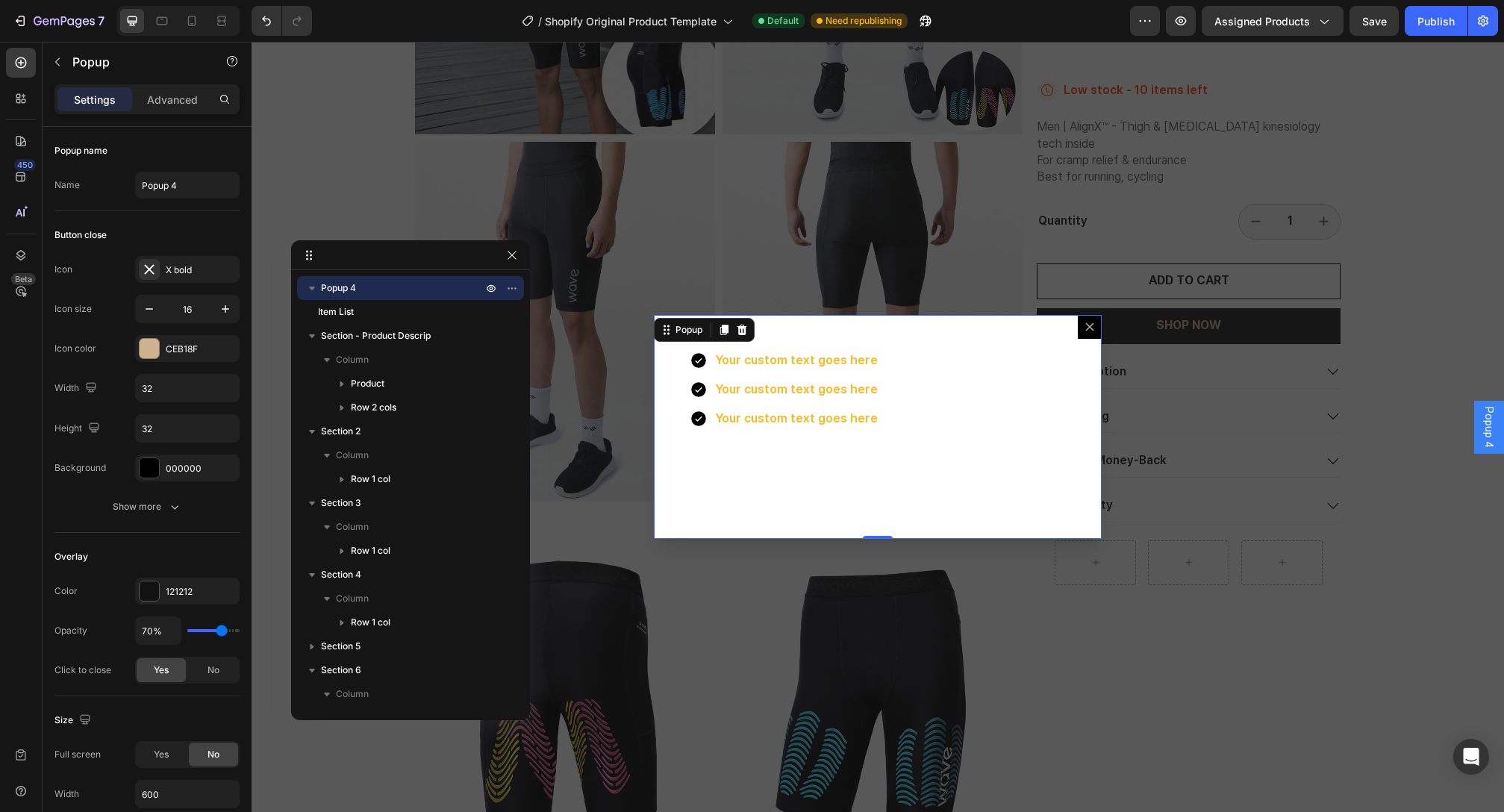
click at [1087, 333] on button "Dialog content" at bounding box center [1089, 327] width 24 height 24
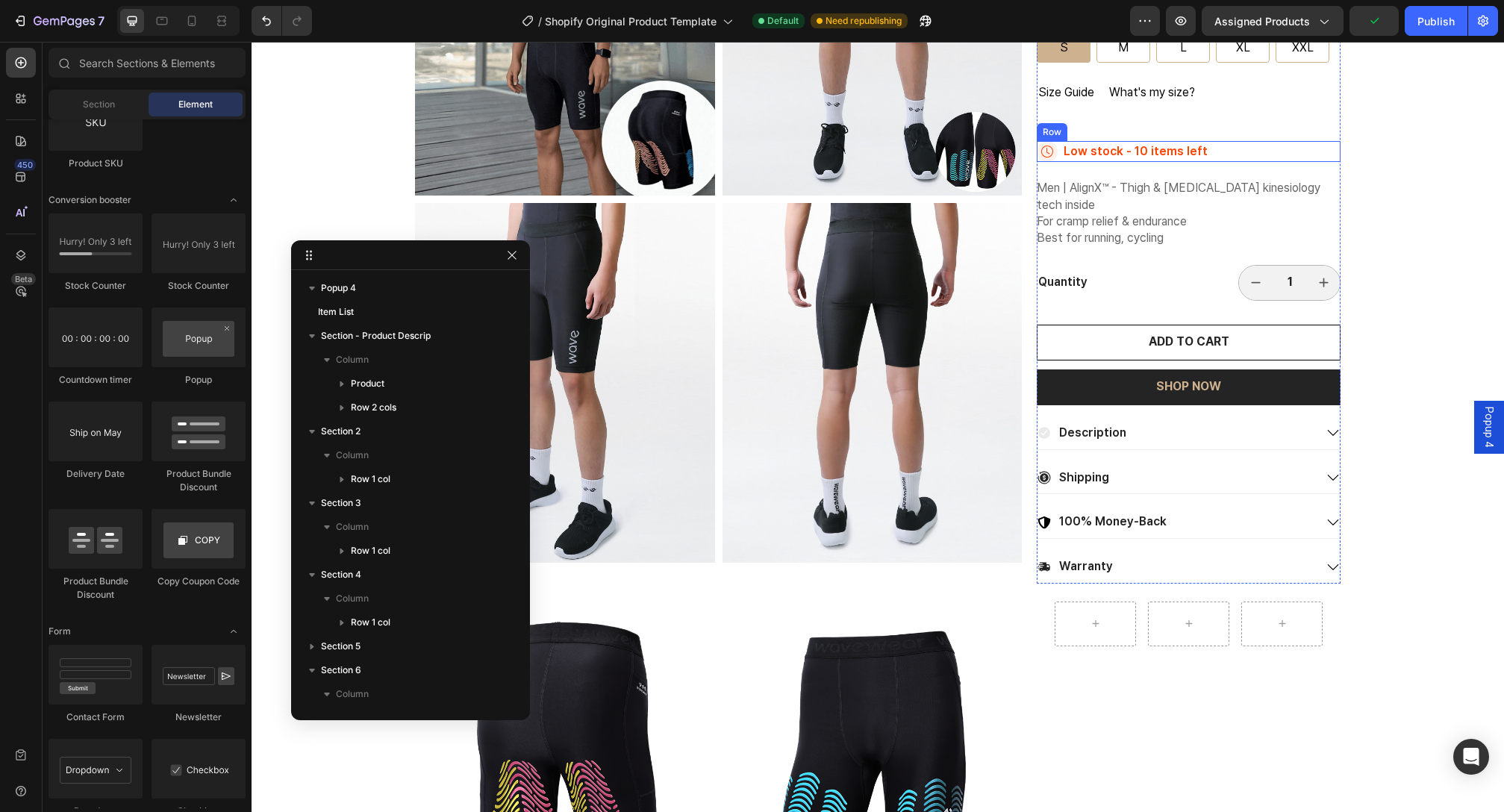
scroll to position [160, 0]
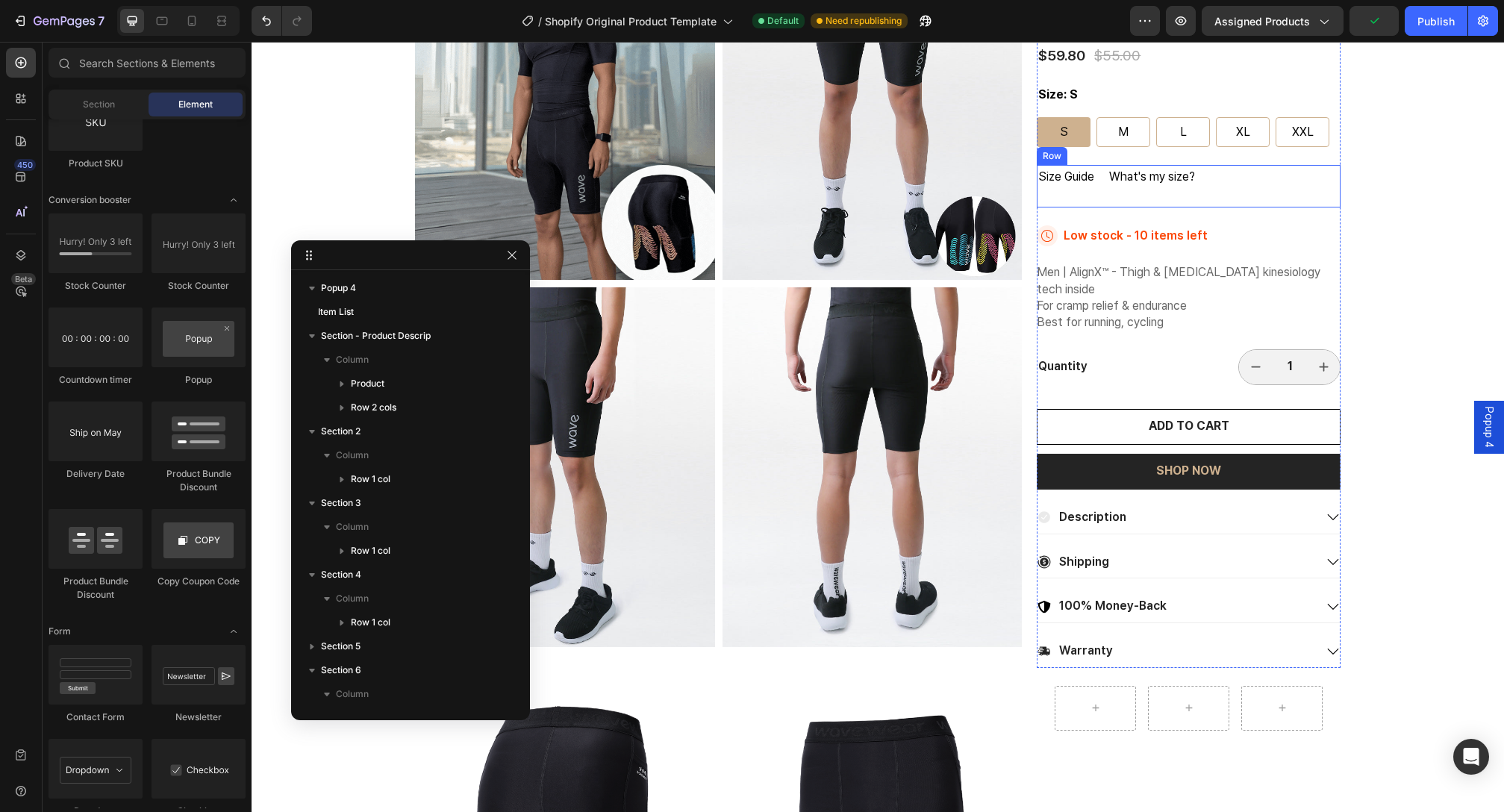
click at [1072, 182] on p "Size Guide" at bounding box center [1066, 177] width 56 height 22
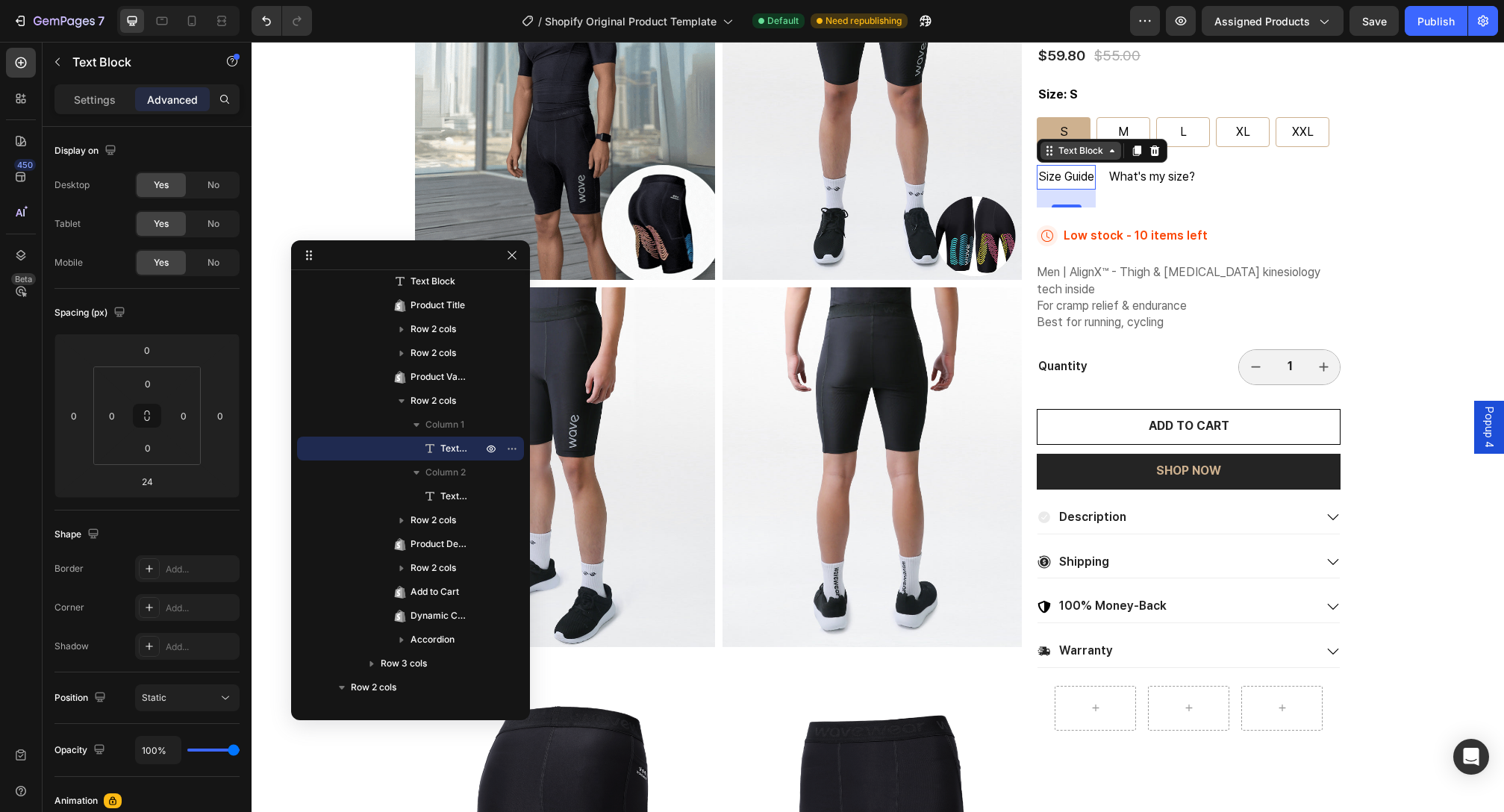
click at [1112, 152] on icon at bounding box center [1112, 150] width 12 height 12
click at [431, 452] on icon at bounding box center [430, 448] width 15 height 15
drag, startPoint x: 1088, startPoint y: 181, endPoint x: 1062, endPoint y: 185, distance: 26.3
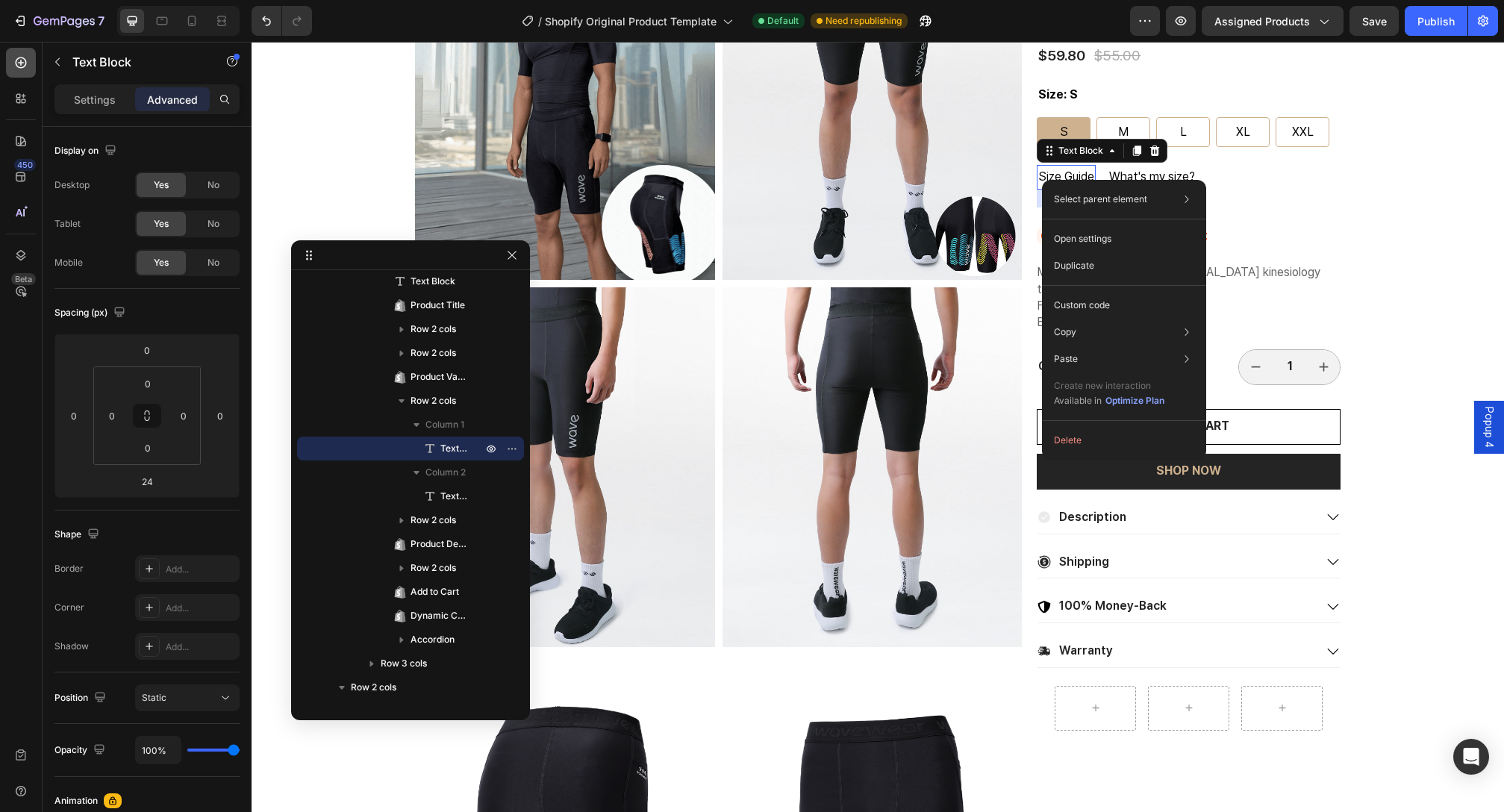
click at [22, 70] on div at bounding box center [20, 62] width 30 height 30
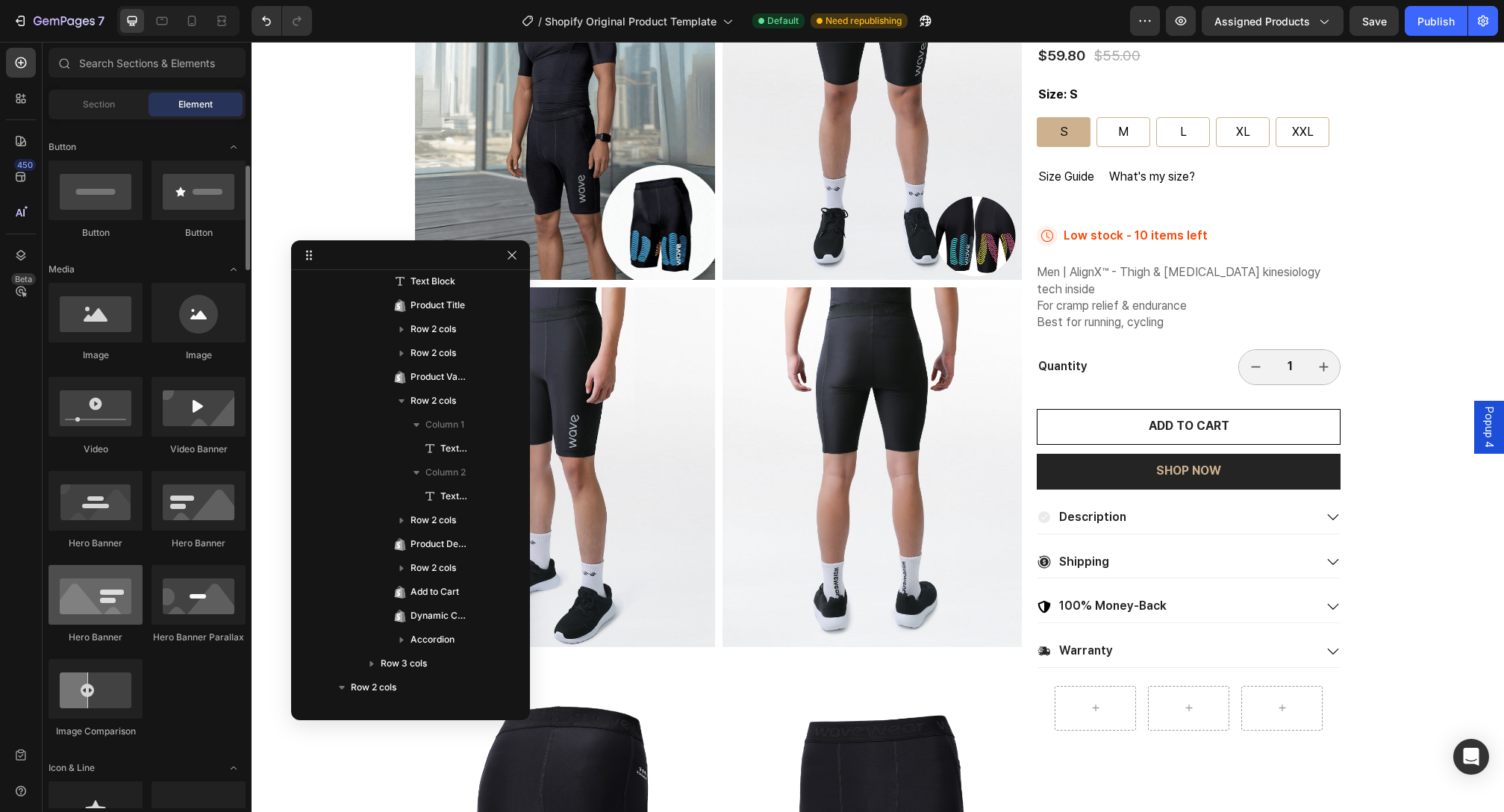
scroll to position [10, 0]
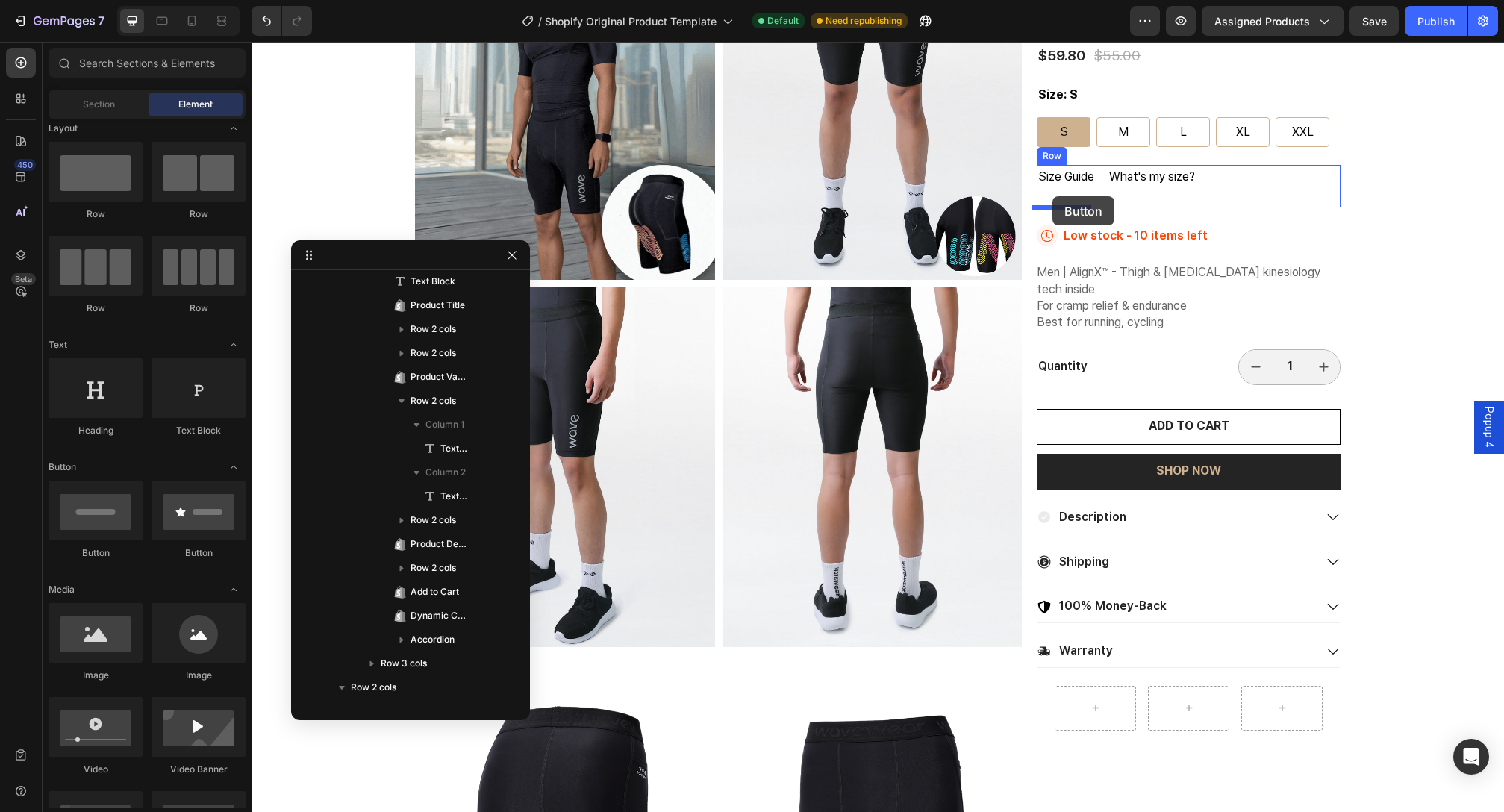
drag, startPoint x: 350, startPoint y: 564, endPoint x: 1053, endPoint y: 196, distance: 793.5
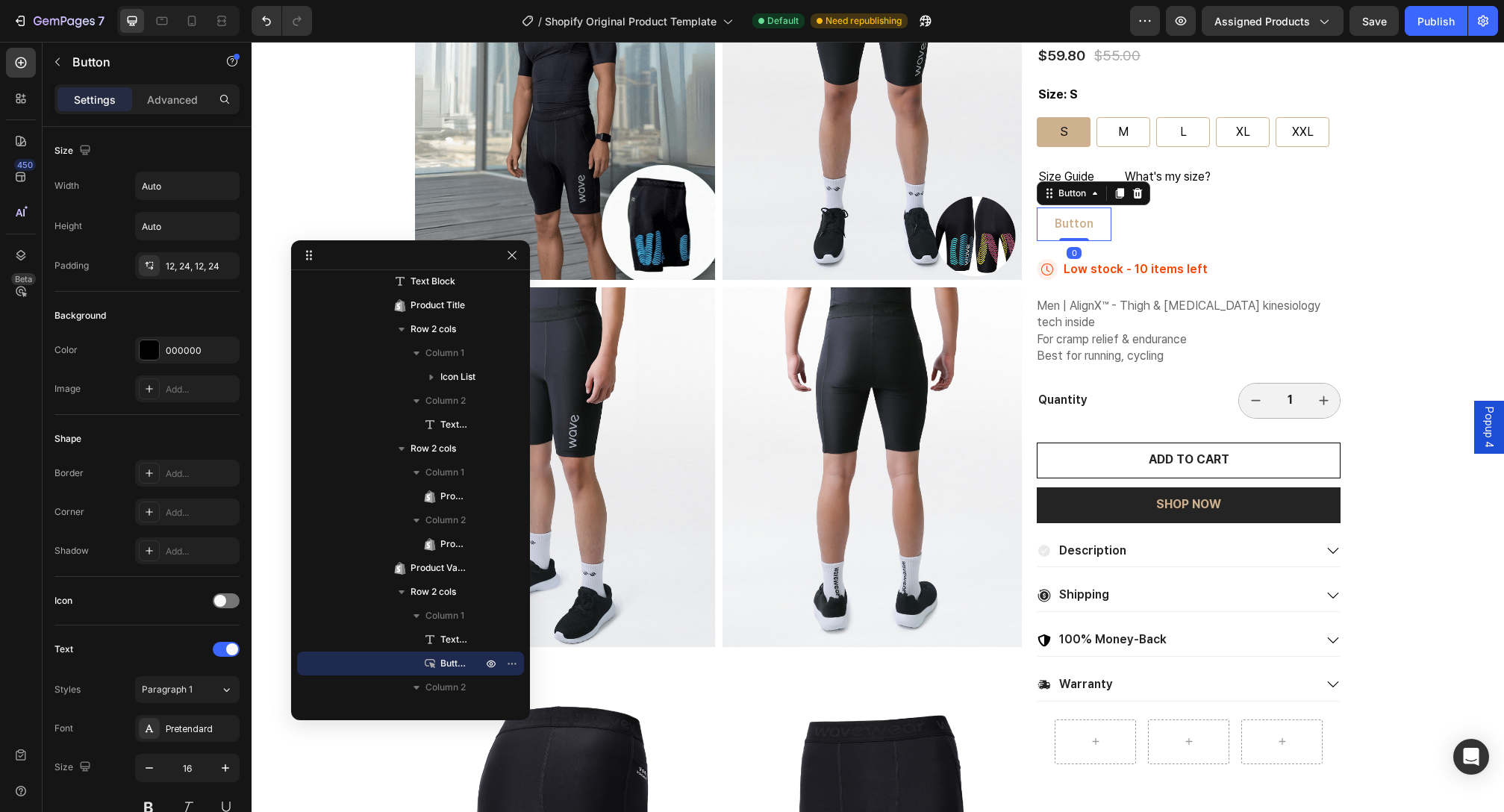
click at [1086, 227] on button "Button" at bounding box center [1074, 224] width 74 height 33
click at [1089, 197] on icon at bounding box center [1095, 193] width 12 height 12
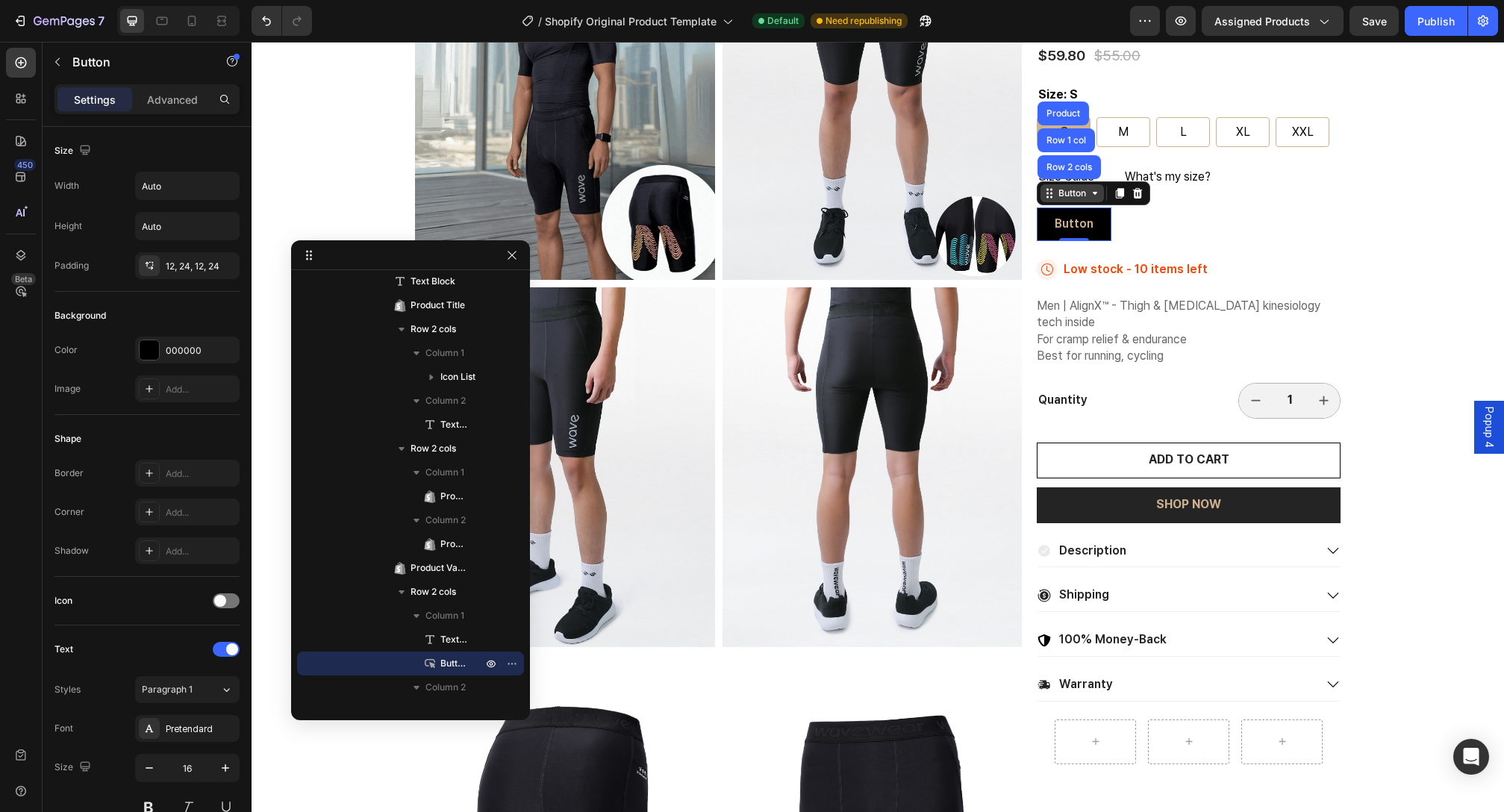
click at [1089, 196] on icon at bounding box center [1095, 193] width 12 height 12
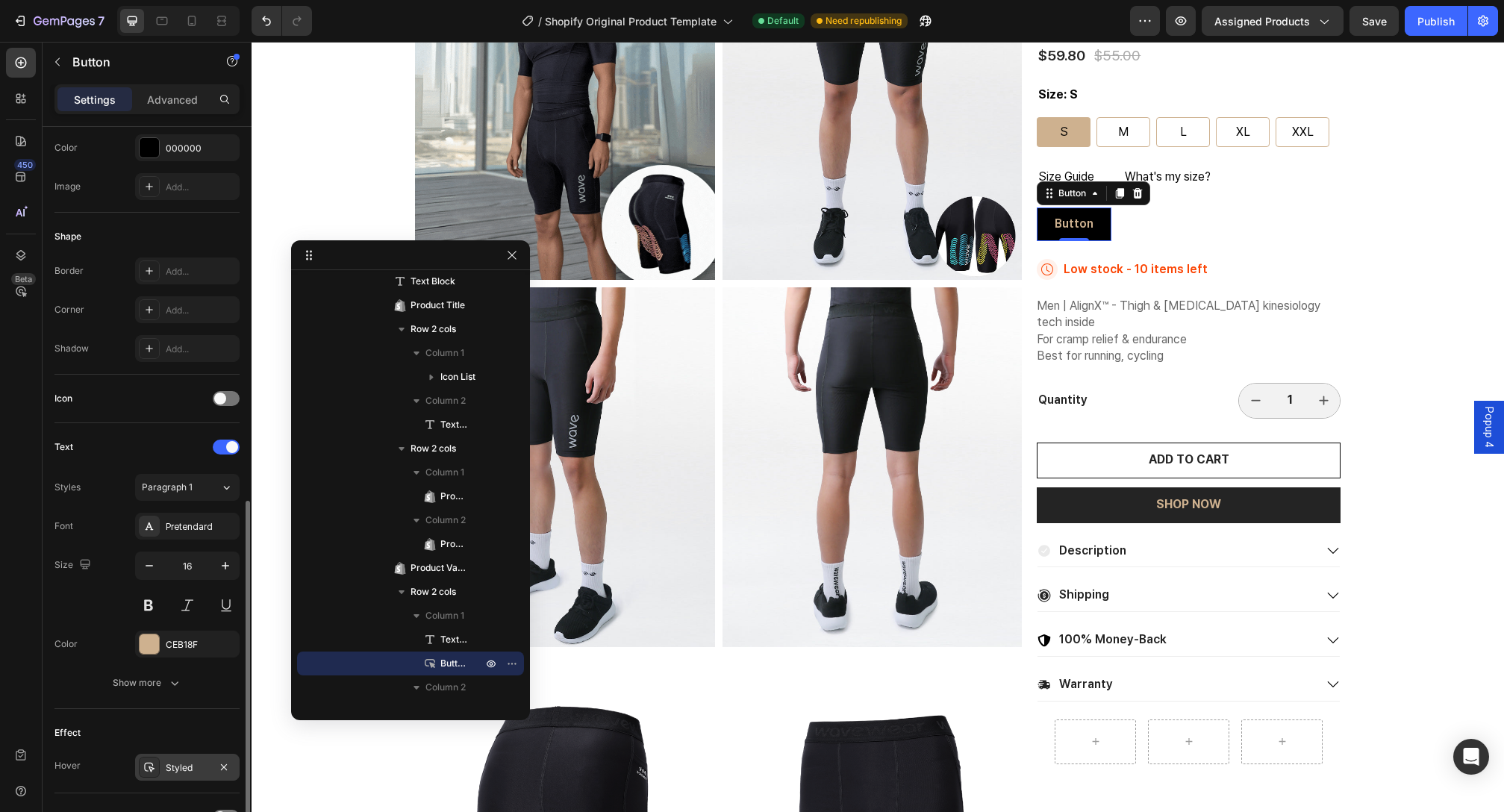
scroll to position [343, 0]
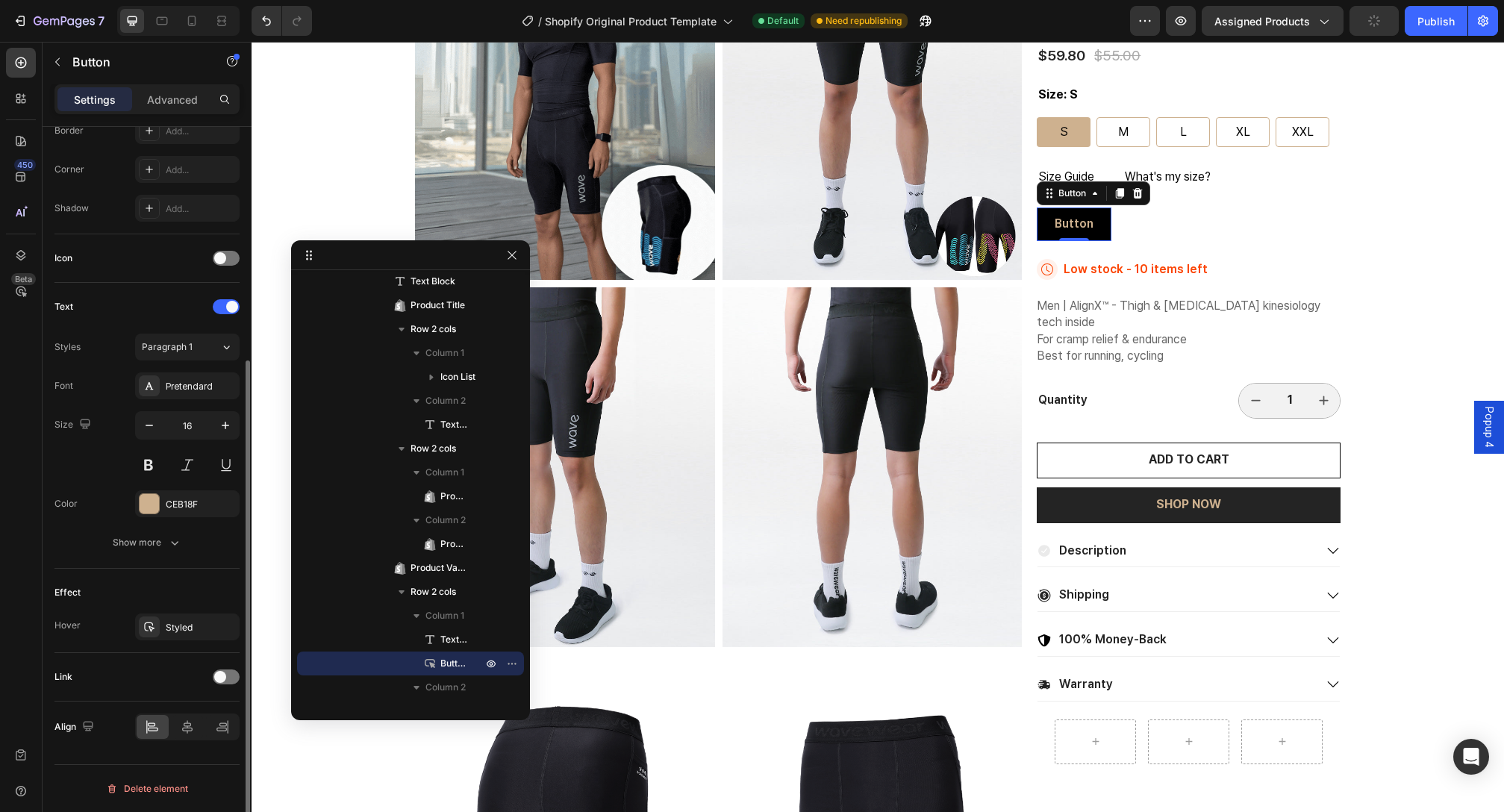
click at [210, 669] on div "Link" at bounding box center [147, 677] width 185 height 24
click at [227, 683] on div at bounding box center [226, 677] width 27 height 15
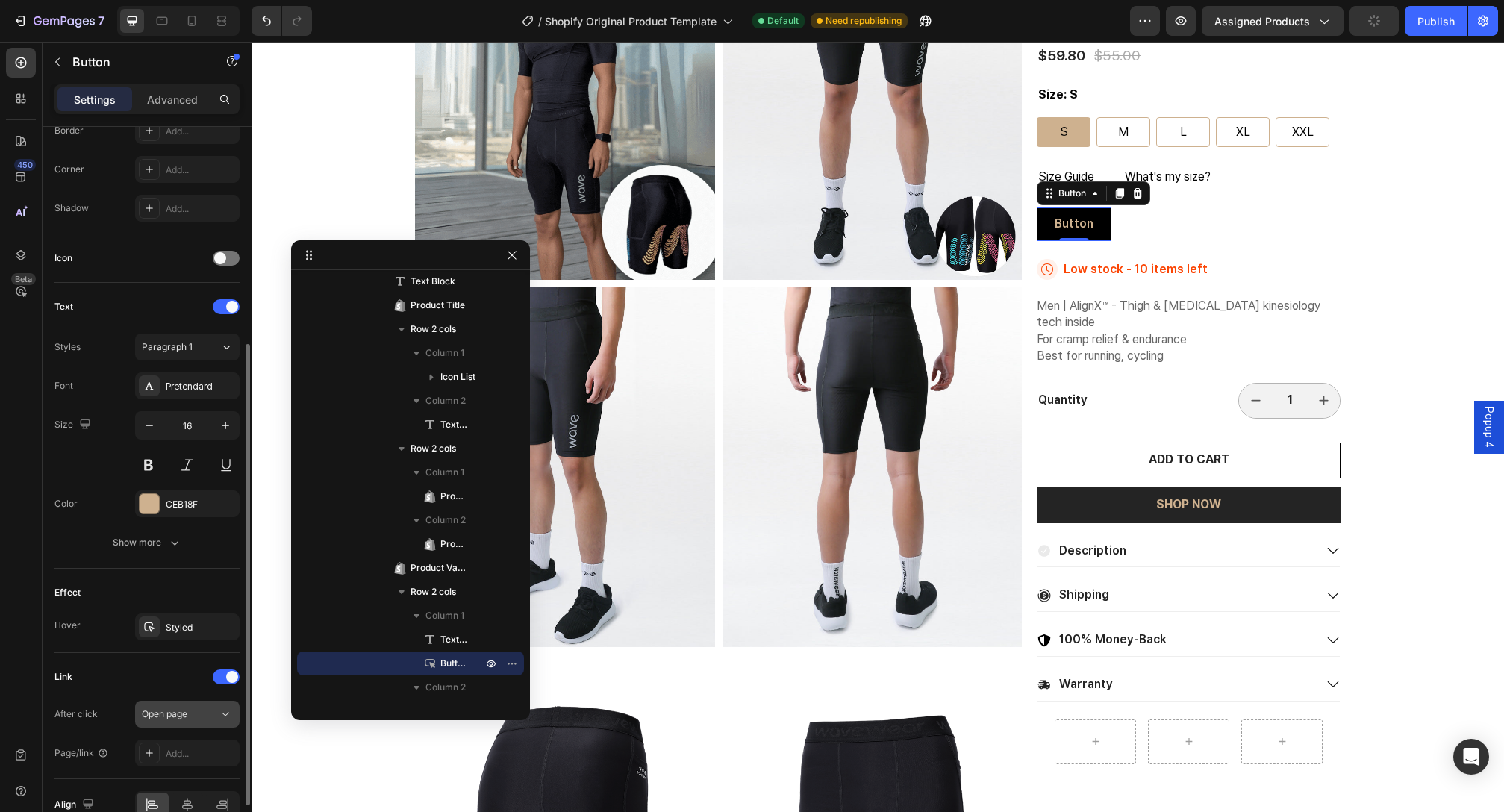
click at [191, 707] on div "Open page" at bounding box center [188, 715] width 91 height 15
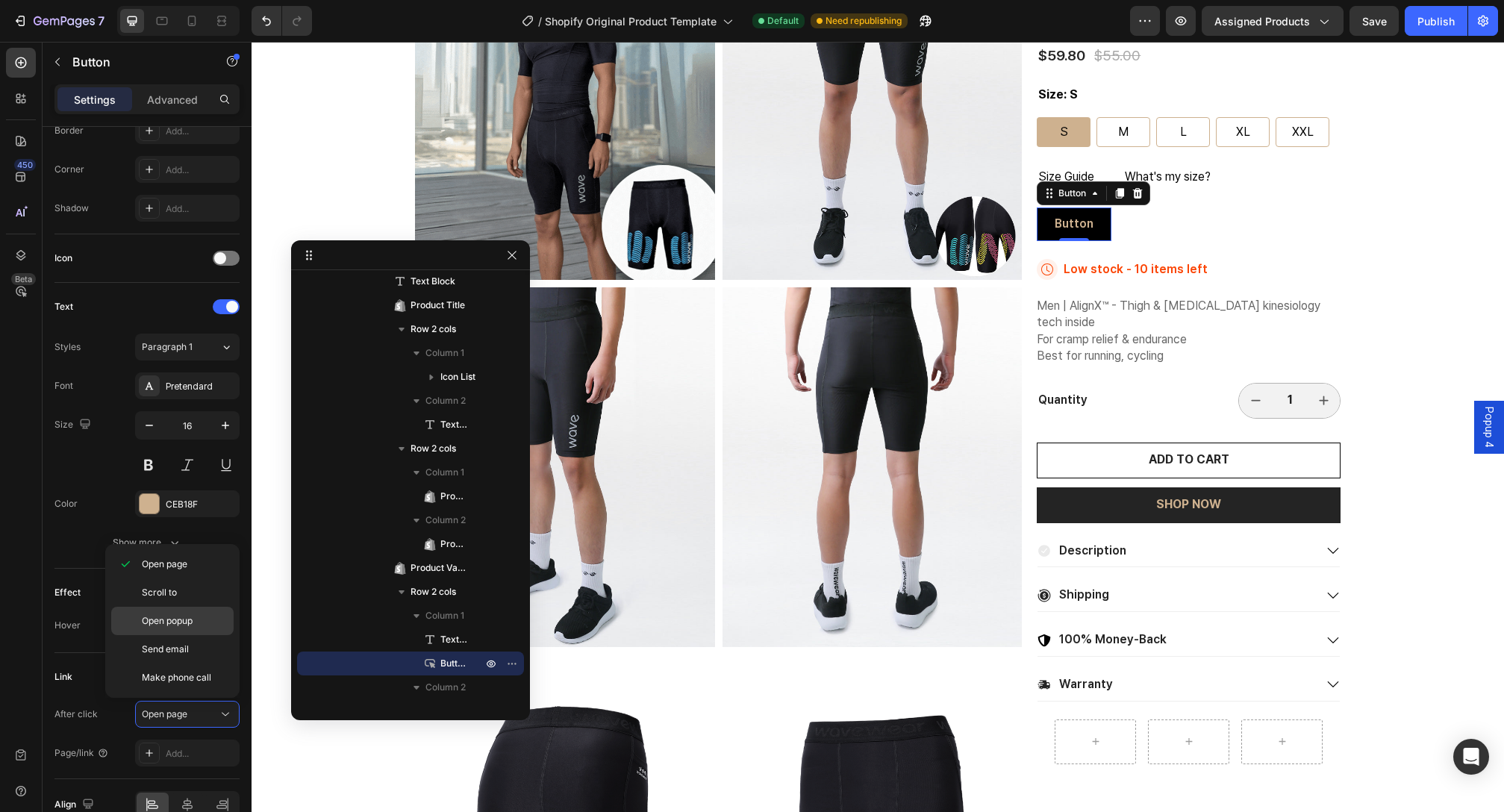
click at [213, 622] on p "Open popup" at bounding box center [184, 621] width 85 height 13
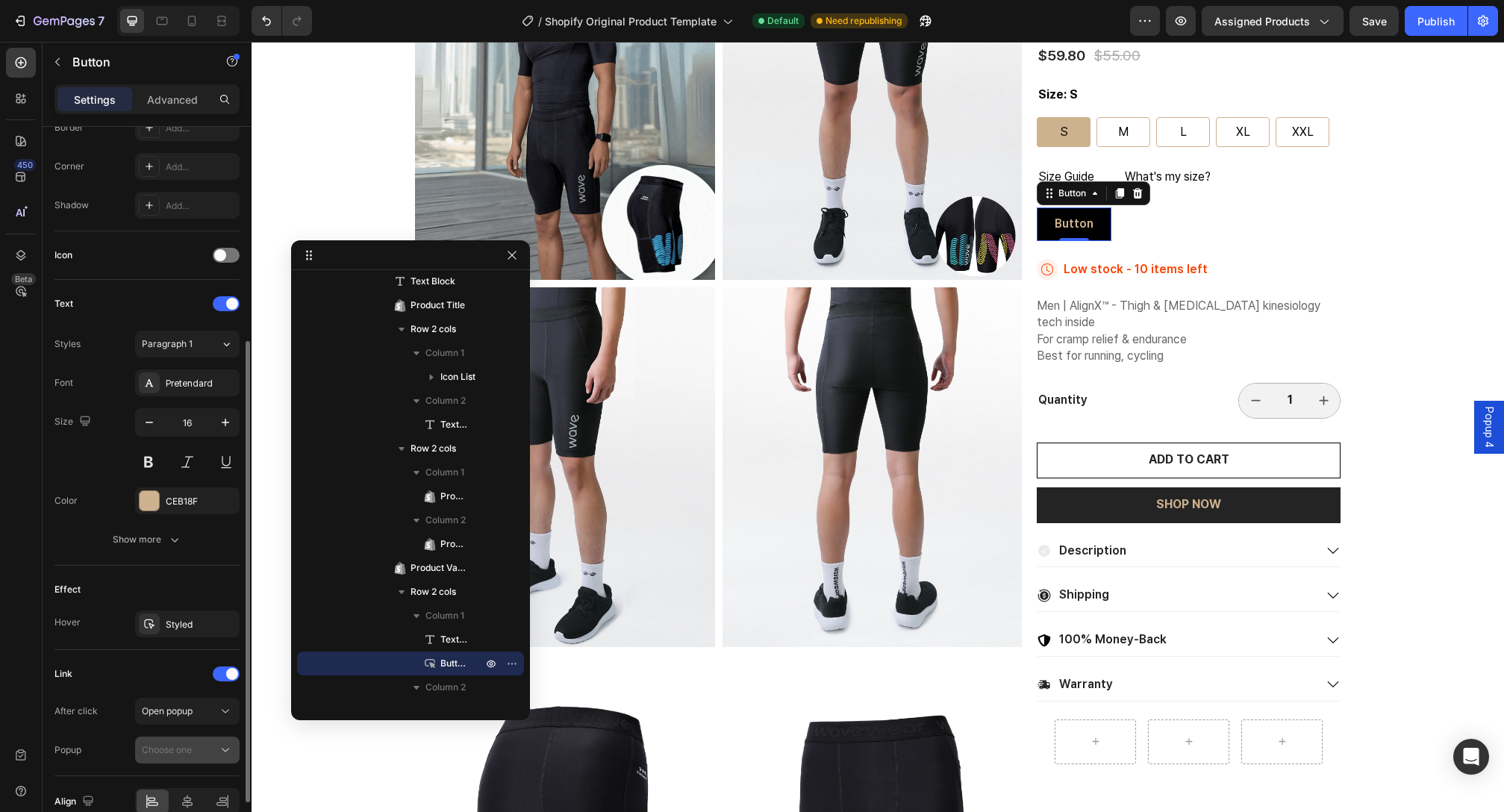
scroll to position [383, 0]
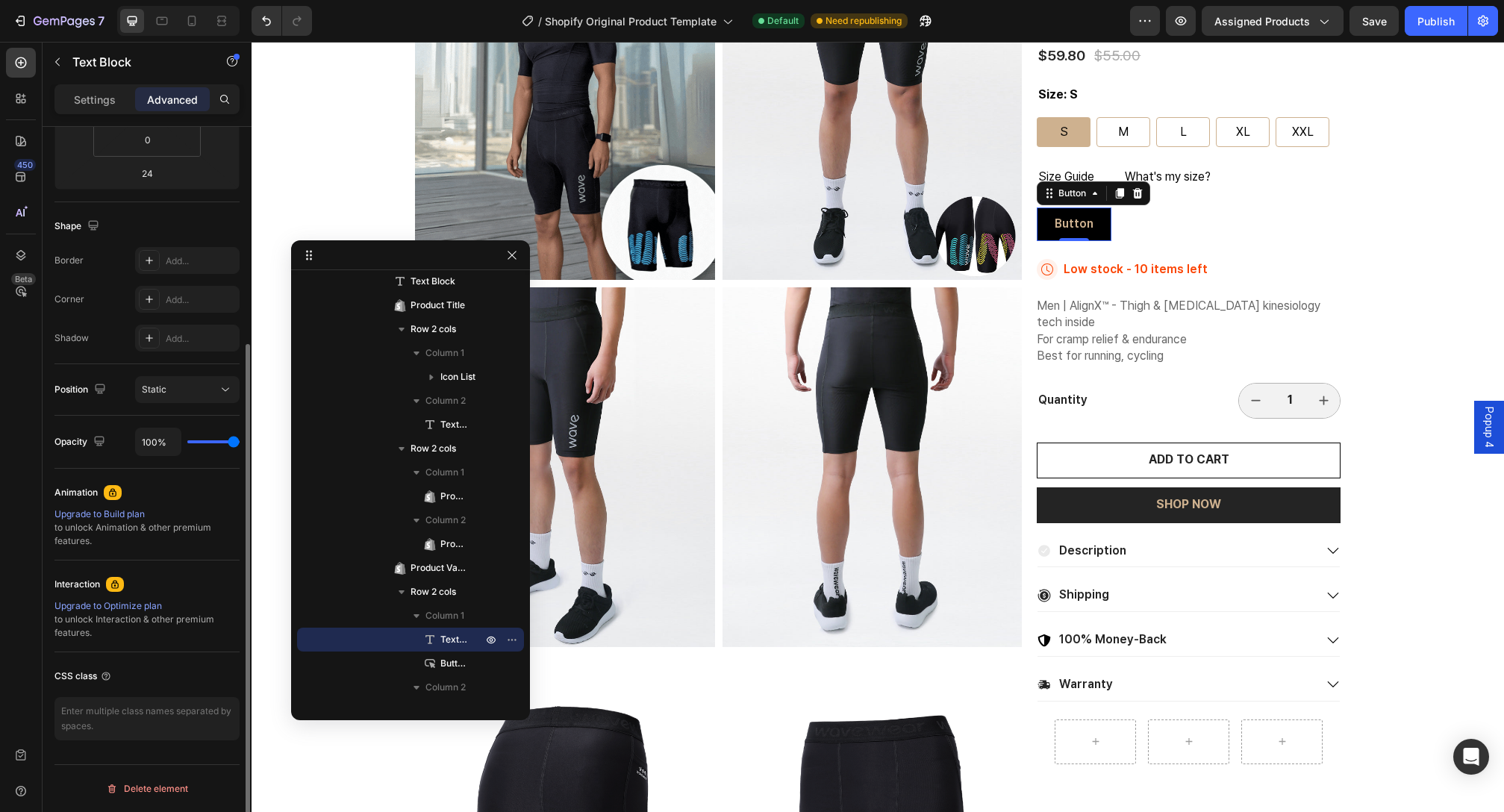
click at [1064, 177] on p "Size Guide" at bounding box center [1074, 177] width 71 height 22
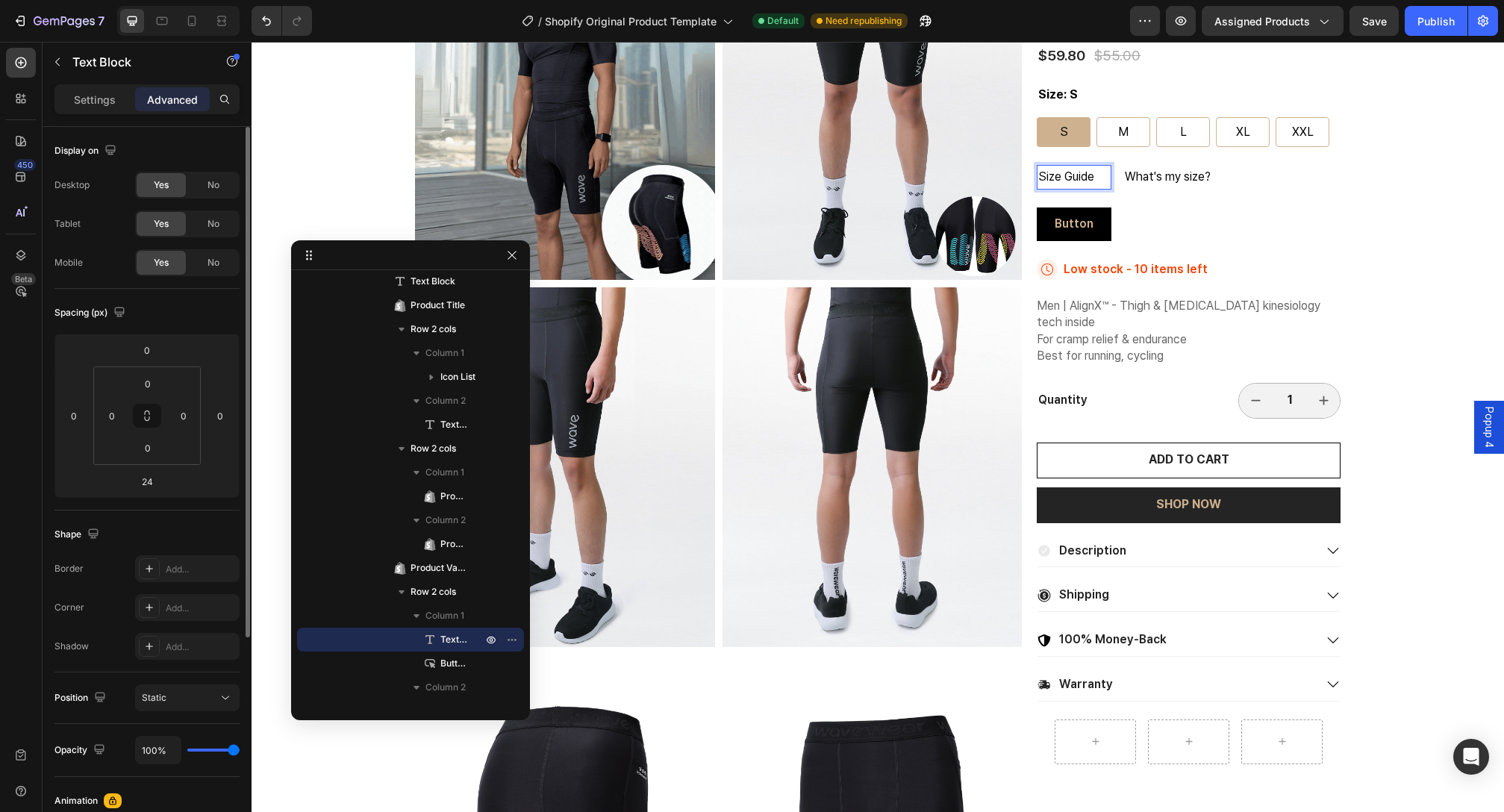
drag, startPoint x: 1077, startPoint y: 178, endPoint x: 1088, endPoint y: 178, distance: 11.0
click at [1077, 178] on p "Size Guide" at bounding box center [1074, 177] width 71 height 22
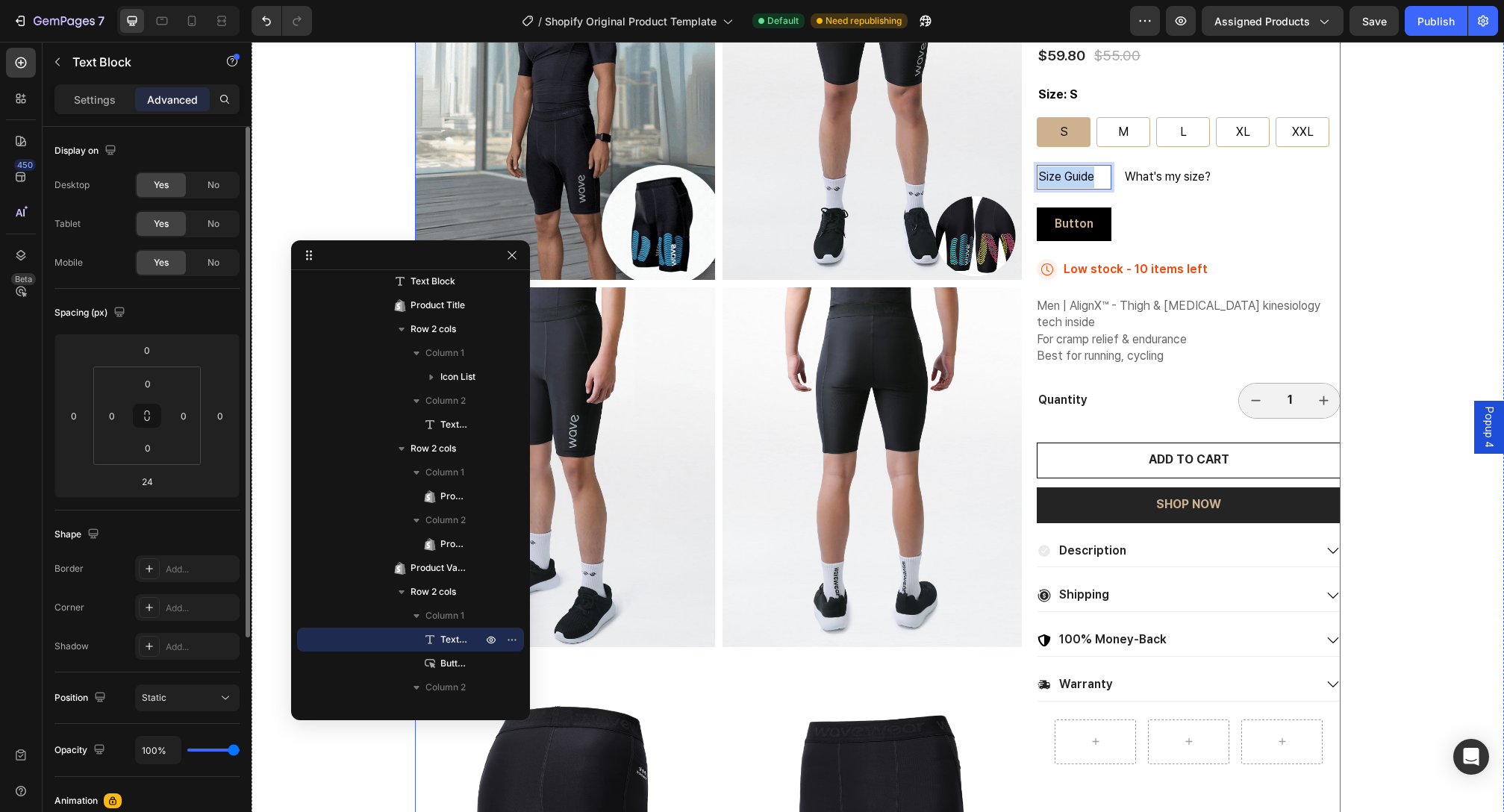
drag, startPoint x: 1090, startPoint y: 178, endPoint x: 1012, endPoint y: 181, distance: 78.1
click at [1012, 181] on div "Product Images Best Text Block Endurance Kinesiology Compression Shorts SL20 Pr…" at bounding box center [878, 467] width 925 height 1095
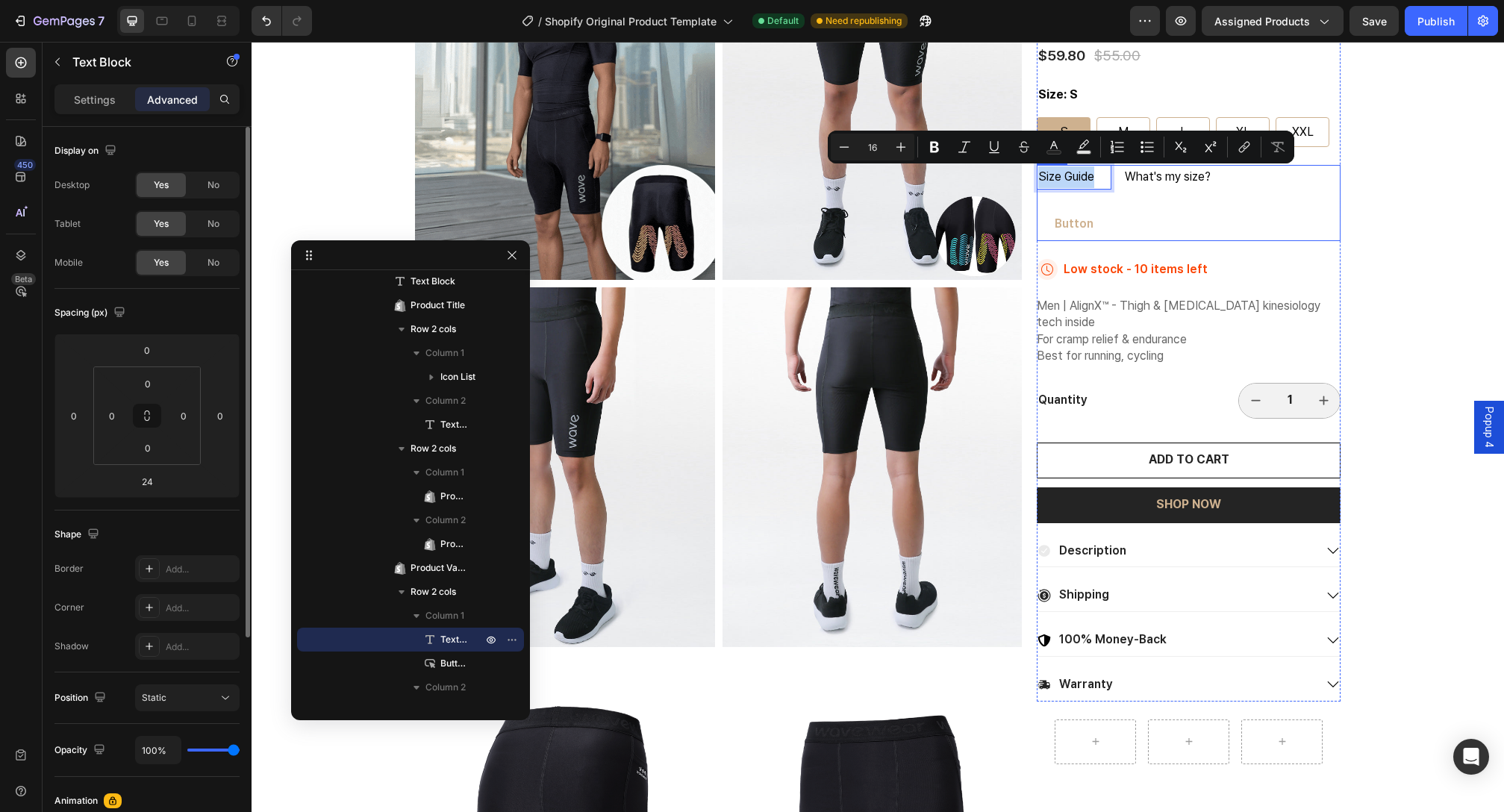
copy p "Size Guide"
click at [1078, 226] on p "Button" at bounding box center [1074, 224] width 39 height 15
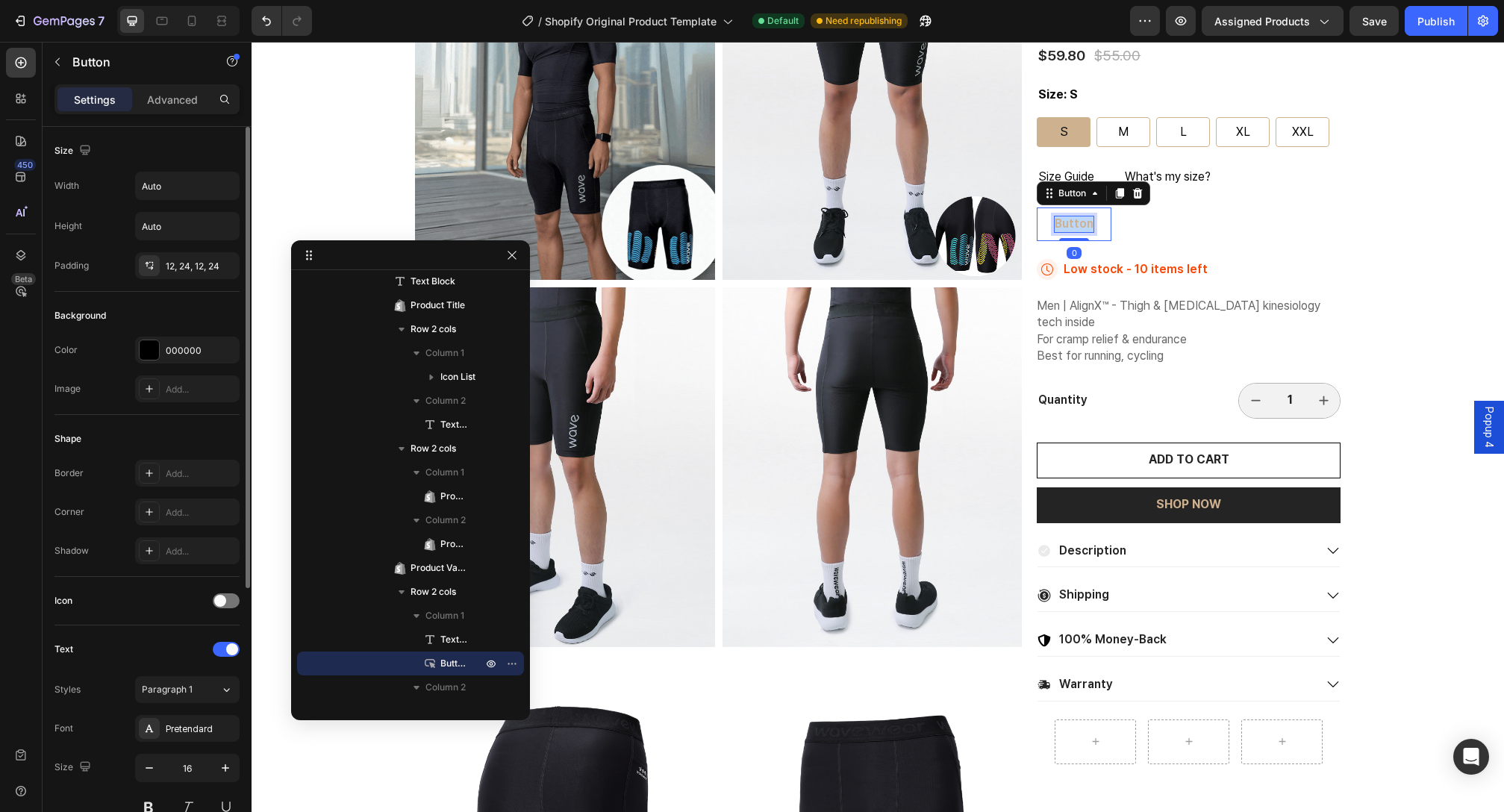
click at [1078, 226] on p "Button" at bounding box center [1074, 224] width 39 height 15
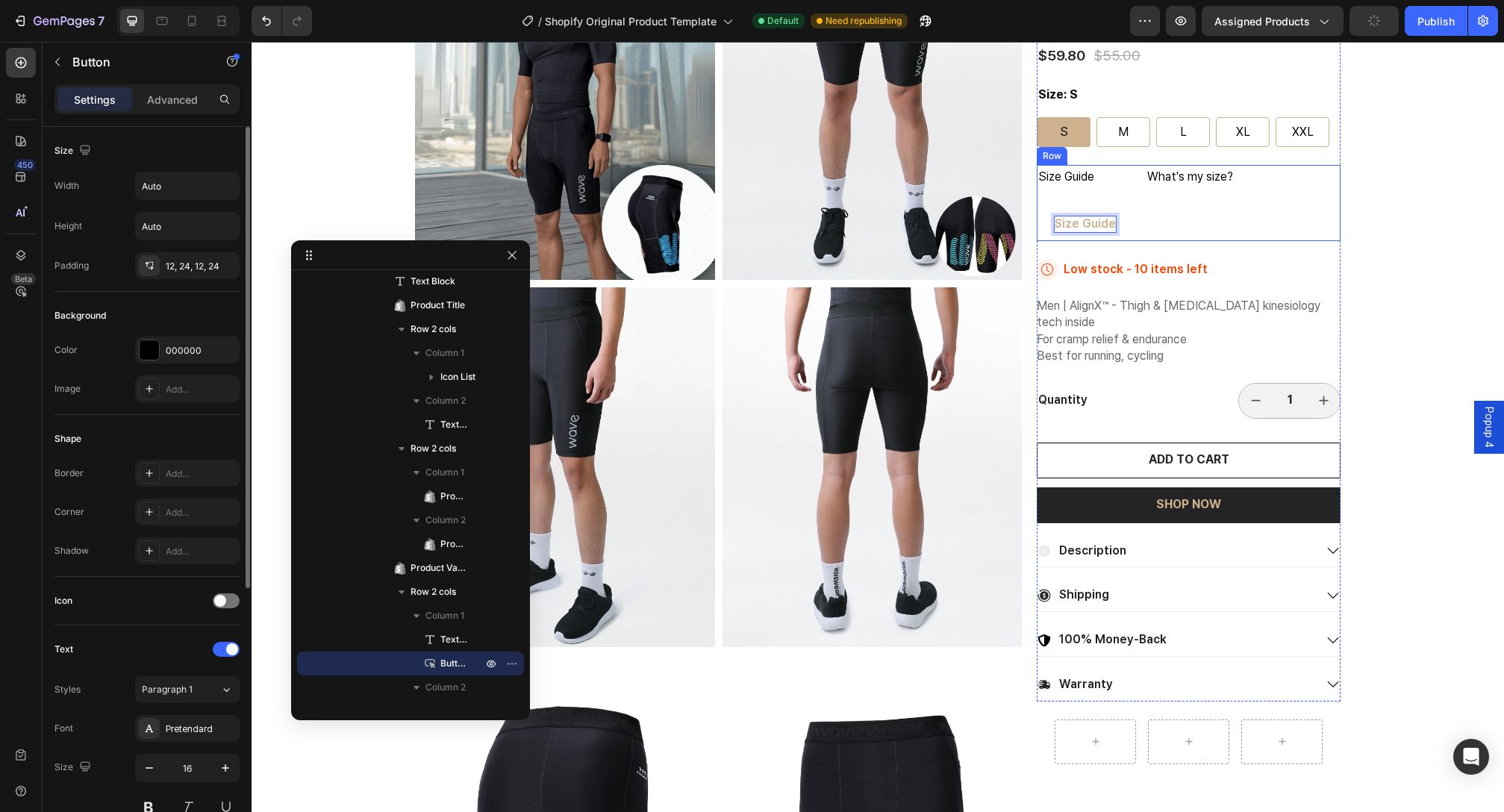
click at [1130, 233] on div "Size Guide Text Block Size Guide Button 0 What's my size? Text Block Row" at bounding box center [1188, 203] width 304 height 76
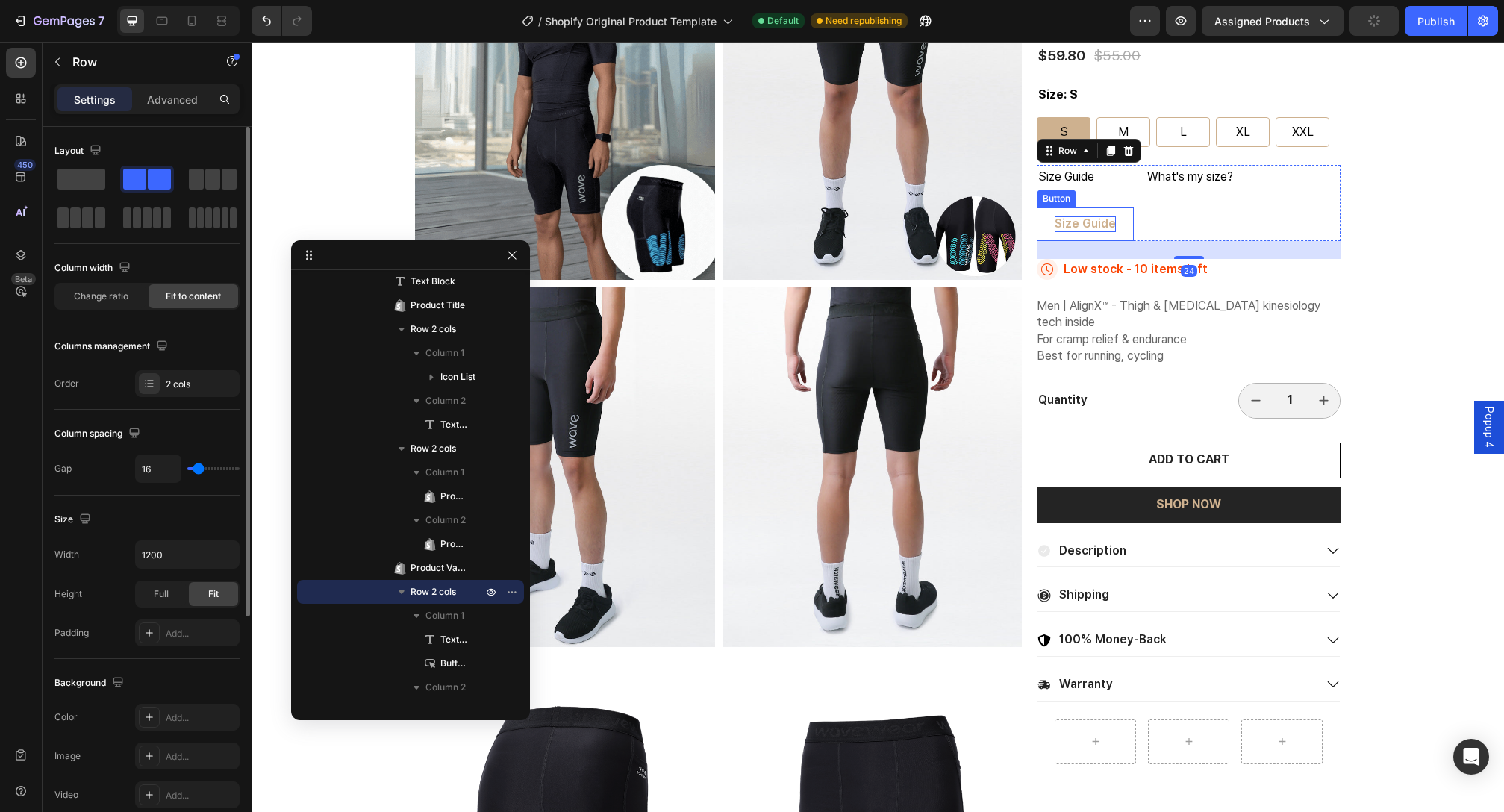
click at [1120, 228] on button "Size Guide" at bounding box center [1085, 224] width 97 height 33
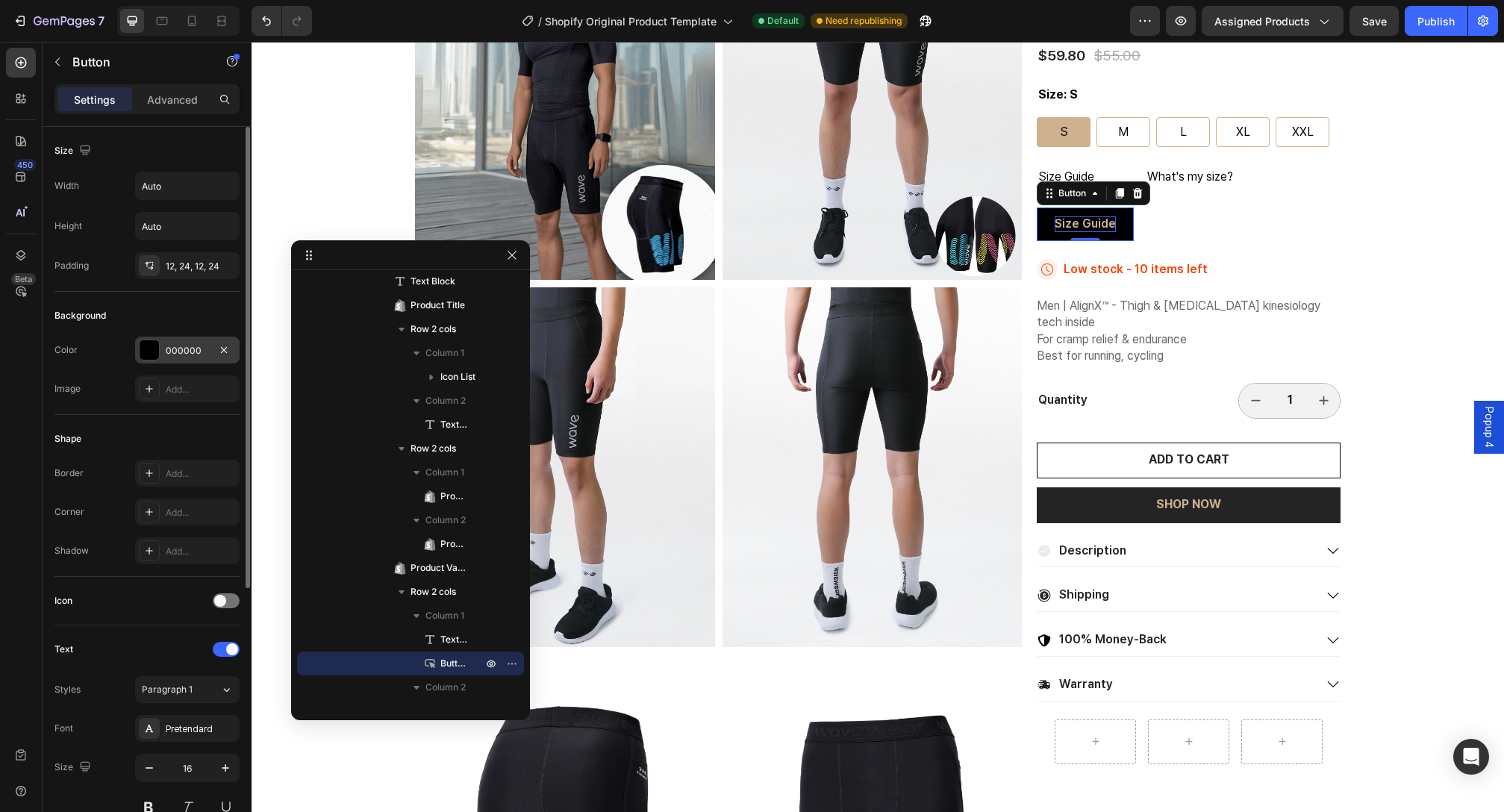
click at [142, 345] on div at bounding box center [149, 350] width 19 height 19
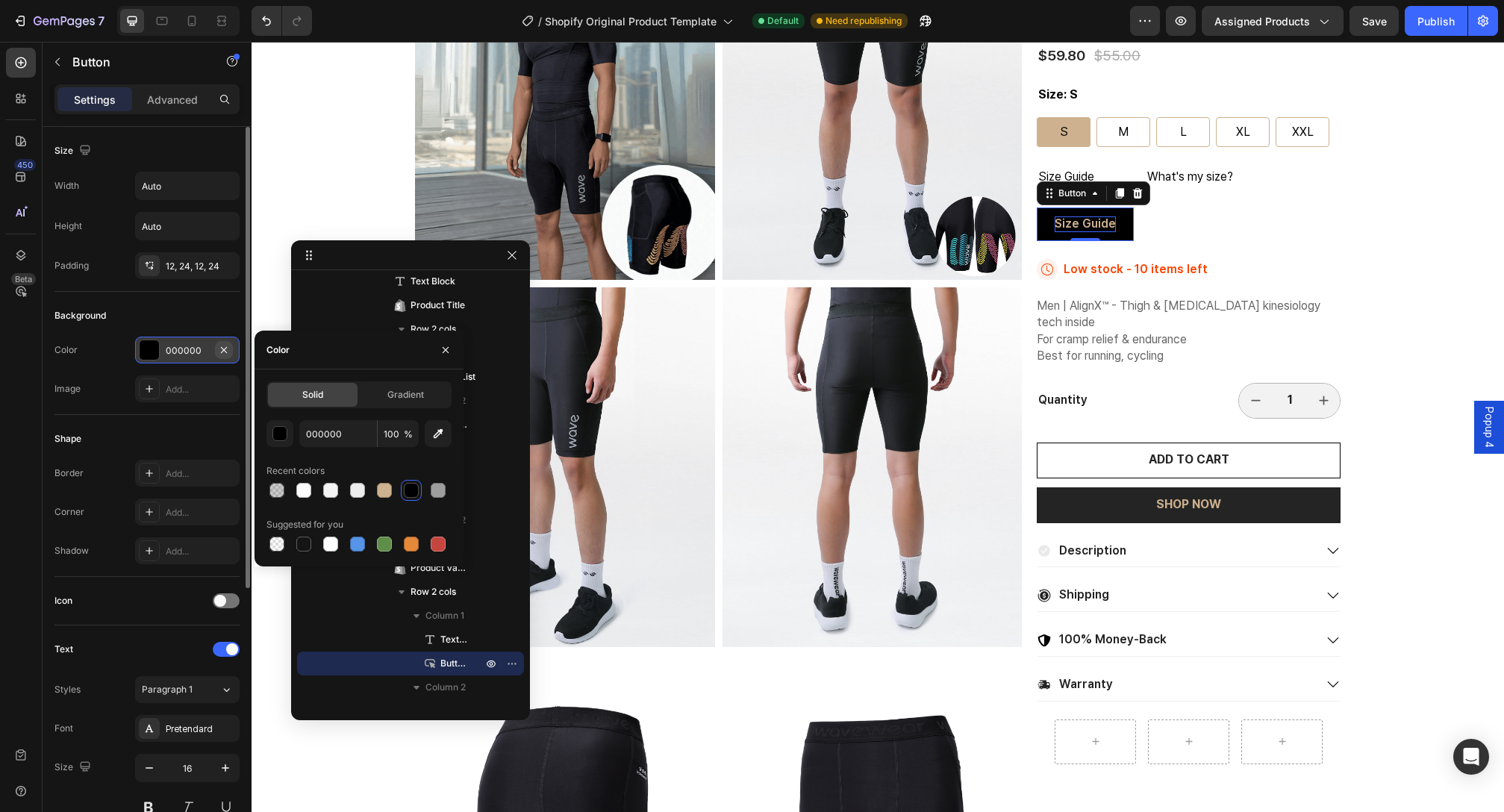
click at [221, 351] on icon "button" at bounding box center [224, 350] width 12 height 12
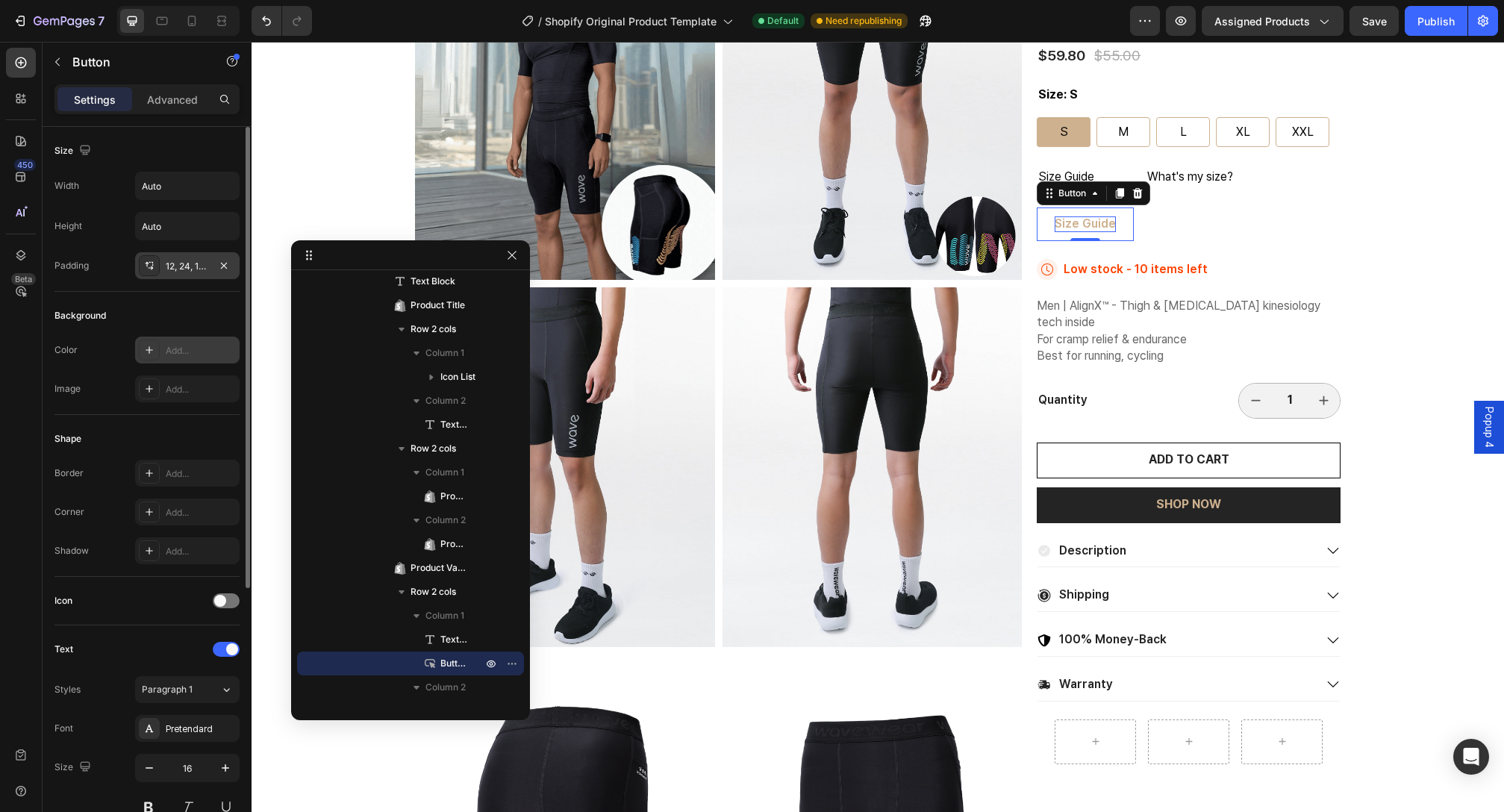
click at [149, 268] on icon at bounding box center [149, 268] width 5 height 4
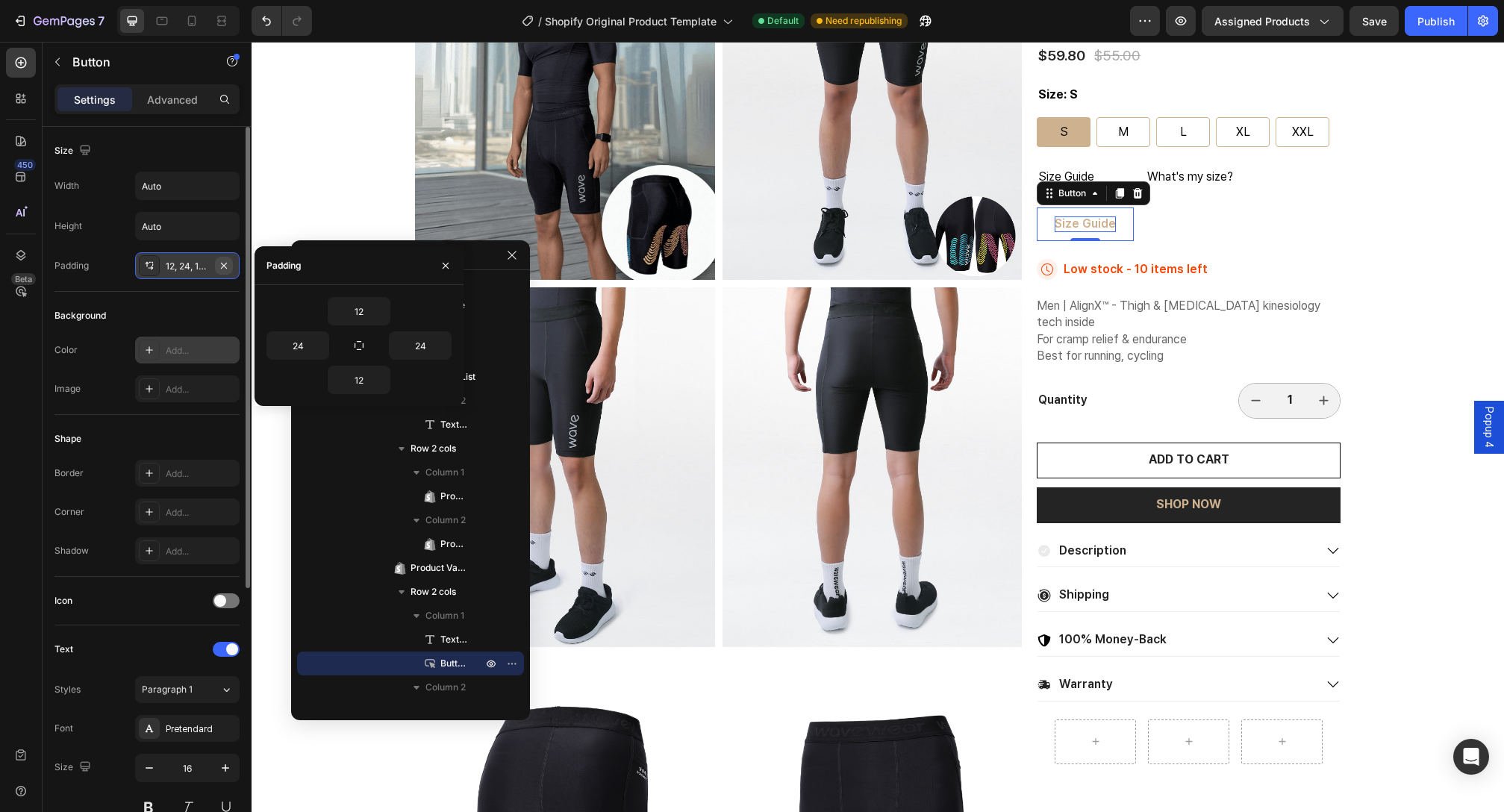
click at [227, 265] on icon "button" at bounding box center [224, 266] width 12 height 12
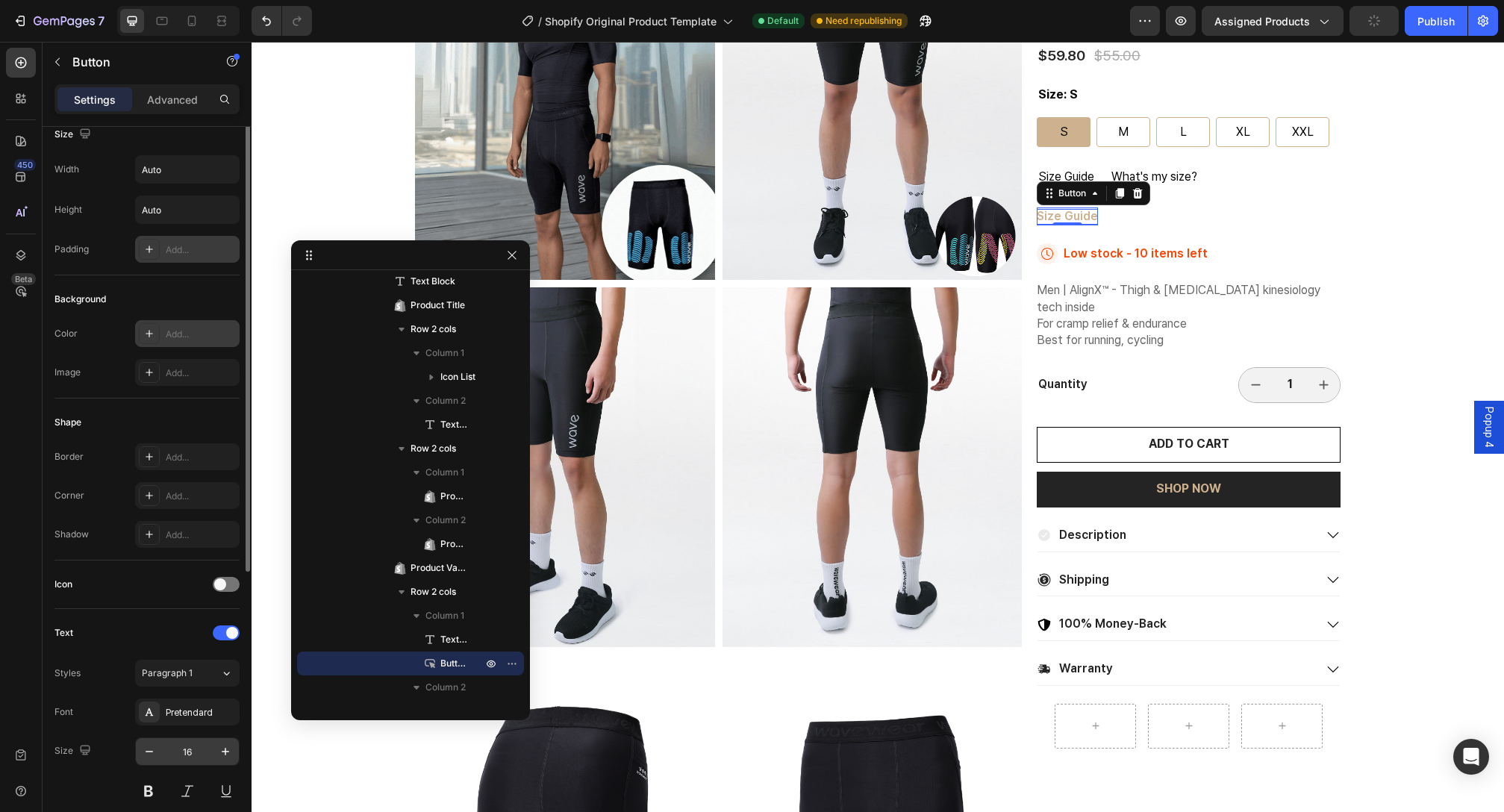
scroll to position [180, 0]
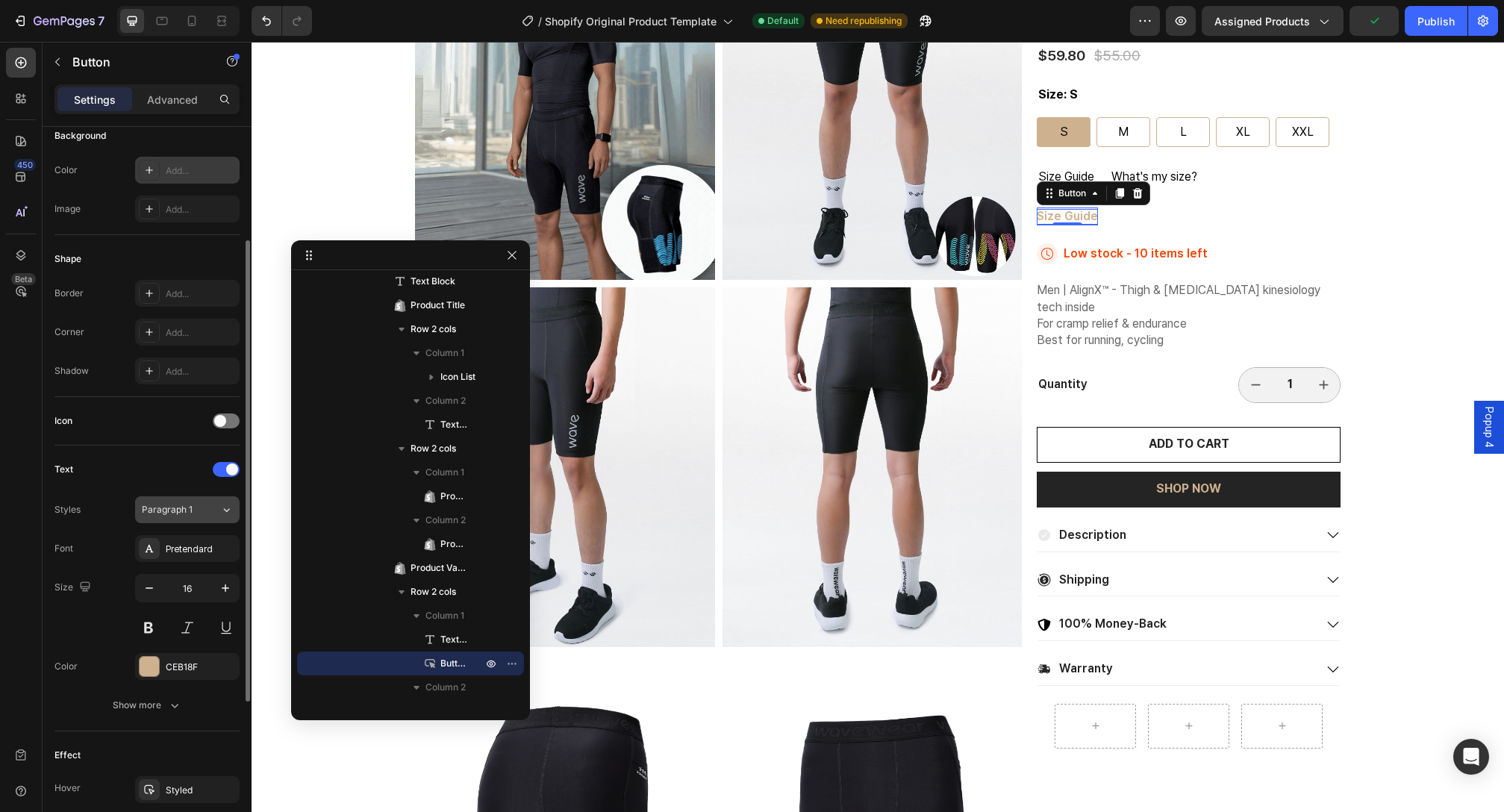
click at [214, 505] on div "Paragraph 1" at bounding box center [181, 510] width 78 height 13
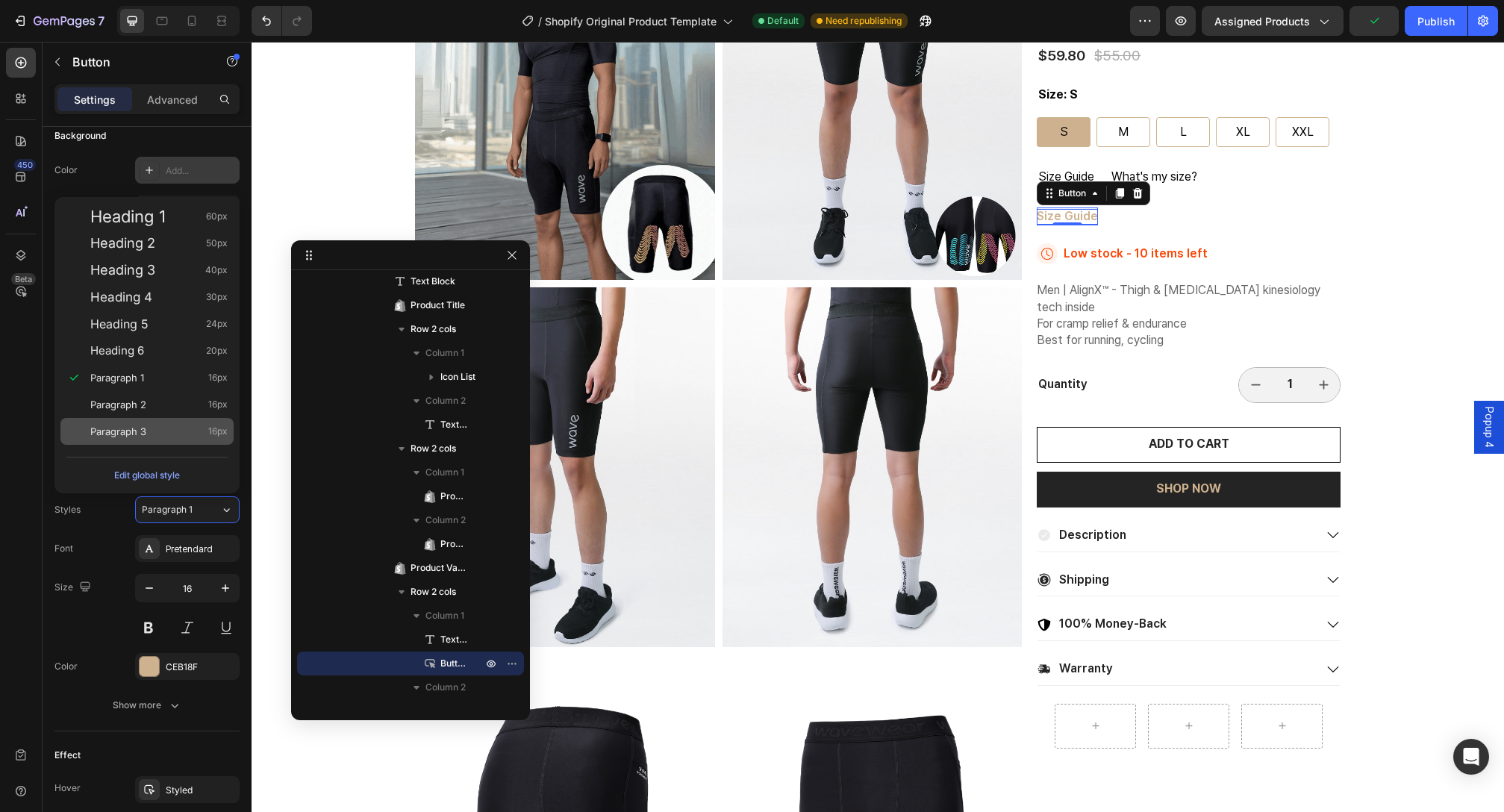
drag, startPoint x: 205, startPoint y: 413, endPoint x: 206, endPoint y: 422, distance: 9.1
click at [205, 413] on div "Paragraph 2 16px" at bounding box center [148, 405] width 173 height 27
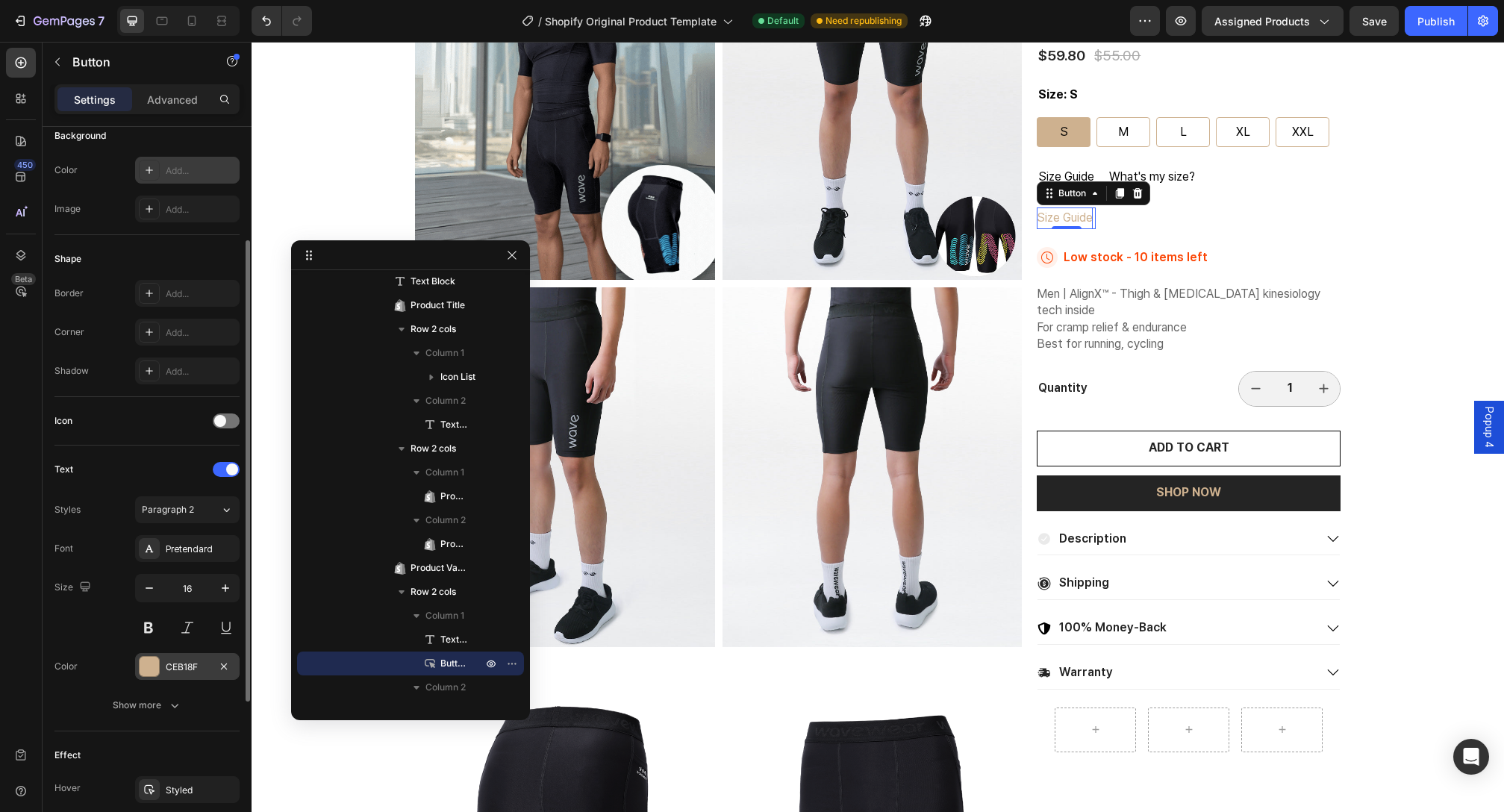
click at [142, 673] on div at bounding box center [149, 666] width 19 height 19
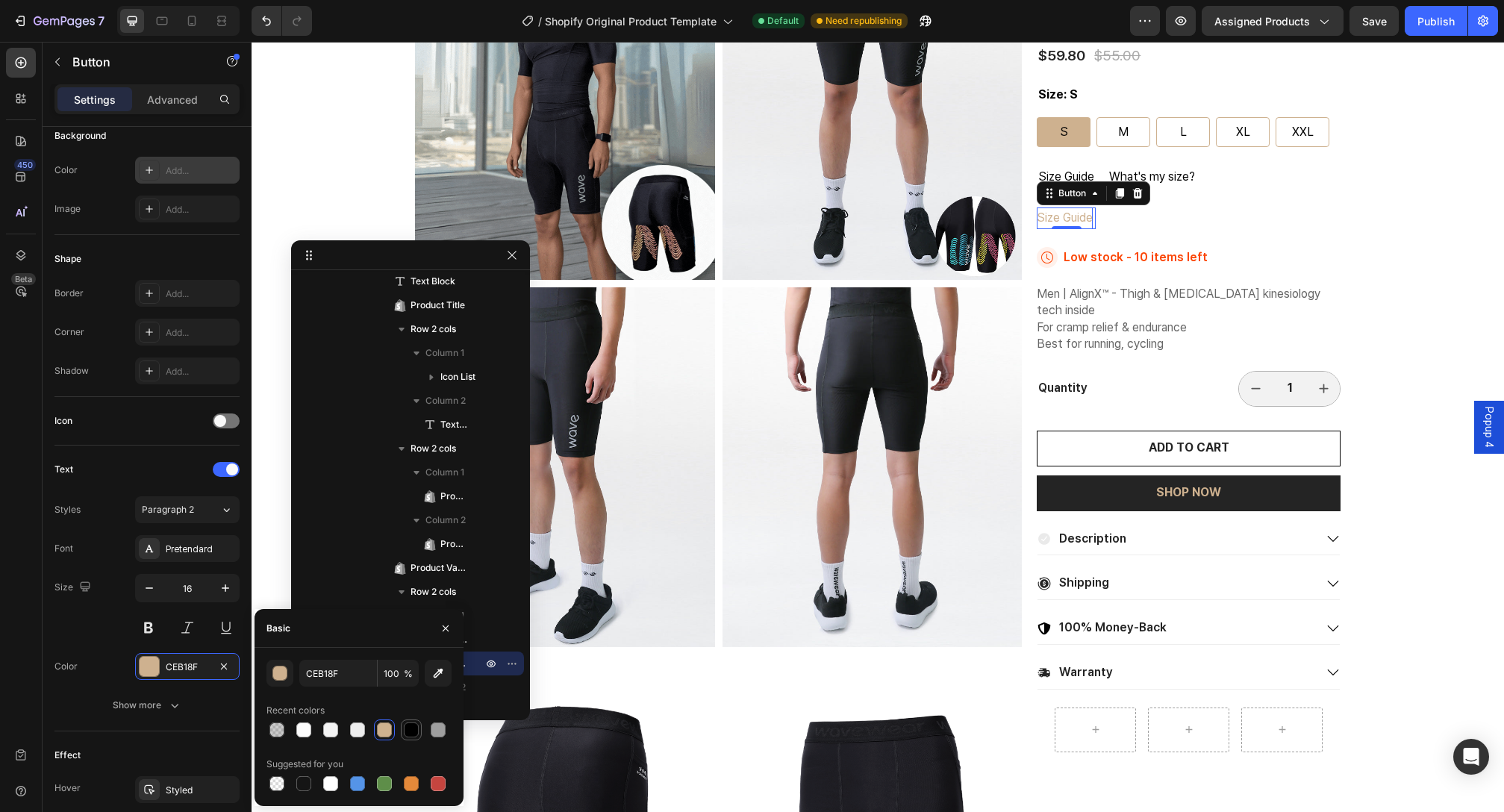
click at [414, 724] on div at bounding box center [411, 730] width 15 height 15
type input "000000"
click at [1075, 175] on p "Size Guide" at bounding box center [1066, 177] width 56 height 22
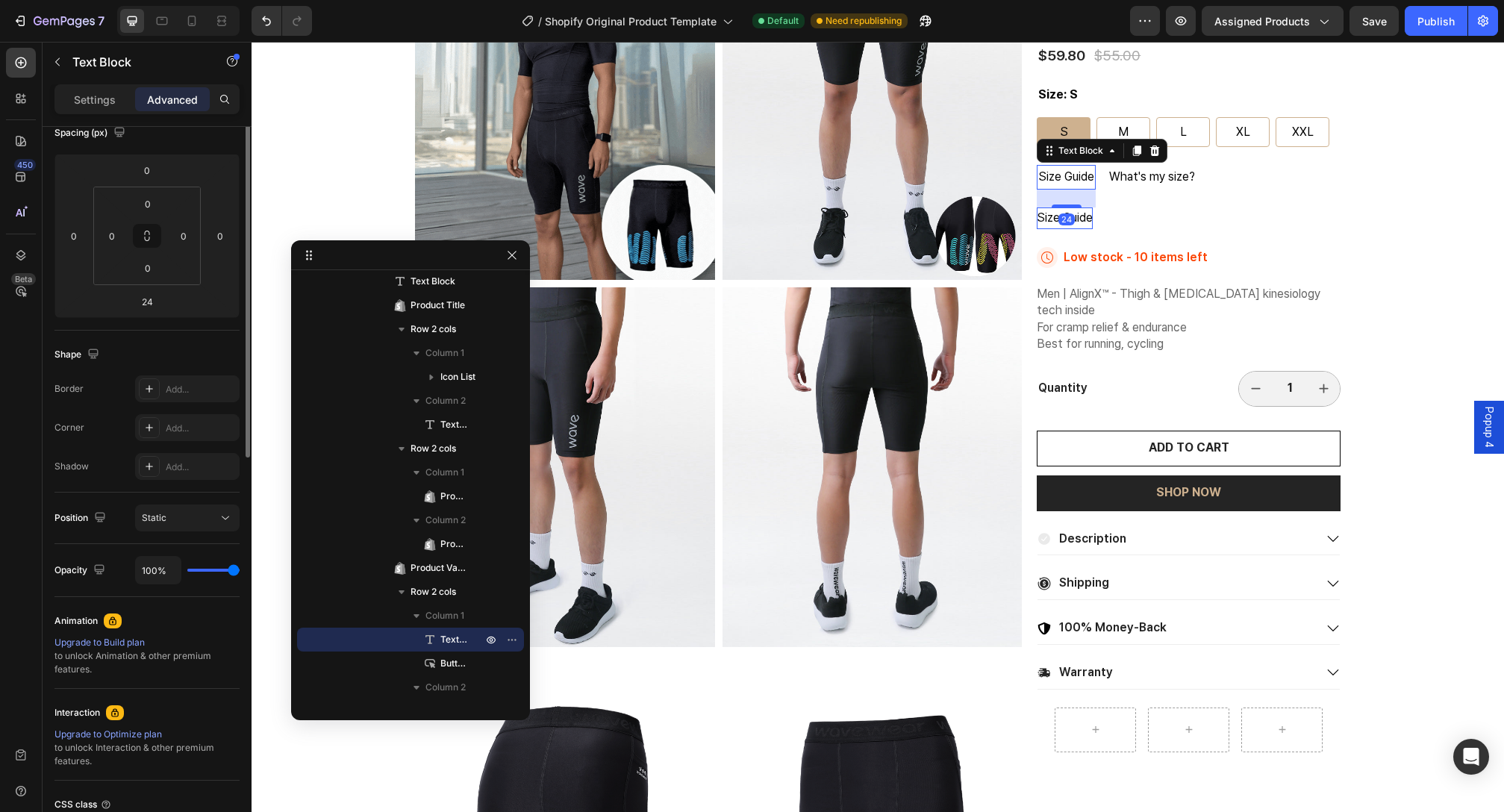
scroll to position [0, 0]
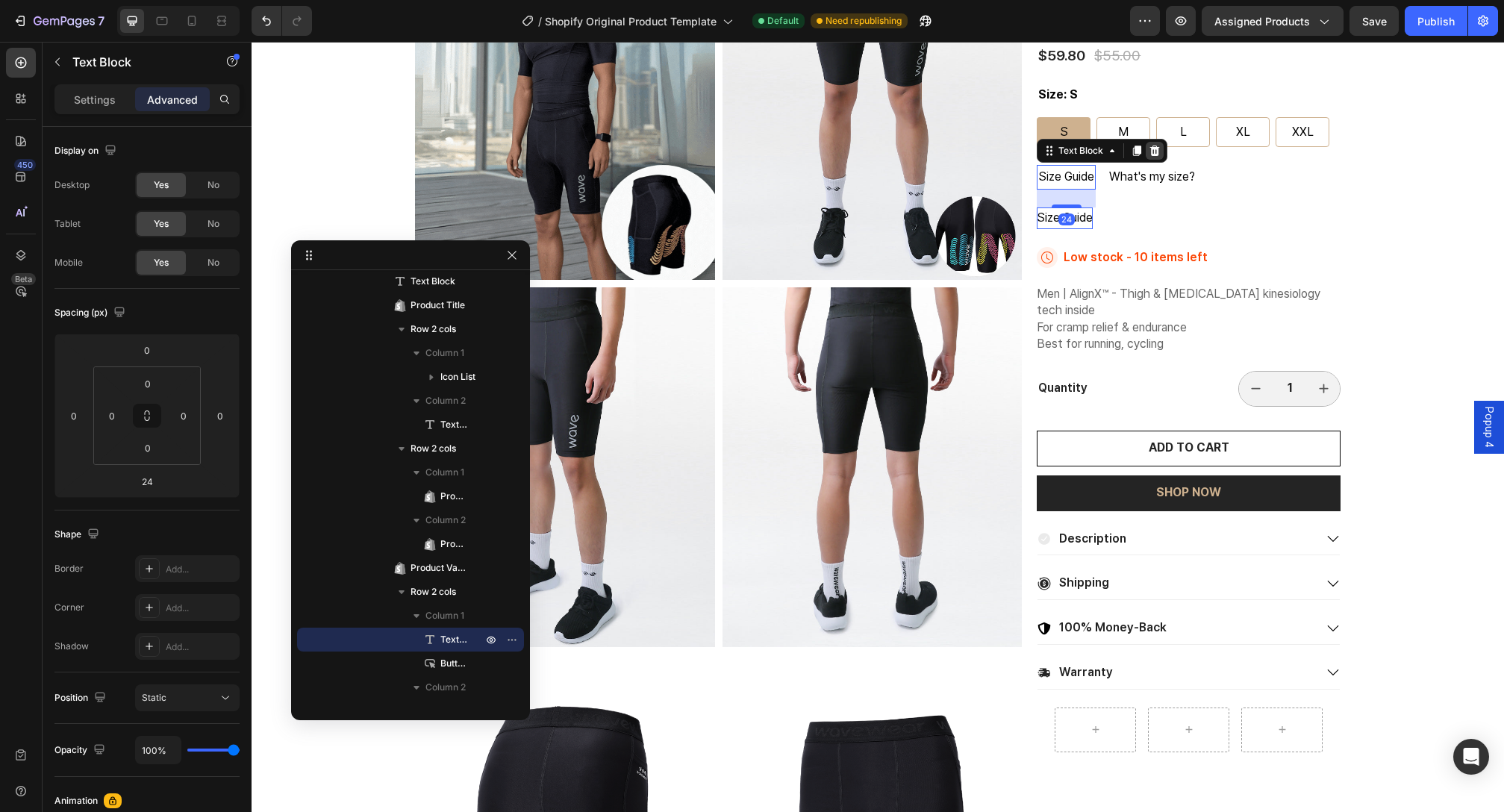
click at [1149, 154] on icon at bounding box center [1155, 150] width 12 height 12
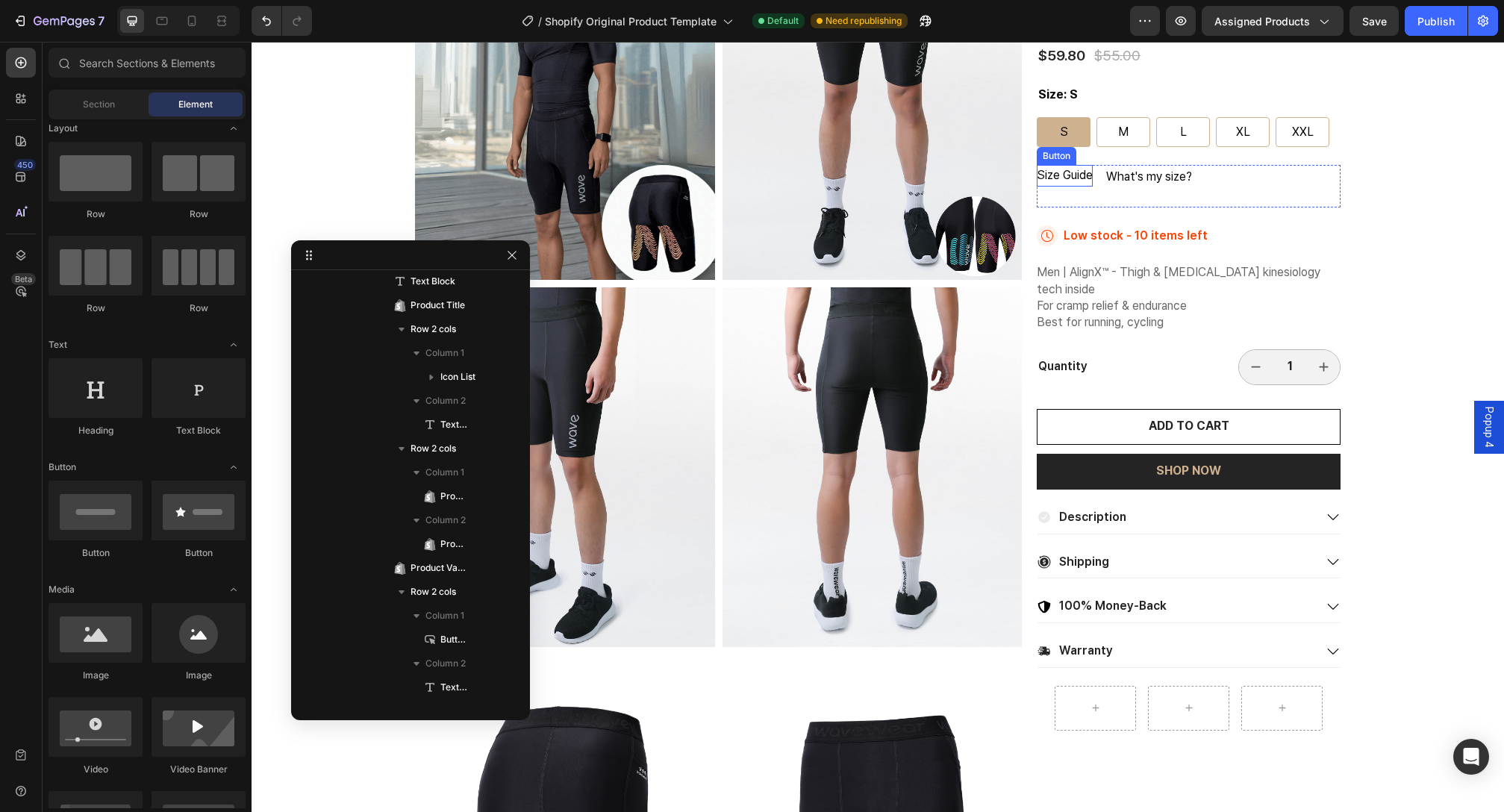
click at [1067, 171] on p "Size Guide" at bounding box center [1064, 175] width 56 height 22
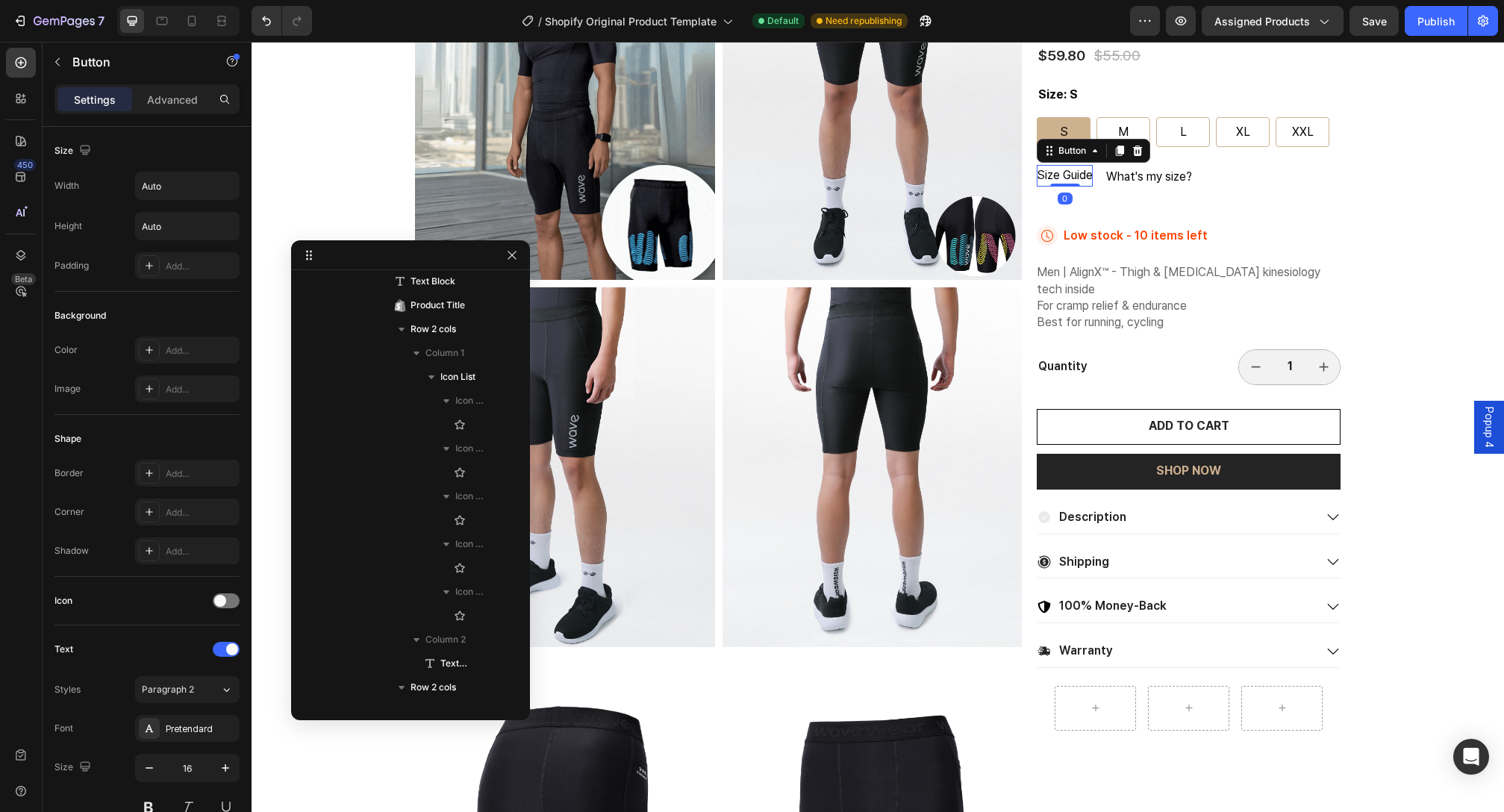
scroll to position [676, 0]
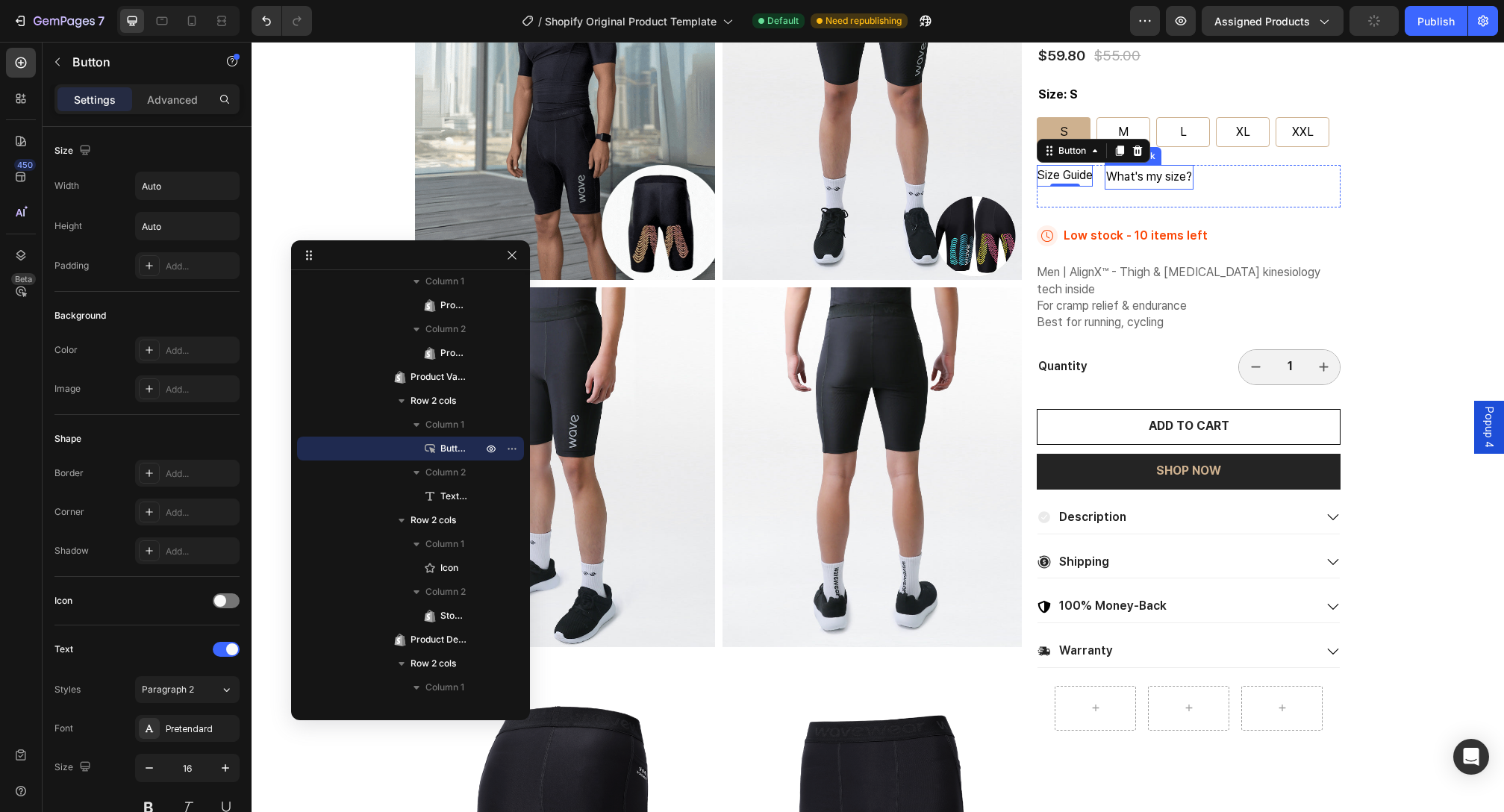
click at [1139, 179] on p "What's my size?" at bounding box center [1149, 177] width 86 height 22
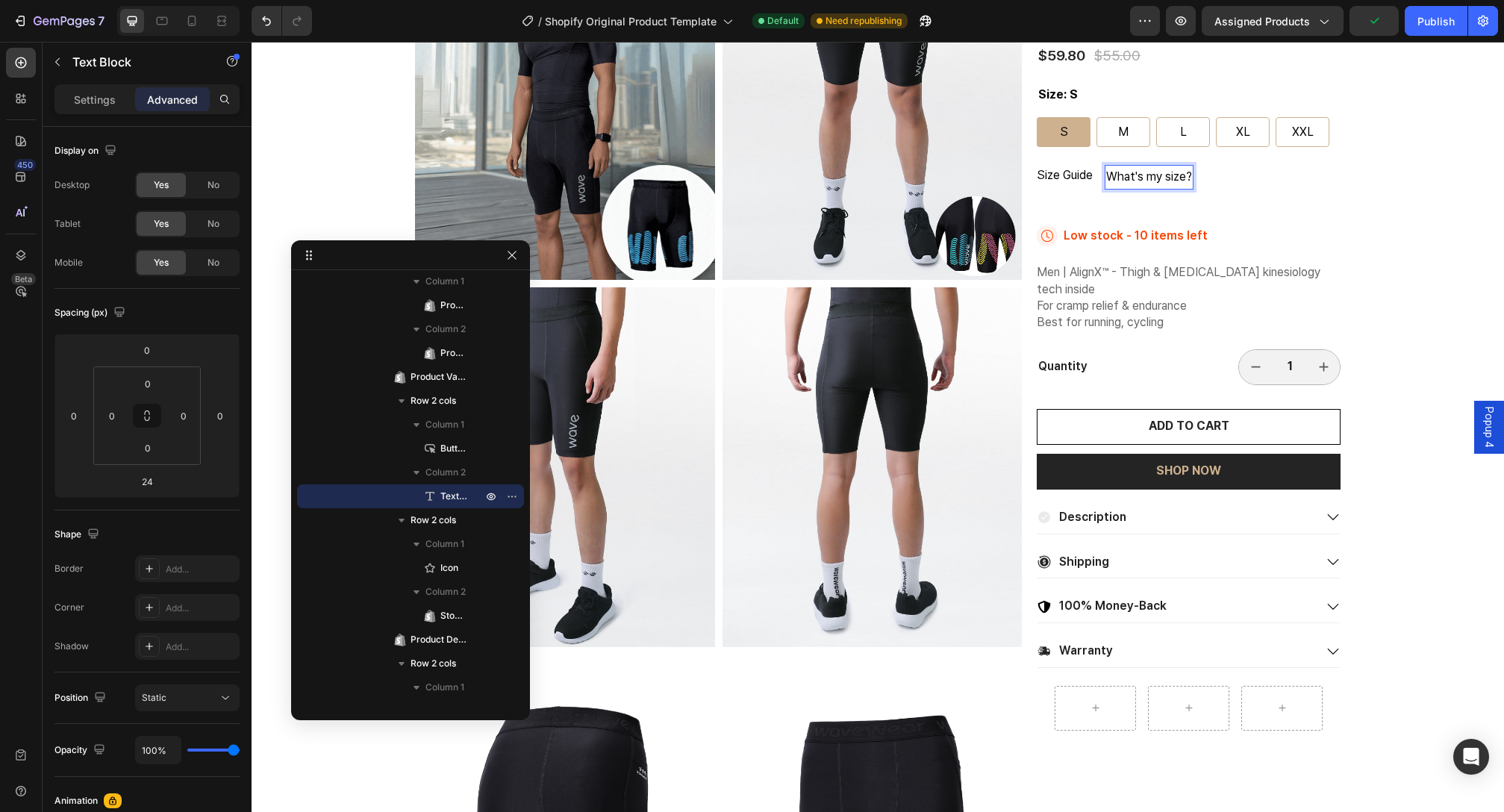
click at [1179, 175] on p "What's my size?" at bounding box center [1149, 177] width 86 height 22
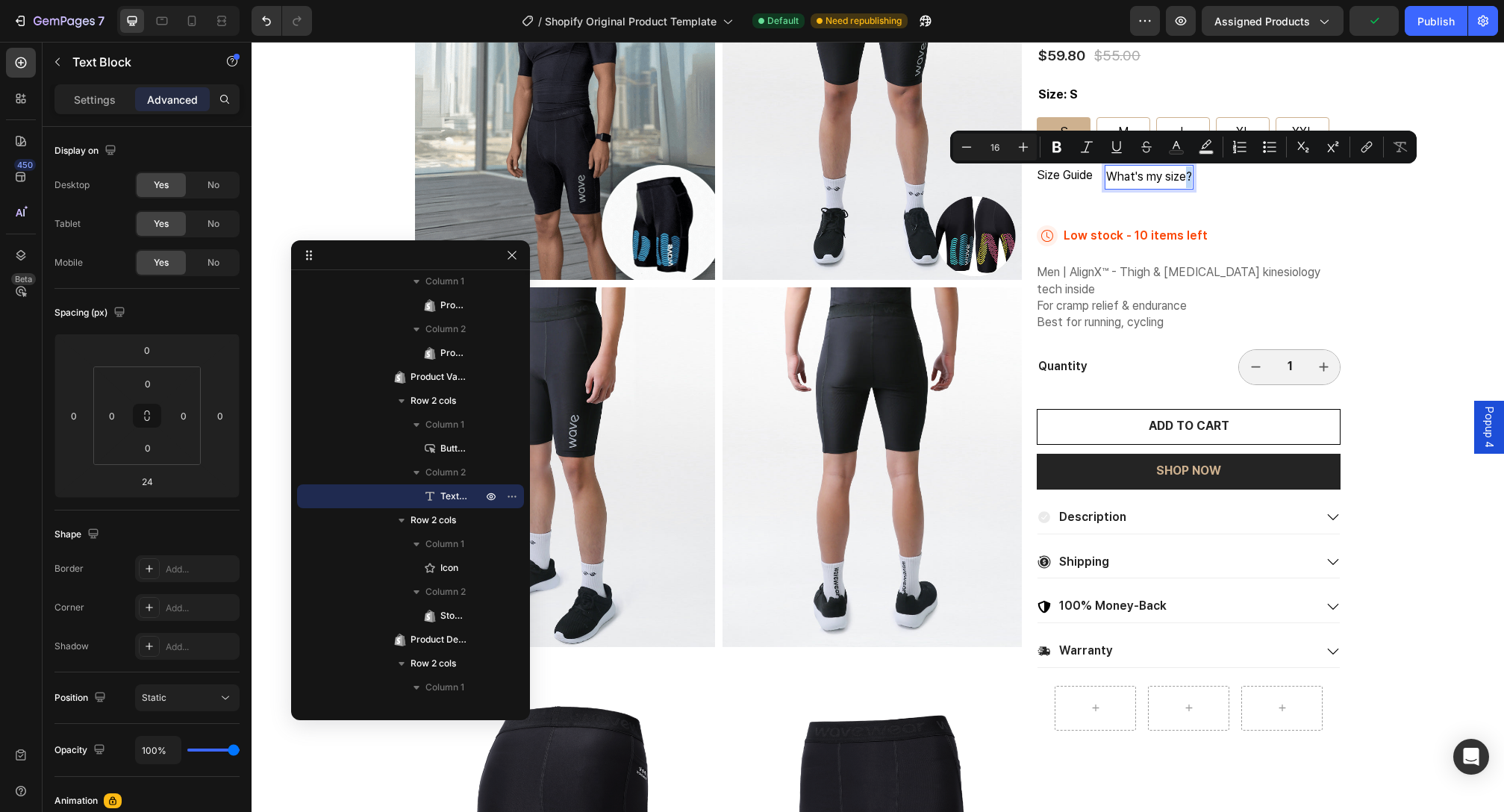
click at [1183, 178] on p "What's my size?" at bounding box center [1149, 177] width 86 height 22
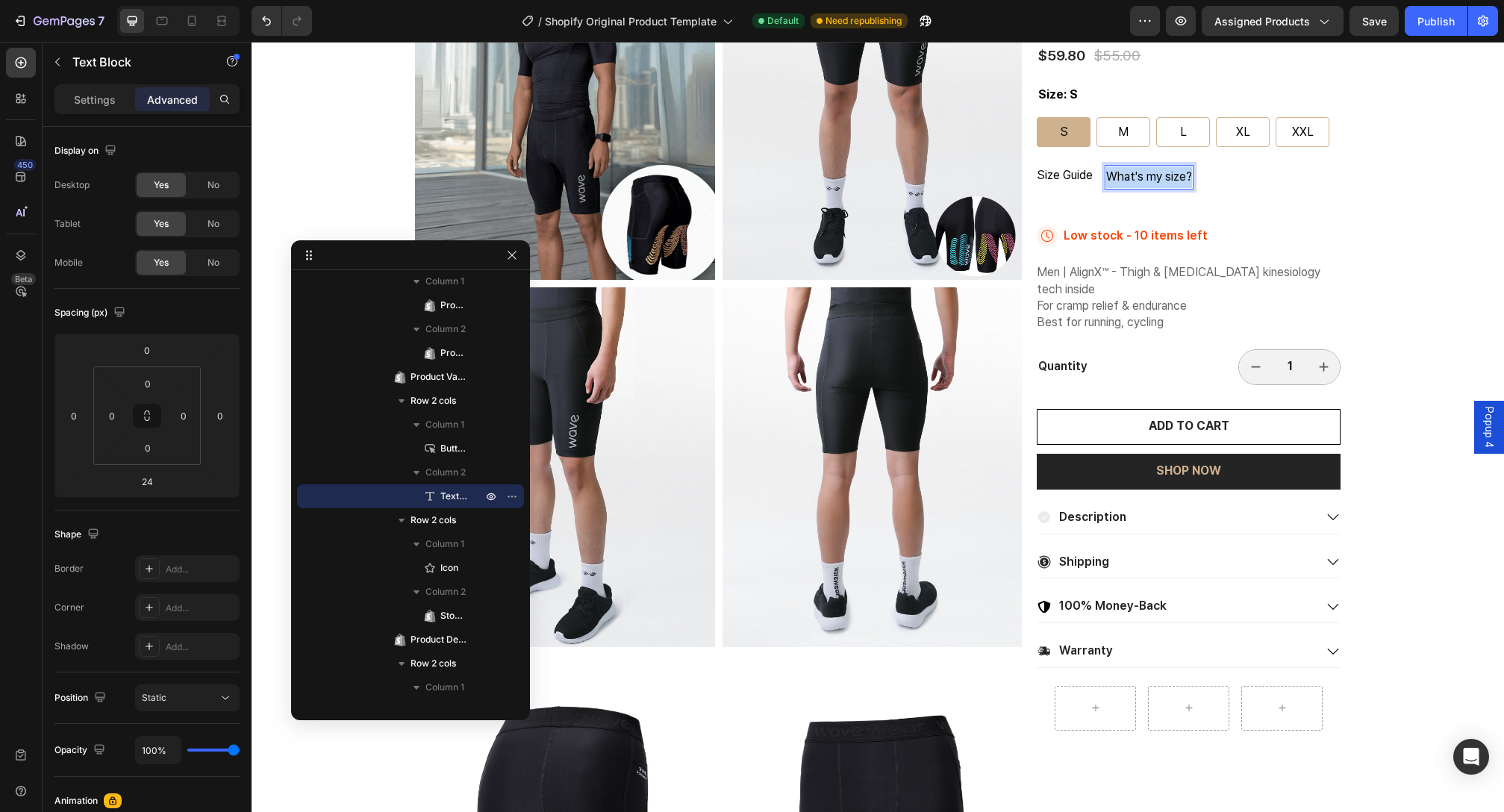
drag, startPoint x: 1186, startPoint y: 178, endPoint x: 1101, endPoint y: 183, distance: 85.1
click at [1106, 183] on p "What's my size?" at bounding box center [1149, 177] width 86 height 22
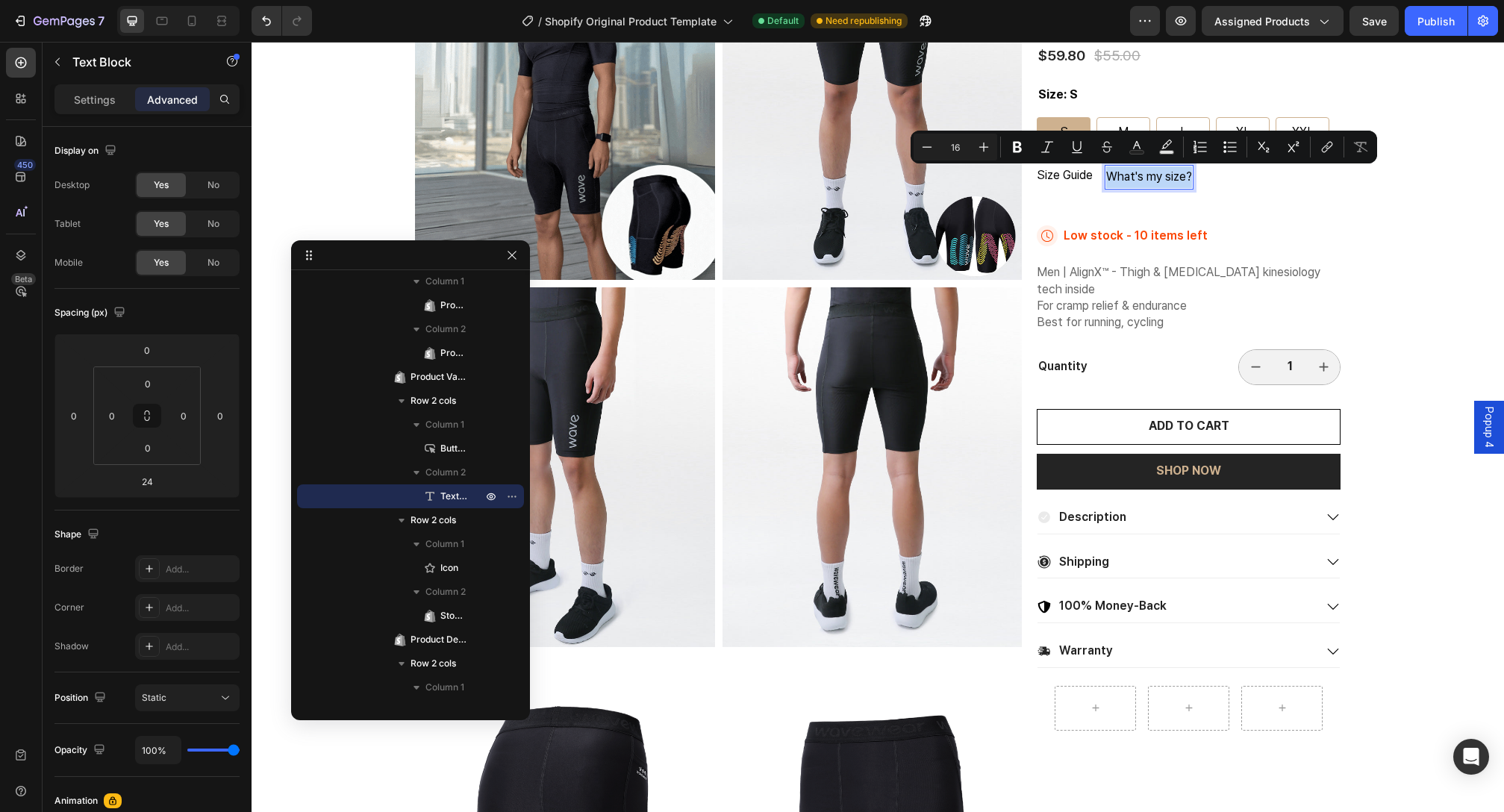
copy p "What's my size?"
click at [1275, 170] on div "Size Guide Button What's my size? Text Block 24 Row" at bounding box center [1188, 186] width 304 height 43
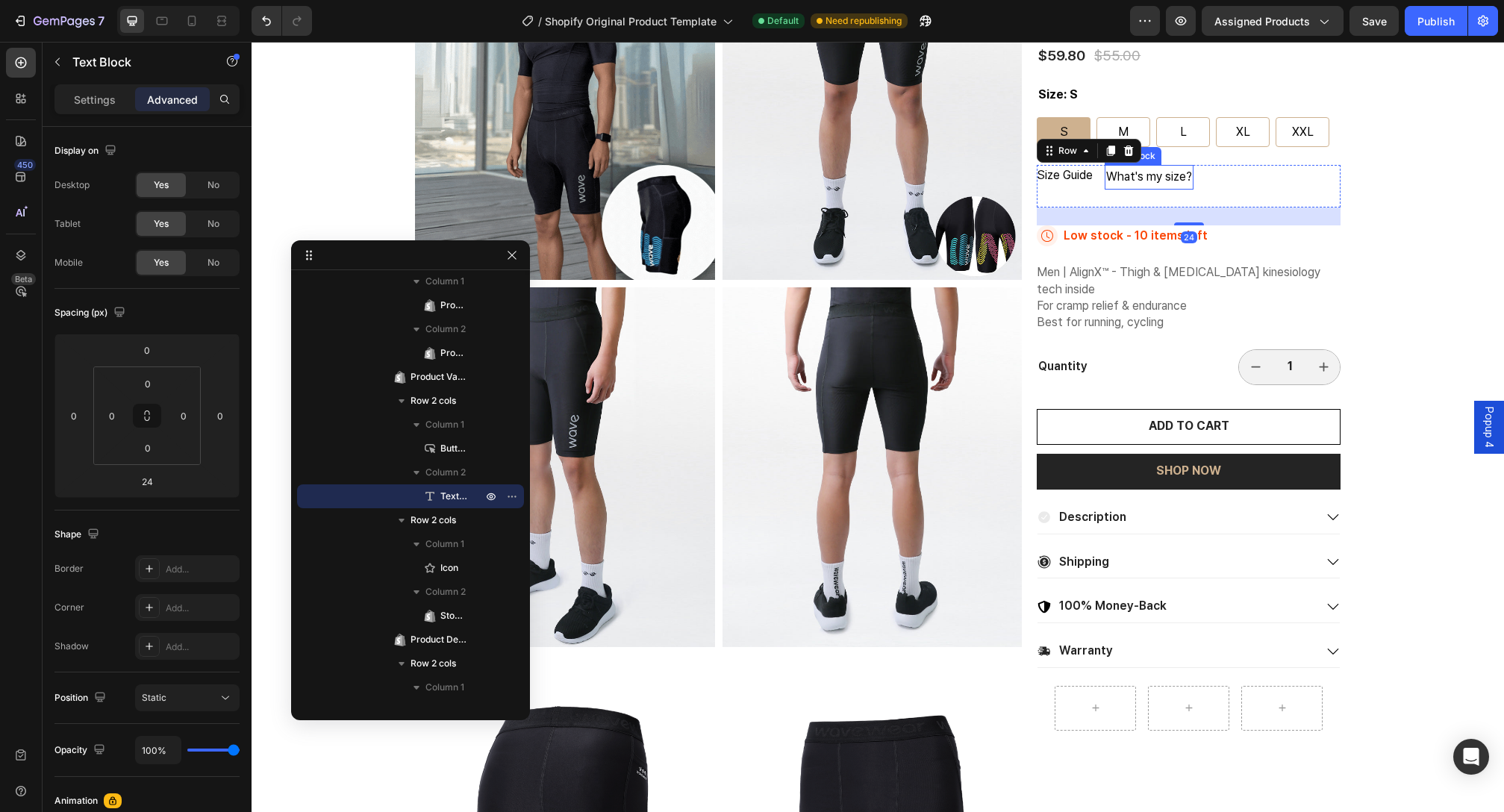
click at [1181, 172] on p "What's my size?" at bounding box center [1149, 177] width 86 height 22
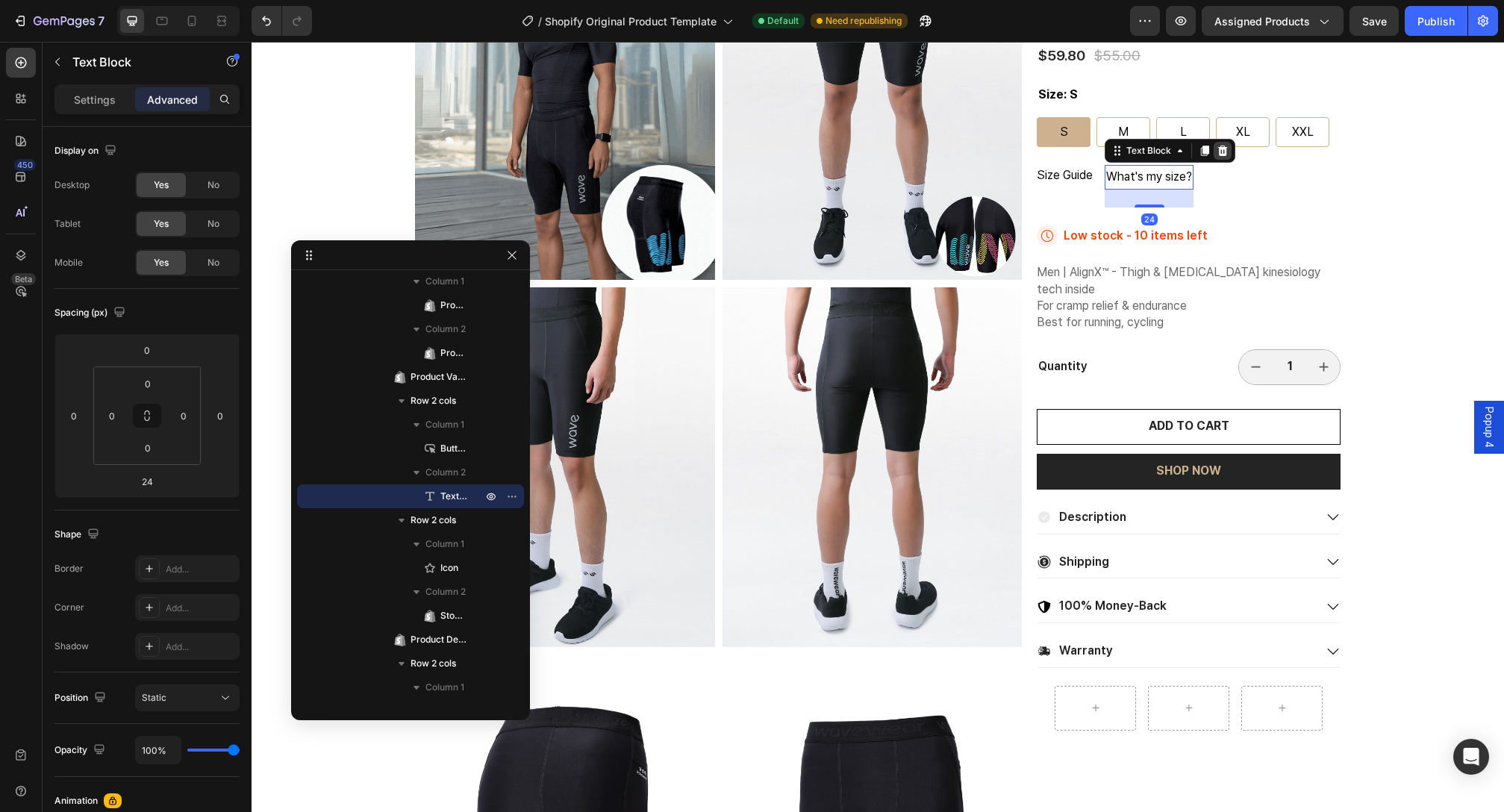
click at [1222, 150] on icon at bounding box center [1222, 150] width 12 height 12
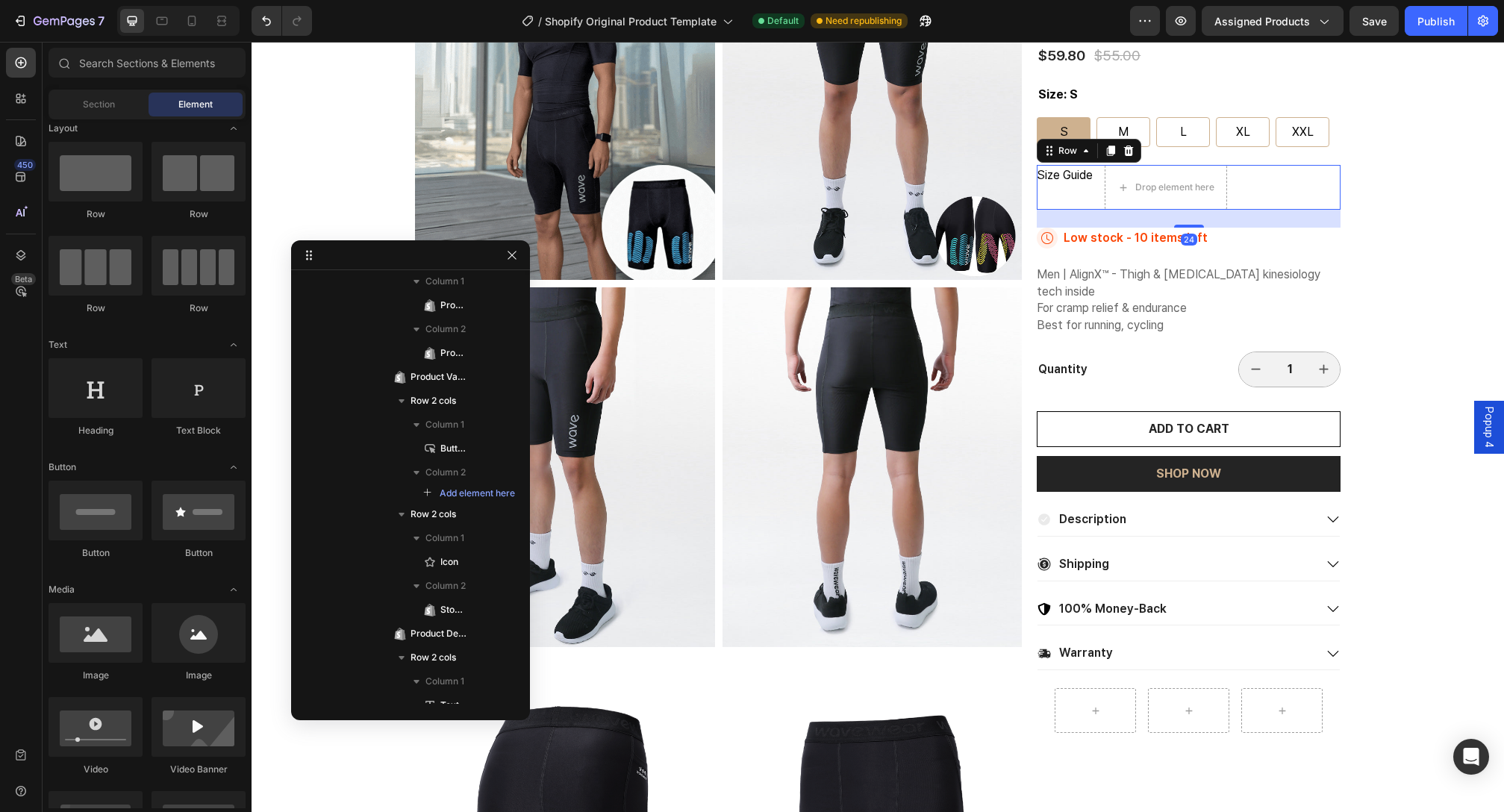
click at [1091, 180] on div "Size Guide Button Drop element here Row 24" at bounding box center [1188, 187] width 304 height 45
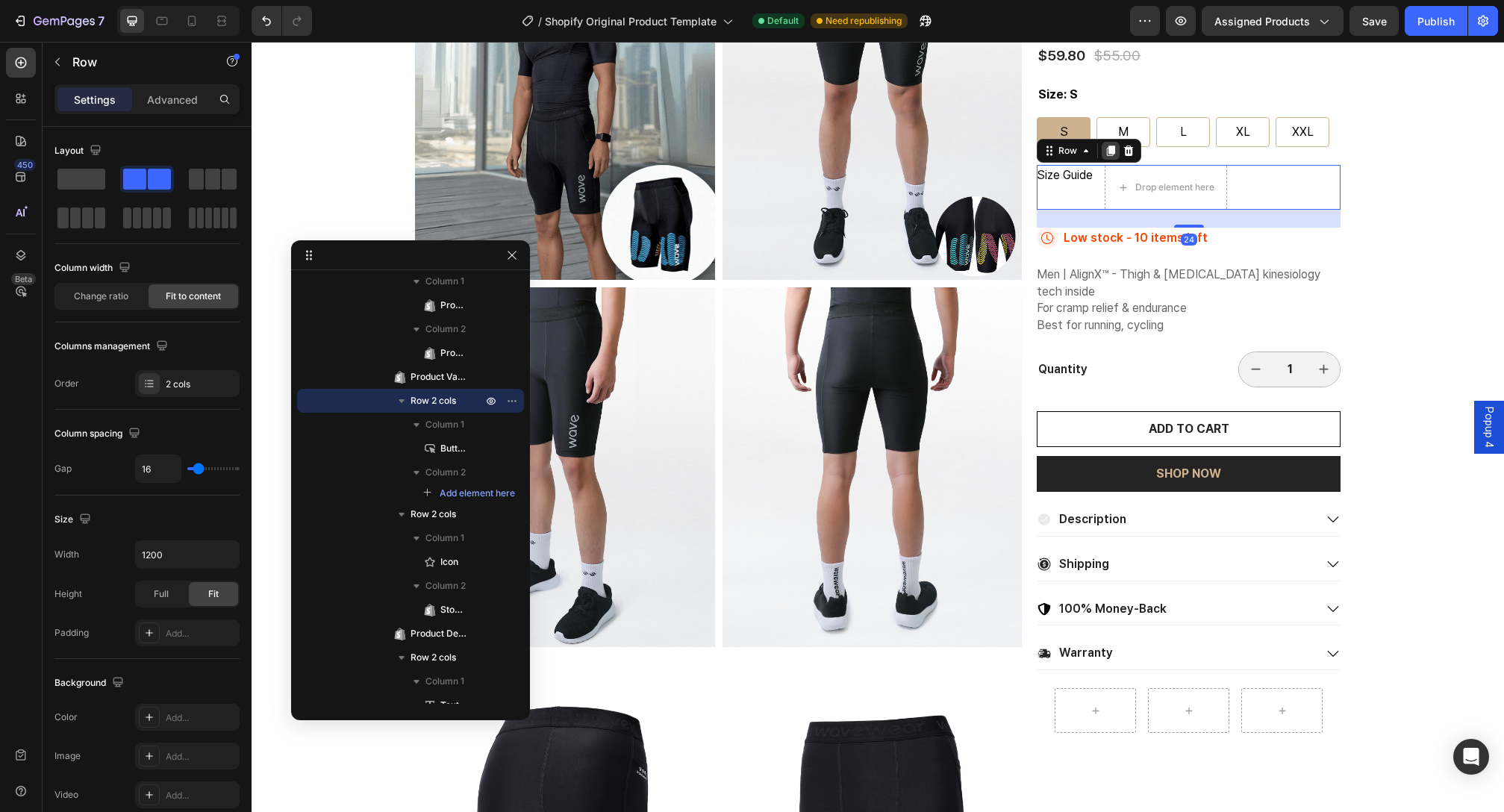
click at [1107, 152] on icon at bounding box center [1111, 151] width 9 height 10
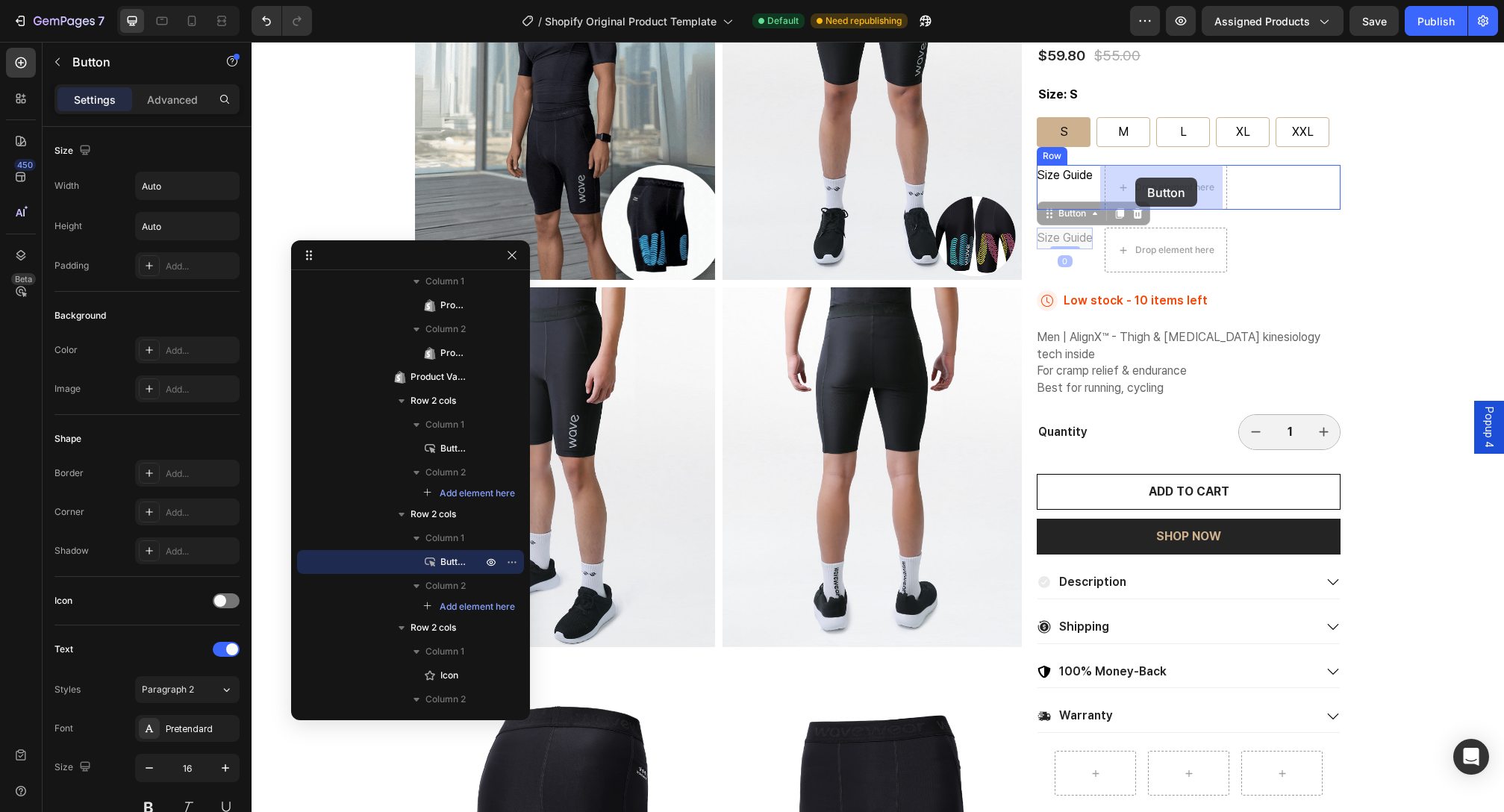
drag, startPoint x: 1070, startPoint y: 241, endPoint x: 1136, endPoint y: 178, distance: 91.2
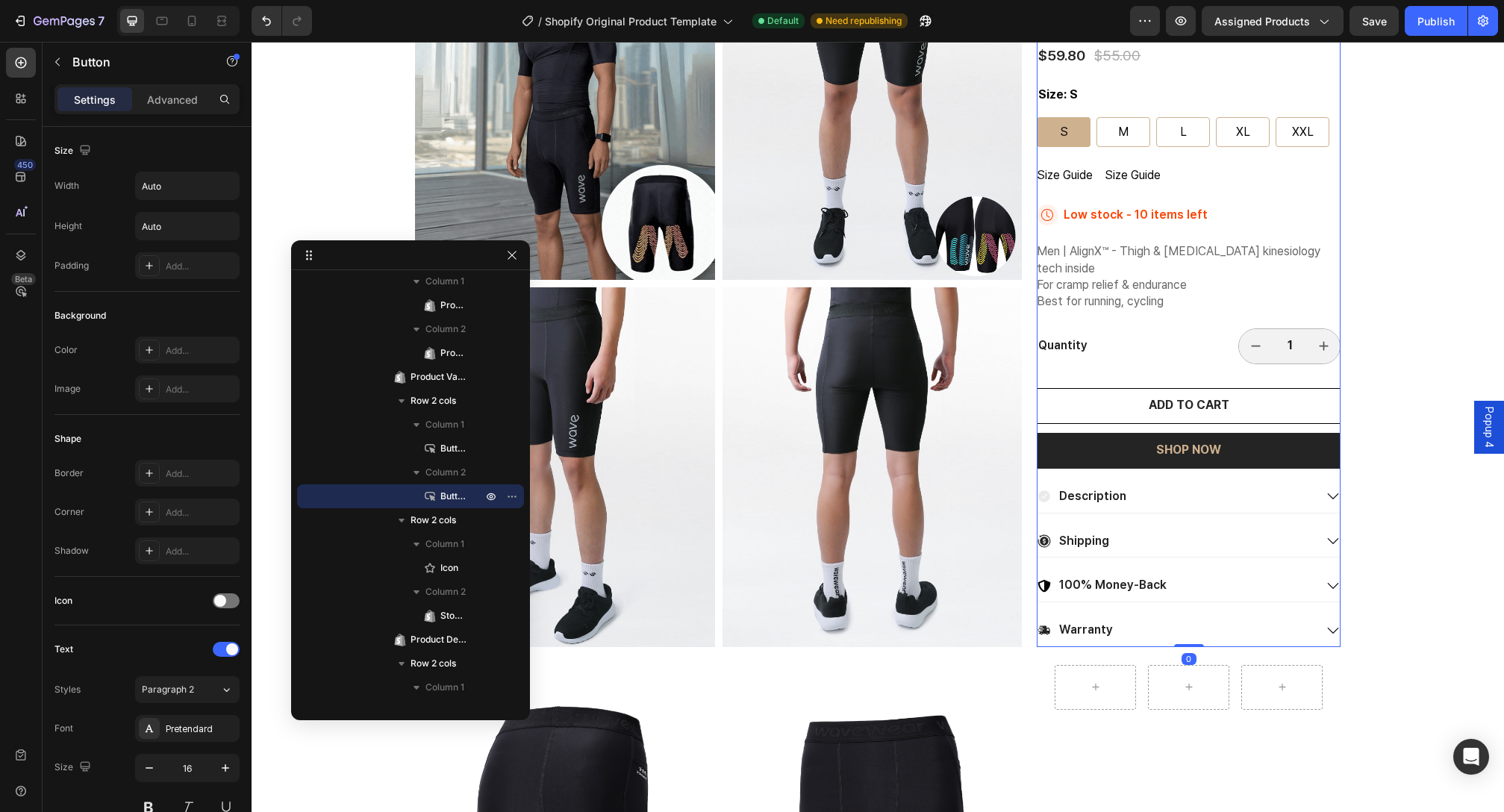
click at [1106, 201] on div "Best Text Block Endurance Kinesiology Compression Shorts SL20 Product Title Ico…" at bounding box center [1188, 284] width 304 height 727
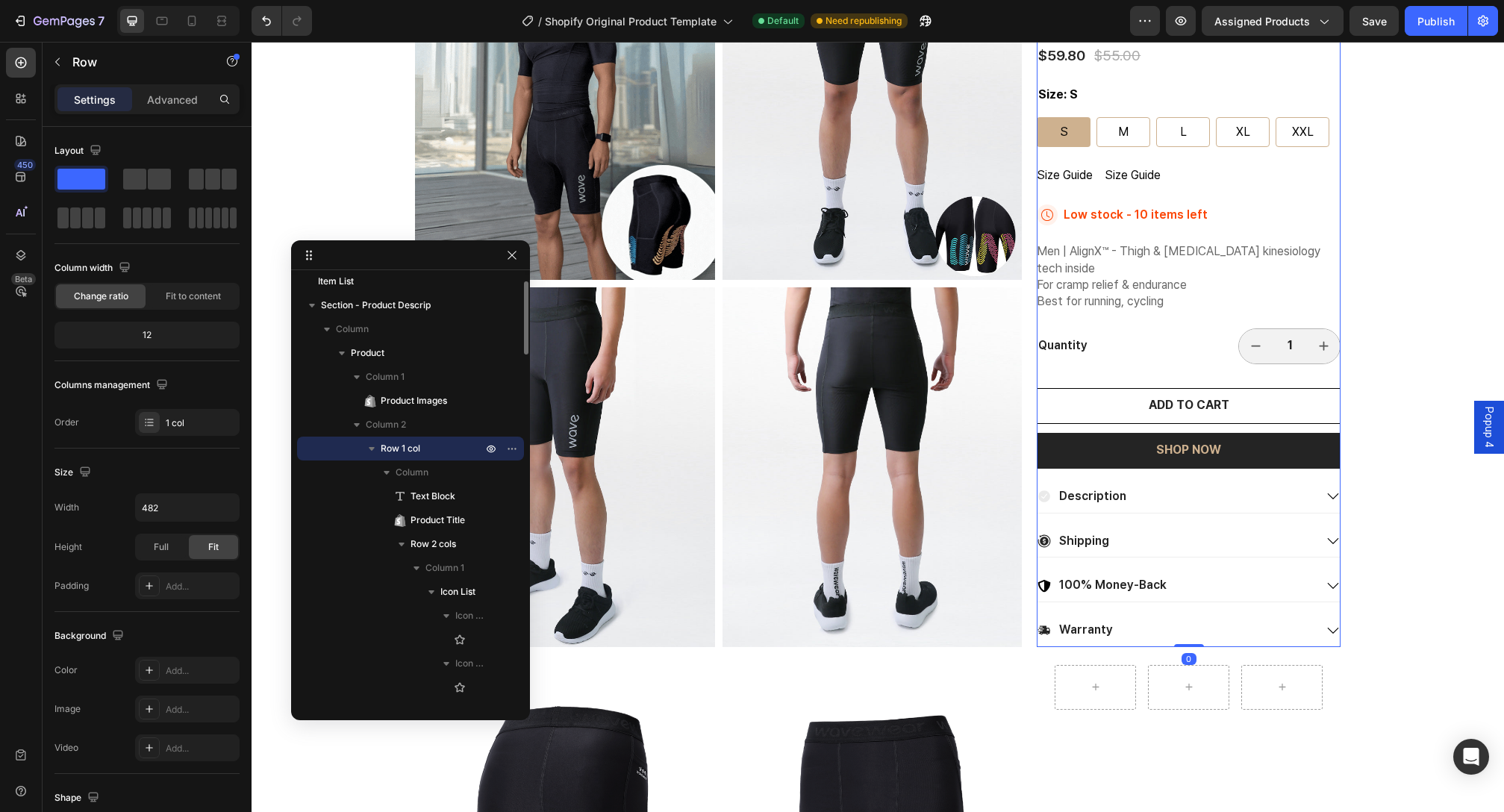
click at [1080, 190] on div "Best Text Block Endurance Kinesiology Compression Shorts SL20 Product Title Ico…" at bounding box center [1188, 284] width 304 height 727
click at [1114, 177] on p "Size Guide" at bounding box center [1133, 175] width 56 height 22
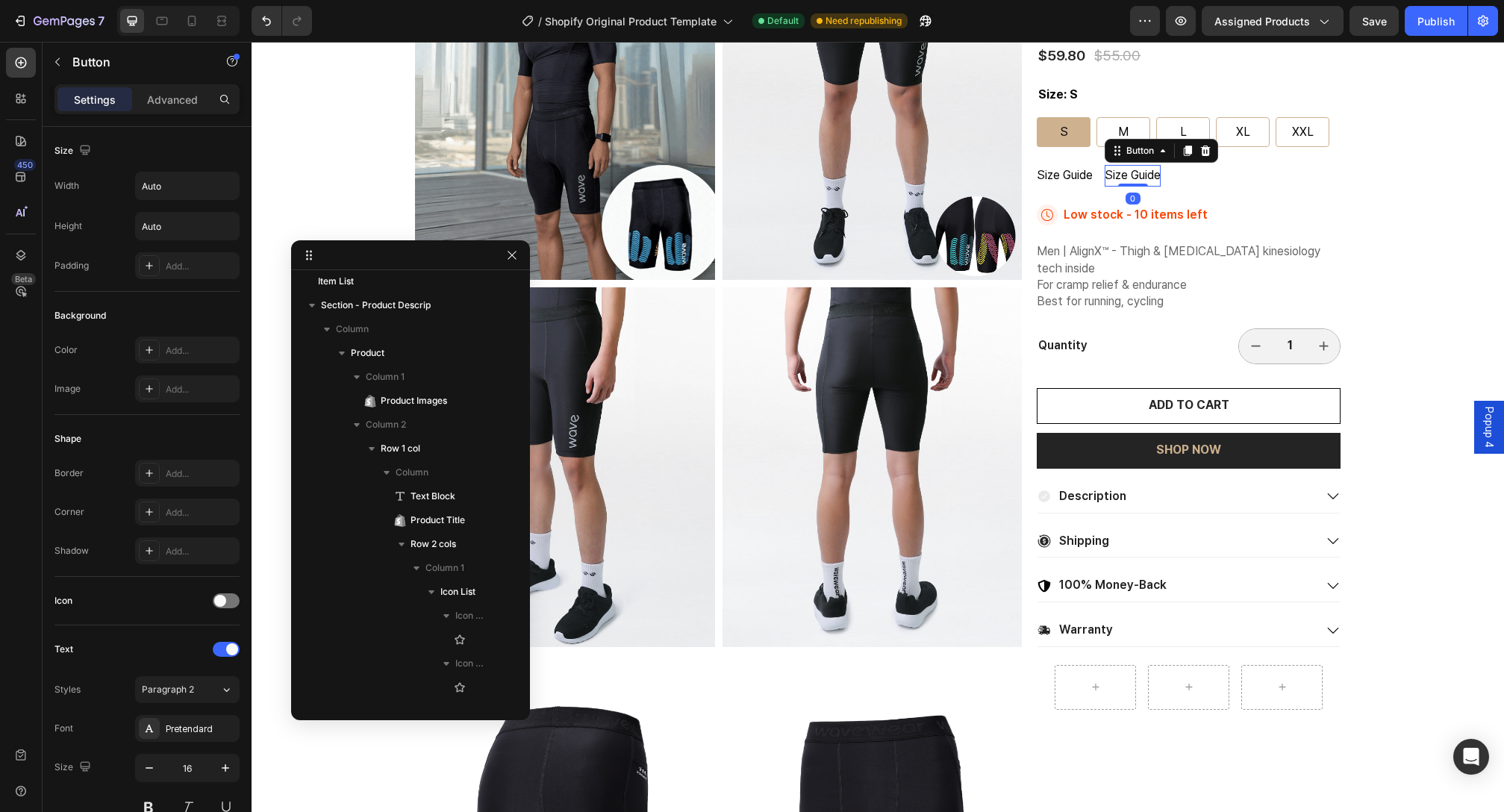
scroll to position [723, 0]
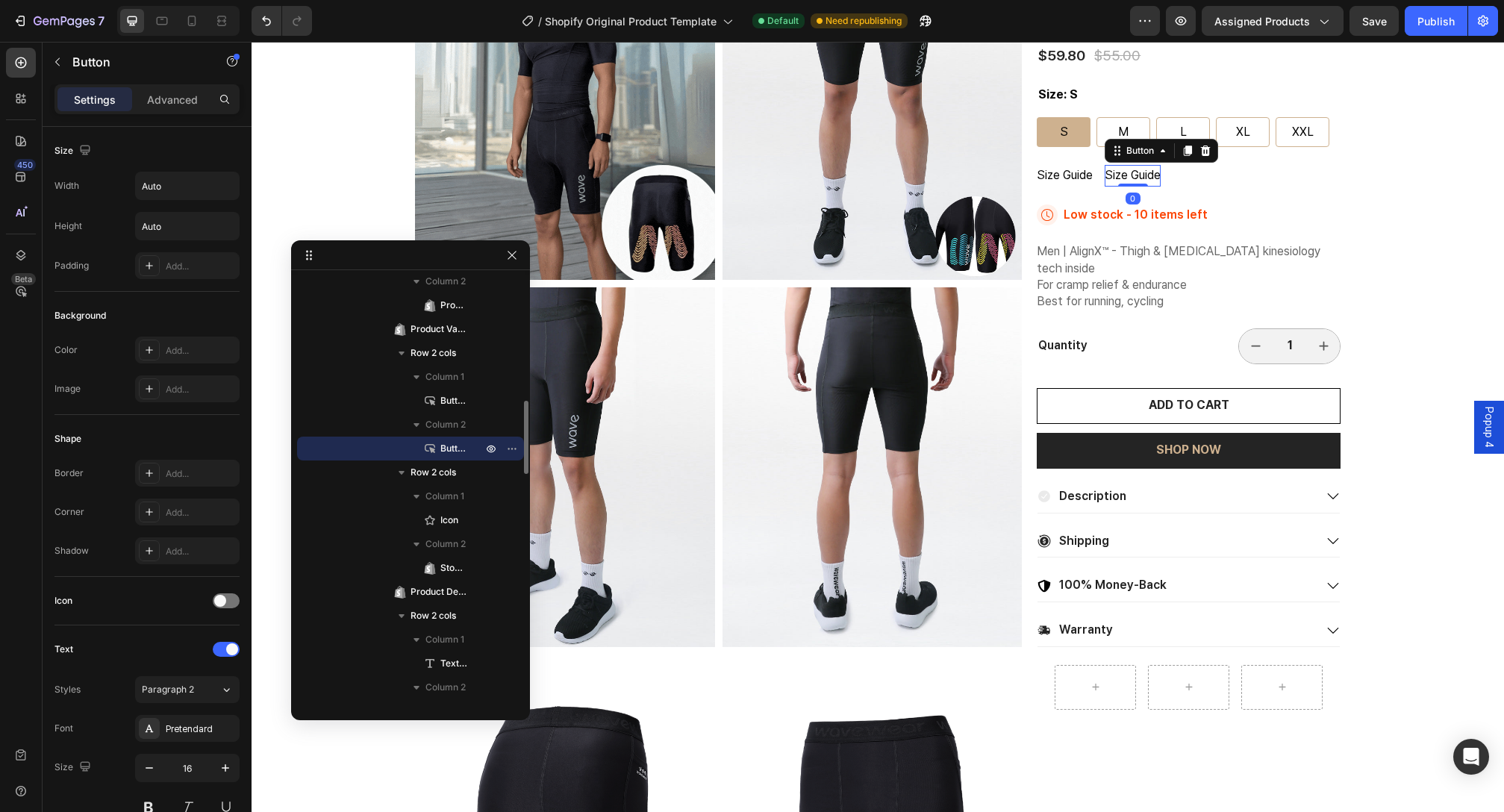
click at [1114, 177] on p "Size Guide" at bounding box center [1133, 175] width 56 height 22
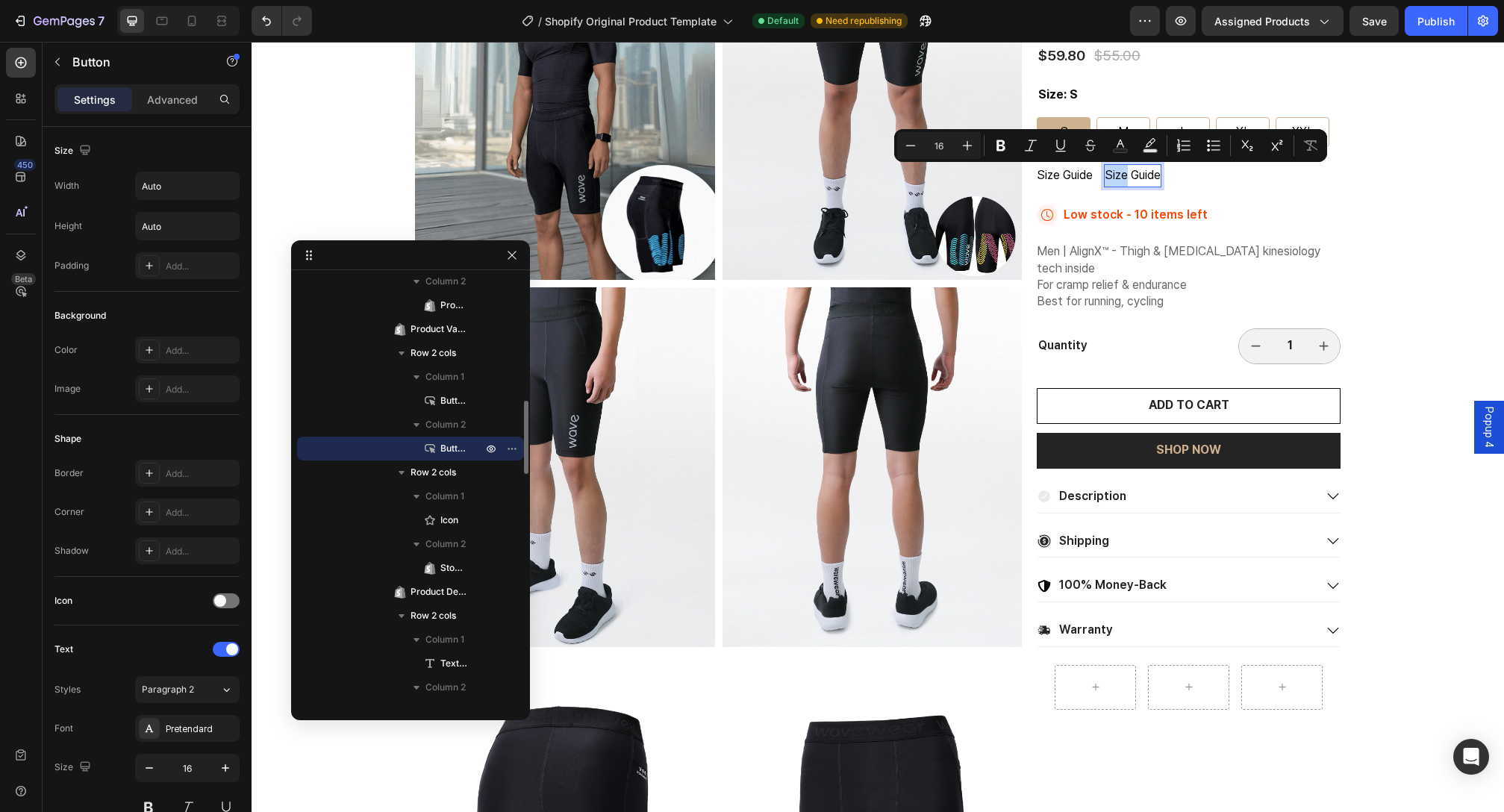
click at [1105, 178] on p "Size Guide" at bounding box center [1133, 175] width 56 height 22
click at [1105, 177] on p "Size Guide" at bounding box center [1133, 175] width 56 height 22
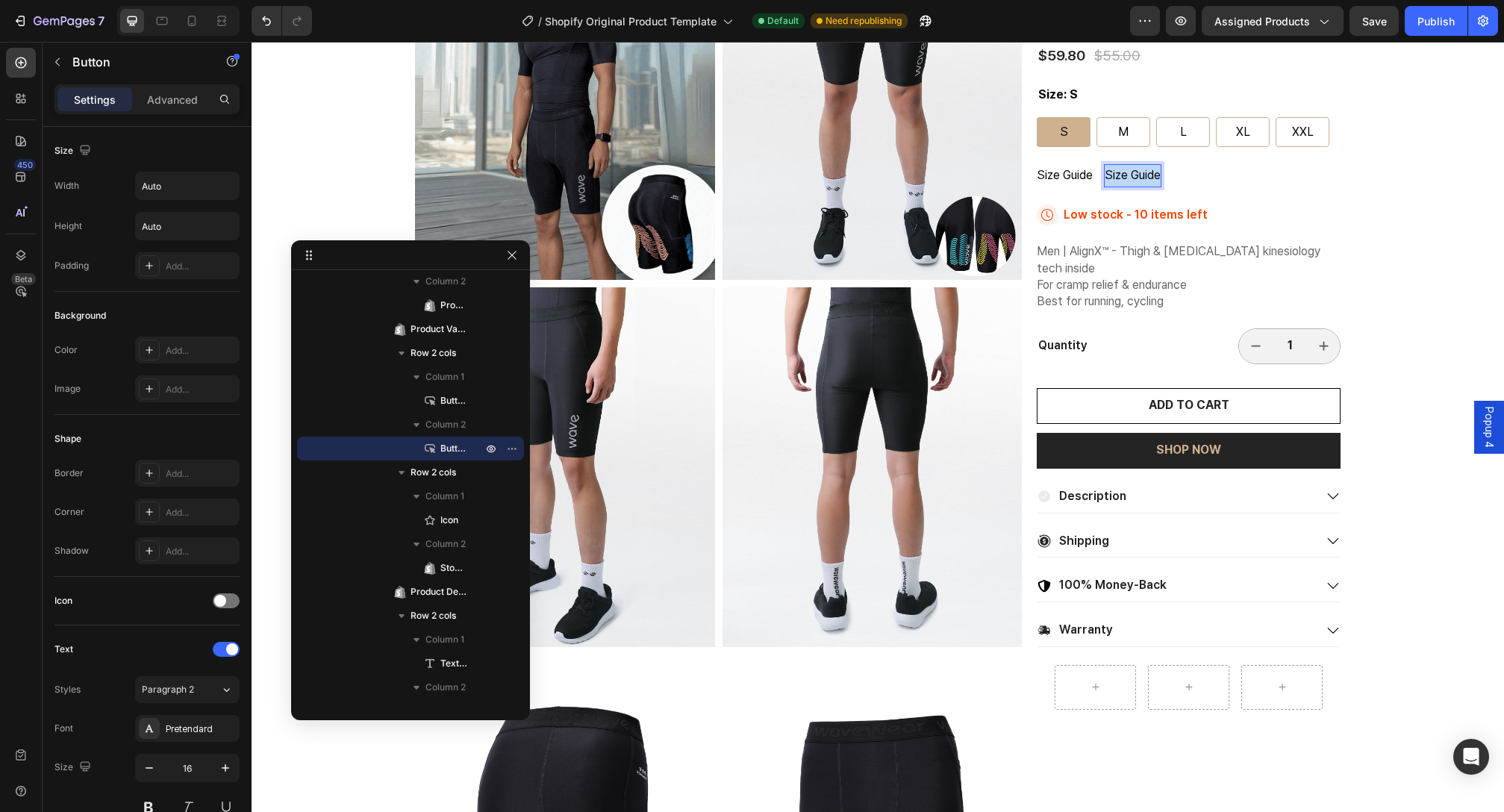
drag, startPoint x: 1102, startPoint y: 178, endPoint x: 1162, endPoint y: 175, distance: 60.1
click at [1162, 175] on div "Size Guide Button Size Guide Button 0 Row" at bounding box center [1188, 175] width 304 height 22
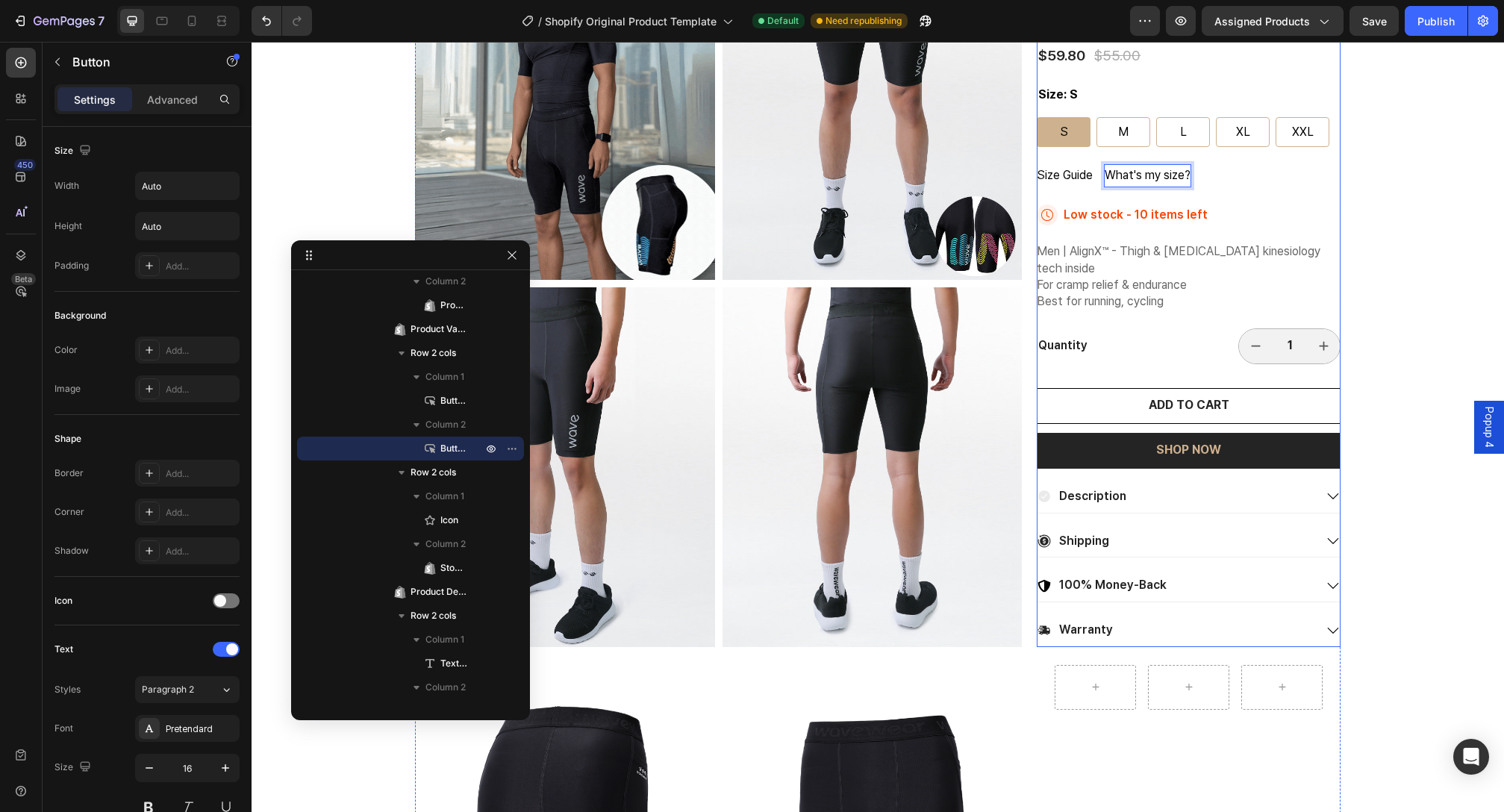
click at [1246, 183] on div "Size Guide Button What's my size? Button 0 Row" at bounding box center [1188, 175] width 304 height 22
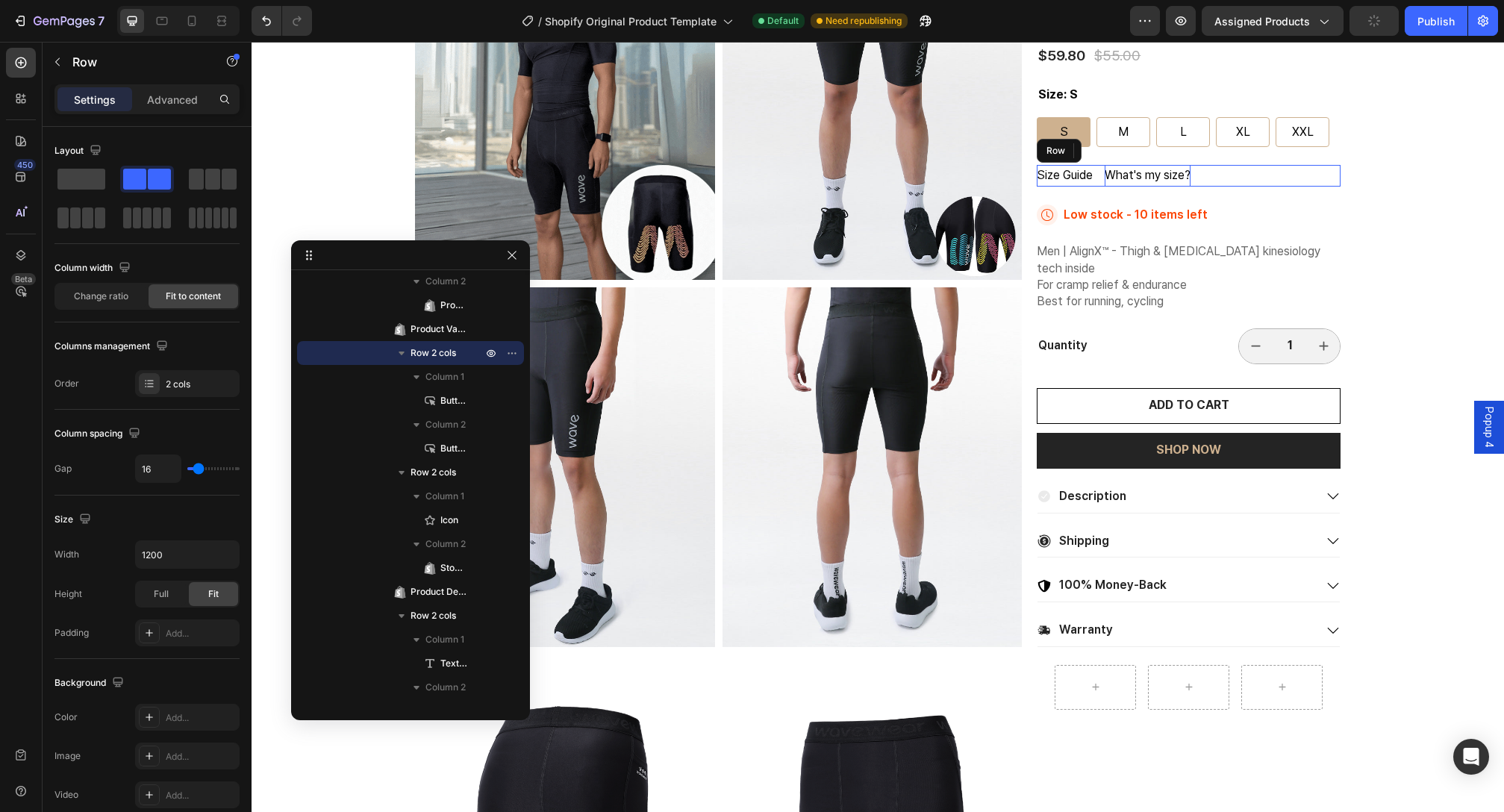
click at [1154, 175] on p "What's my size?" at bounding box center [1148, 175] width 86 height 22
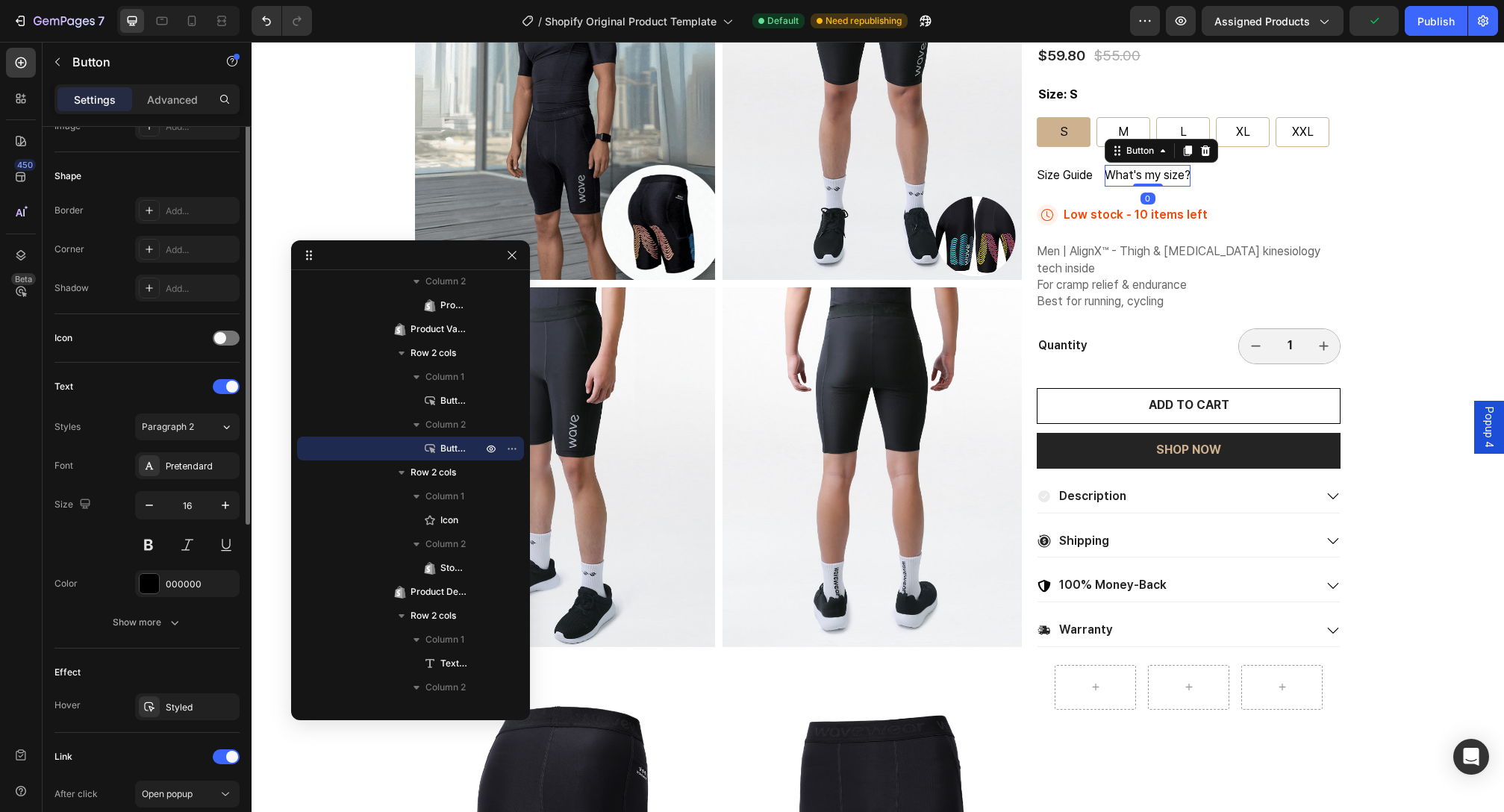
scroll to position [420, 0]
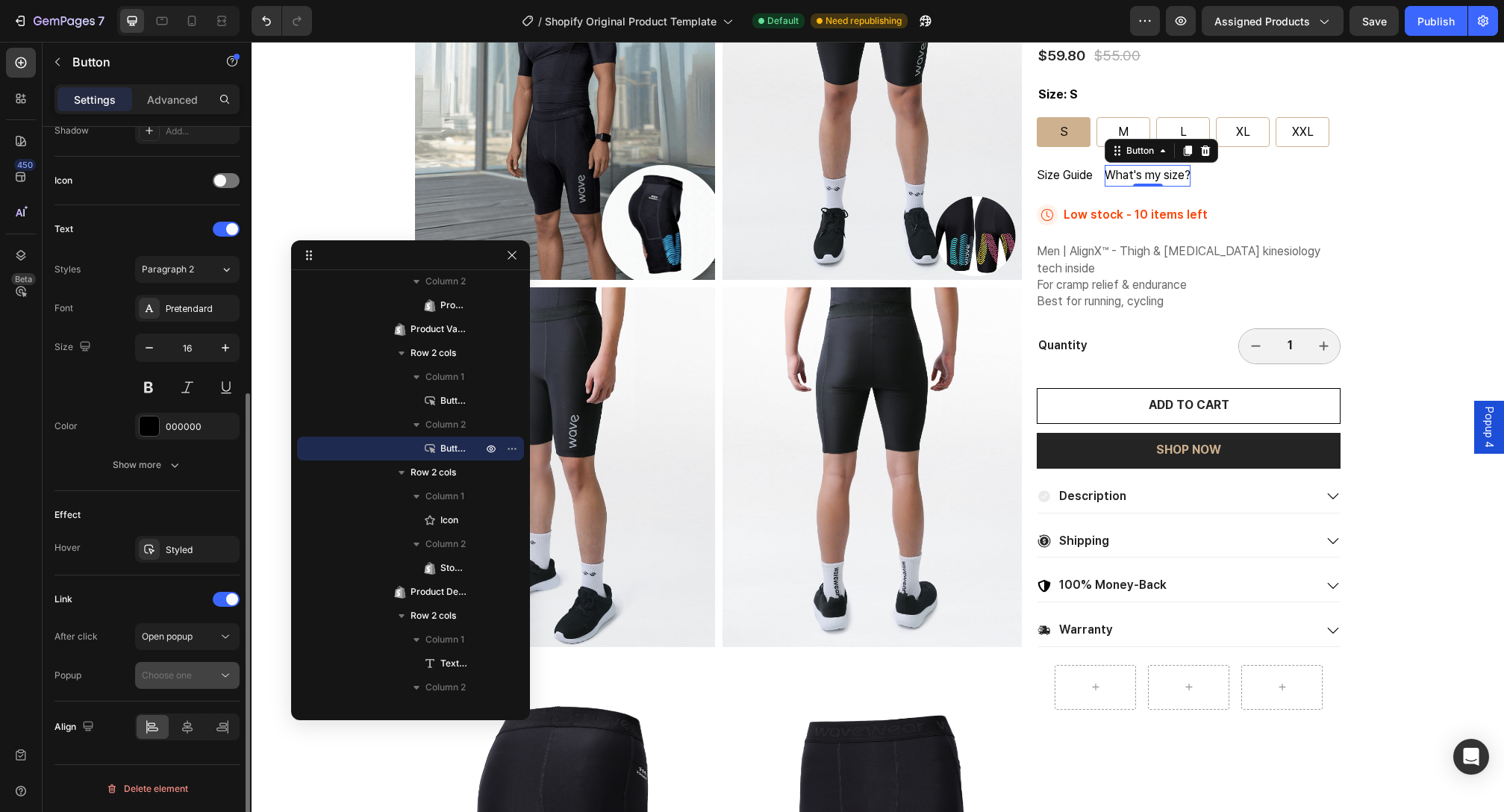
click at [192, 680] on span "Choose one" at bounding box center [167, 675] width 50 height 11
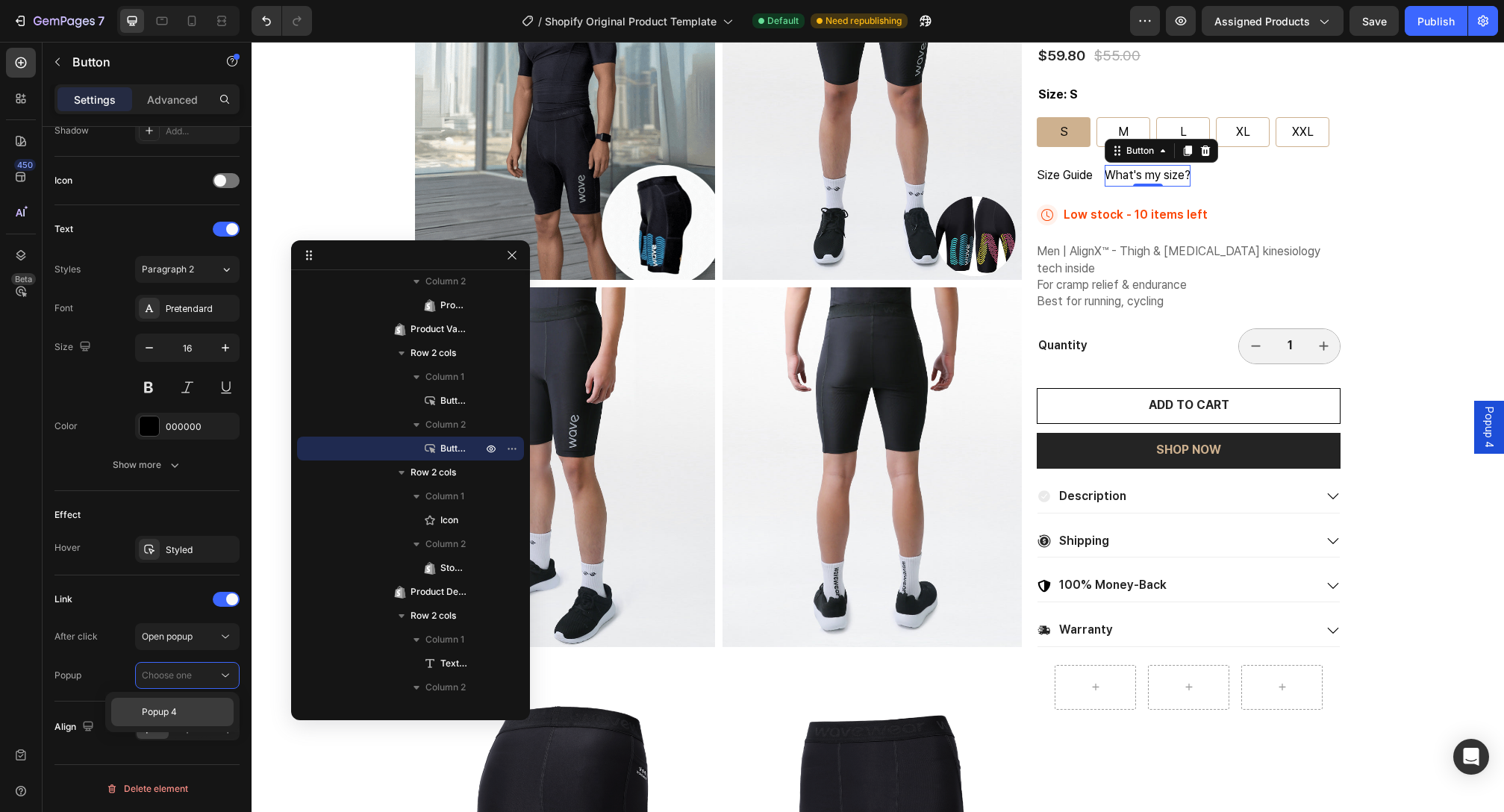
click at [172, 708] on span "Popup 4" at bounding box center [159, 712] width 35 height 13
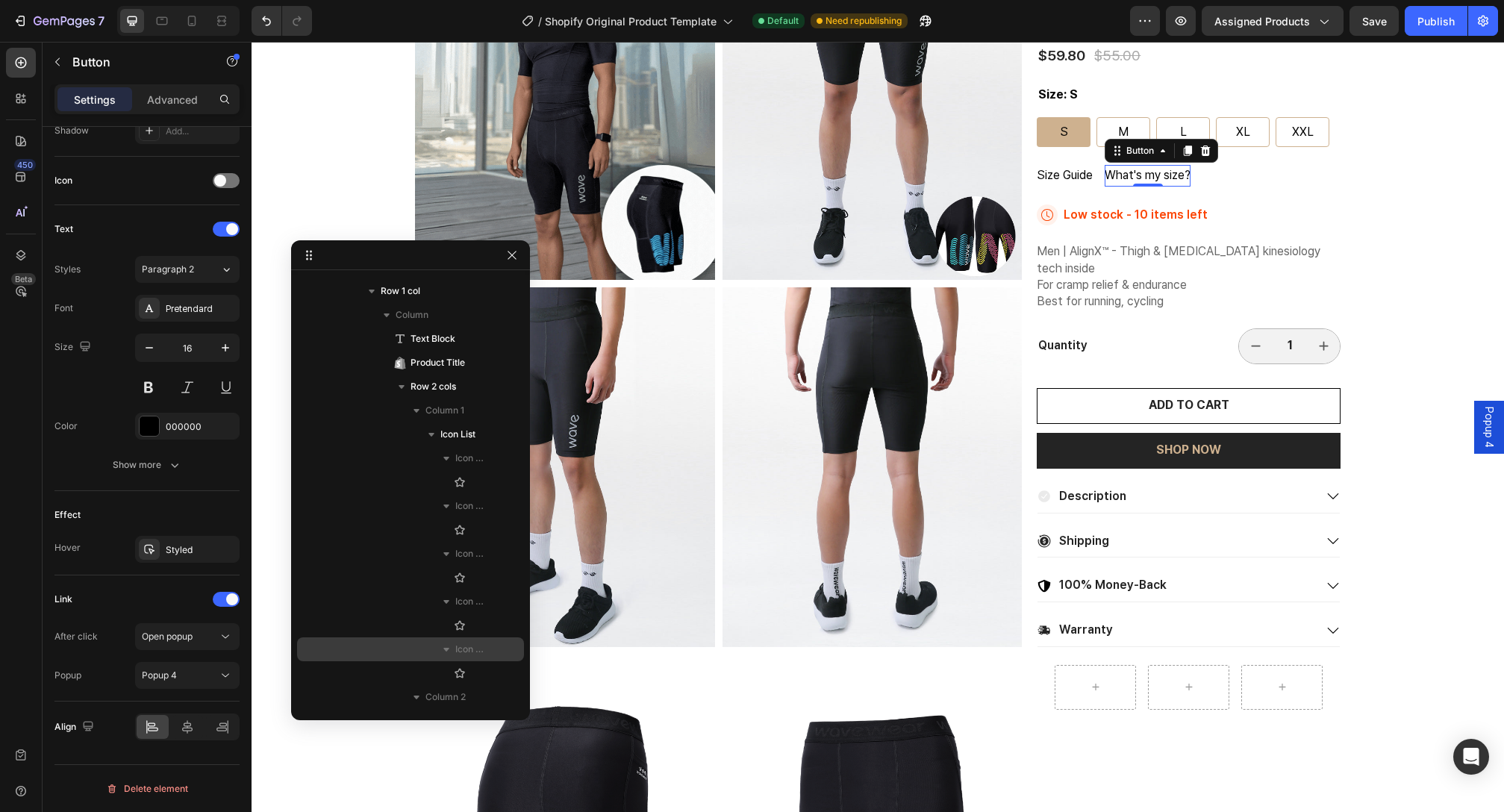
scroll to position [70, 0]
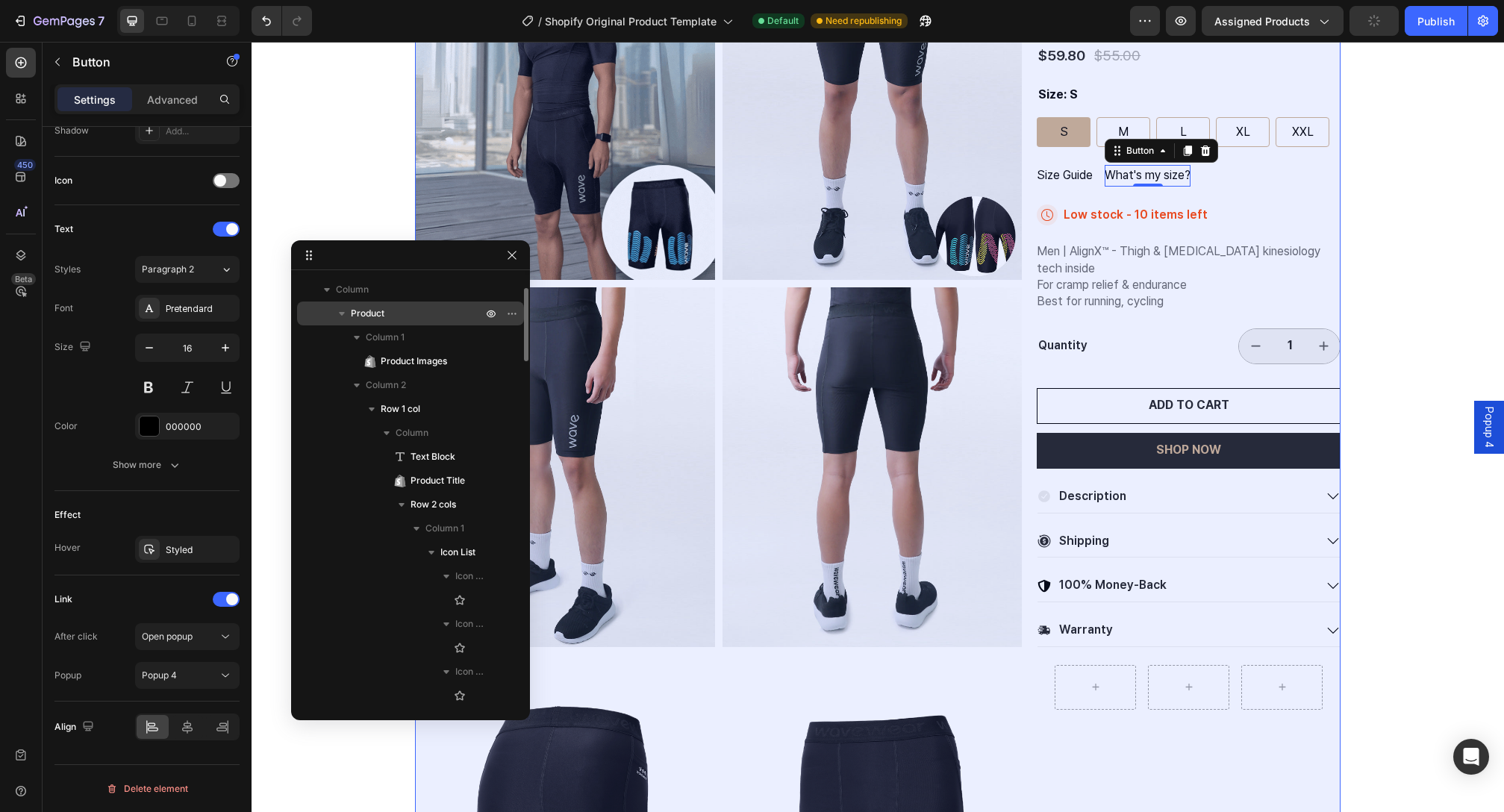
click at [345, 317] on icon "button" at bounding box center [342, 314] width 15 height 15
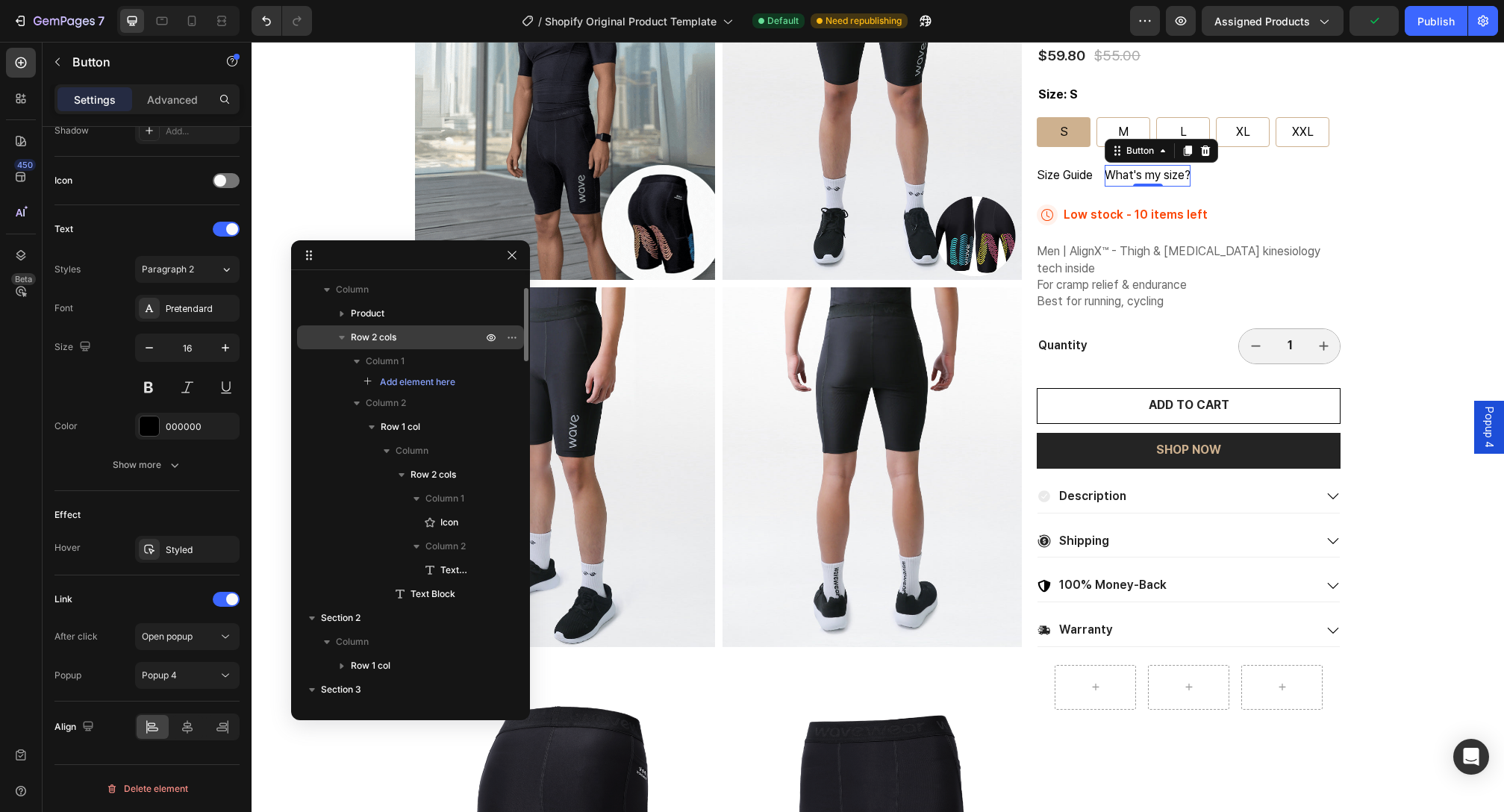
click at [346, 334] on icon "button" at bounding box center [342, 338] width 15 height 15
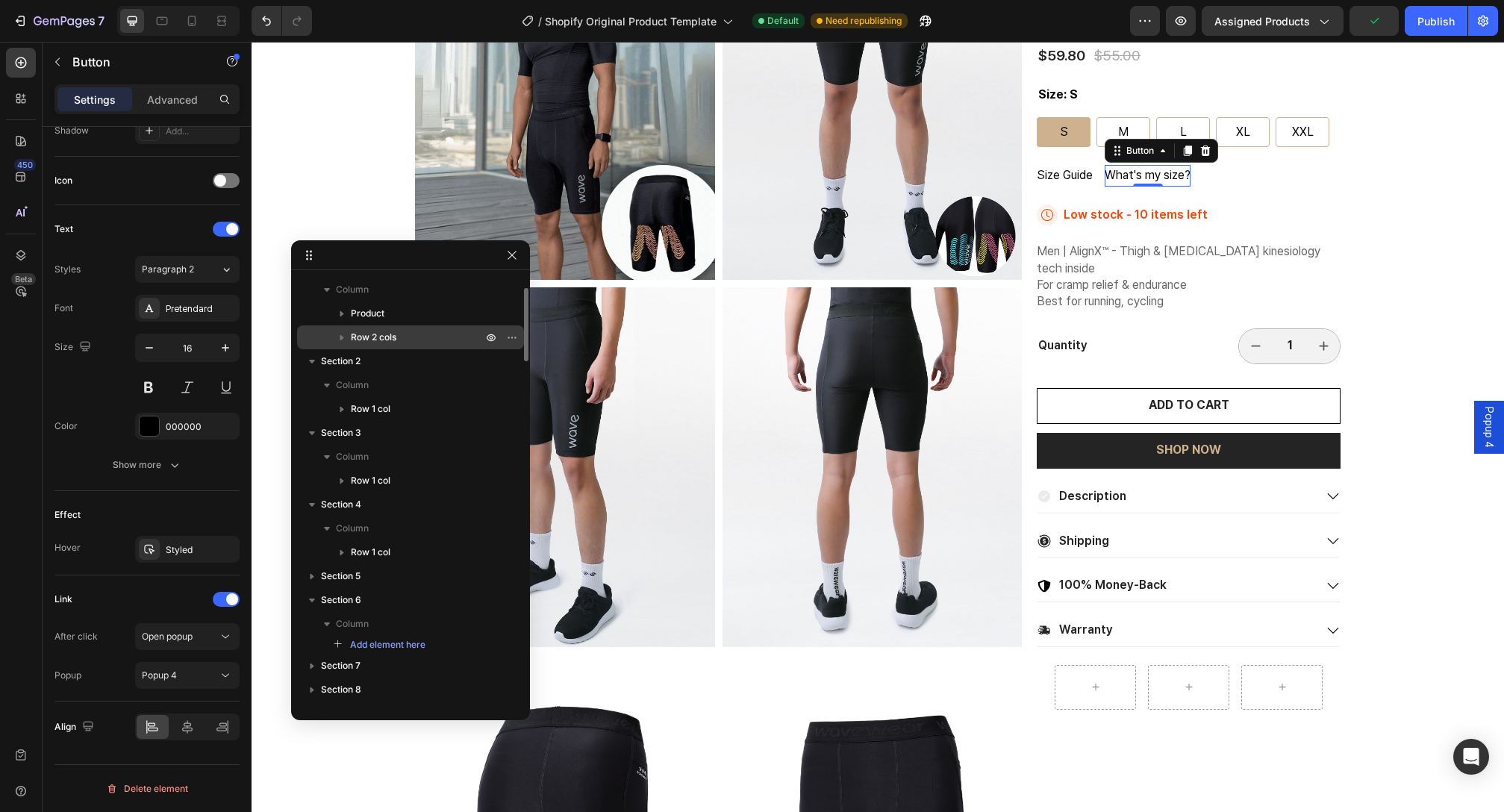
click at [347, 333] on icon "button" at bounding box center [342, 338] width 15 height 15
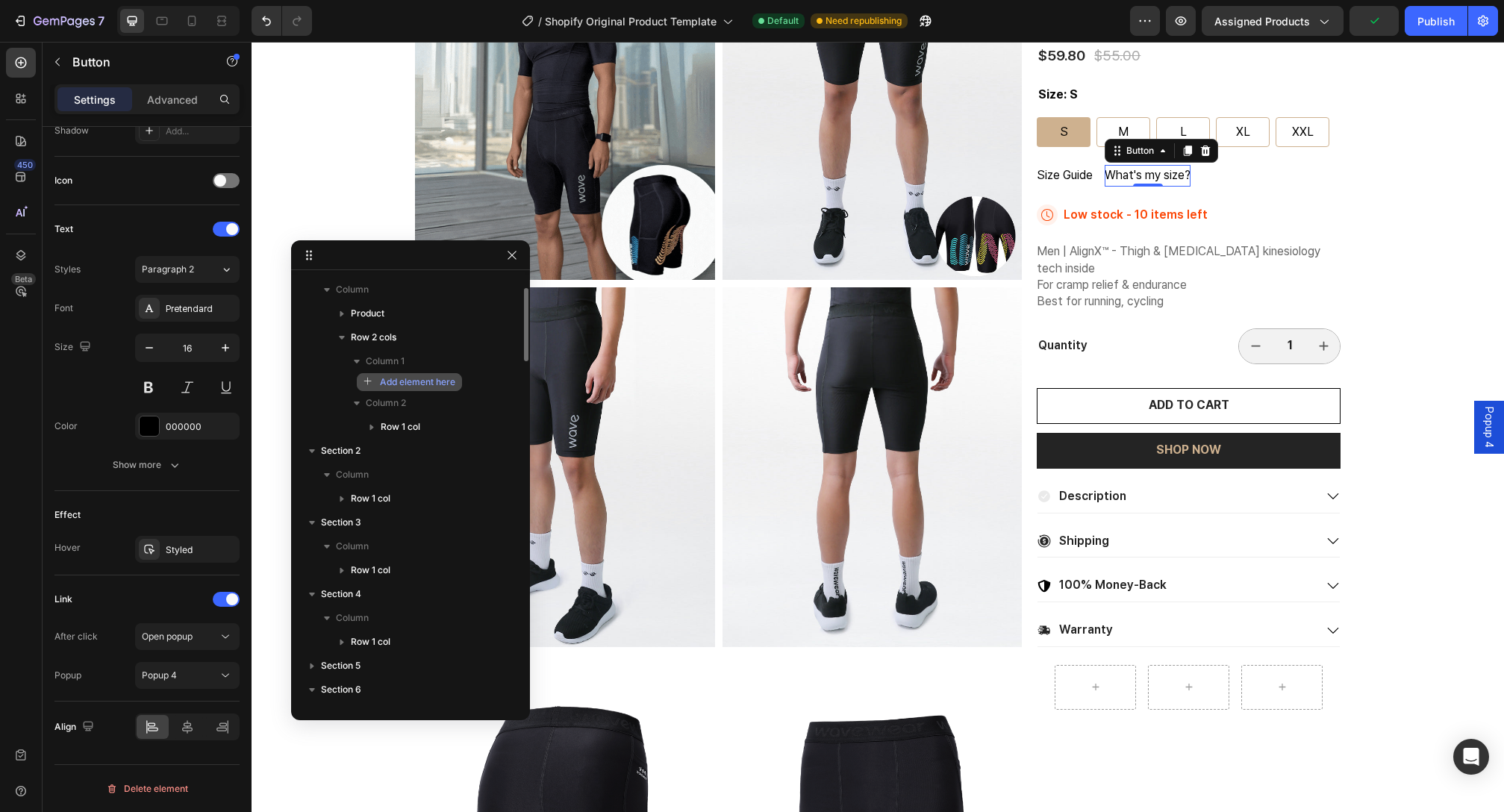
click at [431, 379] on span "Add element here" at bounding box center [417, 382] width 75 height 13
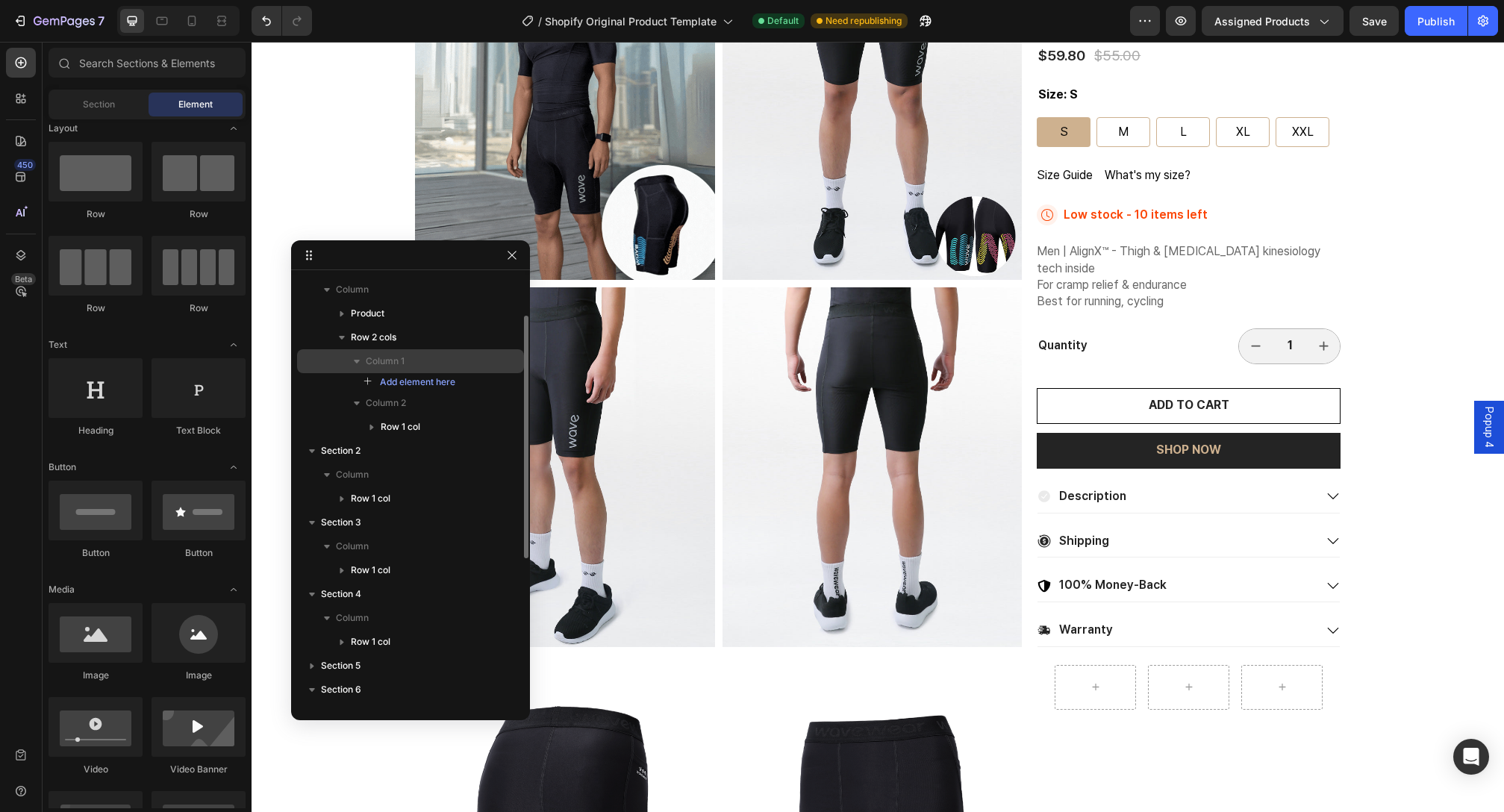
click at [427, 365] on p "Column 1" at bounding box center [425, 362] width 119 height 15
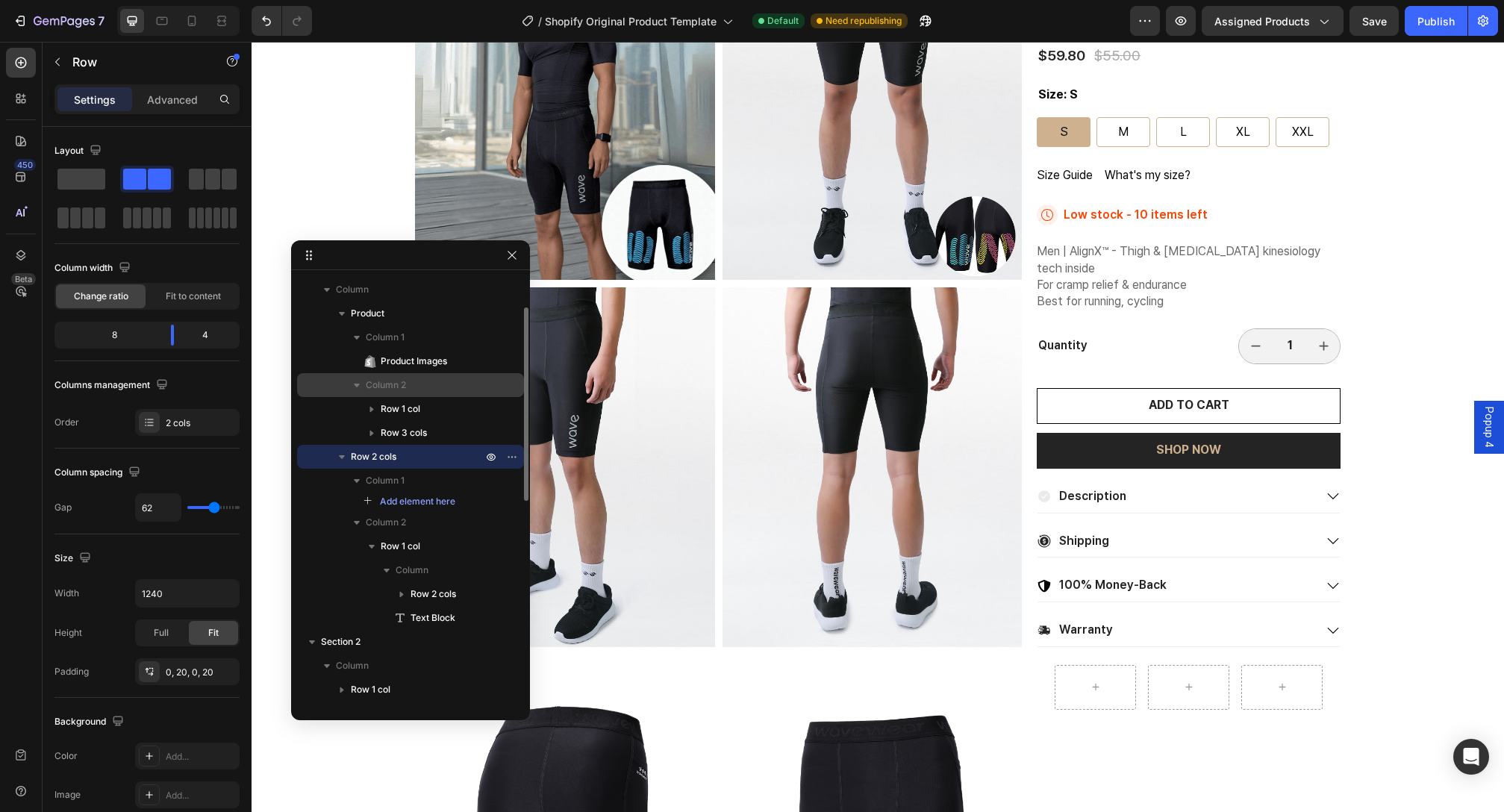
click at [358, 385] on icon "button" at bounding box center [357, 386] width 6 height 4
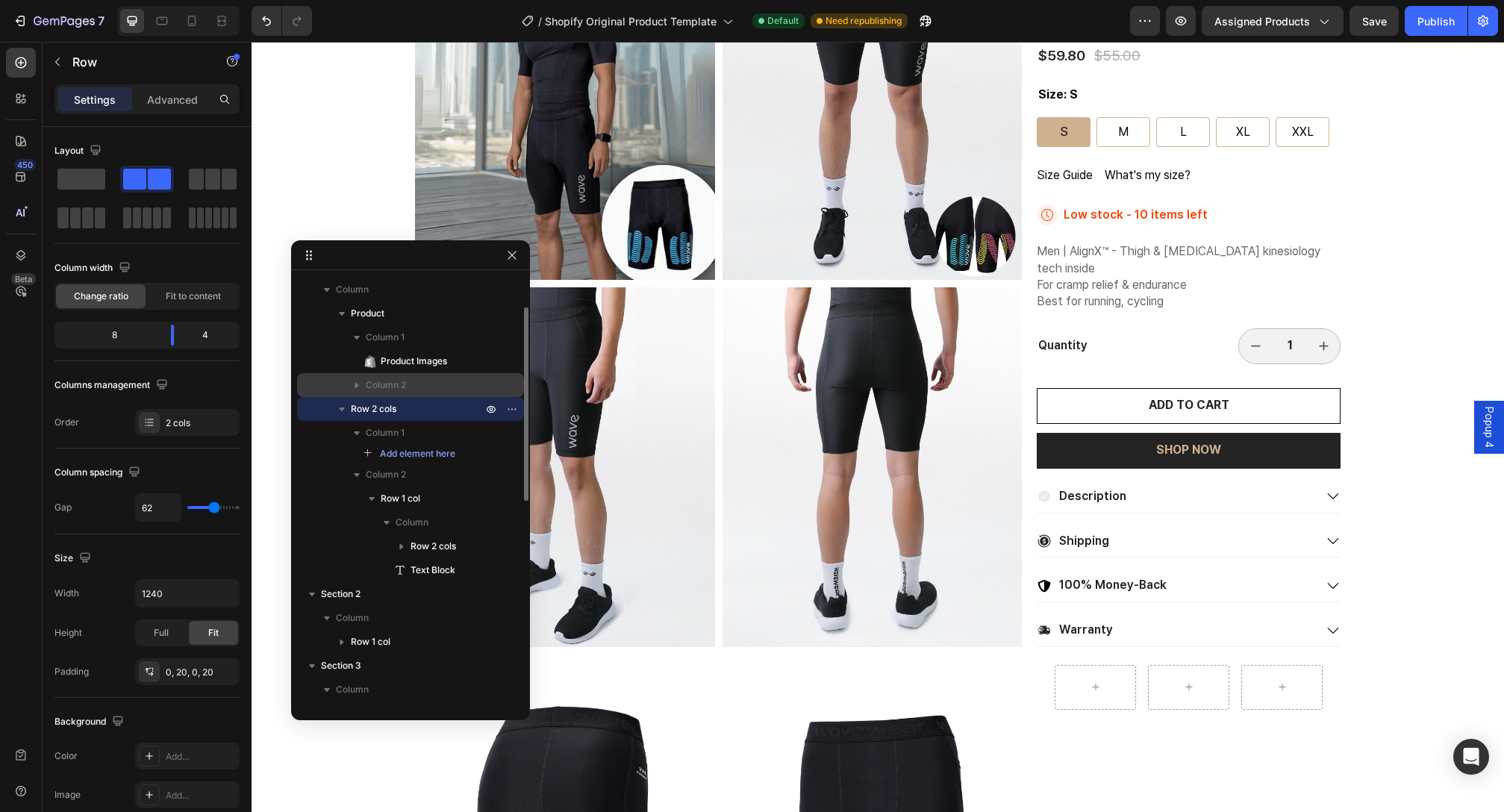
click at [368, 406] on span "Row 2 cols" at bounding box center [374, 409] width 46 height 15
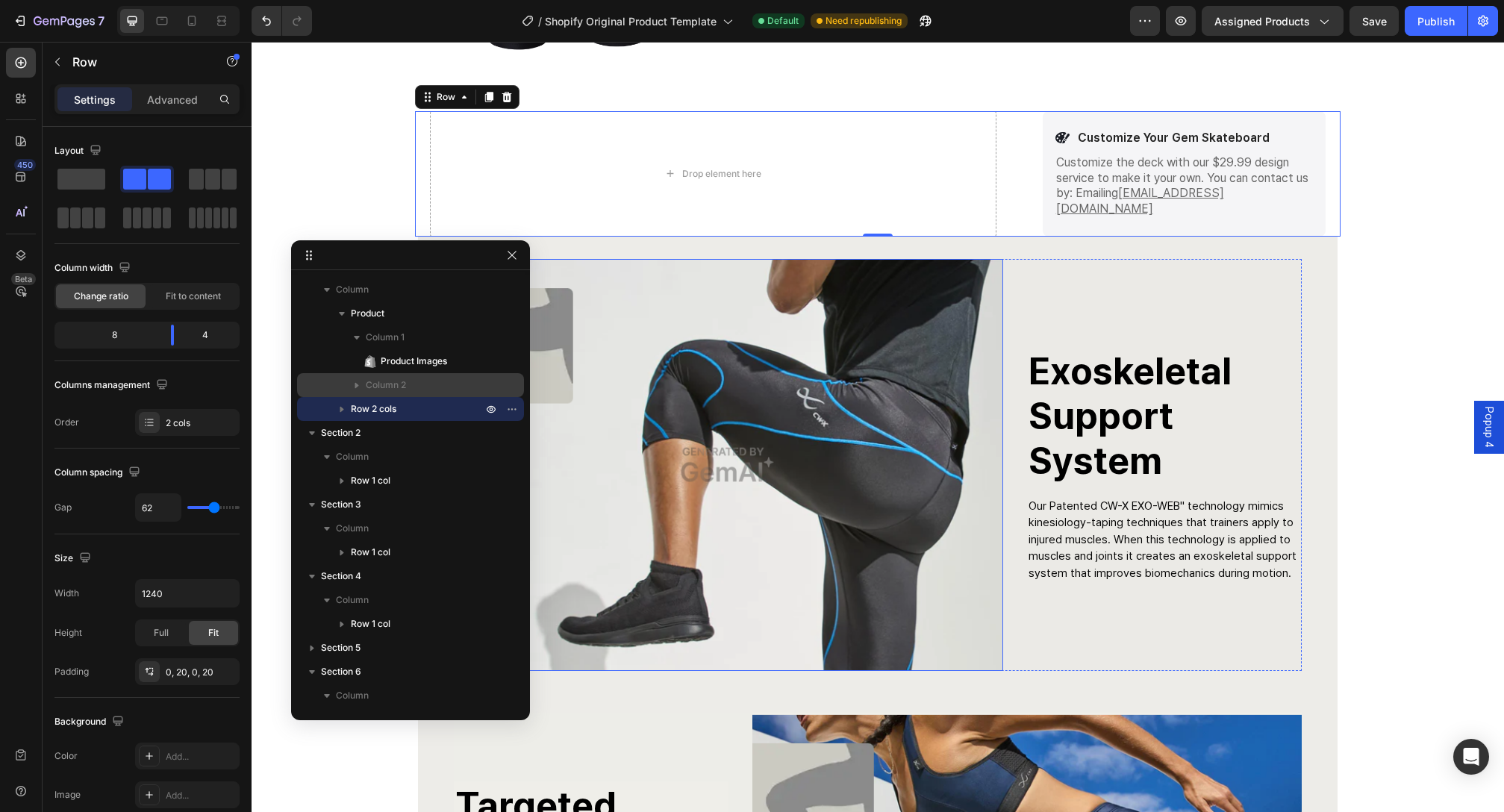
scroll to position [1104, 0]
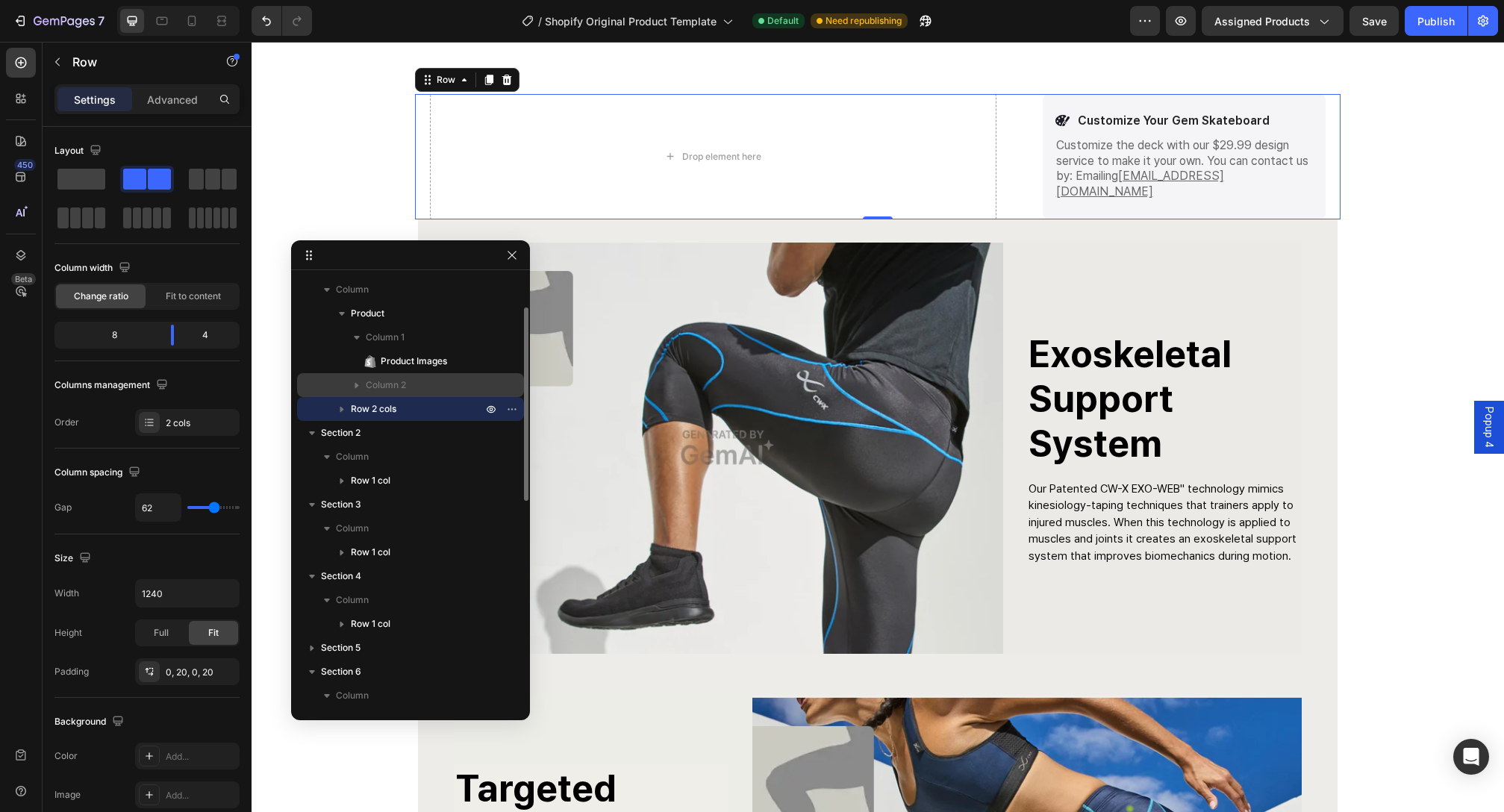
click at [343, 410] on icon "button" at bounding box center [342, 409] width 15 height 15
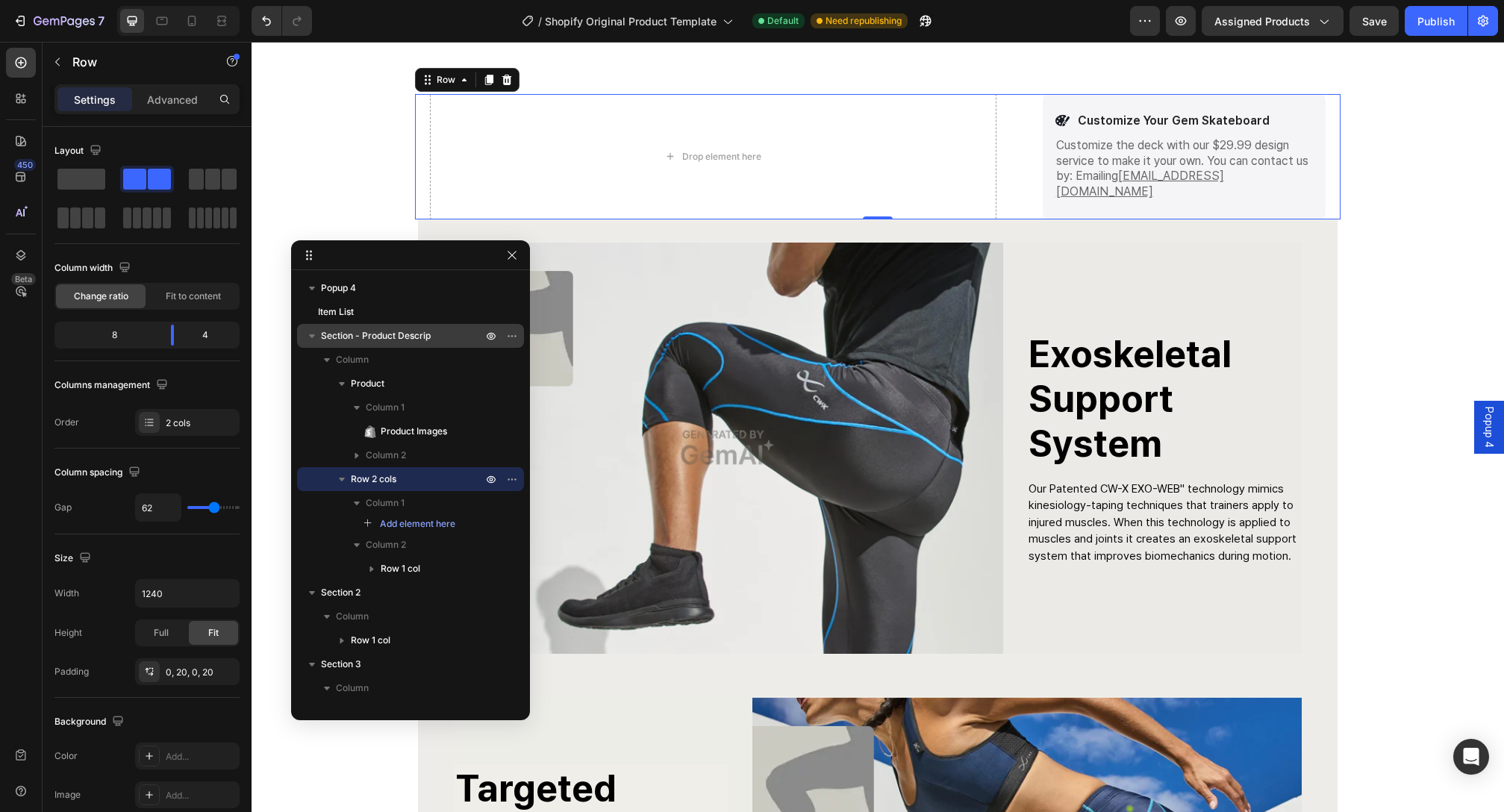
click at [315, 334] on icon "button" at bounding box center [312, 336] width 15 height 15
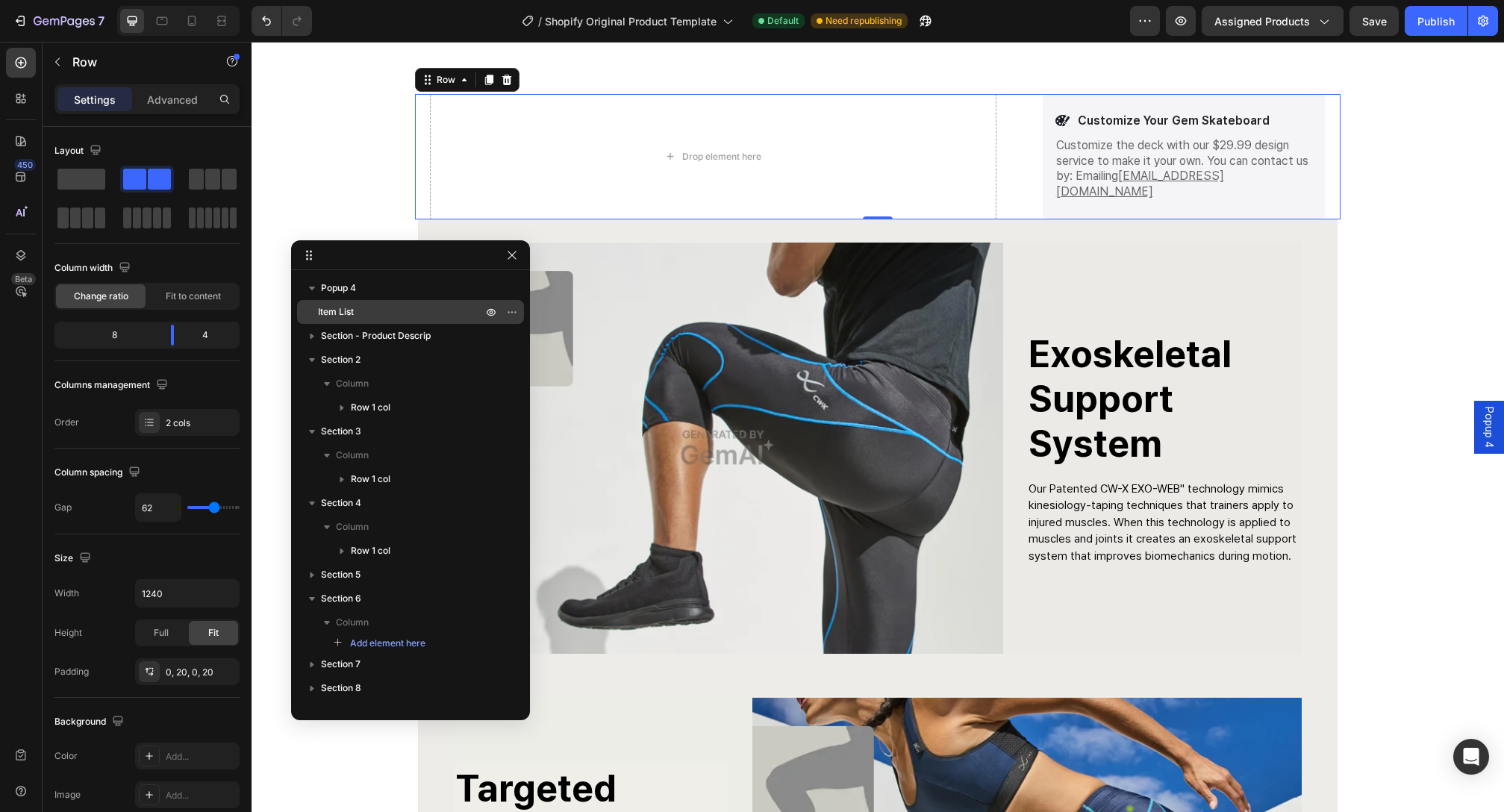
click at [341, 313] on span "Item List" at bounding box center [336, 312] width 36 height 15
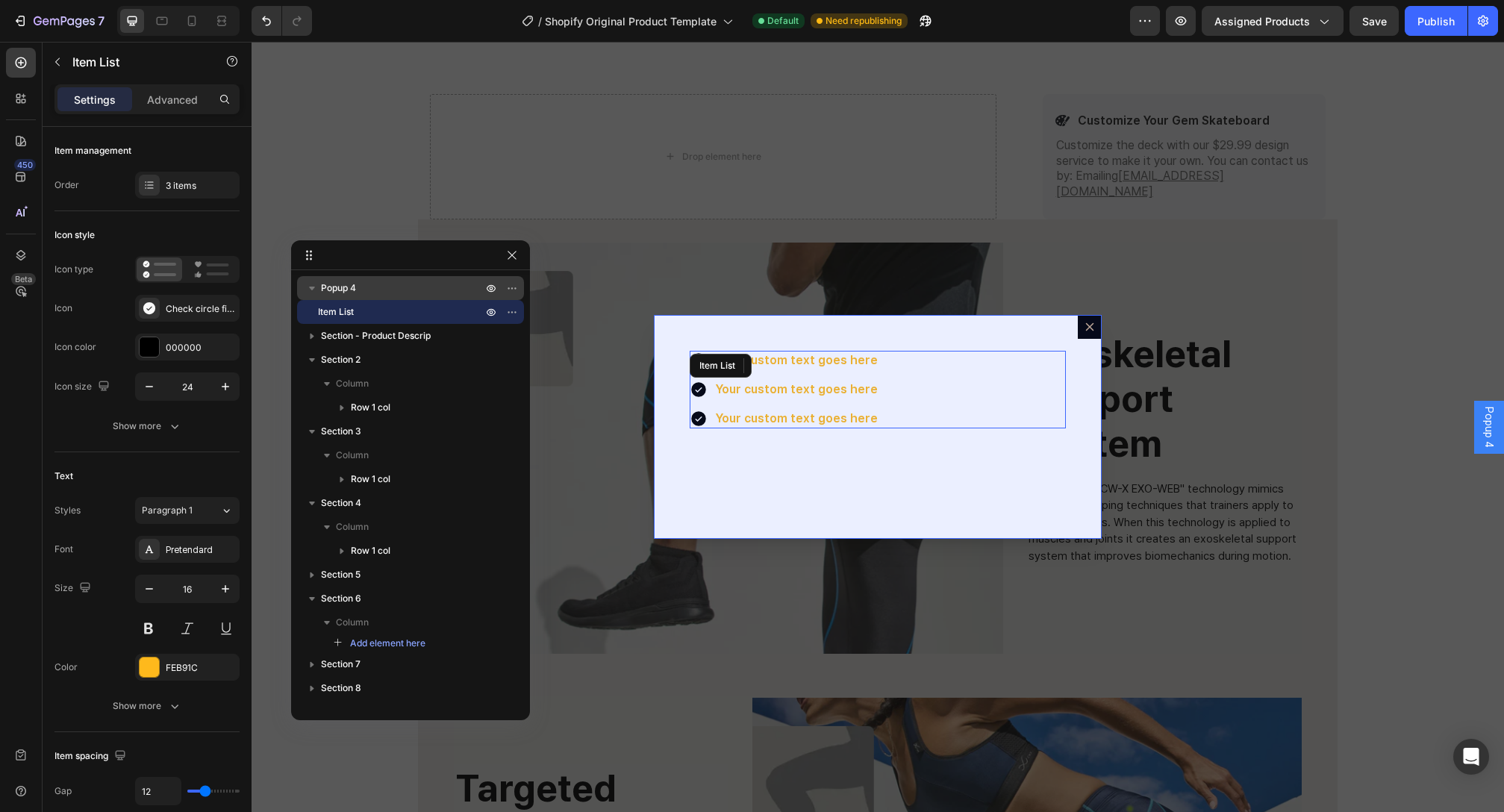
click at [362, 296] on div "Popup 4" at bounding box center [410, 287] width 215 height 24
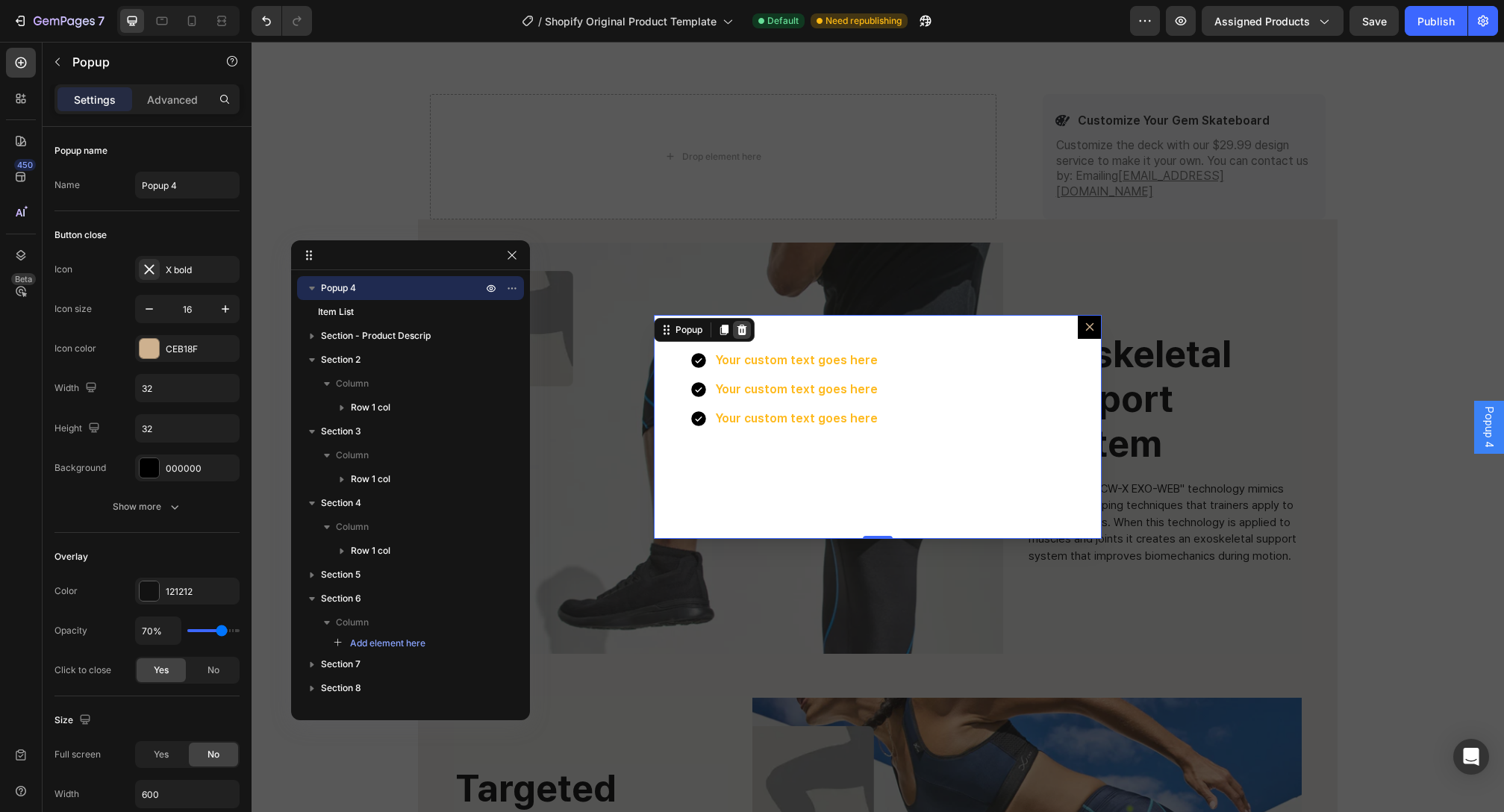
click at [742, 331] on icon "Dialog content" at bounding box center [742, 329] width 12 height 12
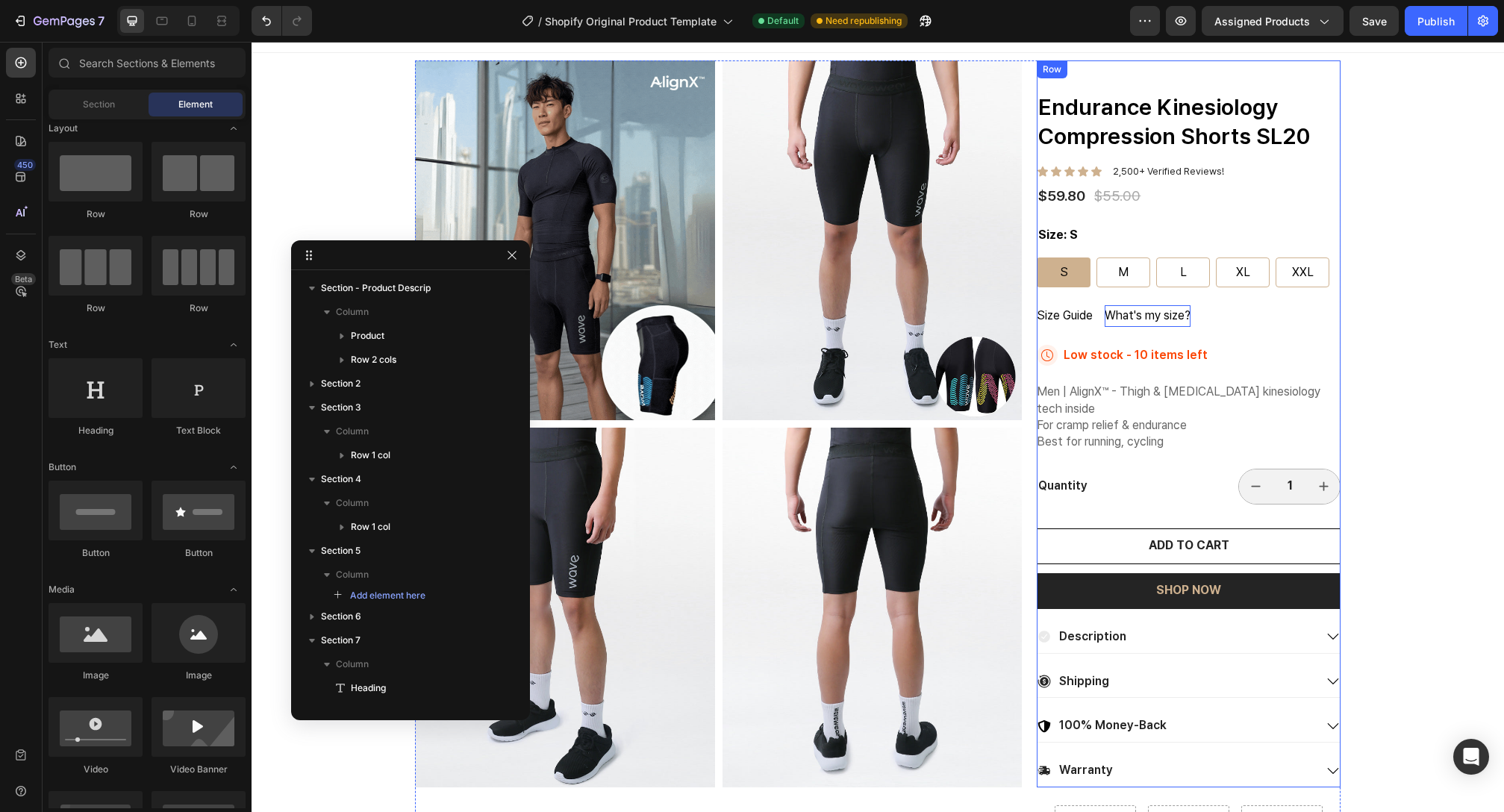
scroll to position [14, 0]
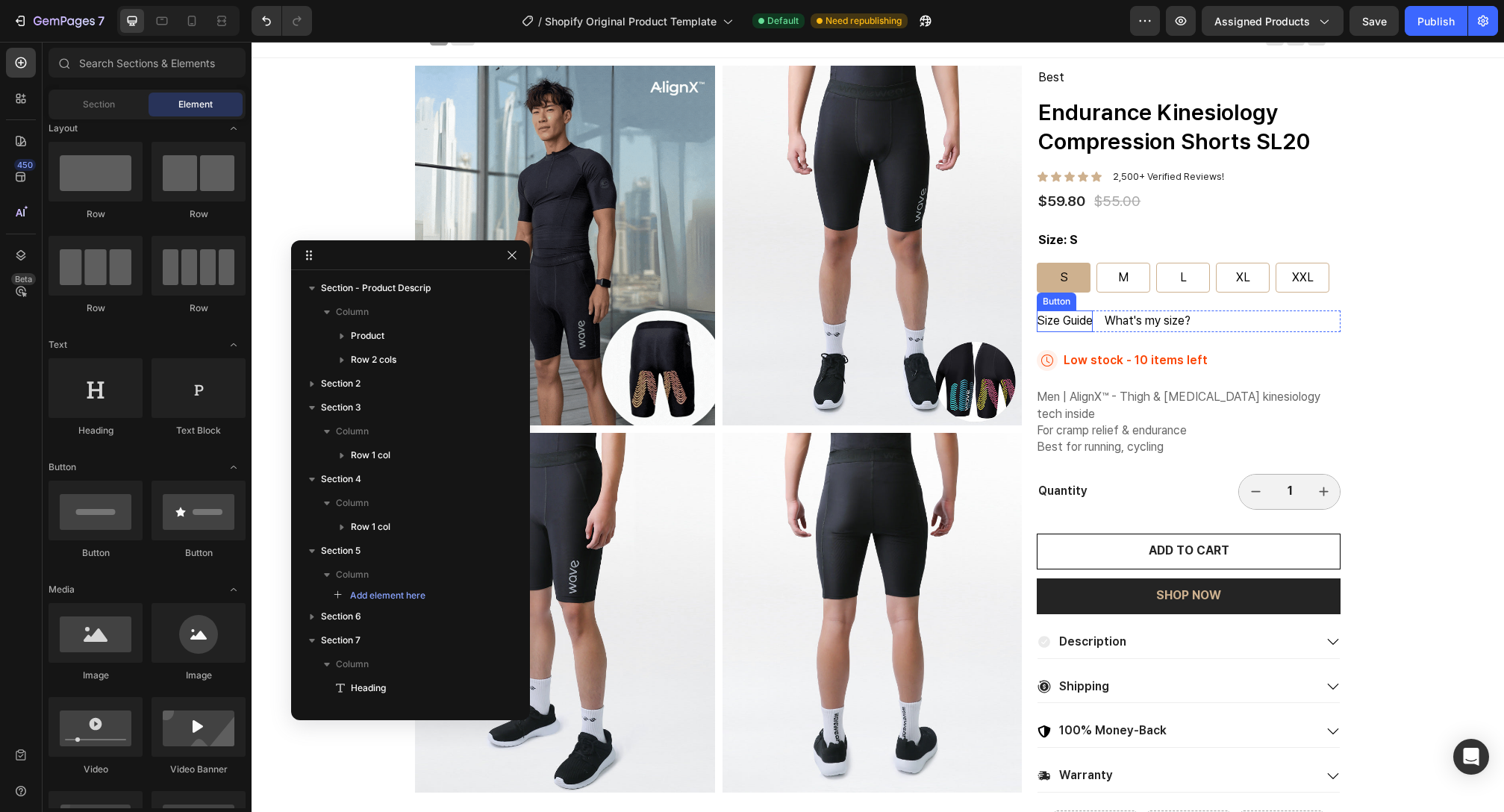
click at [1078, 317] on p "Size Guide" at bounding box center [1064, 321] width 56 height 22
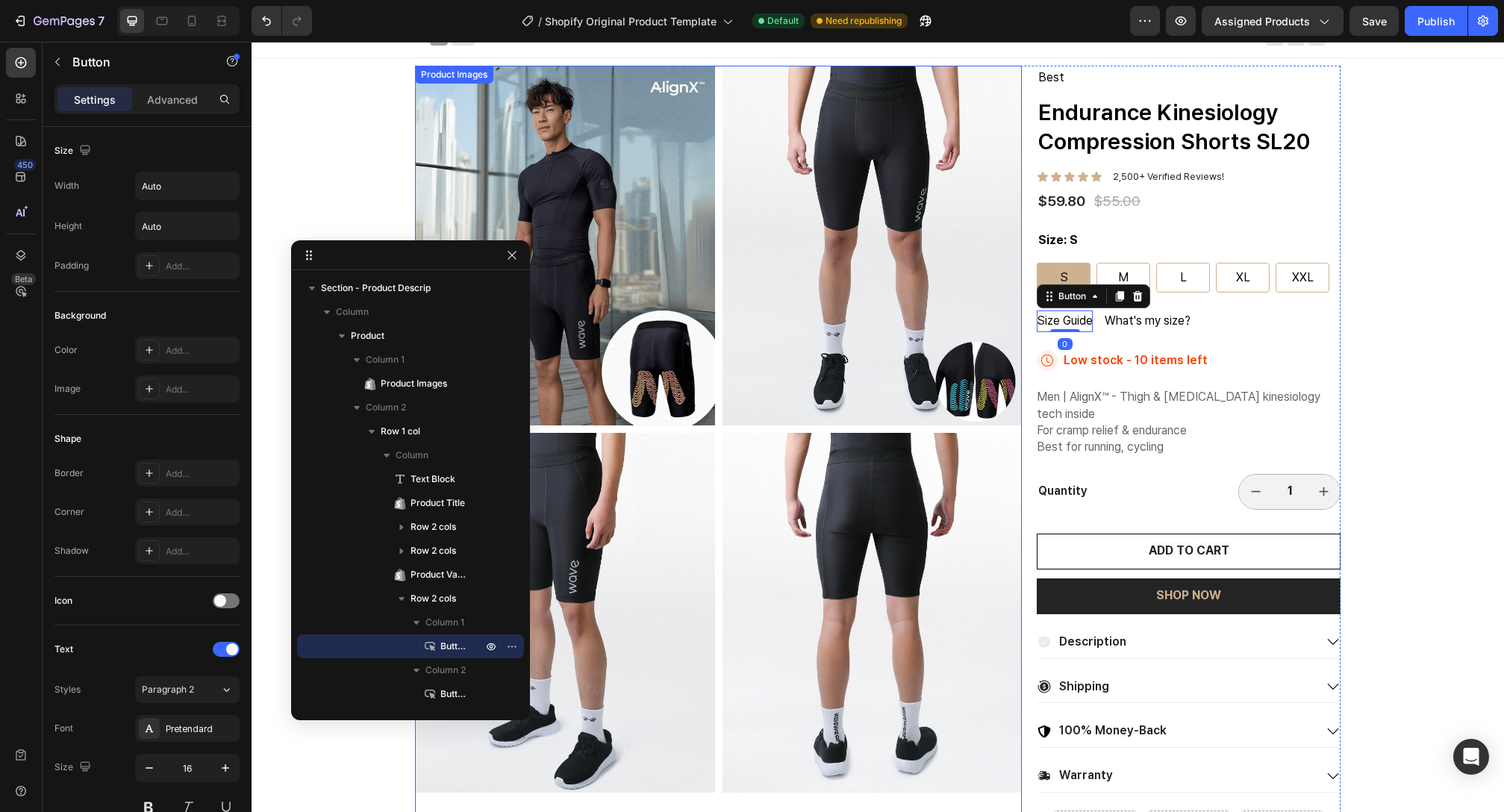
click at [687, 547] on img at bounding box center [564, 613] width 300 height 360
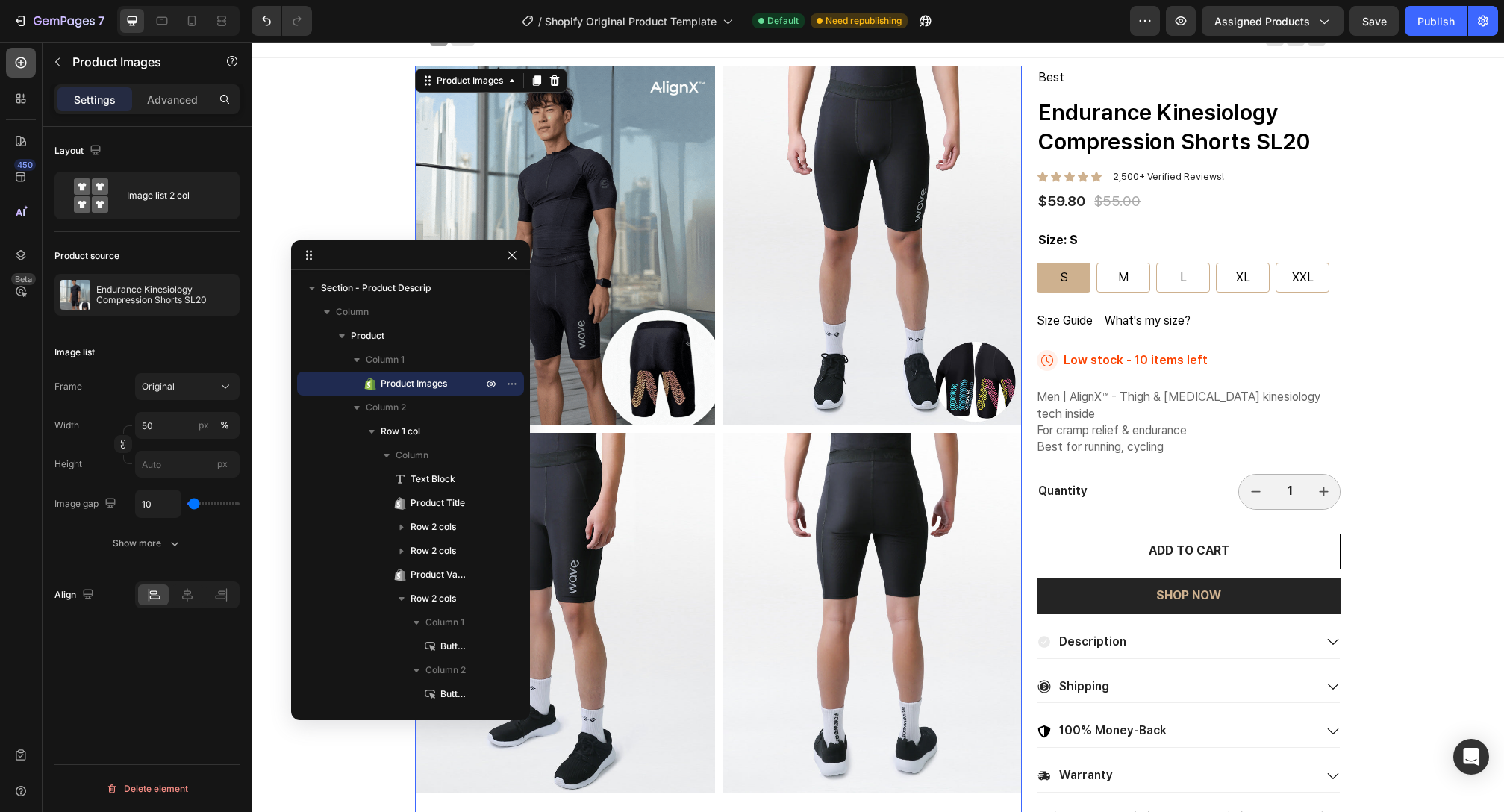
click at [17, 69] on icon at bounding box center [21, 63] width 15 height 15
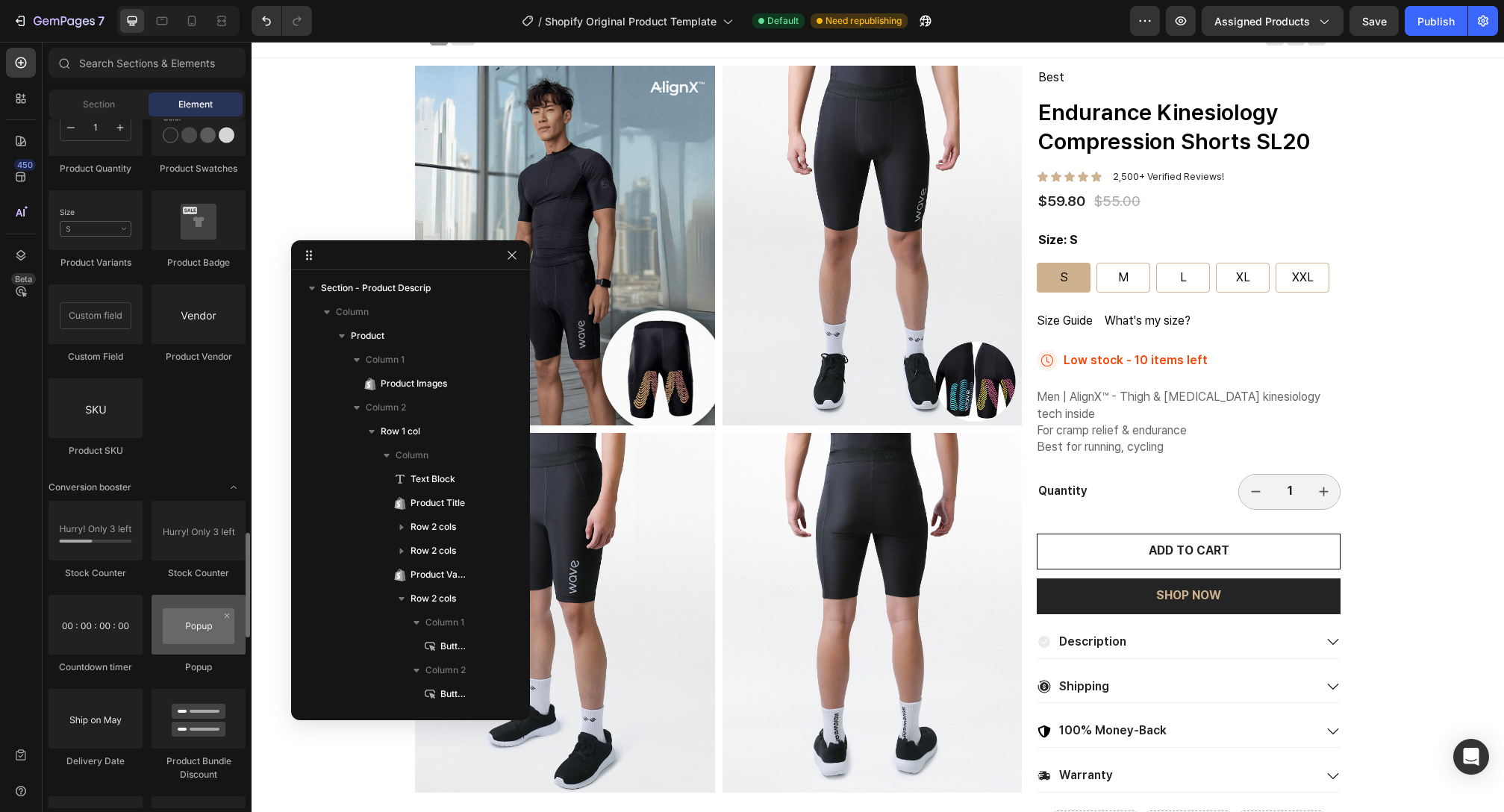
scroll to position [2717, 0]
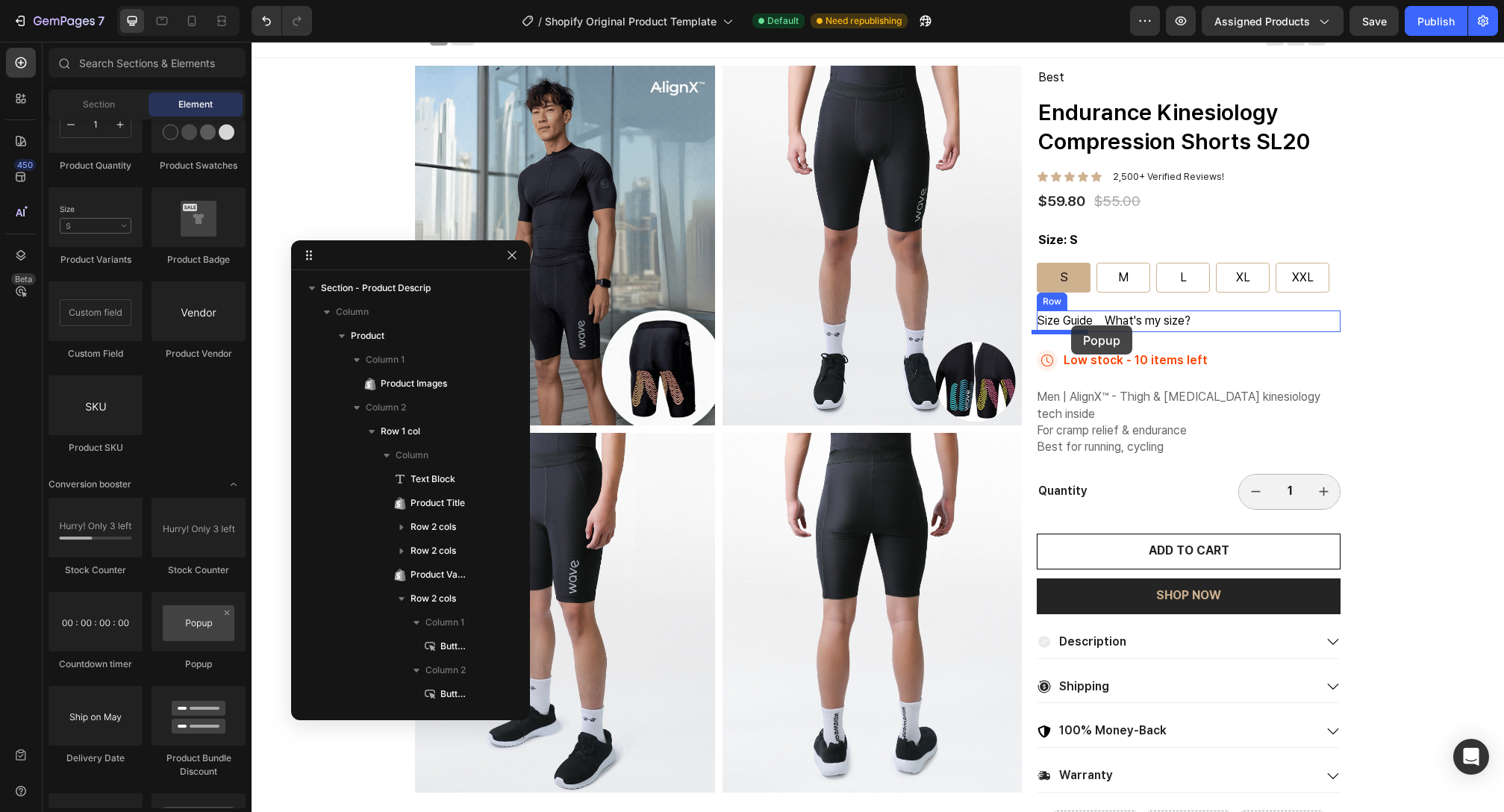
drag, startPoint x: 451, startPoint y: 667, endPoint x: 1071, endPoint y: 326, distance: 707.6
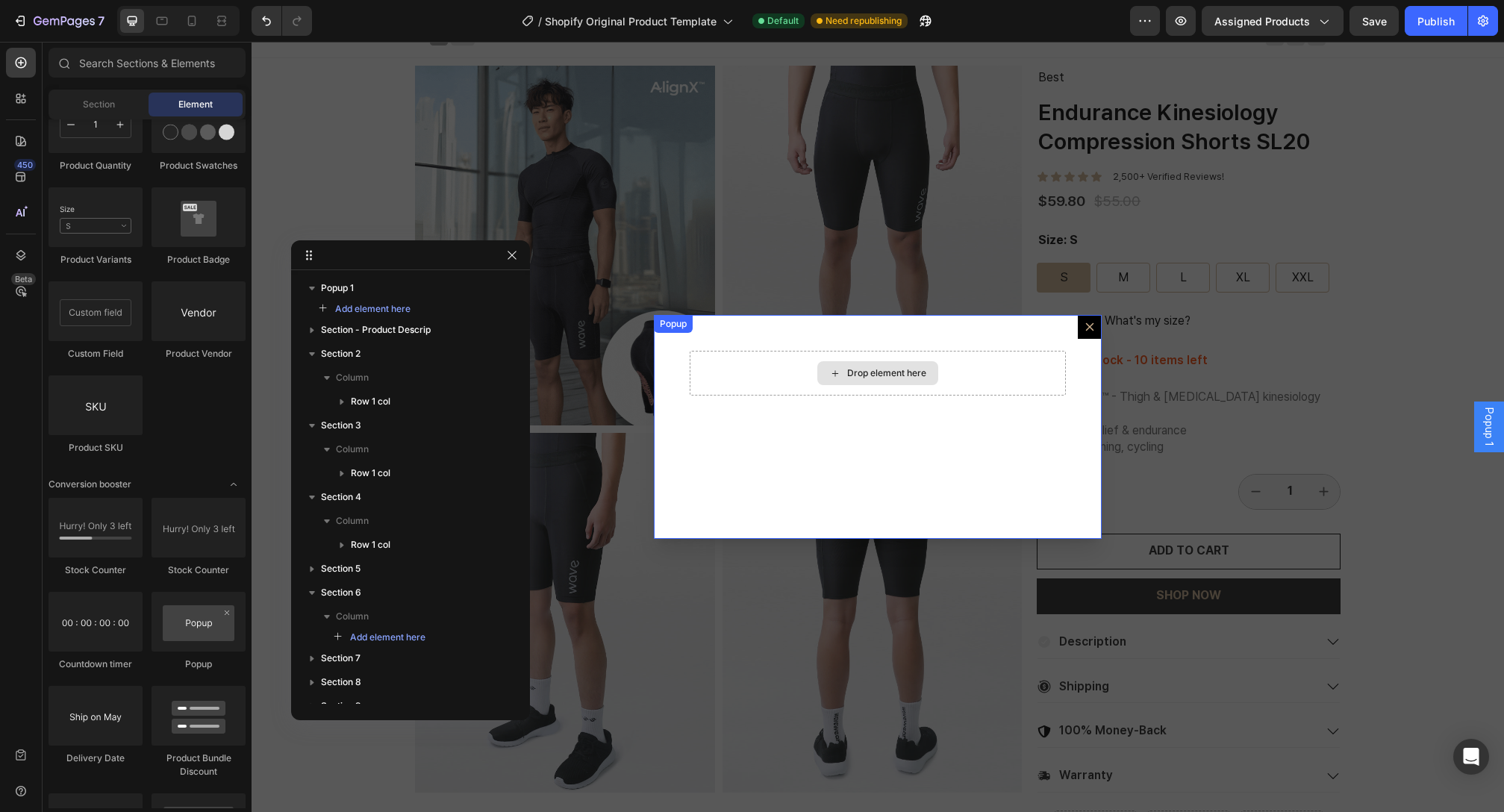
click at [846, 363] on div "Drop element here" at bounding box center [878, 373] width 121 height 24
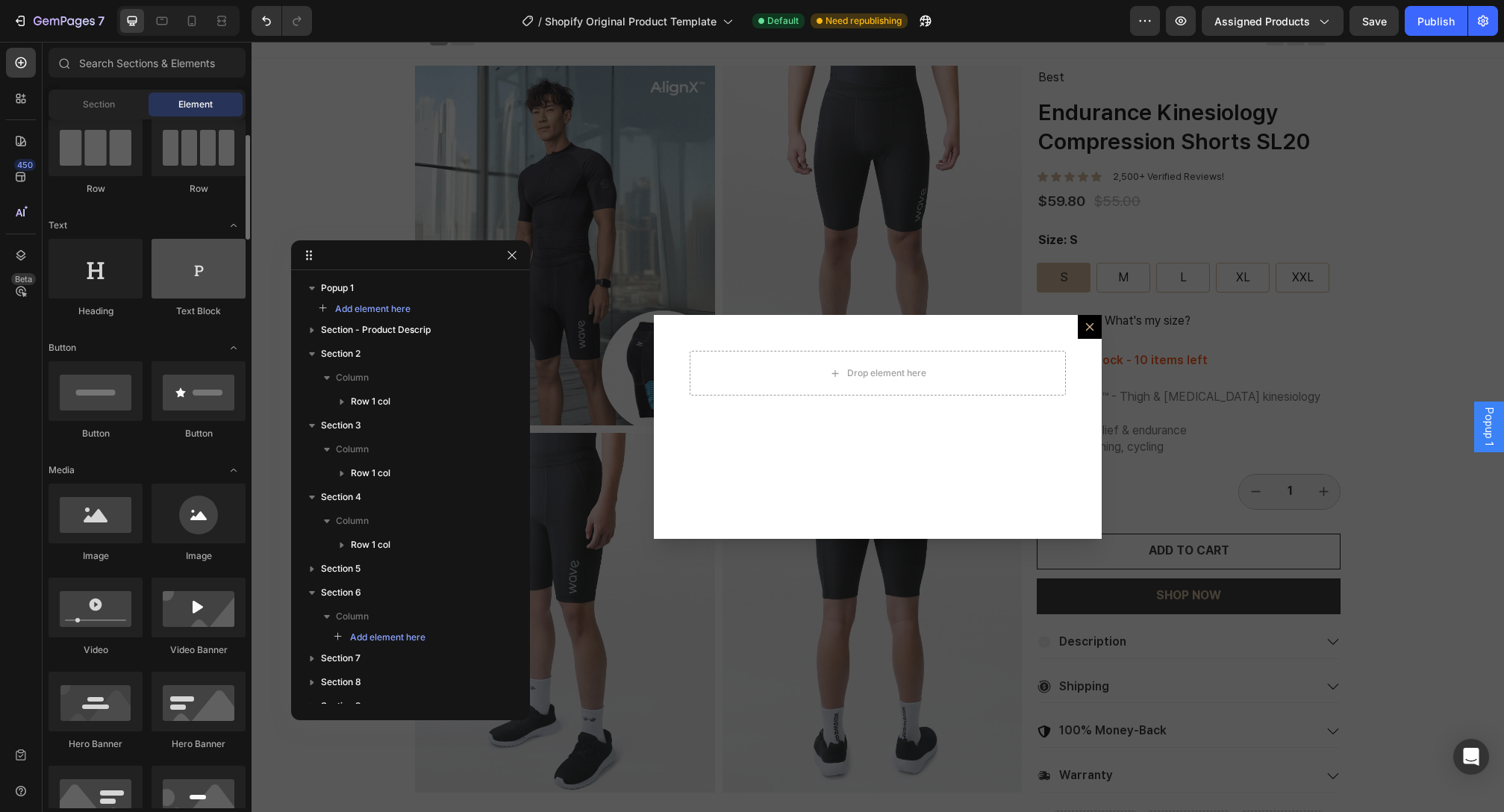
scroll to position [0, 0]
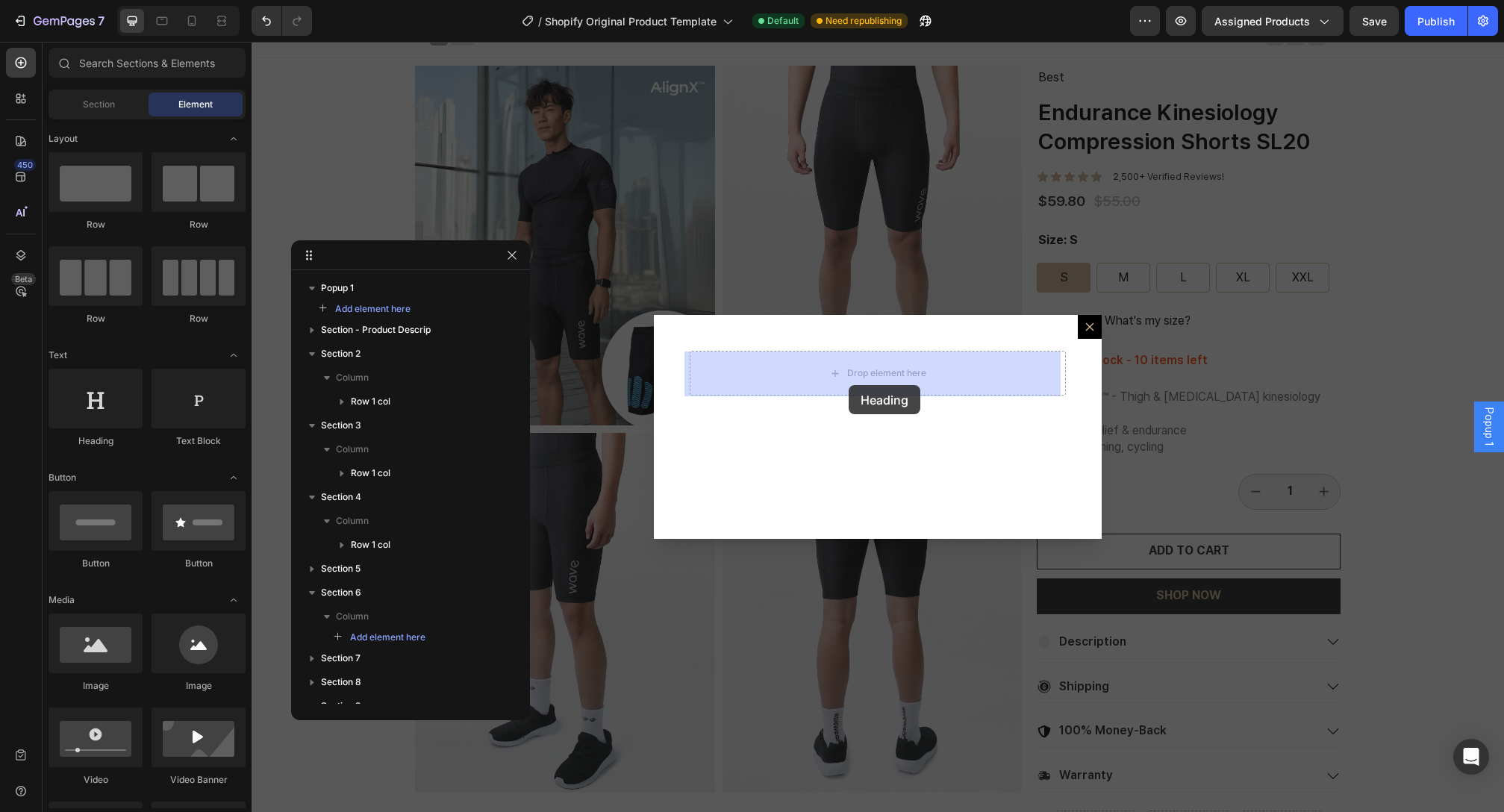
drag, startPoint x: 377, startPoint y: 452, endPoint x: 848, endPoint y: 382, distance: 476.2
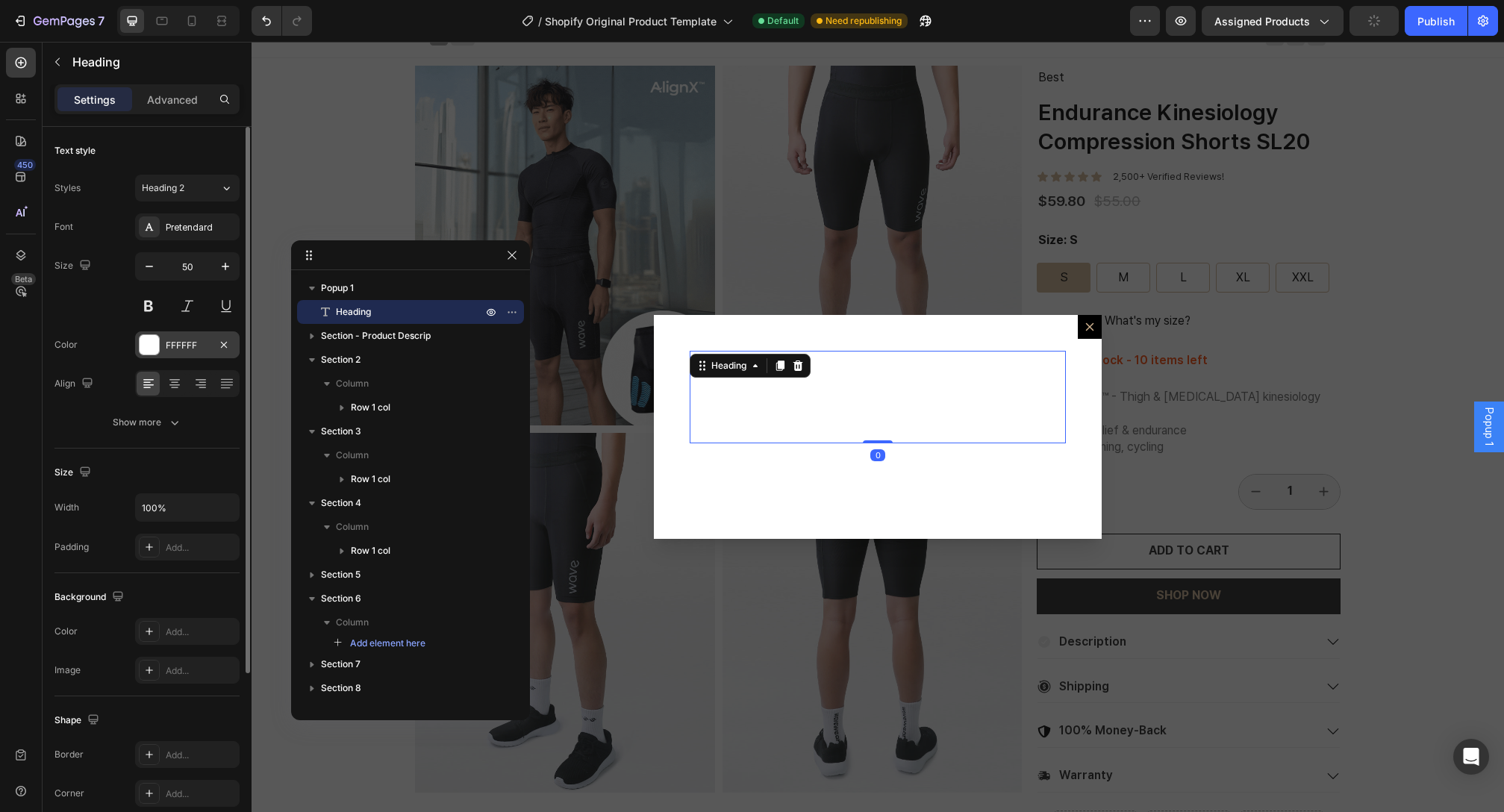
click at [151, 351] on div at bounding box center [149, 345] width 19 height 19
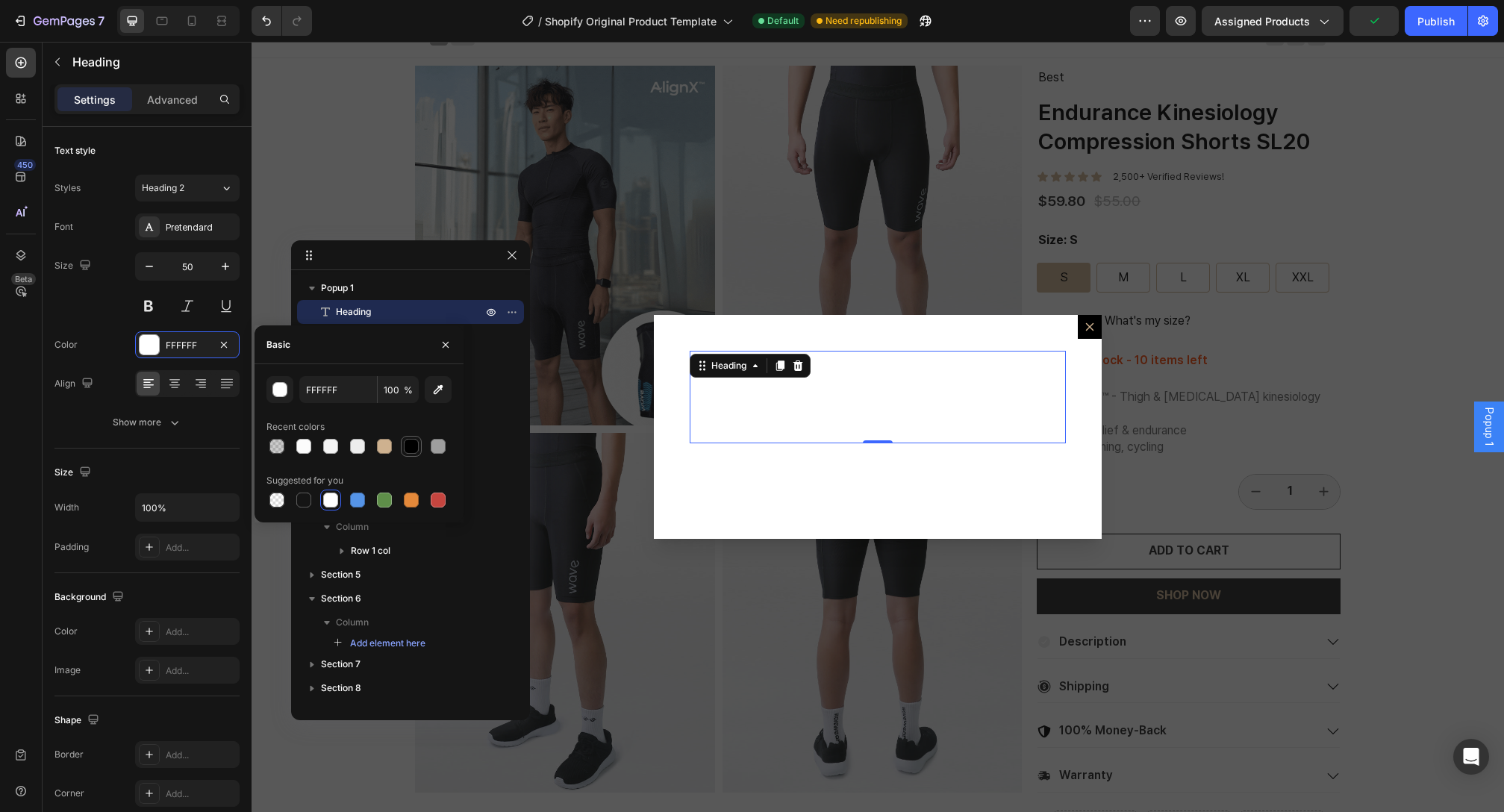
click at [413, 447] on div at bounding box center [411, 446] width 15 height 15
type input "000000"
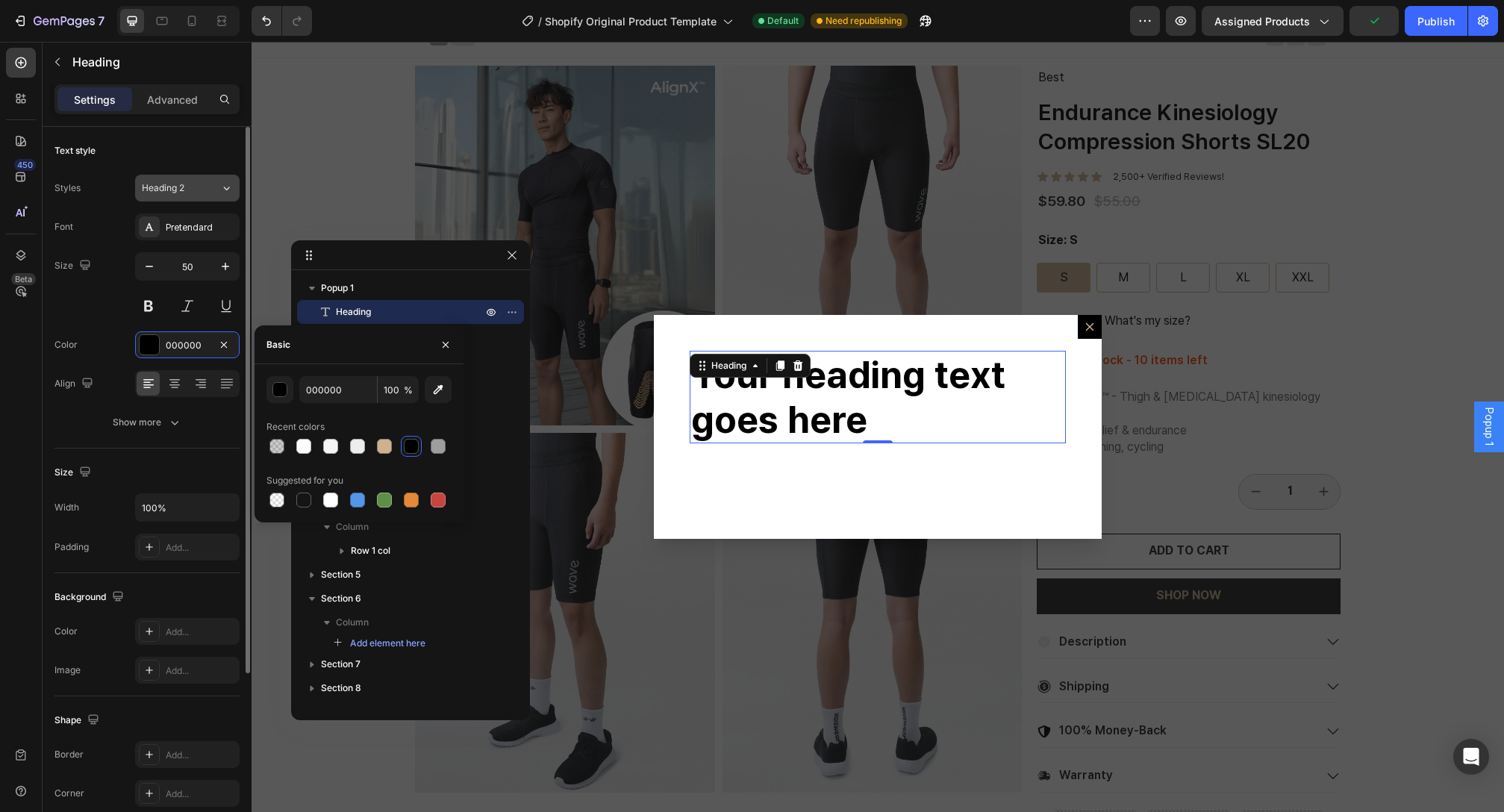
click at [224, 189] on icon at bounding box center [226, 188] width 12 height 15
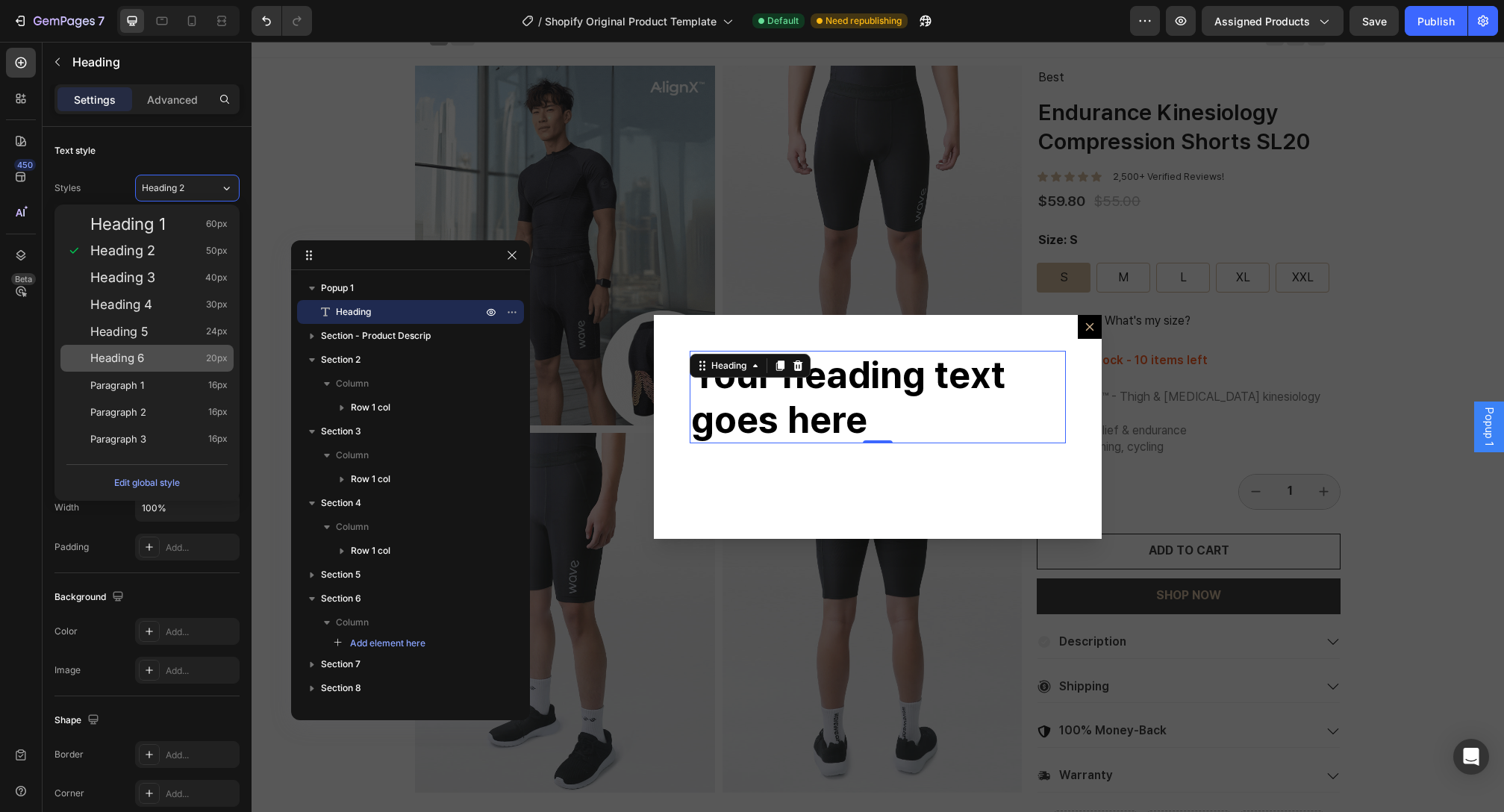
click at [190, 354] on div "Heading 6 20px" at bounding box center [159, 359] width 137 height 15
type input "20"
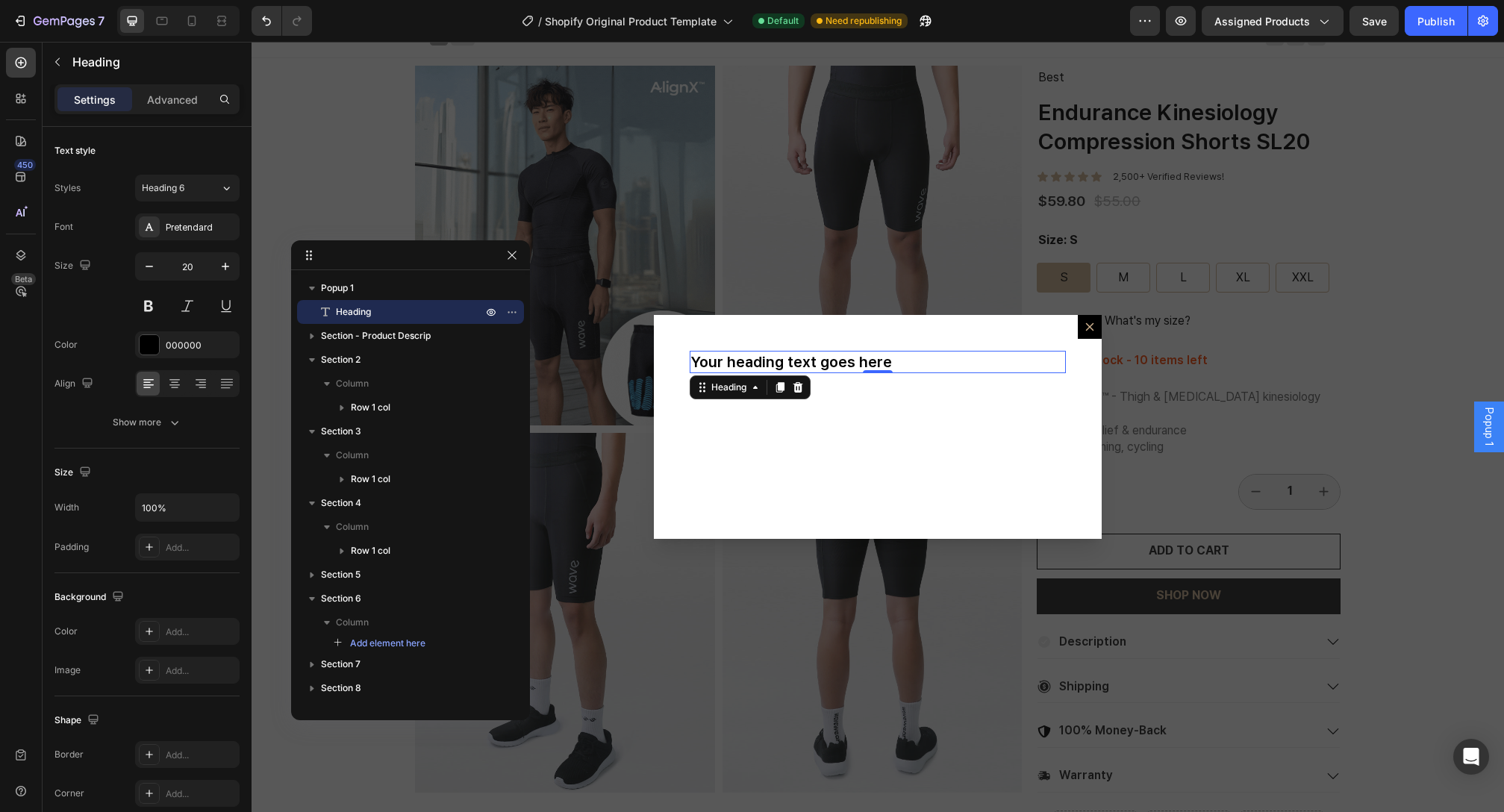
click at [893, 363] on h2 "Your heading text goes here" at bounding box center [878, 363] width 376 height 23
click at [893, 363] on p "Your heading text goes here" at bounding box center [878, 362] width 373 height 19
drag, startPoint x: 892, startPoint y: 362, endPoint x: 620, endPoint y: 363, distance: 272.0
click at [620, 363] on div "Your heading text goes here Heading 0 Popup" at bounding box center [878, 426] width 1253 height 770
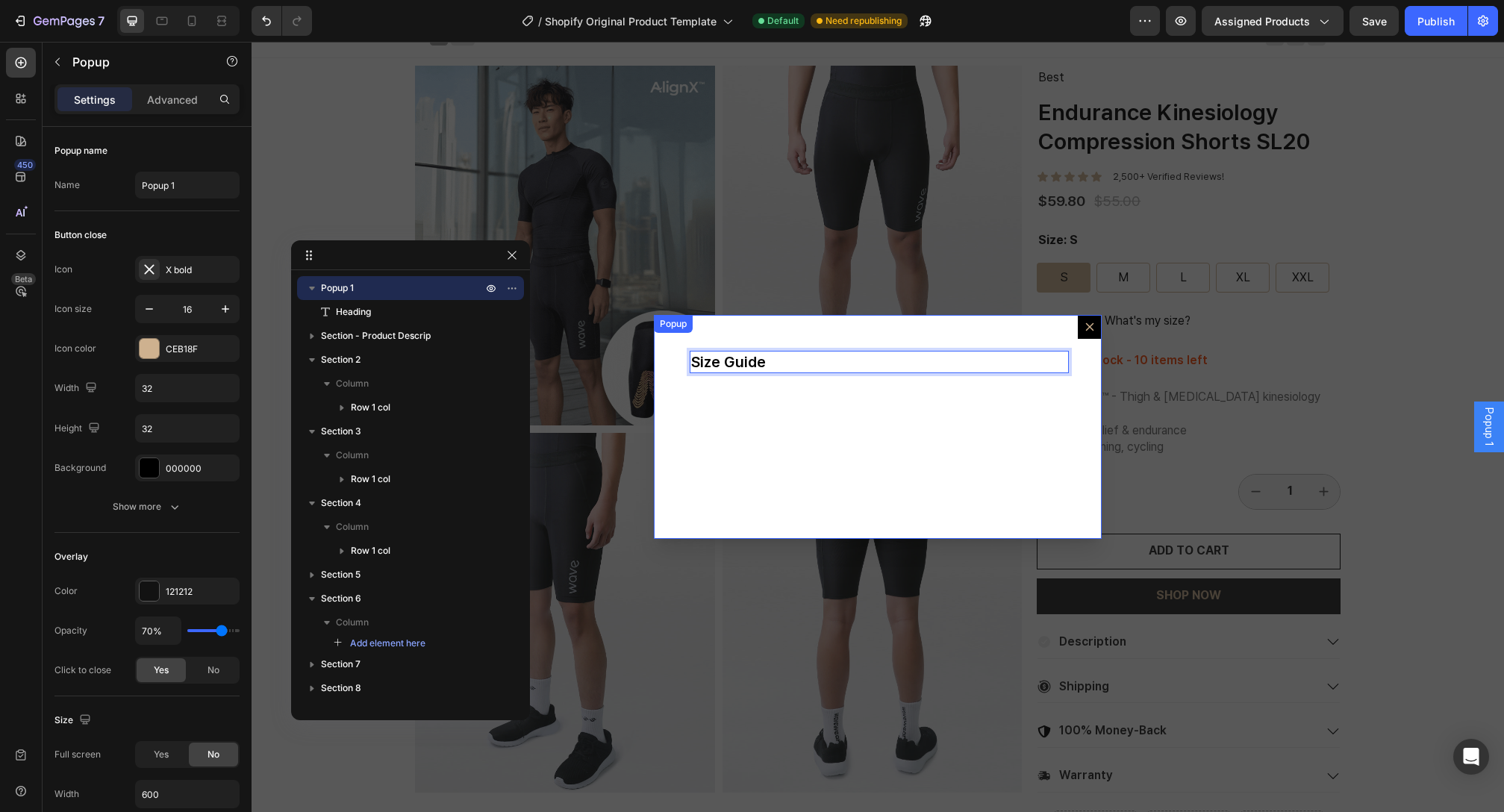
click at [889, 391] on div "Size Guide Heading 0" at bounding box center [878, 426] width 448 height 224
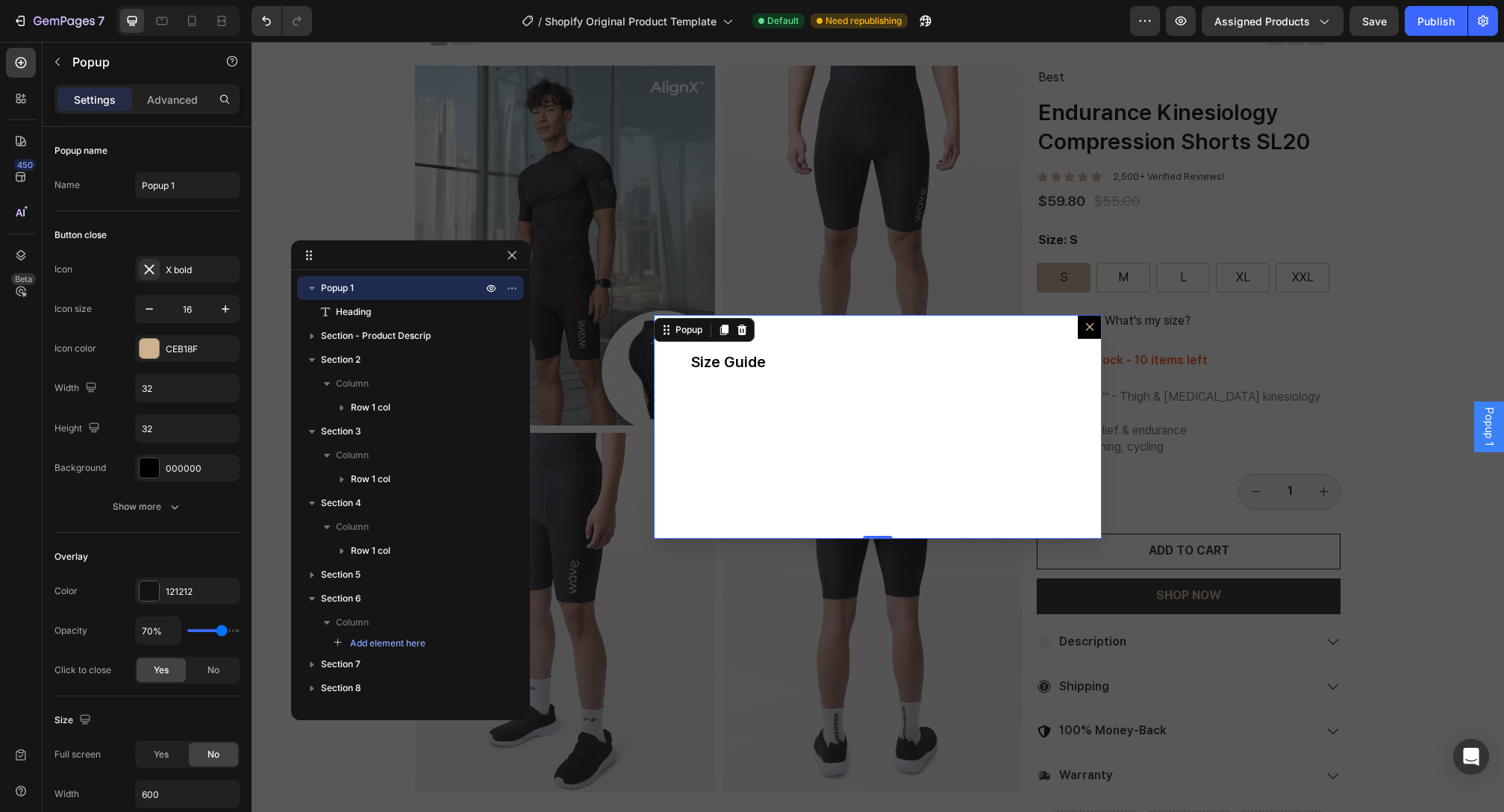
click at [1068, 396] on div "Size Guide Heading" at bounding box center [878, 426] width 448 height 224
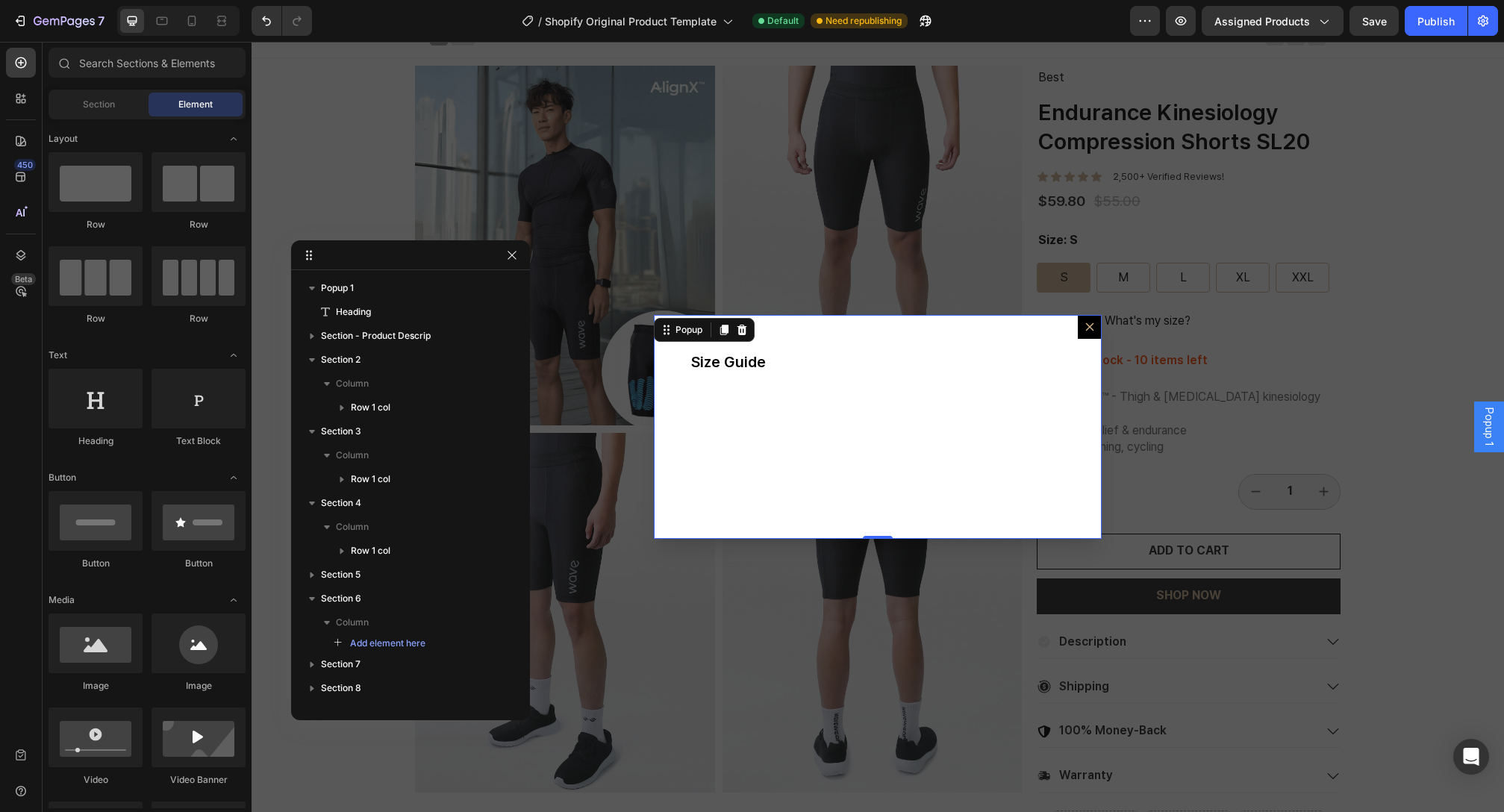
click at [1181, 398] on div "Backdrop" at bounding box center [878, 426] width 1253 height 770
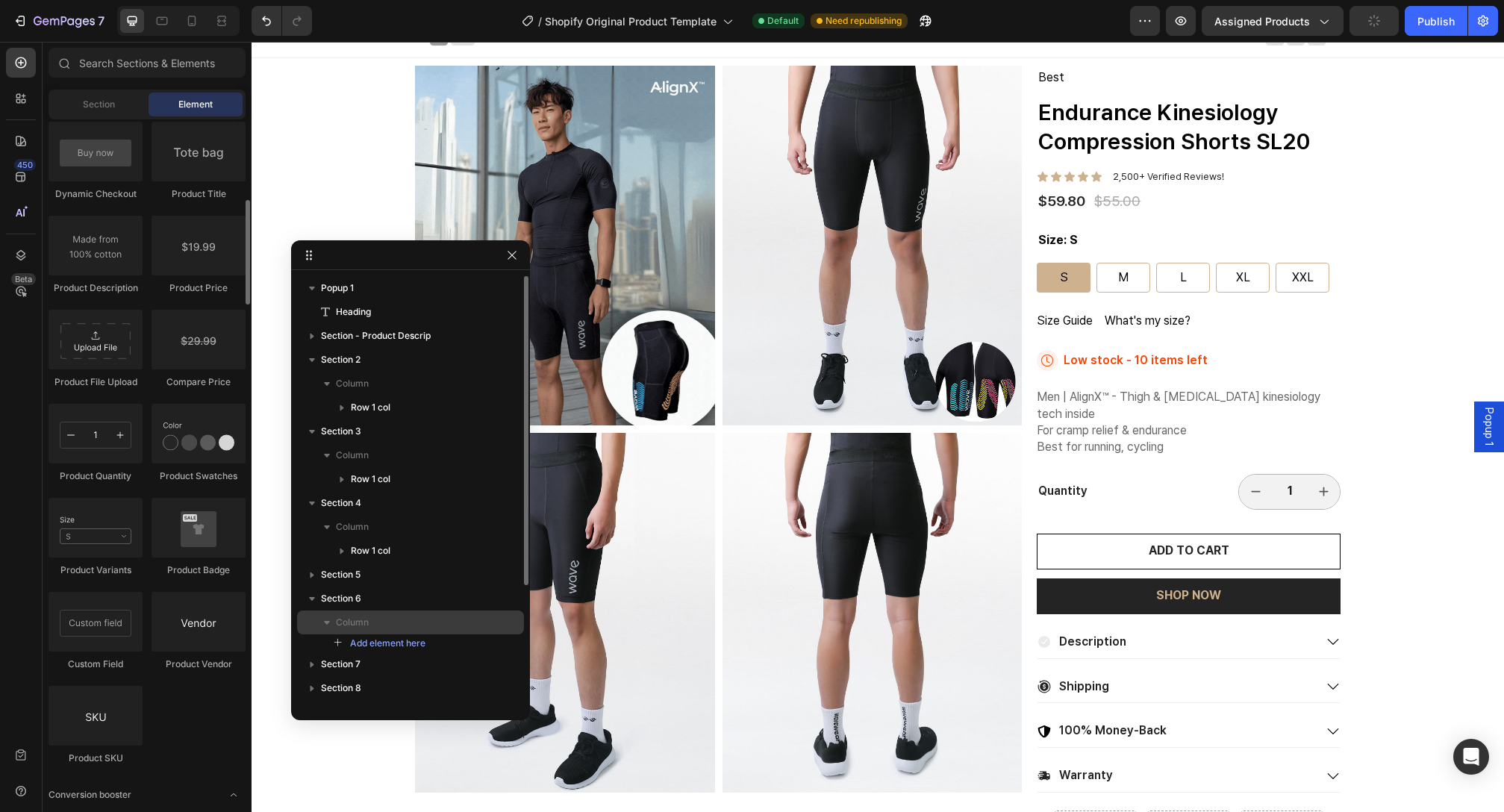
scroll to position [2585, 0]
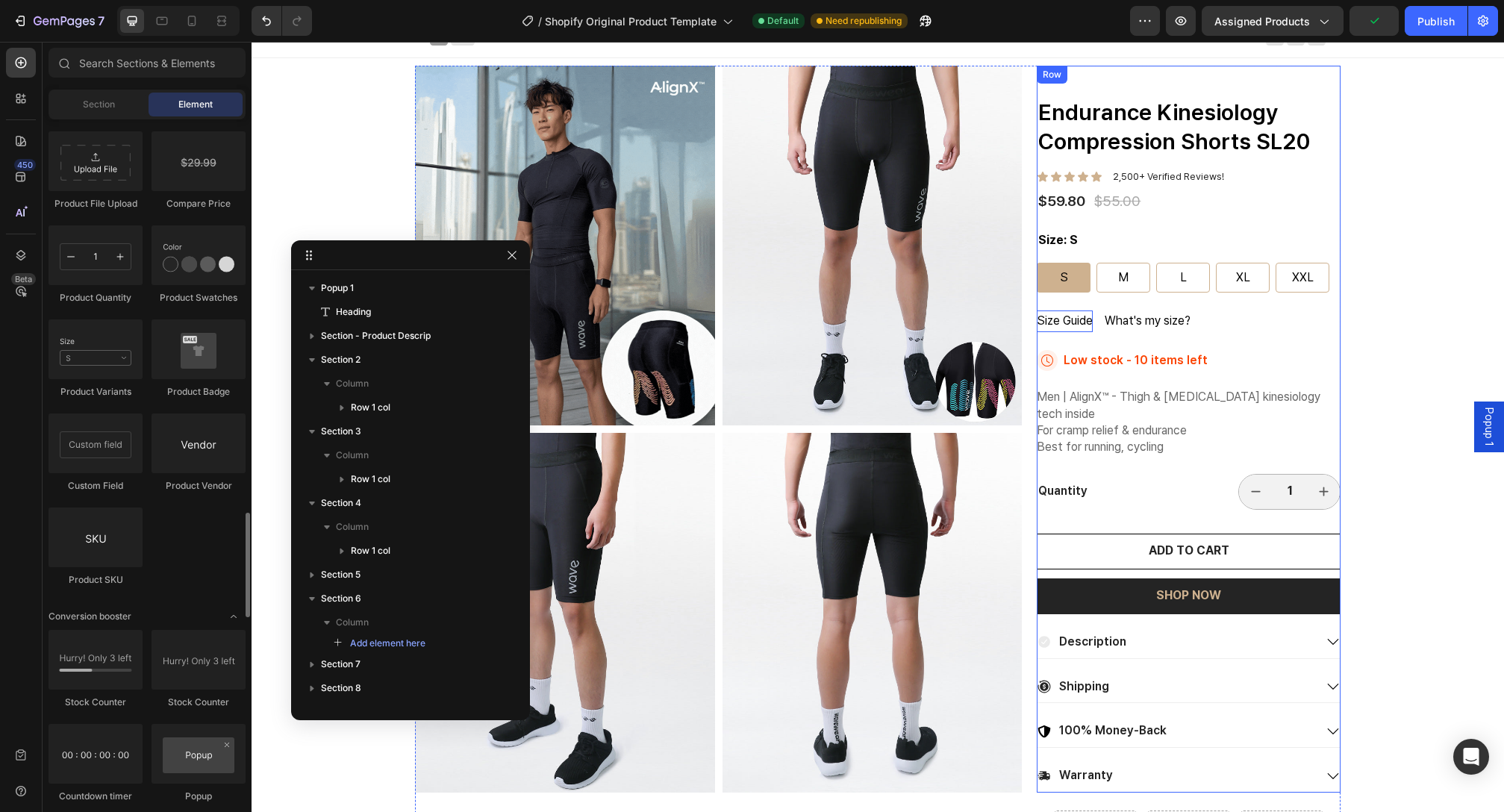
click at [1081, 316] on p "Size Guide" at bounding box center [1064, 321] width 56 height 22
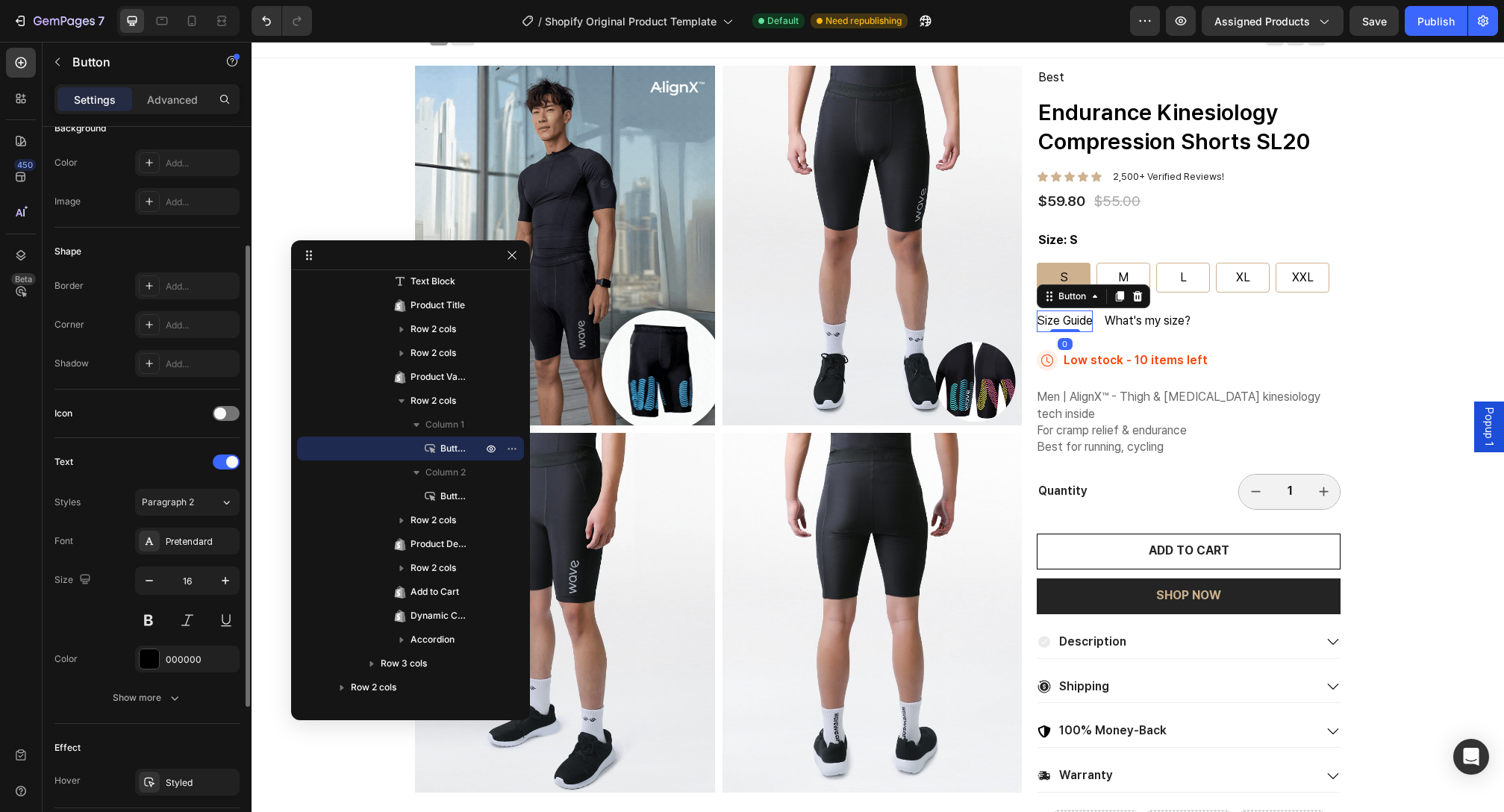
scroll to position [420, 0]
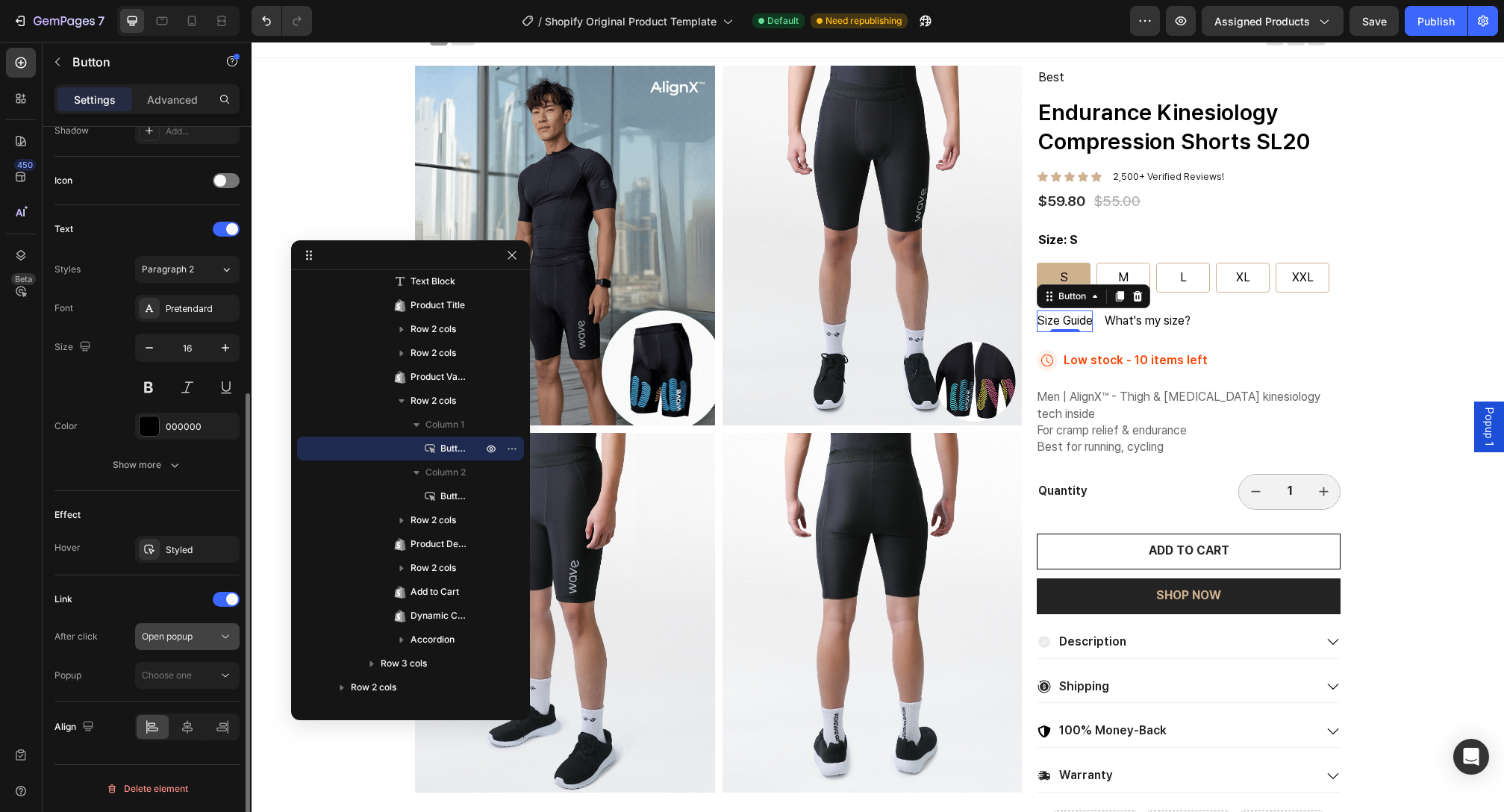
click at [188, 635] on span "Open popup" at bounding box center [167, 637] width 50 height 11
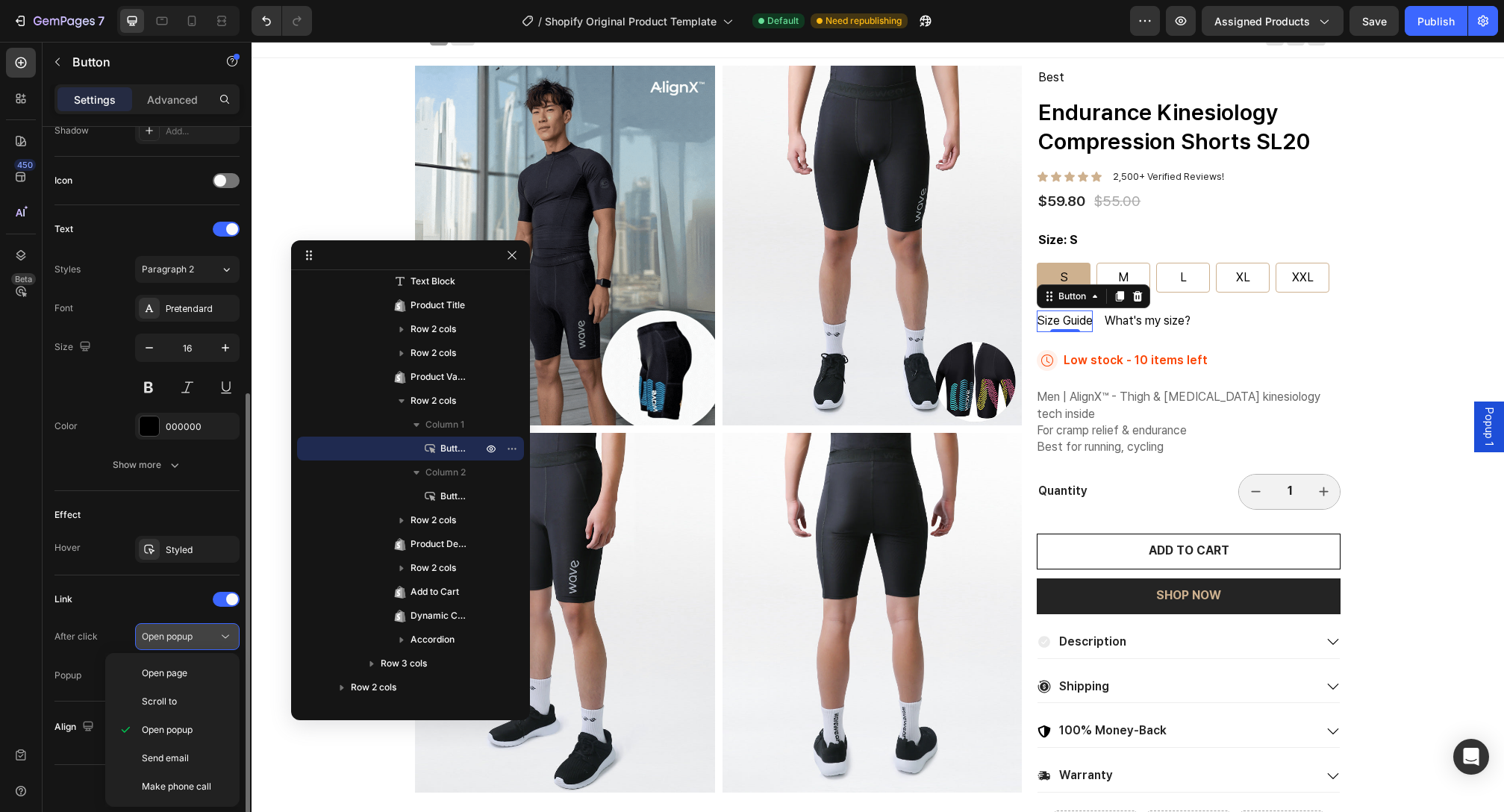
click at [192, 633] on span "Open popup" at bounding box center [167, 637] width 50 height 11
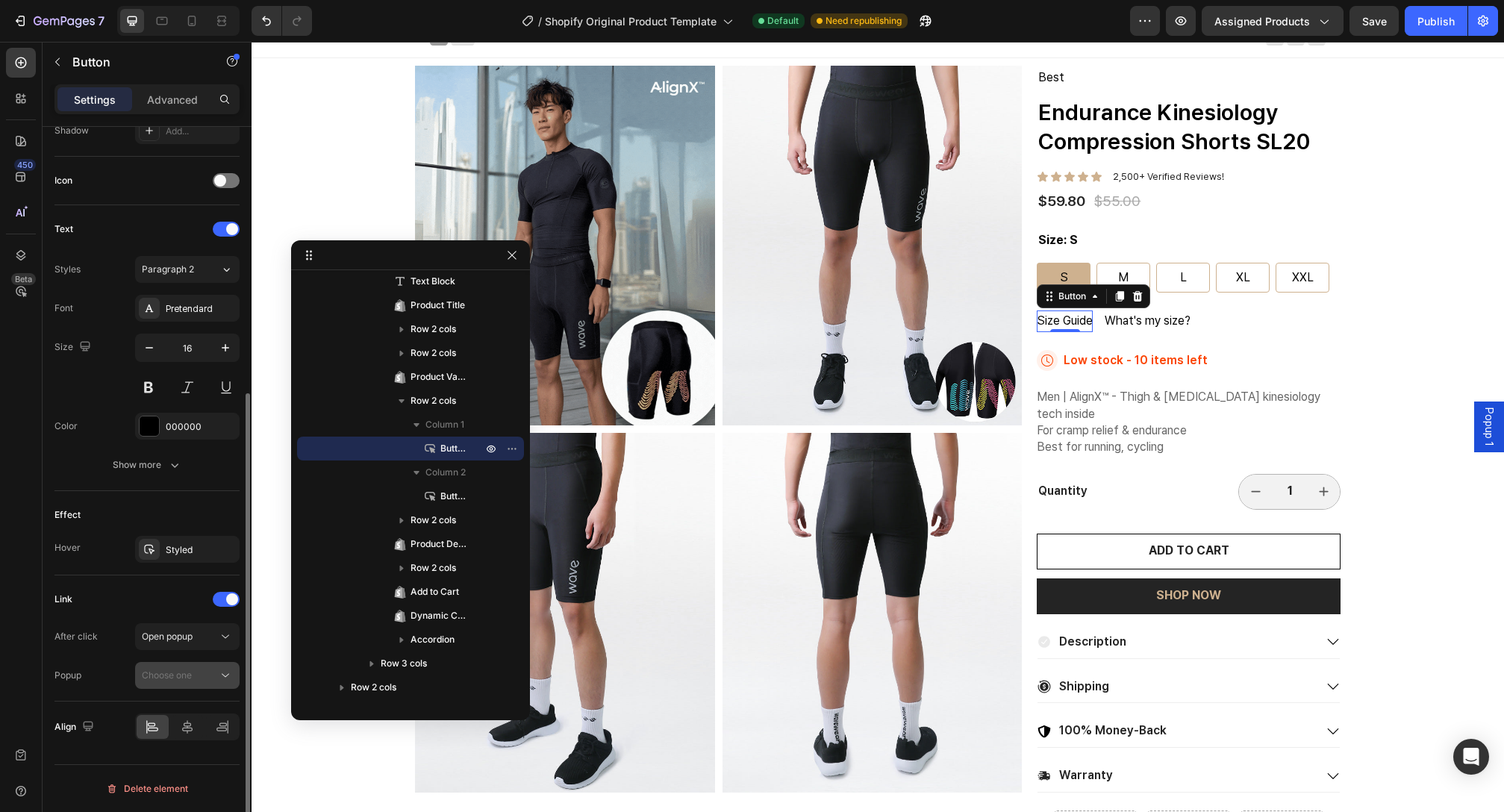
click at [183, 677] on span "Choose one" at bounding box center [167, 675] width 50 height 11
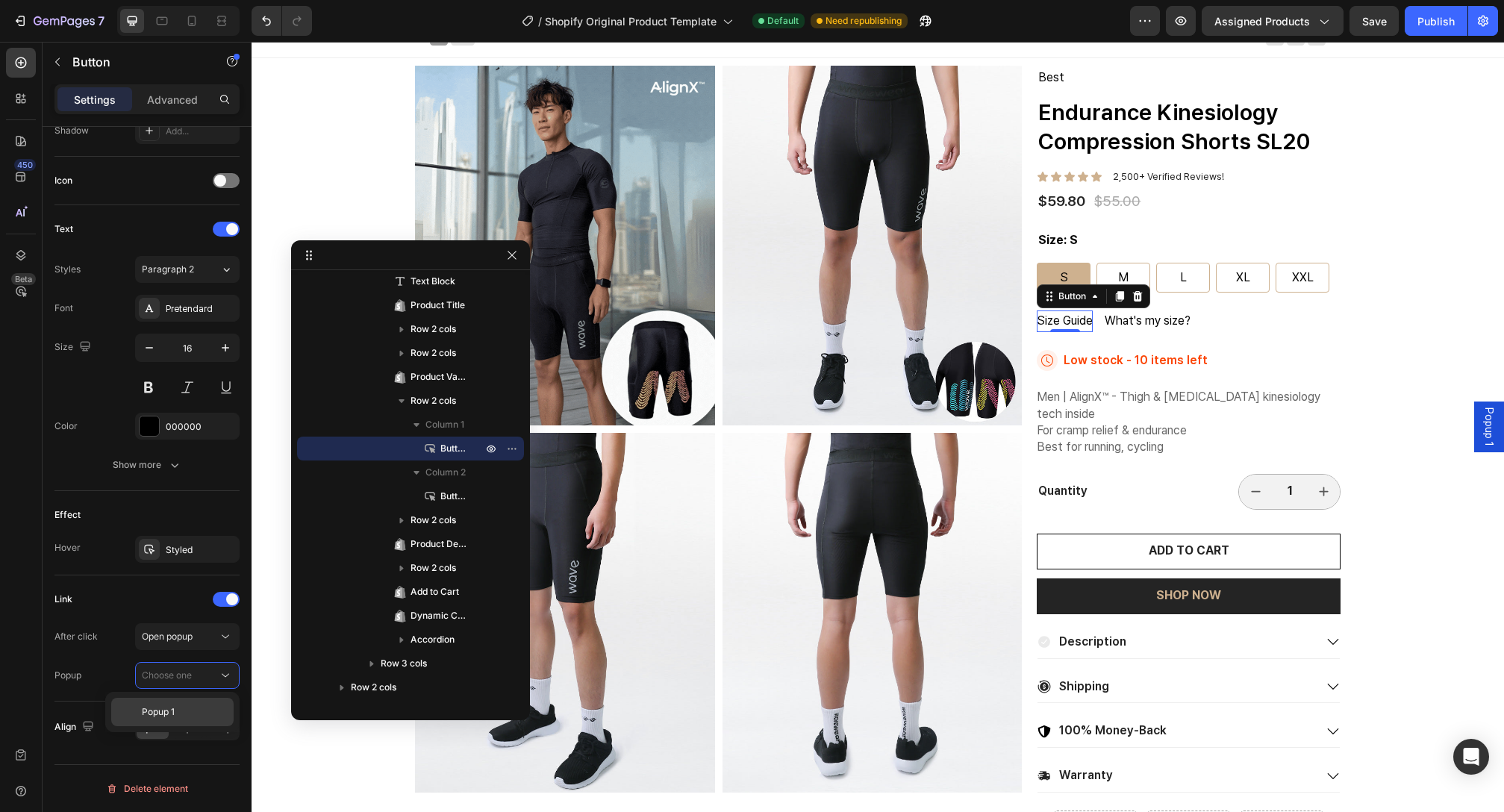
click at [0, 0] on div "Popup 1" at bounding box center [0, 0] width 0 height 0
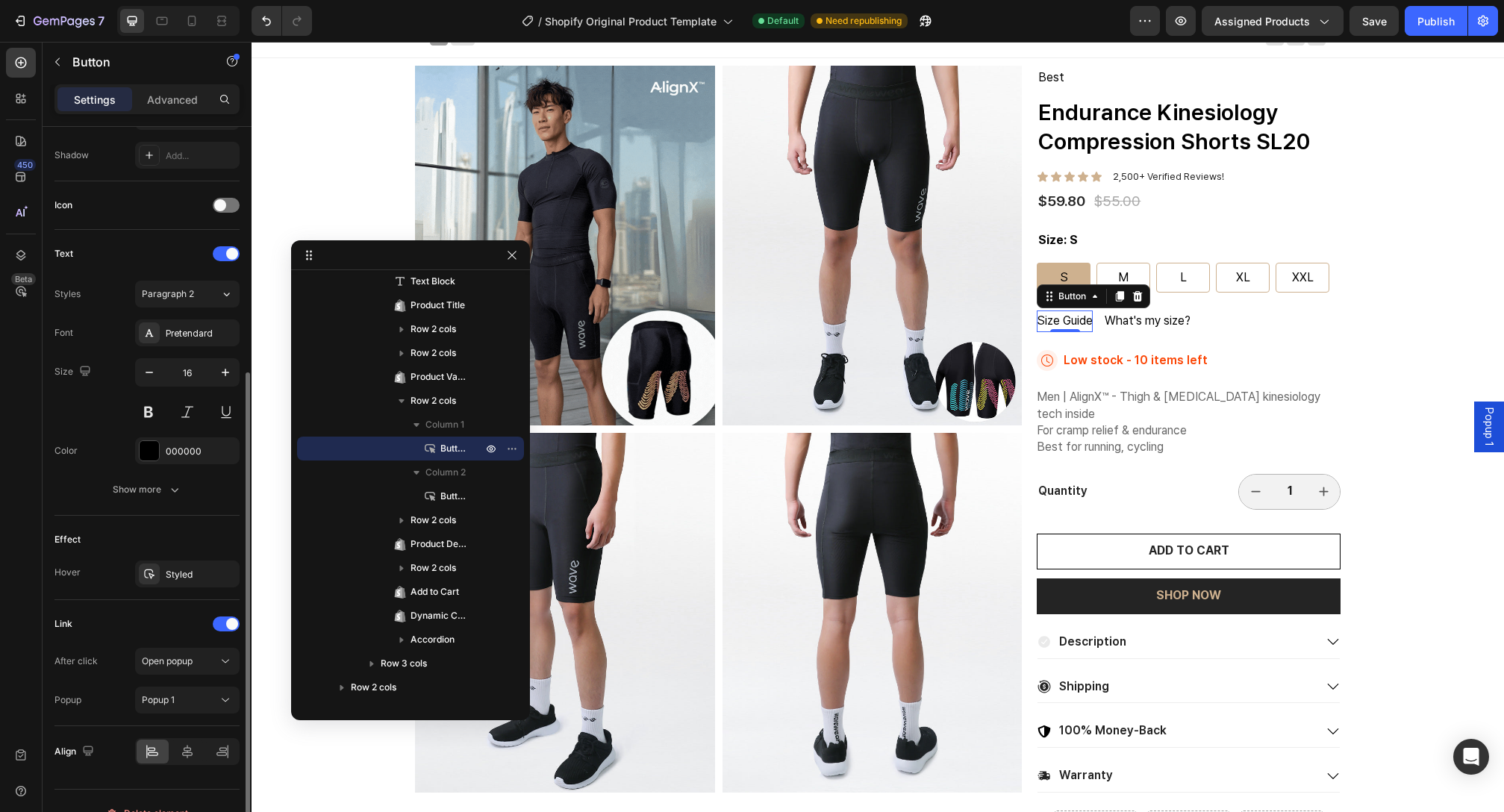
scroll to position [278, 0]
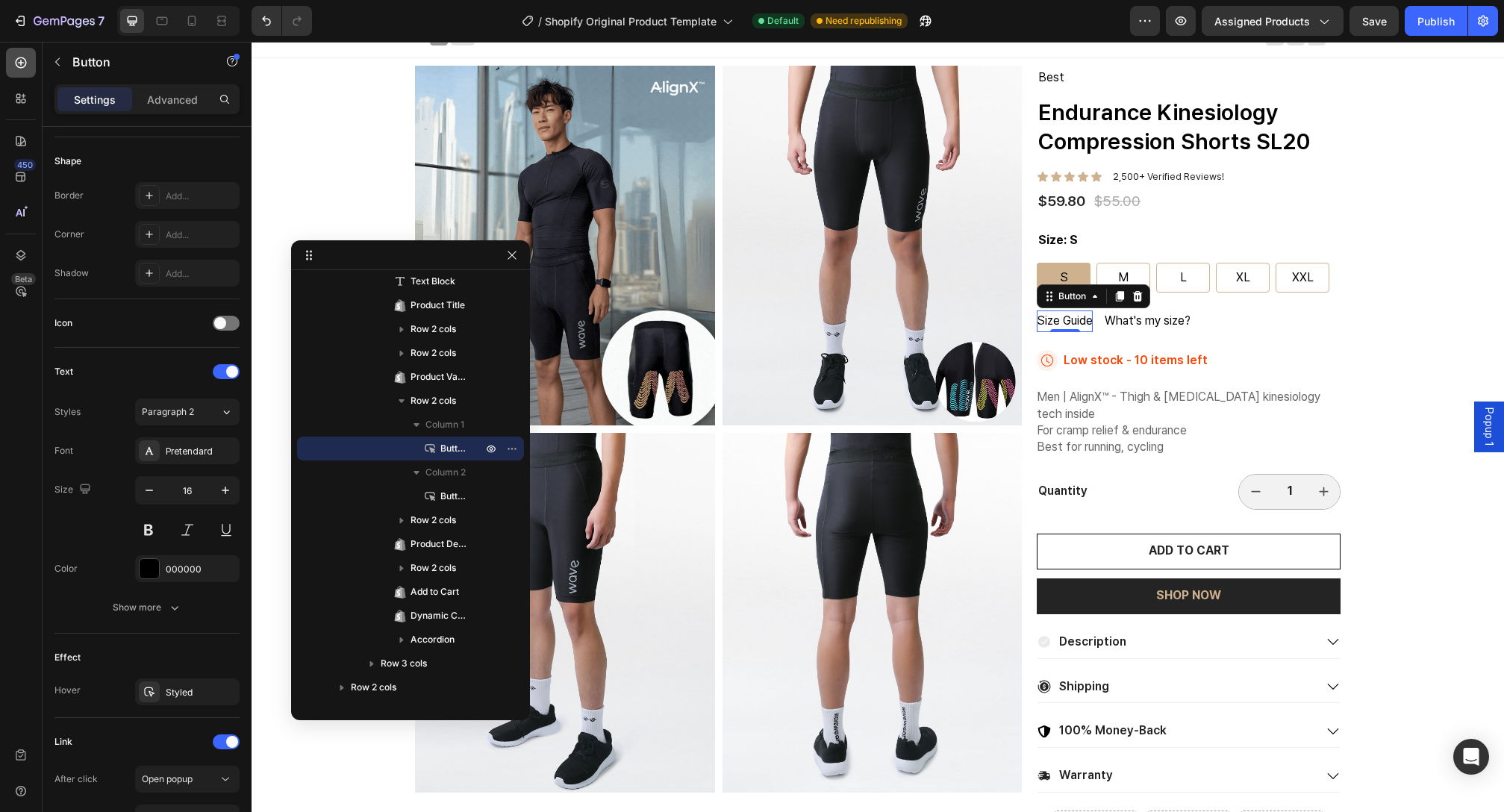
click at [15, 60] on icon at bounding box center [21, 63] width 15 height 15
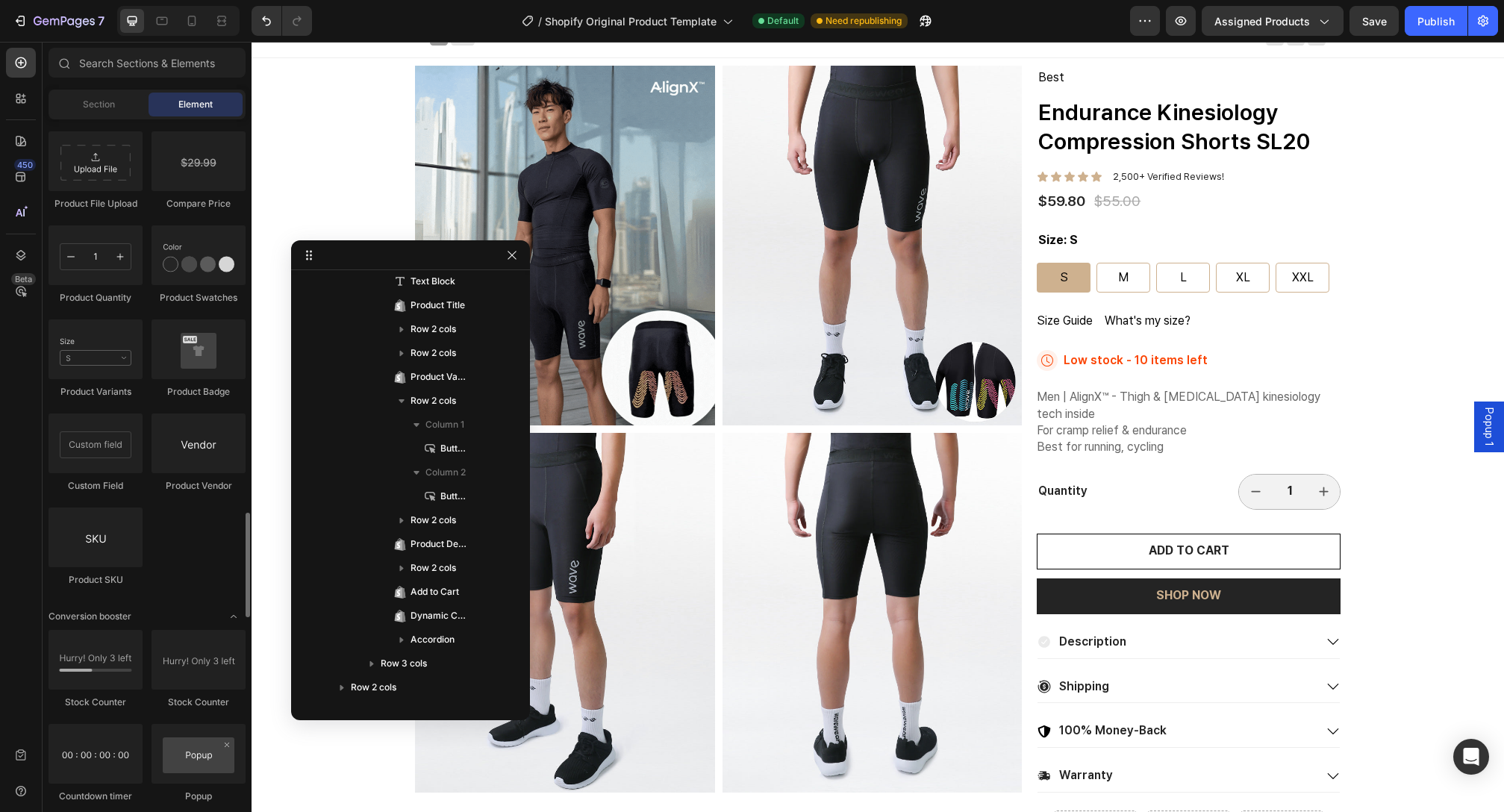
scroll to position [2861, 0]
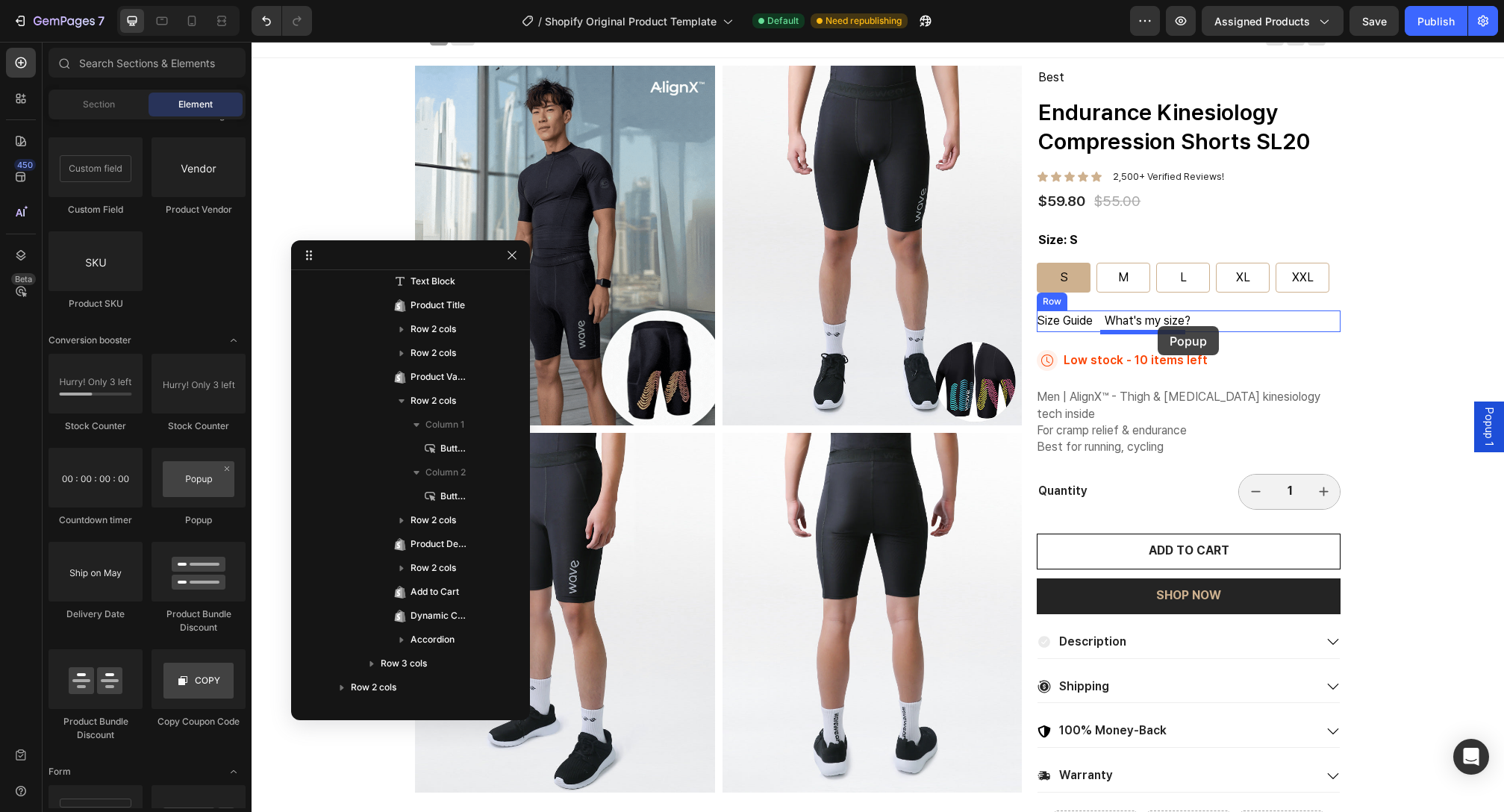
drag, startPoint x: 460, startPoint y: 525, endPoint x: 1158, endPoint y: 327, distance: 725.5
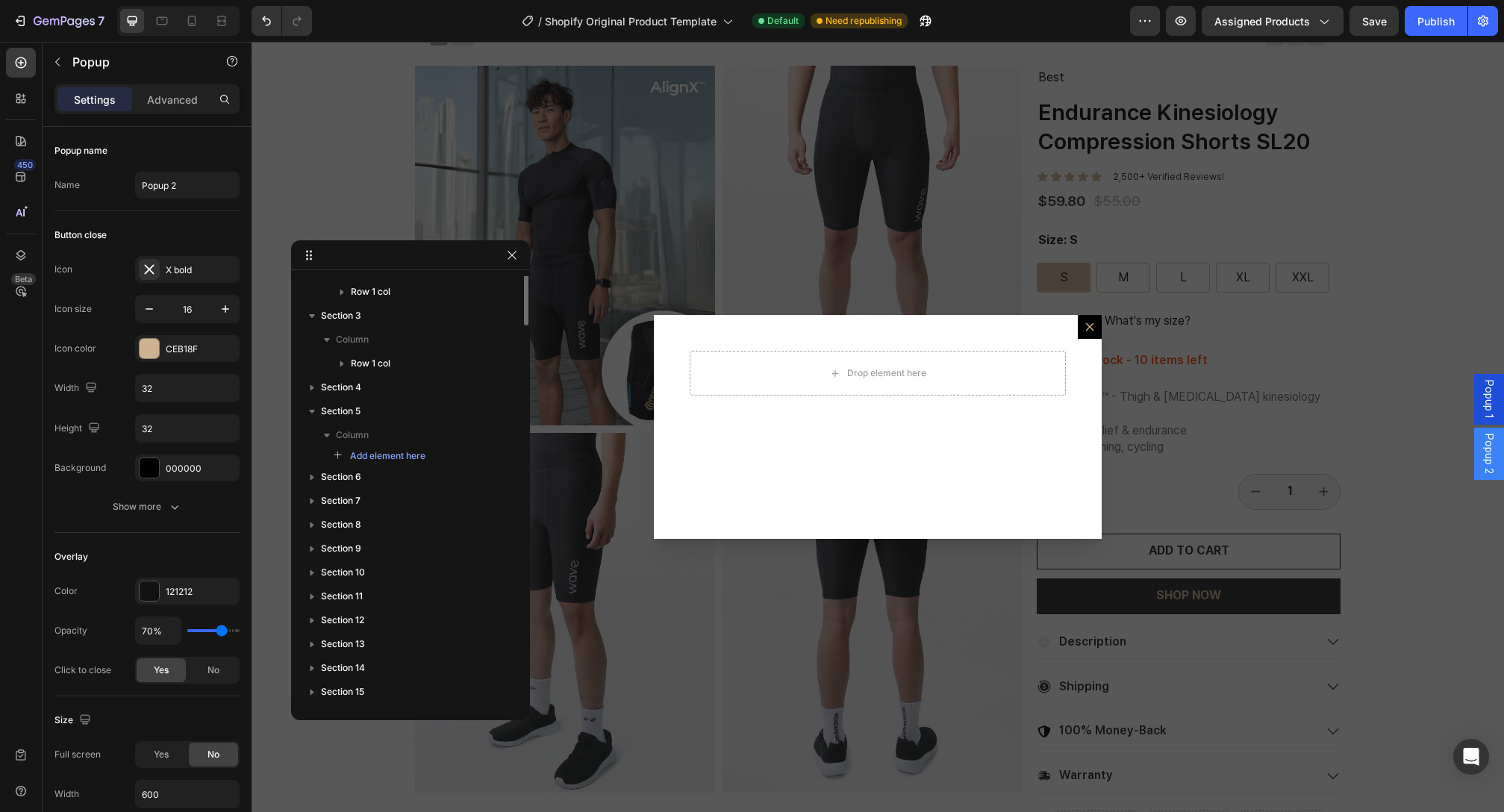
scroll to position [0, 0]
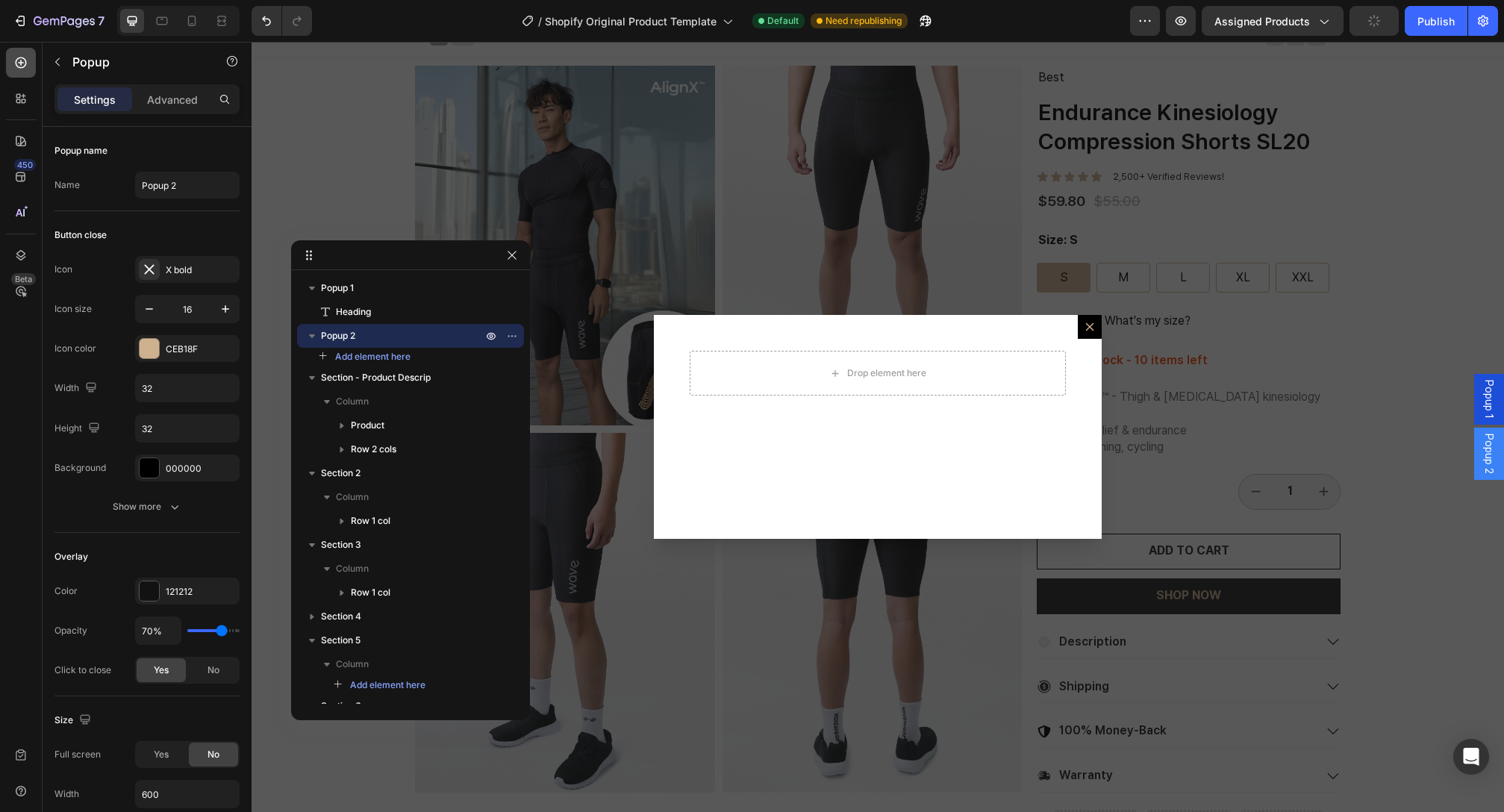
click at [21, 60] on icon at bounding box center [21, 63] width 15 height 15
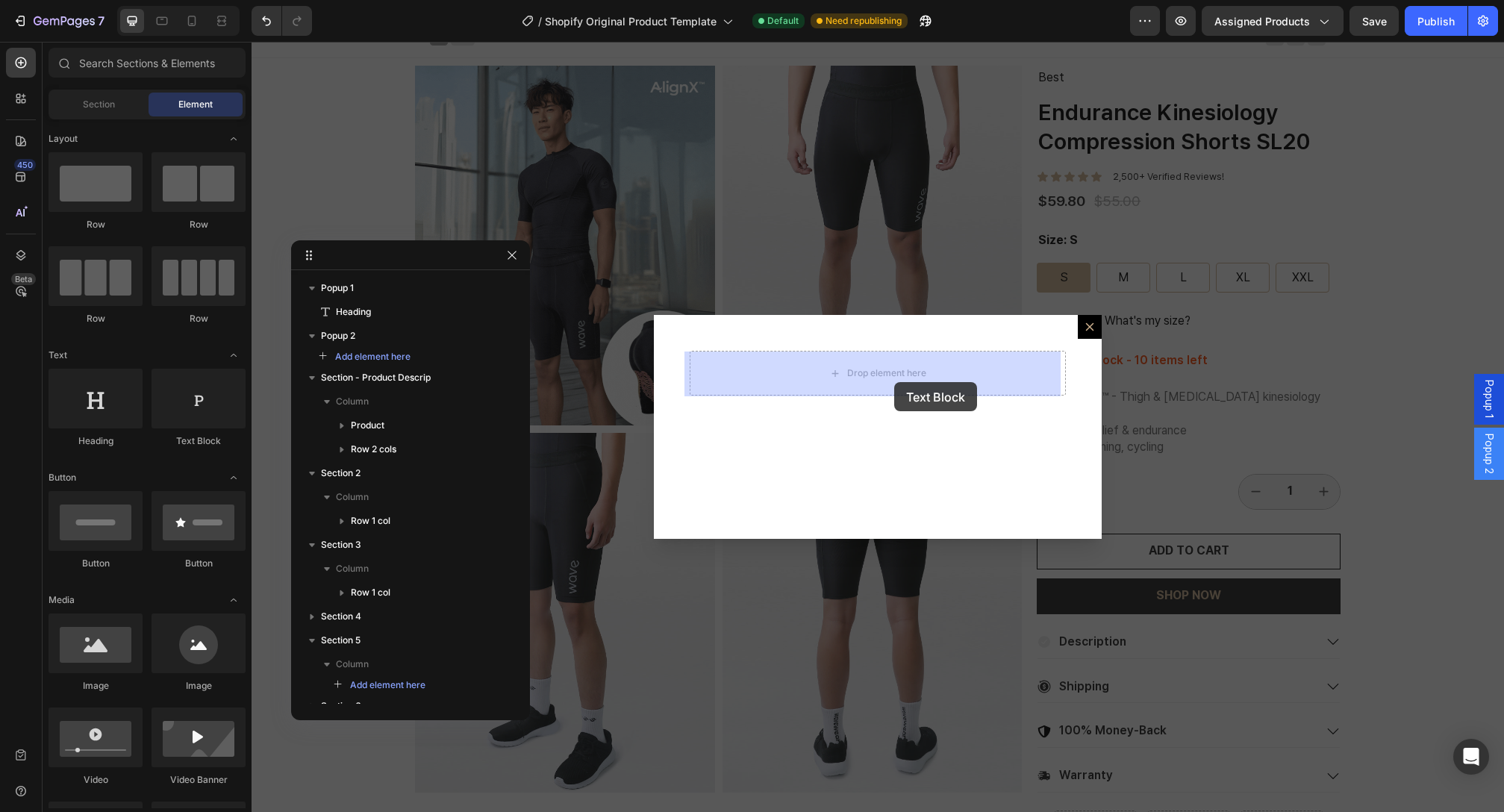
drag, startPoint x: 456, startPoint y: 465, endPoint x: 894, endPoint y: 383, distance: 445.6
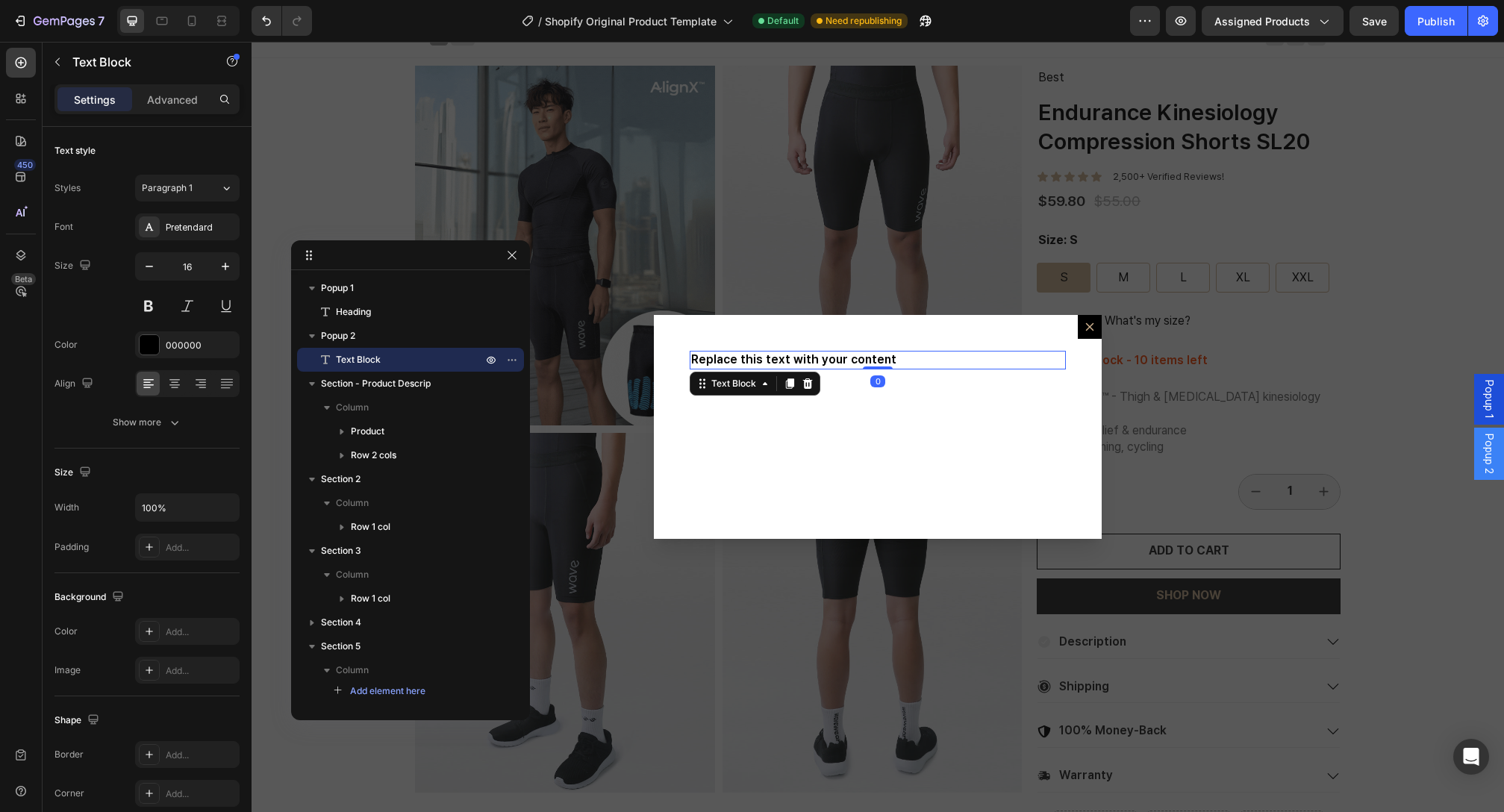
click at [852, 359] on div "Replace this text with your content" at bounding box center [878, 361] width 376 height 19
click at [852, 359] on p "Replace this text with your content" at bounding box center [878, 360] width 373 height 15
drag, startPoint x: 891, startPoint y: 363, endPoint x: 789, endPoint y: 358, distance: 102.1
click at [789, 358] on p "Replace this text with your content" at bounding box center [878, 360] width 373 height 15
click at [794, 359] on p "Replace this text with your content" at bounding box center [878, 360] width 373 height 15
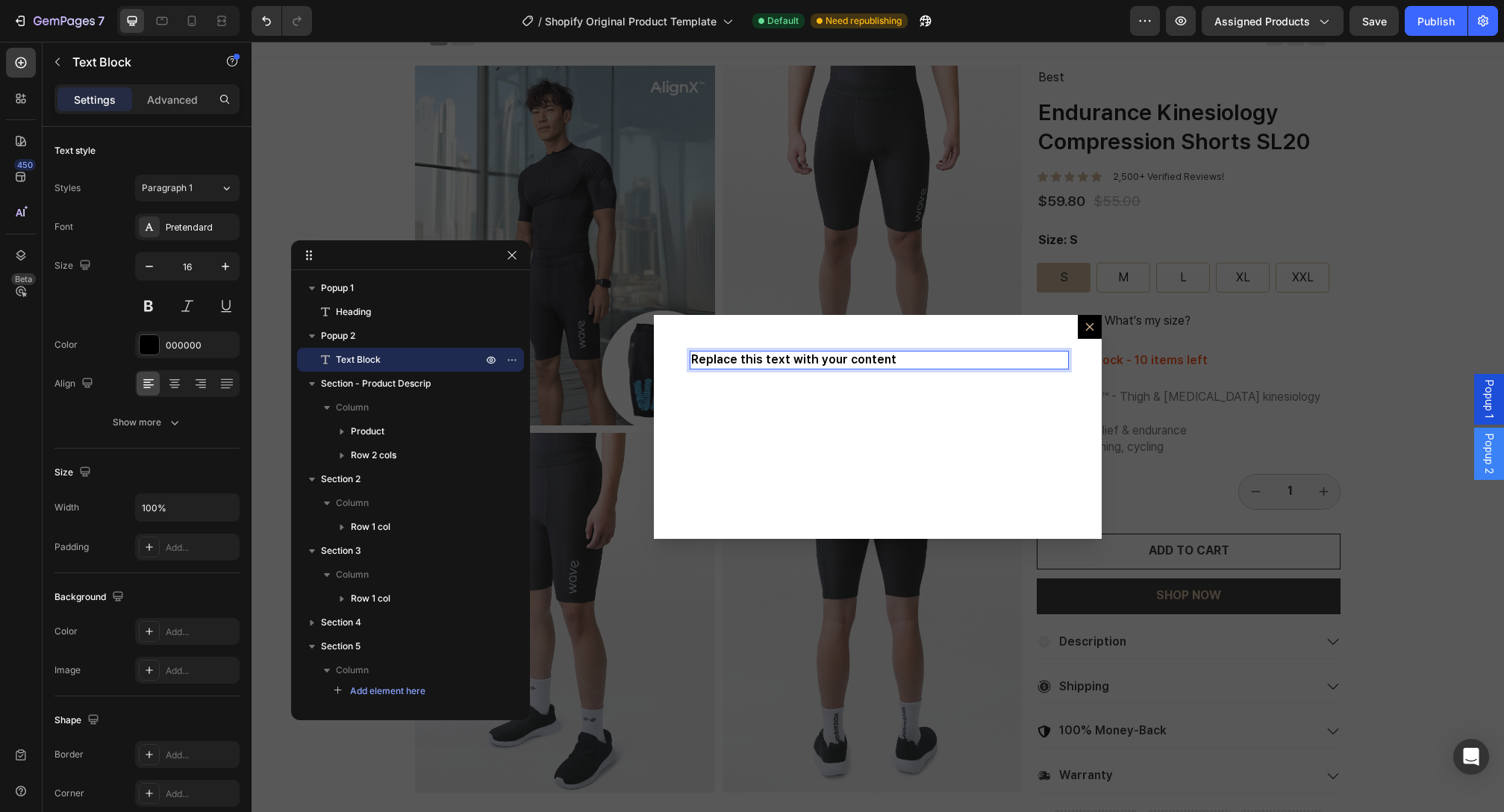
click at [794, 359] on p "Replace this text with your content" at bounding box center [878, 360] width 373 height 15
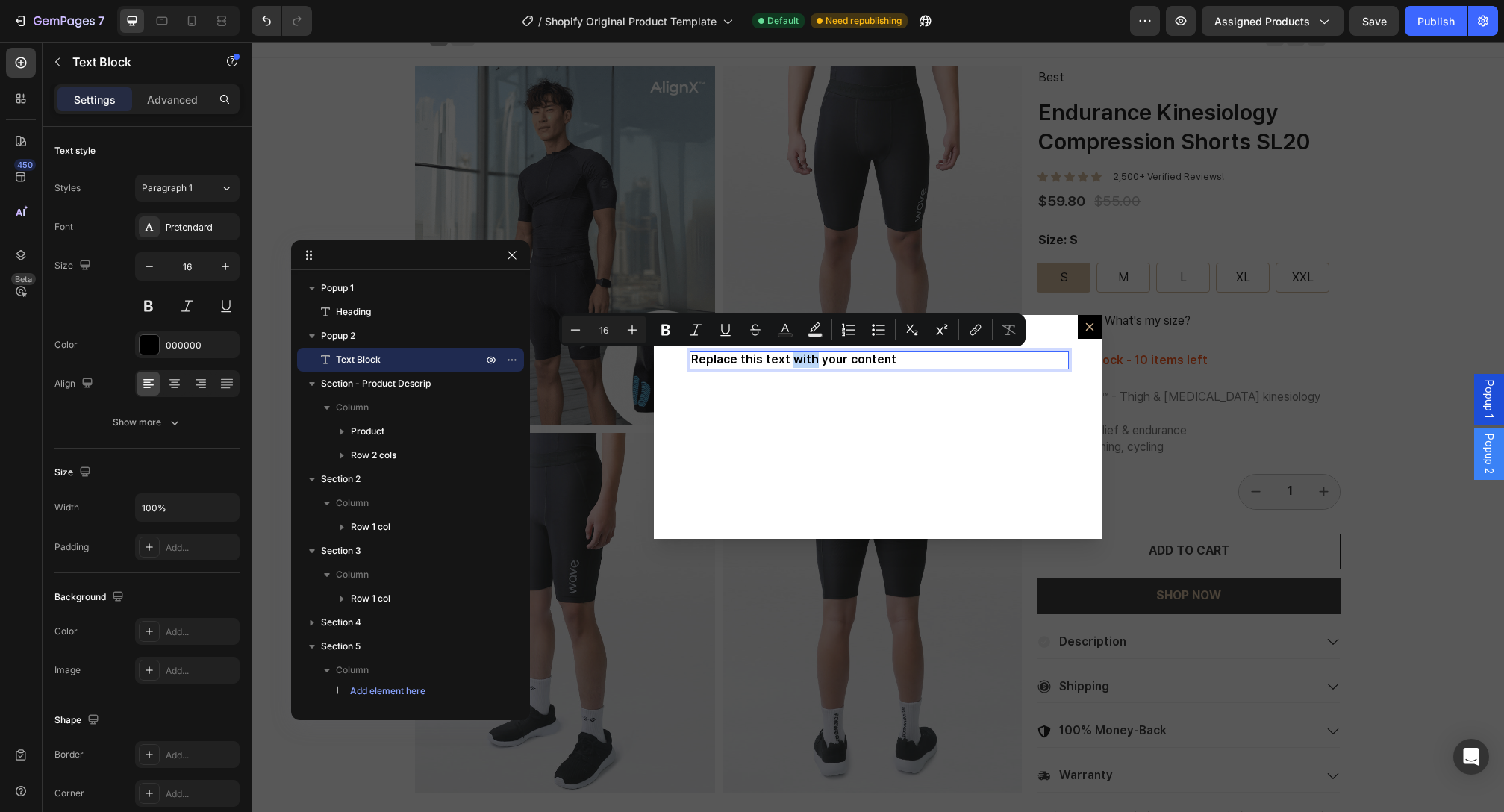
click at [885, 361] on p "Replace this text with your content" at bounding box center [878, 360] width 373 height 15
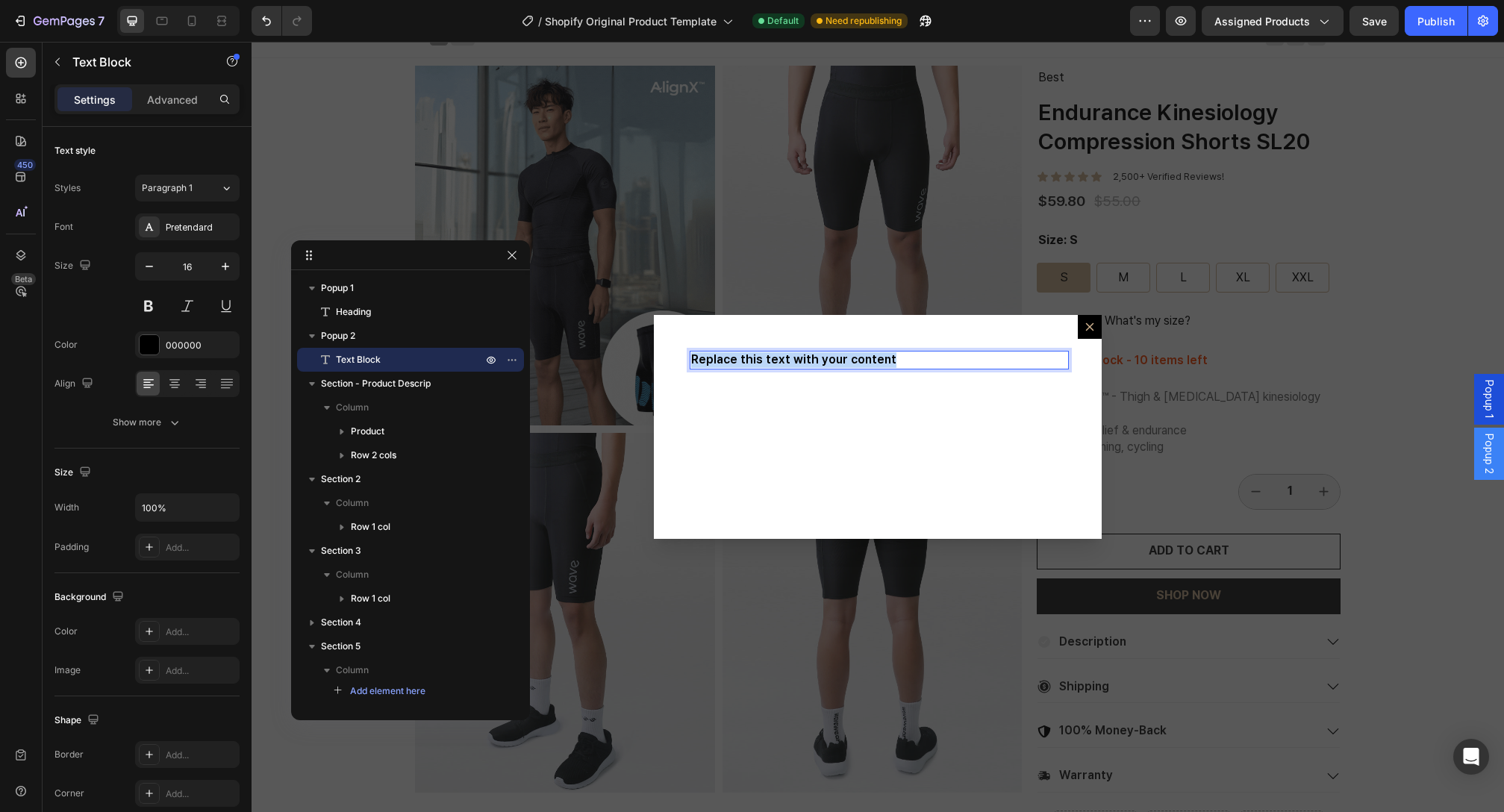
drag, startPoint x: 882, startPoint y: 358, endPoint x: 538, endPoint y: 356, distance: 344.0
click at [538, 356] on div "Replace this text with your content Text Block 0 Popup" at bounding box center [878, 426] width 1253 height 770
click at [739, 277] on div "Backdrop" at bounding box center [878, 426] width 1253 height 770
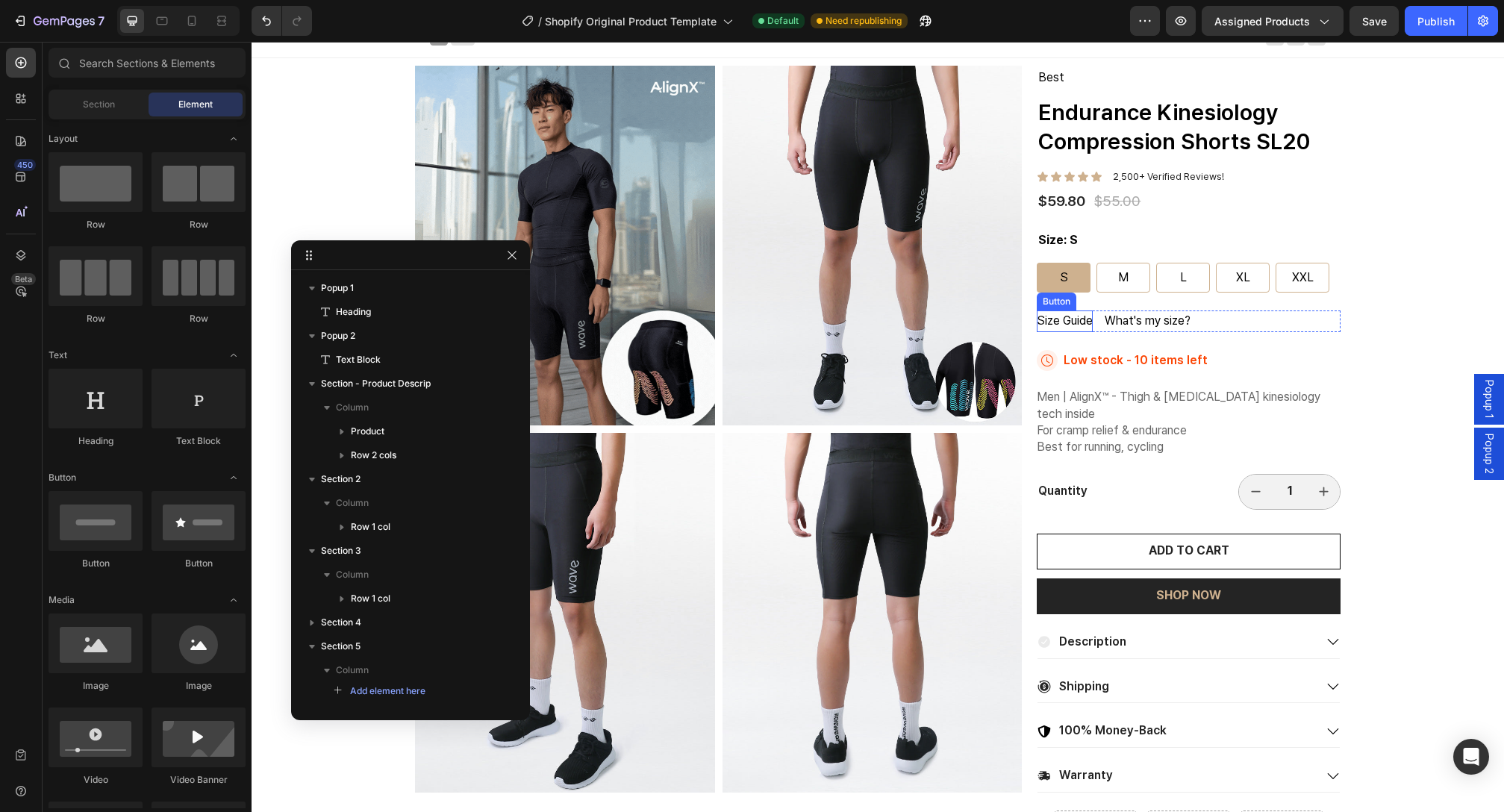
click at [1079, 317] on p "Size Guide" at bounding box center [1064, 321] width 56 height 22
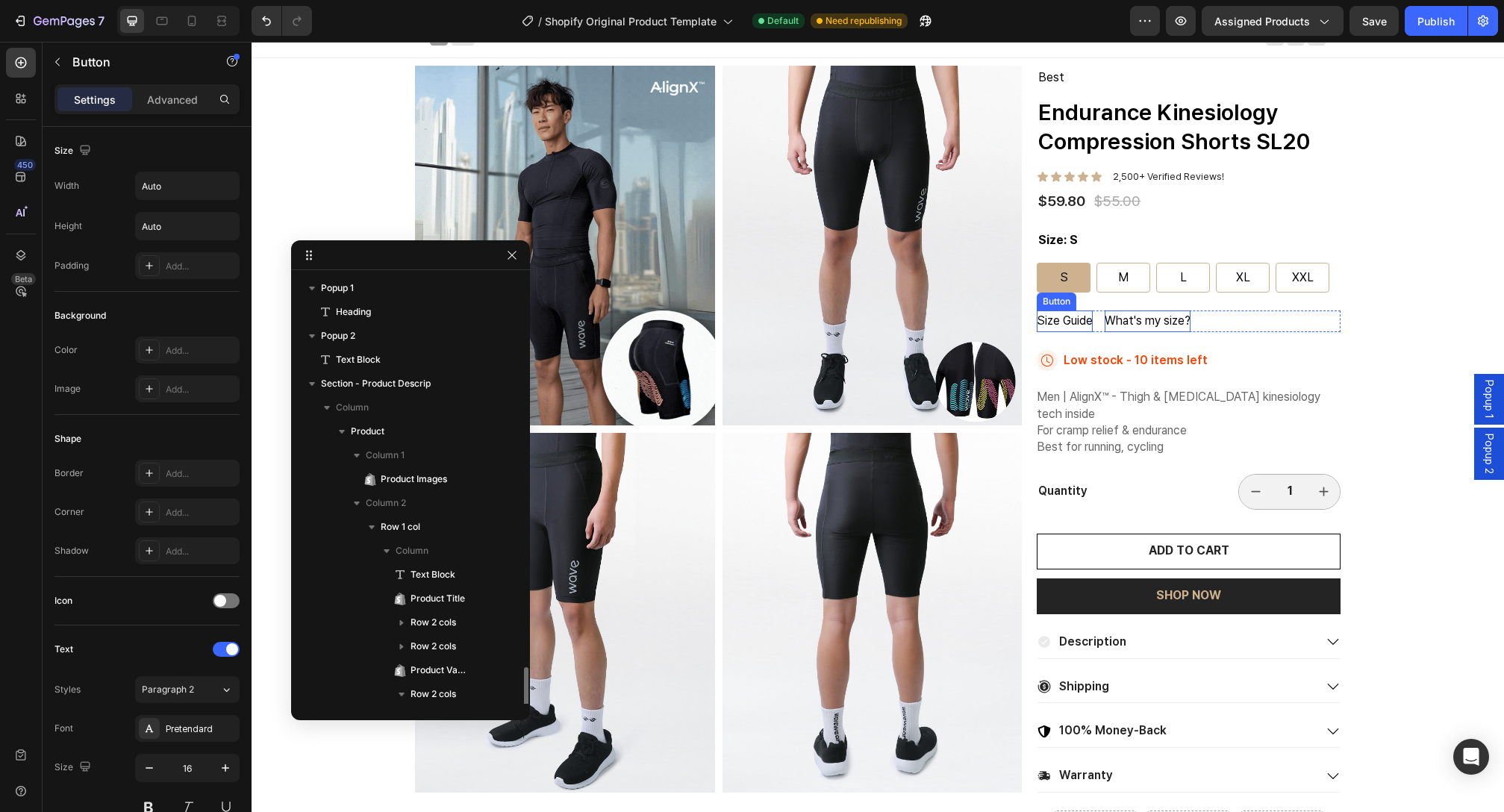
scroll to position [293, 0]
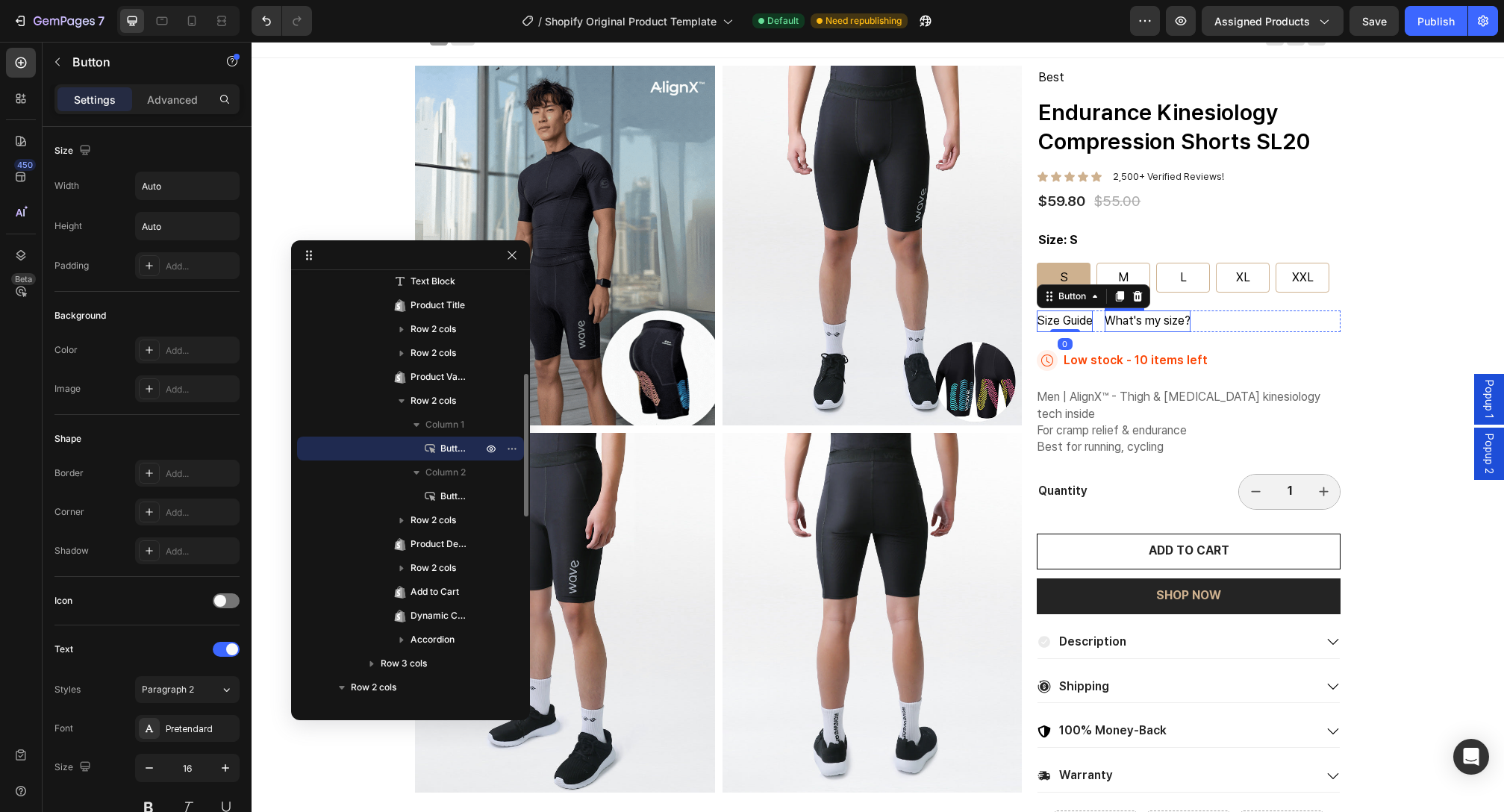
click at [1128, 318] on p "What's my size?" at bounding box center [1148, 321] width 86 height 22
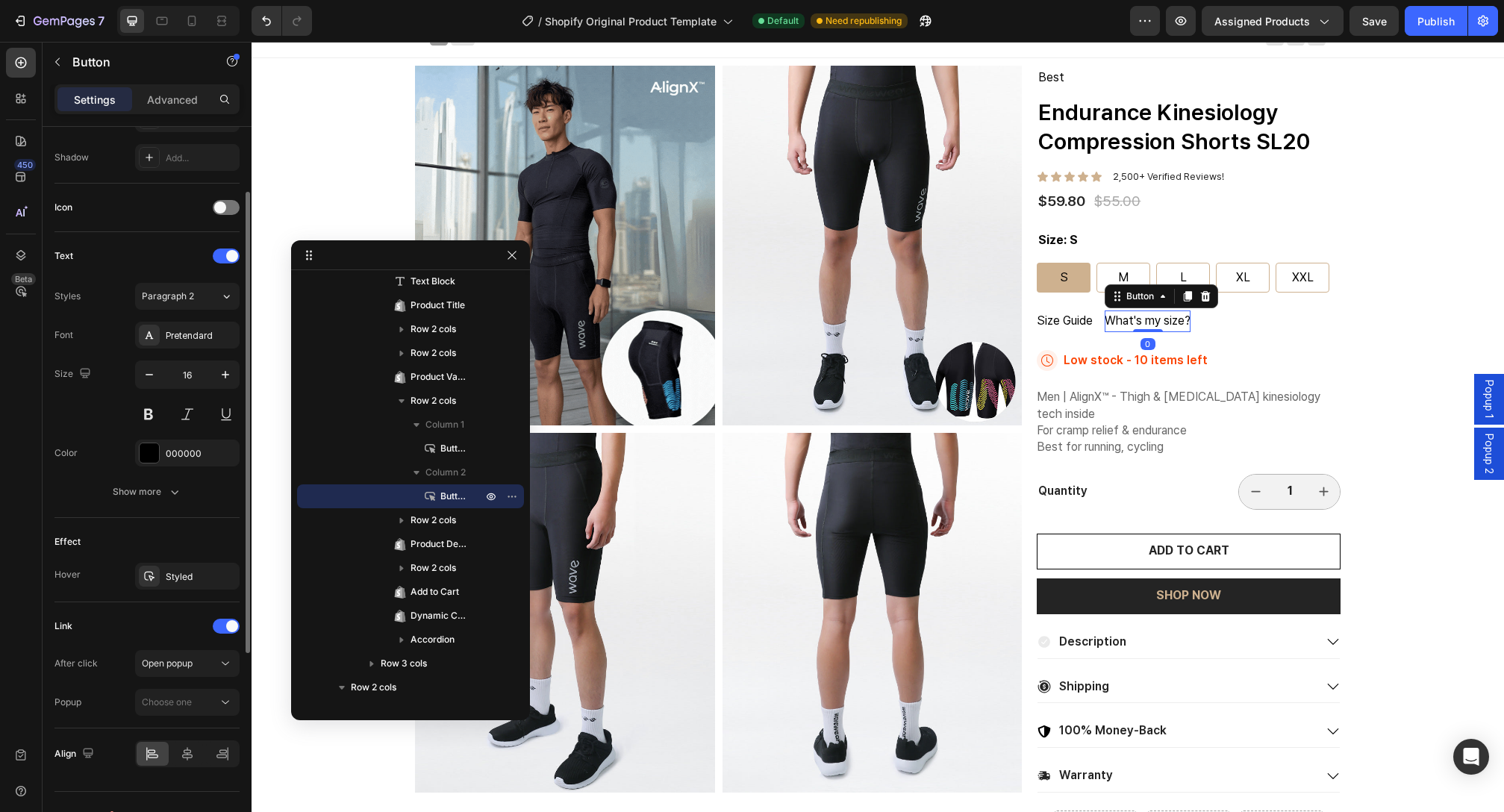
scroll to position [420, 0]
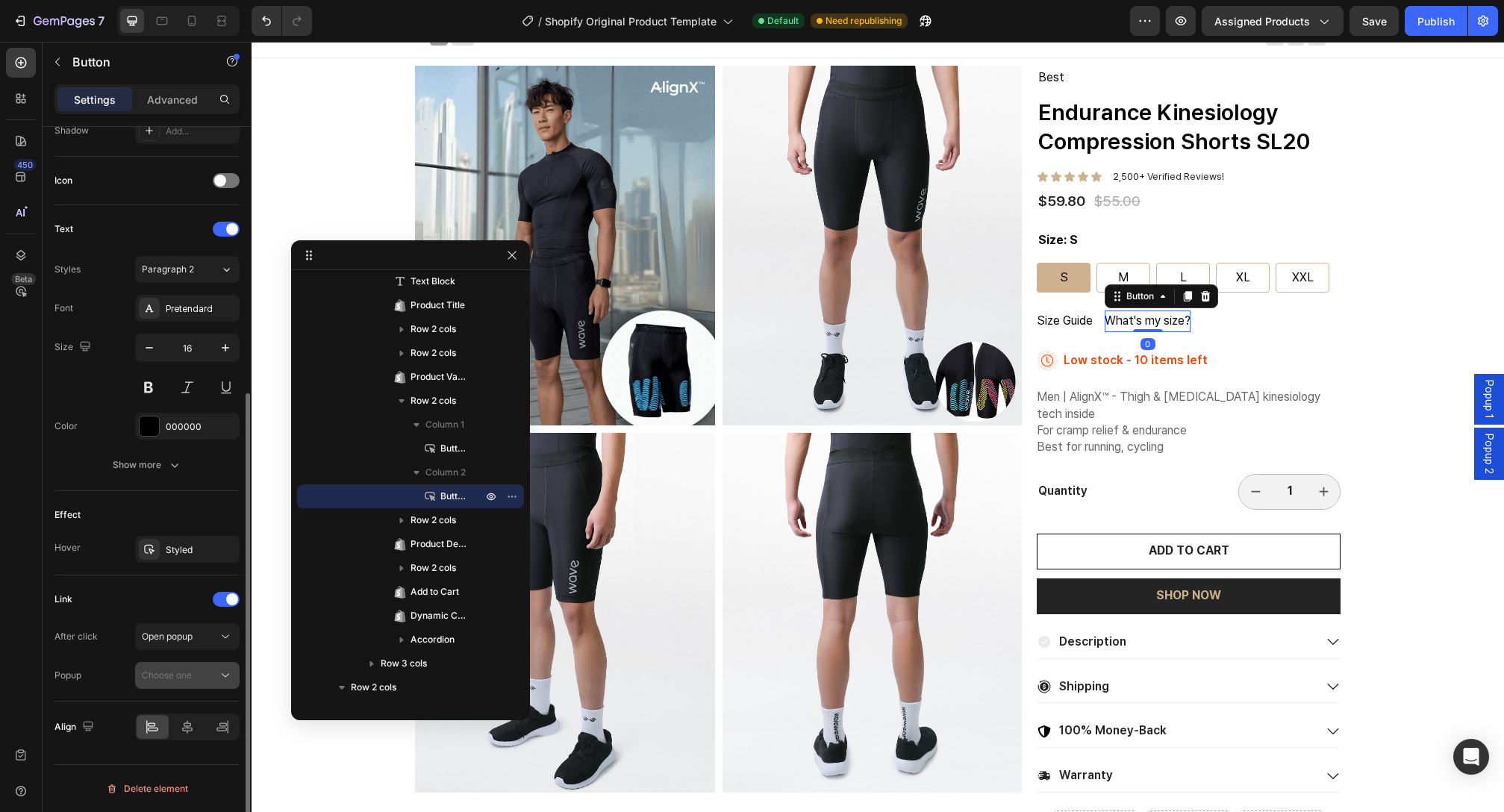
click at [193, 672] on div "Choose one" at bounding box center [180, 676] width 76 height 13
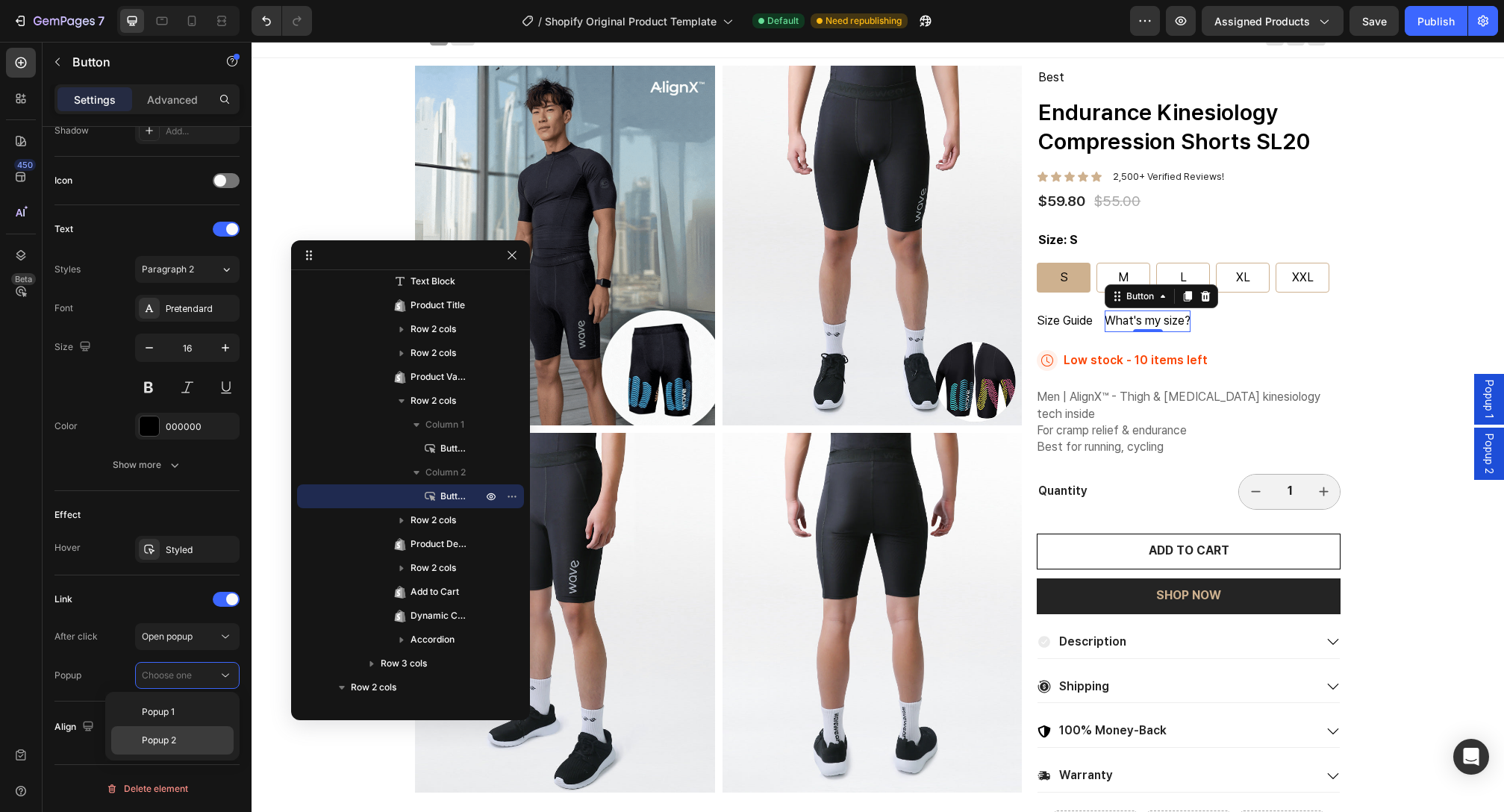
click at [183, 735] on p "Popup 2" at bounding box center [184, 741] width 85 height 13
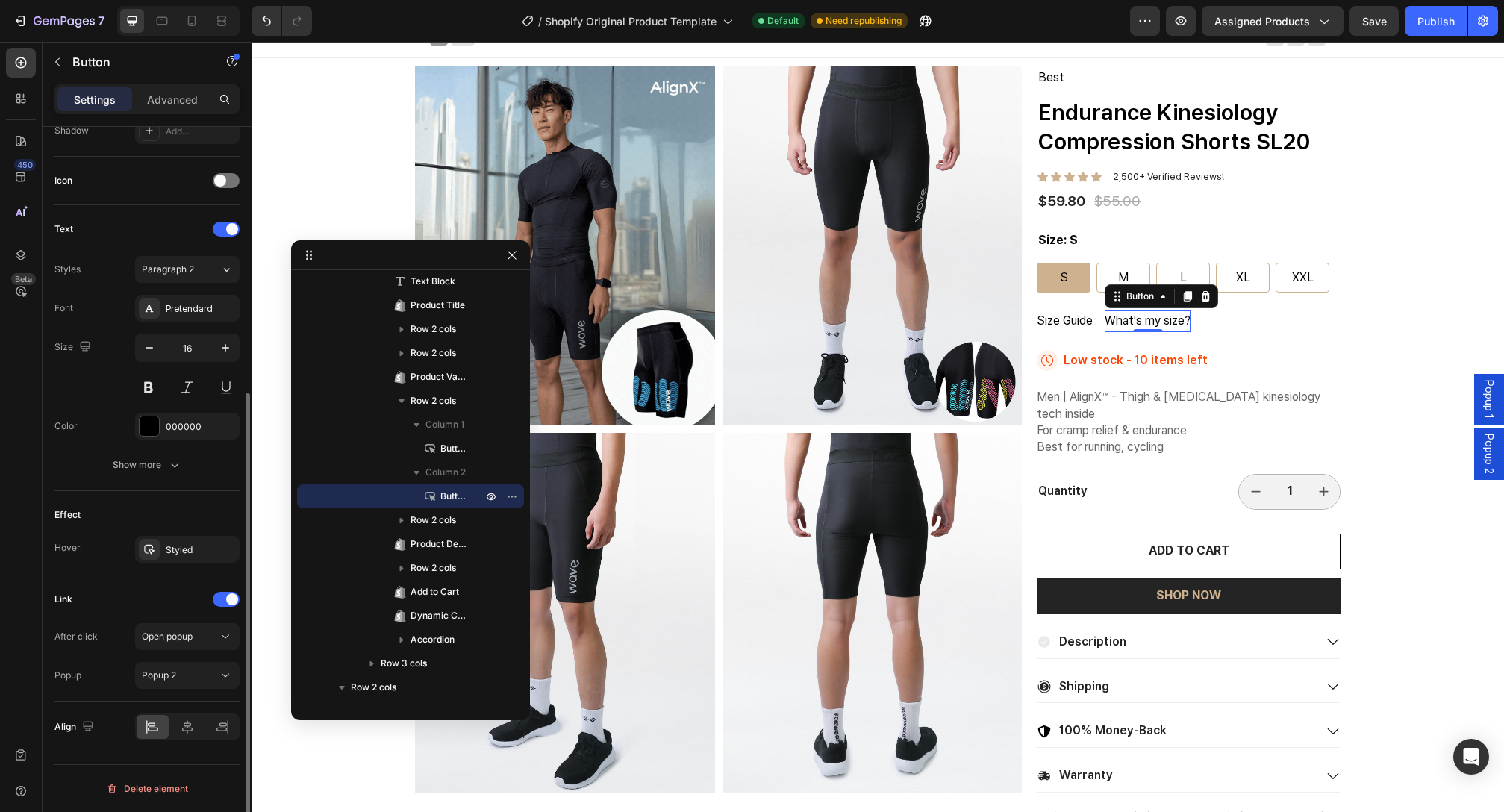
click at [153, 598] on div "Link" at bounding box center [147, 599] width 185 height 24
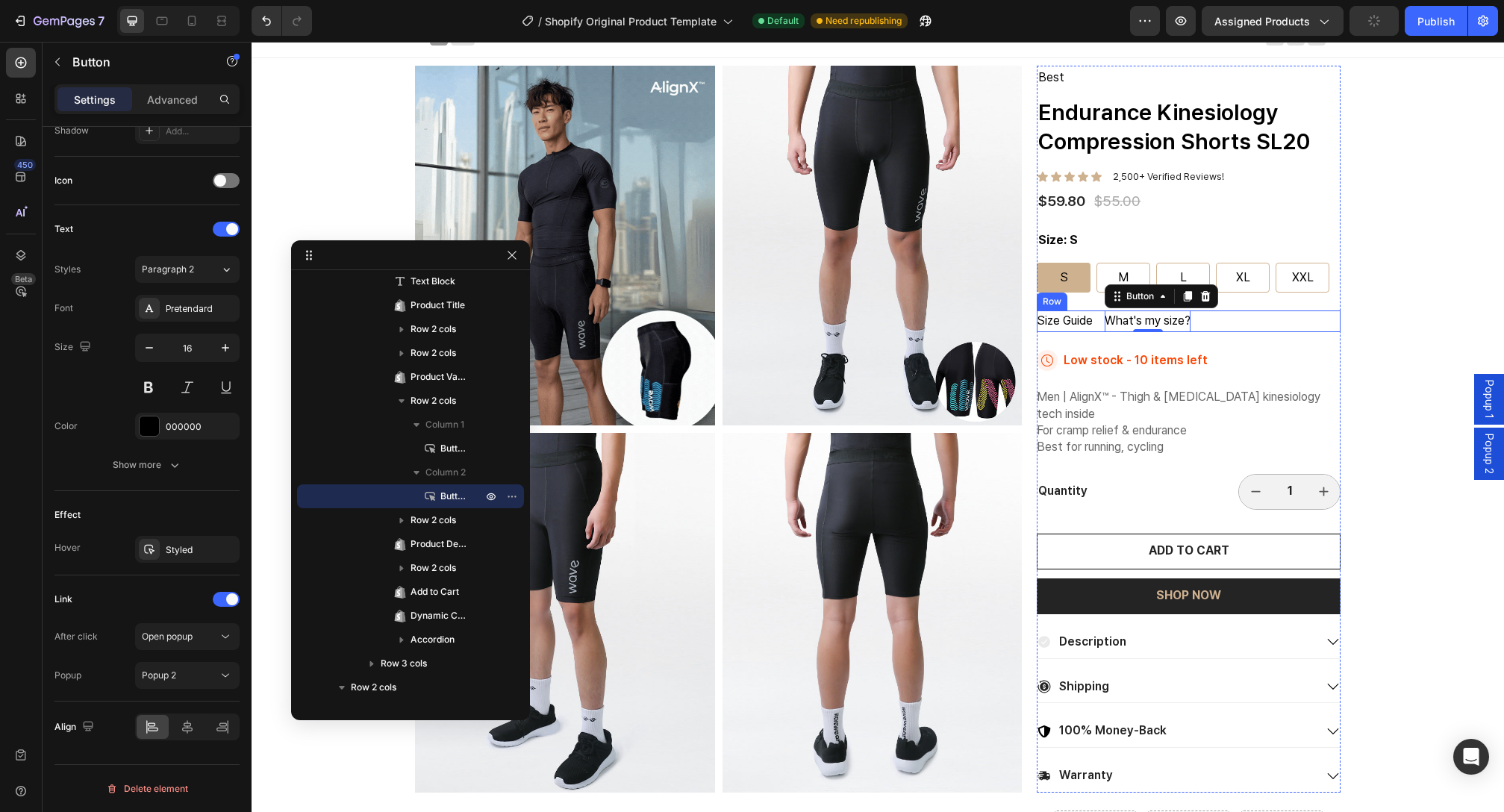
click at [1260, 323] on div "Size Guide Button What's my size? Button 0 Row" at bounding box center [1188, 321] width 304 height 22
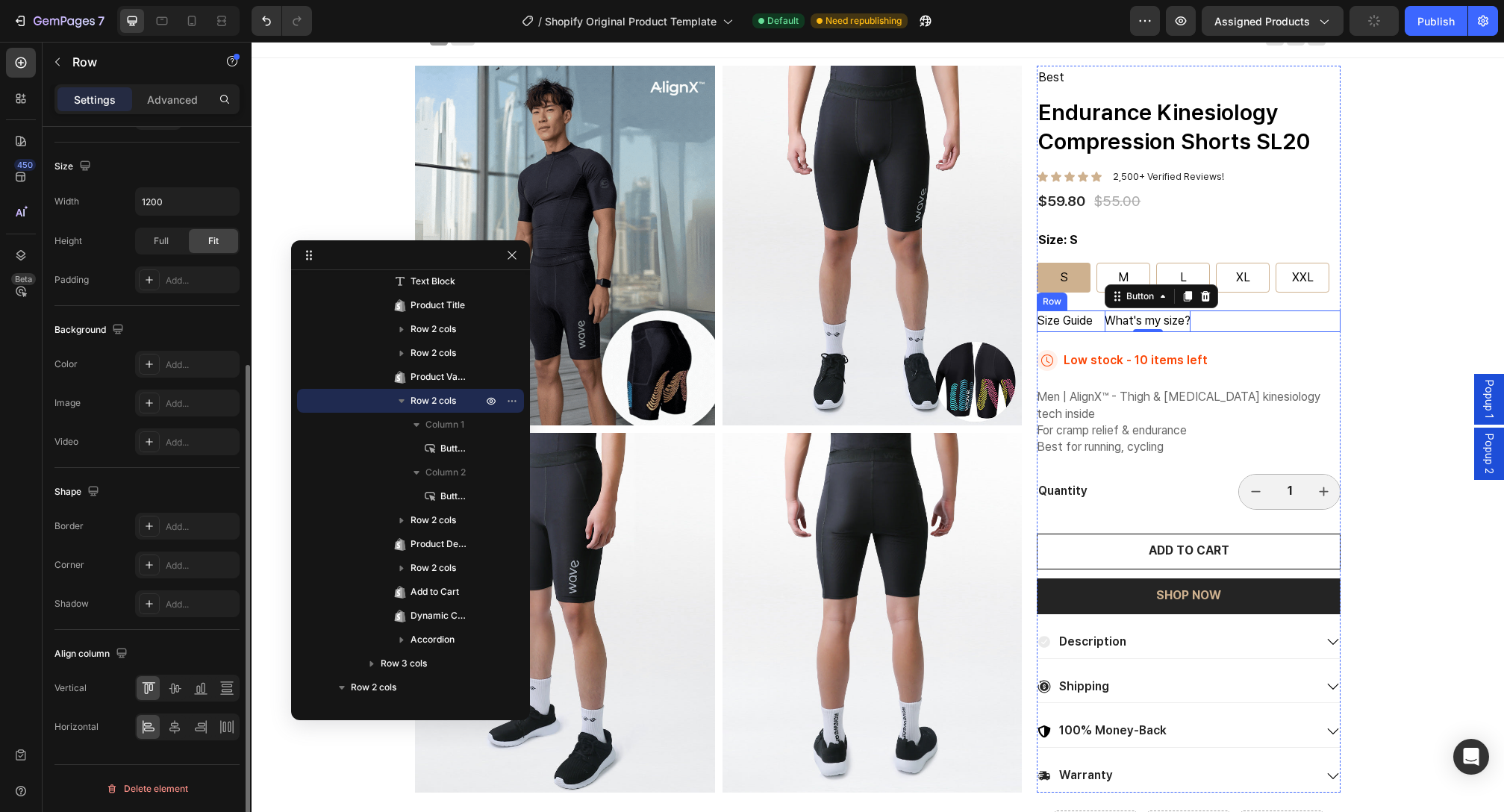
scroll to position [0, 0]
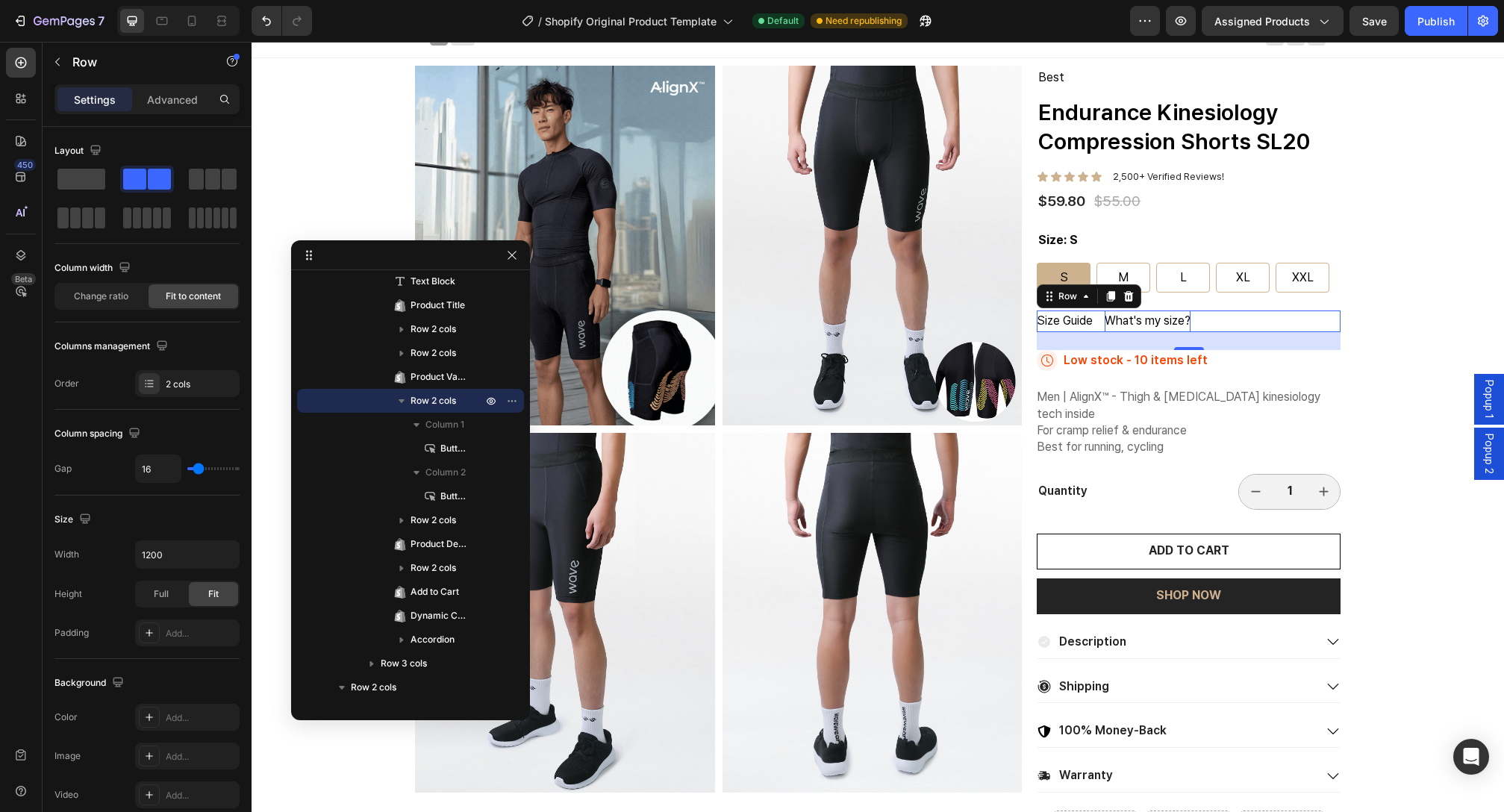
click at [1175, 330] on p "What's my size?" at bounding box center [1148, 321] width 86 height 22
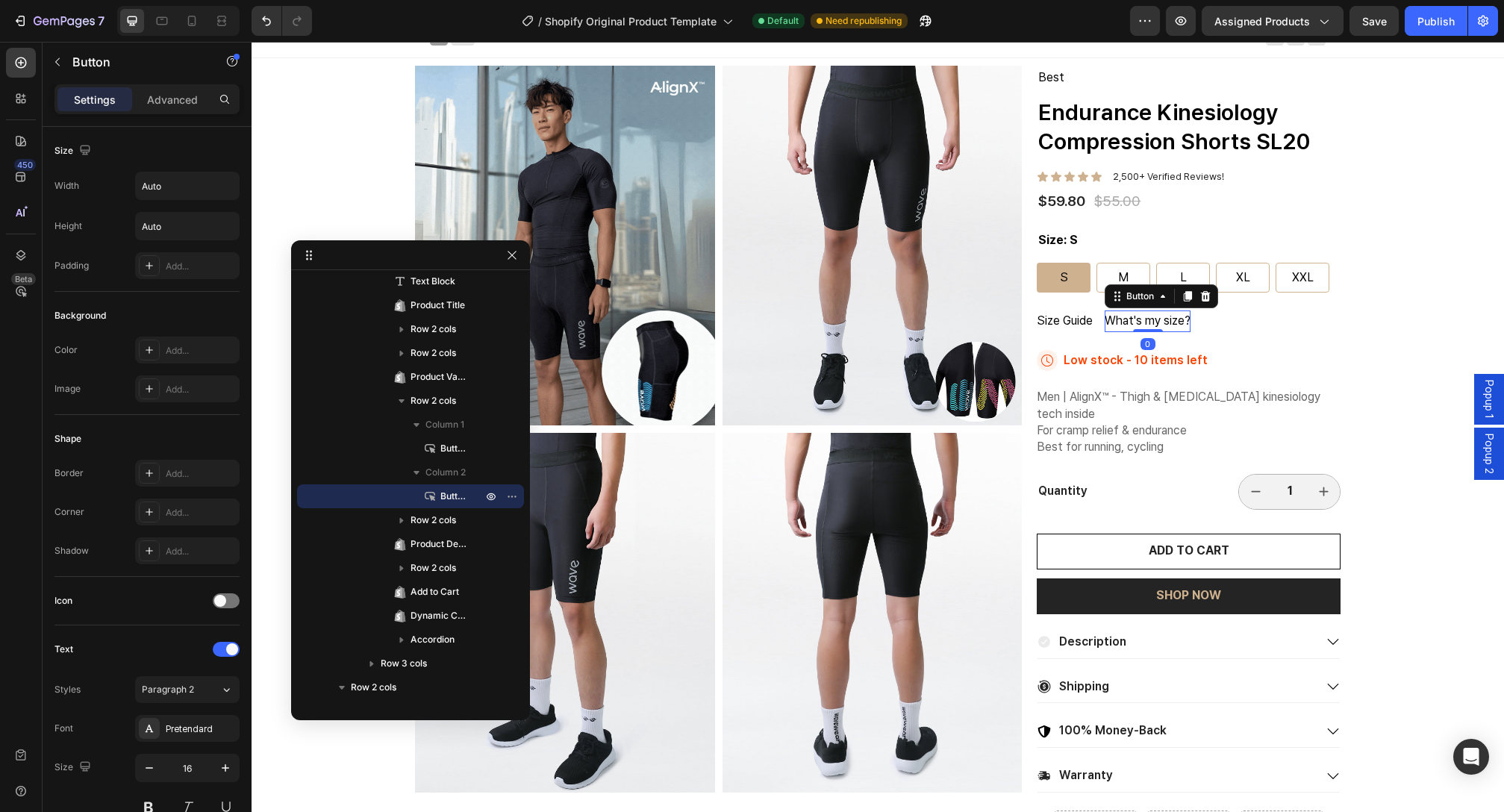
scroll to position [17, 0]
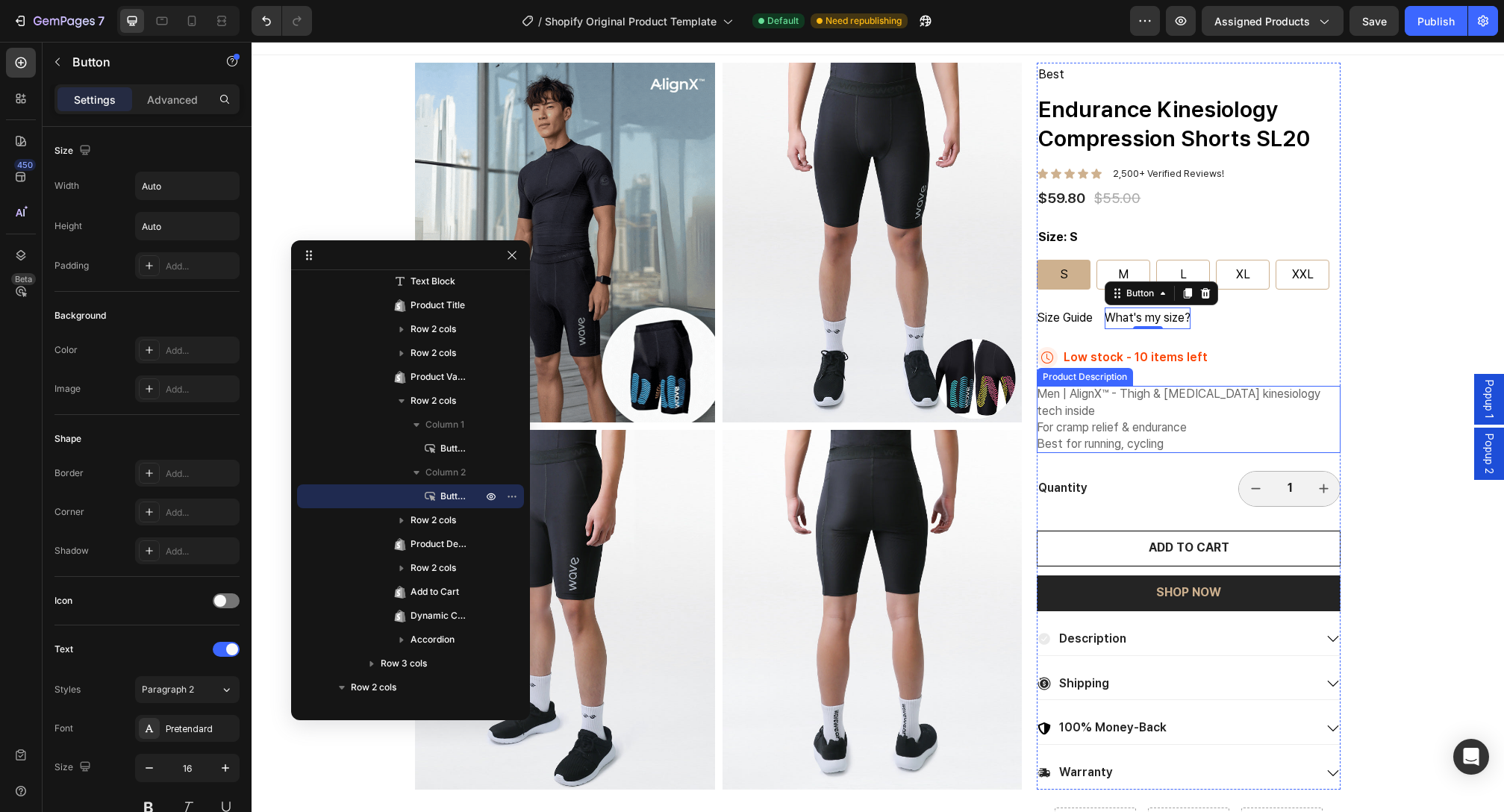
click at [1153, 425] on span "For cramp relief & endurance" at bounding box center [1112, 426] width 150 height 14
